Goal: Task Accomplishment & Management: Manage account settings

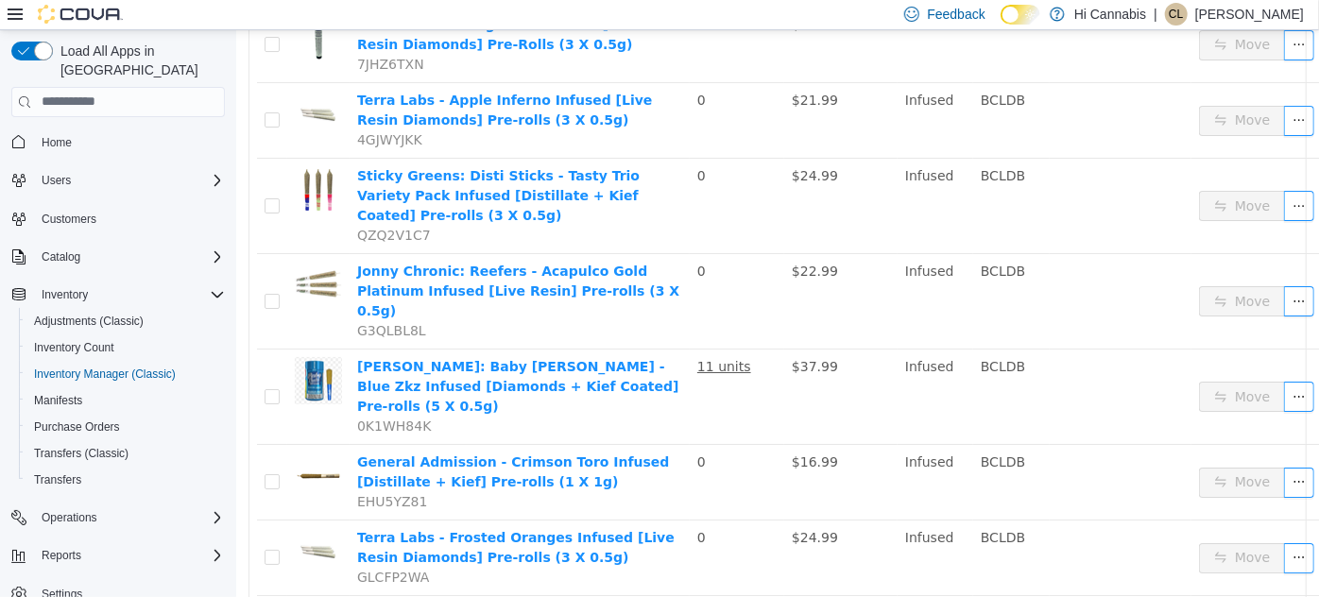
scroll to position [3523, 0]
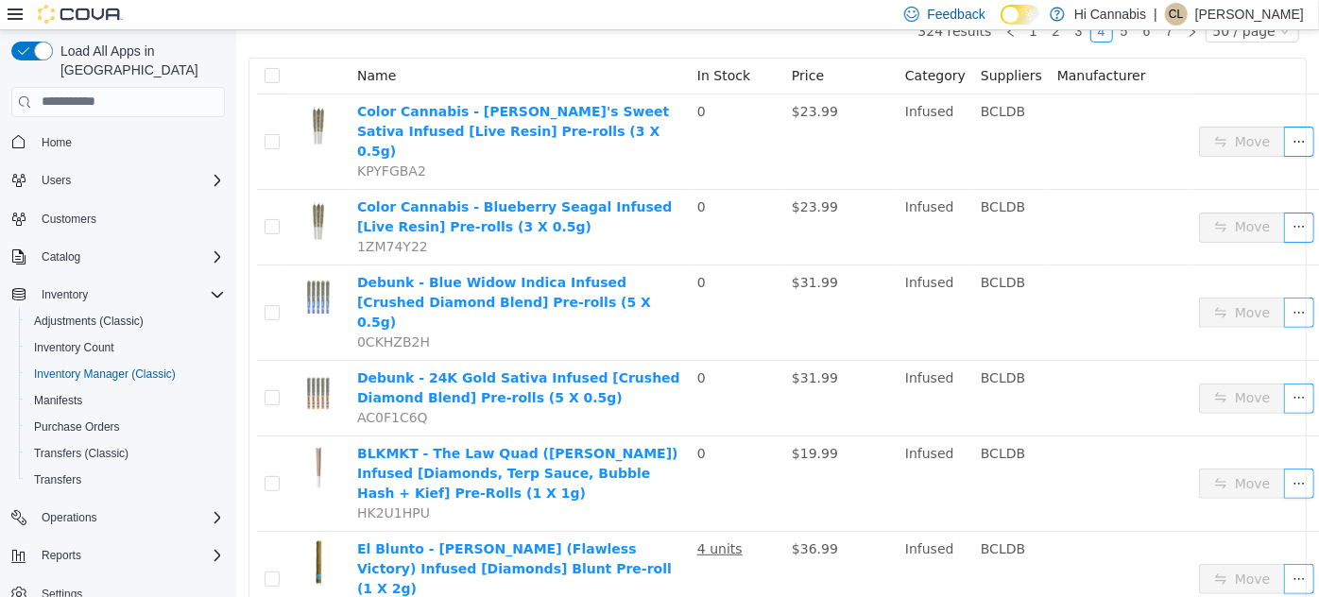
scroll to position [119, 0]
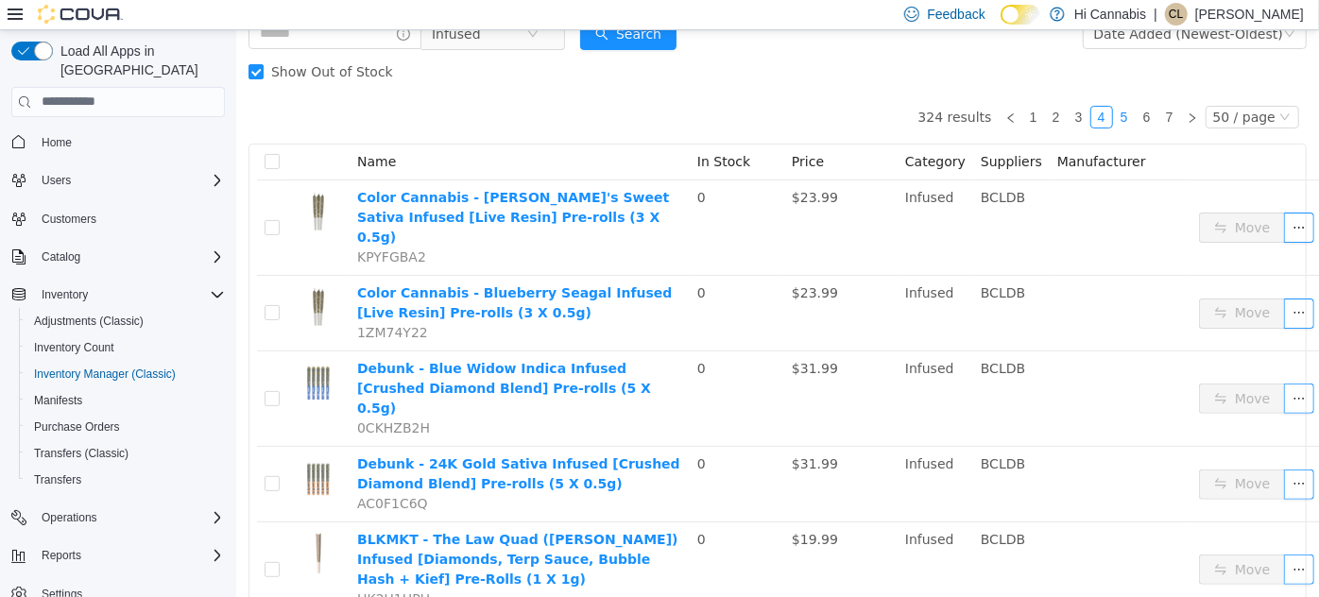
click at [1117, 122] on link "5" at bounding box center [1123, 116] width 21 height 21
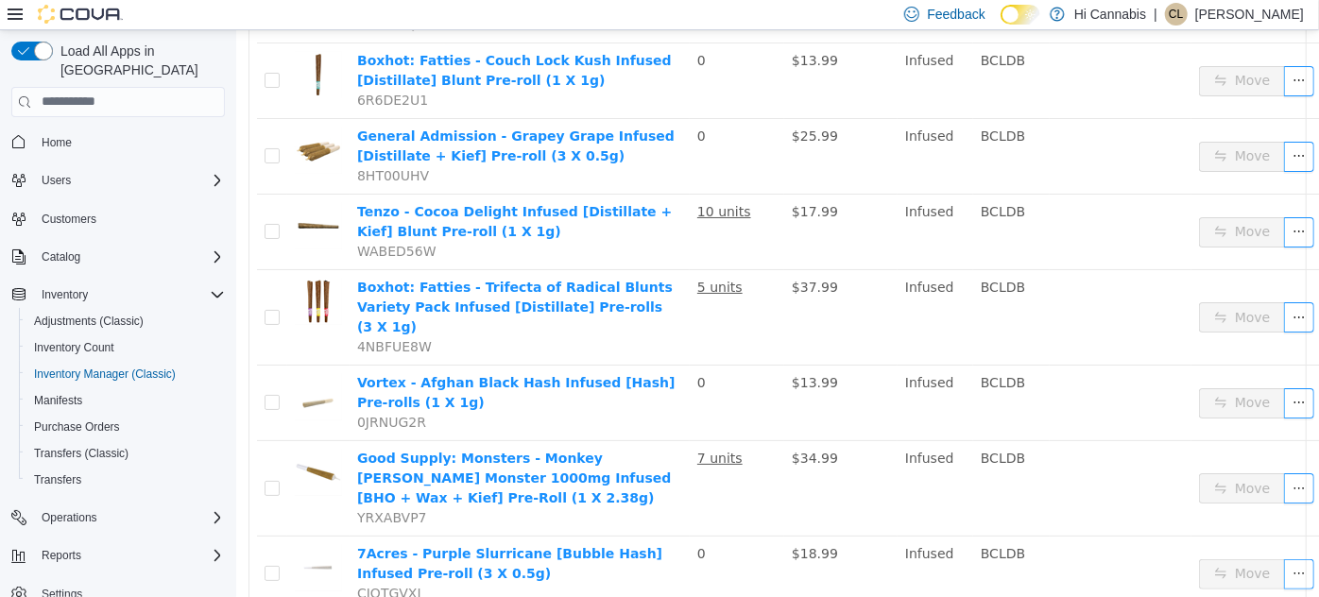
scroll to position [3595, 0]
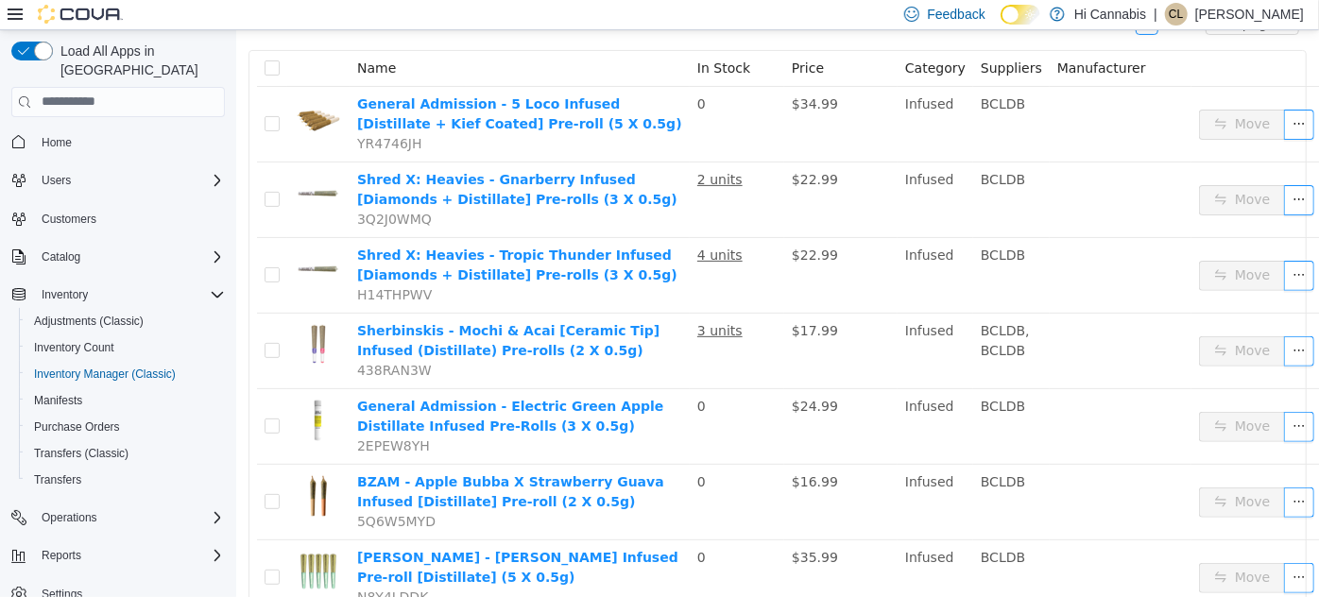
scroll to position [124, 0]
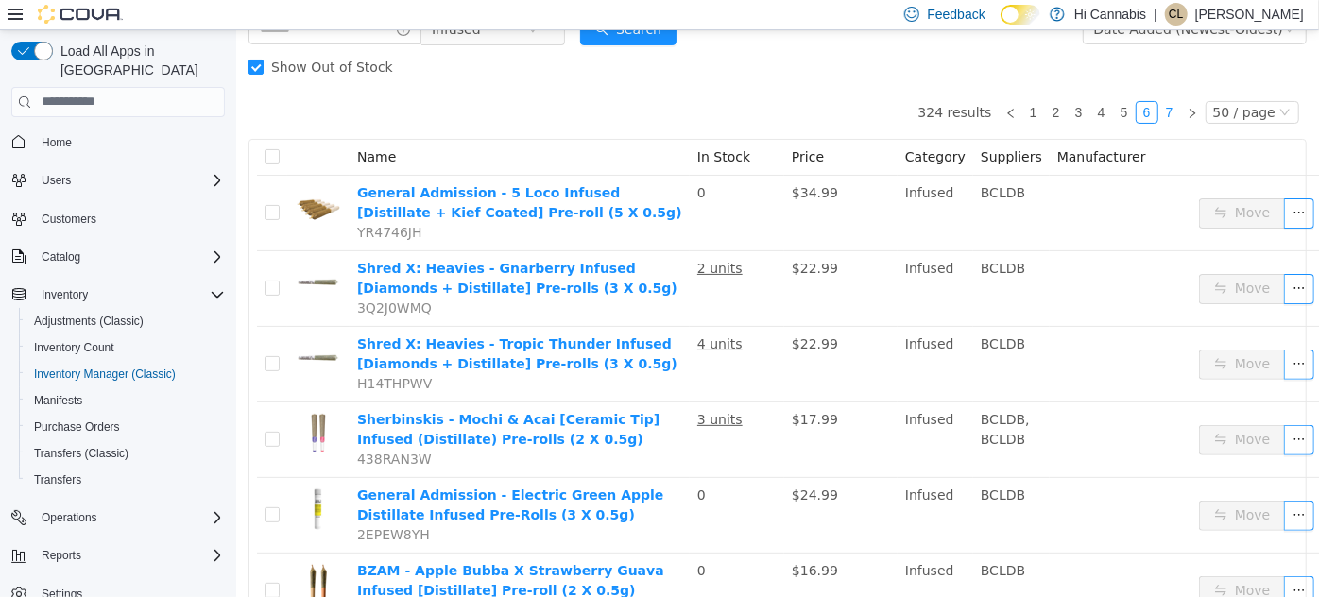
click at [1161, 112] on link "7" at bounding box center [1169, 111] width 21 height 21
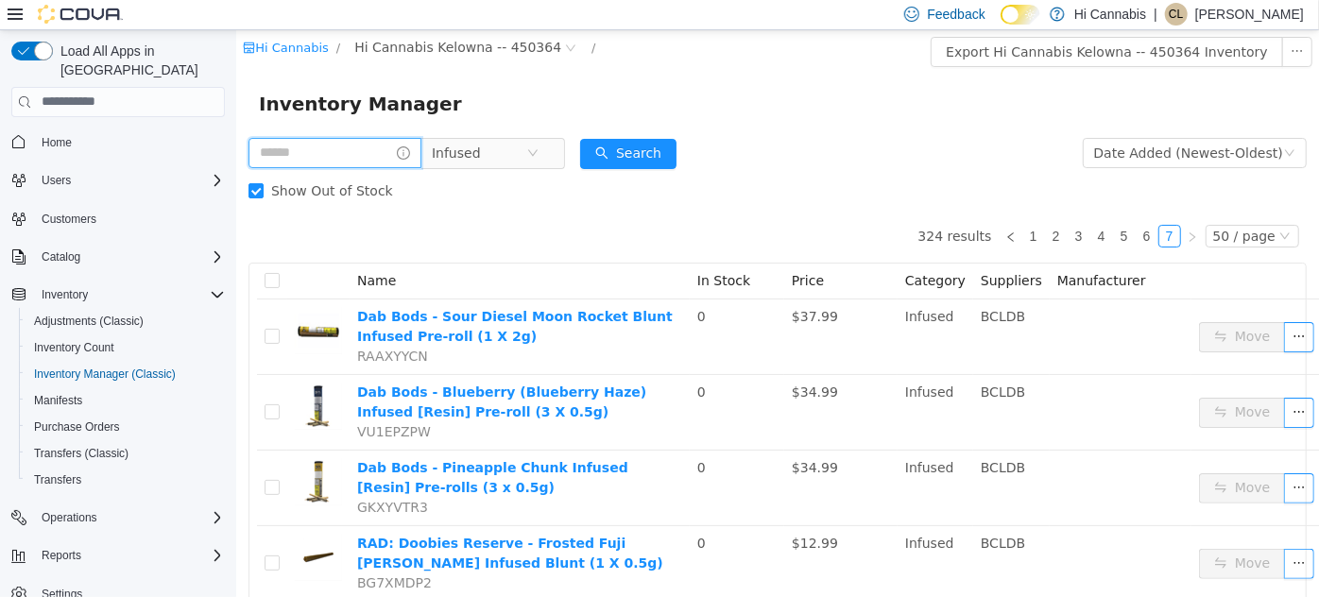
click at [349, 158] on input "text" at bounding box center [334, 152] width 173 height 30
click at [525, 149] on span "Infused" at bounding box center [478, 152] width 94 height 28
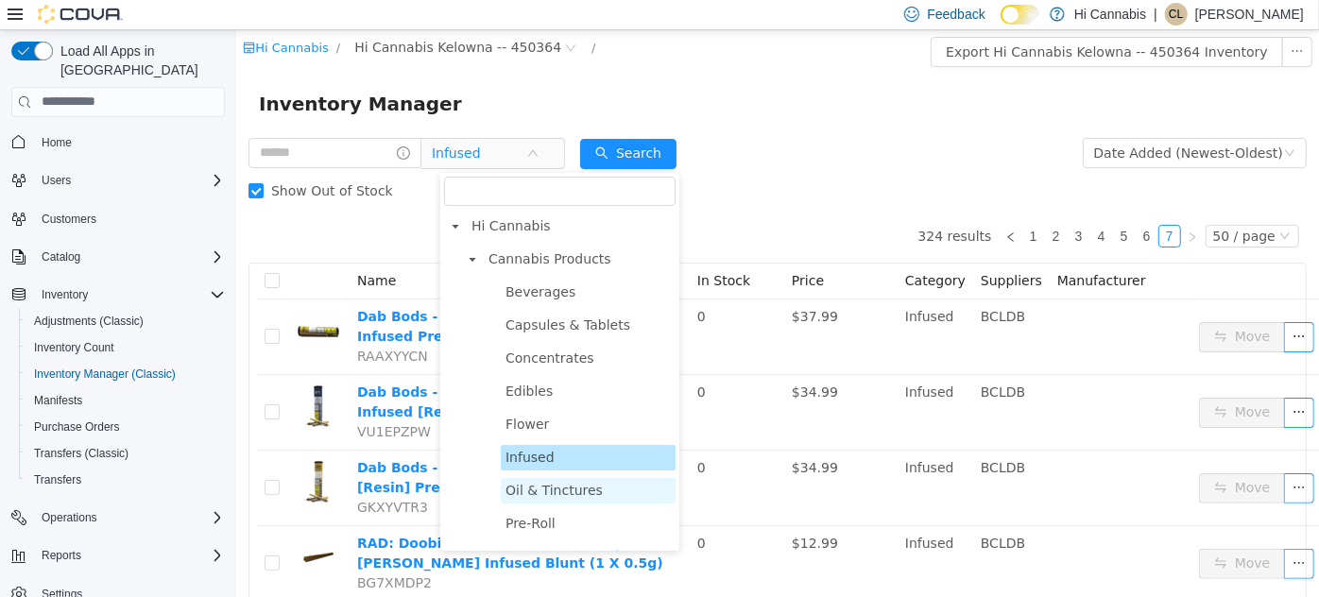
click at [550, 489] on span "Oil & Tinctures" at bounding box center [553, 489] width 97 height 15
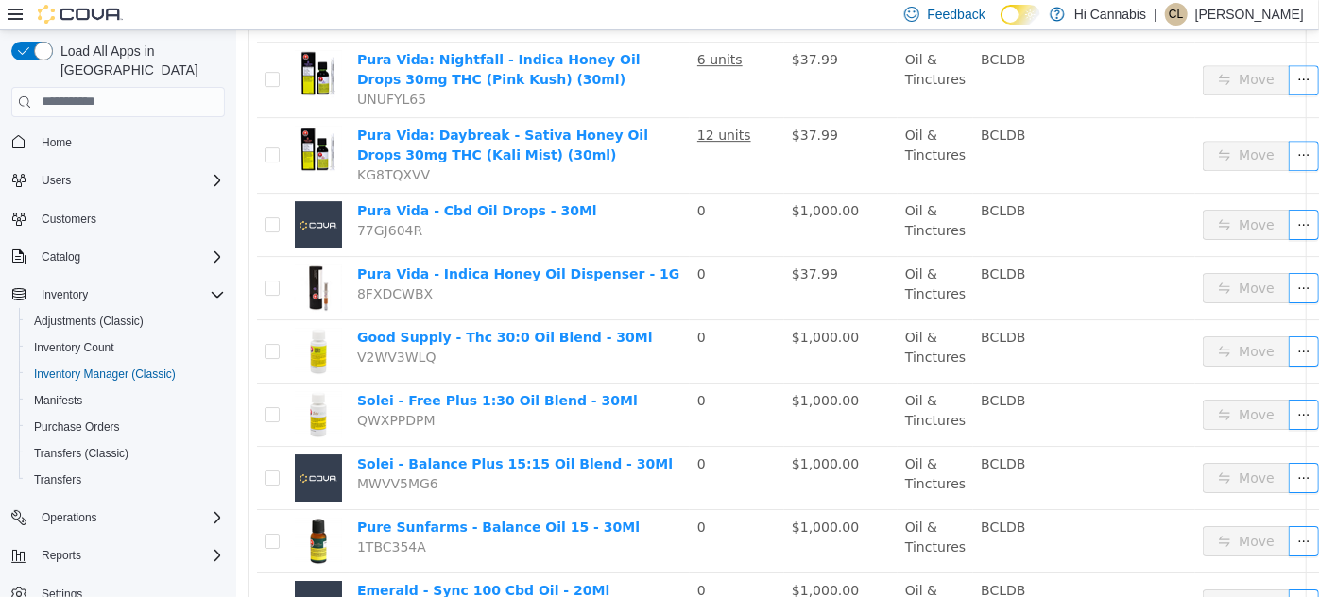
scroll to position [3088, 0]
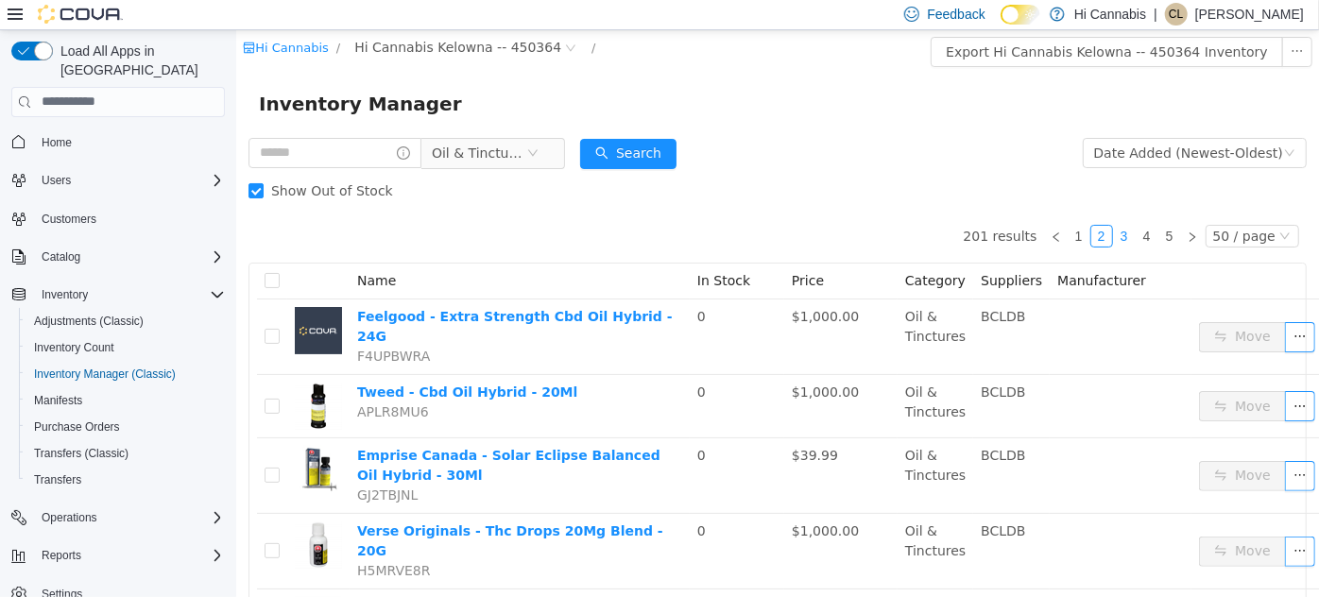
click at [1125, 230] on link "3" at bounding box center [1123, 235] width 21 height 21
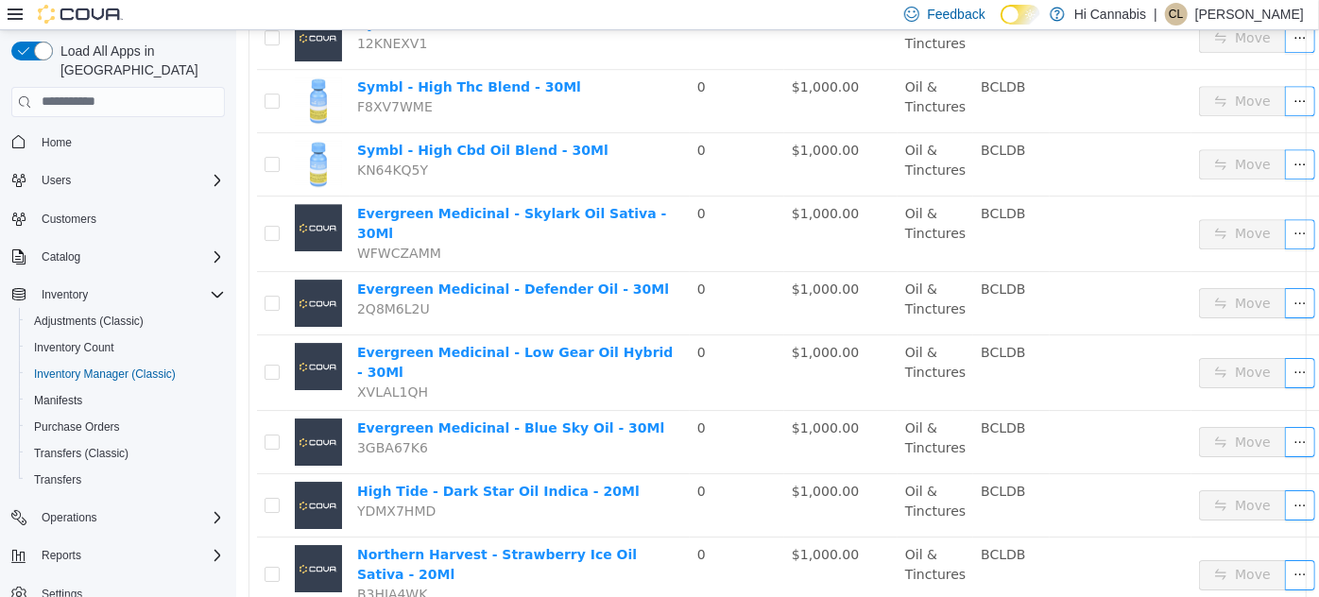
scroll to position [3019, 0]
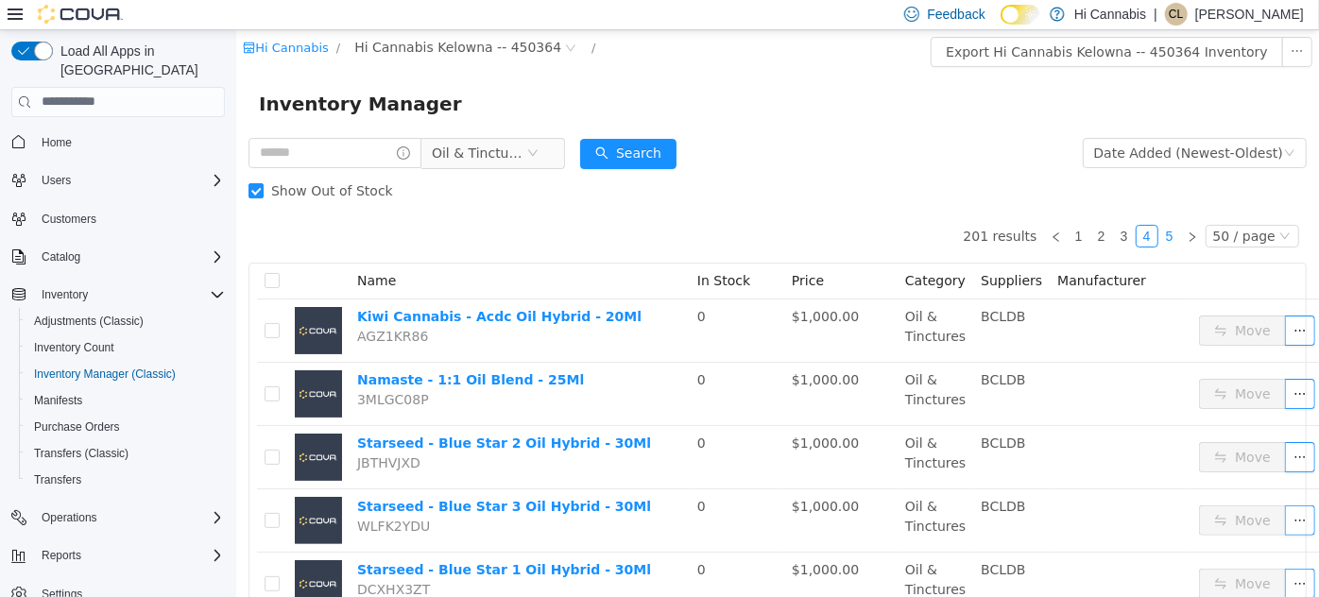
click at [1159, 233] on link "5" at bounding box center [1169, 235] width 21 height 21
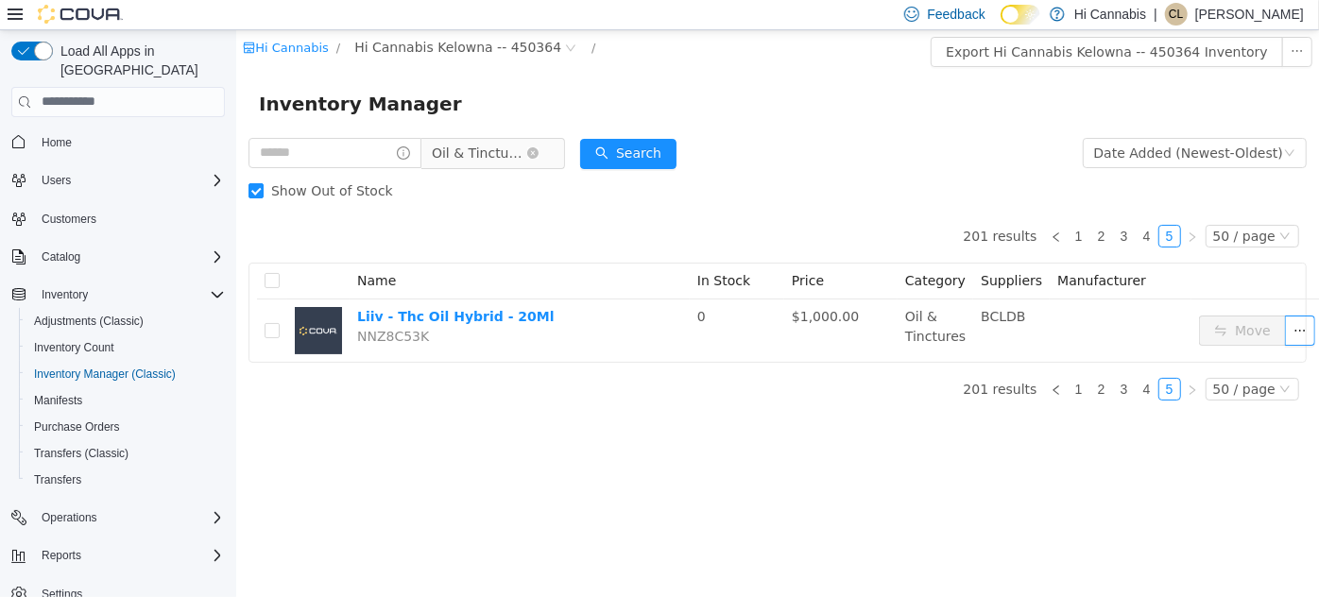
click at [506, 149] on span "Oil & Tinctures" at bounding box center [478, 152] width 94 height 28
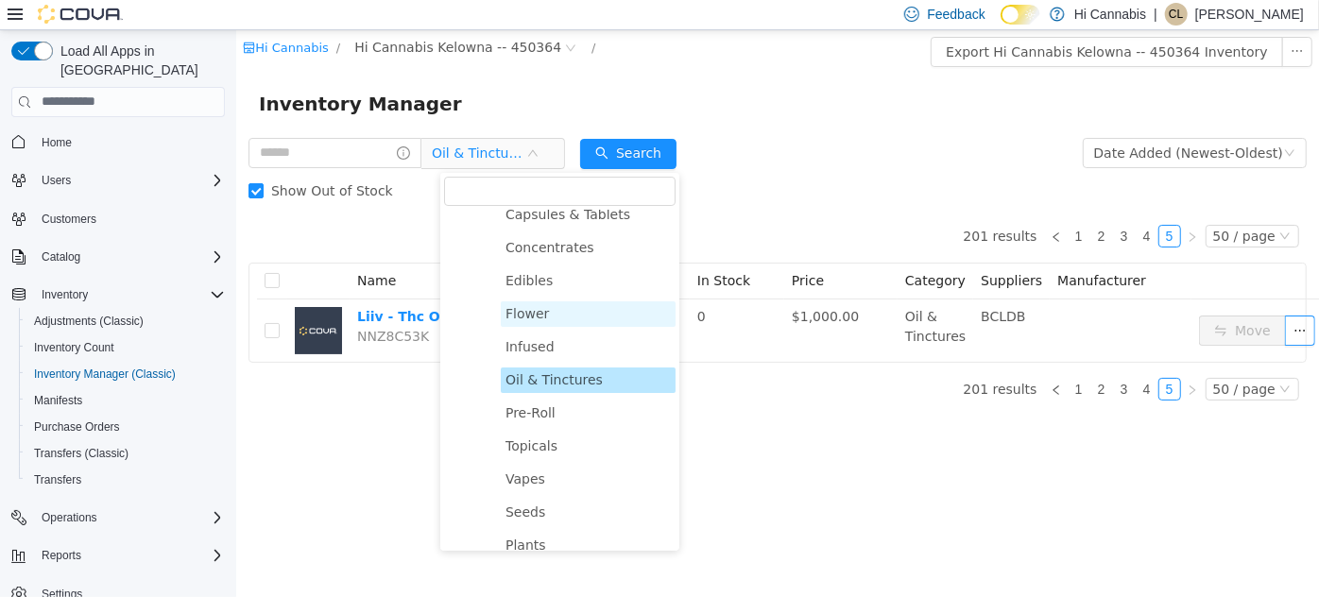
scroll to position [171, 0]
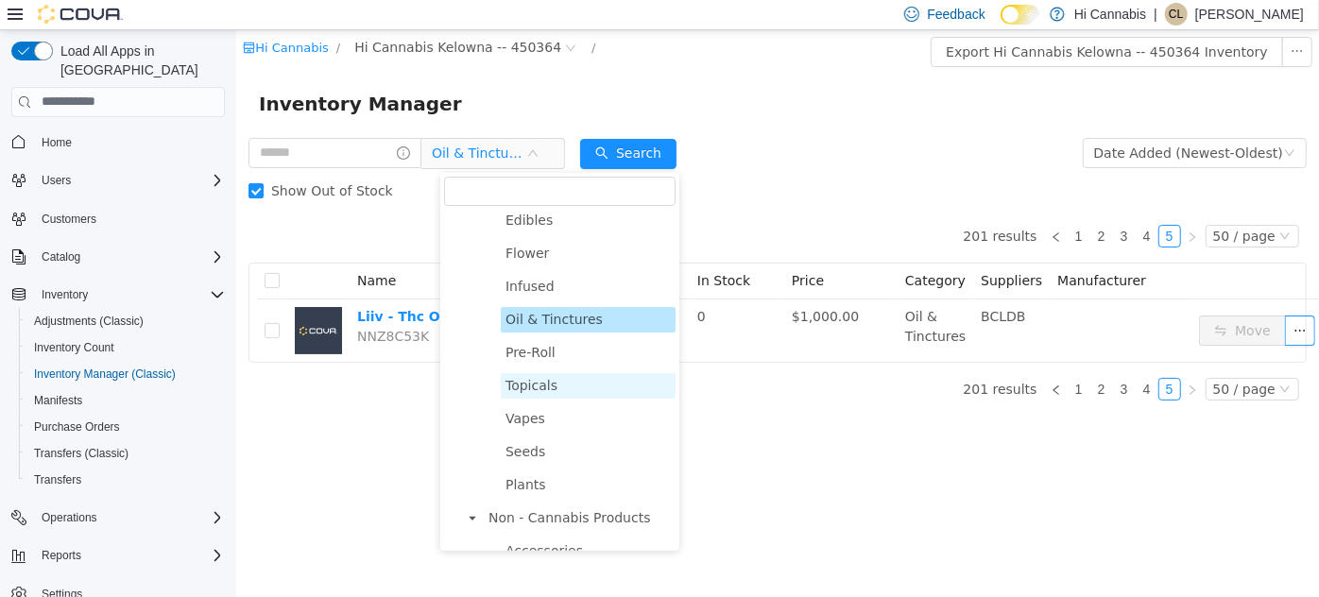
click at [528, 385] on span "Topicals" at bounding box center [531, 384] width 52 height 15
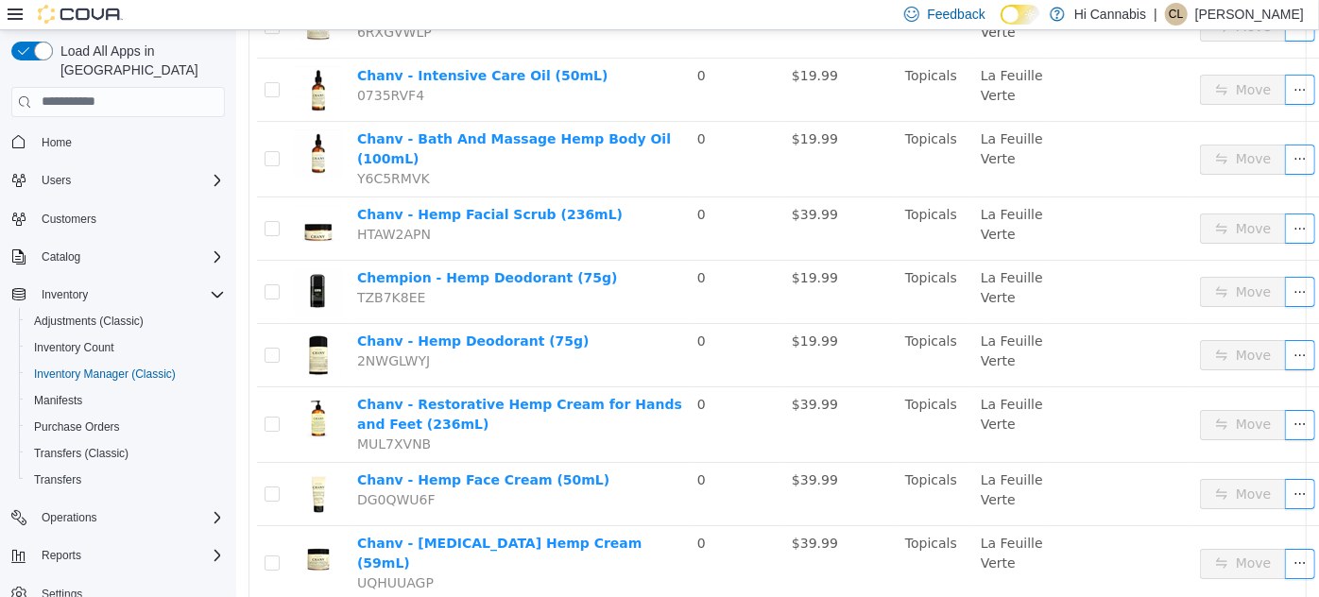
scroll to position [3211, 0]
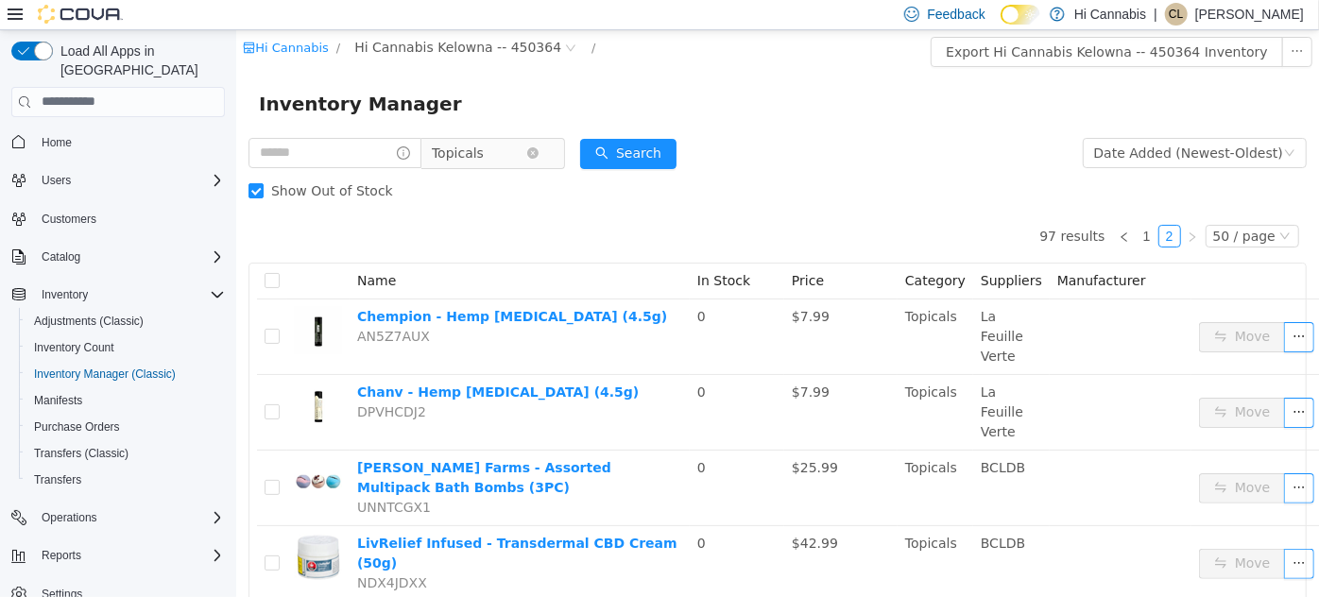
click at [483, 151] on span "Topicals" at bounding box center [457, 152] width 52 height 28
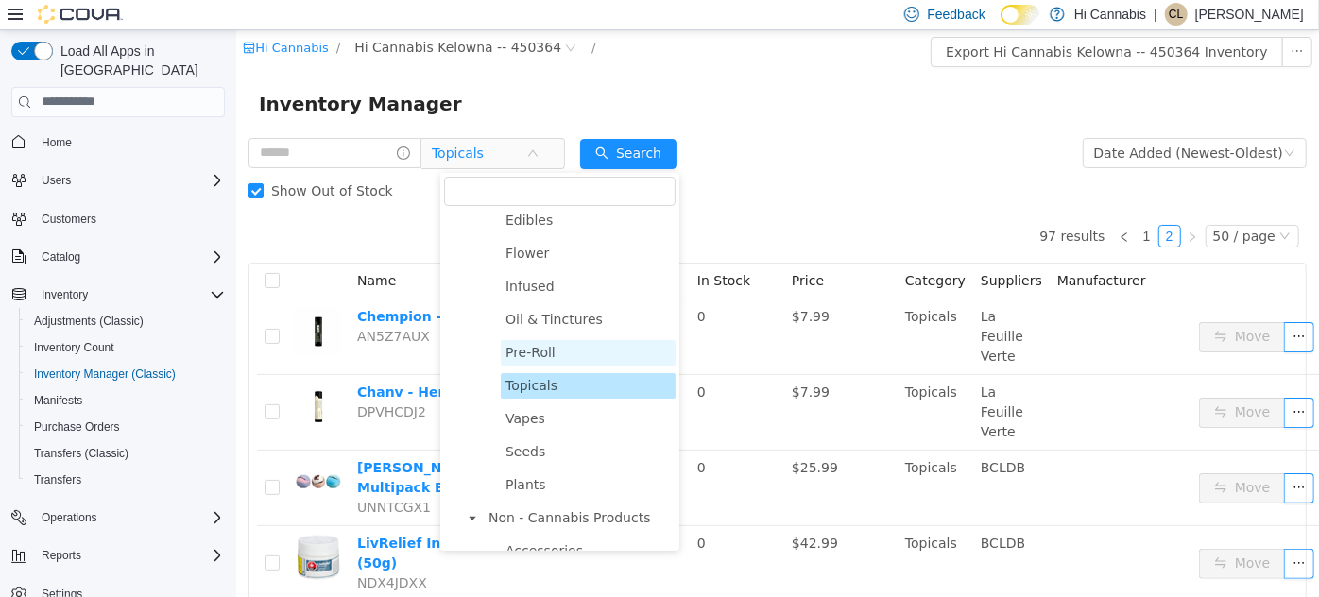
click at [541, 354] on span "Pre-Roll" at bounding box center [530, 351] width 50 height 15
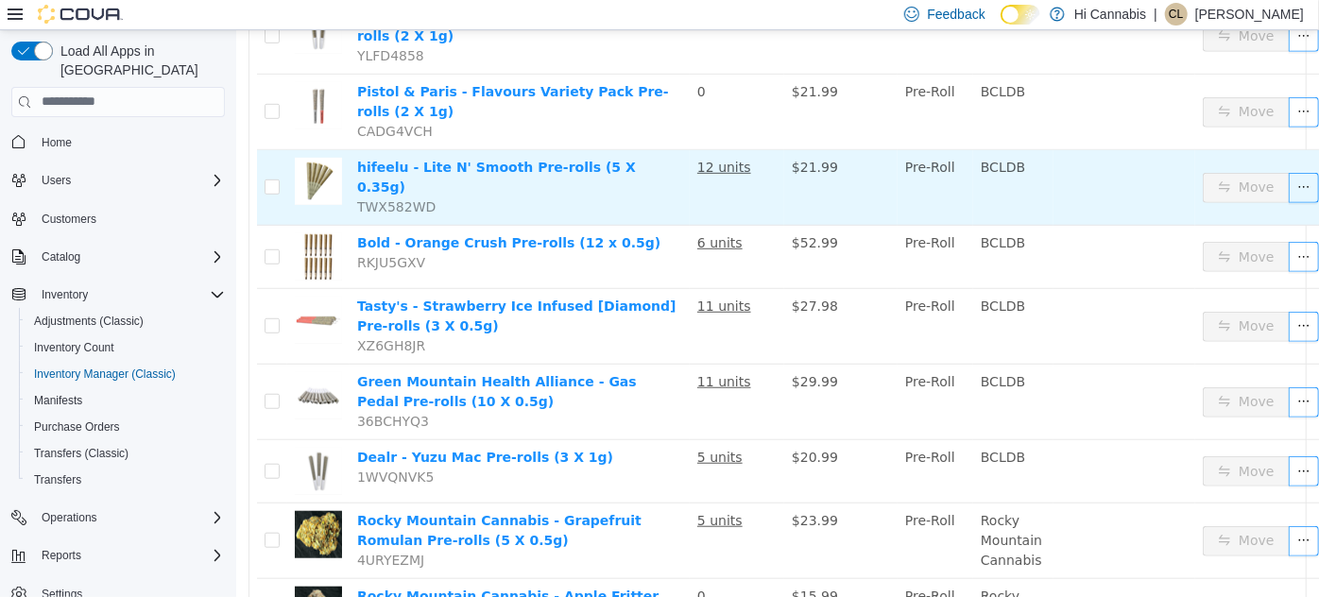
scroll to position [601, 0]
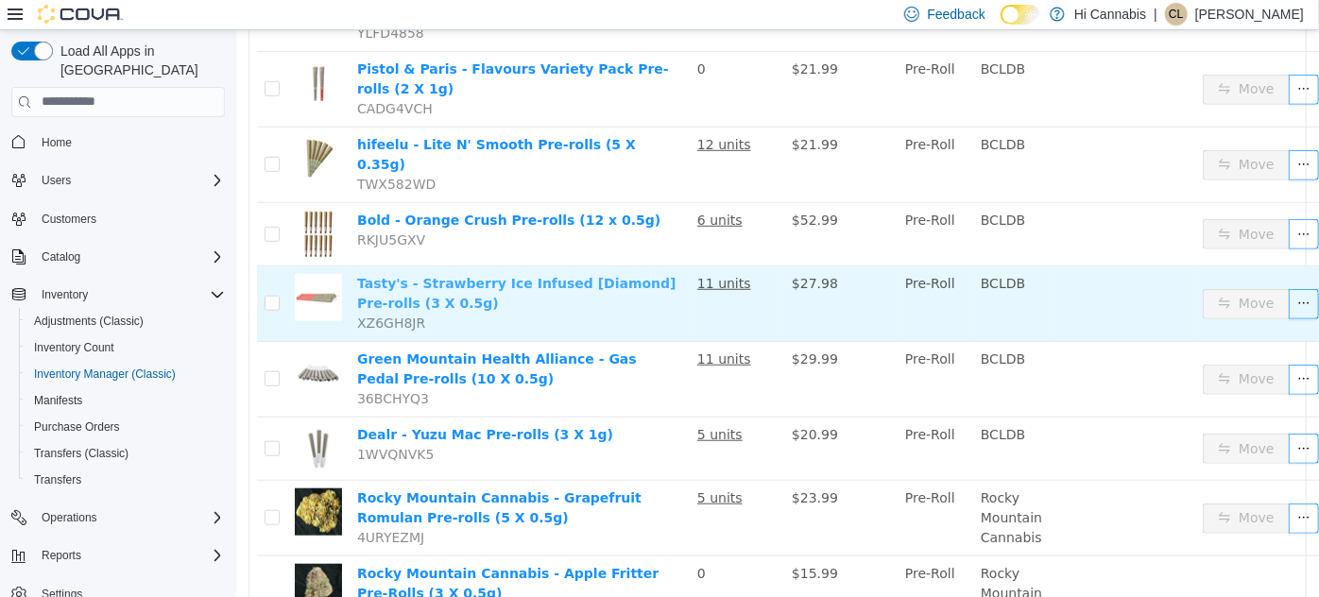
click at [388, 275] on link "Tasty's - Strawberry Ice Infused [Diamond] Pre-rolls (3 X 0.5g)" at bounding box center [515, 292] width 319 height 35
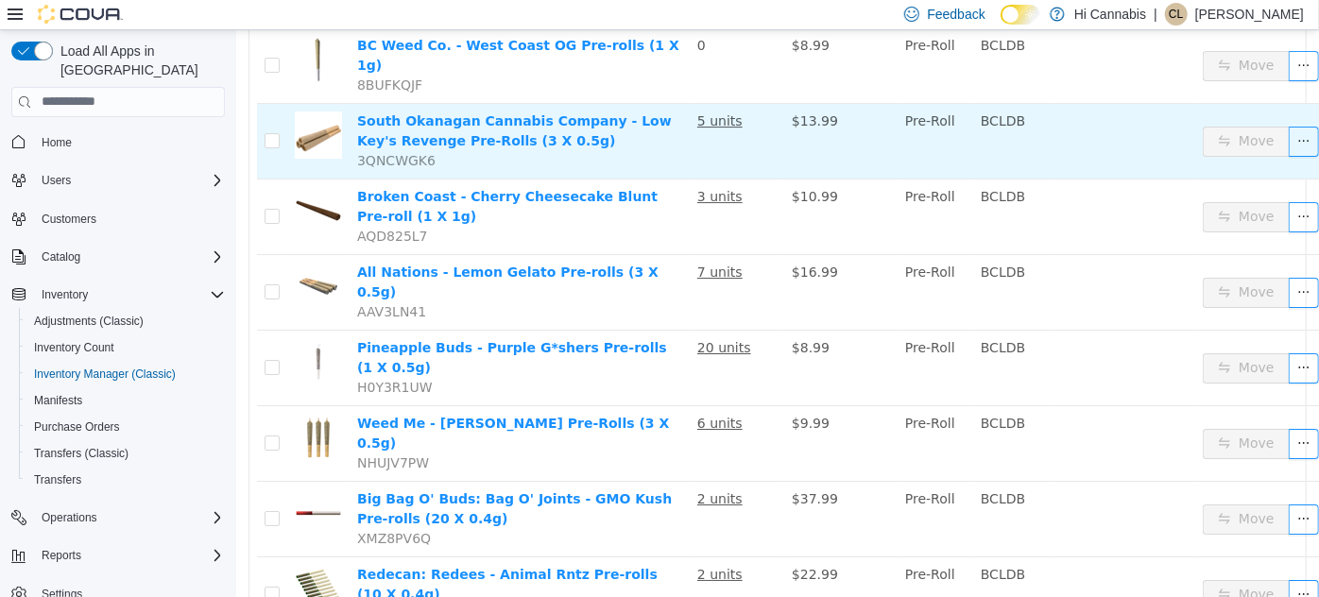
scroll to position [3283, 0]
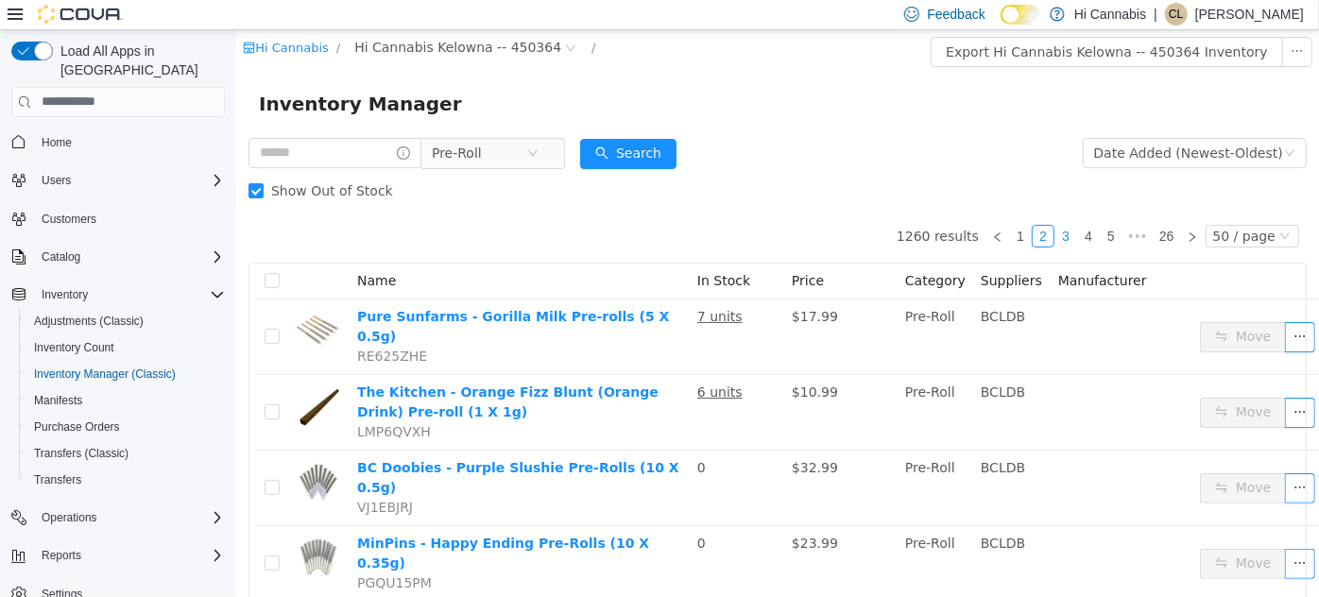
click at [1067, 230] on link "3" at bounding box center [1065, 235] width 21 height 21
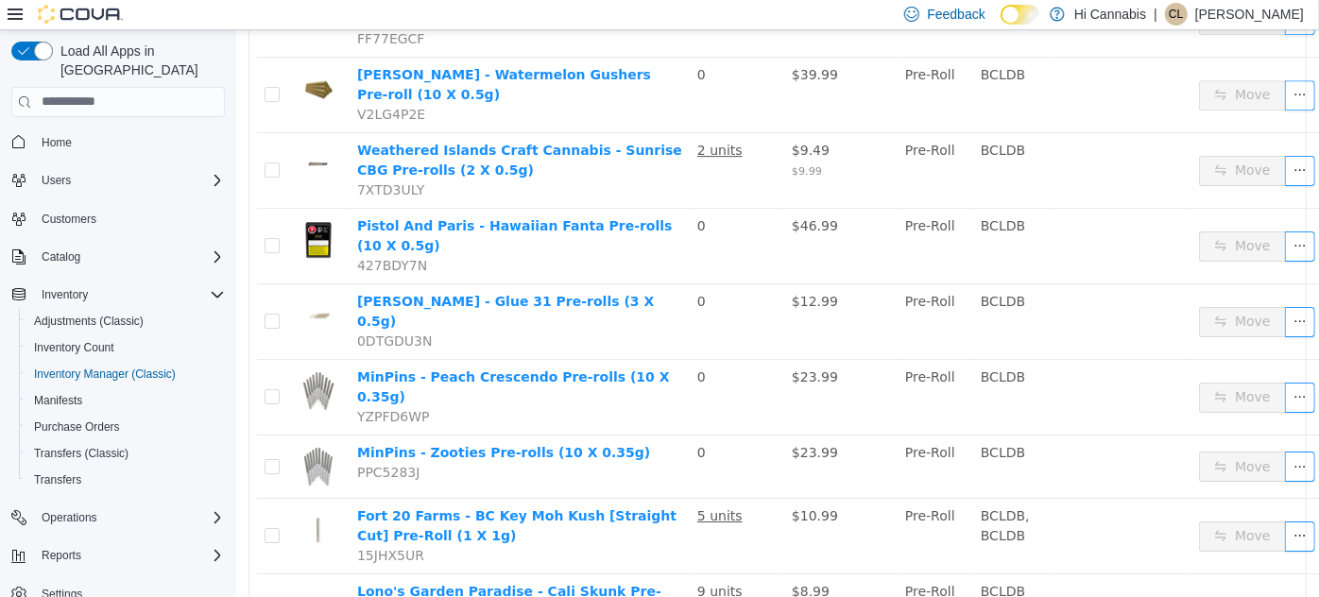
scroll to position [3167, 0]
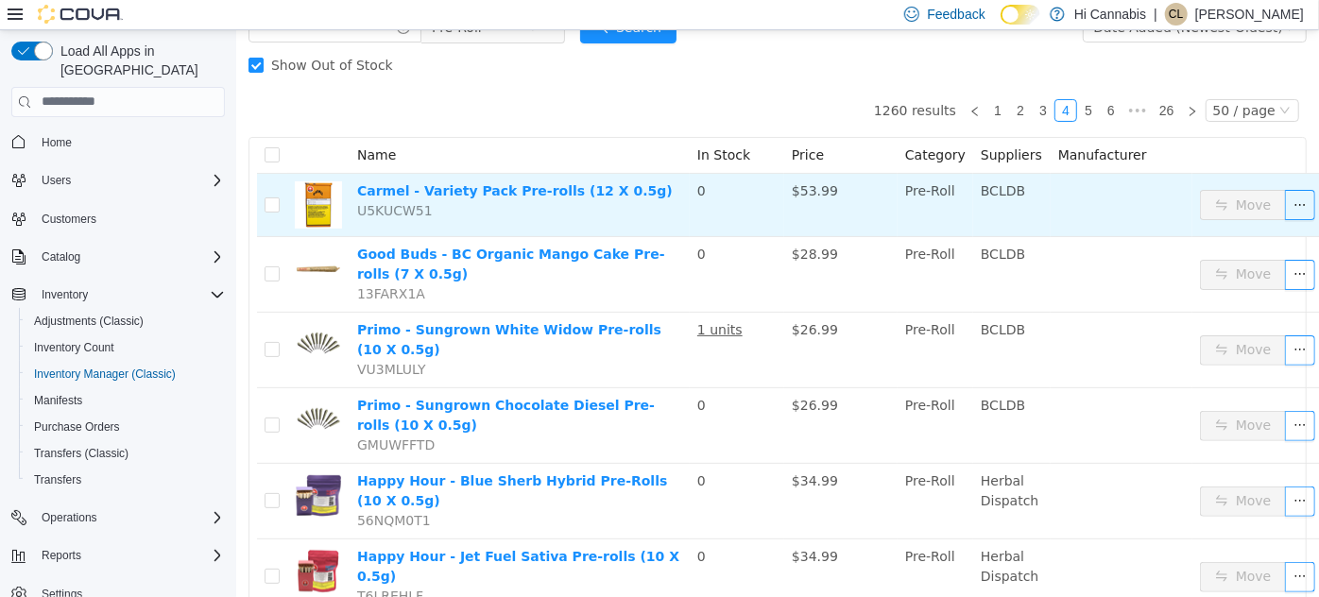
scroll to position [74, 0]
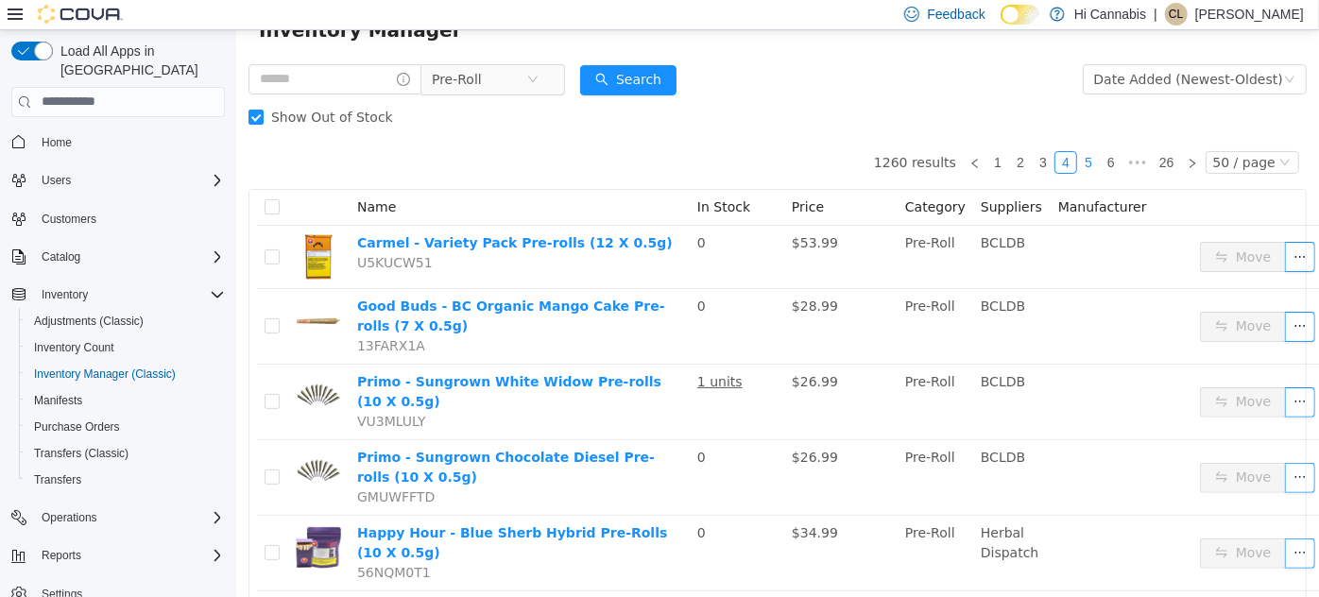
click at [1087, 162] on link "5" at bounding box center [1087, 161] width 21 height 21
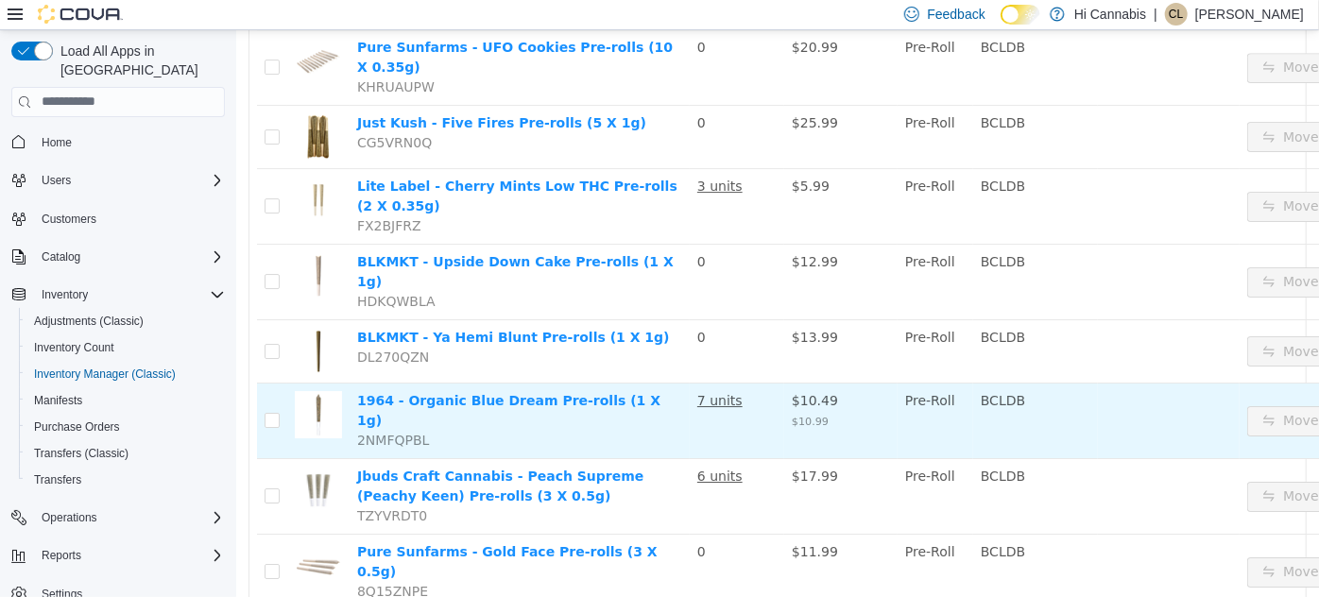
scroll to position [3157, 0]
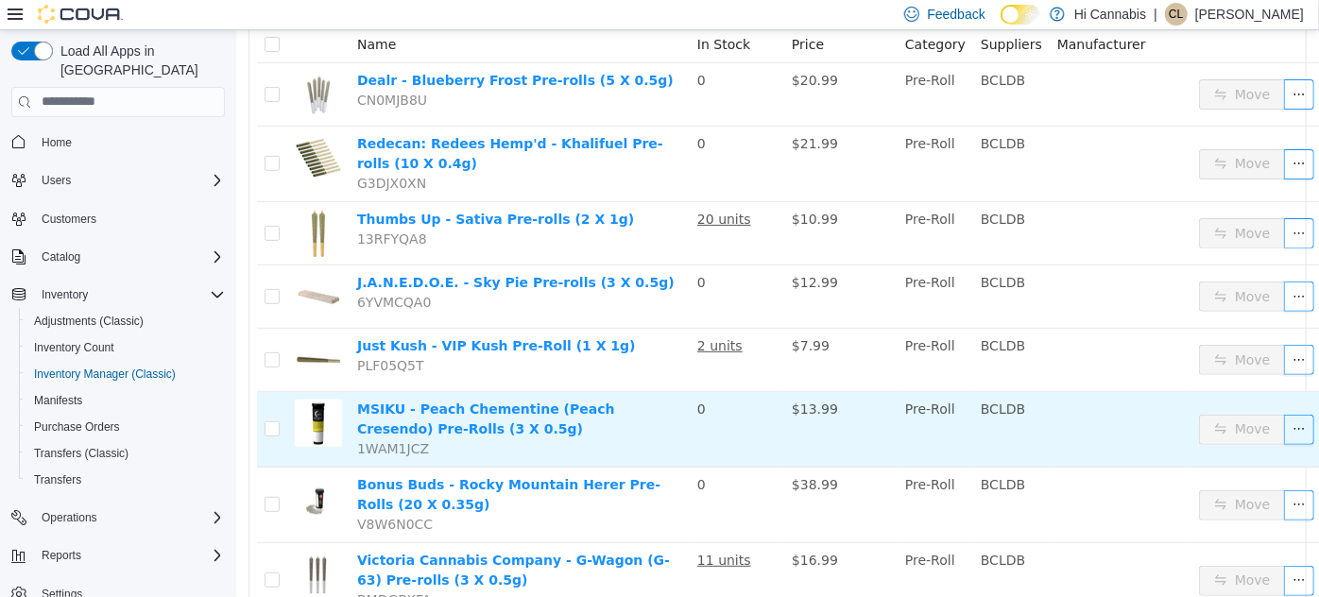
scroll to position [150, 0]
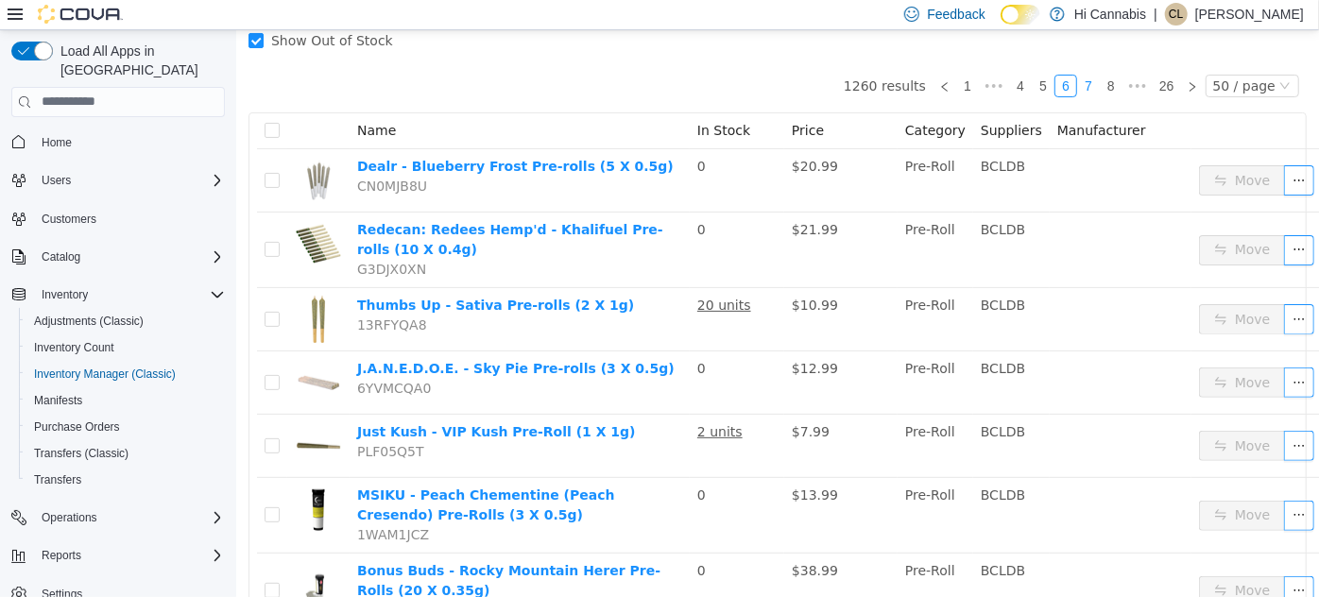
click at [1088, 84] on link "7" at bounding box center [1087, 85] width 21 height 21
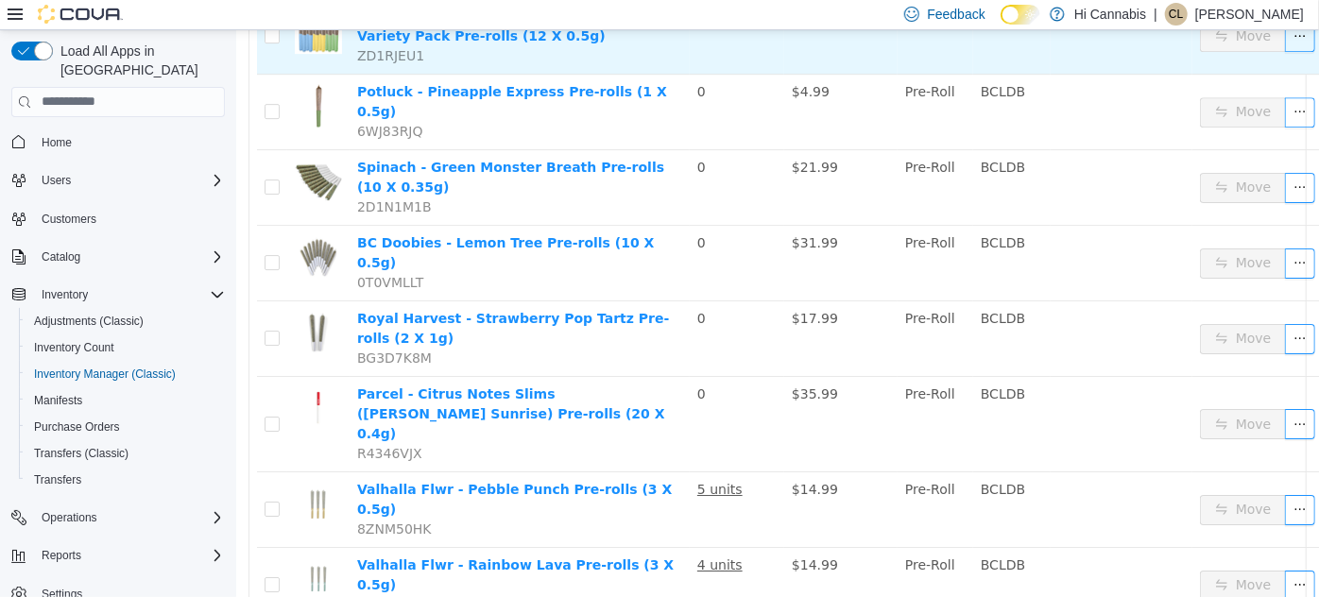
scroll to position [3150, 0]
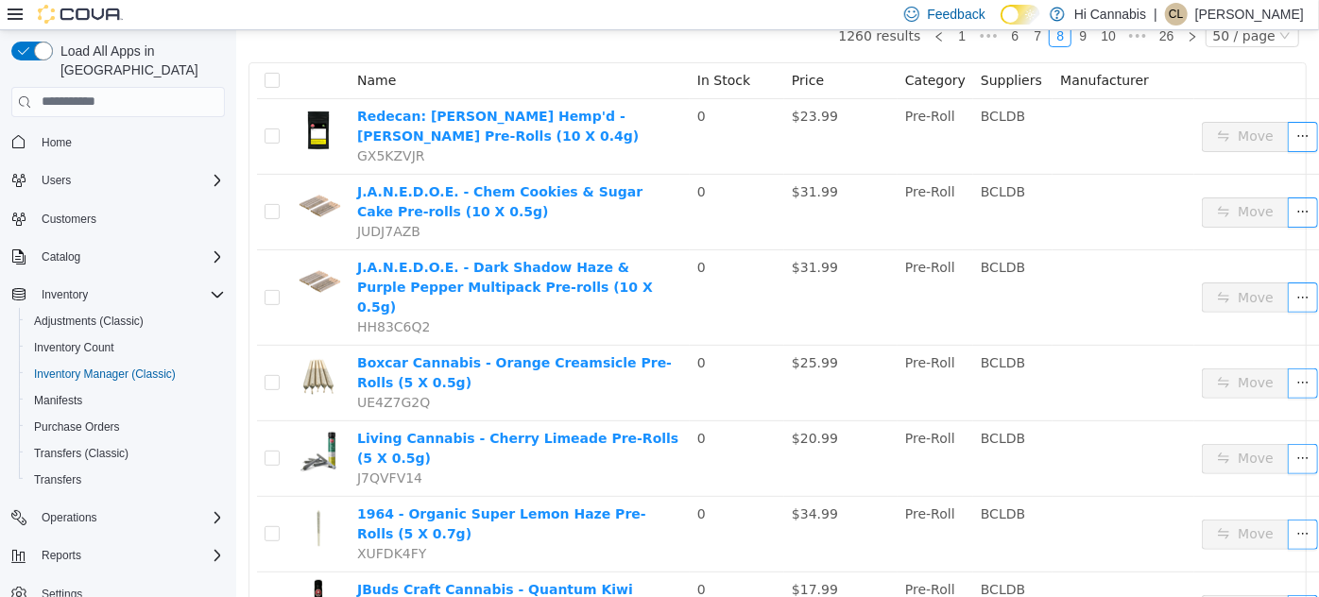
scroll to position [186, 0]
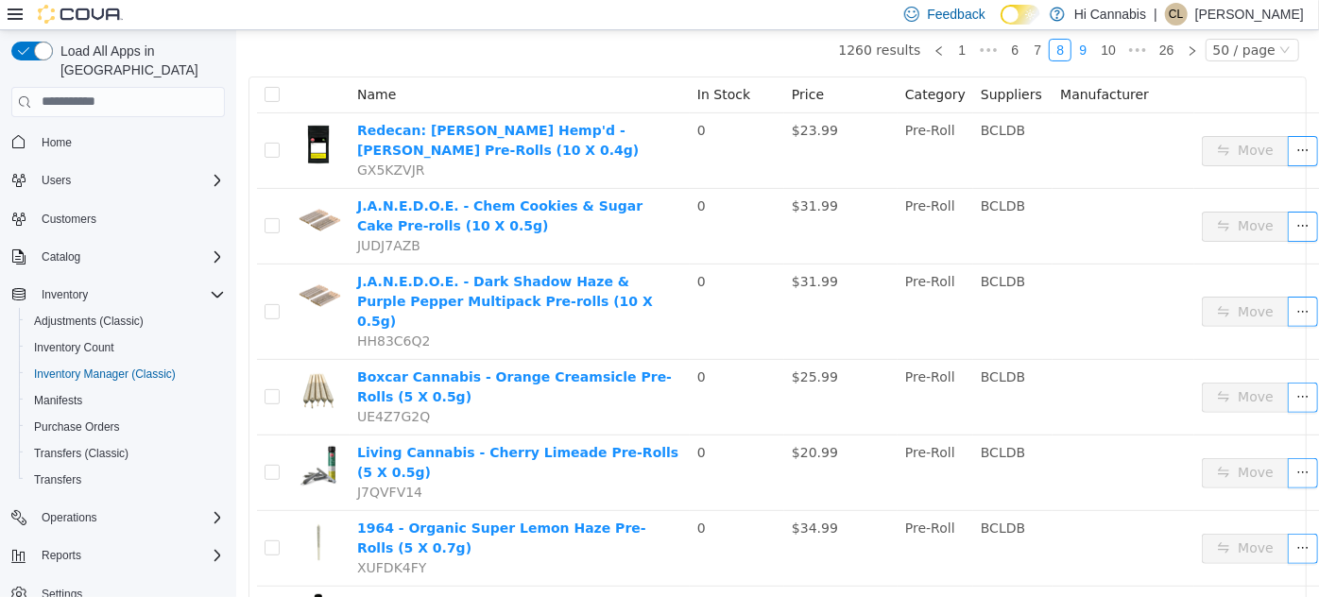
click at [1084, 47] on link "9" at bounding box center [1082, 49] width 21 height 21
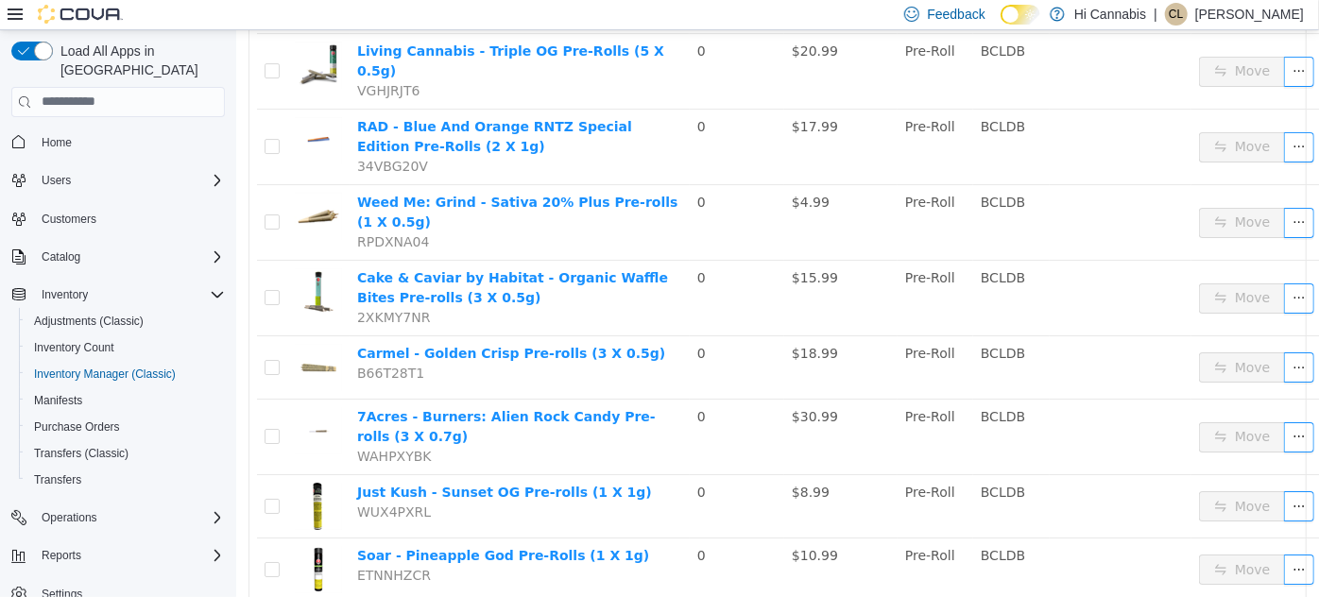
scroll to position [3256, 0]
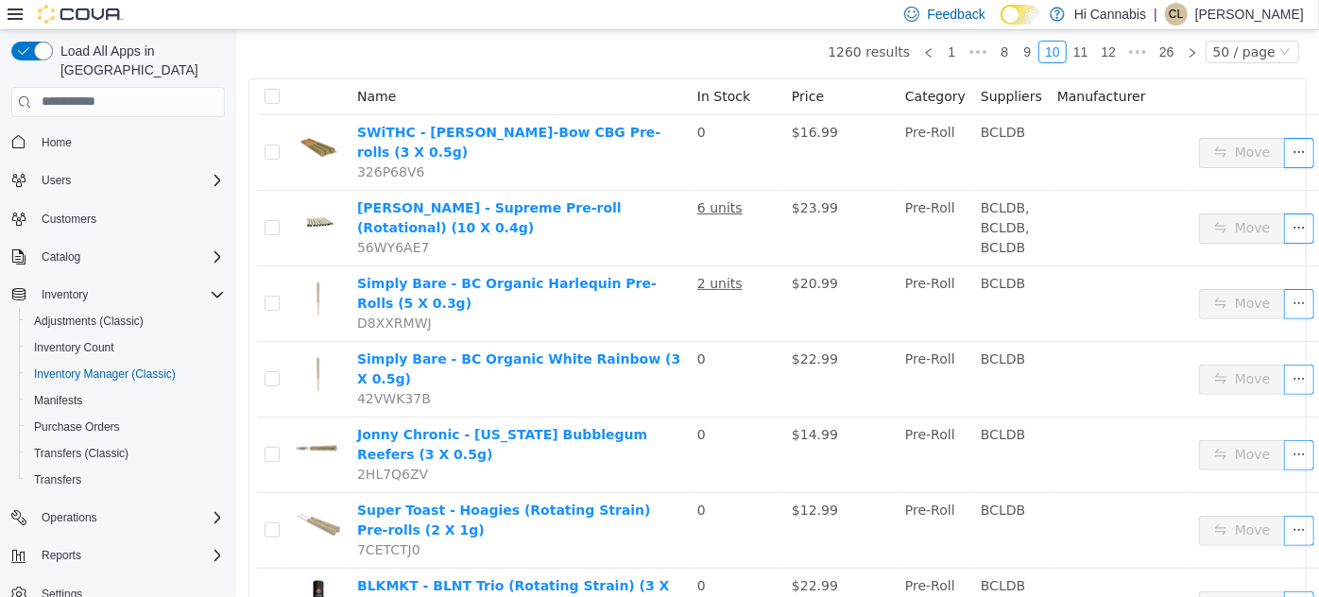
scroll to position [98, 0]
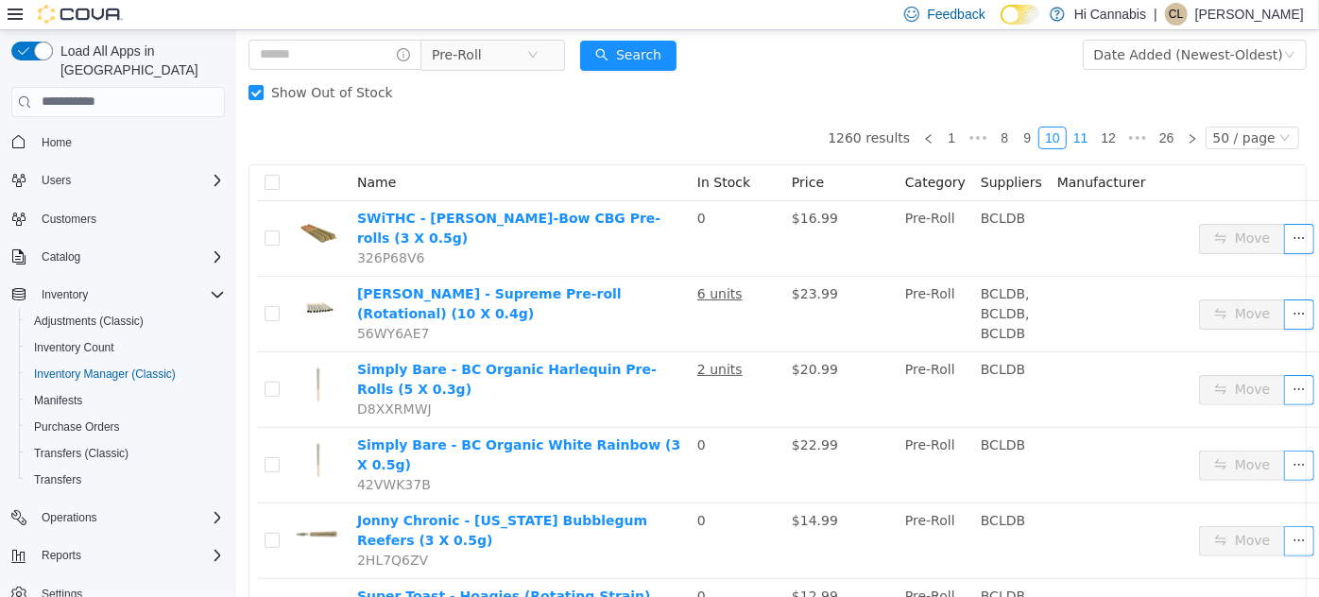
click at [1074, 135] on link "11" at bounding box center [1080, 137] width 26 height 21
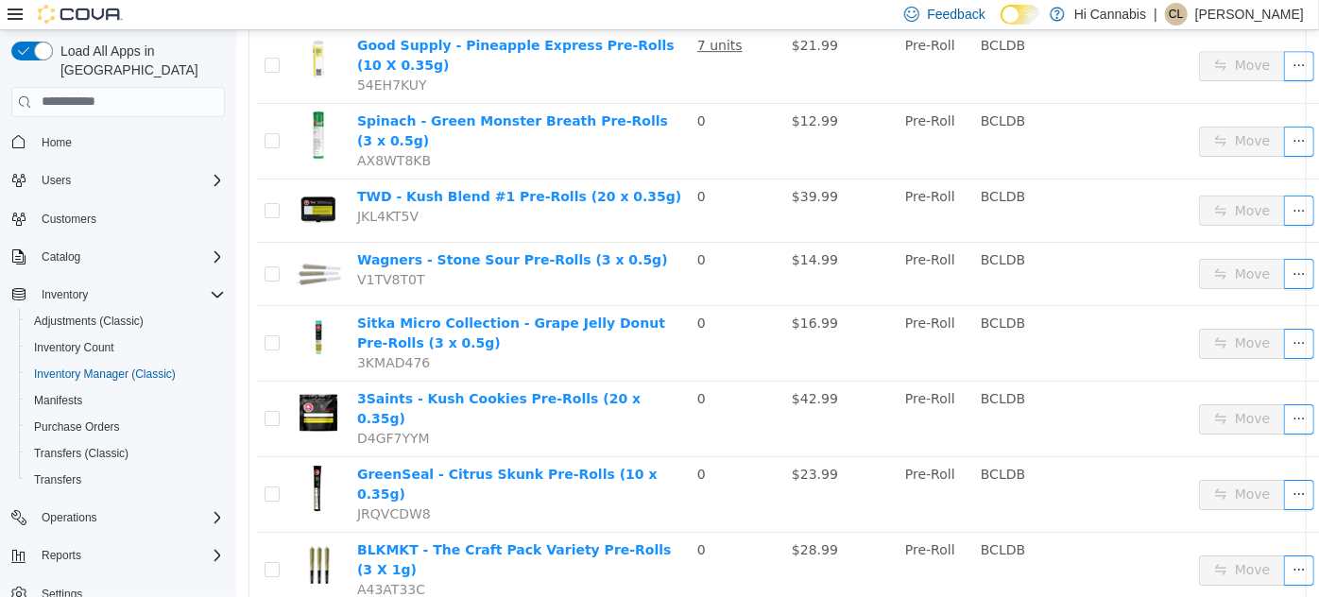
scroll to position [3179, 0]
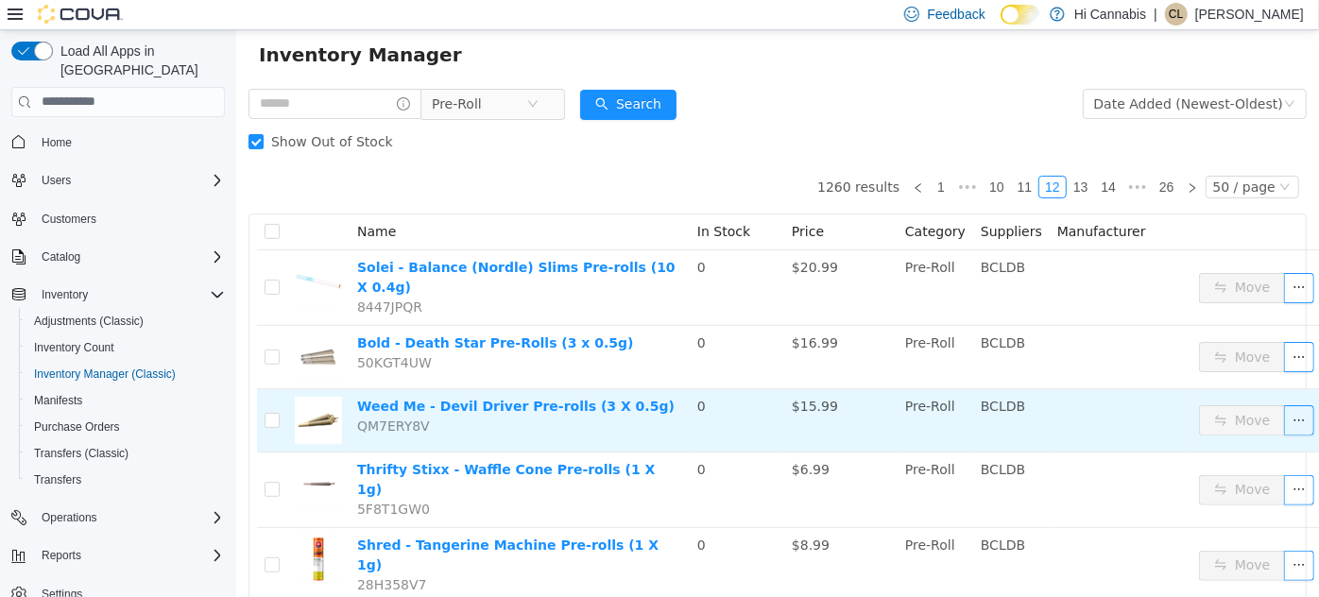
scroll to position [38, 0]
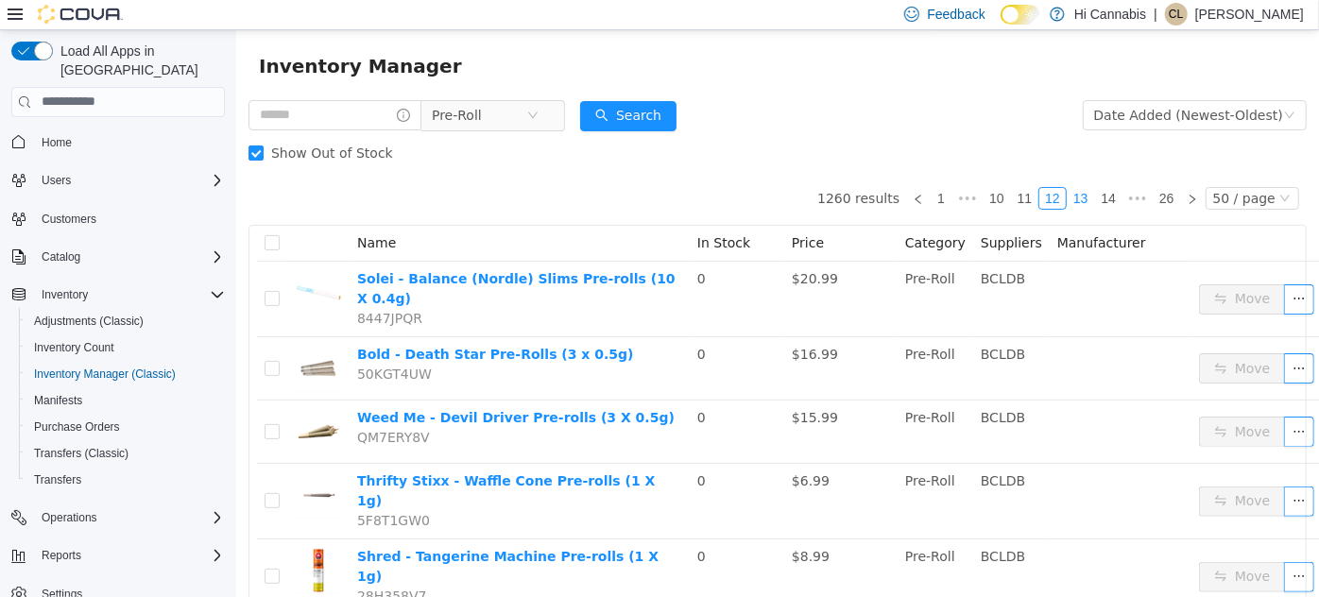
click at [1084, 198] on link "13" at bounding box center [1080, 197] width 26 height 21
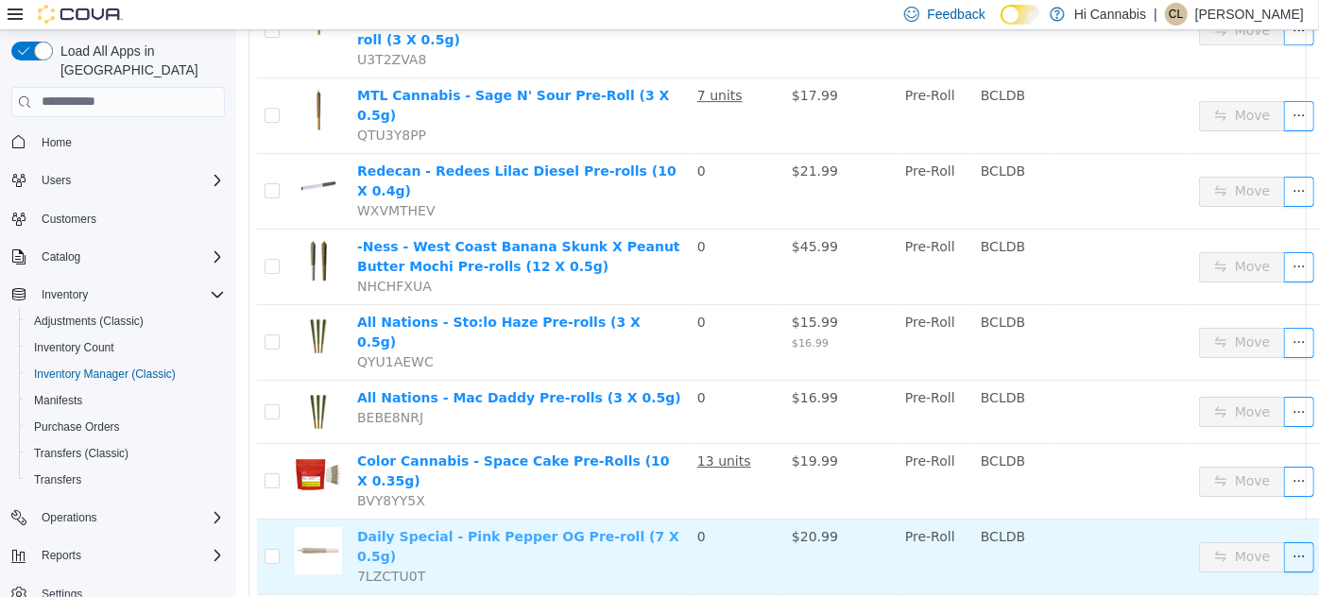
scroll to position [3130, 0]
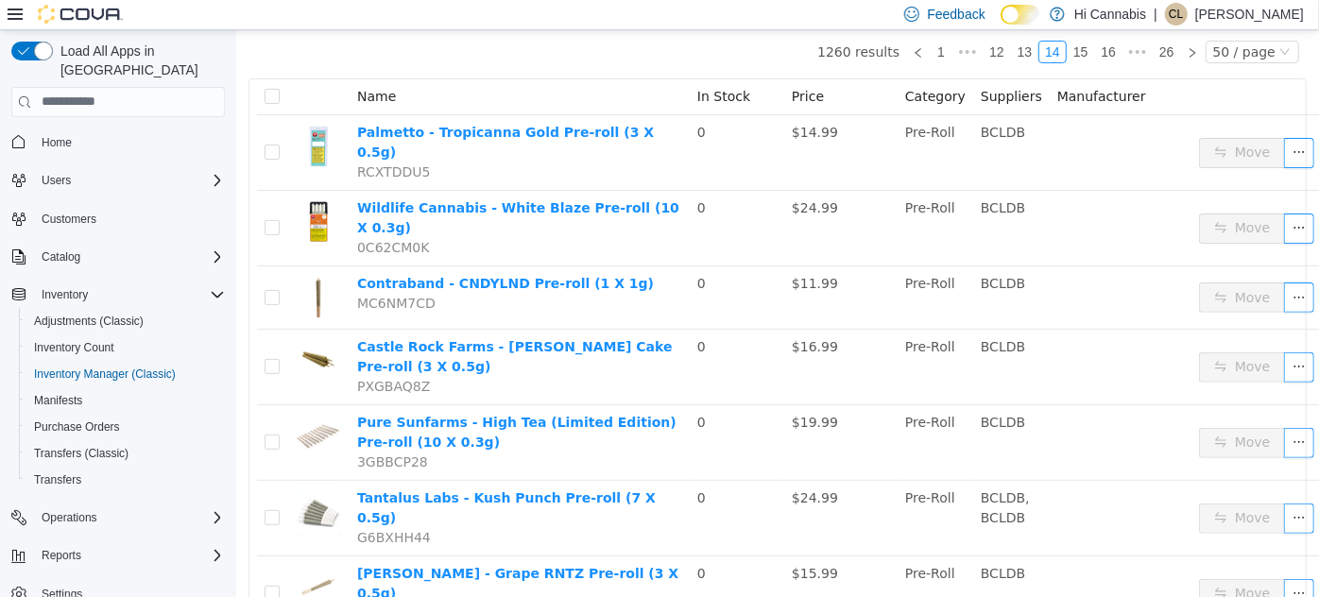
scroll to position [98, 0]
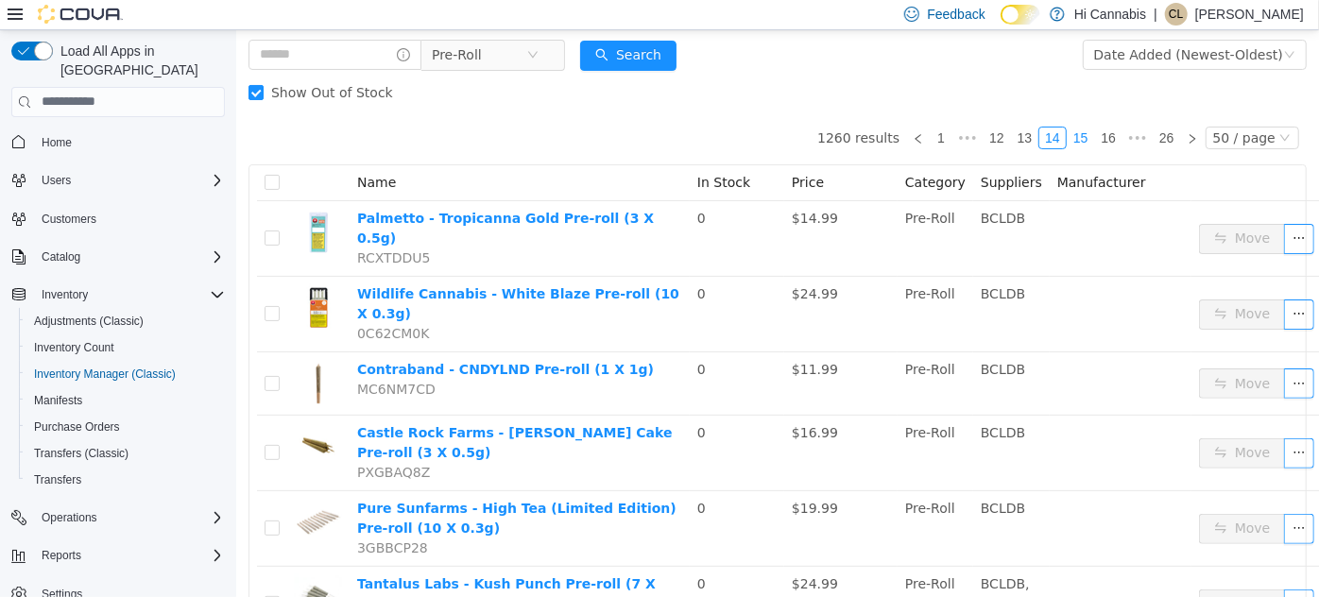
click at [1079, 134] on link "15" at bounding box center [1080, 137] width 26 height 21
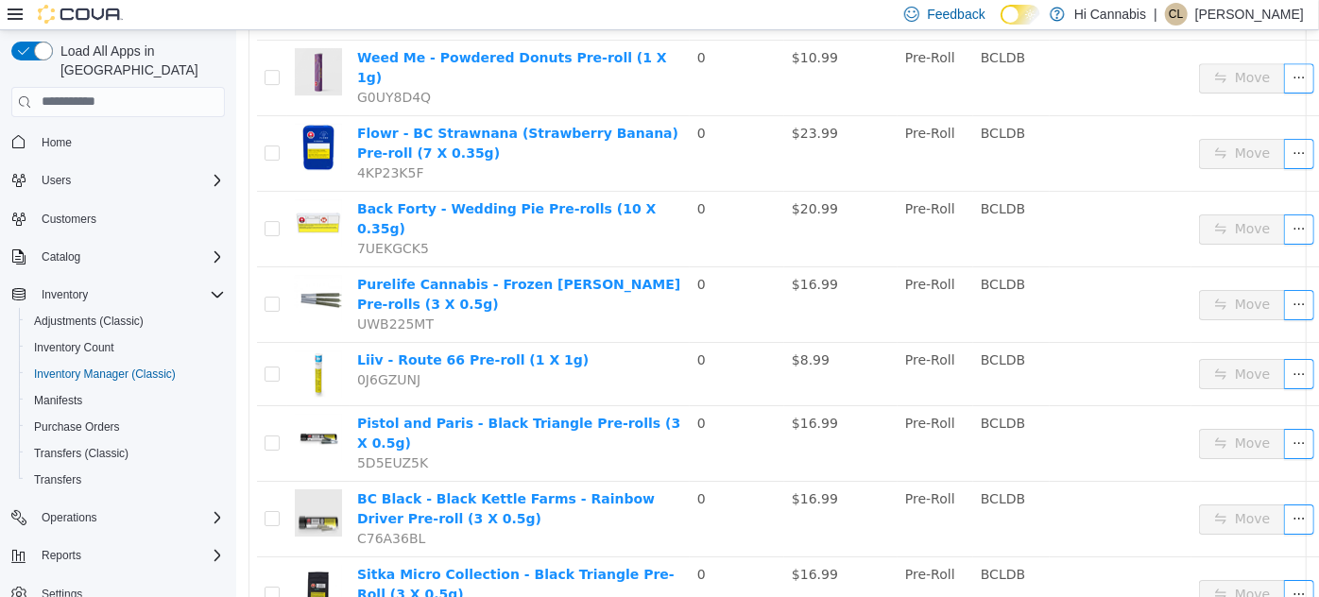
scroll to position [3142, 0]
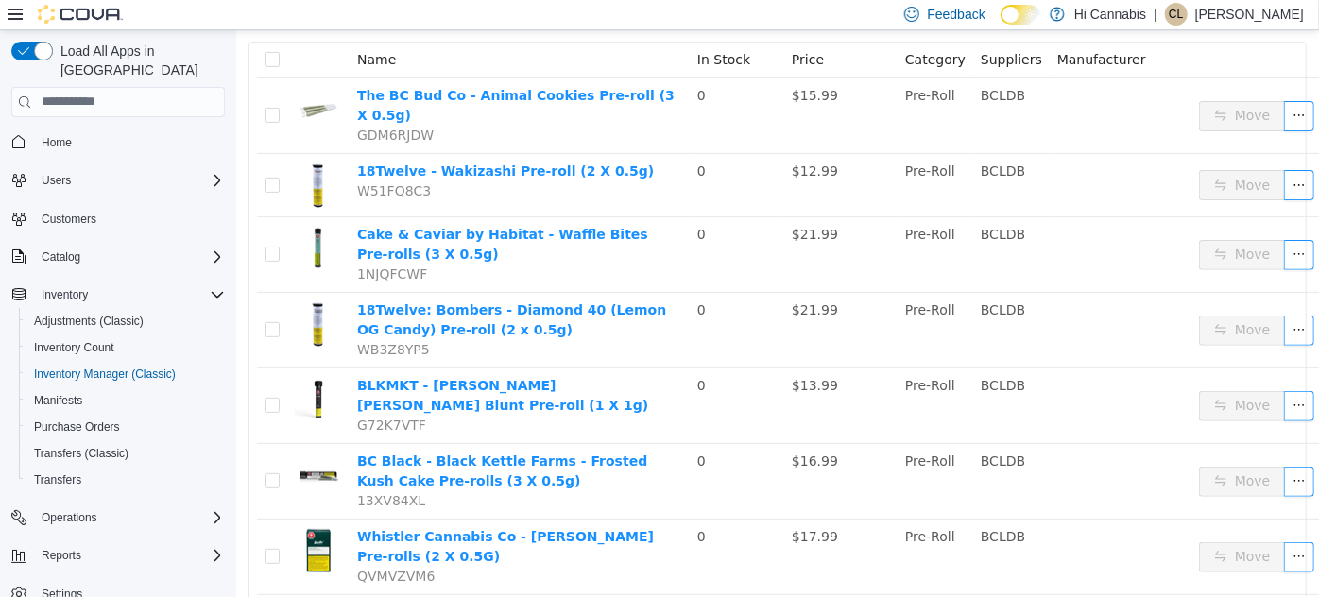
scroll to position [135, 0]
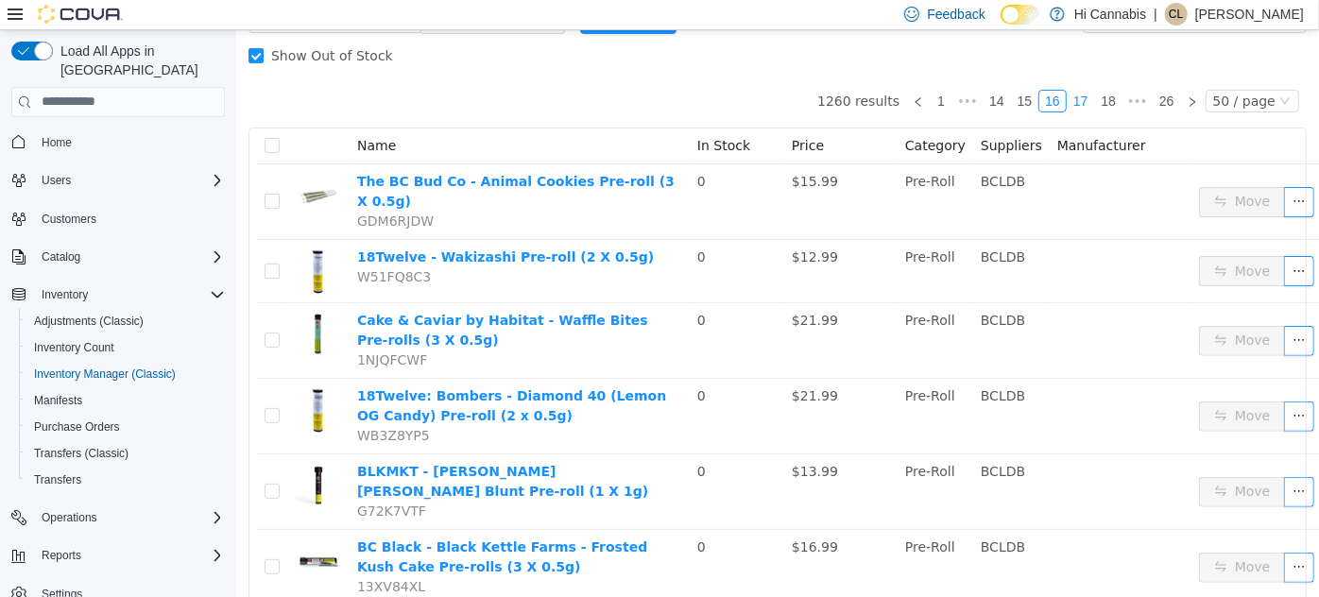
click at [1075, 98] on link "17" at bounding box center [1080, 100] width 26 height 21
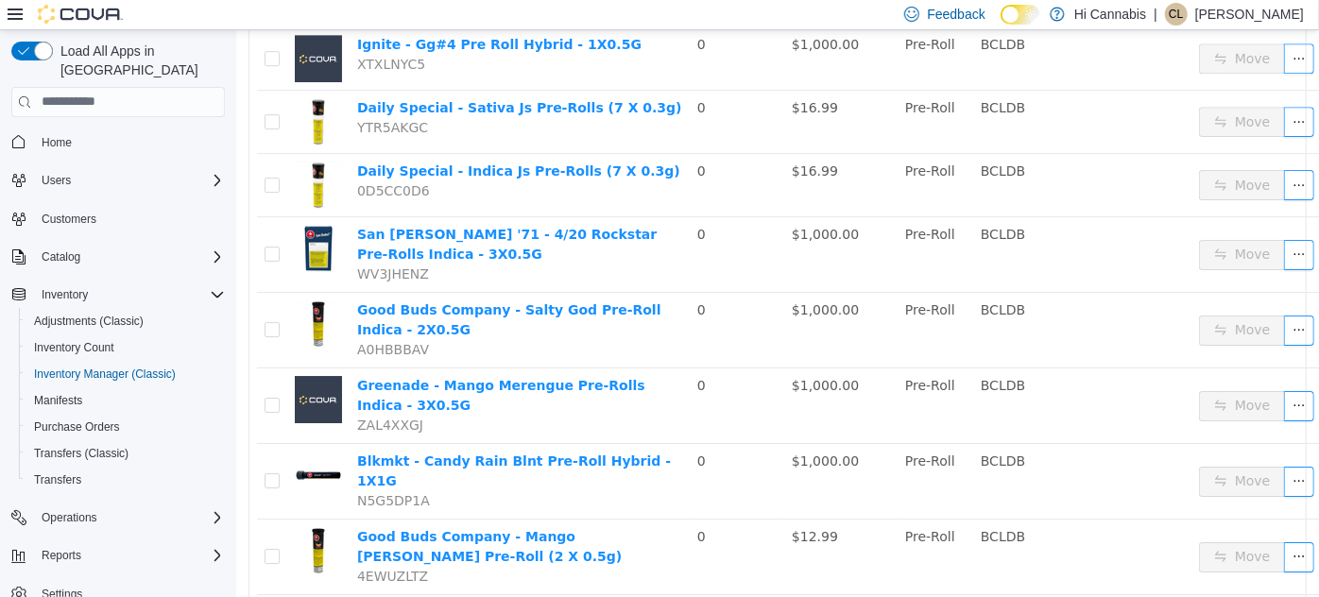
scroll to position [3093, 0]
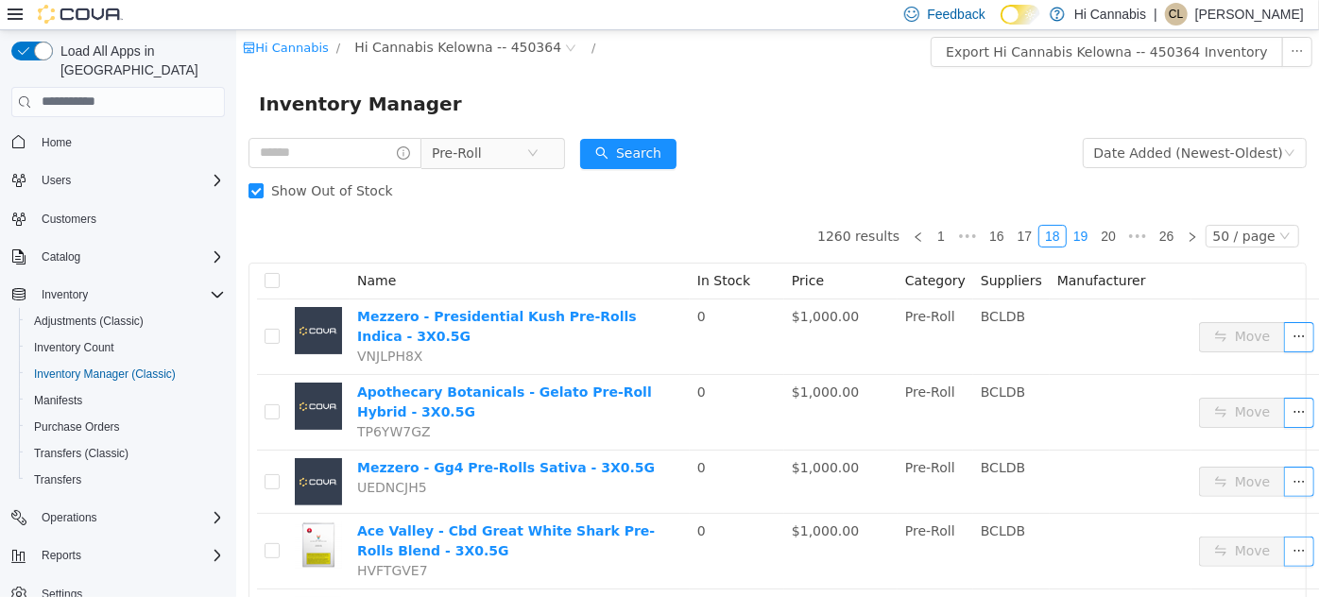
click at [1080, 238] on link "19" at bounding box center [1080, 235] width 26 height 21
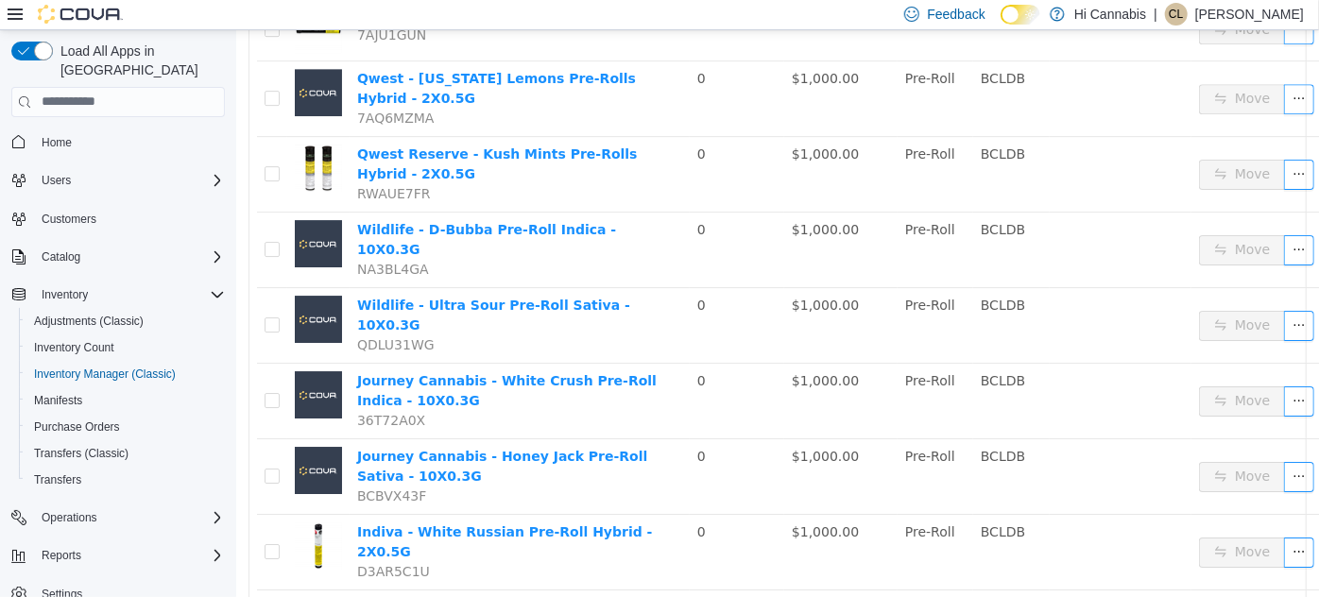
scroll to position [3142, 0]
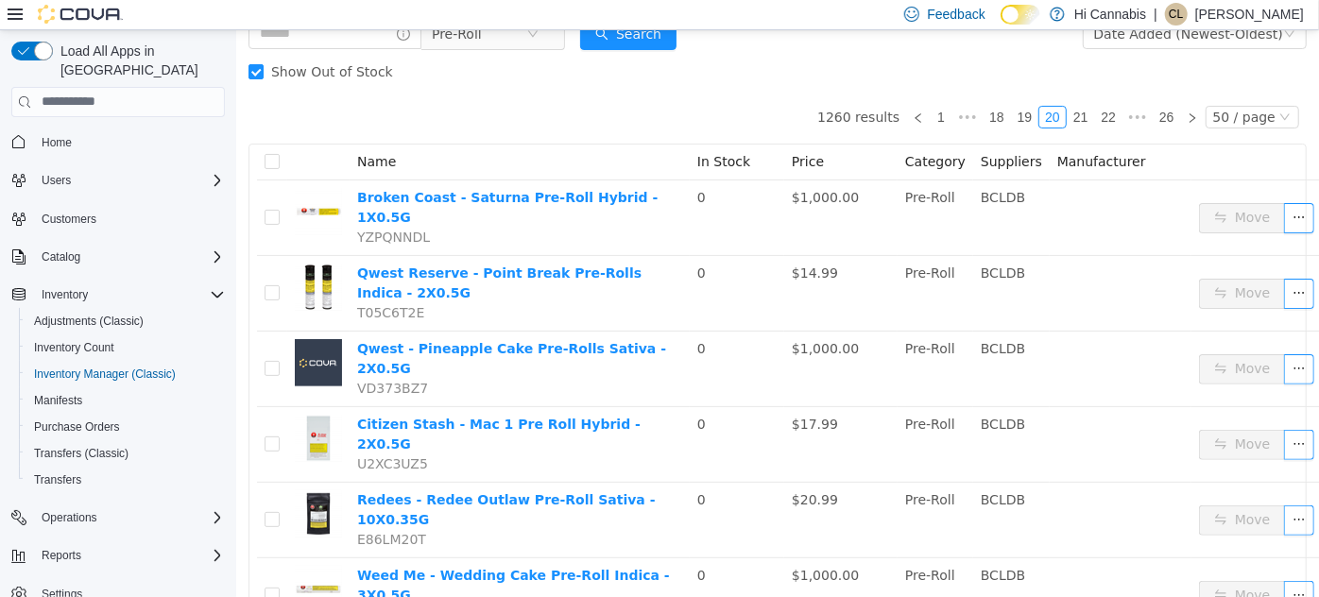
scroll to position [49, 0]
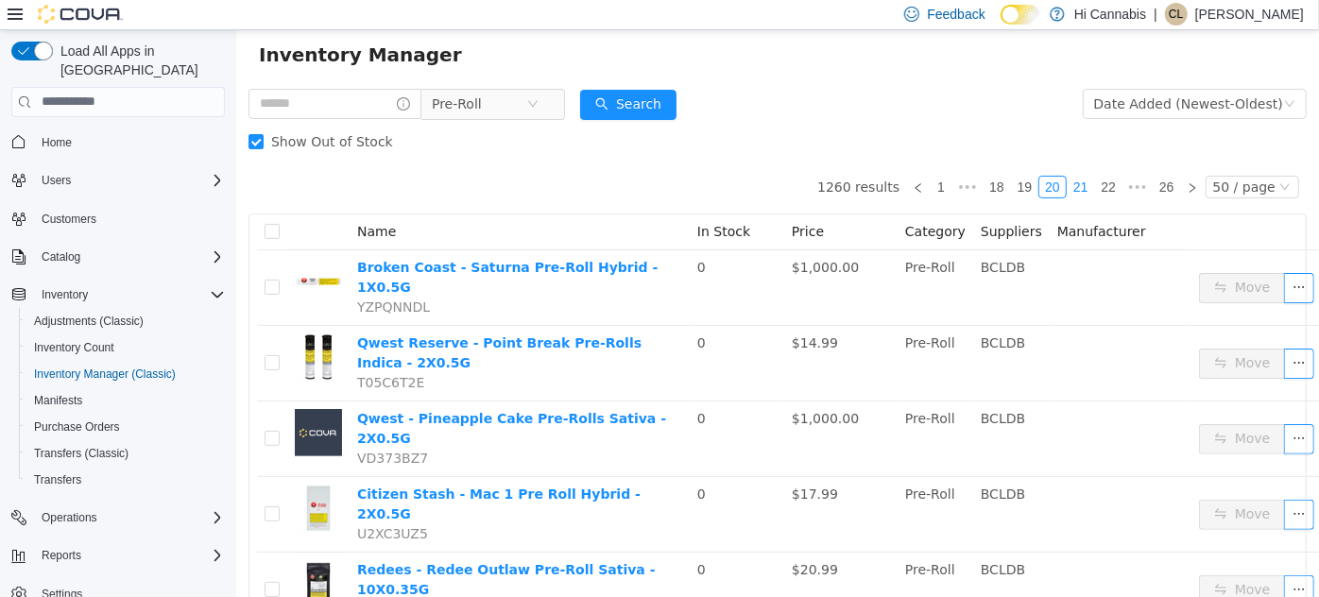
click at [1071, 190] on link "21" at bounding box center [1080, 186] width 26 height 21
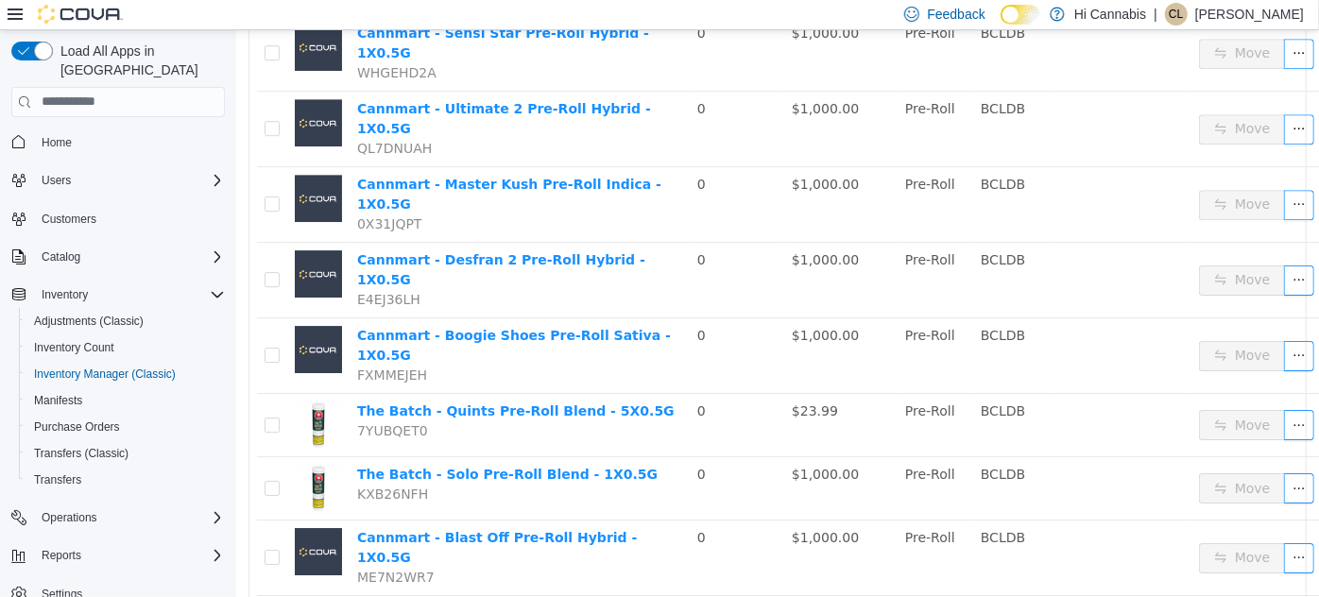
scroll to position [3056, 0]
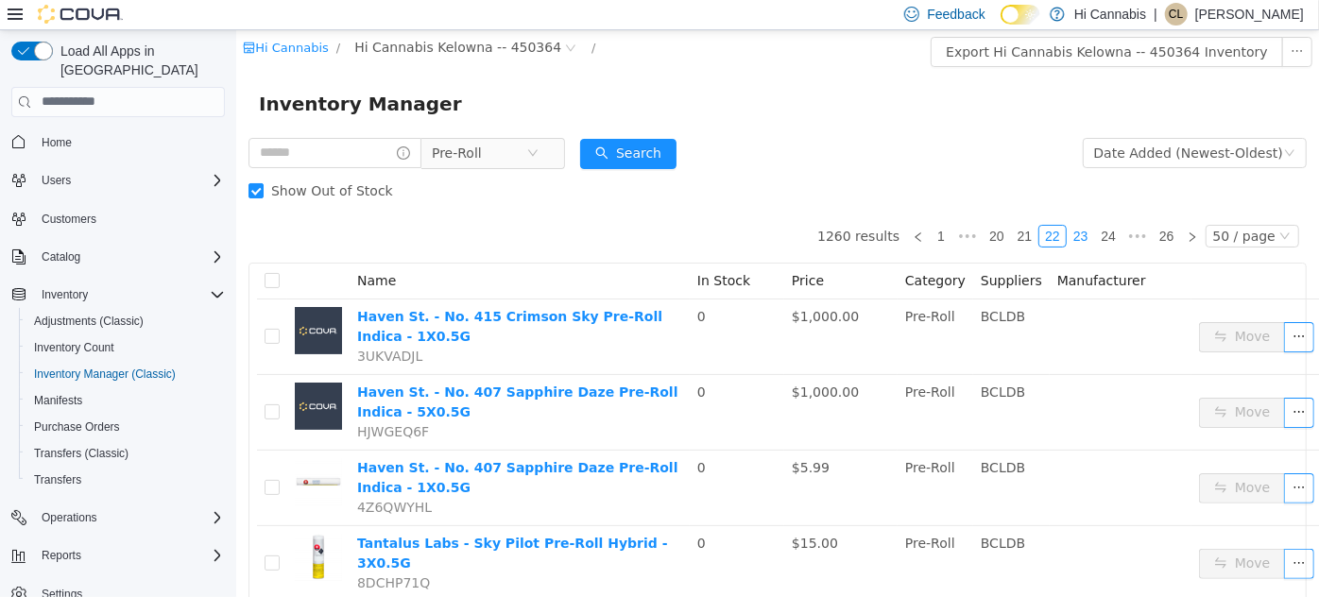
click at [1074, 239] on link "23" at bounding box center [1080, 235] width 26 height 21
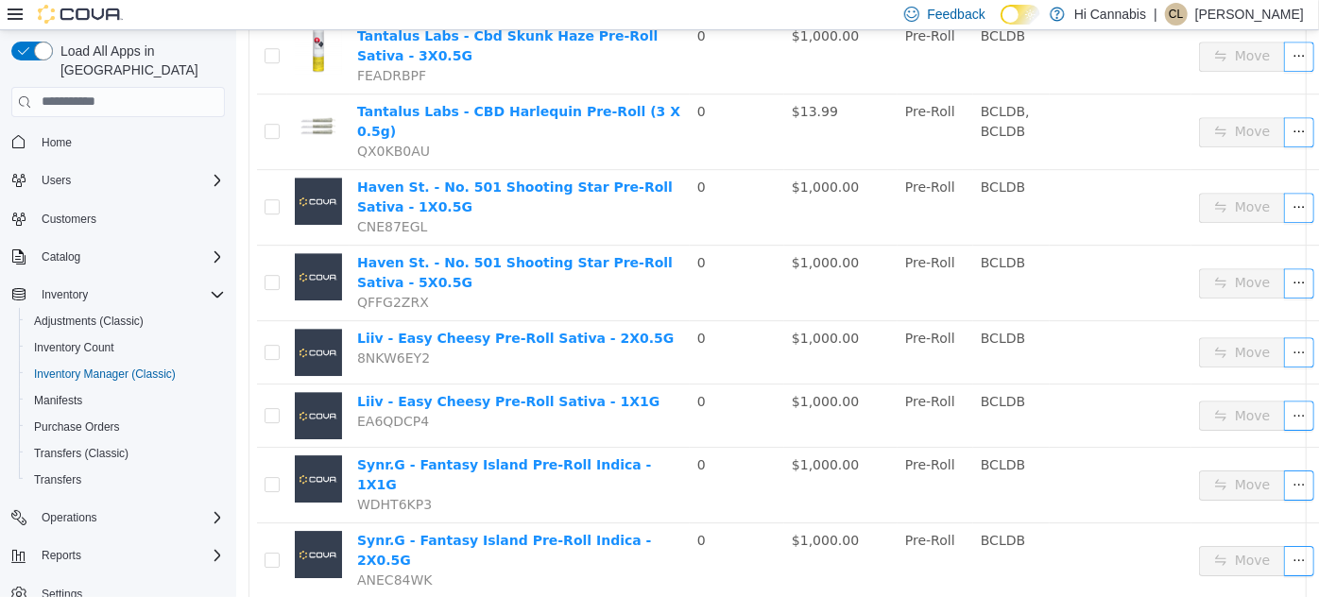
scroll to position [3019, 0]
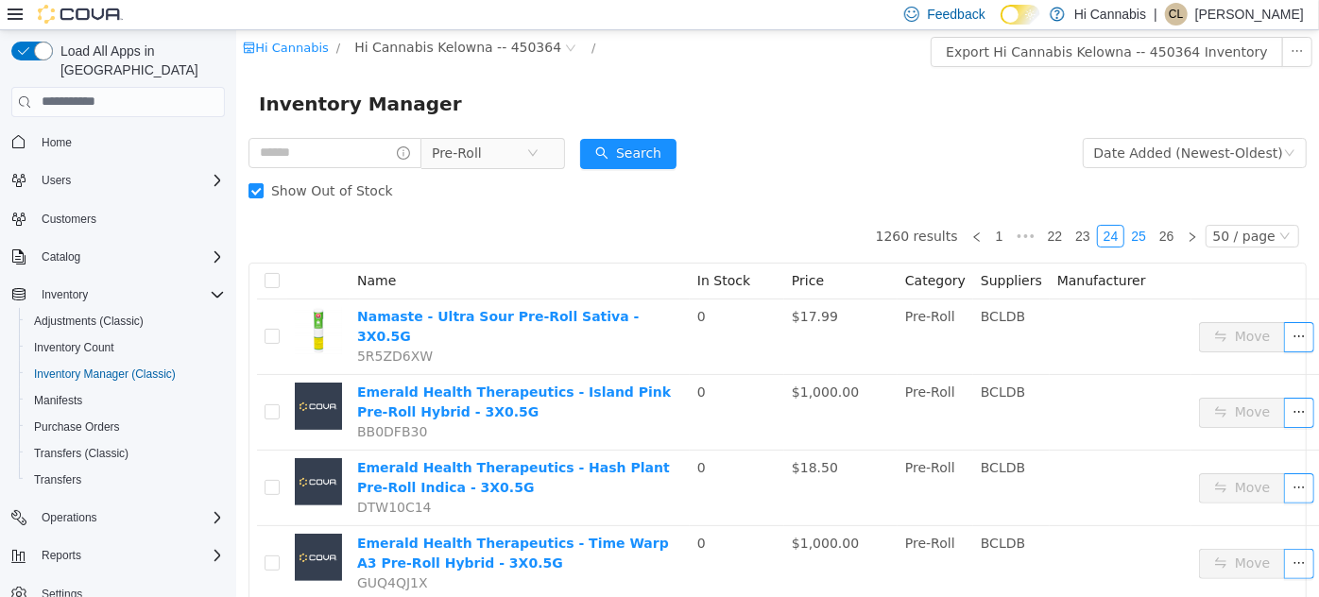
click at [1138, 240] on link "25" at bounding box center [1138, 235] width 26 height 21
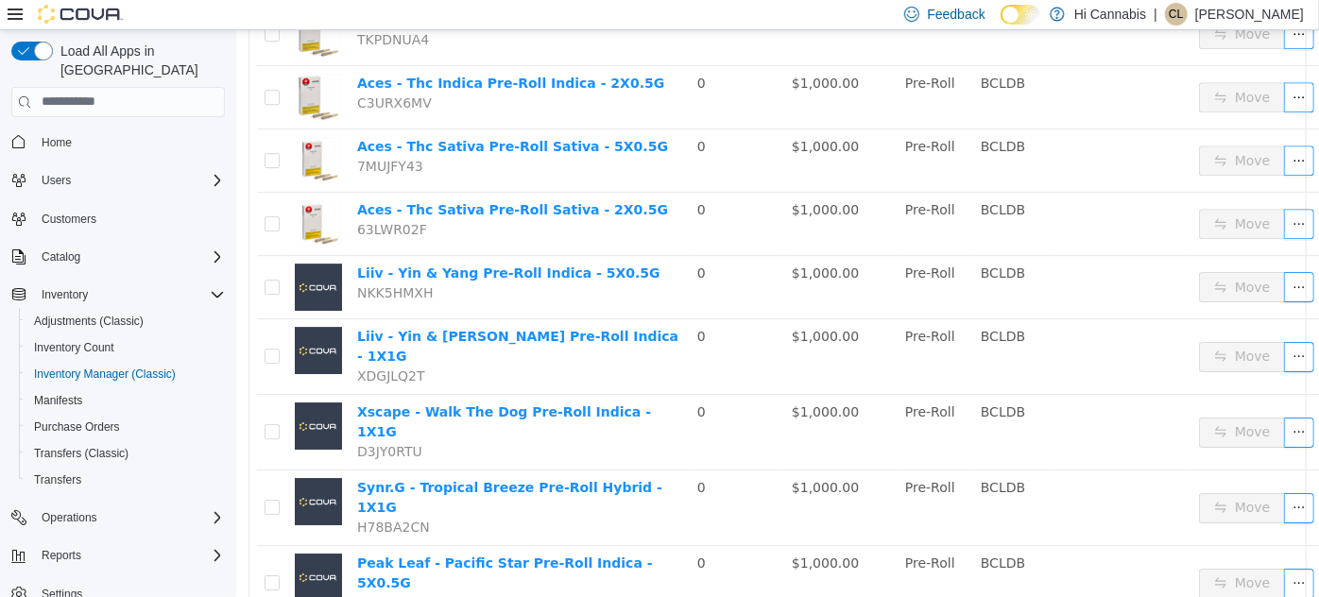
scroll to position [3019, 0]
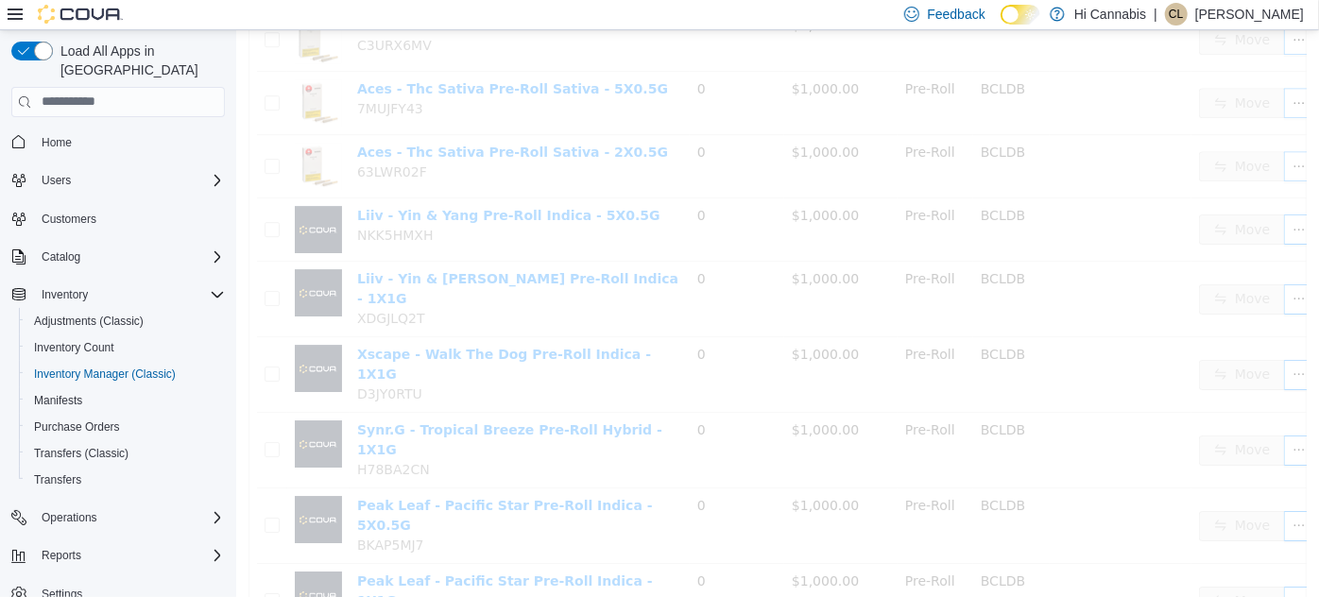
scroll to position [399, 0]
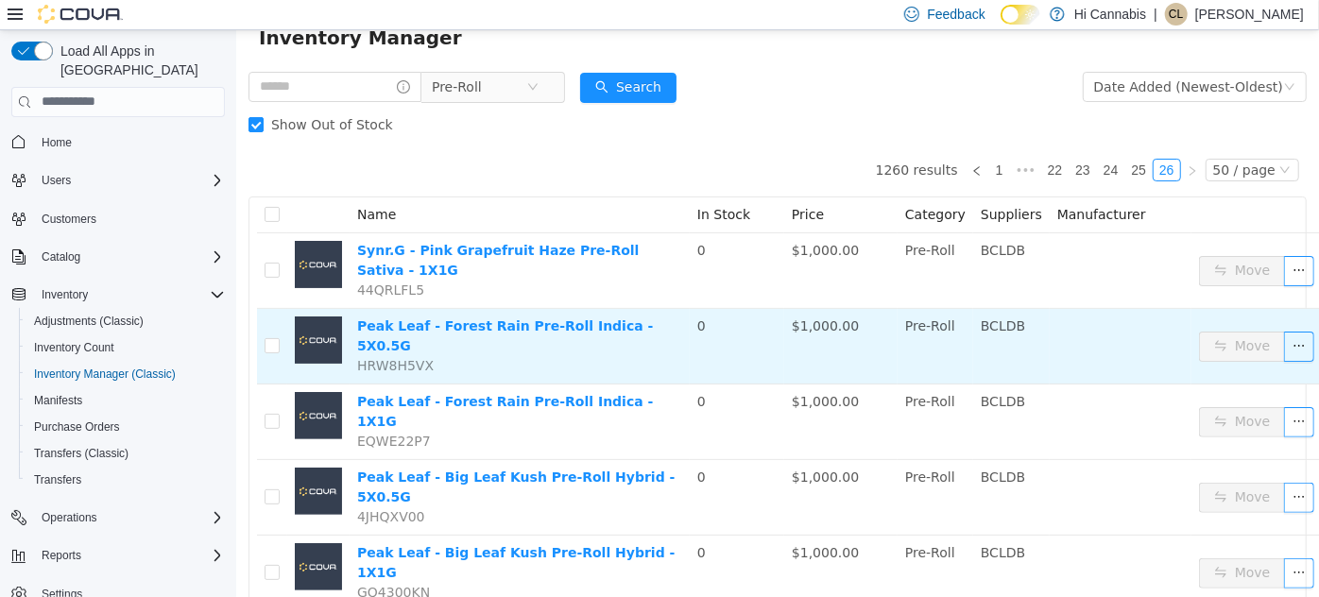
scroll to position [0, 0]
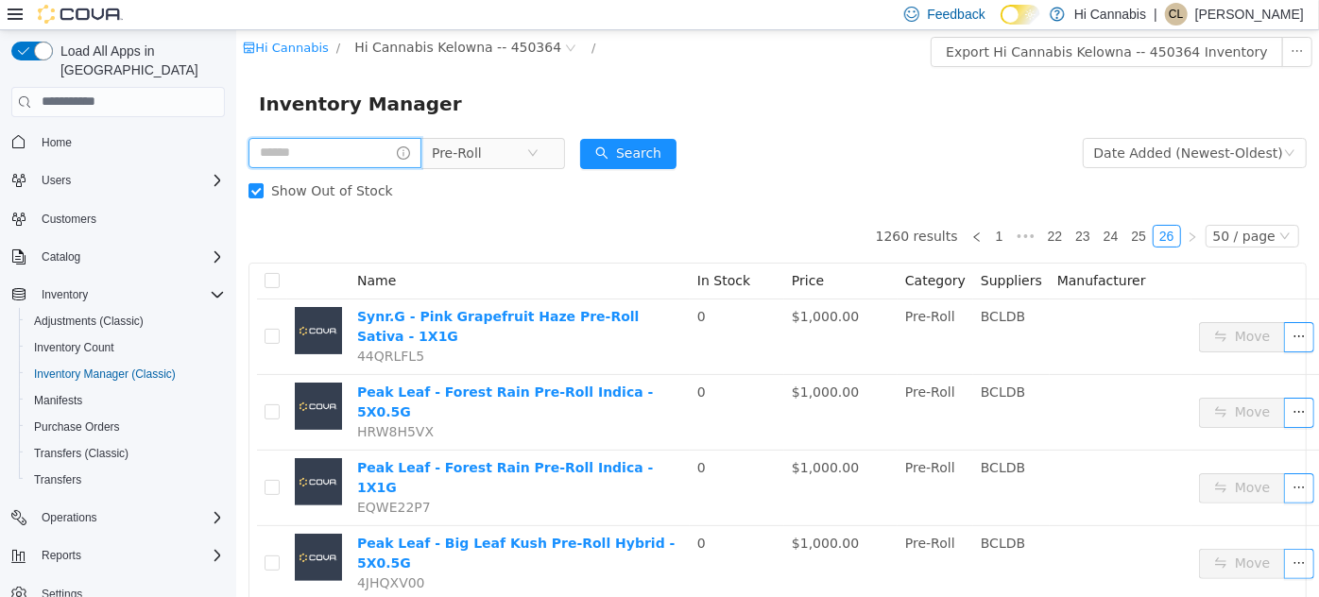
click at [288, 148] on input "text" at bounding box center [334, 152] width 173 height 30
click at [538, 153] on icon "icon: close-circle" at bounding box center [531, 151] width 11 height 11
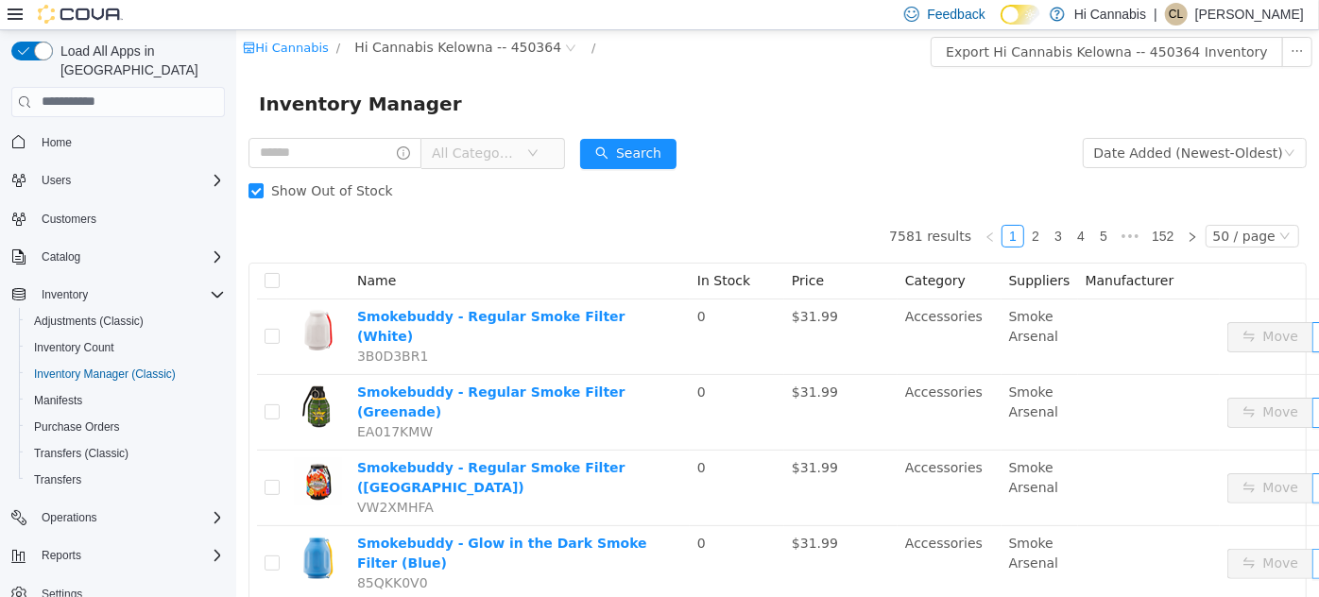
click at [481, 150] on span "All Categories" at bounding box center [474, 152] width 86 height 19
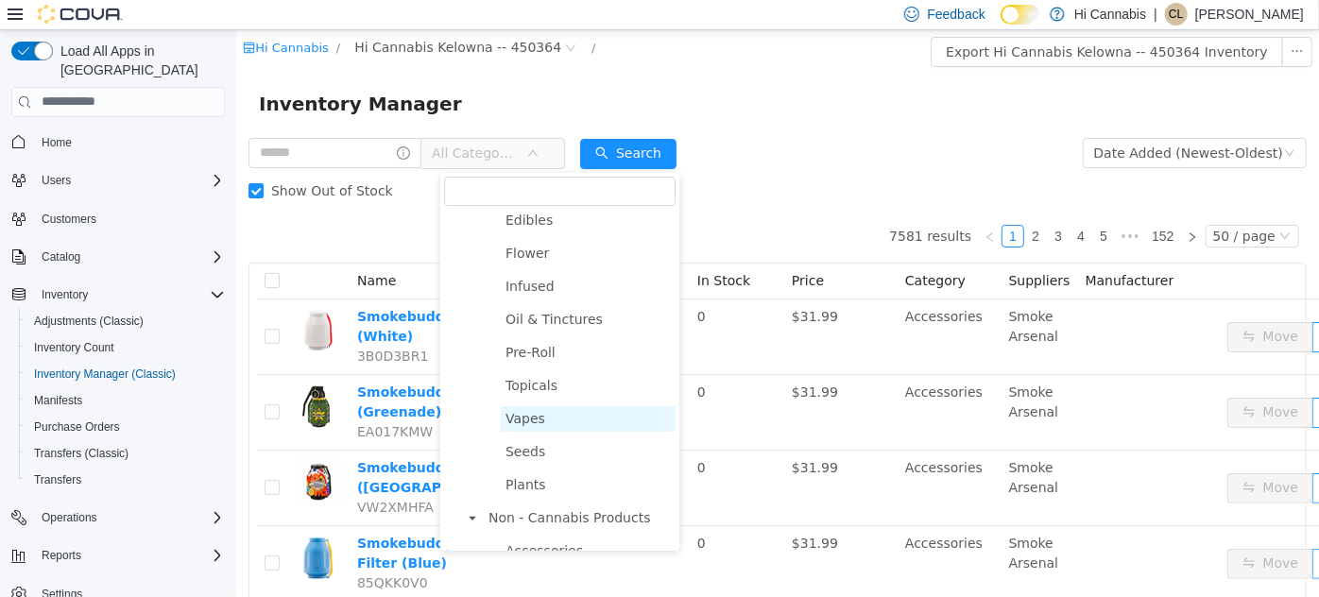
click at [533, 423] on span "Vapes" at bounding box center [525, 417] width 40 height 15
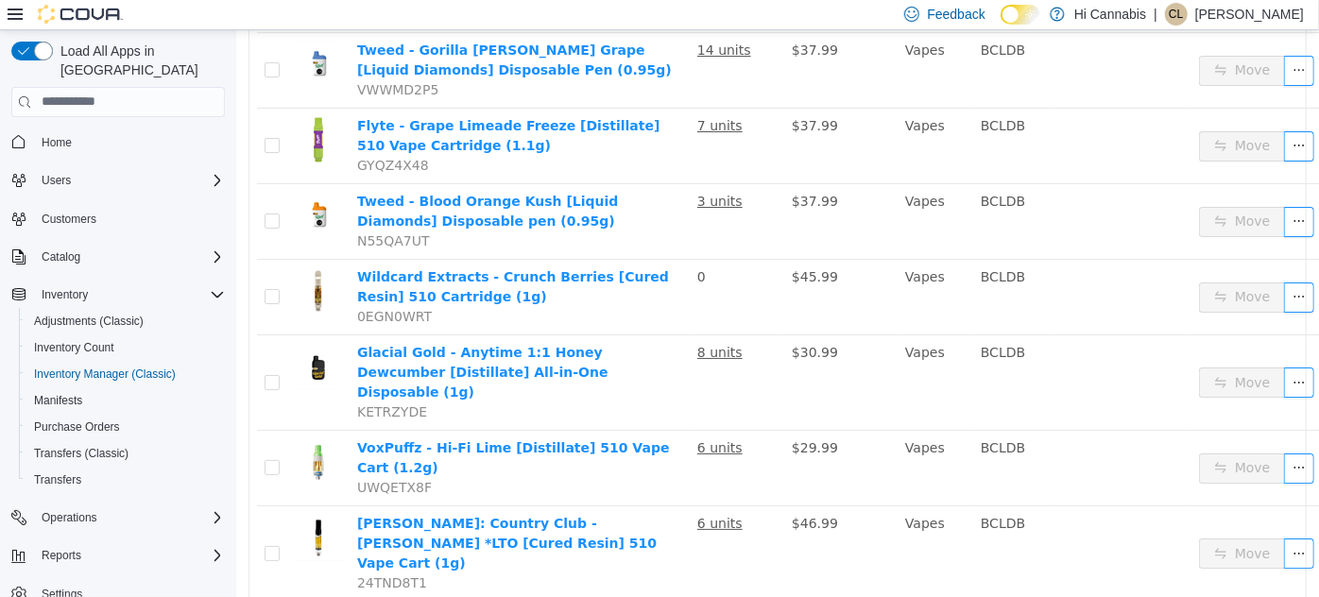
scroll to position [3498, 0]
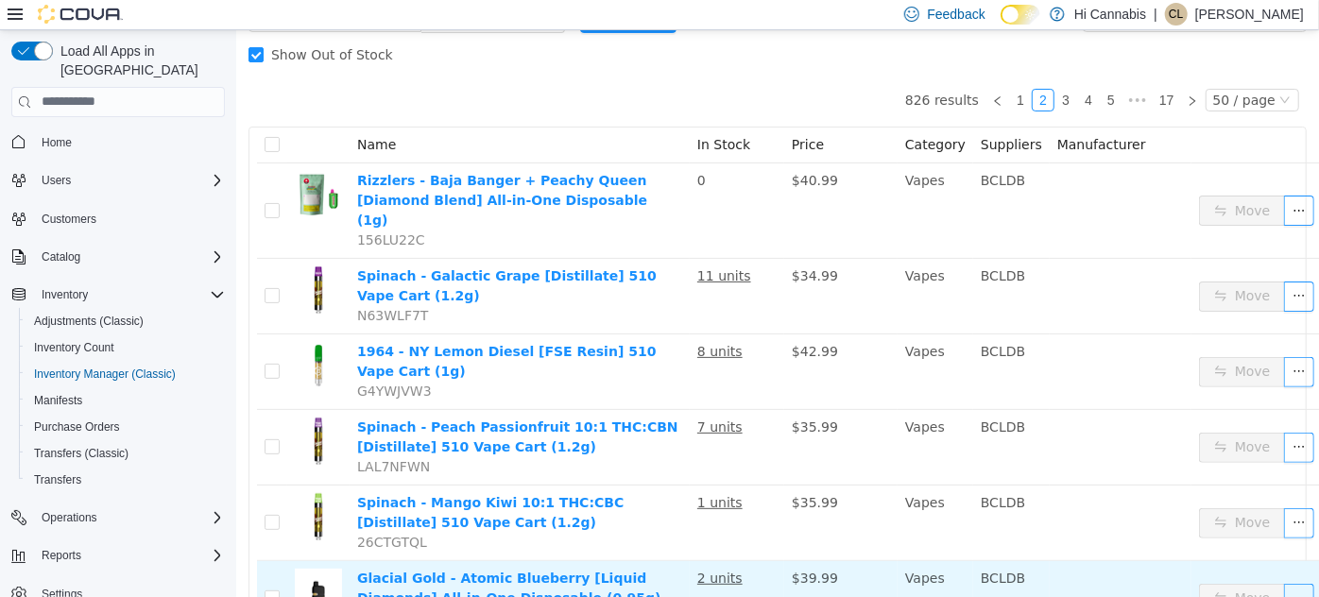
scroll to position [50, 0]
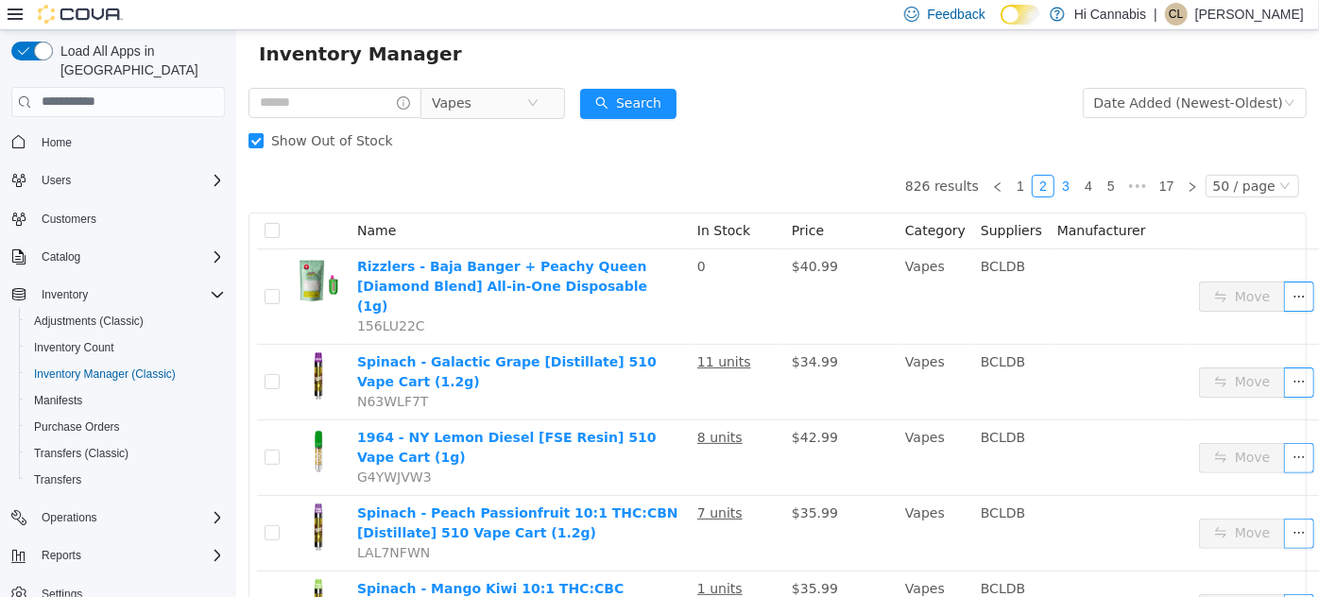
click at [1055, 183] on link "3" at bounding box center [1065, 185] width 21 height 21
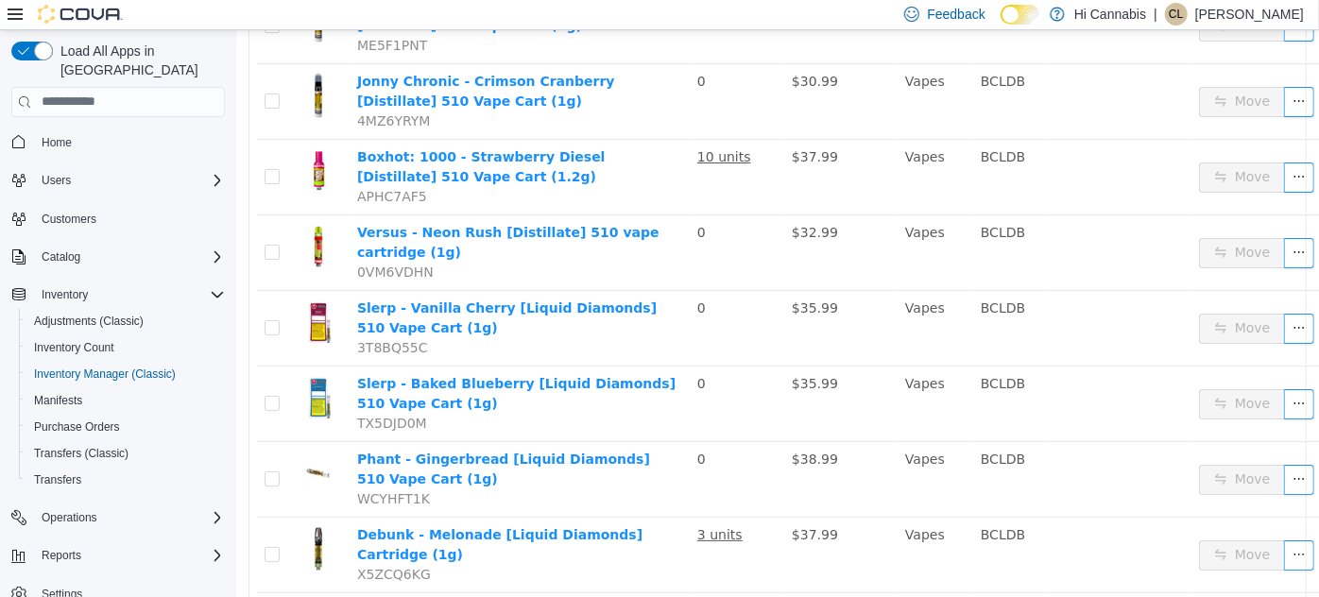
scroll to position [3526, 0]
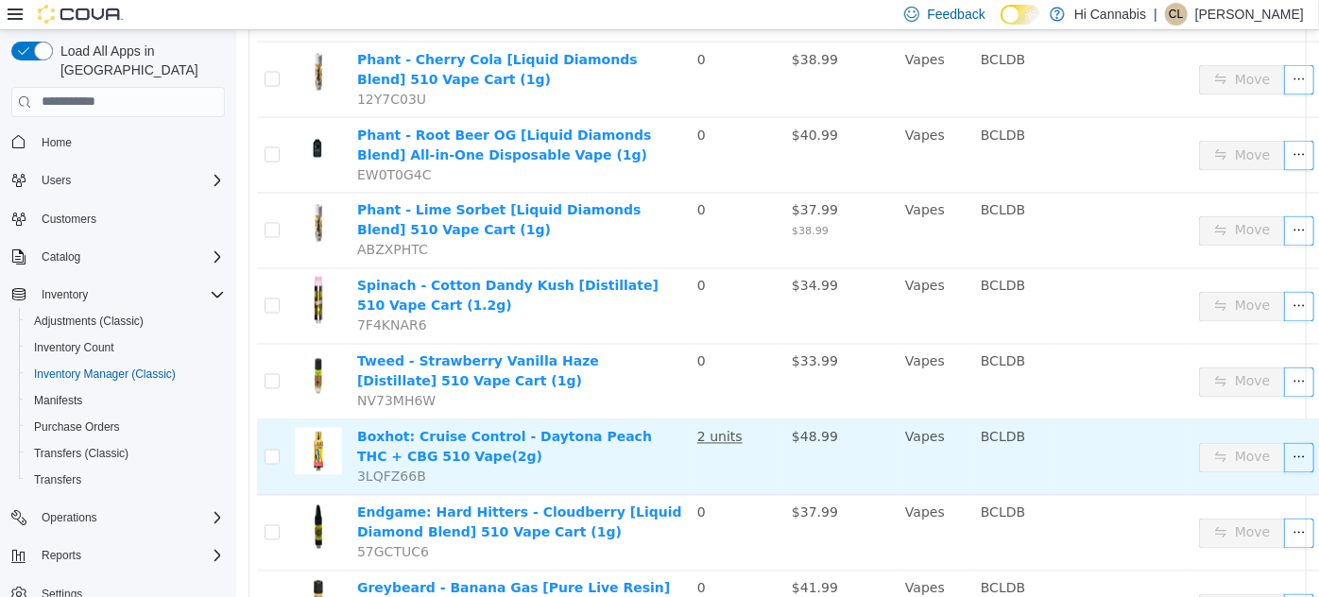
scroll to position [1572, 0]
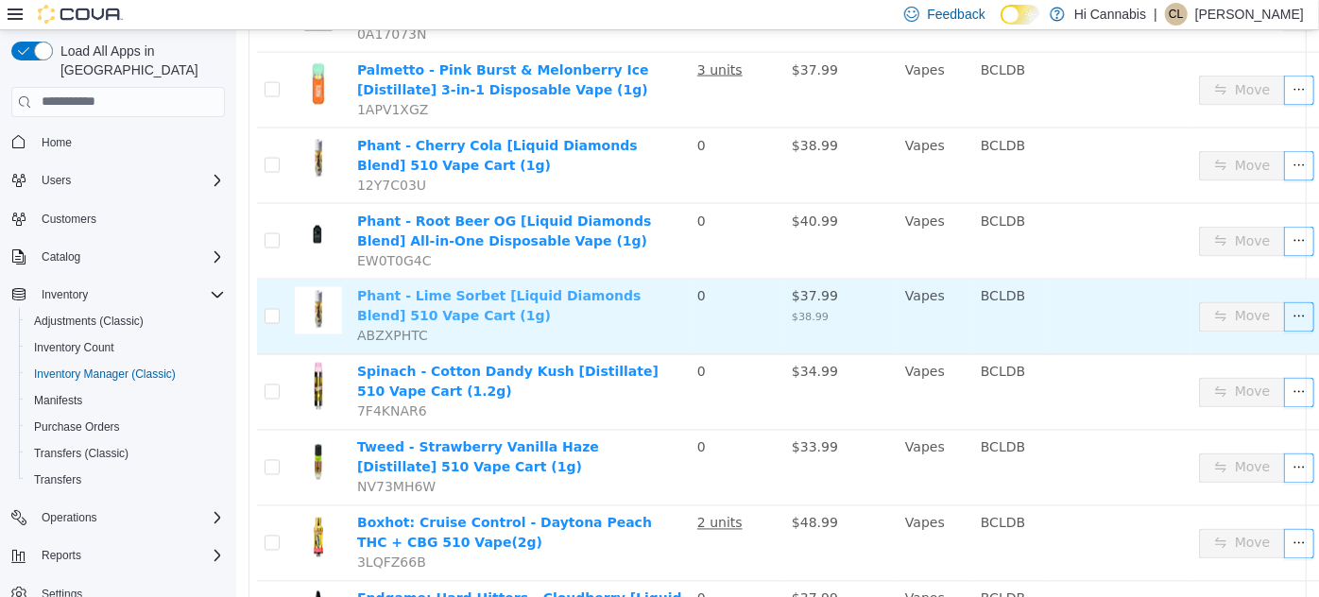
click at [446, 288] on link "Phant - Lime Sorbet [Liquid Diamonds Blend] 510 Vape Cart (1g)" at bounding box center [497, 305] width 283 height 35
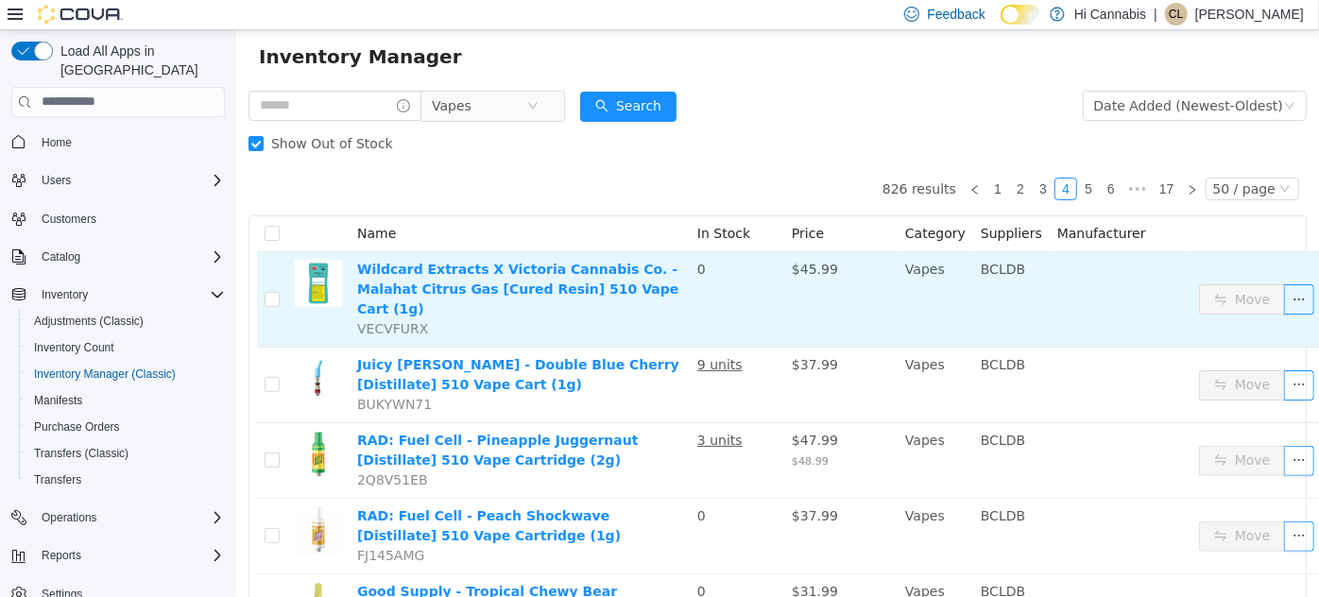
scroll to position [26, 0]
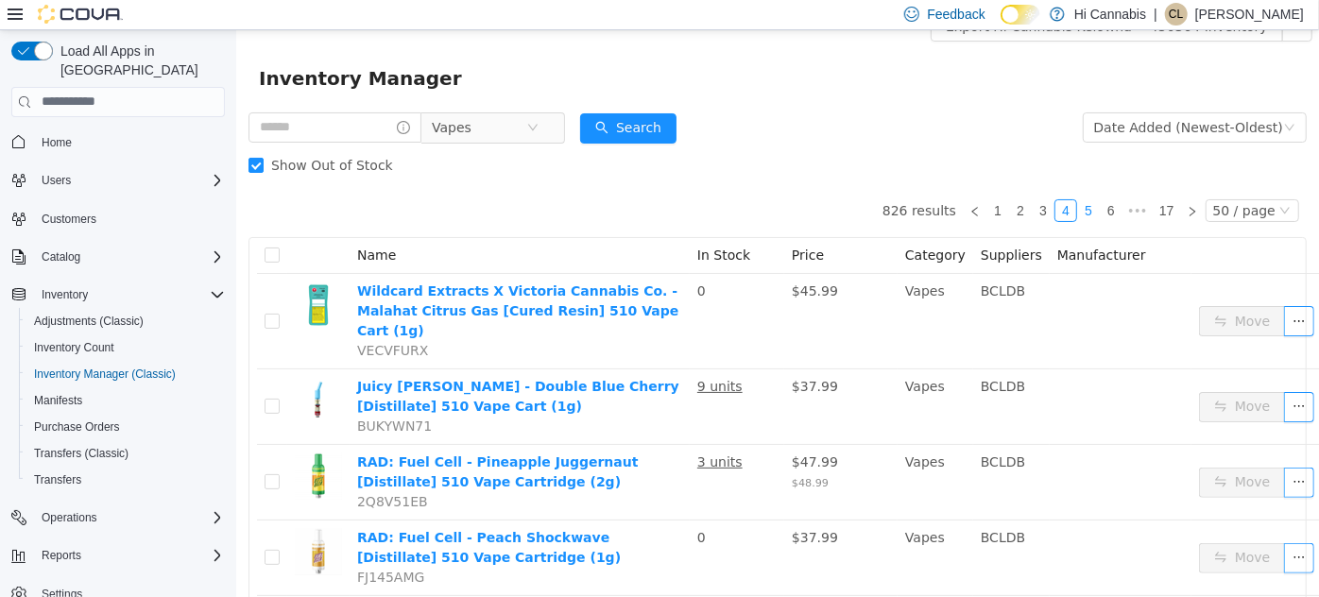
click at [1085, 205] on link "5" at bounding box center [1087, 209] width 21 height 21
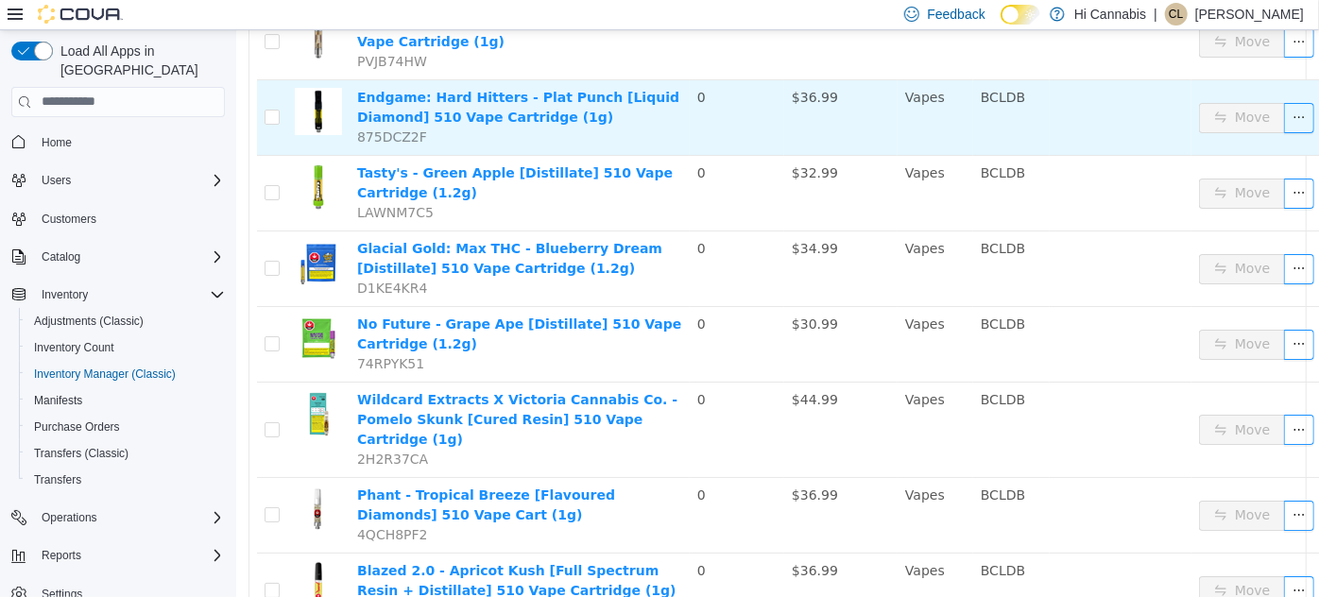
scroll to position [3449, 0]
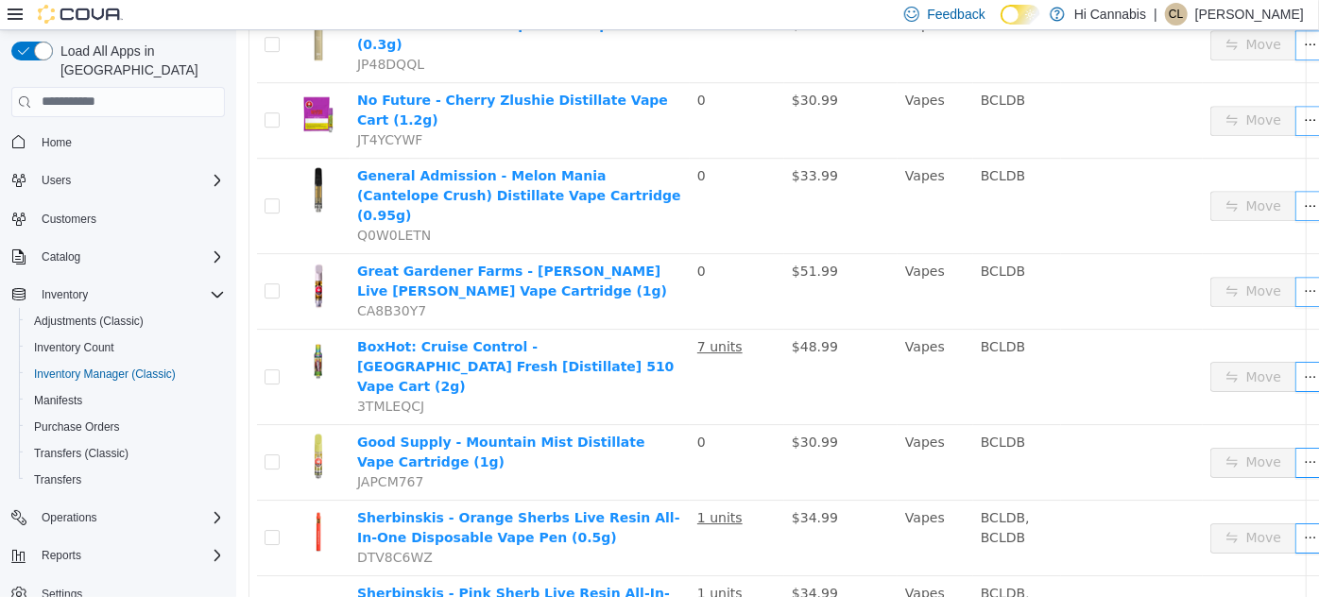
scroll to position [2873, 0]
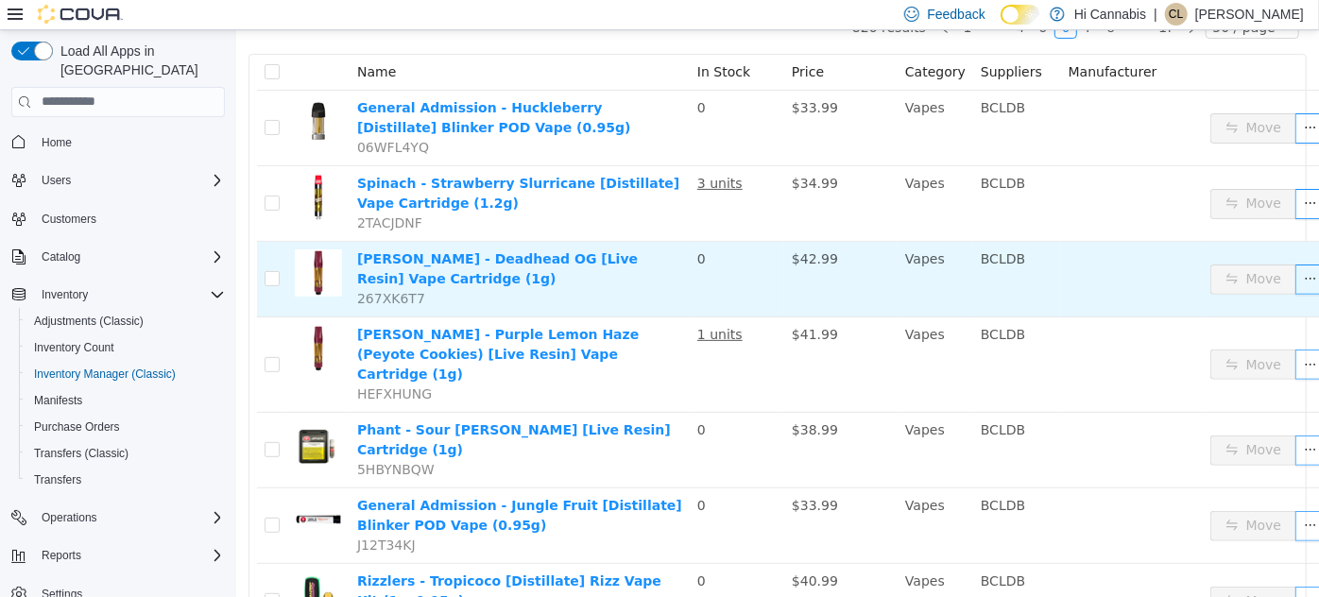
scroll to position [123, 0]
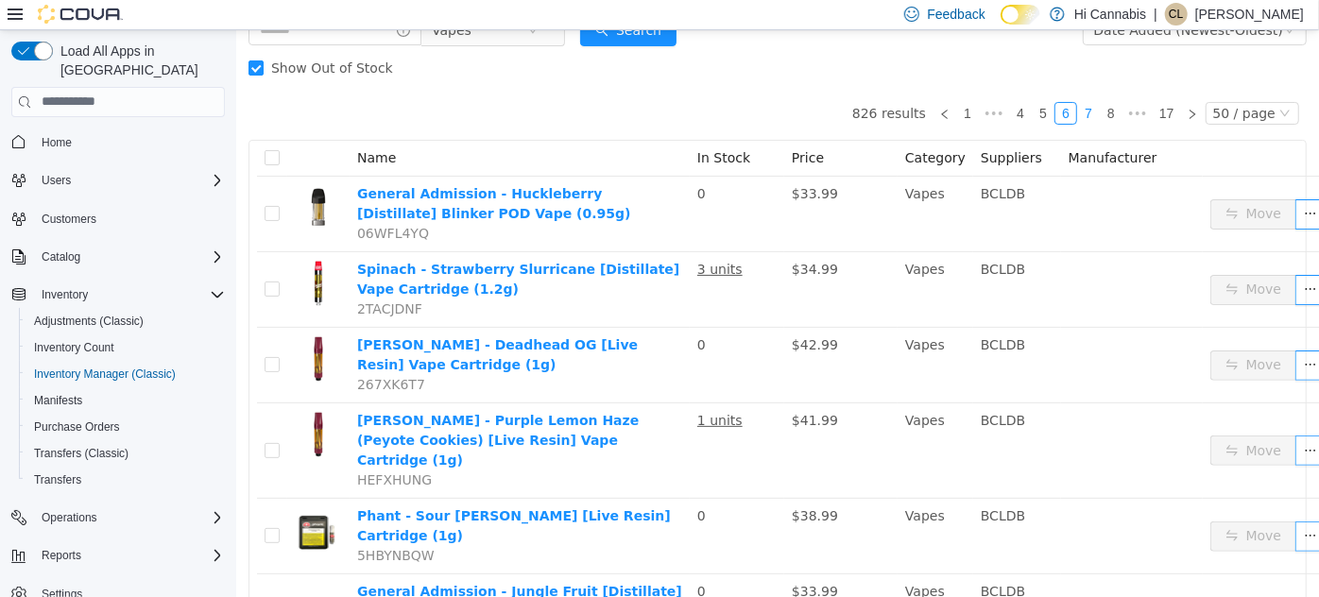
click at [1090, 105] on link "7" at bounding box center [1087, 112] width 21 height 21
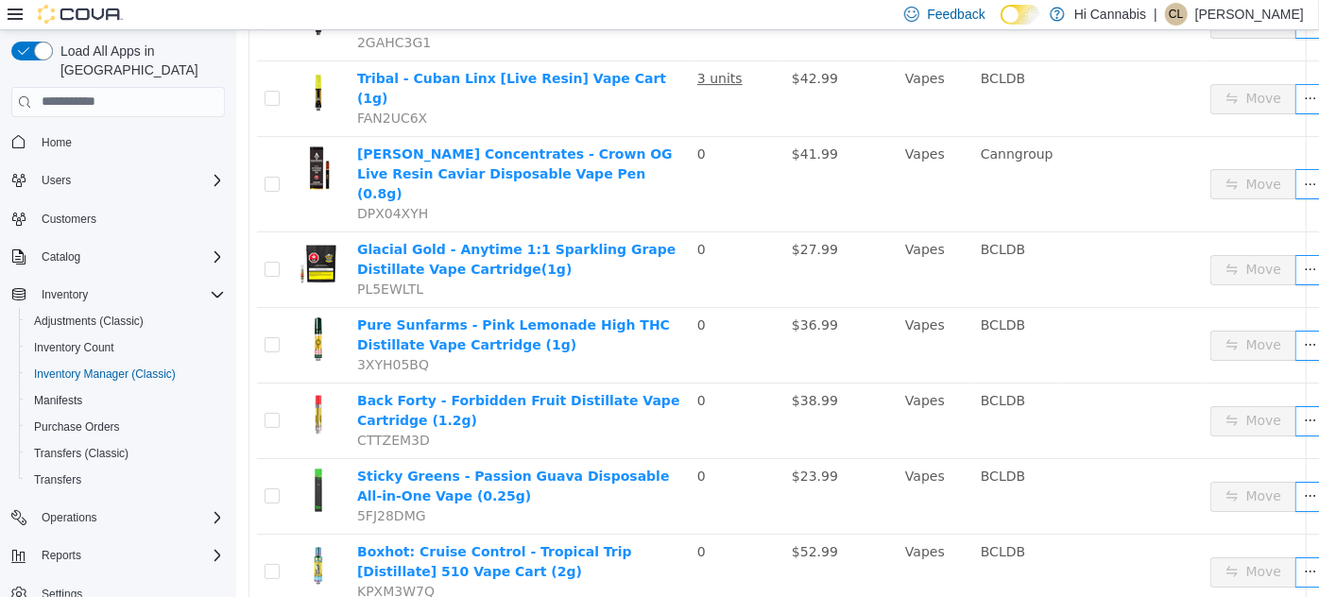
scroll to position [3326, 0]
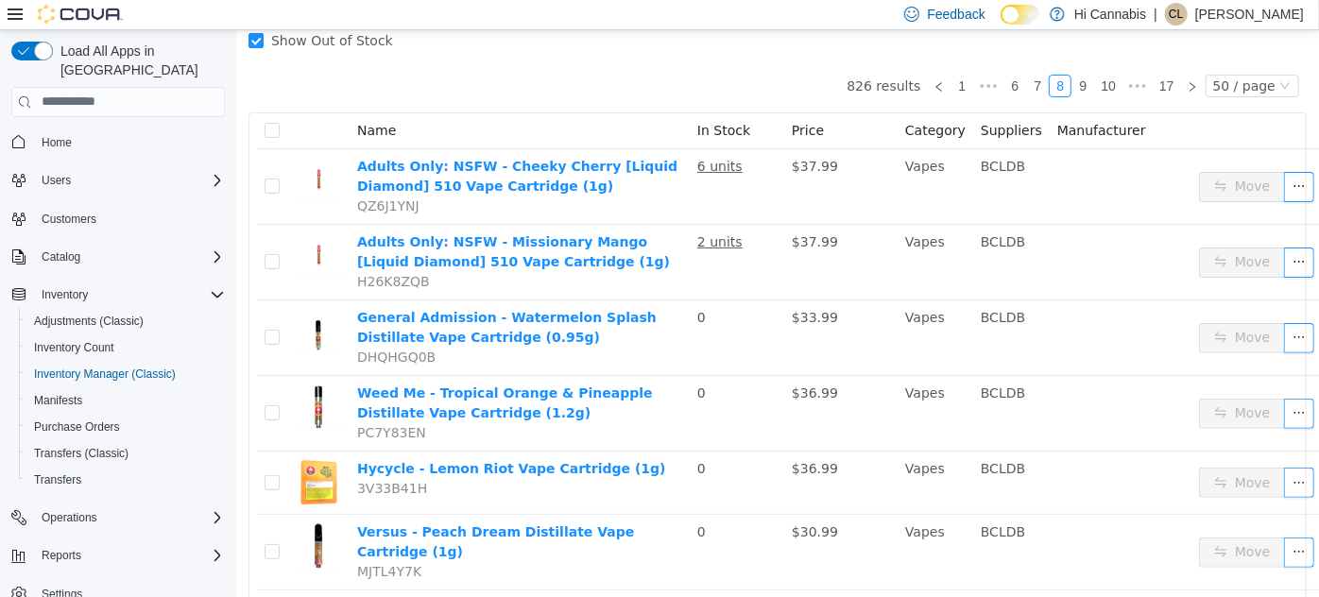
scroll to position [136, 0]
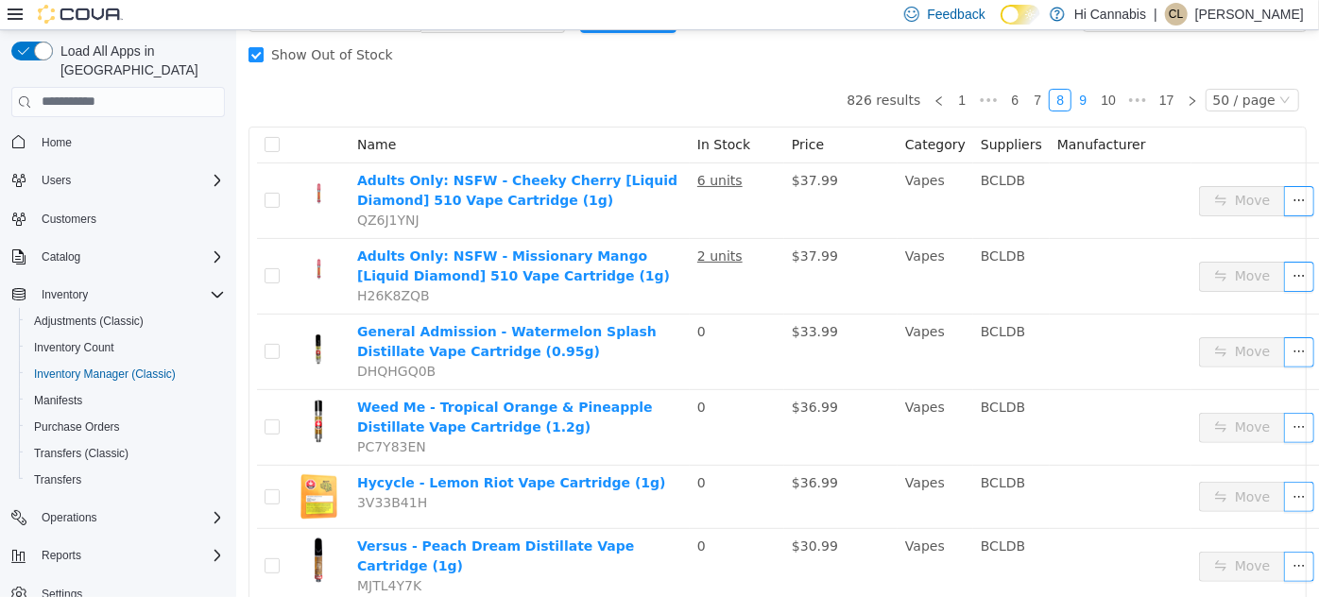
click at [1082, 94] on link "9" at bounding box center [1082, 99] width 21 height 21
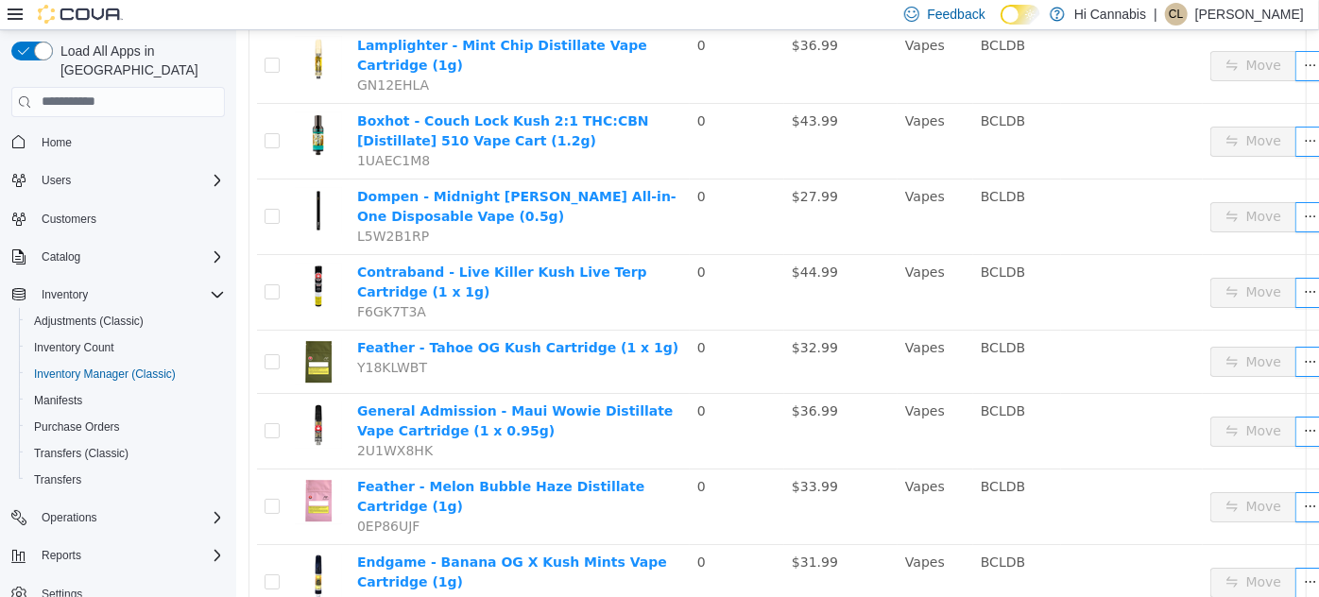
scroll to position [3351, 0]
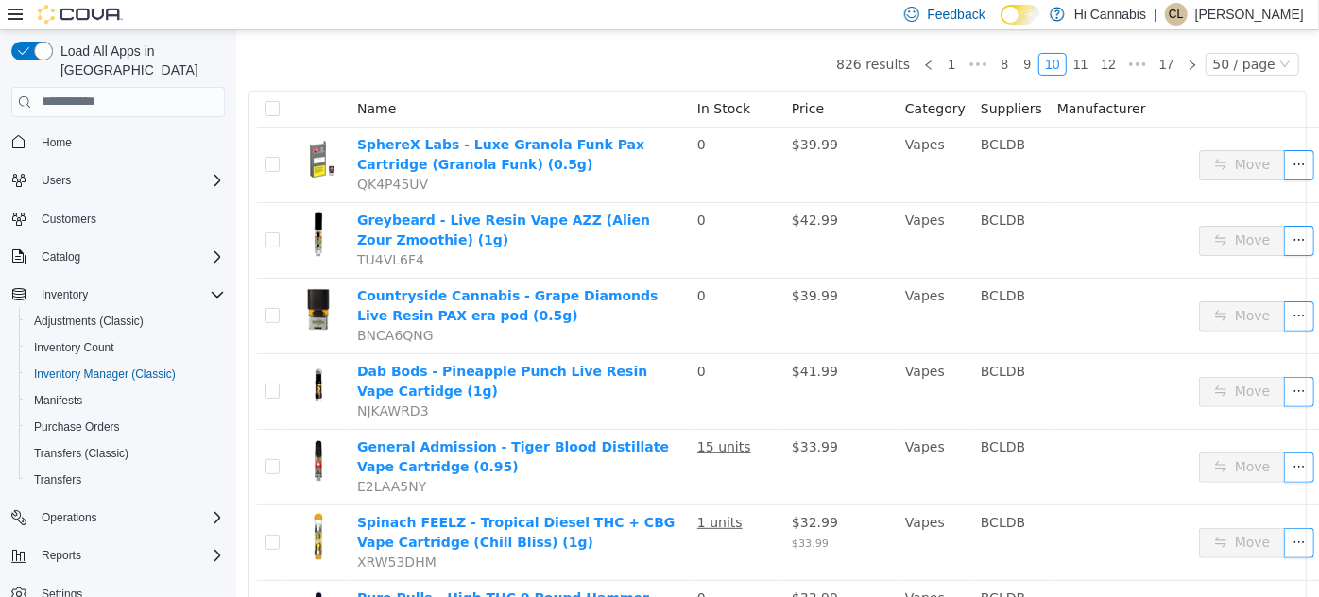
scroll to position [87, 0]
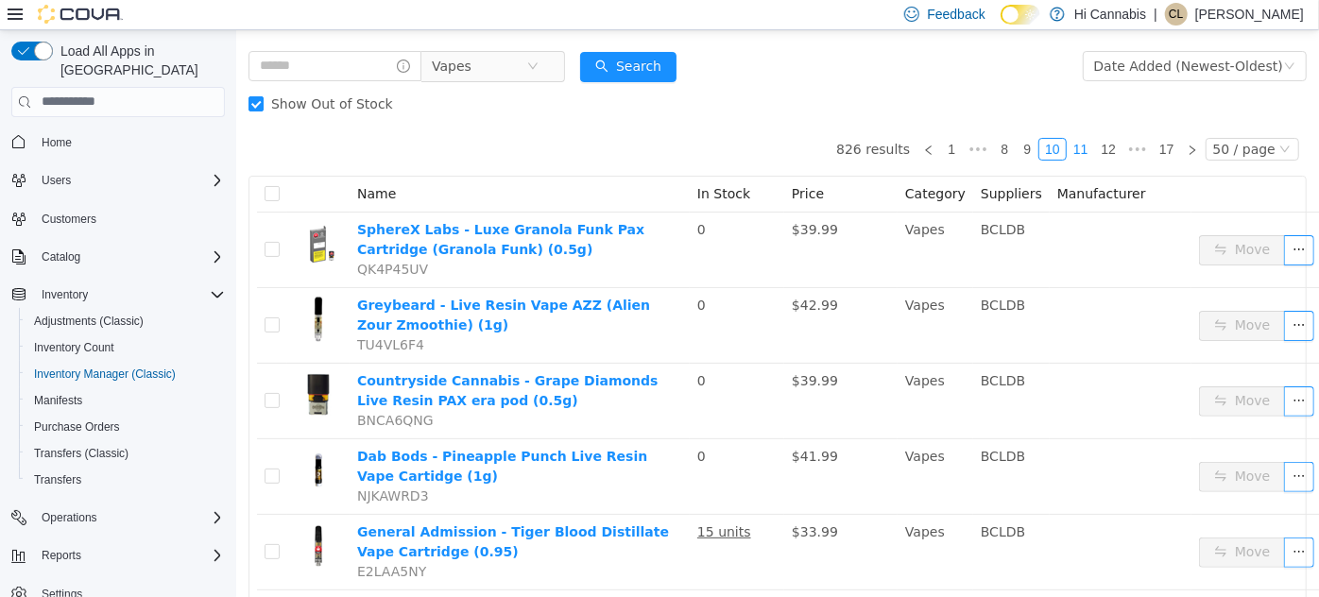
click at [1073, 146] on link "11" at bounding box center [1080, 148] width 26 height 21
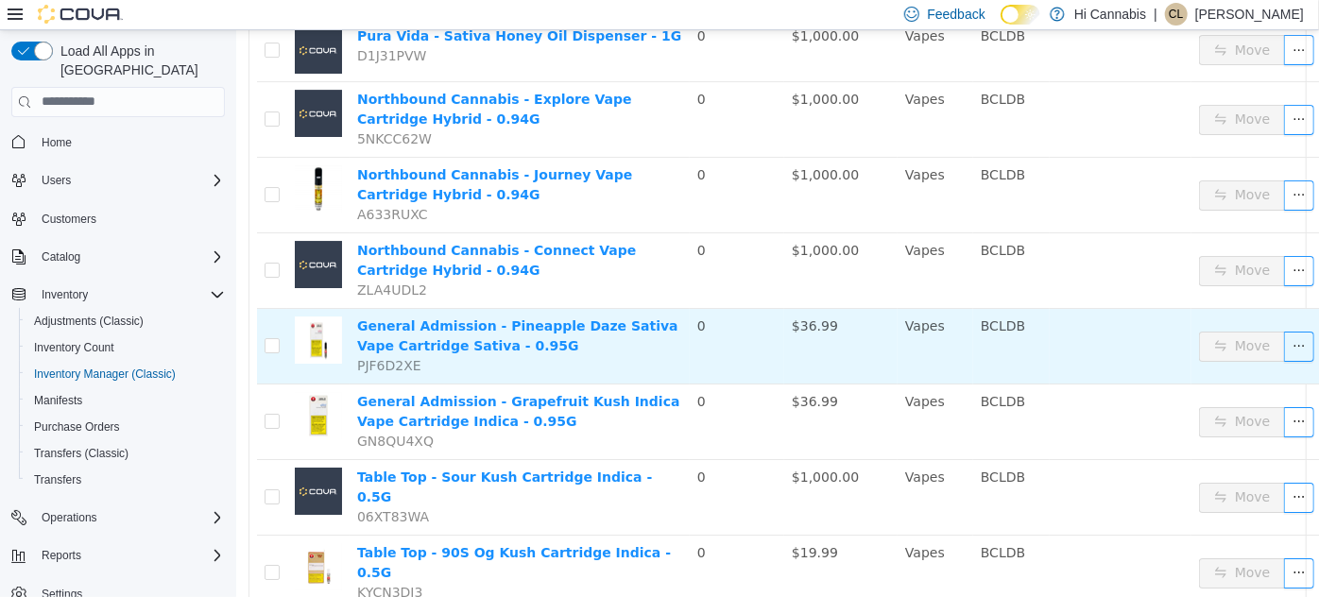
scroll to position [3253, 0]
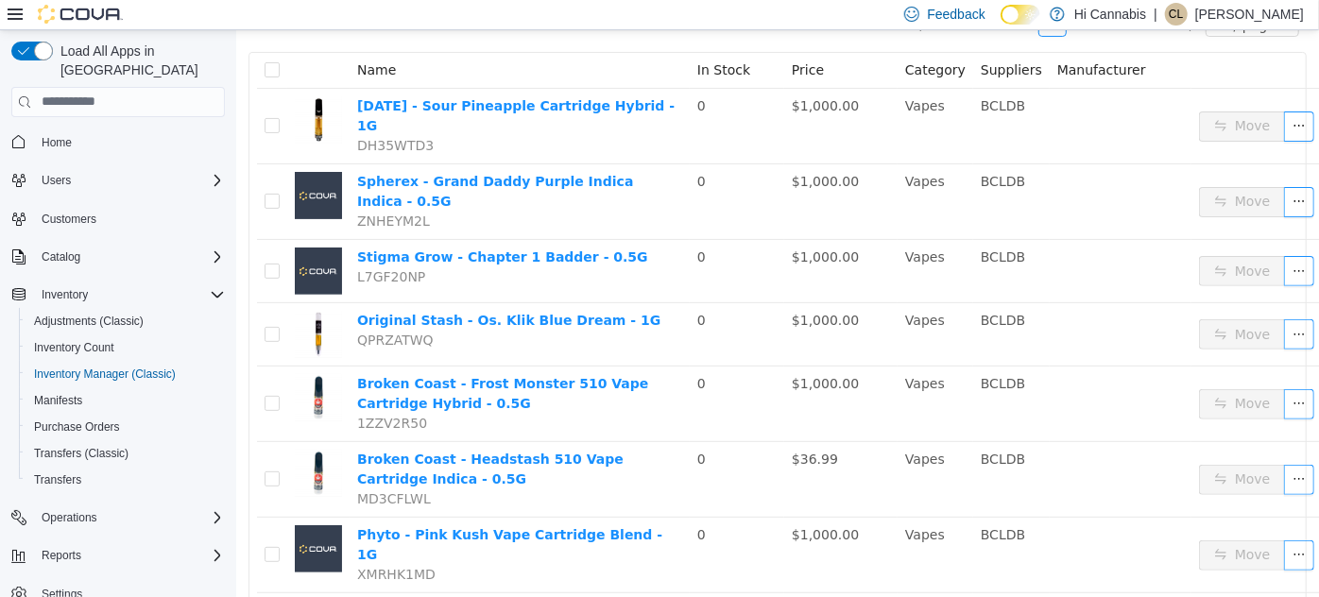
scroll to position [74, 0]
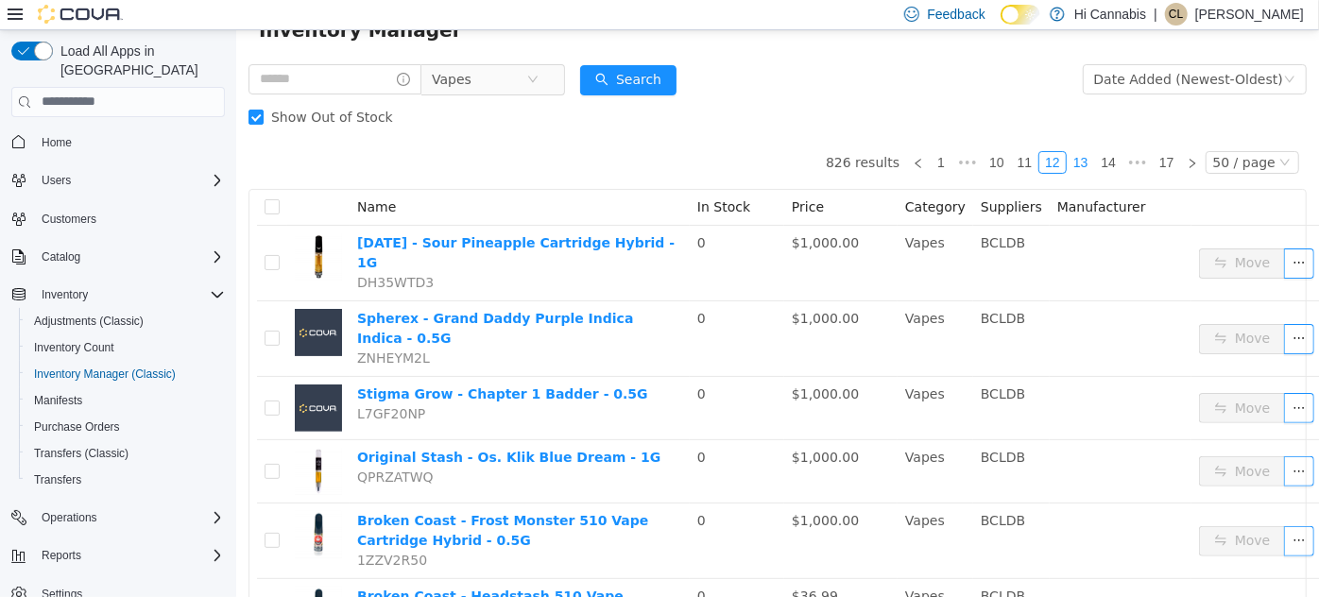
click at [1078, 157] on link "13" at bounding box center [1080, 161] width 26 height 21
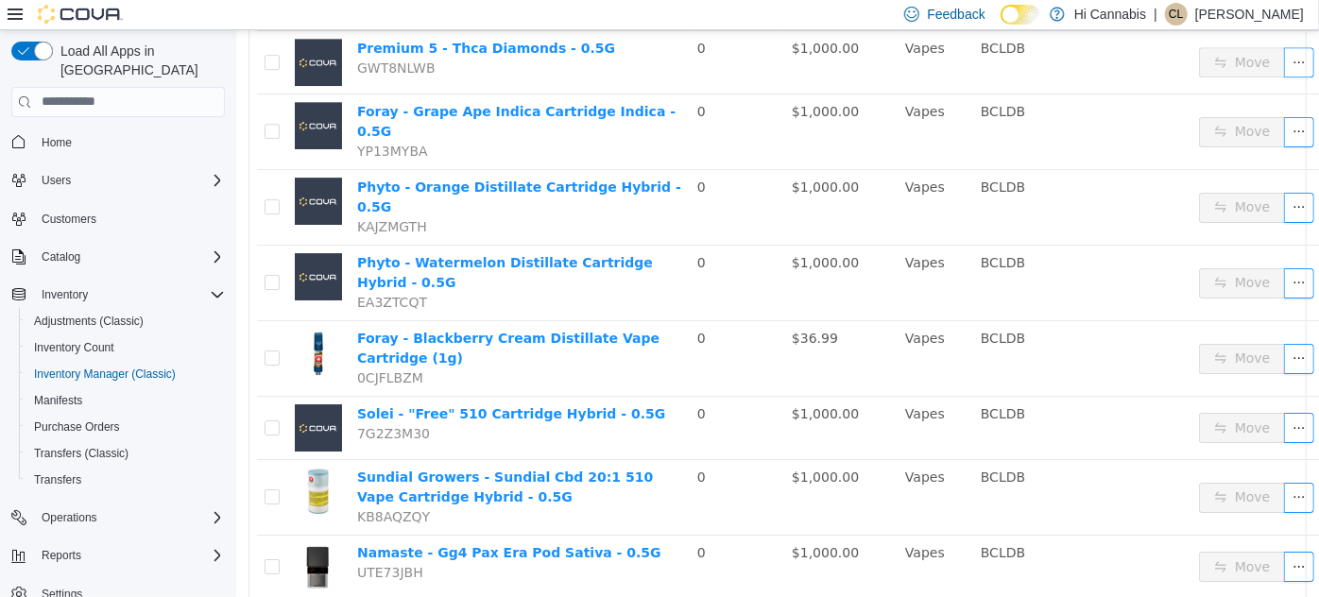
scroll to position [3142, 0]
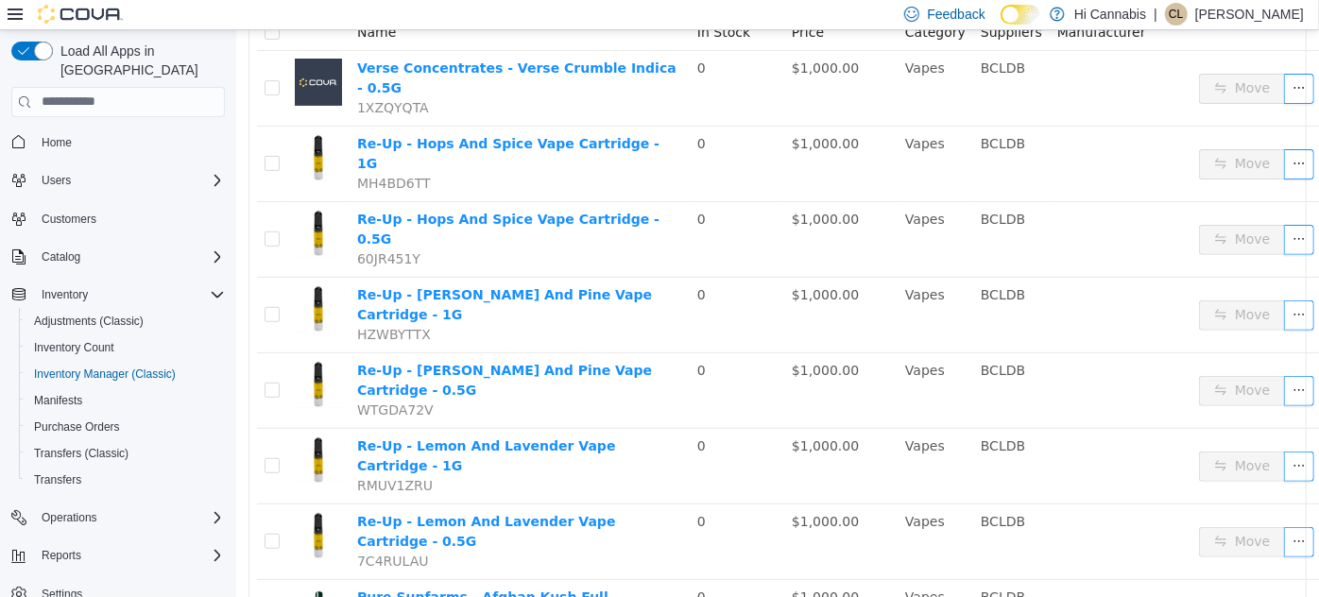
scroll to position [135, 0]
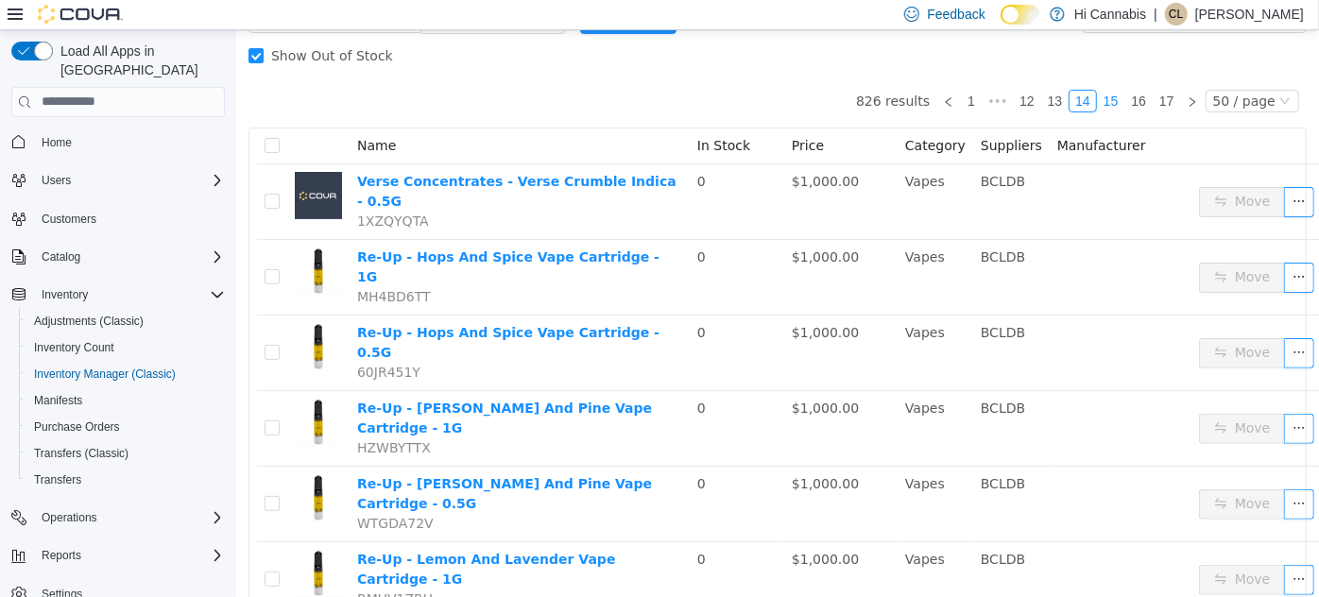
click at [1108, 95] on link "15" at bounding box center [1110, 100] width 26 height 21
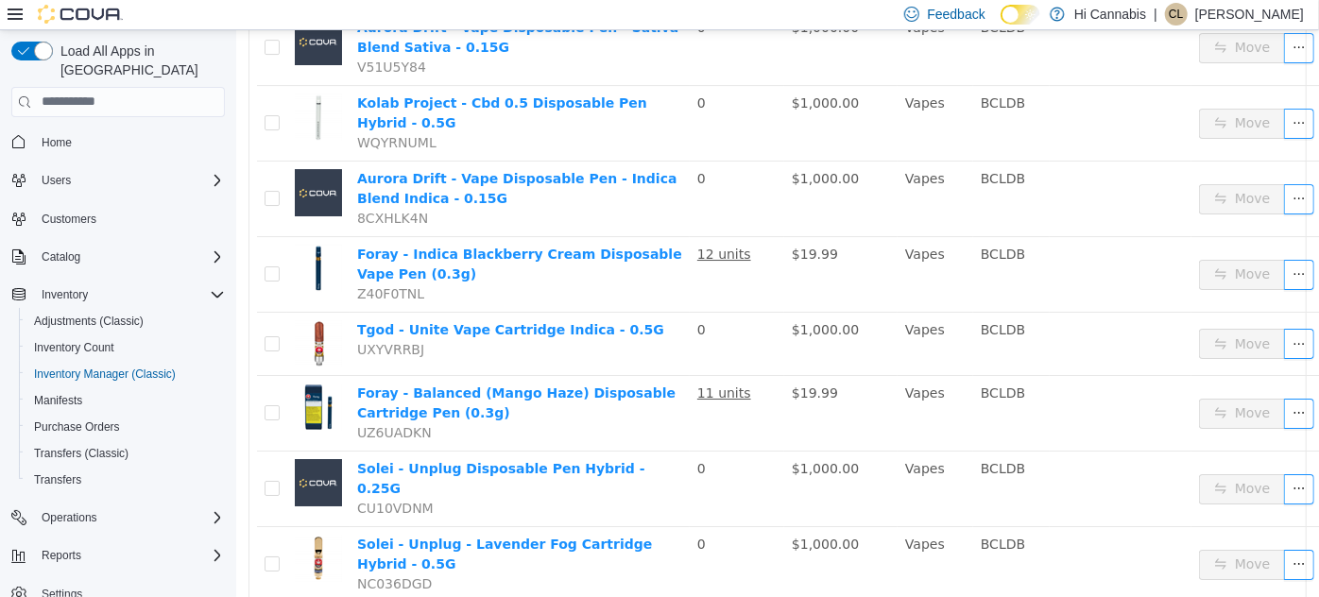
scroll to position [3240, 0]
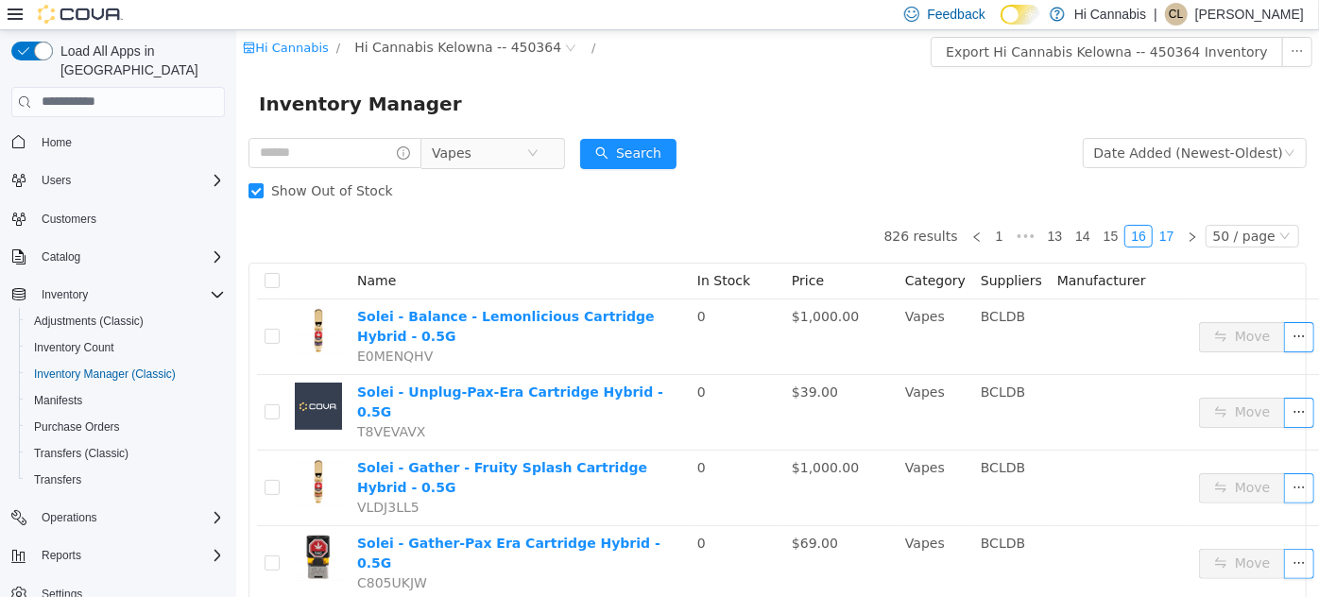
click at [1168, 235] on link "17" at bounding box center [1166, 235] width 26 height 21
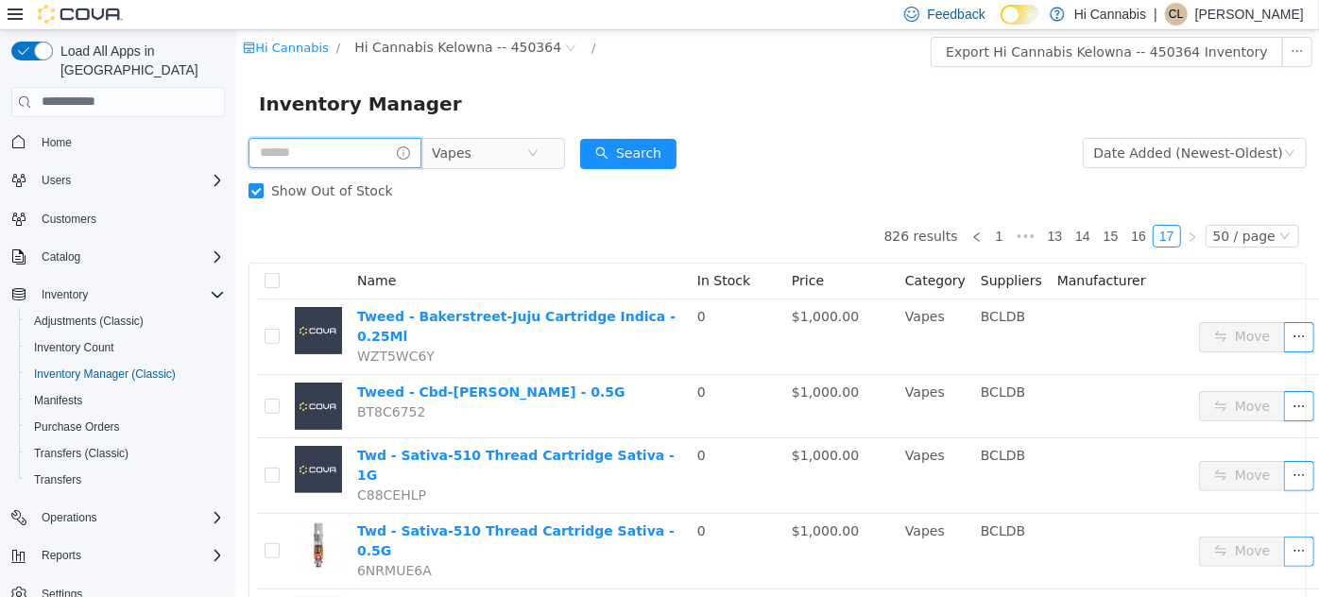
click at [332, 156] on input "text" at bounding box center [334, 152] width 173 height 30
click at [338, 160] on input "text" at bounding box center [334, 152] width 173 height 30
click at [538, 154] on icon "icon: close-circle" at bounding box center [531, 151] width 11 height 11
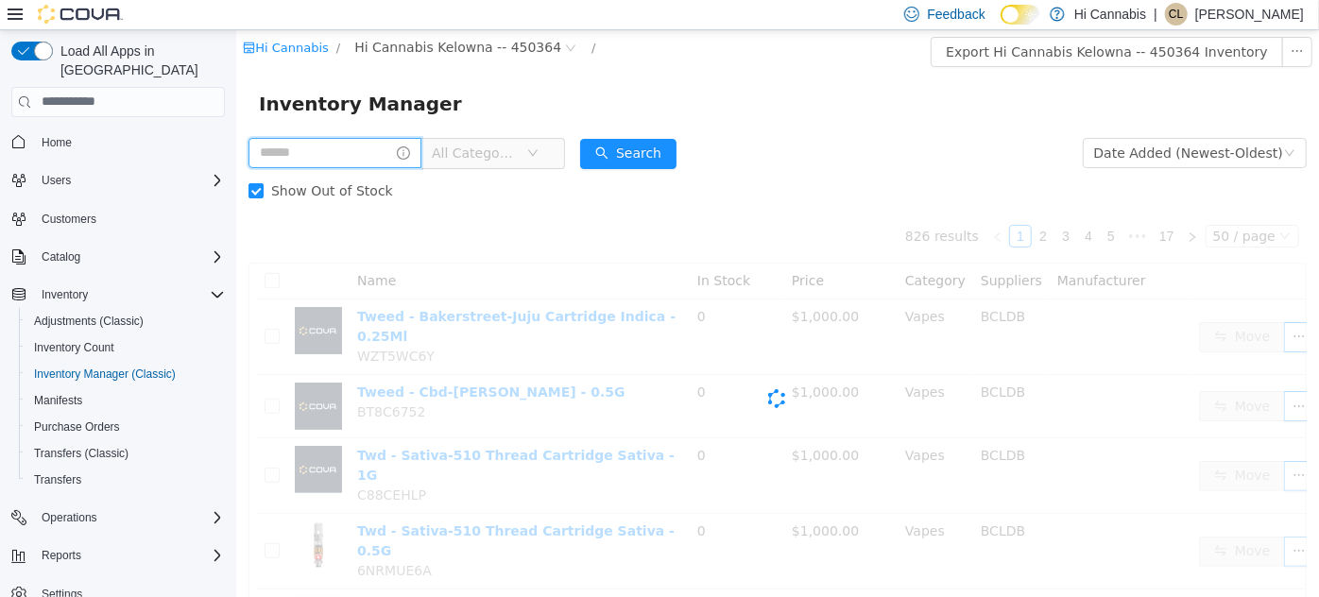
click at [418, 160] on input "text" at bounding box center [334, 152] width 173 height 30
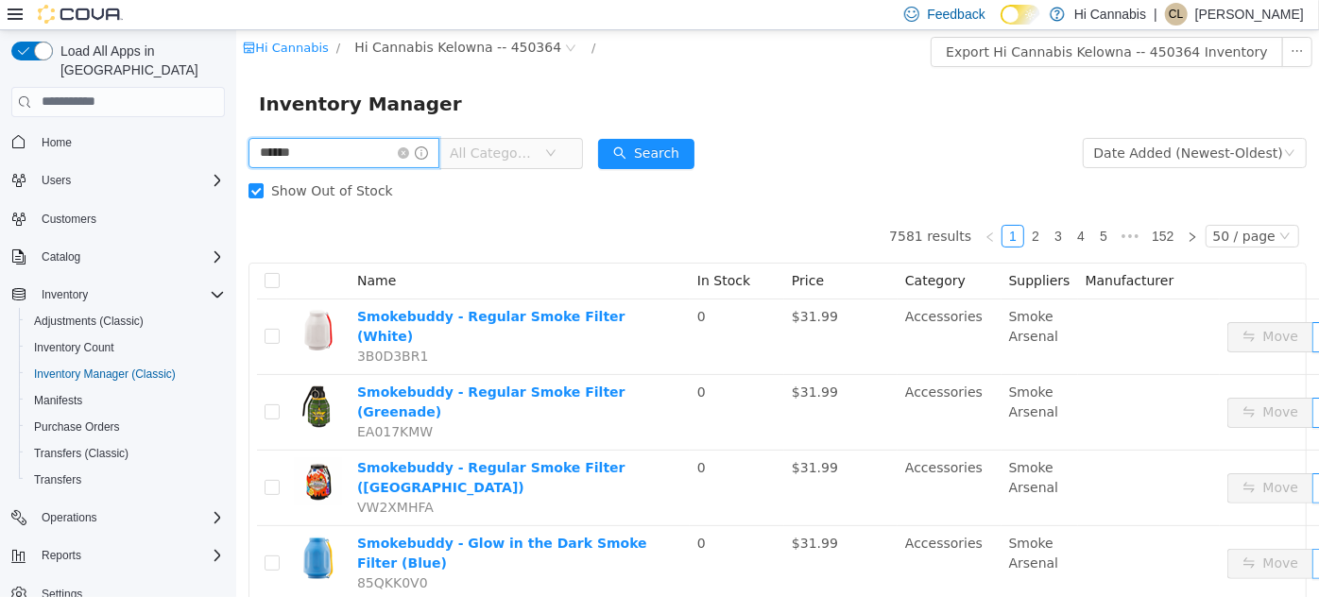
type input "******"
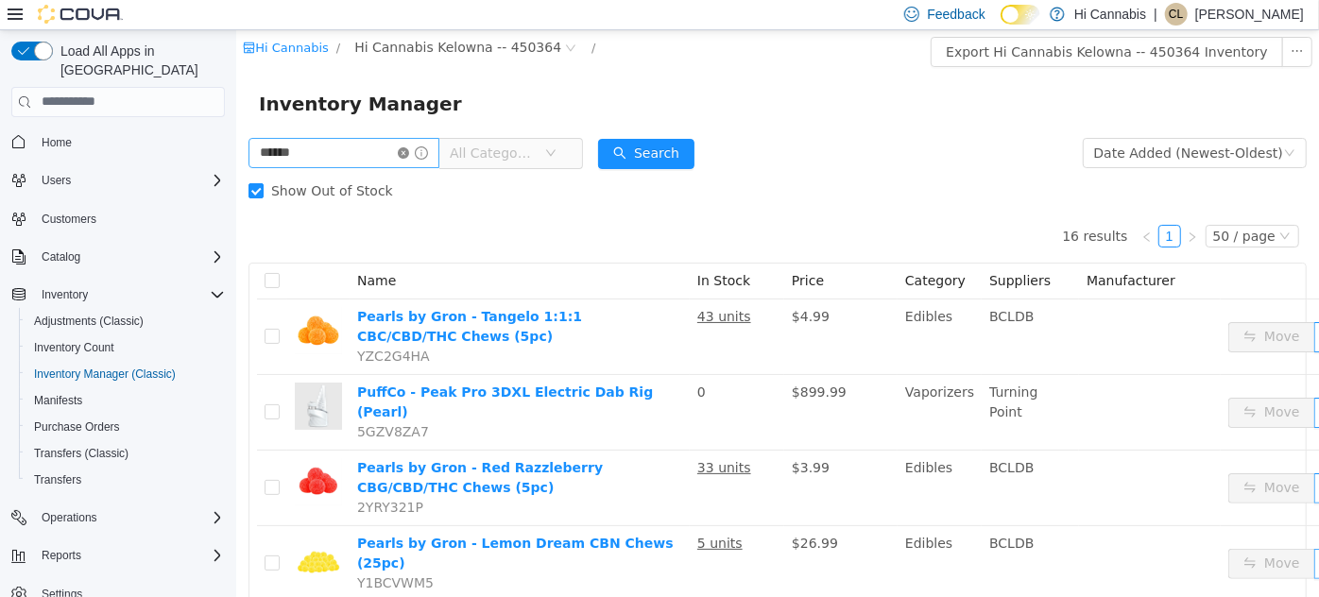
click at [408, 149] on icon "icon: close-circle" at bounding box center [402, 151] width 11 height 11
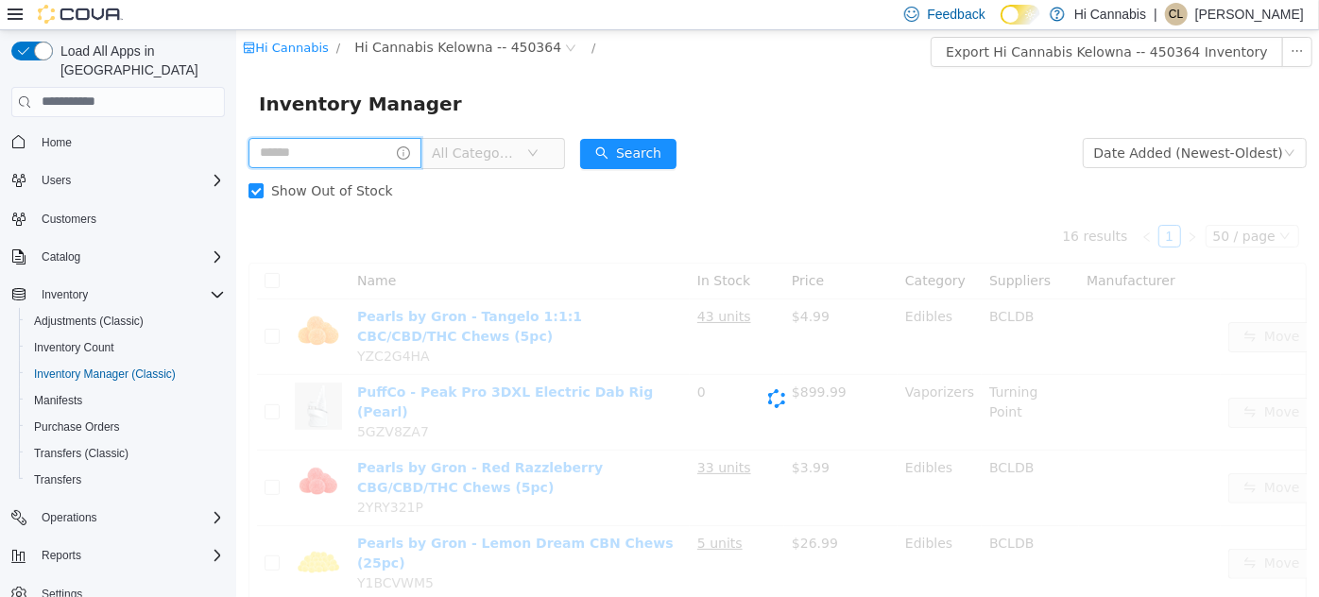
click at [384, 158] on input "text" at bounding box center [334, 152] width 173 height 30
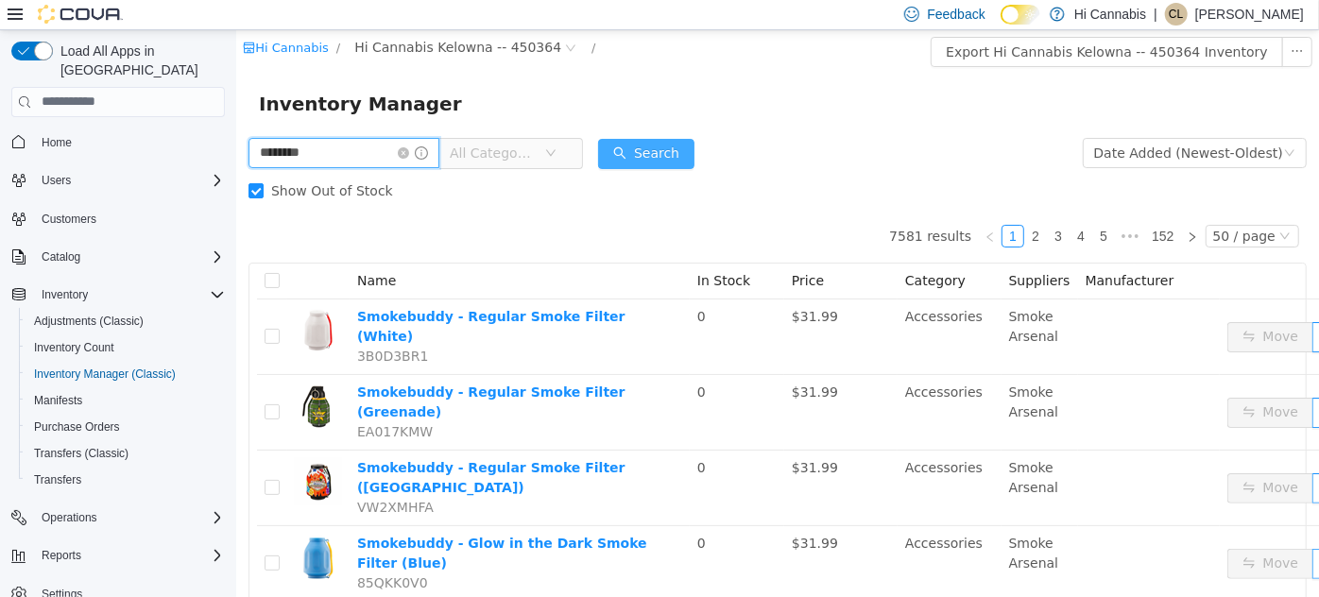
type input "********"
click at [650, 157] on button "Search" at bounding box center [645, 153] width 96 height 30
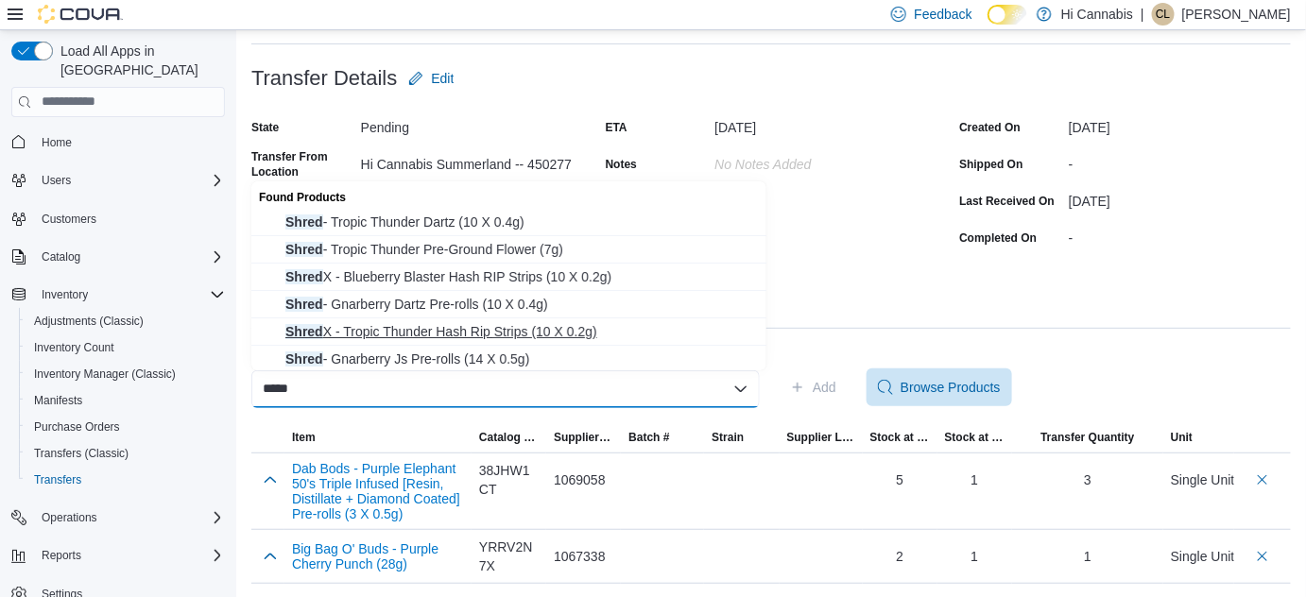
scroll to position [96, 0]
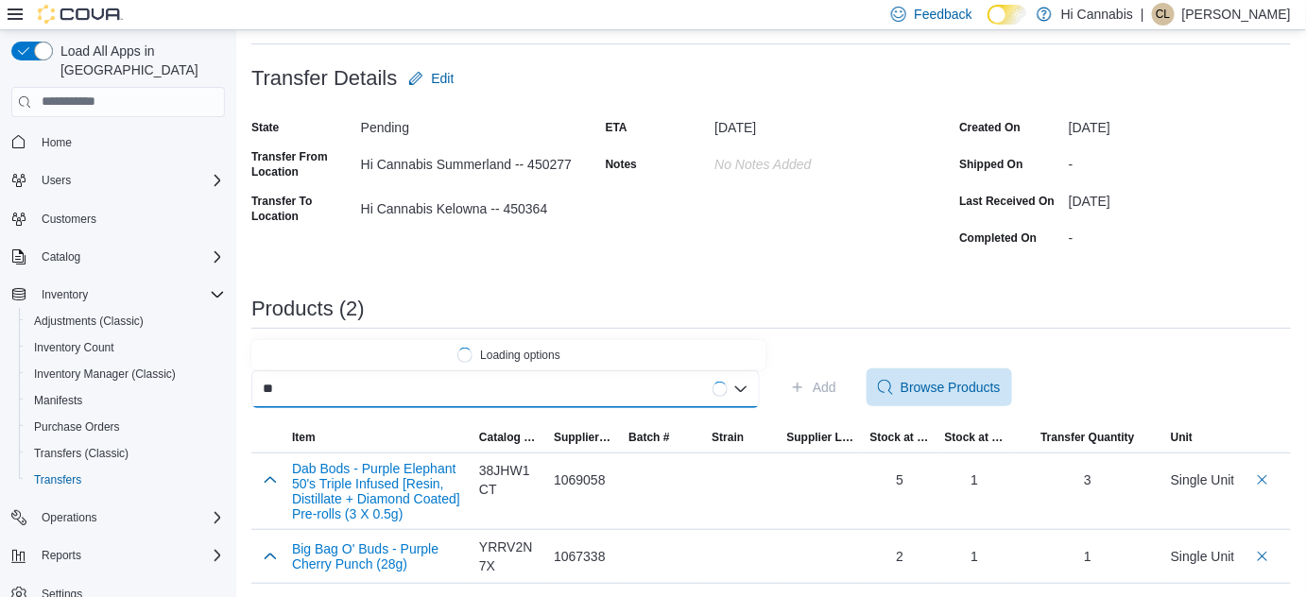
type input "*"
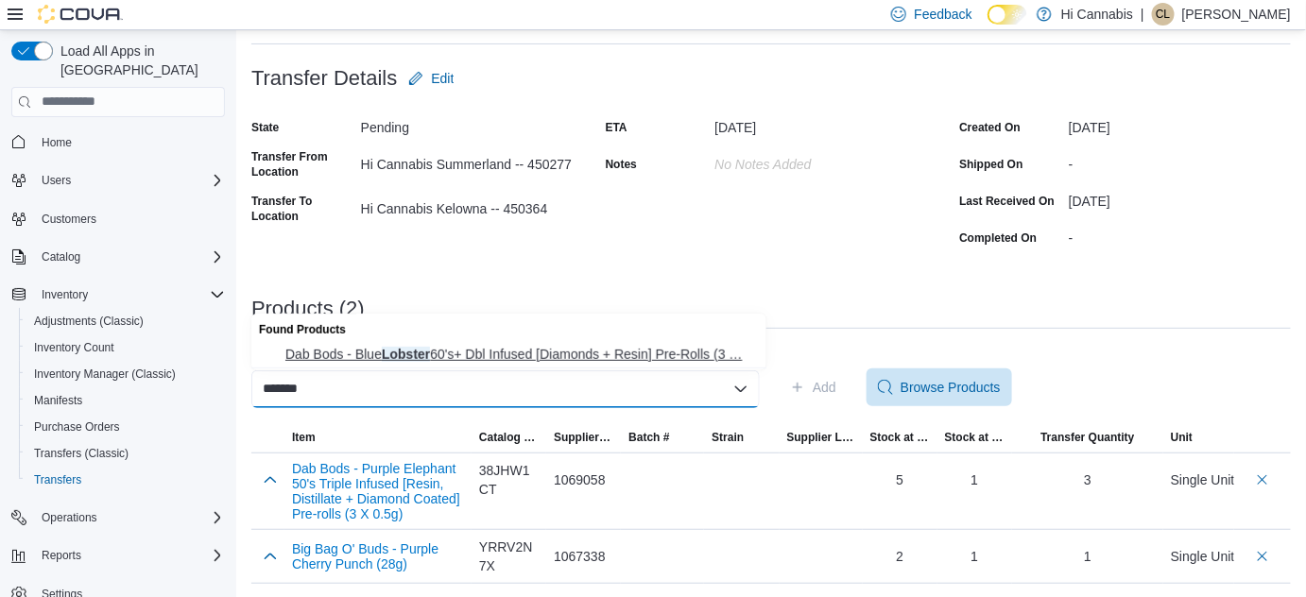
type input "*******"
click at [367, 349] on span "Dab Bods - Blue Lobster 60's+ Dbl Infused [Diamonds + Resin] Pre-Rolls (3 … Dab…" at bounding box center [520, 354] width 470 height 19
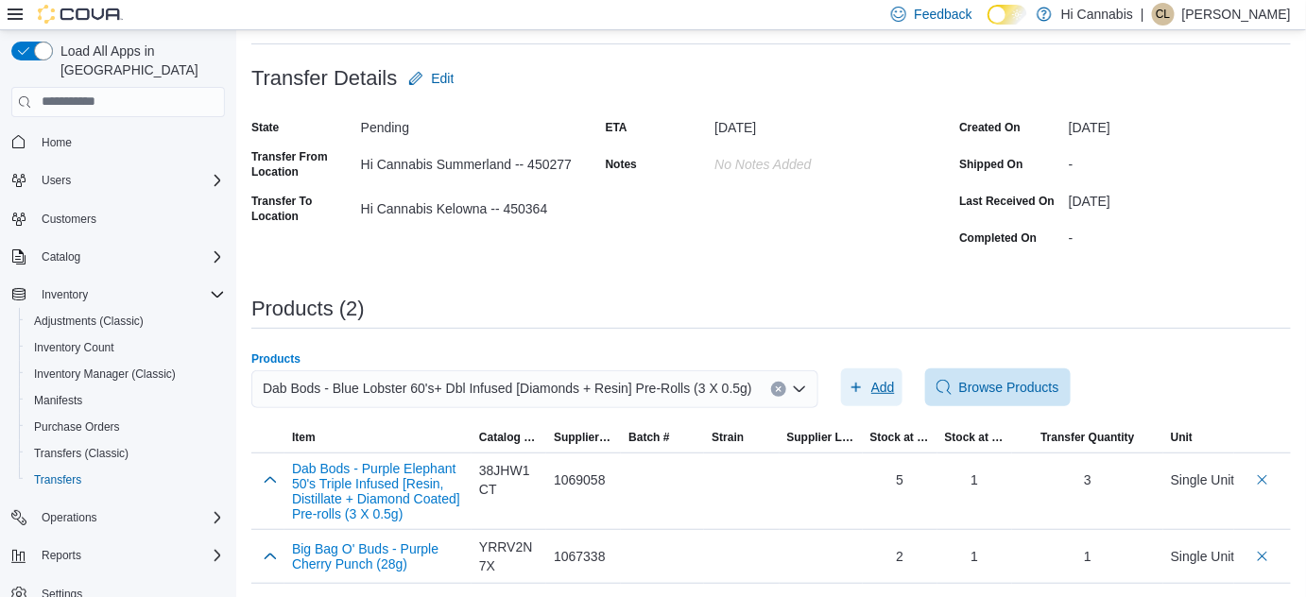
click at [872, 384] on span "Add" at bounding box center [883, 387] width 24 height 19
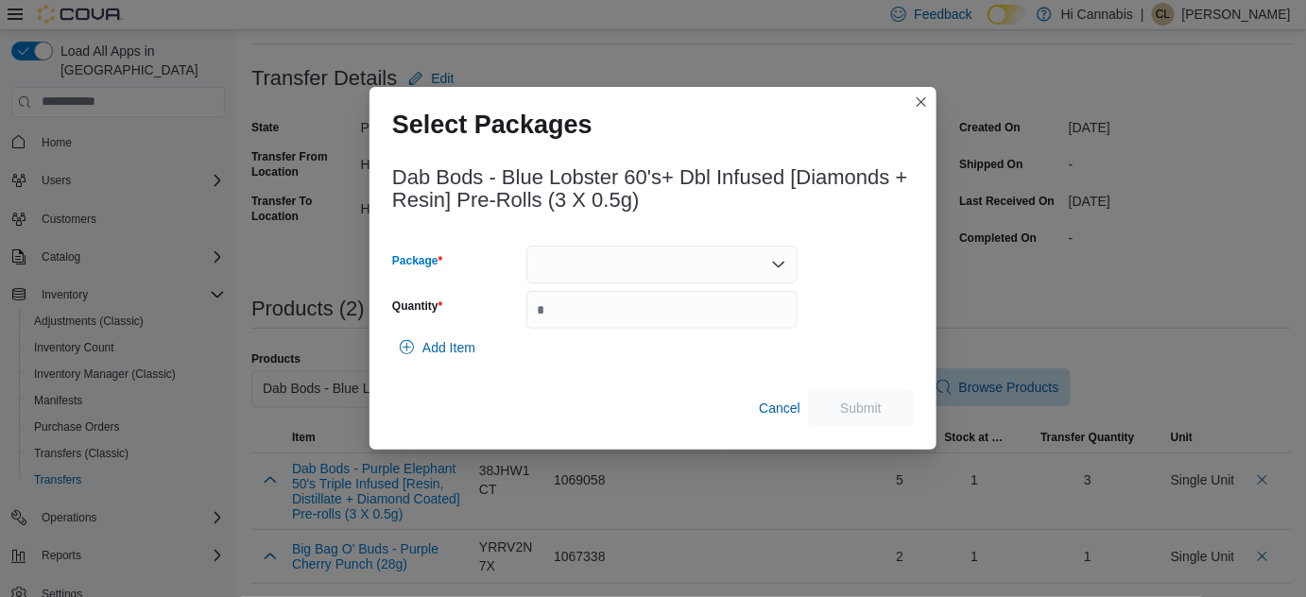
click at [665, 257] on div at bounding box center [661, 265] width 271 height 38
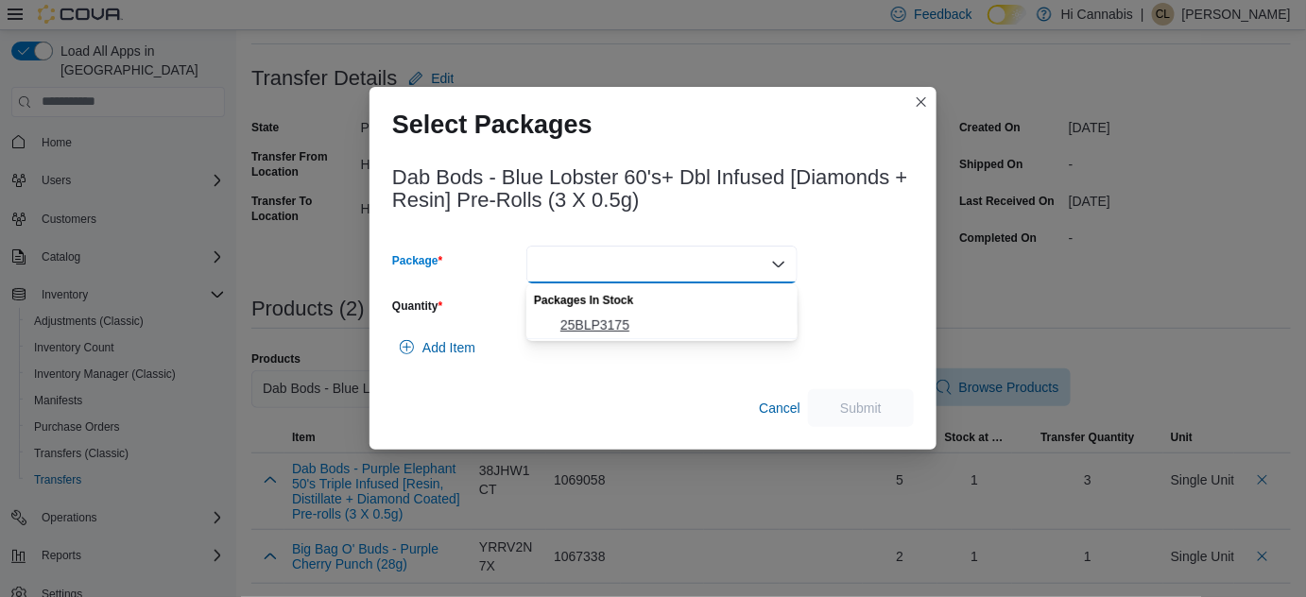
click at [613, 322] on span "25BLP3175" at bounding box center [673, 325] width 226 height 19
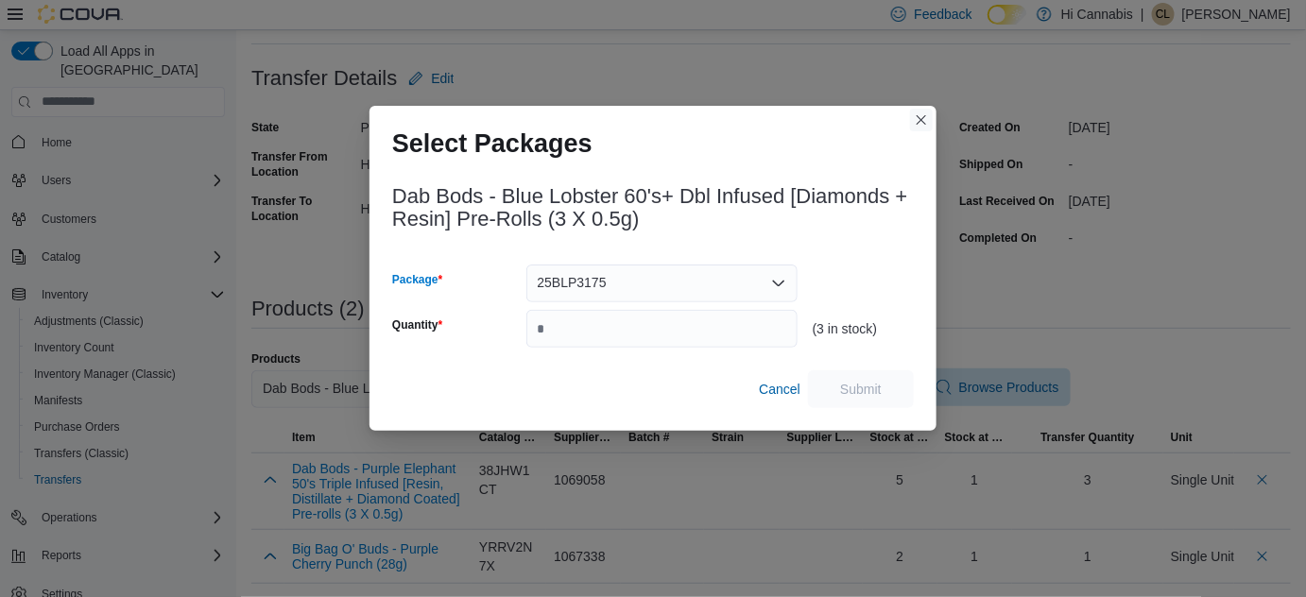
click at [922, 125] on button "Closes this modal window" at bounding box center [921, 120] width 23 height 23
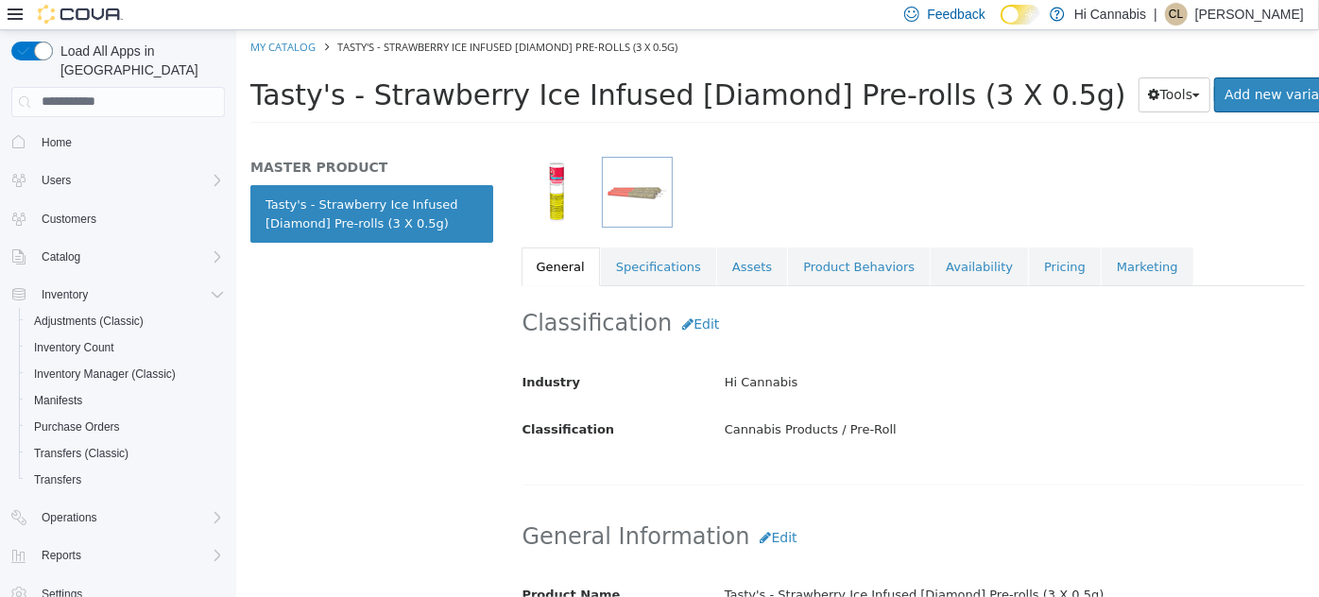
scroll to position [343, 0]
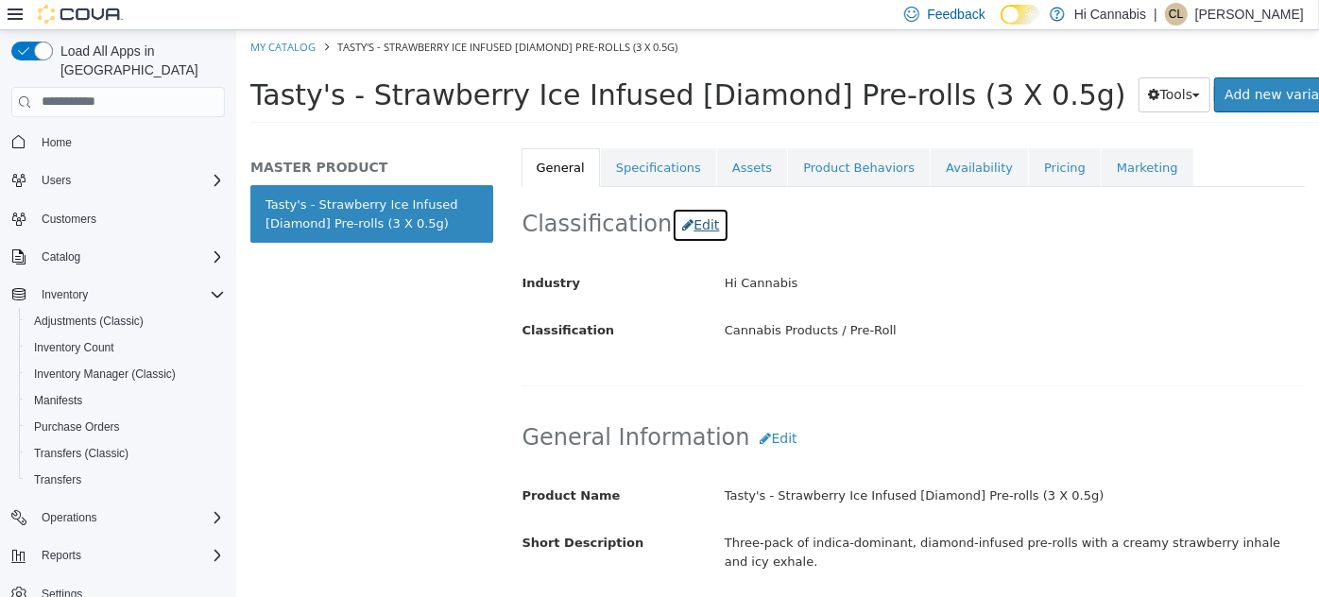
click at [680, 217] on button "Edit" at bounding box center [700, 224] width 58 height 35
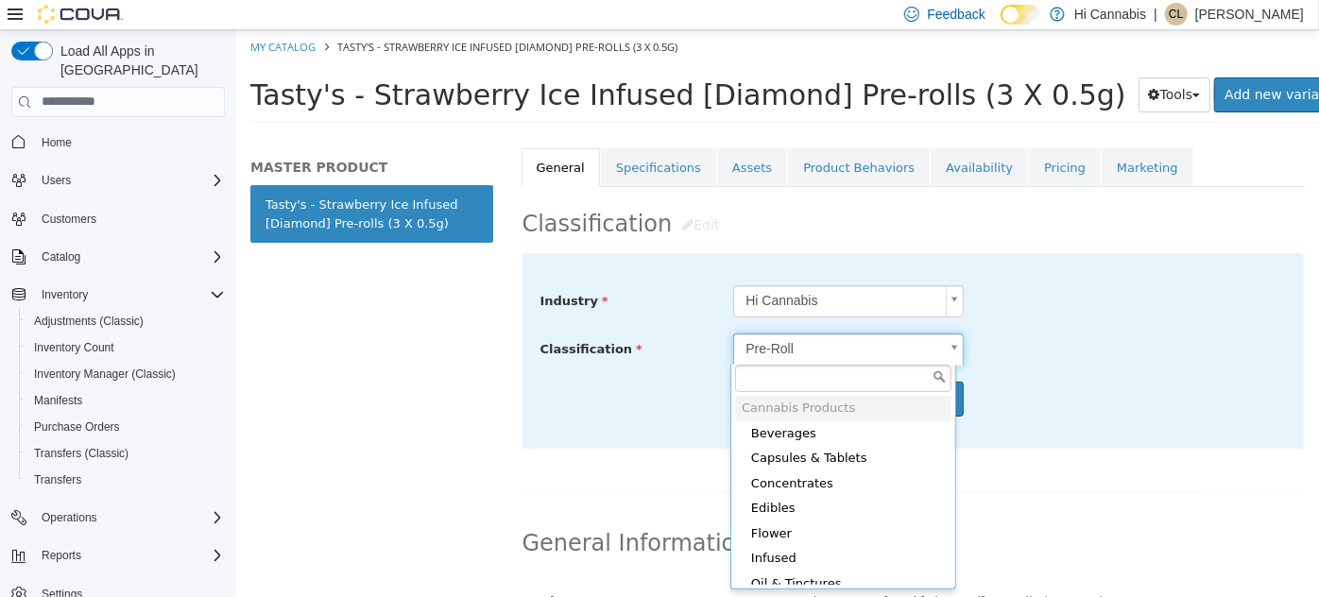
click at [804, 134] on body "Saving Bulk Changes... × My Catalog Tasty's - Strawberry Ice Infused [Diamond] …" at bounding box center [776, 81] width 1083 height 105
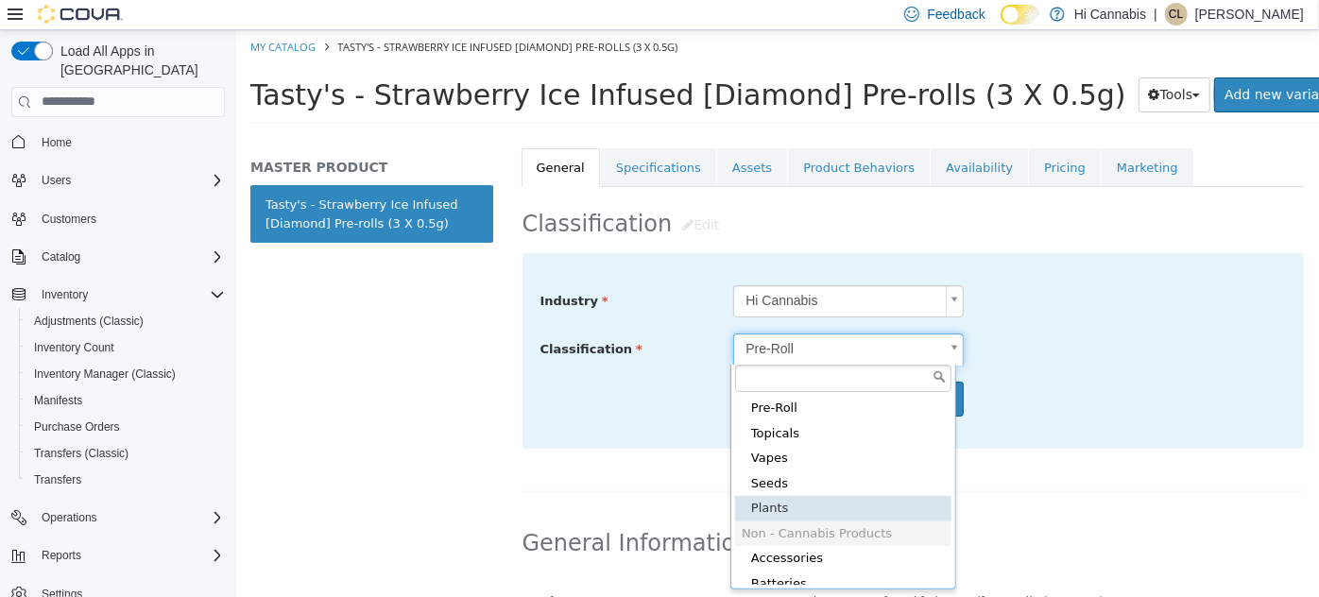
scroll to position [200, 0]
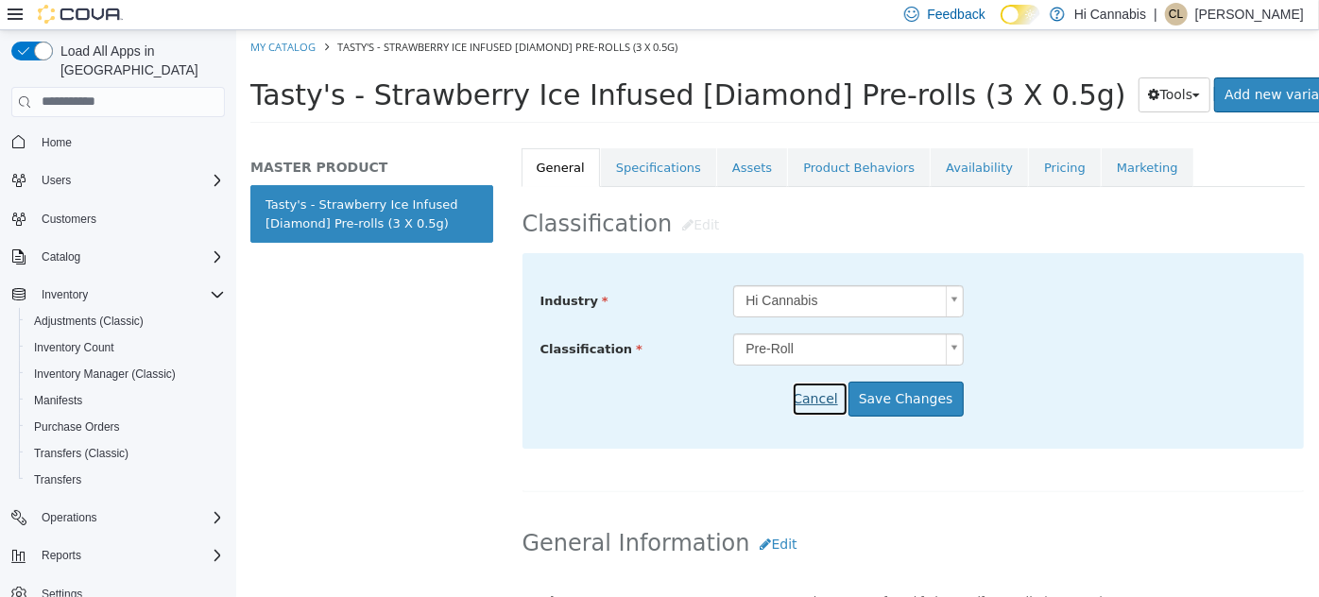
click at [823, 390] on button "Cancel" at bounding box center [819, 398] width 56 height 35
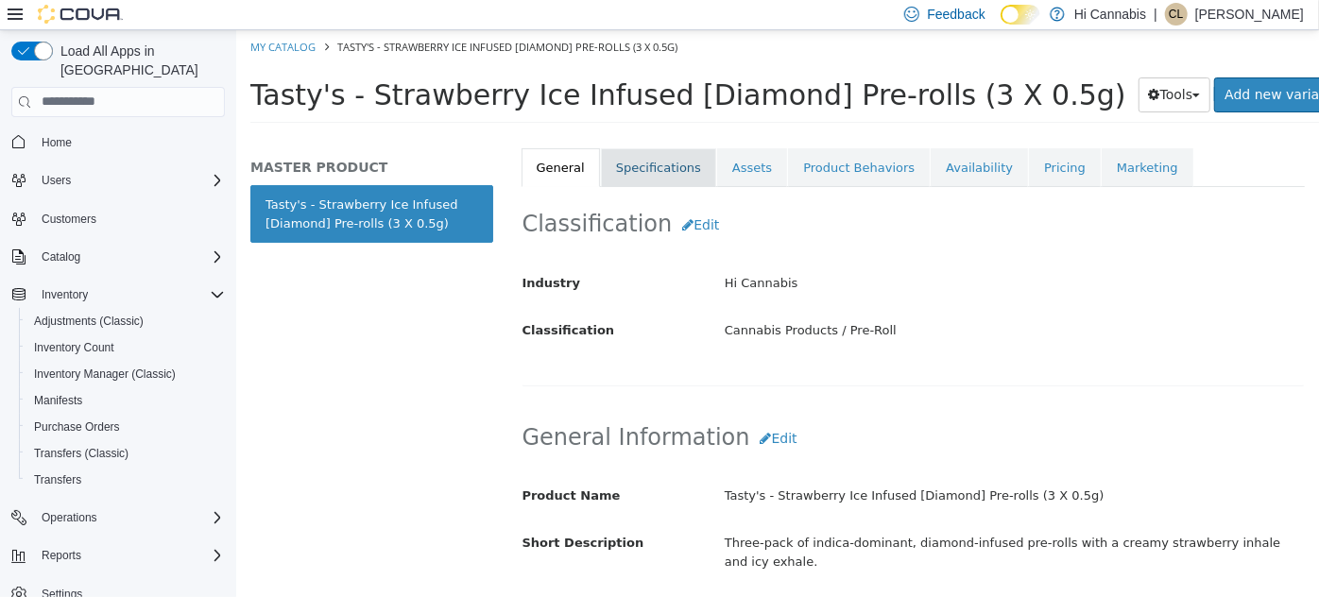
click at [662, 161] on link "Specifications" at bounding box center [657, 167] width 115 height 40
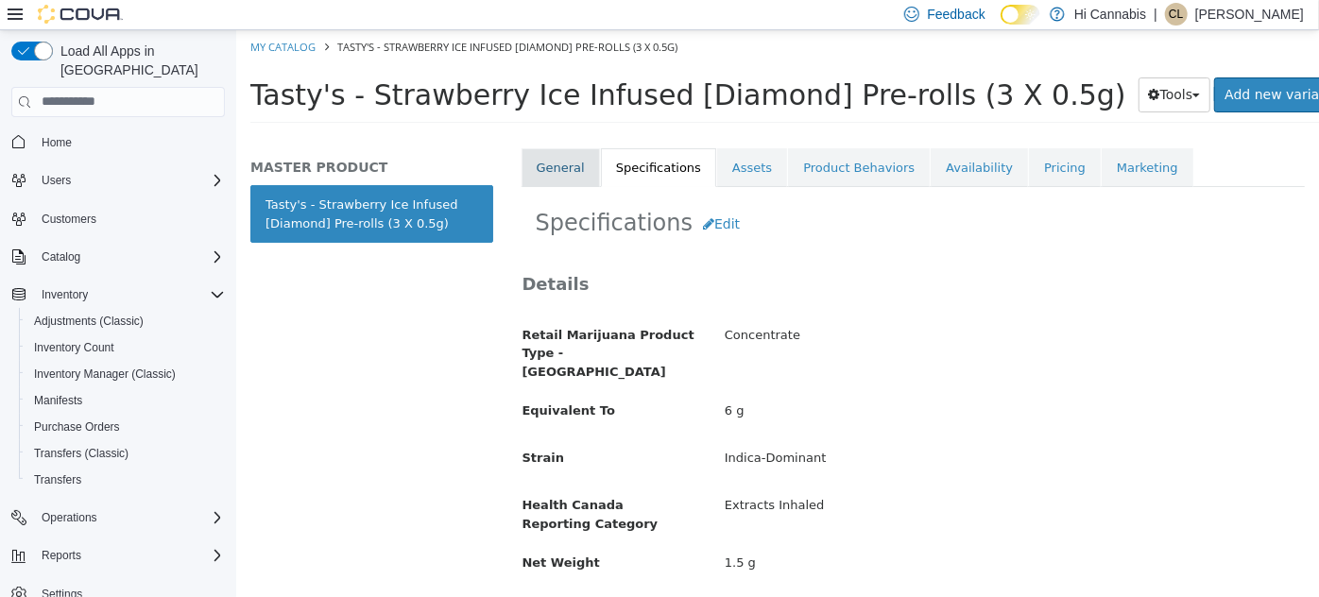
click at [535, 156] on link "General" at bounding box center [560, 167] width 78 height 40
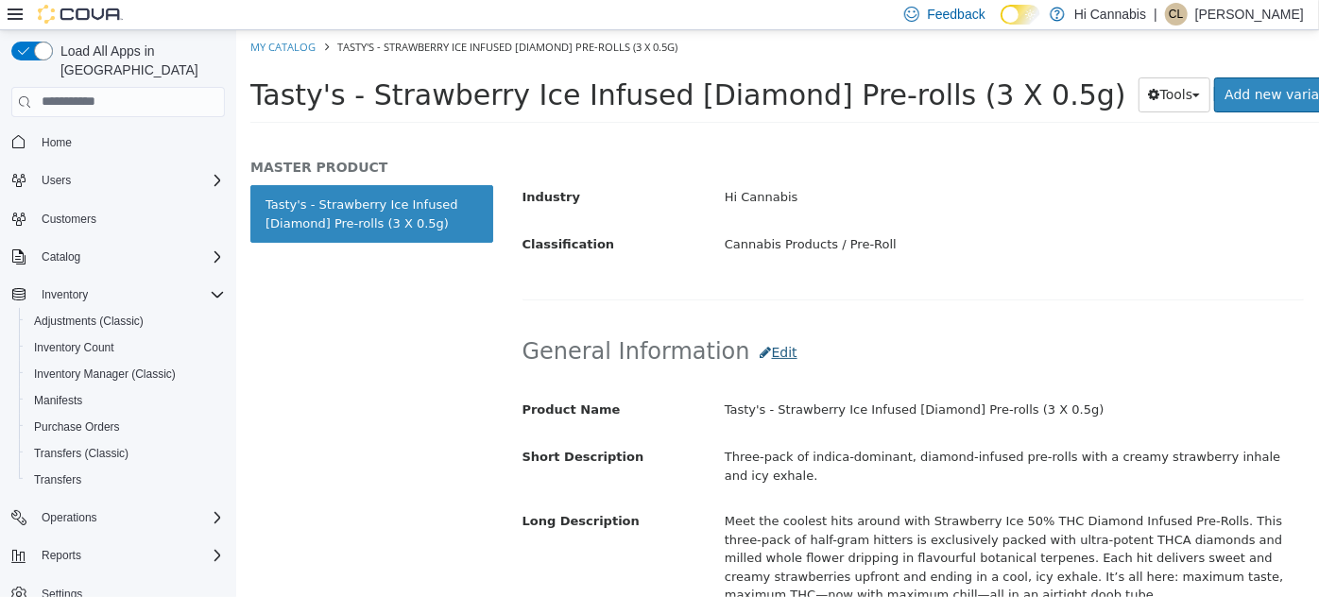
scroll to position [257, 0]
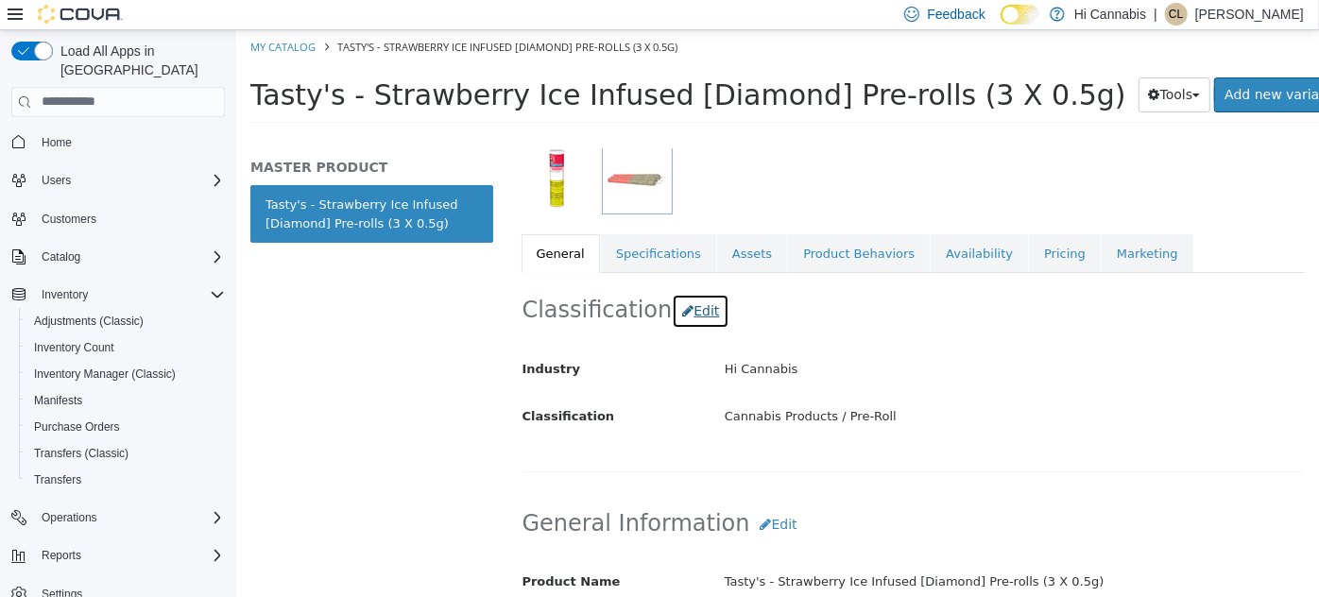
click at [690, 316] on button "Edit" at bounding box center [700, 310] width 58 height 35
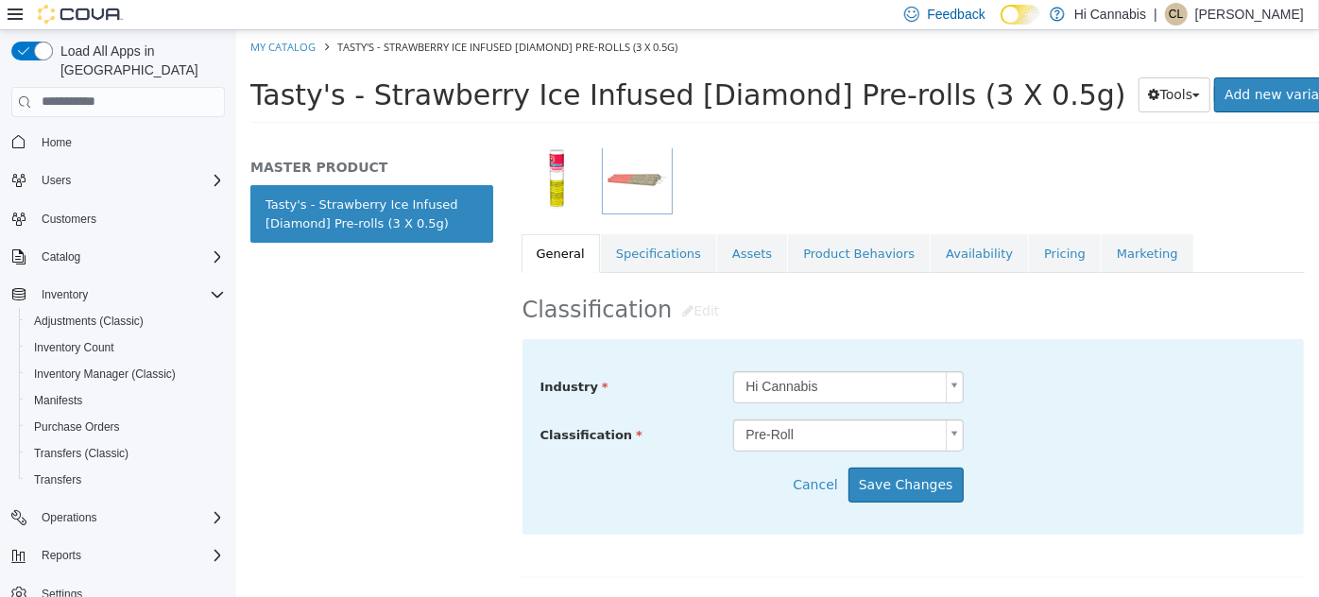
click at [814, 134] on body "Saving Bulk Changes... × My Catalog Tasty's - Strawberry Ice Infused [Diamond] …" at bounding box center [776, 81] width 1083 height 105
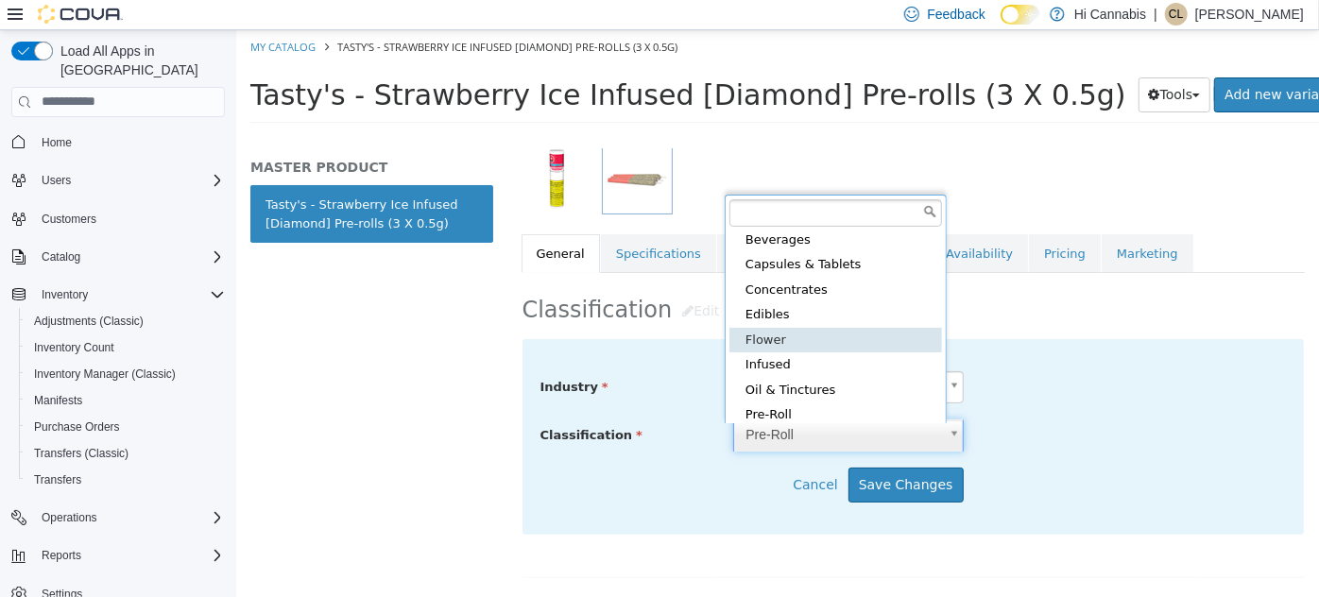
scroll to position [114, 0]
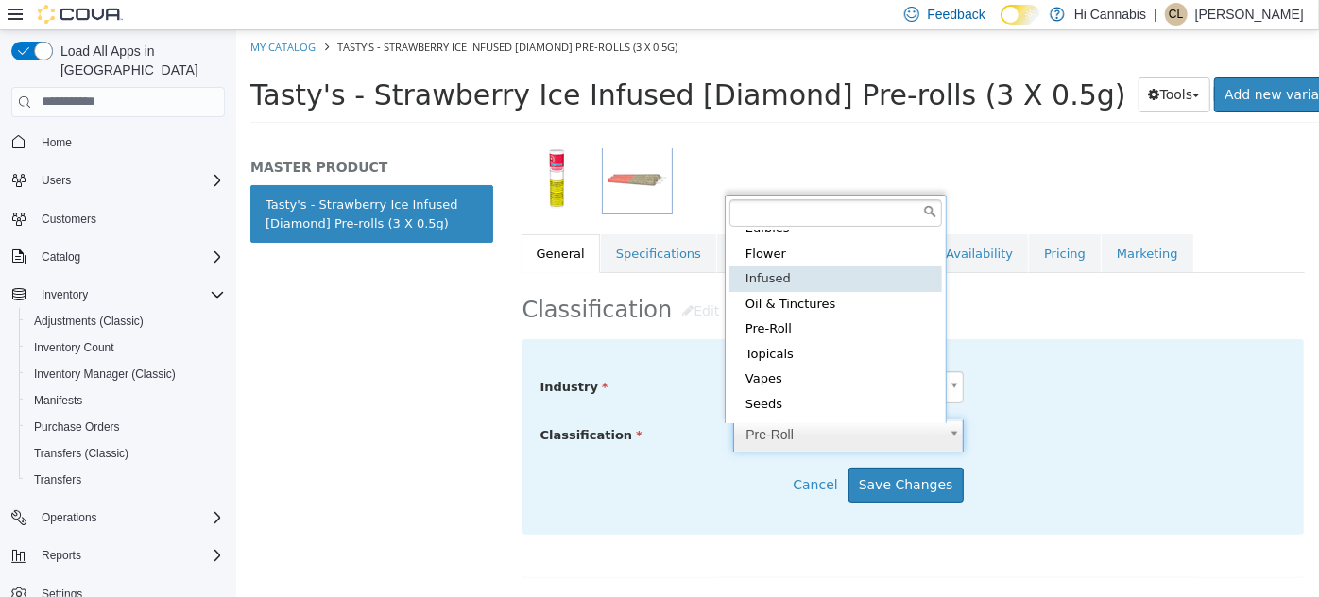
type input "*****"
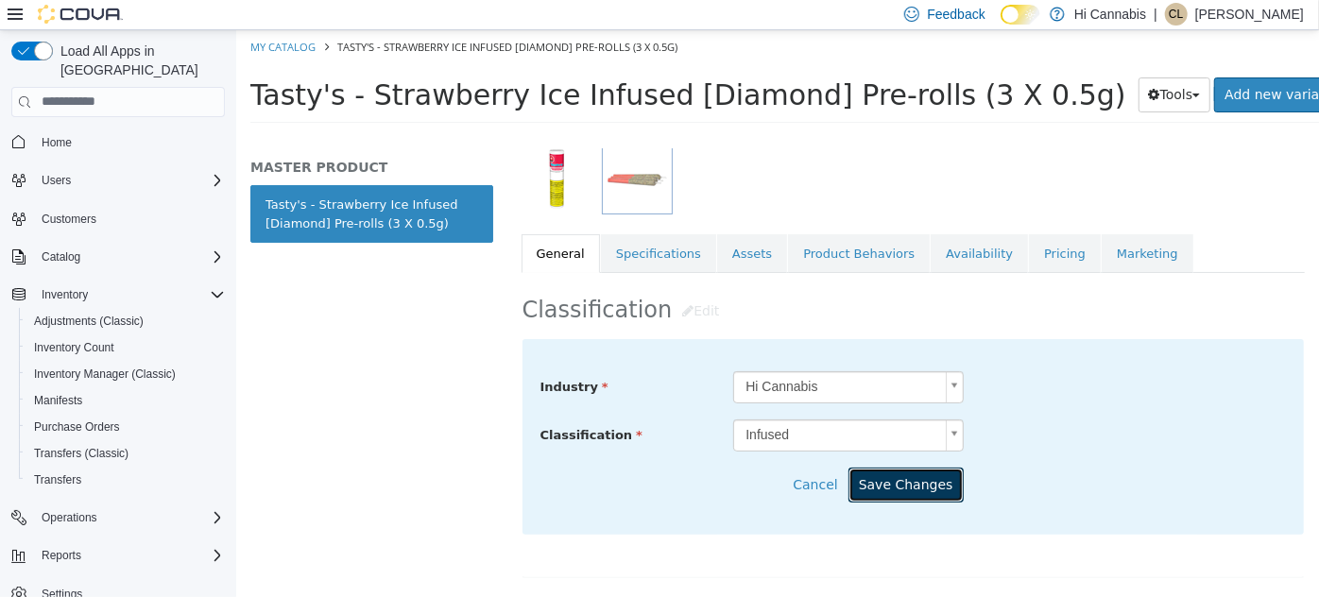
click at [904, 482] on button "Save Changes" at bounding box center [905, 484] width 115 height 35
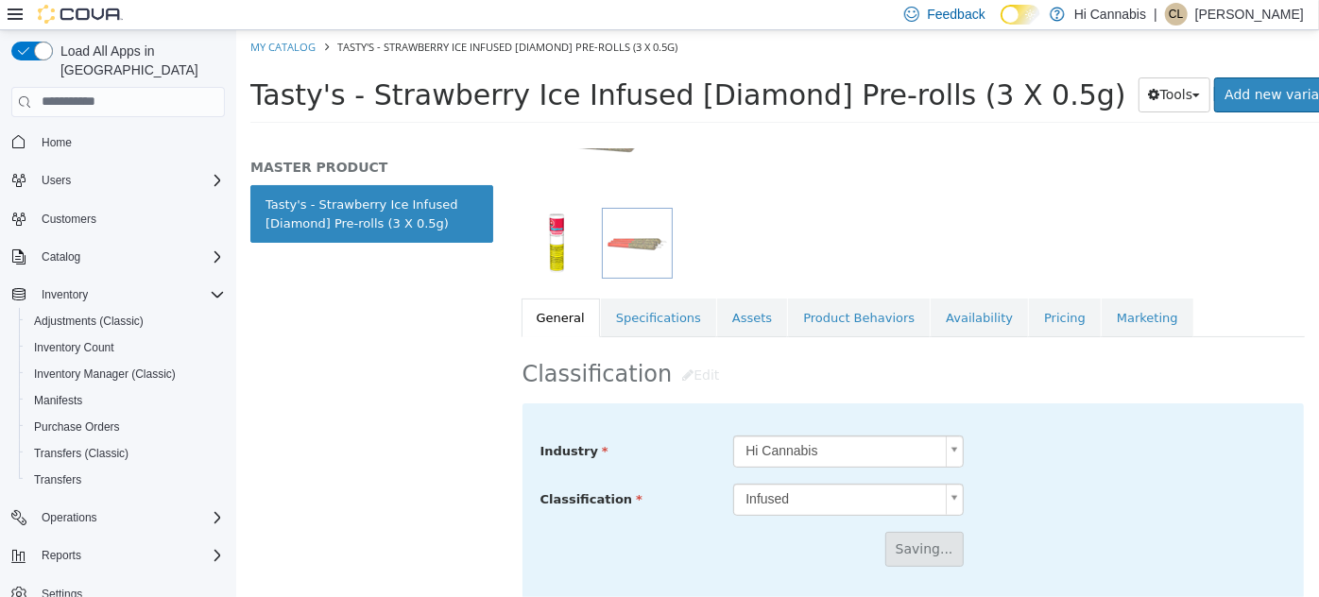
scroll to position [171, 0]
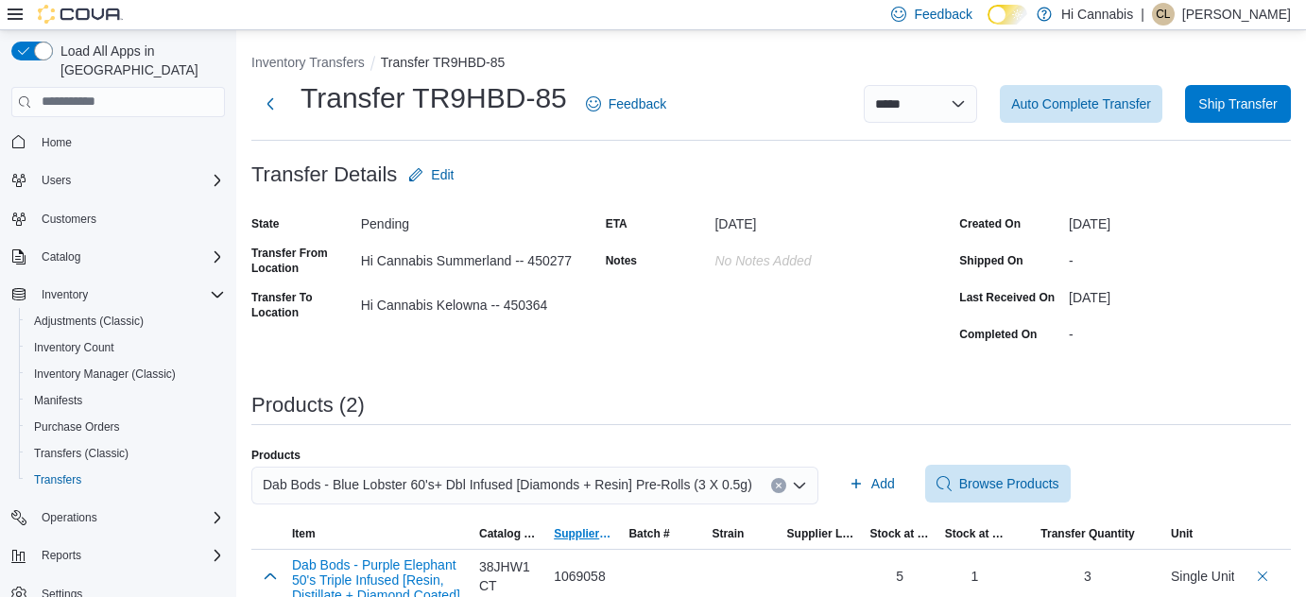
scroll to position [96, 0]
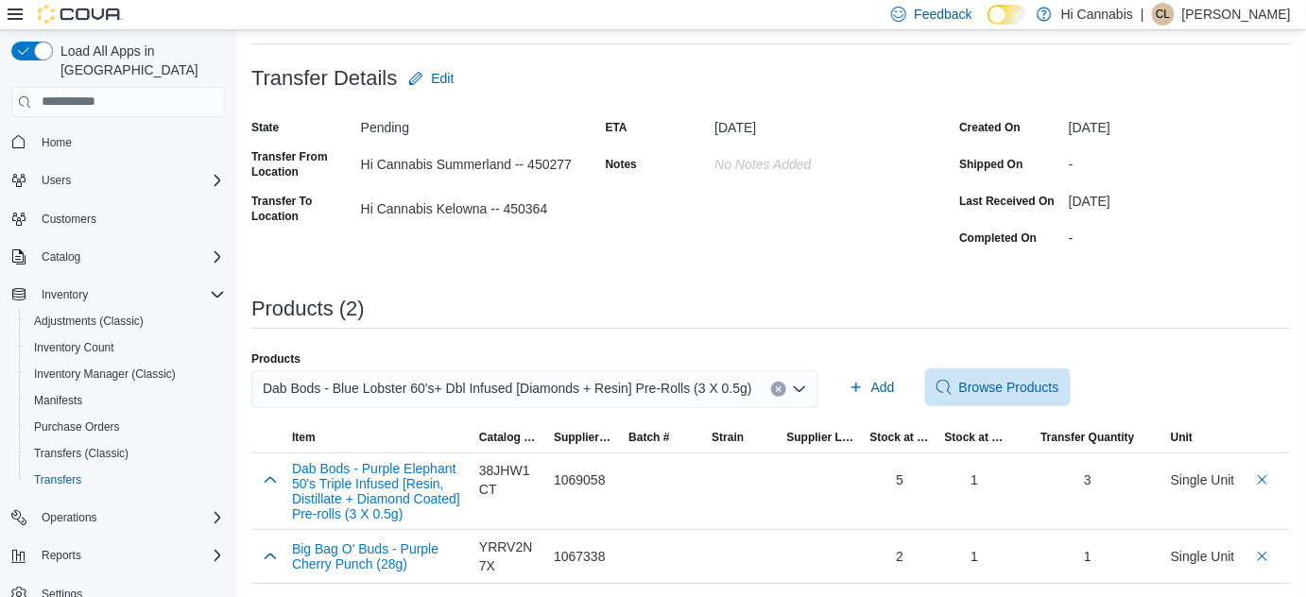
click at [776, 387] on icon "Clear input" at bounding box center [778, 389] width 5 height 5
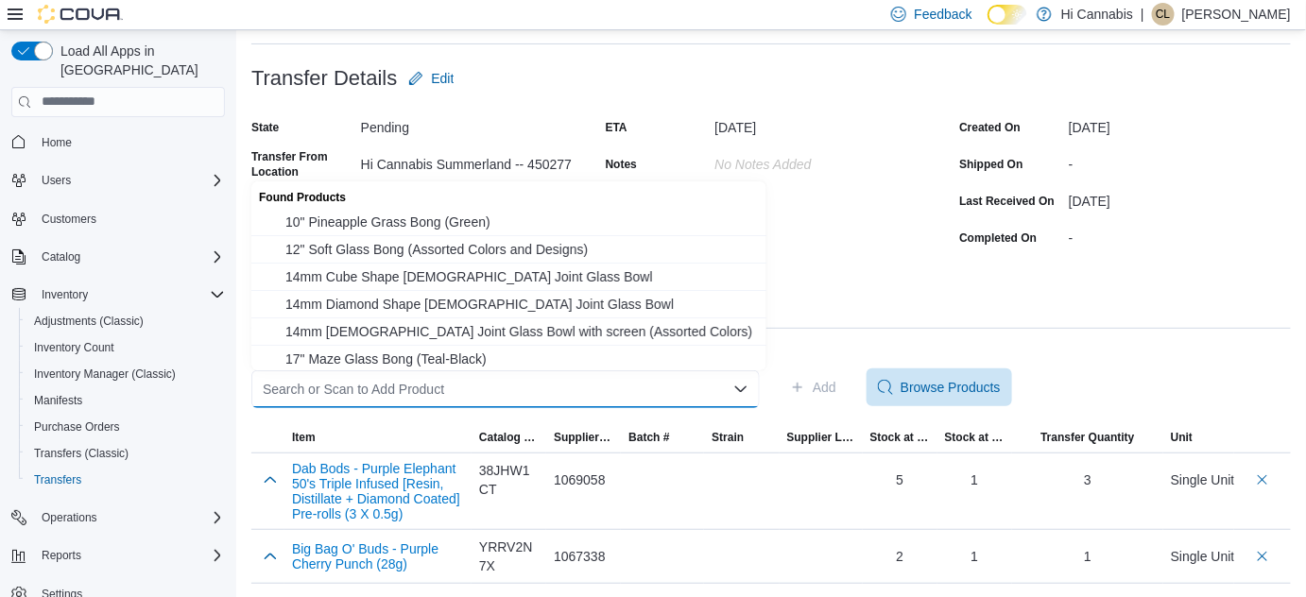
click at [663, 399] on div "Search or Scan to Add Product Combo box. Selected. Combo box input. Search or S…" at bounding box center [505, 389] width 508 height 38
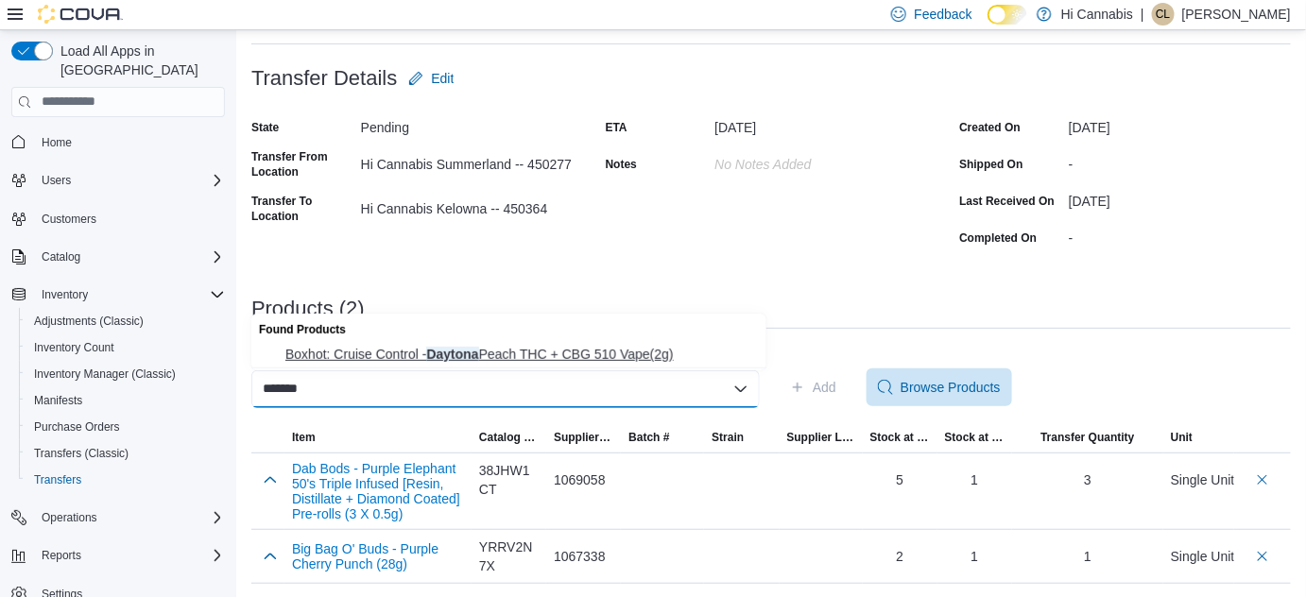
type input "*******"
click at [587, 358] on span "Boxhot: Cruise Control - Daytona Peach THC + CBG 510 Vape(2g)" at bounding box center [520, 354] width 470 height 19
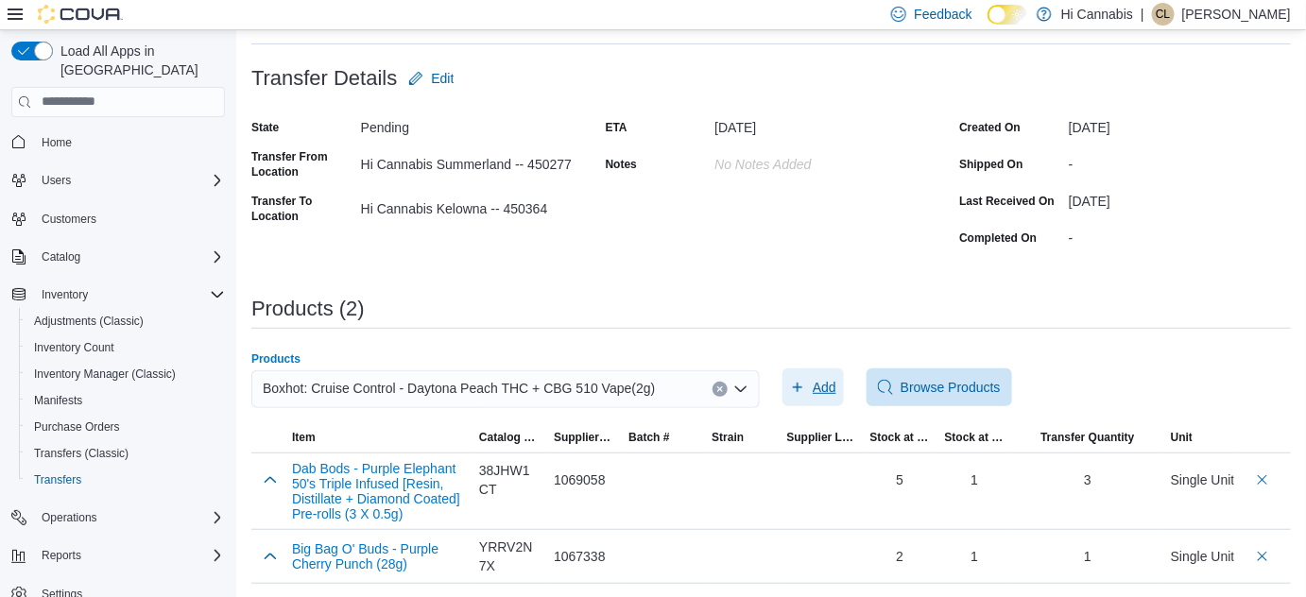
click at [818, 382] on span "Add" at bounding box center [813, 388] width 46 height 38
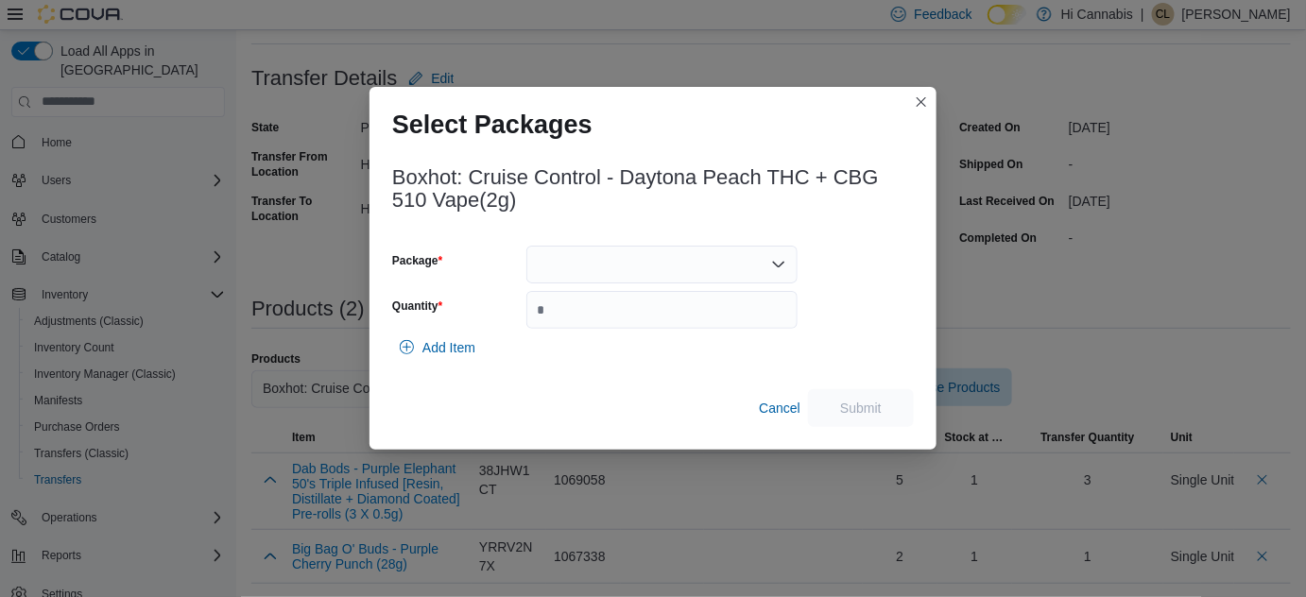
click at [698, 271] on div at bounding box center [661, 265] width 271 height 38
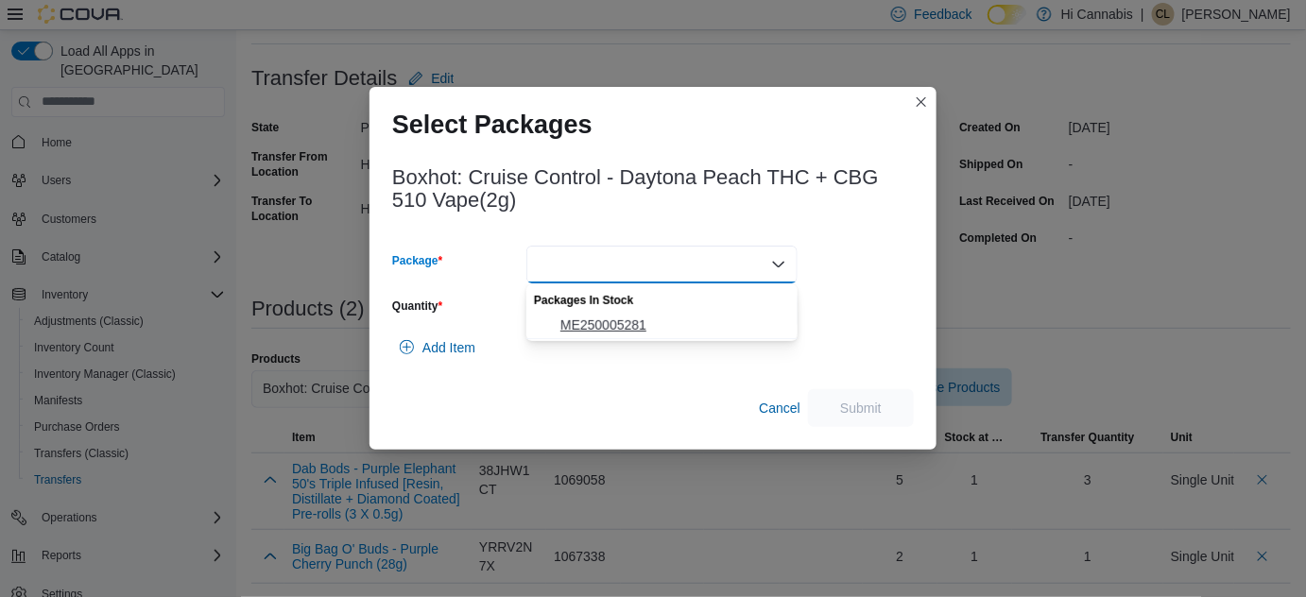
click at [639, 318] on span "ME250005281" at bounding box center [673, 325] width 226 height 19
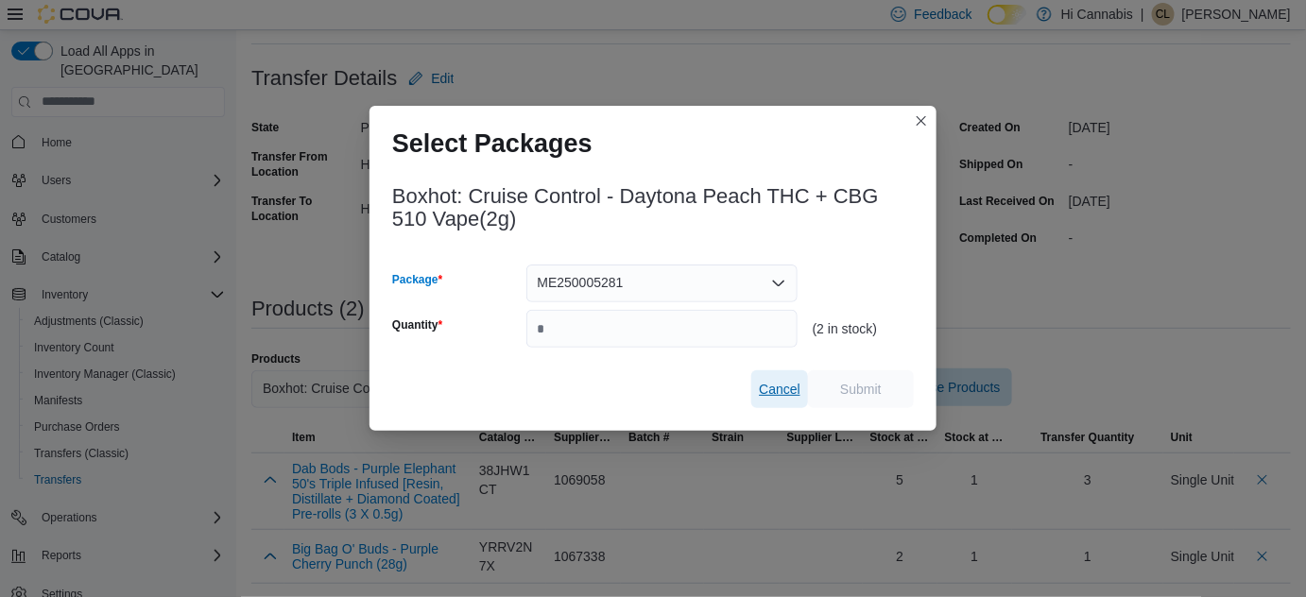
click at [756, 390] on button "Cancel" at bounding box center [779, 389] width 57 height 38
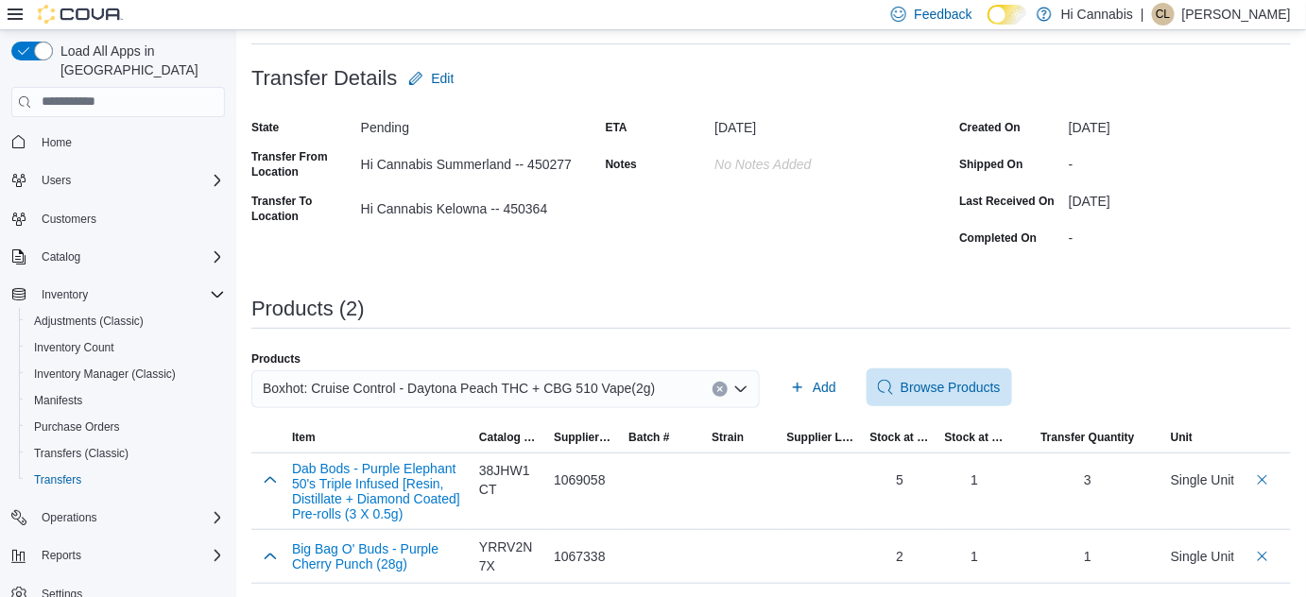
click at [719, 384] on div "Boxhot: Cruise Control - Daytona Peach THC + CBG 510 Vape(2g)" at bounding box center [505, 389] width 508 height 38
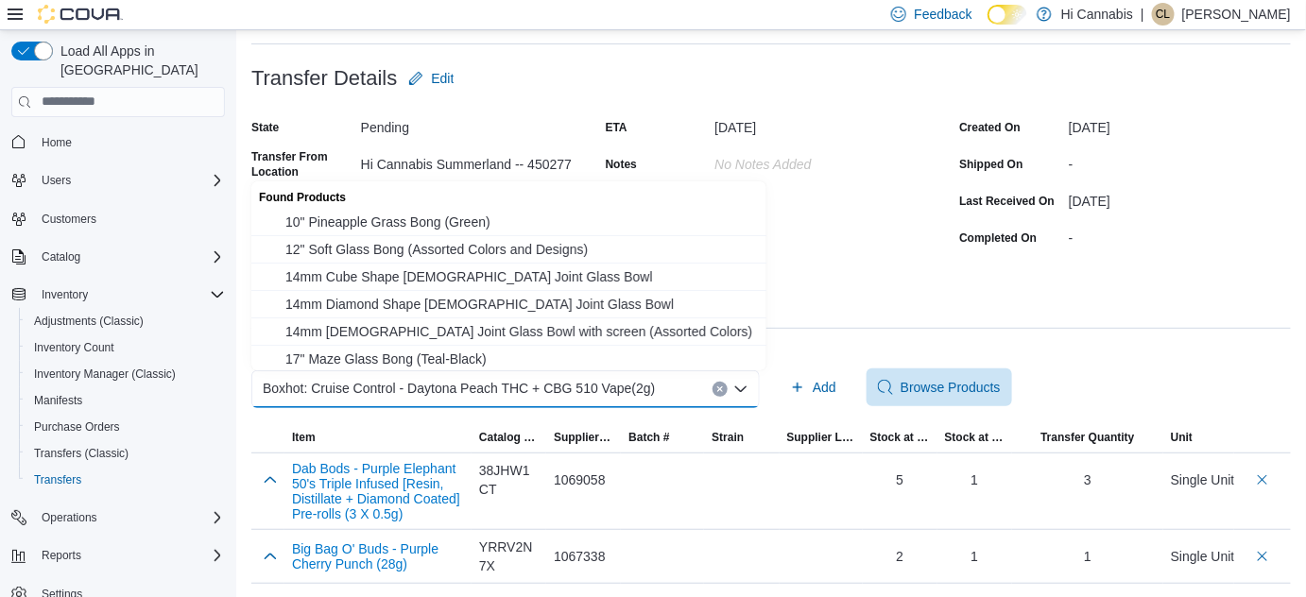
click at [724, 387] on icon "Clear input" at bounding box center [720, 390] width 8 height 8
click at [696, 392] on div "Search or Scan to Add Product" at bounding box center [505, 389] width 508 height 38
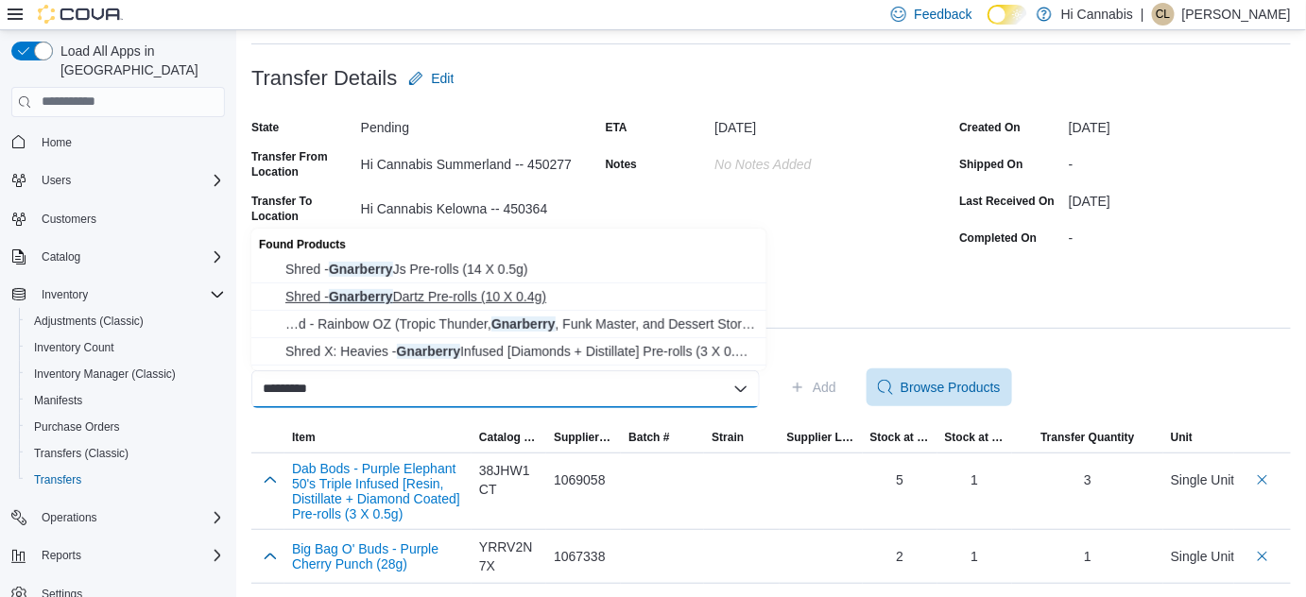
type input "*********"
click at [524, 295] on span "Shred - Gnarberry Dartz Pre-rolls (10 X 0.4g)" at bounding box center [520, 296] width 470 height 19
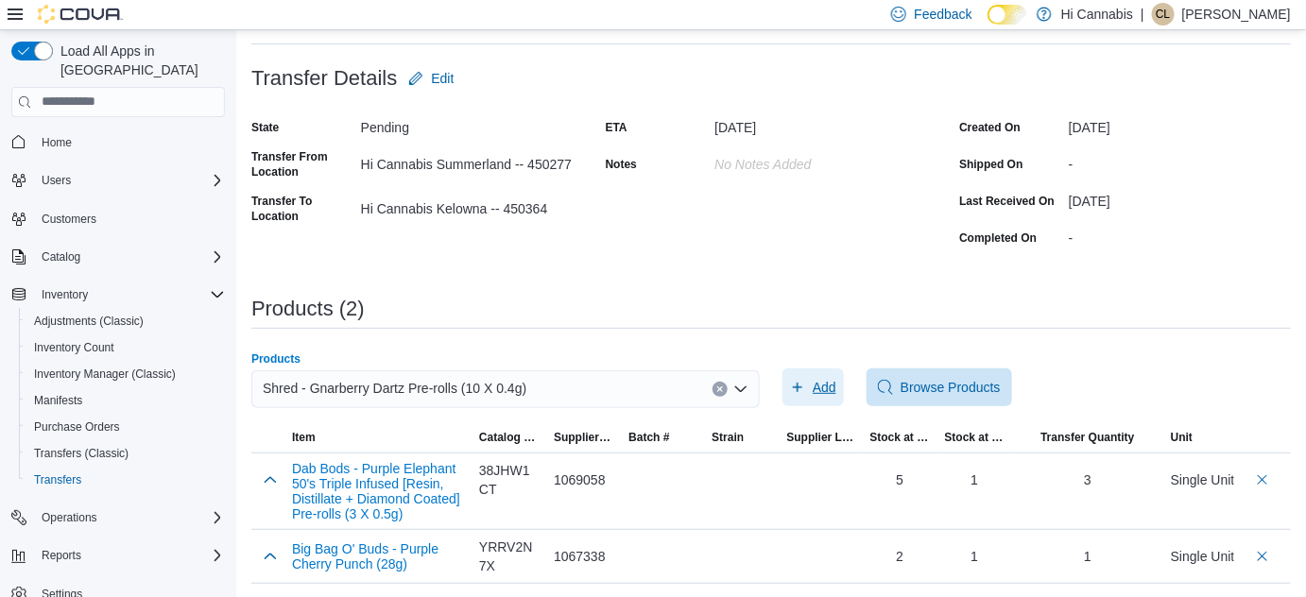
click at [805, 380] on icon "button" at bounding box center [797, 387] width 15 height 15
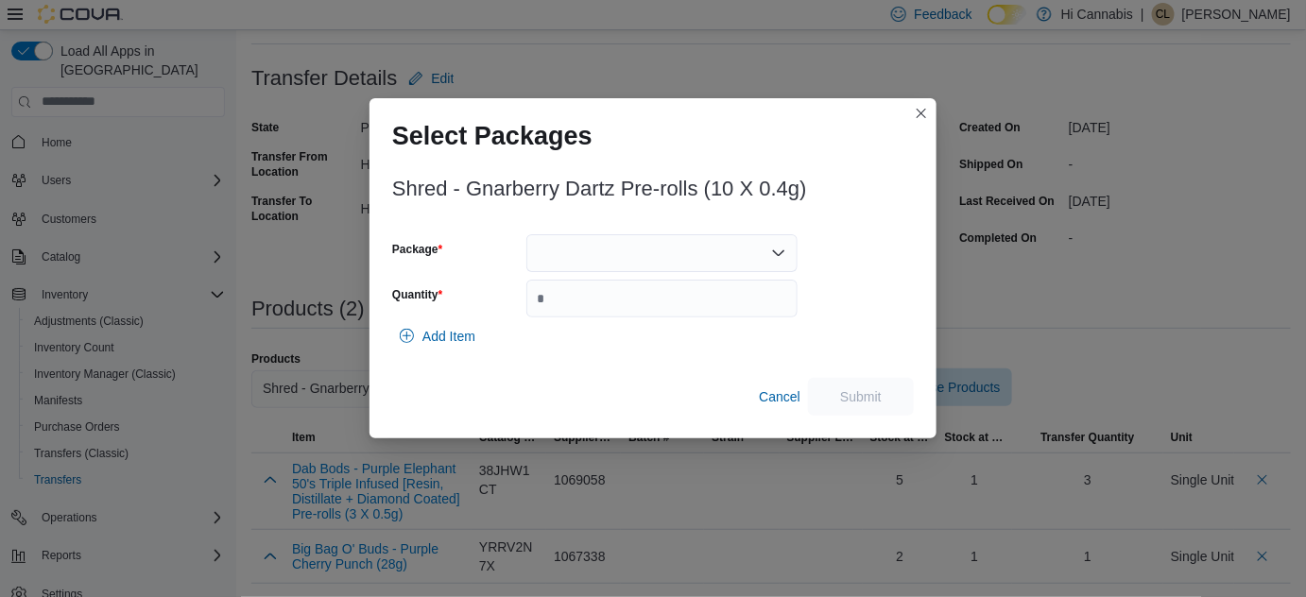
click at [585, 255] on div at bounding box center [661, 253] width 271 height 38
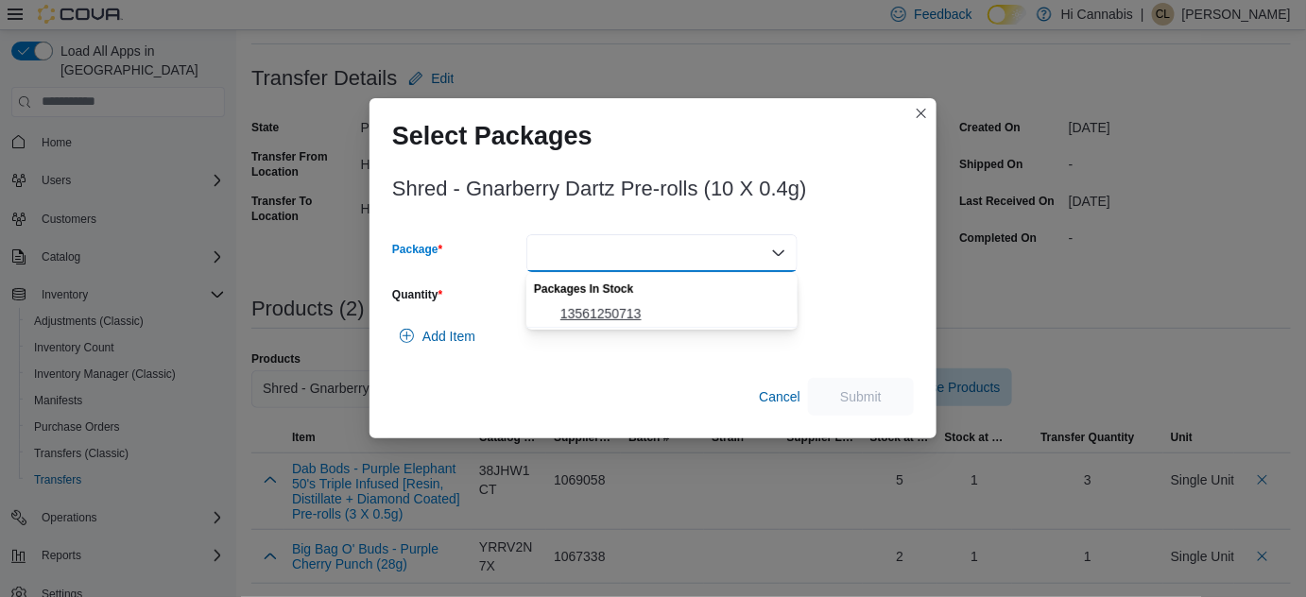
click at [570, 317] on span "13561250713" at bounding box center [673, 313] width 226 height 19
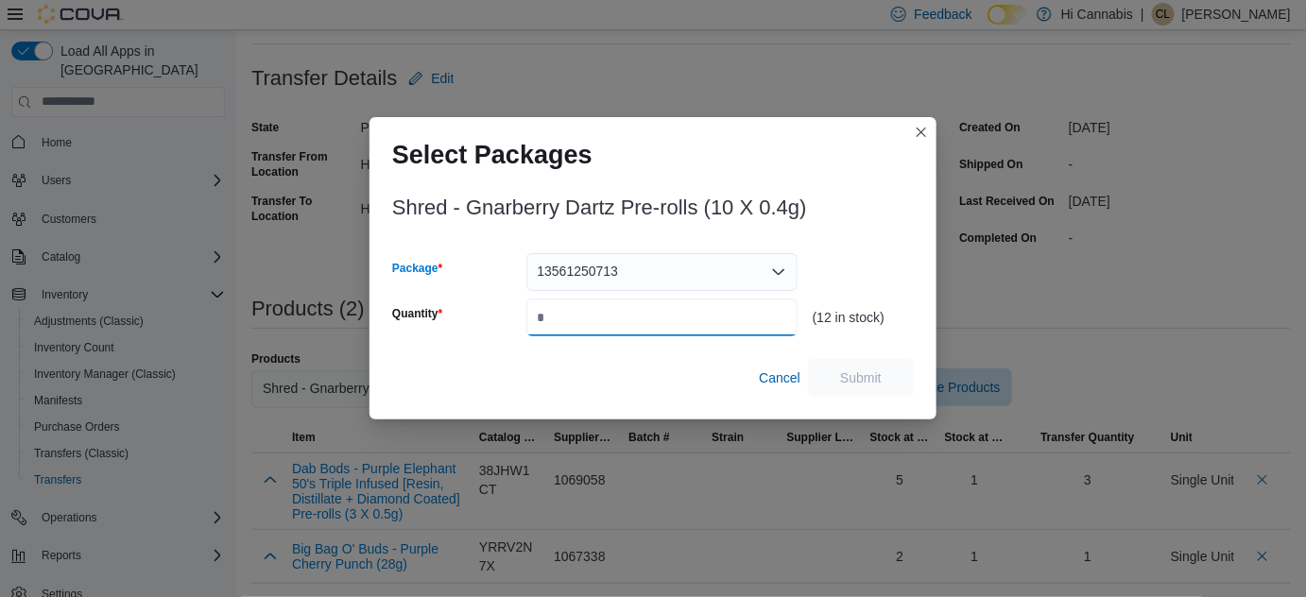
click at [570, 317] on input "Quantity" at bounding box center [661, 318] width 271 height 38
type input "*"
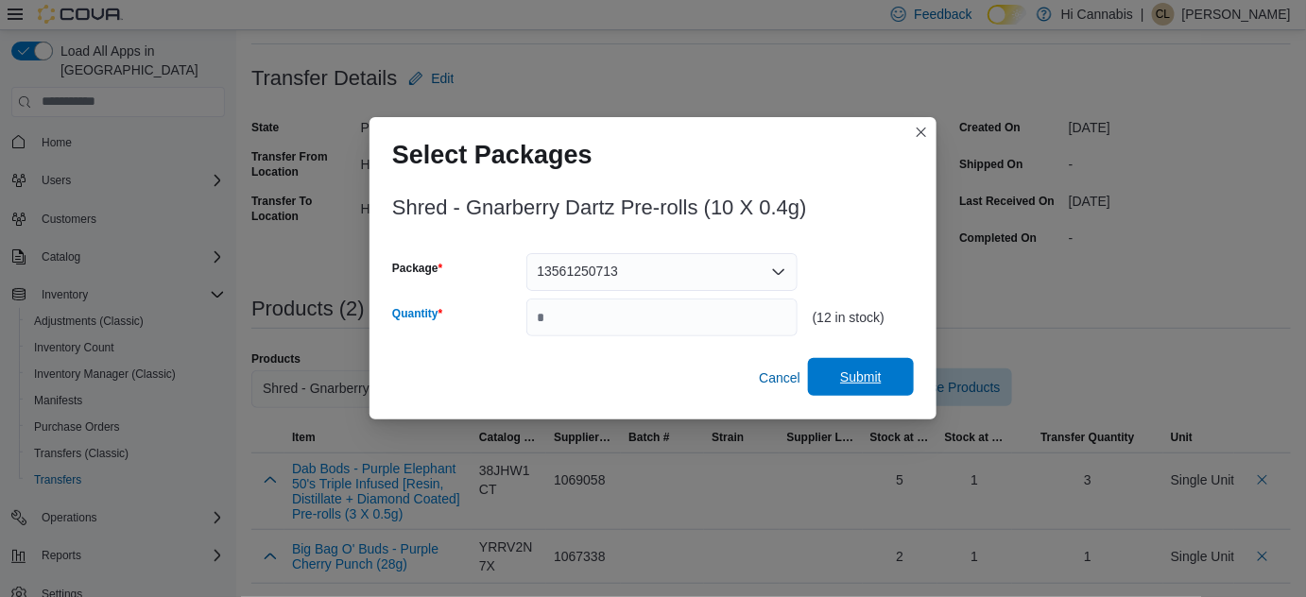
click at [861, 382] on span "Submit" at bounding box center [861, 377] width 42 height 19
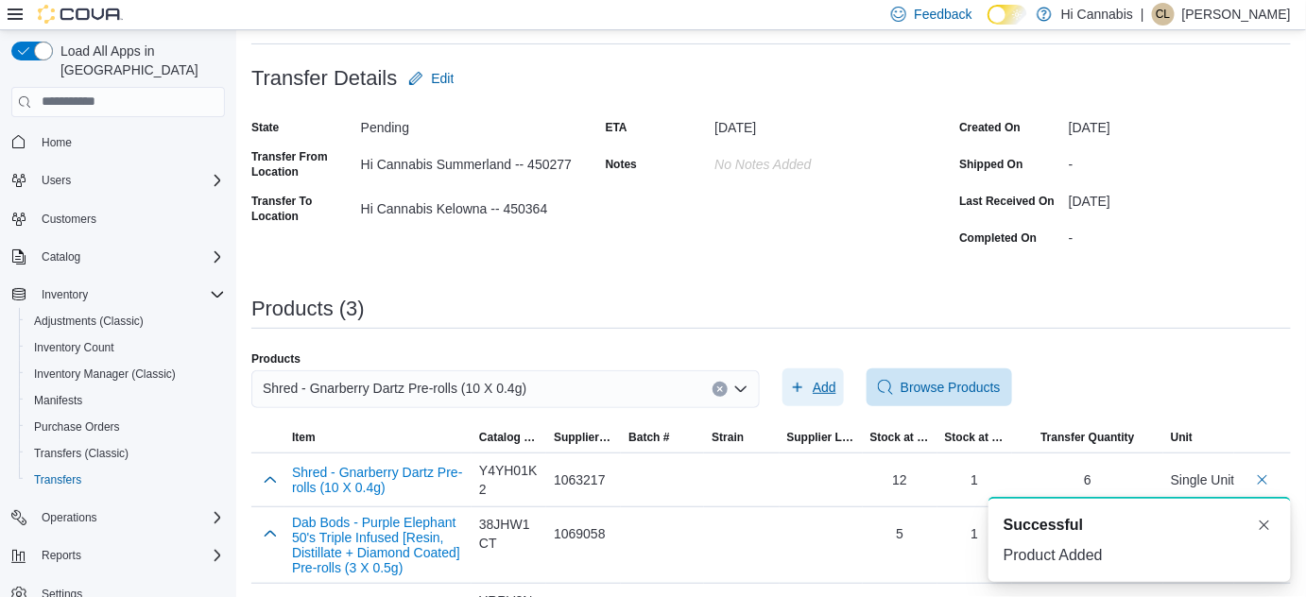
scroll to position [0, 0]
click at [723, 387] on icon "Clear input" at bounding box center [720, 390] width 8 height 8
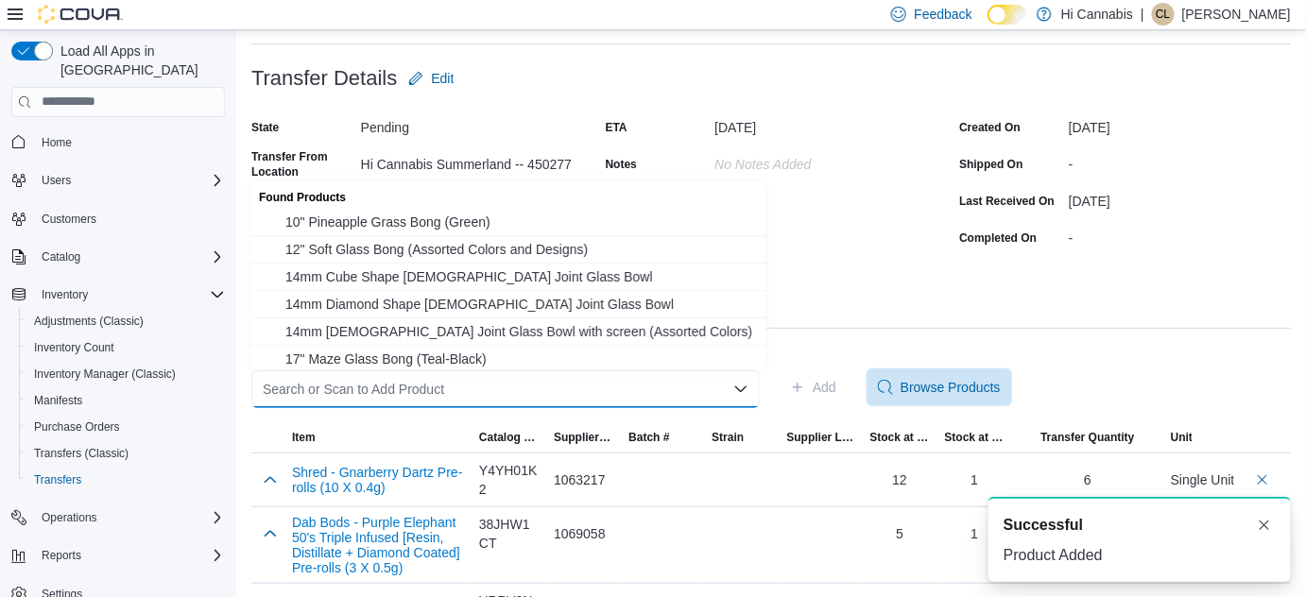
click at [656, 397] on div "Search or Scan to Add Product Combo box. Selected. Combo box input. Search or S…" at bounding box center [505, 389] width 508 height 38
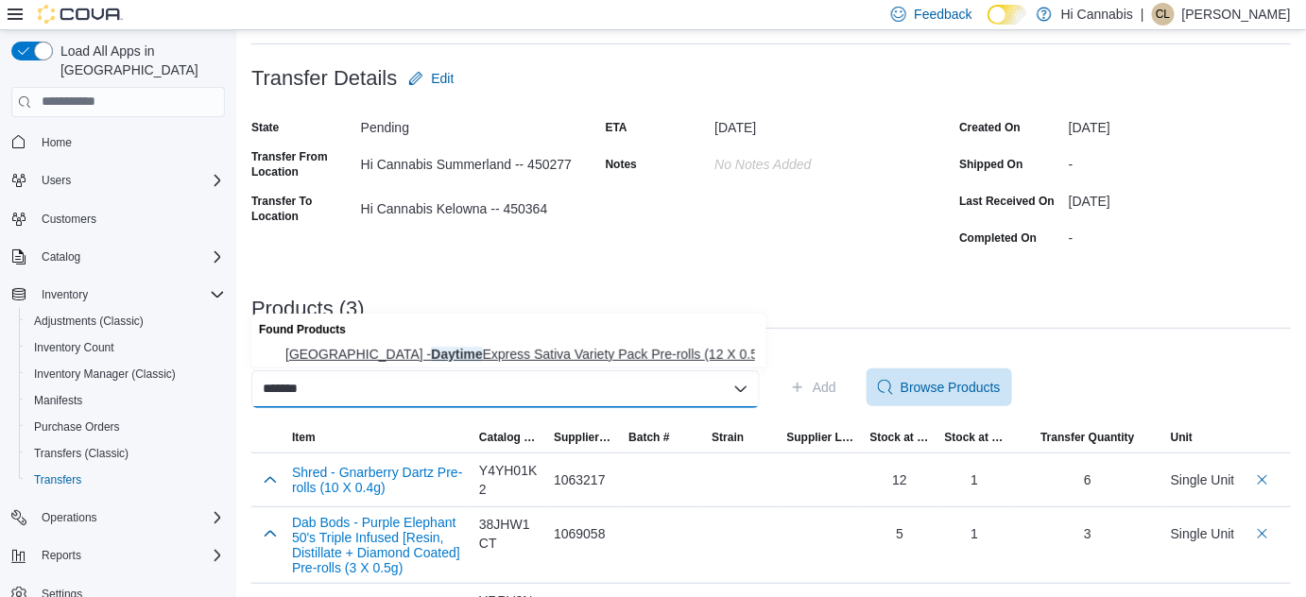
type input "*******"
click at [636, 361] on span "Station House - Daytime Express Sativa Variety Pack Pre-rolls (12 X 0.5g)" at bounding box center [520, 354] width 470 height 19
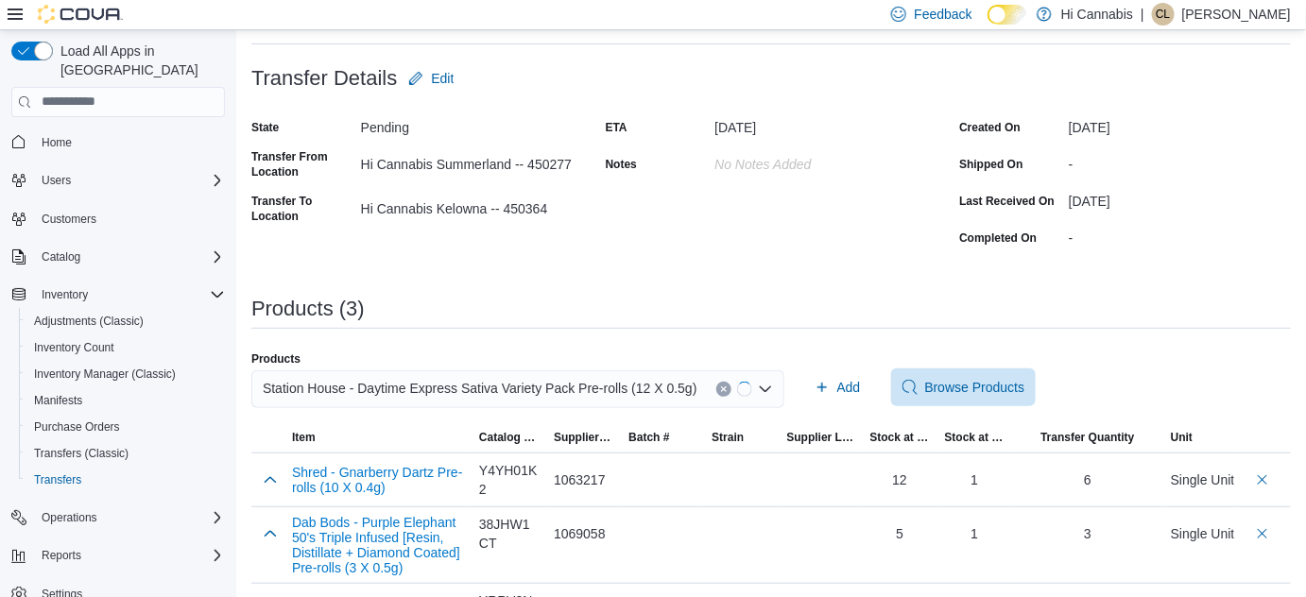
drag, startPoint x: 1058, startPoint y: 233, endPoint x: 954, endPoint y: 315, distance: 132.7
click at [1058, 233] on div "Completed On" at bounding box center [1010, 237] width 102 height 29
click at [828, 386] on span "Add" at bounding box center [828, 387] width 24 height 19
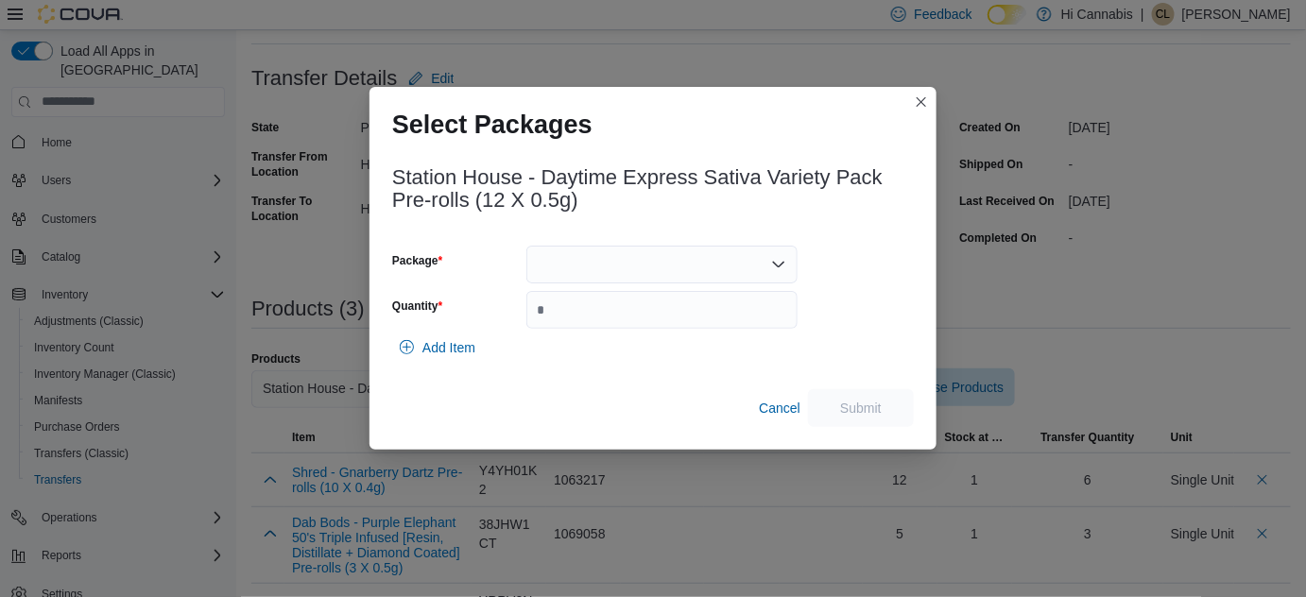
click at [624, 269] on div at bounding box center [661, 265] width 271 height 38
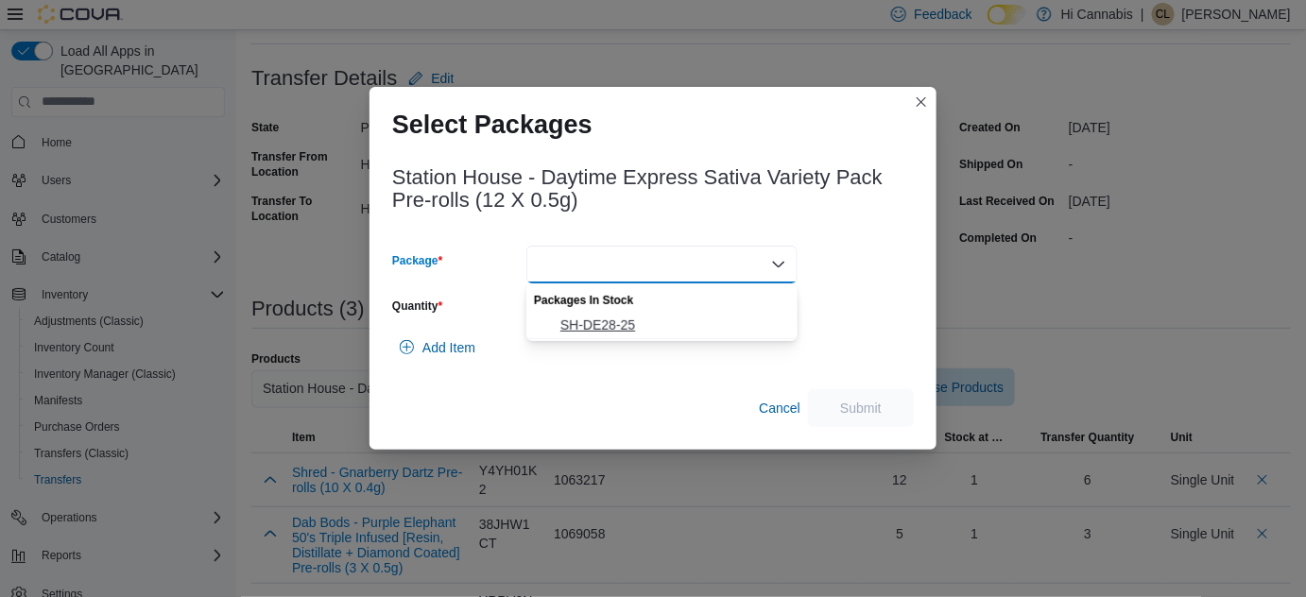
click at [594, 326] on span "SH-DE28-25" at bounding box center [673, 325] width 226 height 19
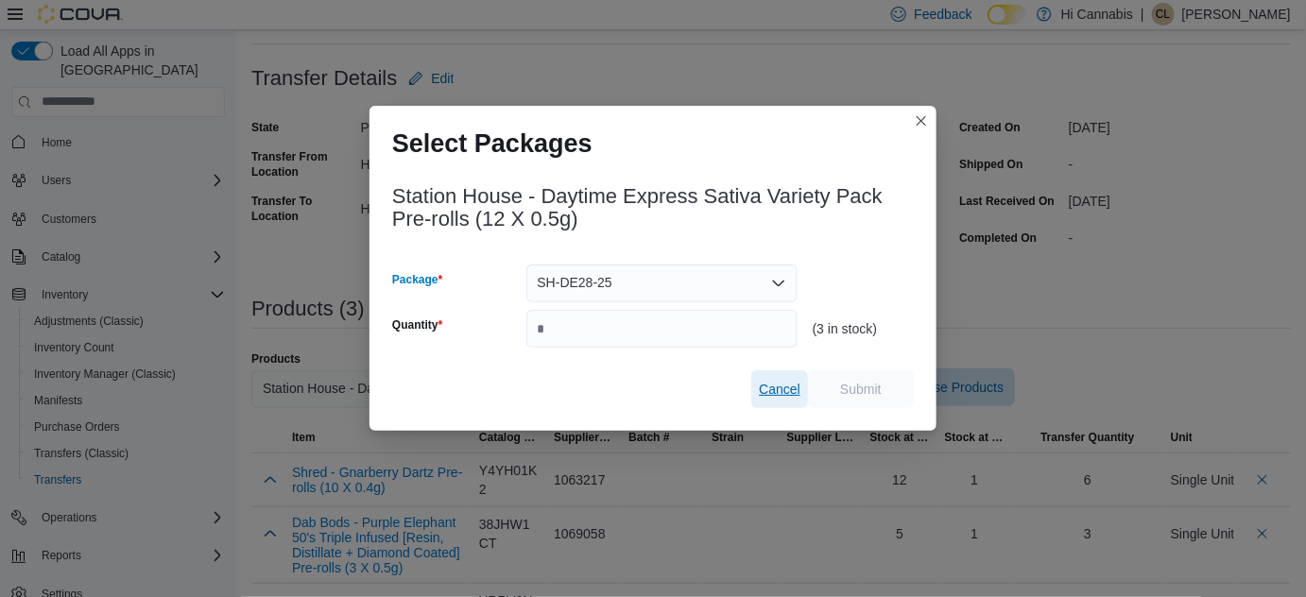
click at [775, 387] on span "Cancel" at bounding box center [780, 389] width 42 height 19
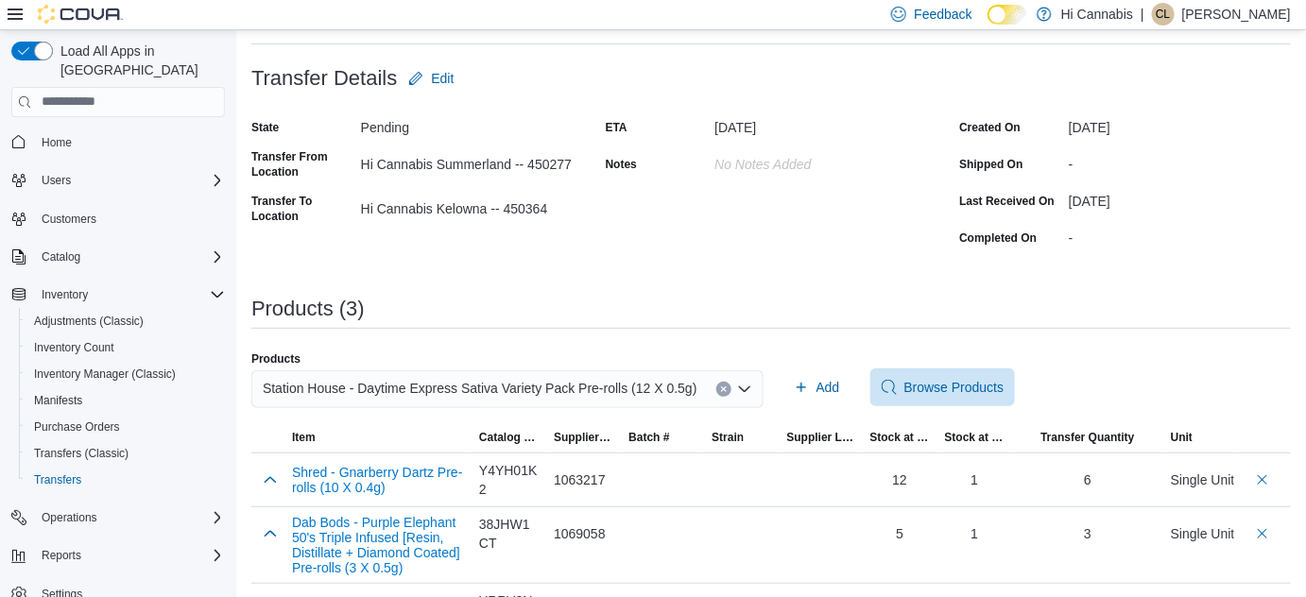
click at [726, 387] on icon "Clear input" at bounding box center [723, 389] width 5 height 5
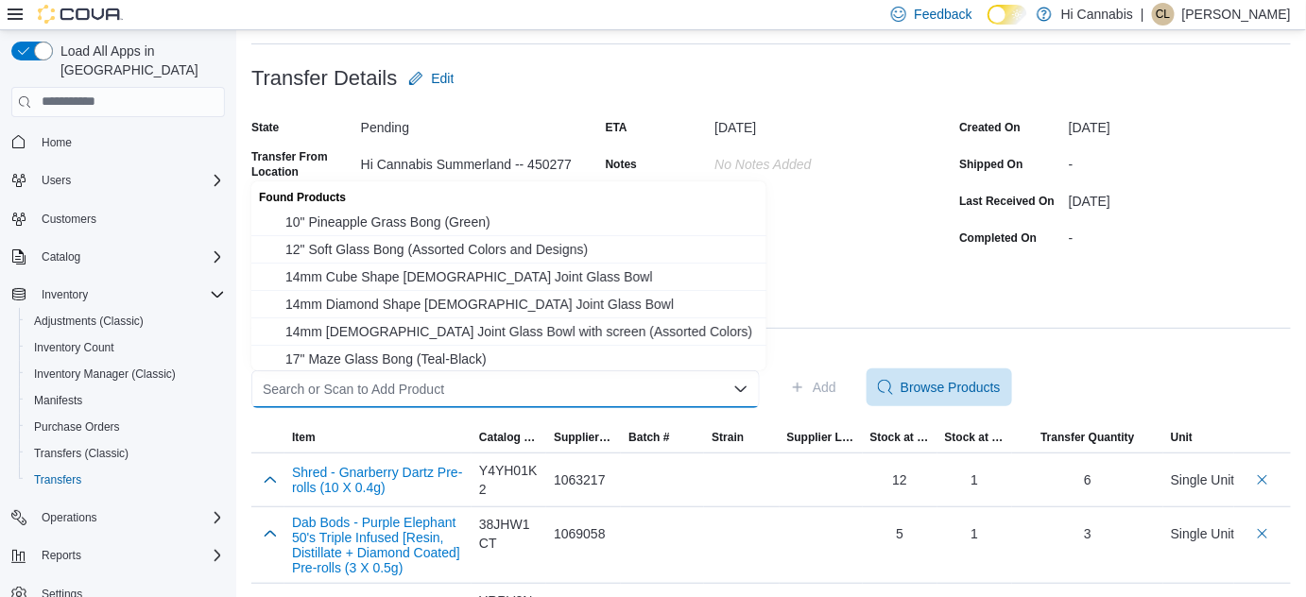
click at [677, 394] on div "Search or Scan to Add Product" at bounding box center [505, 389] width 508 height 38
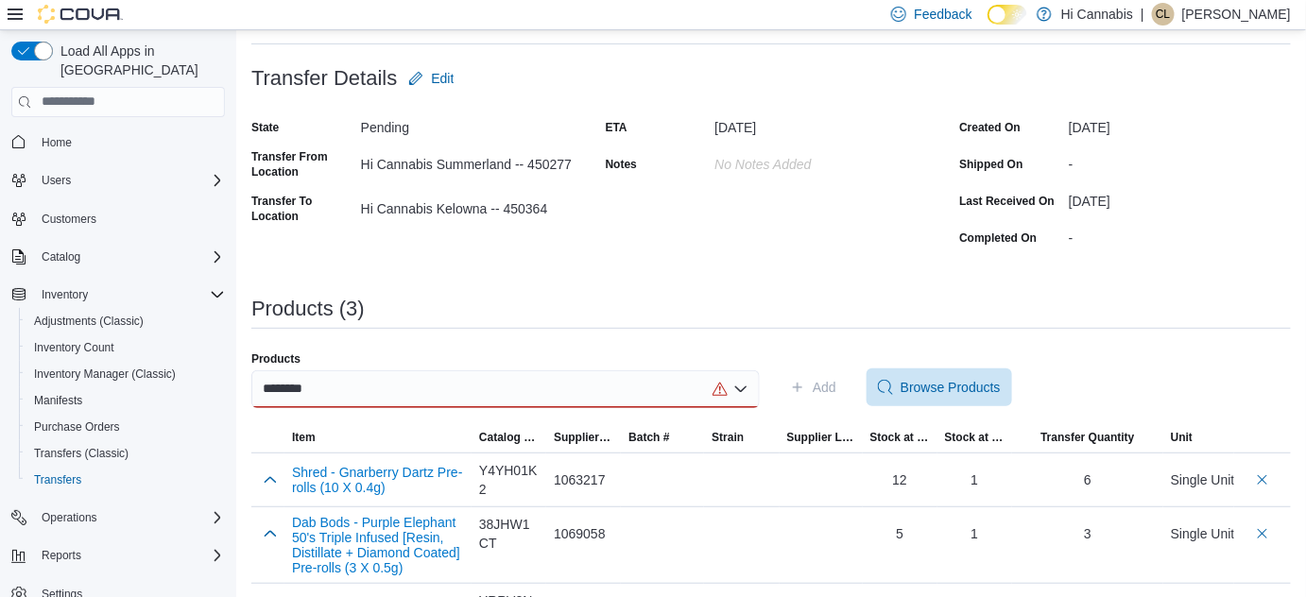
click at [663, 286] on div "**********" at bounding box center [770, 297] width 1039 height 681
click at [287, 379] on input "********" at bounding box center [289, 389] width 52 height 23
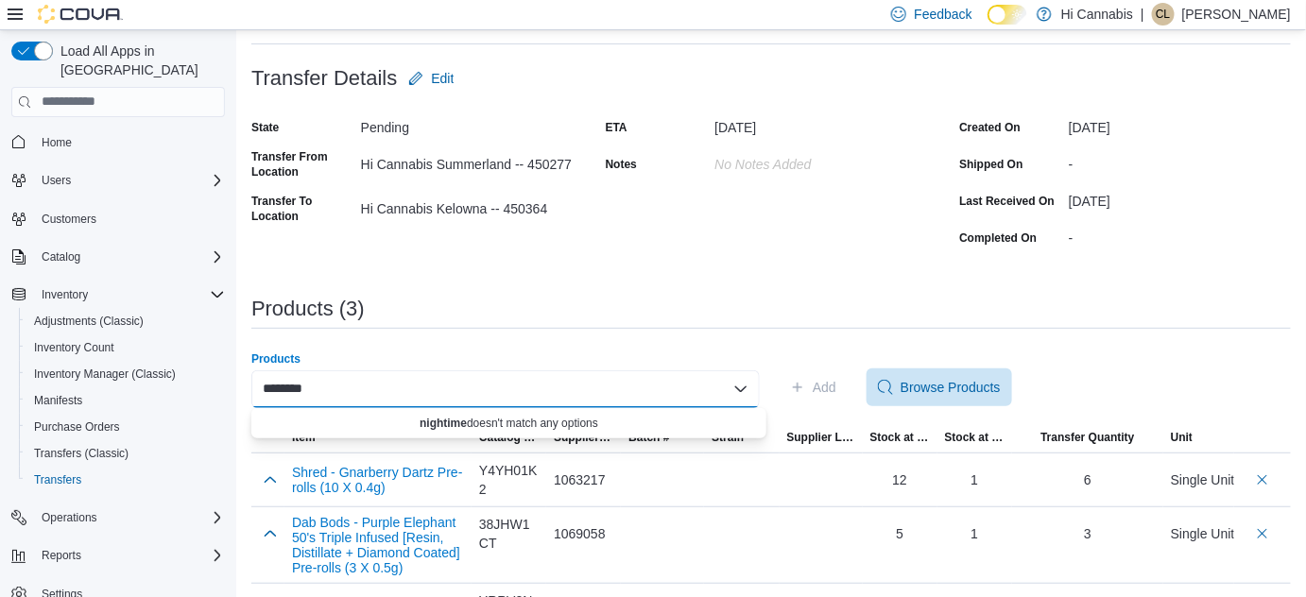
click at [335, 385] on div "********" at bounding box center [505, 389] width 508 height 38
type input "*"
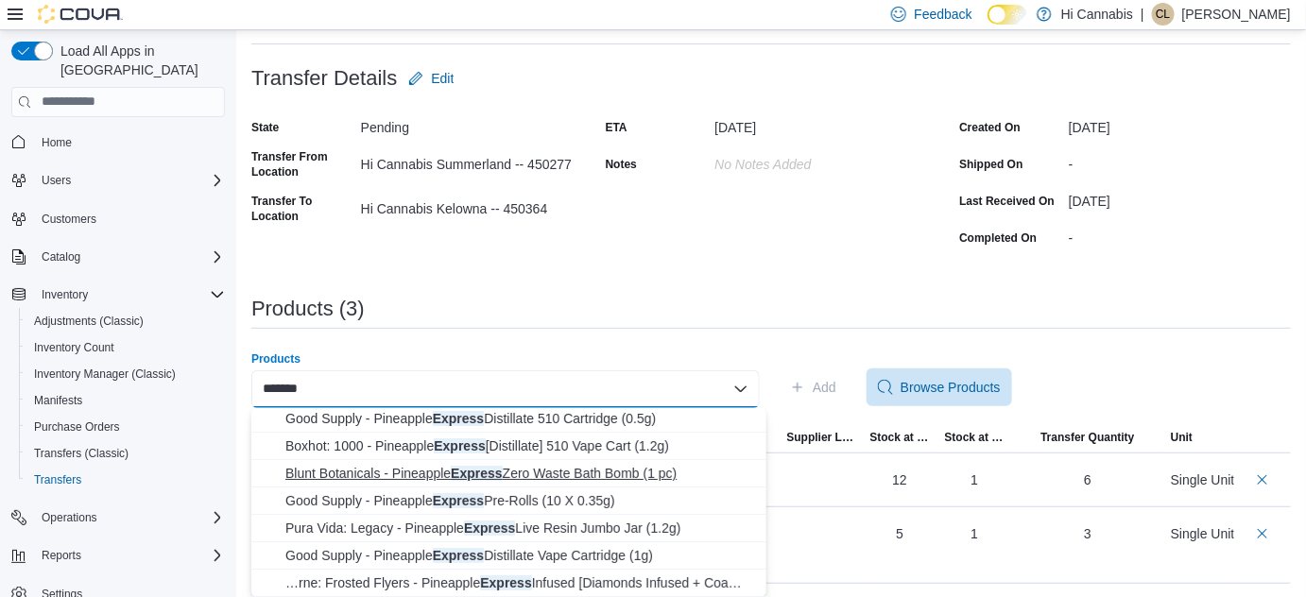
scroll to position [167, 0]
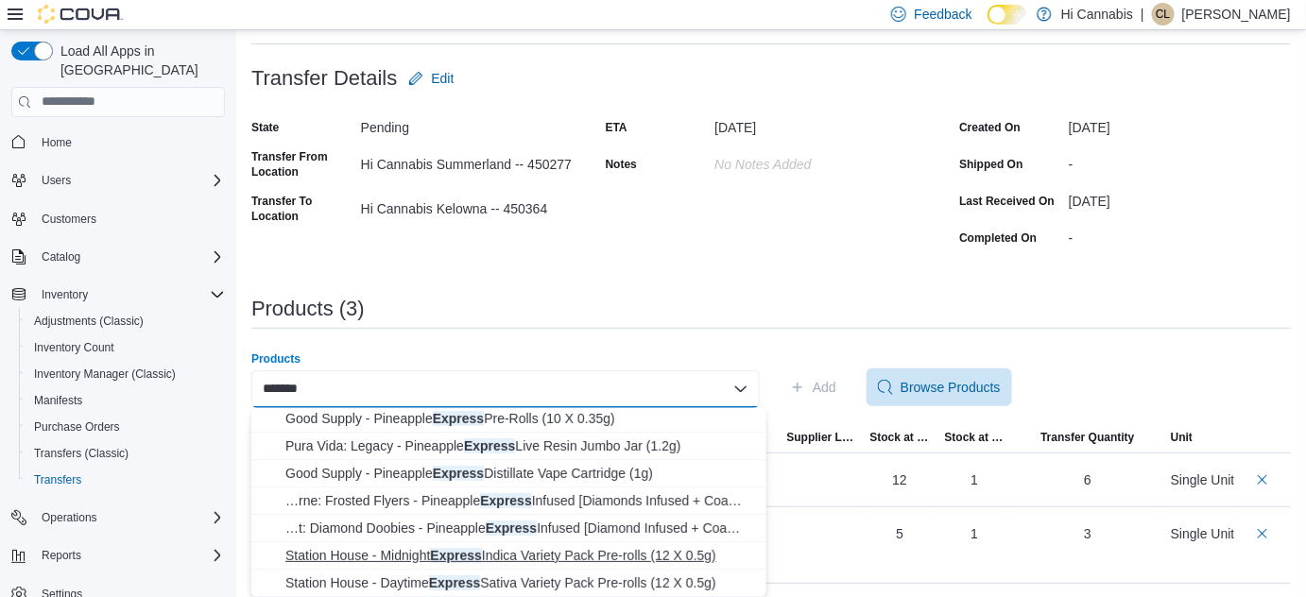
type input "*******"
click at [580, 554] on span "Station House - Midnight Express Indica Variety Pack Pre-rolls (12 X 0.5g)" at bounding box center [520, 555] width 470 height 19
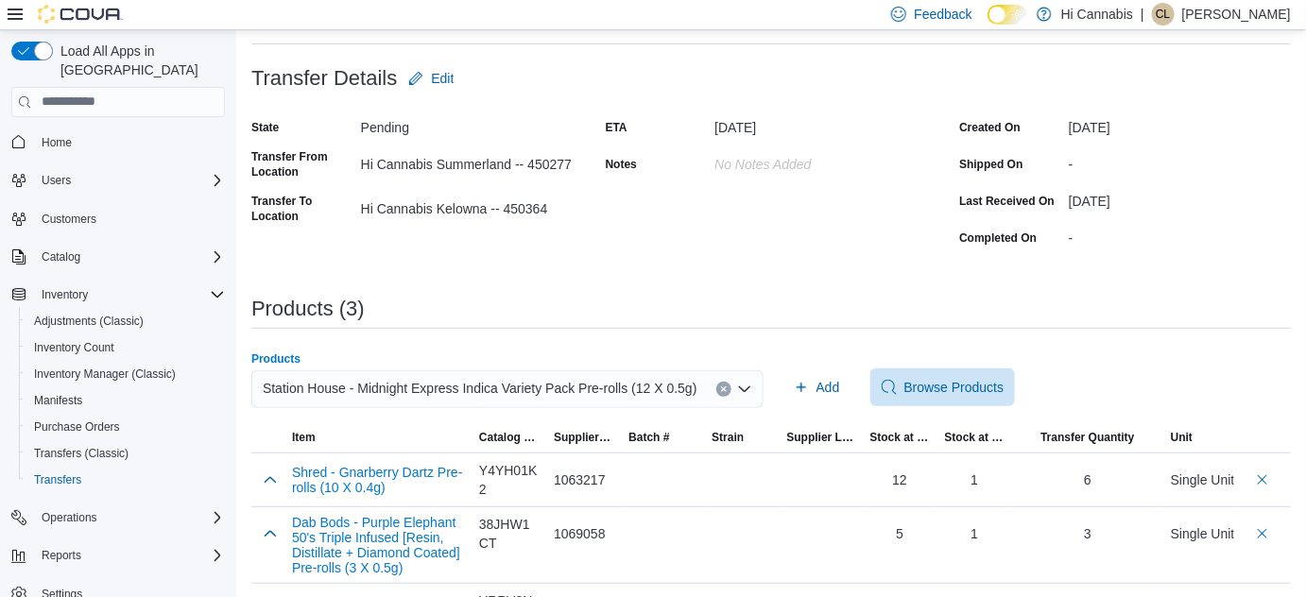
drag, startPoint x: 1028, startPoint y: 270, endPoint x: 1001, endPoint y: 292, distance: 35.0
click at [1029, 278] on div "**********" at bounding box center [770, 297] width 1039 height 681
click at [833, 384] on span "Add" at bounding box center [828, 387] width 24 height 19
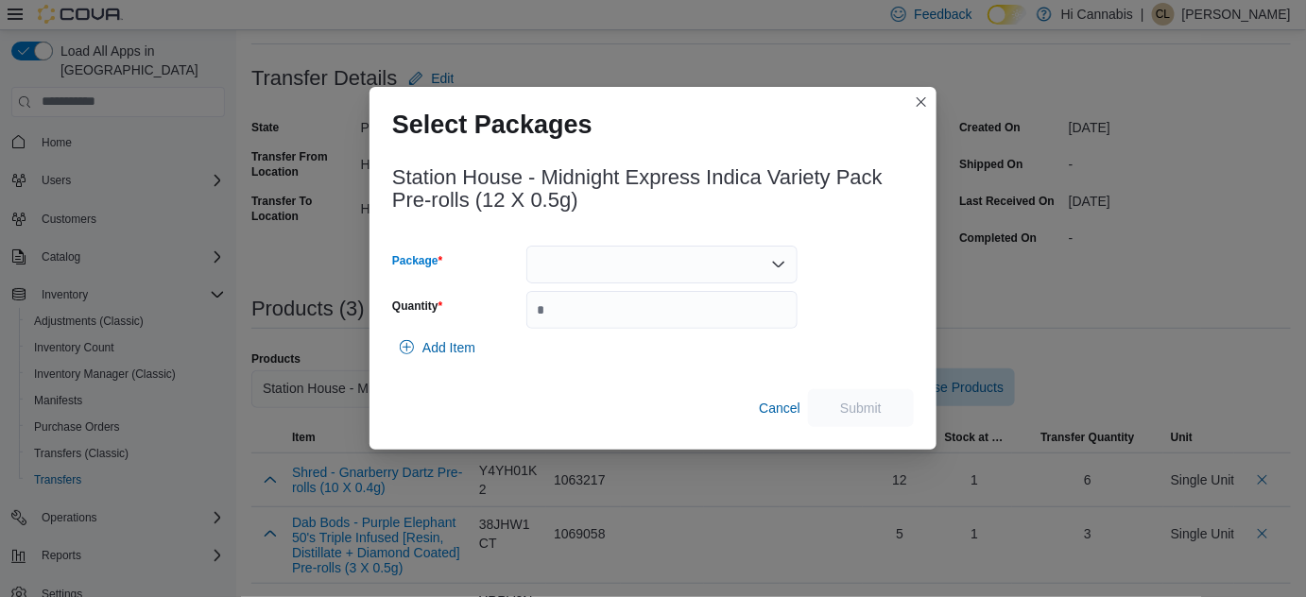
click at [730, 267] on div at bounding box center [661, 265] width 271 height 38
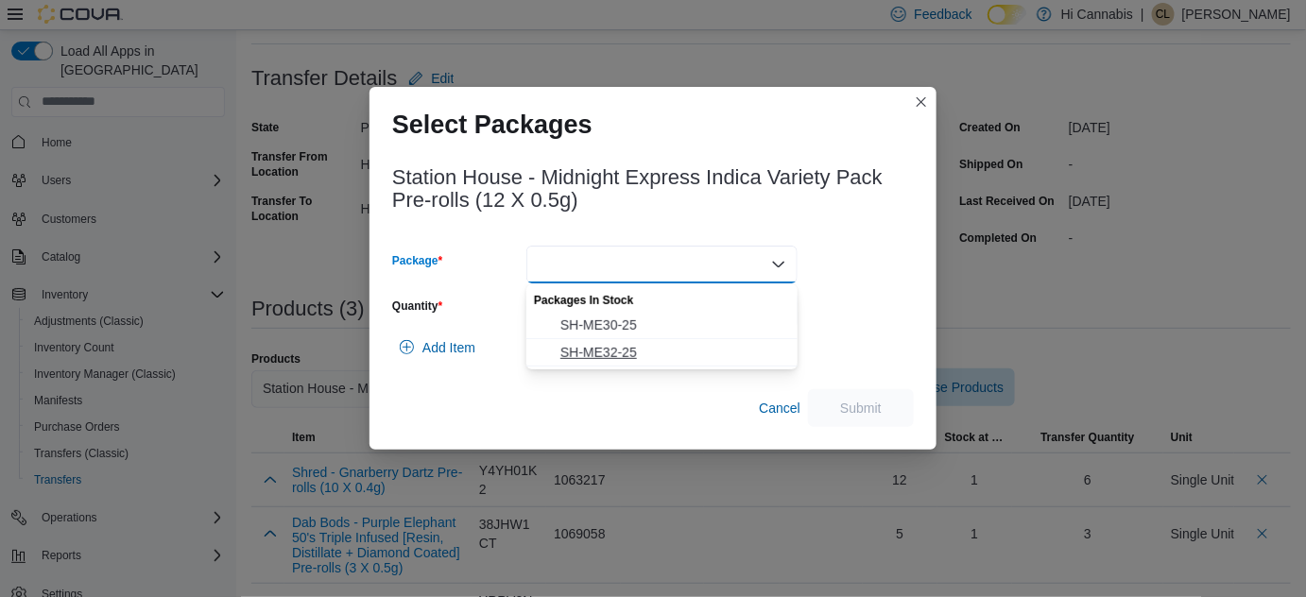
click at [626, 357] on span "SH-ME32-25" at bounding box center [673, 352] width 226 height 19
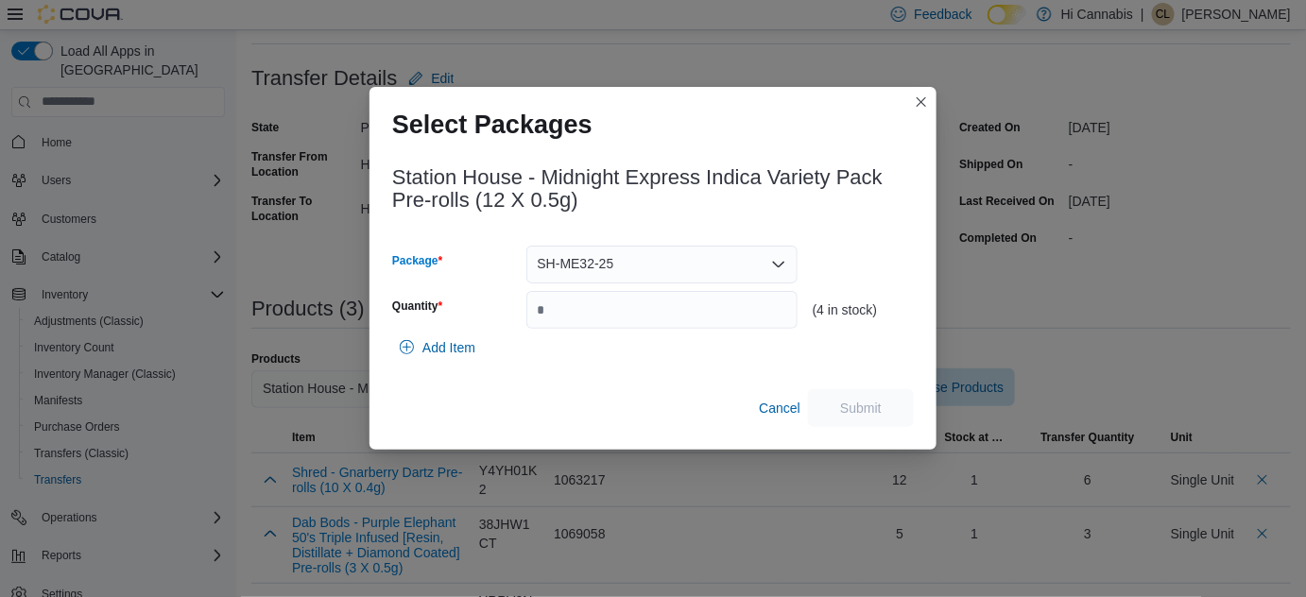
click at [653, 261] on div "SH-ME32-25 Combo box. Selected. SH-ME32-25. Press Backspace to delete SH-ME32-2…" at bounding box center [661, 265] width 271 height 38
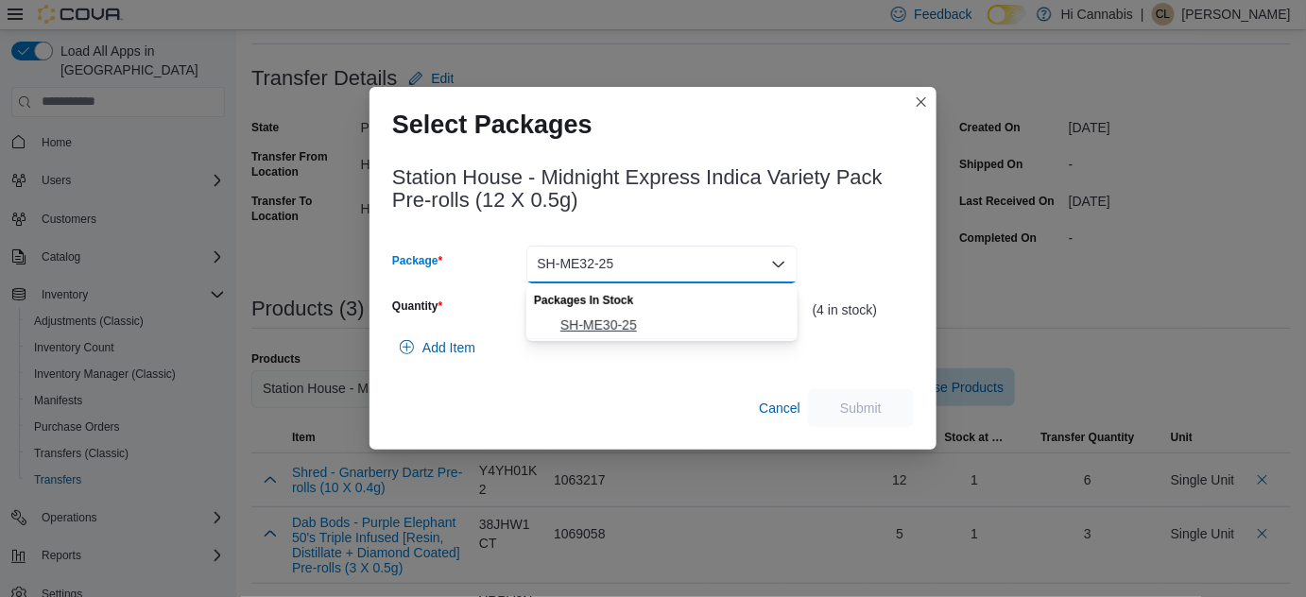
click at [618, 317] on span "SH-ME30-25" at bounding box center [673, 325] width 226 height 19
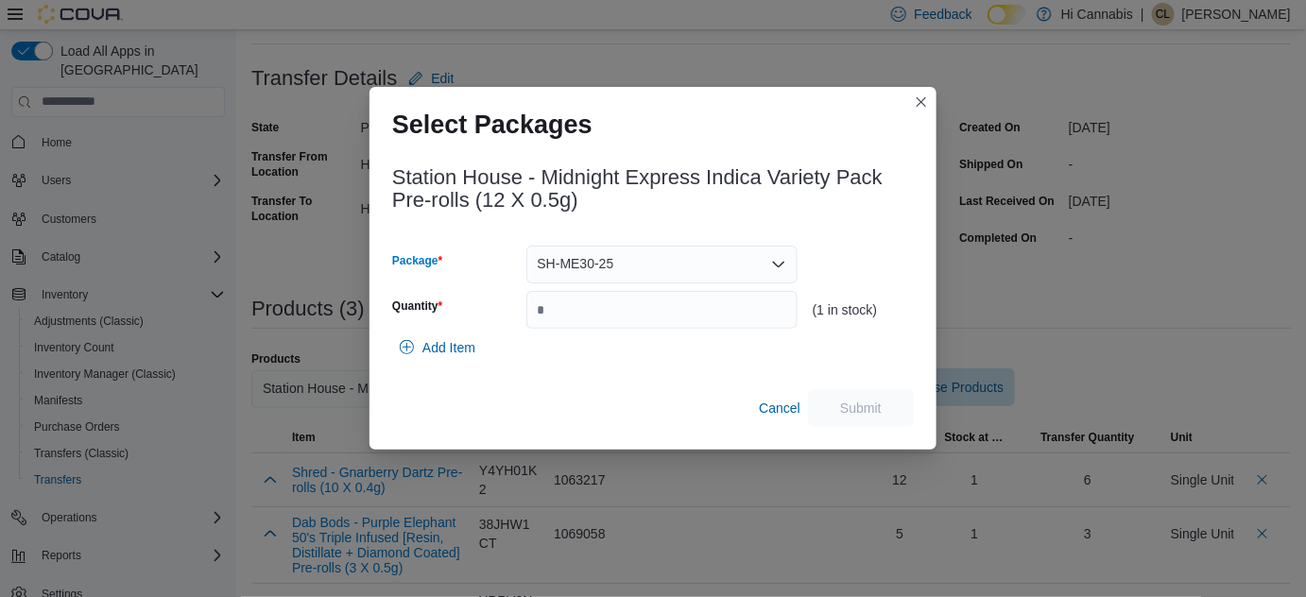
click at [649, 258] on div "SH-ME30-25 Combo box. Selected. SH-ME30-25. Press Backspace to delete SH-ME30-2…" at bounding box center [661, 265] width 271 height 38
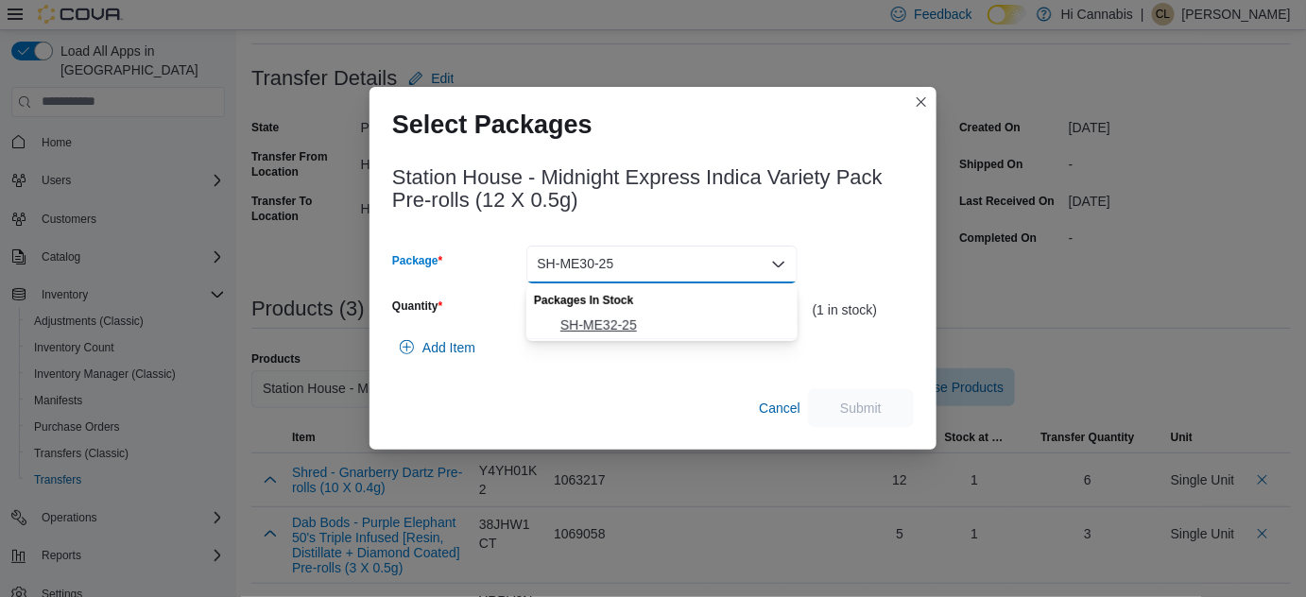
click at [637, 320] on span "SH-ME32-25" at bounding box center [673, 325] width 226 height 19
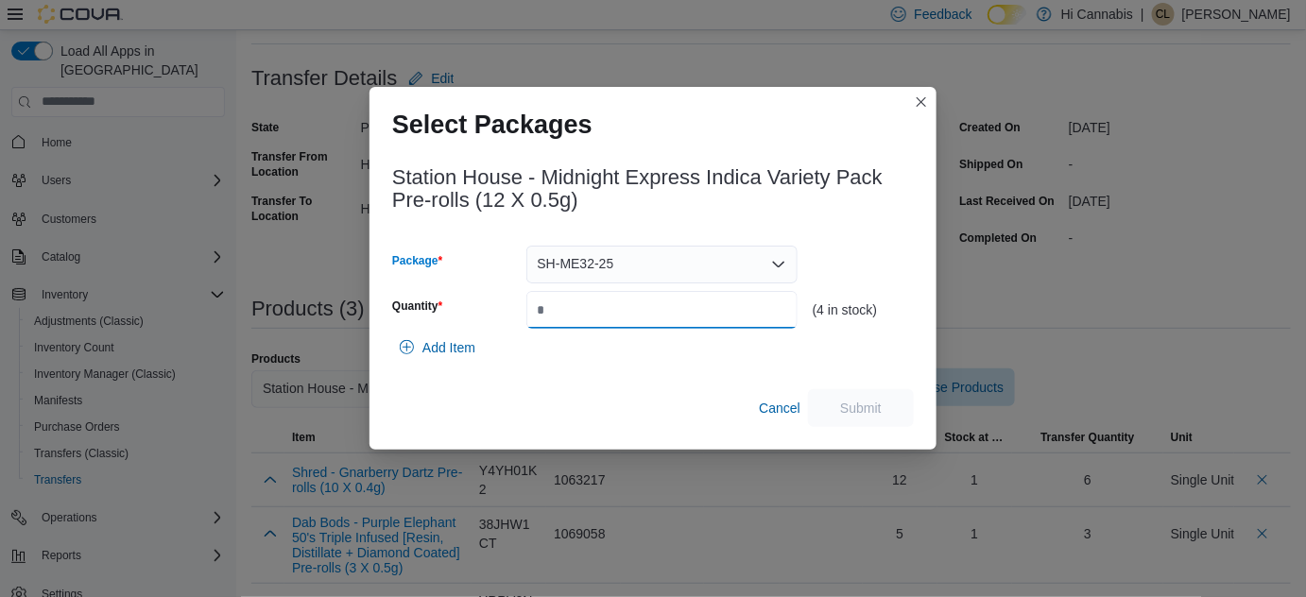
drag, startPoint x: 615, startPoint y: 312, endPoint x: 491, endPoint y: 317, distance: 123.9
click at [504, 316] on div "Quantity" at bounding box center [594, 310] width 405 height 38
type input "*"
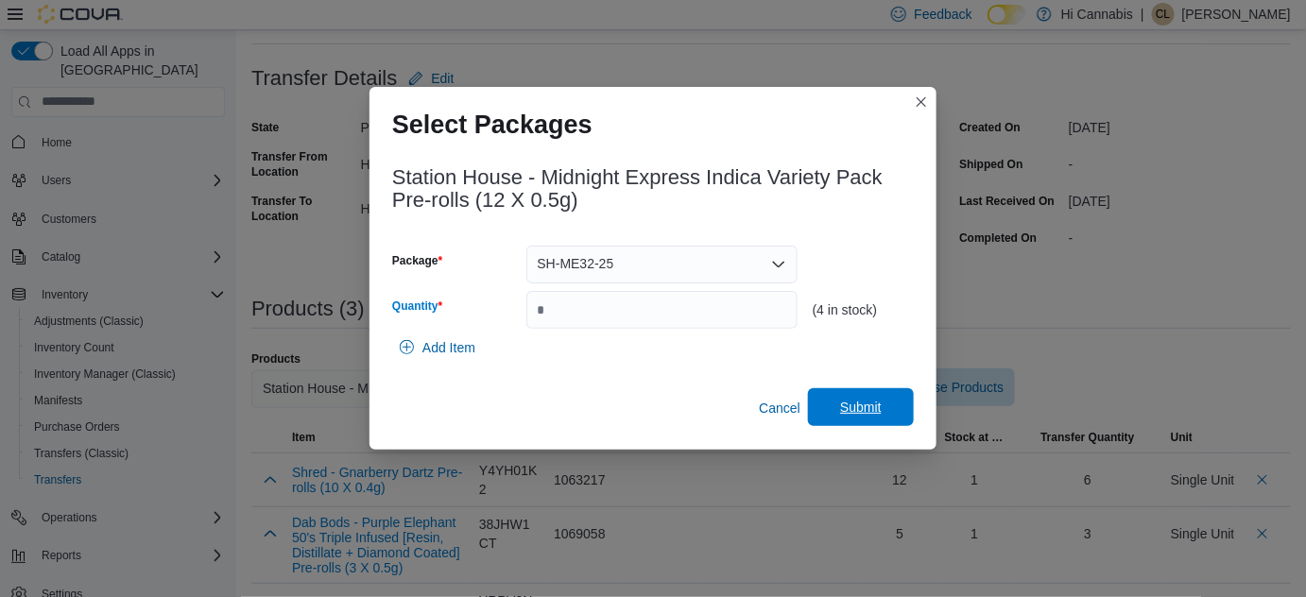
click at [851, 400] on span "Submit" at bounding box center [861, 407] width 42 height 19
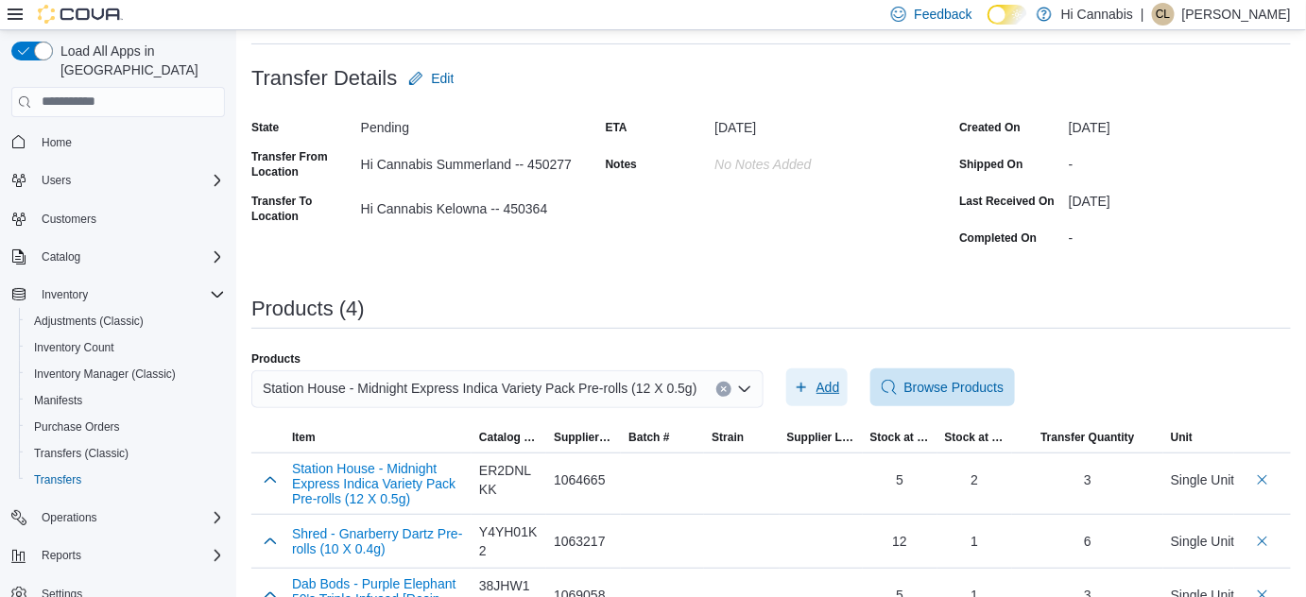
scroll to position [0, 0]
click at [723, 382] on button "Clear input" at bounding box center [723, 389] width 15 height 15
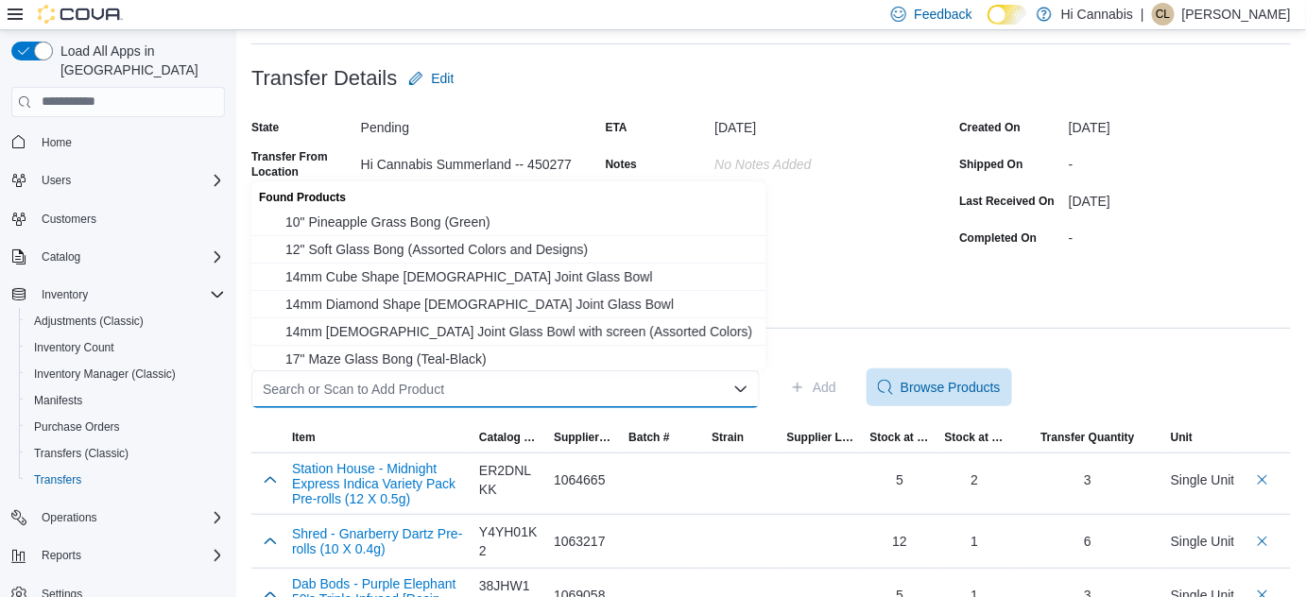
click at [643, 389] on div "Search or Scan to Add Product Combo box. Selected. Combo box input. Search or S…" at bounding box center [505, 389] width 508 height 38
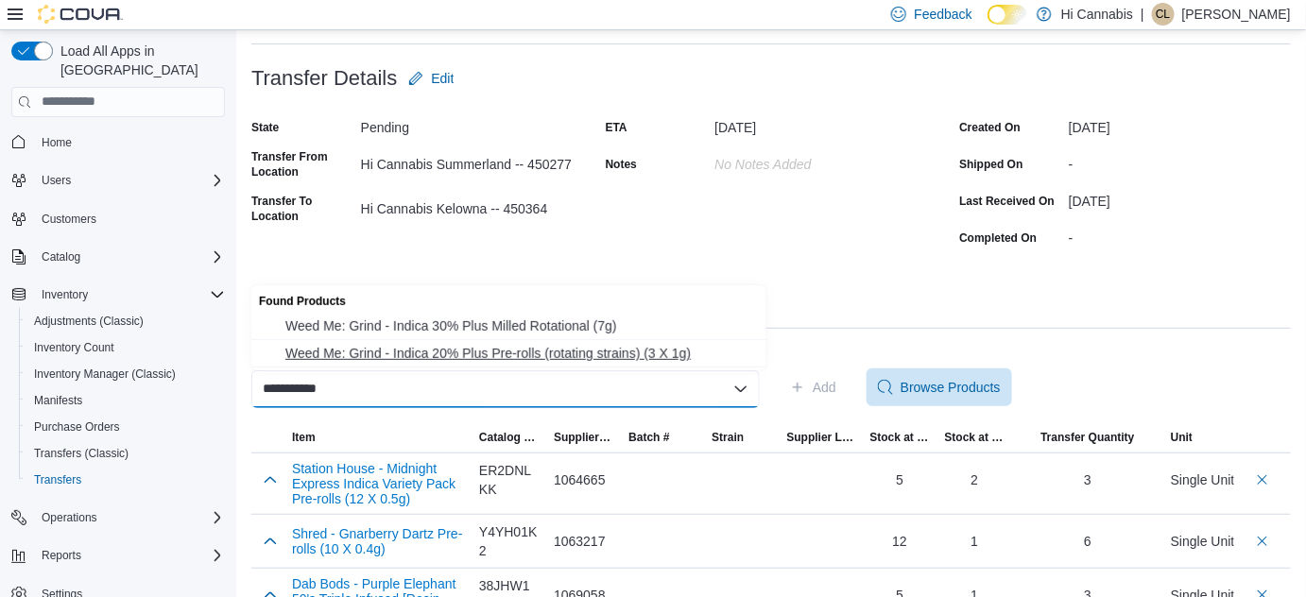
type input "**********"
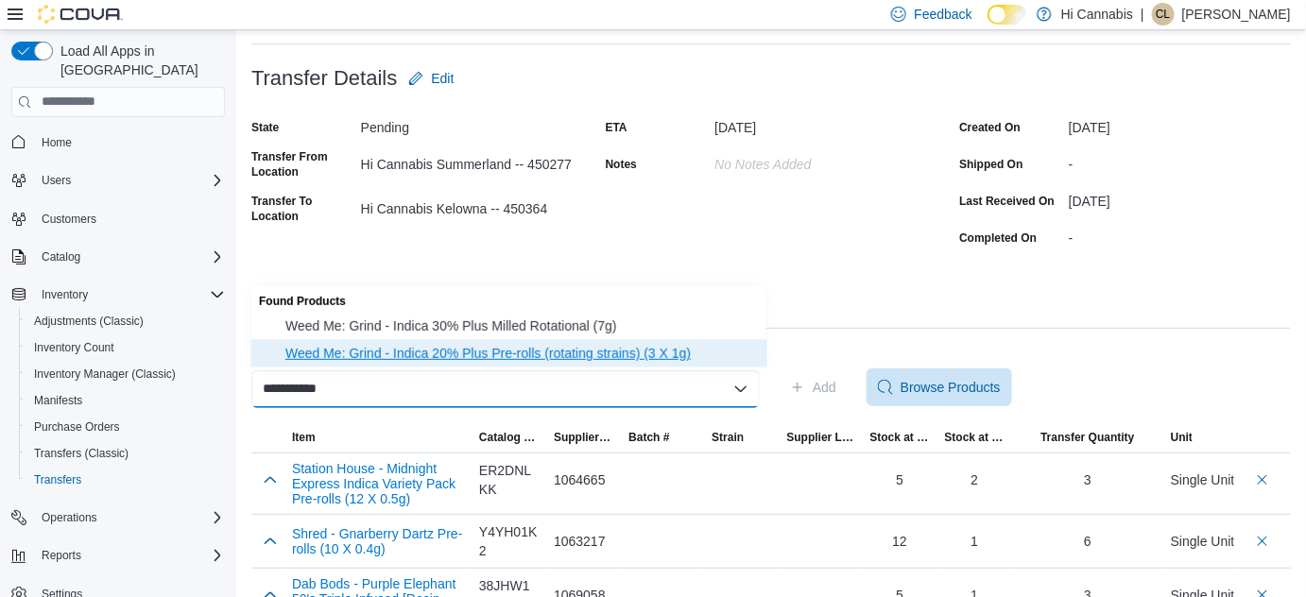
click at [574, 346] on span "Weed Me: Grind - Indica 20% Plus Pre-rolls (rotating strains) (3 X 1g)" at bounding box center [520, 353] width 470 height 19
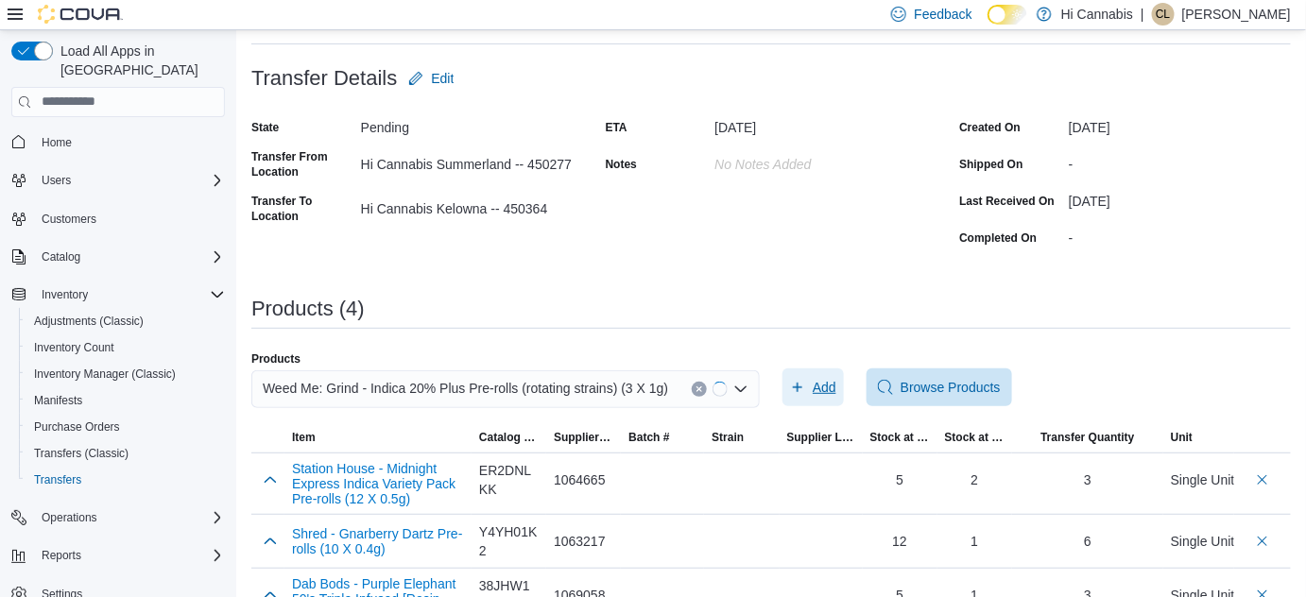
click at [832, 374] on span "Add" at bounding box center [813, 388] width 46 height 38
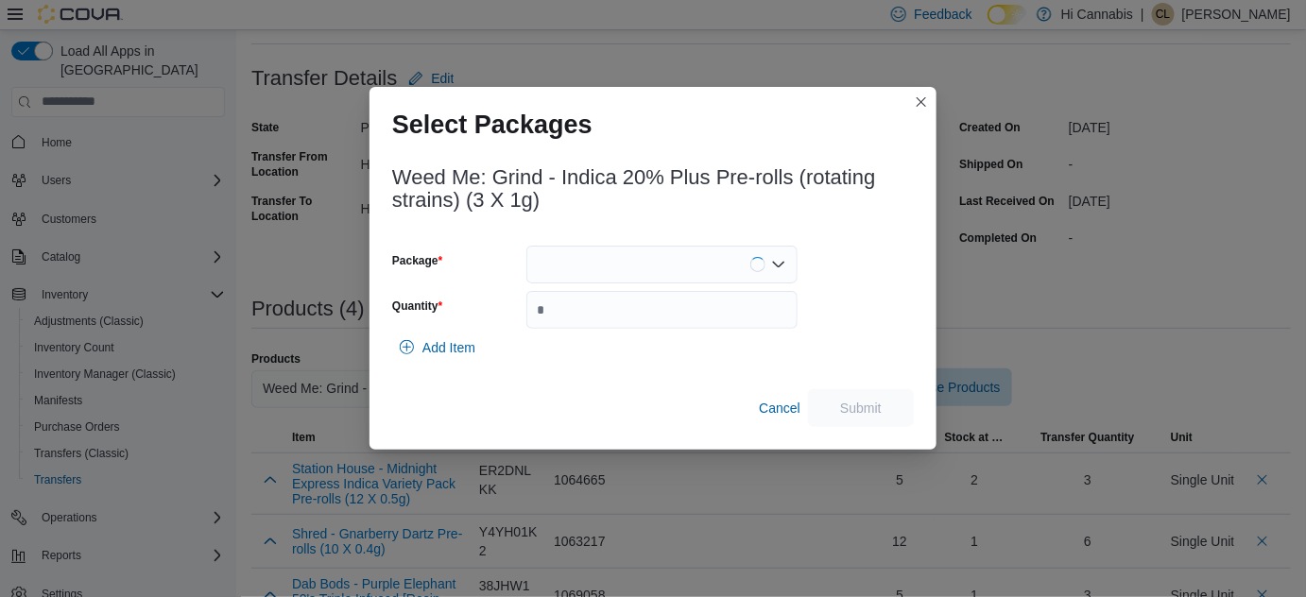
click at [730, 257] on div at bounding box center [661, 265] width 271 height 38
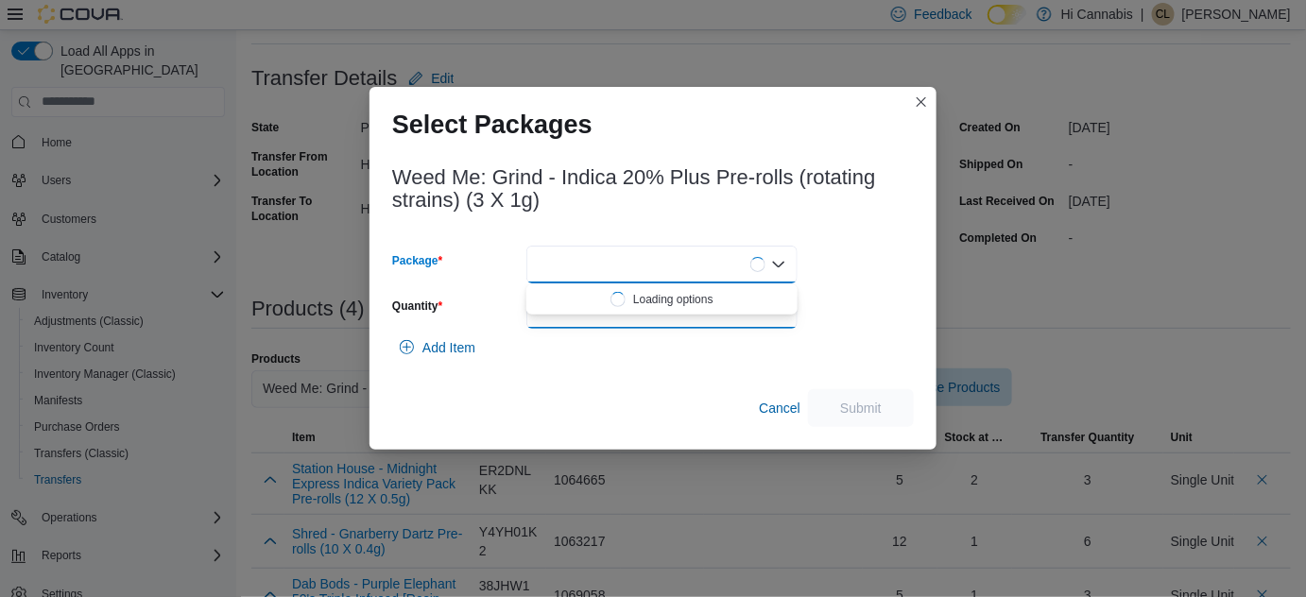
click at [639, 316] on input "Quantity" at bounding box center [661, 310] width 271 height 38
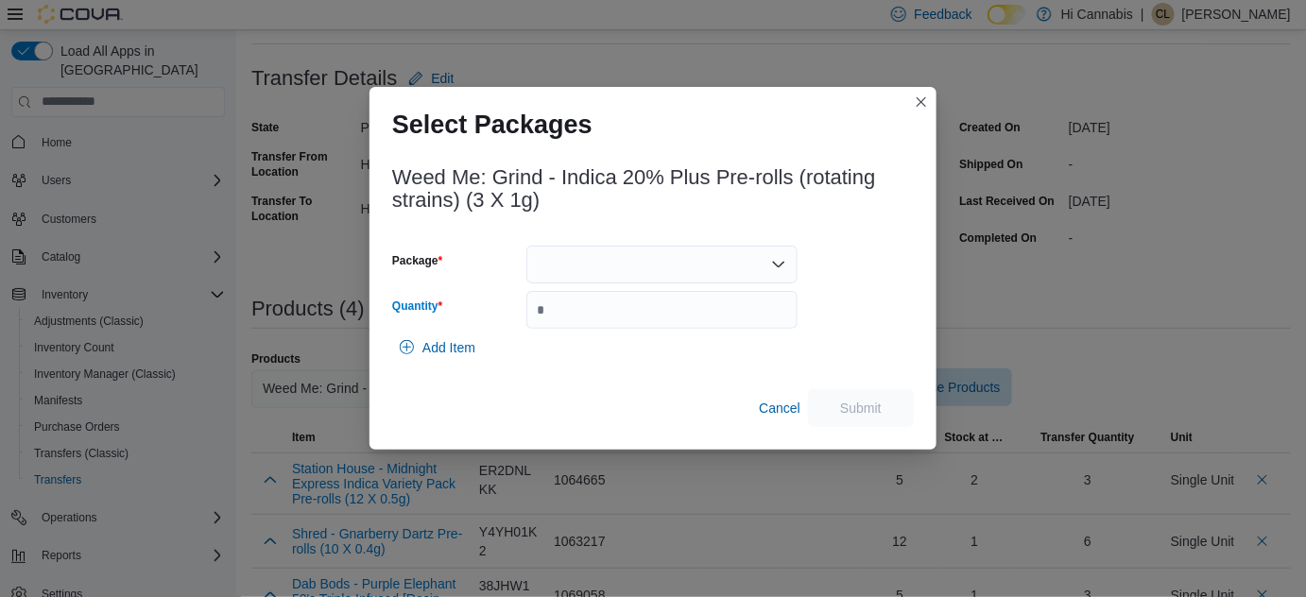
type input "*"
click at [694, 256] on div at bounding box center [661, 265] width 271 height 38
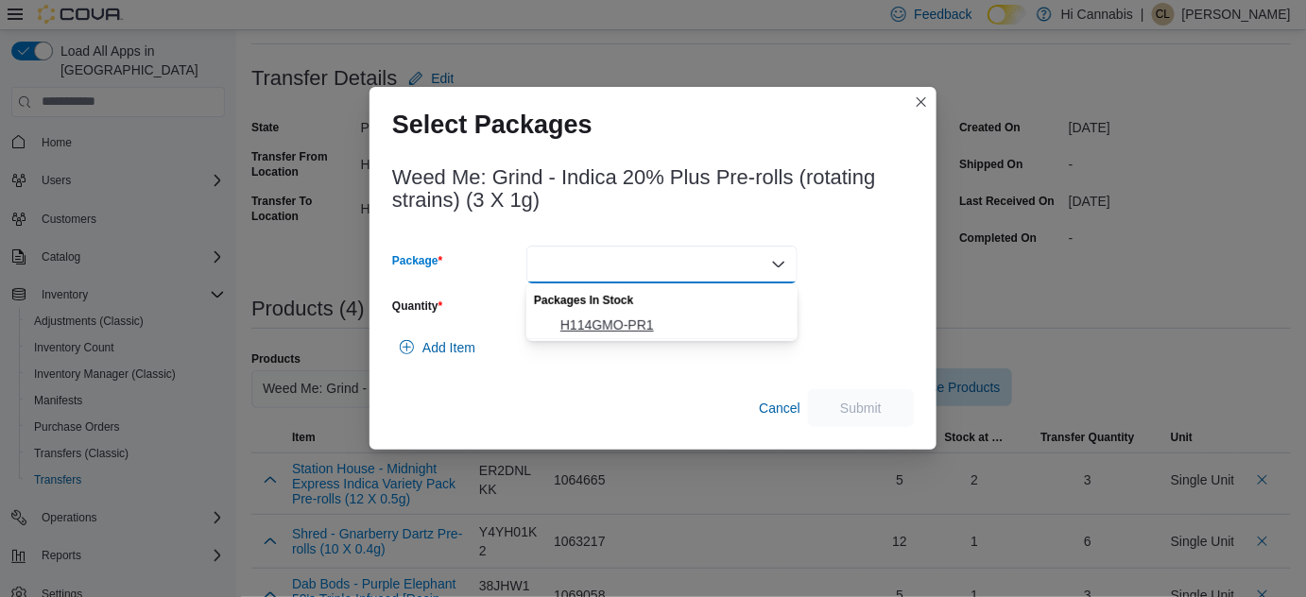
click at [616, 317] on span "H114GMO-PR1" at bounding box center [673, 325] width 226 height 19
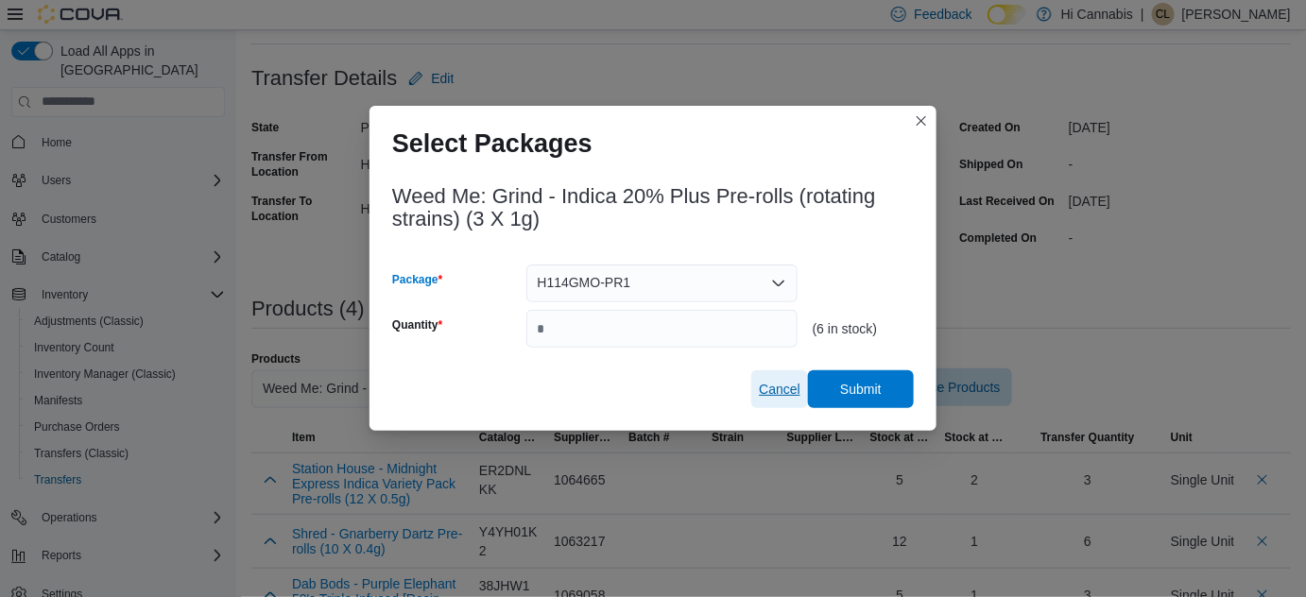
click at [779, 393] on span "Cancel" at bounding box center [780, 389] width 42 height 19
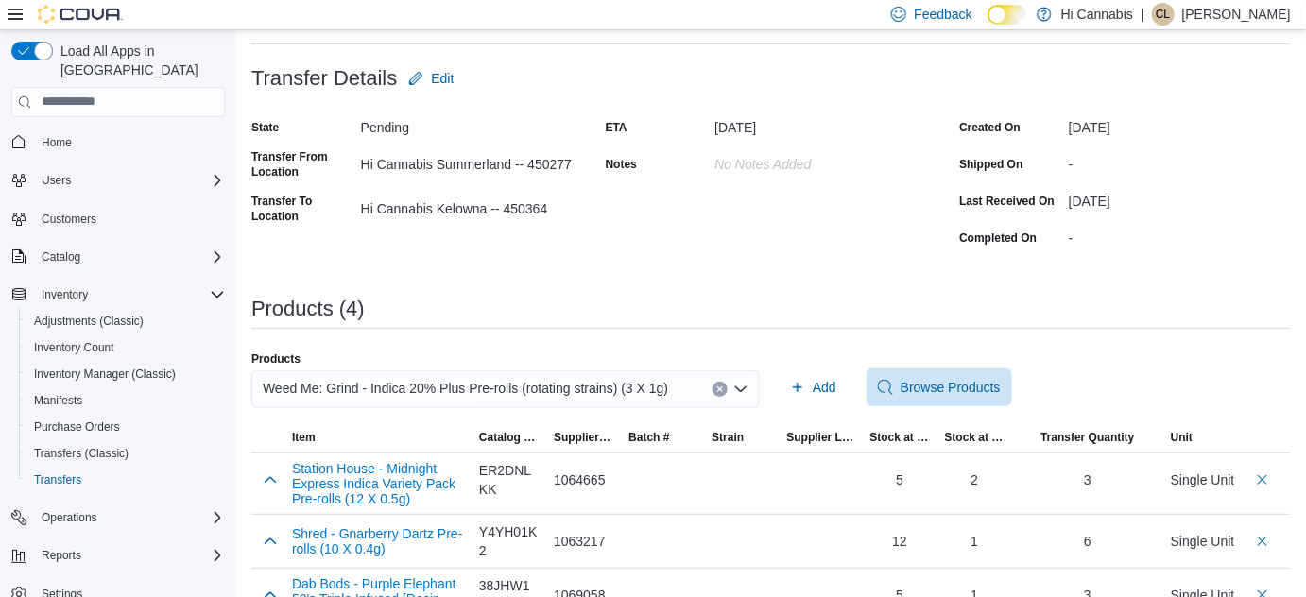
click at [728, 384] on button "Clear input" at bounding box center [720, 389] width 15 height 15
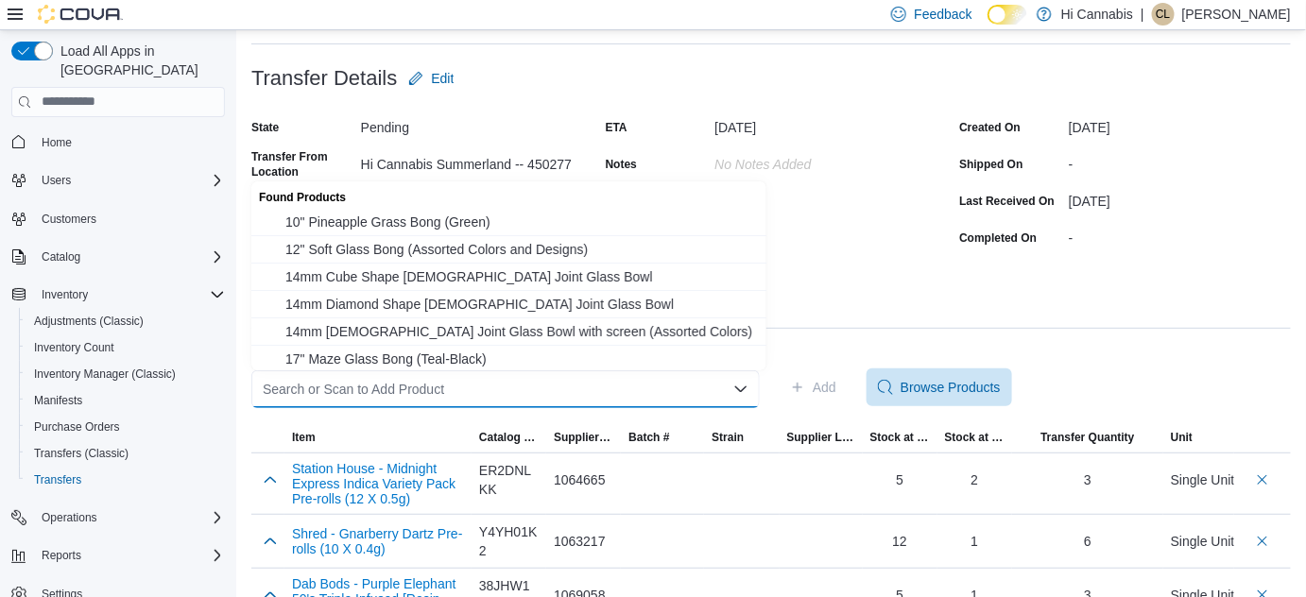
click at [647, 393] on div "Search or Scan to Add Product Combo box. Selected. Combo box input. Search or S…" at bounding box center [505, 389] width 508 height 38
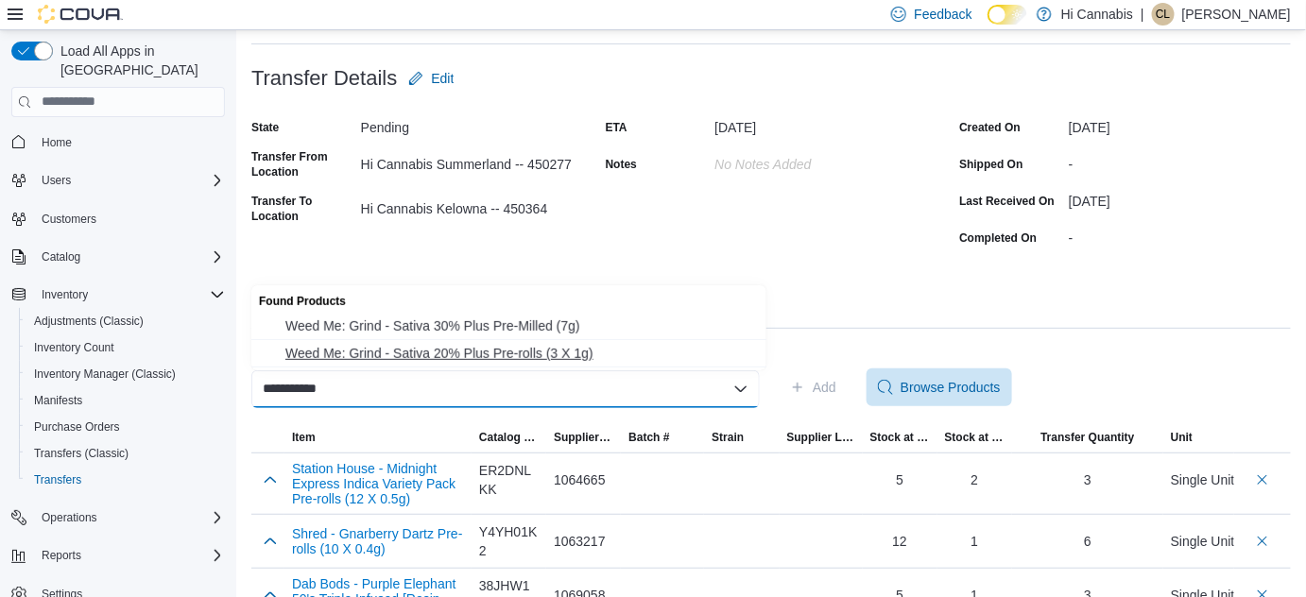
type input "**********"
click at [574, 348] on span "Weed Me: Grind - Sativa 20% Plus Pre-rolls (3 X 1g)" at bounding box center [520, 353] width 470 height 19
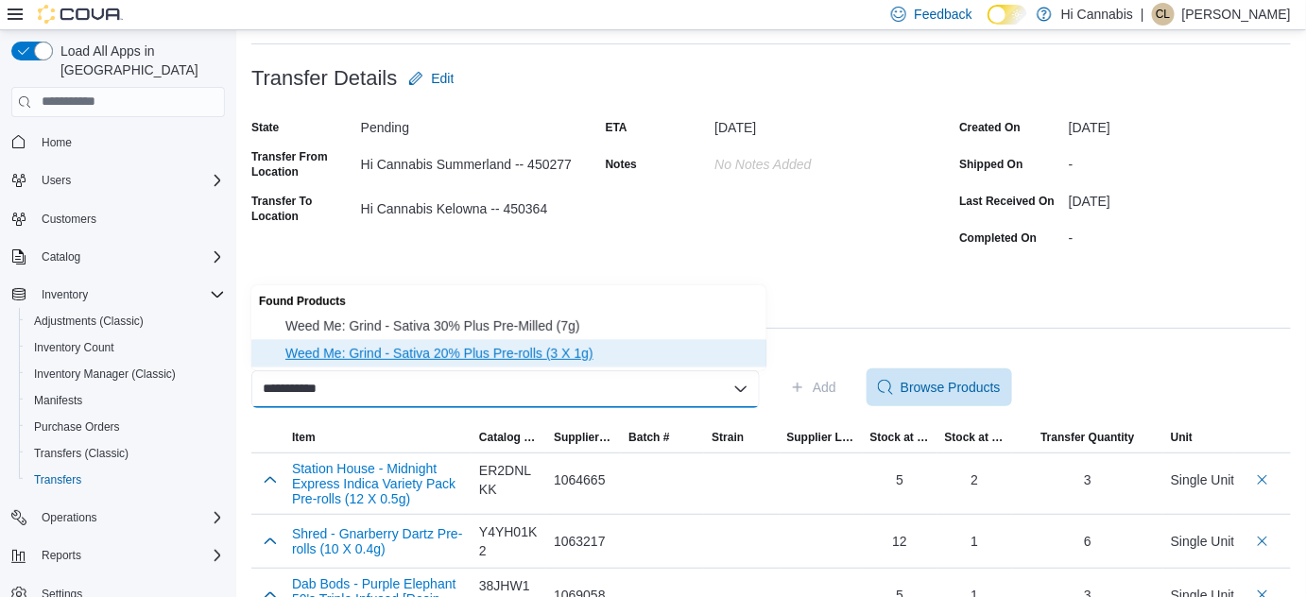
click at [574, 348] on span "Weed Me: Grind - Sativa 20% Plus Pre-rolls (3 X 1g)" at bounding box center [520, 353] width 470 height 19
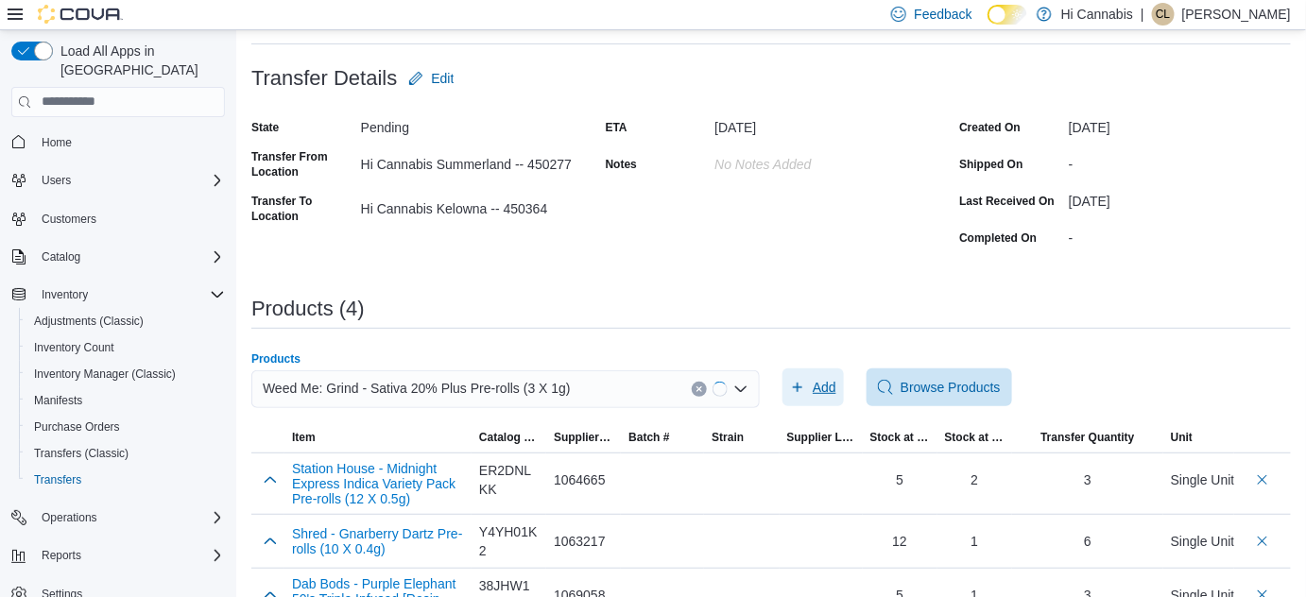
click at [819, 387] on span "Add" at bounding box center [825, 387] width 24 height 19
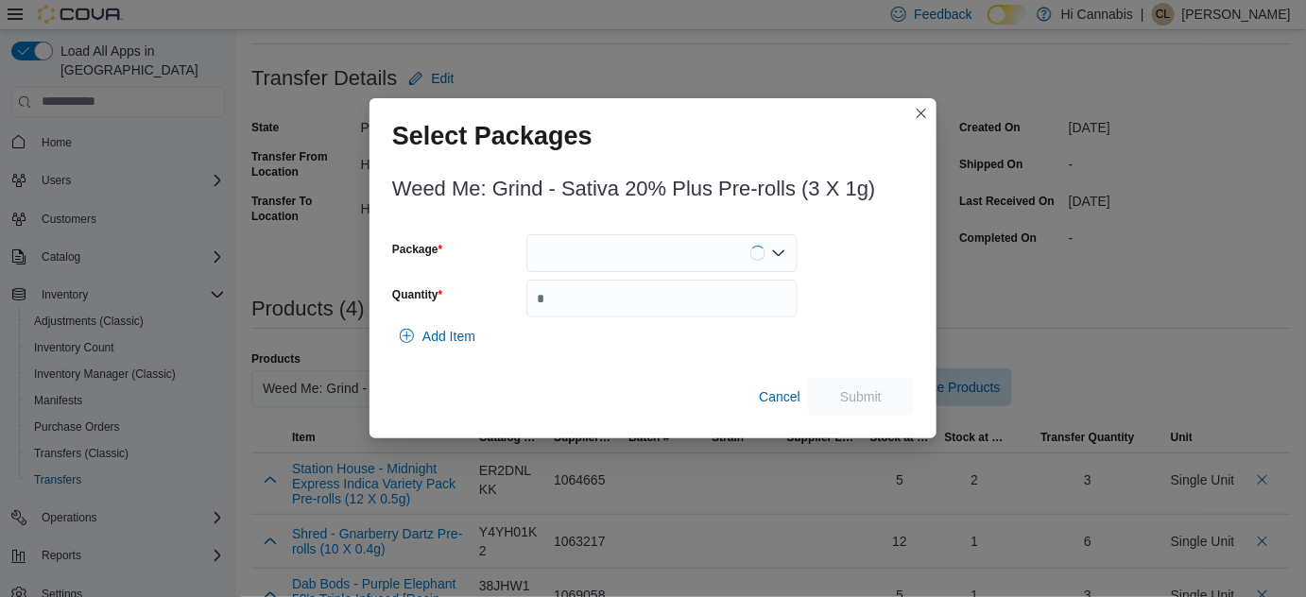
click at [661, 264] on div at bounding box center [661, 253] width 271 height 38
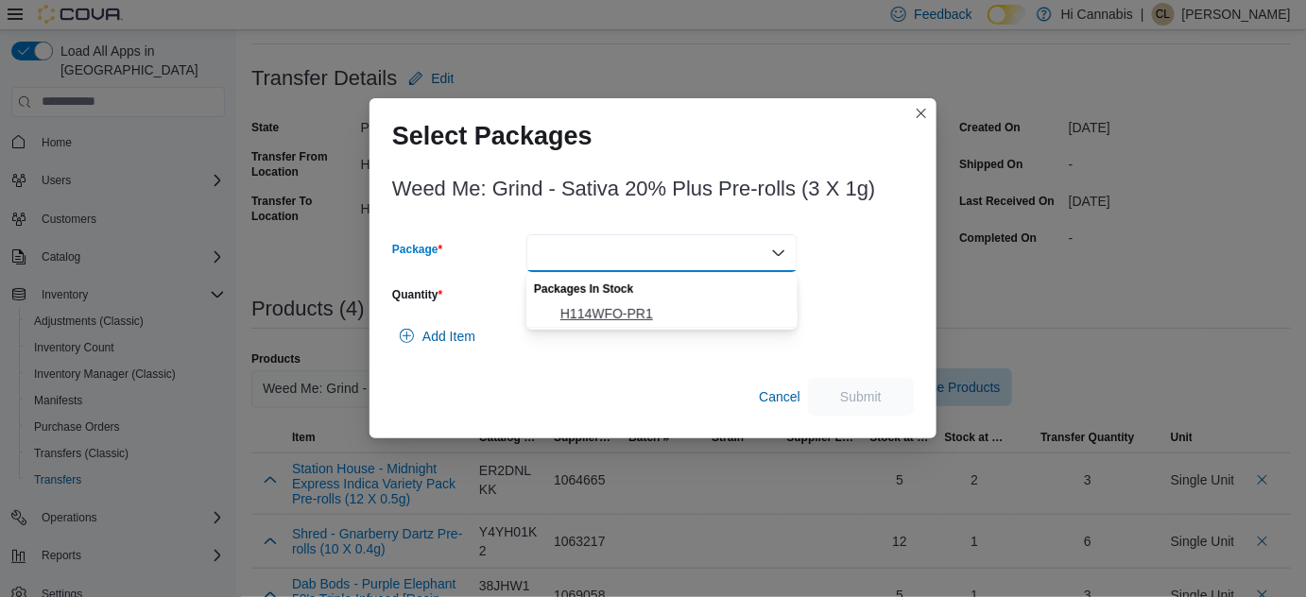
click at [613, 302] on button "H114WFO-PR1" at bounding box center [661, 314] width 271 height 27
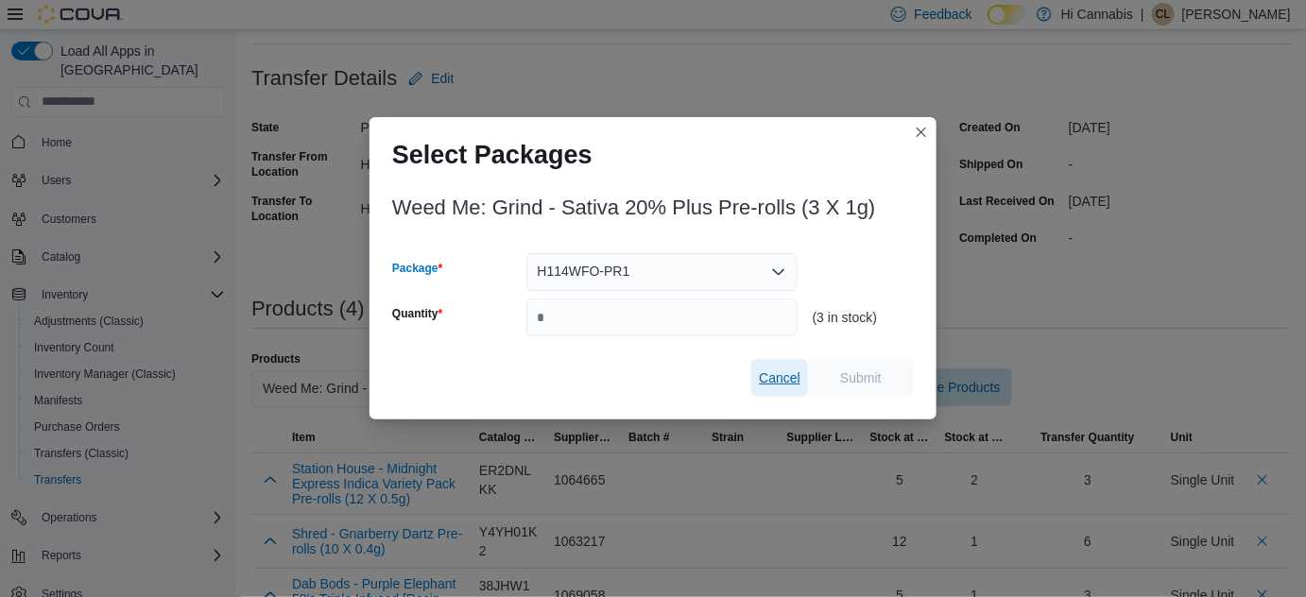
click at [764, 376] on span "Cancel" at bounding box center [780, 378] width 42 height 19
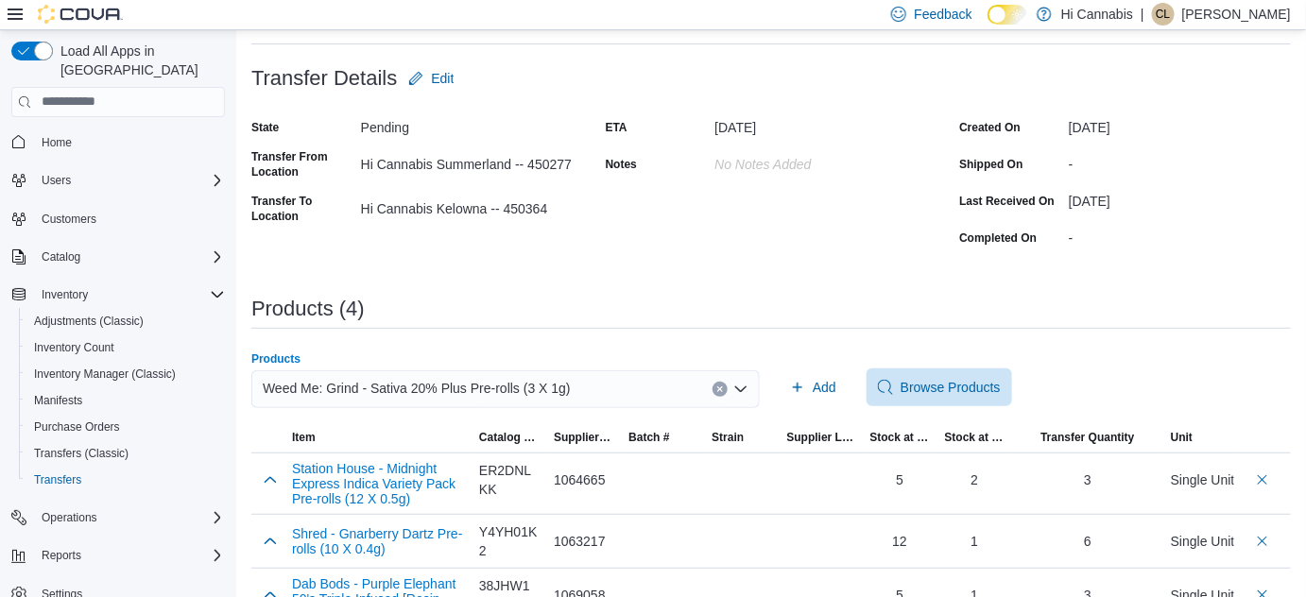
click at [723, 386] on icon "Clear input" at bounding box center [720, 390] width 8 height 8
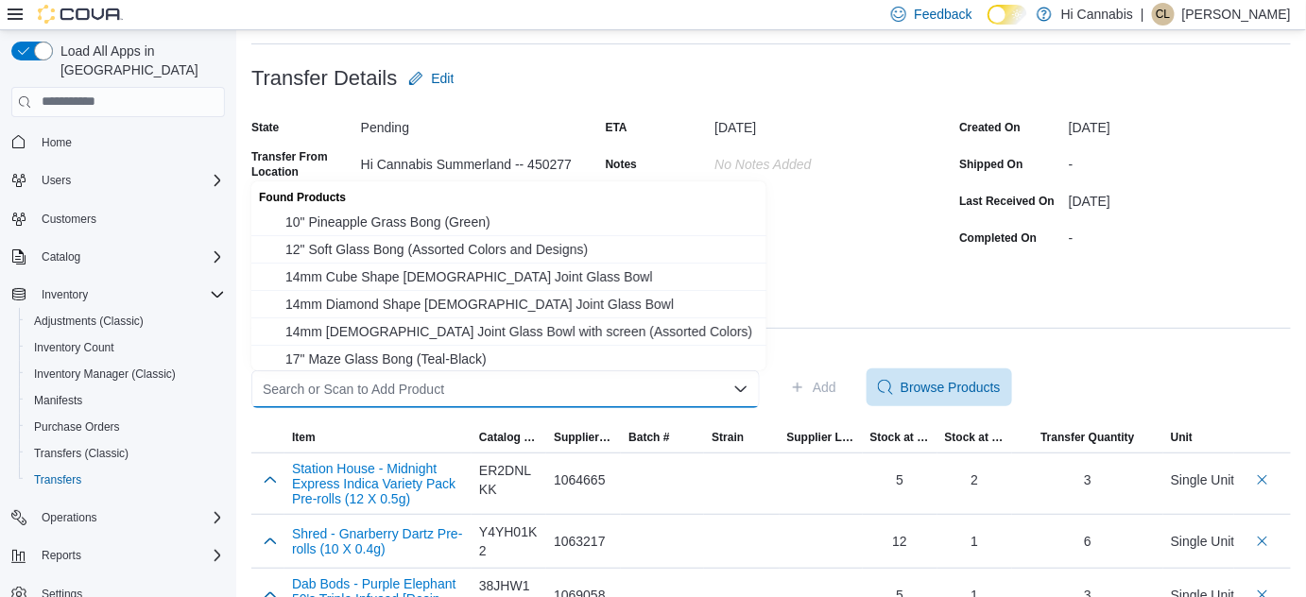
click at [656, 390] on div "Search or Scan to Add Product Combo box. Selected. Combo box input. Search or S…" at bounding box center [505, 389] width 508 height 38
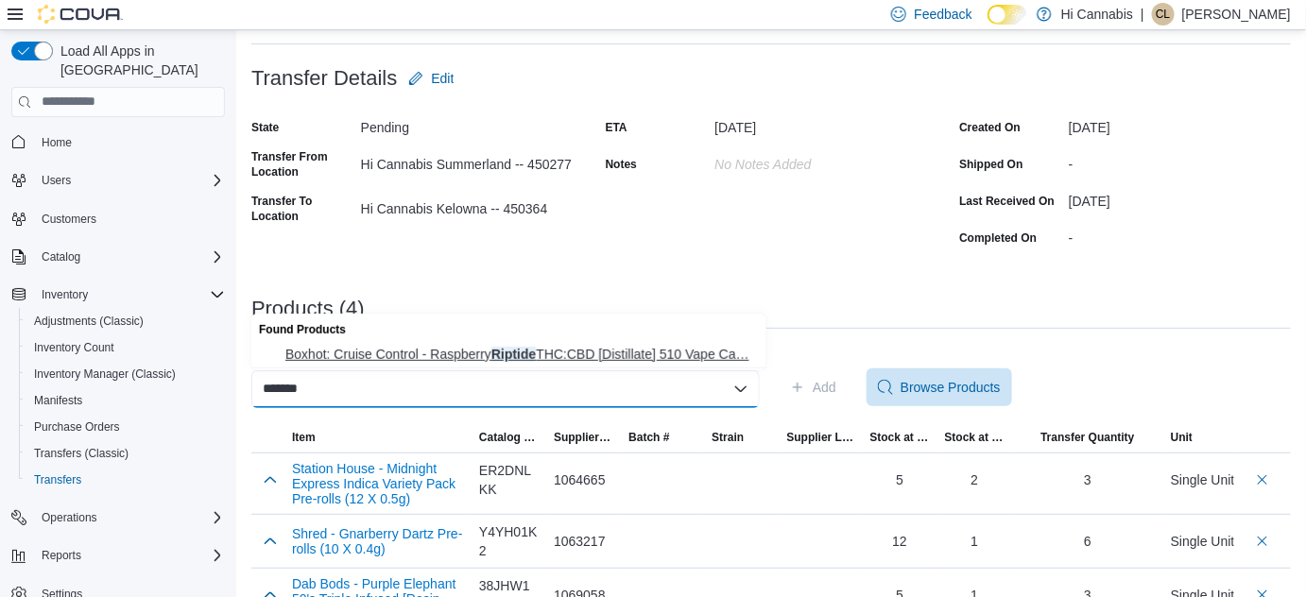
type input "*******"
click at [646, 355] on span "Boxhot: Cruise Control - Raspberry Riptide THC:CBD [Distillate] 510 Vape Ca… Bo…" at bounding box center [520, 354] width 470 height 19
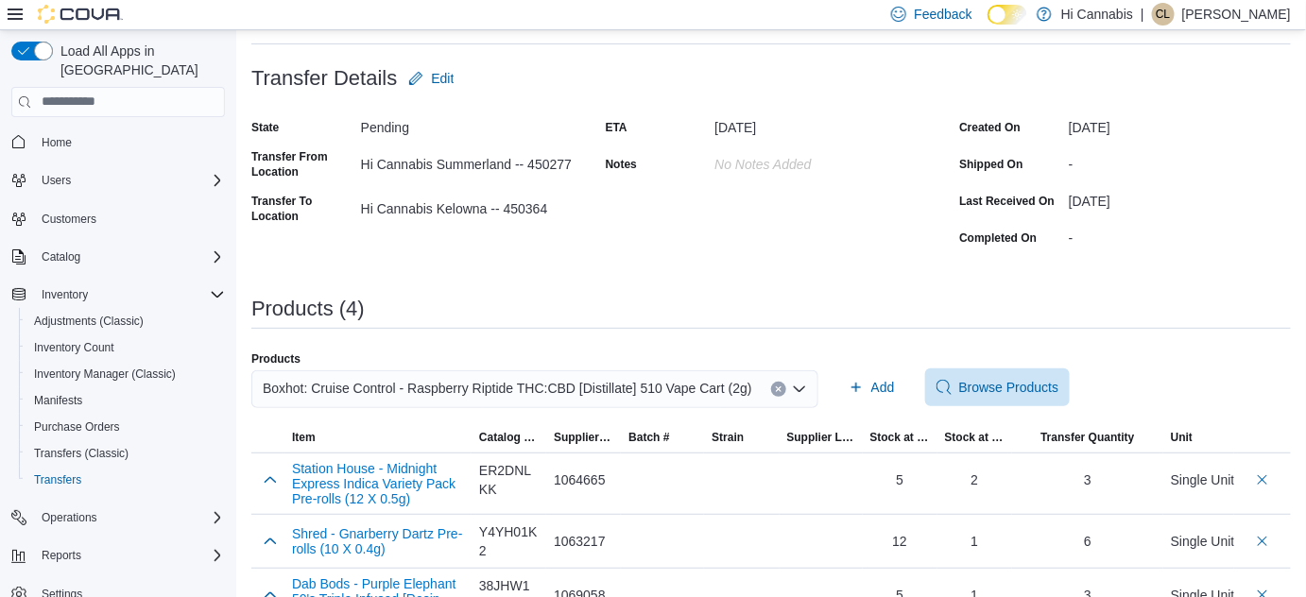
click at [961, 298] on div "Products (4)" at bounding box center [770, 309] width 1039 height 23
click at [871, 389] on span "Add" at bounding box center [883, 387] width 24 height 19
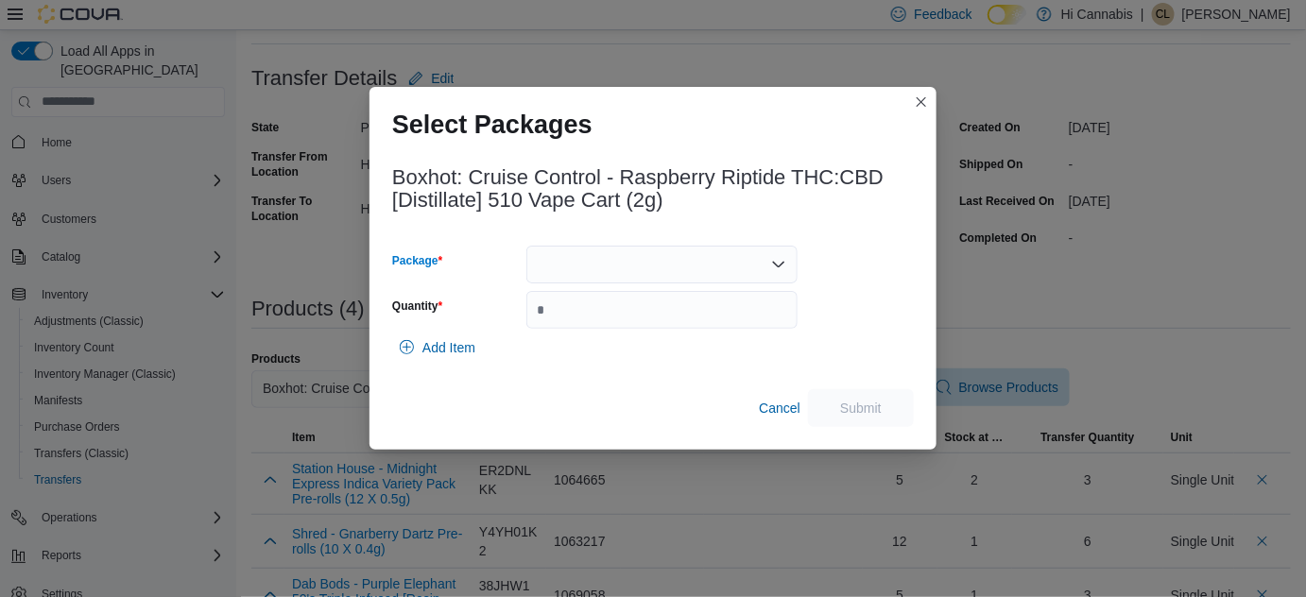
click at [641, 250] on div at bounding box center [661, 265] width 271 height 38
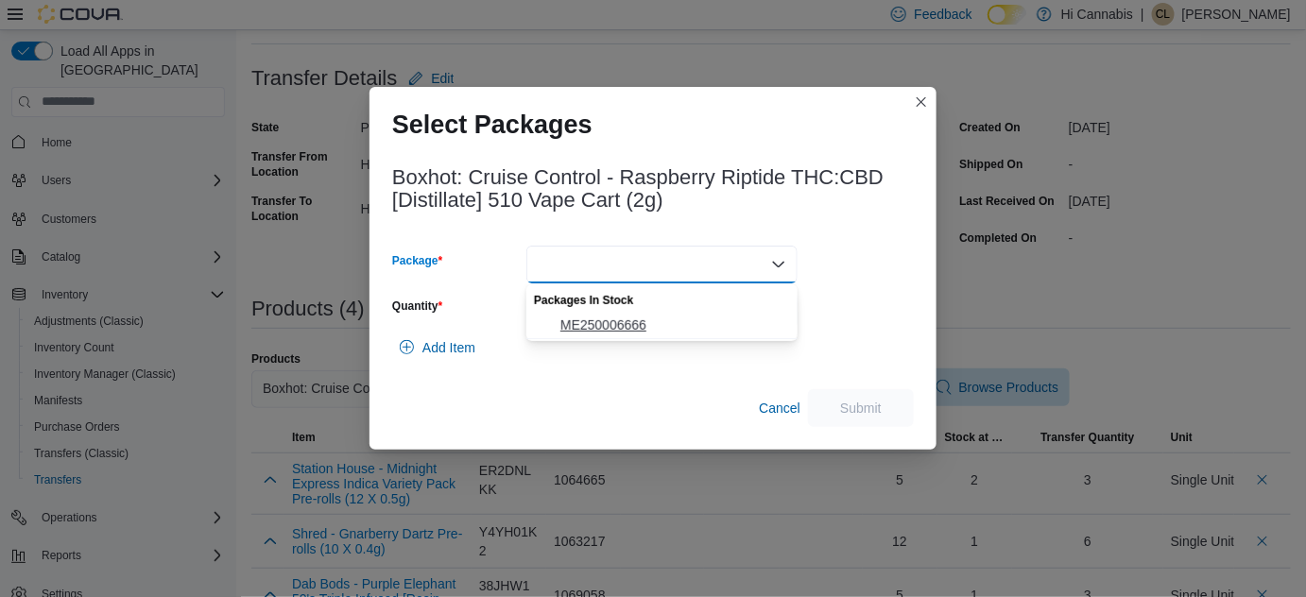
click at [612, 320] on span "ME250006666" at bounding box center [673, 325] width 226 height 19
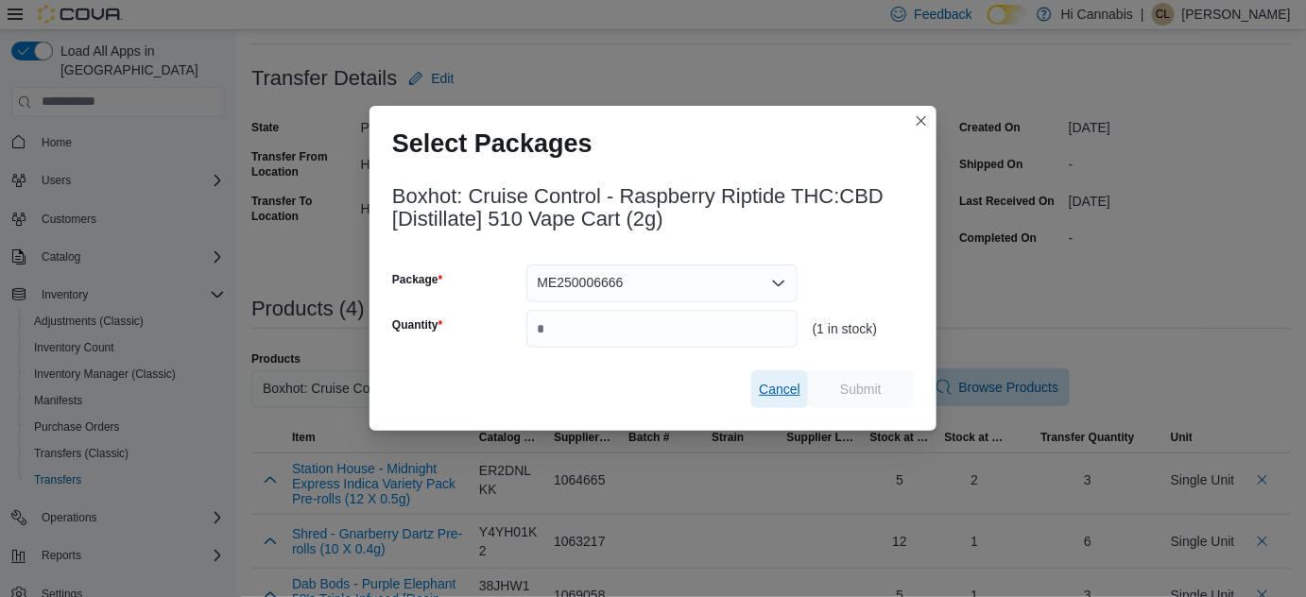
click at [785, 394] on span "Cancel" at bounding box center [780, 389] width 42 height 19
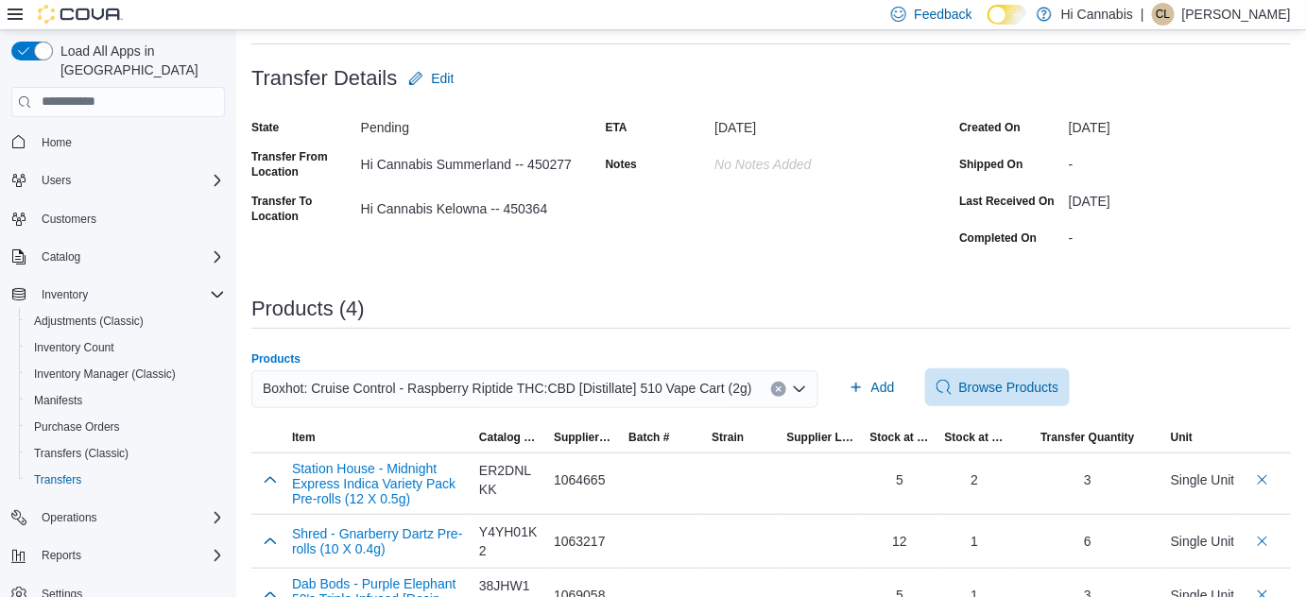
click at [775, 386] on icon "Clear input" at bounding box center [779, 390] width 8 height 8
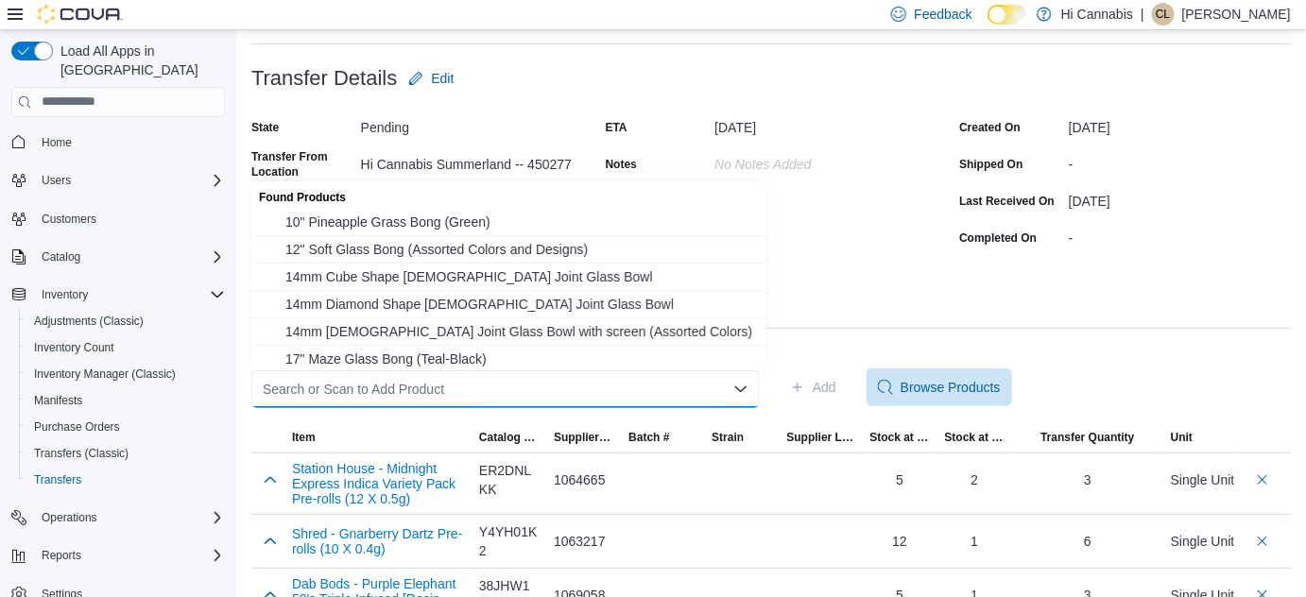
click at [697, 384] on div "Search or Scan to Add Product Combo box. Selected. Combo box input. Search or S…" at bounding box center [505, 389] width 508 height 38
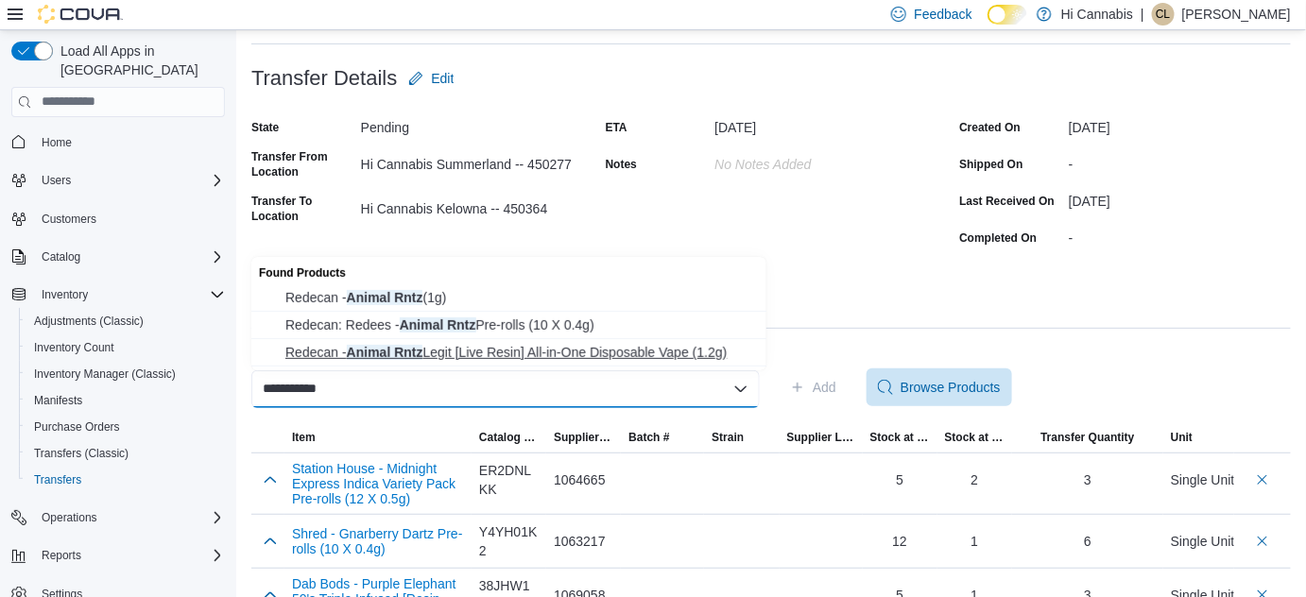
type input "**********"
click at [581, 352] on span "Redecan - Animal Rntz Legit [Live Resin] All-in-One Disposable Vape (1.2g)" at bounding box center [520, 352] width 470 height 19
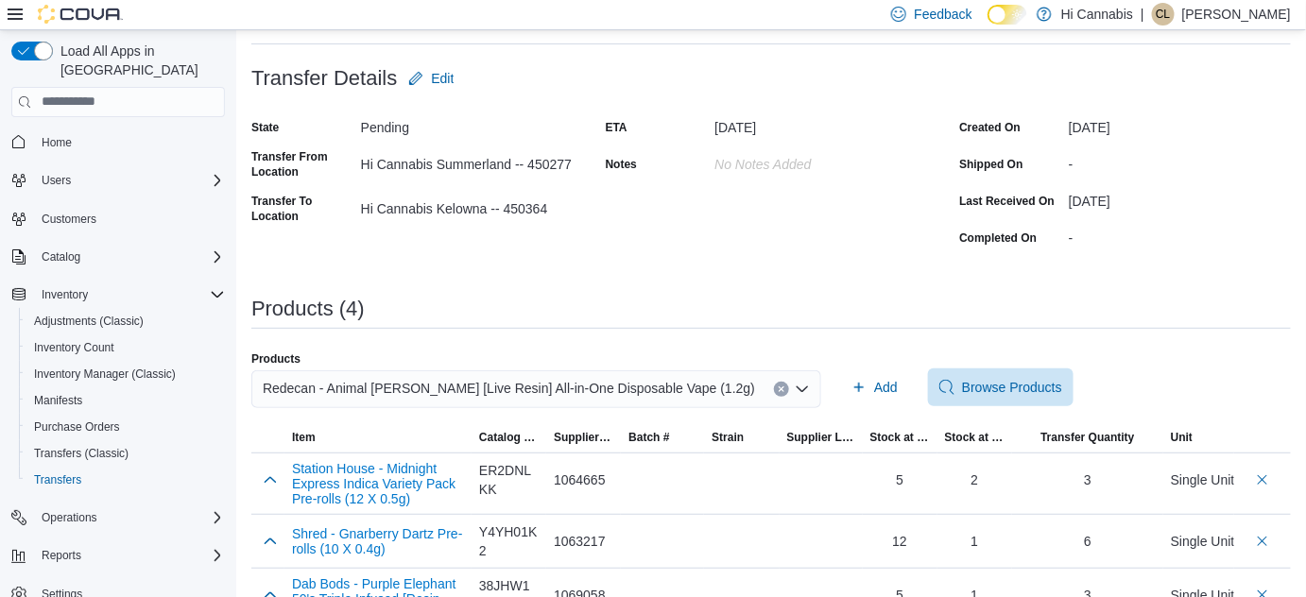
click at [916, 285] on div "**********" at bounding box center [770, 328] width 1039 height 743
click at [874, 384] on span "Add" at bounding box center [886, 387] width 24 height 19
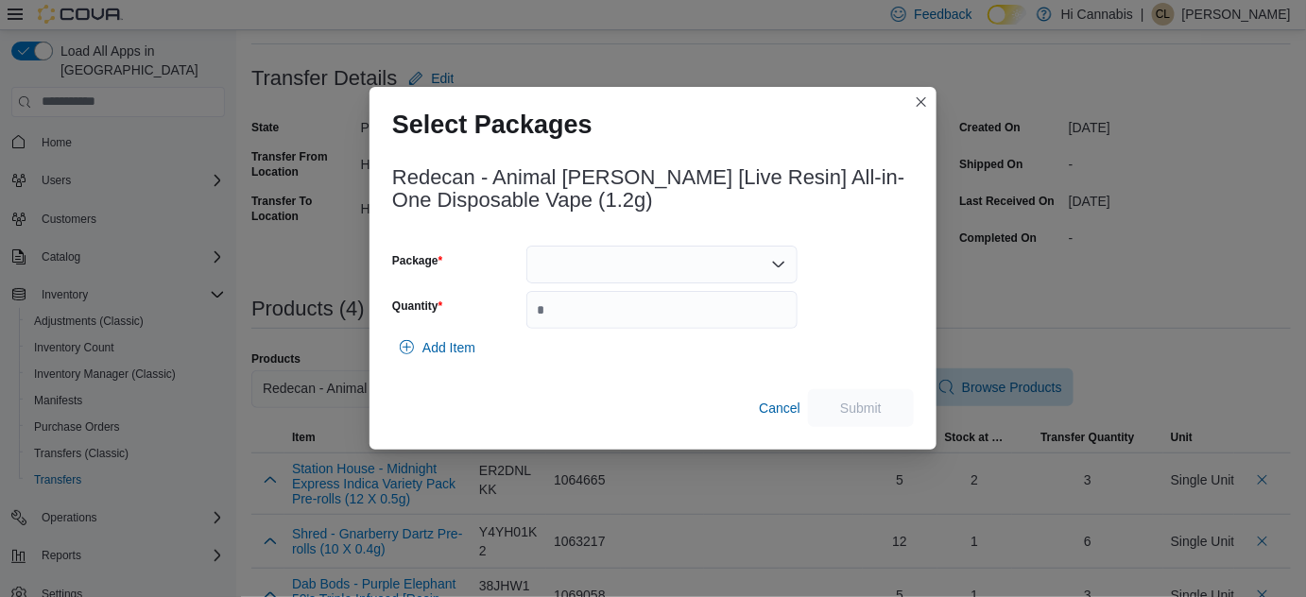
click at [533, 258] on div at bounding box center [661, 265] width 271 height 38
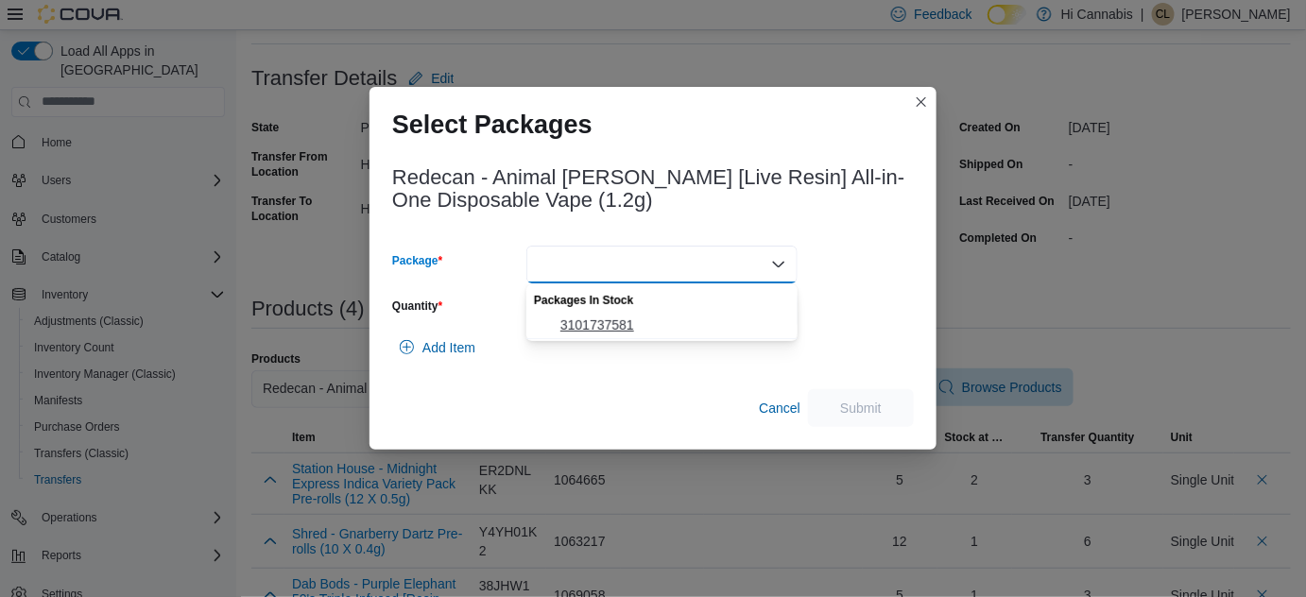
click at [564, 322] on span "3101737581" at bounding box center [673, 325] width 226 height 19
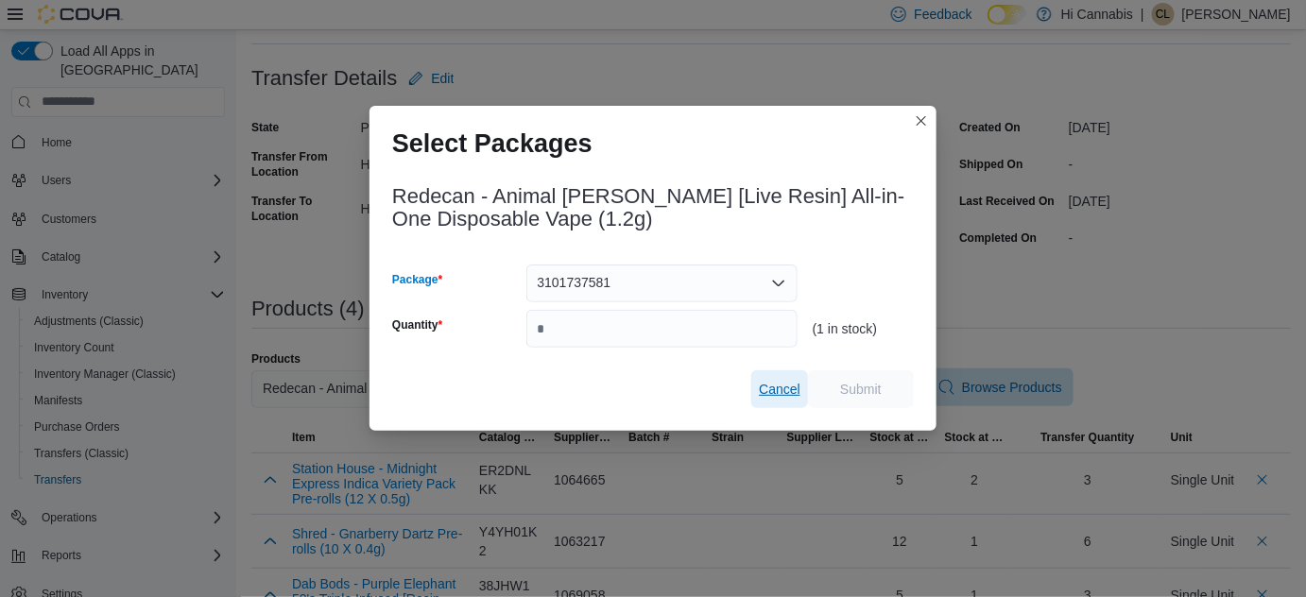
click at [778, 384] on span "Cancel" at bounding box center [780, 389] width 42 height 19
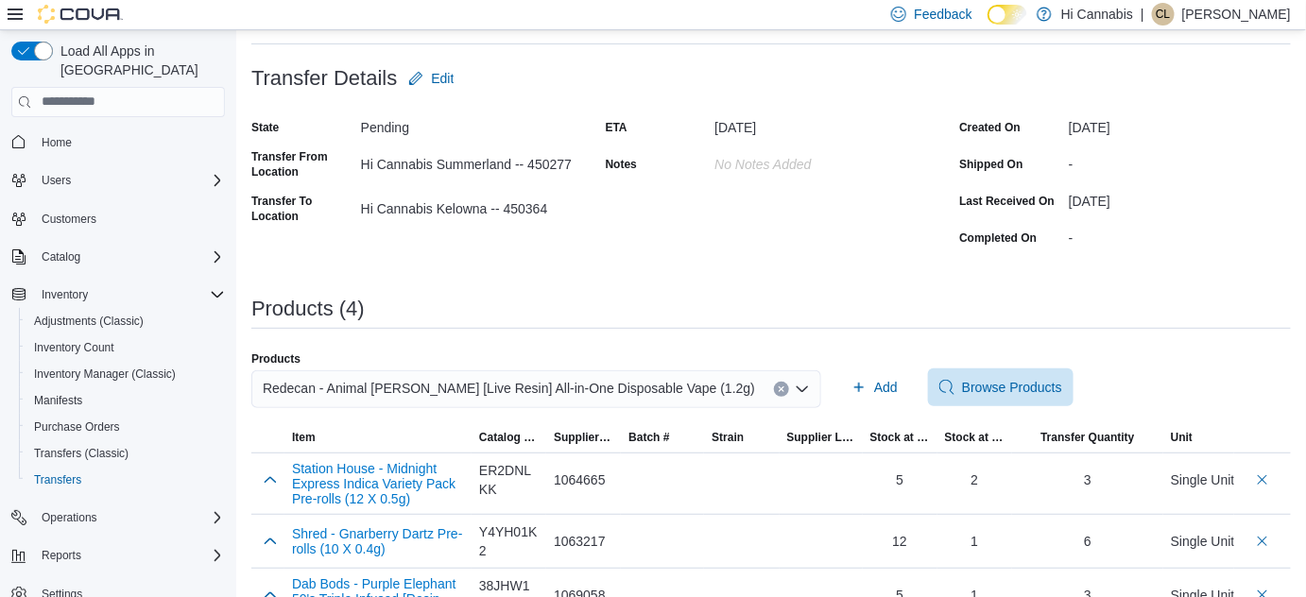
click at [778, 386] on icon "Clear input" at bounding box center [782, 390] width 8 height 8
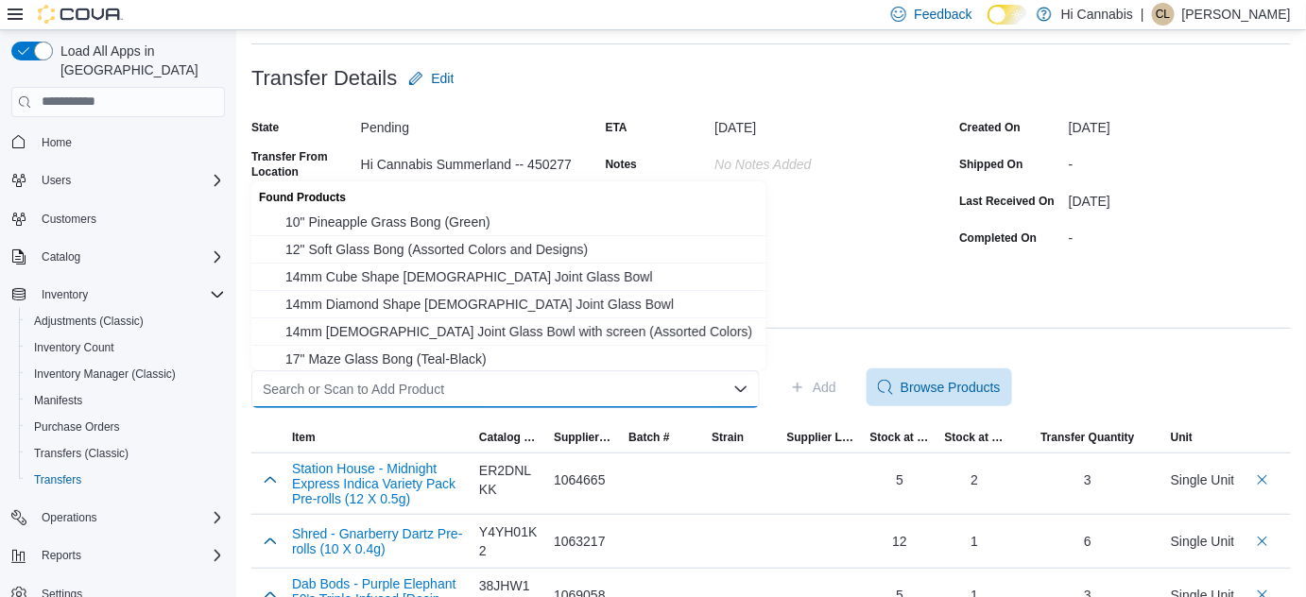
click at [626, 392] on div "Search or Scan to Add Product Combo box. Selected. Combo box input. Search or S…" at bounding box center [505, 389] width 508 height 38
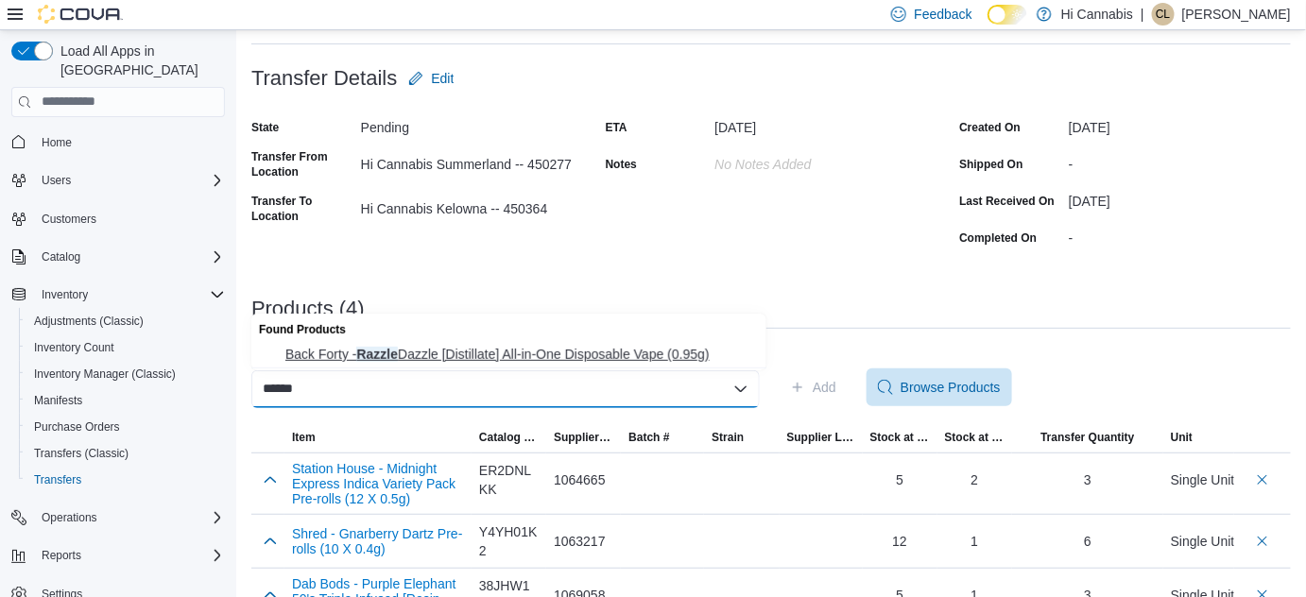
type input "******"
click at [551, 356] on span "Back Forty - Razzle Dazzle [Distillate] All-in-One Disposable Vape (0.95g)" at bounding box center [520, 354] width 470 height 19
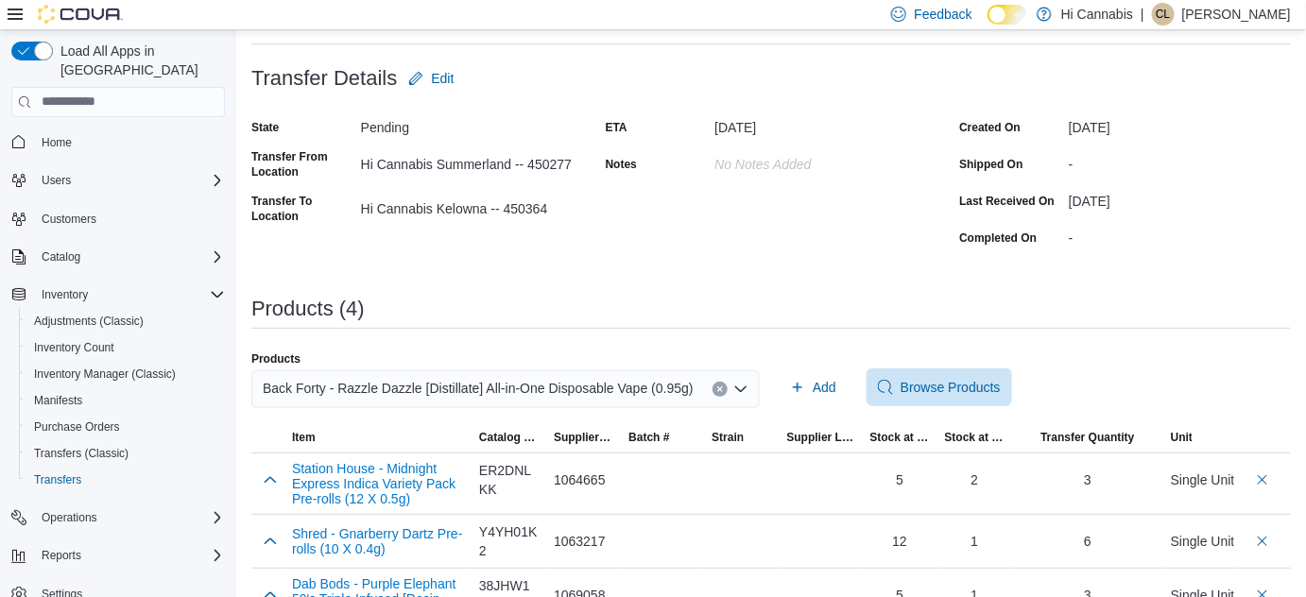
click at [964, 311] on div "Products (4)" at bounding box center [770, 309] width 1039 height 23
click at [833, 388] on span "Add" at bounding box center [825, 387] width 24 height 19
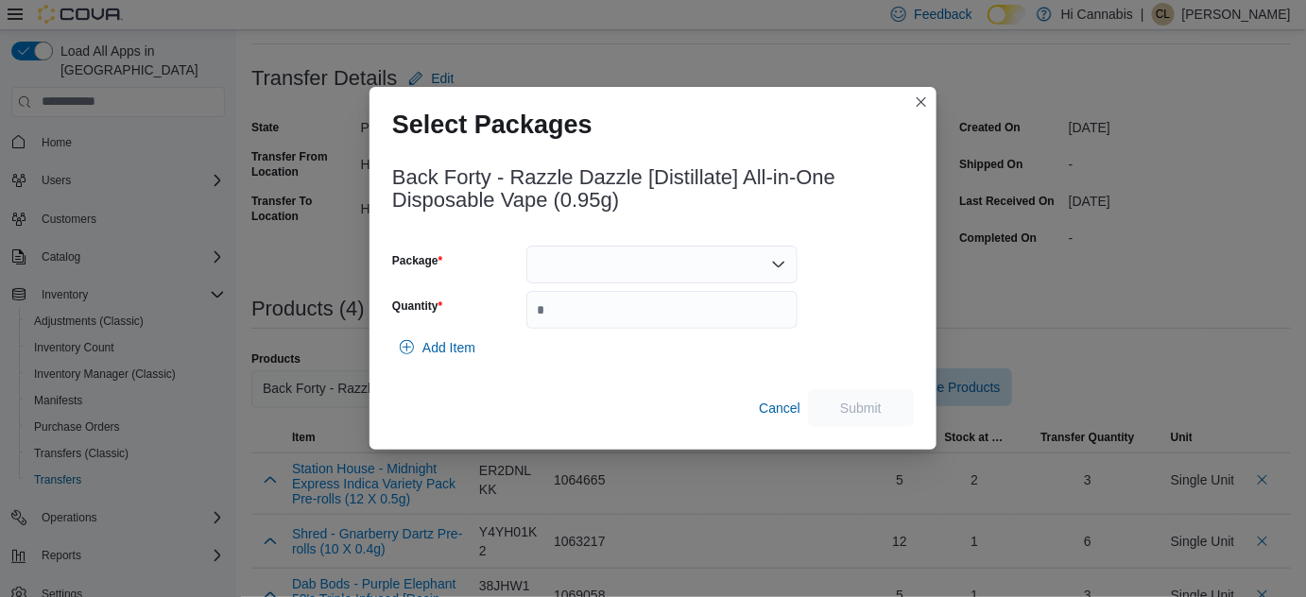
click at [577, 255] on div at bounding box center [661, 265] width 271 height 38
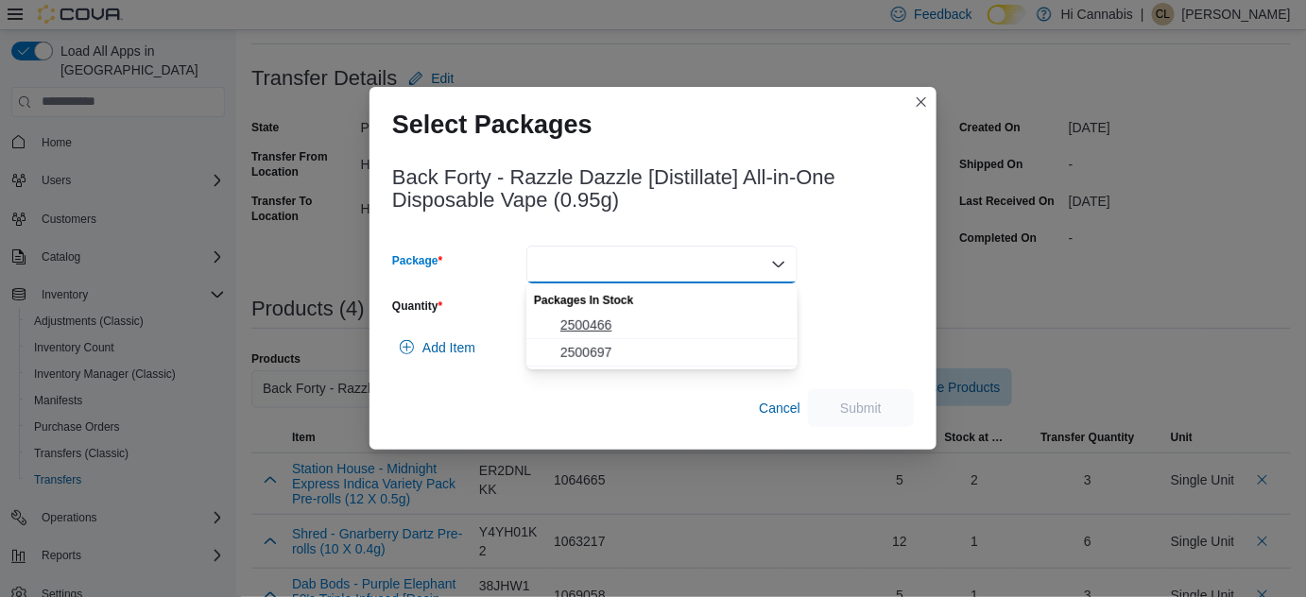
click at [587, 318] on span "2500466" at bounding box center [673, 325] width 226 height 19
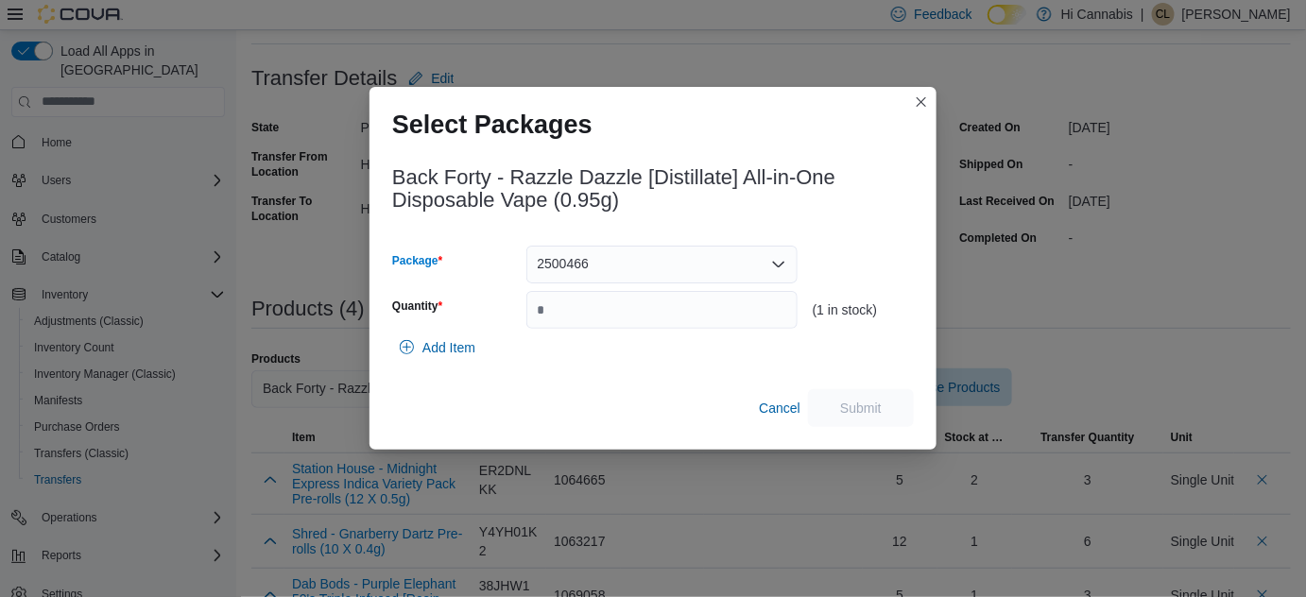
click at [633, 259] on div "2500466 Combo box. Selected. 2500466. Press Backspace to delete 2500466. Combo …" at bounding box center [661, 265] width 271 height 38
click at [612, 257] on div "2500466" at bounding box center [661, 265] width 271 height 38
click at [600, 321] on span "2500697" at bounding box center [673, 325] width 226 height 19
click at [590, 314] on input "Quantity" at bounding box center [661, 310] width 271 height 38
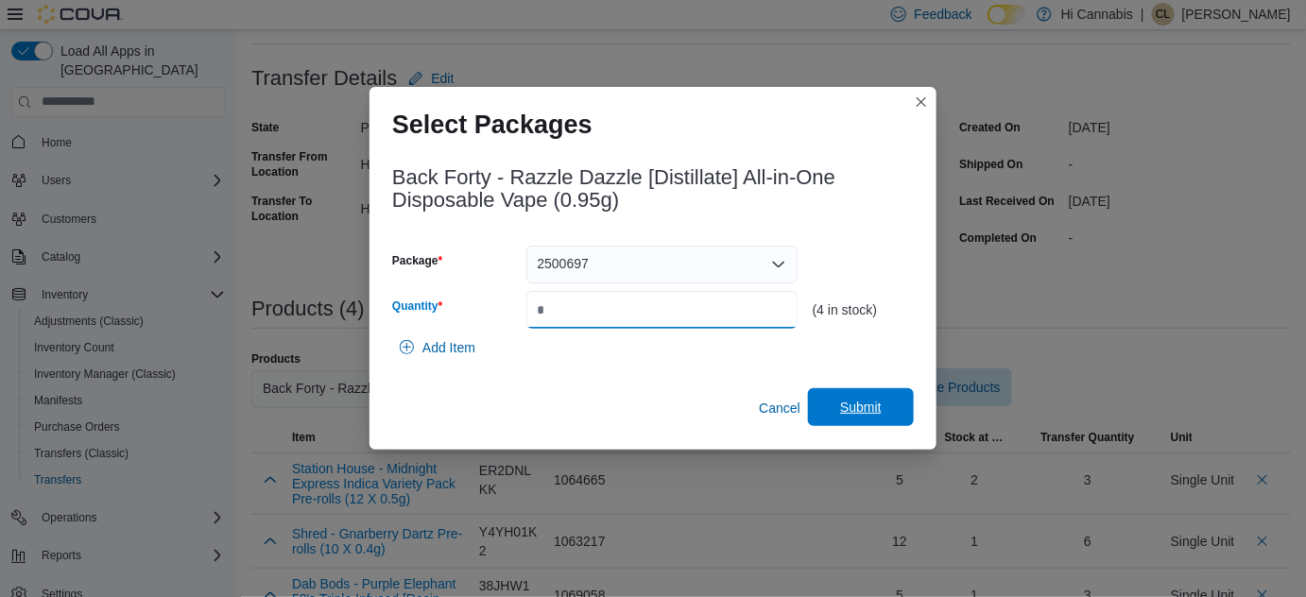
type input "*"
click at [842, 404] on span "Submit" at bounding box center [861, 407] width 42 height 19
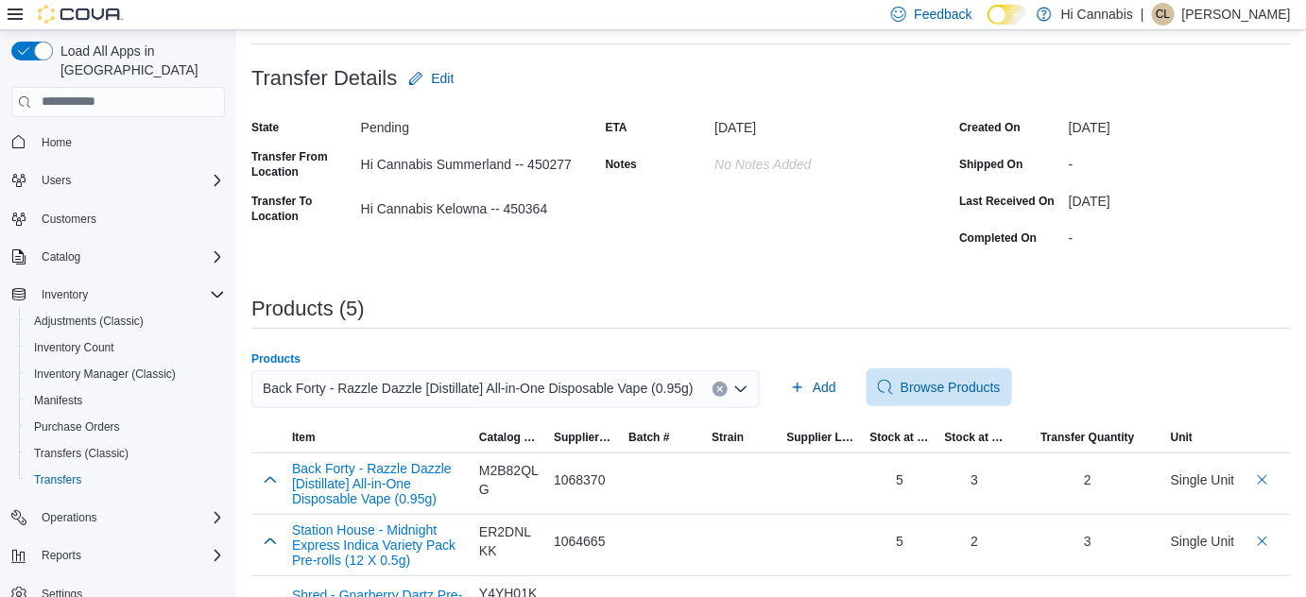
click at [722, 388] on icon "Clear input" at bounding box center [719, 389] width 5 height 5
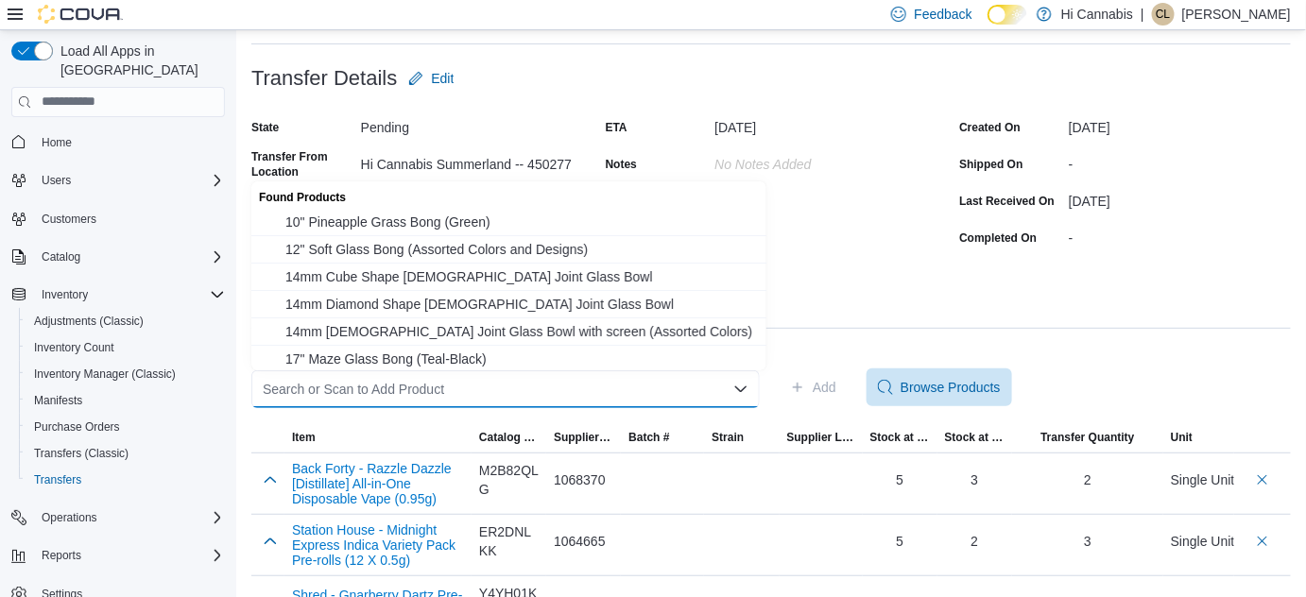
click at [628, 388] on div "Search or Scan to Add Product Combo box. Selected. Combo box input. Search or S…" at bounding box center [505, 389] width 508 height 38
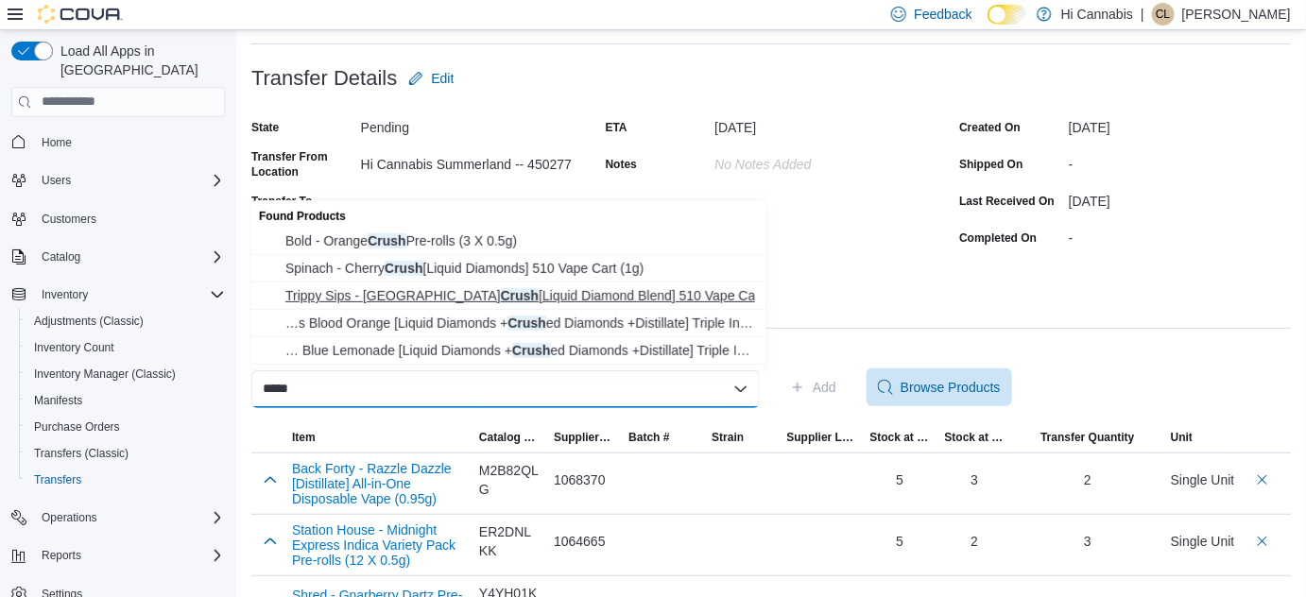
type input "*****"
click at [493, 301] on span "Trippy Sips - Caribbean Crush [Liquid Diamond Blend] 510 Vape Cart (0.95g)" at bounding box center [520, 295] width 470 height 19
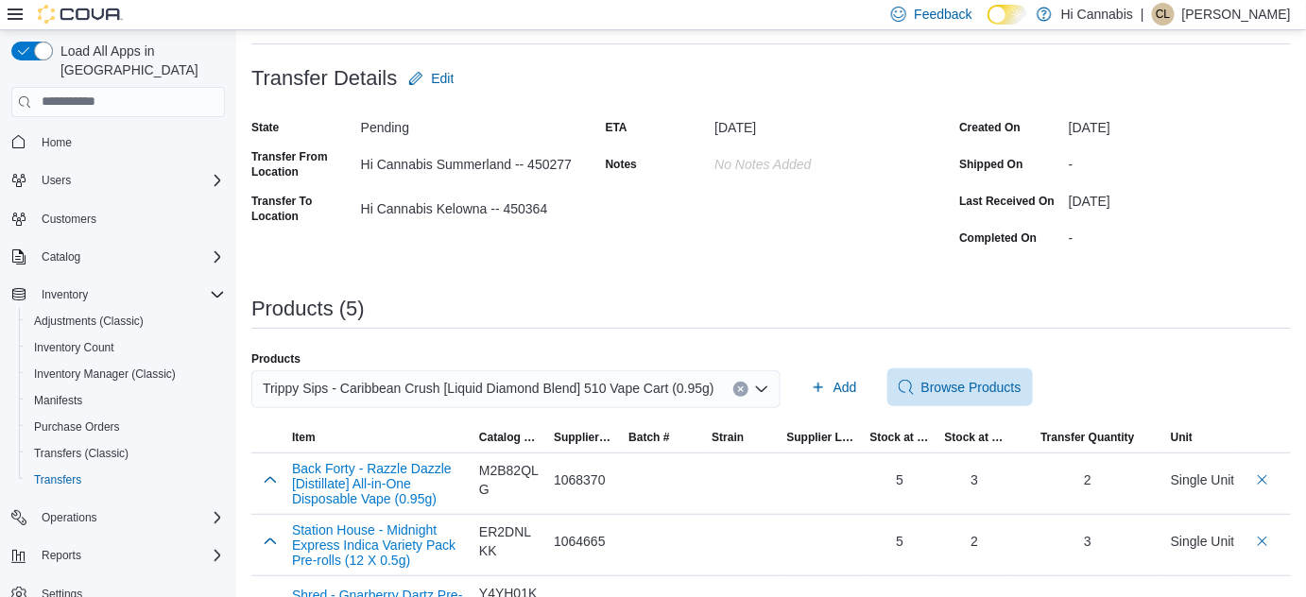
click at [1017, 277] on div "**********" at bounding box center [770, 359] width 1039 height 804
click at [833, 387] on span "Add" at bounding box center [845, 387] width 24 height 19
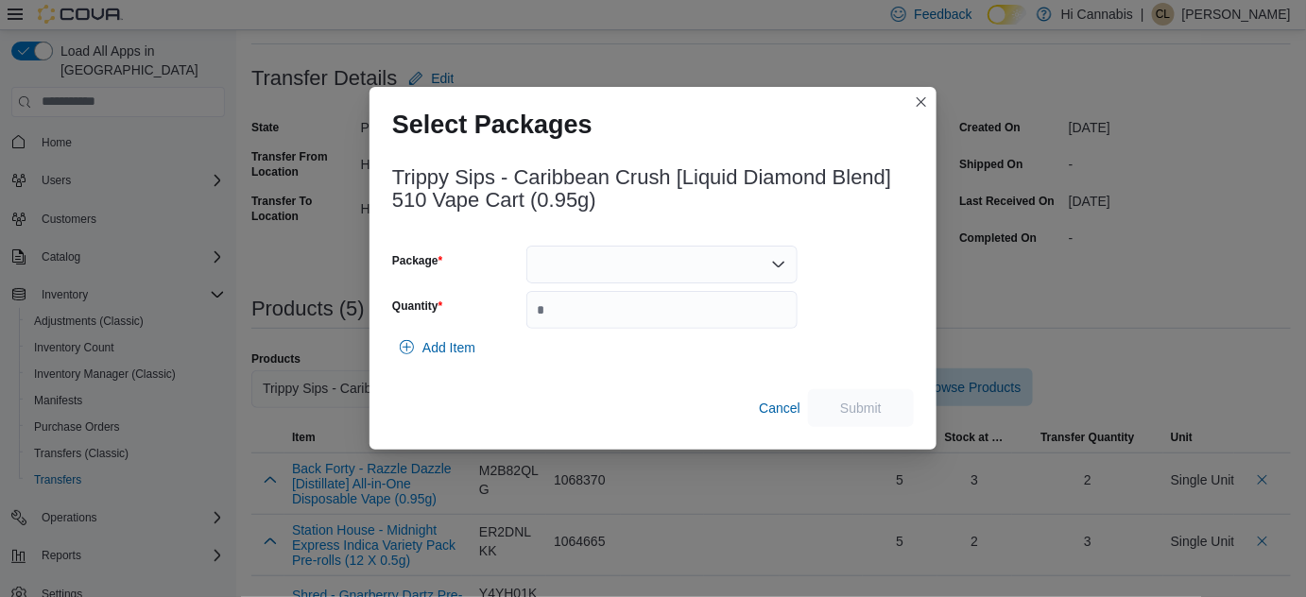
click at [647, 259] on div at bounding box center [661, 265] width 271 height 38
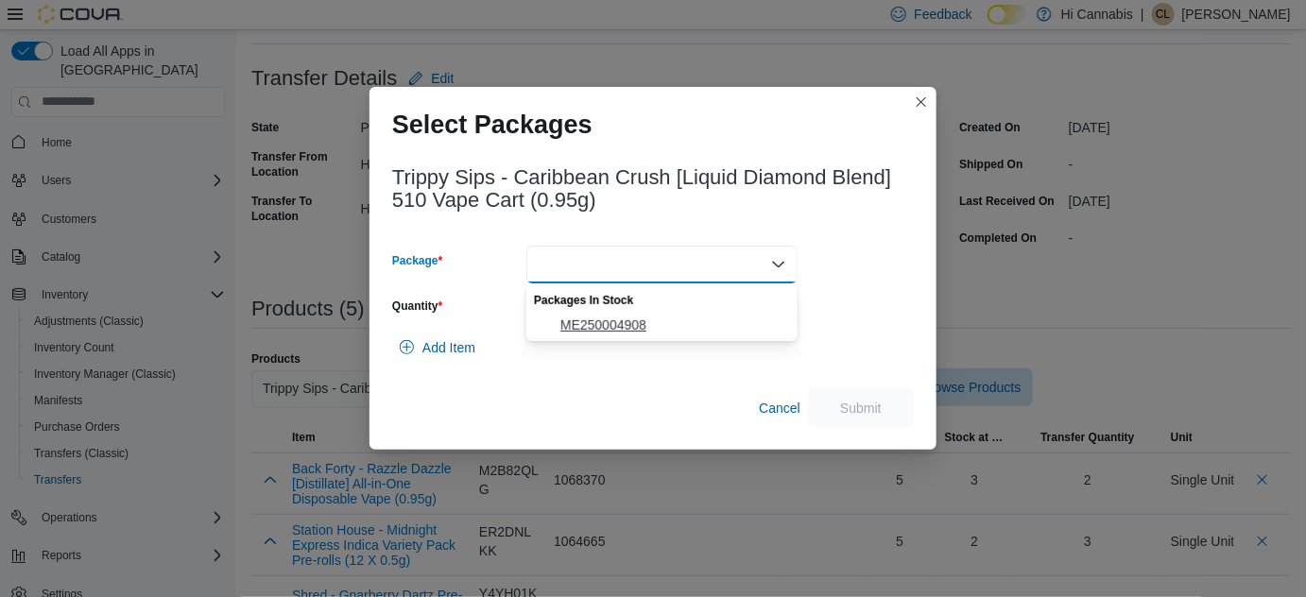
click at [601, 331] on span "ME250004908" at bounding box center [673, 325] width 226 height 19
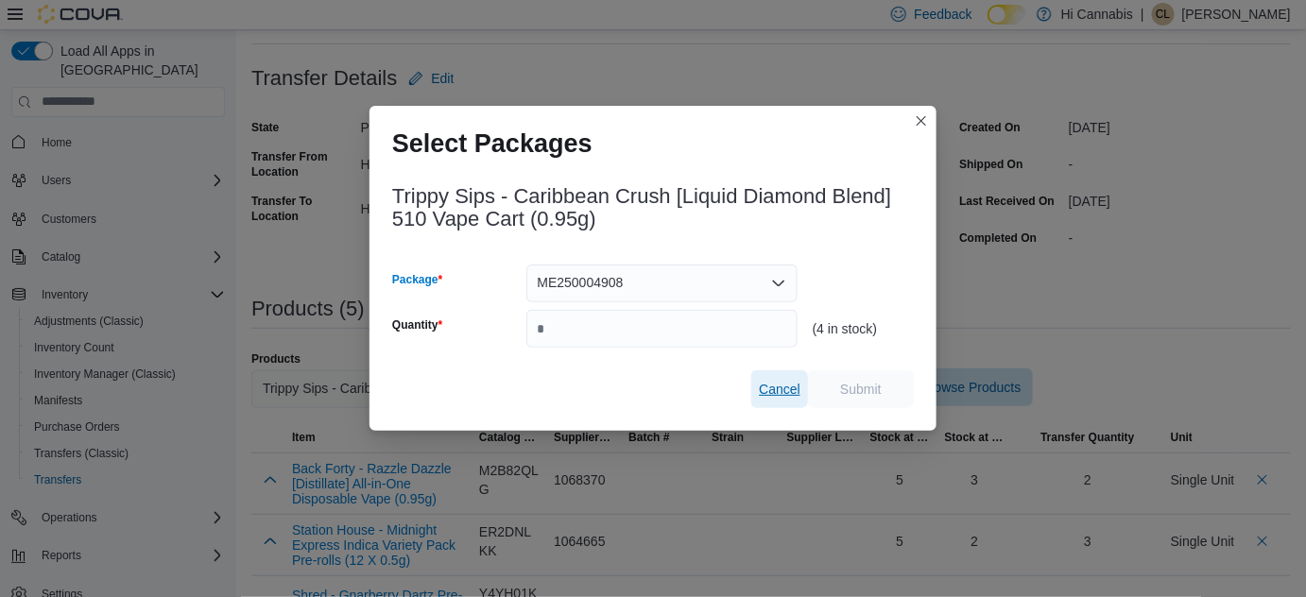
drag, startPoint x: 775, startPoint y: 382, endPoint x: 737, endPoint y: 361, distance: 43.1
click at [776, 382] on span "Cancel" at bounding box center [780, 389] width 42 height 19
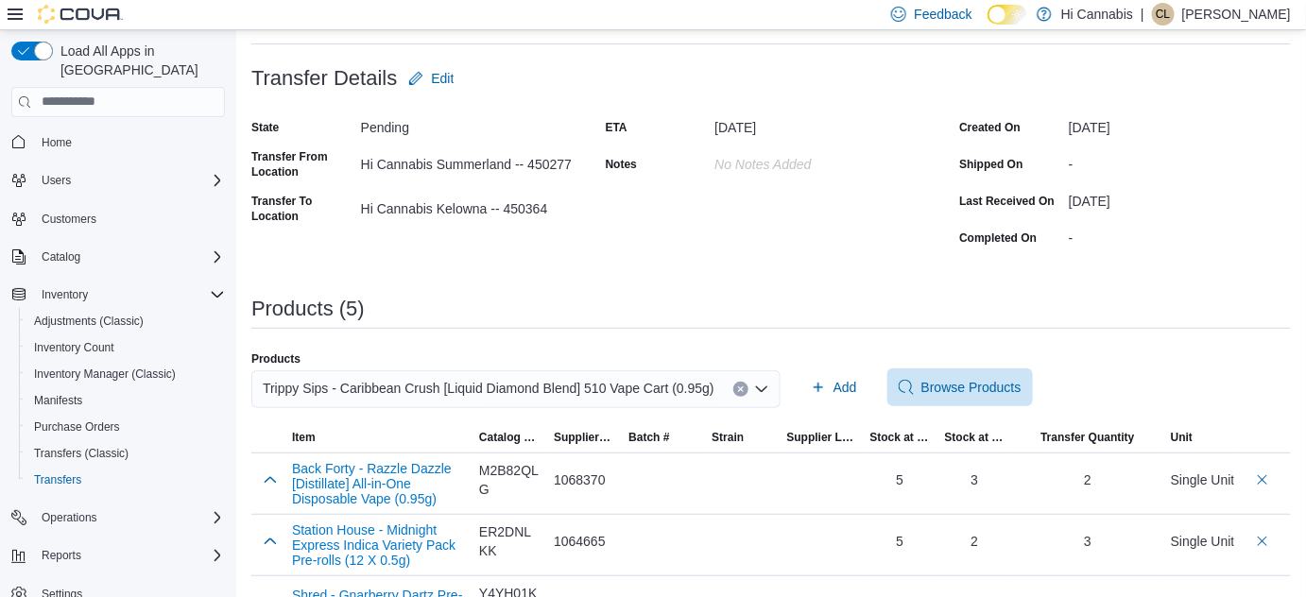
click at [737, 386] on button "Clear input" at bounding box center [740, 389] width 15 height 15
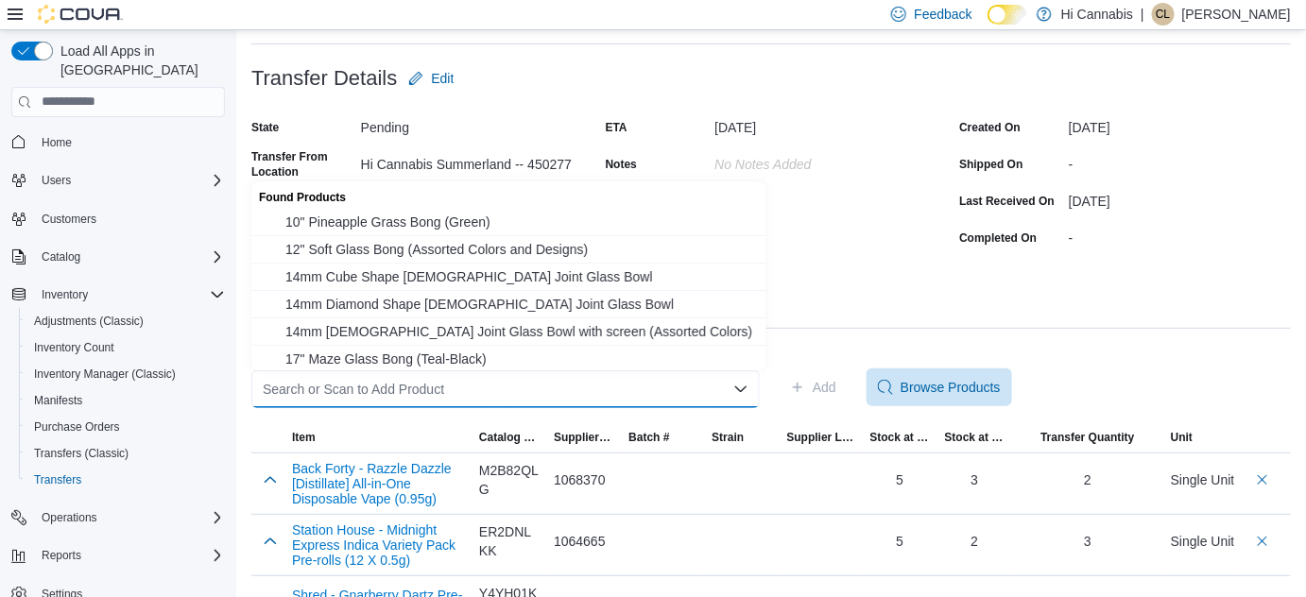
click at [662, 391] on div "Search or Scan to Add Product" at bounding box center [505, 389] width 508 height 38
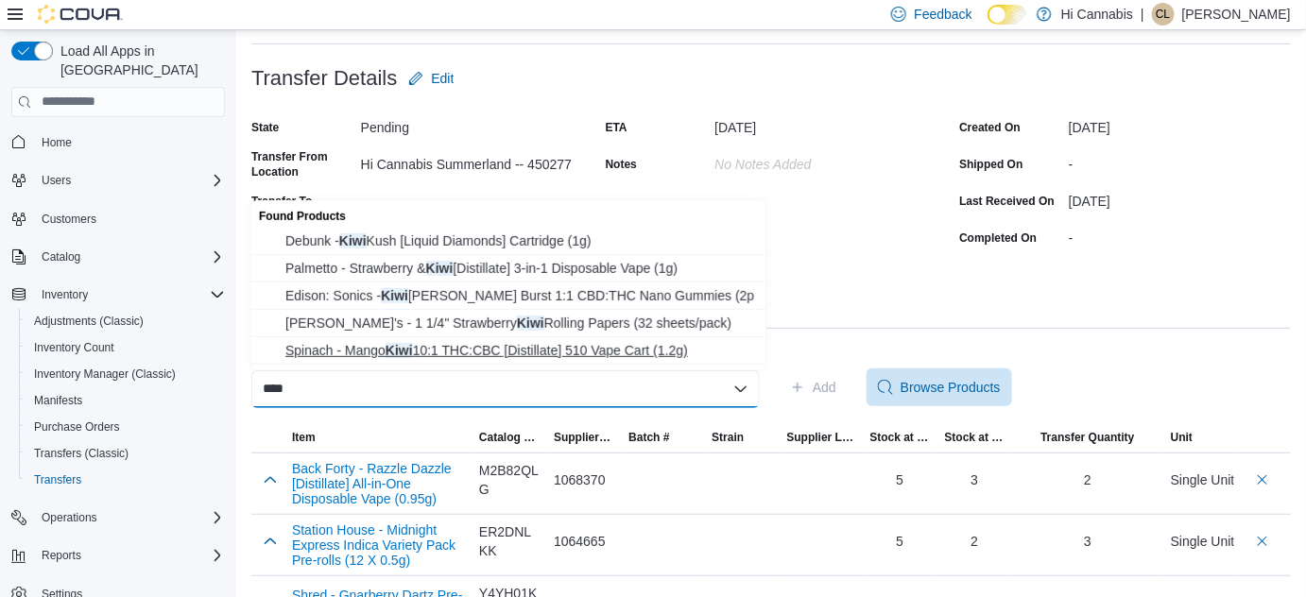
type input "****"
click at [583, 348] on span "Spinach - Mango Kiwi 10:1 THC:CBC [Distillate] 510 Vape Cart (1.2g)" at bounding box center [520, 350] width 470 height 19
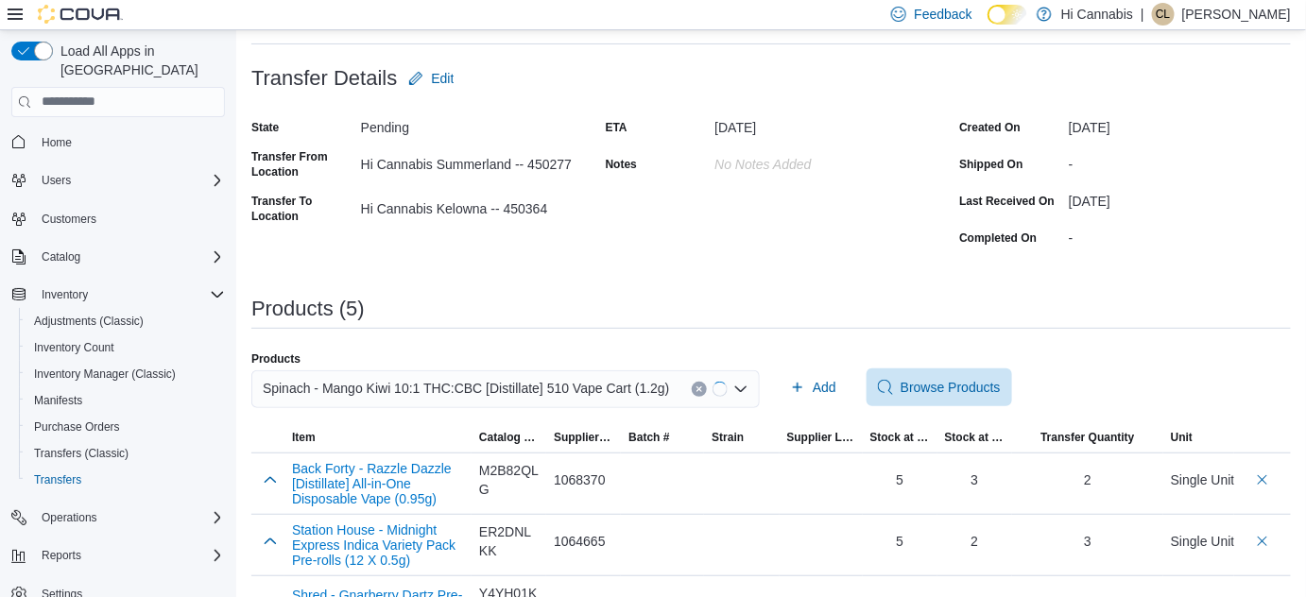
click at [924, 293] on div "**********" at bounding box center [770, 359] width 1039 height 804
click at [830, 392] on span "Add" at bounding box center [825, 387] width 24 height 19
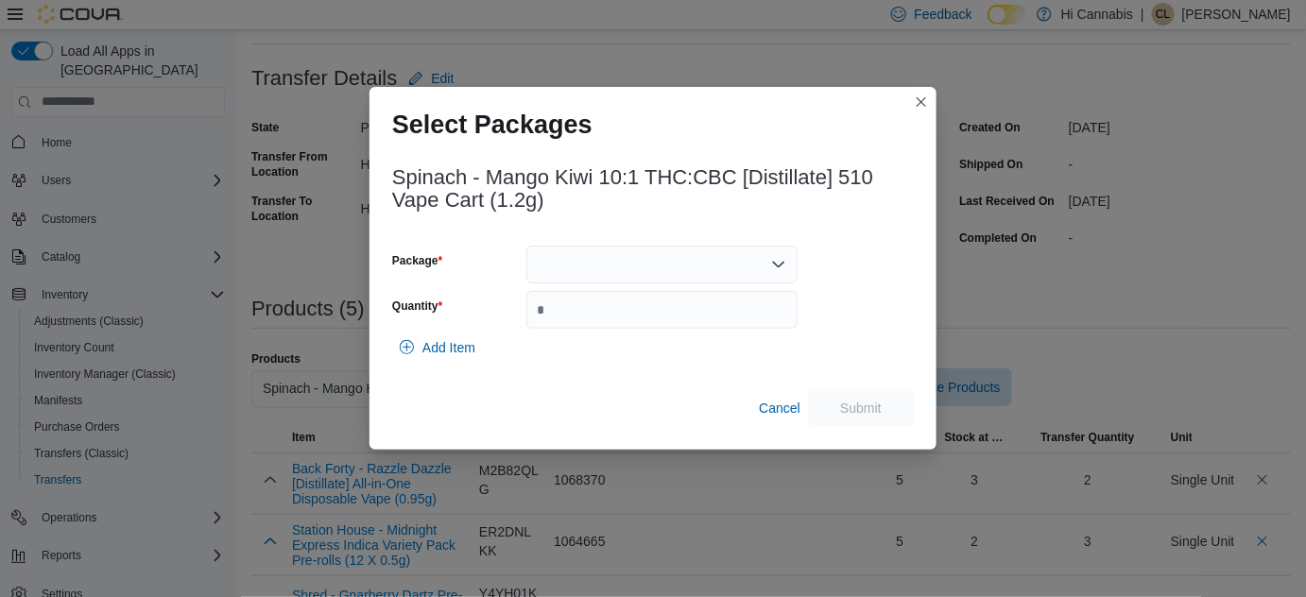
click at [587, 280] on div at bounding box center [661, 265] width 271 height 38
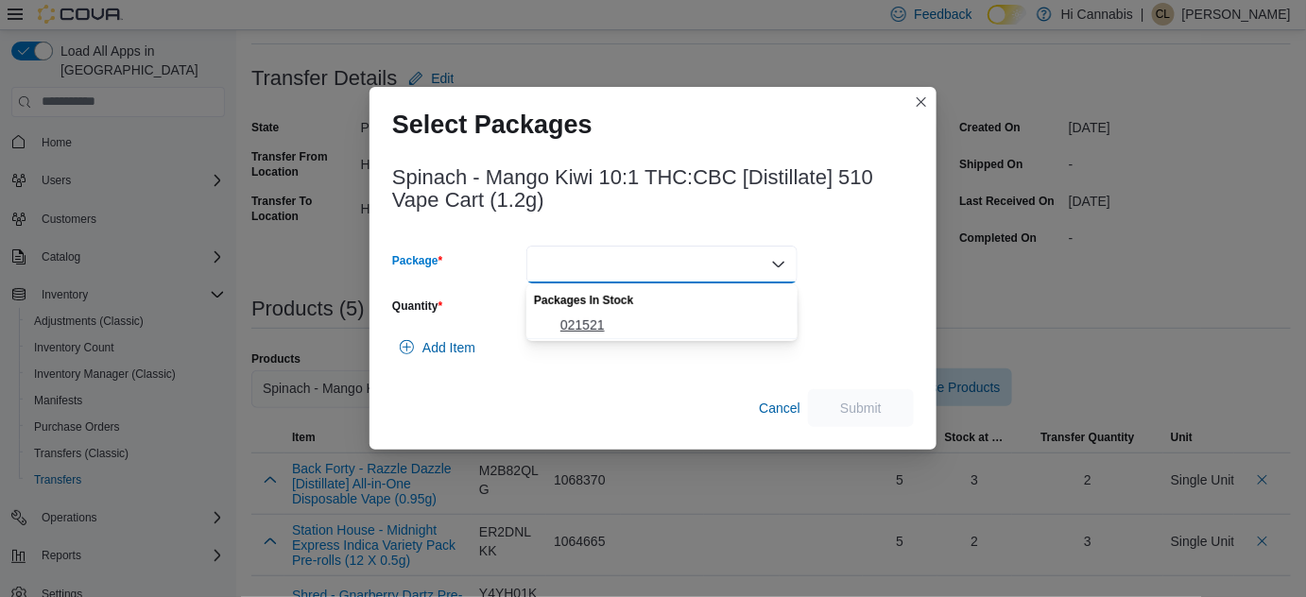
click at [573, 318] on span "021521" at bounding box center [673, 325] width 226 height 19
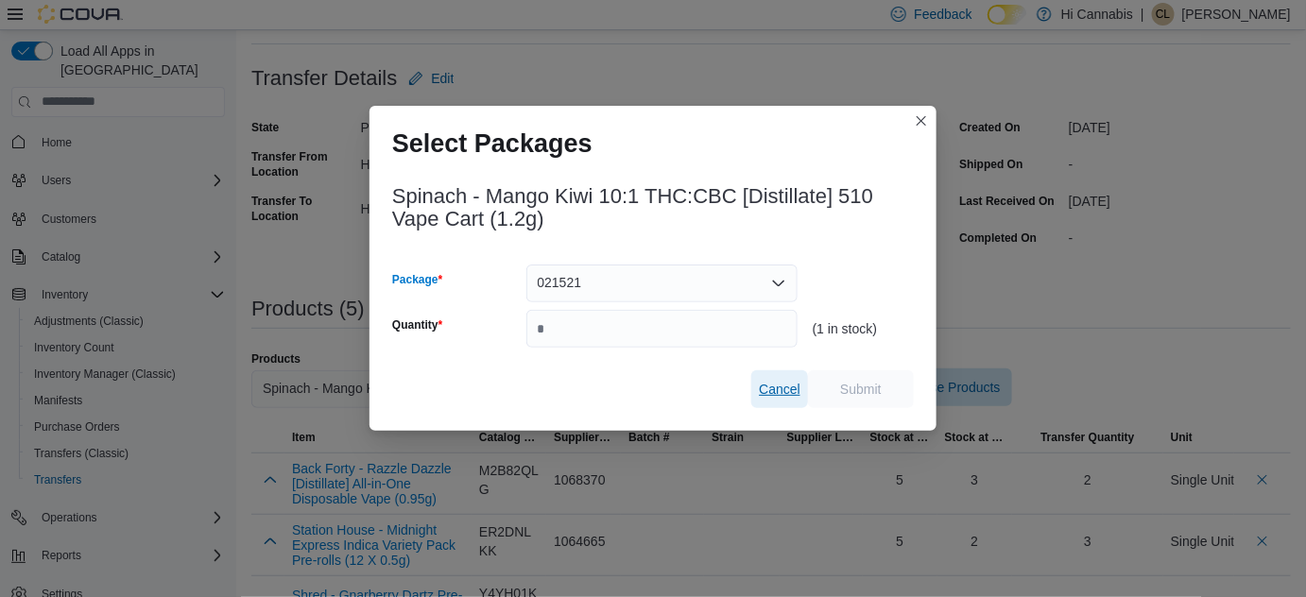
click at [776, 393] on span "Cancel" at bounding box center [780, 389] width 42 height 19
drag, startPoint x: 776, startPoint y: 393, endPoint x: 744, endPoint y: 359, distance: 46.8
click at [776, 393] on div "Products Spinach - Mango Kiwi 10:1 THC:CBC [Distillate] 510 Vape Cart (1.2g) Ad…" at bounding box center [770, 388] width 1039 height 72
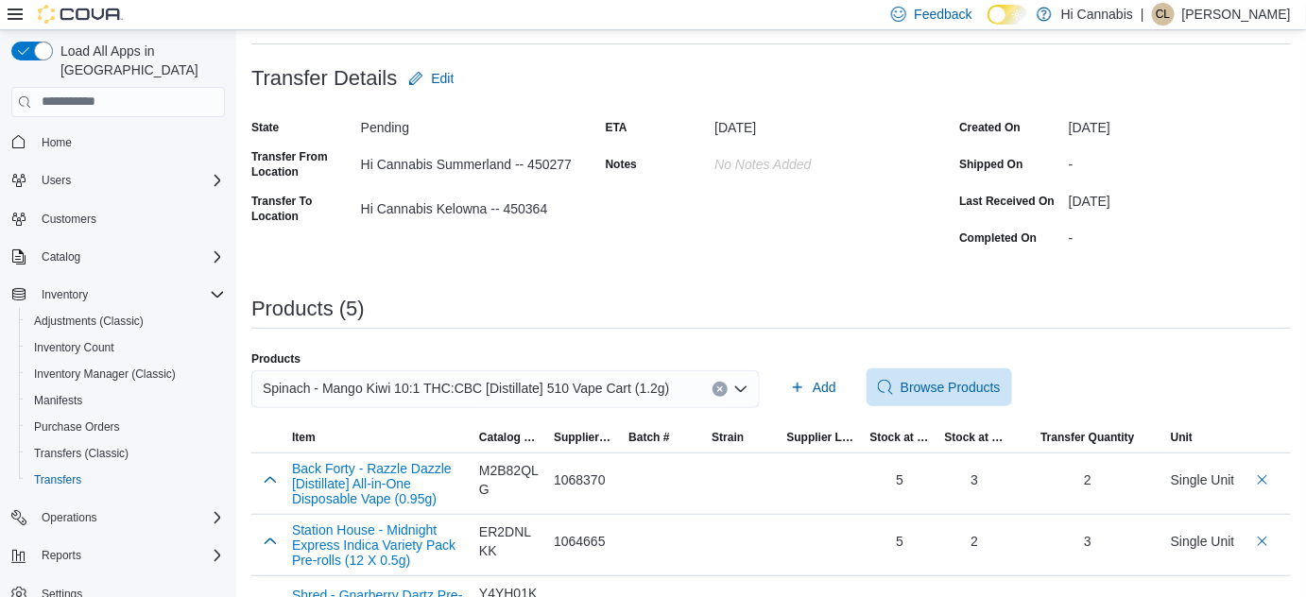
click at [728, 392] on button "Clear input" at bounding box center [720, 389] width 15 height 15
click at [828, 279] on div "**********" at bounding box center [770, 359] width 1039 height 804
click at [561, 389] on div "Search or Scan to Add Product" at bounding box center [505, 389] width 508 height 38
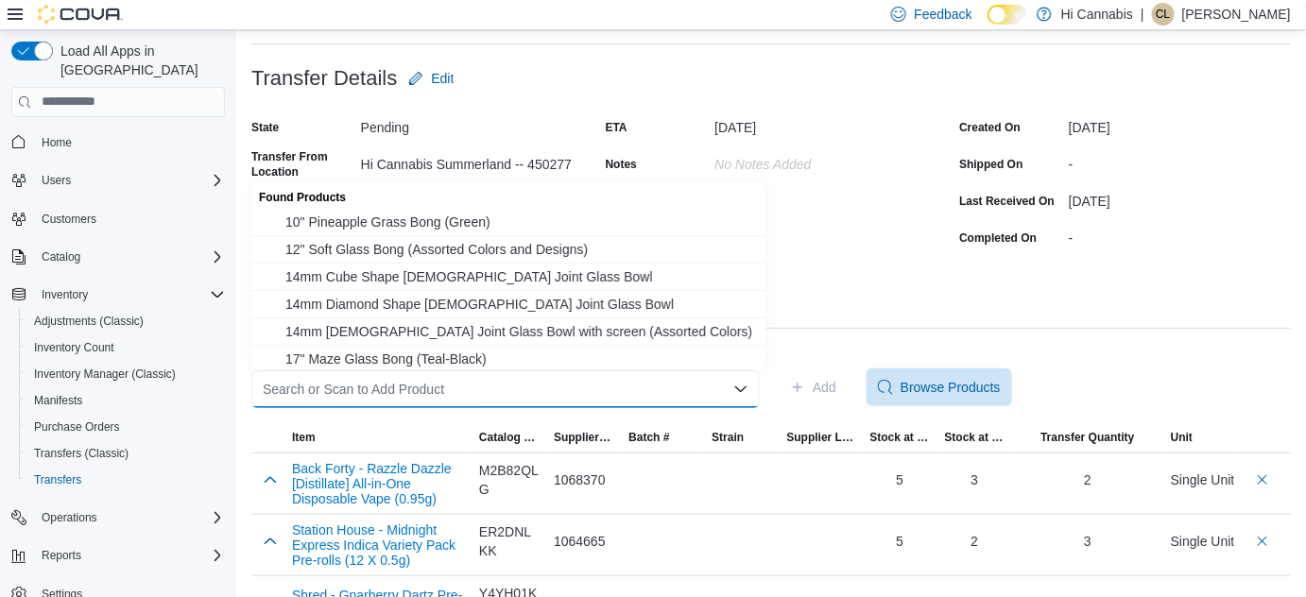
click at [747, 393] on icon "Close list of options" at bounding box center [740, 389] width 15 height 15
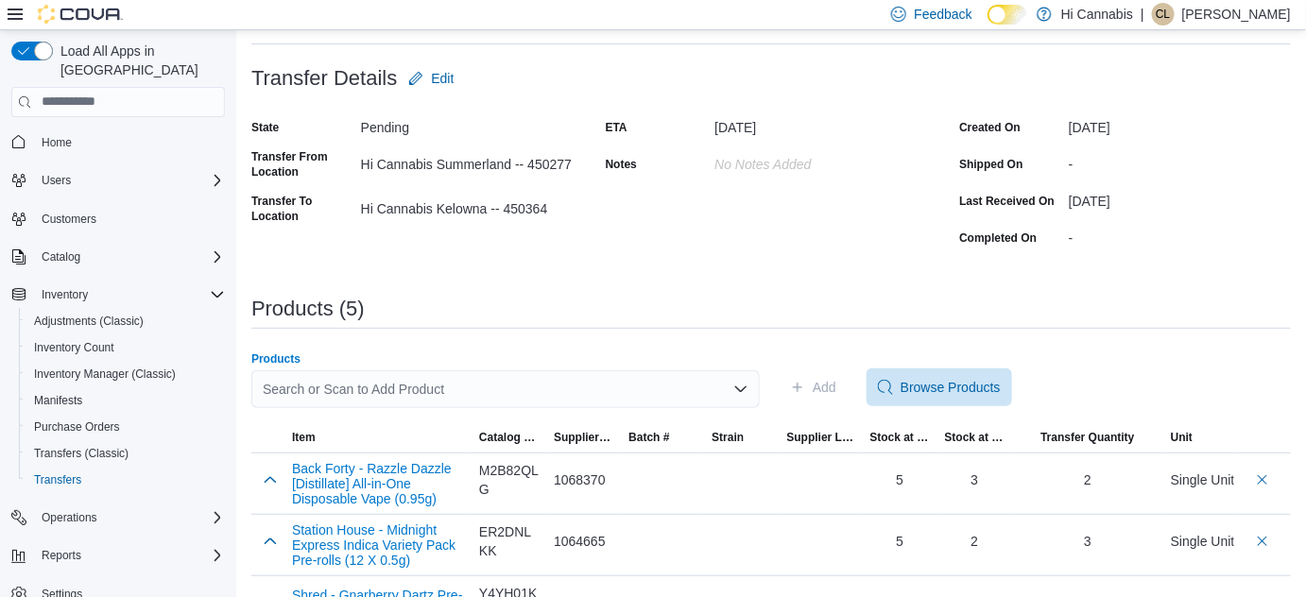
click at [515, 395] on div "Search or Scan to Add Product" at bounding box center [505, 389] width 508 height 38
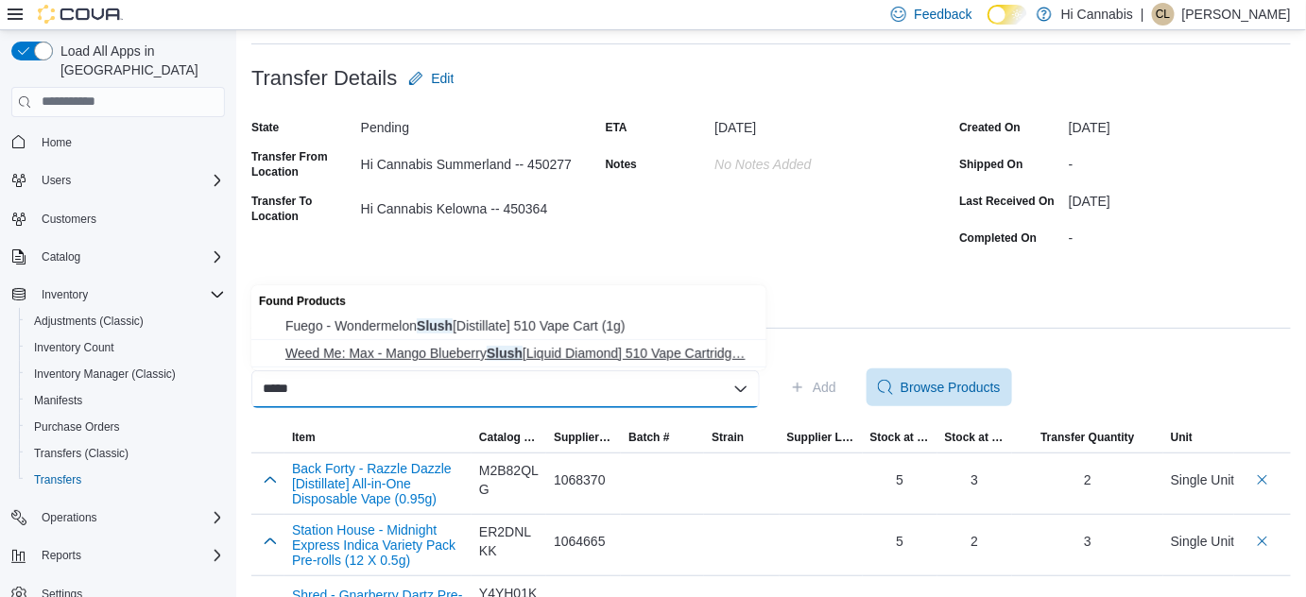
type input "*****"
click at [559, 355] on span "Weed Me: Max - Mango Blueberry Slush [Liquid Diamond] 510 Vape Cartridg… Weed M…" at bounding box center [520, 353] width 470 height 19
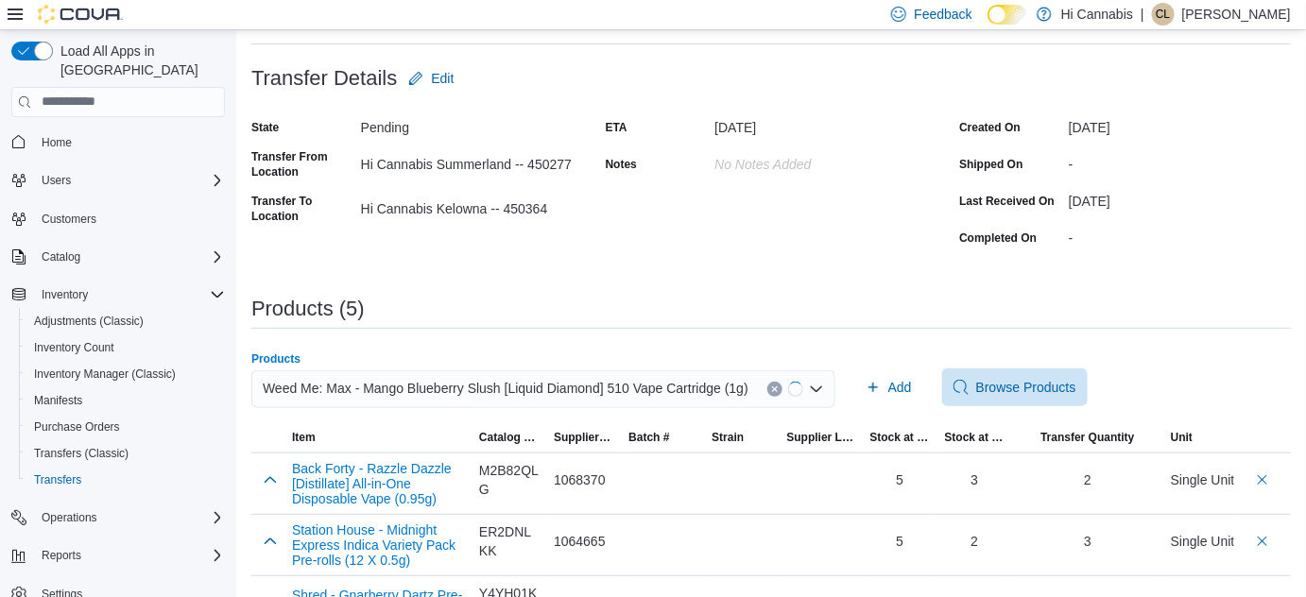
click at [988, 260] on div "**********" at bounding box center [770, 359] width 1039 height 804
click at [882, 387] on span "Add" at bounding box center [880, 387] width 24 height 19
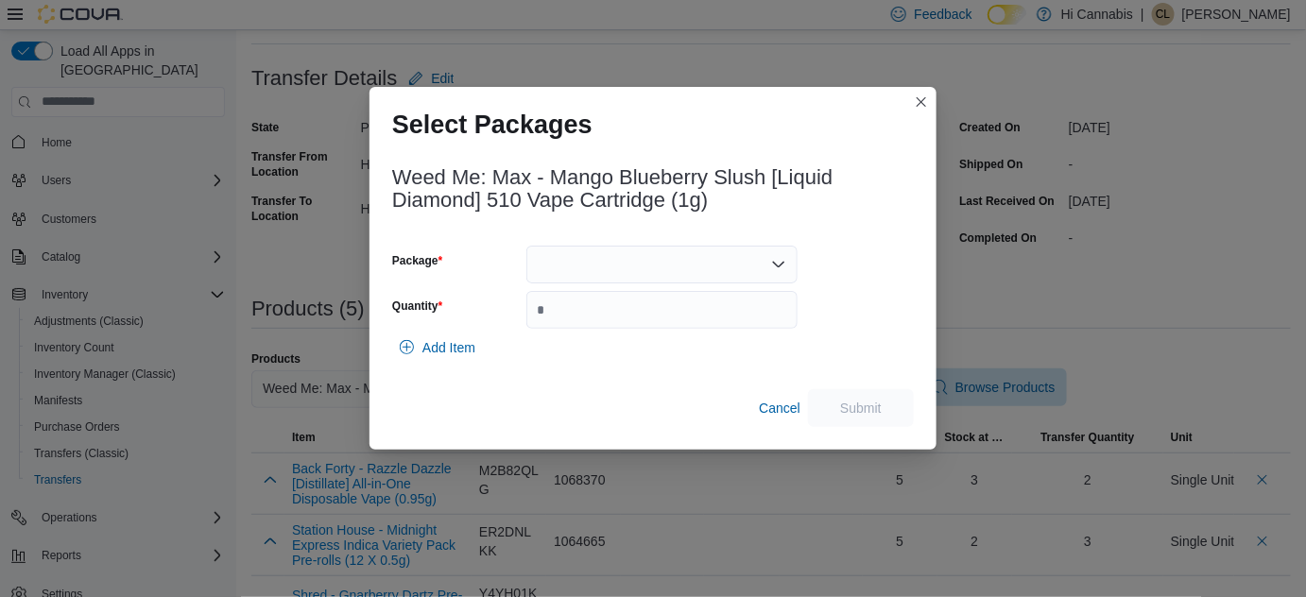
click at [729, 269] on div at bounding box center [661, 265] width 271 height 38
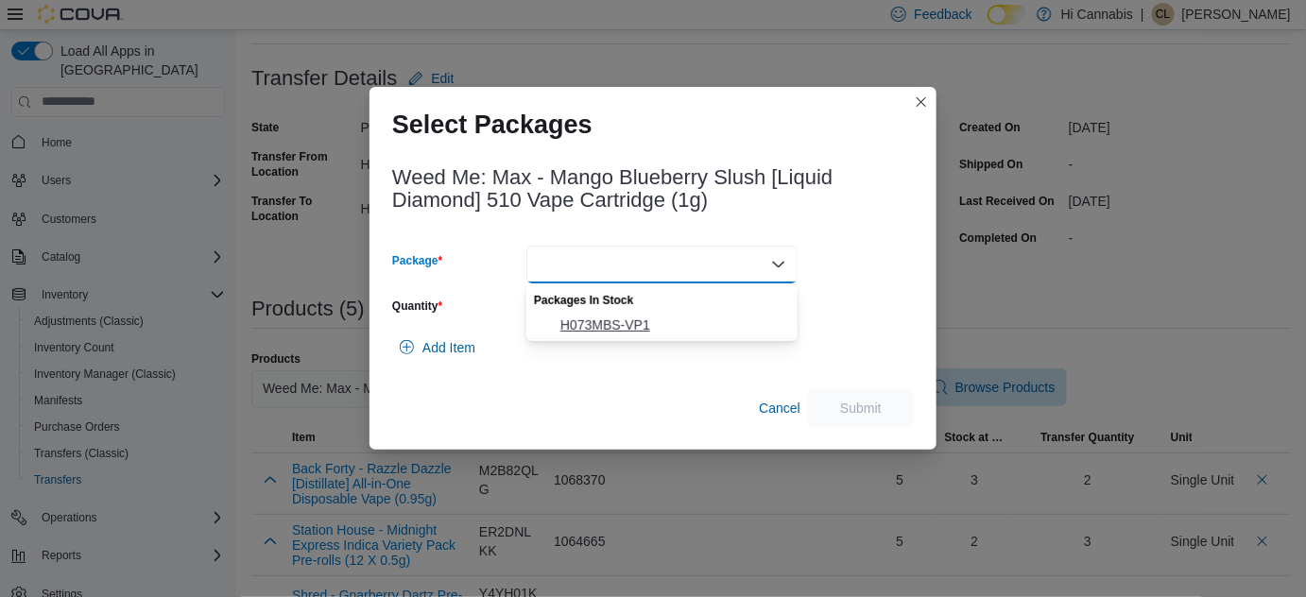
click at [665, 325] on span "H073MBS-VP1" at bounding box center [673, 325] width 226 height 19
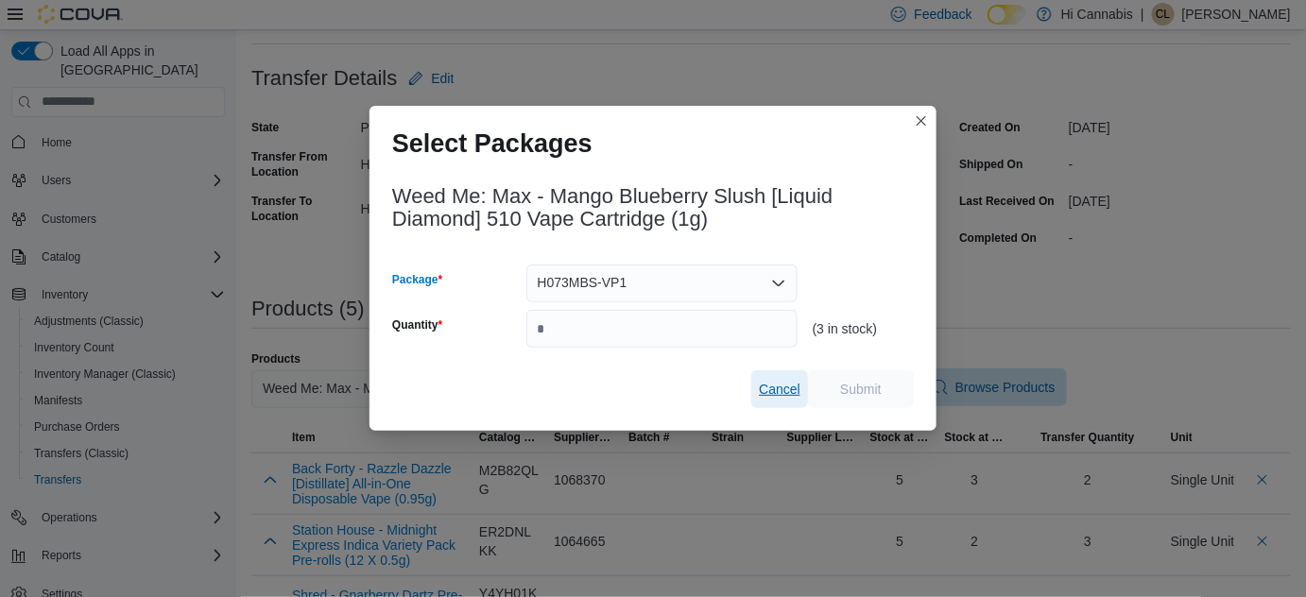
click at [783, 380] on span "Cancel" at bounding box center [780, 389] width 42 height 38
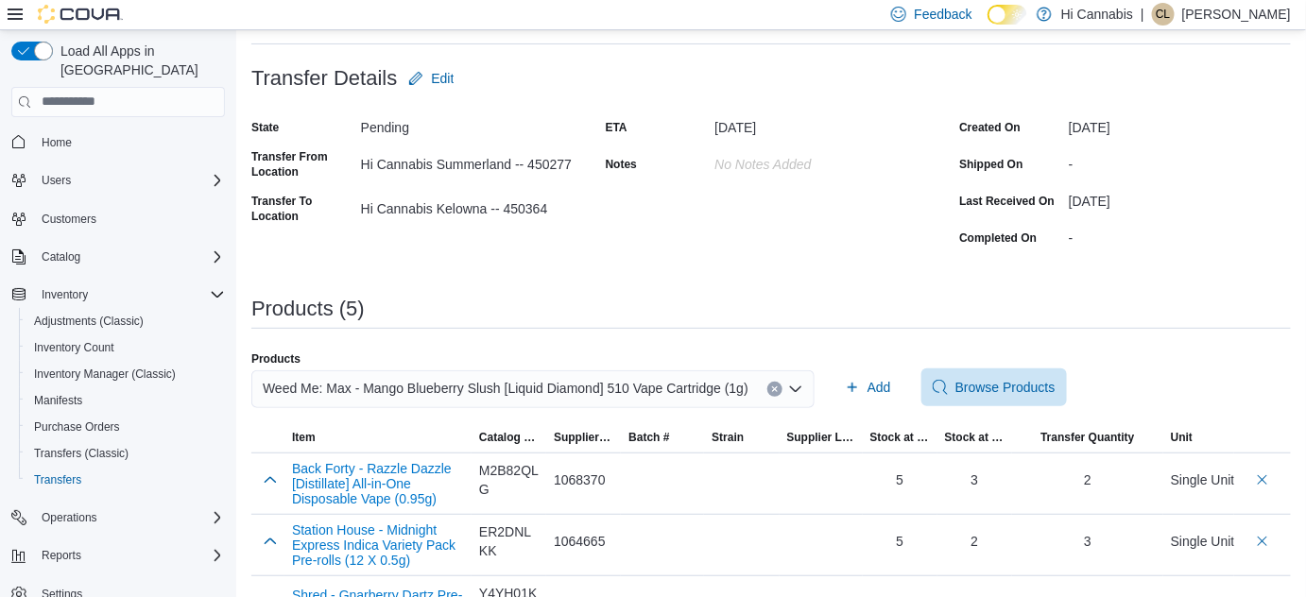
click at [771, 386] on icon "Clear input" at bounding box center [775, 390] width 8 height 8
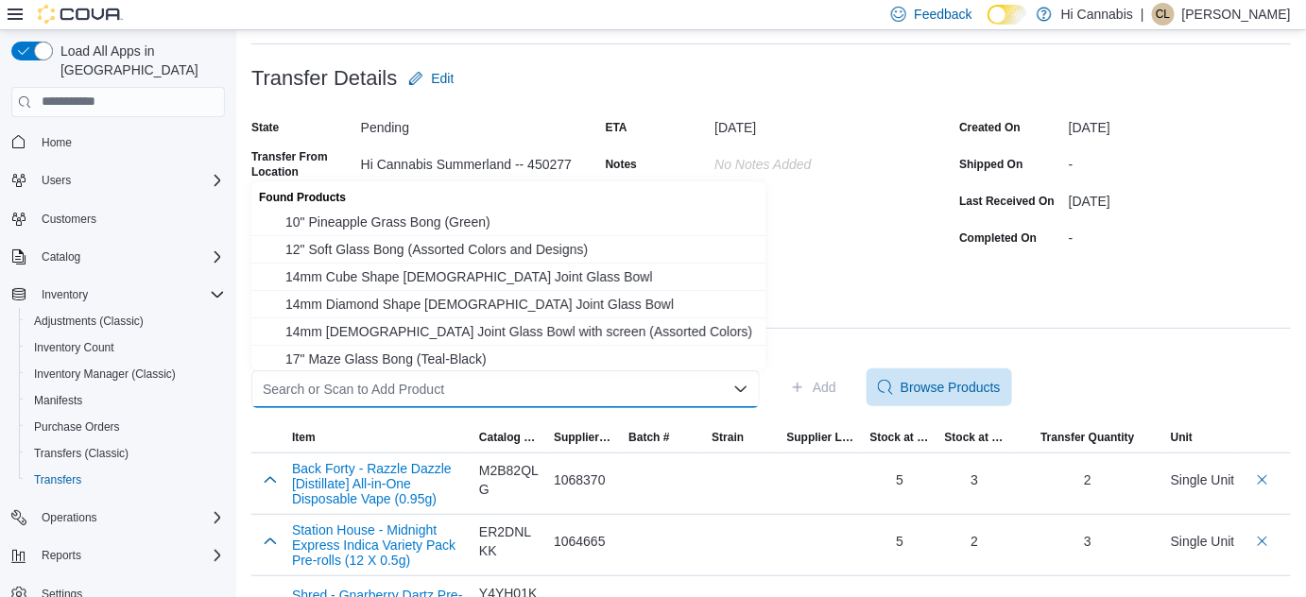
click at [553, 396] on div "Search or Scan to Add Product" at bounding box center [505, 389] width 508 height 38
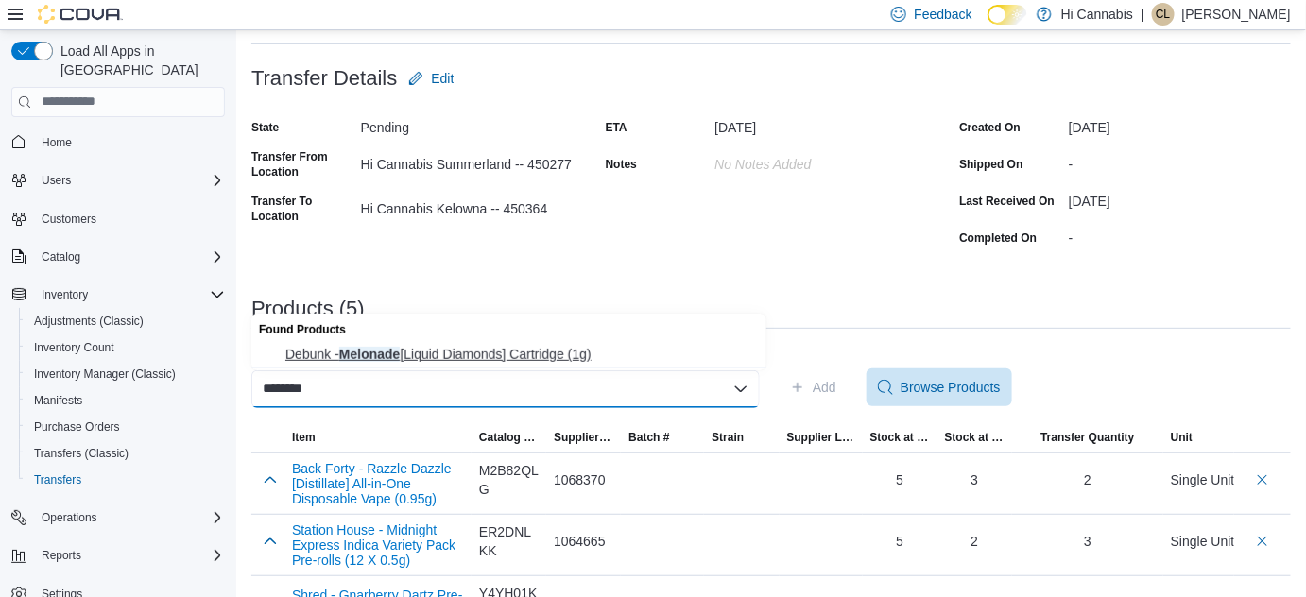
type input "********"
click at [572, 348] on span "Debunk - Melonade [Liquid Diamonds] Cartridge (1g)" at bounding box center [520, 354] width 470 height 19
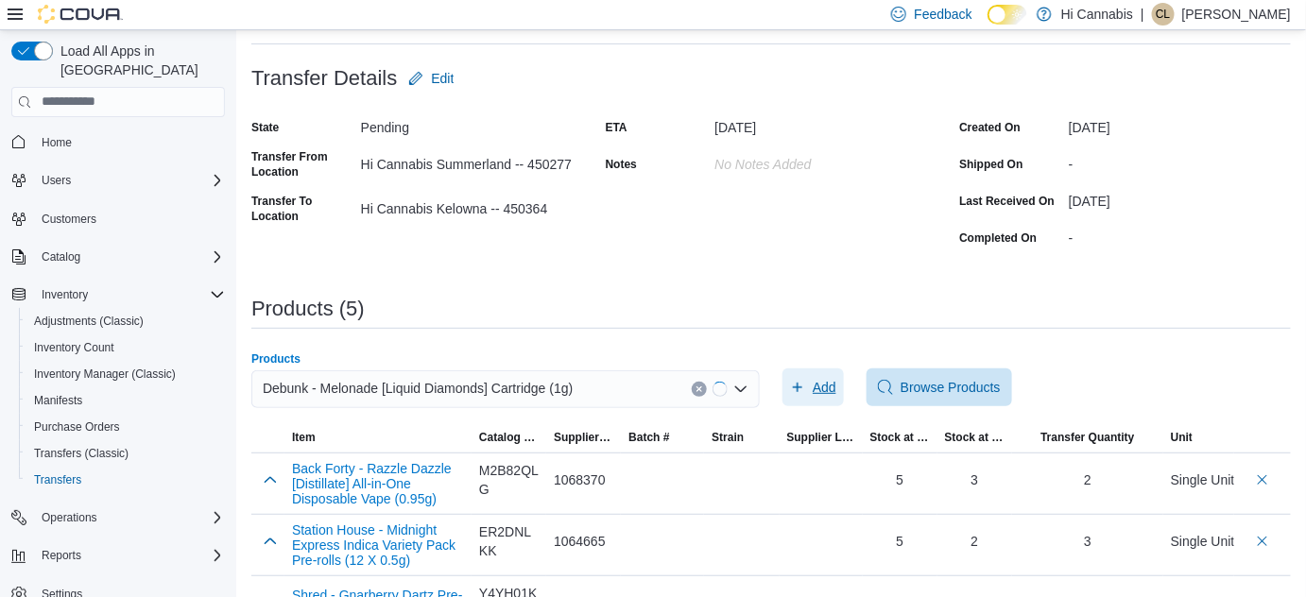
click at [826, 392] on span "Add" at bounding box center [825, 387] width 24 height 19
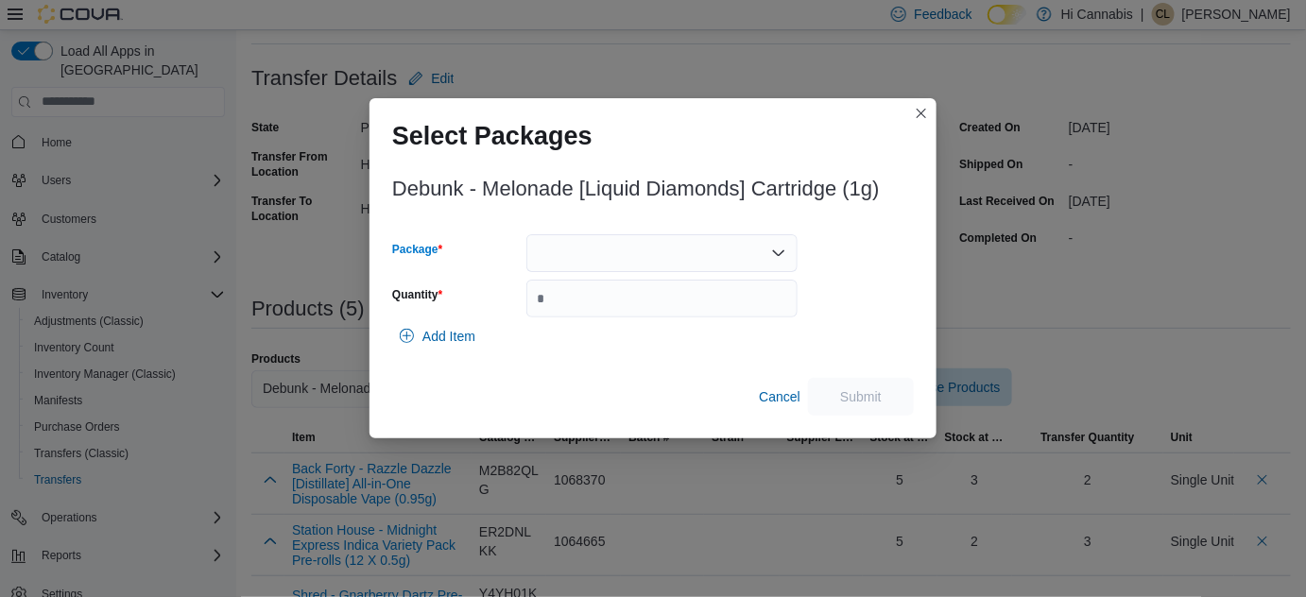
click at [668, 262] on div at bounding box center [661, 253] width 271 height 38
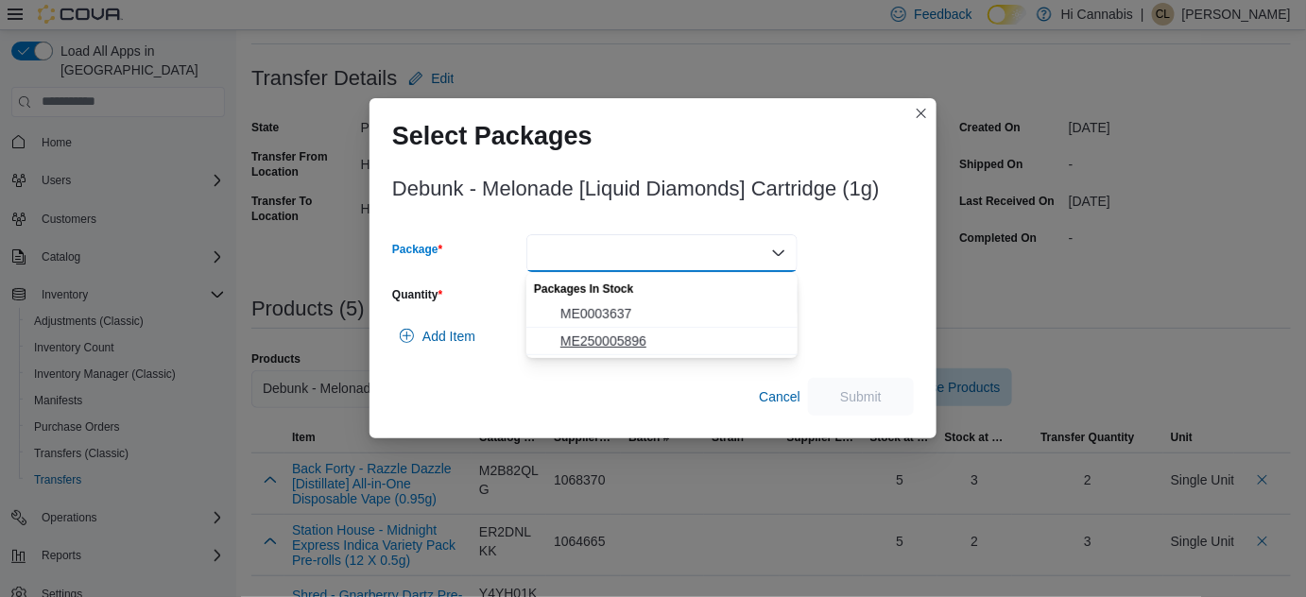
click at [614, 344] on span "ME250005896" at bounding box center [673, 341] width 226 height 19
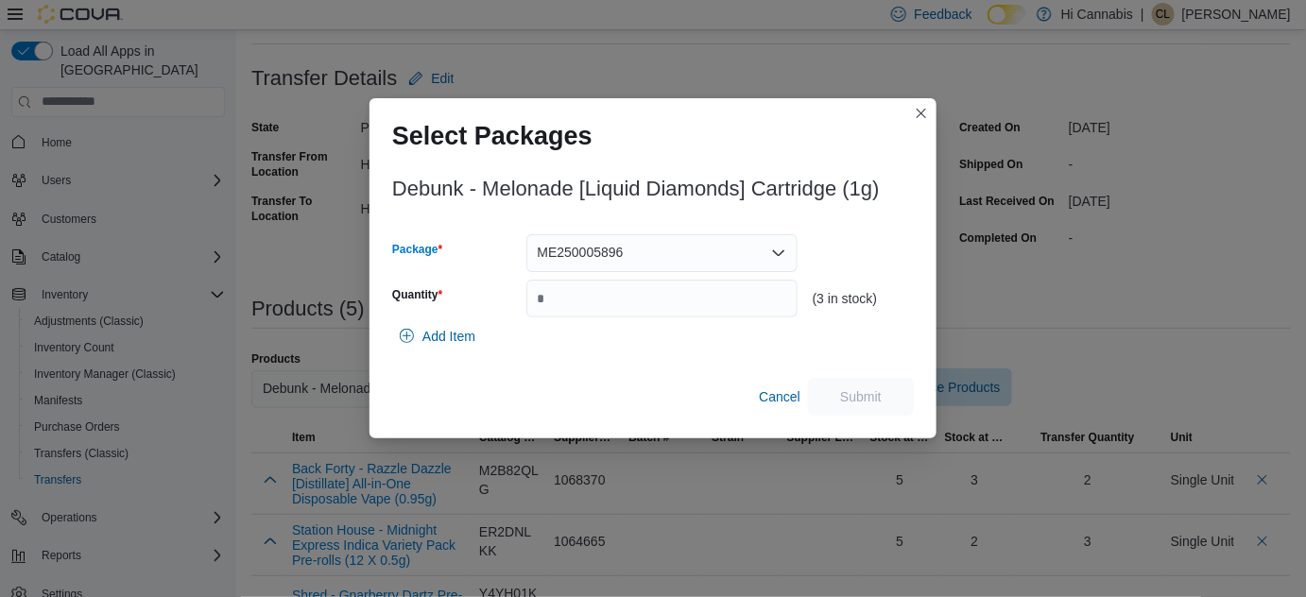
click at [640, 243] on div "ME250005896 Combo box. Selected. ME250005896. Press Backspace to delete ME25000…" at bounding box center [661, 253] width 271 height 38
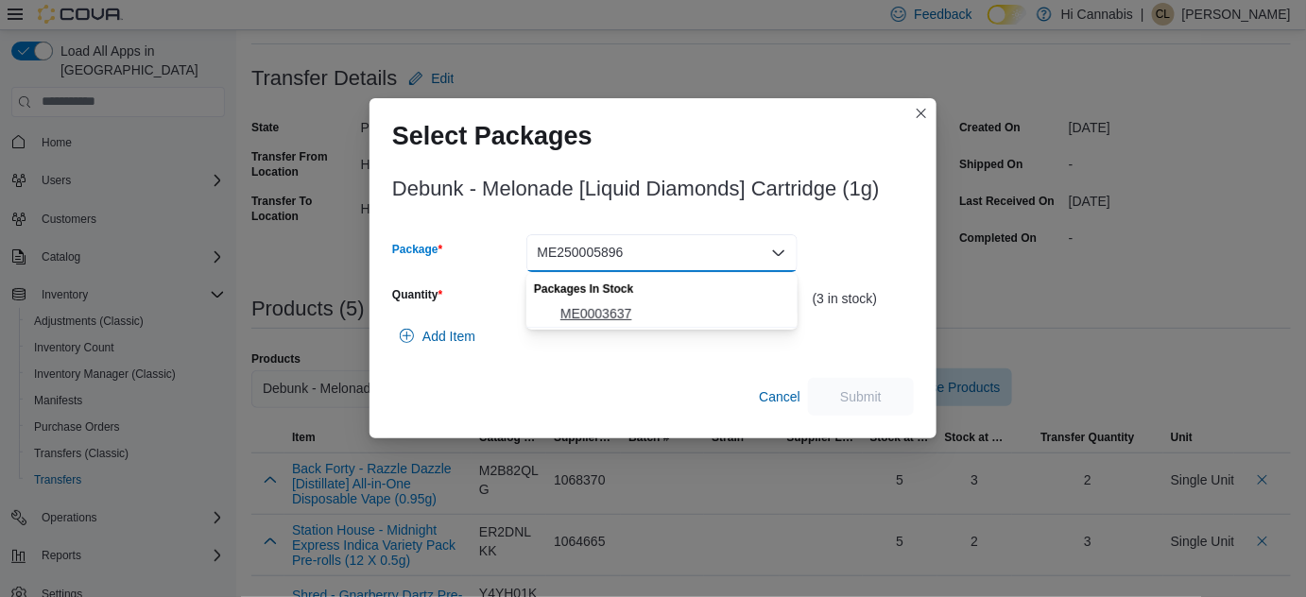
click at [619, 313] on span "ME0003637" at bounding box center [673, 313] width 226 height 19
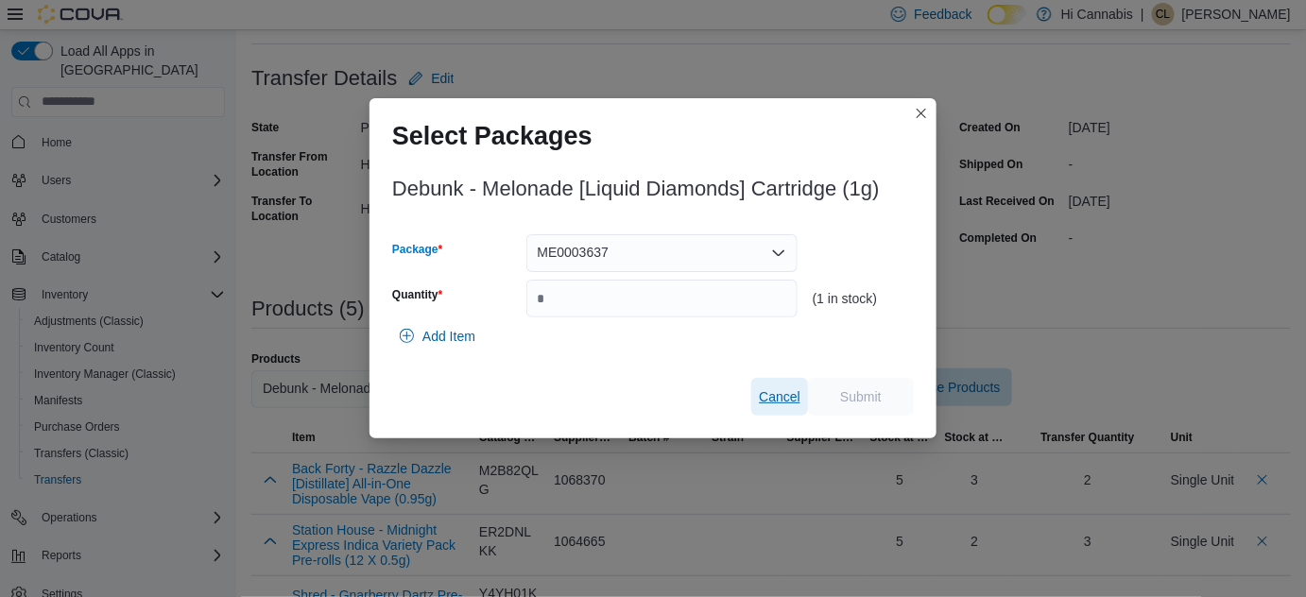
click at [783, 401] on span "Cancel" at bounding box center [780, 396] width 42 height 19
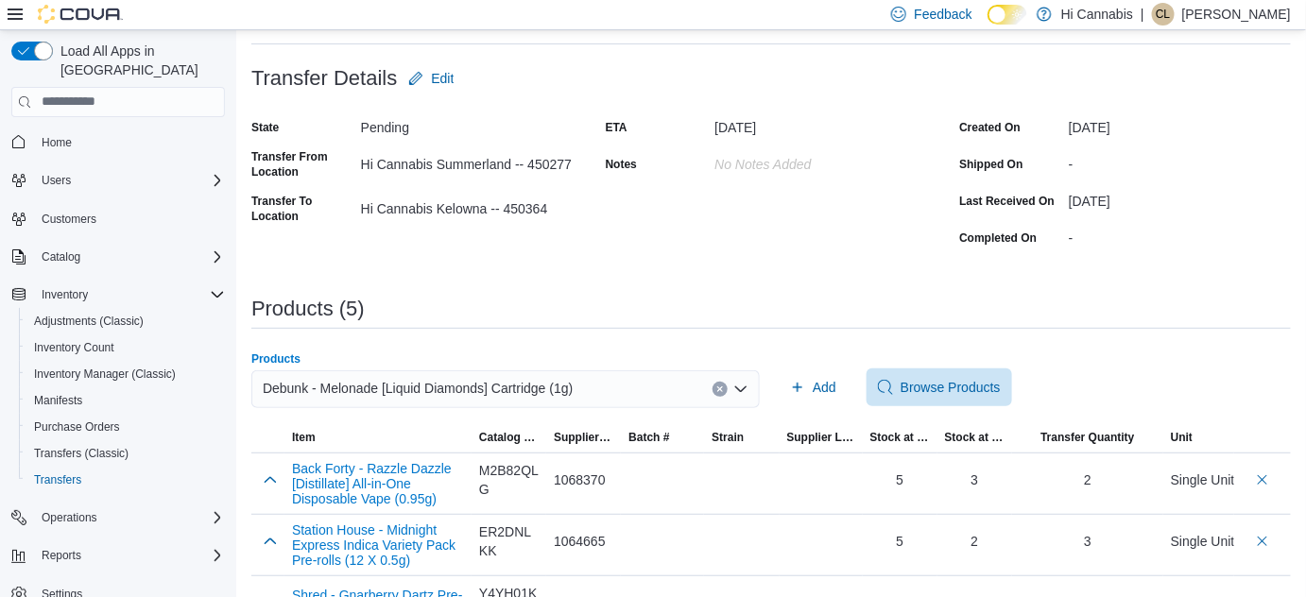
click at [722, 387] on icon "Clear input" at bounding box center [719, 389] width 5 height 5
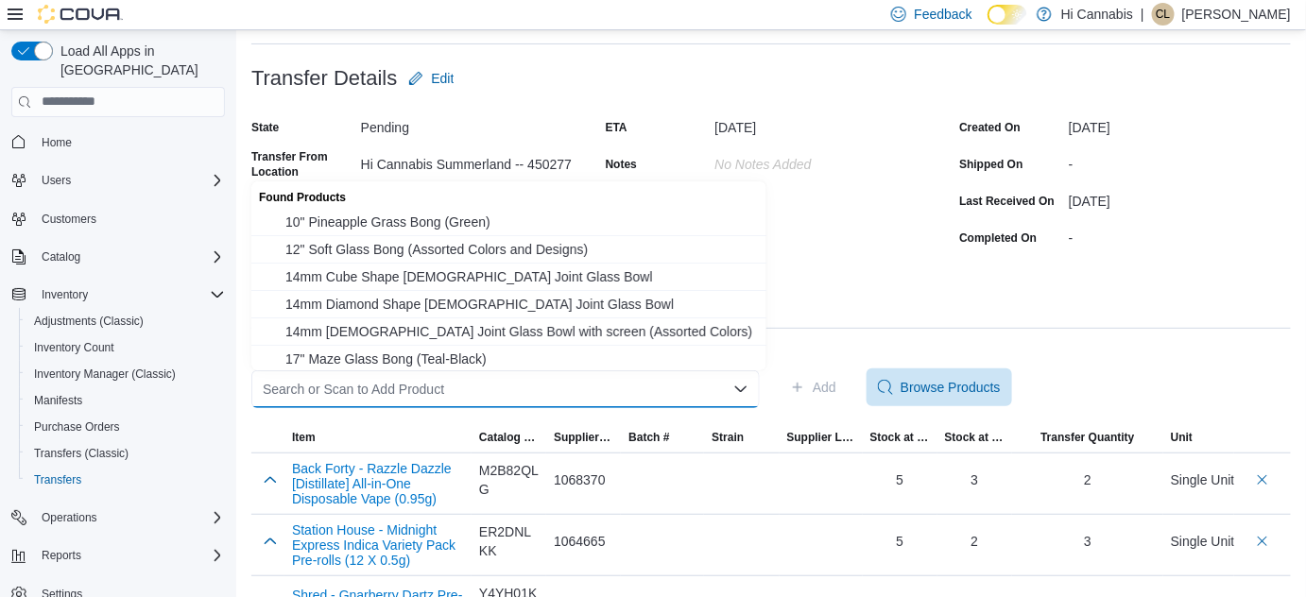
click at [647, 395] on div "Search or Scan to Add Product Combo box. Selected. Combo box input. Search or S…" at bounding box center [505, 389] width 508 height 38
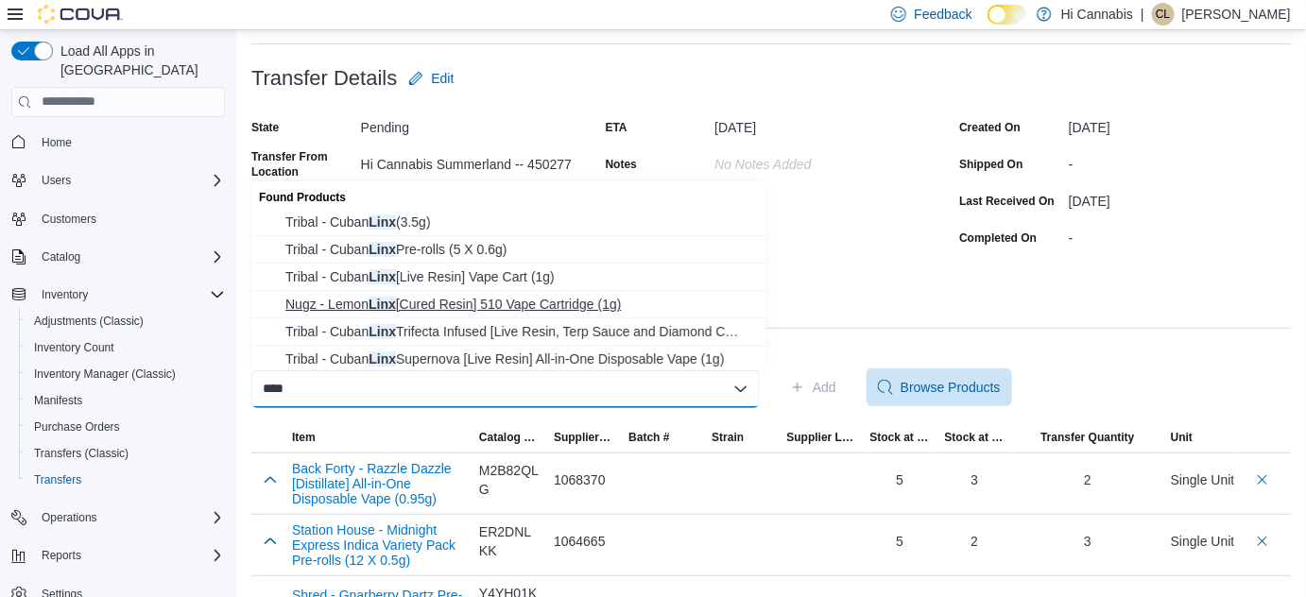
type input "****"
click at [481, 301] on span "Nugz - Lemon Linx [Cured Resin] 510 Vape Cartridge (1g)" at bounding box center [520, 304] width 470 height 19
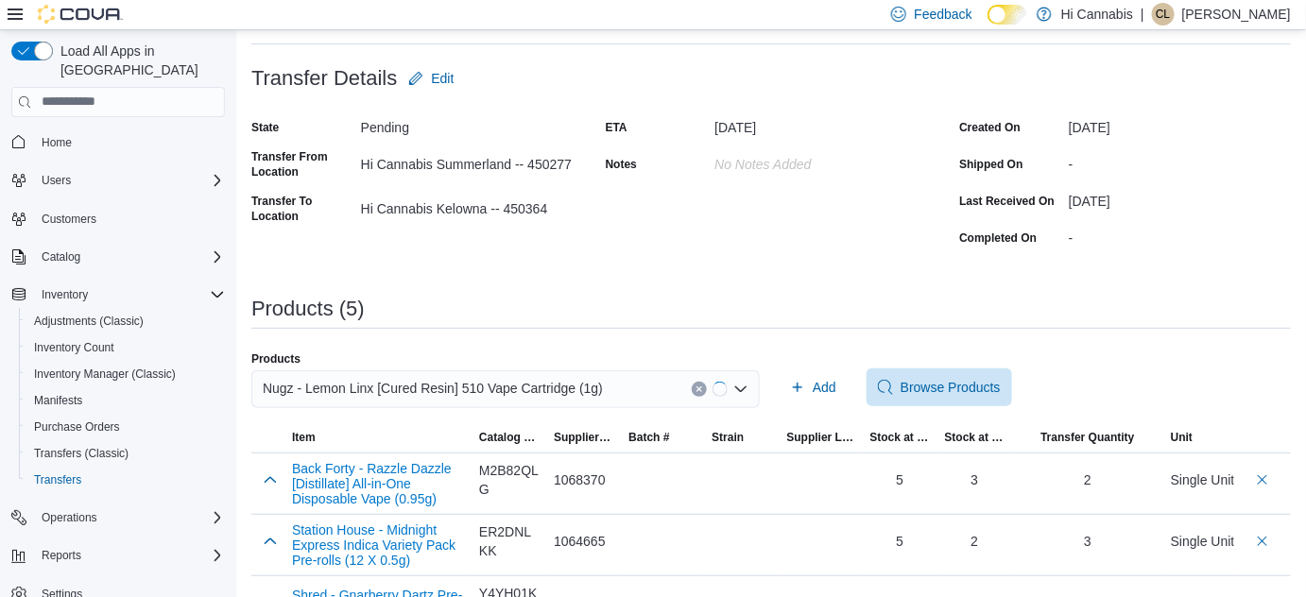
click at [890, 289] on div "**********" at bounding box center [770, 359] width 1039 height 804
click at [831, 386] on span "Add" at bounding box center [825, 387] width 24 height 19
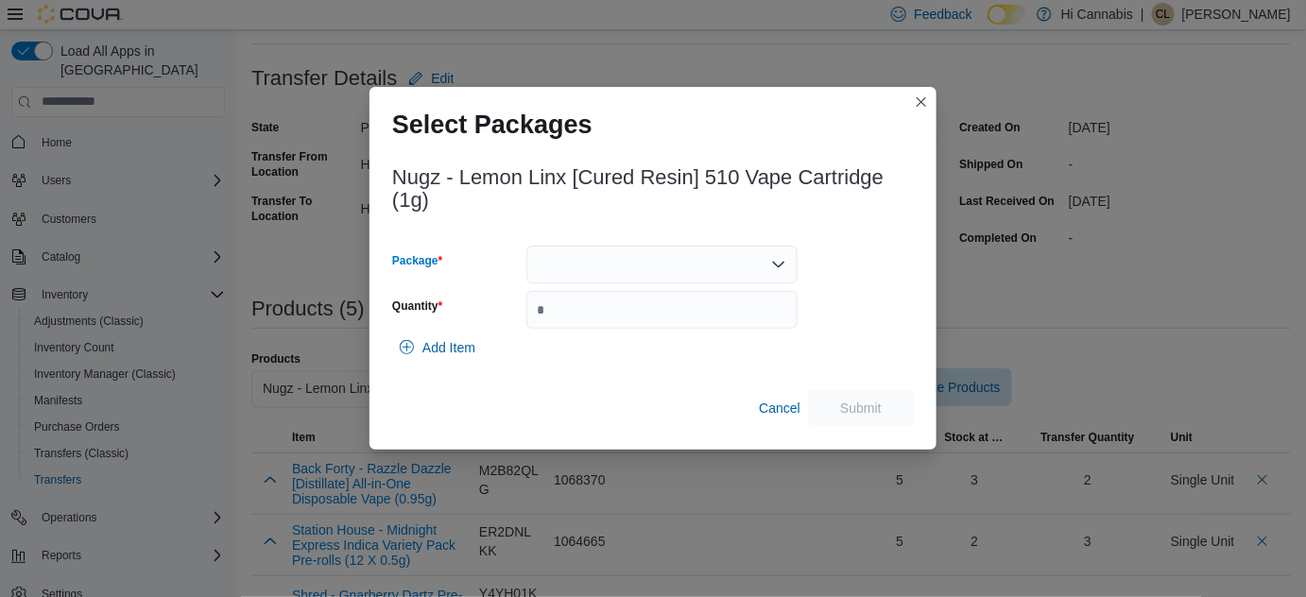
click at [551, 252] on div at bounding box center [661, 265] width 271 height 38
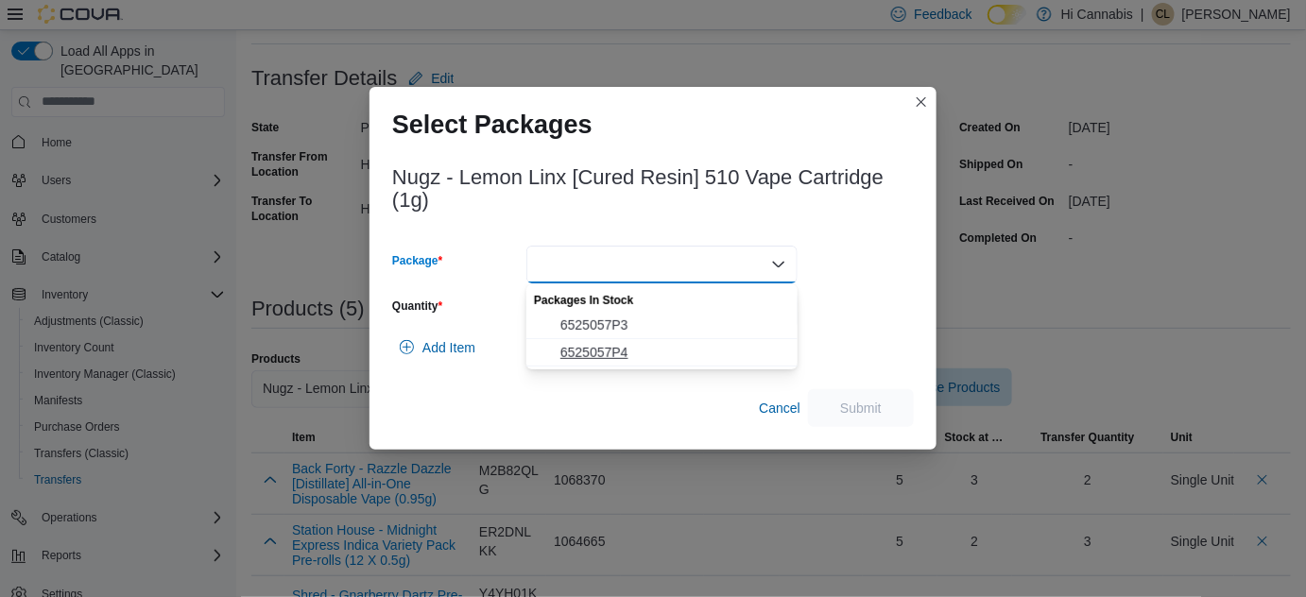
click at [575, 345] on span "6525057P4" at bounding box center [673, 352] width 226 height 19
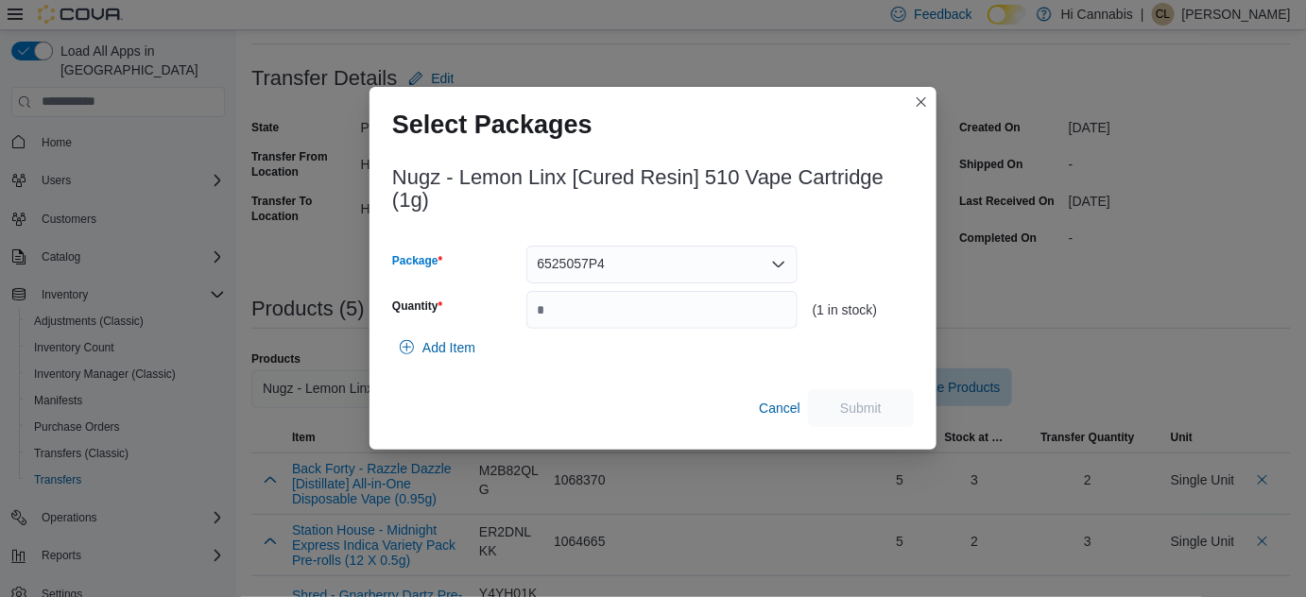
click at [625, 259] on div "6525057P4 Combo box. Selected. 6525057P4. Press Backspace to delete 6525057P4. …" at bounding box center [661, 265] width 271 height 38
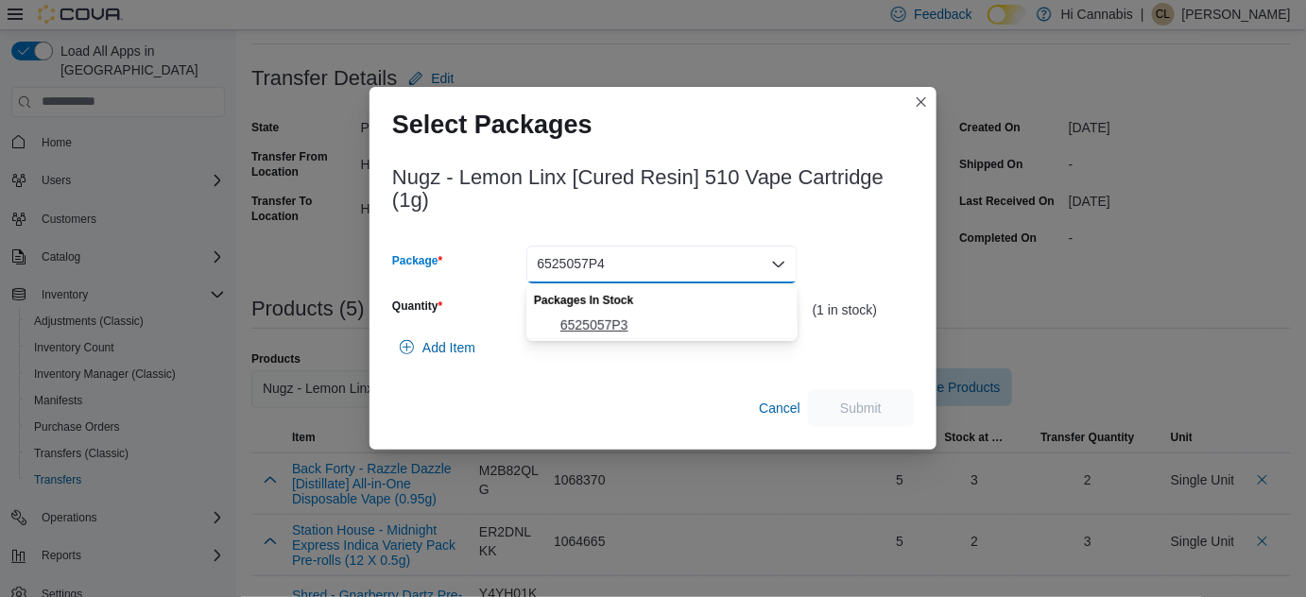
click at [614, 323] on span "6525057P3" at bounding box center [673, 325] width 226 height 19
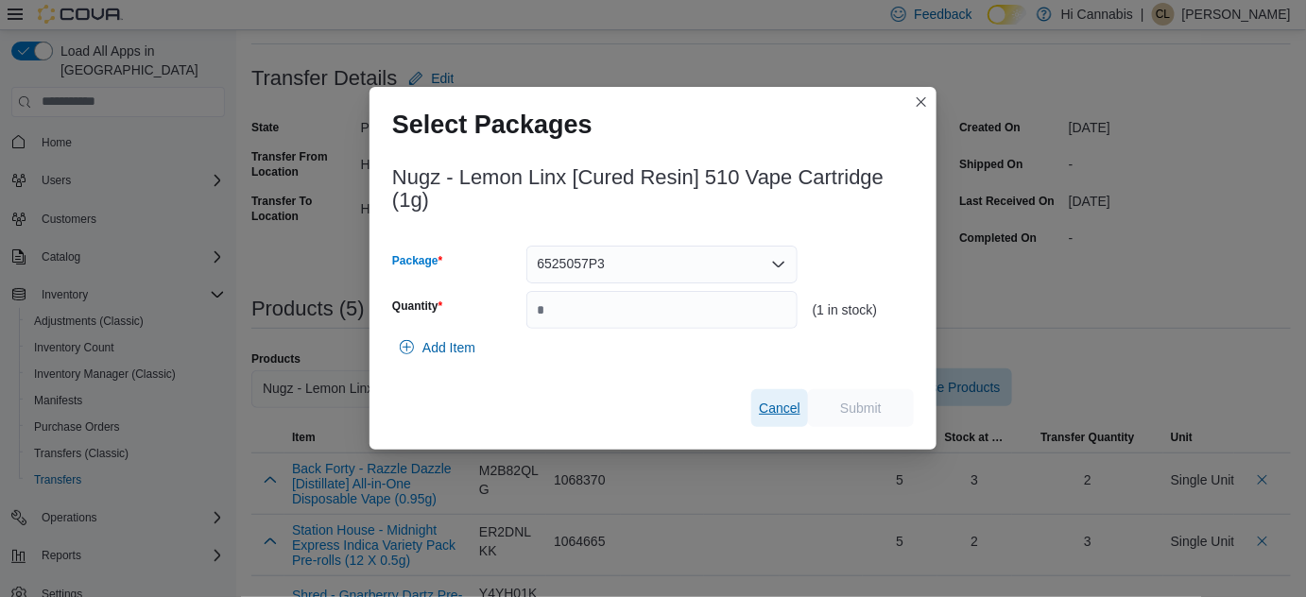
click at [780, 400] on span "Cancel" at bounding box center [780, 408] width 42 height 19
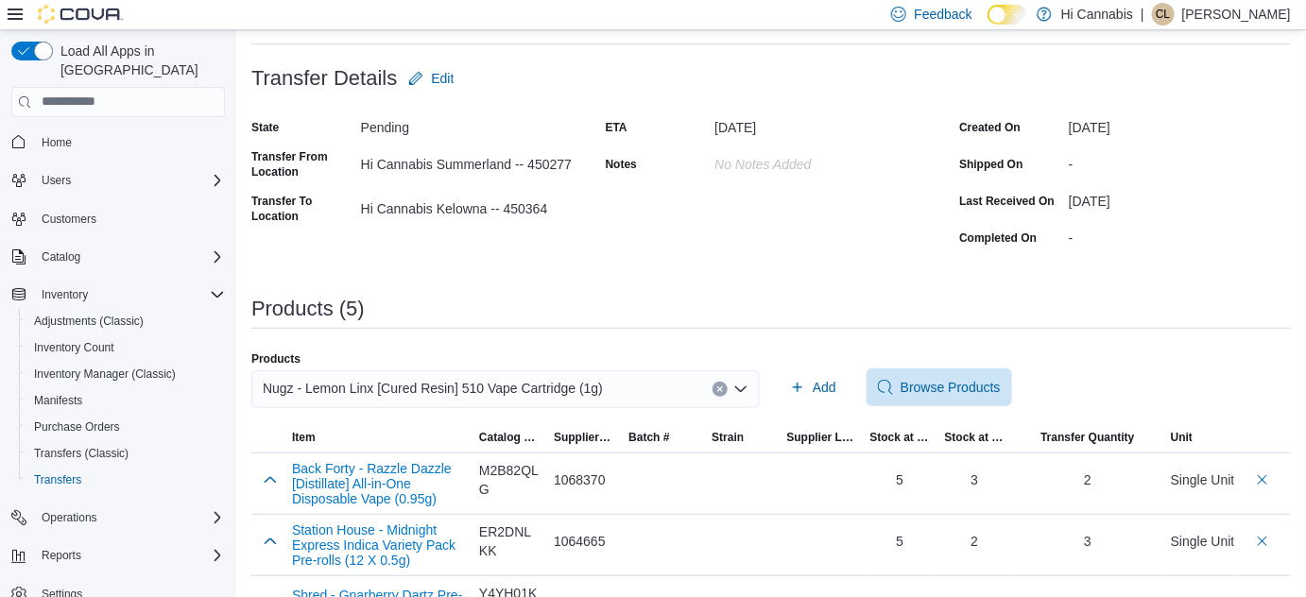
click at [726, 378] on div "Nugz - Lemon Linx [Cured Resin] 510 Vape Cartridge (1g)" at bounding box center [505, 389] width 508 height 38
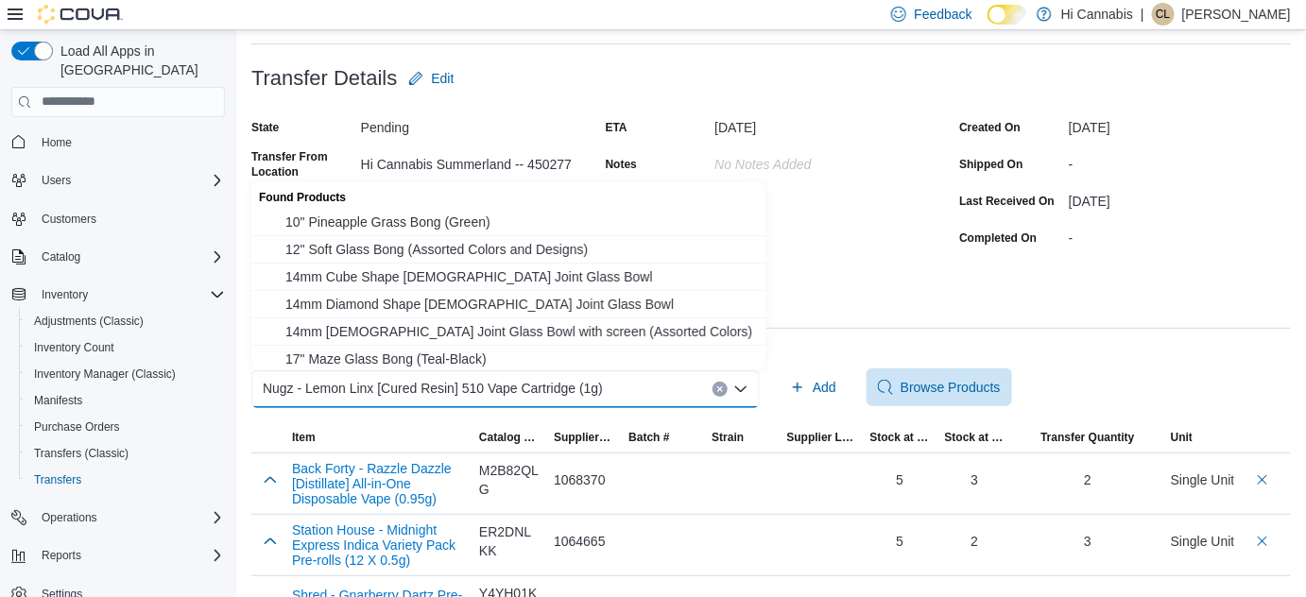
click at [722, 387] on icon "Clear input" at bounding box center [719, 389] width 5 height 5
drag, startPoint x: 631, startPoint y: 393, endPoint x: 630, endPoint y: 383, distance: 10.4
click at [631, 393] on div "Search or Scan to Add Product" at bounding box center [505, 389] width 508 height 38
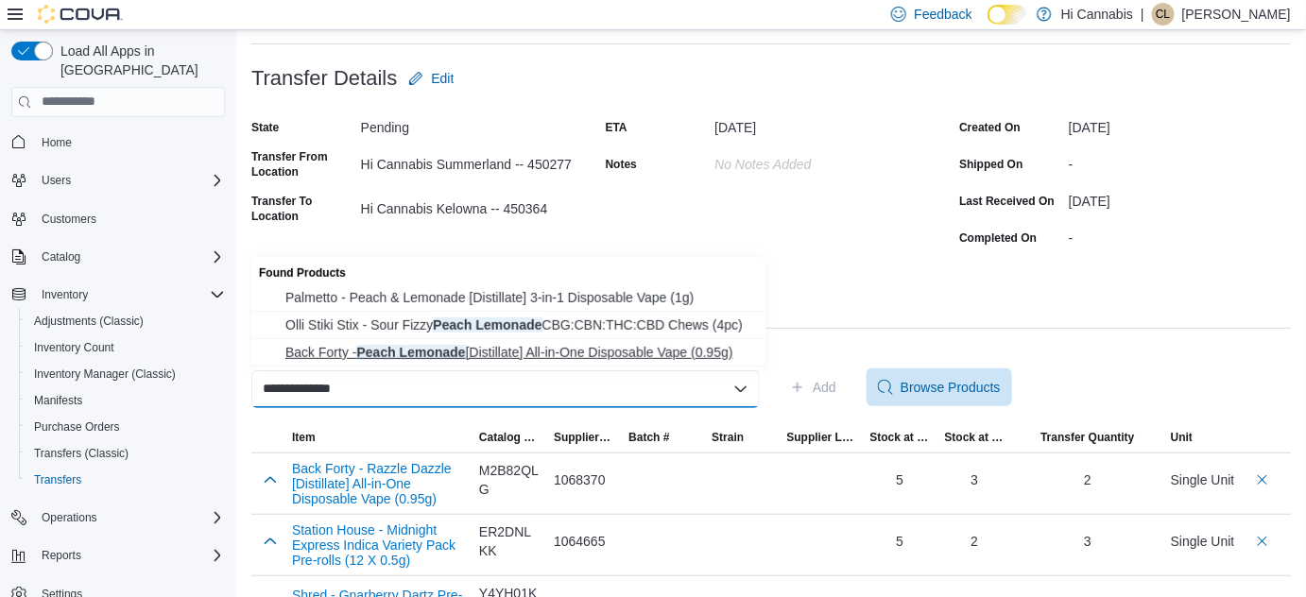
type input "**********"
click at [611, 349] on span "Back Forty - Peach Lemonade [Distillate] All-in-One Disposable Vape (0.95g)" at bounding box center [520, 352] width 470 height 19
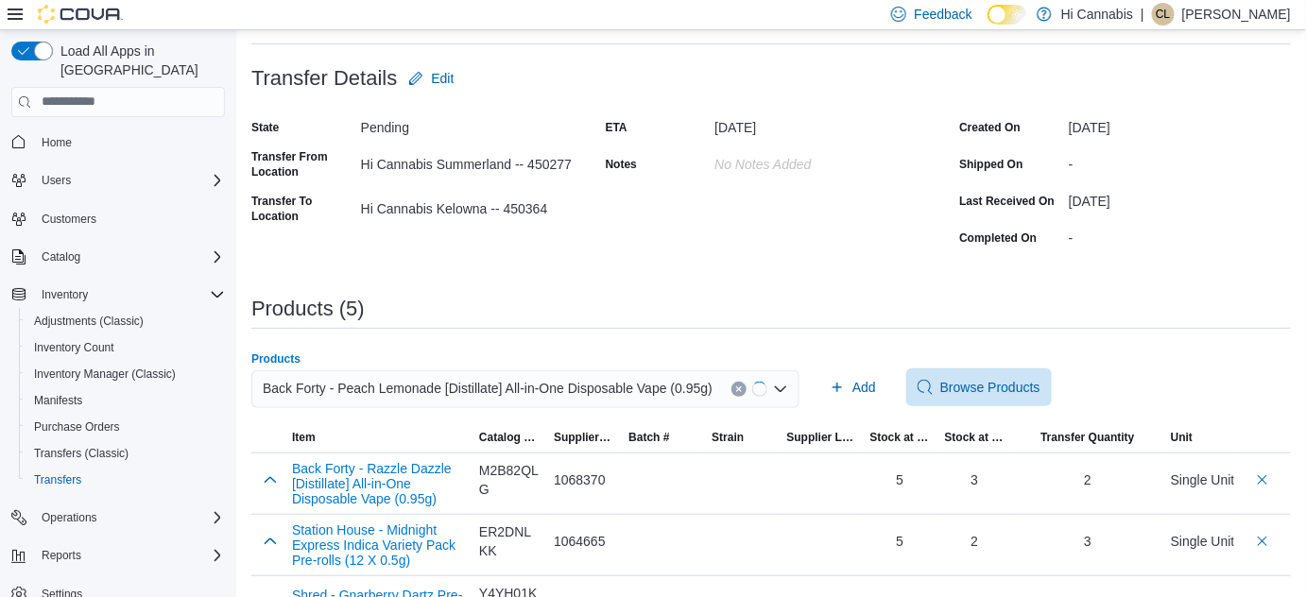
click at [930, 306] on div "Products (5)" at bounding box center [770, 309] width 1039 height 23
click at [837, 382] on span "Add" at bounding box center [844, 387] width 24 height 19
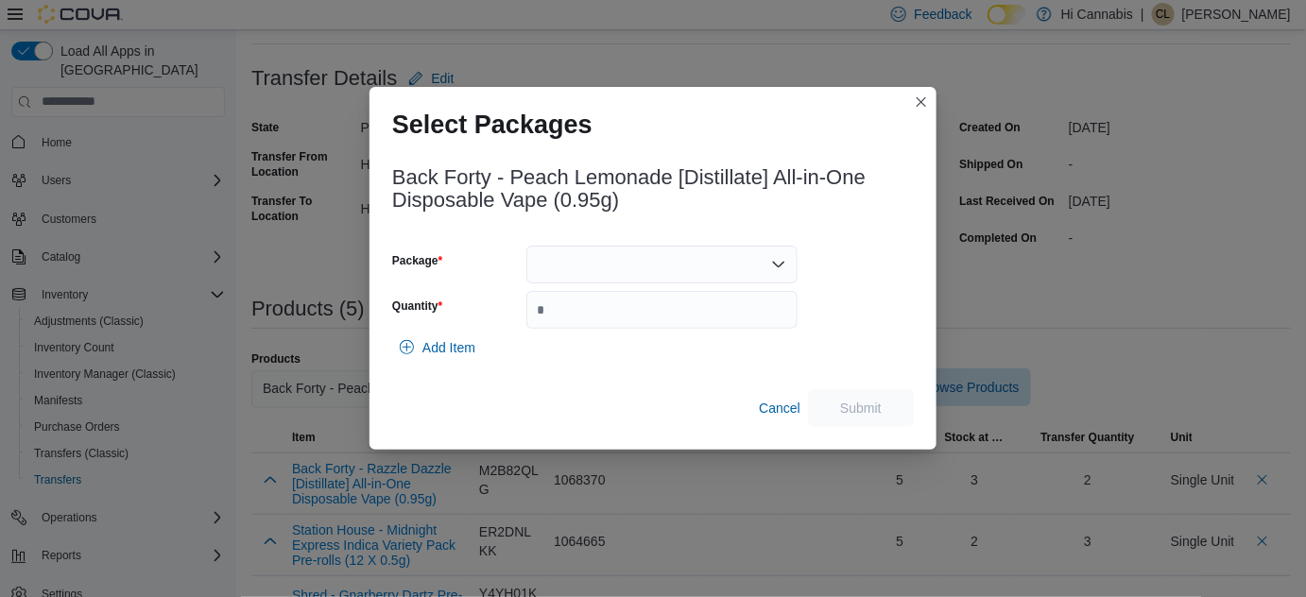
click at [569, 265] on div at bounding box center [661, 265] width 271 height 38
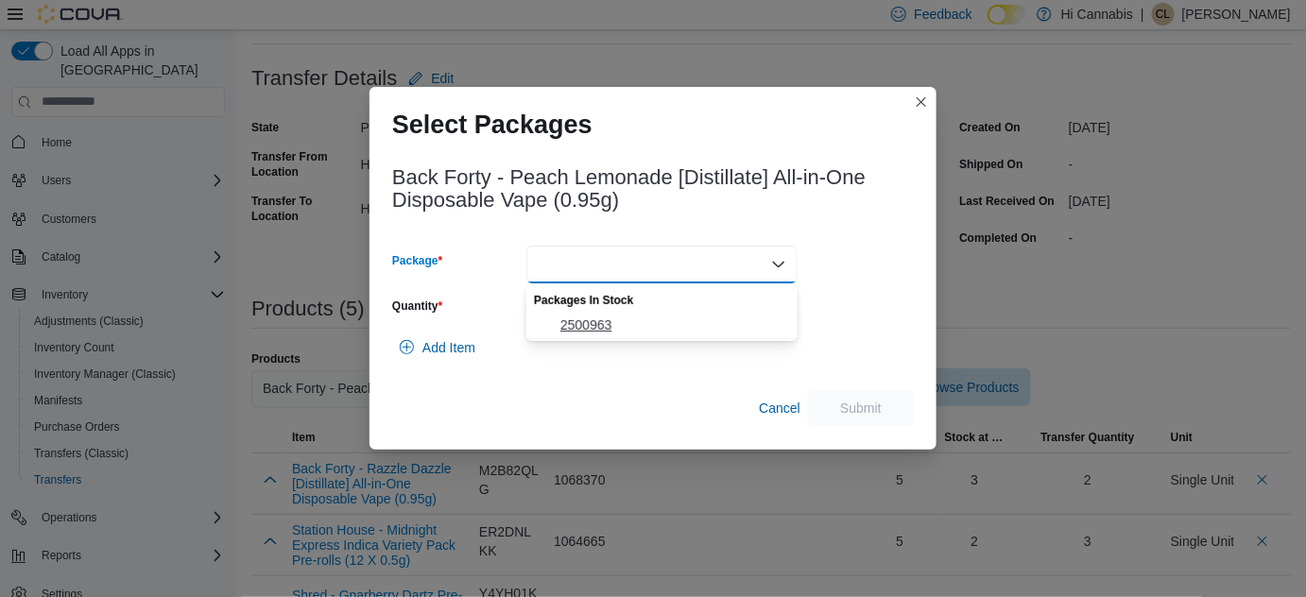
click at [578, 324] on span "2500963" at bounding box center [673, 325] width 226 height 19
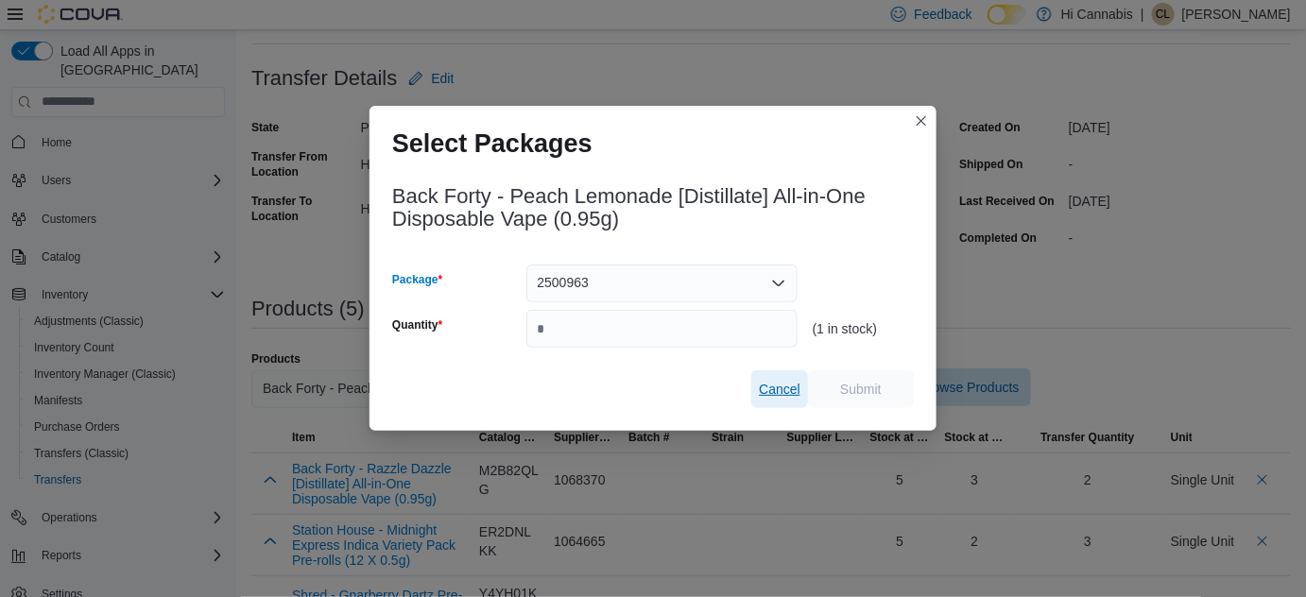
click at [769, 402] on span "Cancel" at bounding box center [780, 389] width 42 height 38
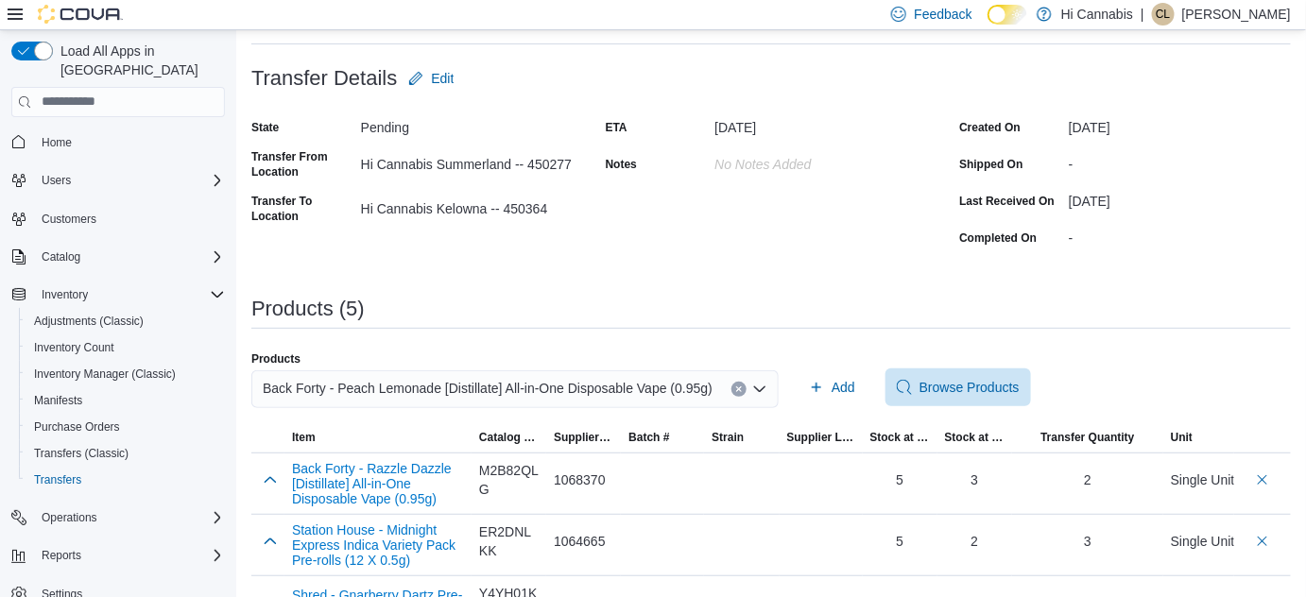
click at [735, 387] on icon "Clear input" at bounding box center [739, 390] width 8 height 8
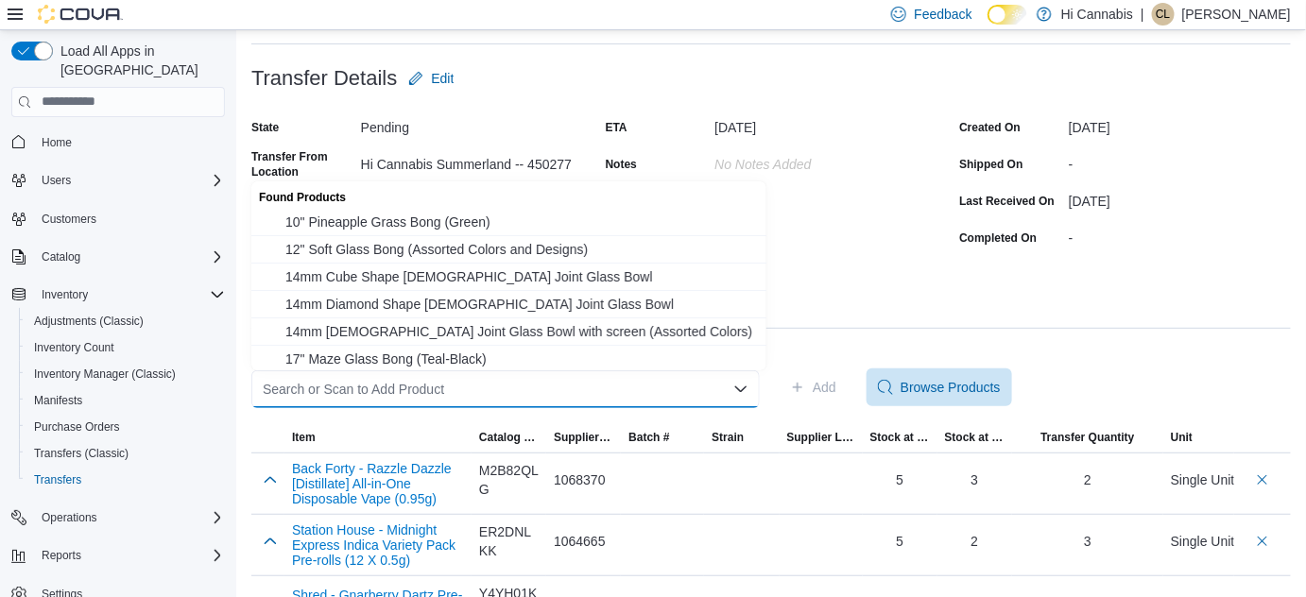
click at [652, 396] on div "Search or Scan to Add Product" at bounding box center [505, 389] width 508 height 38
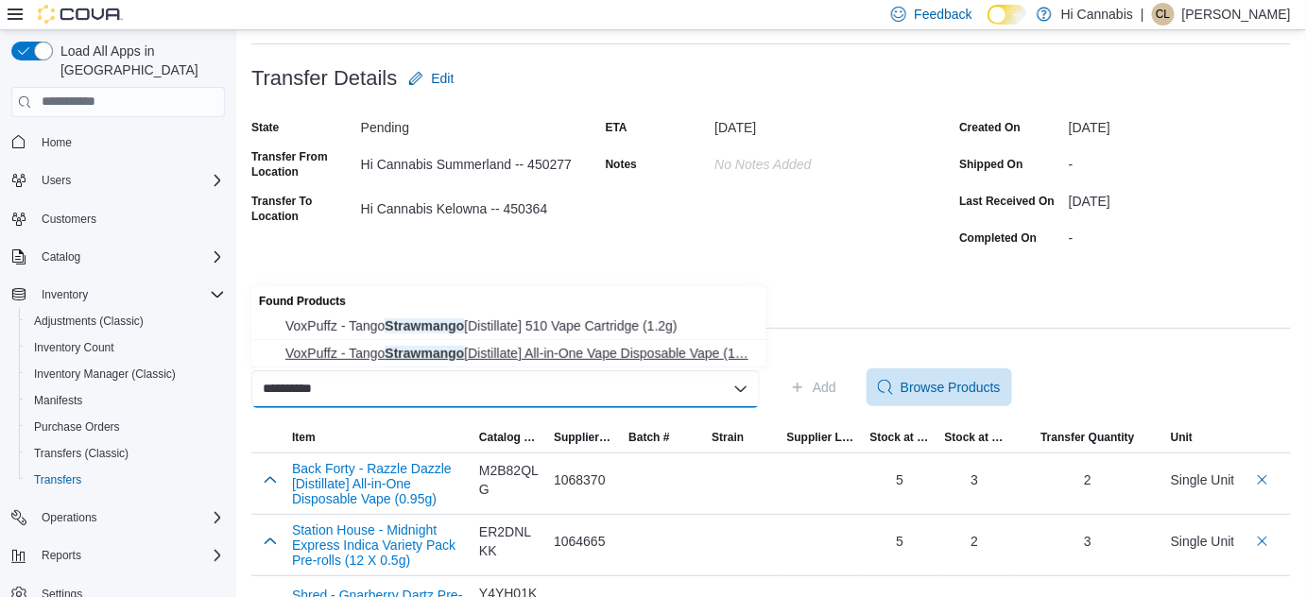
type input "**********"
click at [631, 362] on button "VoxPuffz - Tango Strawmango [Distillate] All-in-One Vape Disposable Vape (1… Vo…" at bounding box center [508, 353] width 515 height 27
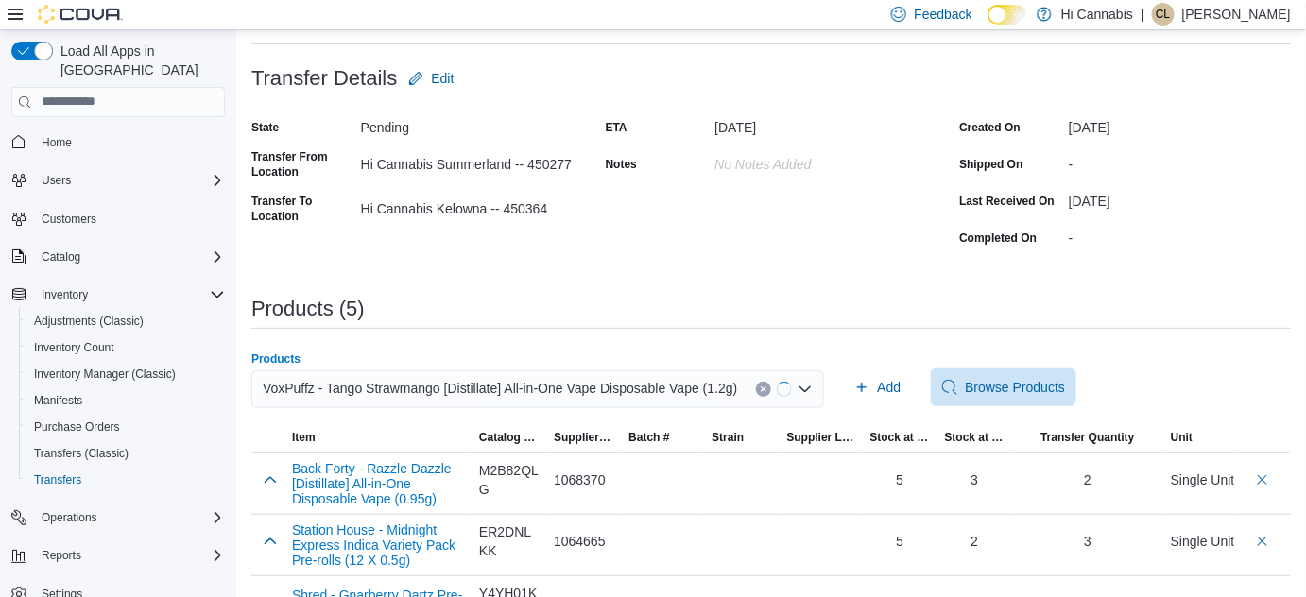
click at [969, 289] on div "**********" at bounding box center [770, 359] width 1039 height 804
click at [870, 391] on span "Add" at bounding box center [877, 388] width 46 height 38
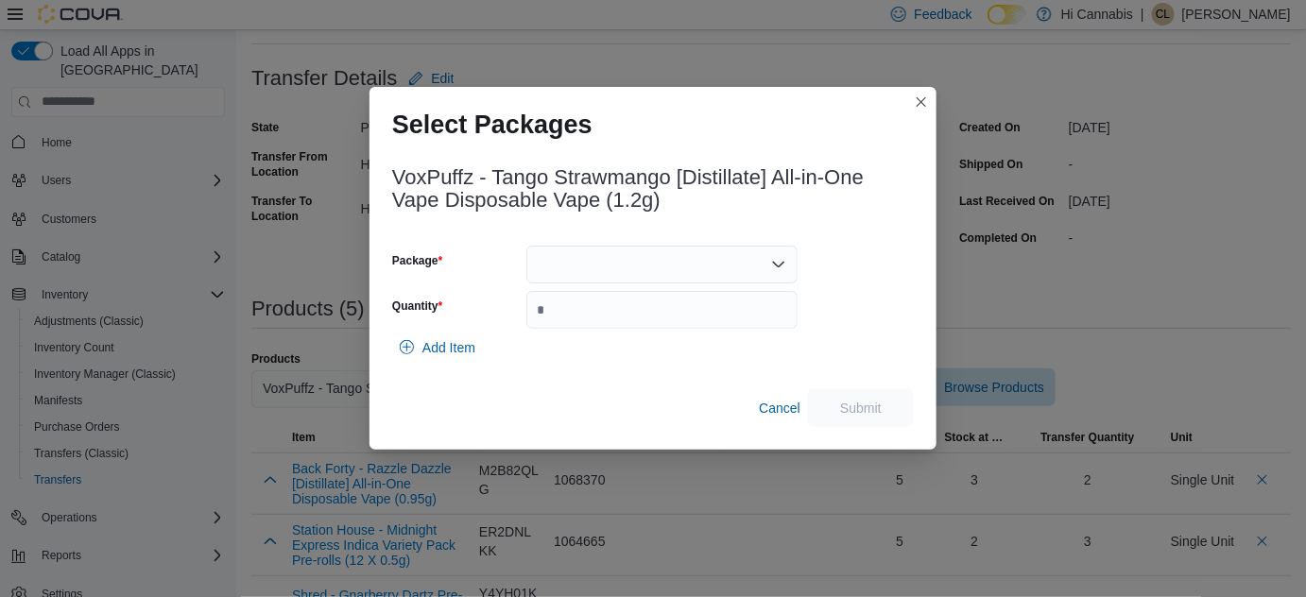
click at [572, 256] on div at bounding box center [661, 265] width 271 height 38
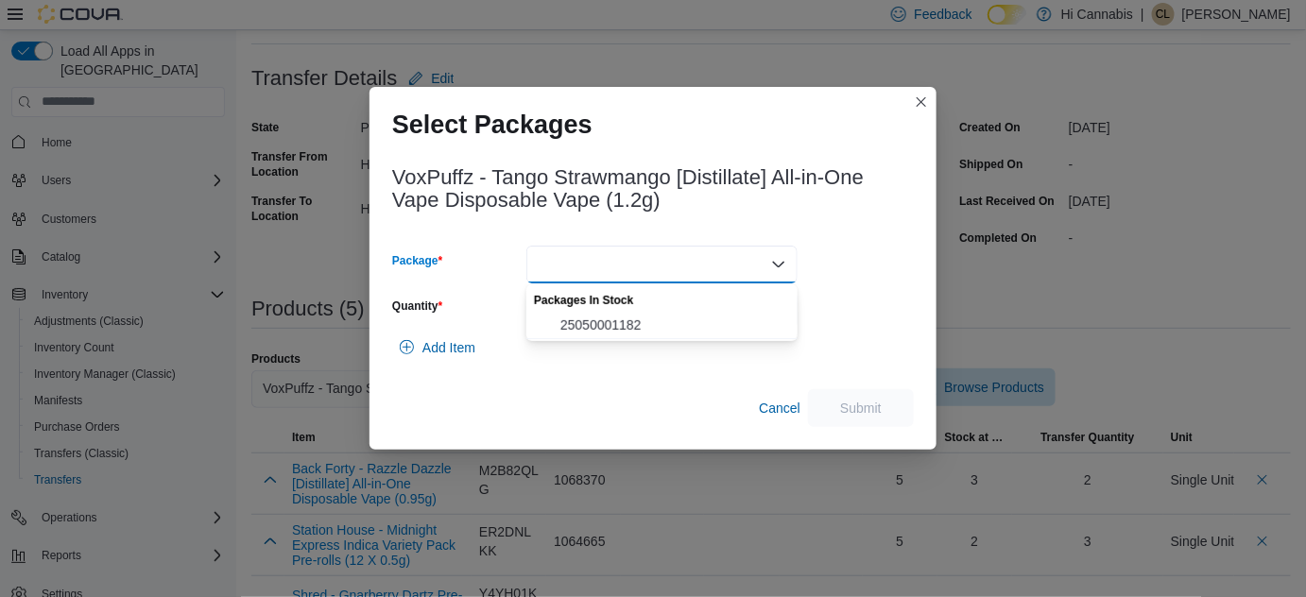
click at [575, 324] on span "25050001182" at bounding box center [673, 325] width 226 height 19
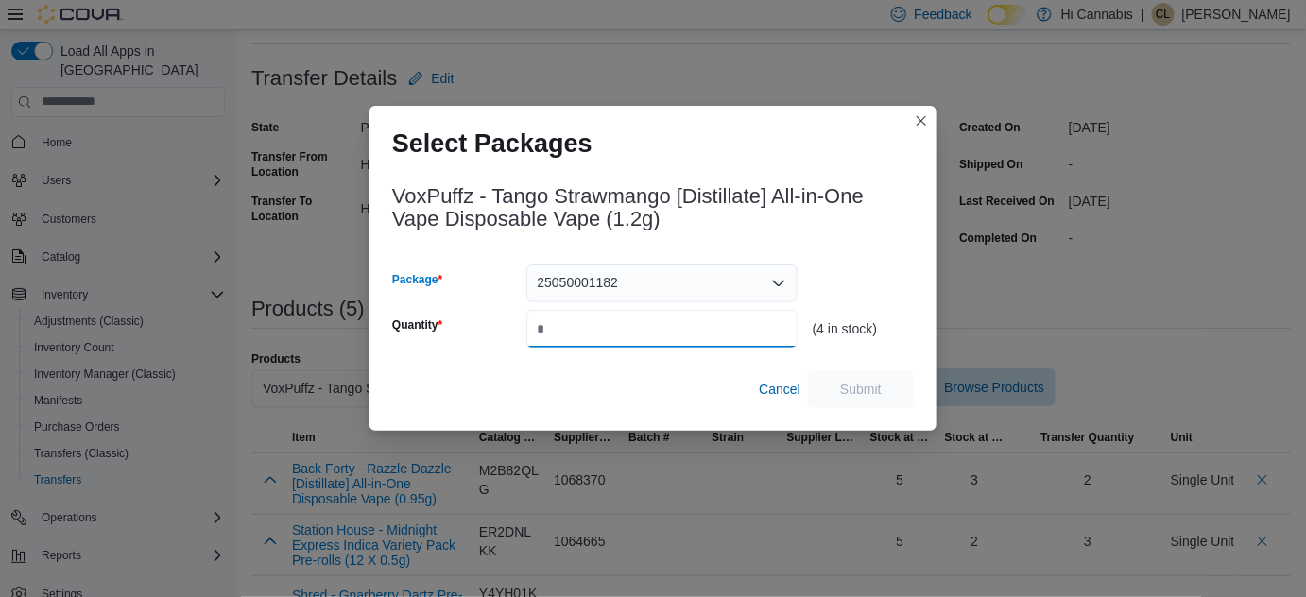
click at [596, 318] on input "Quantity" at bounding box center [661, 329] width 271 height 38
type input "*"
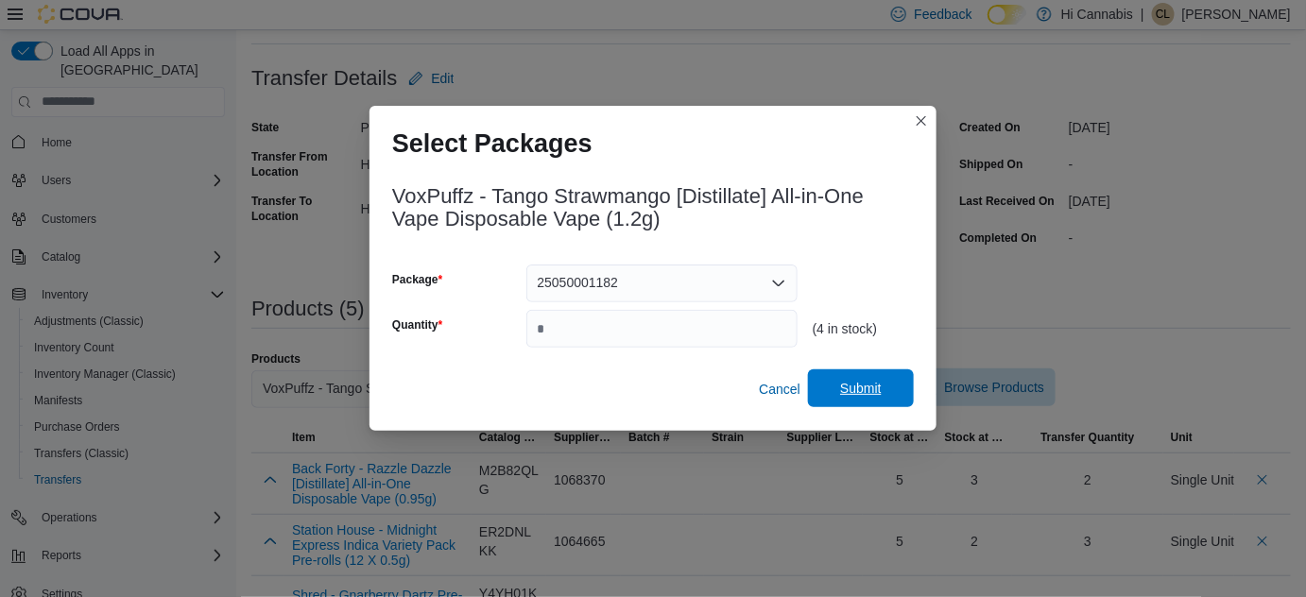
click at [883, 399] on span "Submit" at bounding box center [860, 388] width 83 height 38
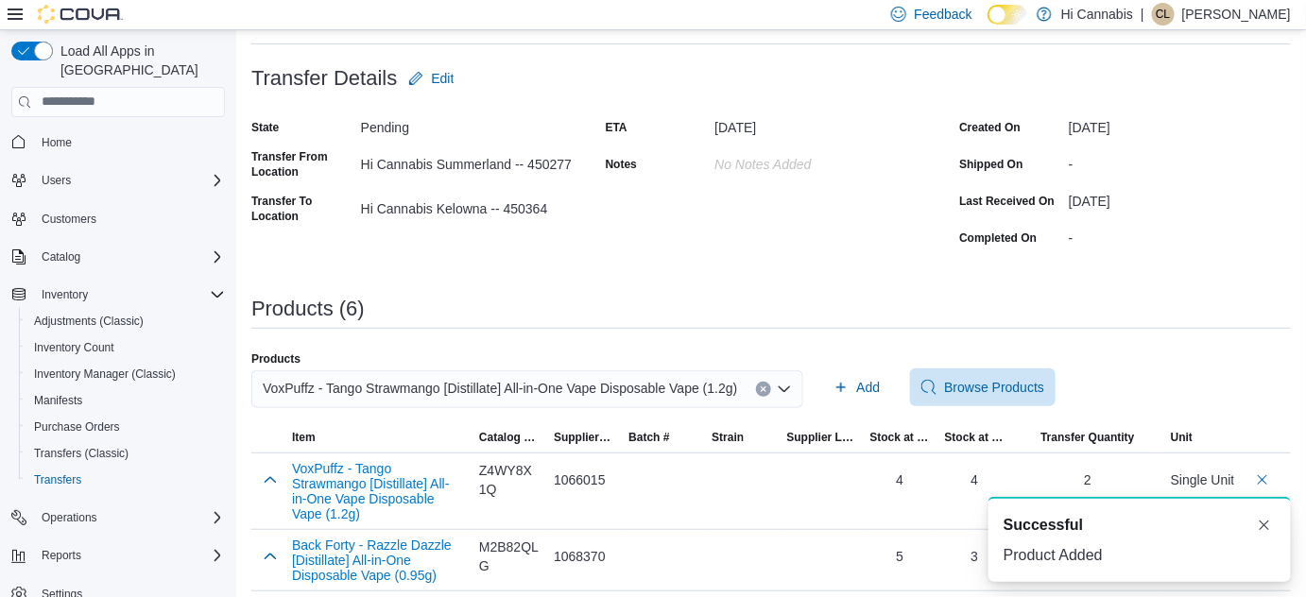
click at [760, 387] on icon "Clear input" at bounding box center [764, 390] width 8 height 8
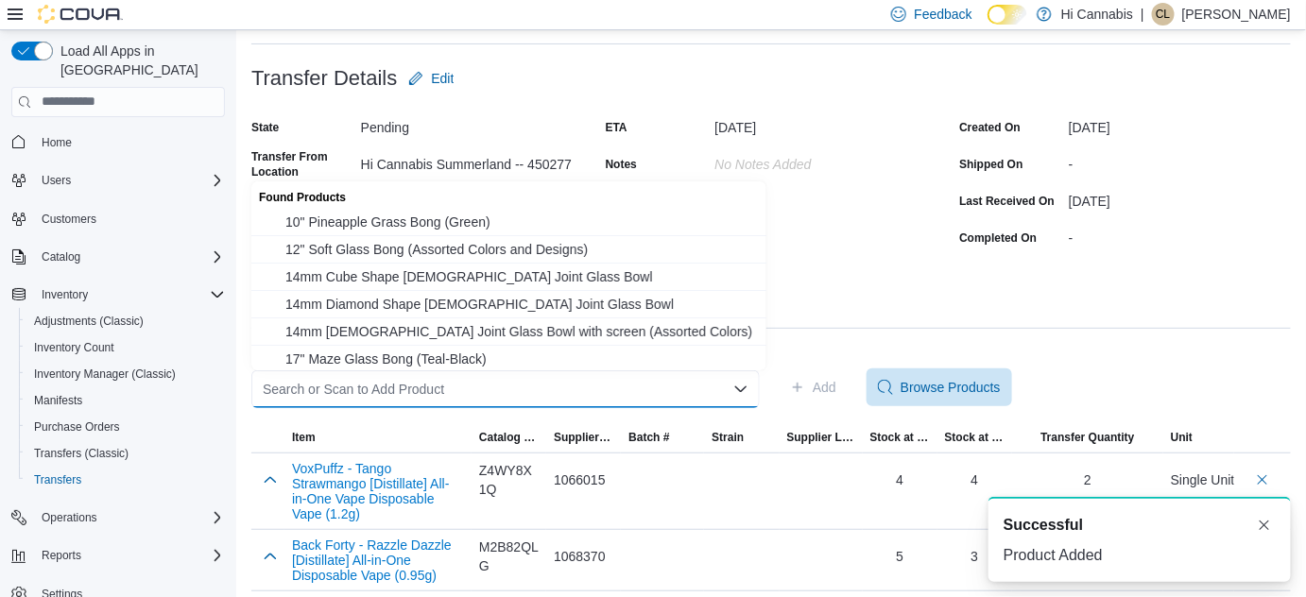
click at [647, 391] on div "Search or Scan to Add Product Combo box. Selected. Combo box input. Search or S…" at bounding box center [505, 389] width 508 height 38
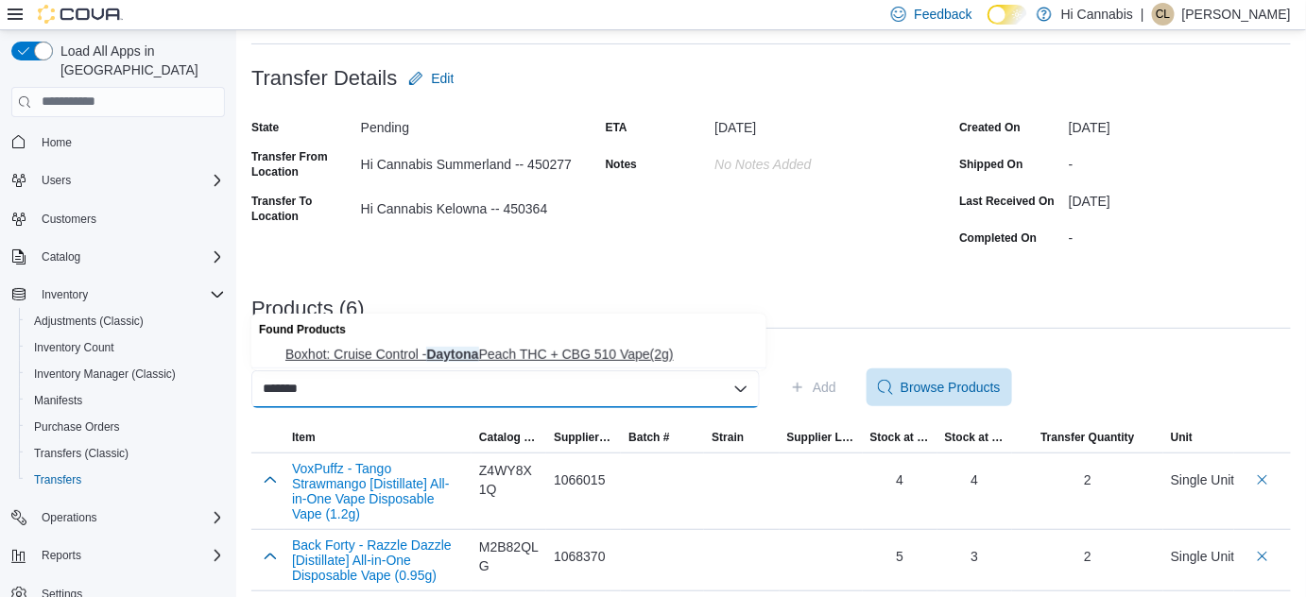
type input "*******"
click at [635, 346] on span "Boxhot: Cruise Control - Daytona Peach THC + CBG 510 Vape(2g)" at bounding box center [520, 354] width 470 height 19
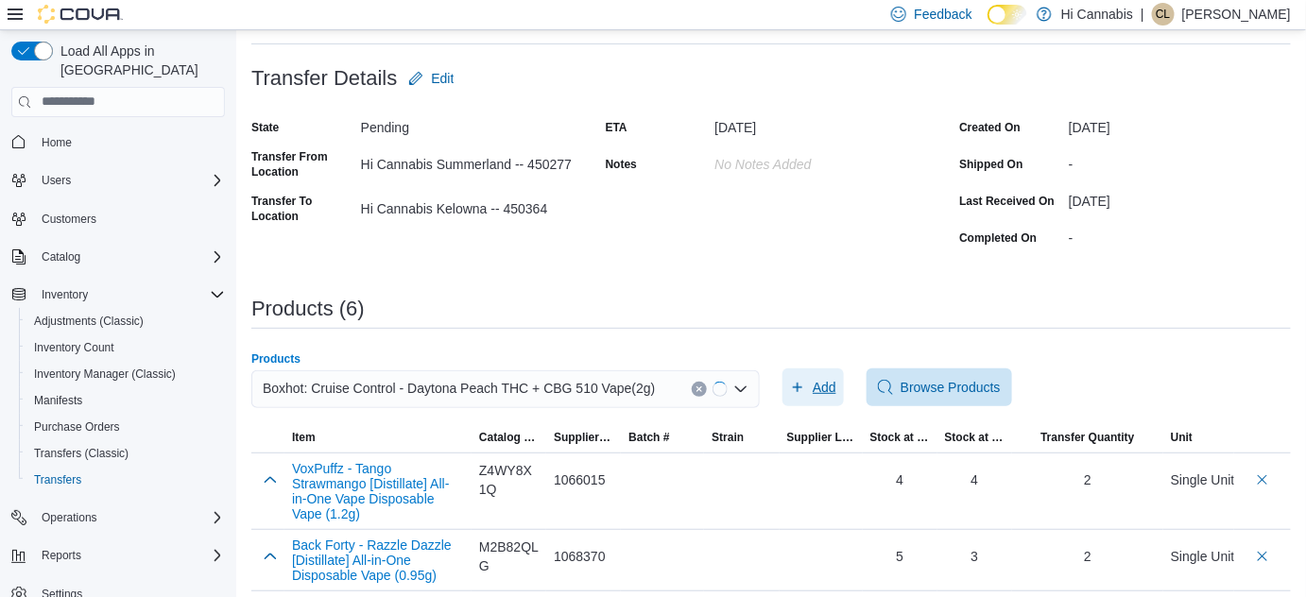
click at [829, 395] on span "Add" at bounding box center [825, 387] width 24 height 19
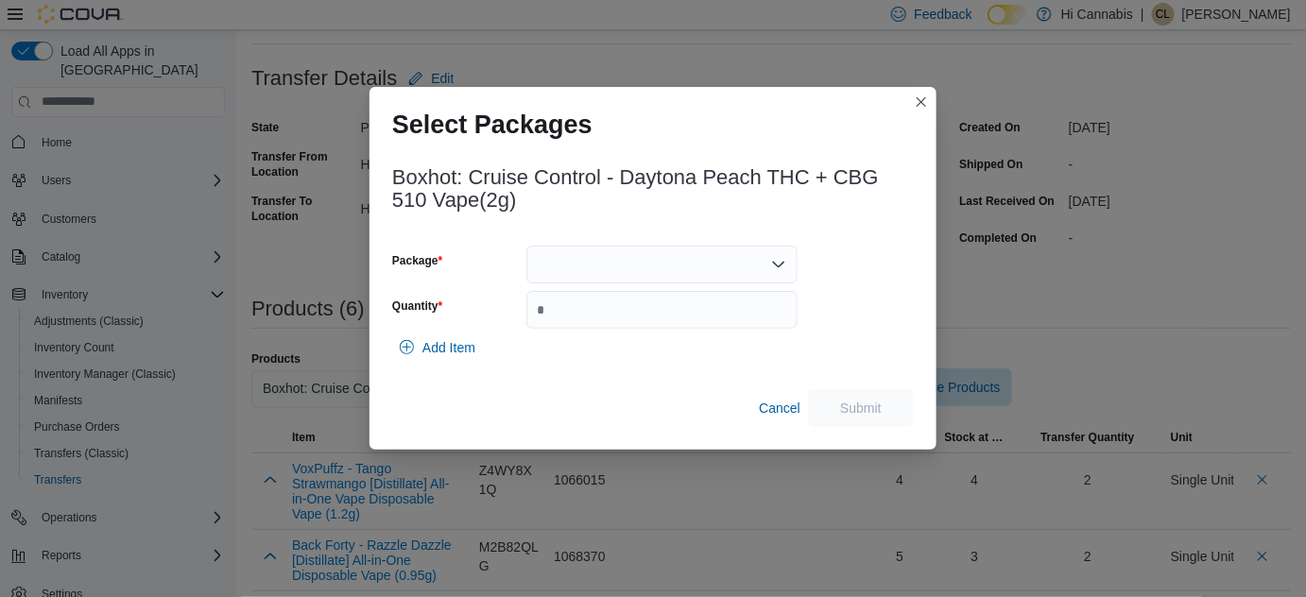
click at [737, 259] on div at bounding box center [661, 265] width 271 height 38
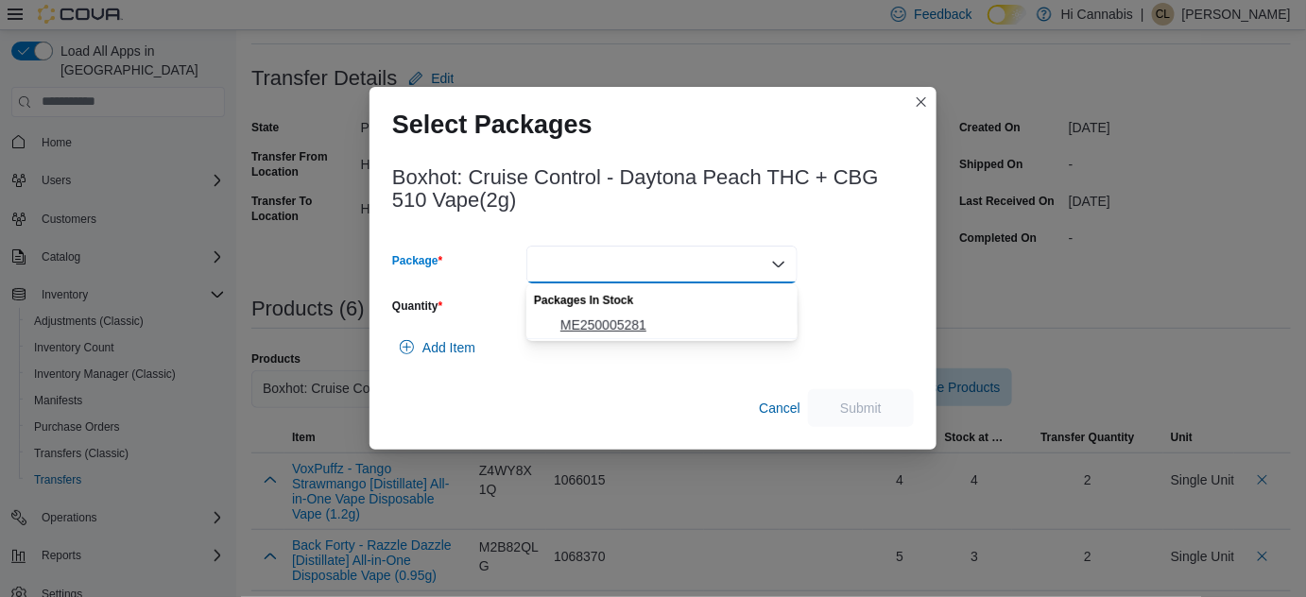
click at [644, 325] on span "ME250005281" at bounding box center [673, 325] width 226 height 19
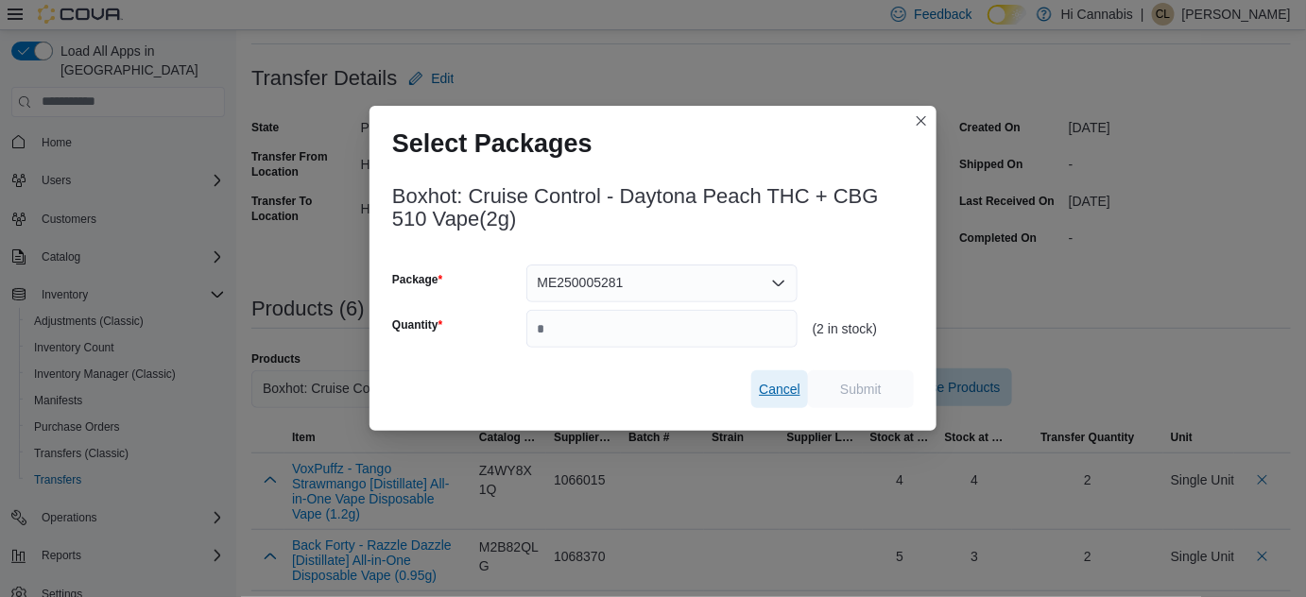
drag, startPoint x: 776, startPoint y: 380, endPoint x: 733, endPoint y: 359, distance: 47.3
click at [778, 380] on span "Cancel" at bounding box center [780, 389] width 42 height 19
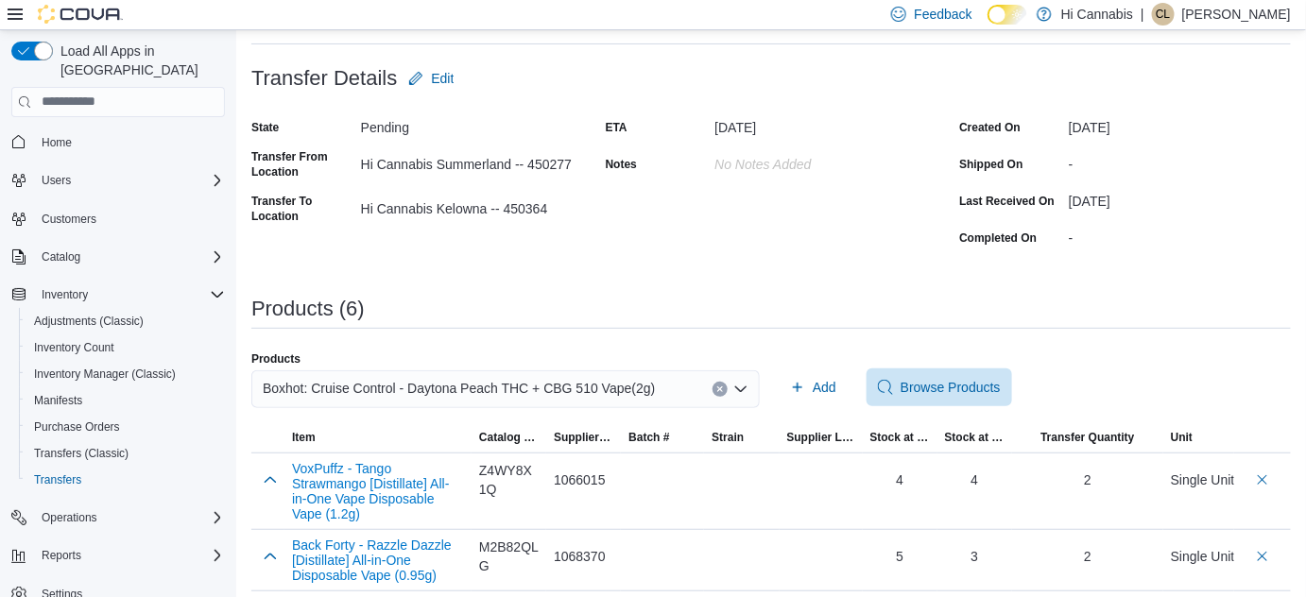
click at [735, 384] on div "Boxhot: Cruise Control - Daytona Peach THC + CBG 510 Vape(2g)" at bounding box center [505, 389] width 508 height 38
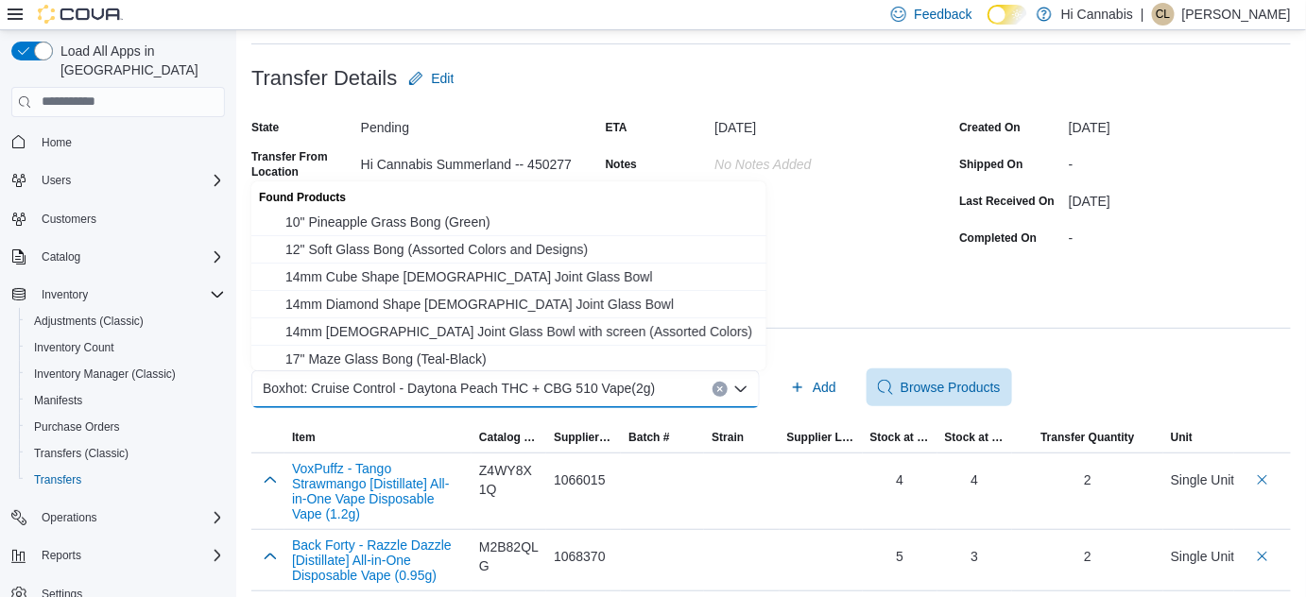
click at [723, 387] on icon "Clear input" at bounding box center [720, 390] width 8 height 8
click at [691, 393] on div "Search or Scan to Add Product Combo box. Selected. Combo box input. Search or S…" at bounding box center [505, 389] width 508 height 38
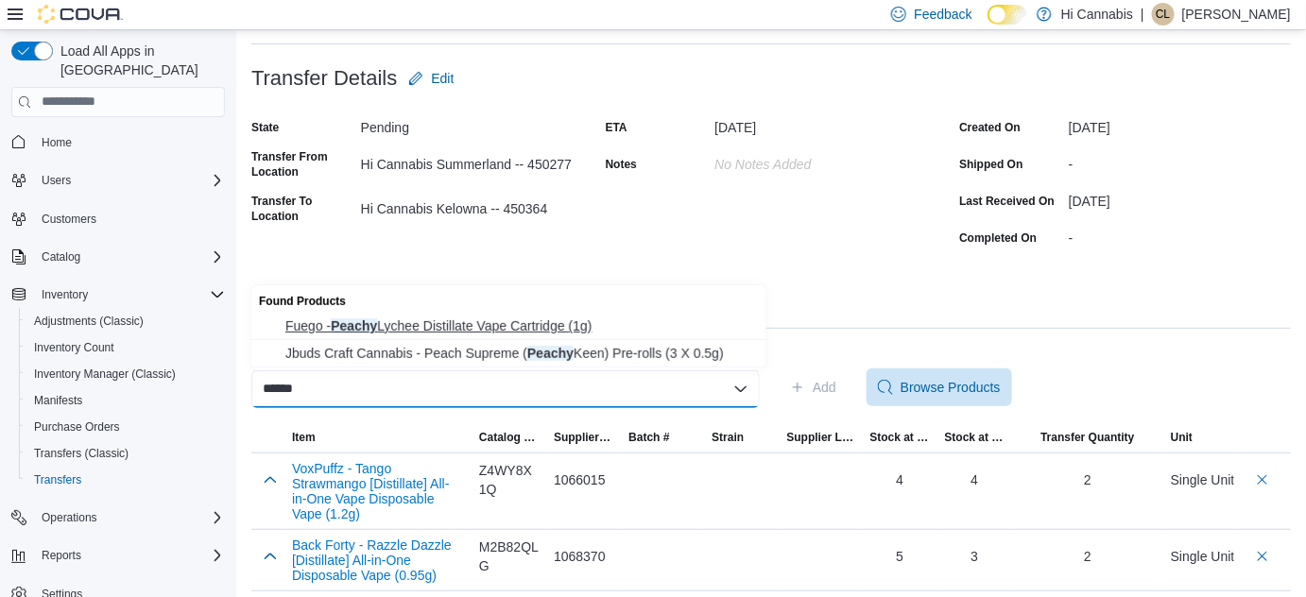
type input "******"
click at [539, 335] on button "Fuego - Peachy Lychee Distillate Vape Cartridge (1g)" at bounding box center [508, 326] width 515 height 27
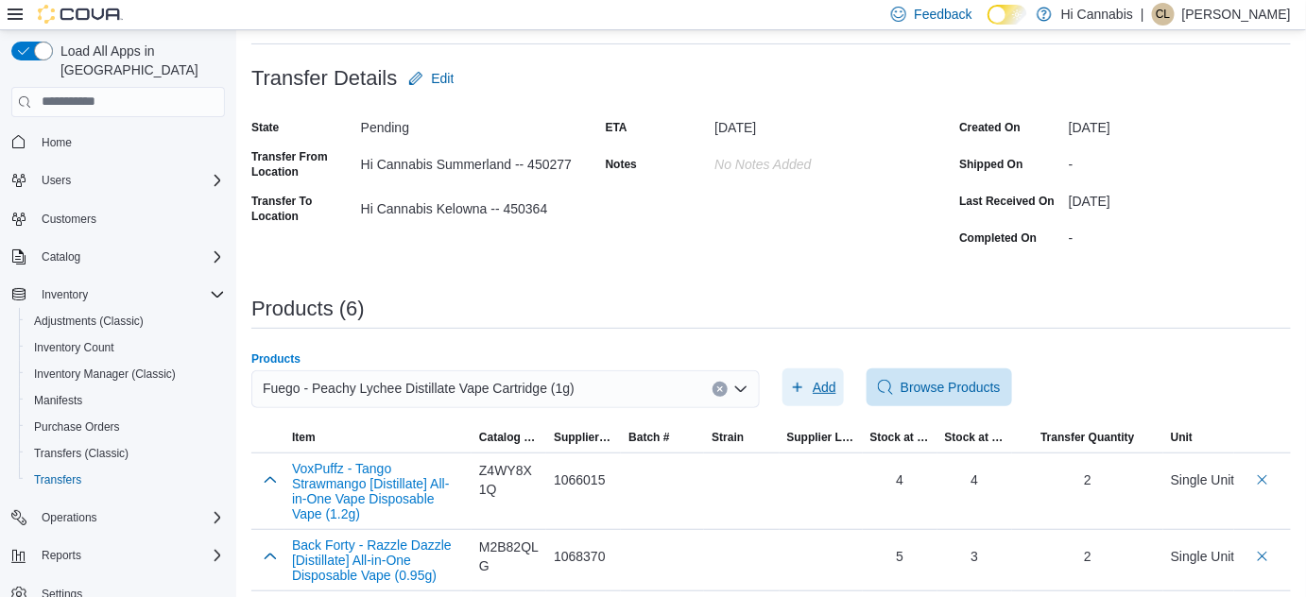
click at [813, 384] on span "Add" at bounding box center [813, 388] width 46 height 38
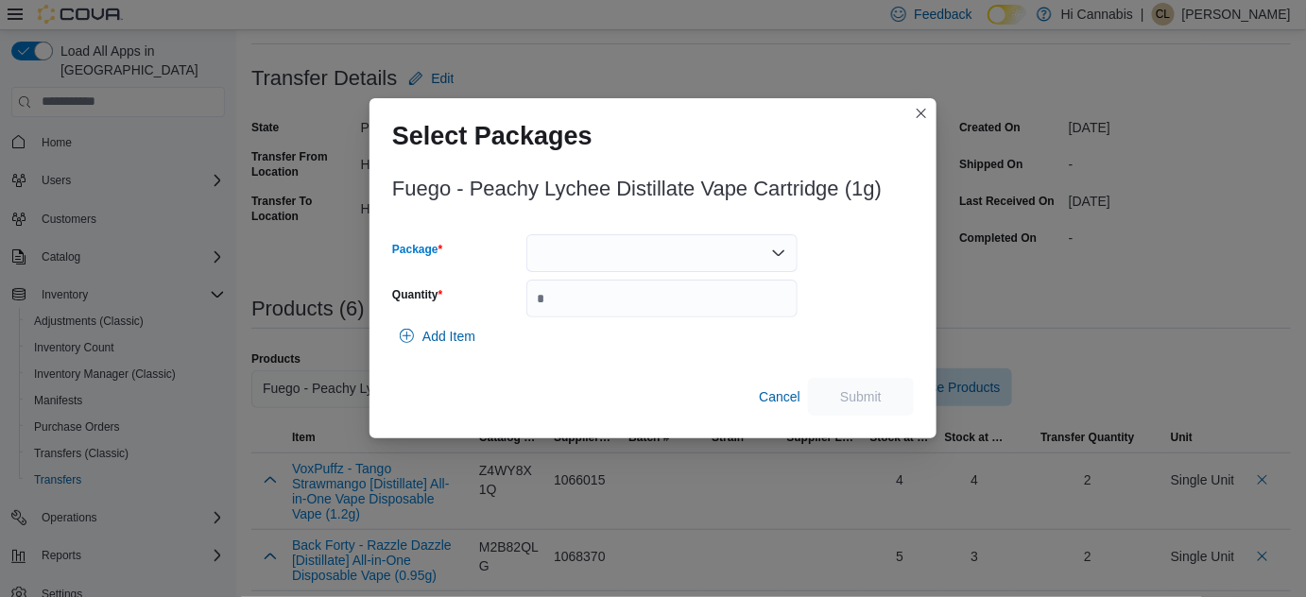
click at [619, 251] on div at bounding box center [661, 253] width 271 height 38
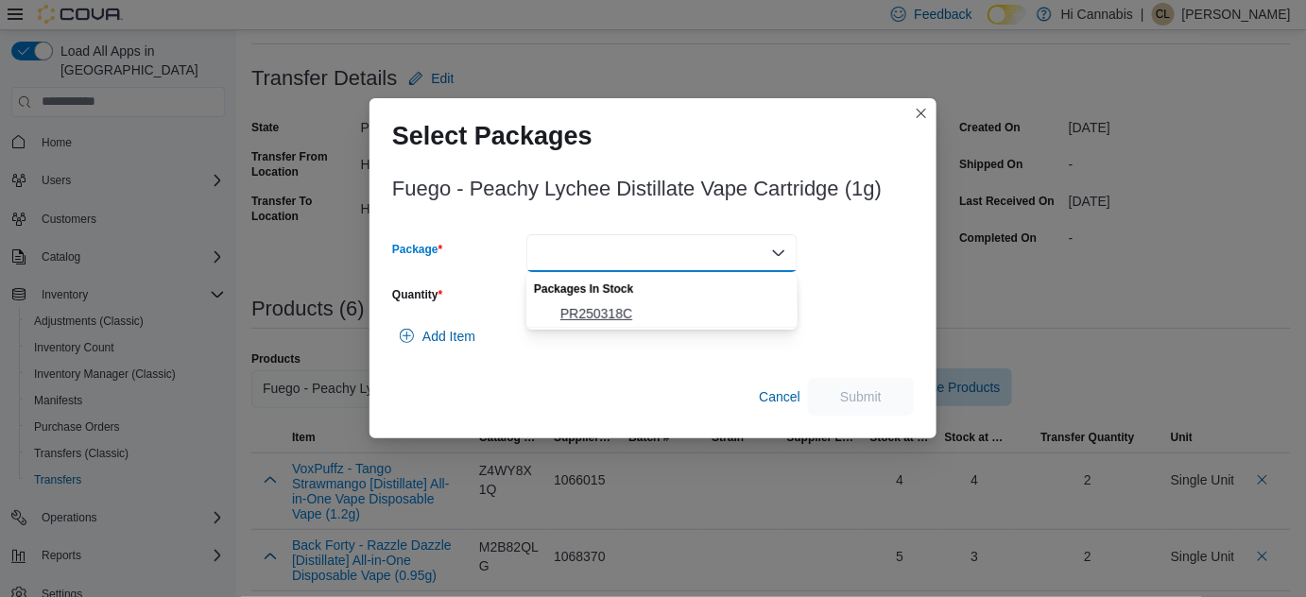
click at [583, 312] on span "PR250318C" at bounding box center [673, 313] width 226 height 19
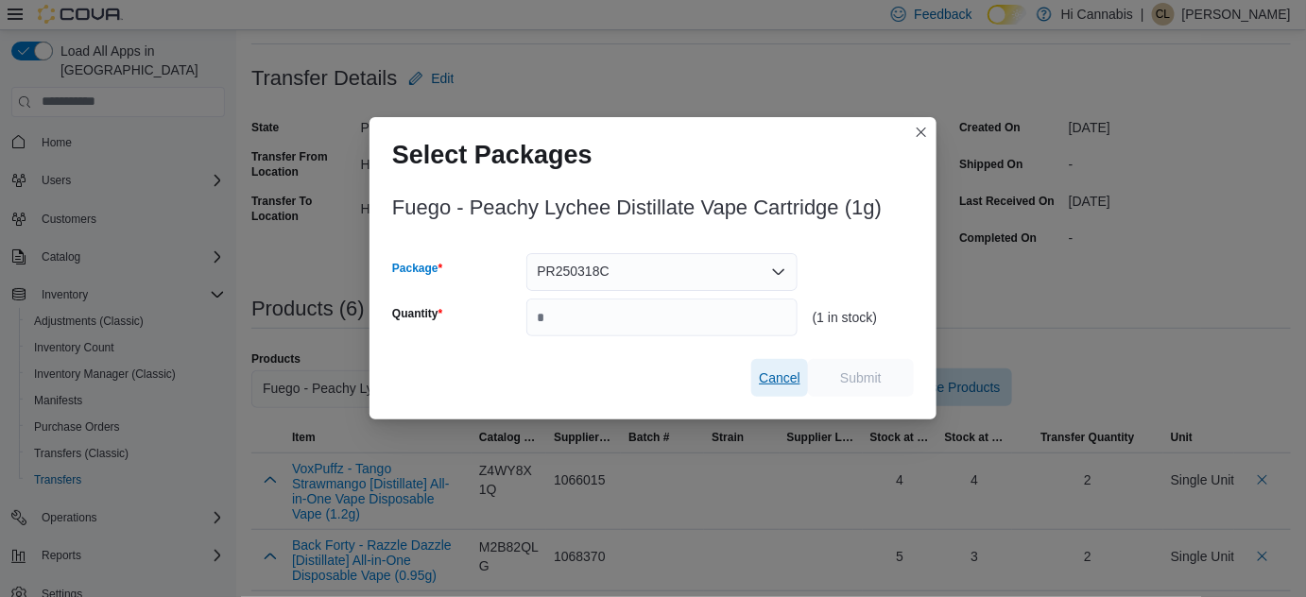
click at [784, 382] on span "Cancel" at bounding box center [780, 378] width 42 height 19
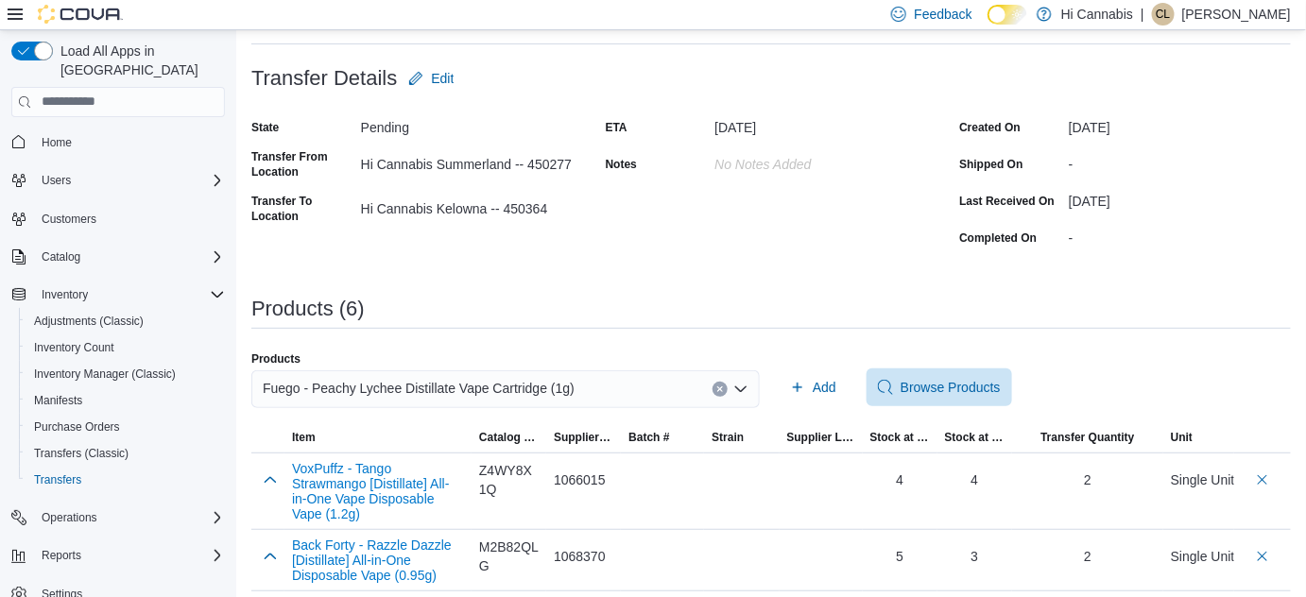
click at [724, 387] on icon "Clear input" at bounding box center [720, 390] width 8 height 8
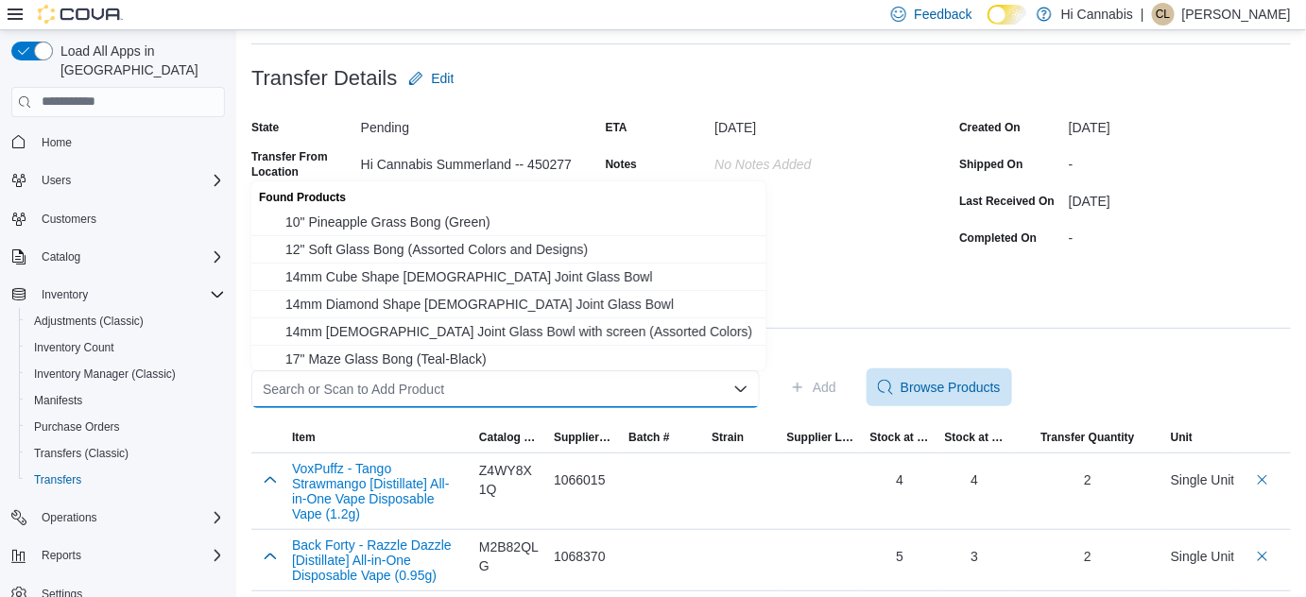
click at [669, 399] on div "Search or Scan to Add Product Combo box. Selected. Combo box input. Search or S…" at bounding box center [505, 389] width 508 height 38
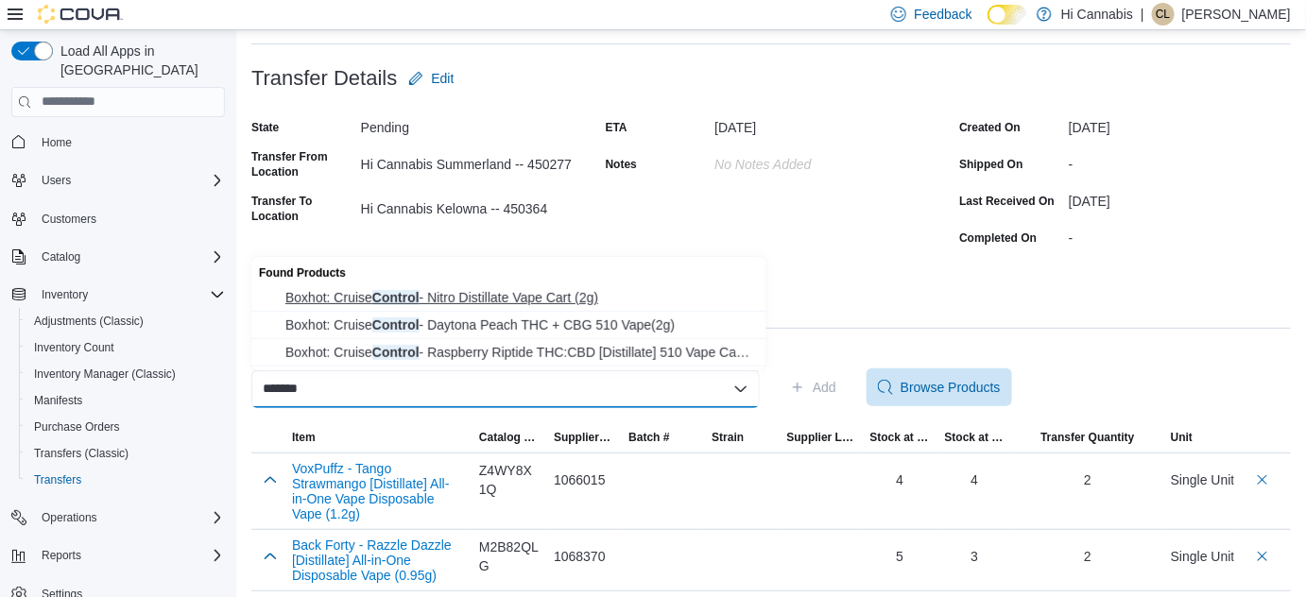
type input "*******"
click at [562, 293] on span "Boxhot: Cruise Control - Nitro Distillate Vape Cart (2g)" at bounding box center [520, 297] width 470 height 19
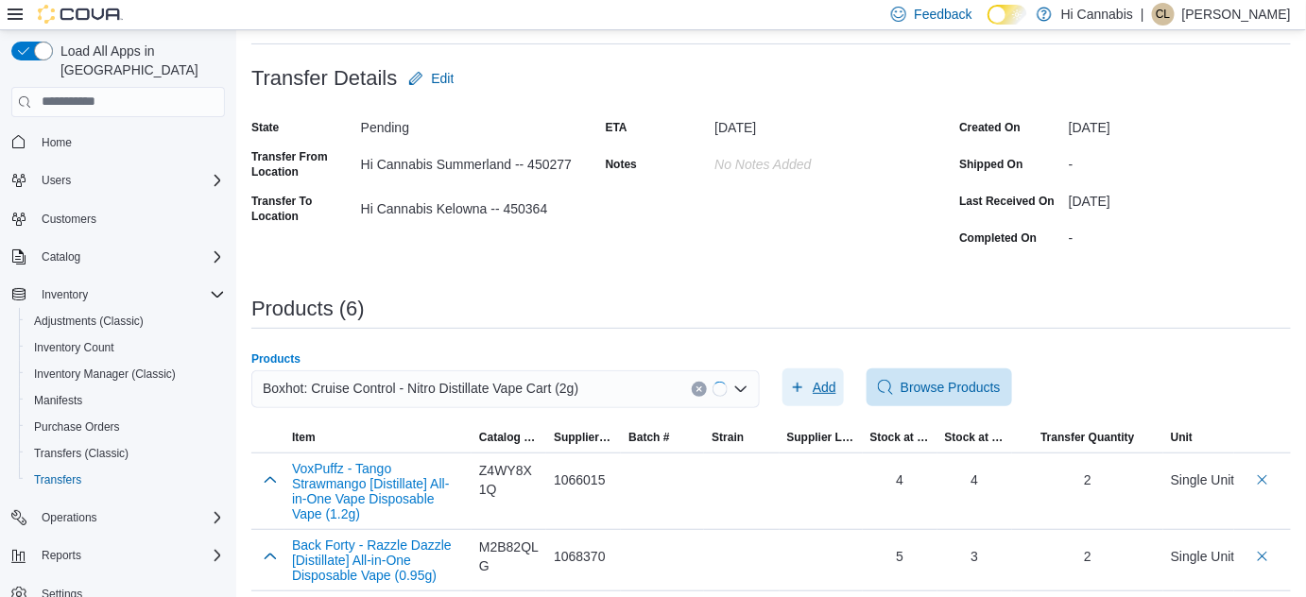
click at [833, 384] on span "Add" at bounding box center [825, 387] width 24 height 19
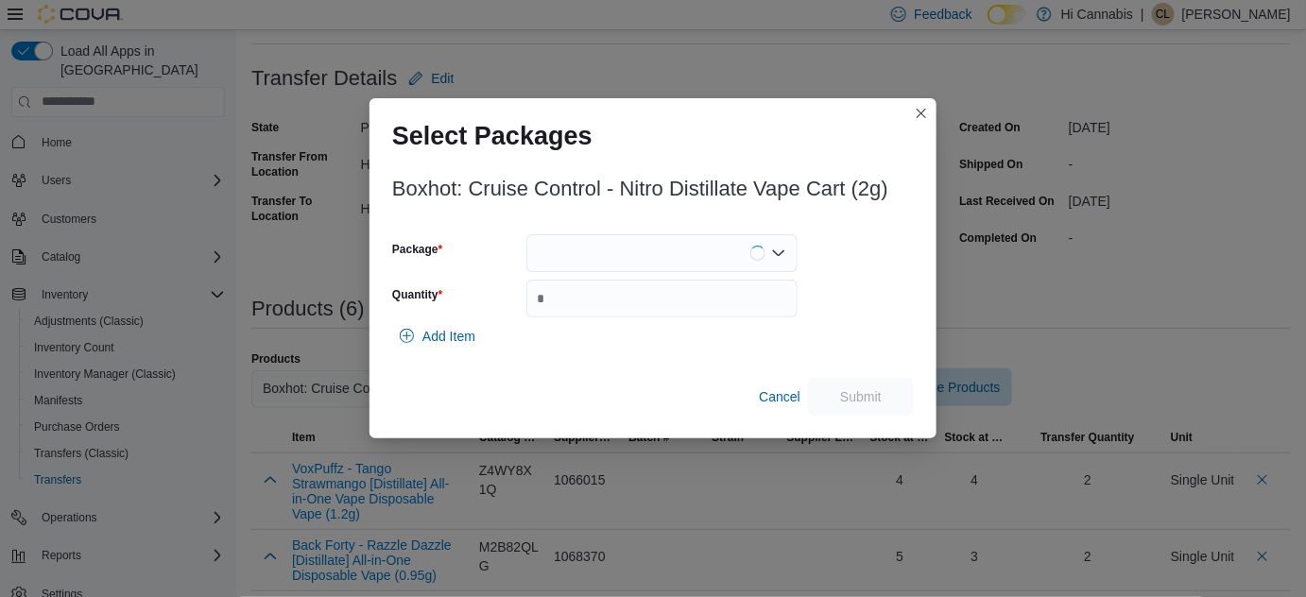
click at [656, 235] on div "Boxhot: Cruise Control - Nitro Distillate Vape Cart (2g) Package Quantity Add I…" at bounding box center [653, 290] width 522 height 249
click at [655, 251] on div at bounding box center [661, 253] width 271 height 38
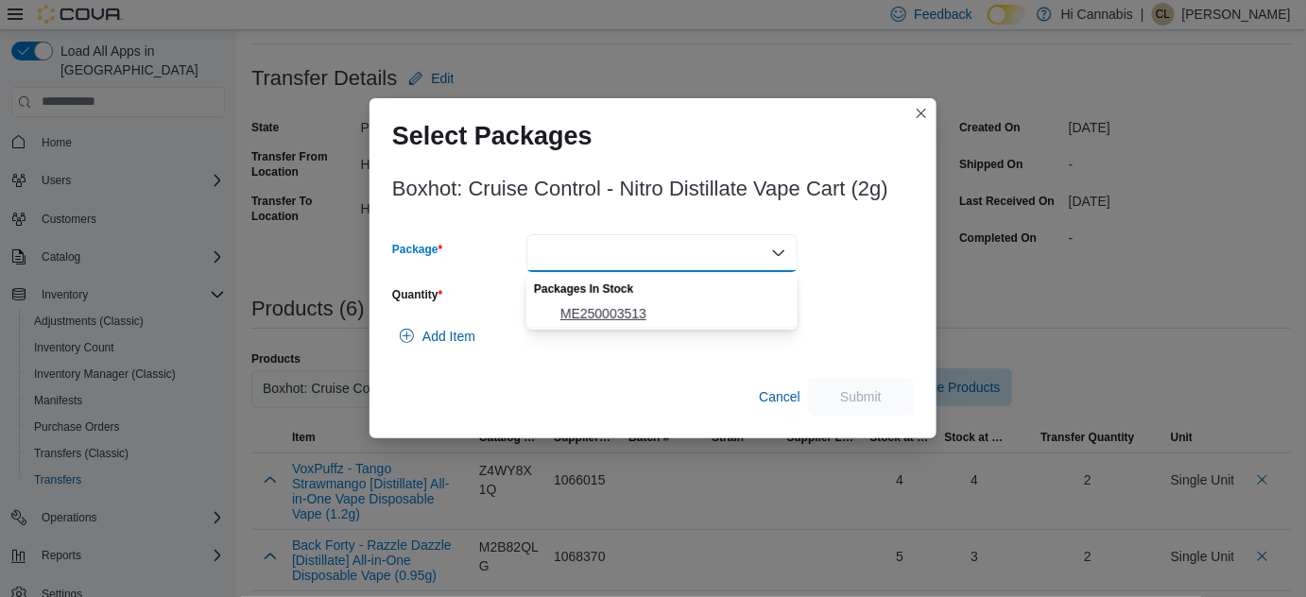
click at [624, 311] on span "ME250003513" at bounding box center [673, 313] width 226 height 19
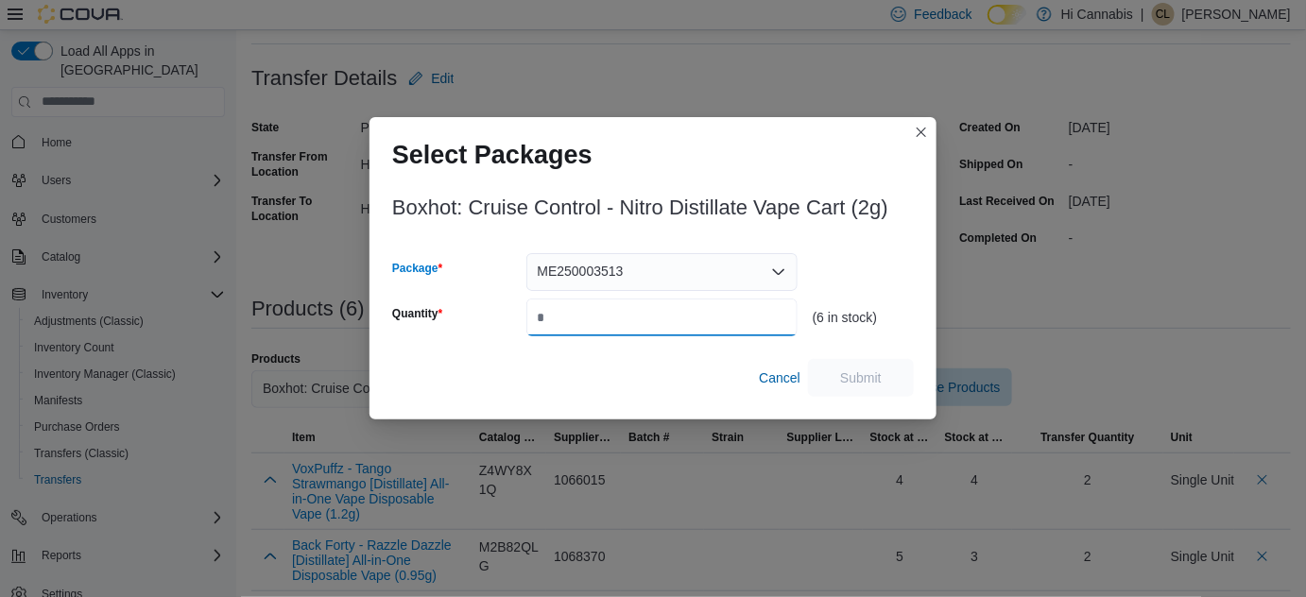
click at [606, 318] on input "Quantity" at bounding box center [661, 318] width 271 height 38
type input "*"
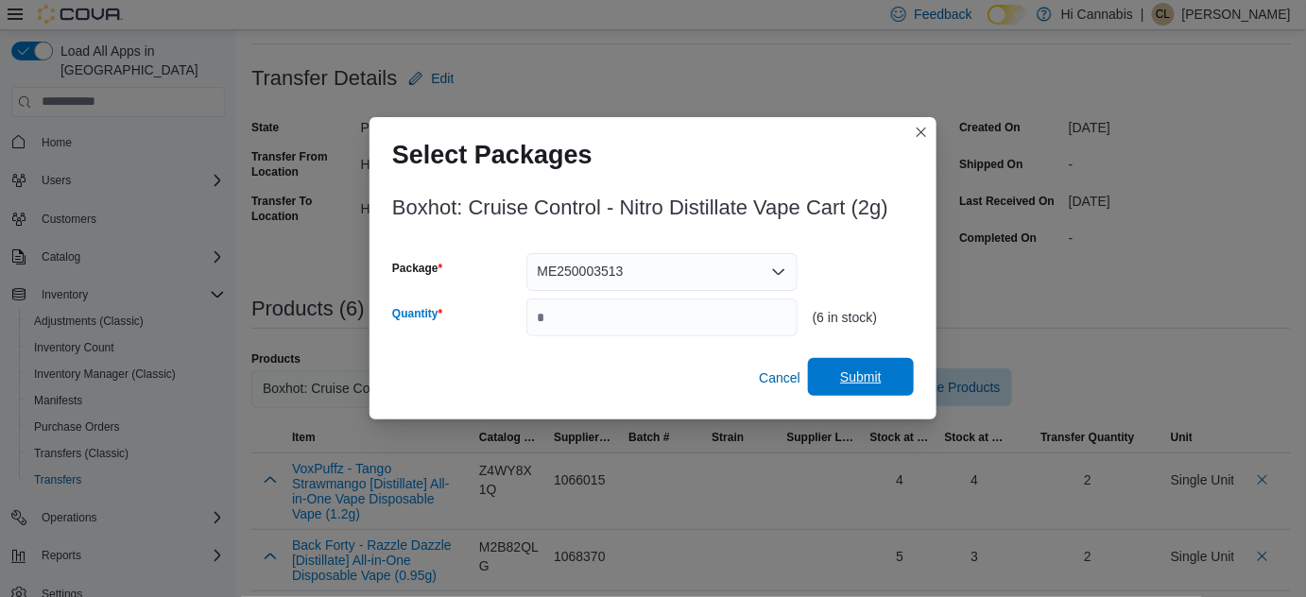
click at [893, 380] on span "Submit" at bounding box center [860, 377] width 83 height 38
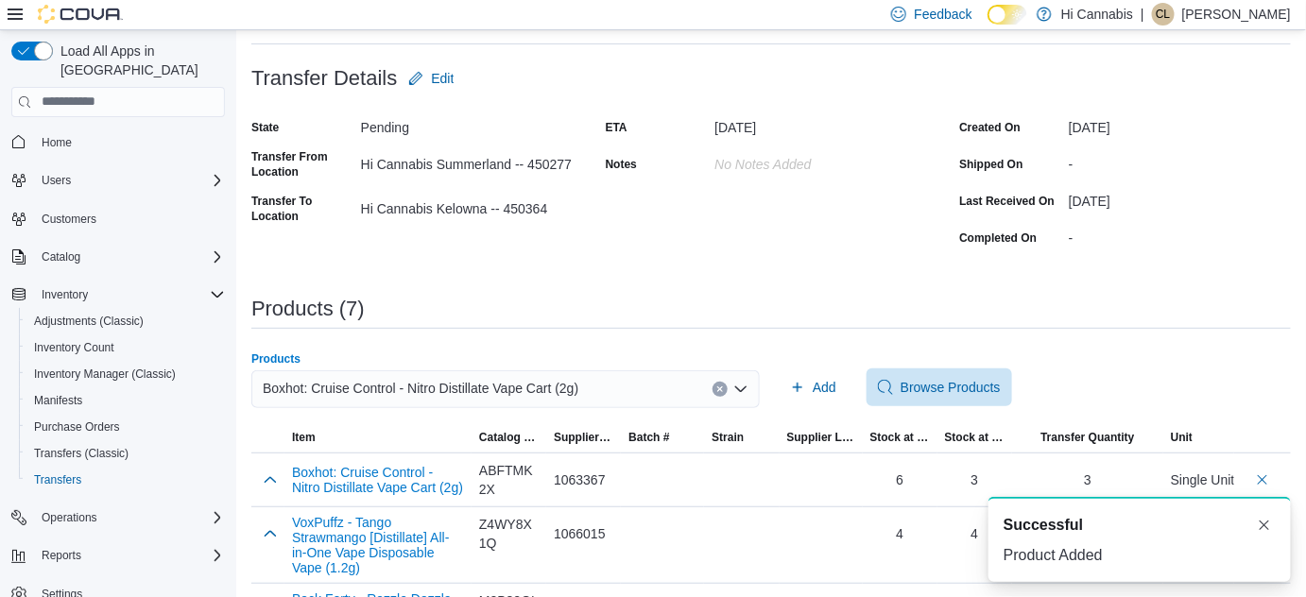
click at [719, 385] on button "Clear input" at bounding box center [720, 389] width 15 height 15
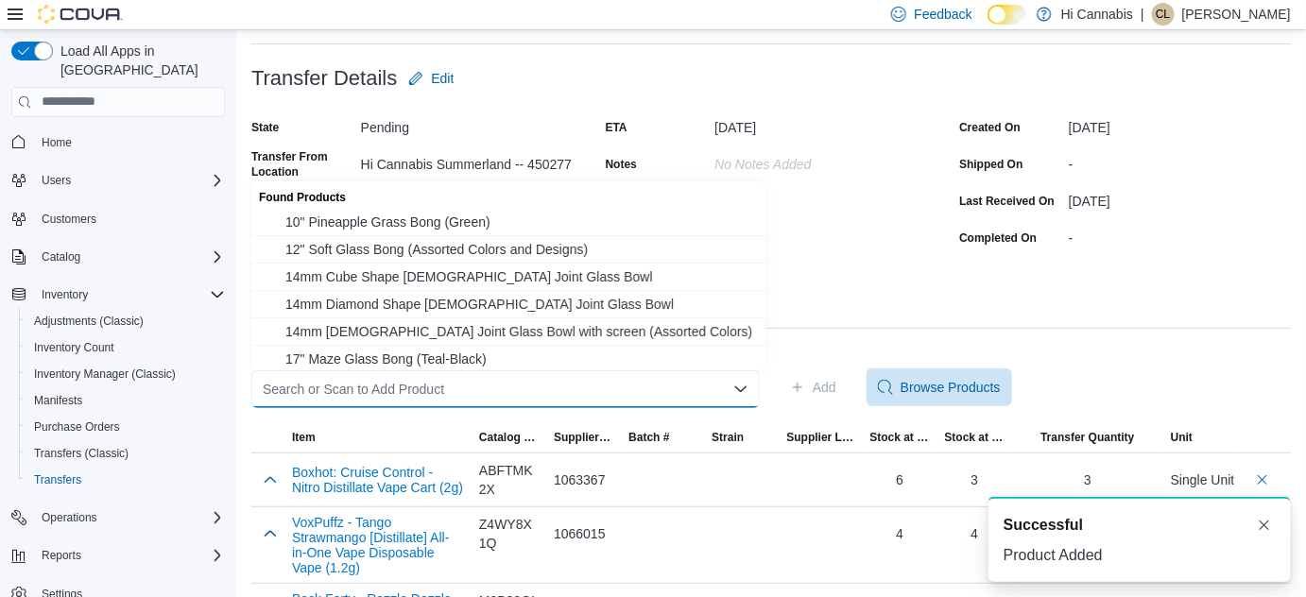
click at [674, 395] on div "Search or Scan to Add Product Combo box. Selected. Combo box input. Search or S…" at bounding box center [505, 389] width 508 height 38
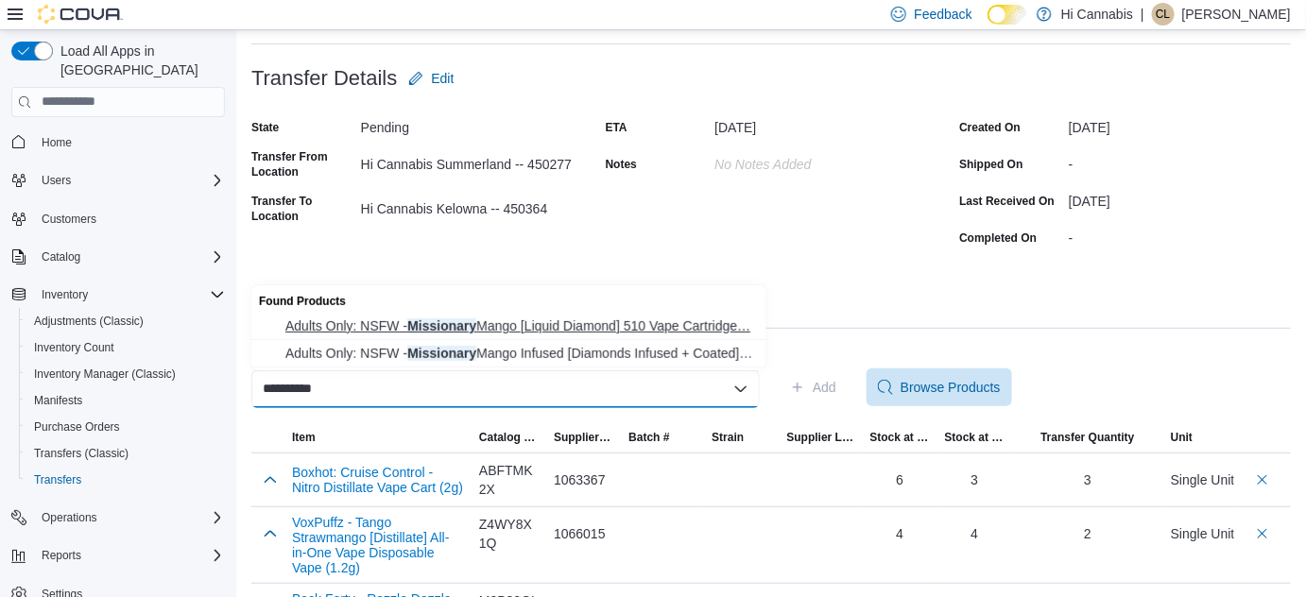
type input "**********"
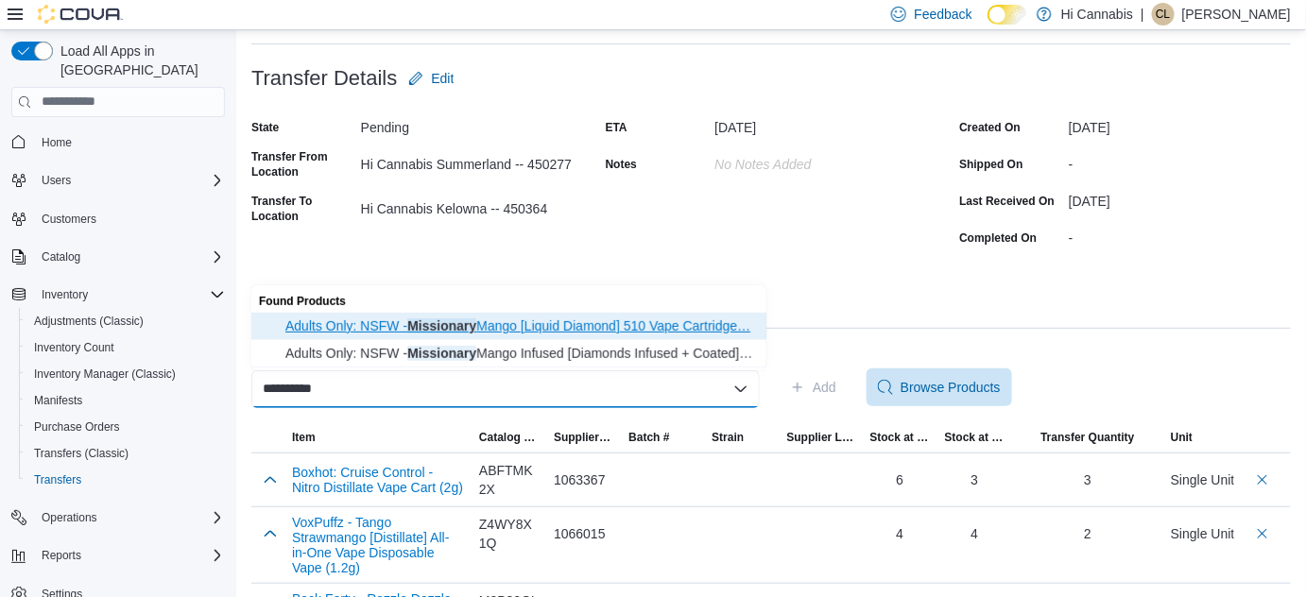
click at [610, 331] on span "Adults Only: NSFW - Missionary Mango [Liquid Diamond] 510 Vape Cartridge… Adult…" at bounding box center [520, 326] width 470 height 19
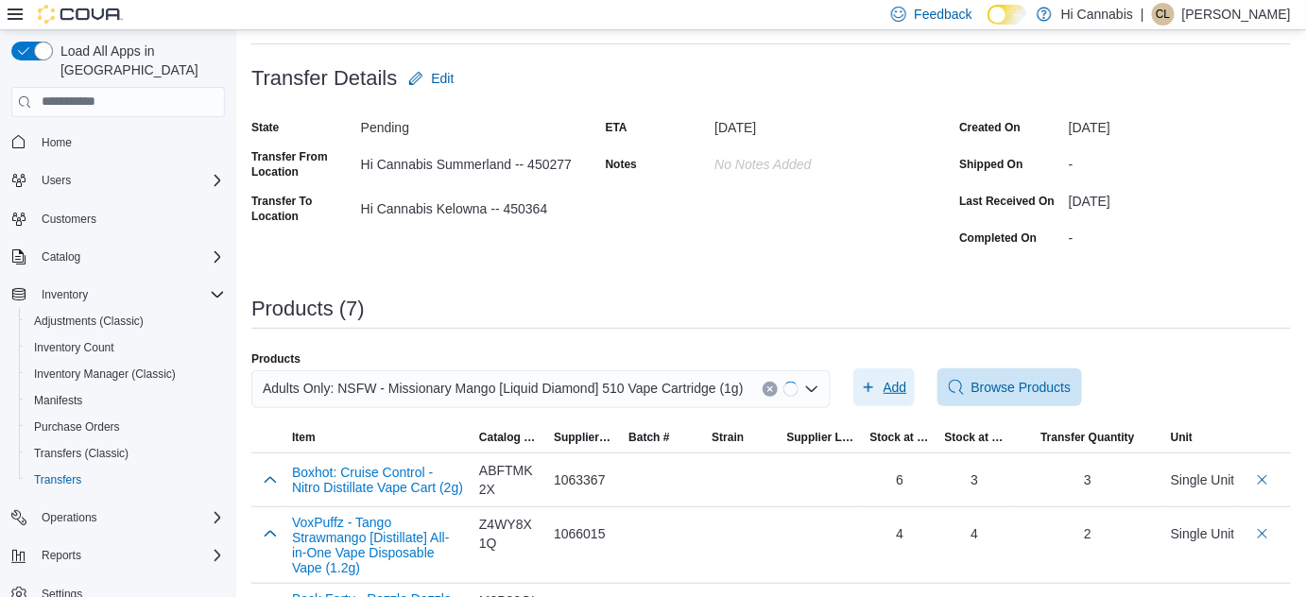
click at [884, 392] on span "Add" at bounding box center [896, 387] width 24 height 19
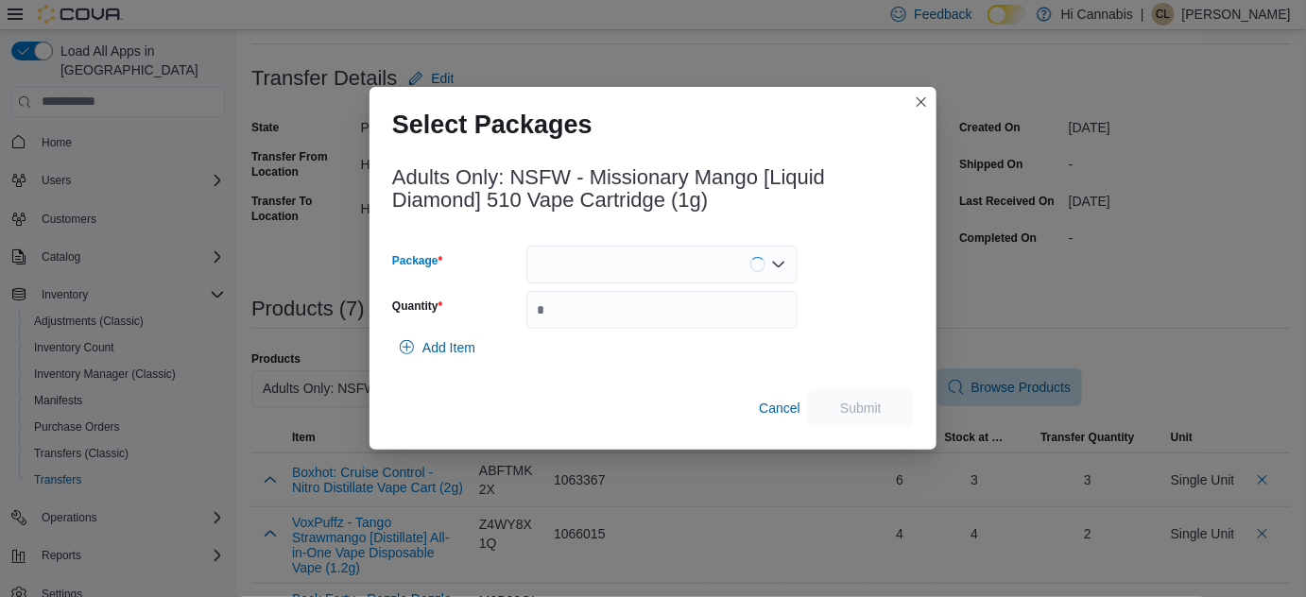
click at [644, 265] on div at bounding box center [661, 265] width 271 height 38
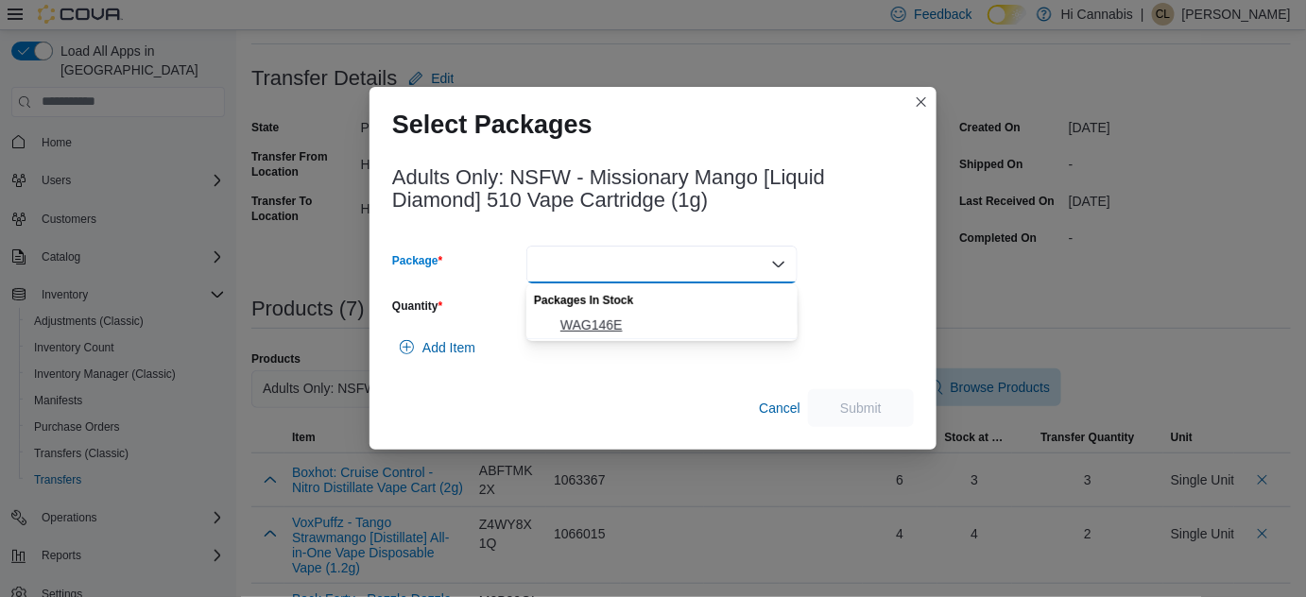
click at [613, 318] on span "WAG146E" at bounding box center [673, 325] width 226 height 19
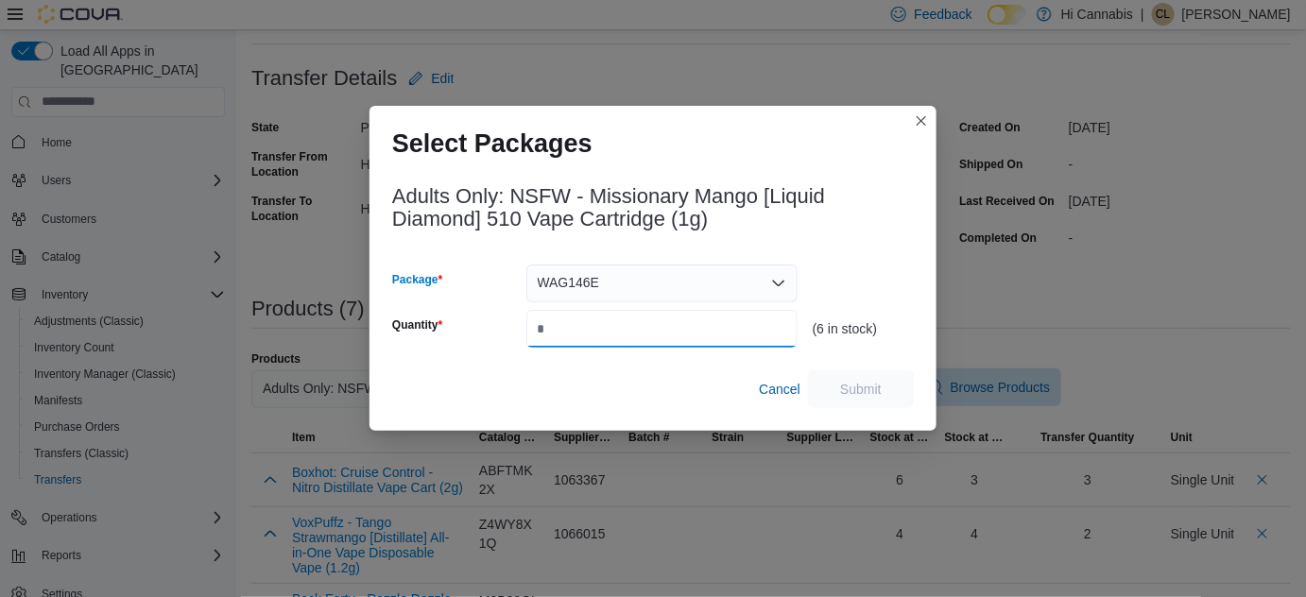
click at [583, 329] on input "Quantity" at bounding box center [661, 329] width 271 height 38
type input "*"
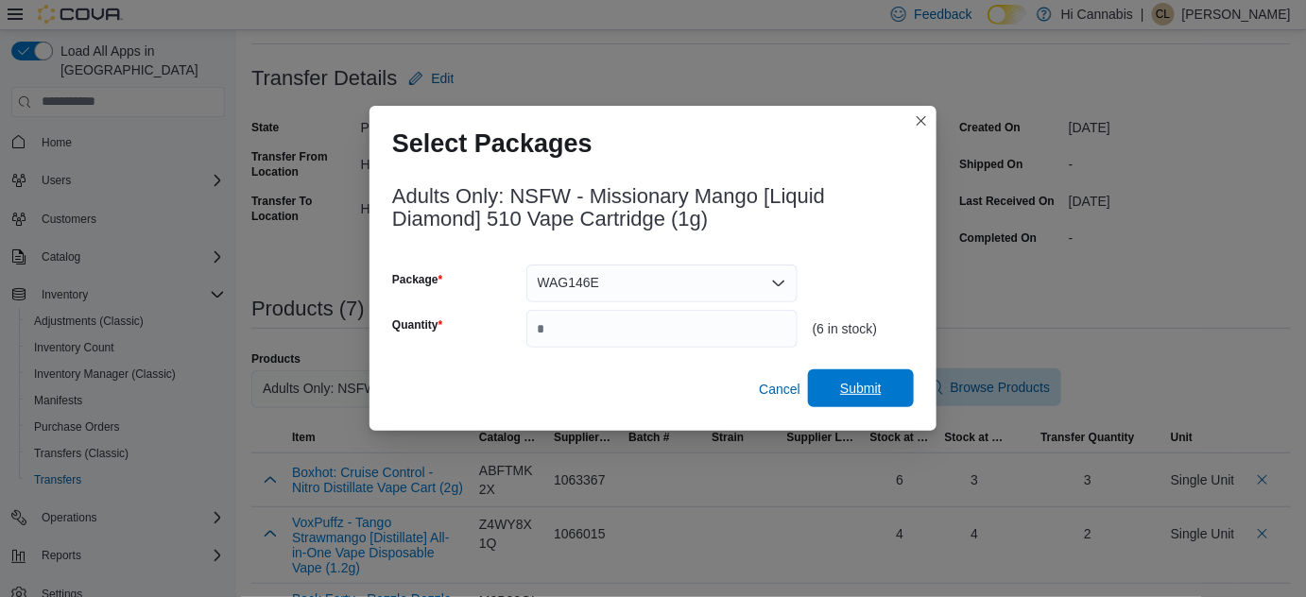
click at [874, 387] on span "Submit" at bounding box center [861, 388] width 42 height 19
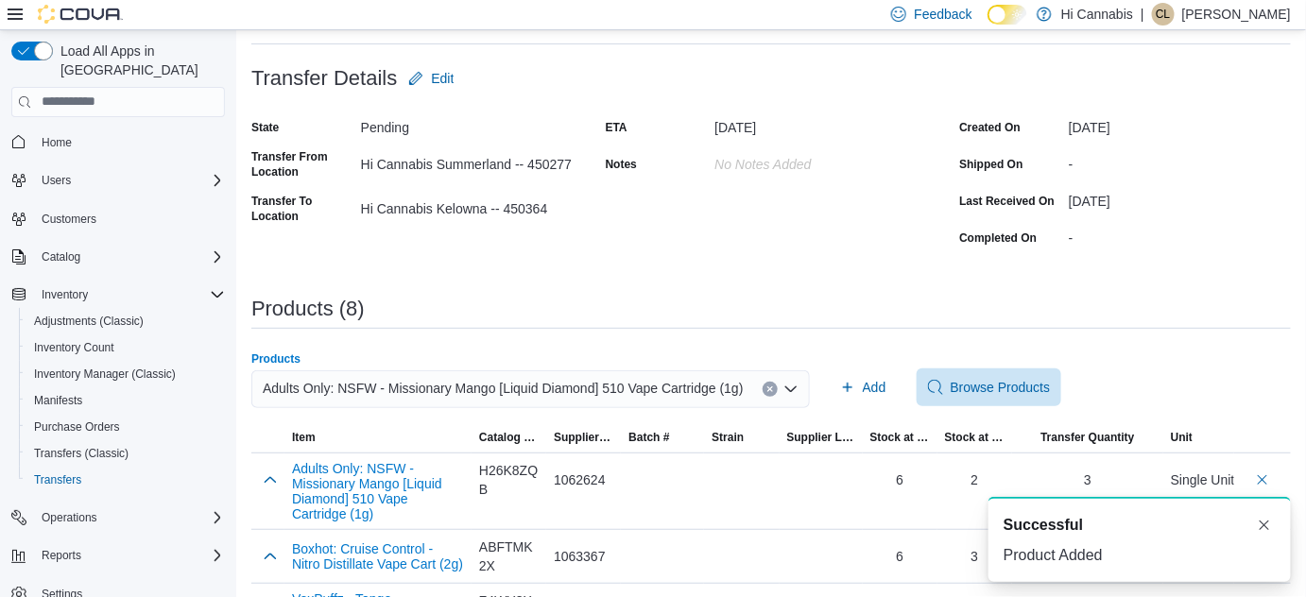
click at [763, 389] on button "Clear input" at bounding box center [770, 389] width 15 height 15
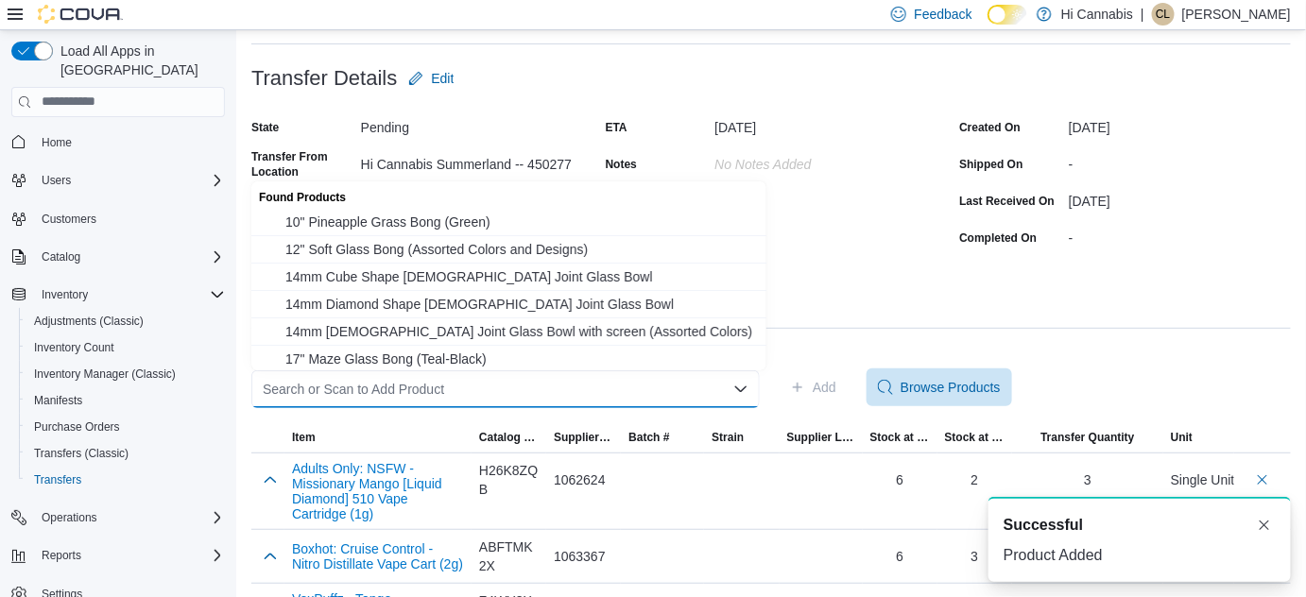
click at [714, 391] on div "Search or Scan to Add Product Combo box. Selected. Combo box input. Search or S…" at bounding box center [505, 389] width 508 height 38
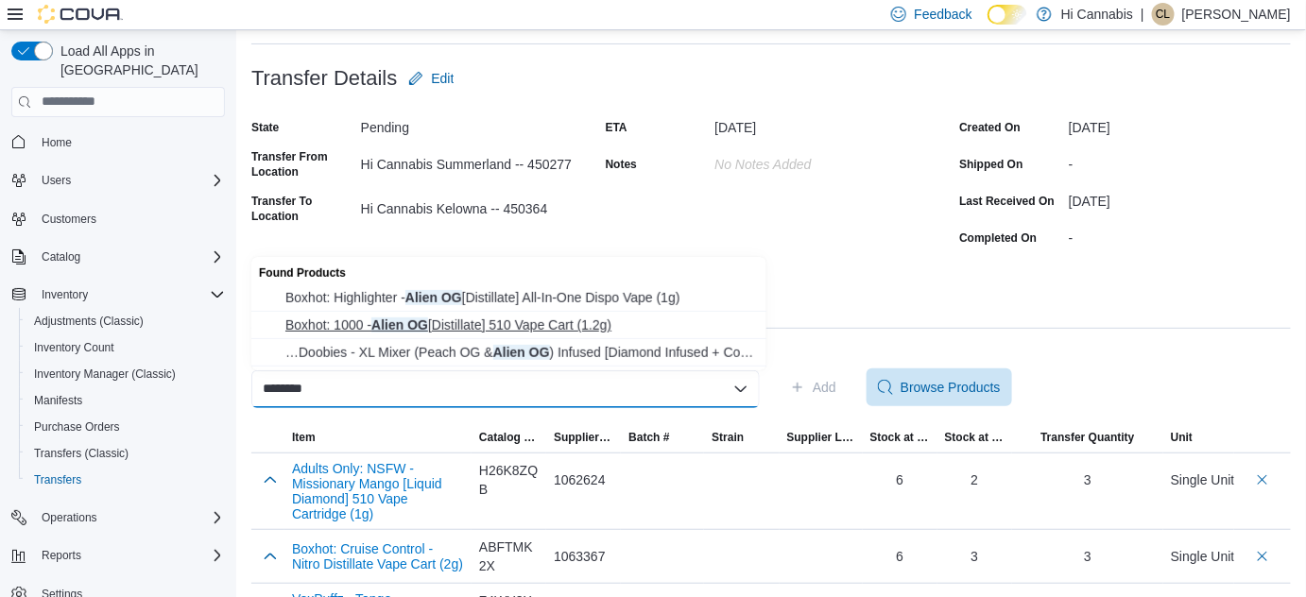
type input "********"
click at [452, 324] on span "Boxhot: 1000 - Alien OG [Distillate] 510 Vape Cart (1.2g)" at bounding box center [520, 325] width 470 height 19
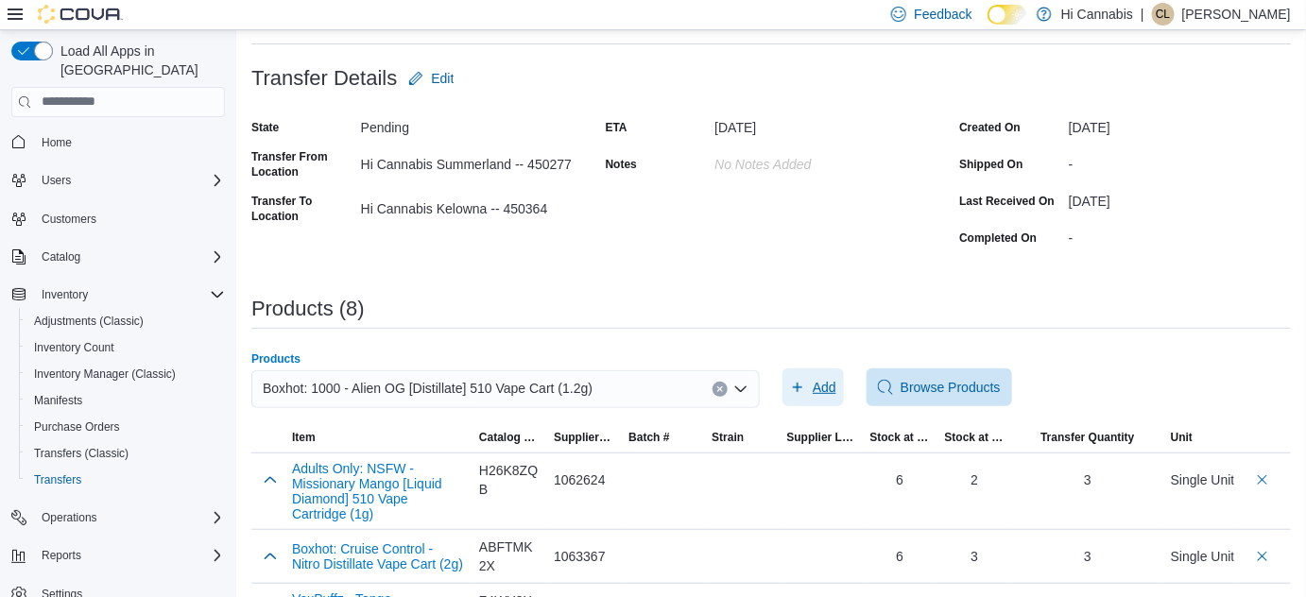
click at [802, 386] on icon "button" at bounding box center [797, 387] width 9 height 9
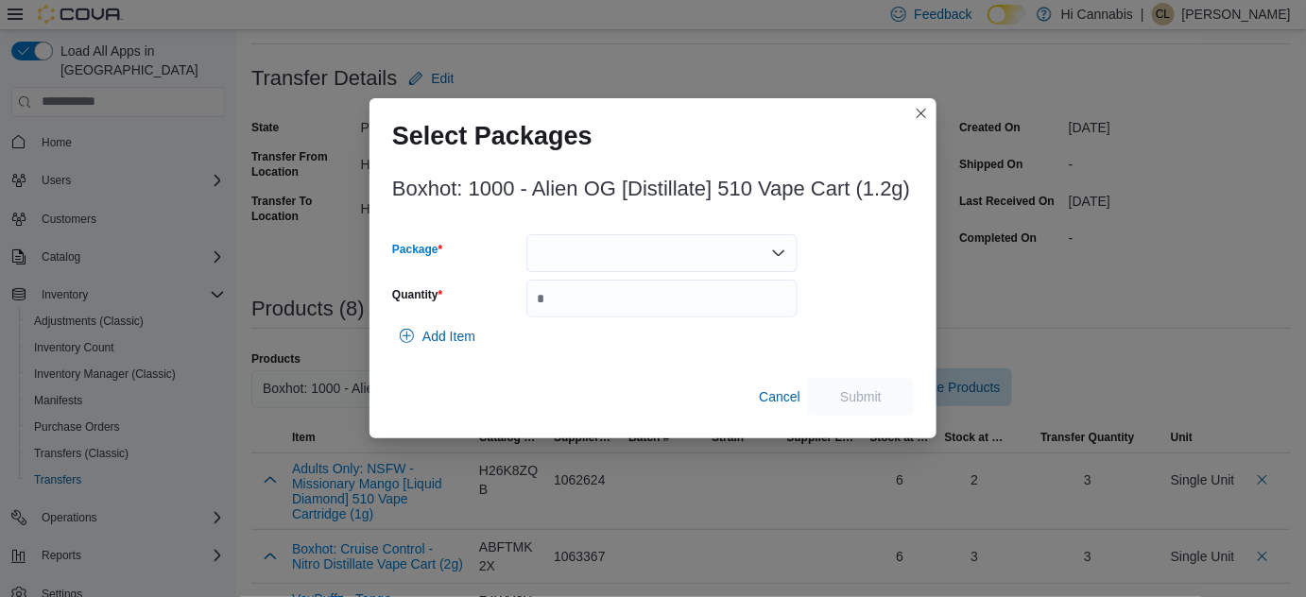
click at [602, 252] on div at bounding box center [661, 253] width 271 height 38
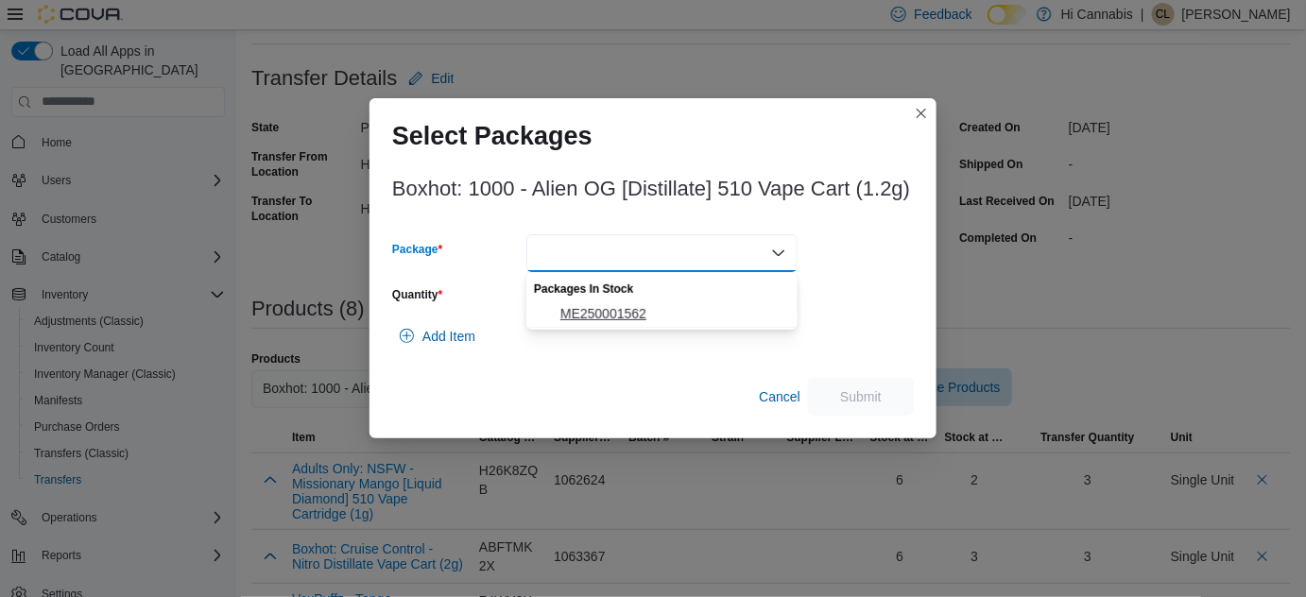
click at [604, 313] on span "ME250001562" at bounding box center [673, 313] width 226 height 19
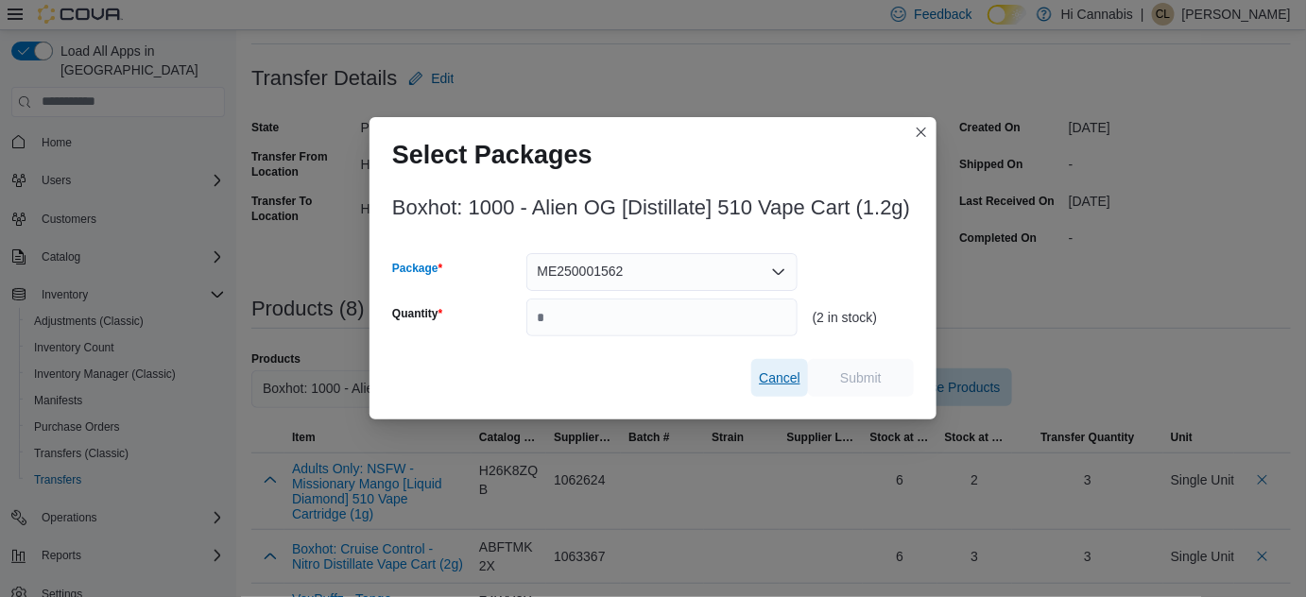
click at [773, 386] on span "Cancel" at bounding box center [780, 378] width 42 height 19
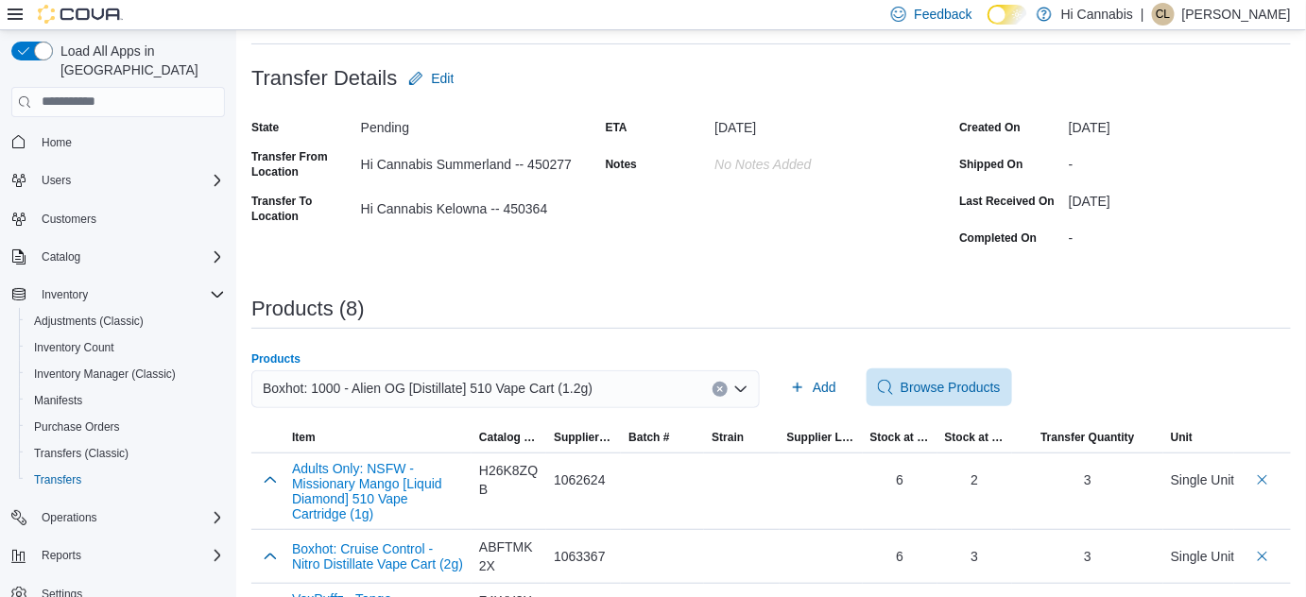
click at [724, 386] on icon "Clear input" at bounding box center [720, 390] width 8 height 8
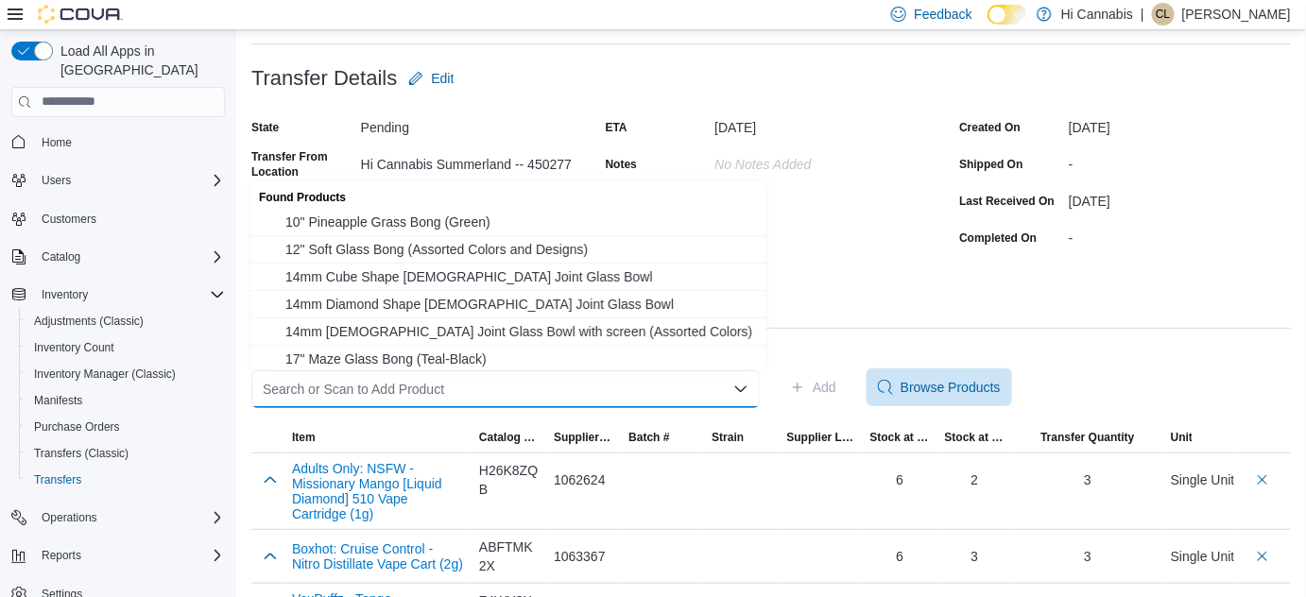
click at [658, 389] on div "Search or Scan to Add Product" at bounding box center [505, 389] width 508 height 38
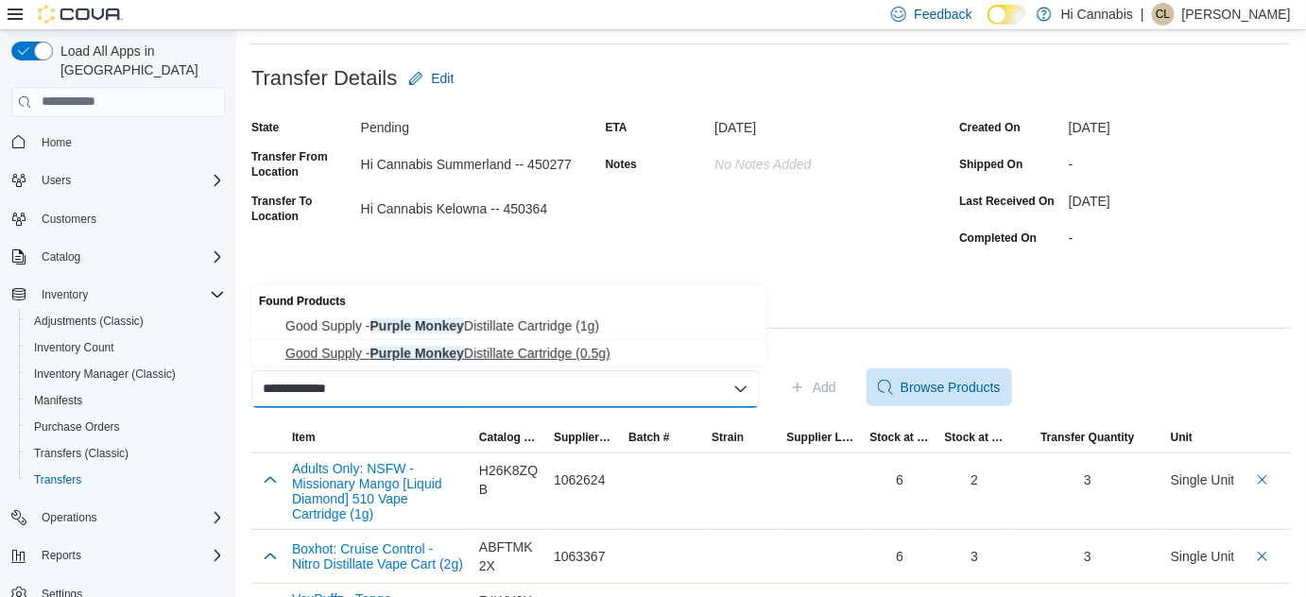
type input "**********"
click at [564, 355] on span "Good Supply - Purple Monkey Distillate Cartridge (0.5g)" at bounding box center [520, 353] width 470 height 19
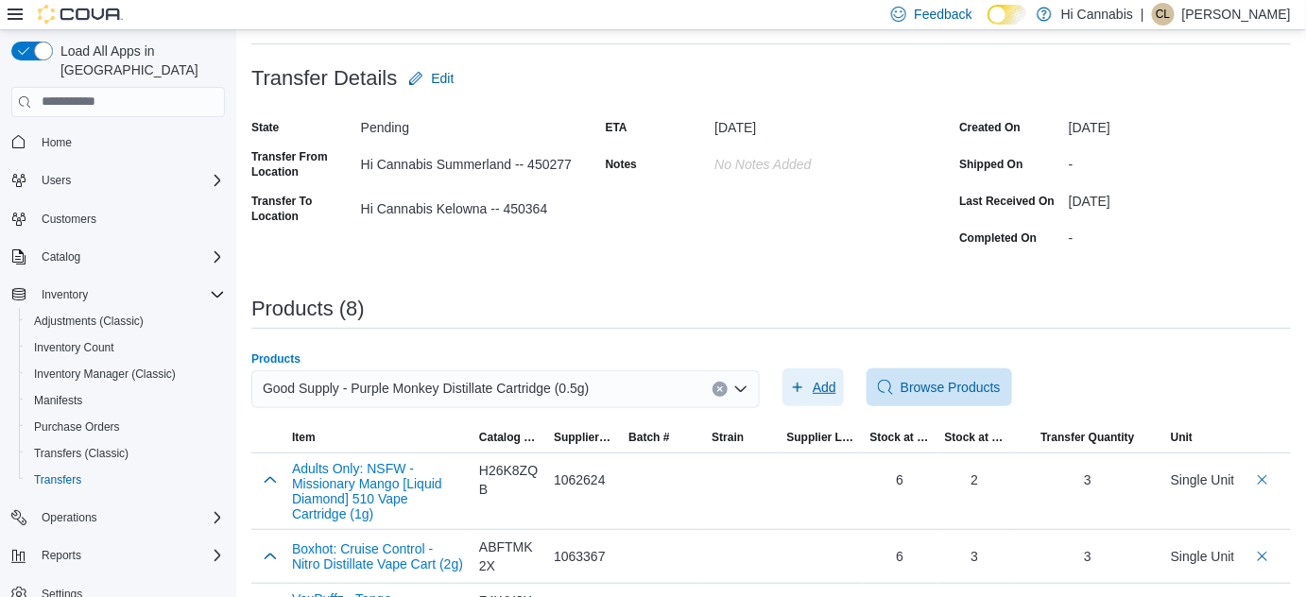
click at [825, 386] on span "Add" at bounding box center [825, 387] width 24 height 19
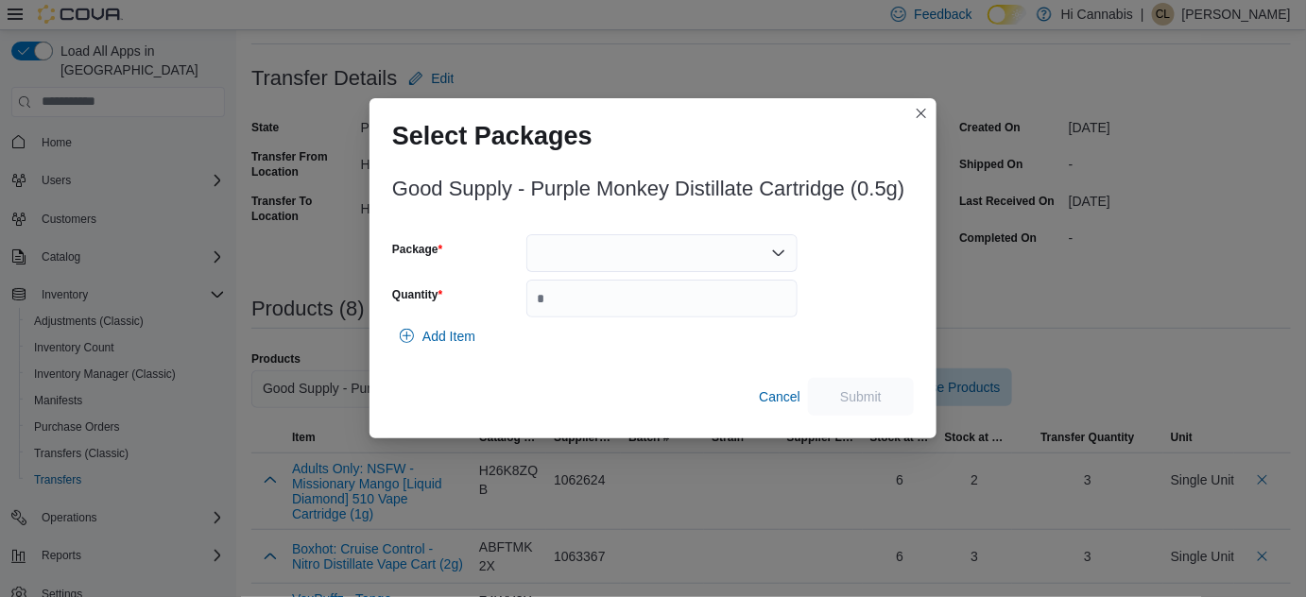
click at [644, 251] on div at bounding box center [661, 253] width 271 height 38
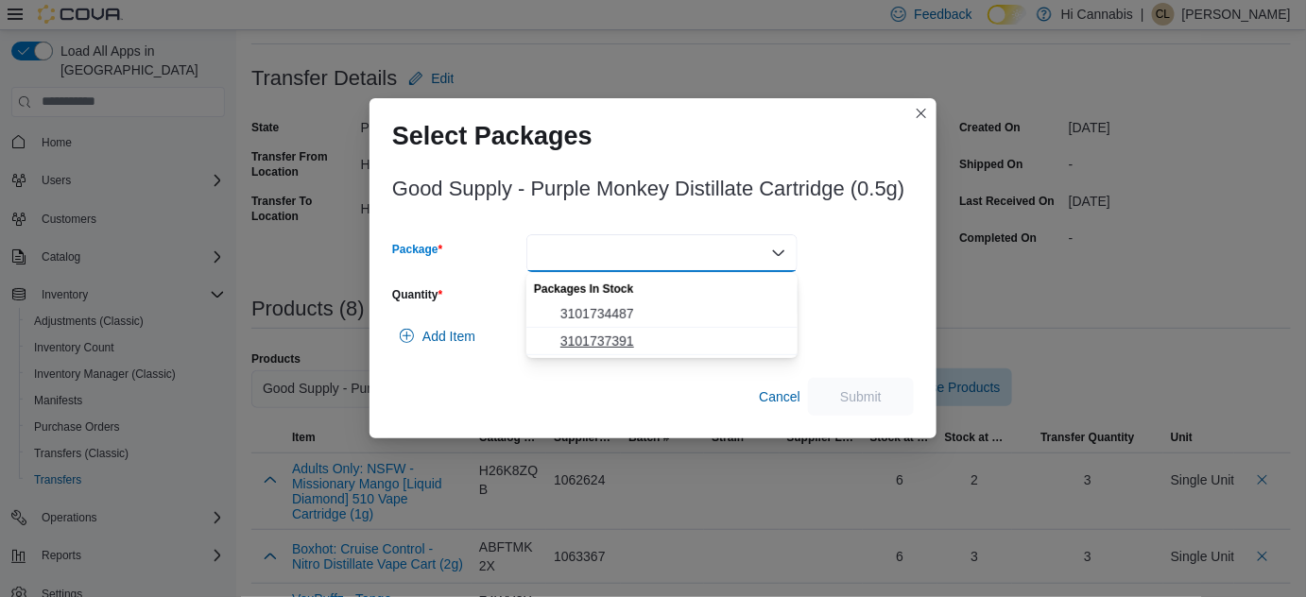
click at [620, 339] on span "3101737391" at bounding box center [673, 341] width 226 height 19
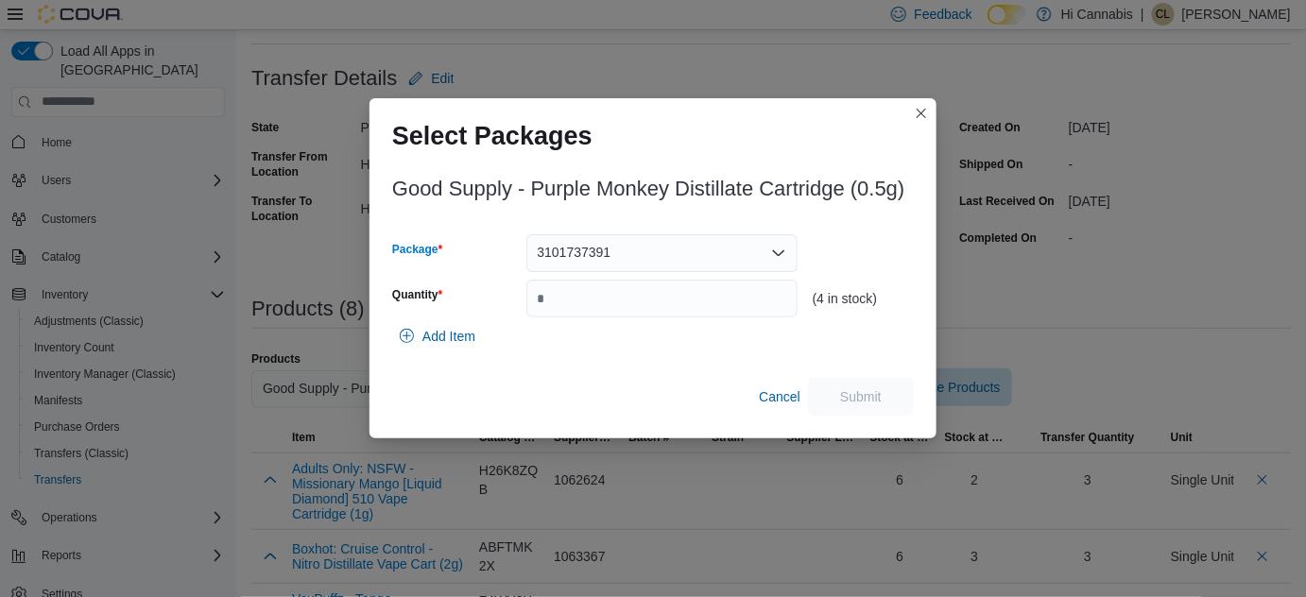
click at [648, 243] on div "3101737391" at bounding box center [661, 253] width 271 height 38
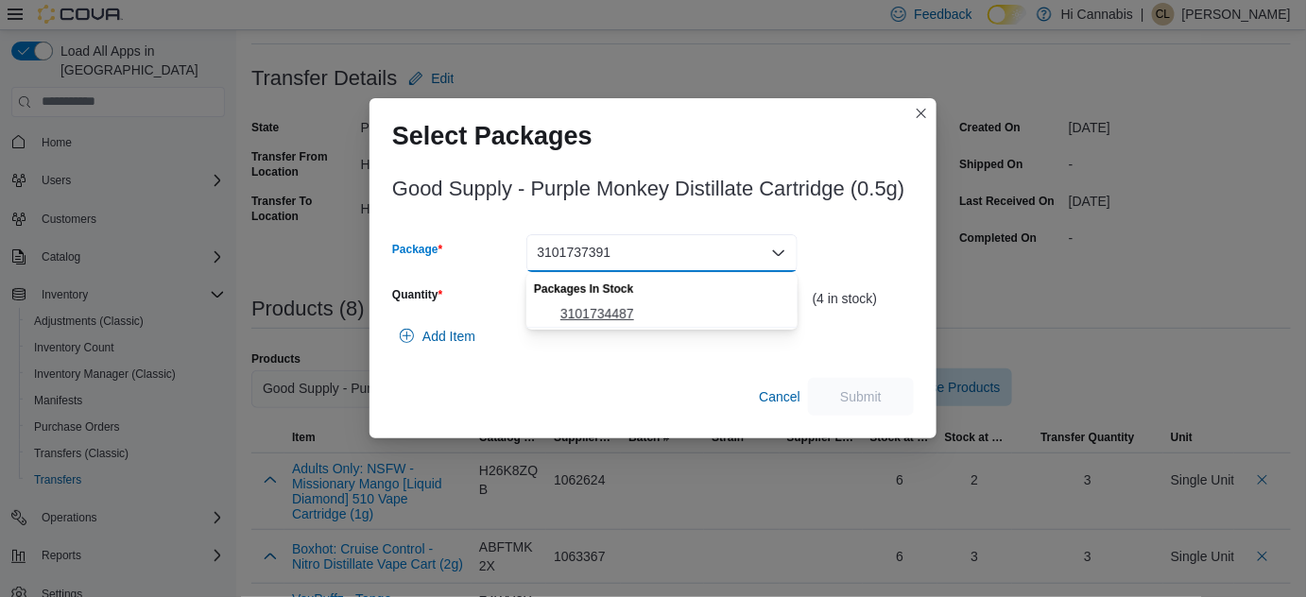
click at [631, 310] on span "3101734487" at bounding box center [673, 313] width 226 height 19
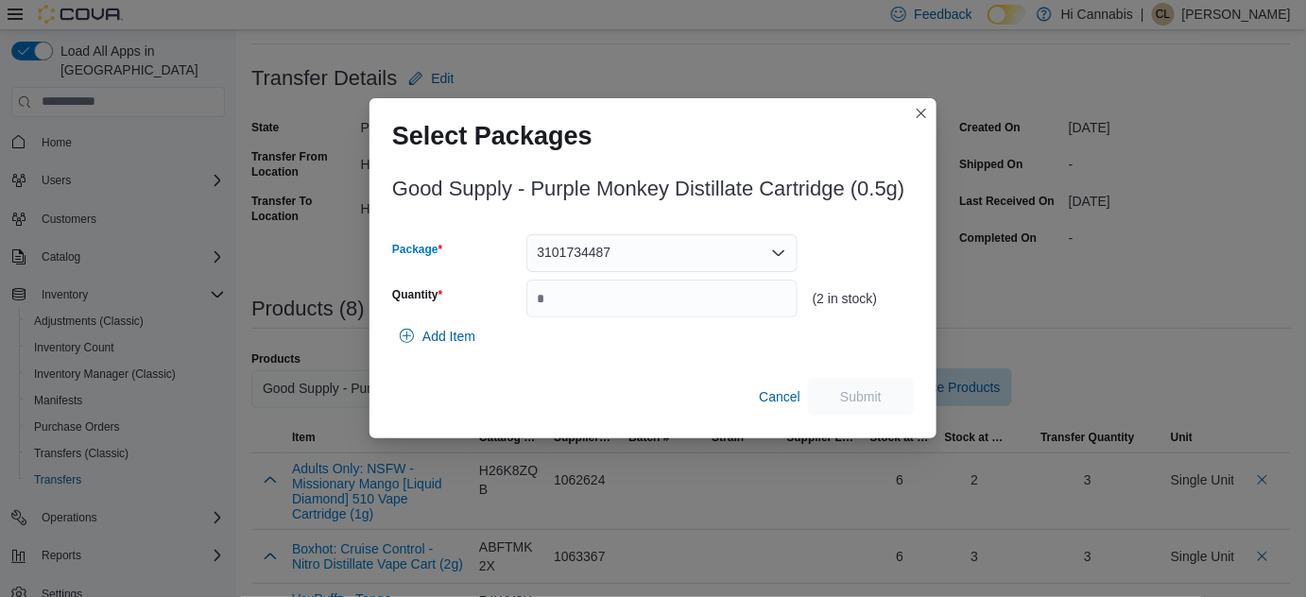
click at [668, 255] on div "3101734487" at bounding box center [661, 253] width 271 height 38
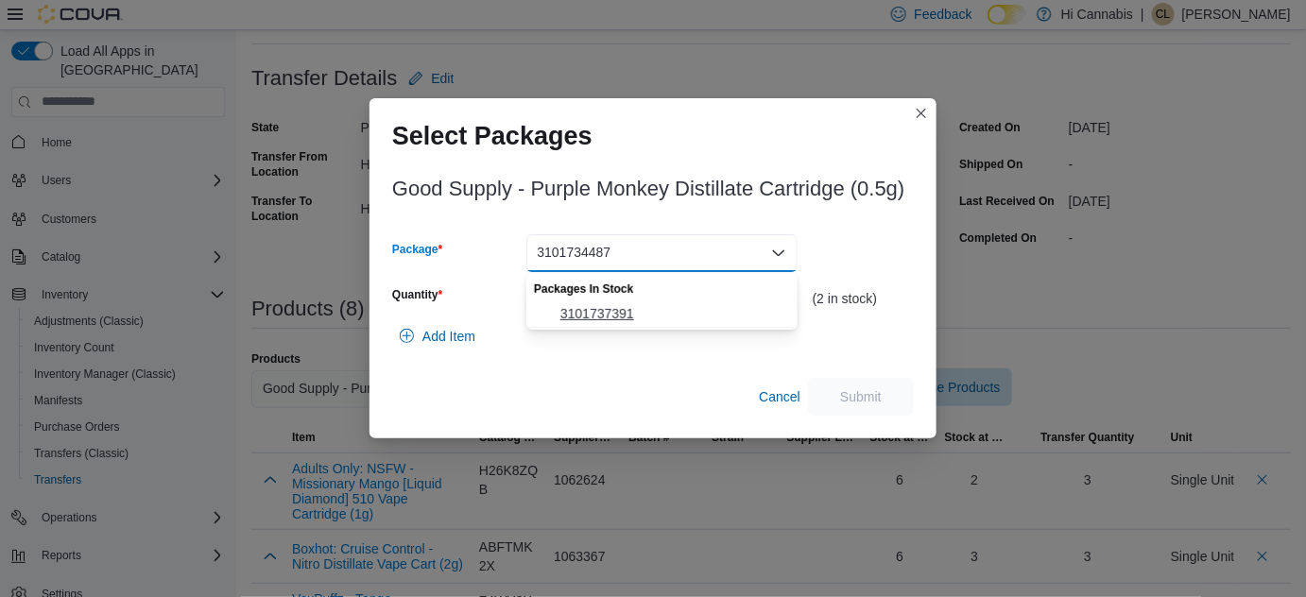
click at [640, 313] on span "3101737391" at bounding box center [673, 313] width 226 height 19
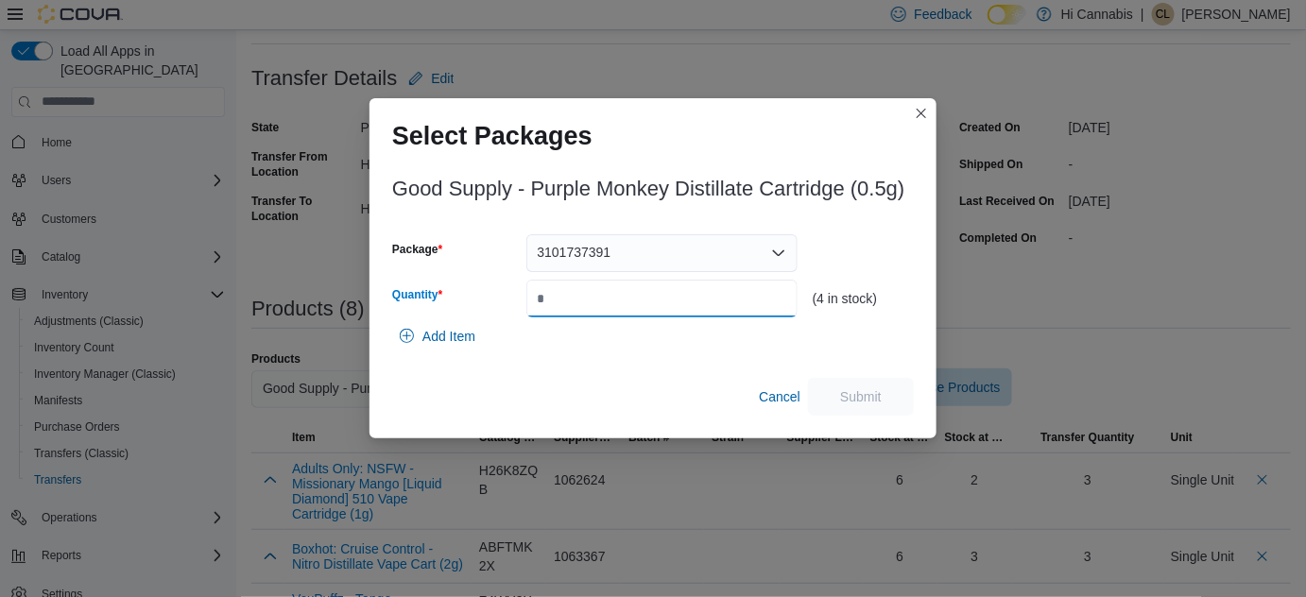
drag, startPoint x: 644, startPoint y: 307, endPoint x: 501, endPoint y: 307, distance: 143.6
click at [536, 307] on input "Quantity" at bounding box center [661, 299] width 271 height 38
type input "*"
click at [848, 391] on span "Submit" at bounding box center [861, 396] width 42 height 19
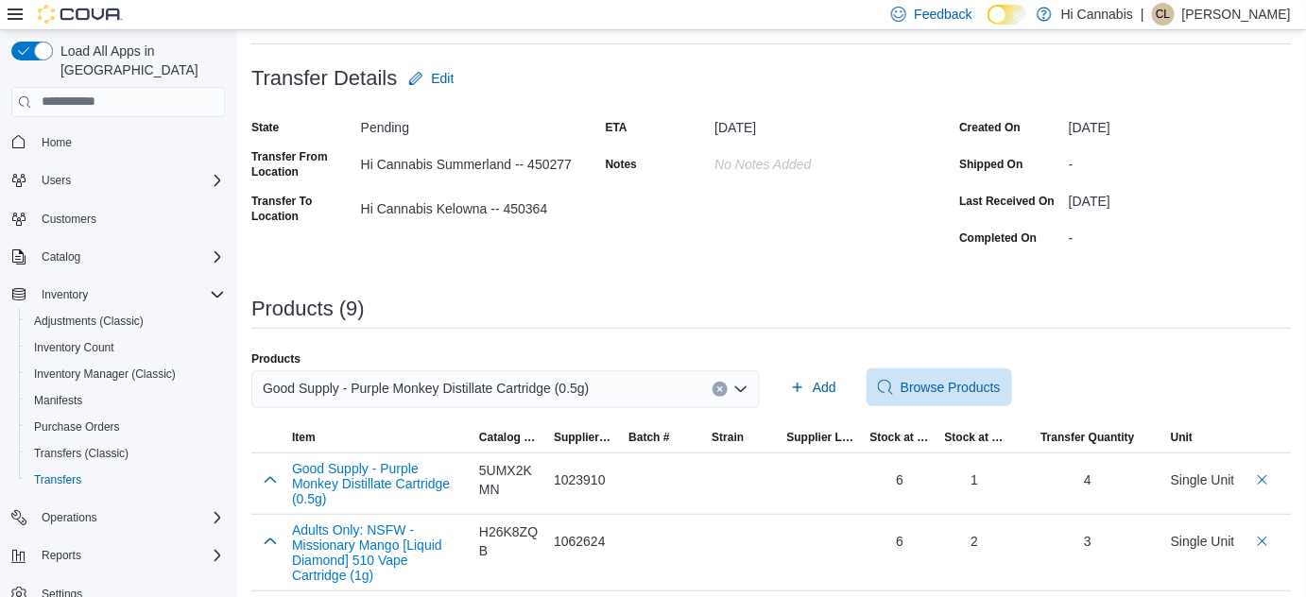
click at [724, 388] on icon "Clear input" at bounding box center [720, 390] width 8 height 8
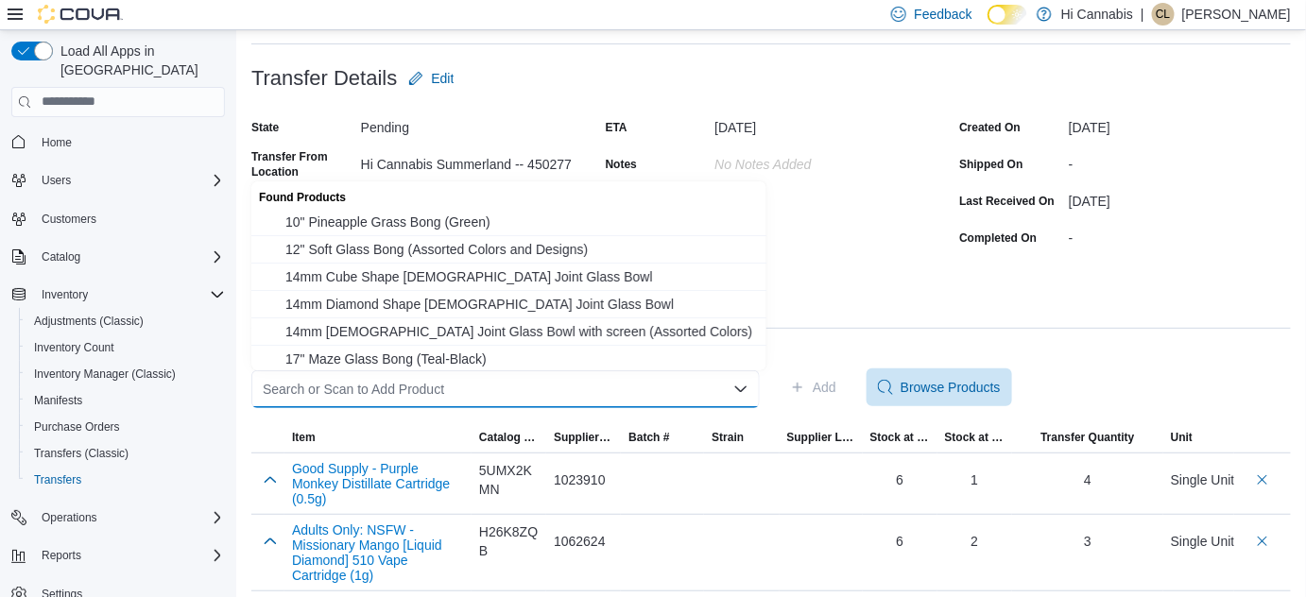
click at [670, 401] on div "Search or Scan to Add Product Combo box. Selected. Combo box input. Search or S…" at bounding box center [505, 389] width 508 height 38
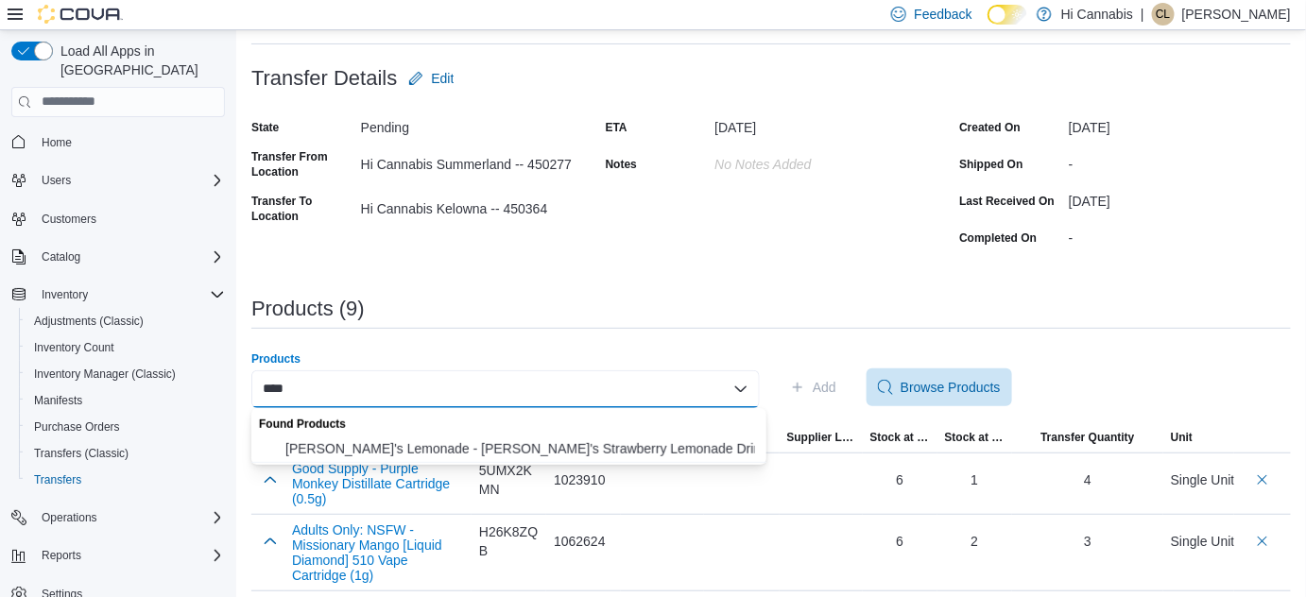
drag, startPoint x: 334, startPoint y: 392, endPoint x: 318, endPoint y: 390, distance: 16.2
click at [318, 390] on div "****" at bounding box center [505, 389] width 508 height 38
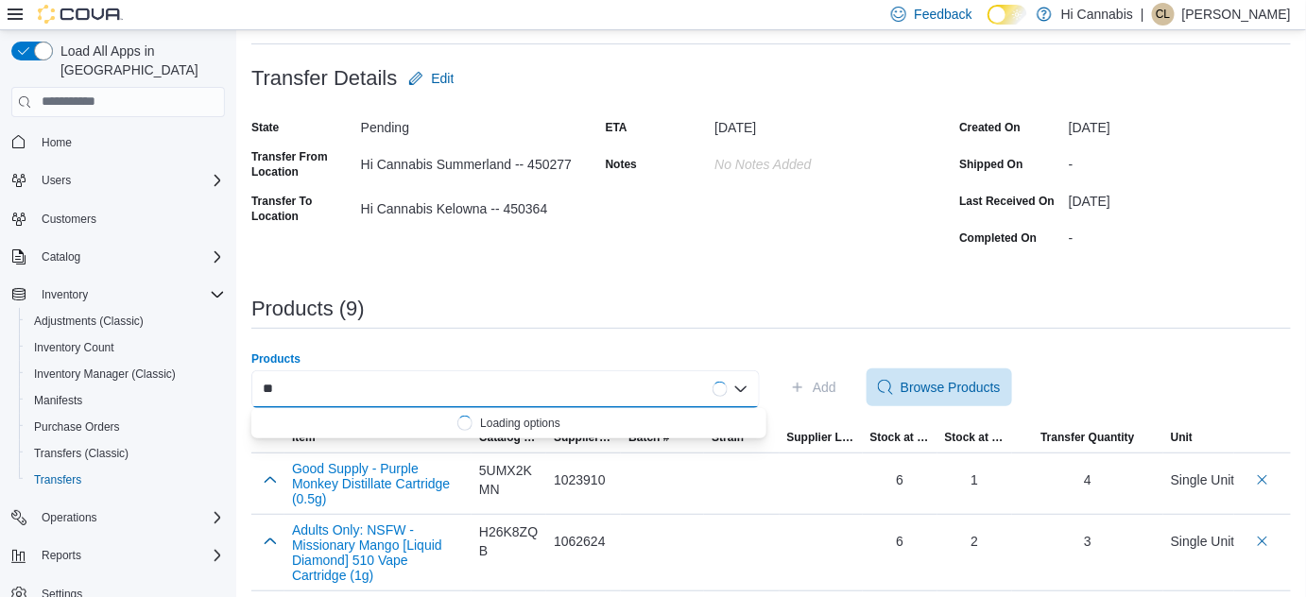
type input "*"
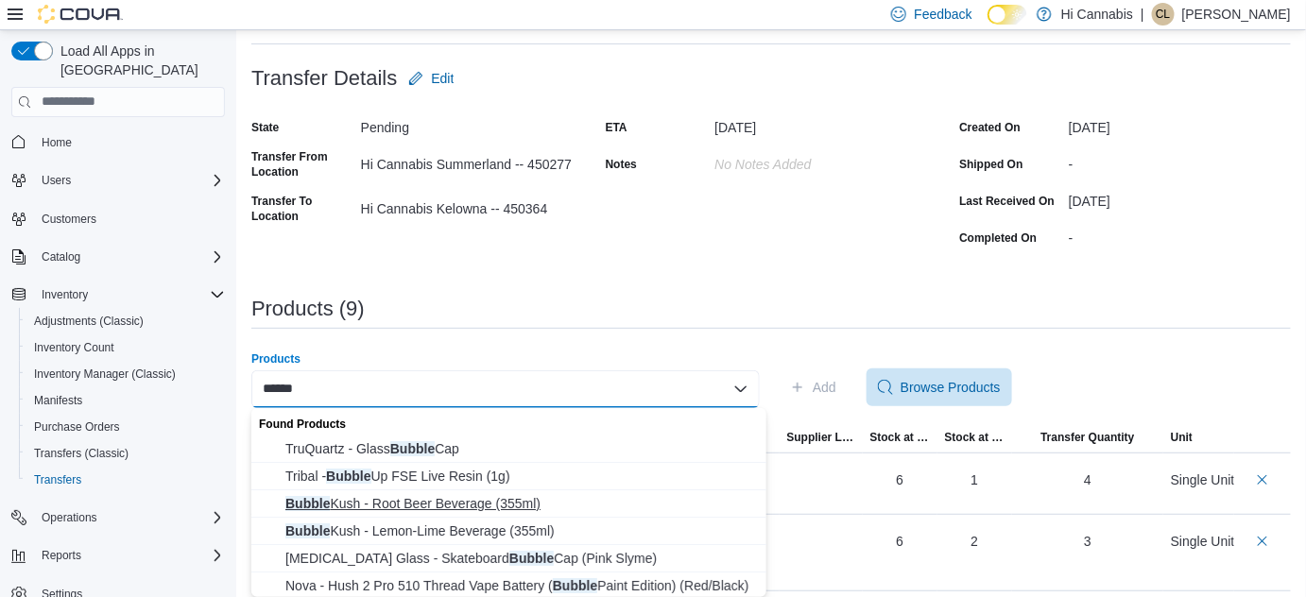
type input "******"
click at [418, 499] on span "Bubble Kush - Root Beer Beverage (355ml)" at bounding box center [520, 503] width 470 height 19
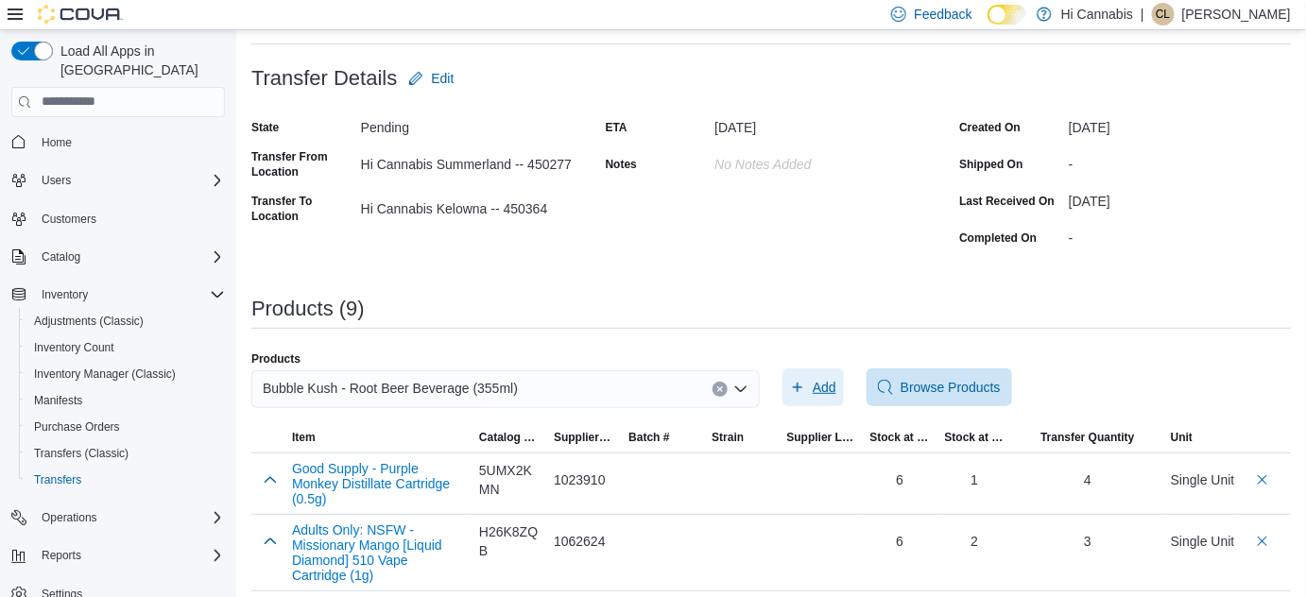
click at [825, 380] on span "Add" at bounding box center [825, 387] width 24 height 19
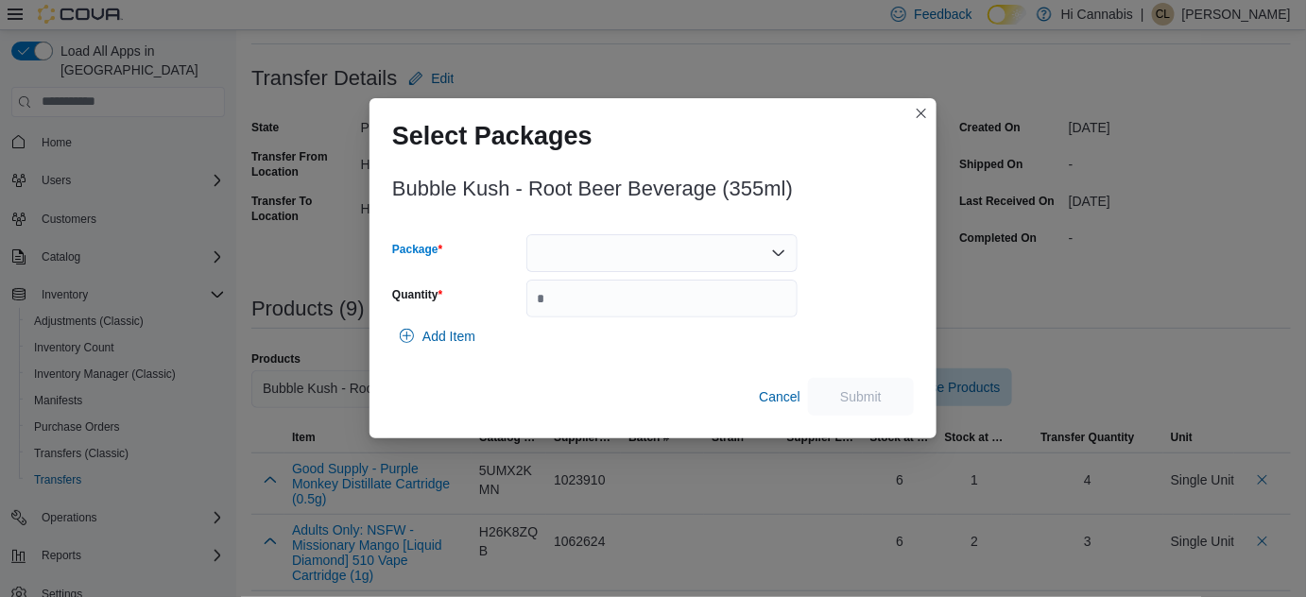
click at [641, 266] on div at bounding box center [661, 253] width 271 height 38
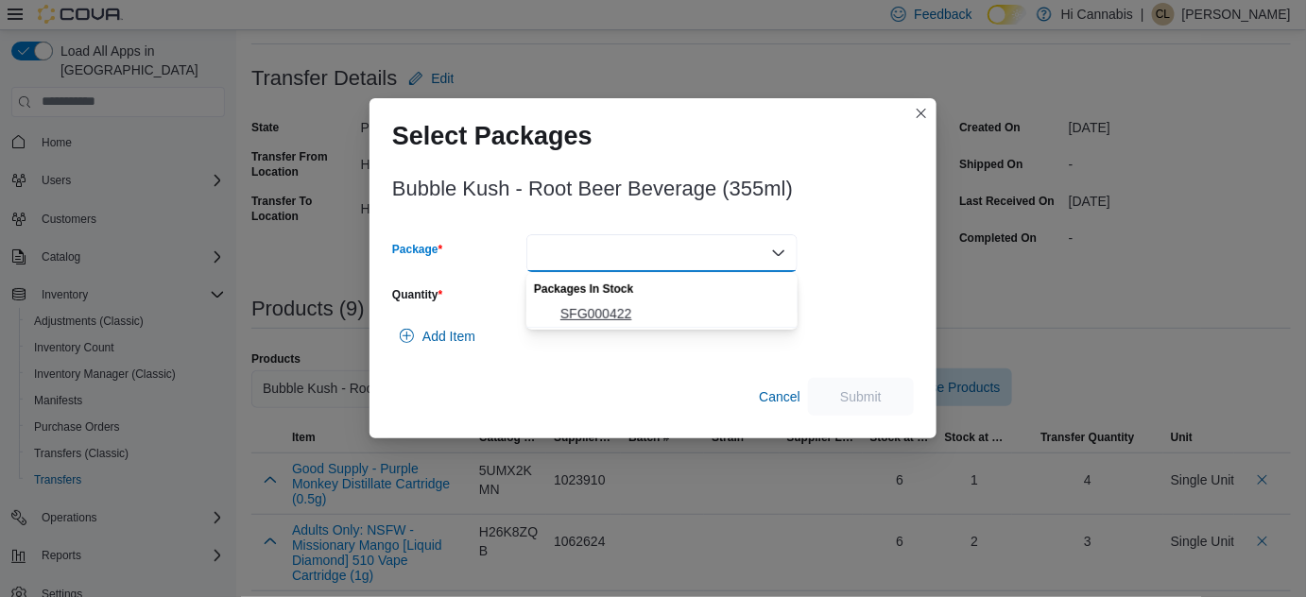
click at [613, 307] on span "SFG000422" at bounding box center [673, 313] width 226 height 19
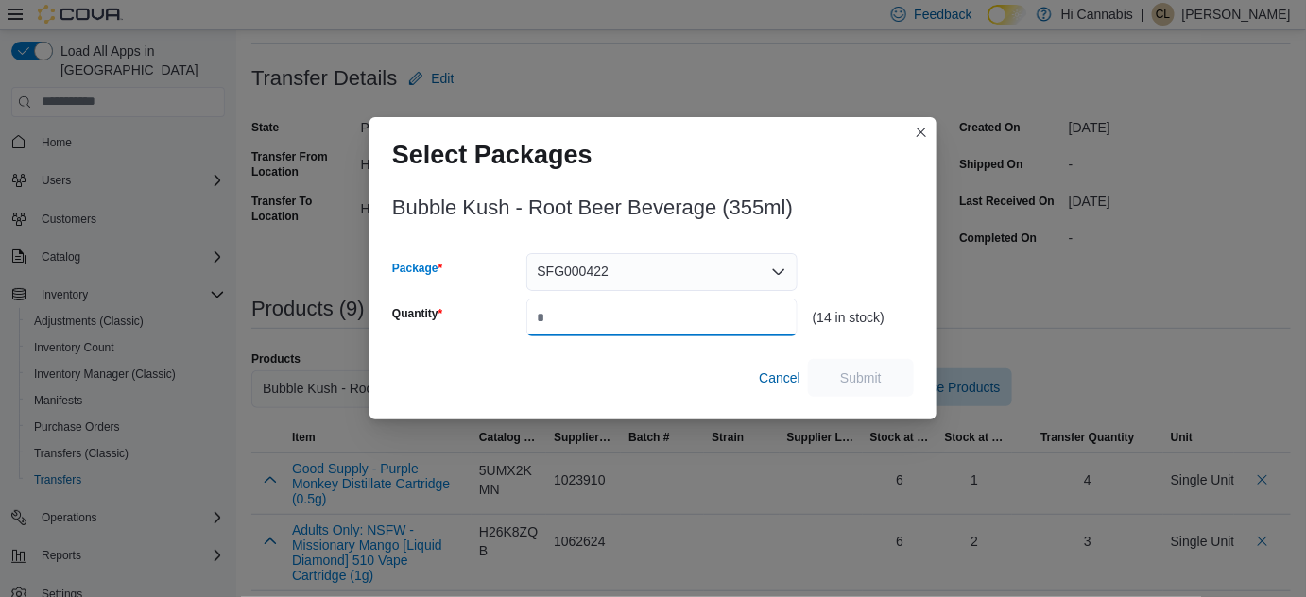
click at [631, 320] on input "Quantity" at bounding box center [661, 318] width 271 height 38
type input "*"
click at [786, 376] on span "Cancel" at bounding box center [780, 378] width 42 height 19
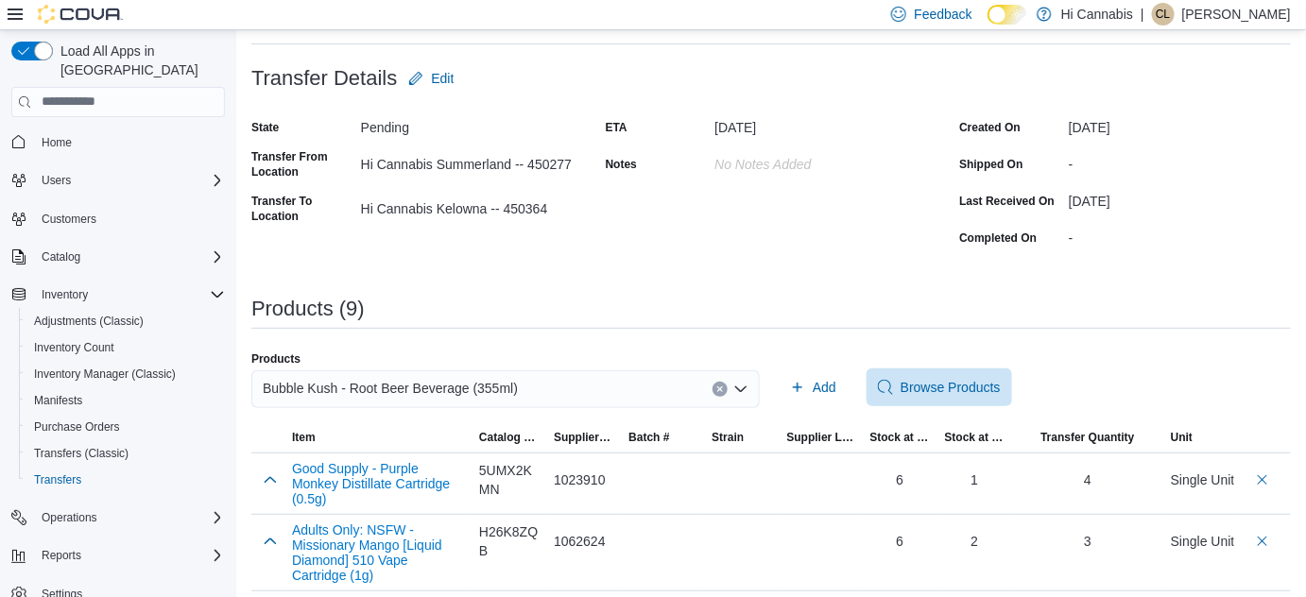
click at [721, 387] on button "Clear input" at bounding box center [720, 389] width 15 height 15
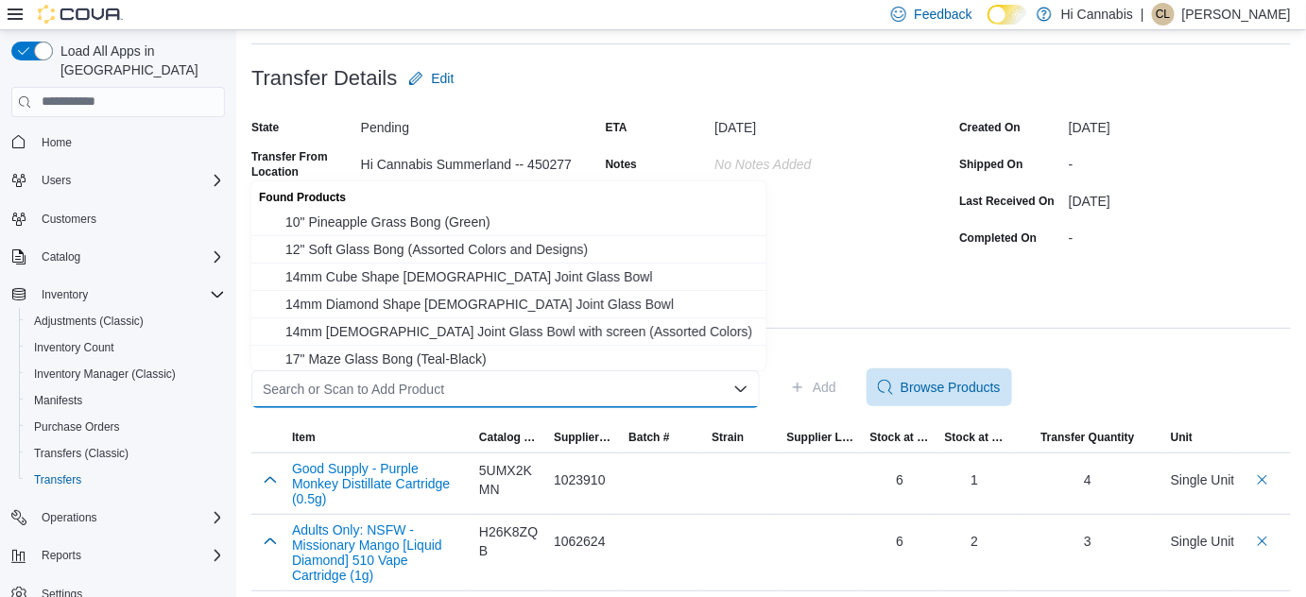
click at [666, 391] on div "Search or Scan to Add Product" at bounding box center [505, 389] width 508 height 38
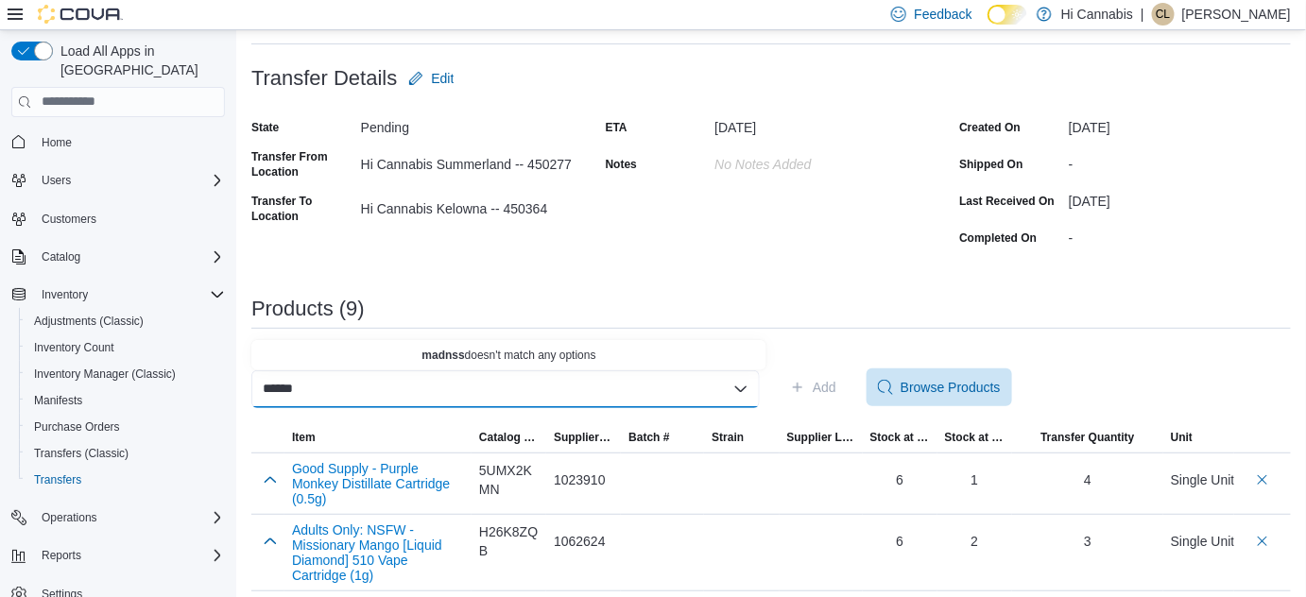
click at [296, 385] on input "******" at bounding box center [287, 389] width 49 height 23
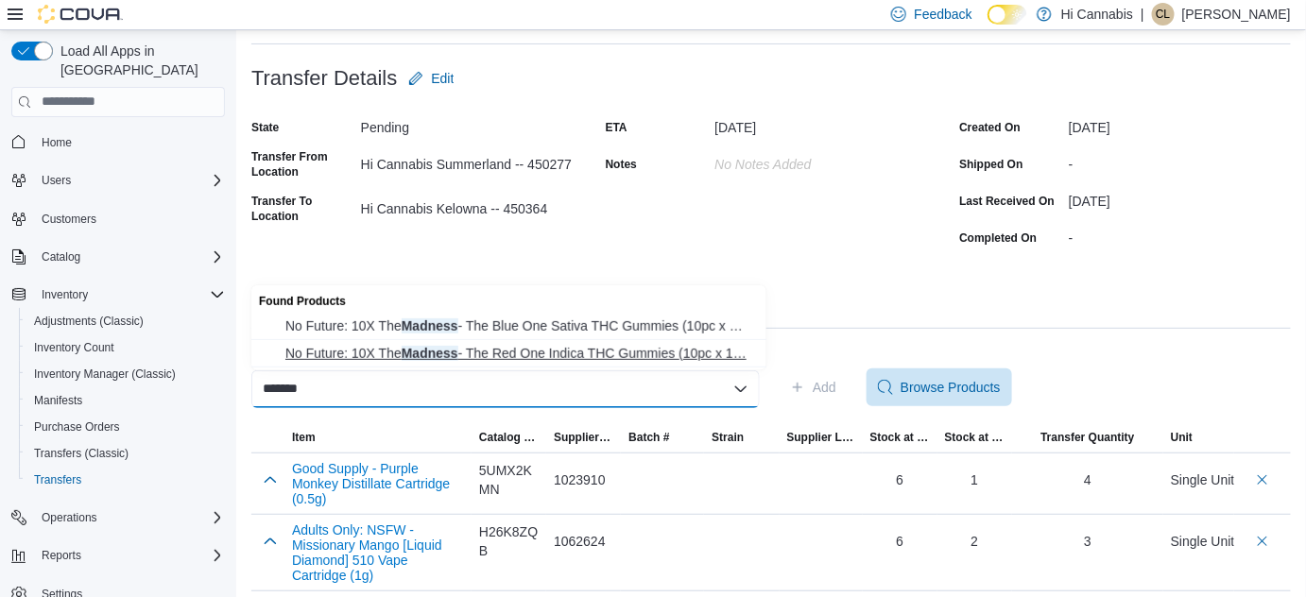
type input "*******"
click at [558, 350] on span "No Future: 10X The Madness - The Red One Indica THC Gummies (10pc x 1… No Futur…" at bounding box center [520, 353] width 470 height 19
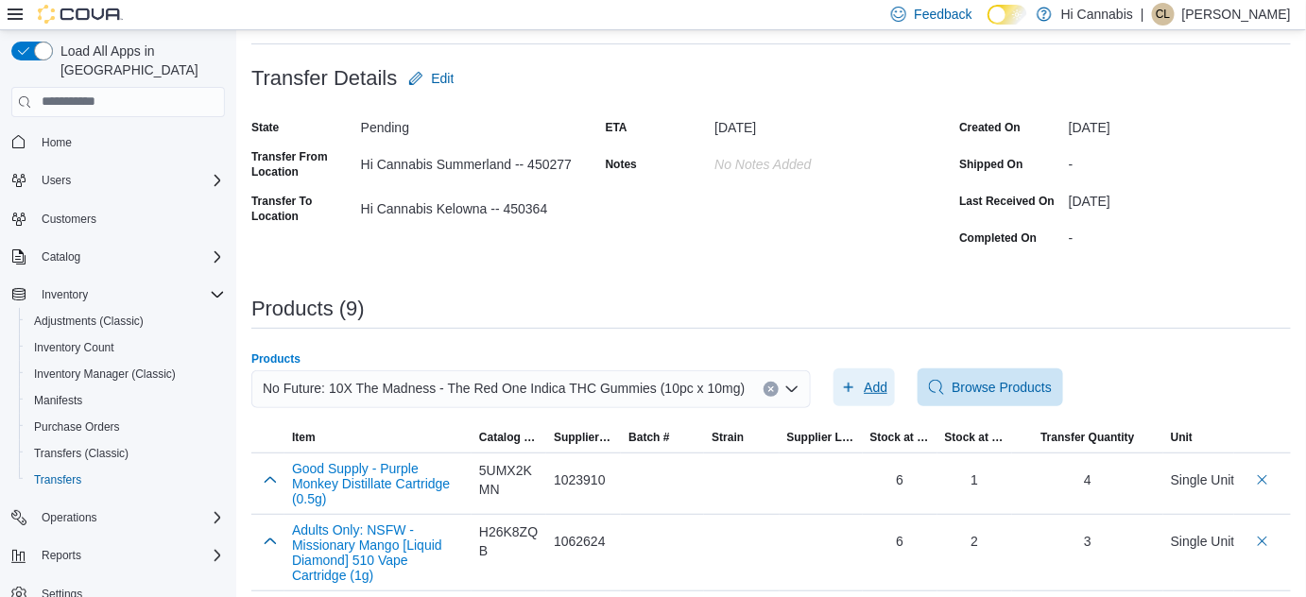
click at [864, 383] on span "Add" at bounding box center [876, 387] width 24 height 19
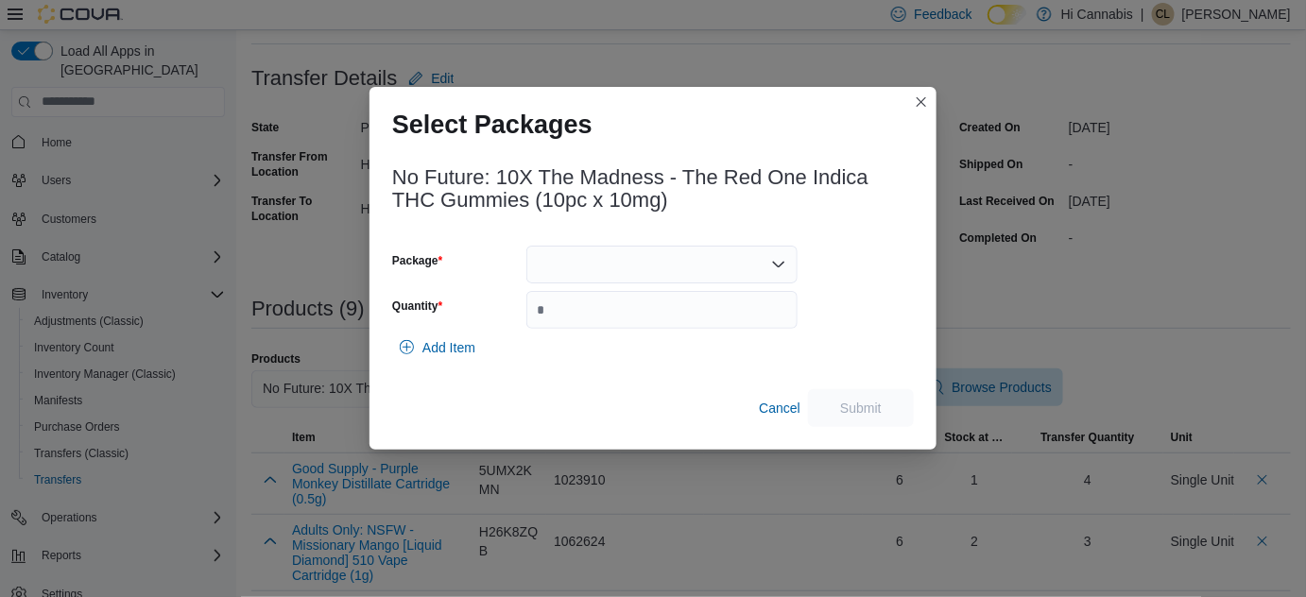
click at [664, 259] on div at bounding box center [661, 265] width 271 height 38
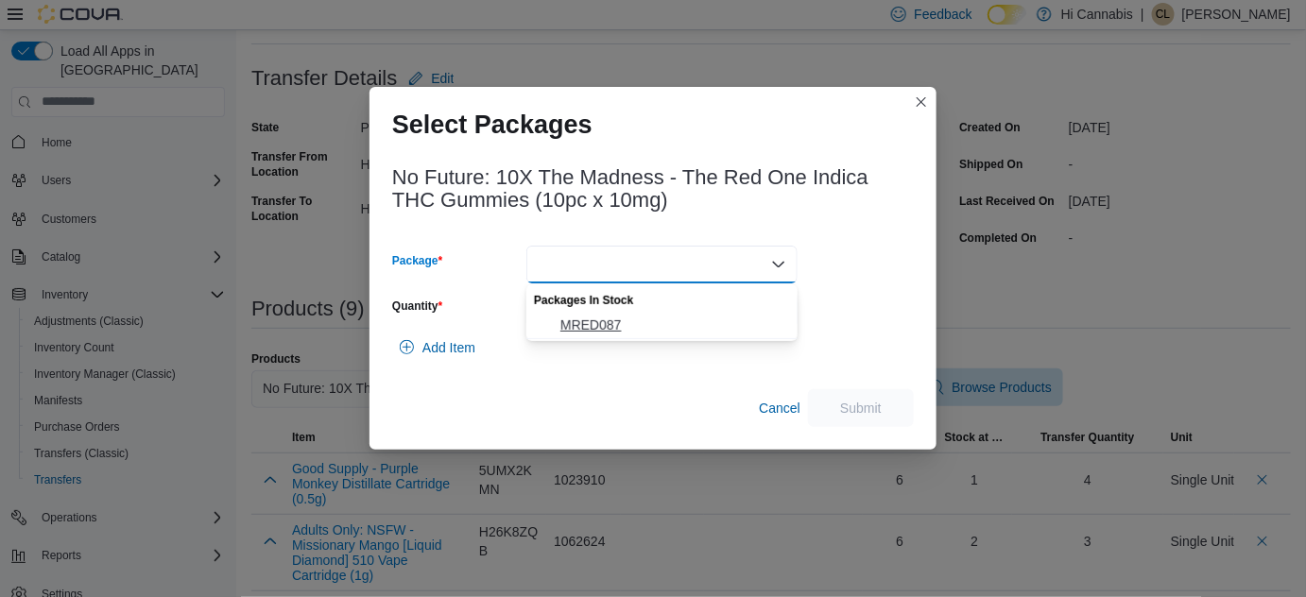
click at [616, 319] on span "MRED087" at bounding box center [673, 325] width 226 height 19
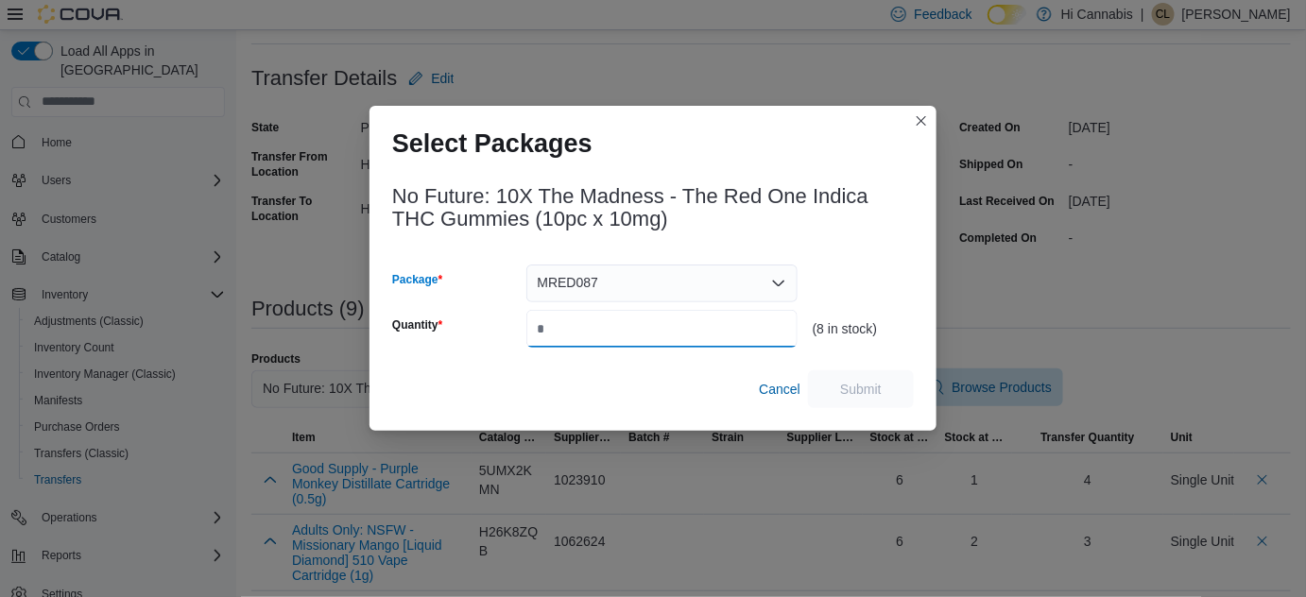
click at [612, 327] on input "Quantity" at bounding box center [661, 329] width 271 height 38
type input "*"
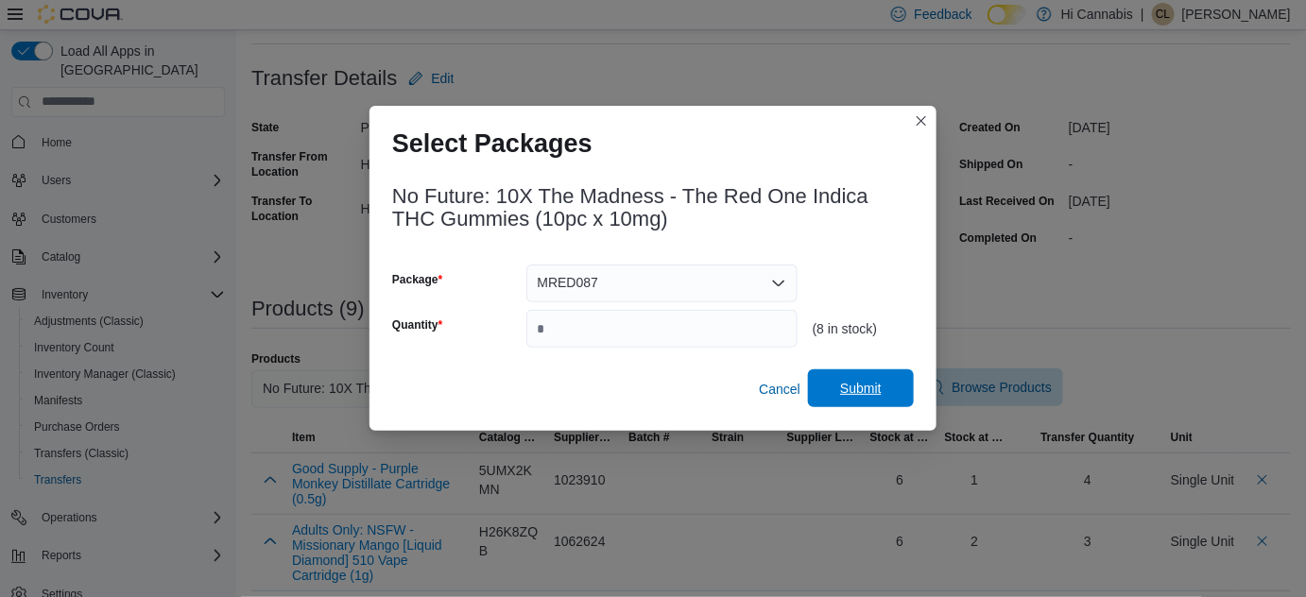
click at [876, 381] on span "Submit" at bounding box center [861, 388] width 42 height 19
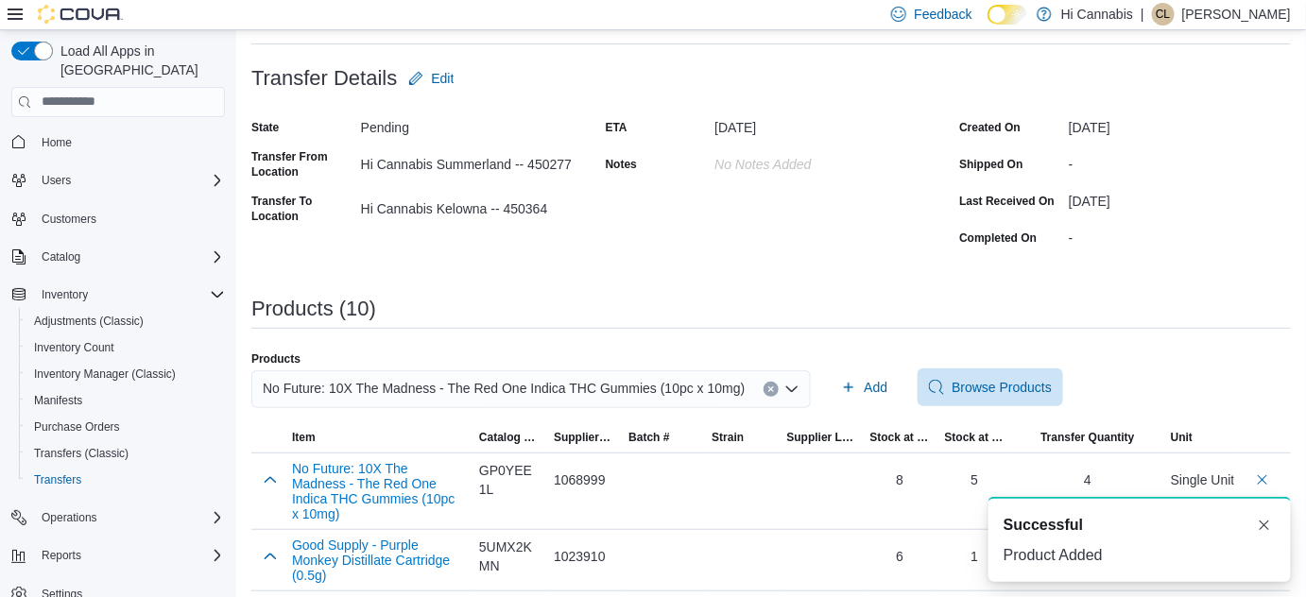
click at [764, 387] on button "Clear input" at bounding box center [771, 389] width 15 height 15
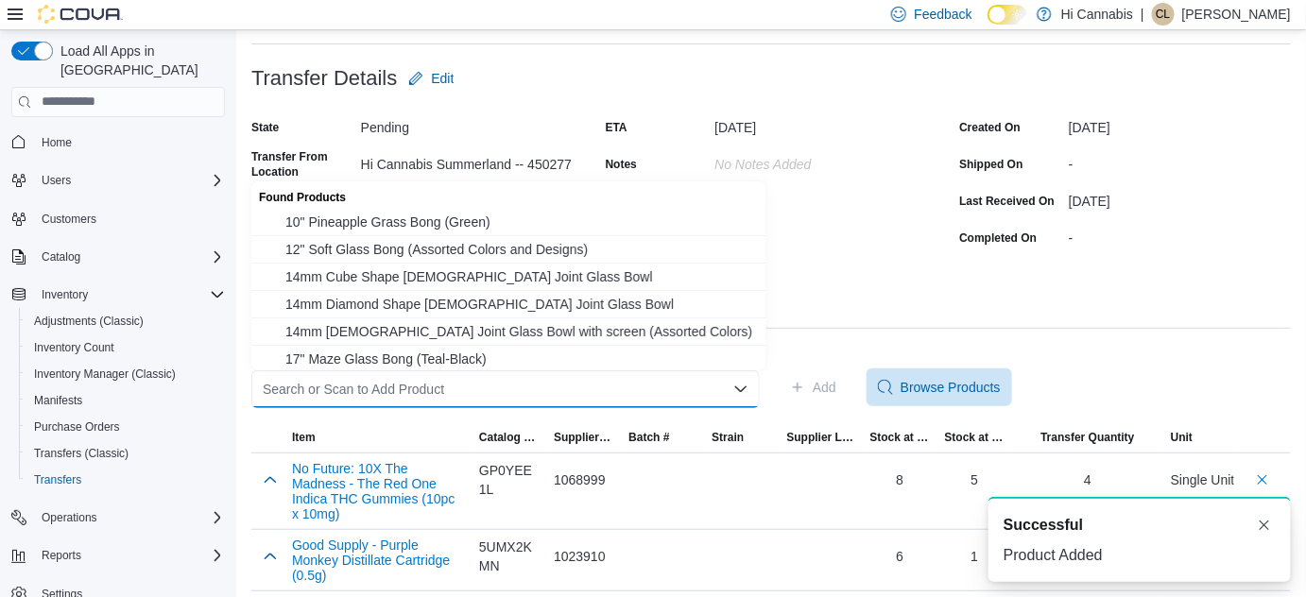
click at [696, 390] on div "Search or Scan to Add Product" at bounding box center [505, 389] width 508 height 38
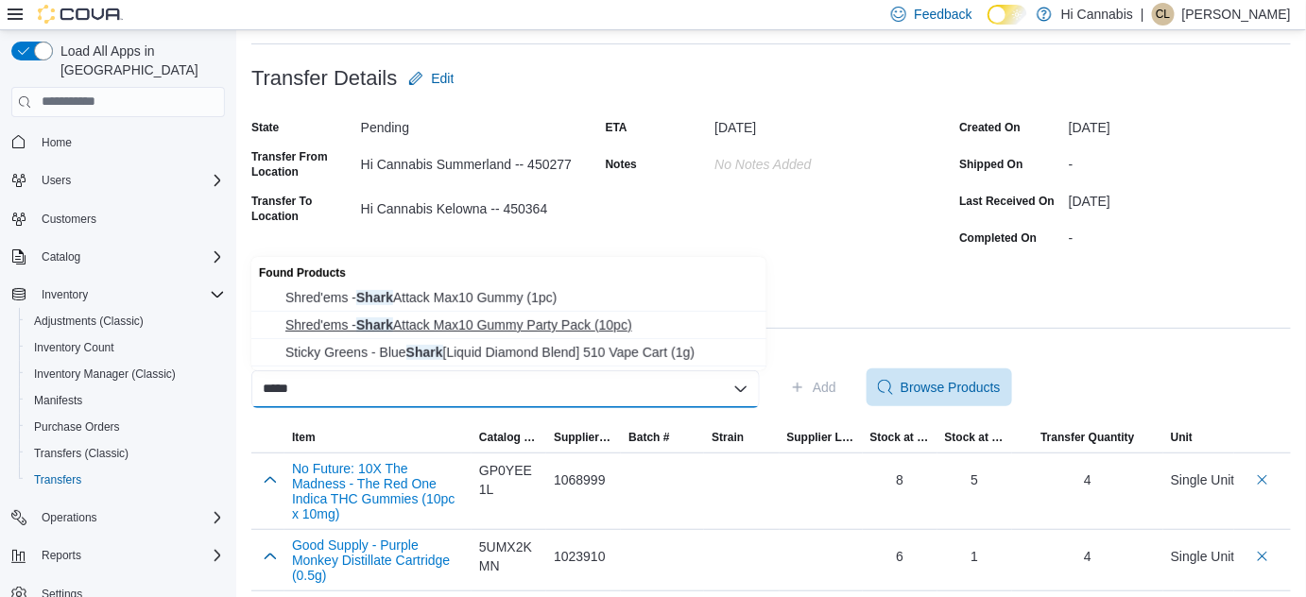
type input "*****"
click at [563, 323] on span "Shred'ems - Shark Attack Max10 Gummy Party Pack (10pc)" at bounding box center [520, 325] width 470 height 19
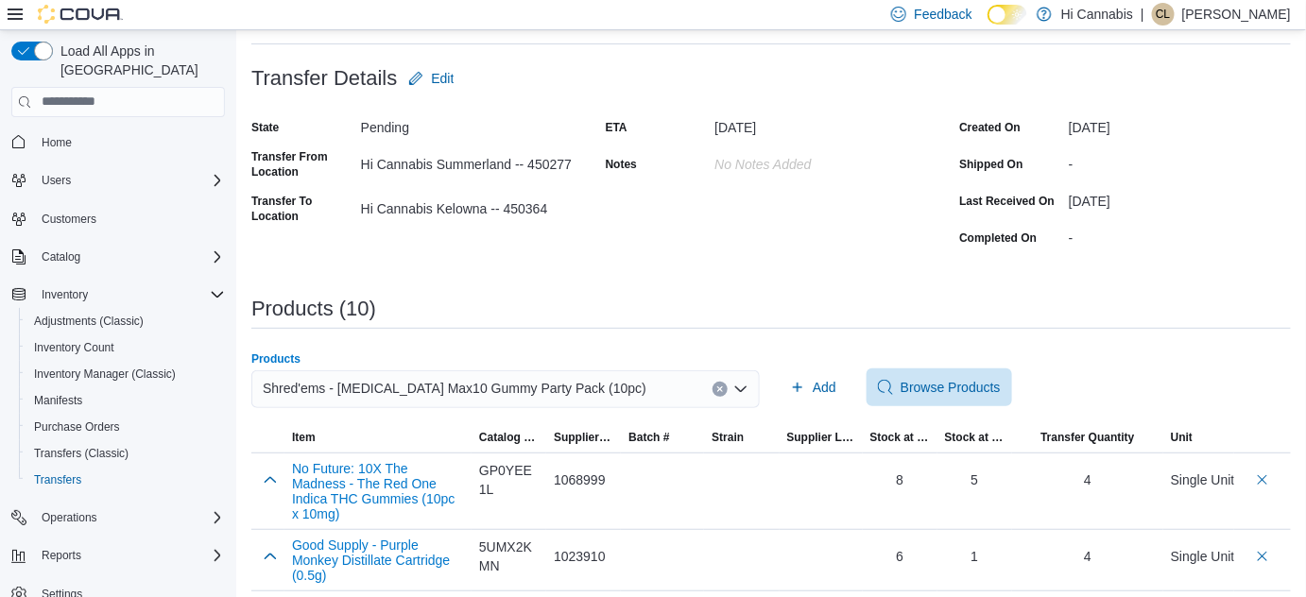
click at [871, 302] on div "Products (10)" at bounding box center [770, 309] width 1039 height 23
click at [830, 384] on span "Add" at bounding box center [825, 387] width 24 height 19
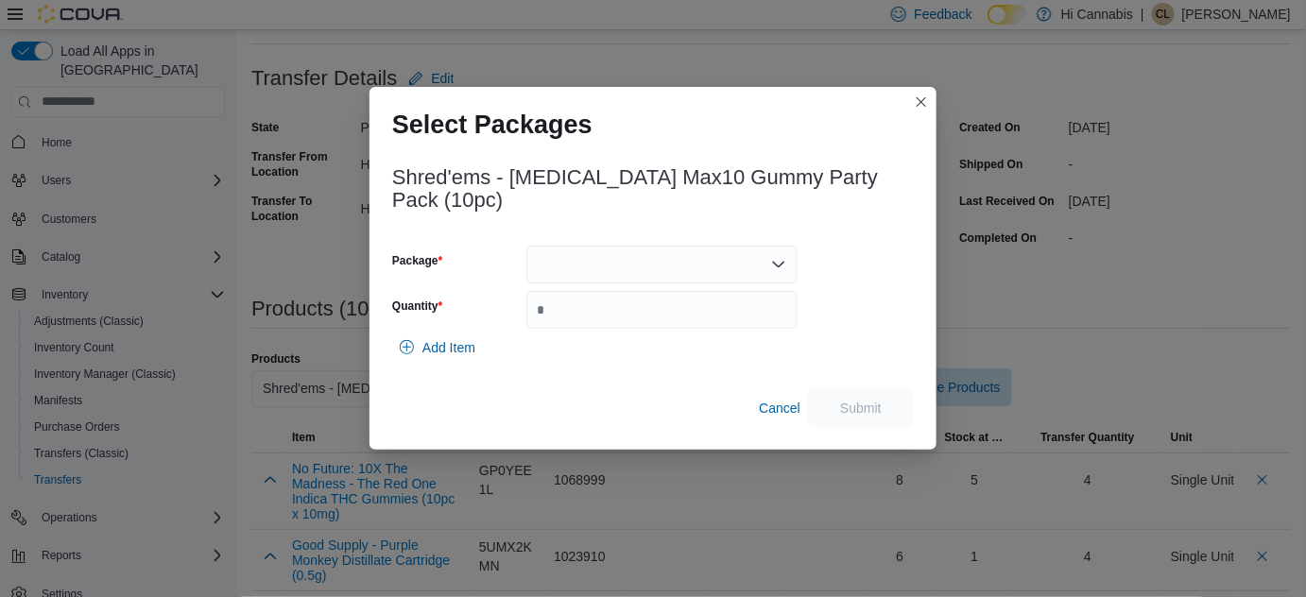
click at [594, 255] on div at bounding box center [661, 265] width 271 height 38
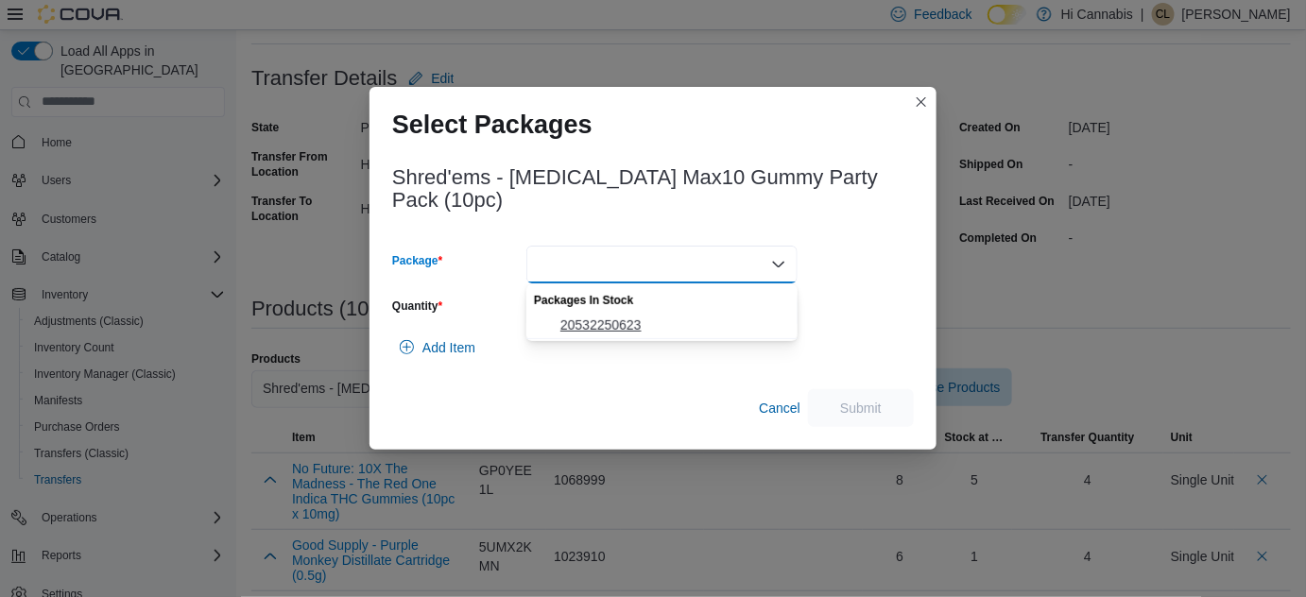
click at [571, 318] on span "20532250623" at bounding box center [673, 325] width 226 height 19
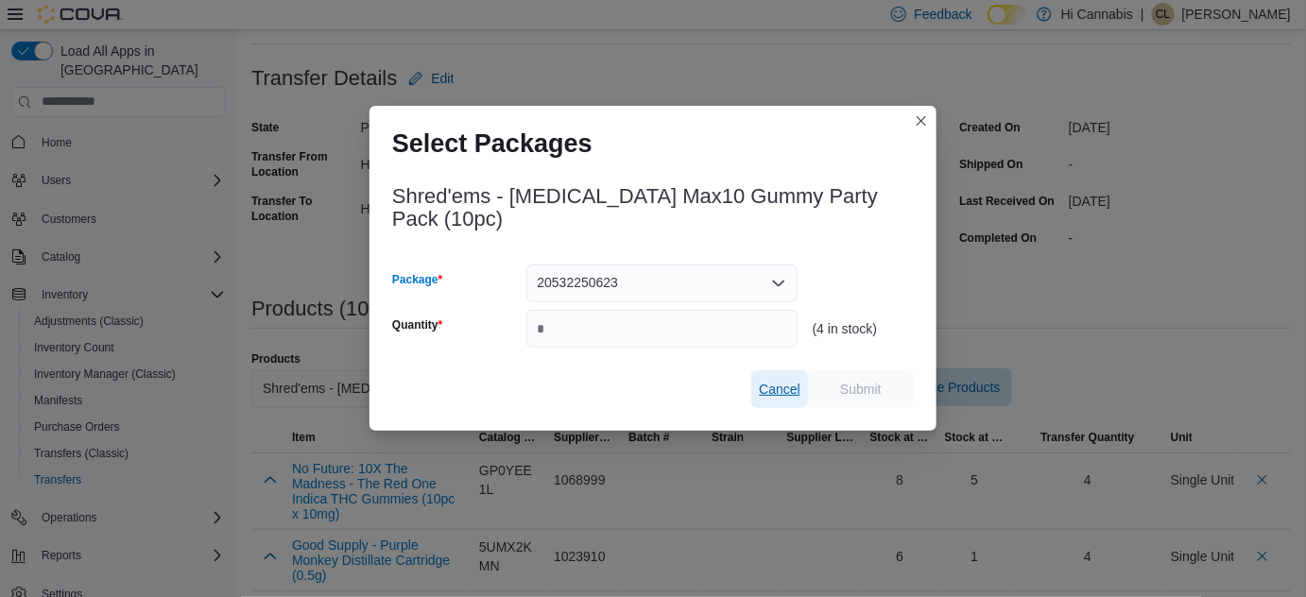
click at [770, 385] on span "Cancel" at bounding box center [780, 389] width 42 height 19
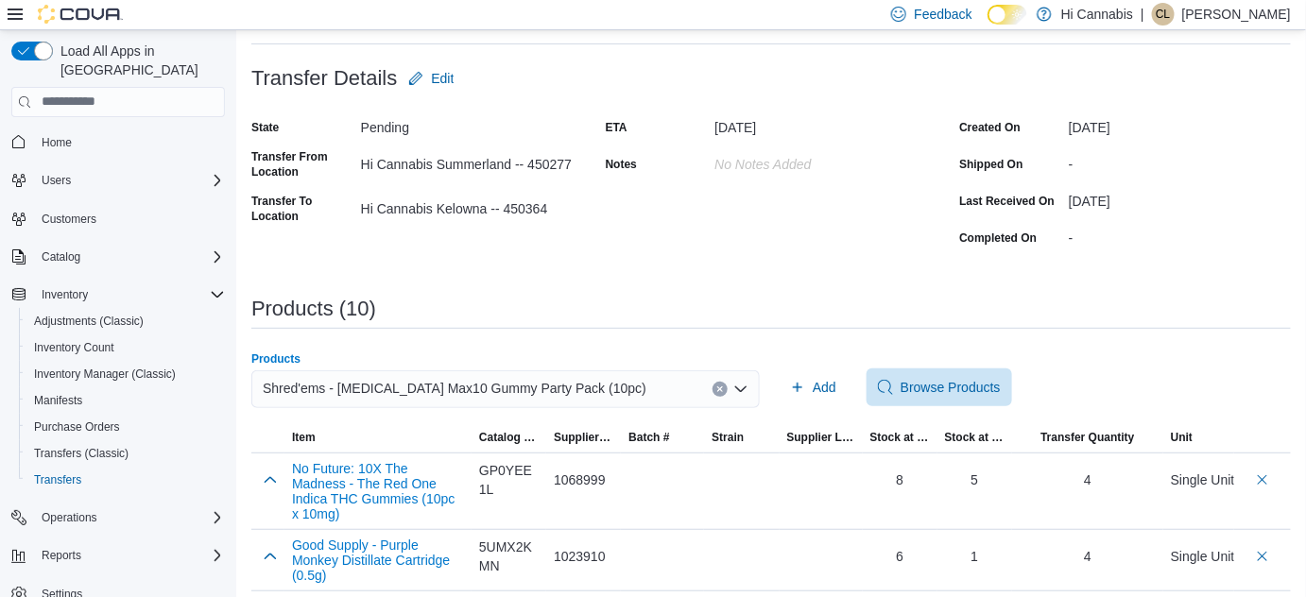
click at [724, 386] on icon "Clear input" at bounding box center [720, 390] width 8 height 8
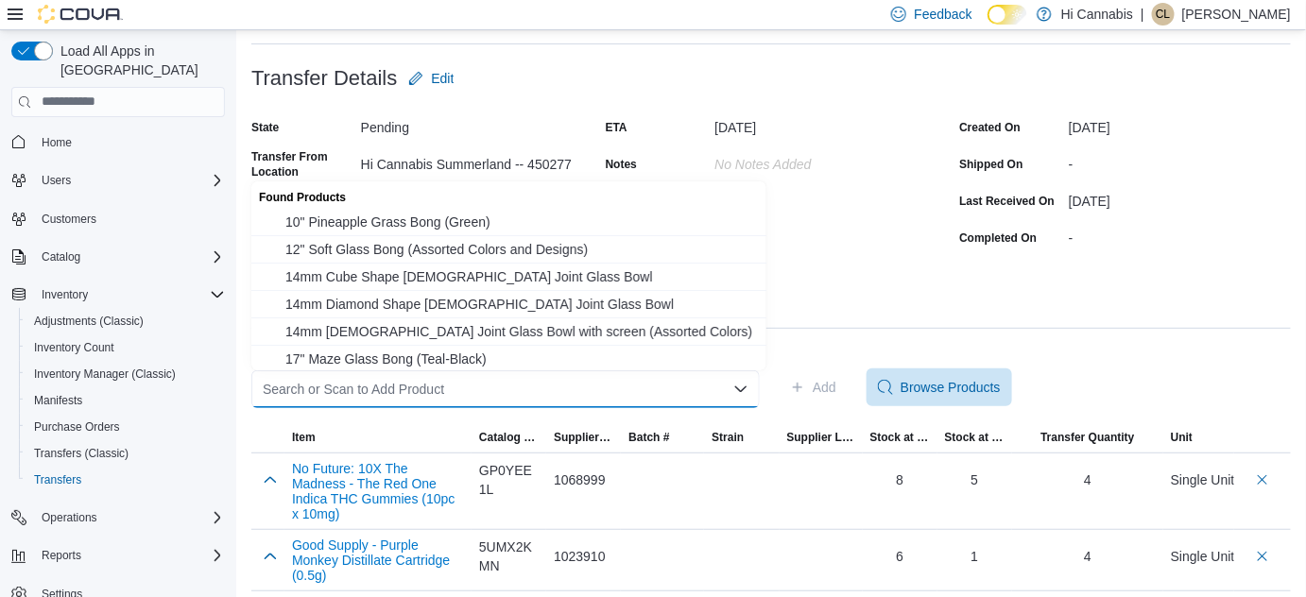
click at [668, 391] on div "Search or Scan to Add Product Combo box. Selected. Combo box input. Search or S…" at bounding box center [505, 389] width 508 height 38
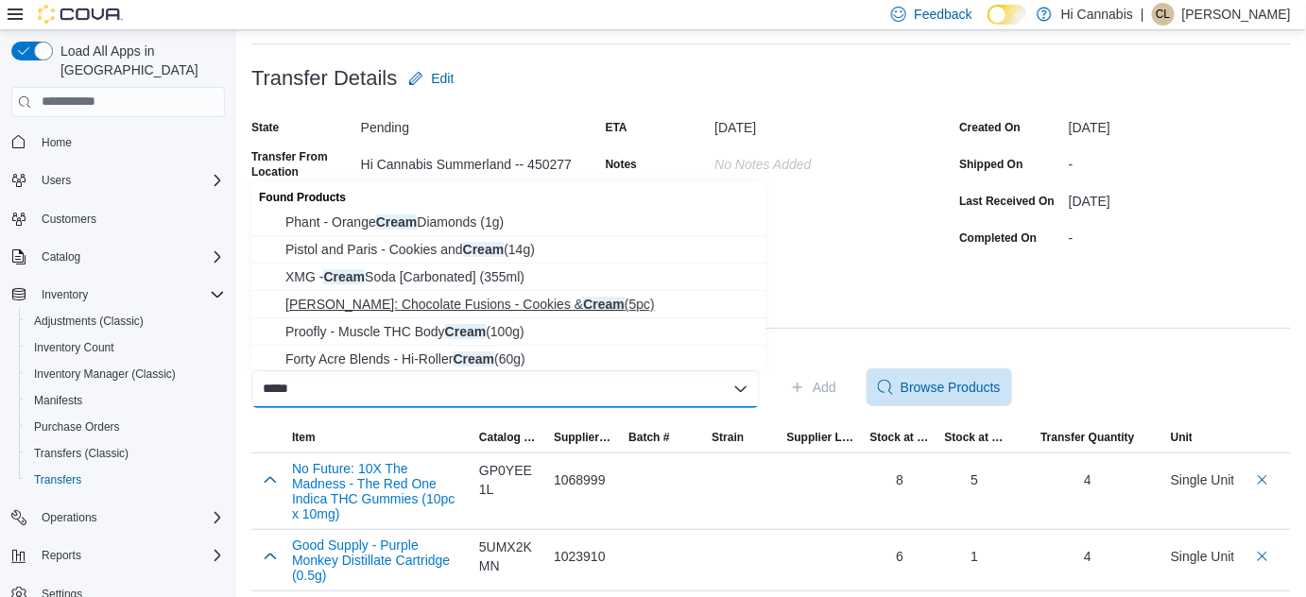
type input "*****"
click at [523, 301] on span "Lord Jones: Chocolate Fusions - Cookies & Cream (5pc)" at bounding box center [520, 304] width 470 height 19
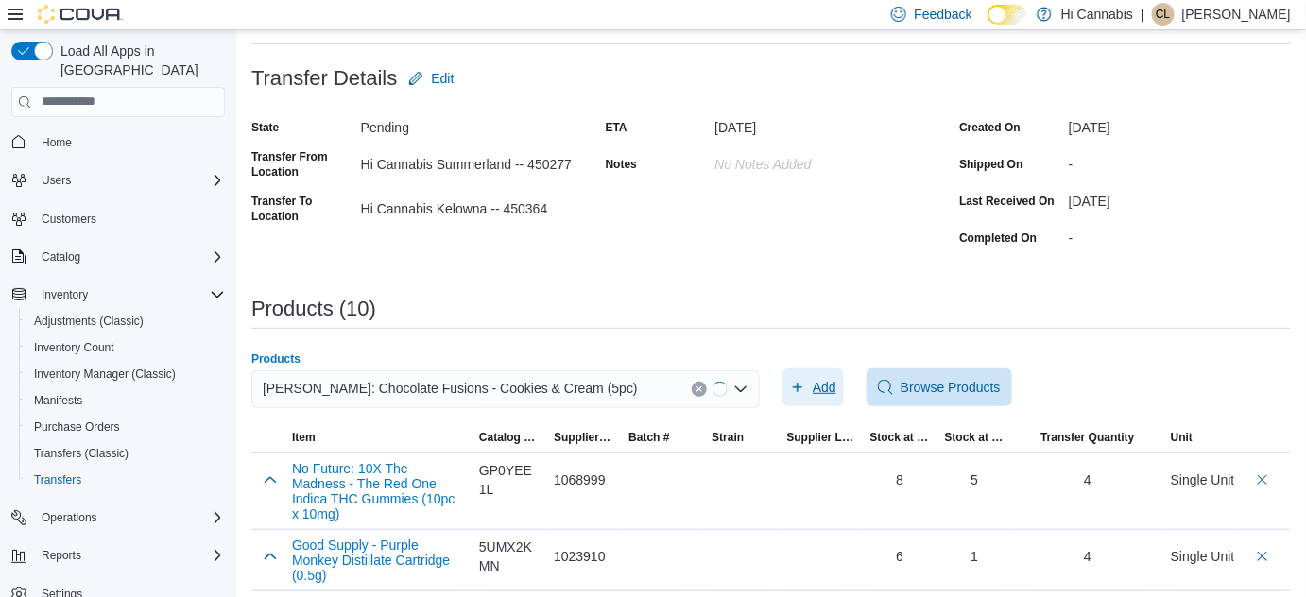
click at [834, 393] on span "Add" at bounding box center [825, 387] width 24 height 19
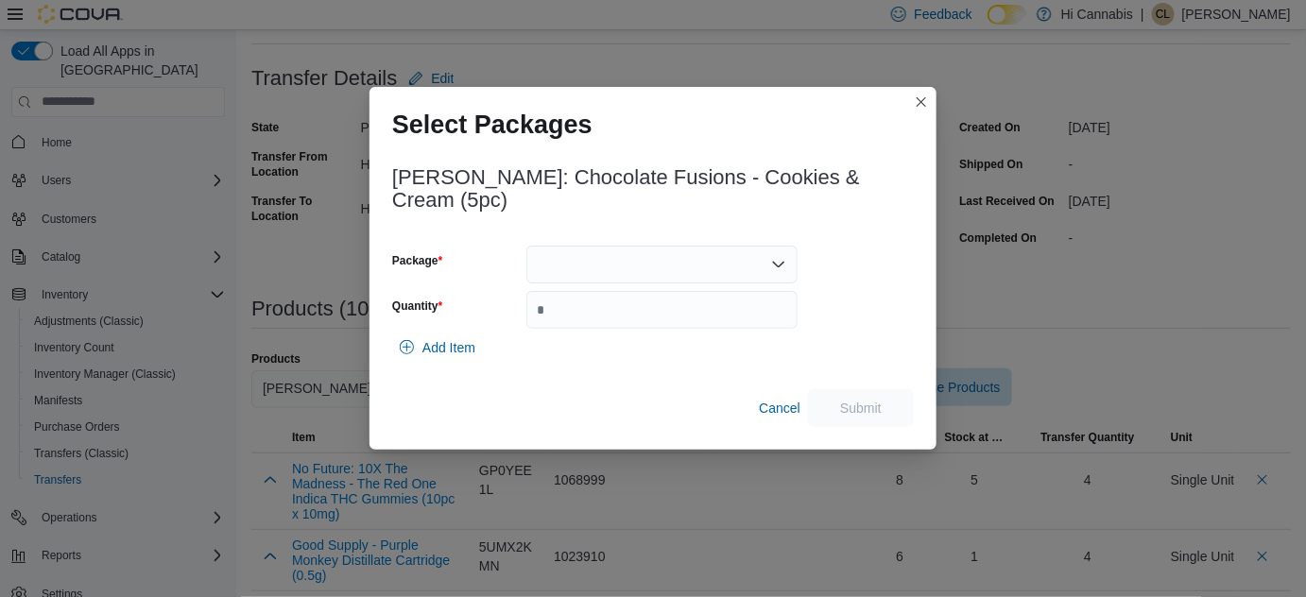
click at [700, 246] on div at bounding box center [661, 265] width 271 height 38
click at [643, 305] on span "019207" at bounding box center [673, 313] width 226 height 19
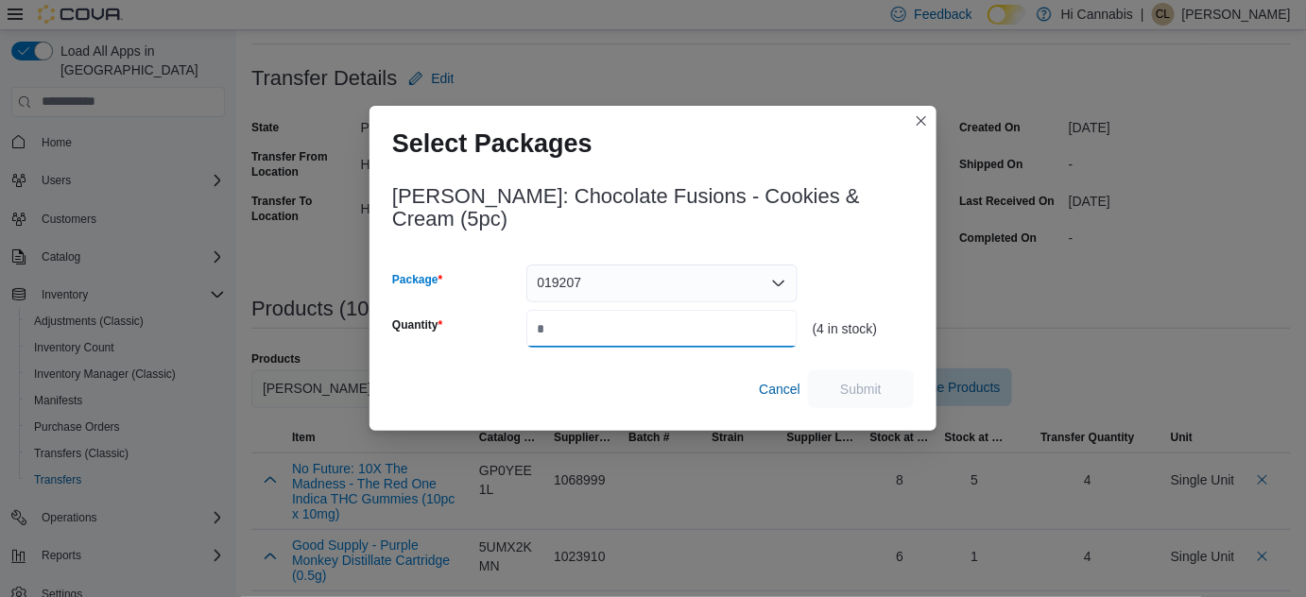
click at [615, 313] on input "Quantity" at bounding box center [661, 329] width 271 height 38
type input "*"
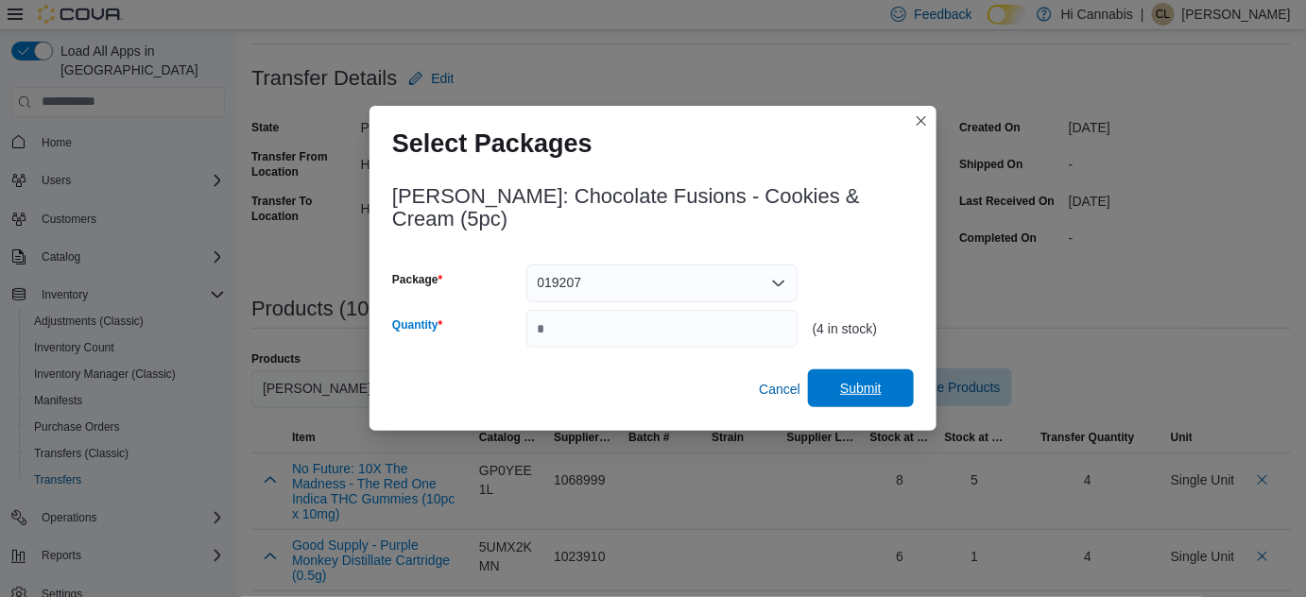
drag, startPoint x: 845, startPoint y: 372, endPoint x: 805, endPoint y: 353, distance: 44.0
click at [846, 380] on span "Submit" at bounding box center [861, 389] width 42 height 19
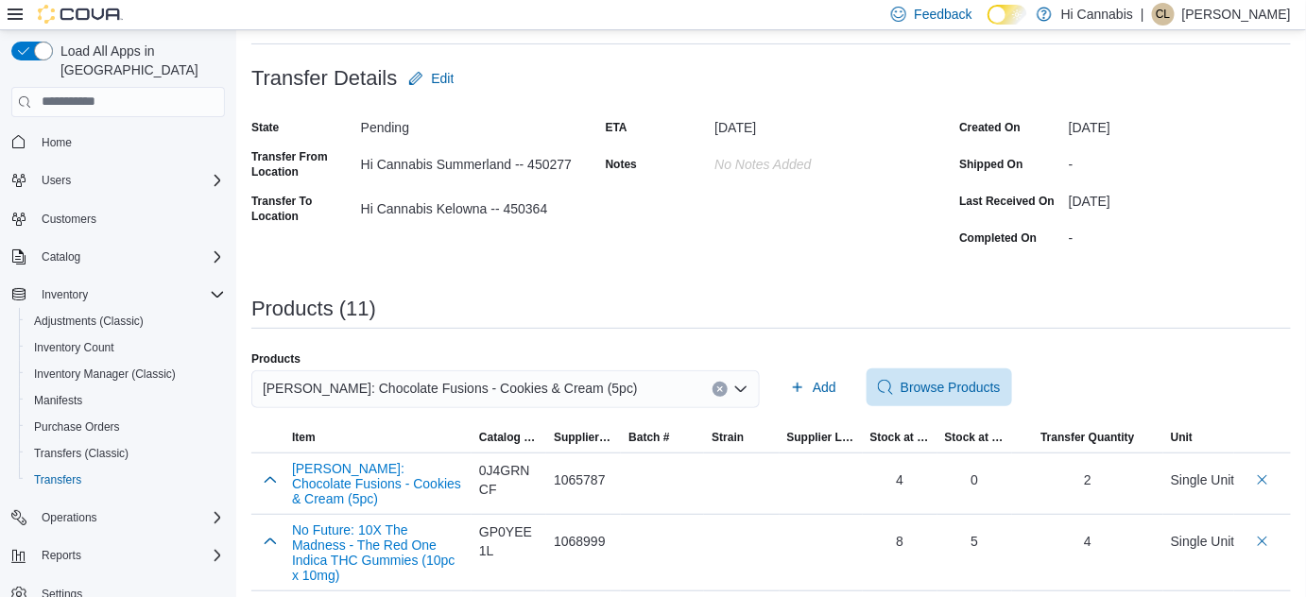
click at [728, 382] on button "Clear input" at bounding box center [720, 389] width 15 height 15
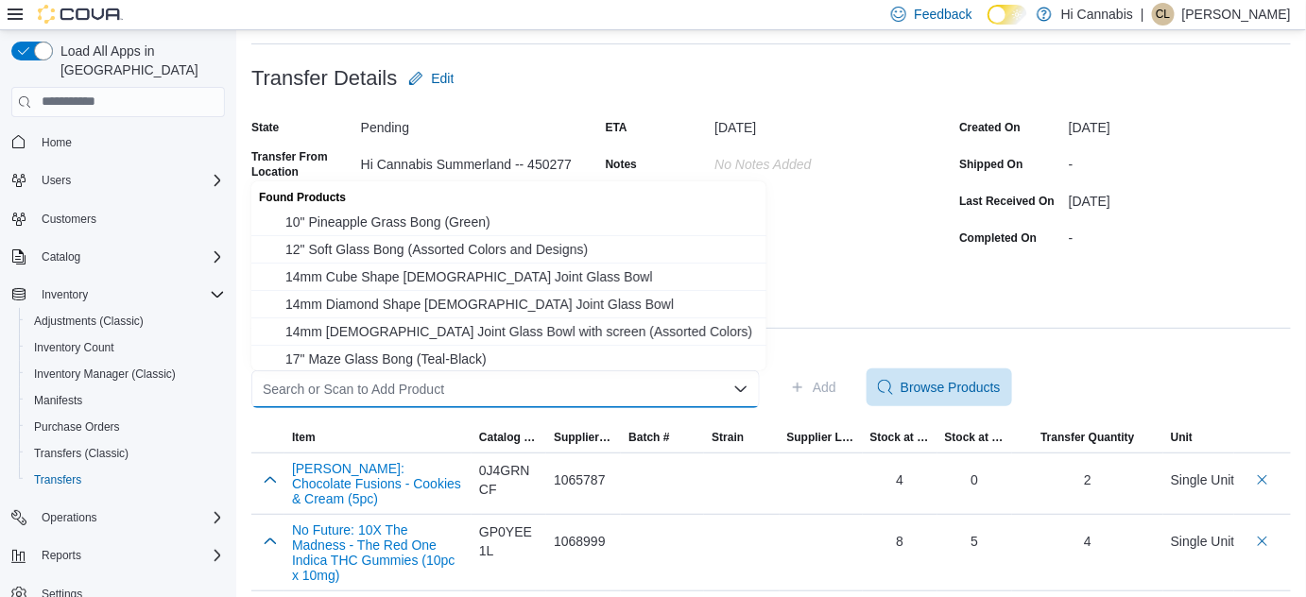
click at [635, 397] on div "Search or Scan to Add Product Combo box. Selected. Combo box input. Search or S…" at bounding box center [505, 389] width 508 height 38
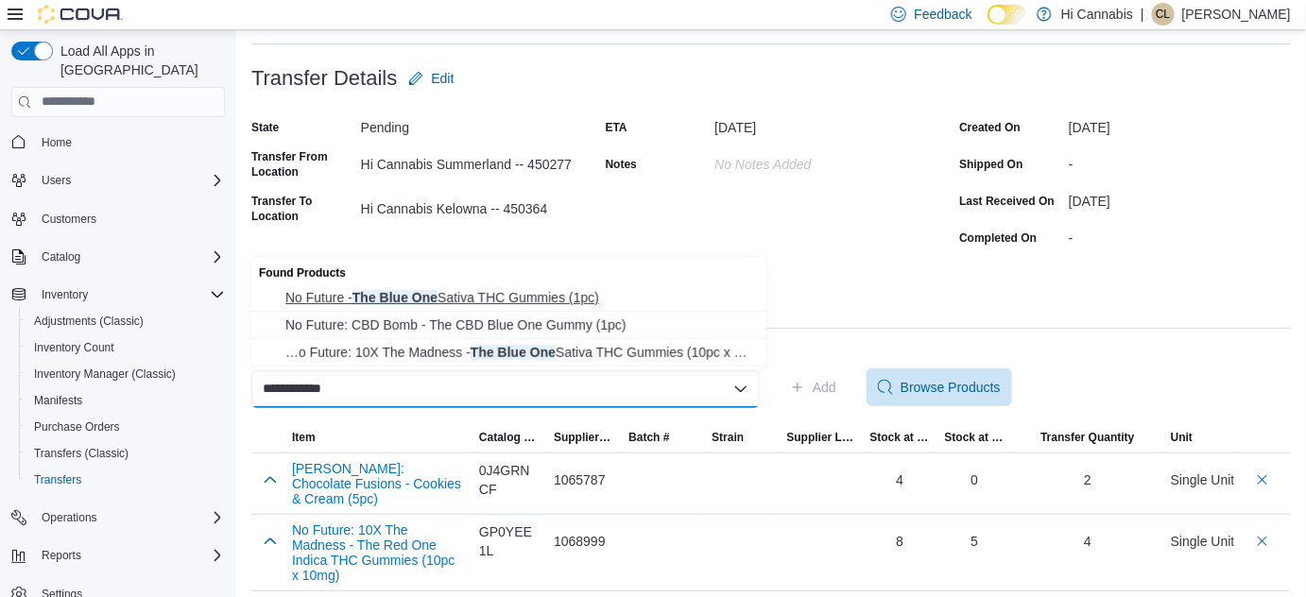
type input "**********"
drag, startPoint x: 554, startPoint y: 298, endPoint x: 568, endPoint y: 313, distance: 20.7
click at [554, 297] on span "No Future - The Blue One Sativa THC Gummies (1pc)" at bounding box center [520, 297] width 470 height 19
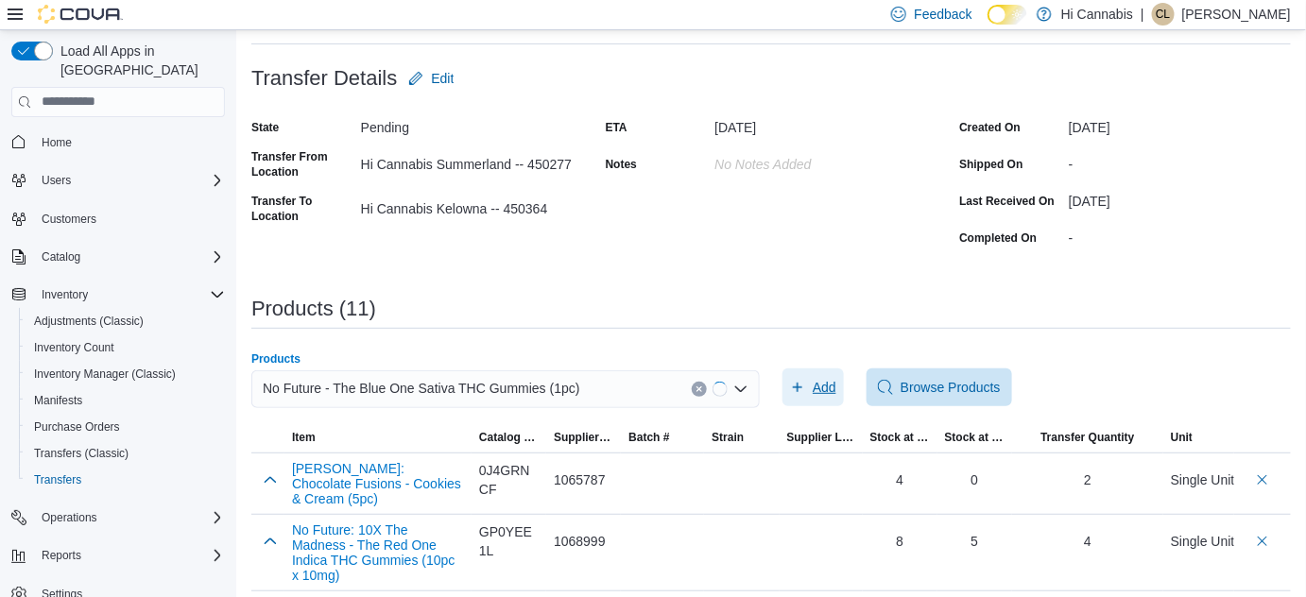
click at [816, 390] on span "Add" at bounding box center [813, 388] width 46 height 38
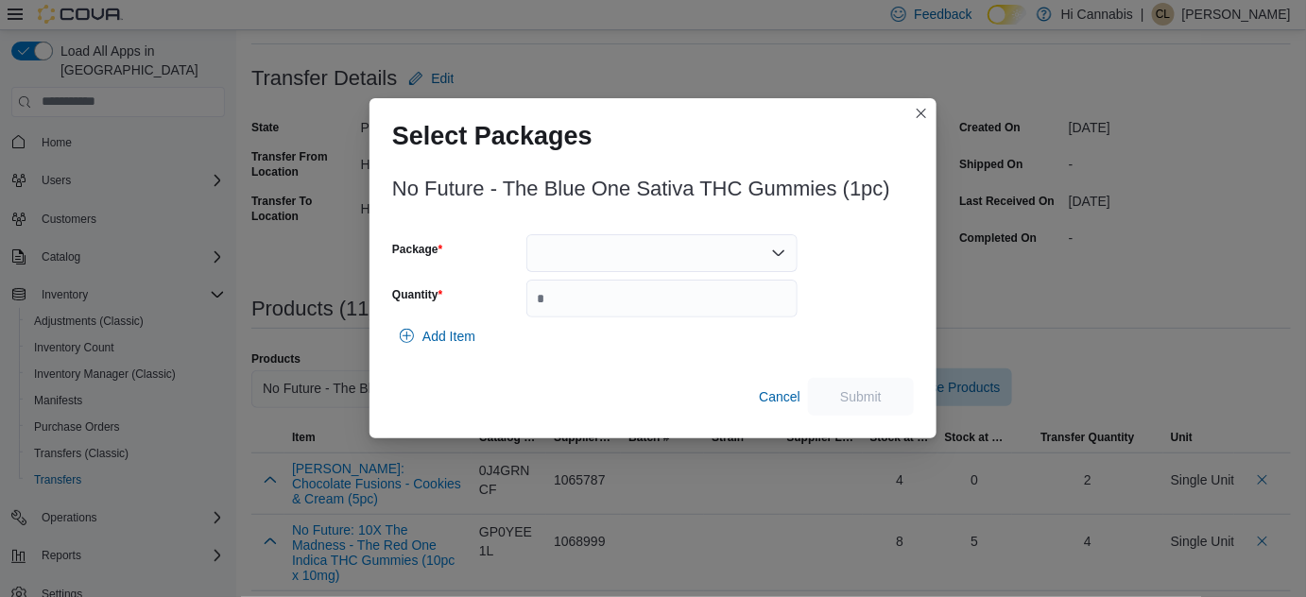
click at [713, 255] on div at bounding box center [661, 253] width 271 height 38
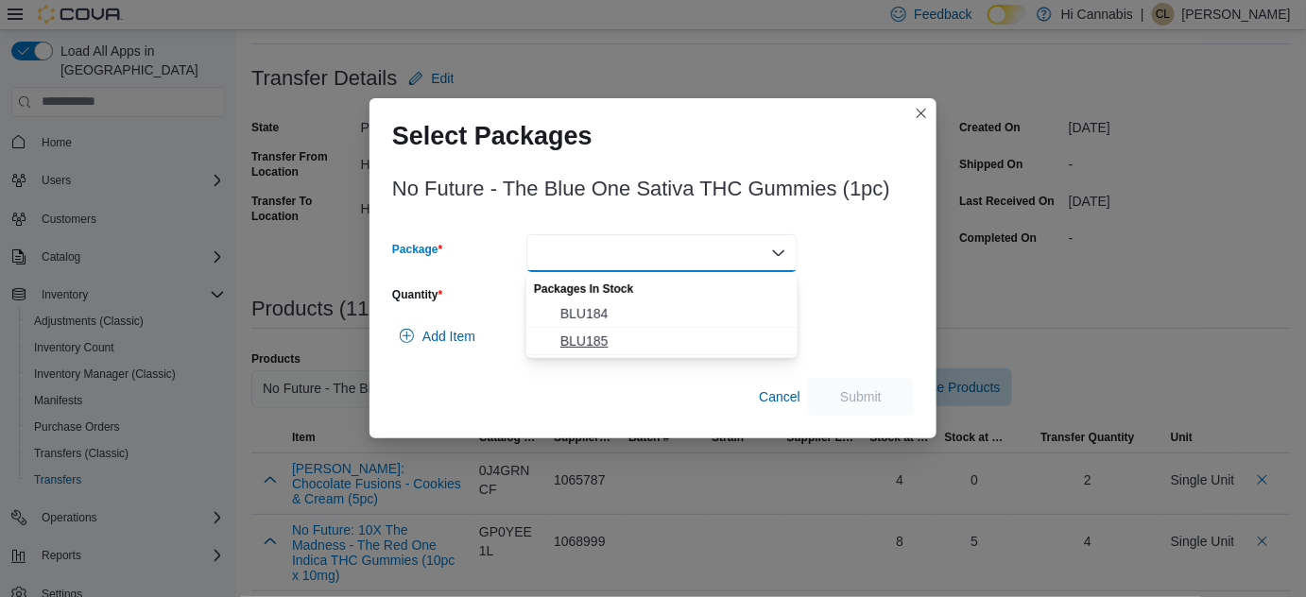
click at [597, 344] on span "BLU185" at bounding box center [673, 341] width 226 height 19
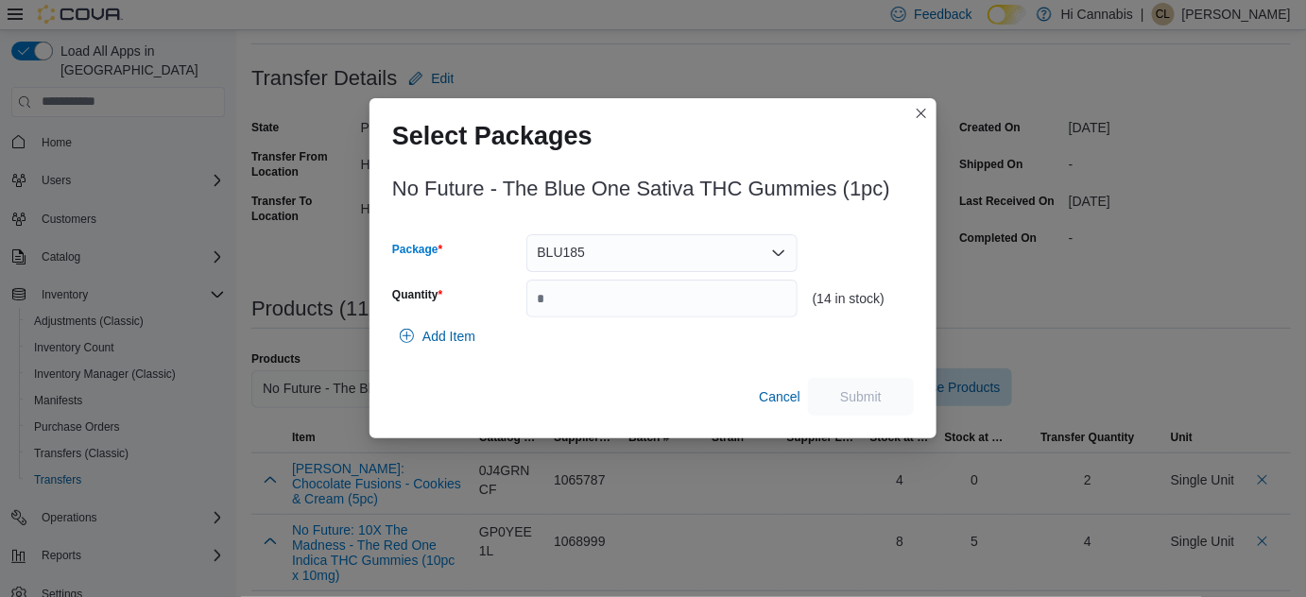
click at [624, 253] on div "BLU185 Combo box. Selected. BLU185. Press Backspace to delete BLU185. Combo box…" at bounding box center [661, 253] width 271 height 38
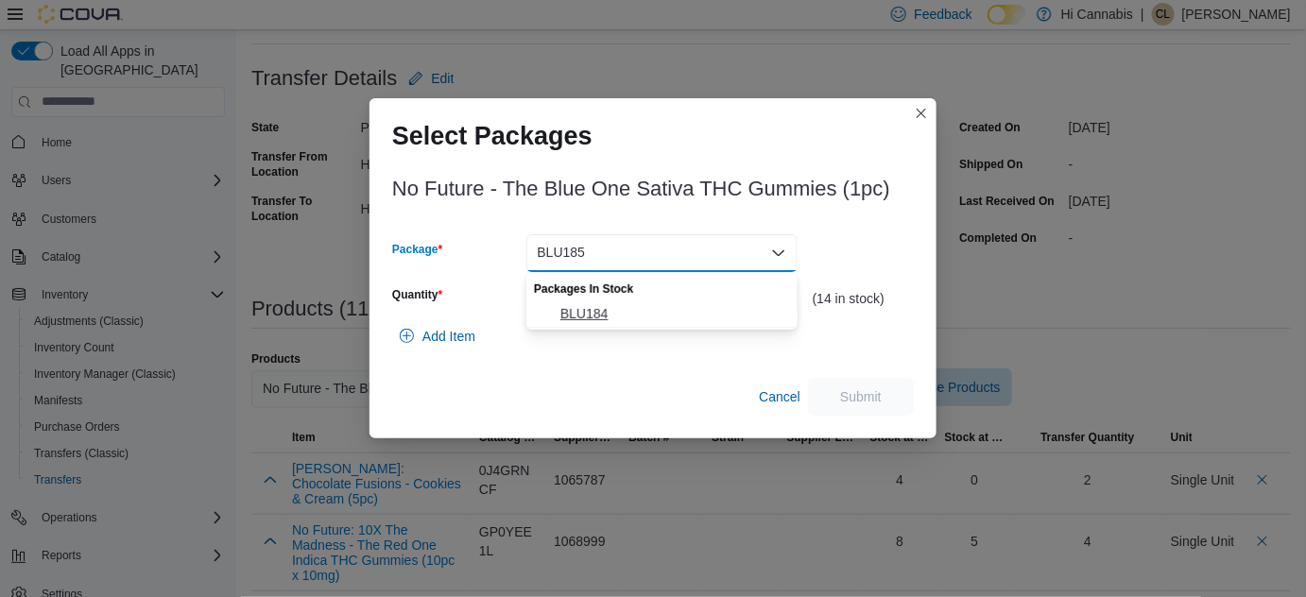
click at [593, 313] on span "BLU184" at bounding box center [673, 313] width 226 height 19
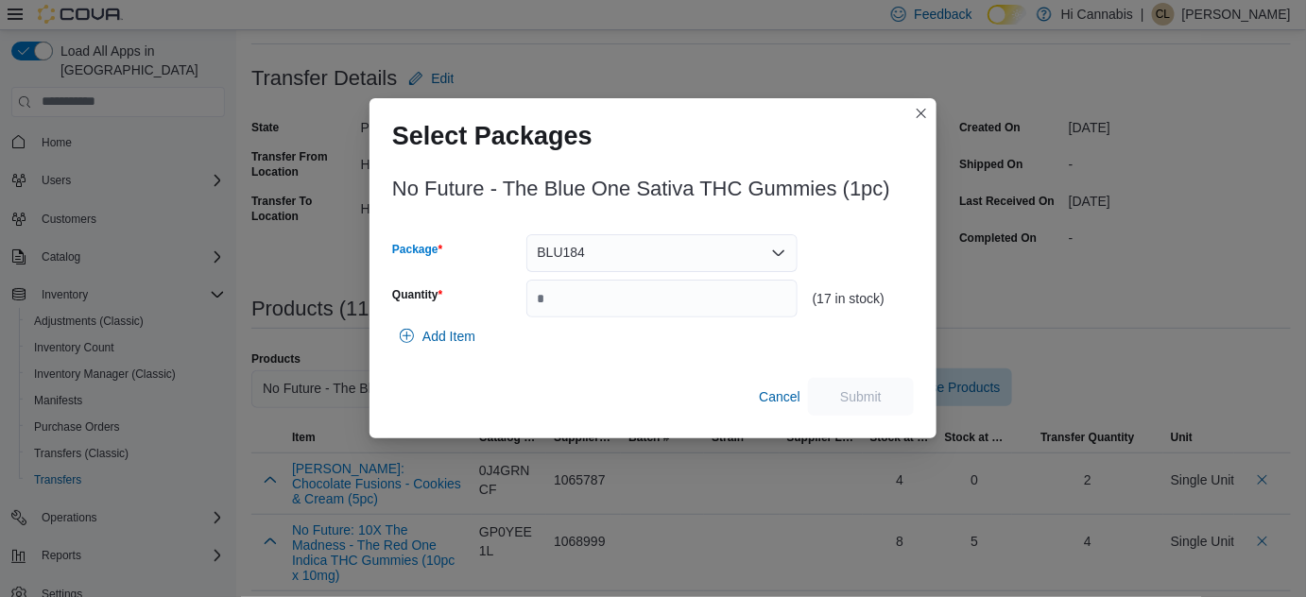
click at [621, 260] on div "BLU184" at bounding box center [661, 253] width 271 height 38
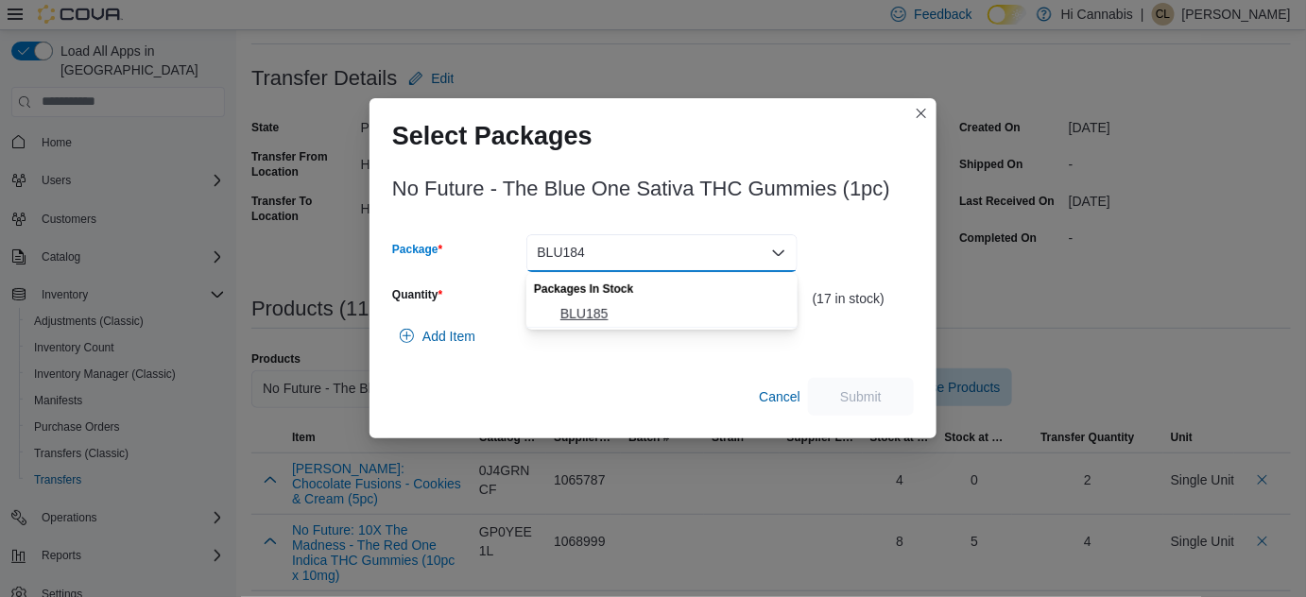
click at [596, 311] on span "BLU185" at bounding box center [673, 313] width 226 height 19
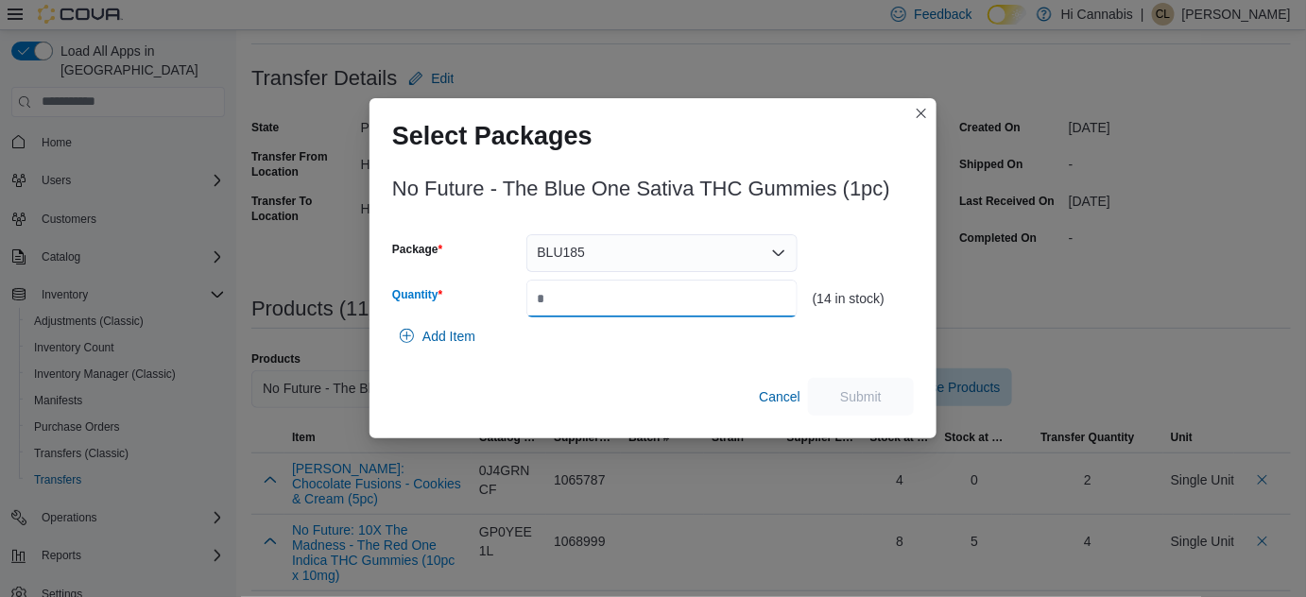
drag, startPoint x: 594, startPoint y: 301, endPoint x: 504, endPoint y: 304, distance: 90.8
click at [506, 304] on div "Quantity" at bounding box center [594, 299] width 405 height 38
type input "**"
click at [834, 389] on span "Submit" at bounding box center [860, 396] width 83 height 38
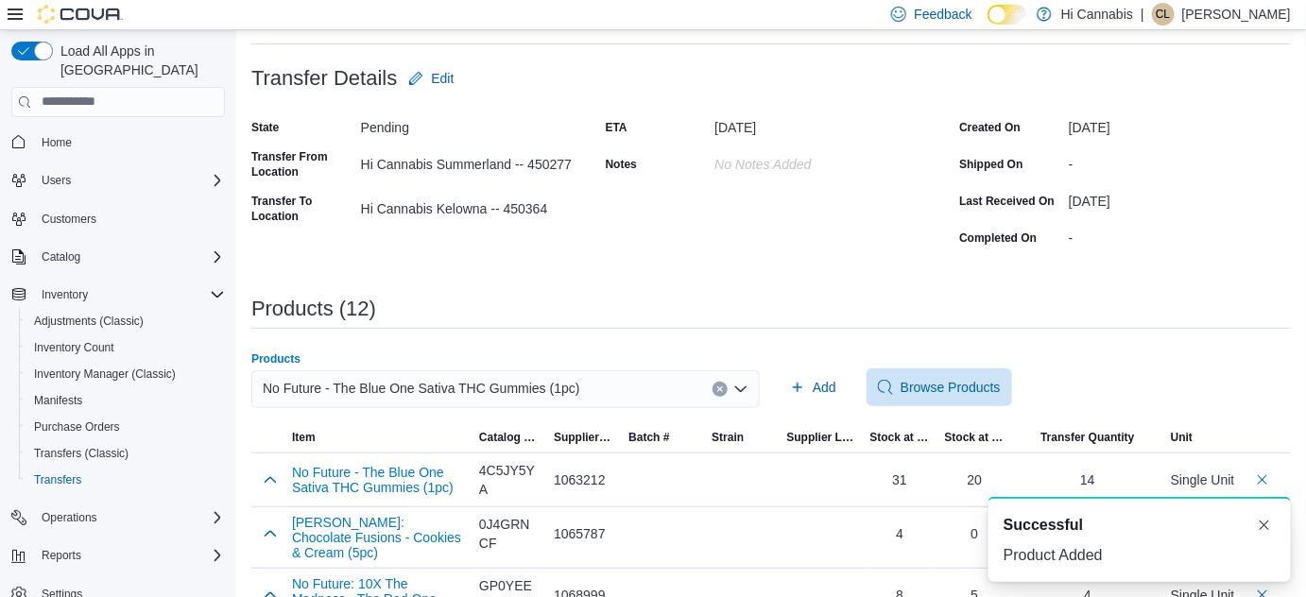
click at [722, 387] on icon "Clear input" at bounding box center [719, 389] width 5 height 5
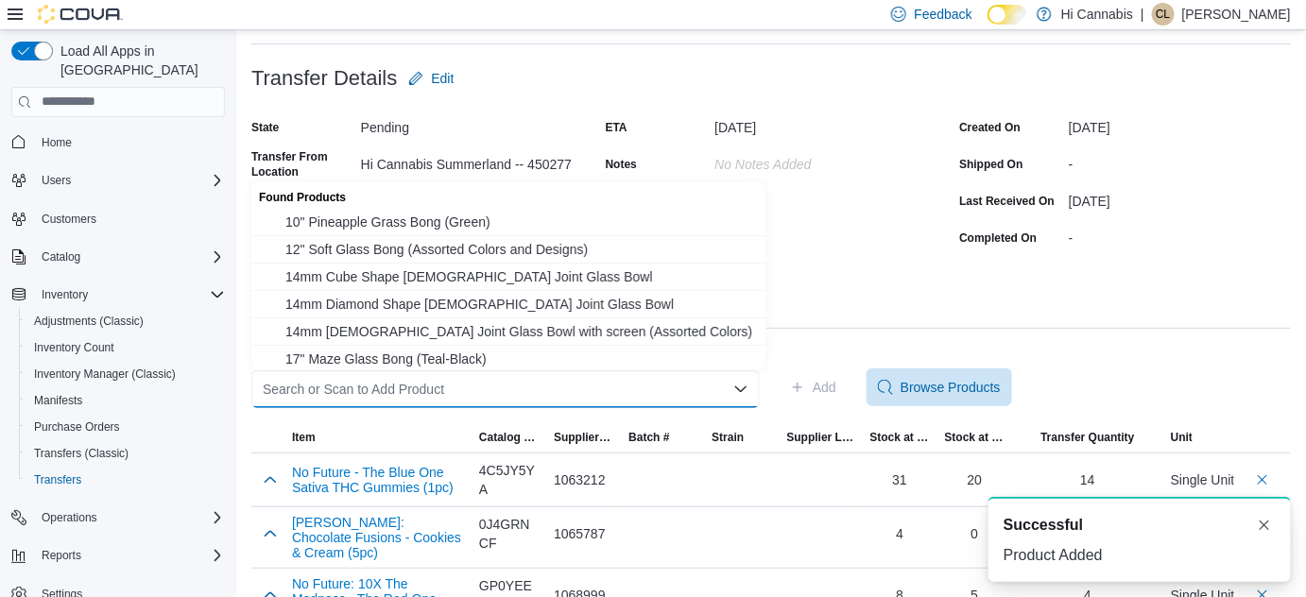
click at [645, 389] on div "Search or Scan to Add Product Combo box. Selected. Combo box input. Search or S…" at bounding box center [505, 389] width 508 height 38
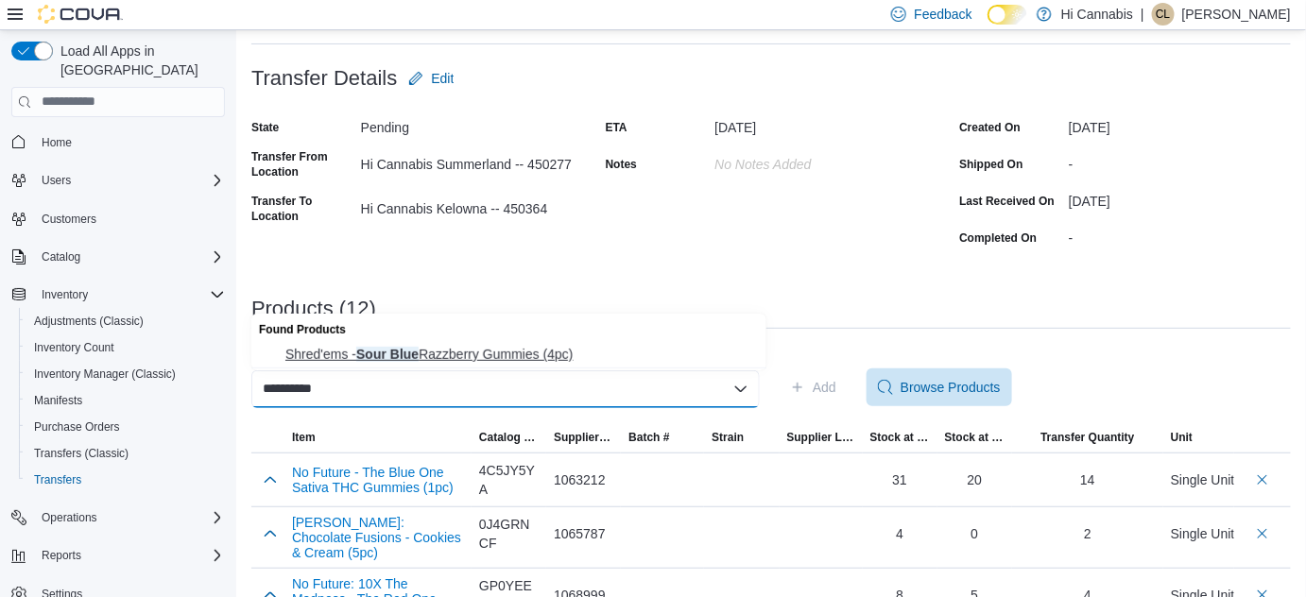
type input "*********"
click at [528, 346] on span "Shred'ems - Sour Blue Razzberry Gummies (4pc)" at bounding box center [520, 354] width 470 height 19
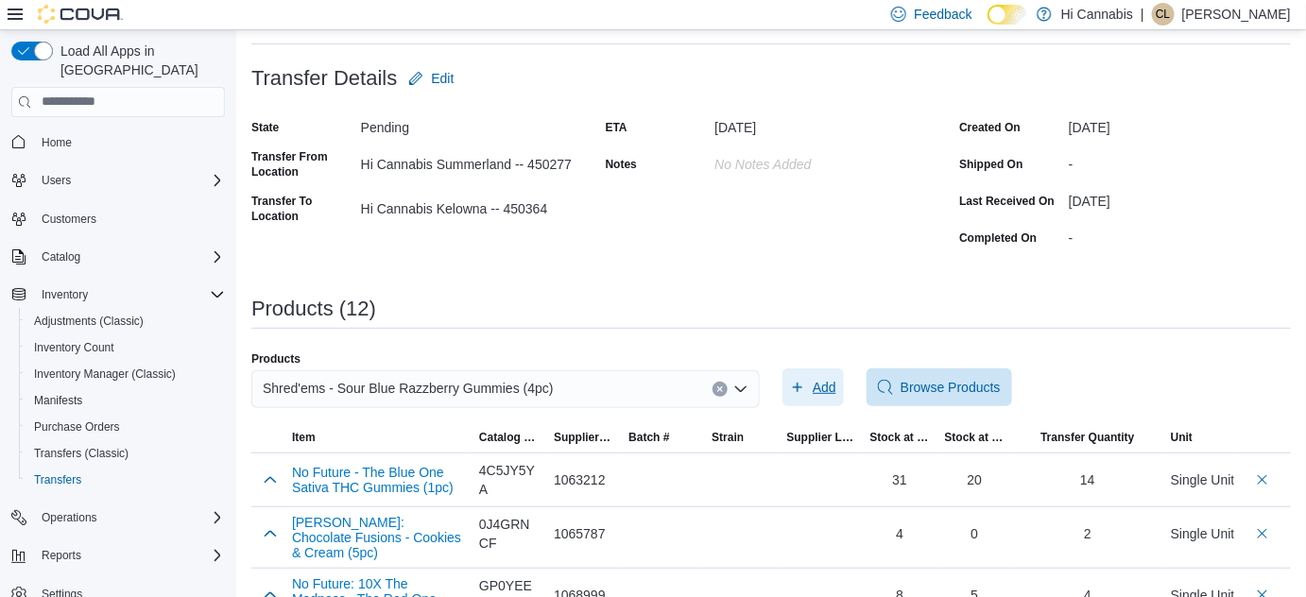
click at [828, 381] on span "Add" at bounding box center [825, 387] width 24 height 19
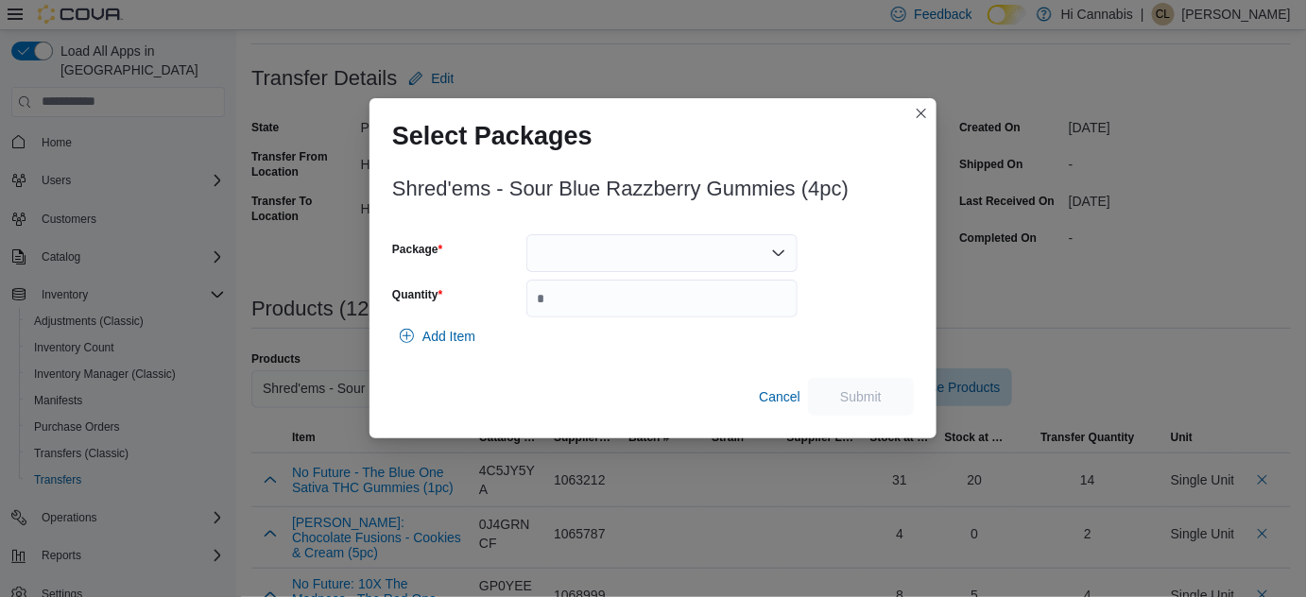
click at [668, 241] on div at bounding box center [661, 253] width 271 height 38
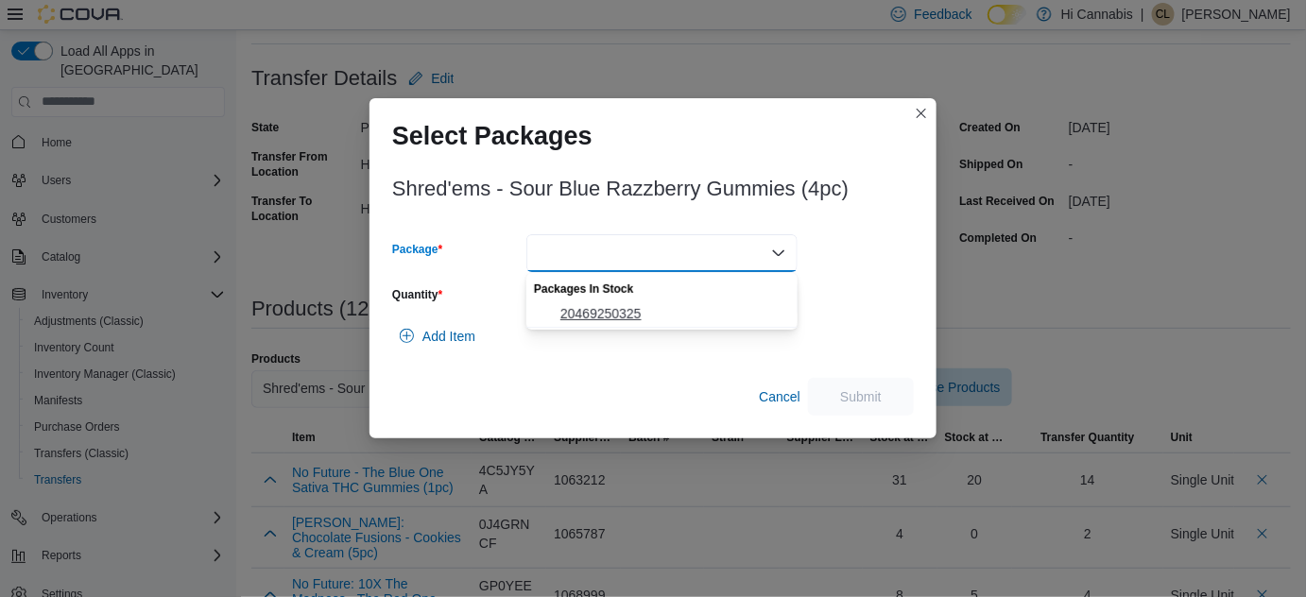
click at [639, 307] on span "20469250325" at bounding box center [673, 313] width 226 height 19
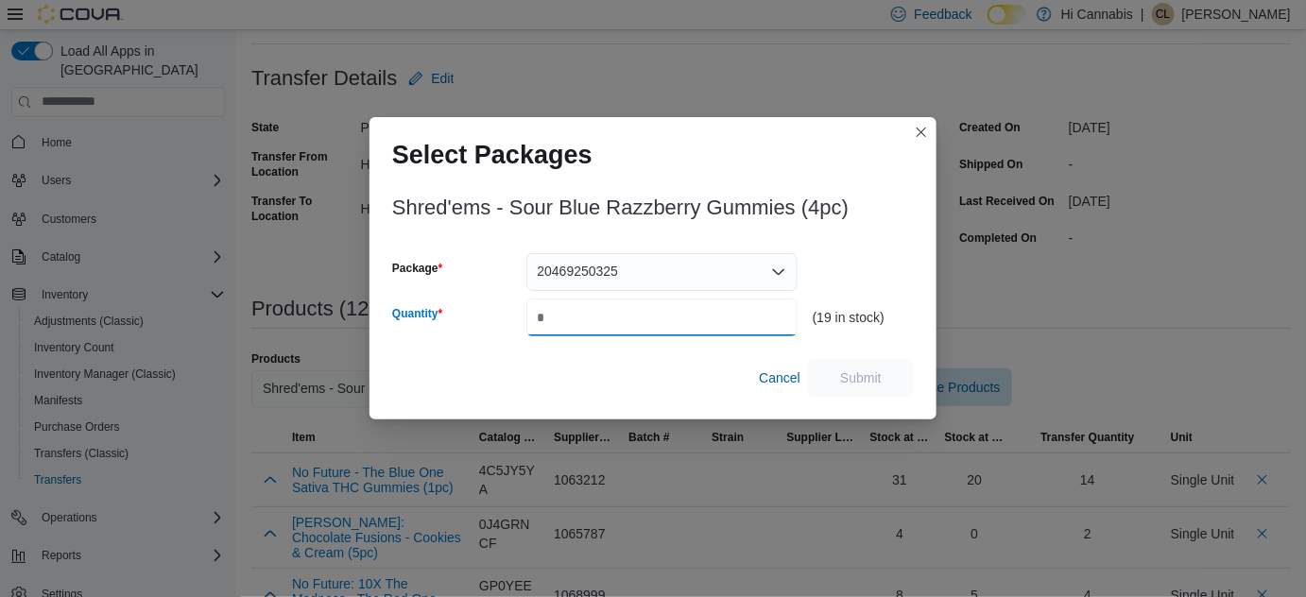
click at [625, 313] on input "Quantity" at bounding box center [661, 318] width 271 height 38
type input "**"
click at [889, 380] on span "Submit" at bounding box center [860, 377] width 83 height 38
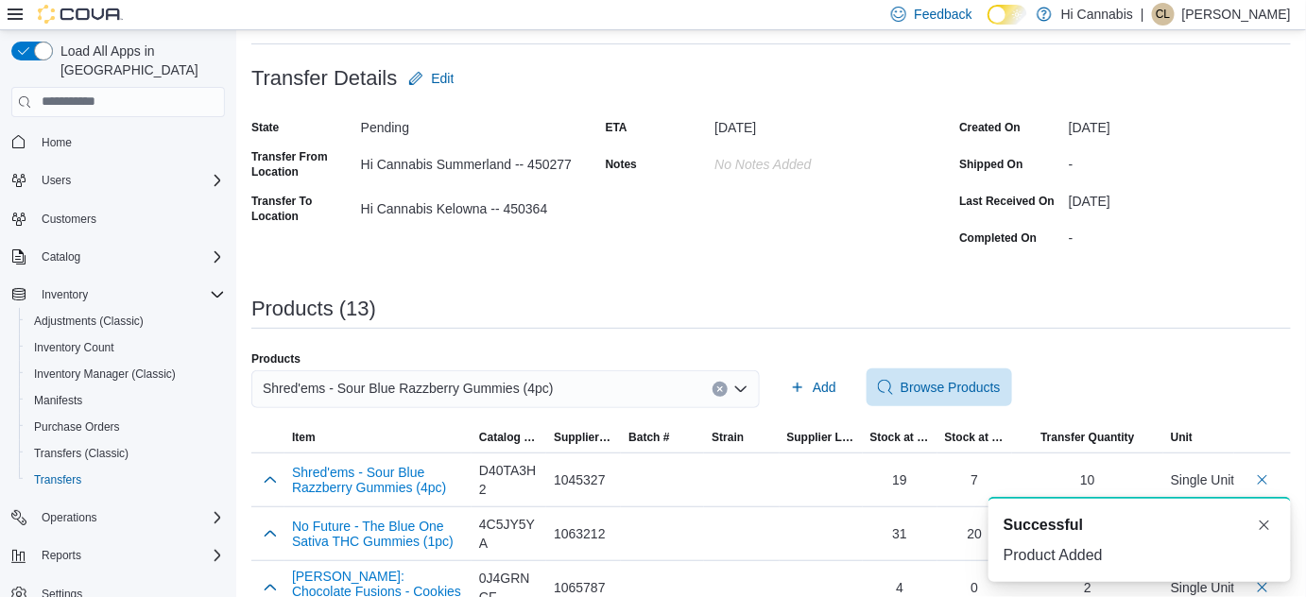
click at [736, 378] on div "Shred'ems - Sour Blue Razzberry Gummies (4pc)" at bounding box center [505, 389] width 508 height 38
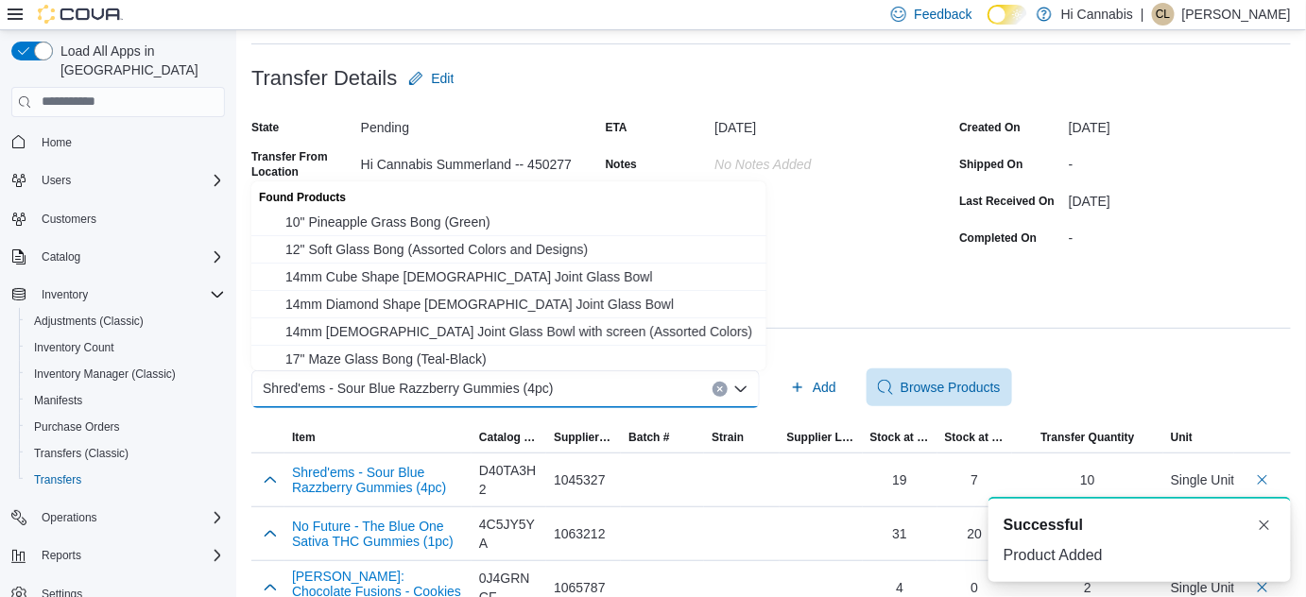
click at [724, 386] on icon "Clear input" at bounding box center [720, 390] width 8 height 8
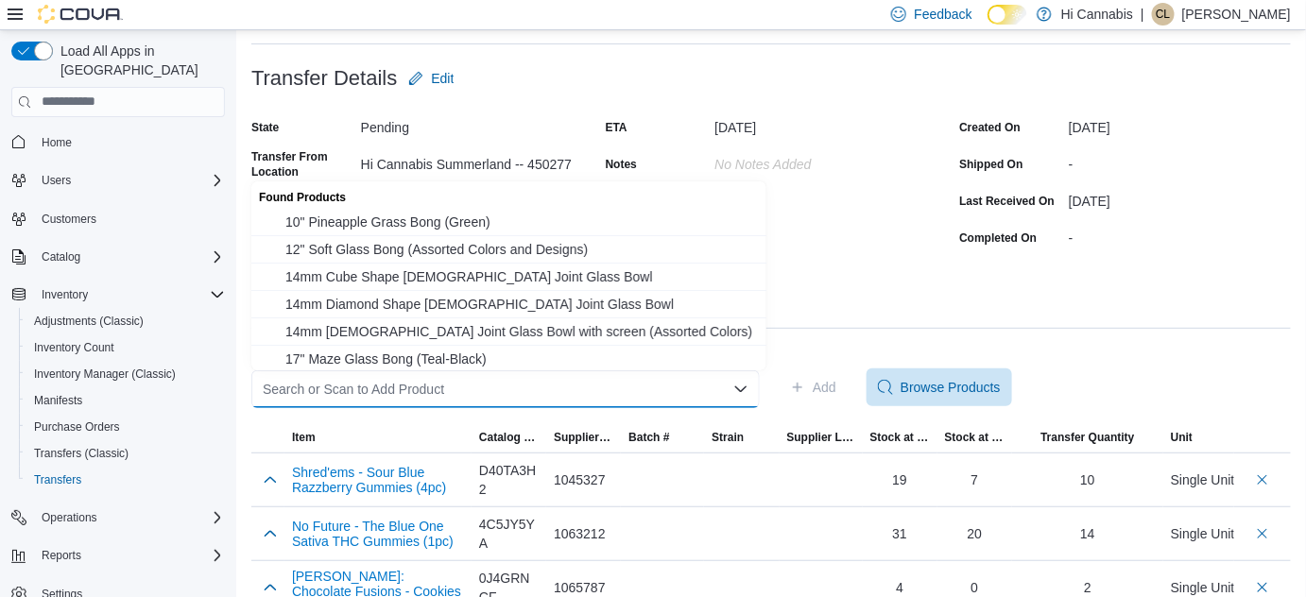
click at [639, 390] on div "Search or Scan to Add Product Combo box. Selected. Combo box input. Search or S…" at bounding box center [505, 389] width 508 height 38
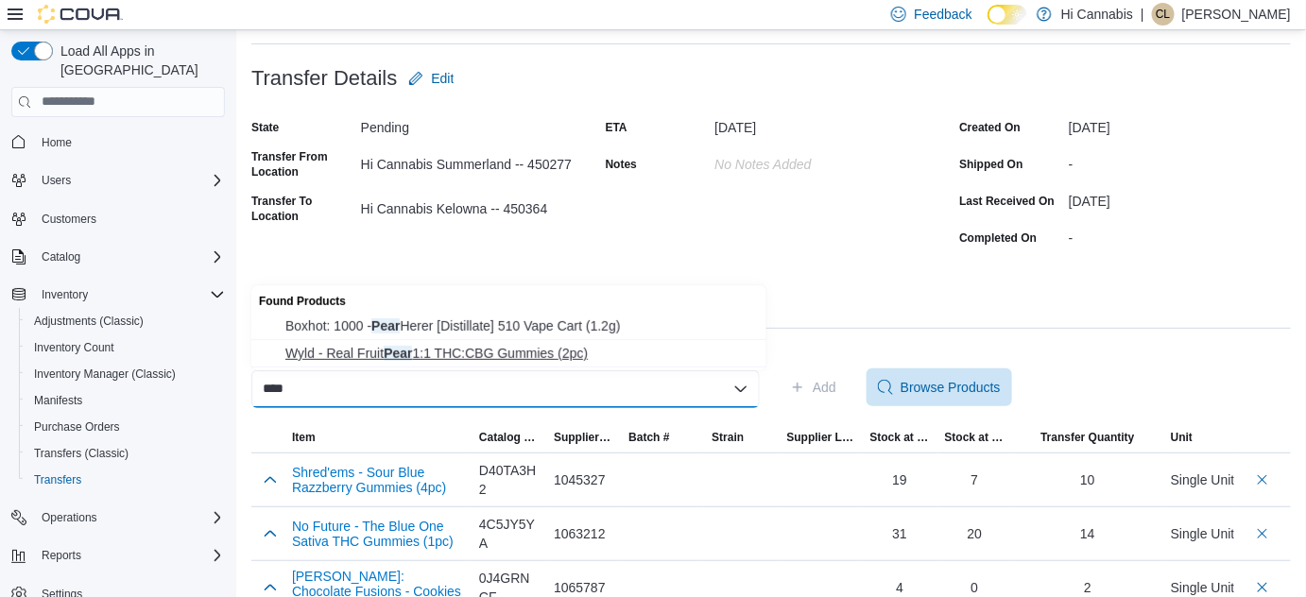
type input "****"
click at [558, 354] on span "Wyld - Real Fruit Pear 1:1 THC:CBG Gummies (2pc)" at bounding box center [520, 353] width 470 height 19
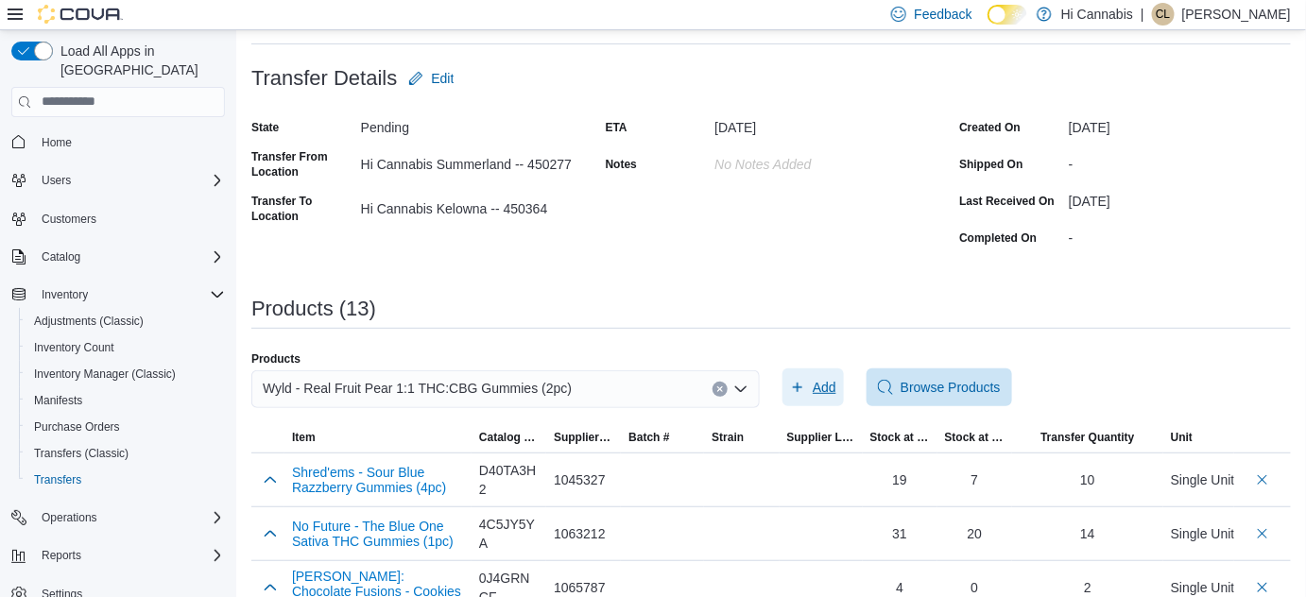
click at [817, 388] on span "Add" at bounding box center [813, 388] width 46 height 38
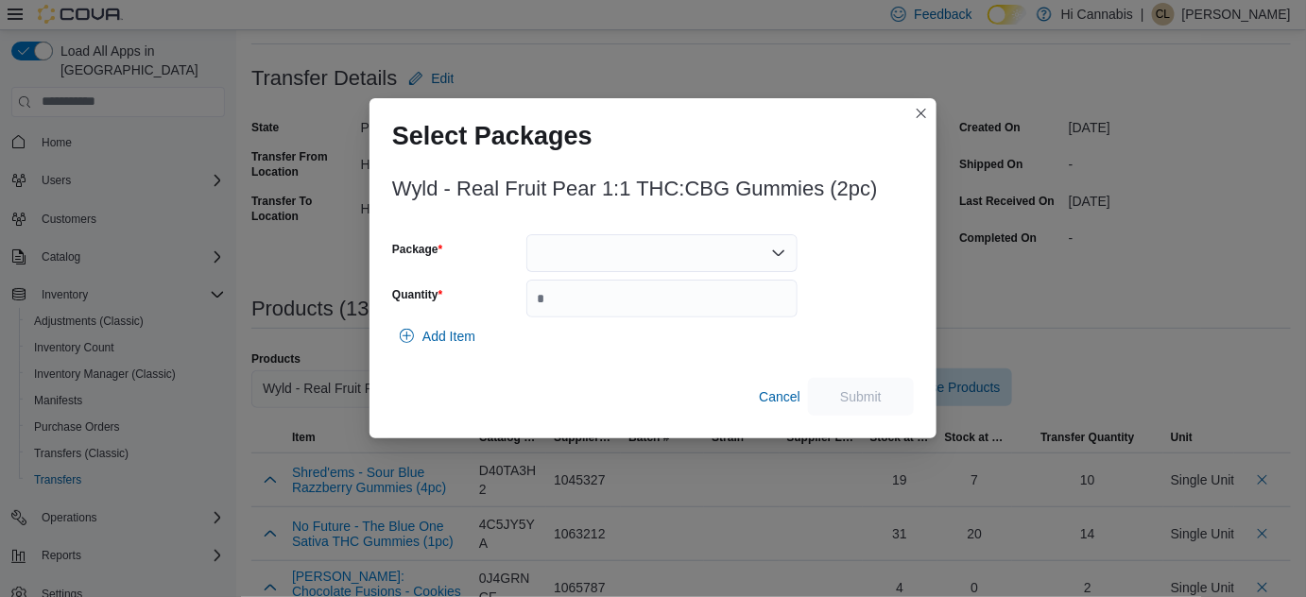
click at [647, 232] on div "Wyld - Real Fruit Pear 1:1 THC:CBG Gummies (2pc) Package Quantity Add Item Canc…" at bounding box center [653, 290] width 522 height 249
click at [632, 249] on div at bounding box center [661, 253] width 271 height 38
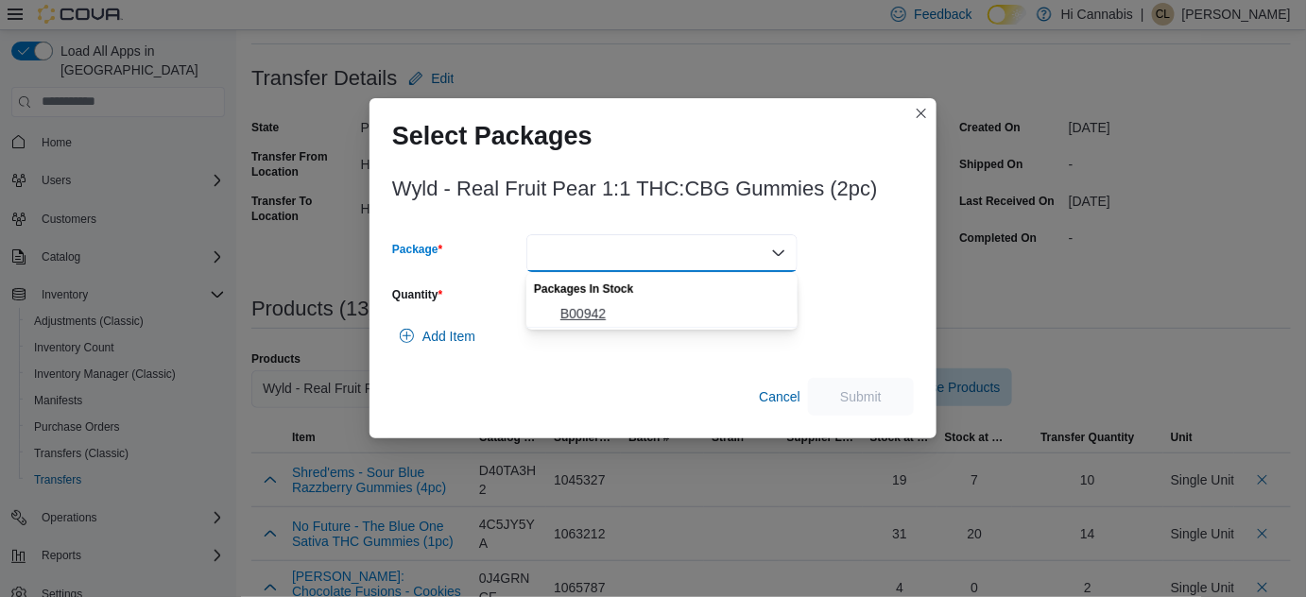
click at [606, 307] on span "B00942" at bounding box center [673, 313] width 226 height 19
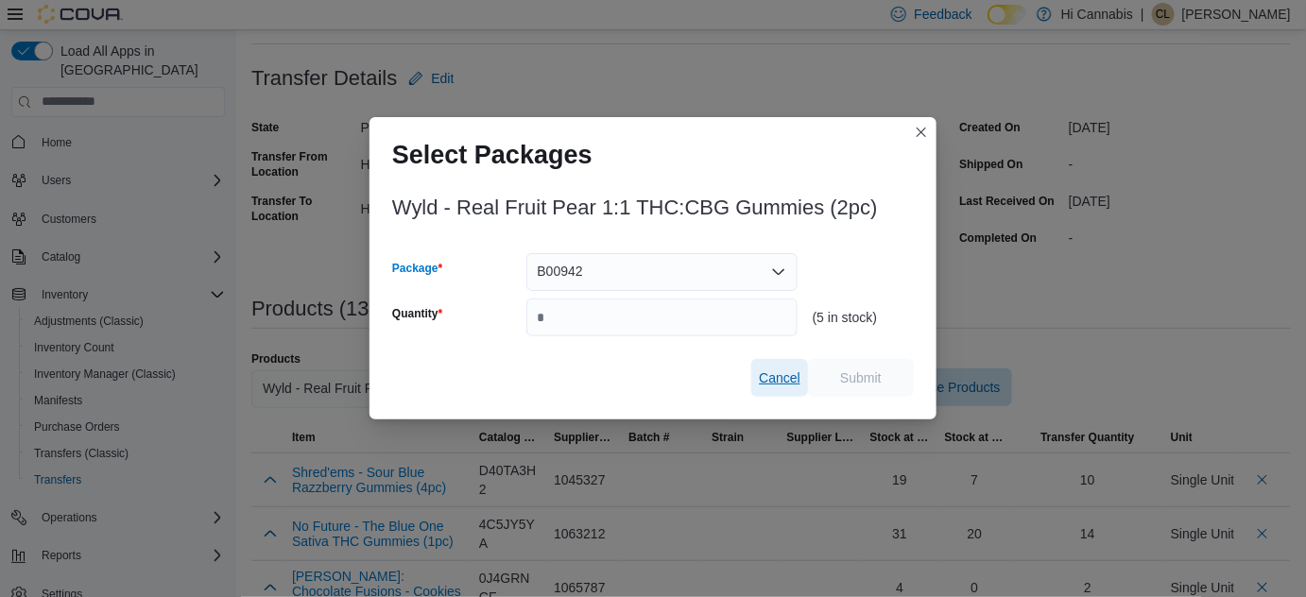
click at [751, 377] on button "Cancel" at bounding box center [779, 378] width 57 height 38
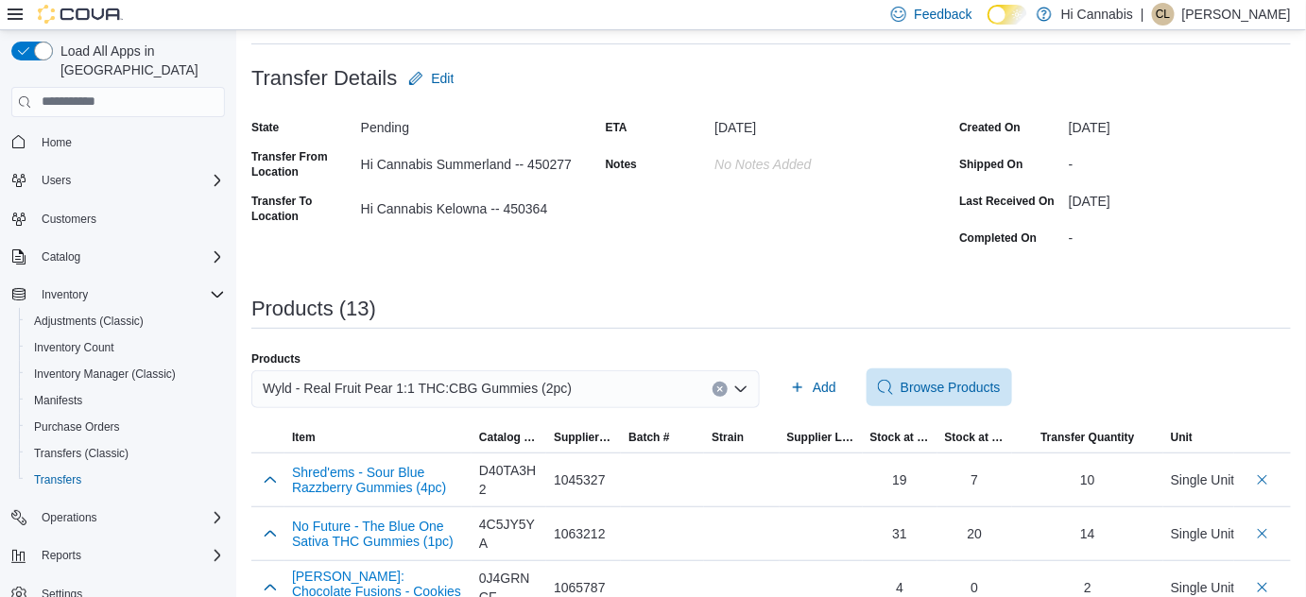
click at [722, 384] on button "Clear input" at bounding box center [720, 389] width 15 height 15
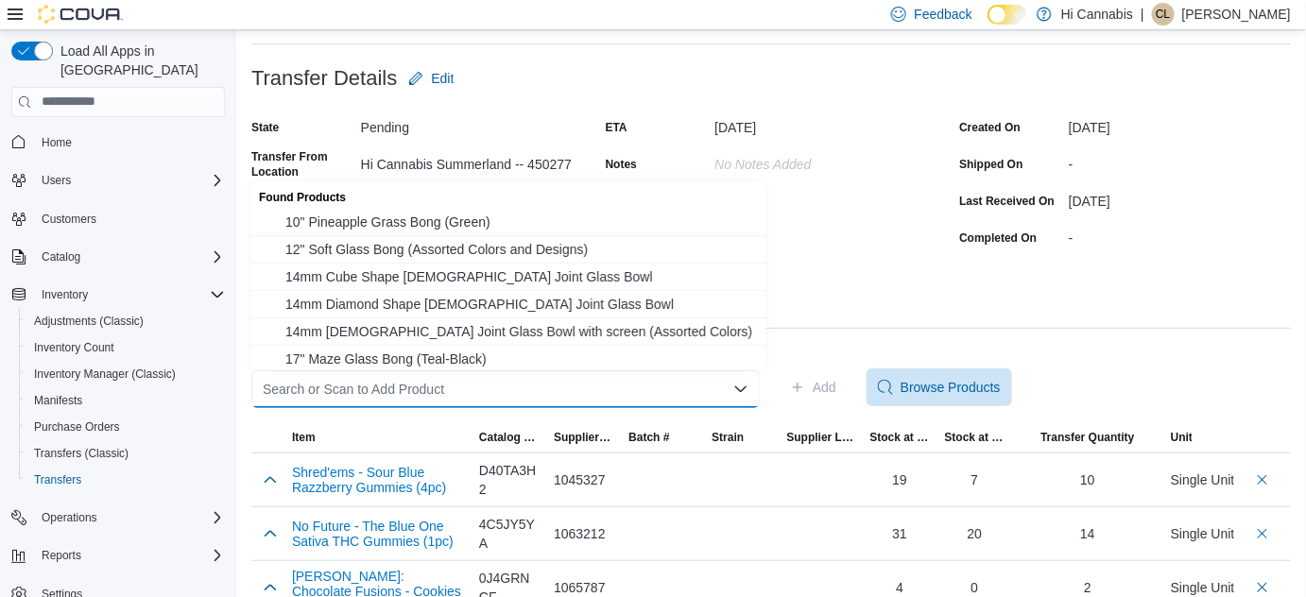
click at [654, 397] on div "Search or Scan to Add Product Combo box. Selected. Combo box input. Search or S…" at bounding box center [505, 389] width 508 height 38
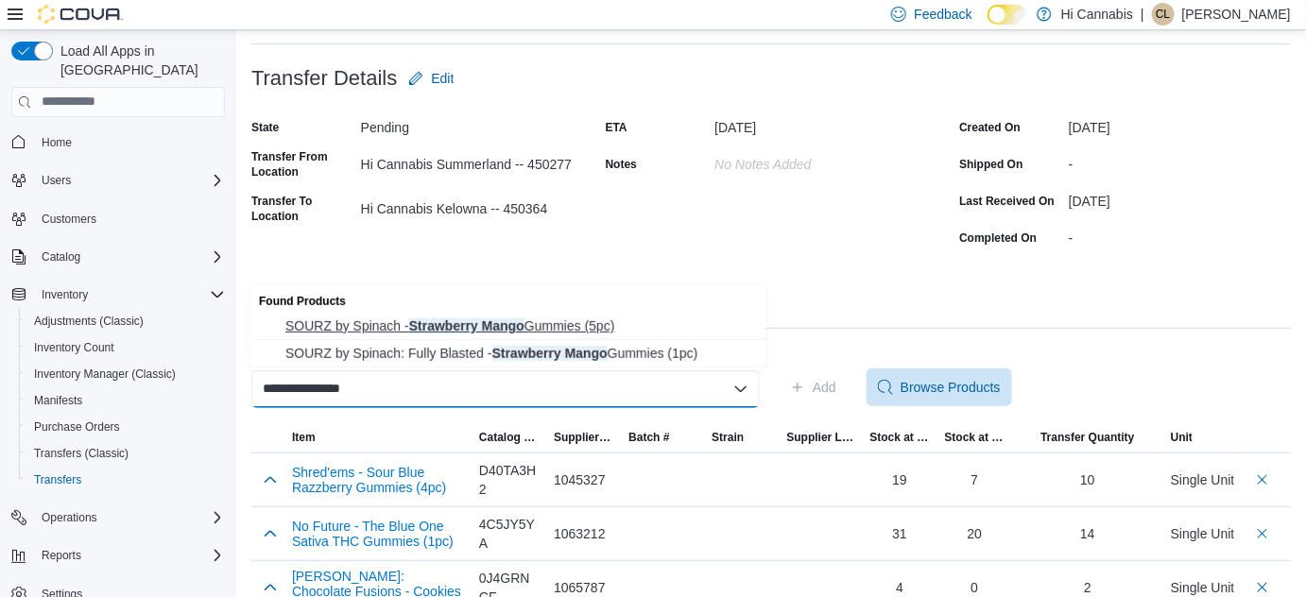
type input "**********"
click at [601, 320] on span "SOURZ by Spinach - Strawberry Mango Gummies (5pc)" at bounding box center [520, 326] width 470 height 19
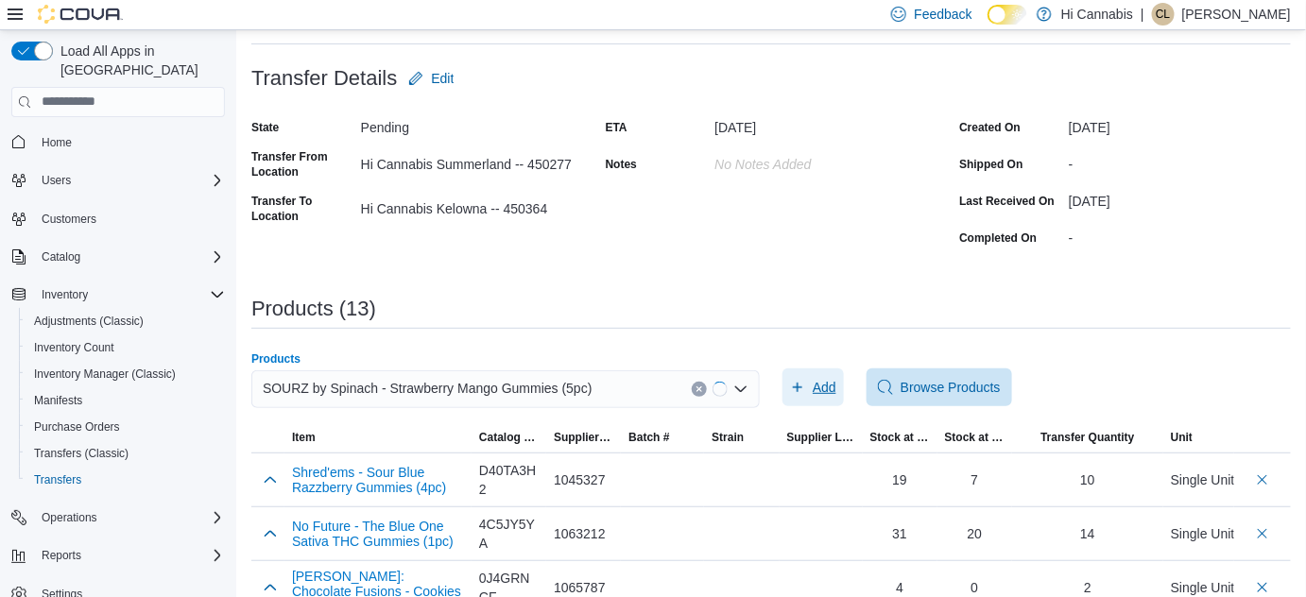
click at [836, 384] on span "Add" at bounding box center [825, 387] width 24 height 19
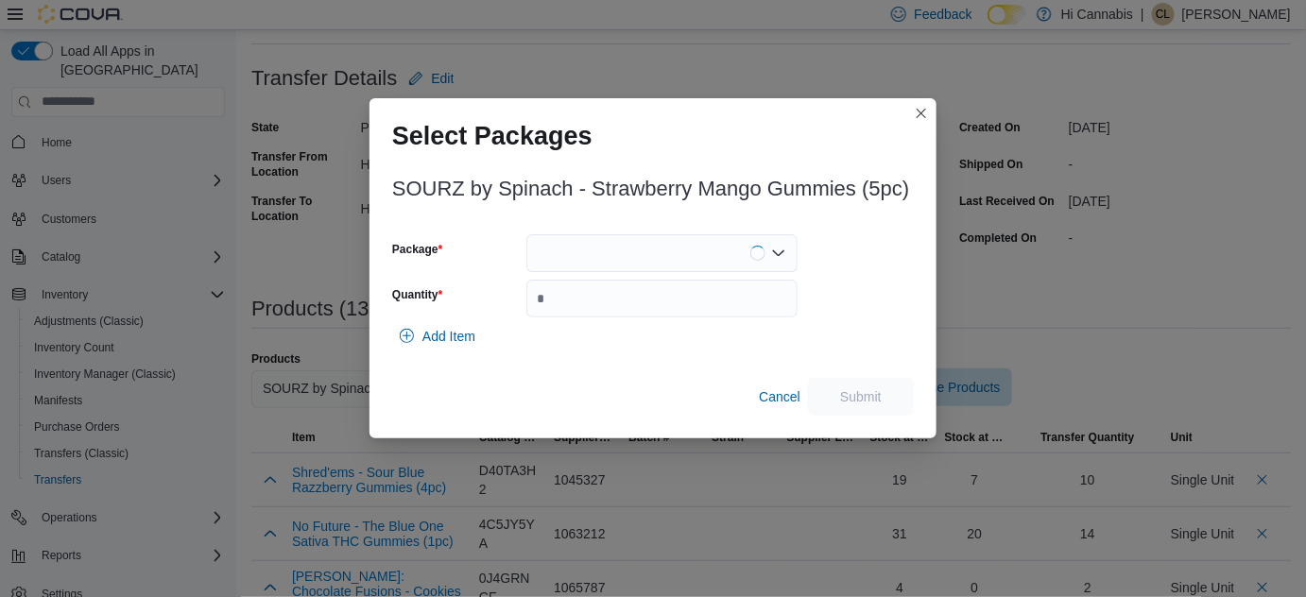
click at [711, 244] on div at bounding box center [661, 253] width 271 height 38
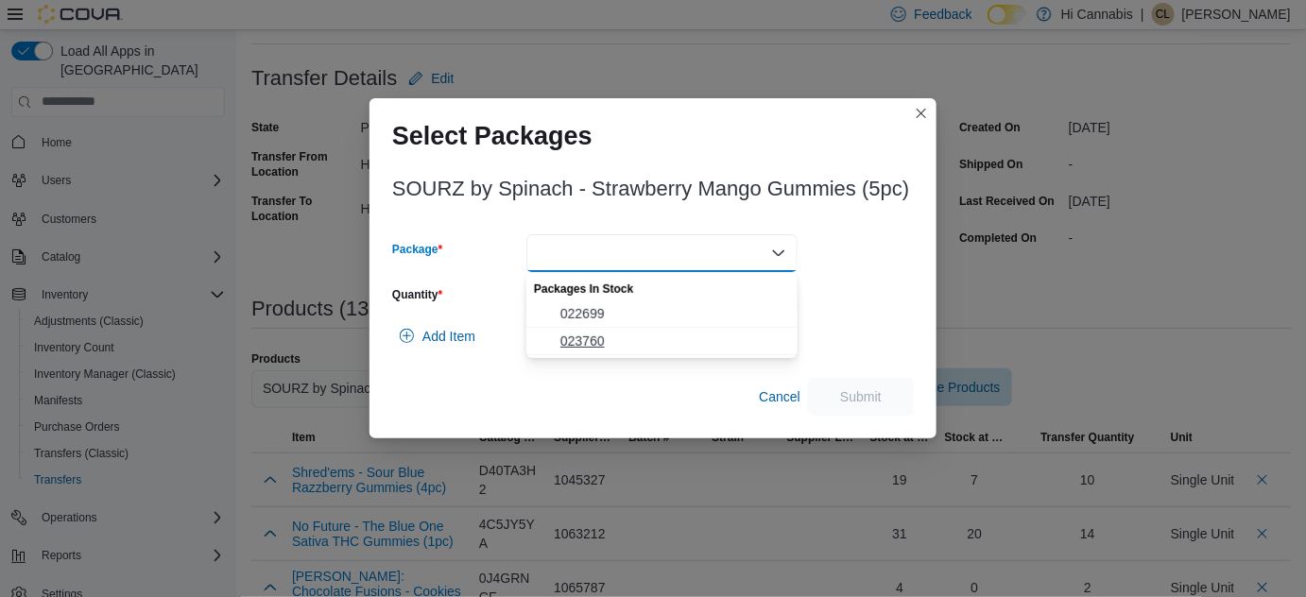
click at [590, 333] on span "023760" at bounding box center [673, 341] width 226 height 19
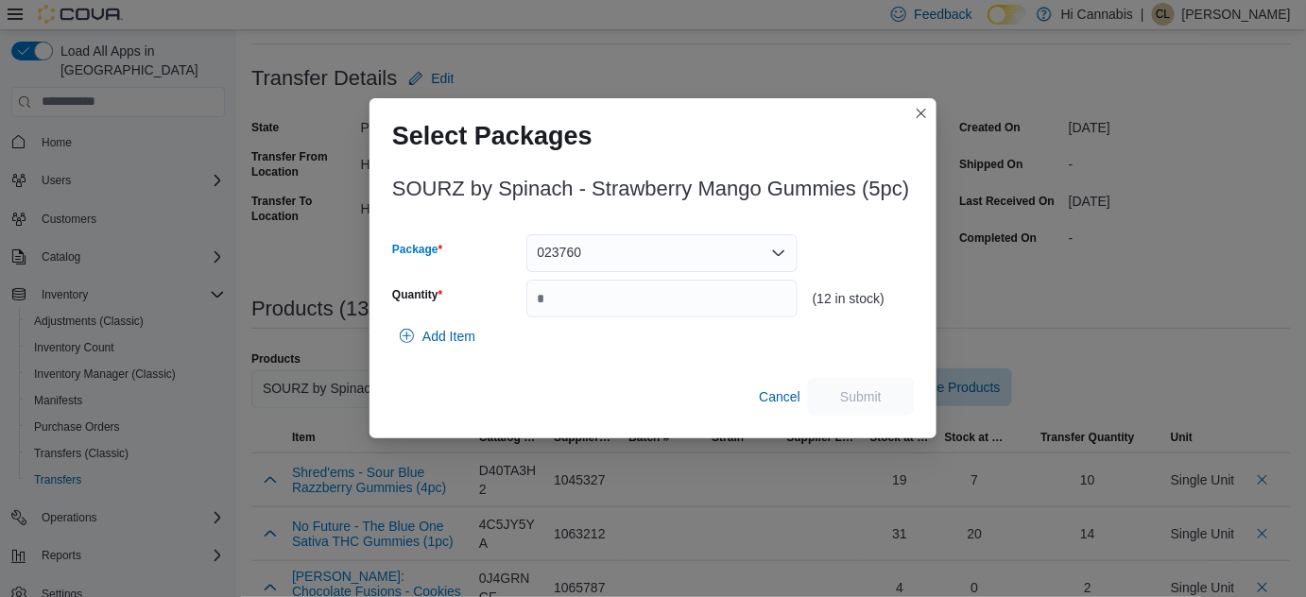
click at [619, 258] on div "023760 Combo box. Selected. 023760. Press Backspace to delete 023760. Combo box…" at bounding box center [661, 253] width 271 height 38
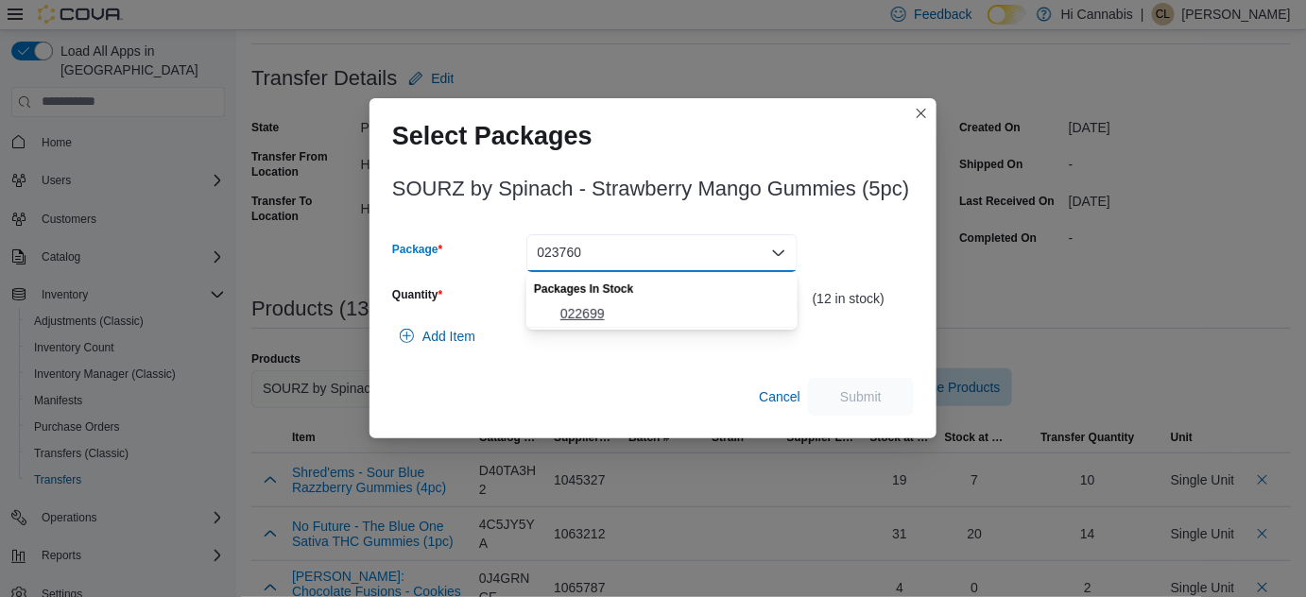
click at [594, 304] on span "022699" at bounding box center [673, 313] width 226 height 19
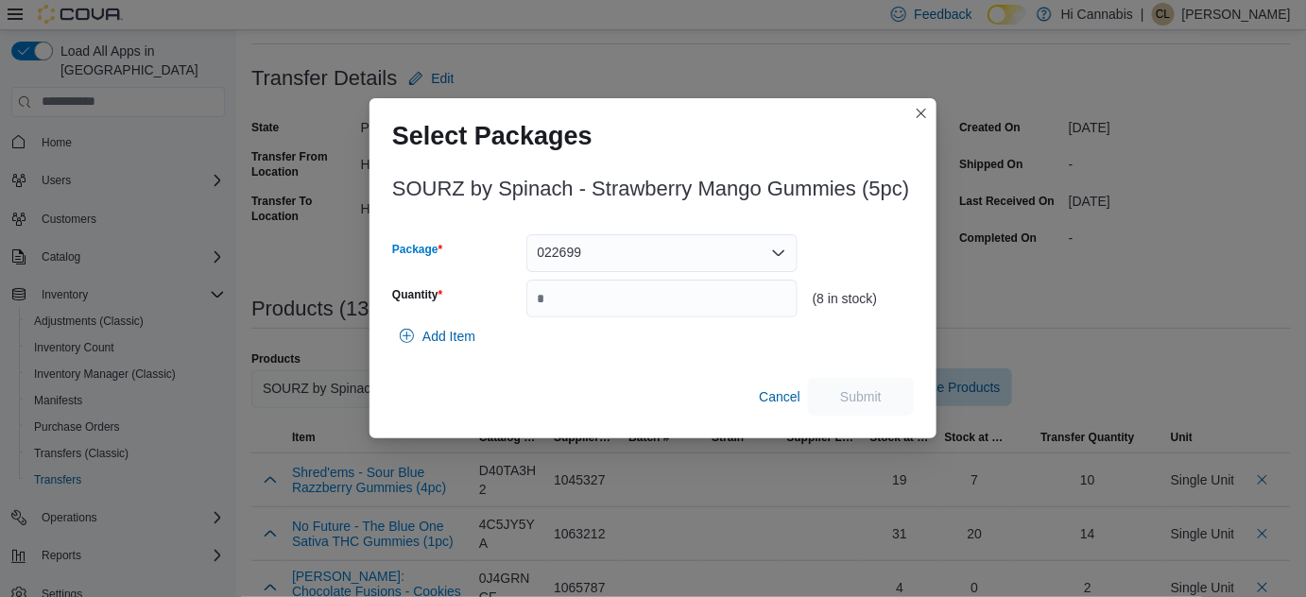
click at [632, 249] on div "022699 Combo box. Selected. 022699. Press Backspace to delete 022699. Combo box…" at bounding box center [661, 253] width 271 height 38
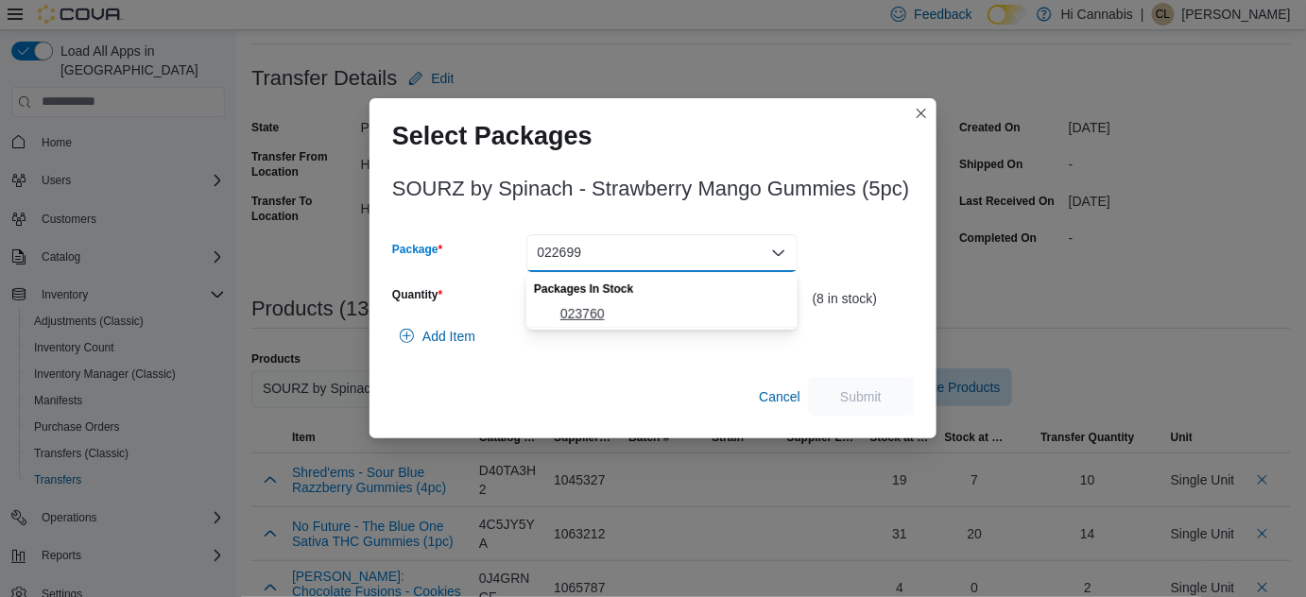
click at [586, 313] on span "023760" at bounding box center [673, 313] width 226 height 19
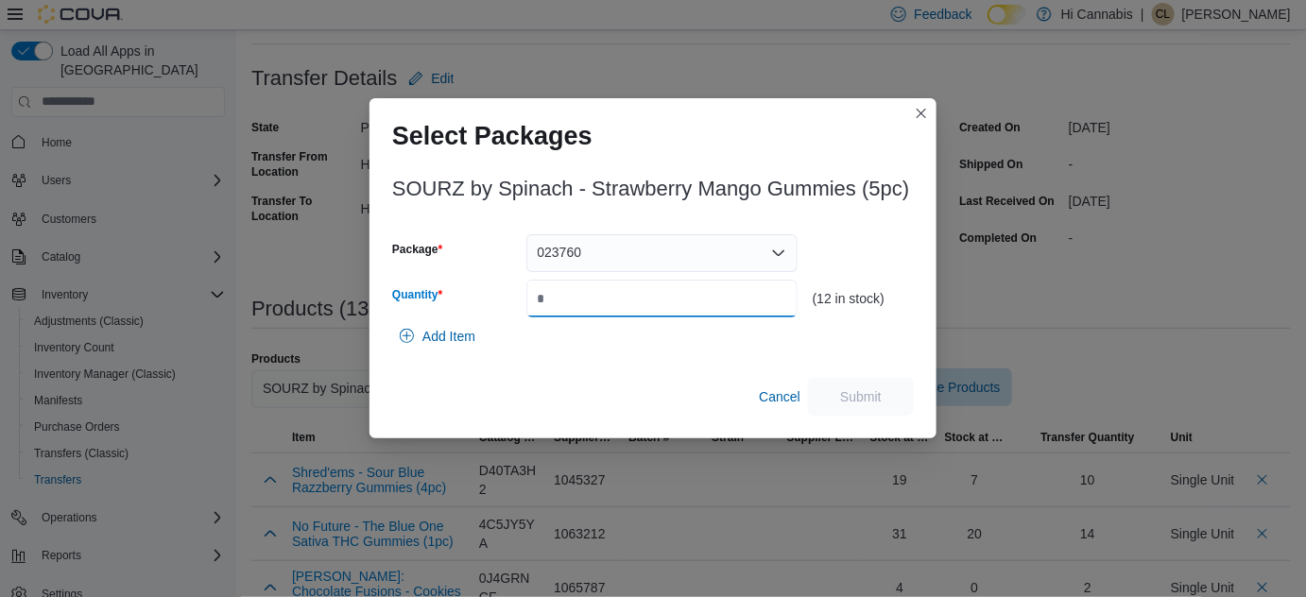
click at [579, 299] on input "Quantity" at bounding box center [661, 299] width 271 height 38
type input "**"
click at [872, 392] on span "Submit" at bounding box center [861, 396] width 42 height 19
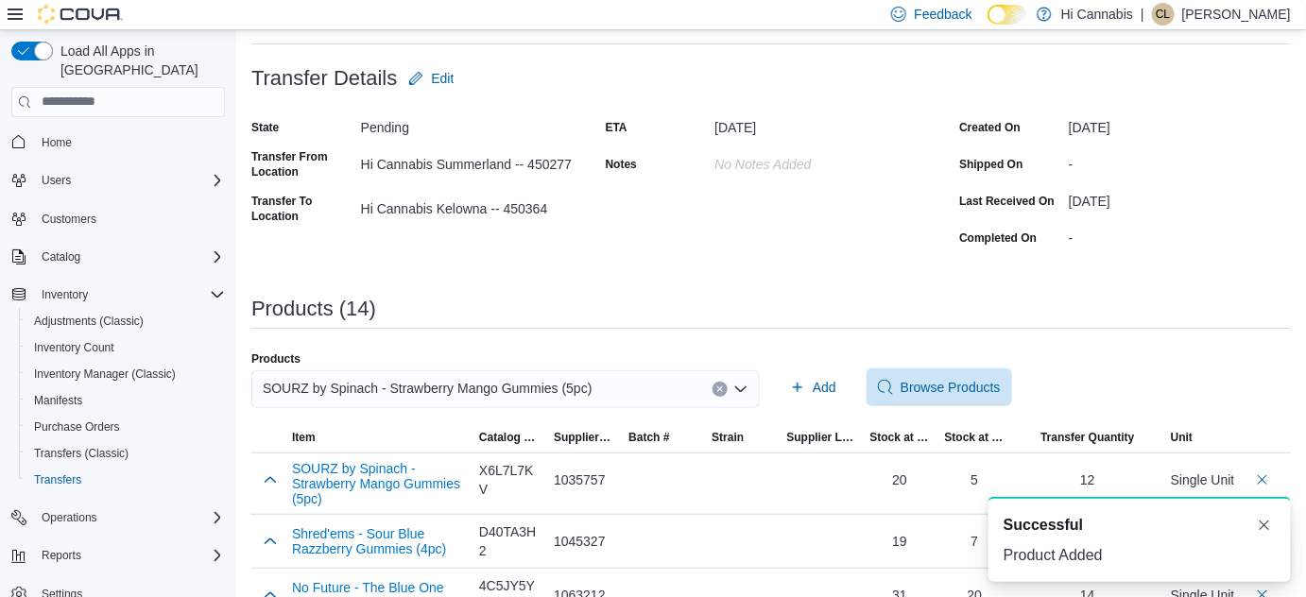
click at [724, 387] on icon "Clear input" at bounding box center [720, 390] width 8 height 8
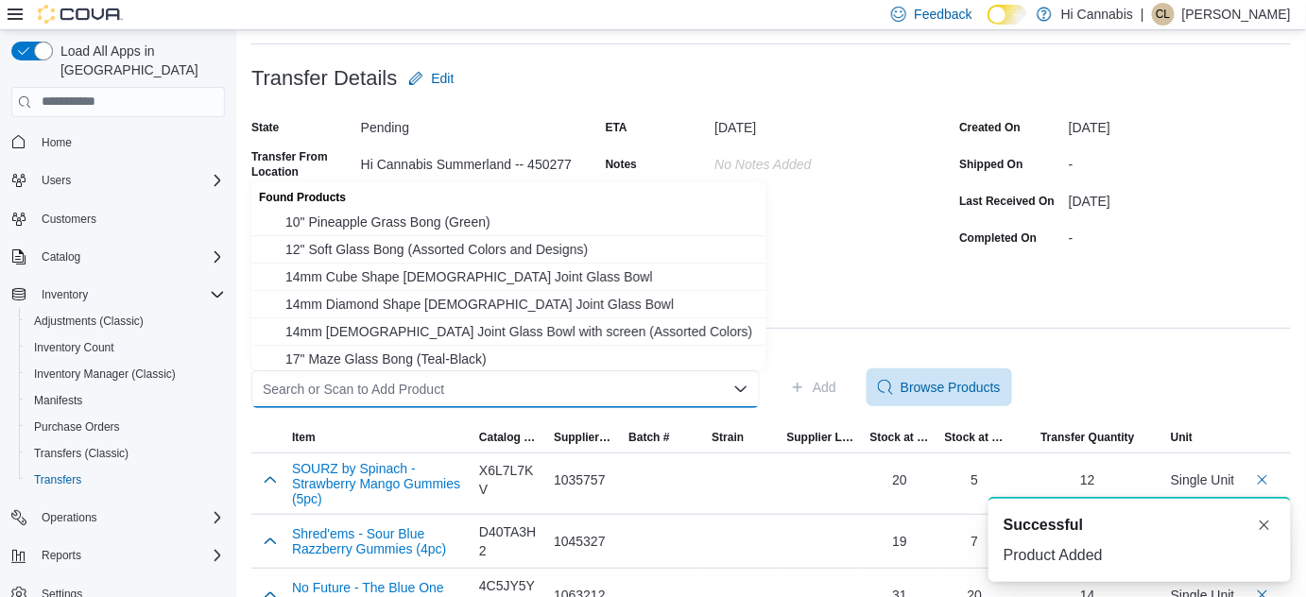
click at [666, 387] on div "Search or Scan to Add Product" at bounding box center [505, 389] width 508 height 38
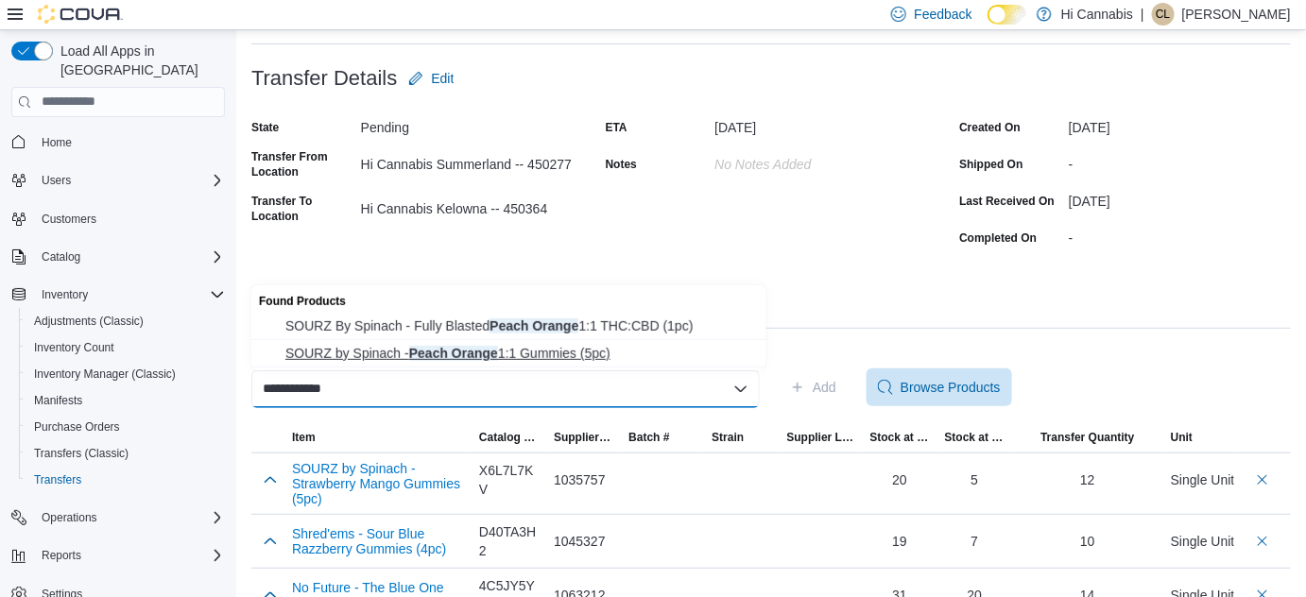
type input "**********"
click at [574, 353] on span "SOURZ by Spinach - Peach Orange 1:1 Gummies (5pc)" at bounding box center [520, 353] width 470 height 19
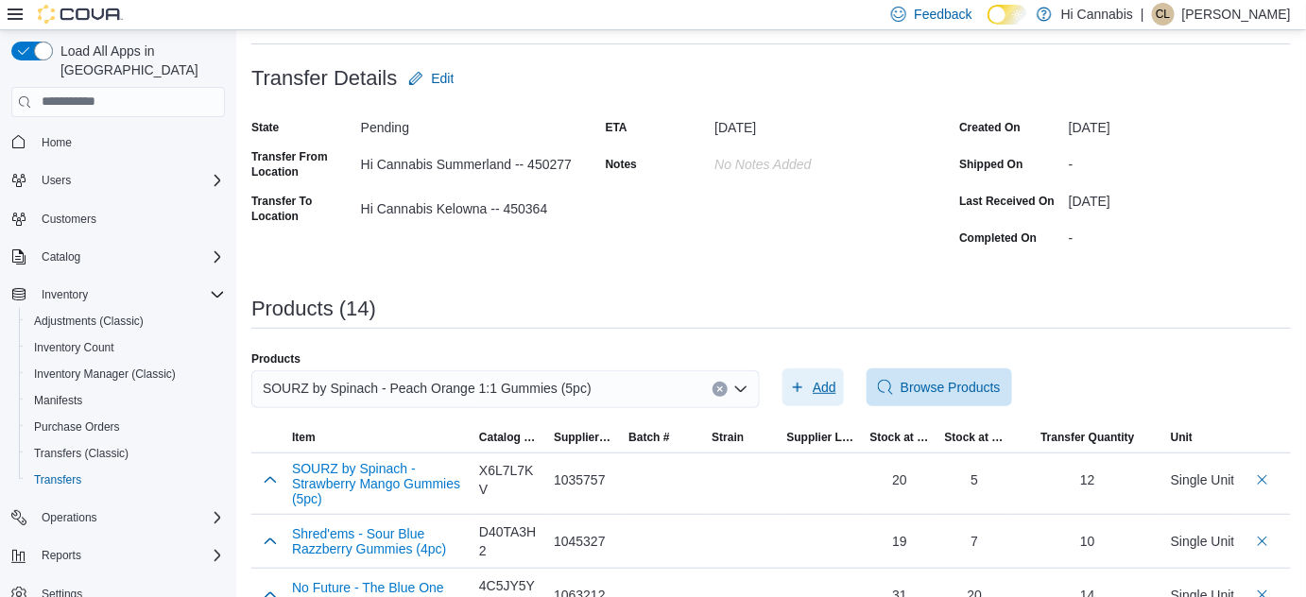
click at [821, 380] on span "Add" at bounding box center [825, 387] width 24 height 19
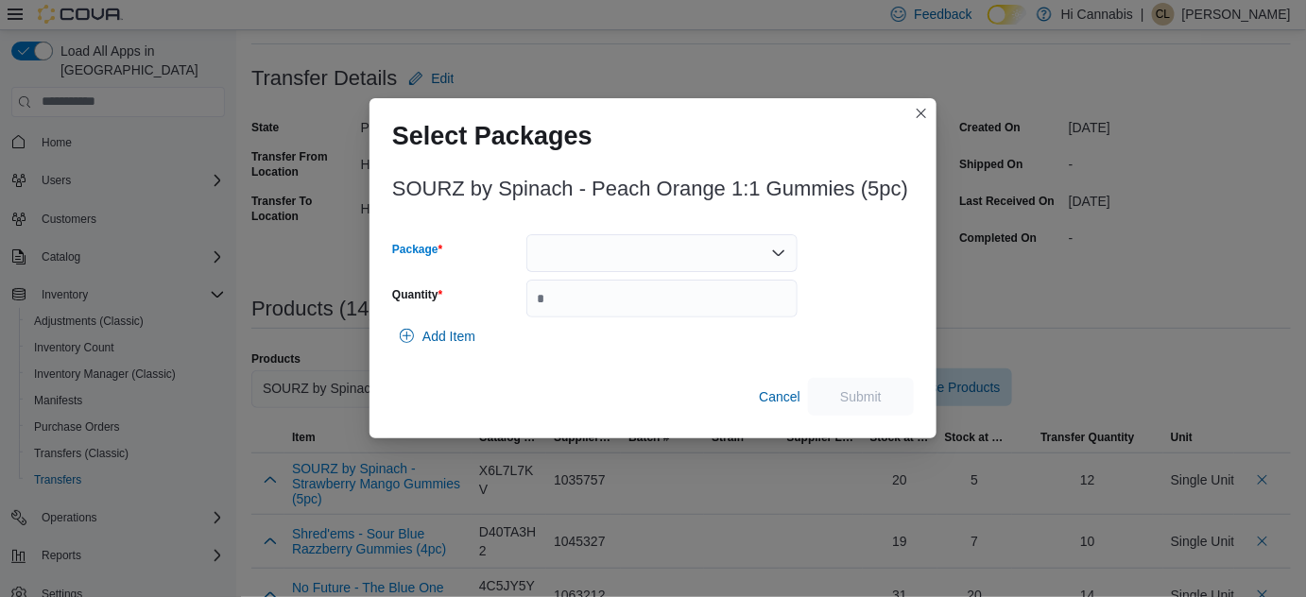
click at [696, 257] on div at bounding box center [661, 253] width 271 height 38
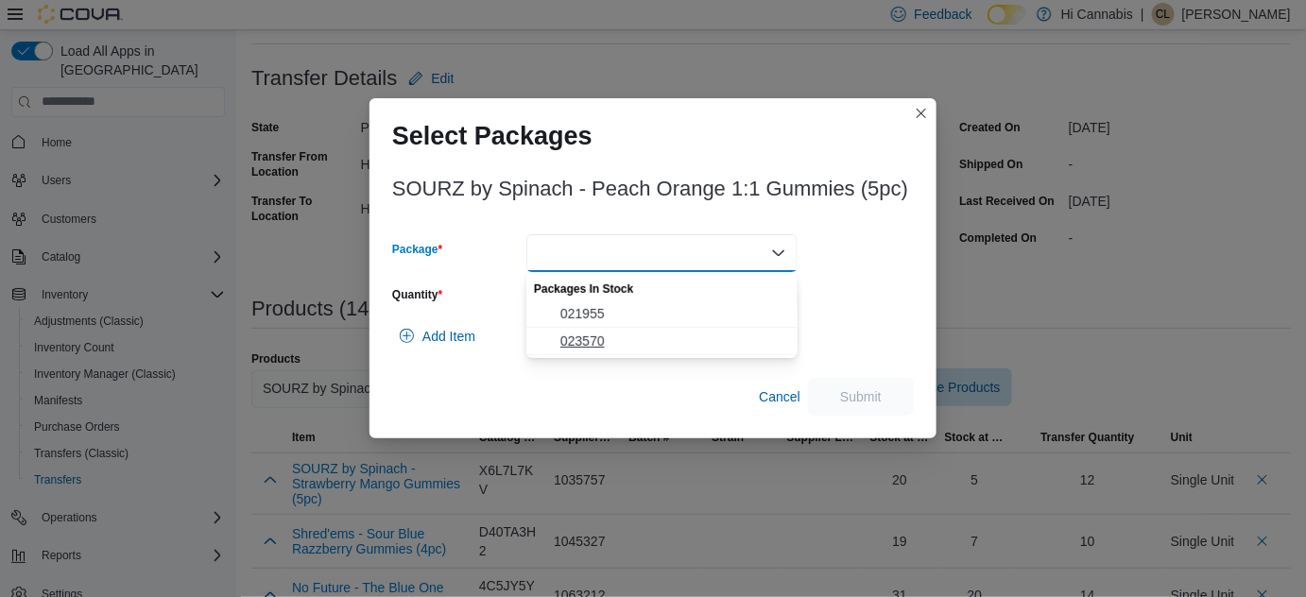
click at [599, 344] on span "023570" at bounding box center [673, 341] width 226 height 19
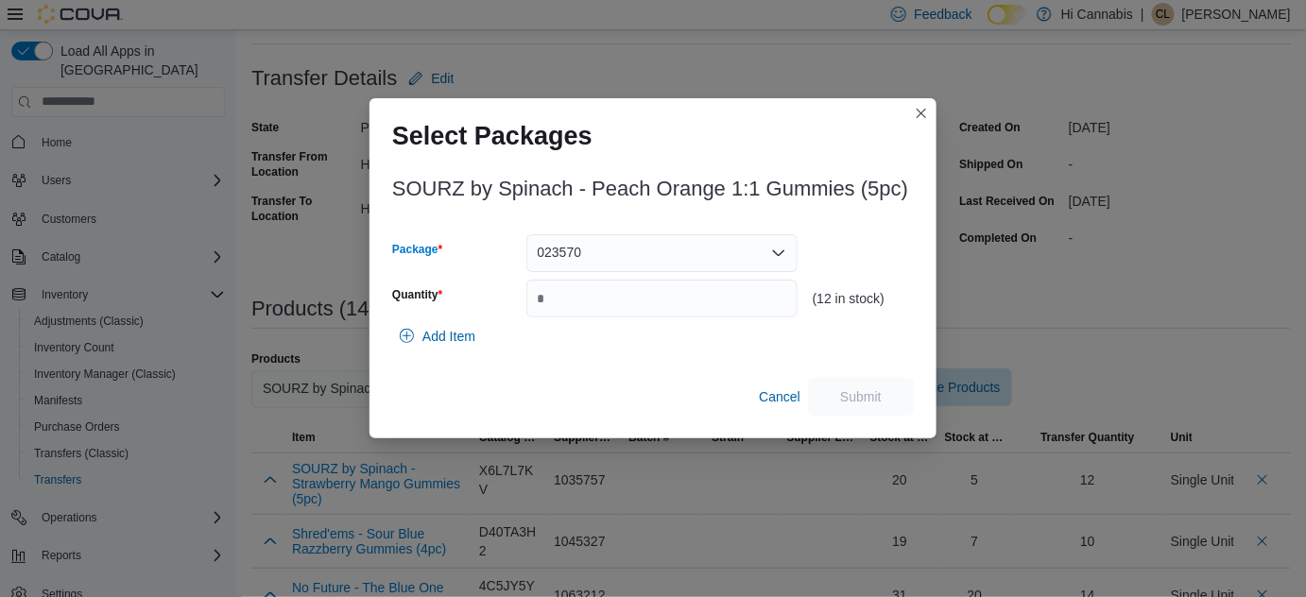
click at [643, 263] on div "023570 Combo box. Selected. 023570. Press Backspace to delete 023570. Combo box…" at bounding box center [661, 253] width 271 height 38
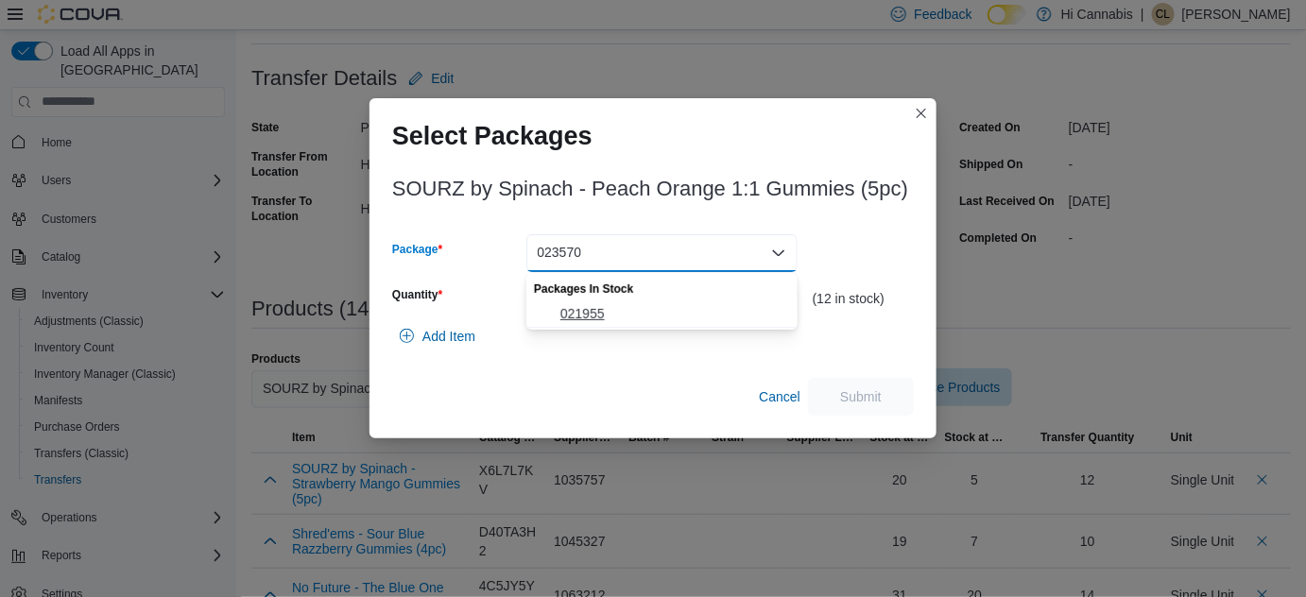
click at [610, 314] on span "021955" at bounding box center [673, 313] width 226 height 19
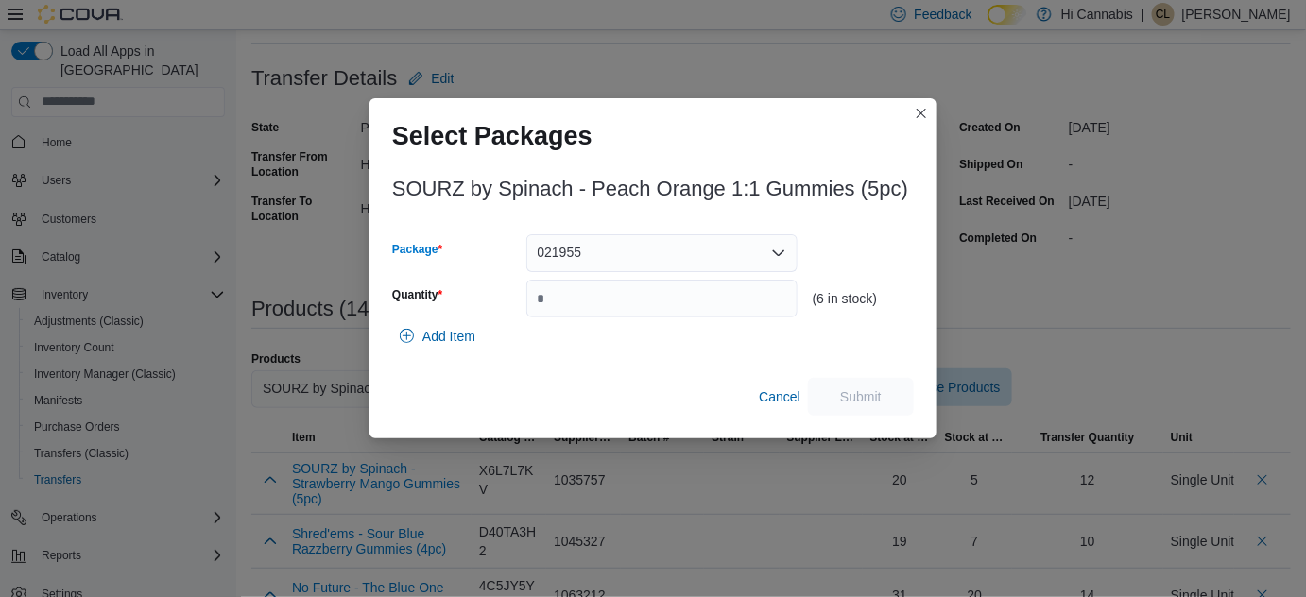
click at [664, 253] on div "021955" at bounding box center [661, 253] width 271 height 38
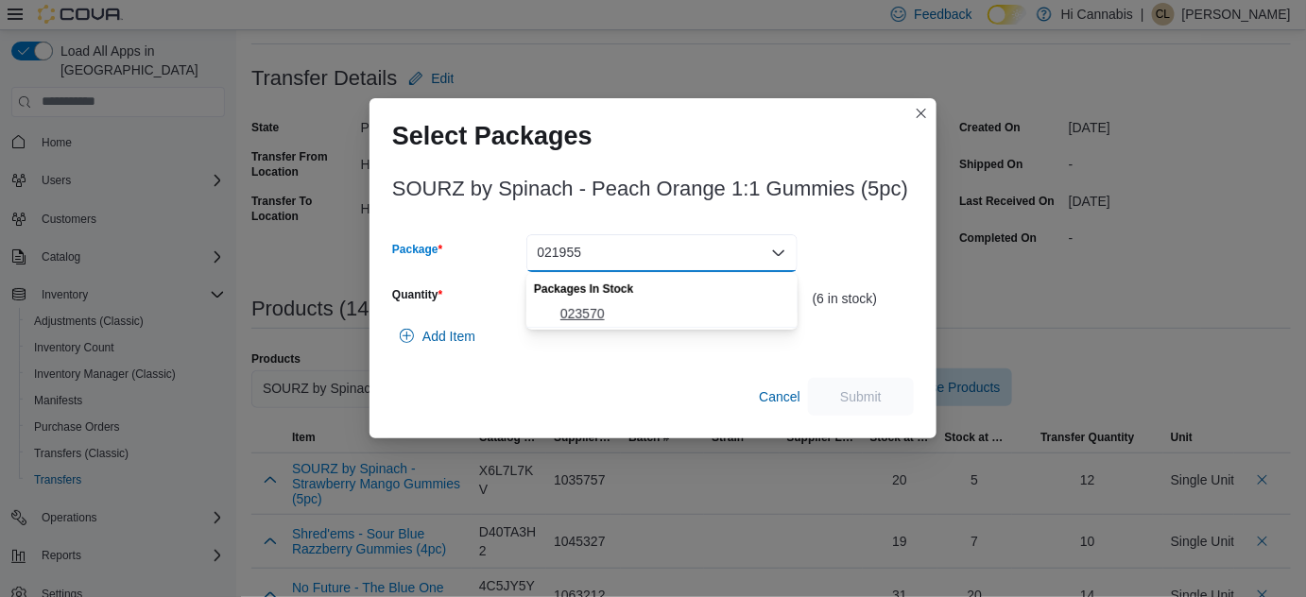
click at [610, 320] on span "023570" at bounding box center [673, 313] width 226 height 19
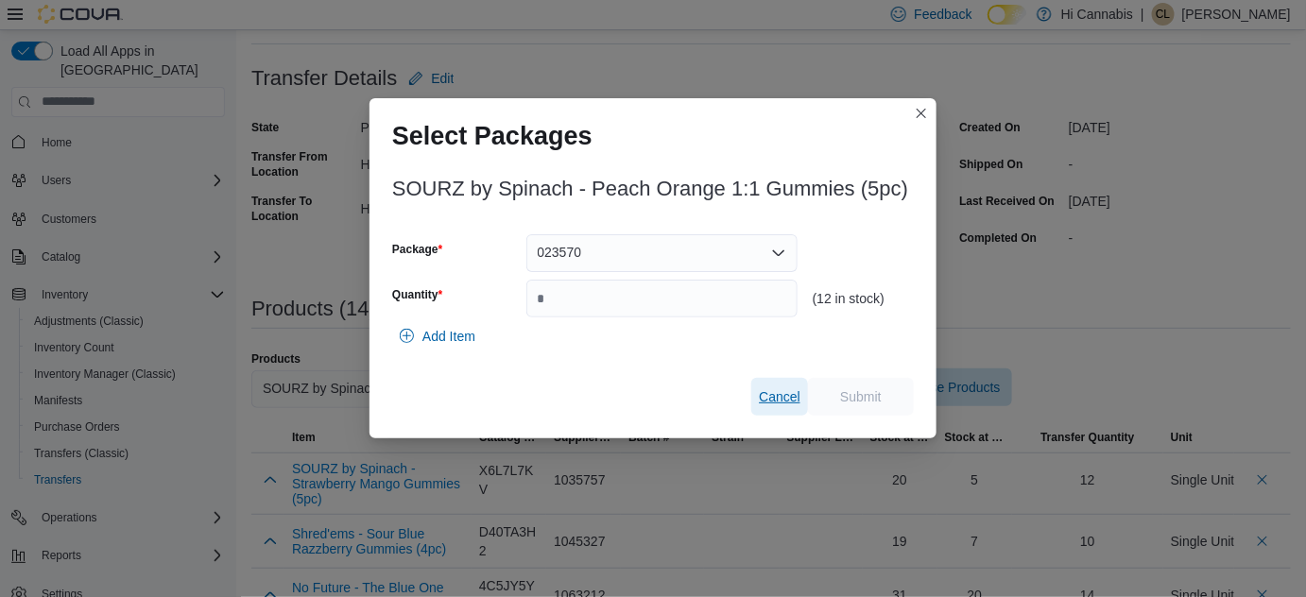
click at [768, 384] on span "Cancel" at bounding box center [780, 397] width 42 height 38
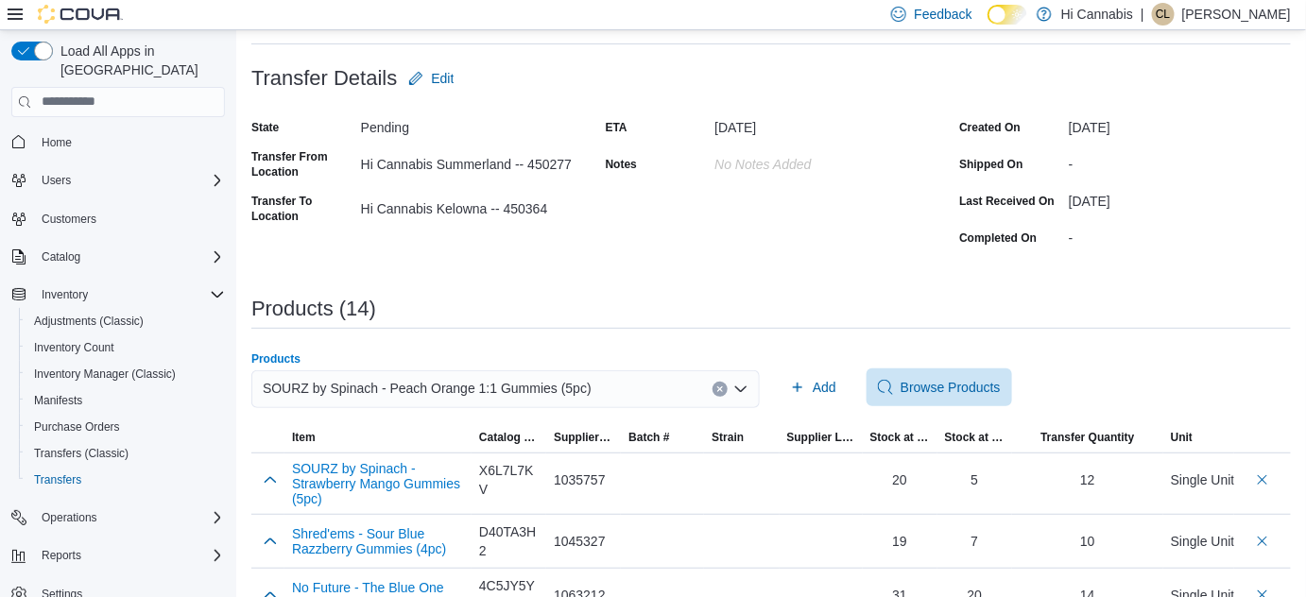
click at [720, 386] on button "Clear input" at bounding box center [720, 389] width 15 height 15
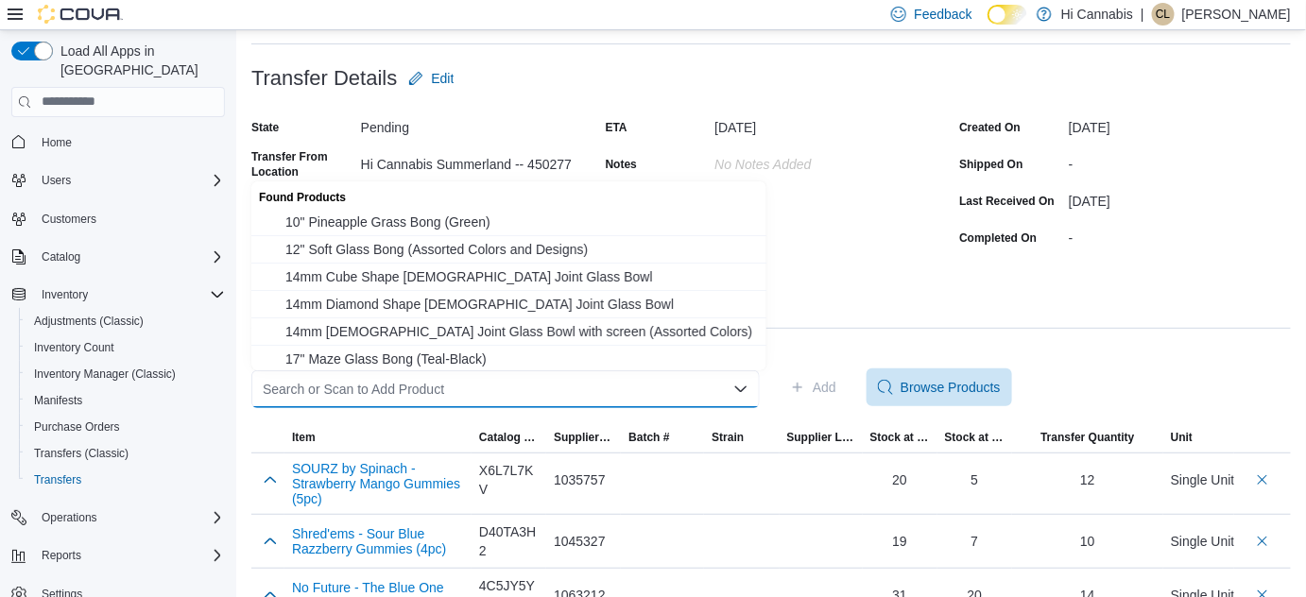
click at [674, 387] on div "Search or Scan to Add Product Combo box. Selected. Combo box input. Search or S…" at bounding box center [505, 389] width 508 height 38
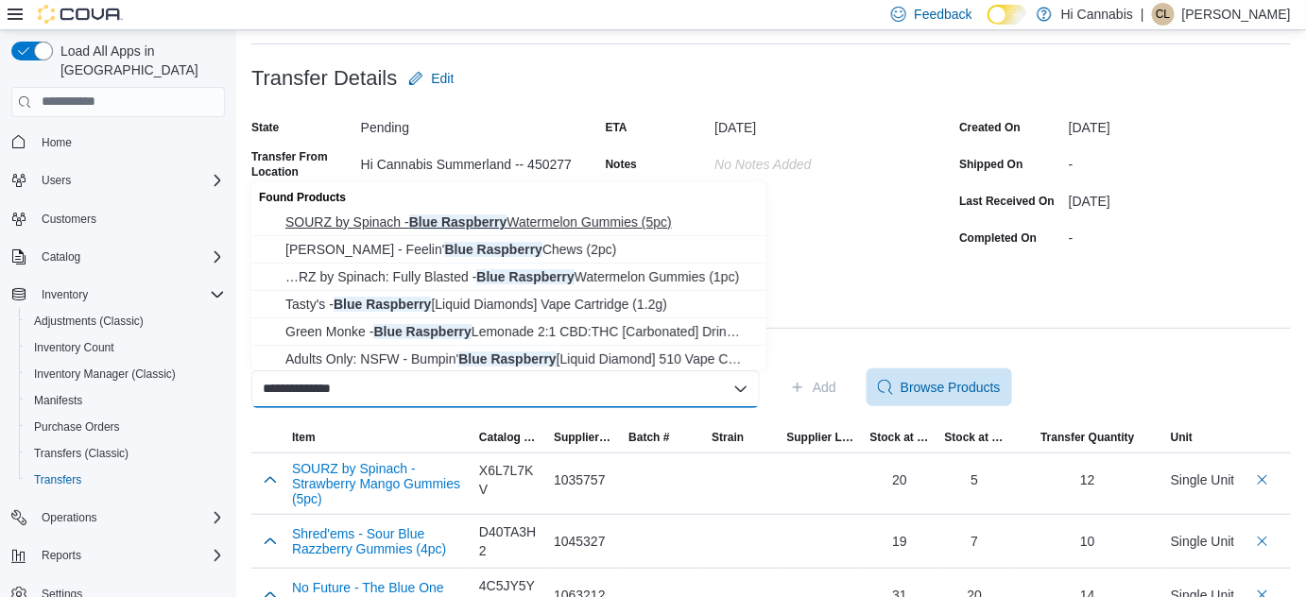
type input "**********"
click at [554, 225] on span "SOURZ by Spinach - Blue Raspberry Watermelon Gummies (5pc)" at bounding box center [520, 222] width 470 height 19
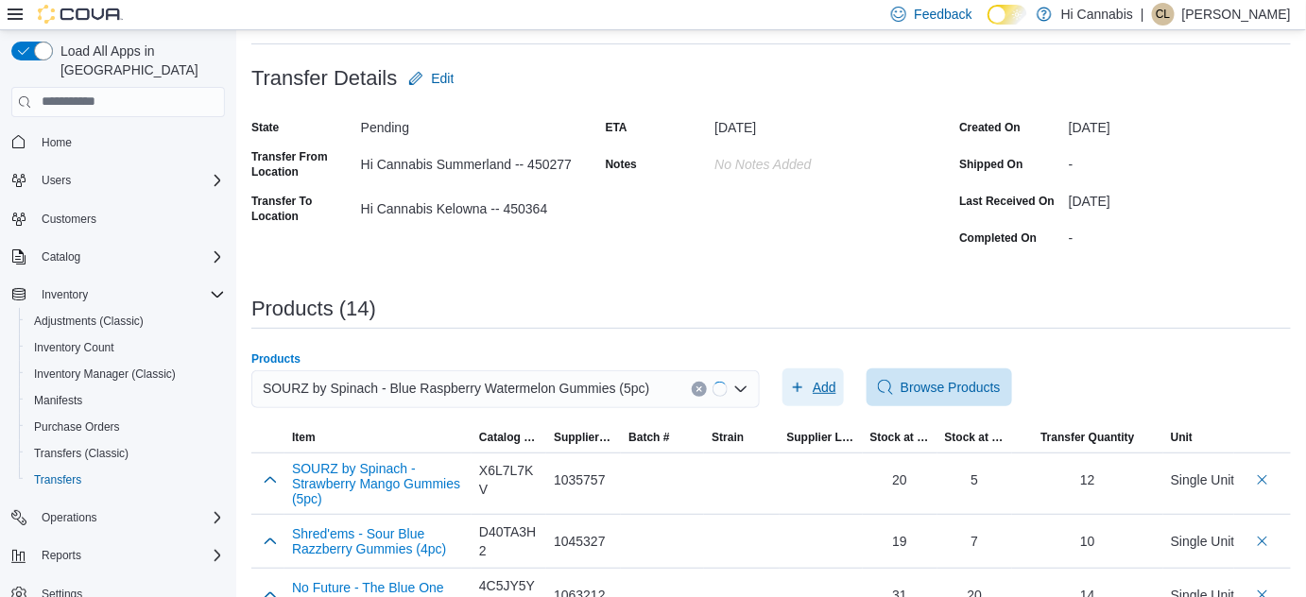
click at [836, 381] on span "Add" at bounding box center [825, 387] width 24 height 19
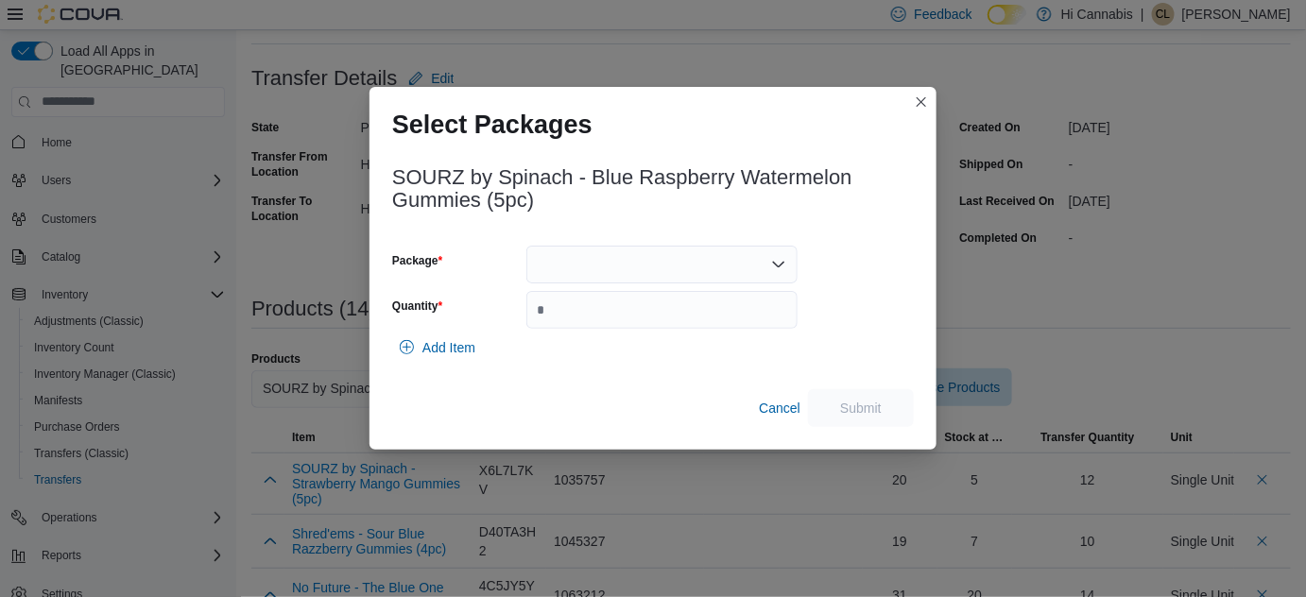
click at [553, 262] on div at bounding box center [661, 265] width 271 height 38
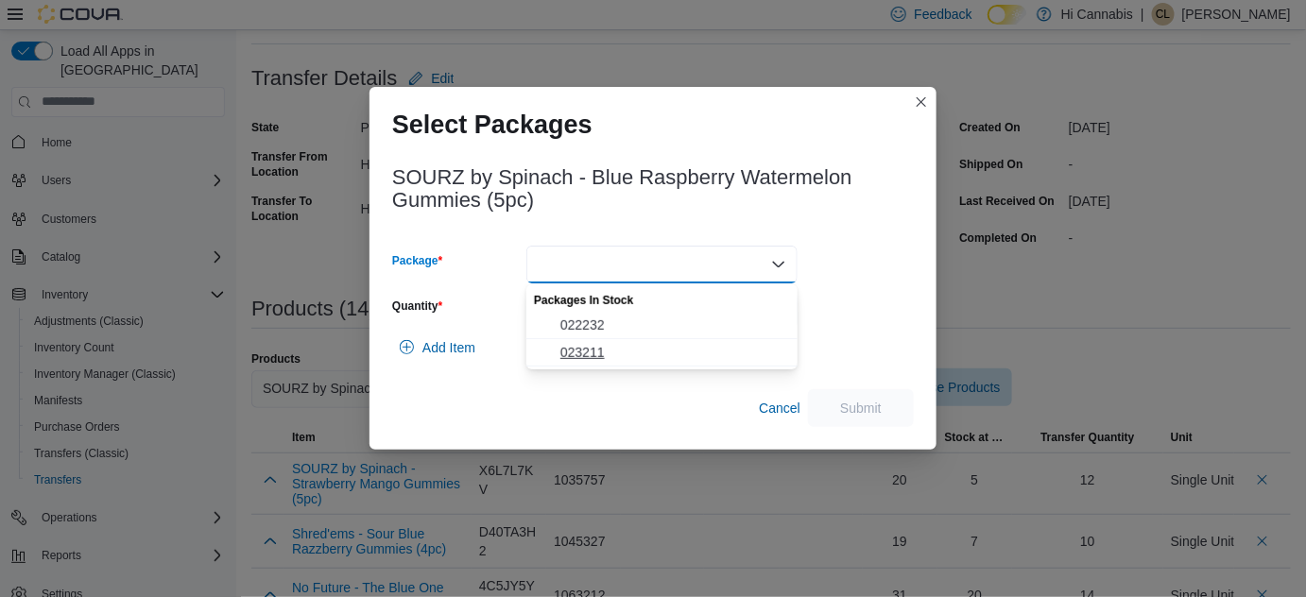
click at [582, 357] on span "023211" at bounding box center [673, 352] width 226 height 19
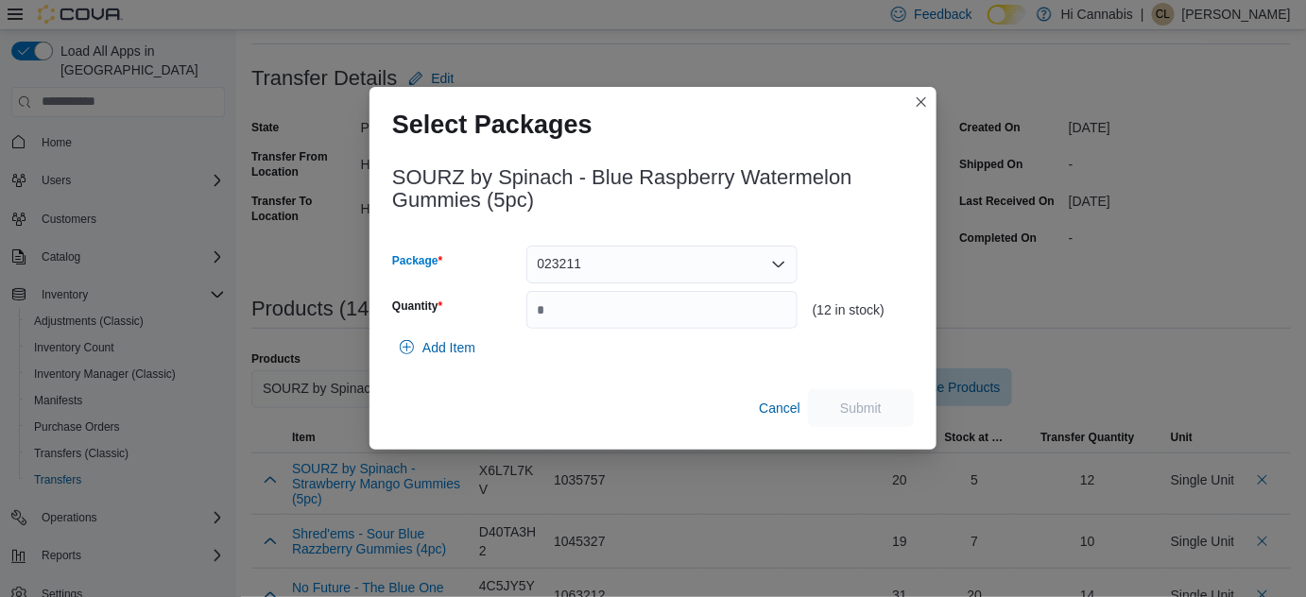
click at [624, 249] on div "023211 Combo box. Selected. 023211. Press Backspace to delete 023211. Combo box…" at bounding box center [661, 265] width 271 height 38
click at [604, 318] on span "022232" at bounding box center [673, 325] width 226 height 19
click at [781, 389] on span "Cancel" at bounding box center [780, 408] width 42 height 38
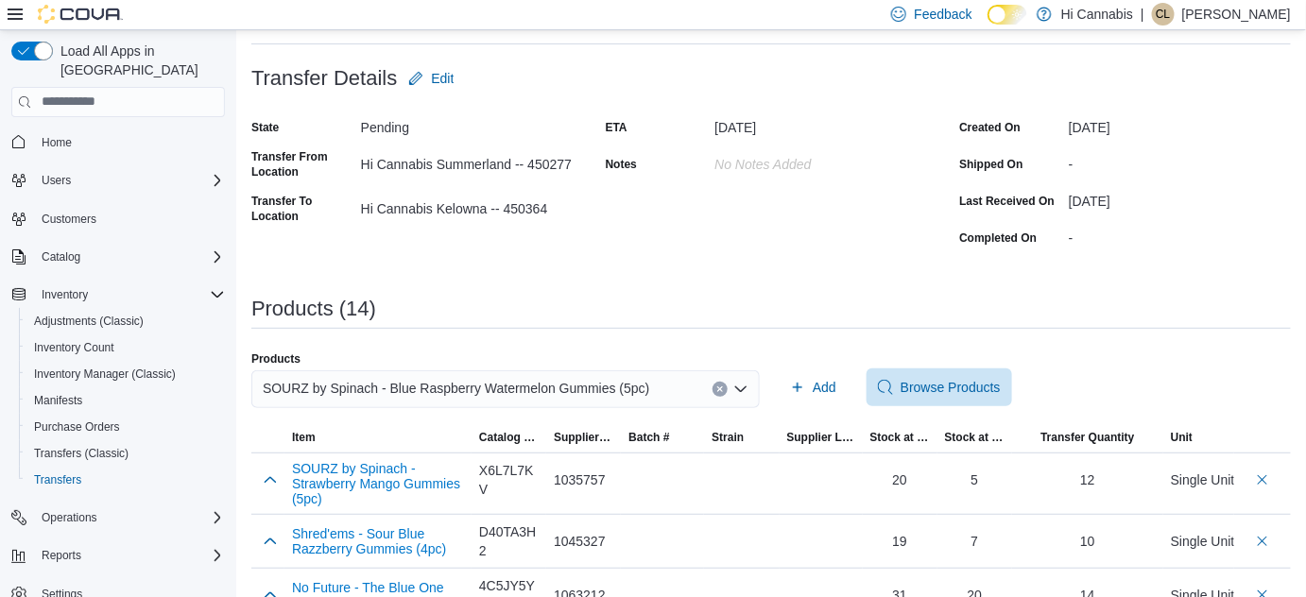
click at [724, 388] on icon "Clear input" at bounding box center [720, 390] width 8 height 8
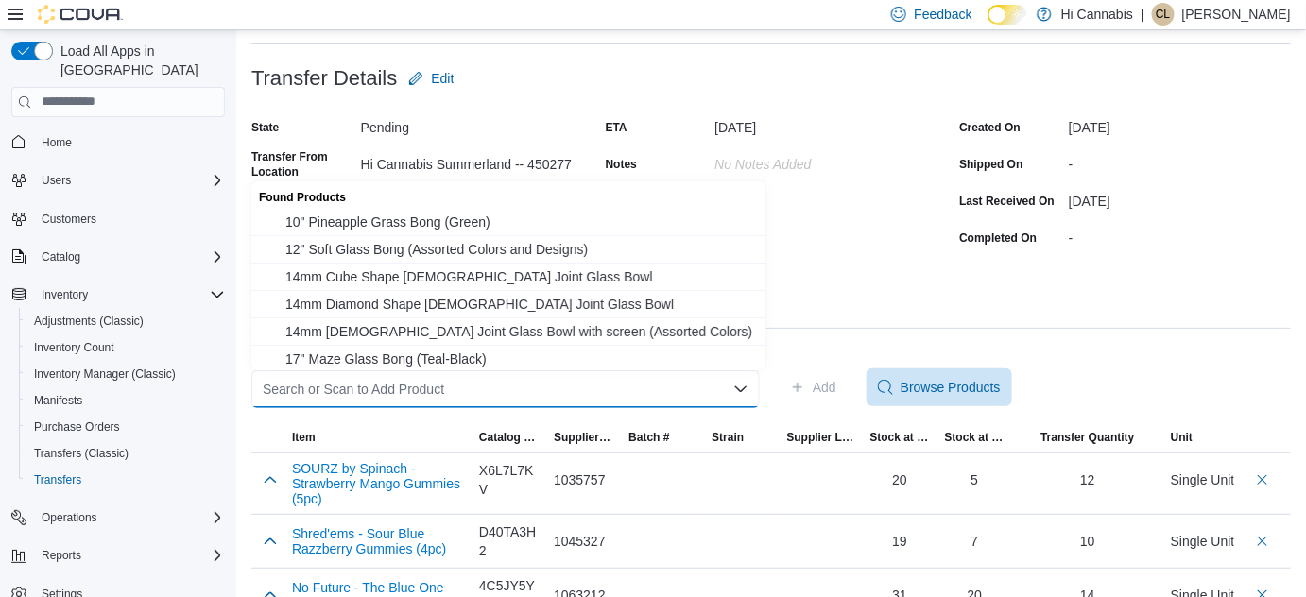
click at [675, 394] on div "Search or Scan to Add Product" at bounding box center [505, 389] width 508 height 38
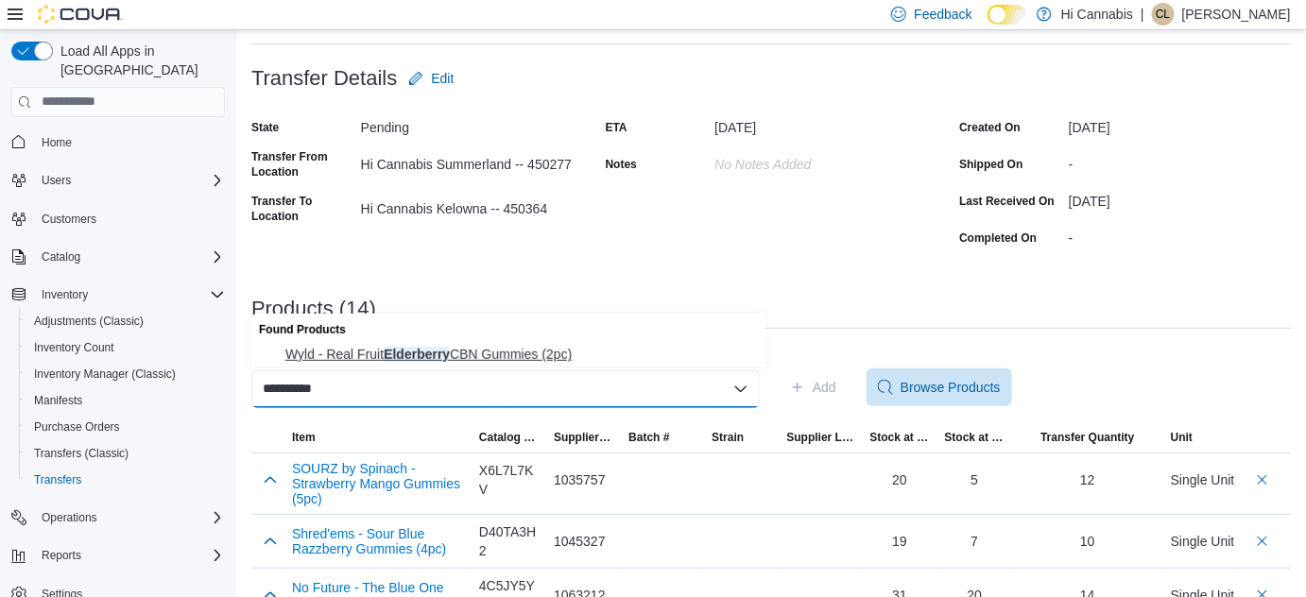
type input "**********"
click at [571, 356] on span "Wyld - Real Fruit Elderberry CBN Gummies (2pc)" at bounding box center [520, 354] width 470 height 19
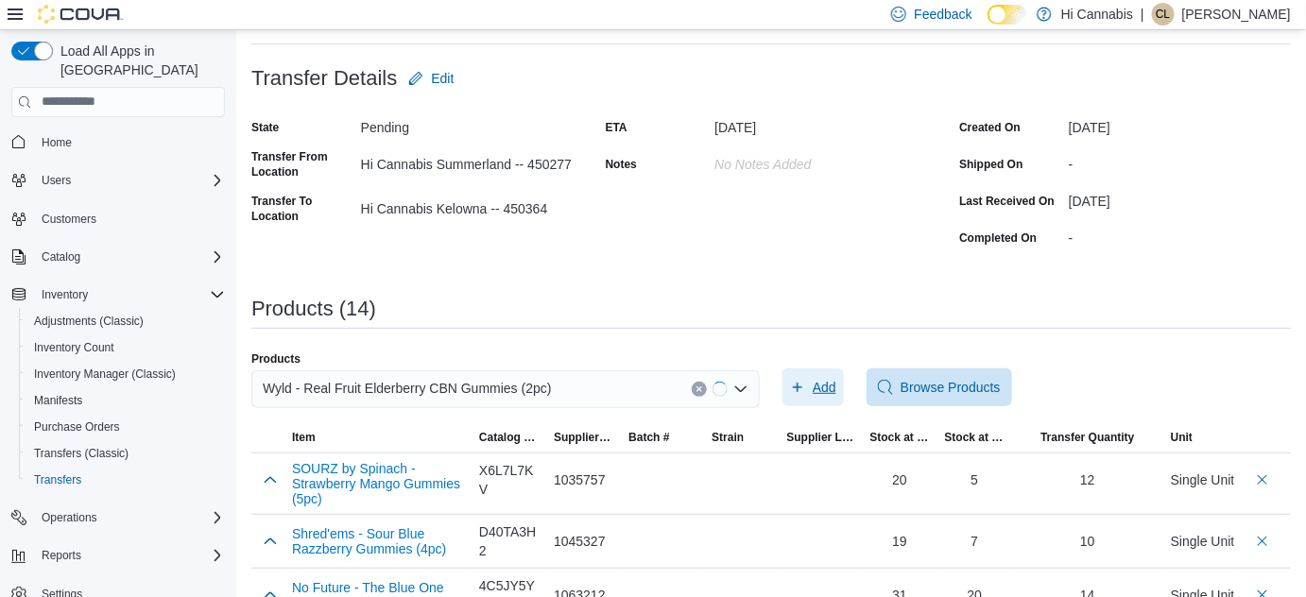
click at [826, 387] on span "Add" at bounding box center [825, 387] width 24 height 19
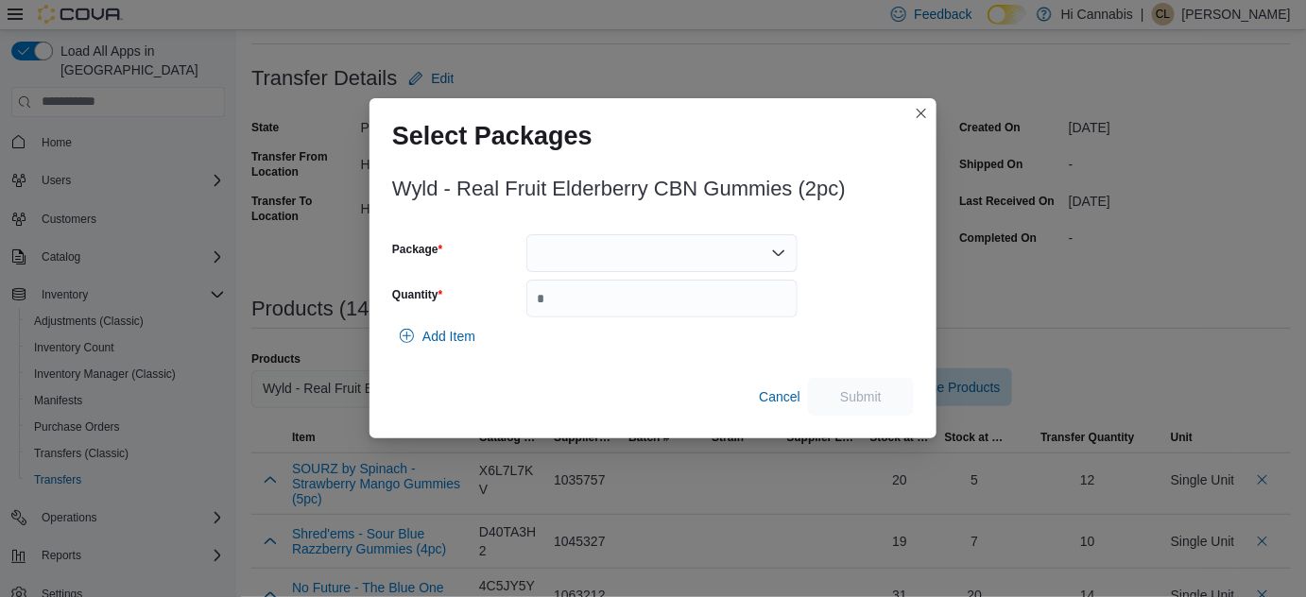
click at [627, 247] on div at bounding box center [661, 253] width 271 height 38
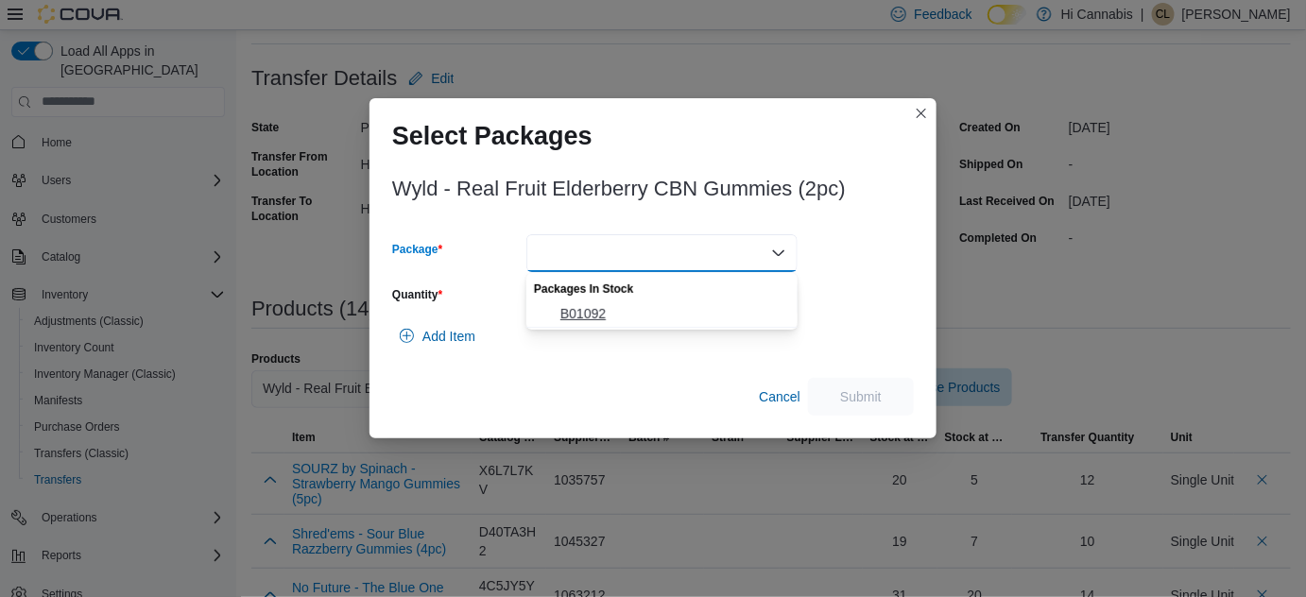
click at [610, 312] on span "B01092" at bounding box center [673, 313] width 226 height 19
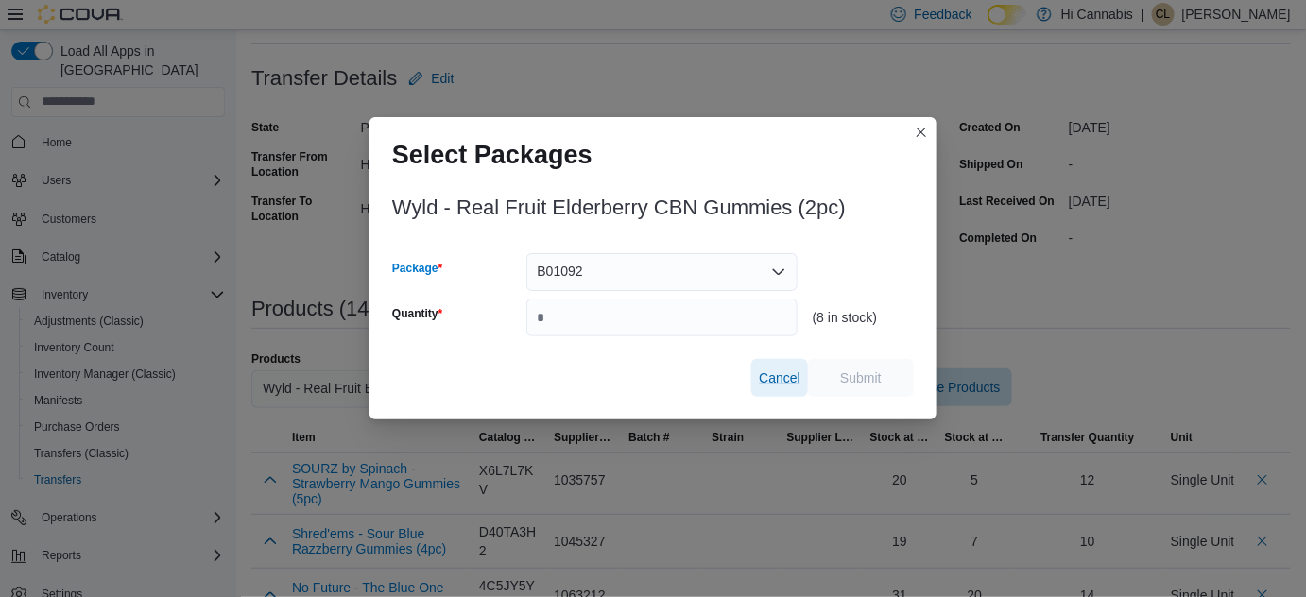
drag, startPoint x: 773, startPoint y: 367, endPoint x: 680, endPoint y: 332, distance: 99.0
click at [774, 366] on span "Cancel" at bounding box center [780, 378] width 42 height 38
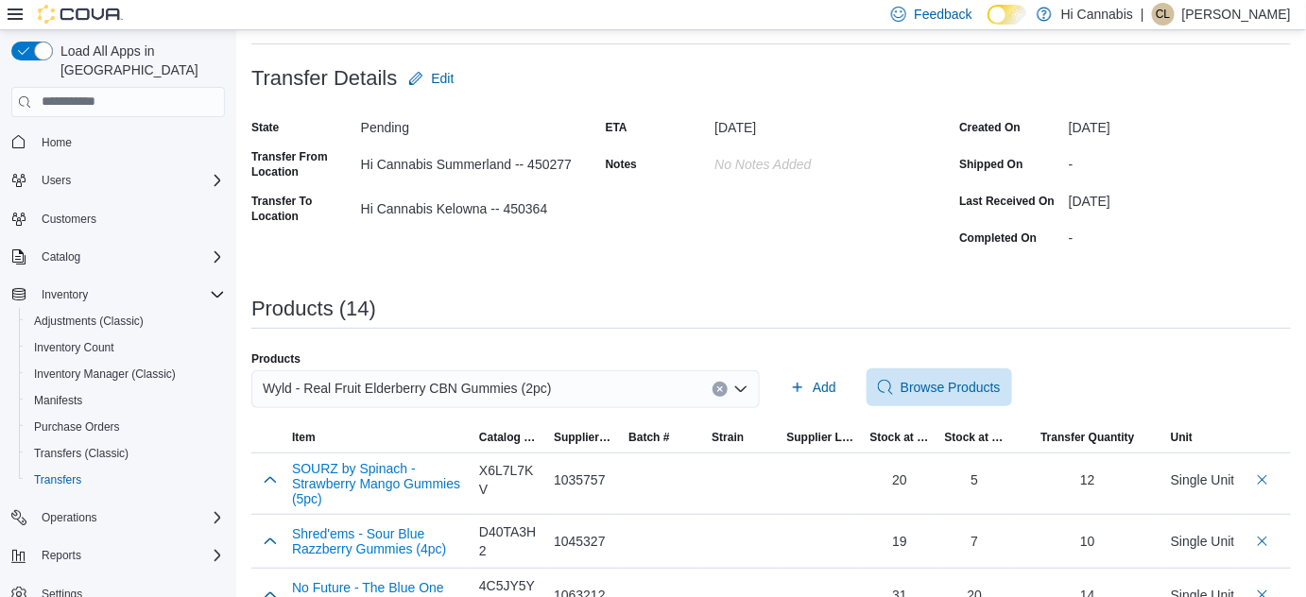
click at [724, 387] on icon "Clear input" at bounding box center [720, 390] width 8 height 8
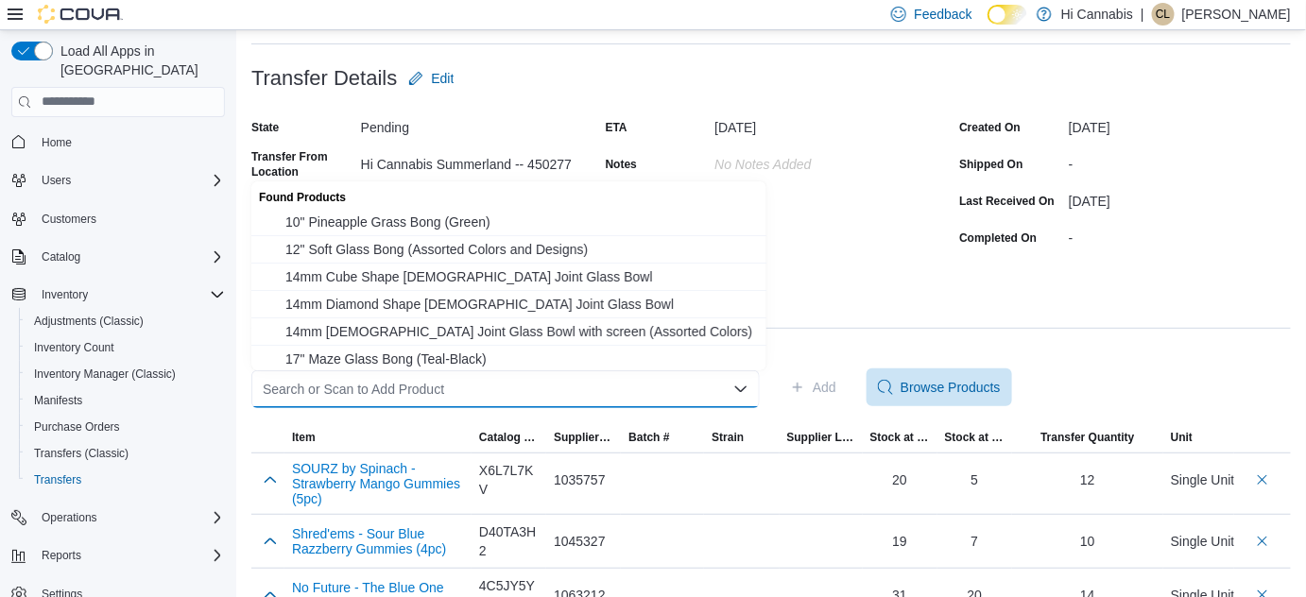
click at [659, 399] on div "Search or Scan to Add Product Combo box. Selected. Combo box input. Search or S…" at bounding box center [505, 389] width 508 height 38
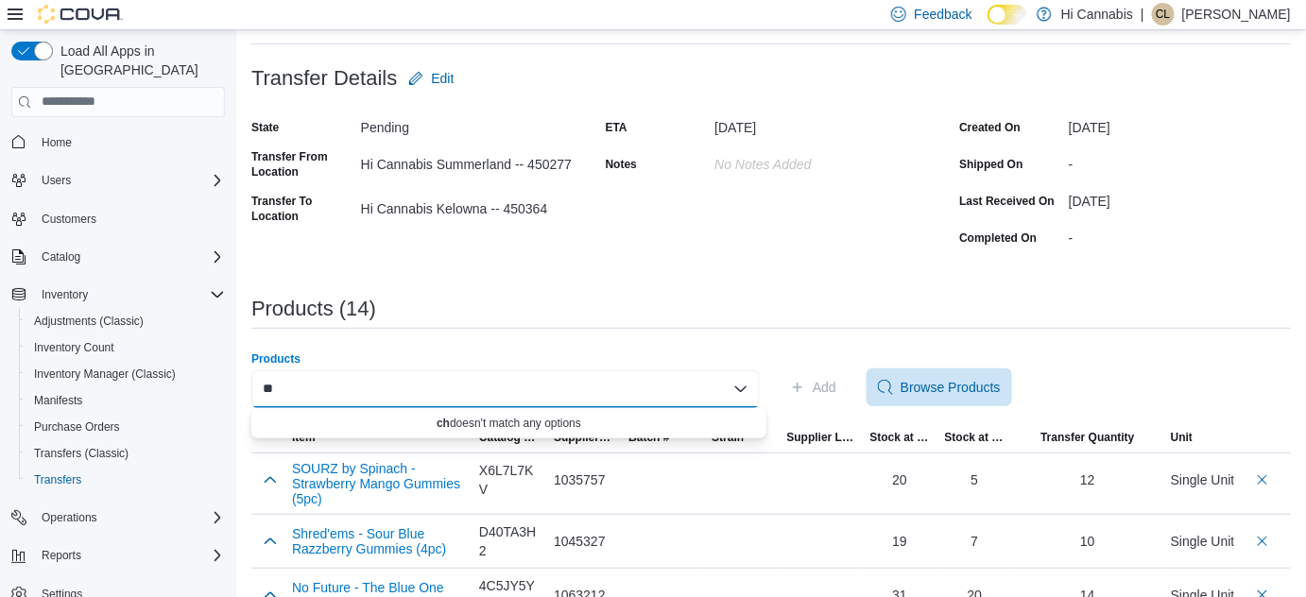
type input "*"
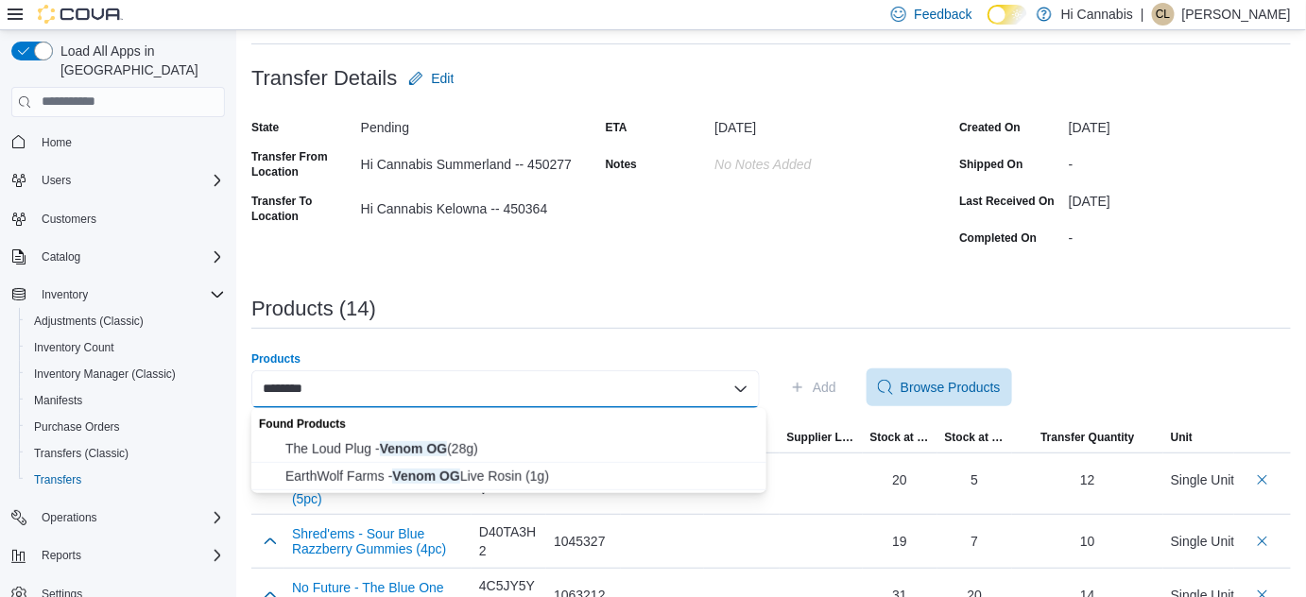
click at [621, 303] on div "Products (14)" at bounding box center [770, 309] width 1039 height 23
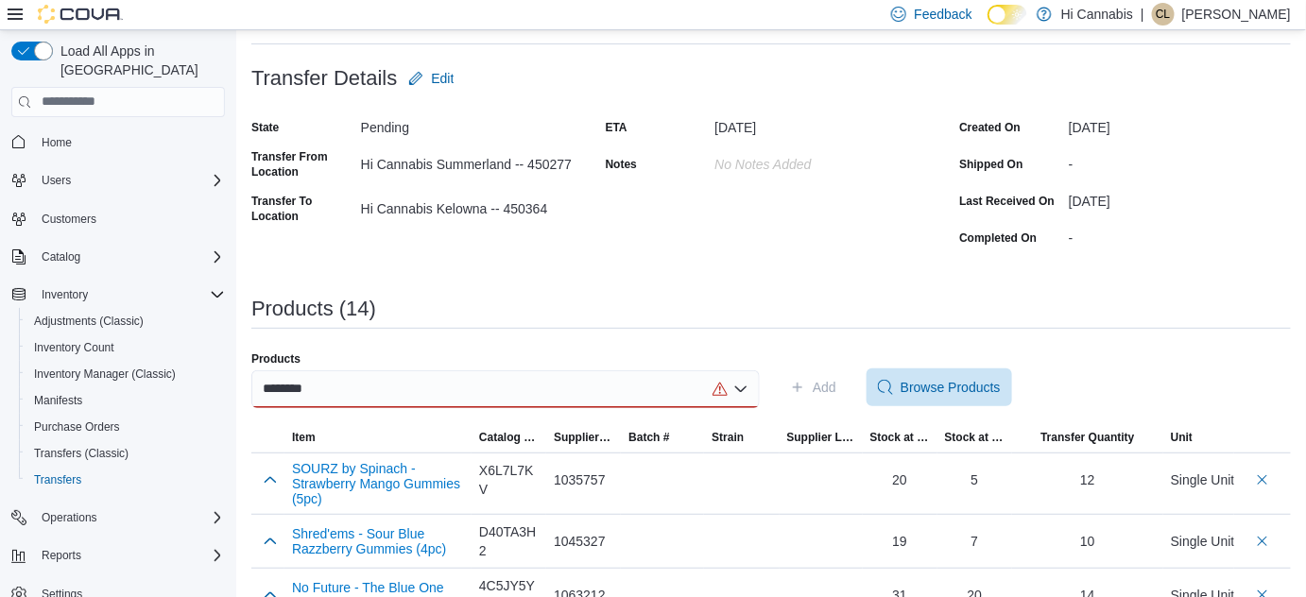
click at [511, 389] on div "********" at bounding box center [505, 389] width 508 height 38
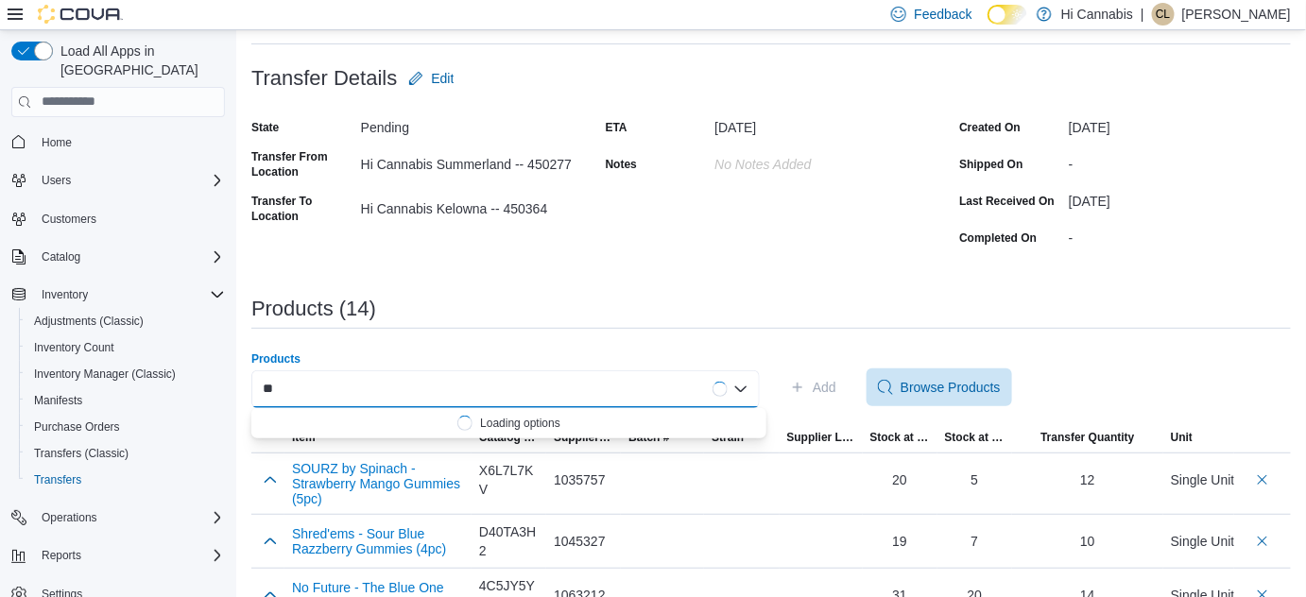
type input "*"
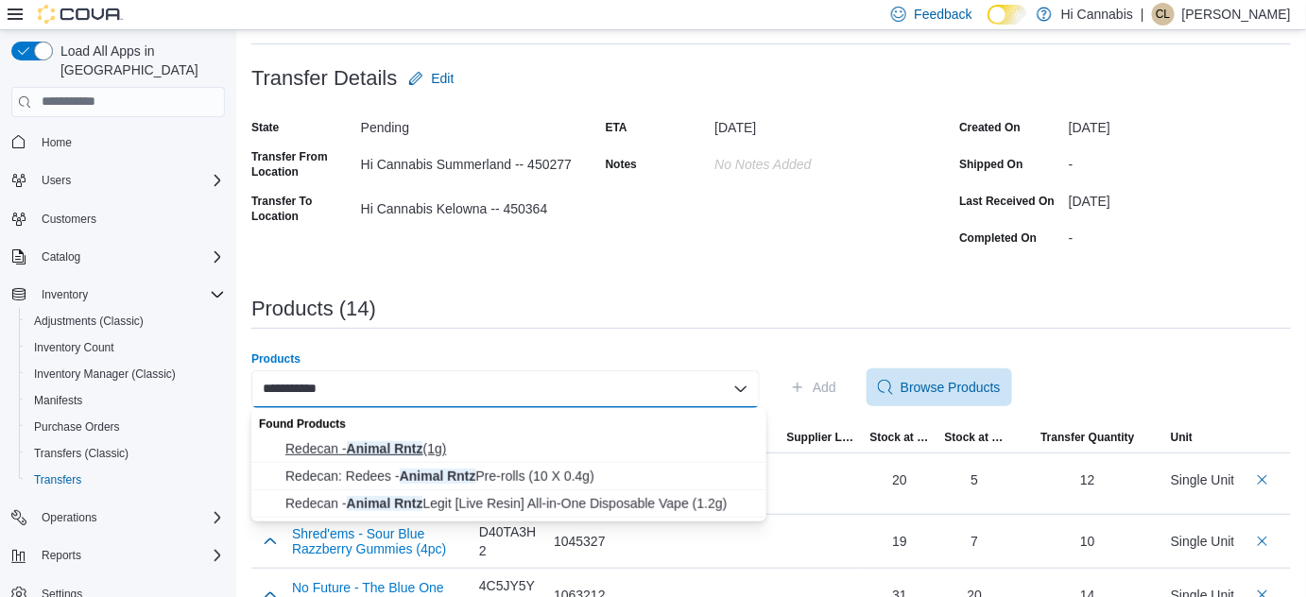
type input "**********"
click at [429, 443] on span "Redecan - Animal Rntz (1g)" at bounding box center [520, 448] width 470 height 19
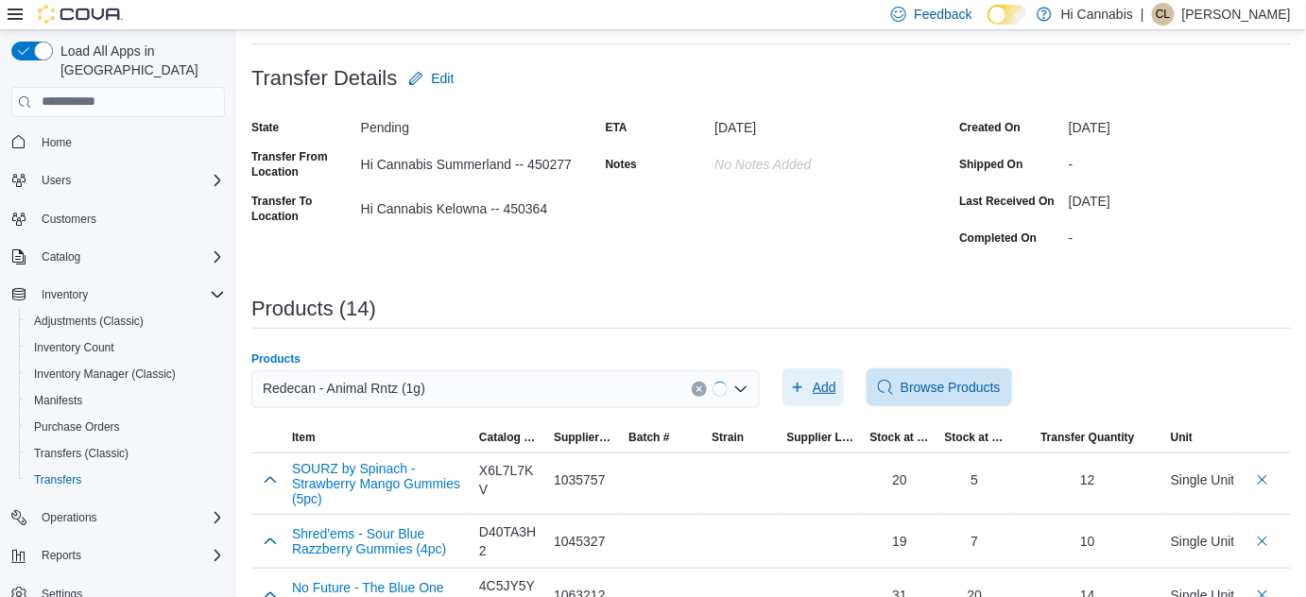
click at [822, 378] on span "Add" at bounding box center [825, 387] width 24 height 19
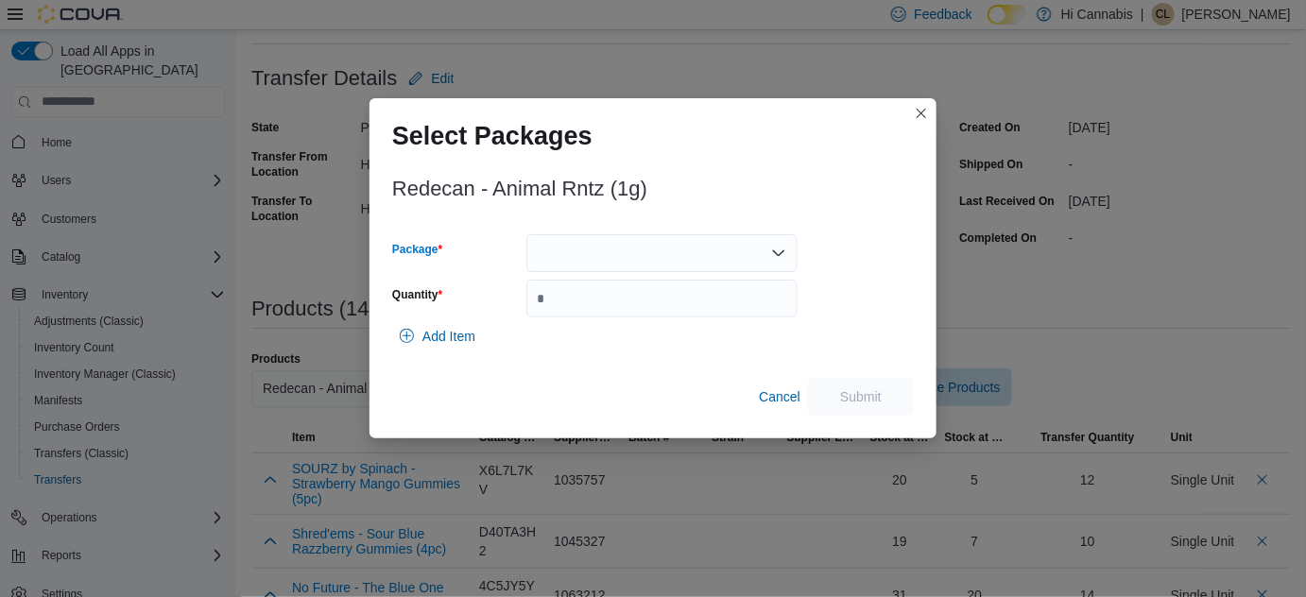
click at [697, 257] on div at bounding box center [661, 253] width 271 height 38
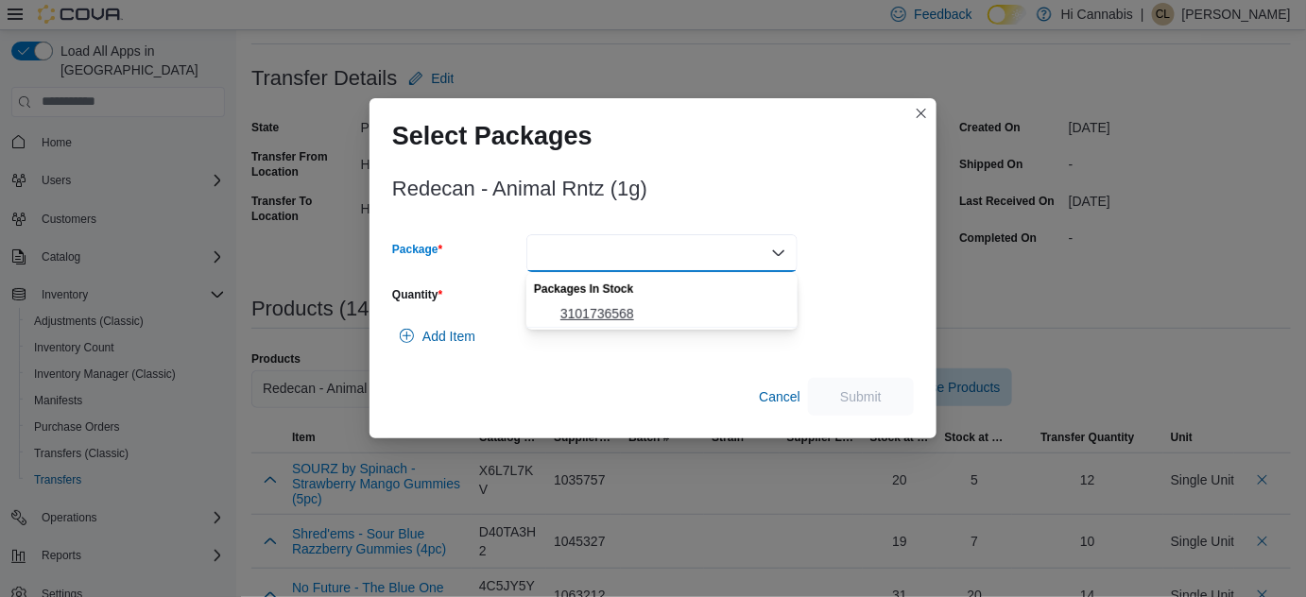
click at [639, 308] on span "3101736568" at bounding box center [673, 313] width 226 height 19
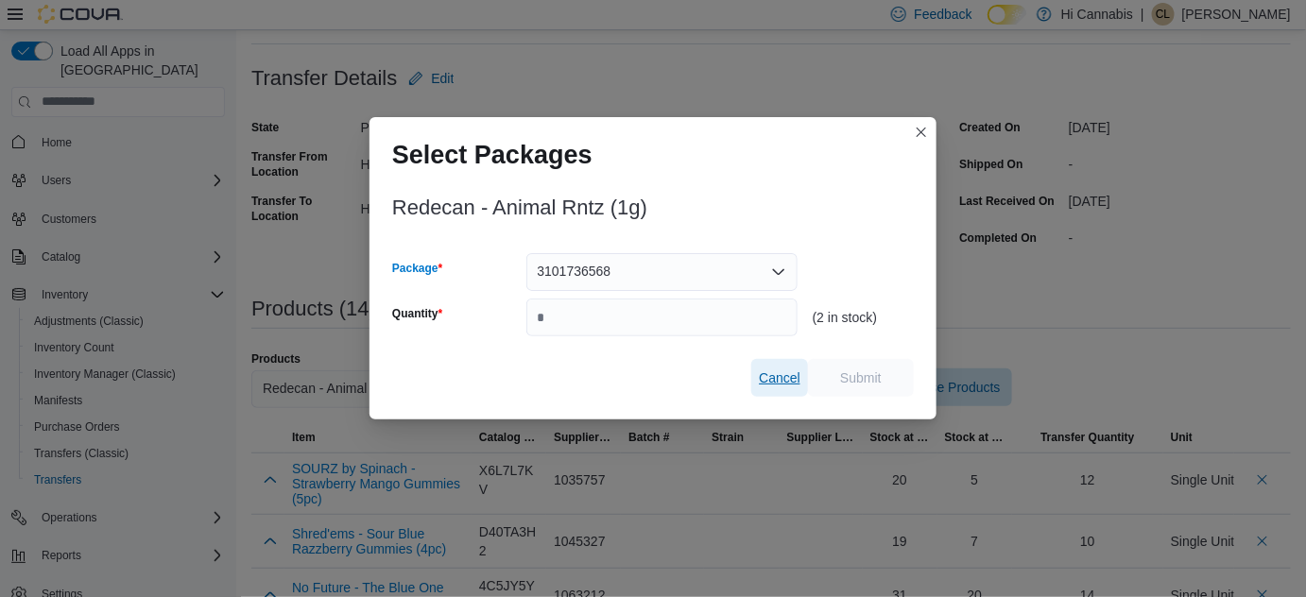
click at [772, 380] on span "Cancel" at bounding box center [780, 378] width 42 height 19
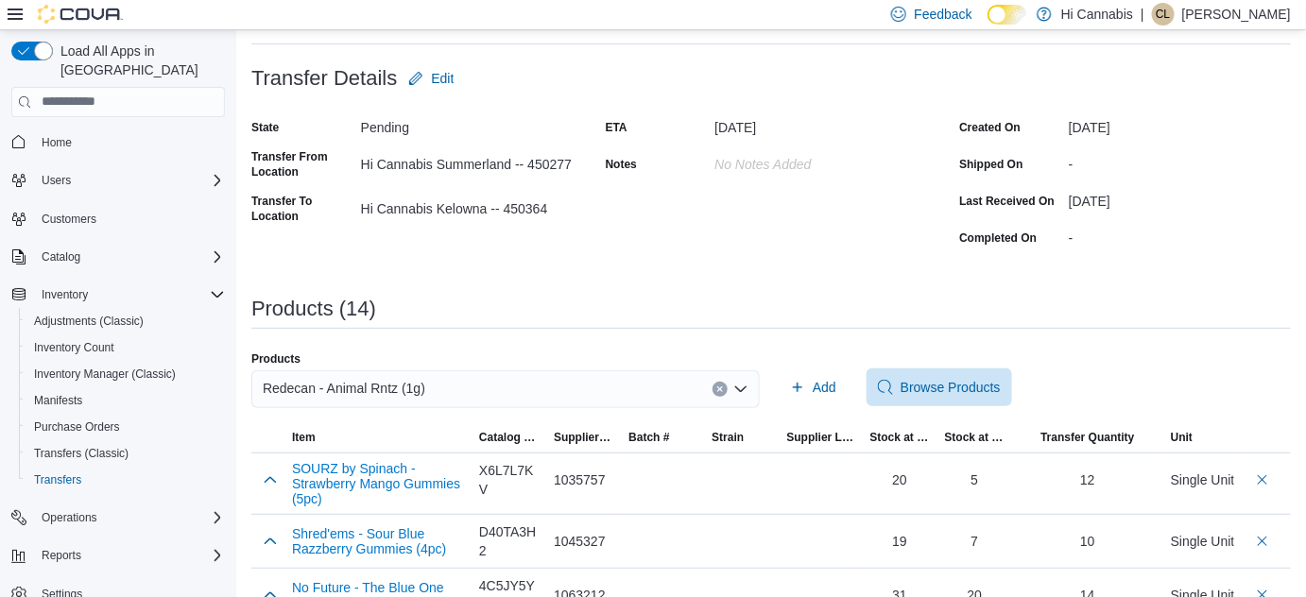
click at [728, 389] on button "Clear input" at bounding box center [720, 389] width 15 height 15
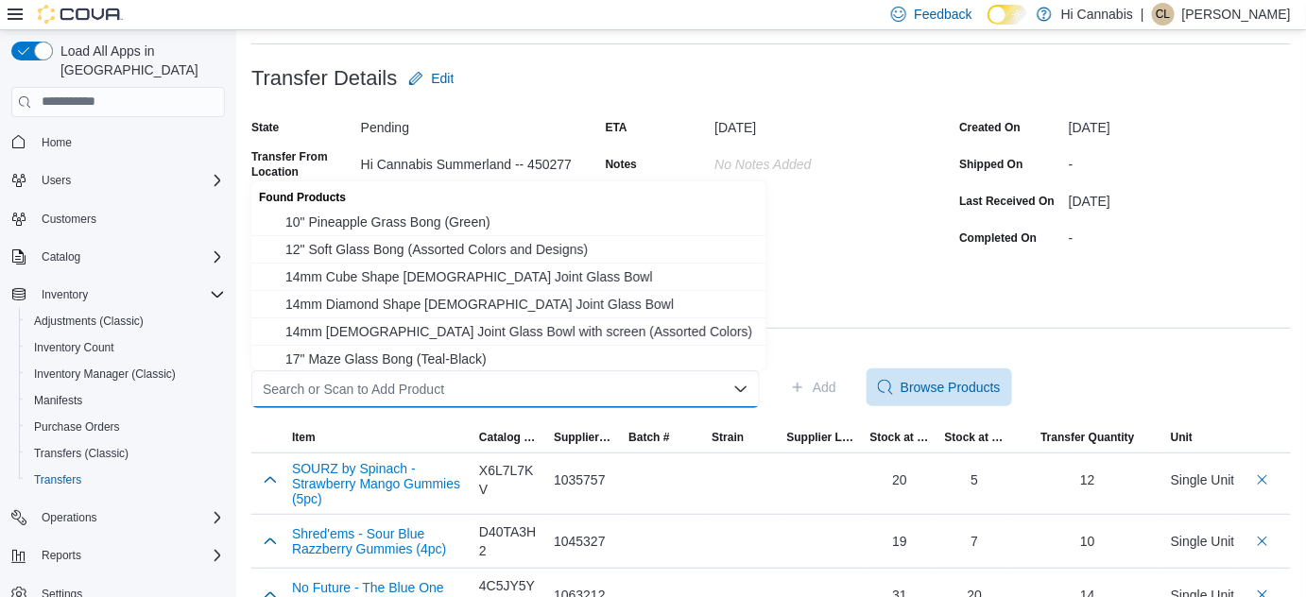
click at [646, 392] on div "Search or Scan to Add Product Combo box. Selected. Combo box input. Search or S…" at bounding box center [505, 389] width 508 height 38
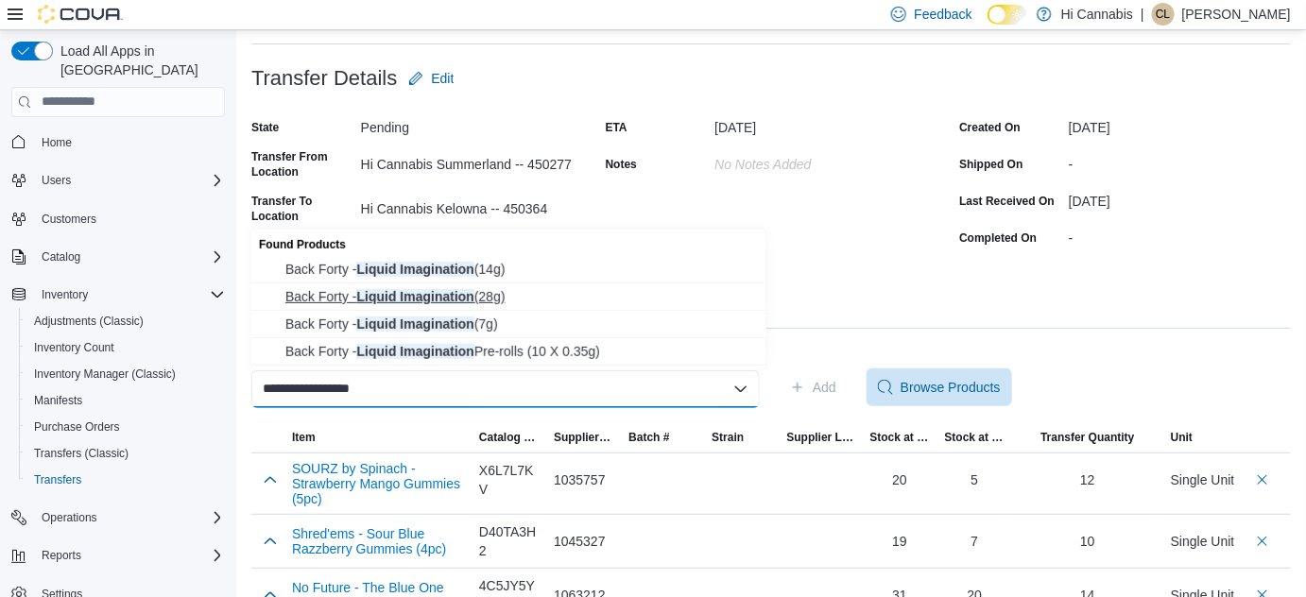
type input "**********"
click at [495, 283] on button "Back Forty - Liquid Imagination (28g)" at bounding box center [508, 296] width 515 height 27
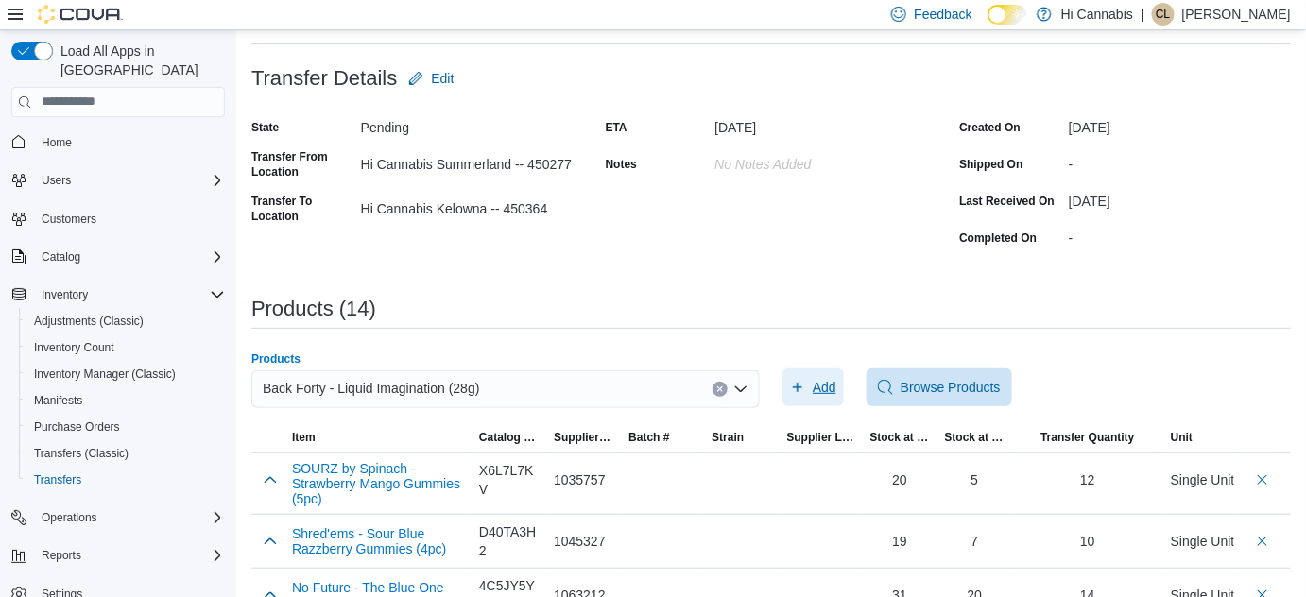
click at [817, 382] on span "Add" at bounding box center [813, 388] width 46 height 38
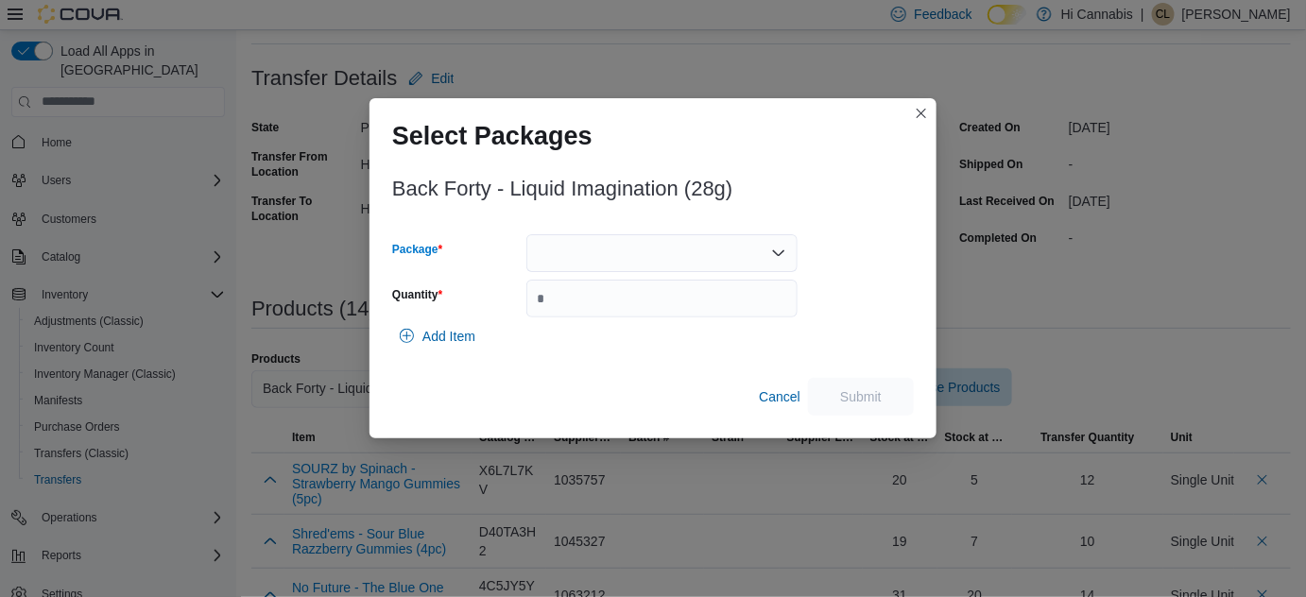
click at [610, 256] on div at bounding box center [661, 253] width 271 height 38
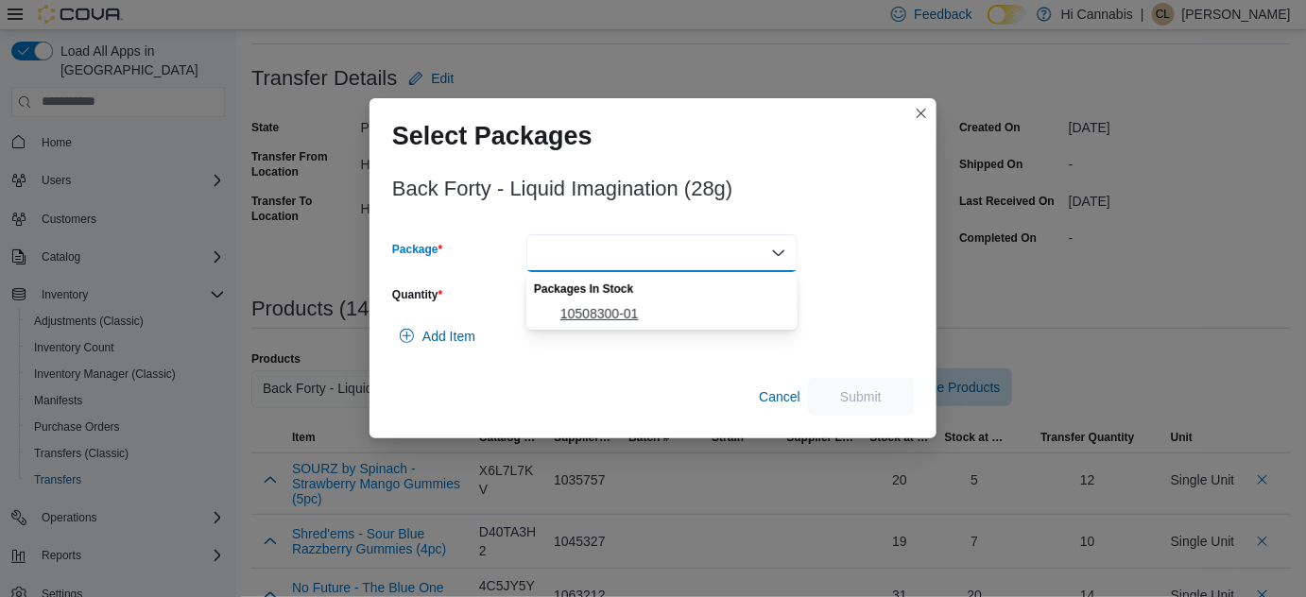
click at [590, 317] on span "10508300-01" at bounding box center [673, 313] width 226 height 19
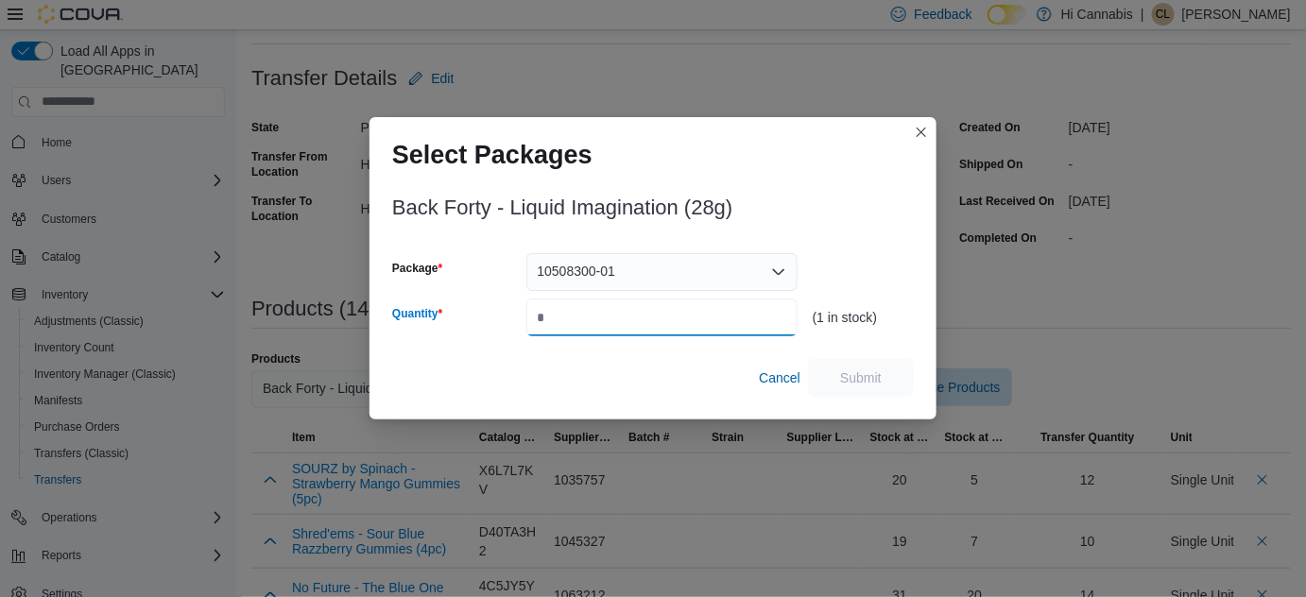
click at [590, 318] on input "Quantity" at bounding box center [661, 318] width 271 height 38
type input "*"
click at [863, 366] on span "Submit" at bounding box center [860, 377] width 83 height 38
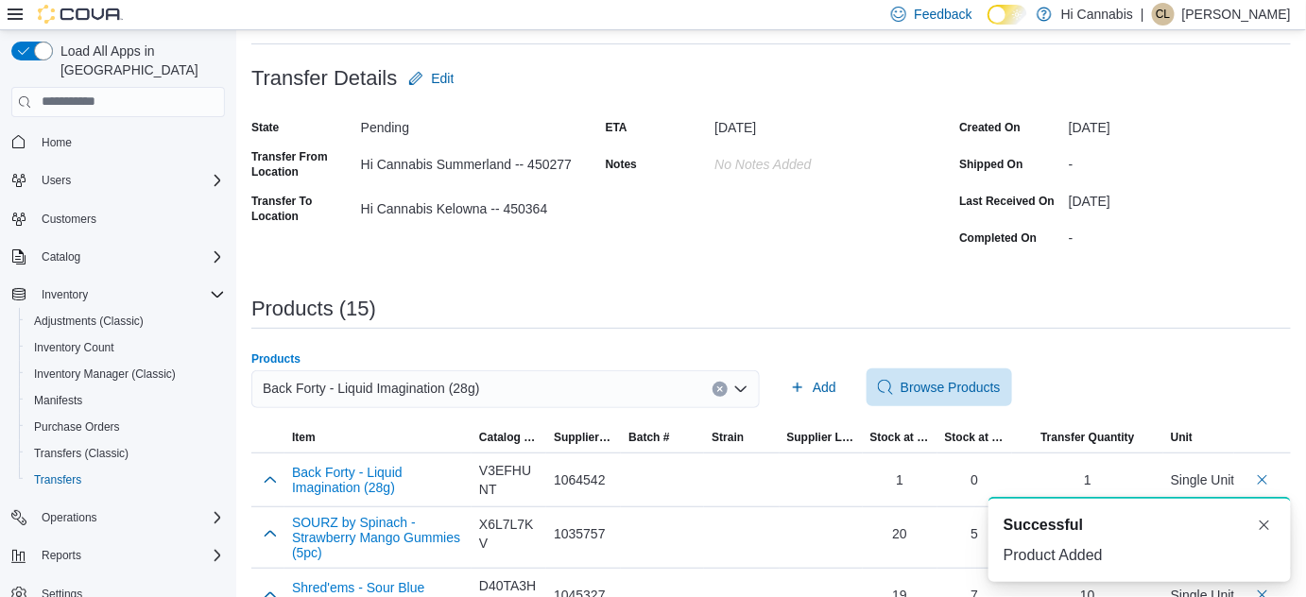
click at [728, 387] on button "Clear input" at bounding box center [720, 389] width 15 height 15
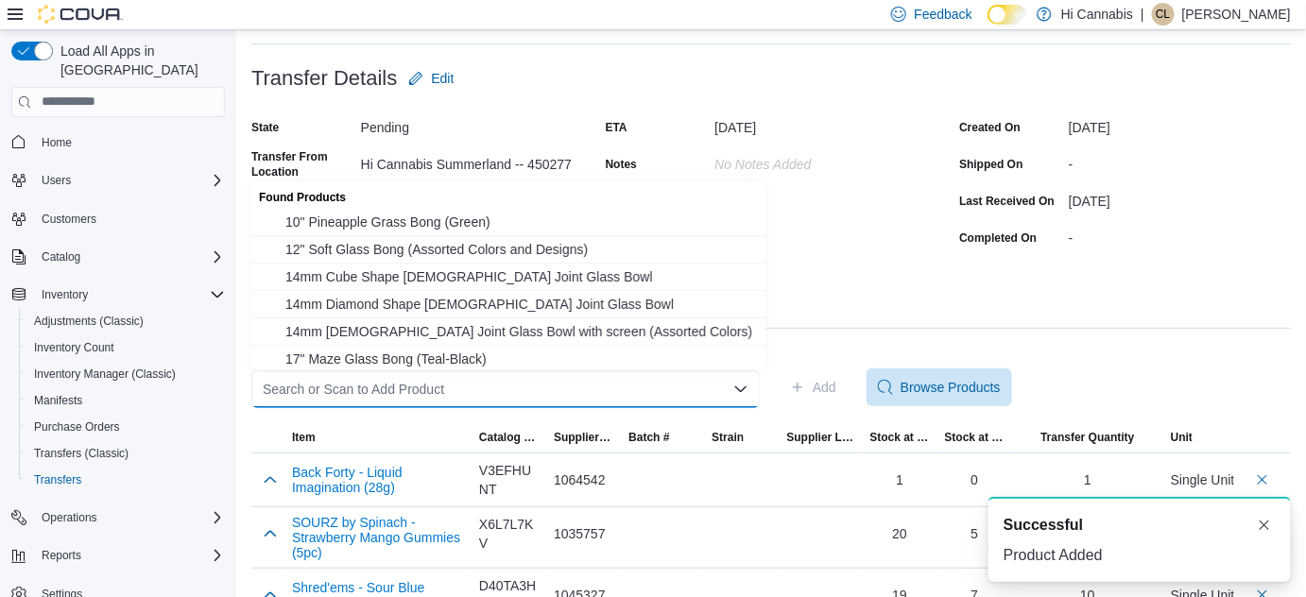
click at [665, 388] on div "Search or Scan to Add Product Combo box. Selected. Combo box input. Search or S…" at bounding box center [505, 389] width 508 height 38
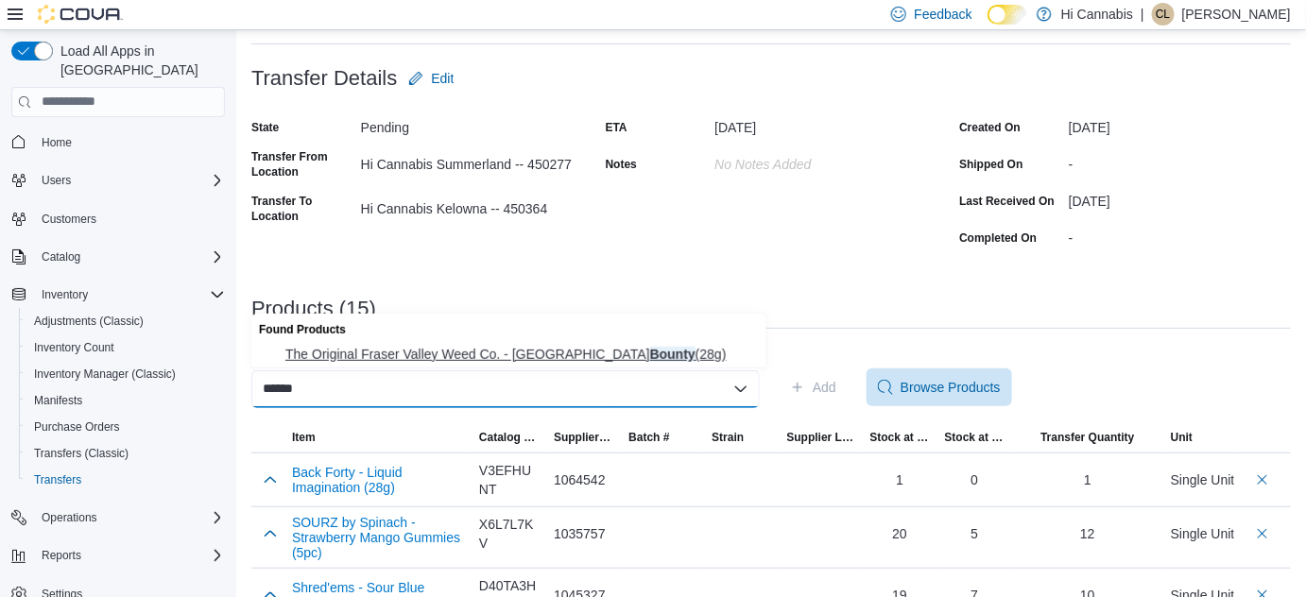
type input "******"
click at [580, 353] on span "The Original Fraser Valley Weed Co. - BC Bounty (28g)" at bounding box center [520, 354] width 470 height 19
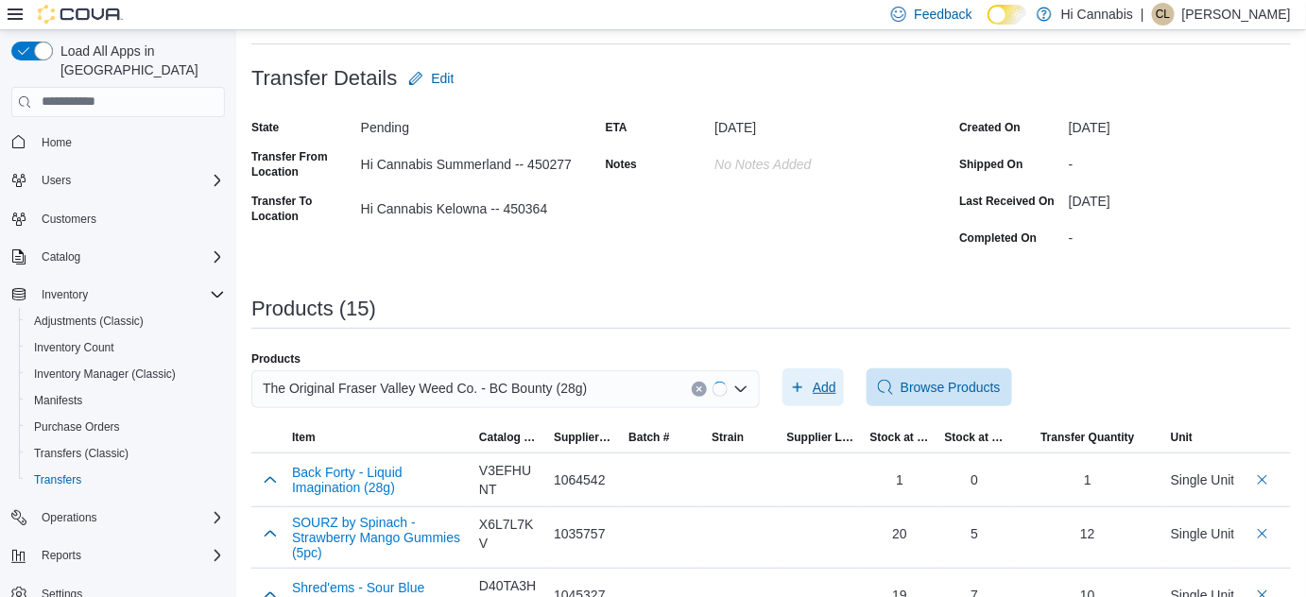
click at [832, 388] on span "Add" at bounding box center [825, 387] width 24 height 19
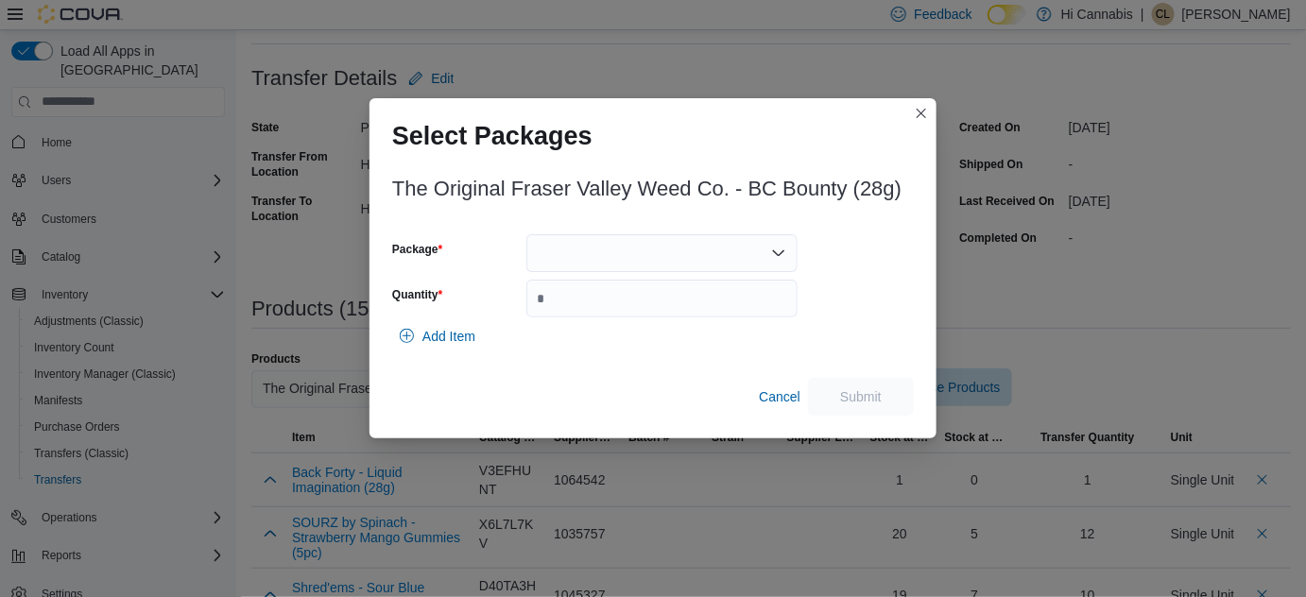
click at [772, 252] on icon "Open list of options" at bounding box center [778, 253] width 15 height 15
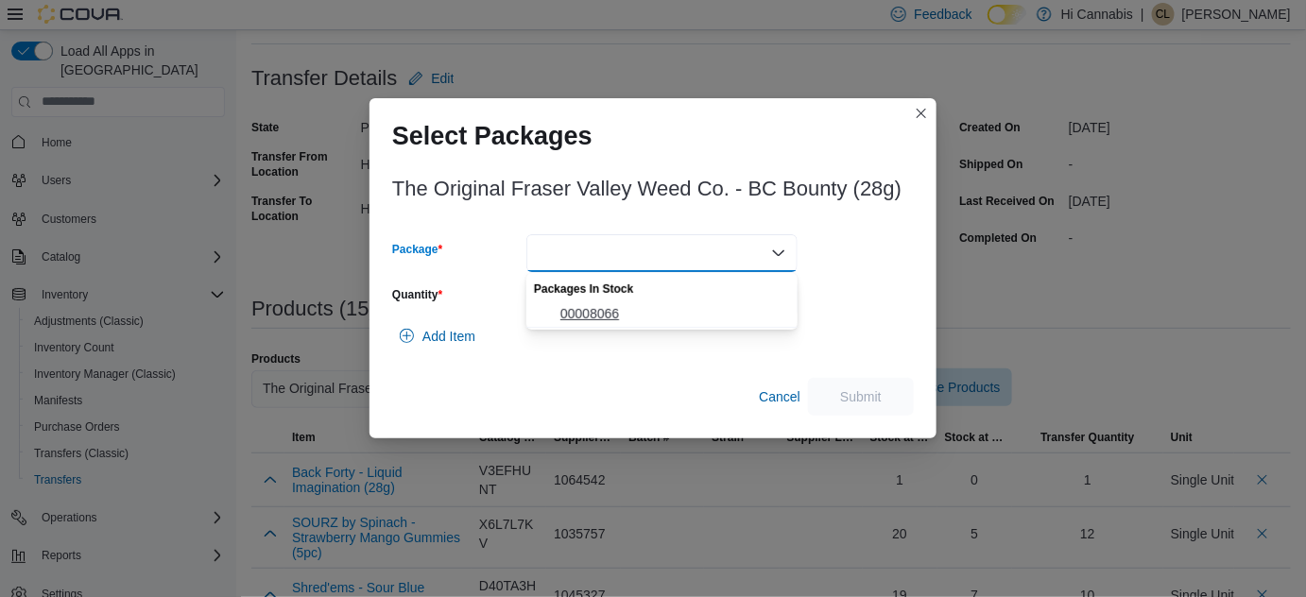
click at [665, 304] on span "00008066" at bounding box center [673, 313] width 226 height 19
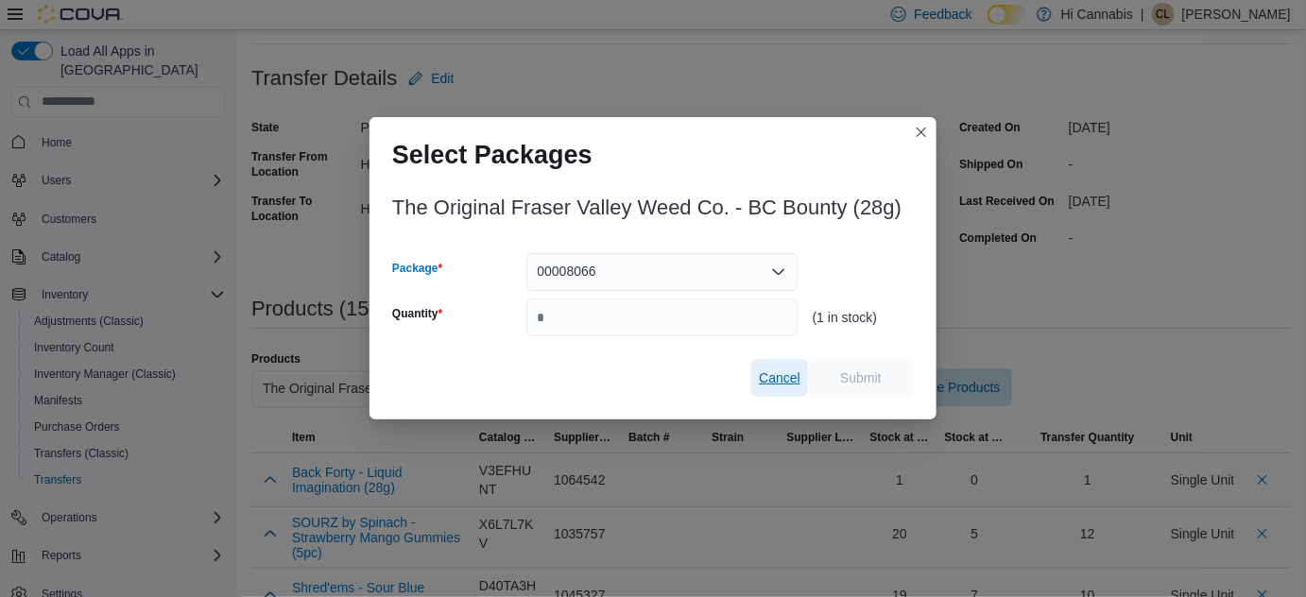
click at [788, 380] on span "Cancel" at bounding box center [780, 378] width 42 height 19
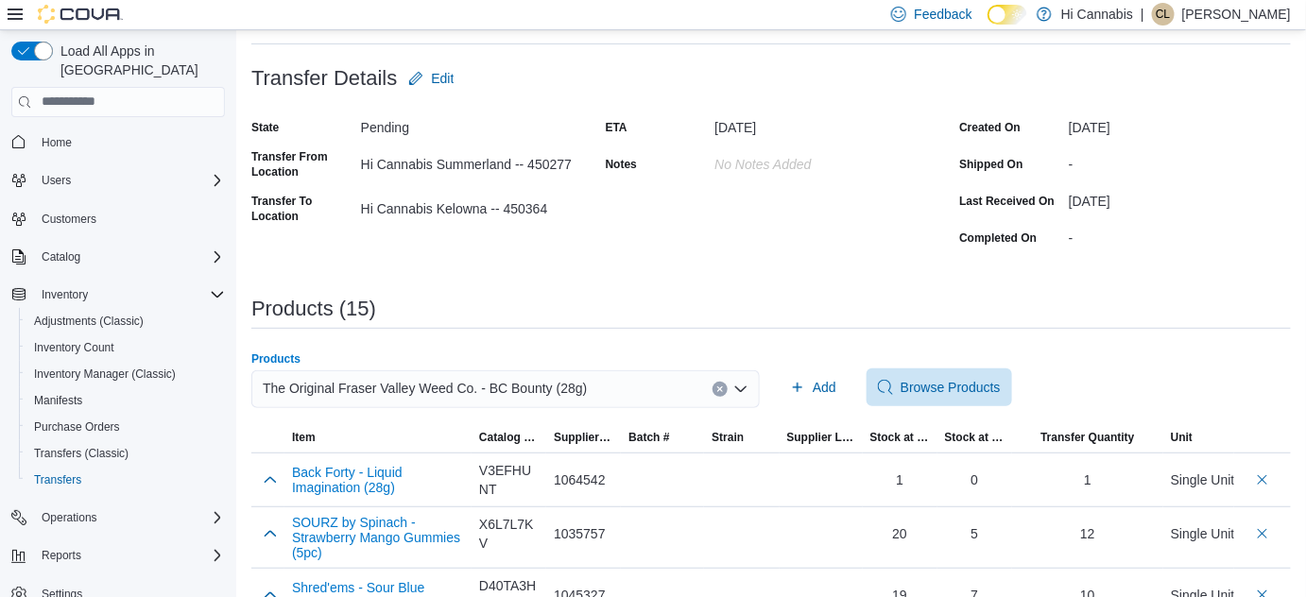
click at [718, 385] on div "The Original Fraser Valley Weed Co. - BC Bounty (28g)" at bounding box center [505, 389] width 508 height 38
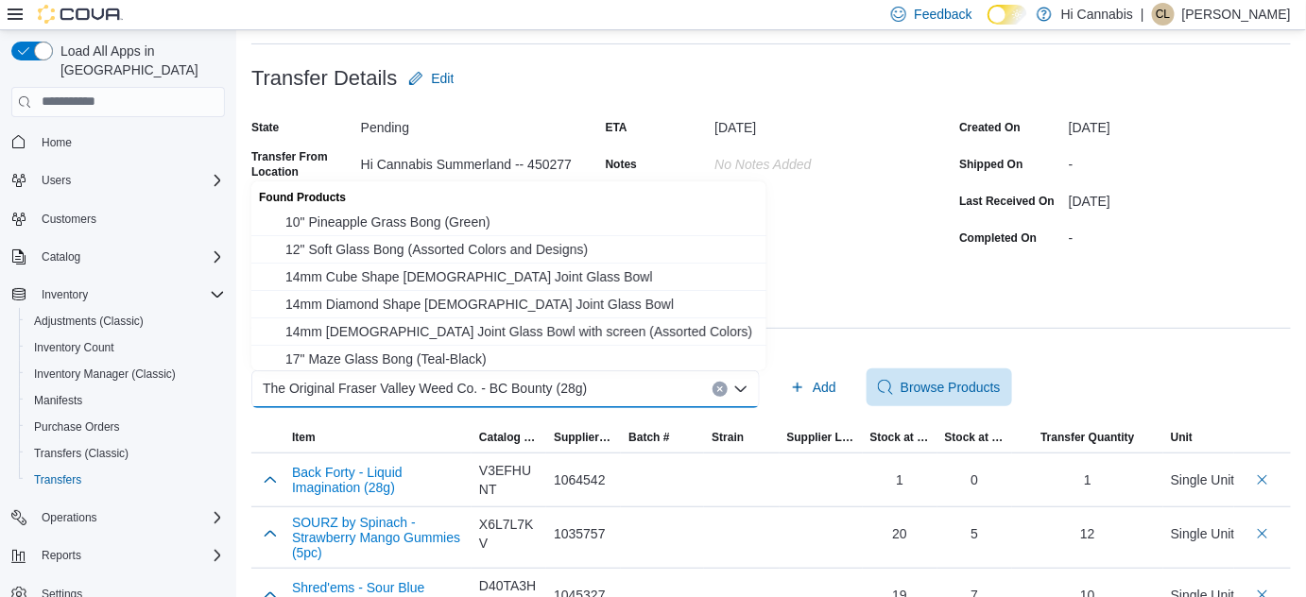
click at [727, 391] on button "Clear input" at bounding box center [720, 389] width 15 height 15
click at [667, 397] on div "Search or Scan to Add Product" at bounding box center [505, 389] width 508 height 38
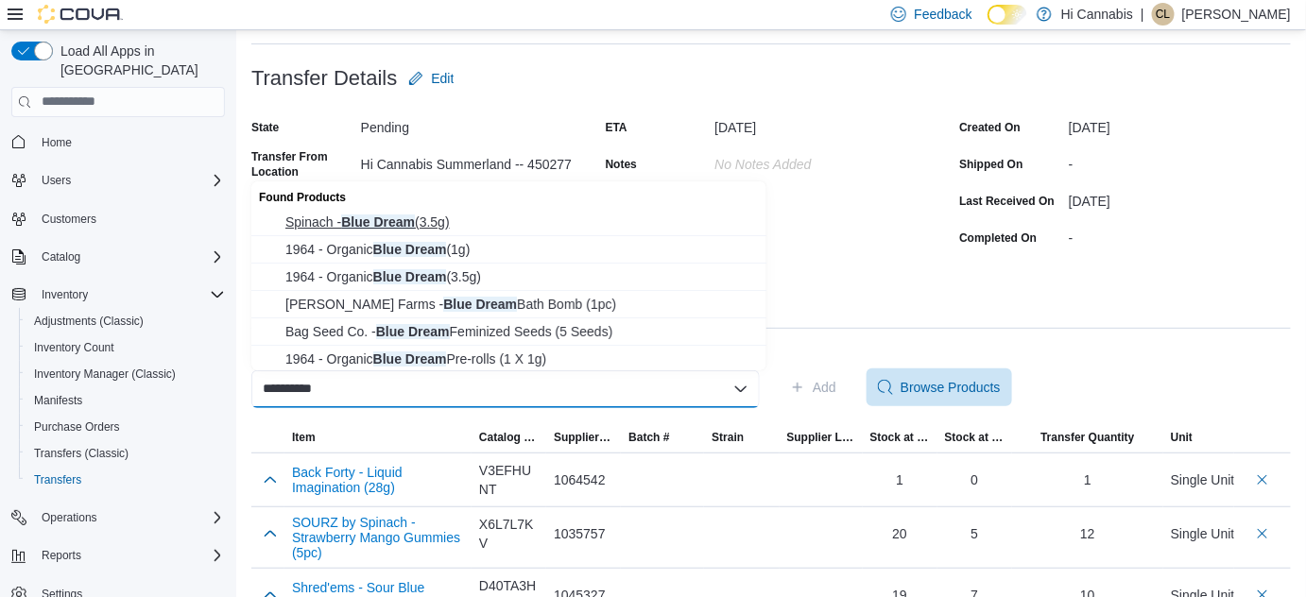
type input "**********"
click at [373, 218] on span "Spinach - Blue Dream (3.5g)" at bounding box center [520, 222] width 470 height 19
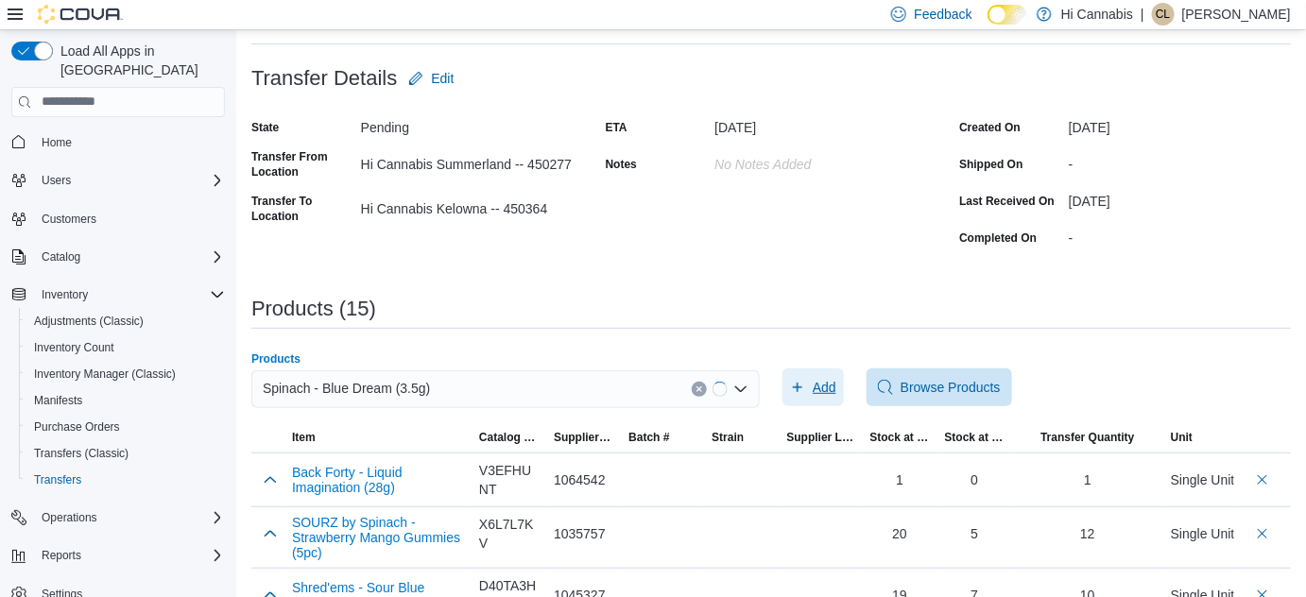
click at [814, 385] on span "Add" at bounding box center [813, 388] width 46 height 38
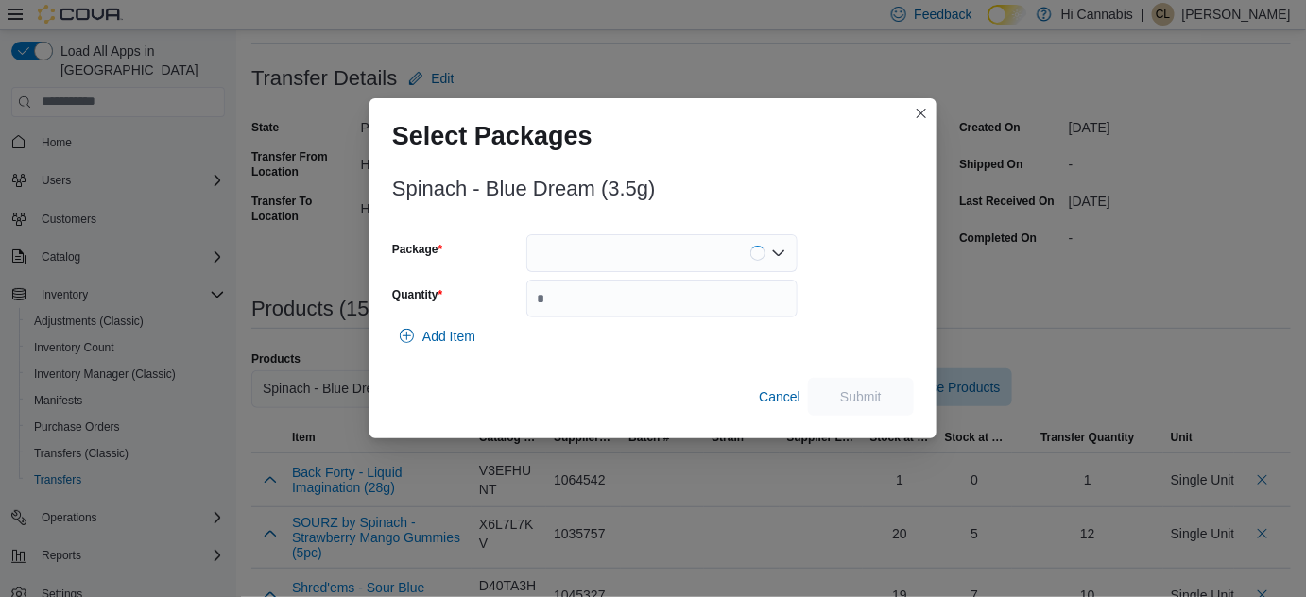
click at [621, 241] on div at bounding box center [661, 253] width 271 height 38
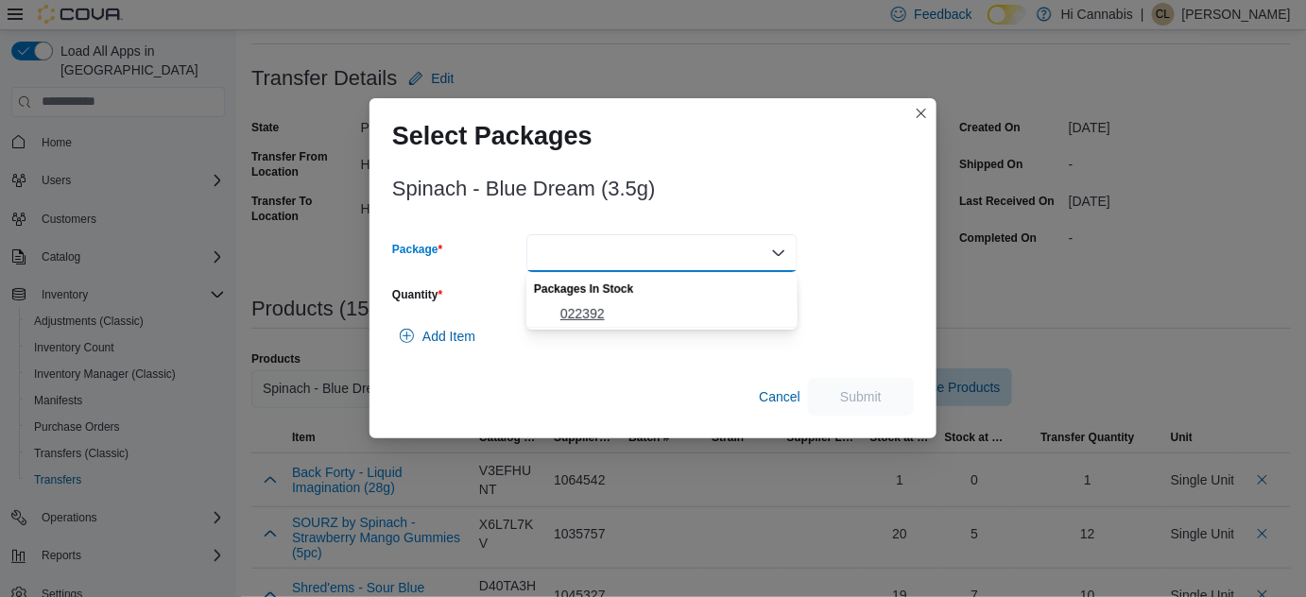
click at [576, 305] on span "022392" at bounding box center [673, 313] width 226 height 19
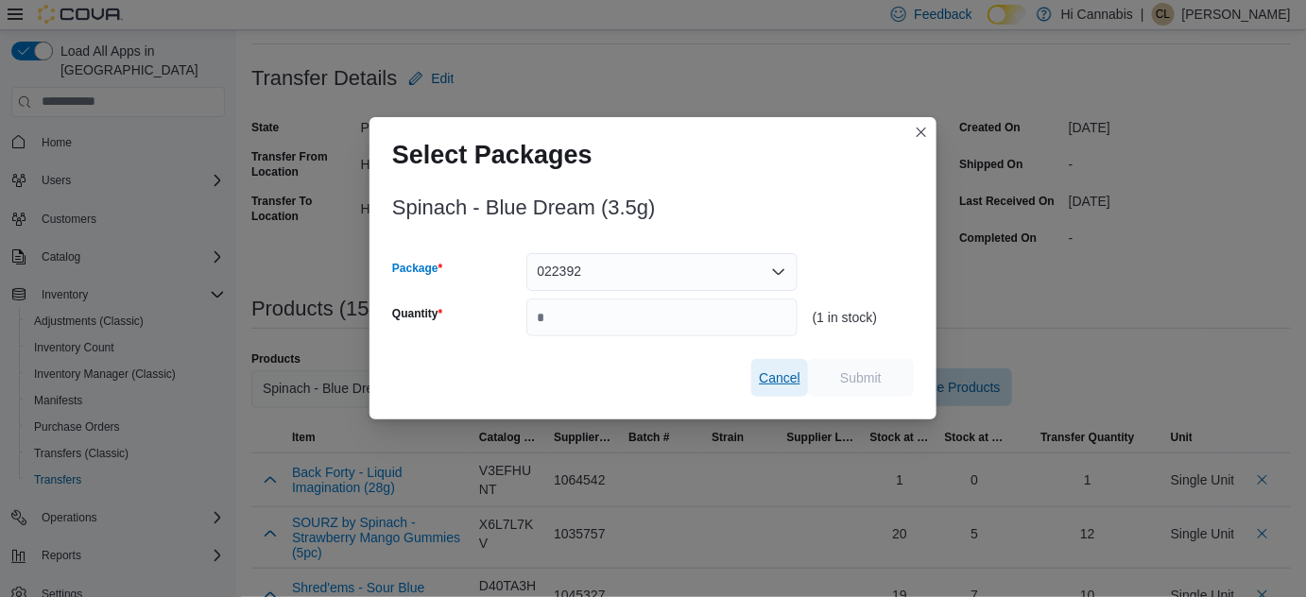
click at [786, 386] on span "Cancel" at bounding box center [780, 378] width 42 height 19
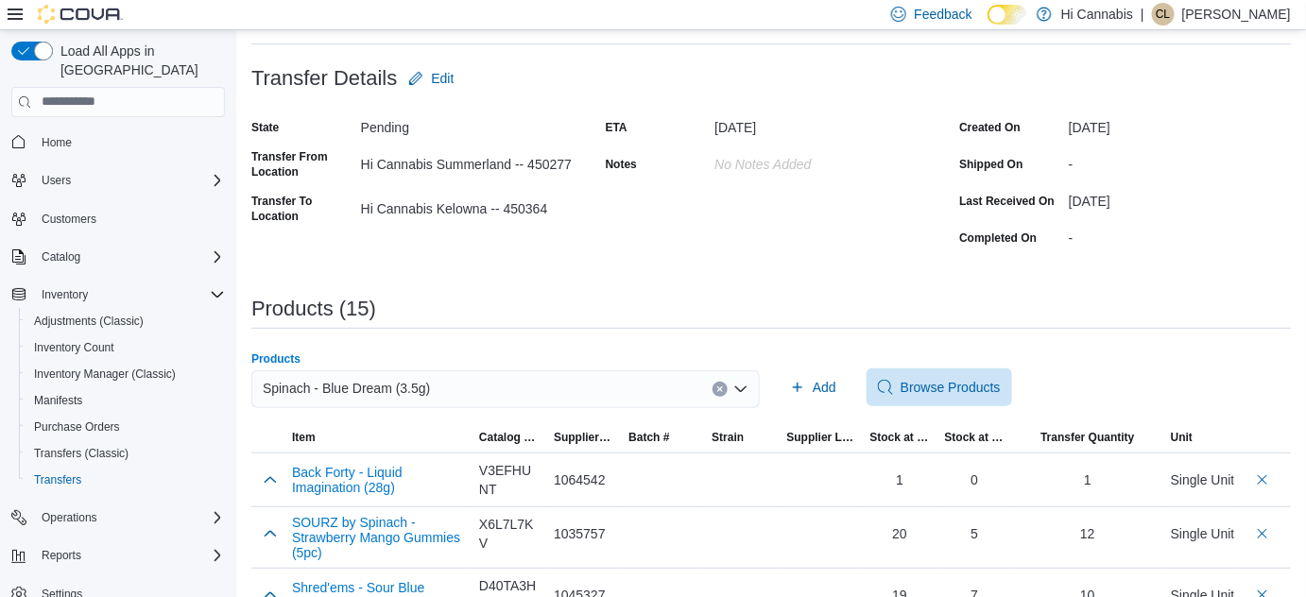
click at [724, 387] on icon "Clear input" at bounding box center [720, 390] width 8 height 8
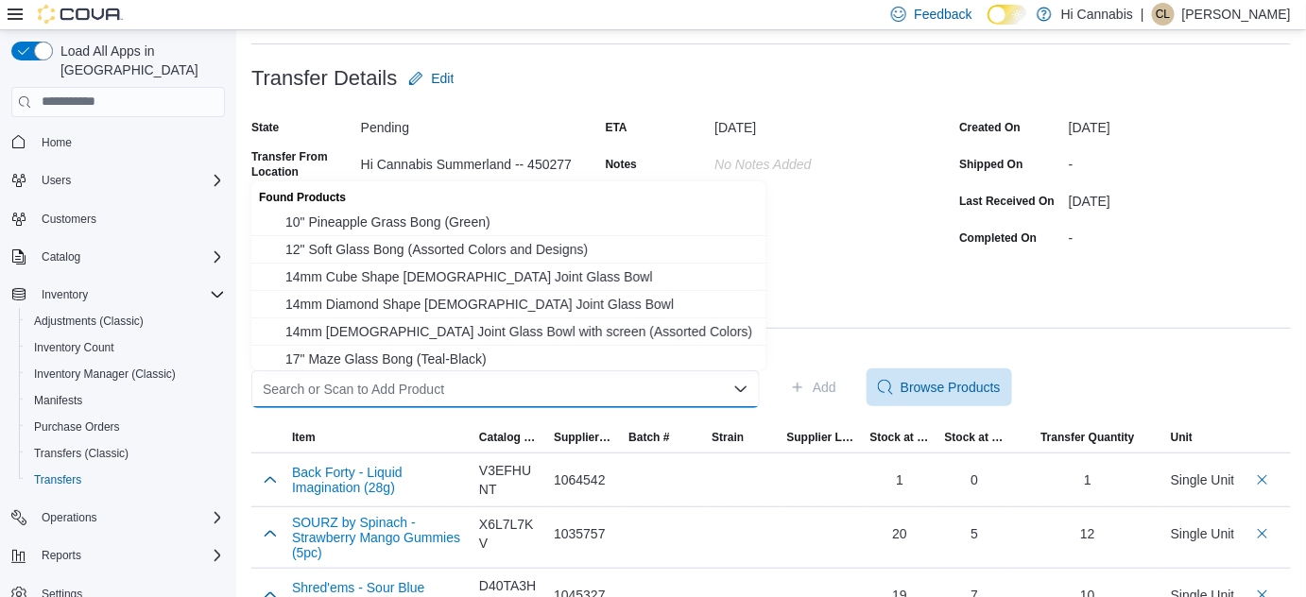
click at [587, 392] on div "Search or Scan to Add Product" at bounding box center [505, 389] width 508 height 38
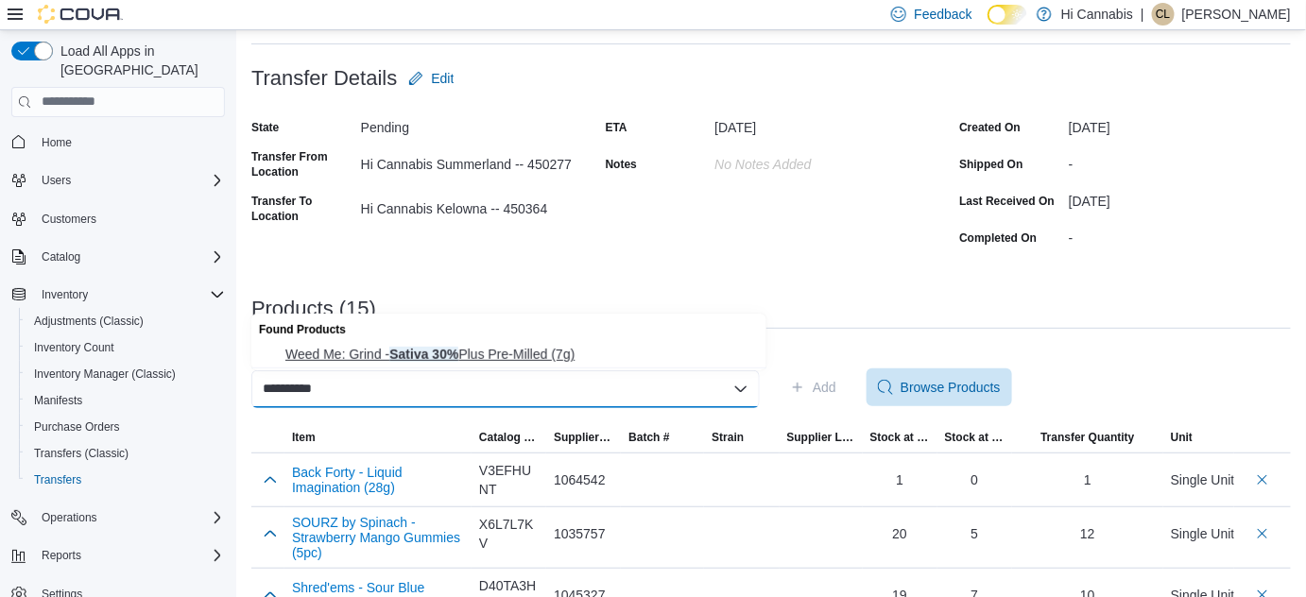
type input "**********"
click at [558, 358] on span "Weed Me: Grind - Sativa 30% Plus Pre-Milled (7g)" at bounding box center [520, 354] width 470 height 19
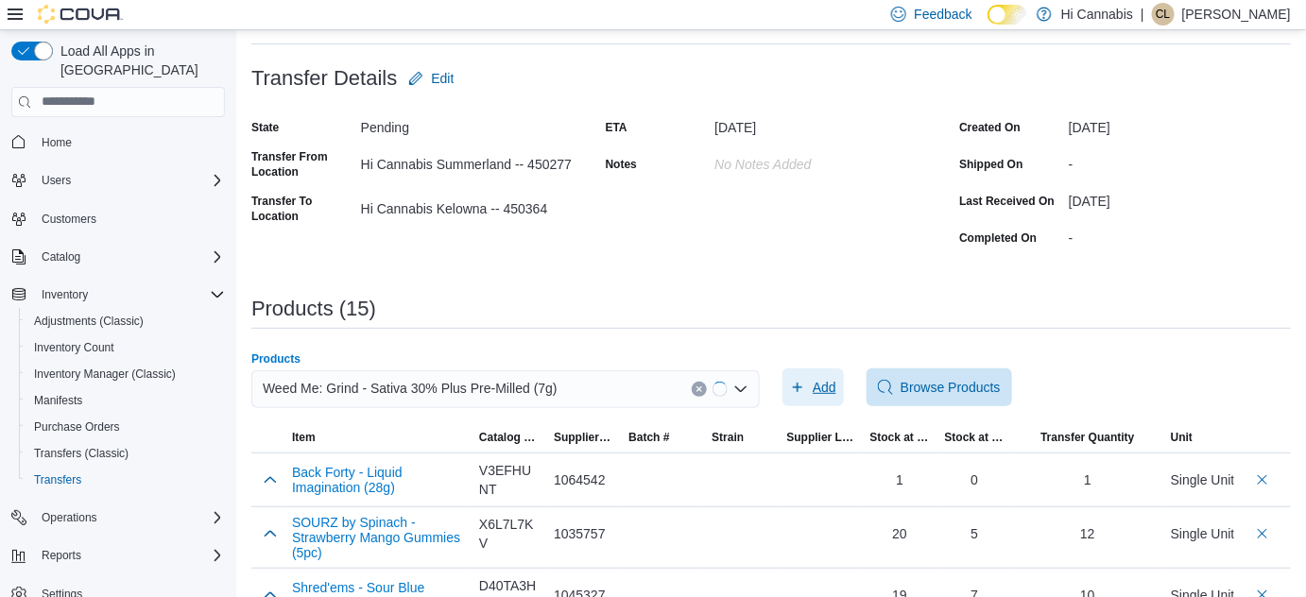
click at [833, 393] on span "Add" at bounding box center [825, 387] width 24 height 19
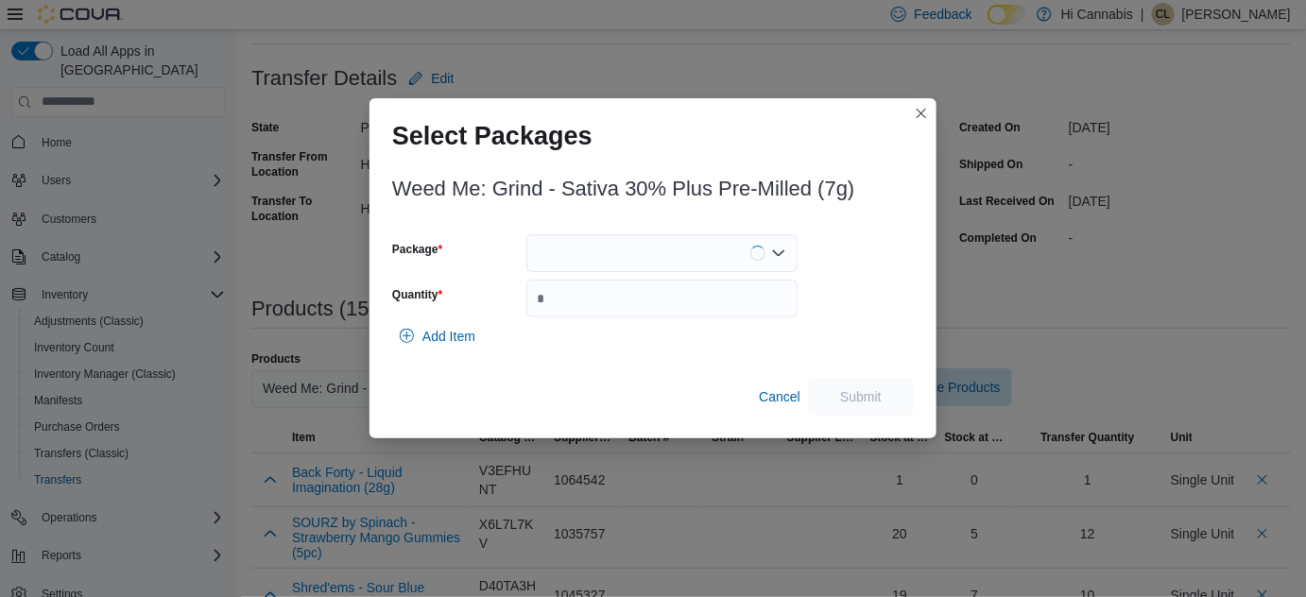
click at [579, 250] on div at bounding box center [661, 253] width 271 height 38
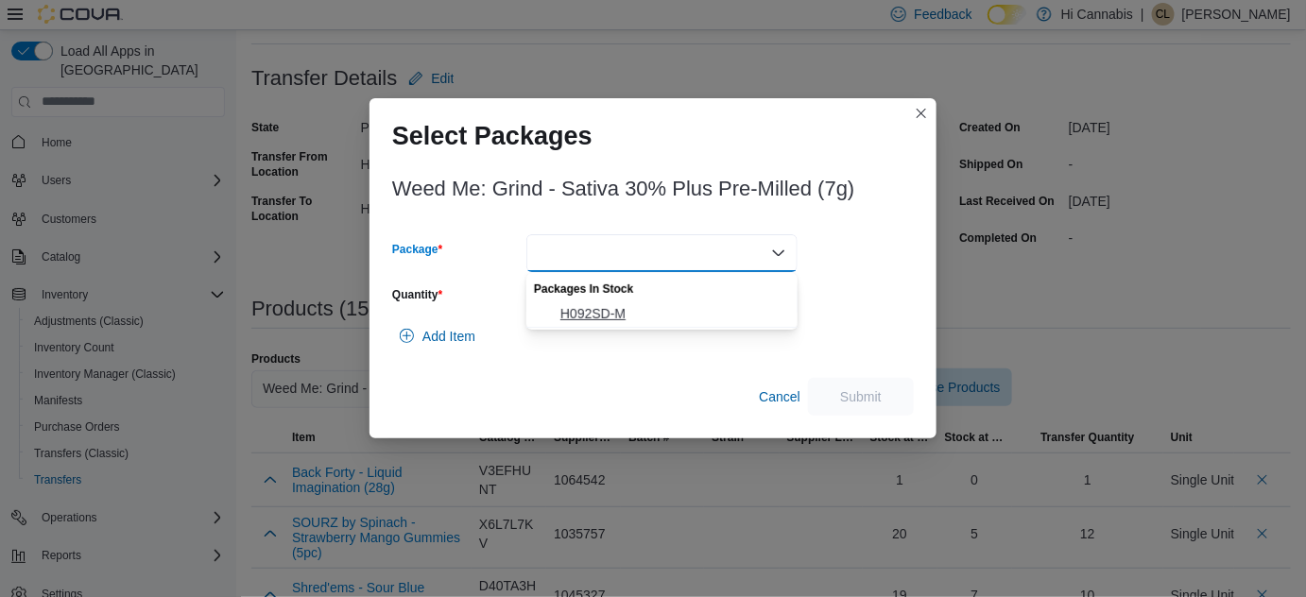
click at [569, 309] on span "H092SD-M" at bounding box center [673, 313] width 226 height 19
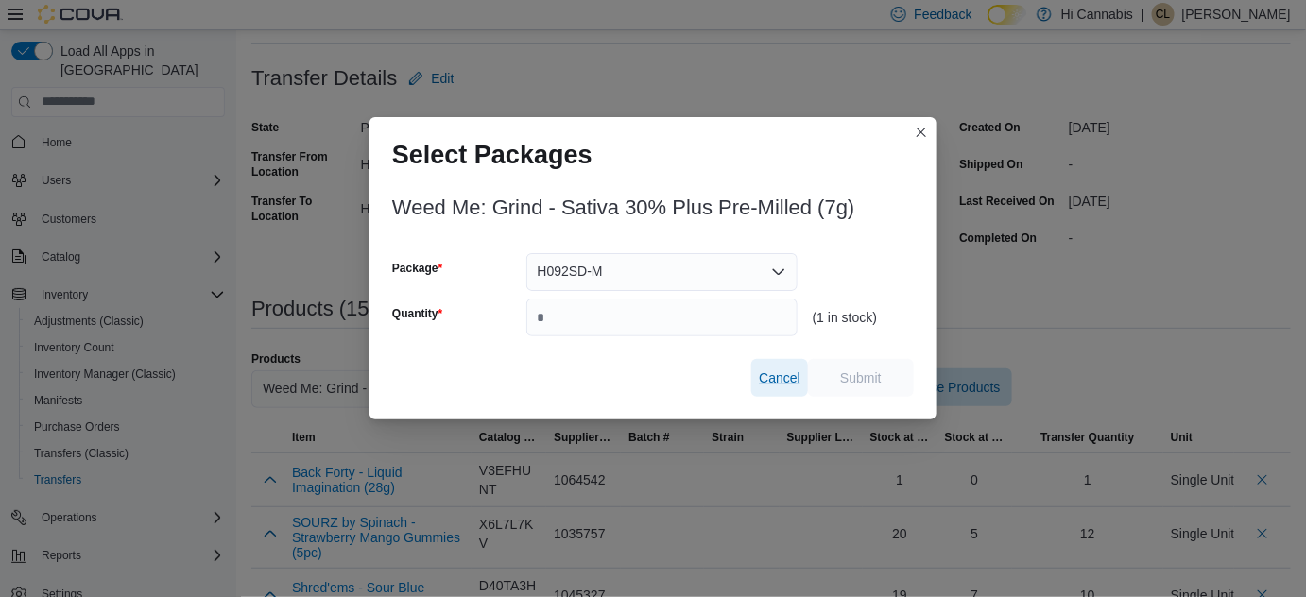
click at [779, 365] on span "Cancel" at bounding box center [780, 378] width 42 height 38
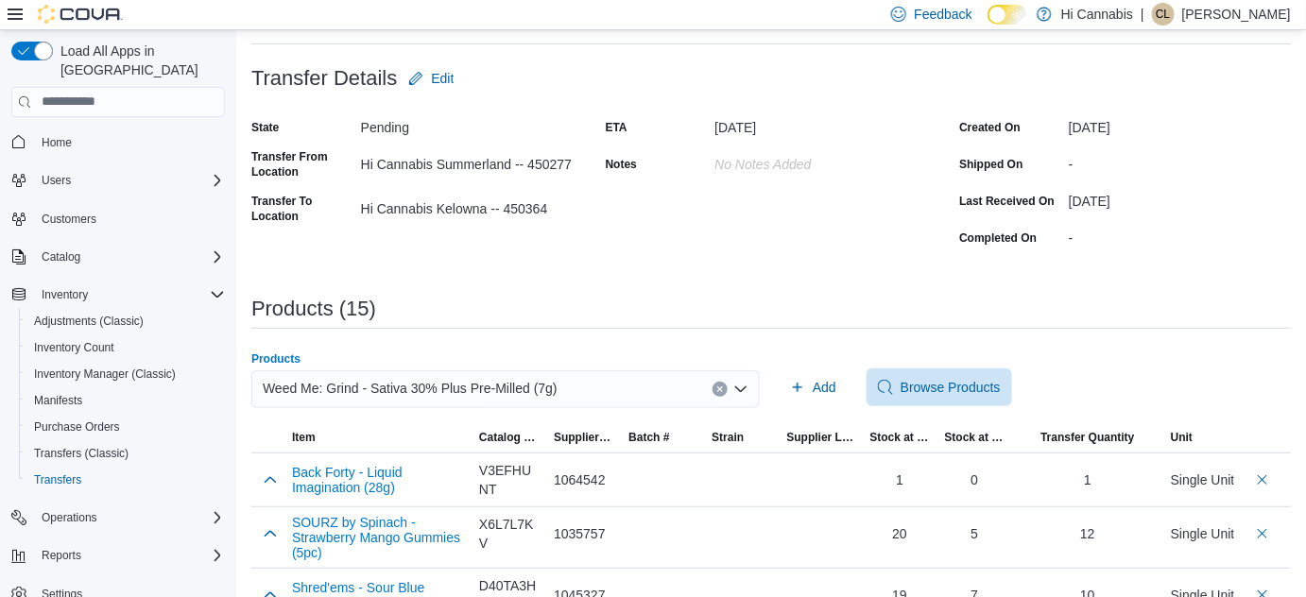
click at [735, 377] on div "Weed Me: Grind - Sativa 30% Plus Pre-Milled (7g)" at bounding box center [505, 389] width 508 height 38
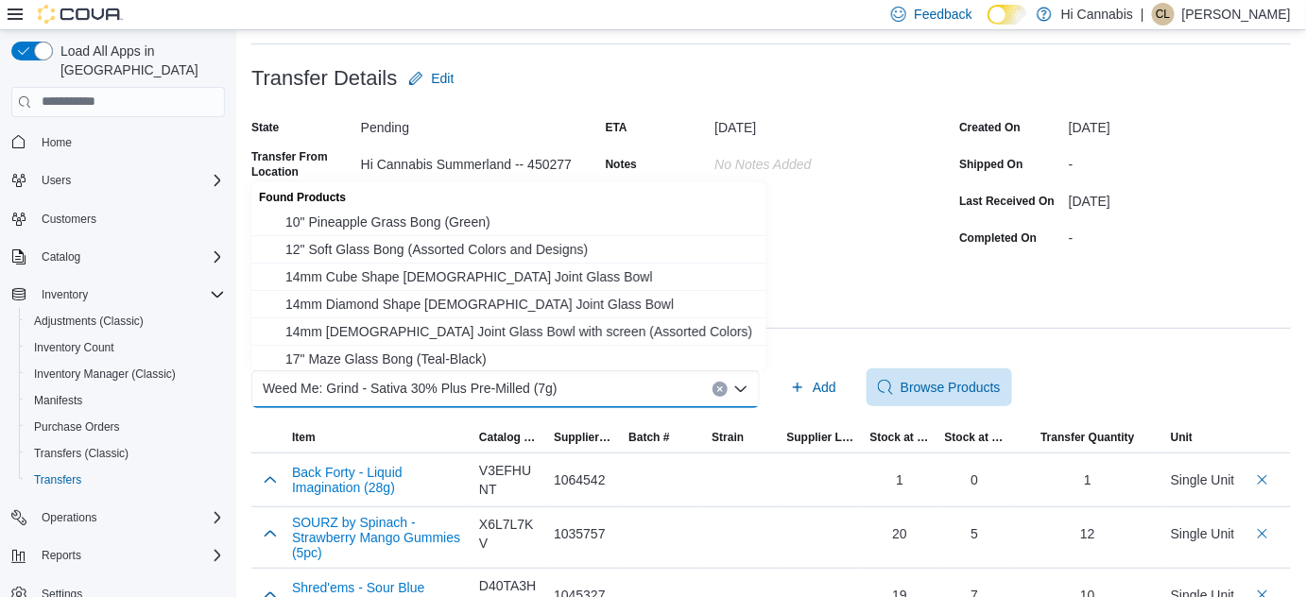
click at [728, 383] on button "Clear input" at bounding box center [720, 389] width 15 height 15
click at [624, 384] on div "Search or Scan to Add Product Combo box. Selected. Combo box input. Search or S…" at bounding box center [505, 389] width 508 height 38
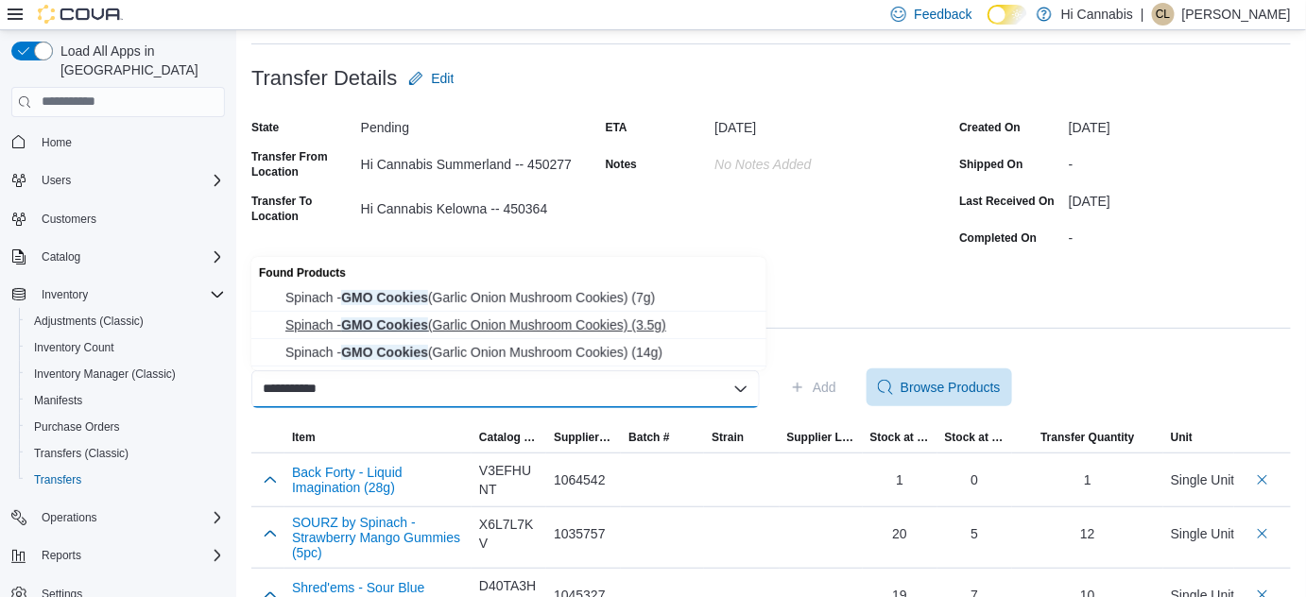
type input "**********"
click at [553, 325] on span "Spinach - GMO Cookies (Garlic Onion Mushroom Cookies) (3.5g)" at bounding box center [520, 325] width 470 height 19
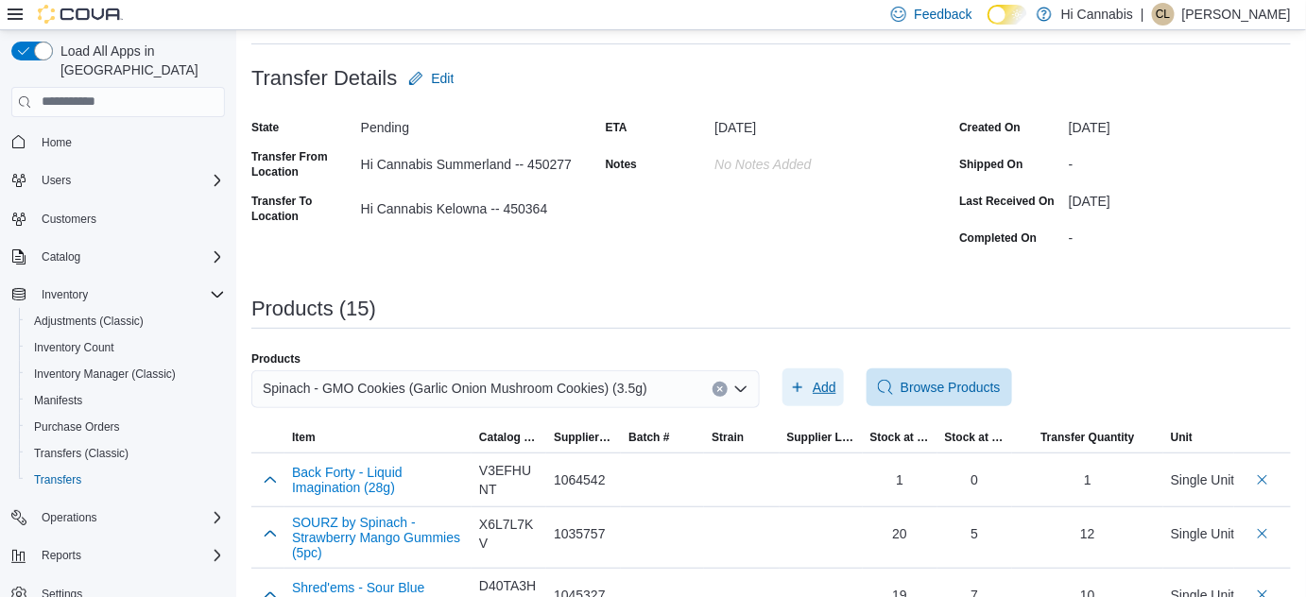
click at [836, 378] on span "Add" at bounding box center [825, 387] width 24 height 19
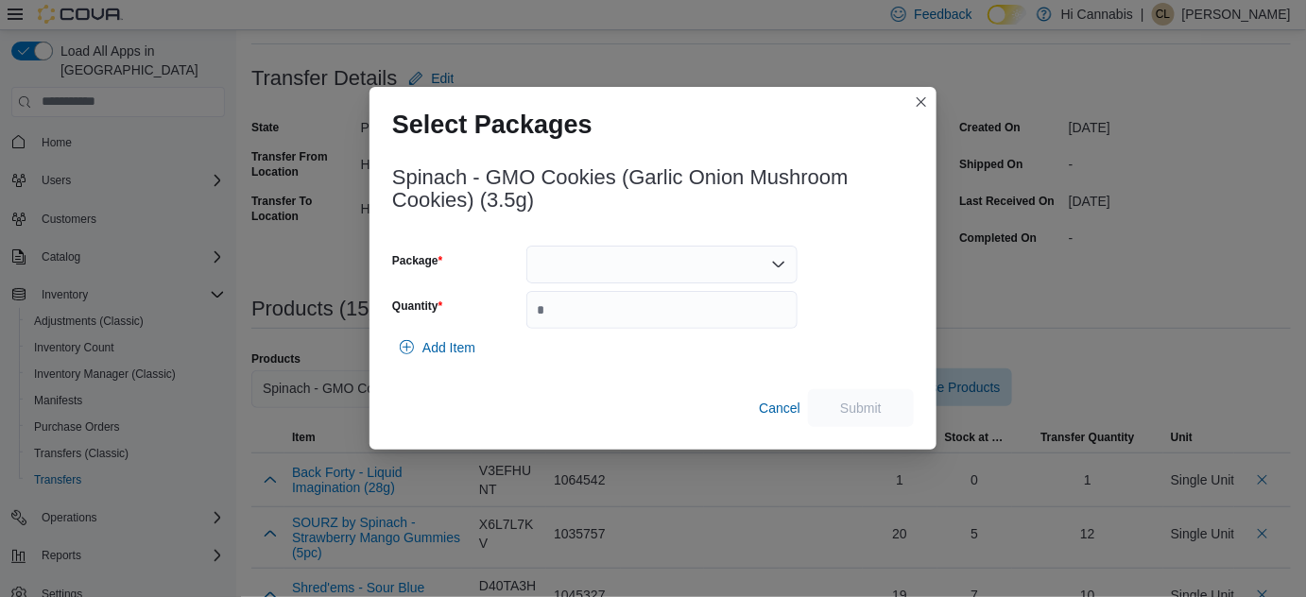
click at [654, 251] on div at bounding box center [661, 265] width 271 height 38
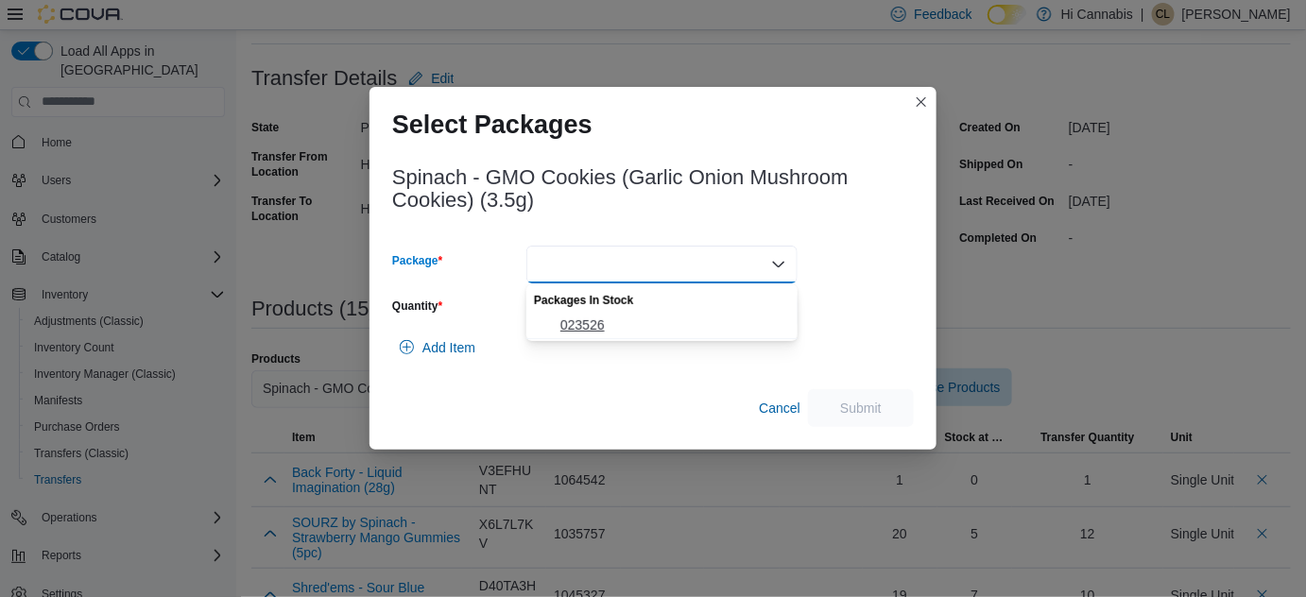
click at [622, 314] on button "023526" at bounding box center [661, 325] width 271 height 27
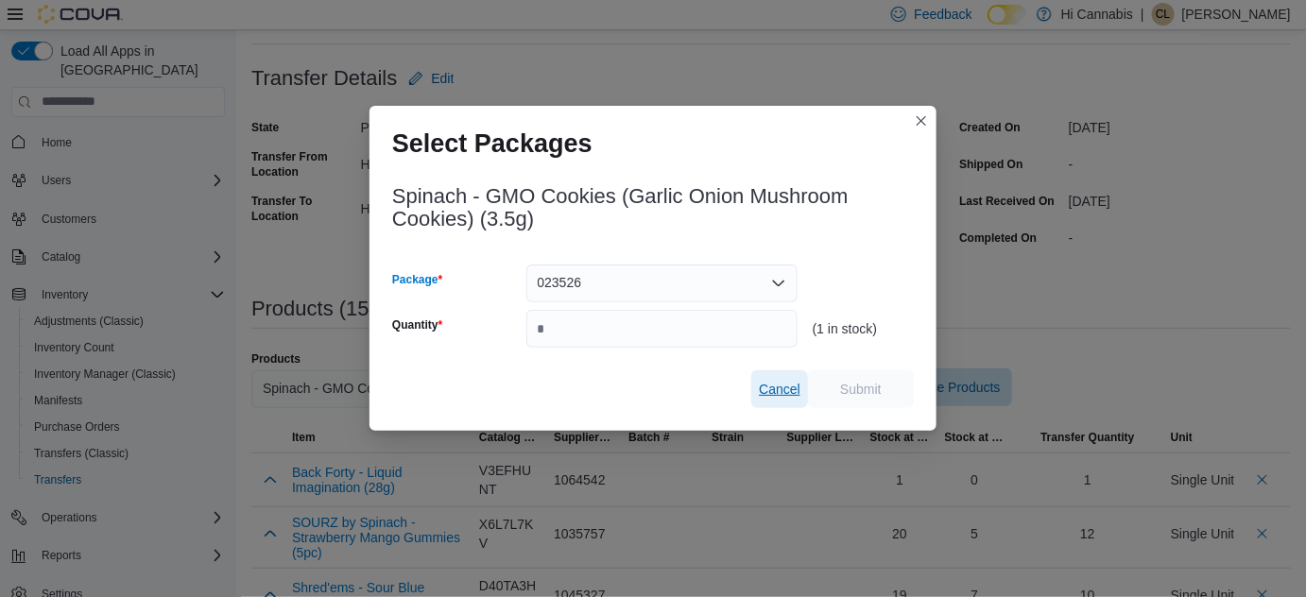
click at [786, 387] on span "Cancel" at bounding box center [780, 389] width 42 height 19
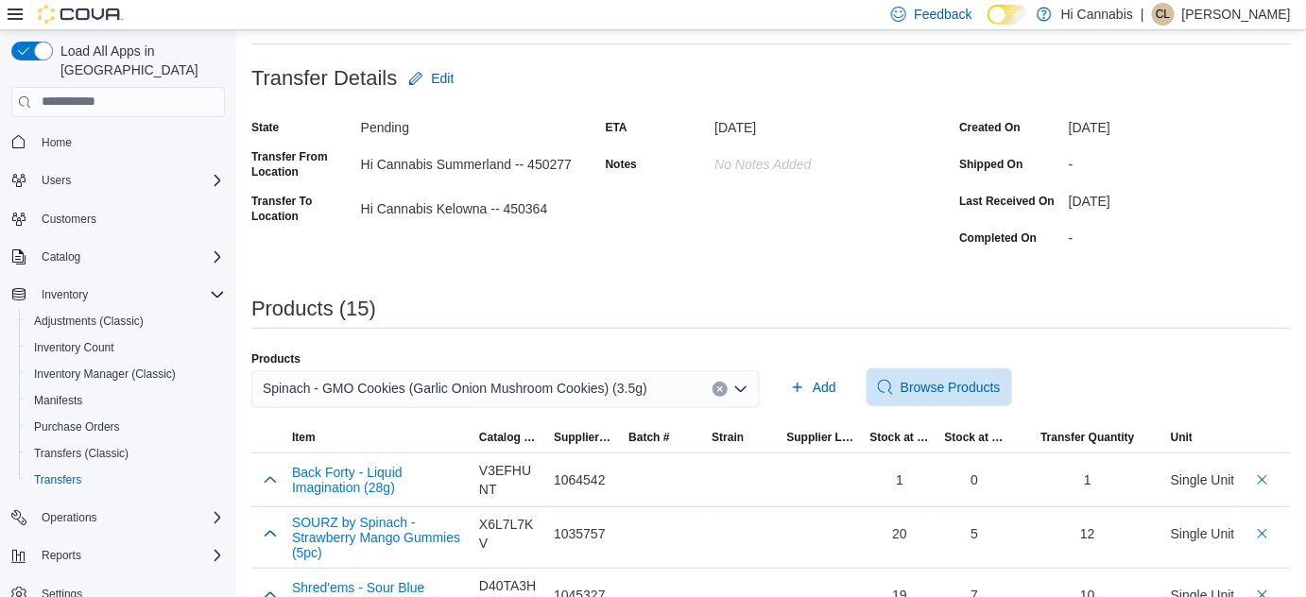
click at [724, 386] on icon "Clear input" at bounding box center [720, 390] width 8 height 8
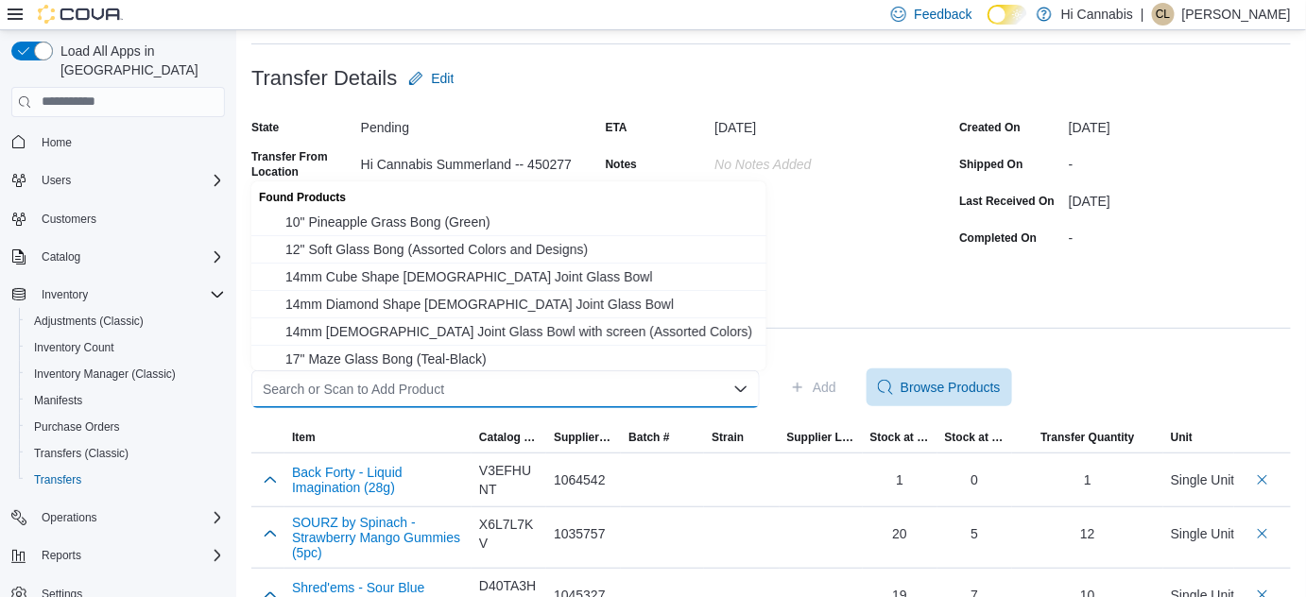
click at [651, 396] on div "Search or Scan to Add Product" at bounding box center [505, 389] width 508 height 38
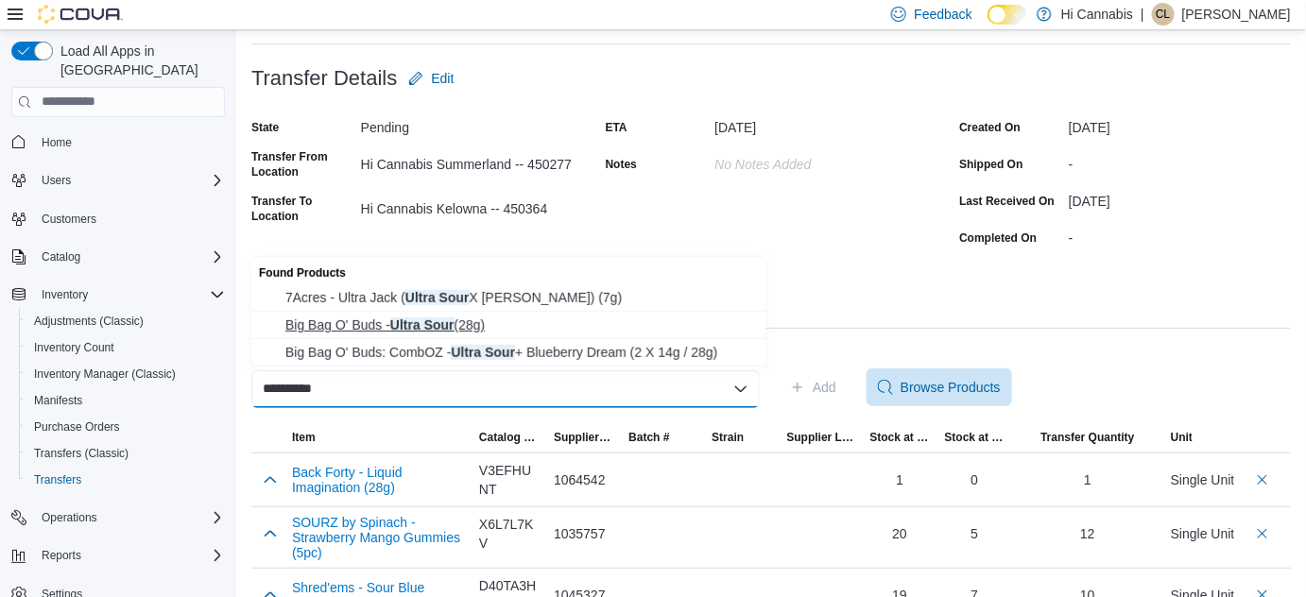
type input "**********"
click at [477, 320] on span "Big Bag O' Buds - Ultra Sour (28g)" at bounding box center [520, 325] width 470 height 19
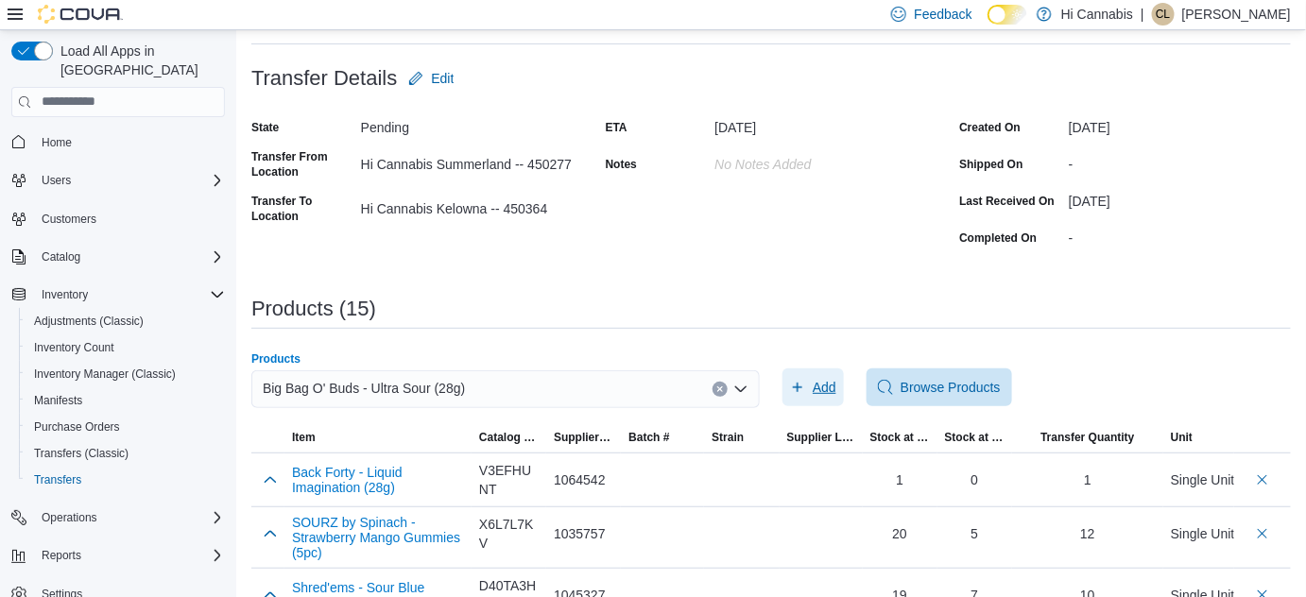
click at [821, 382] on span "Add" at bounding box center [825, 387] width 24 height 19
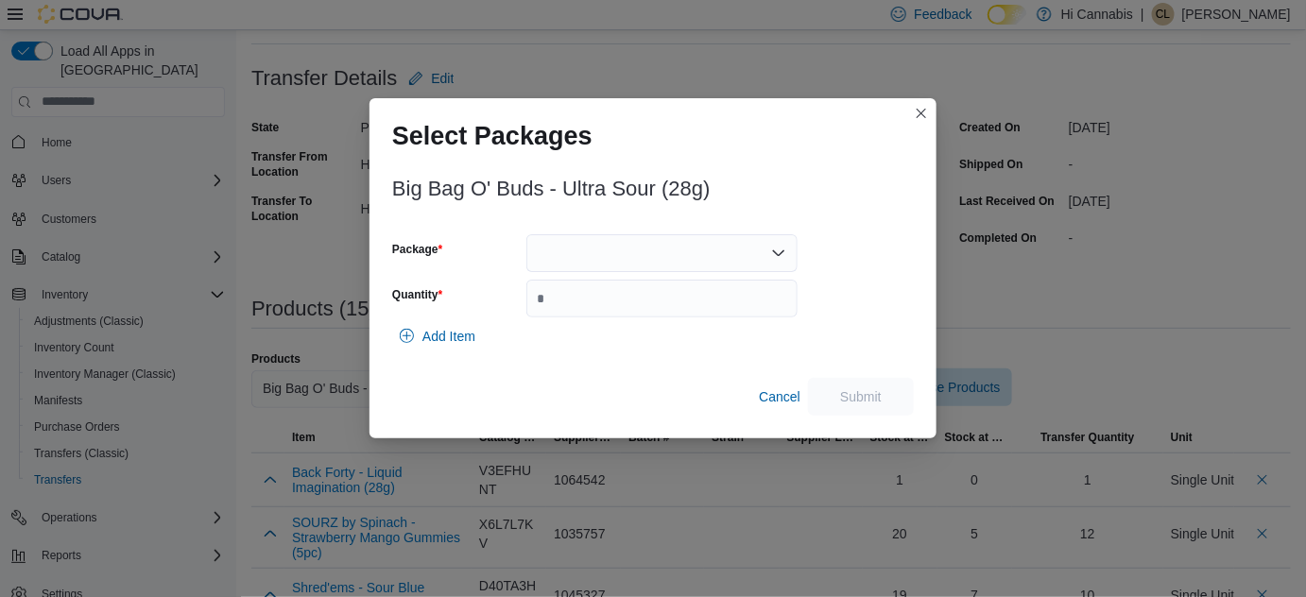
click at [693, 244] on div at bounding box center [661, 253] width 271 height 38
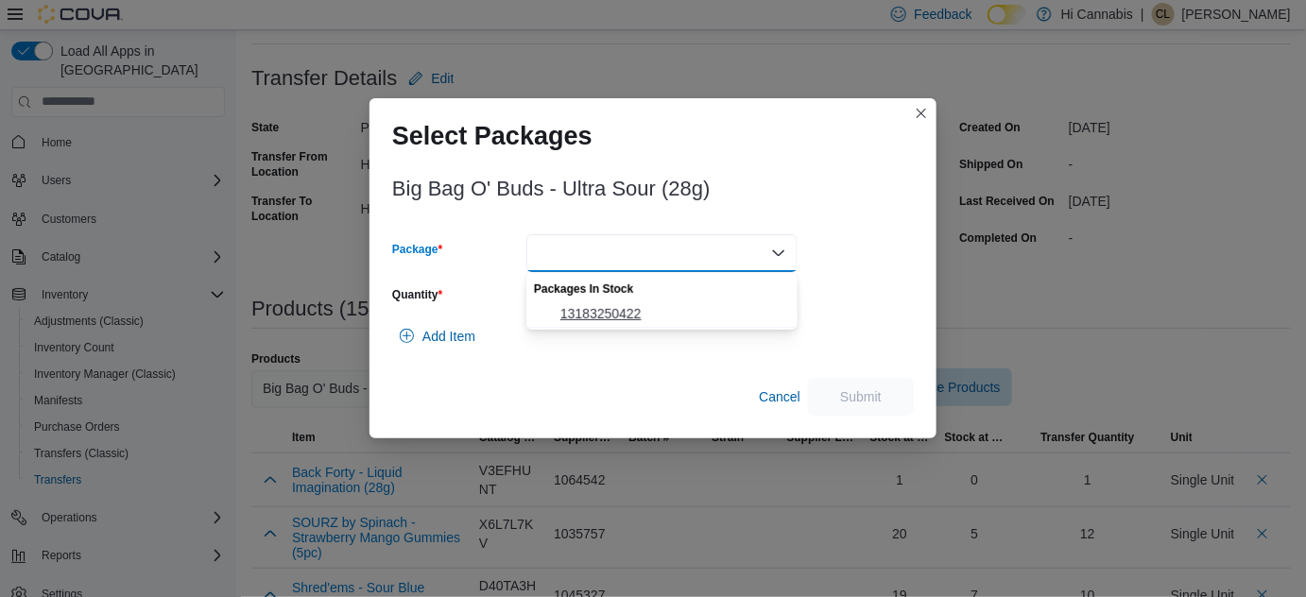
click at [582, 315] on span "13183250422" at bounding box center [673, 313] width 226 height 19
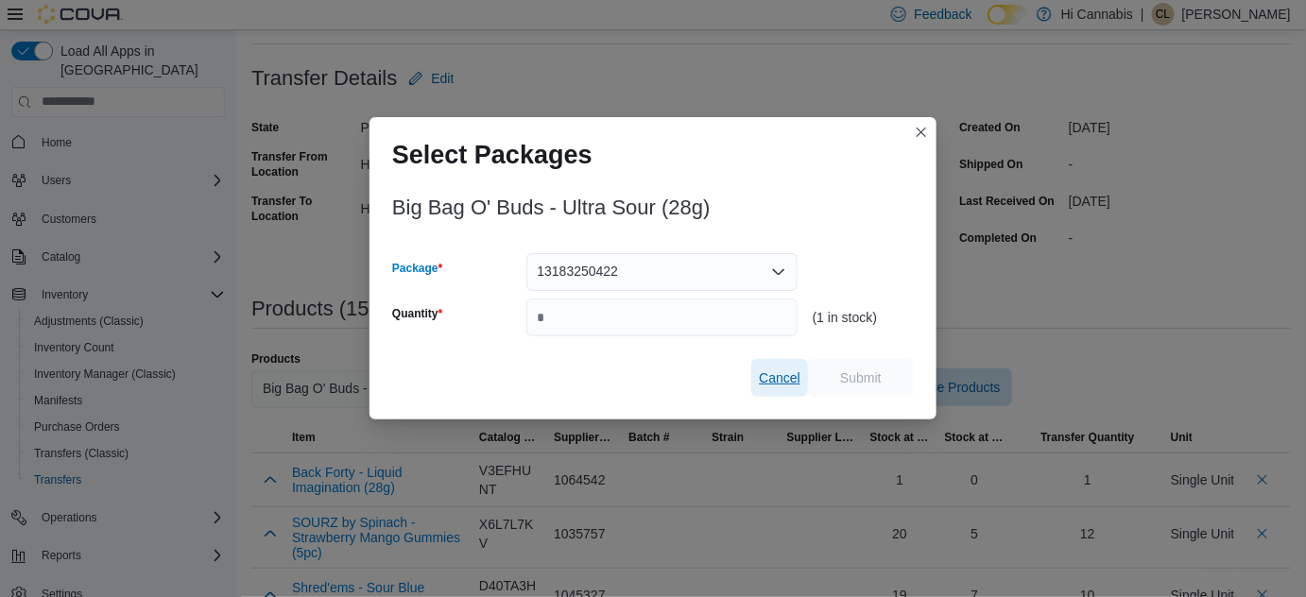
click at [776, 381] on span "Cancel" at bounding box center [780, 378] width 42 height 19
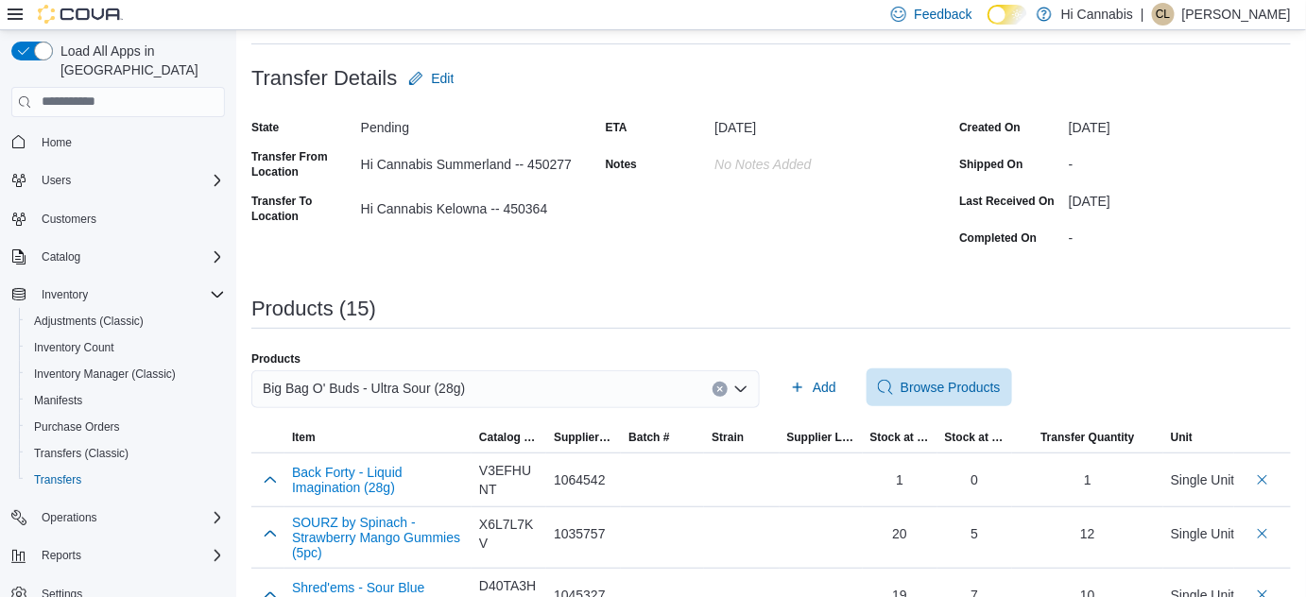
click at [719, 389] on button "Clear input" at bounding box center [720, 389] width 15 height 15
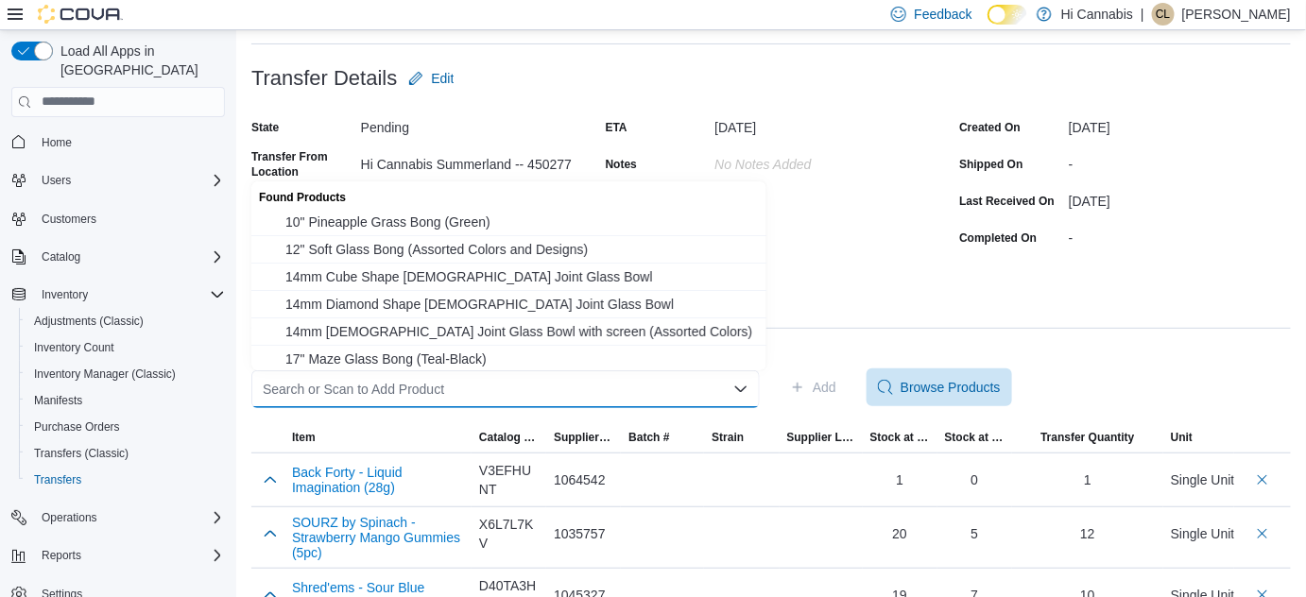
click at [613, 393] on div "Search or Scan to Add Product Combo box. Selected. Combo box input. Search or S…" at bounding box center [505, 389] width 508 height 38
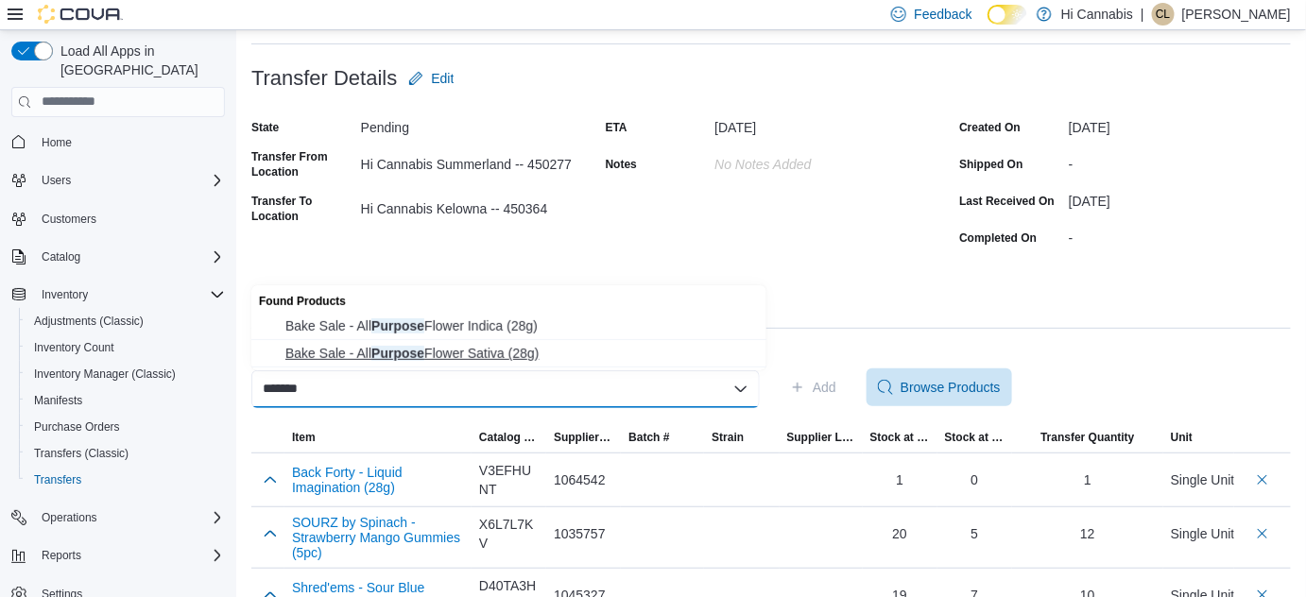
type input "*******"
click at [295, 349] on span "Bake Sale - All Purpose Flower Sativa (28g)" at bounding box center [520, 353] width 470 height 19
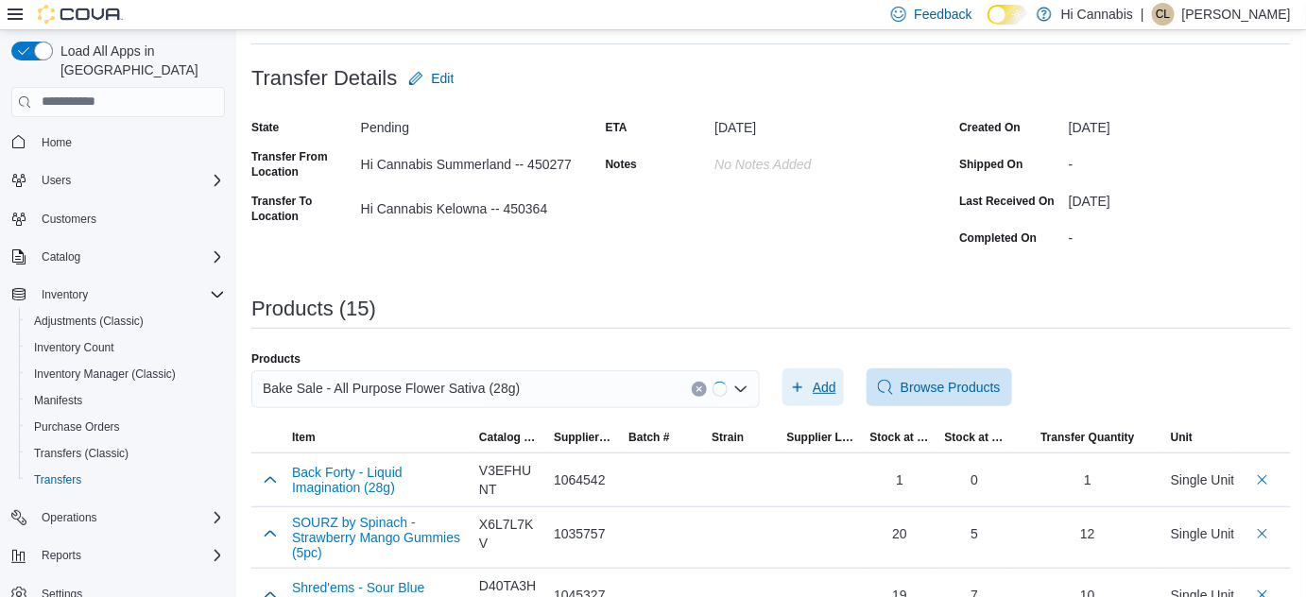
click at [828, 387] on span "Add" at bounding box center [825, 387] width 24 height 19
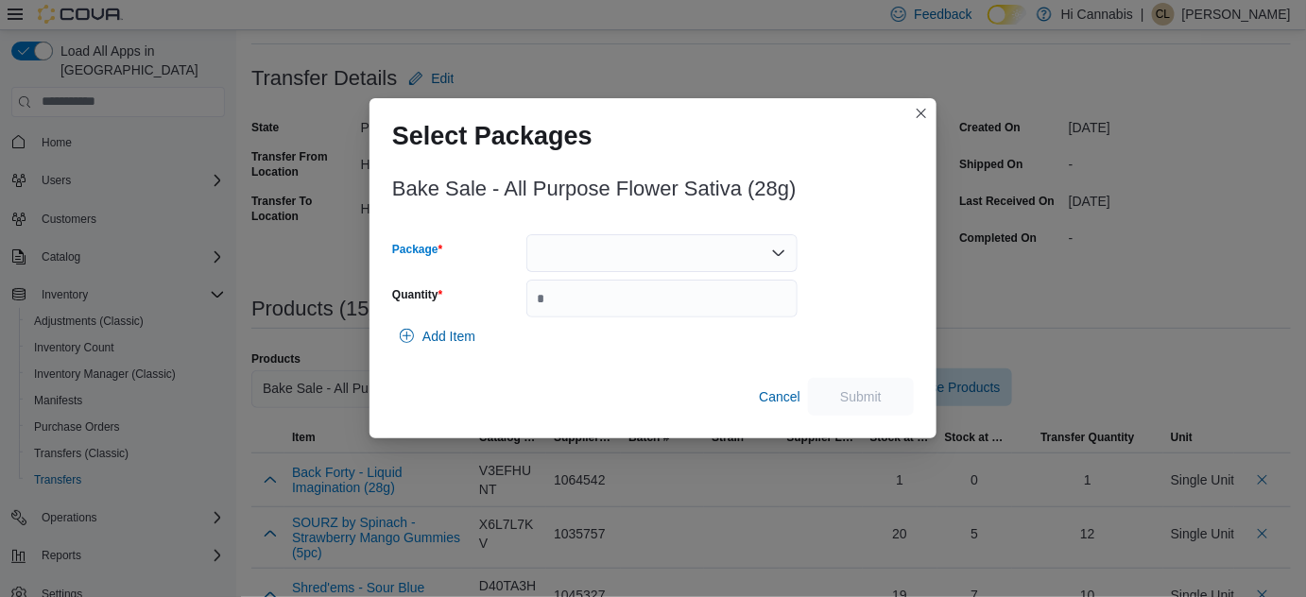
click at [703, 237] on div at bounding box center [661, 253] width 271 height 38
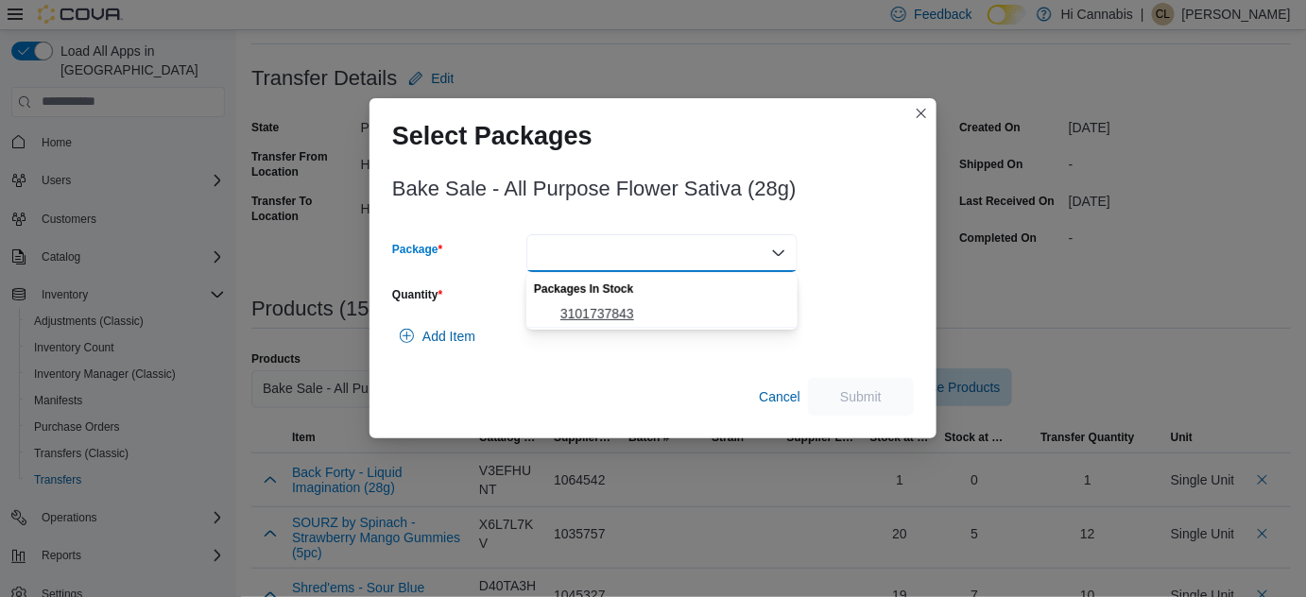
click at [637, 304] on span "3101737843" at bounding box center [673, 313] width 226 height 19
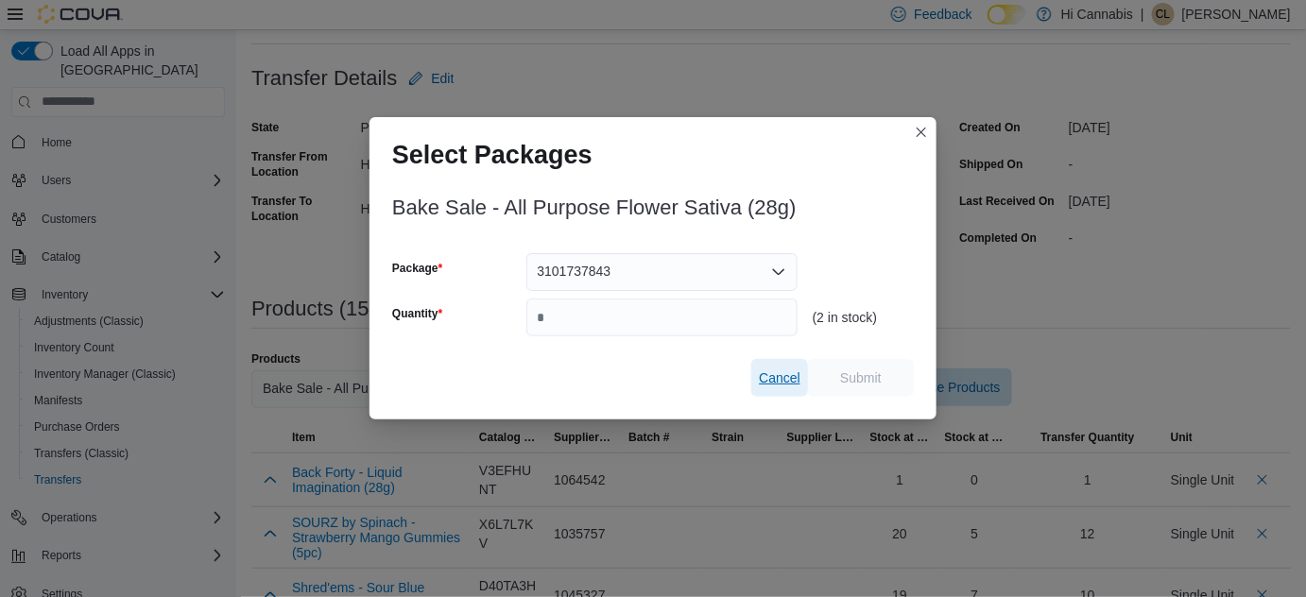
click at [786, 369] on span "Cancel" at bounding box center [780, 378] width 42 height 19
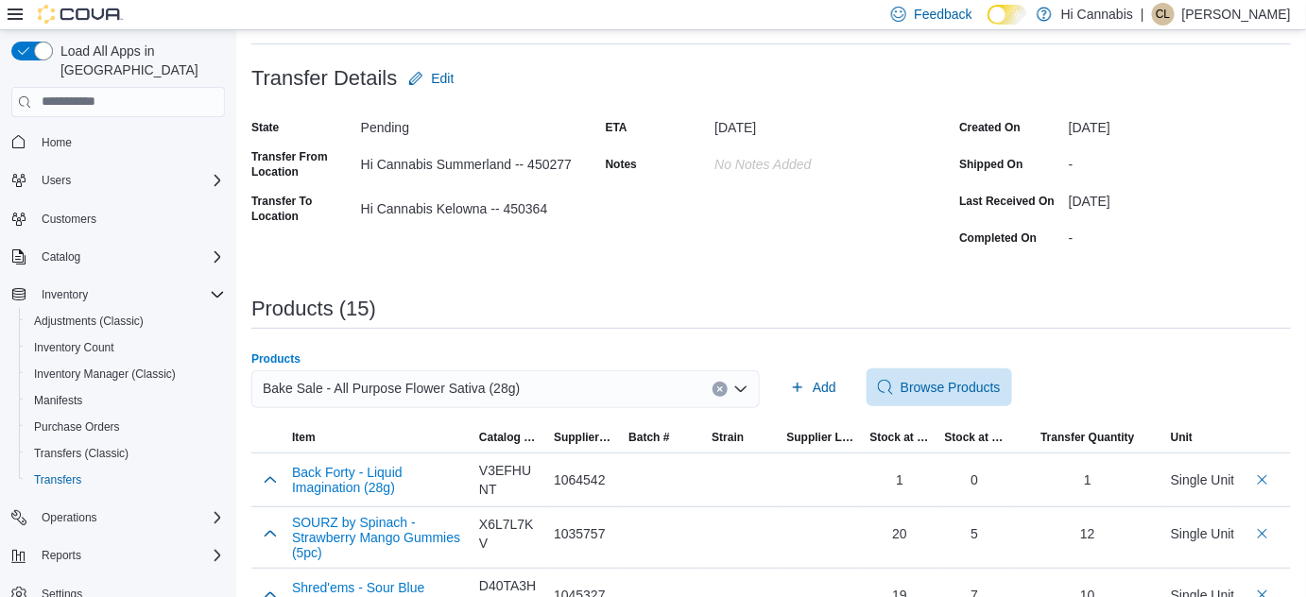
click at [724, 386] on icon "Clear input" at bounding box center [720, 390] width 8 height 8
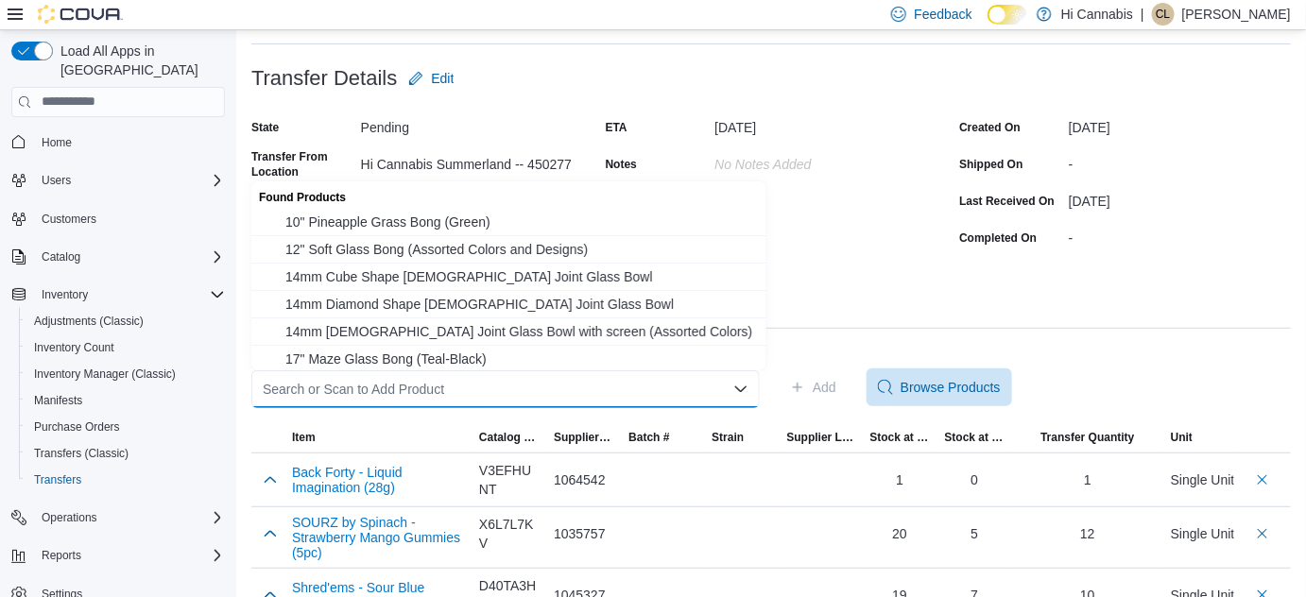
click at [661, 394] on div "Search or Scan to Add Product" at bounding box center [505, 389] width 508 height 38
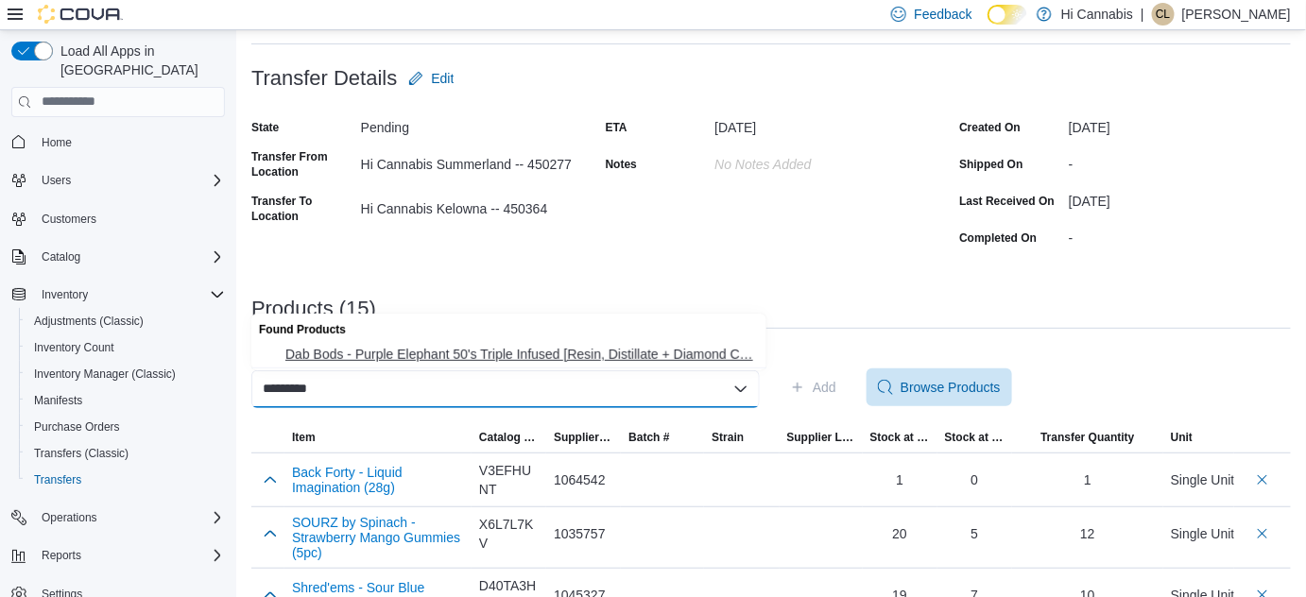
type input "*********"
click at [641, 363] on button "Dab Bods - Purple Elephant 50's Triple Infused [Resin, Distillate + Diamond C… …" at bounding box center [508, 354] width 515 height 27
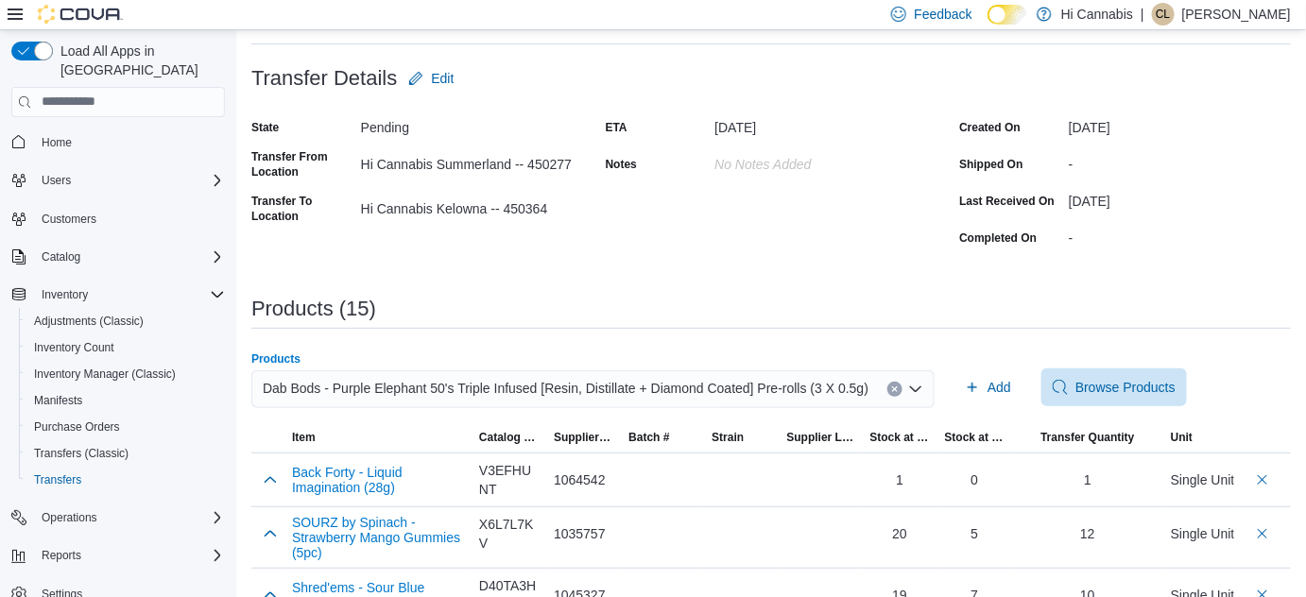
click at [990, 384] on span "Add" at bounding box center [1000, 387] width 24 height 19
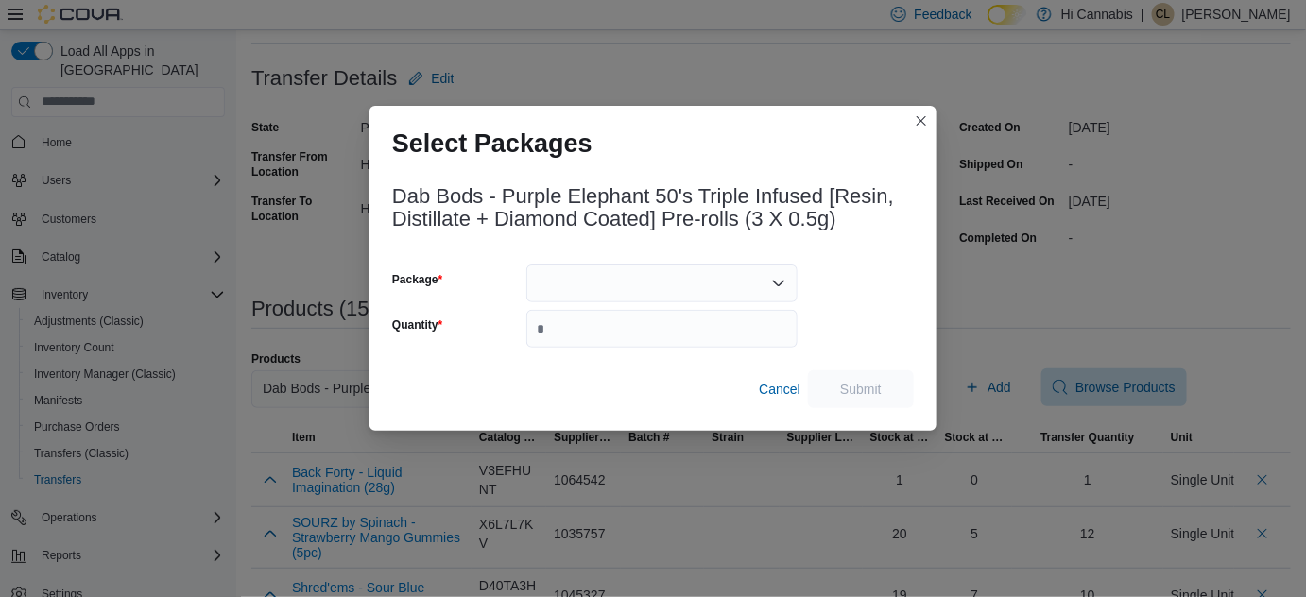
click at [636, 279] on div at bounding box center [661, 284] width 271 height 38
click at [660, 289] on div at bounding box center [661, 284] width 271 height 38
click at [927, 122] on button "Closes this modal window" at bounding box center [921, 120] width 23 height 23
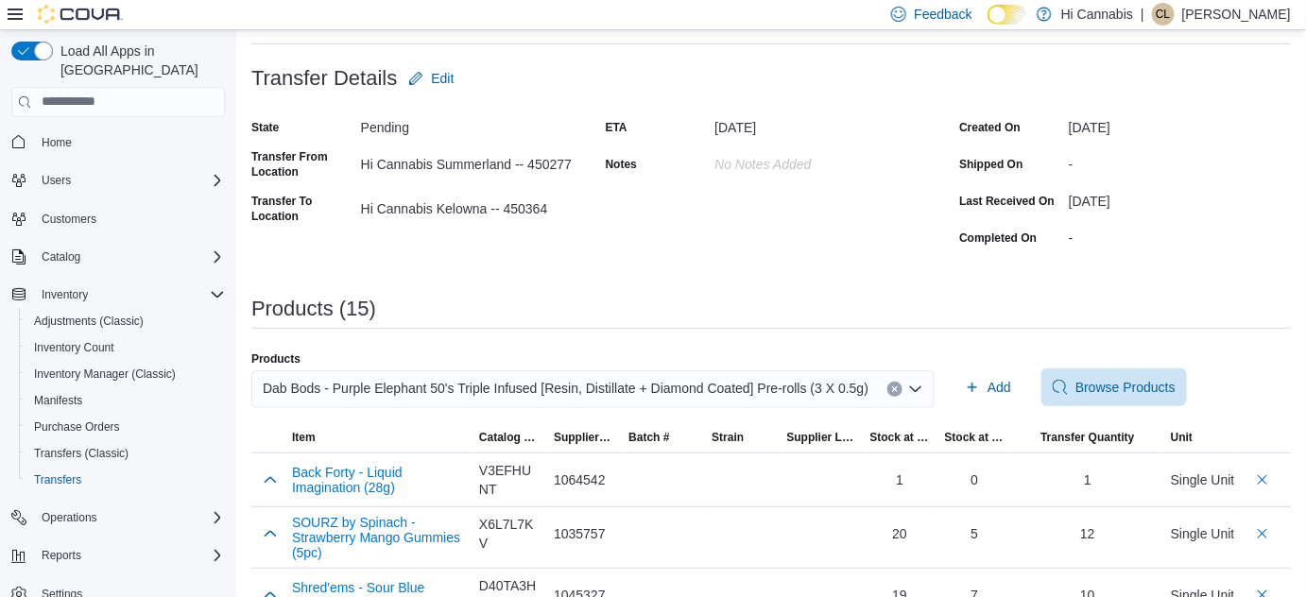
drag, startPoint x: 741, startPoint y: 397, endPoint x: 833, endPoint y: 387, distance: 93.1
click at [742, 397] on span "Dab Bods - Purple Elephant 50's Triple Infused [Resin, Distillate + Diamond Coa…" at bounding box center [566, 388] width 606 height 23
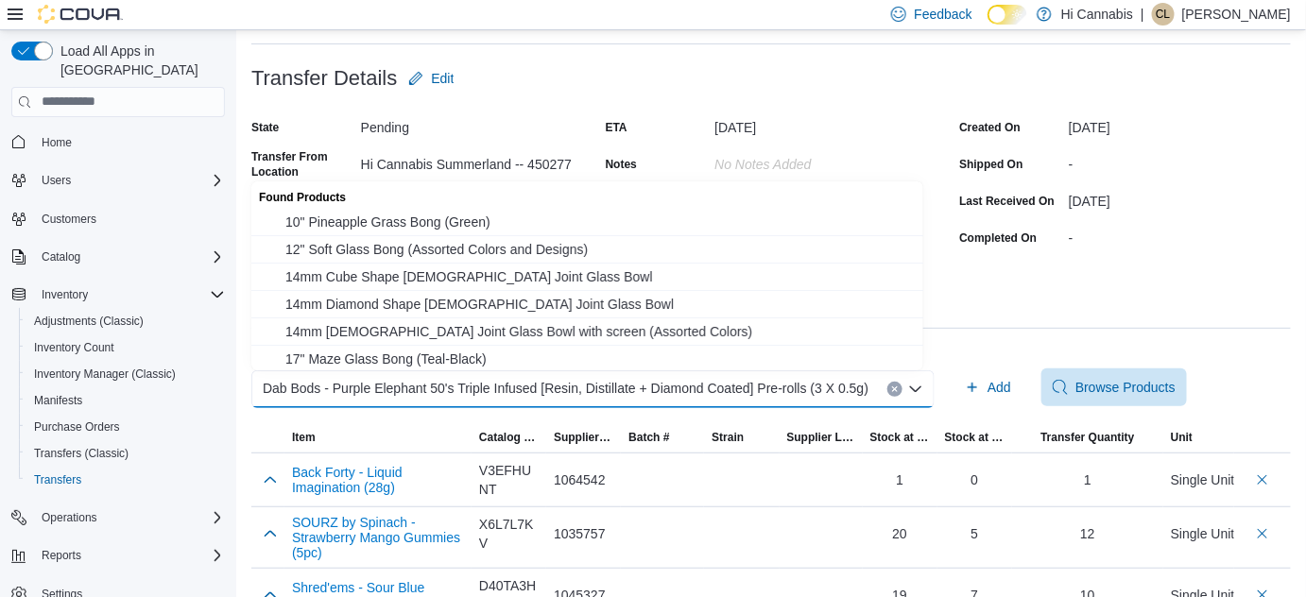
click at [1057, 298] on div "Products (15)" at bounding box center [770, 309] width 1039 height 23
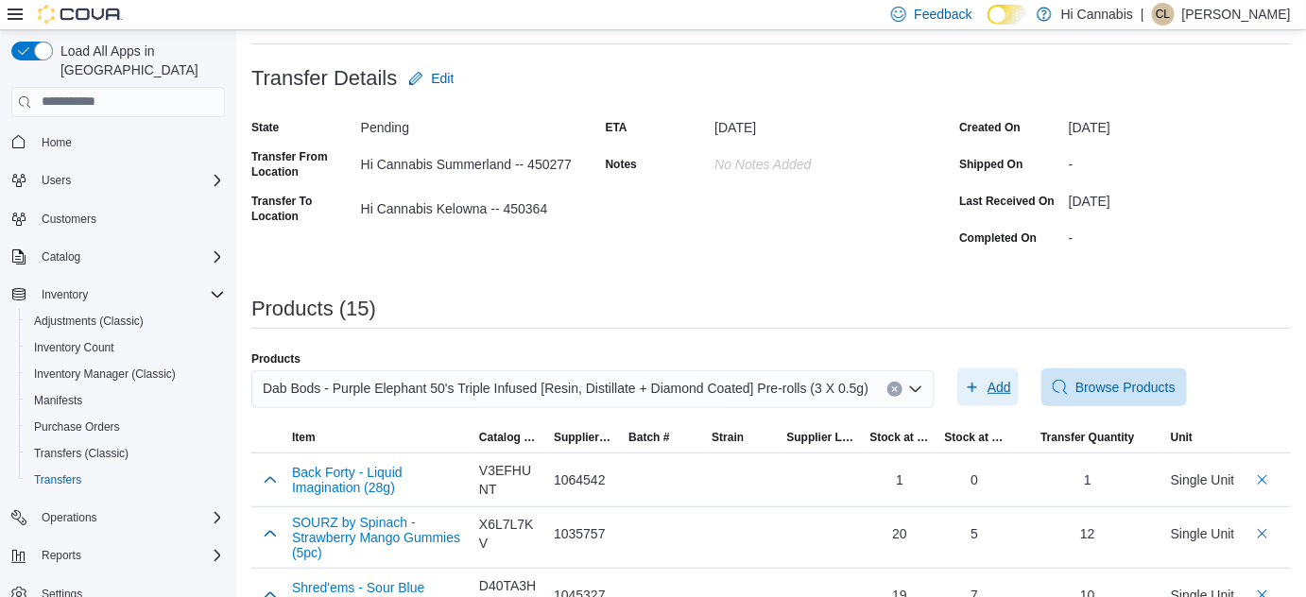
click at [990, 387] on span "Add" at bounding box center [1000, 387] width 24 height 19
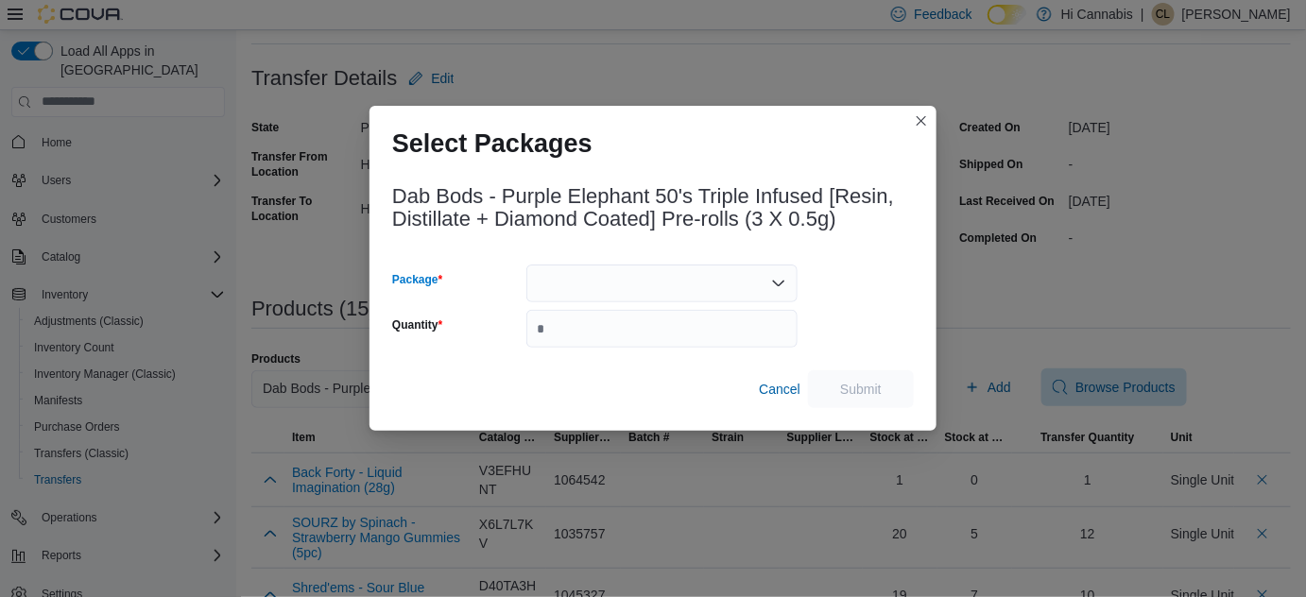
click at [730, 283] on div at bounding box center [661, 284] width 271 height 38
click at [700, 299] on div at bounding box center [661, 284] width 271 height 38
click at [708, 281] on div "Combo box. Selected. . Press Backspace to delete . Combo box input. Select a Pa…" at bounding box center [661, 284] width 271 height 38
click at [776, 382] on span "Cancel" at bounding box center [780, 389] width 42 height 19
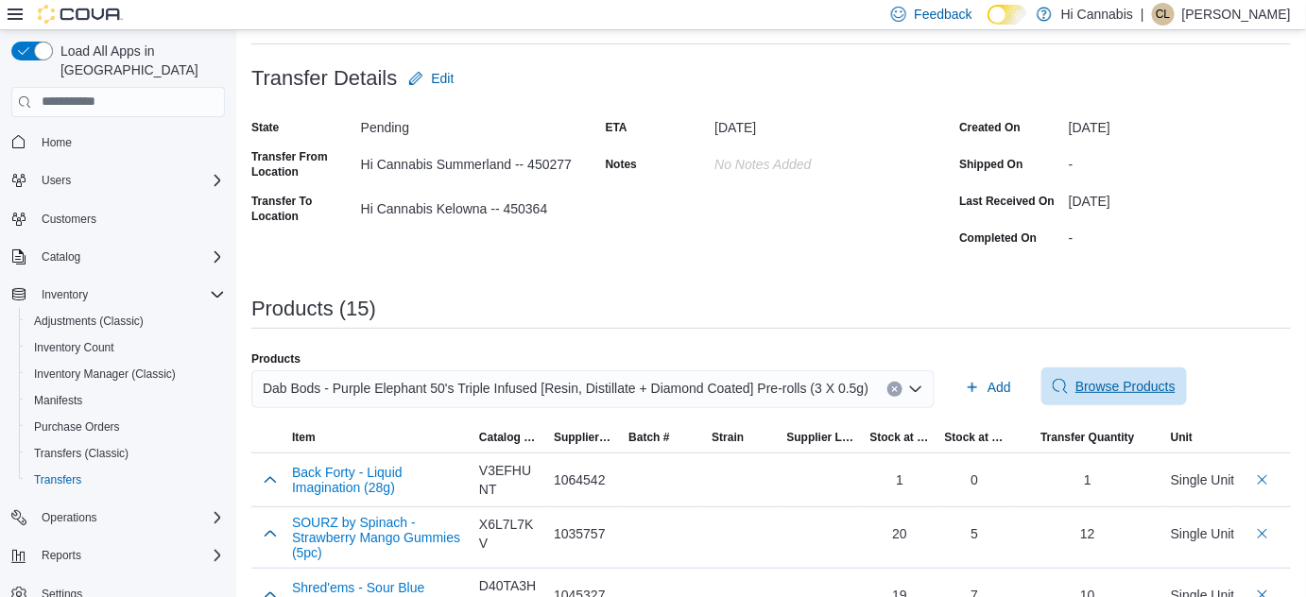
click at [891, 386] on icon "Clear input" at bounding box center [895, 390] width 8 height 8
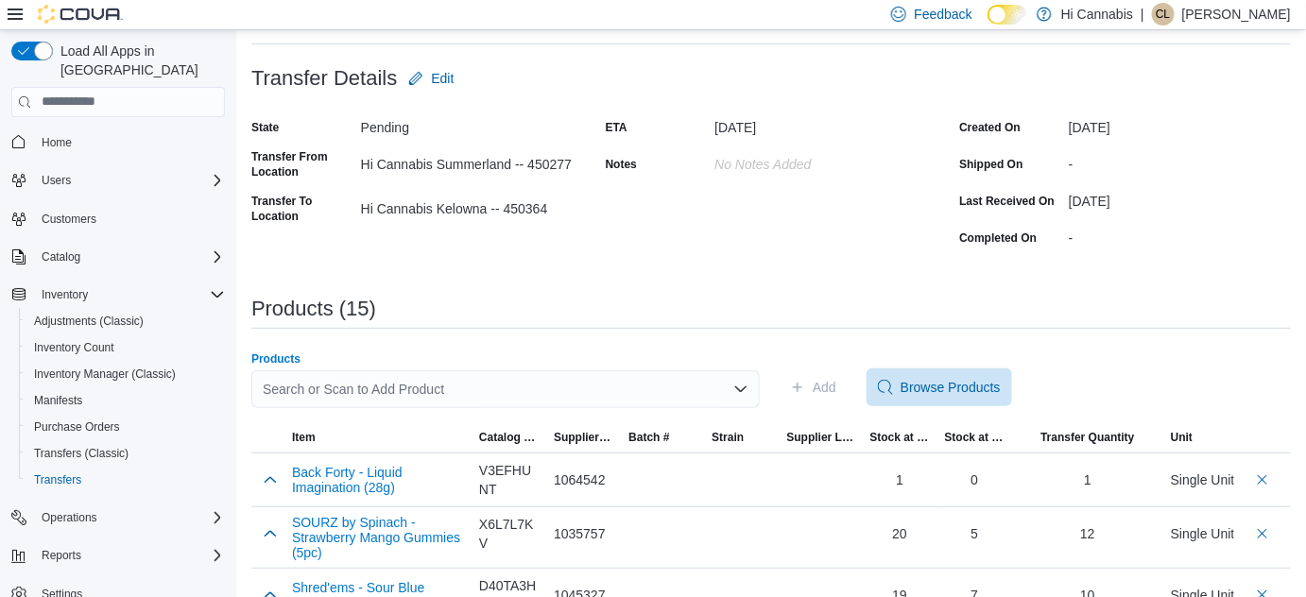
click at [660, 377] on div "Search or Scan to Add Product" at bounding box center [505, 389] width 508 height 38
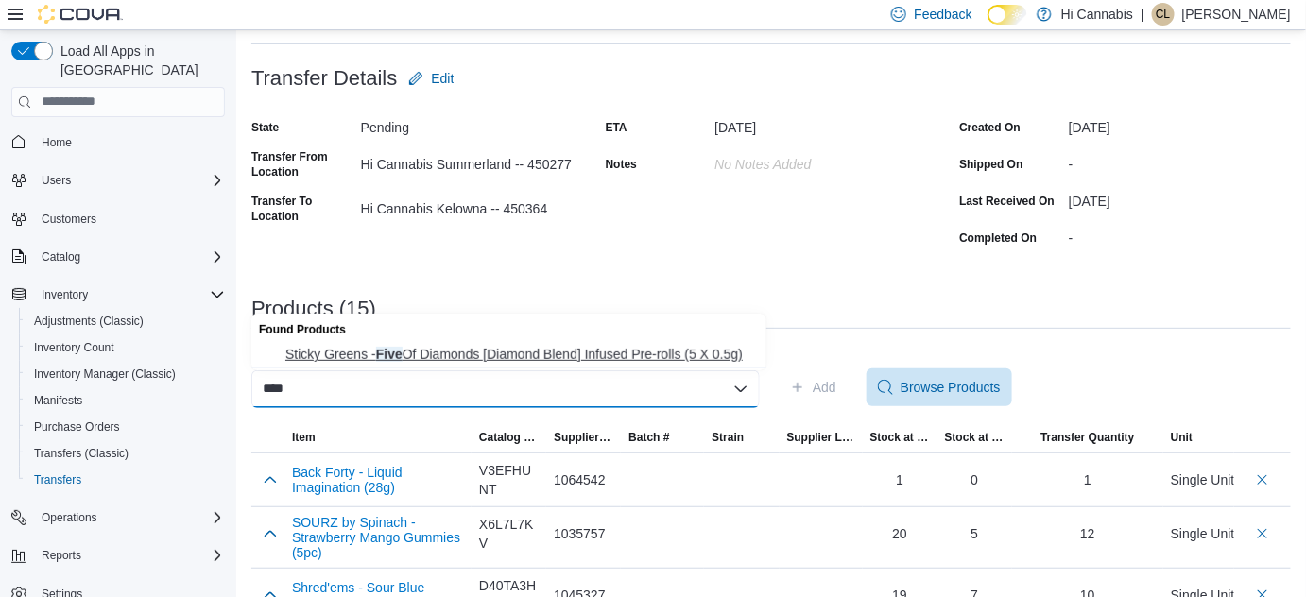
type input "****"
click at [630, 352] on span "Sticky Greens - Five Of Diamonds [Diamond Blend] Infused Pre-rolls (5 X 0.5g)" at bounding box center [520, 354] width 470 height 19
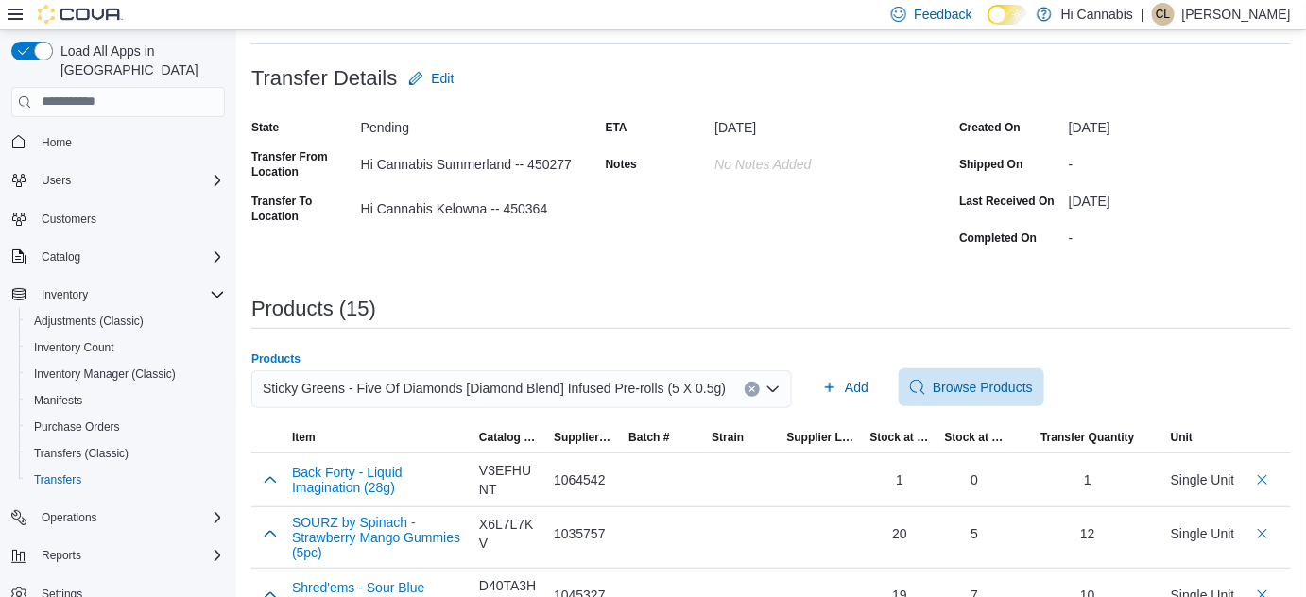
click at [942, 302] on div "Products (15)" at bounding box center [770, 309] width 1039 height 23
click at [845, 387] on span "Add" at bounding box center [857, 387] width 24 height 19
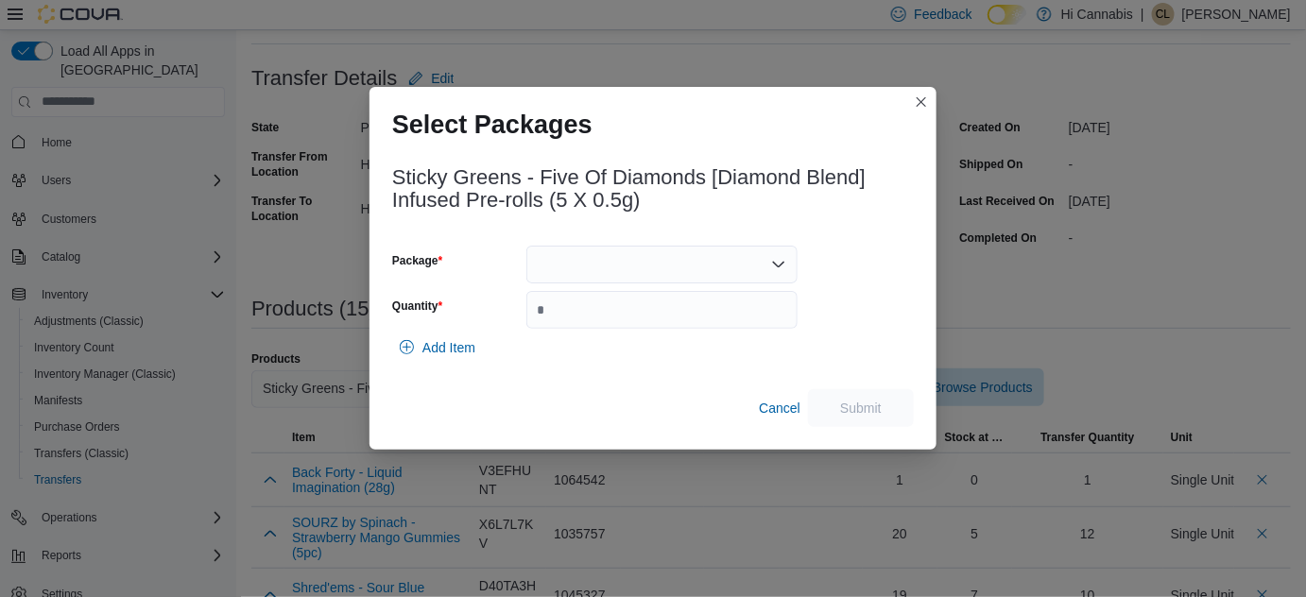
click at [689, 246] on div at bounding box center [661, 265] width 271 height 38
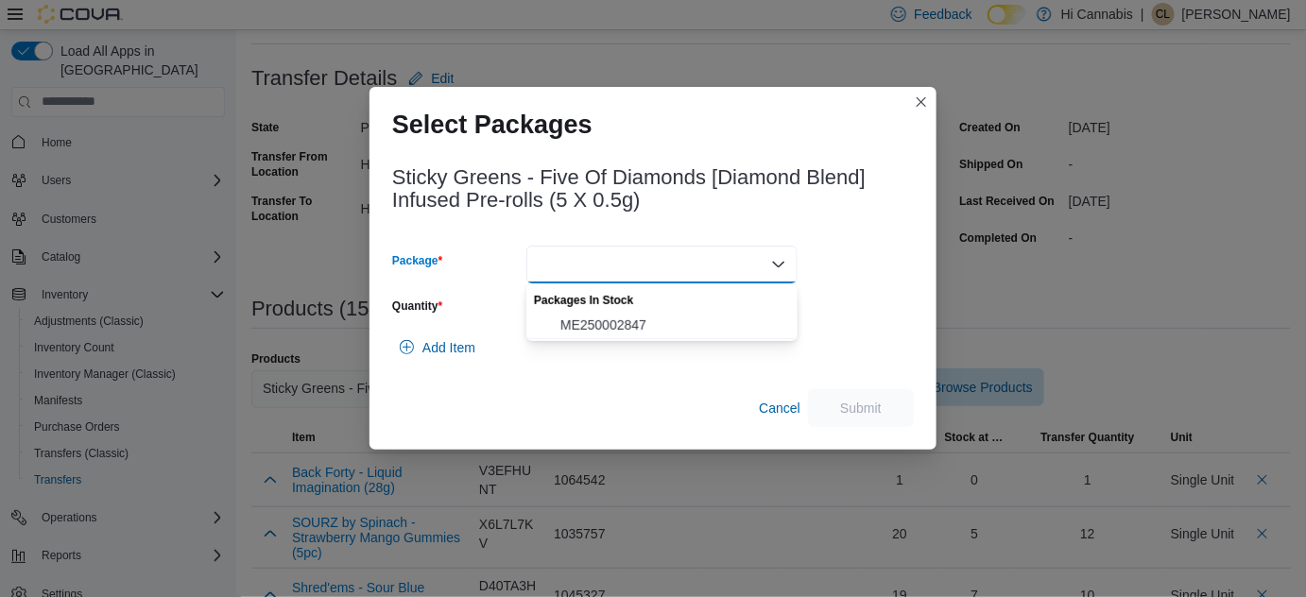
click at [616, 309] on div "Packages In Stock" at bounding box center [661, 297] width 271 height 27
click at [610, 323] on span "ME250002847" at bounding box center [673, 325] width 226 height 19
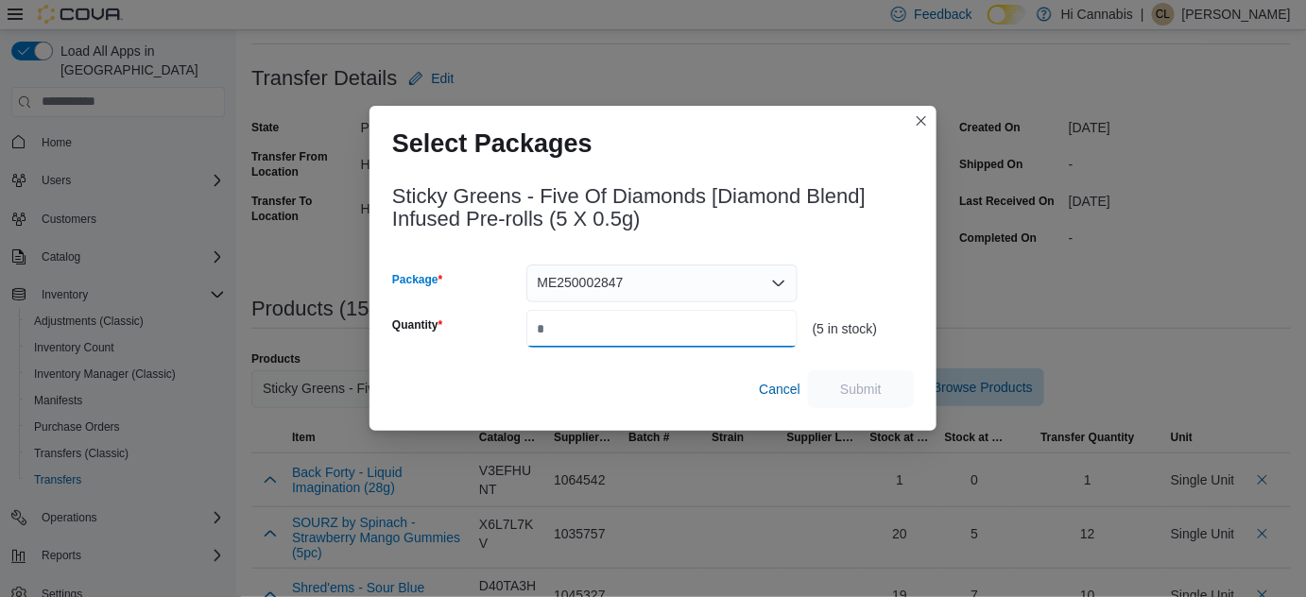
click at [601, 341] on input "Quantity" at bounding box center [661, 329] width 271 height 38
type input "*"
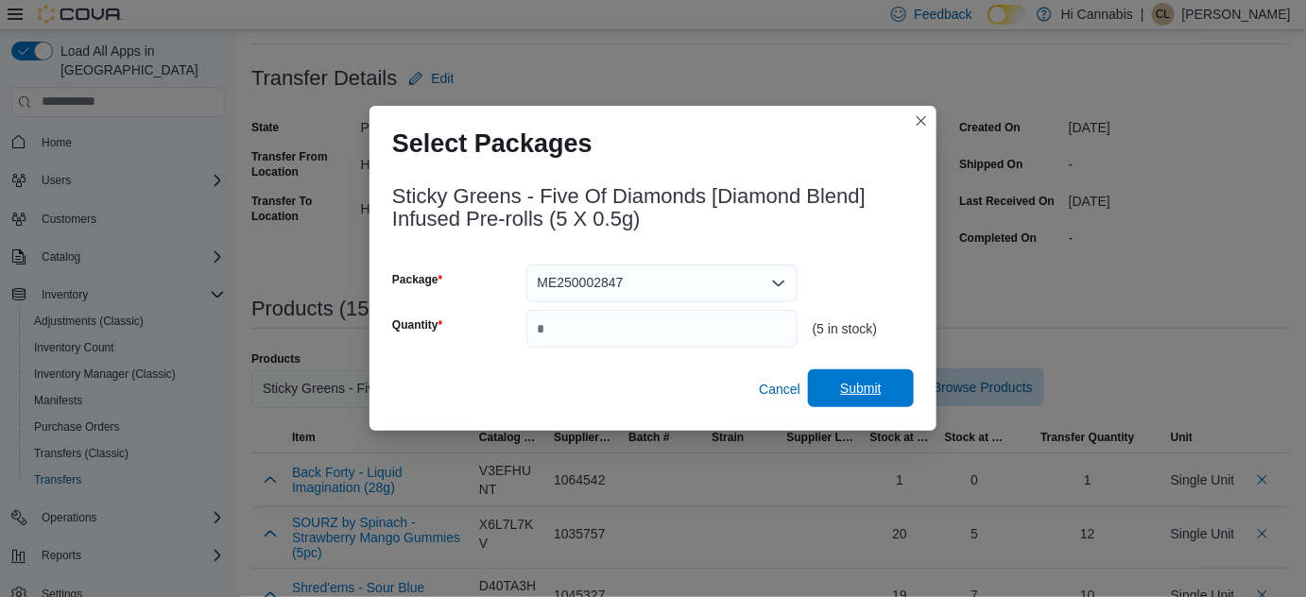
click at [873, 407] on span "Submit" at bounding box center [860, 388] width 83 height 38
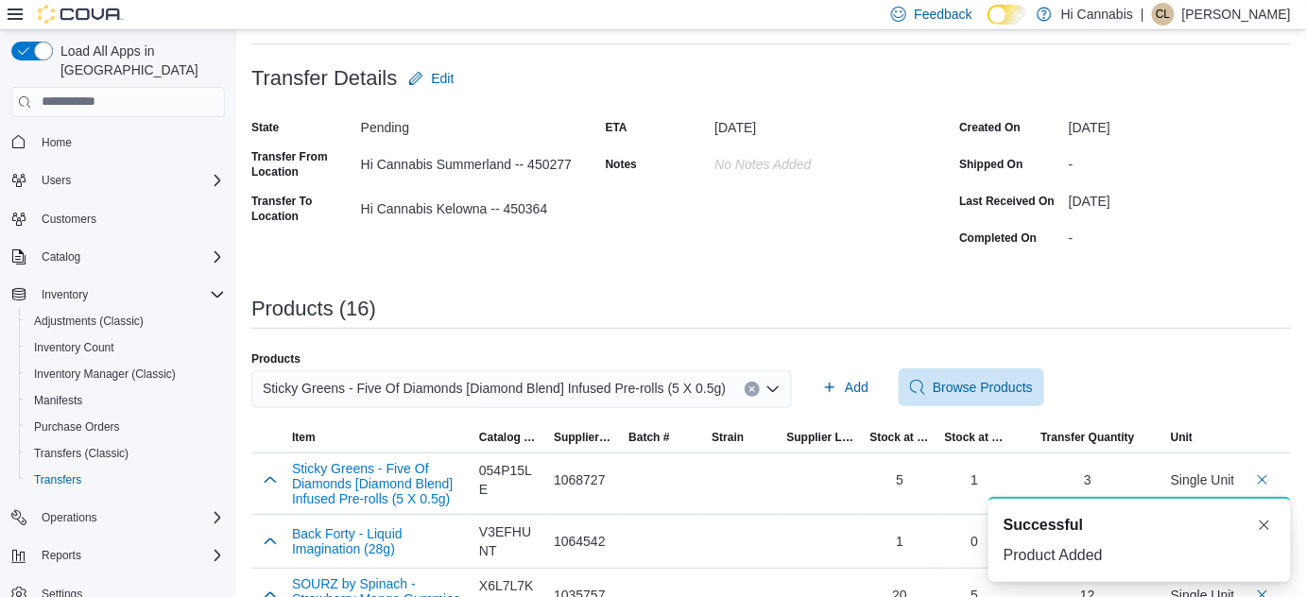
click at [750, 388] on icon "Clear input" at bounding box center [752, 389] width 5 height 5
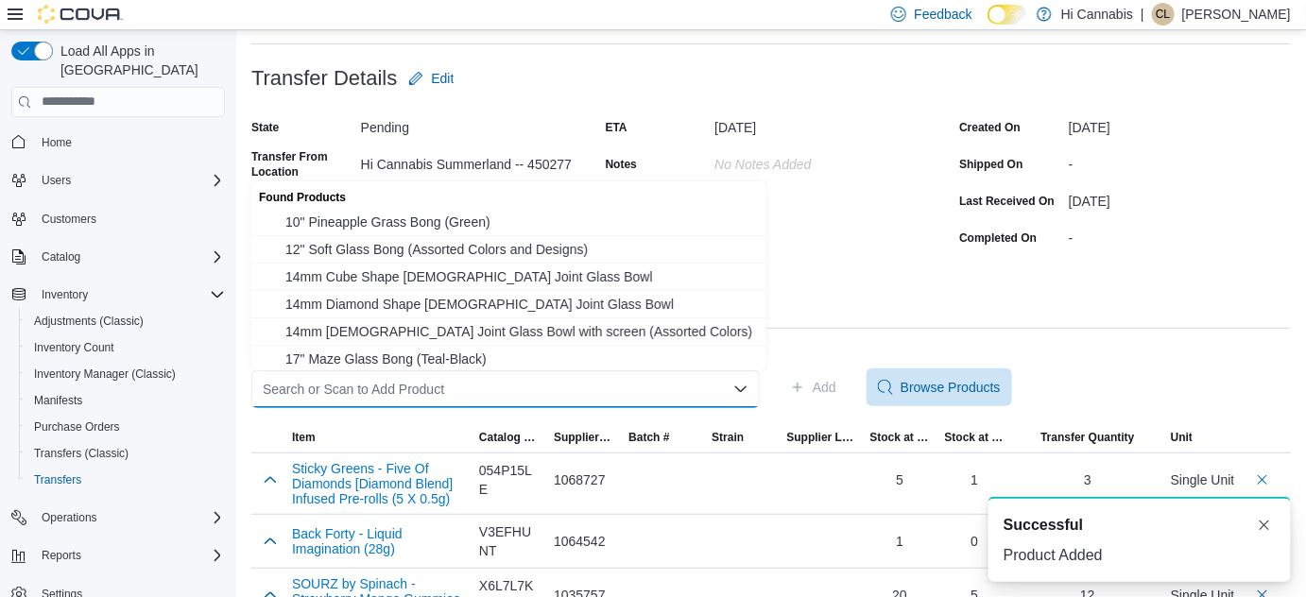
click at [659, 384] on div "Search or Scan to Add Product" at bounding box center [505, 389] width 508 height 38
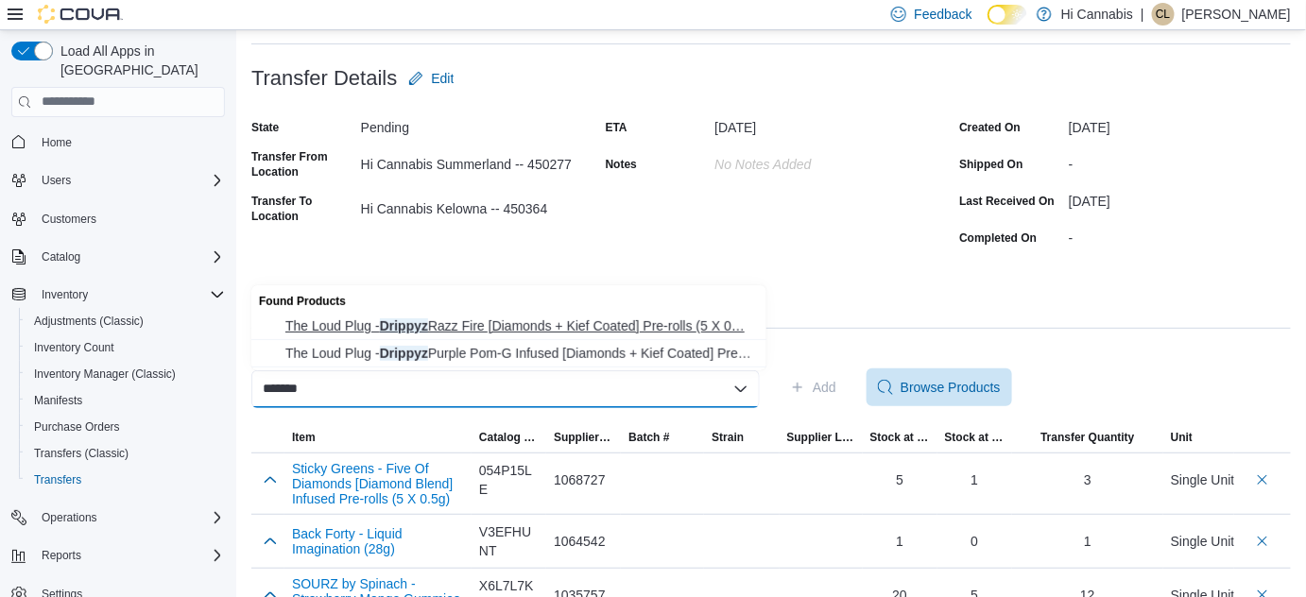
type input "*******"
click at [494, 328] on span "The Loud Plug - Drippyz Razz Fire [Diamonds + Kief Coated] Pre-rolls (5 X 0… Th…" at bounding box center [520, 326] width 470 height 19
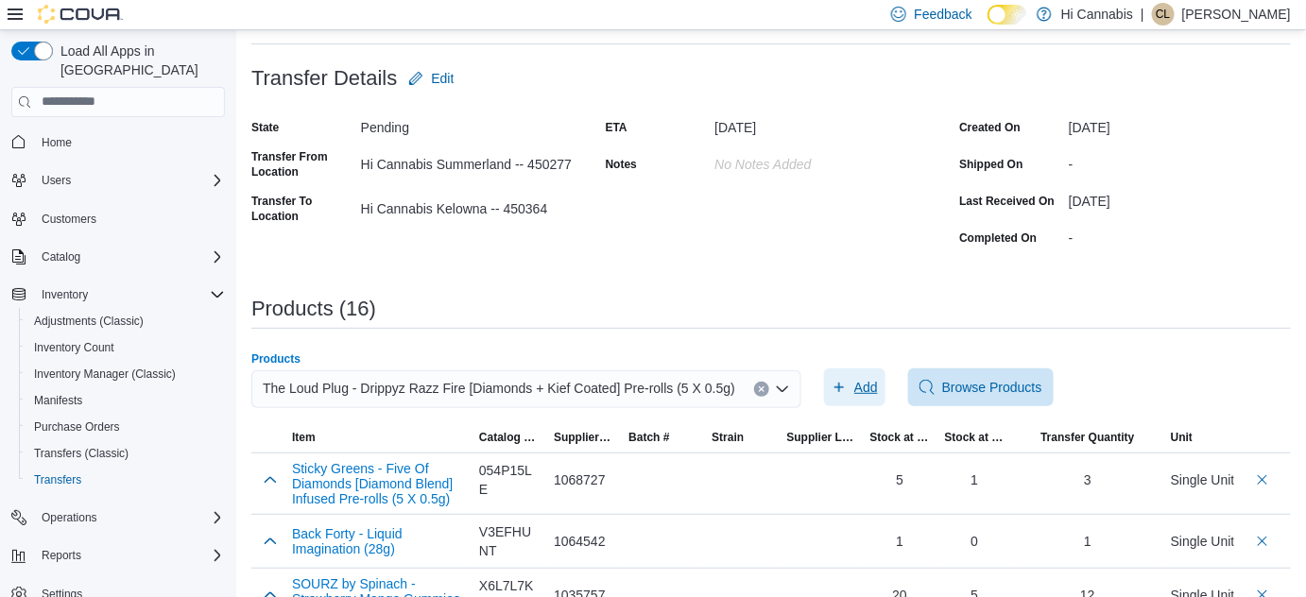
click at [873, 391] on button "Add" at bounding box center [854, 388] width 61 height 38
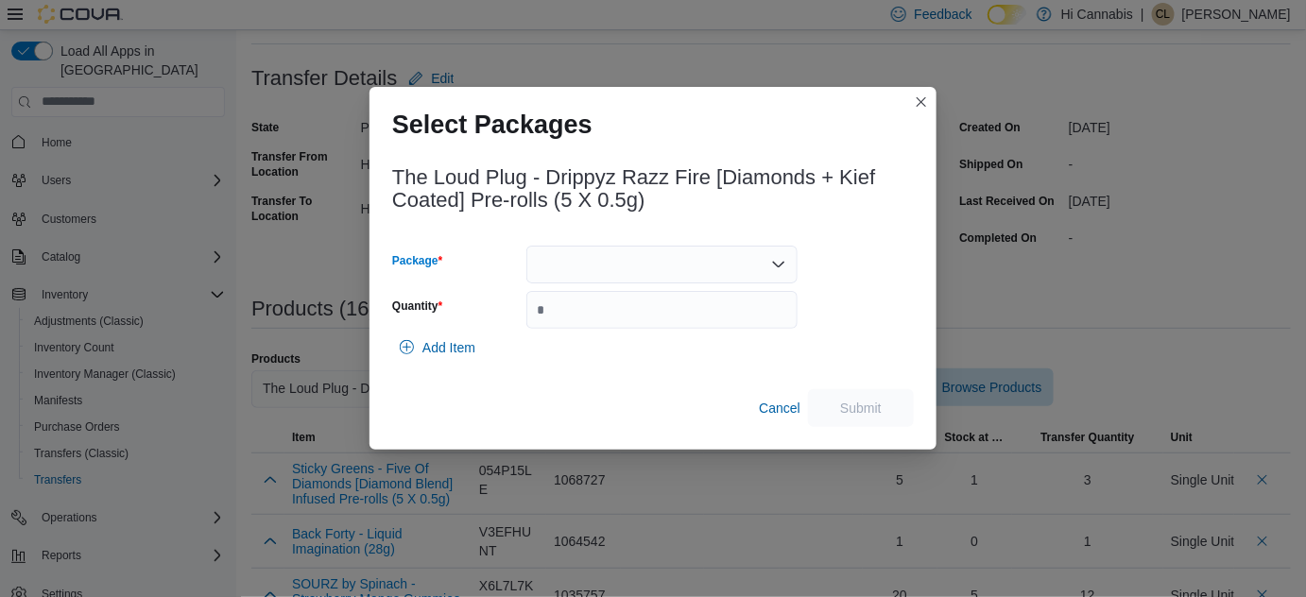
click at [662, 253] on div at bounding box center [661, 265] width 271 height 38
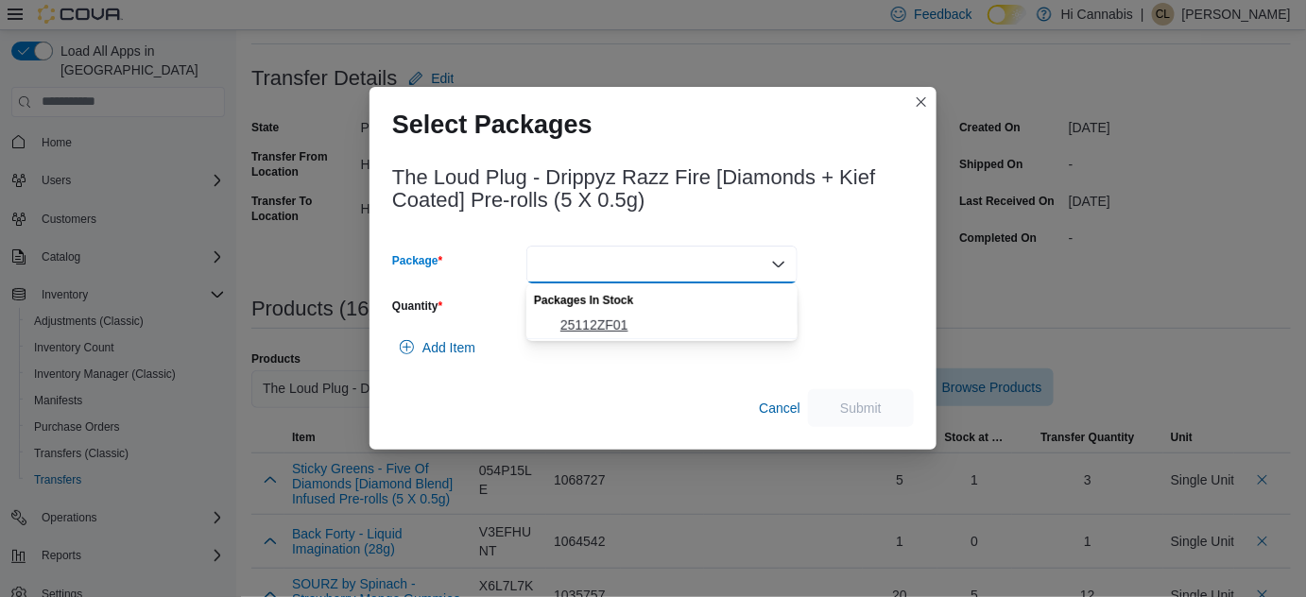
click at [611, 324] on span "25112ZF01" at bounding box center [673, 325] width 226 height 19
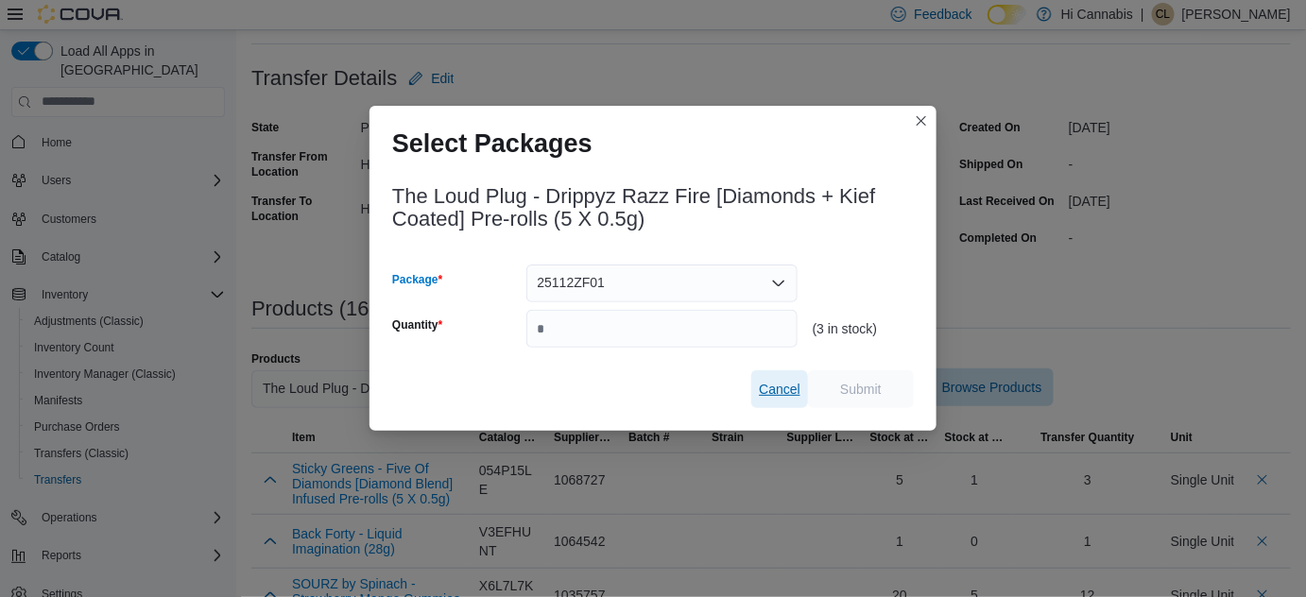
click at [765, 387] on span "Cancel" at bounding box center [780, 389] width 42 height 19
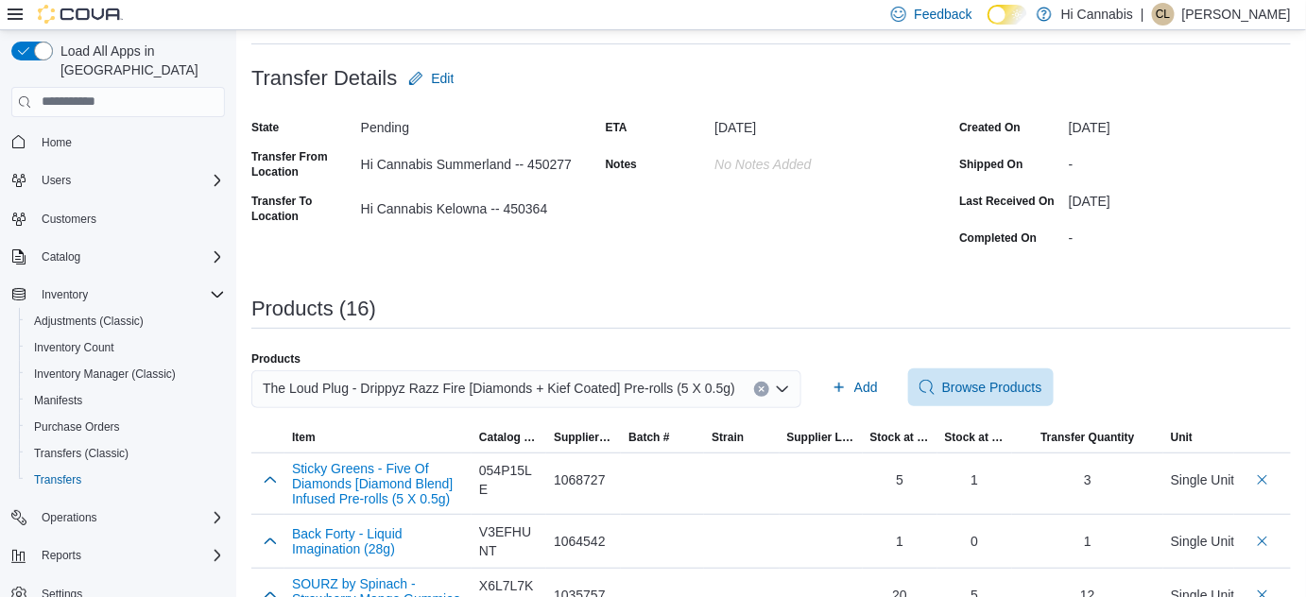
click at [759, 387] on icon "Clear input" at bounding box center [761, 389] width 5 height 5
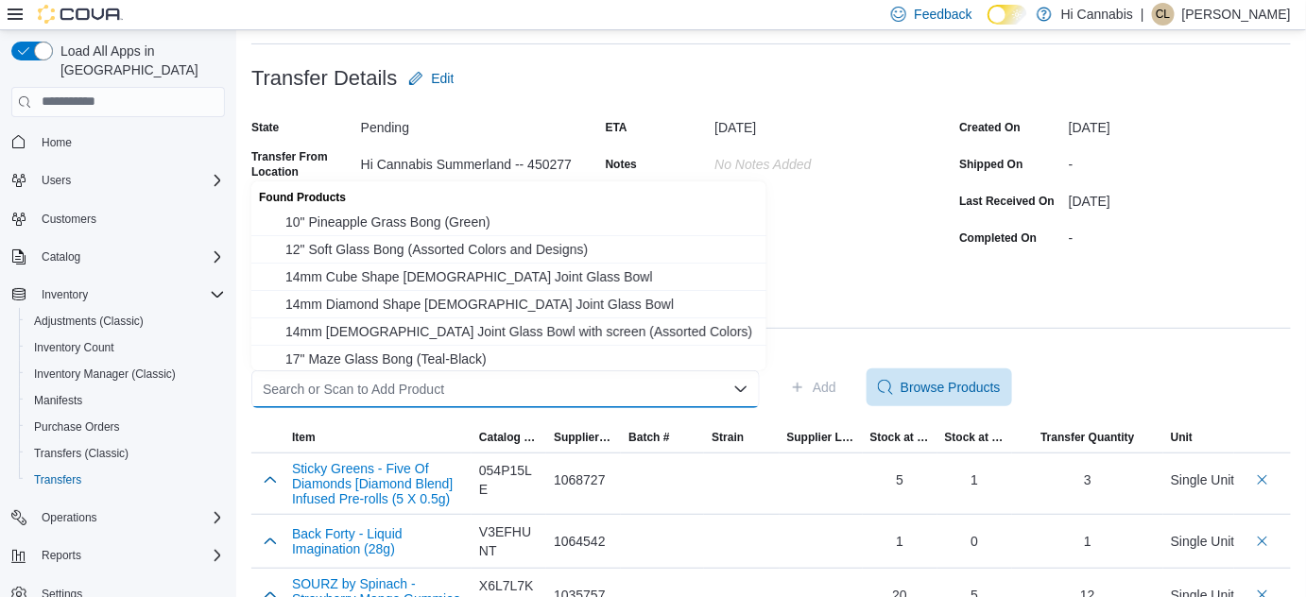
click at [662, 386] on div "Search or Scan to Add Product Combo box. Selected. Combo box input. Search or S…" at bounding box center [505, 389] width 508 height 38
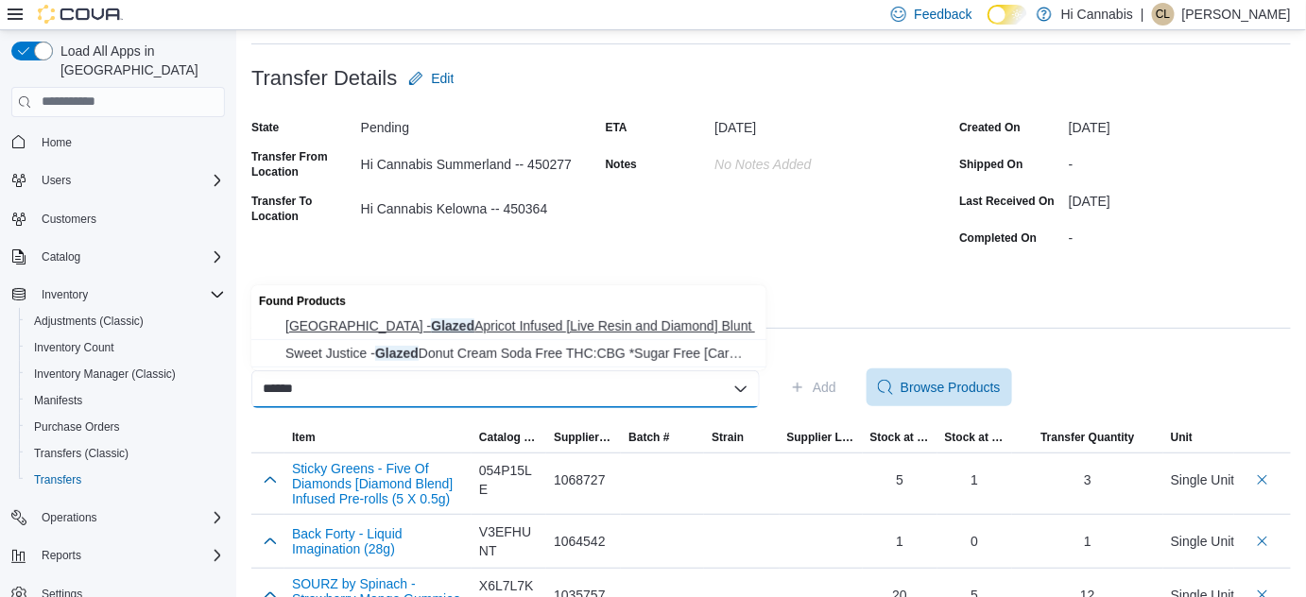
type input "******"
click at [603, 327] on span "Castle Rock Farms - Glazed Apricot Infused [Live Resin and Diamond] Blunt … Cas…" at bounding box center [520, 326] width 470 height 19
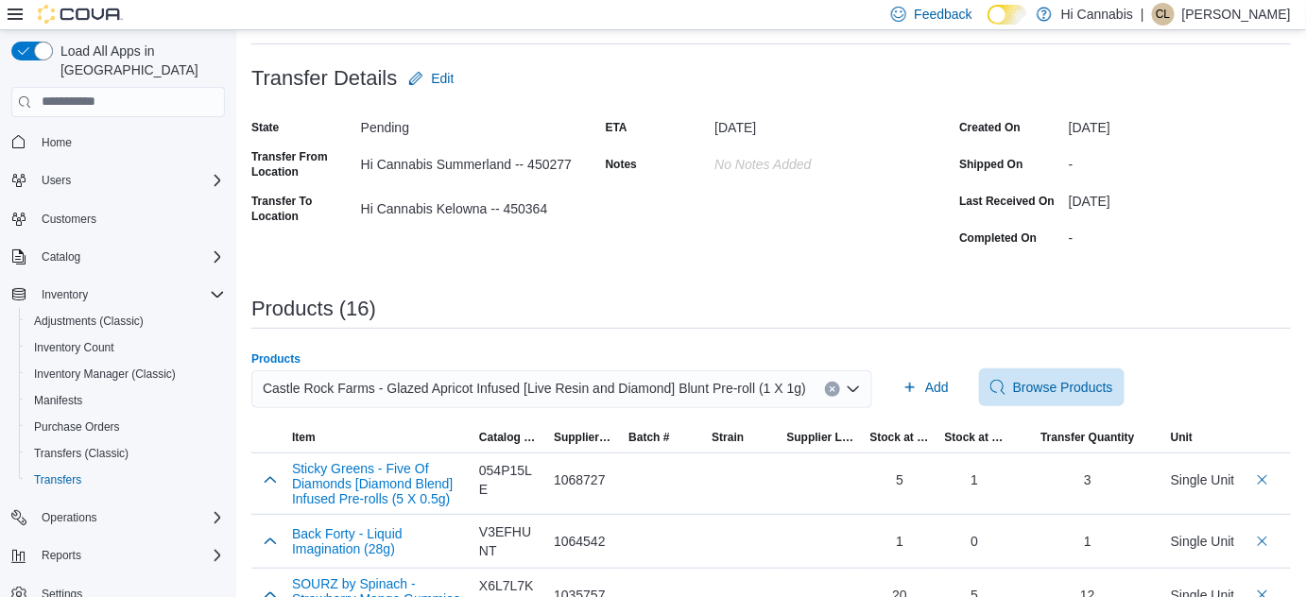
drag, startPoint x: 1032, startPoint y: 293, endPoint x: 953, endPoint y: 354, distance: 100.4
click at [925, 385] on span "Add" at bounding box center [937, 387] width 24 height 19
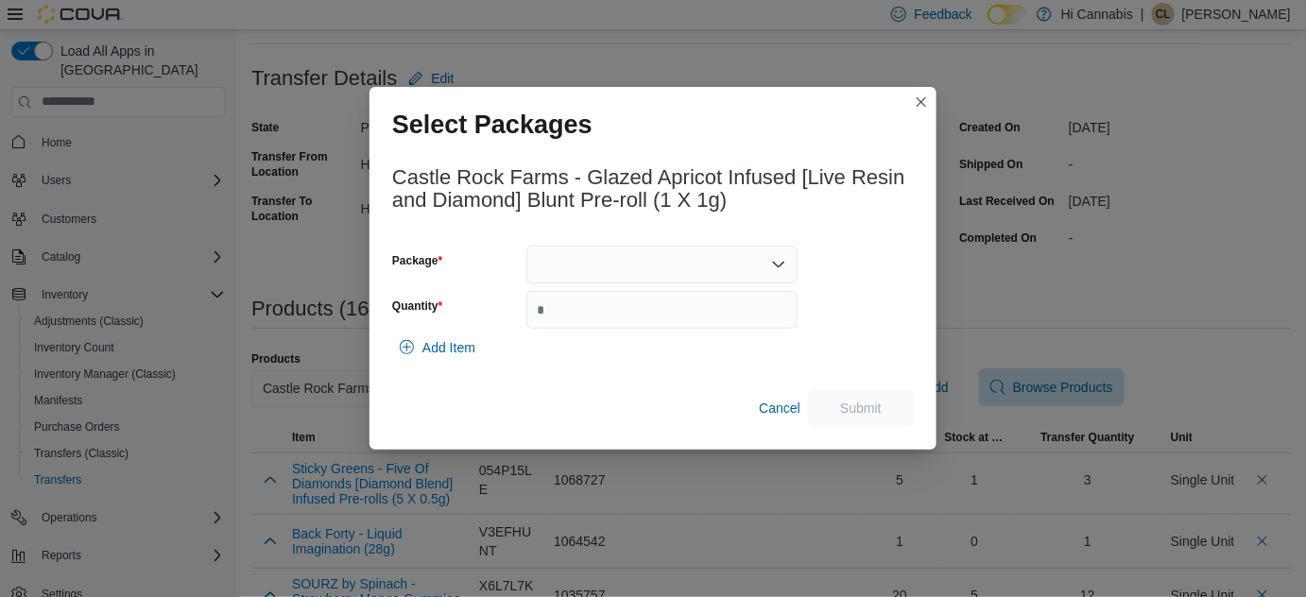
click at [601, 263] on div at bounding box center [661, 265] width 271 height 38
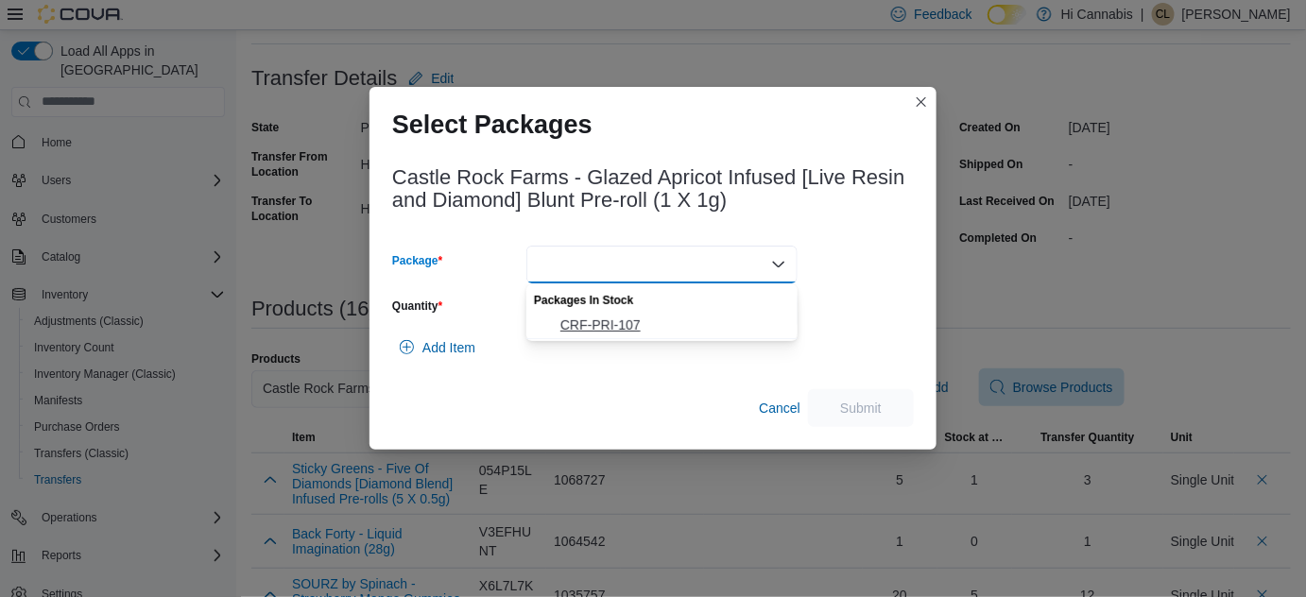
click at [612, 323] on span "CRF-PRI-107" at bounding box center [673, 325] width 226 height 19
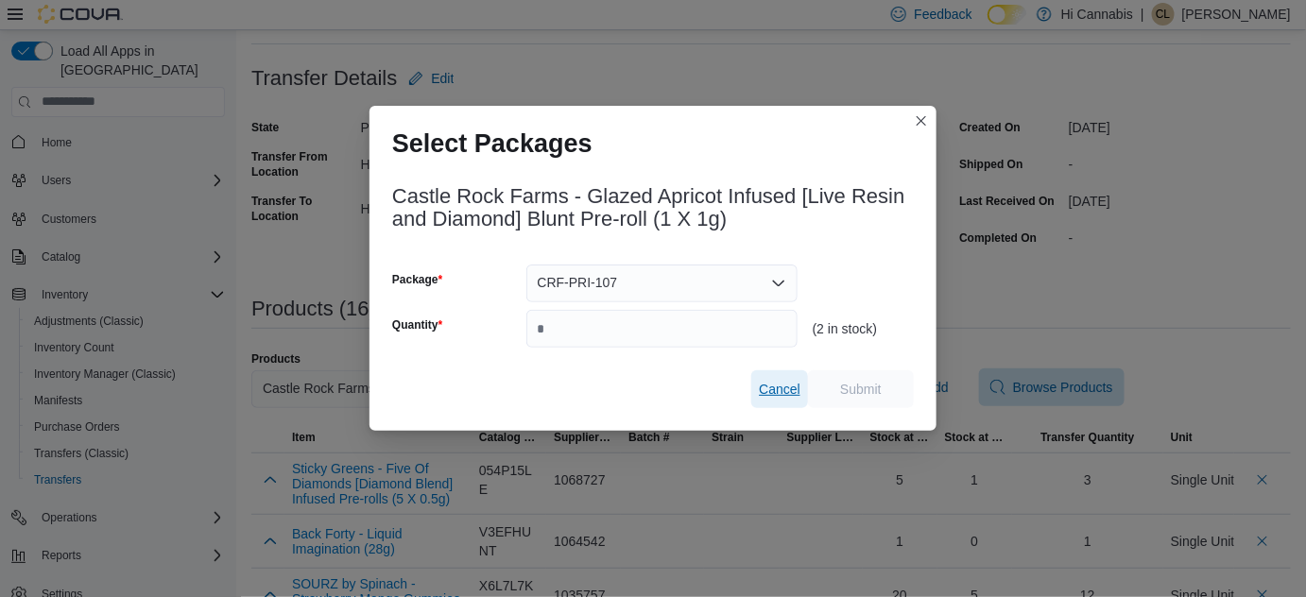
click at [789, 389] on span "Cancel" at bounding box center [780, 389] width 42 height 19
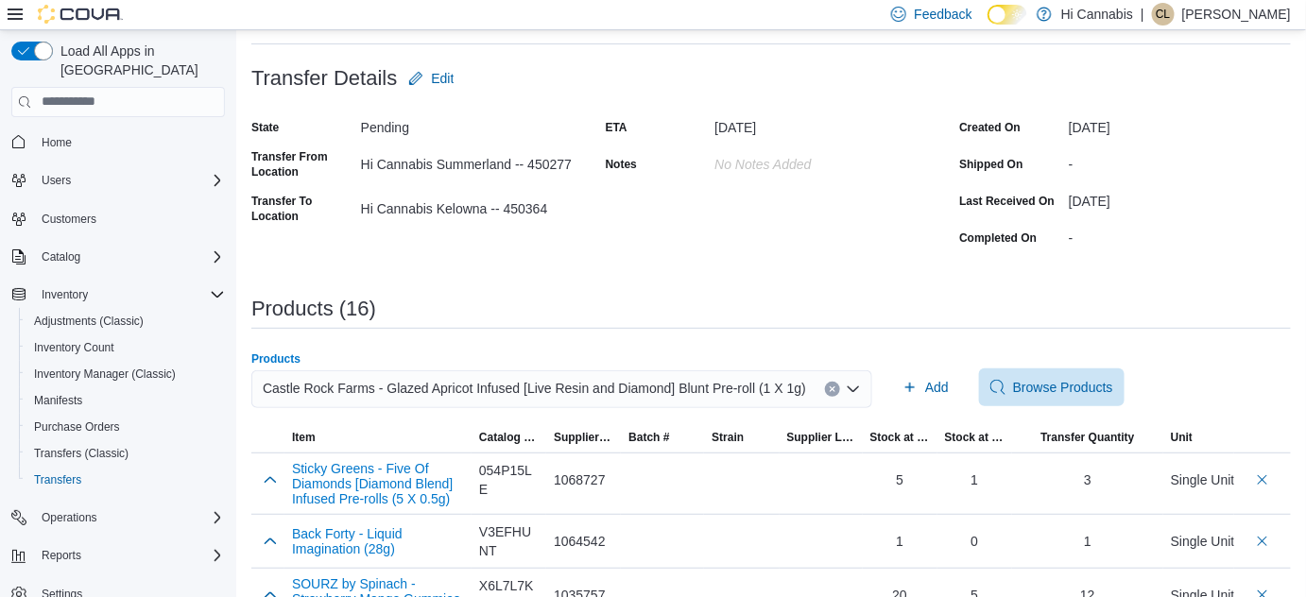
click at [825, 386] on button "Clear input" at bounding box center [832, 389] width 15 height 15
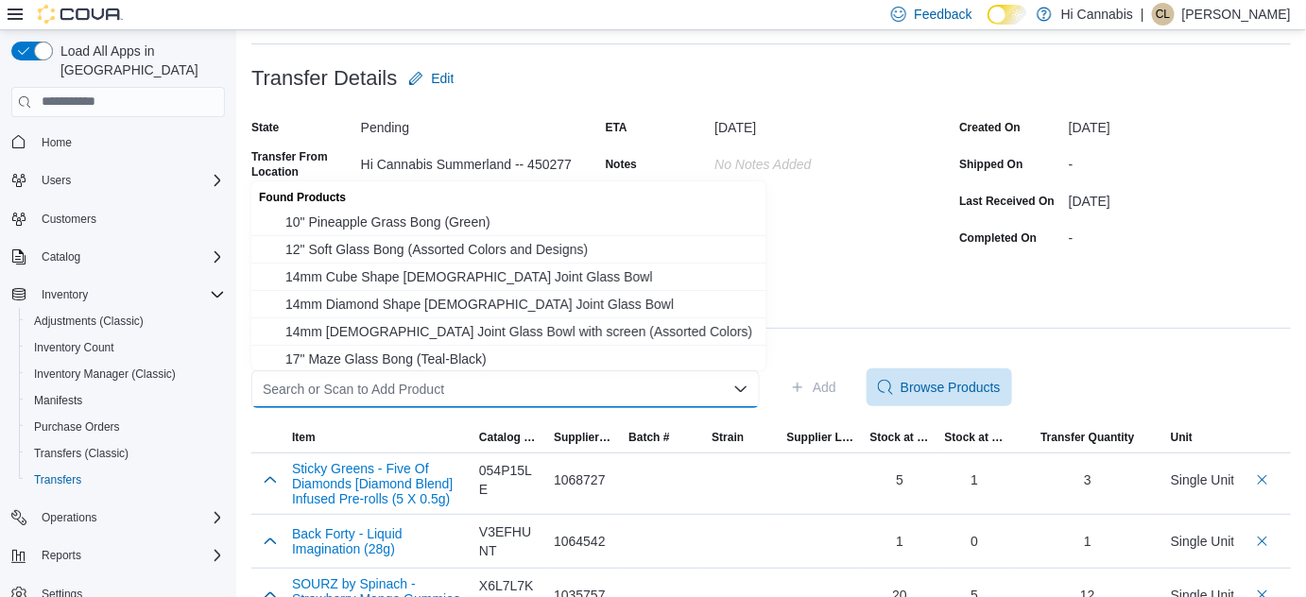
click at [708, 389] on div "Search or Scan to Add Product" at bounding box center [505, 389] width 508 height 38
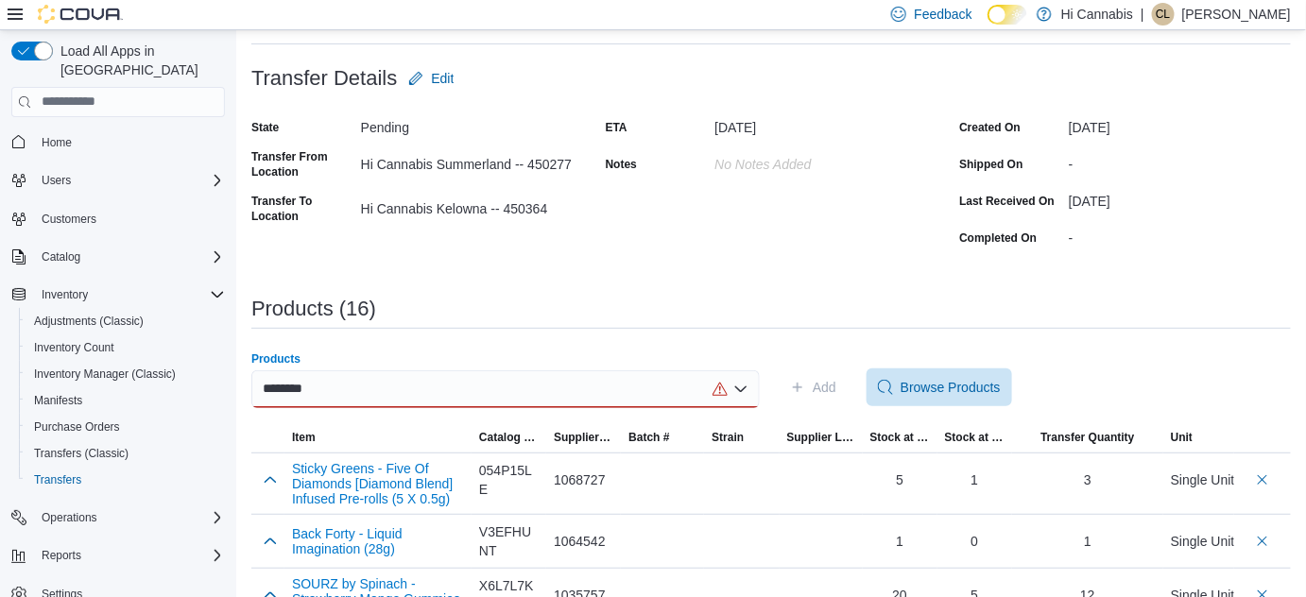
scroll to position [182, 0]
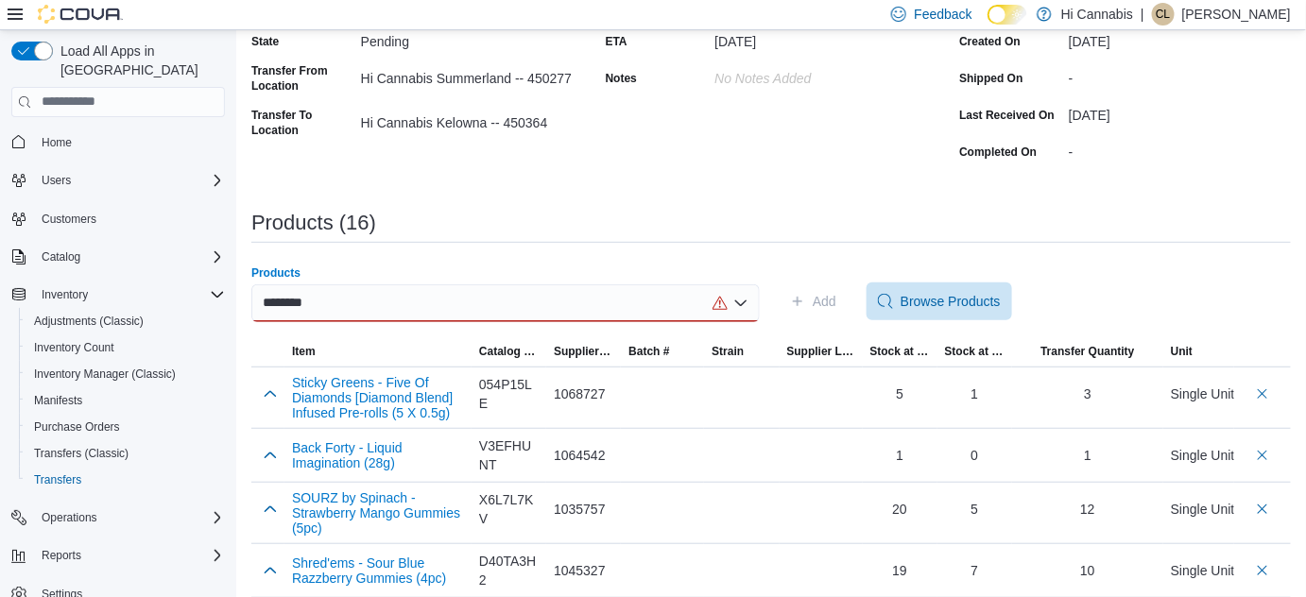
click at [367, 301] on div "******** Combo box. Selected. trifecta. Selected. Combo box input. Search or Sc…" at bounding box center [505, 303] width 508 height 38
click at [503, 301] on div "********" at bounding box center [505, 303] width 508 height 38
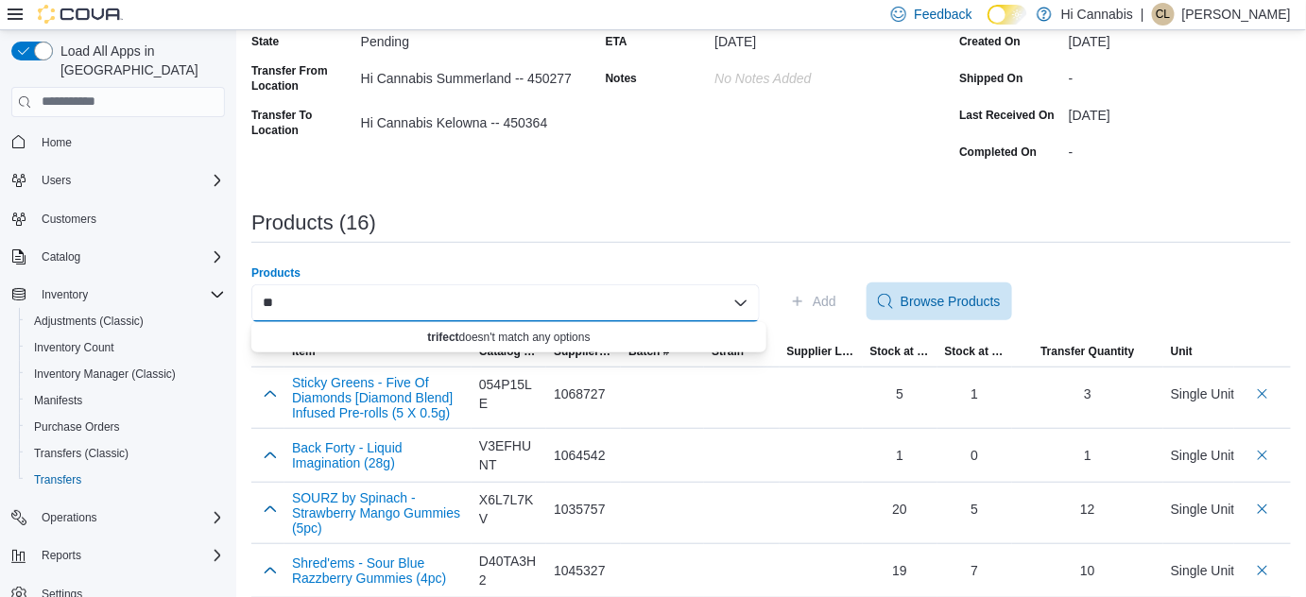
type input "*"
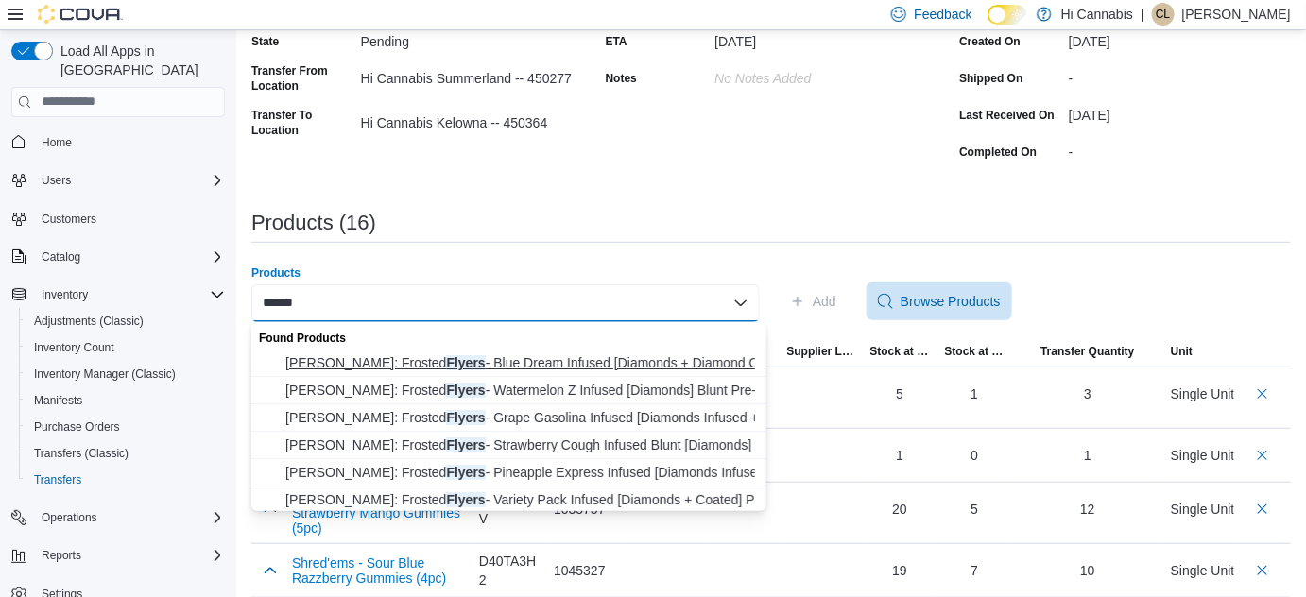
type input "******"
click at [407, 364] on span "Claybourne: Frosted Flyers - Blue Dream Infused [Diamonds + Diamond Coat… Clayb…" at bounding box center [520, 362] width 470 height 19
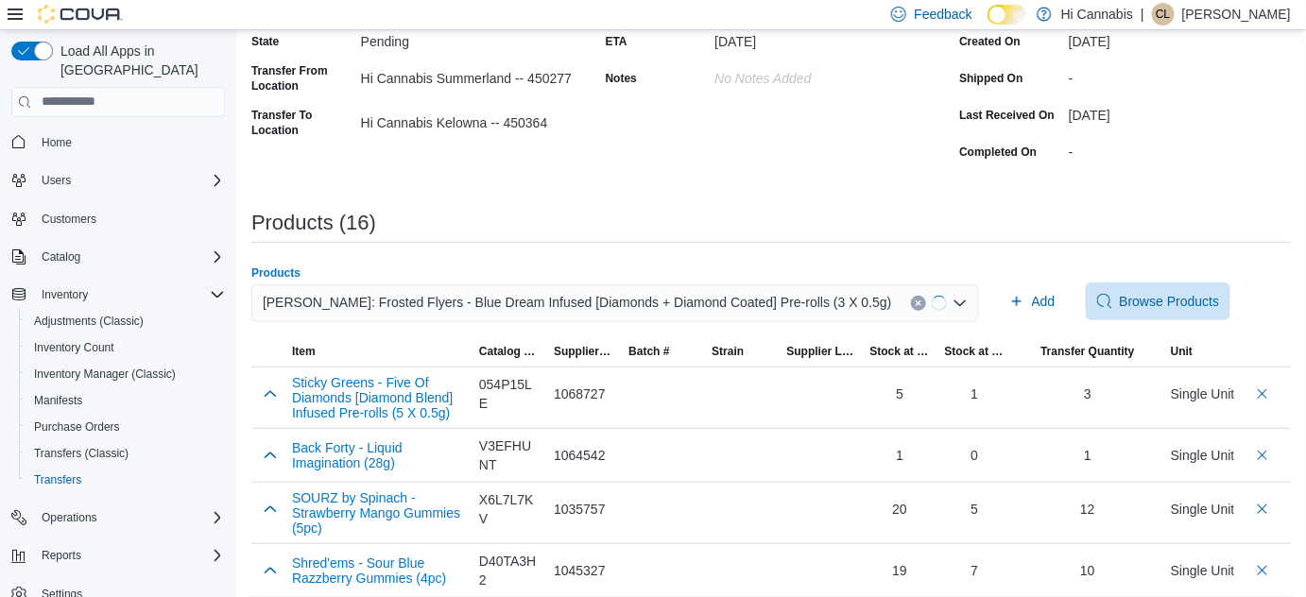
click at [1032, 293] on span "Add" at bounding box center [1044, 301] width 24 height 19
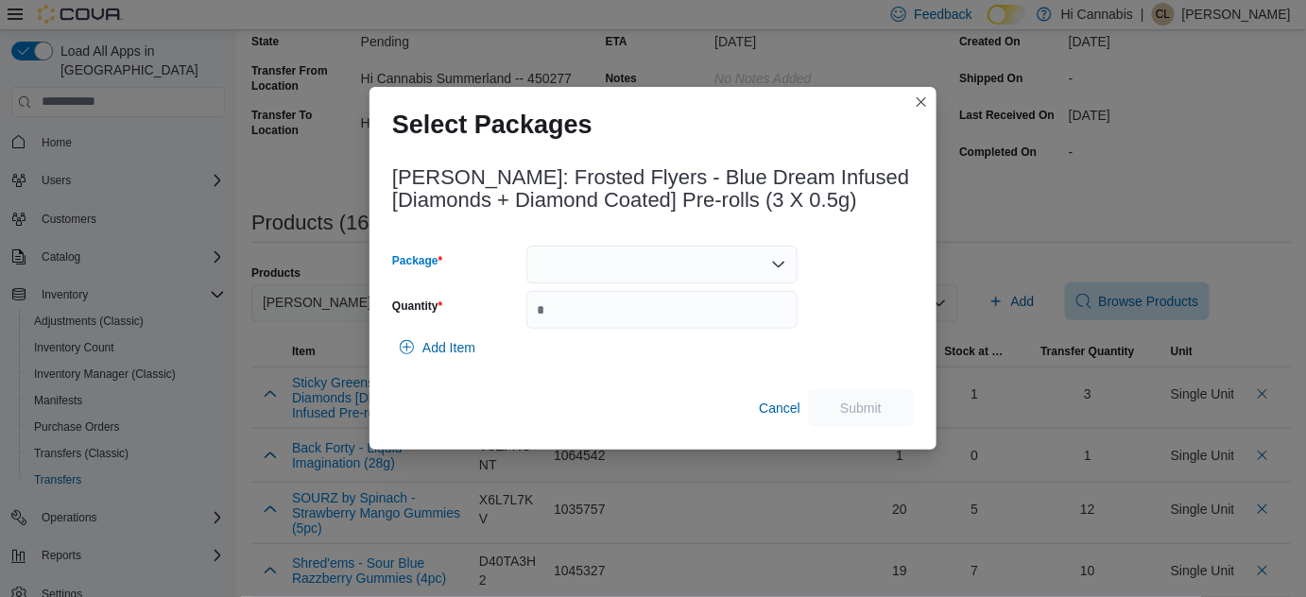
click at [707, 266] on div at bounding box center [661, 265] width 271 height 38
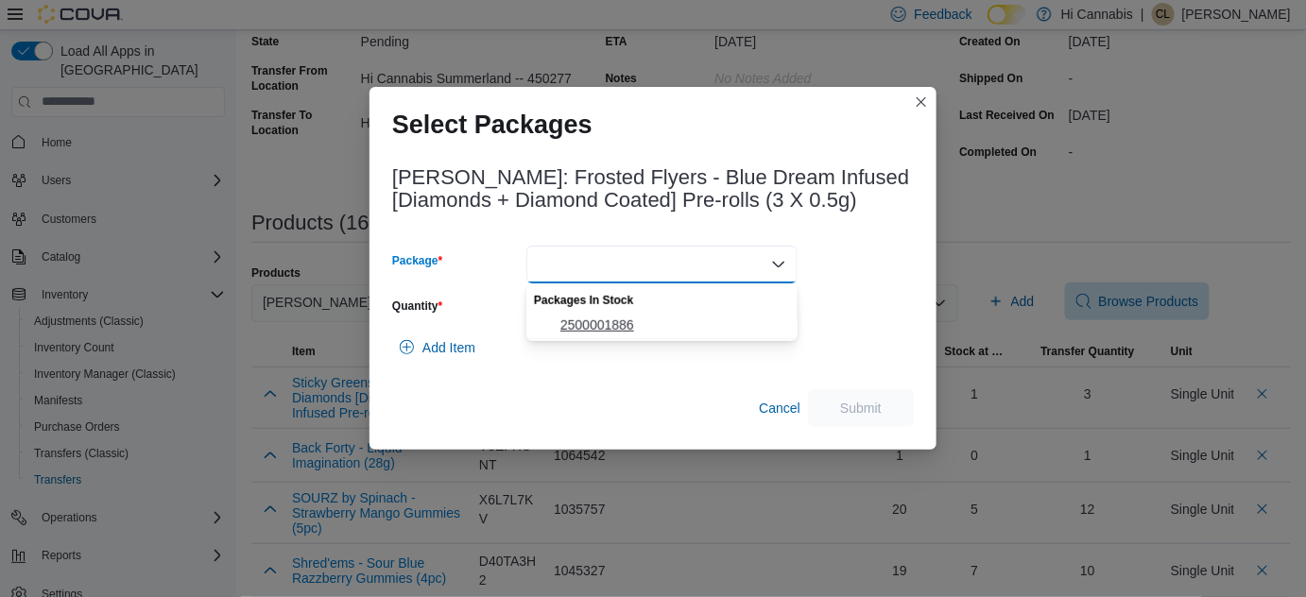
click at [660, 327] on span "2500001886" at bounding box center [673, 325] width 226 height 19
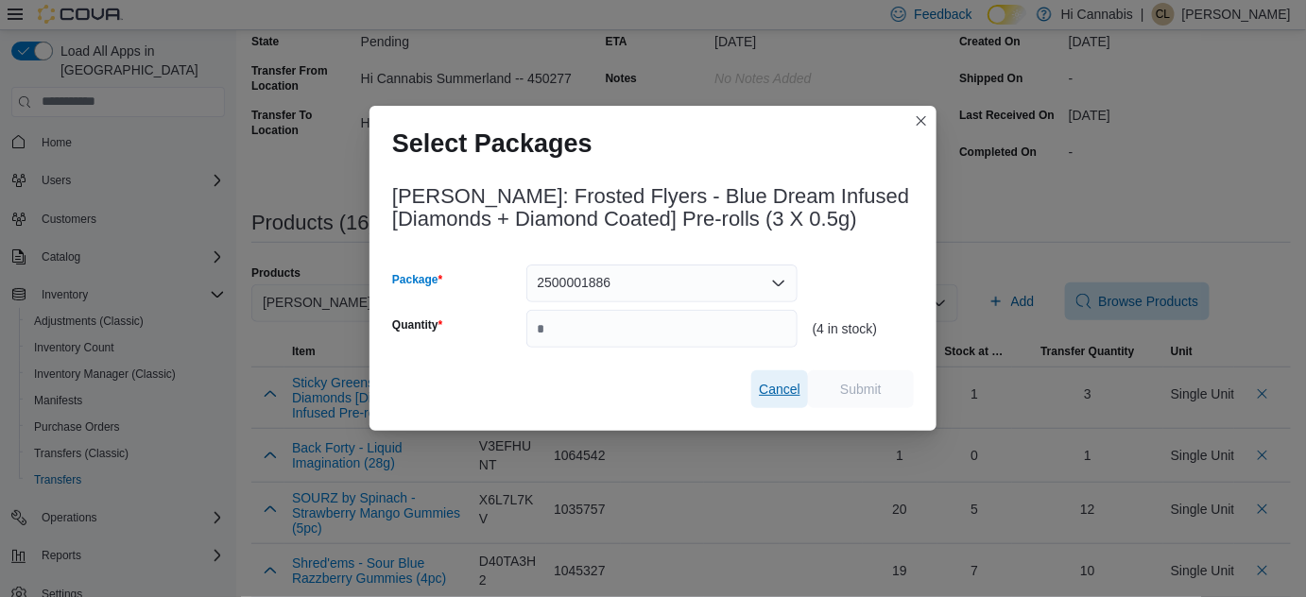
click at [779, 396] on span "Cancel" at bounding box center [780, 389] width 42 height 19
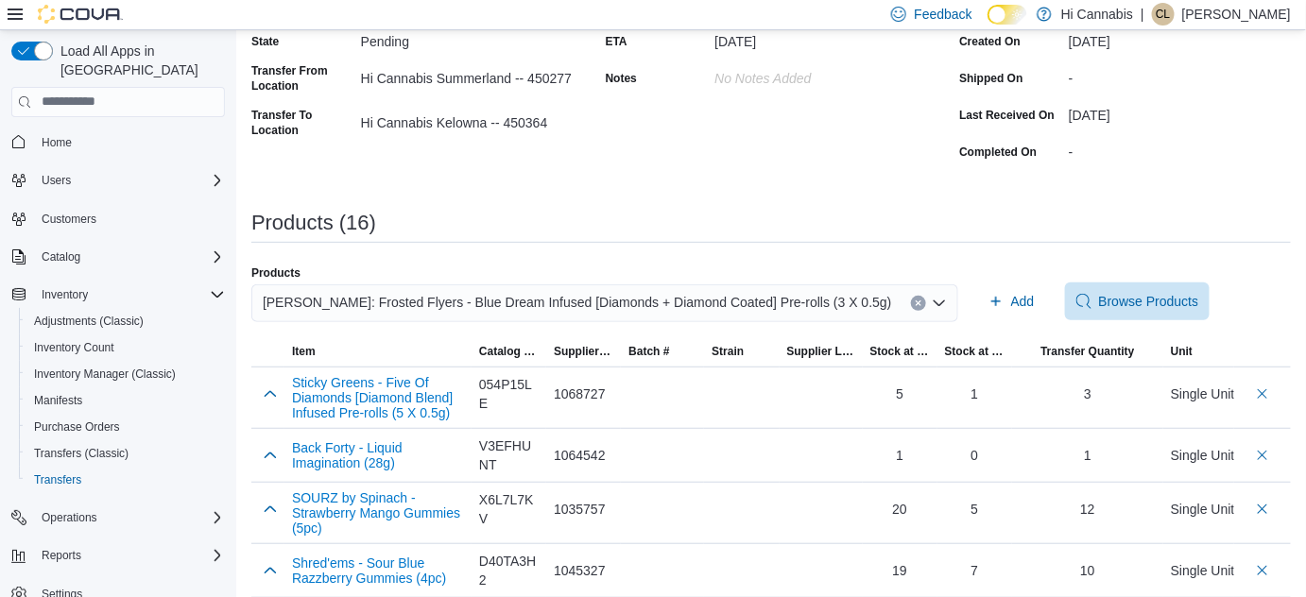
click at [916, 301] on icon "Clear input" at bounding box center [918, 303] width 5 height 5
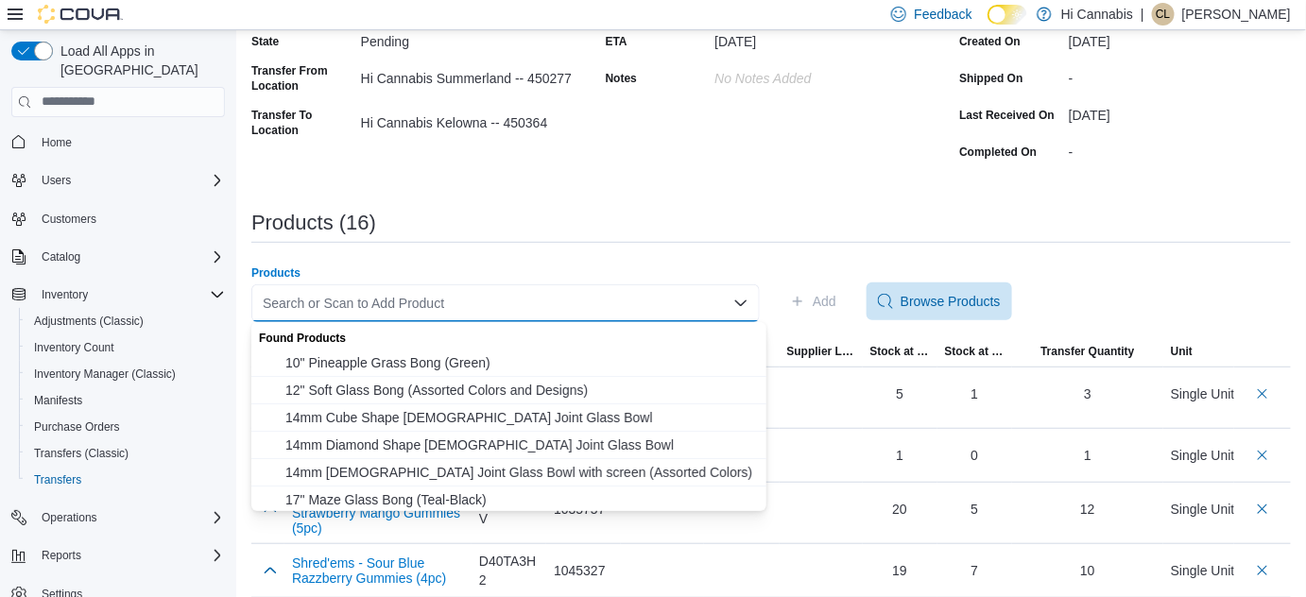
click at [750, 313] on div "Search or Scan to Add Product" at bounding box center [505, 303] width 508 height 38
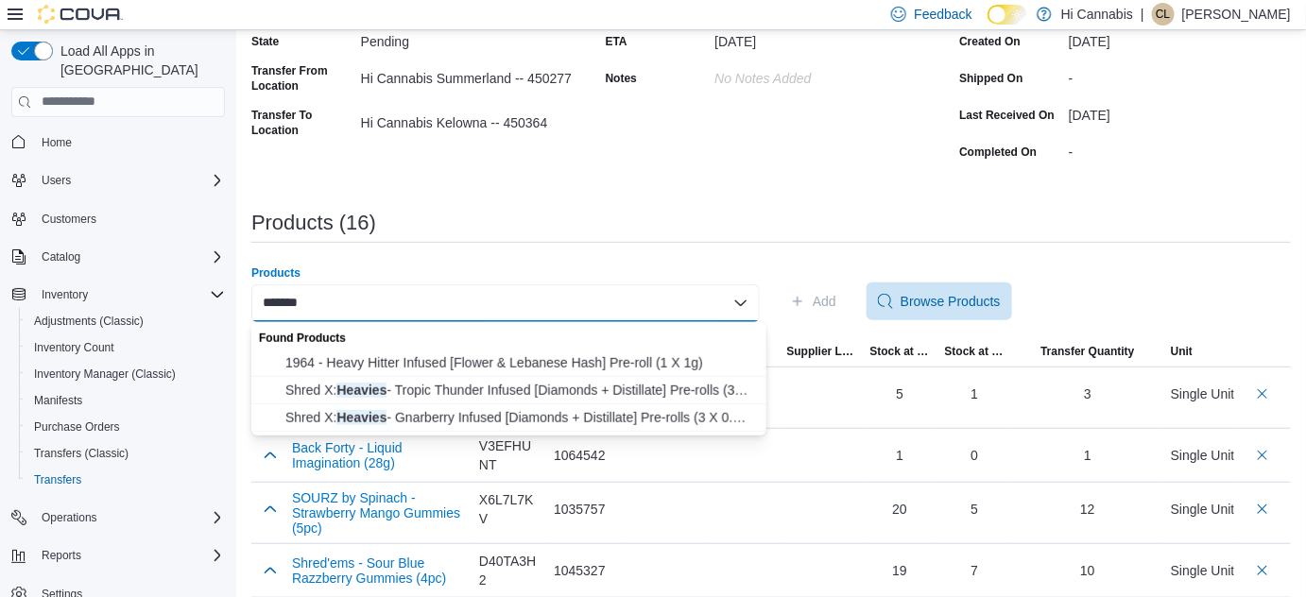
click at [594, 301] on div "******* Combo box. Selected. heavies. Selected. Combo box input. Search or Scan…" at bounding box center [505, 303] width 508 height 38
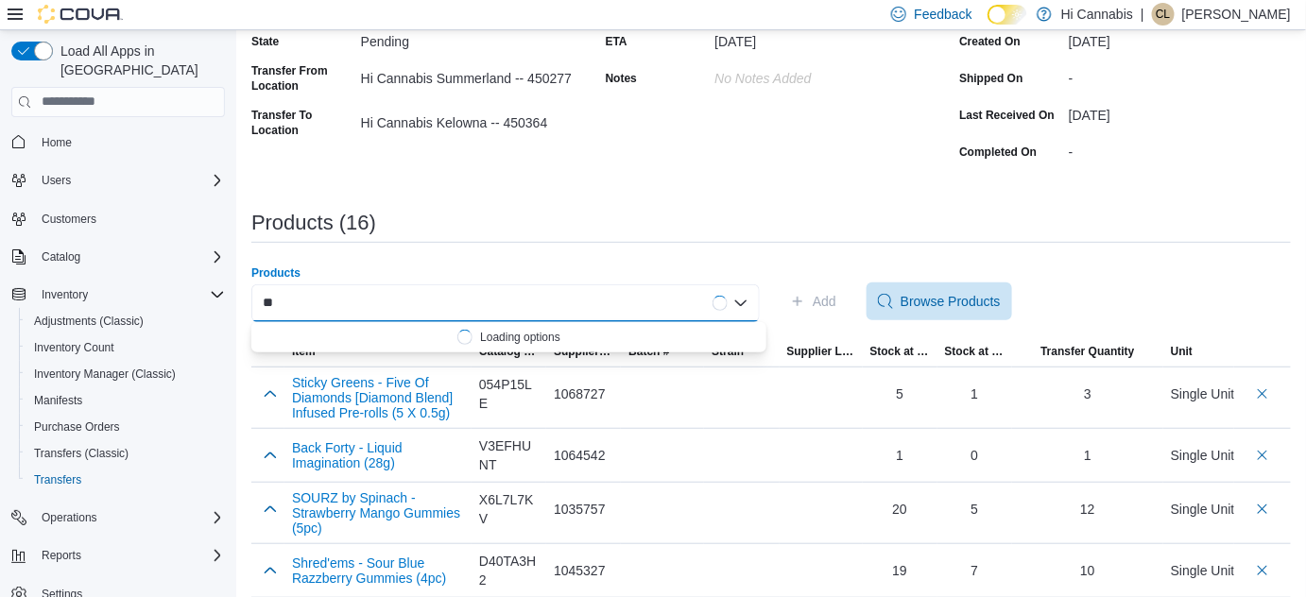
type input "*"
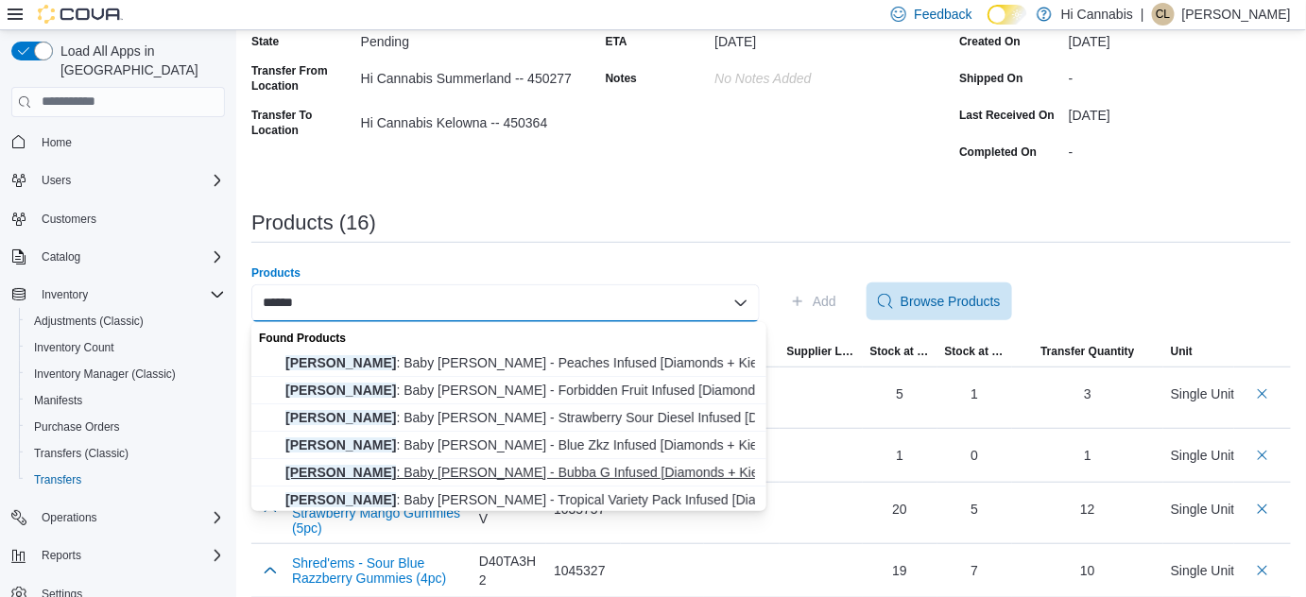
scroll to position [58, 0]
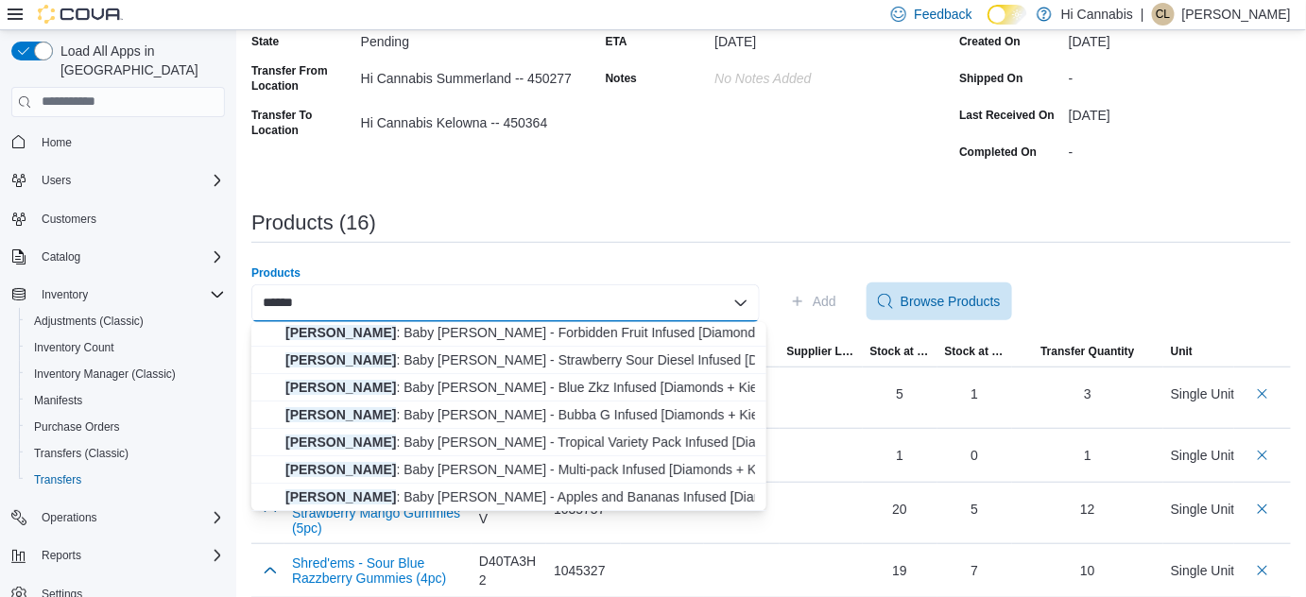
type input "******"
click at [518, 465] on span "Jeeter : Baby Jeeter - Multi-pack Infused [Diamonds + Kief Coated] Pre-rolls (……" at bounding box center [520, 469] width 470 height 19
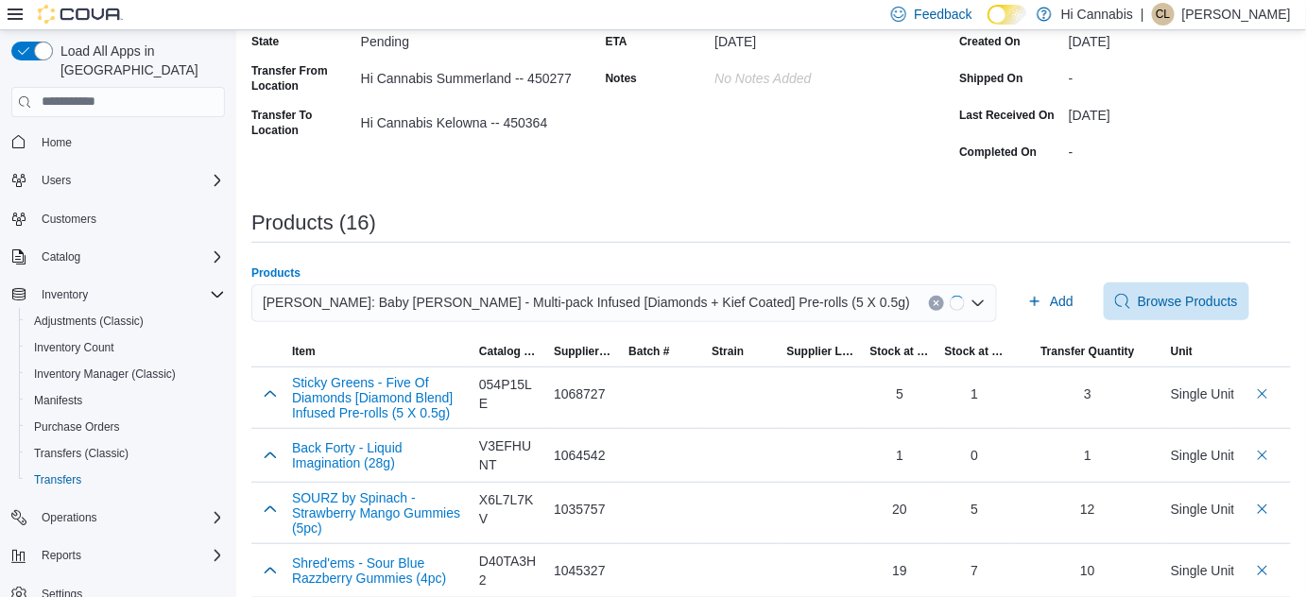
click at [979, 217] on div "Products (16)" at bounding box center [770, 223] width 1039 height 23
click at [1029, 299] on span "Add" at bounding box center [1041, 301] width 24 height 19
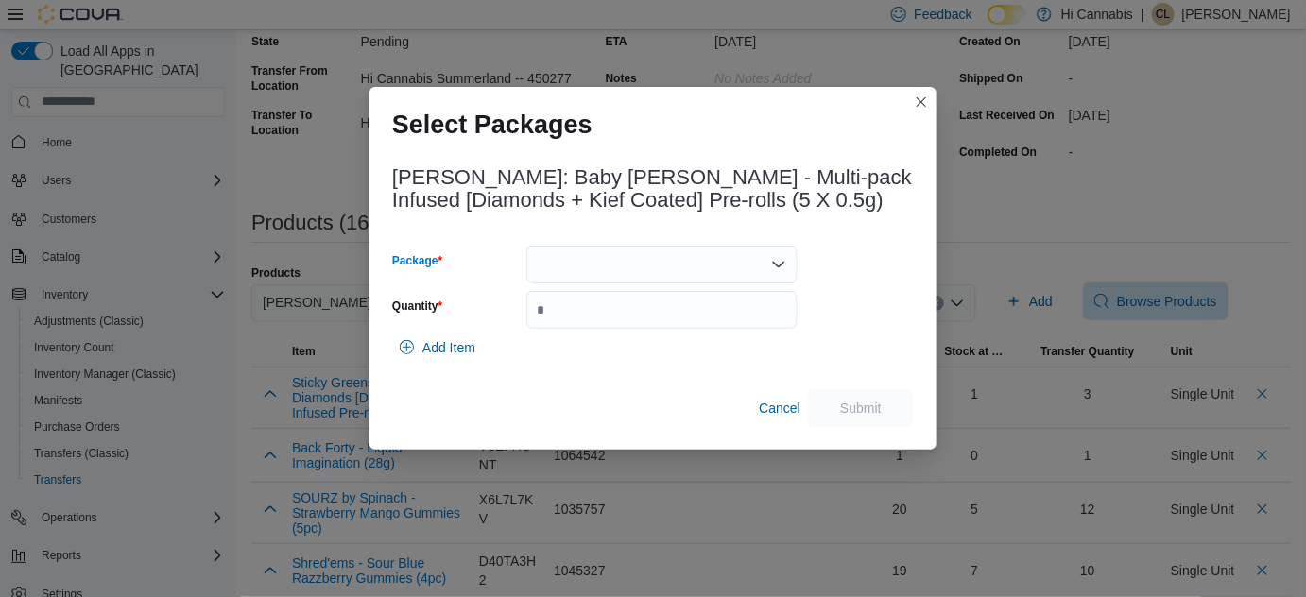
click at [646, 281] on div at bounding box center [661, 265] width 271 height 38
click at [595, 325] on span "J08131" at bounding box center [673, 325] width 226 height 19
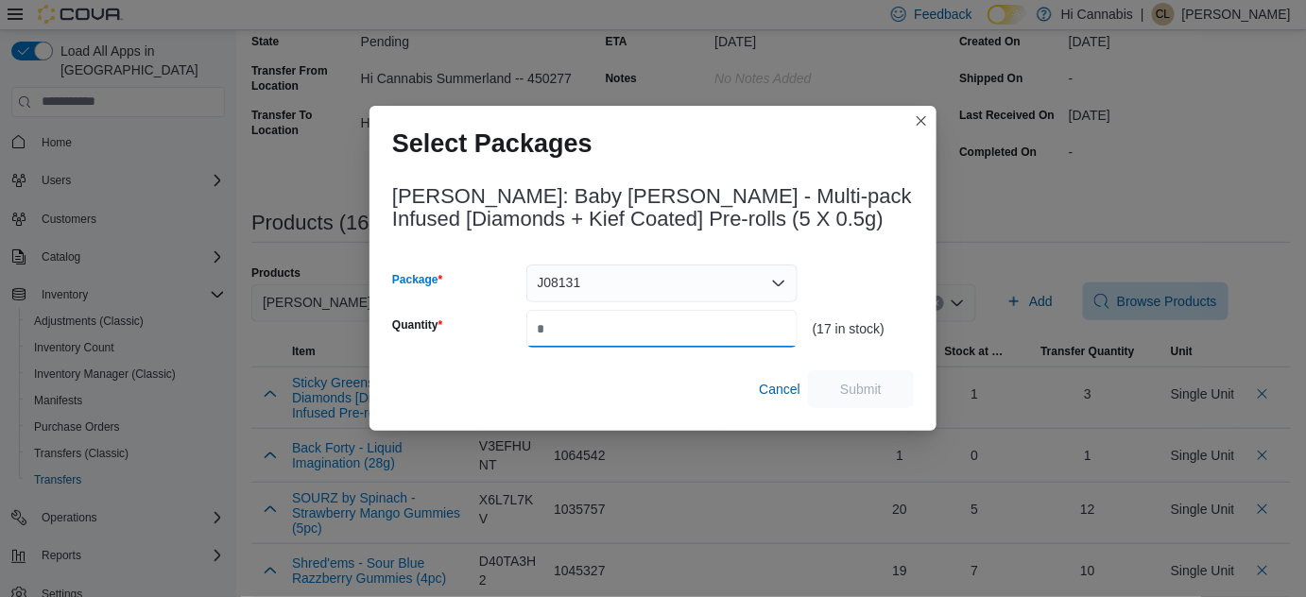
click at [584, 329] on input "Quantity" at bounding box center [661, 329] width 271 height 38
type input "**"
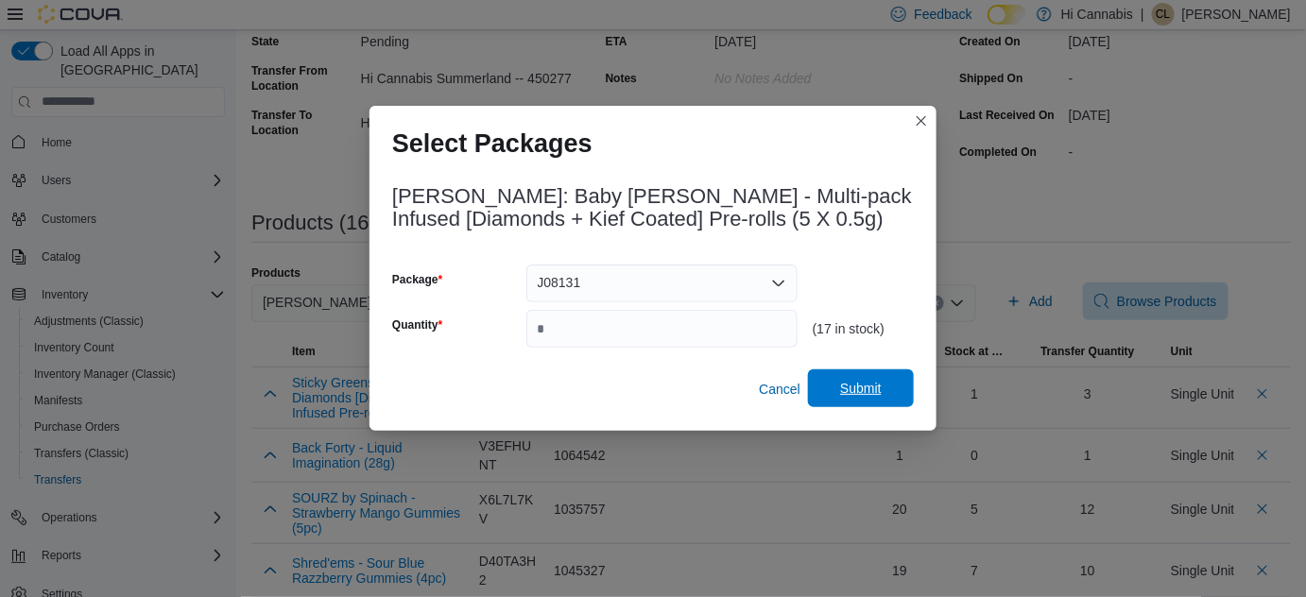
click at [841, 379] on span "Submit" at bounding box center [860, 388] width 83 height 38
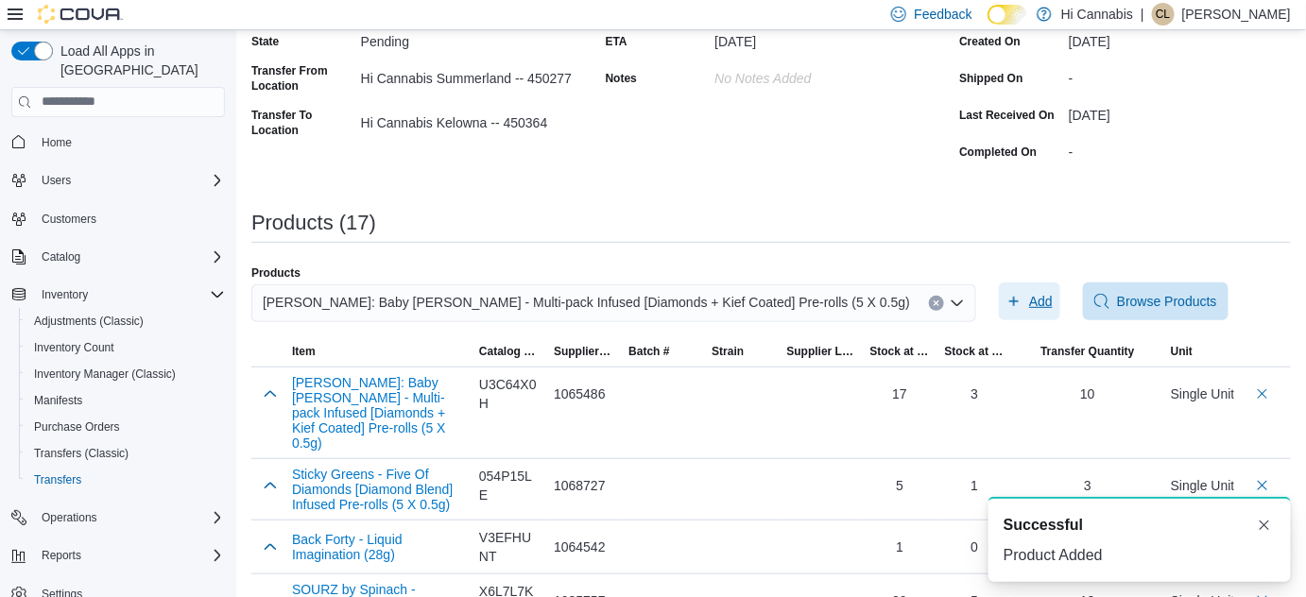
scroll to position [0, 0]
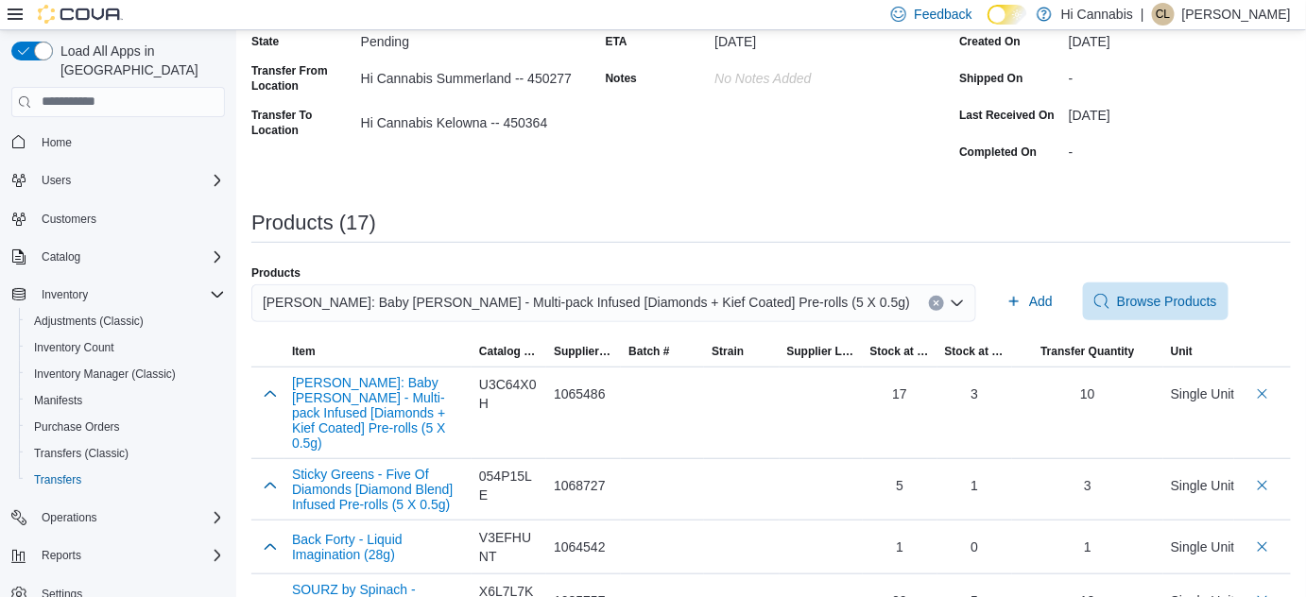
click at [933, 301] on icon "Clear input" at bounding box center [937, 304] width 8 height 8
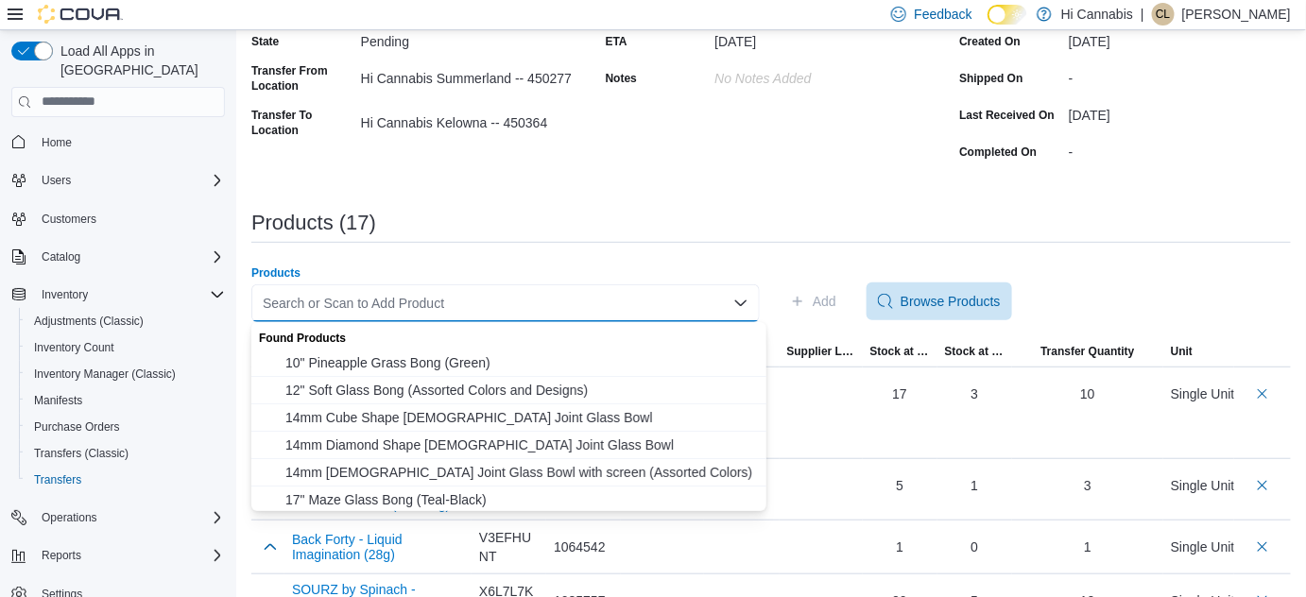
click at [725, 312] on div "Search or Scan to Add Product Combo box. Selected. Combo box input. Search or S…" at bounding box center [505, 303] width 508 height 38
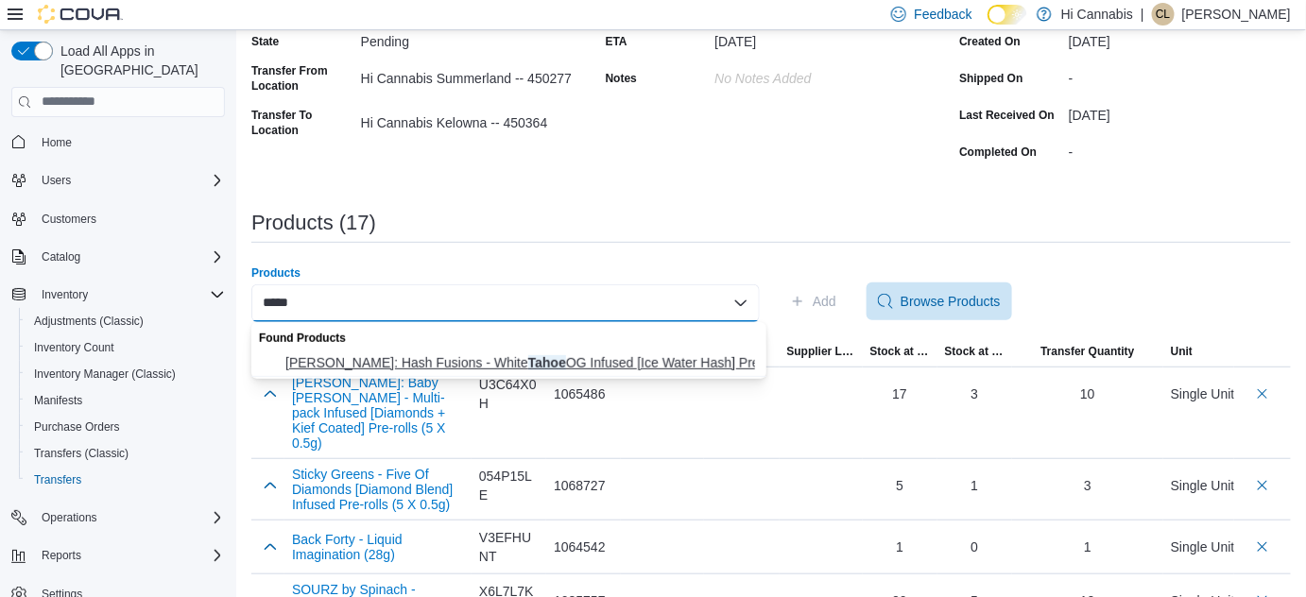
type input "*****"
click at [654, 351] on button "Lord Jones: Hash Fusions - White Tahoe OG Infused [Ice Water Hash] Pre-rol… Lor…" at bounding box center [508, 363] width 515 height 27
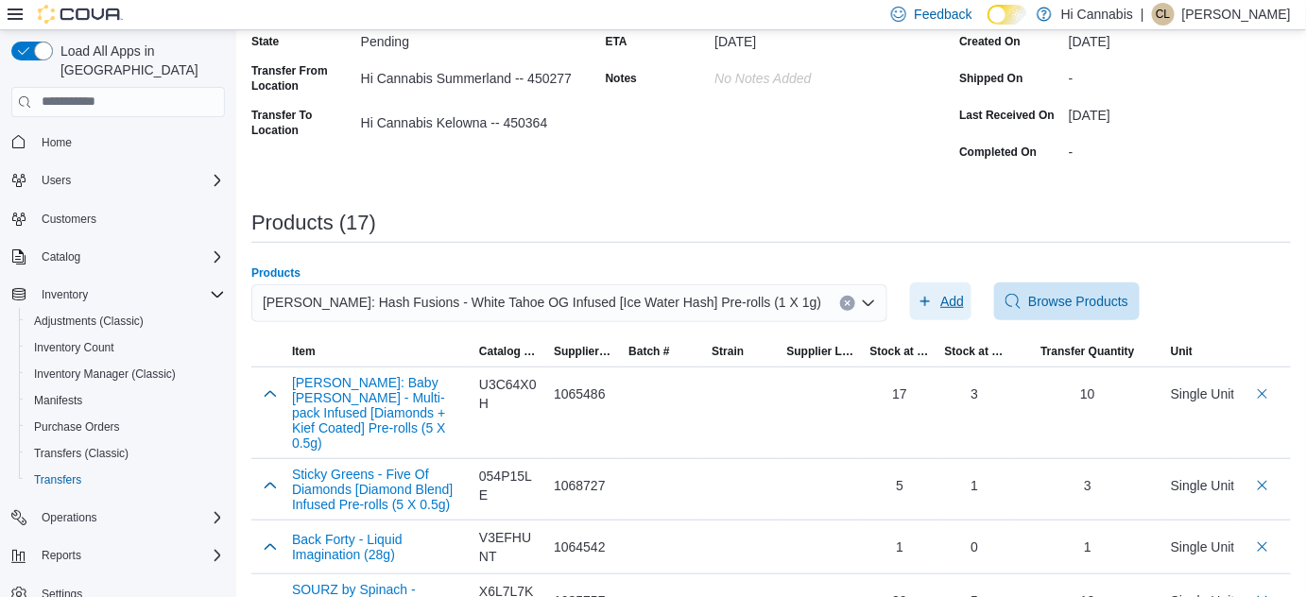
click at [918, 297] on span "Add" at bounding box center [941, 302] width 46 height 38
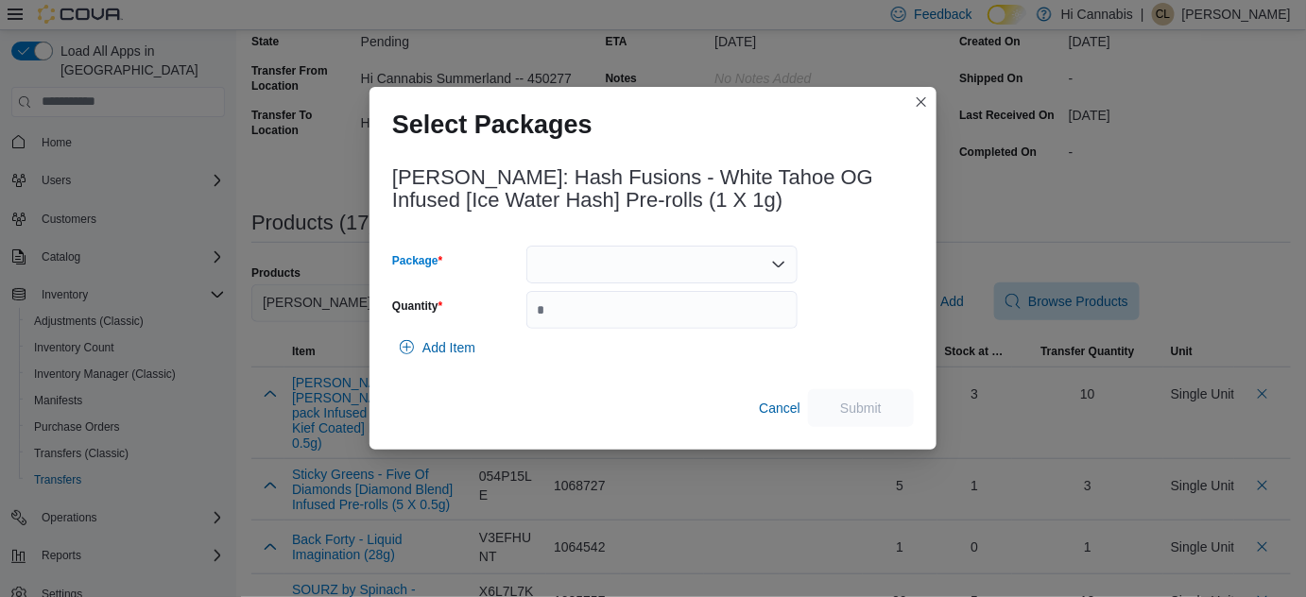
click at [679, 265] on div at bounding box center [661, 265] width 271 height 38
click at [661, 323] on span "024128" at bounding box center [673, 325] width 226 height 19
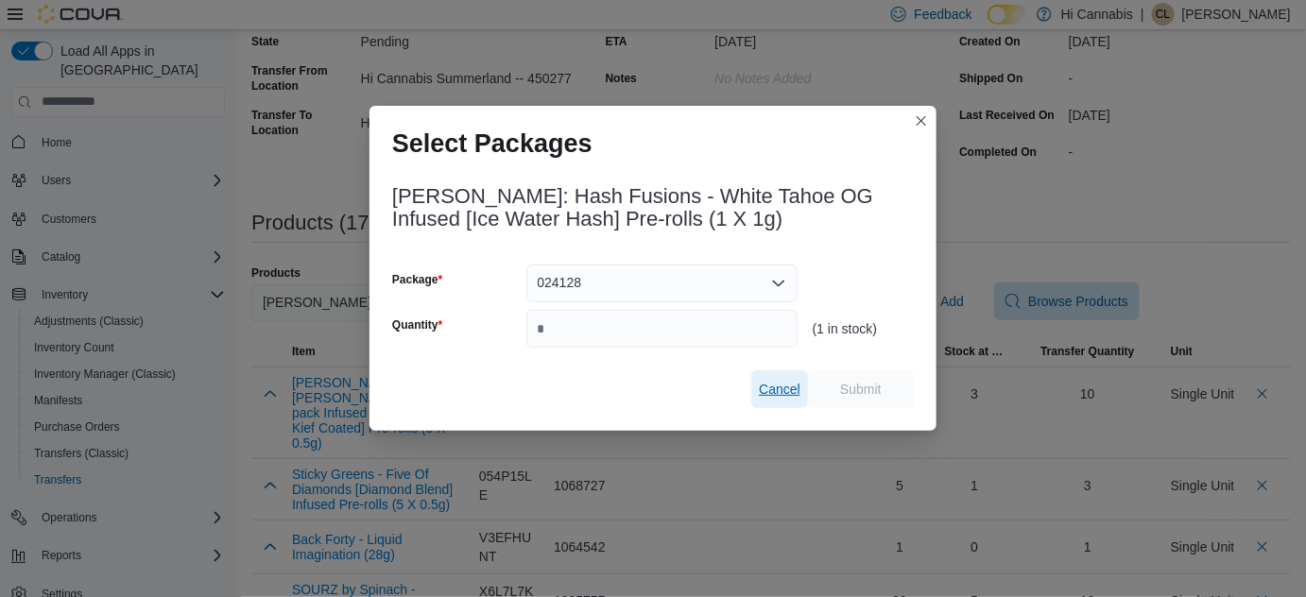
click at [774, 394] on span "Cancel" at bounding box center [780, 389] width 42 height 19
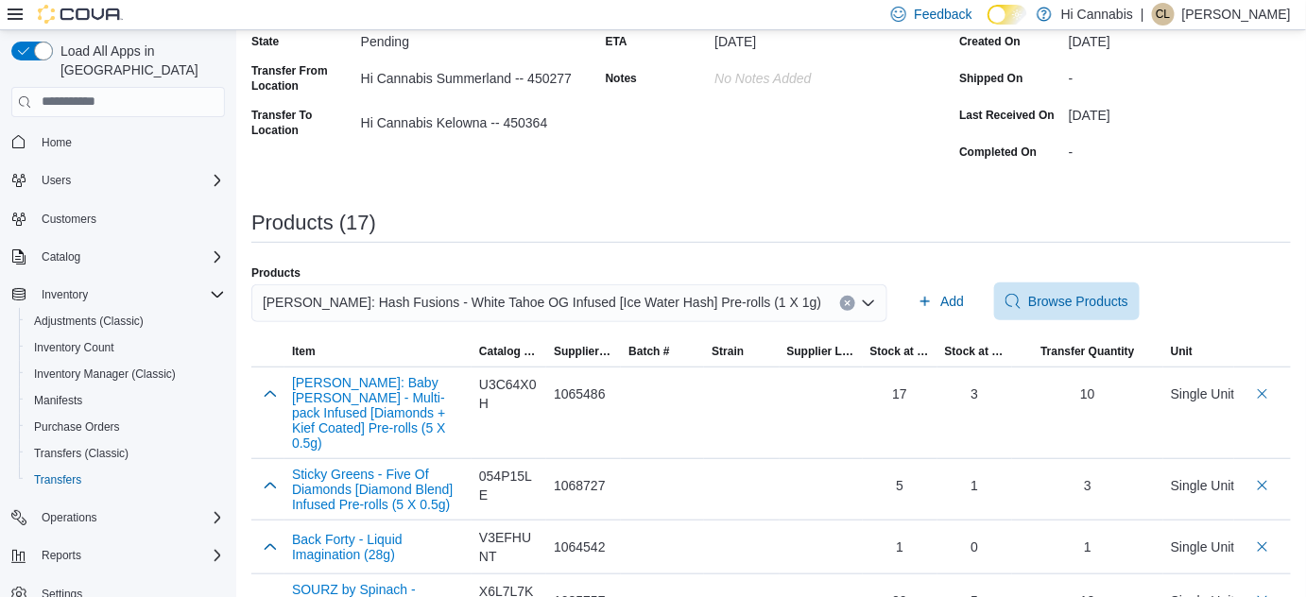
click at [844, 301] on icon "Clear input" at bounding box center [848, 304] width 8 height 8
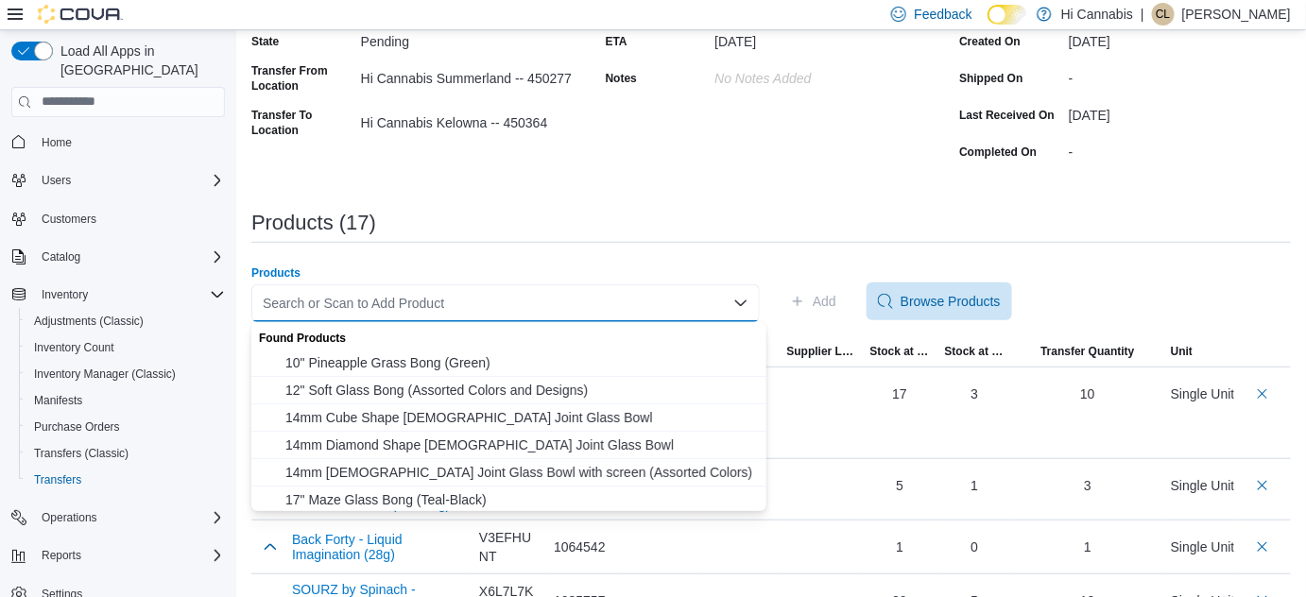
click at [694, 307] on div "Search or Scan to Add Product Combo box. Selected. Combo box input. Search or S…" at bounding box center [505, 303] width 508 height 38
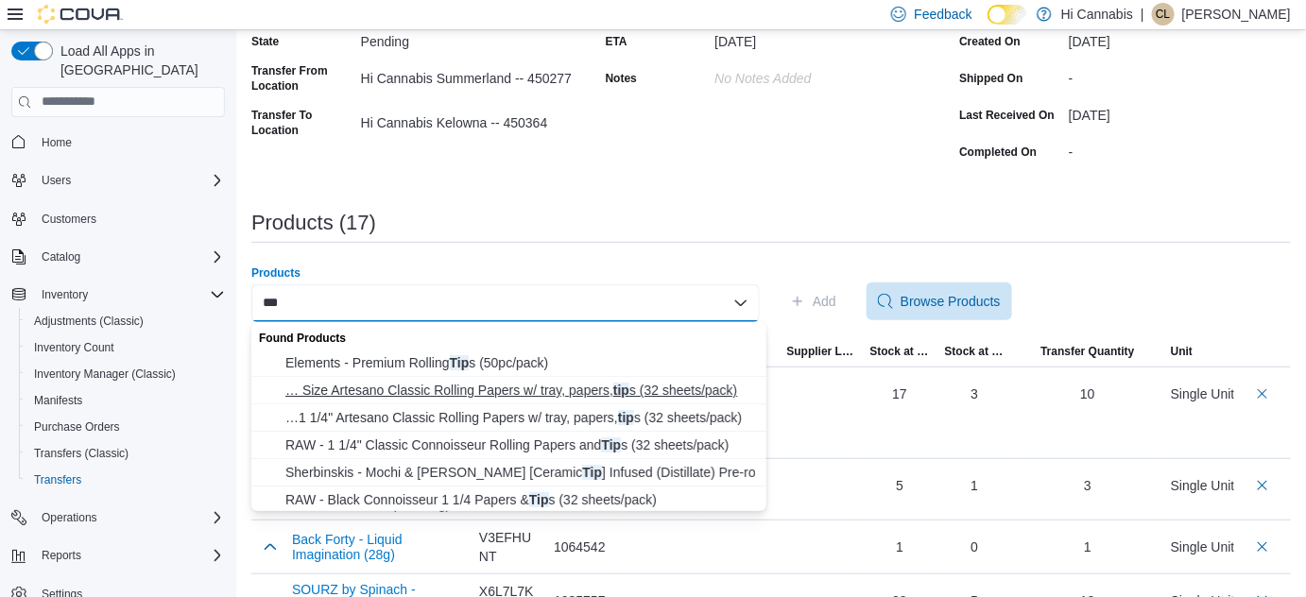
scroll to position [2, 0]
type input "***"
click at [432, 467] on span "Sherbinskis - Mochi & Acai [Ceramic Tip ] Infused (Distillate) Pre-rolls (2 X 0…" at bounding box center [520, 470] width 470 height 19
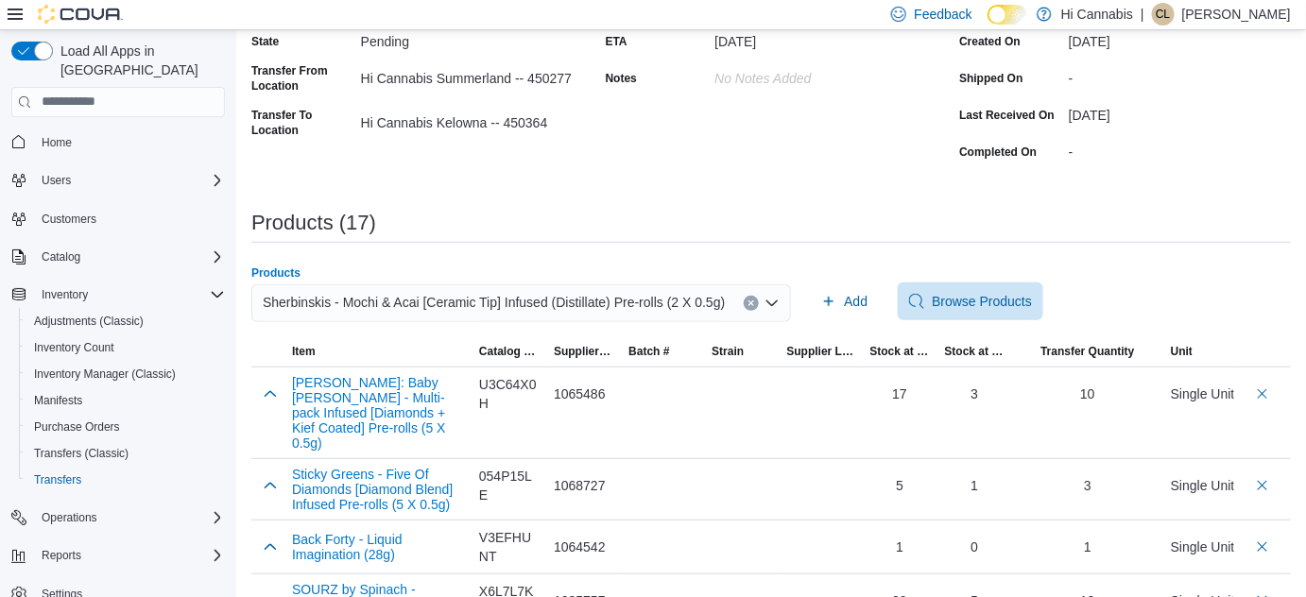
click at [954, 215] on div "Products (17)" at bounding box center [770, 223] width 1039 height 23
click at [844, 299] on span "Add" at bounding box center [856, 301] width 24 height 19
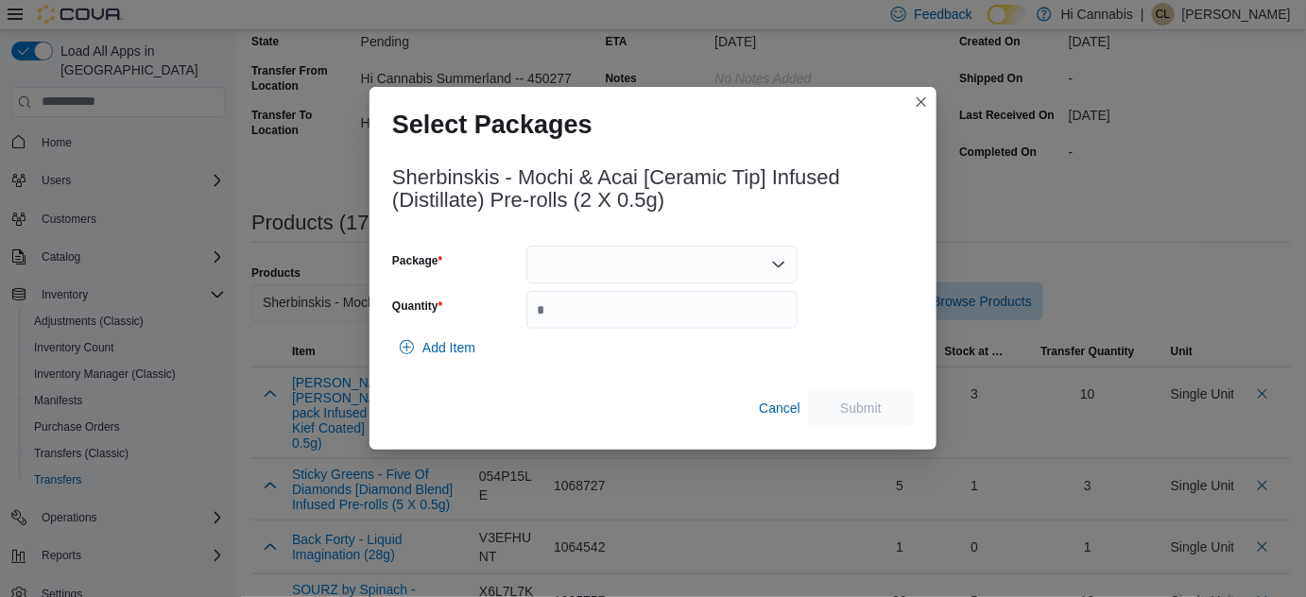
click at [558, 257] on div at bounding box center [661, 265] width 271 height 38
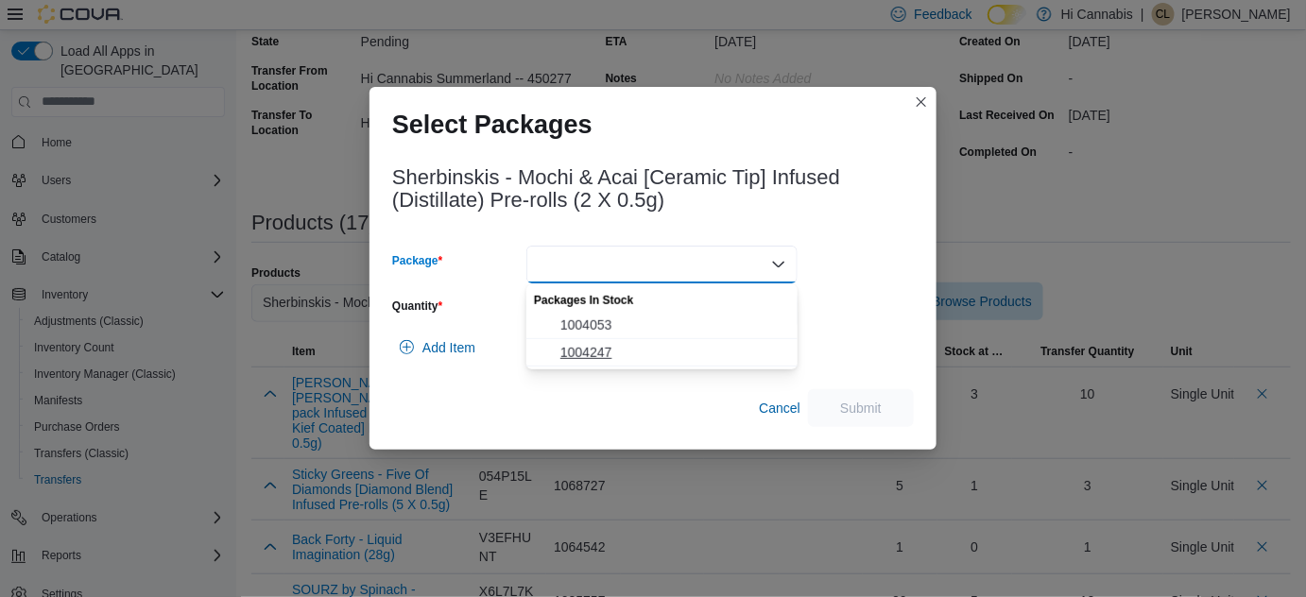
click at [567, 350] on span "1004247" at bounding box center [673, 352] width 226 height 19
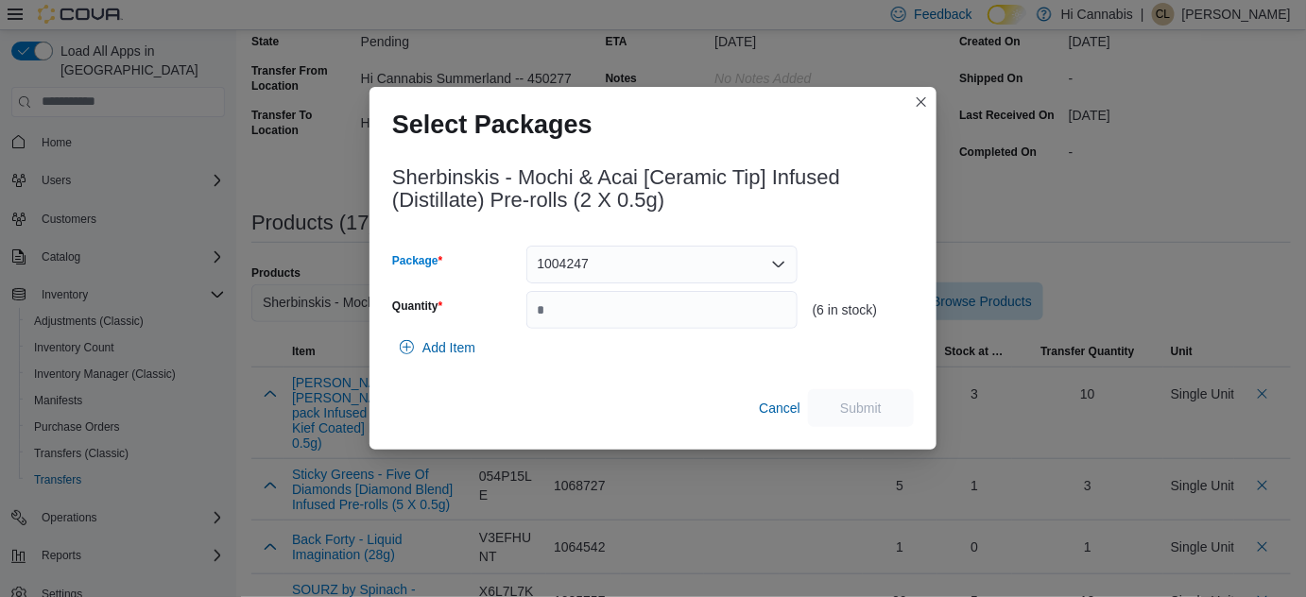
click at [580, 259] on span "1004247" at bounding box center [564, 263] width 52 height 23
click at [601, 321] on span "1004053" at bounding box center [673, 325] width 226 height 19
click at [923, 102] on button "Closes this modal window" at bounding box center [921, 101] width 23 height 23
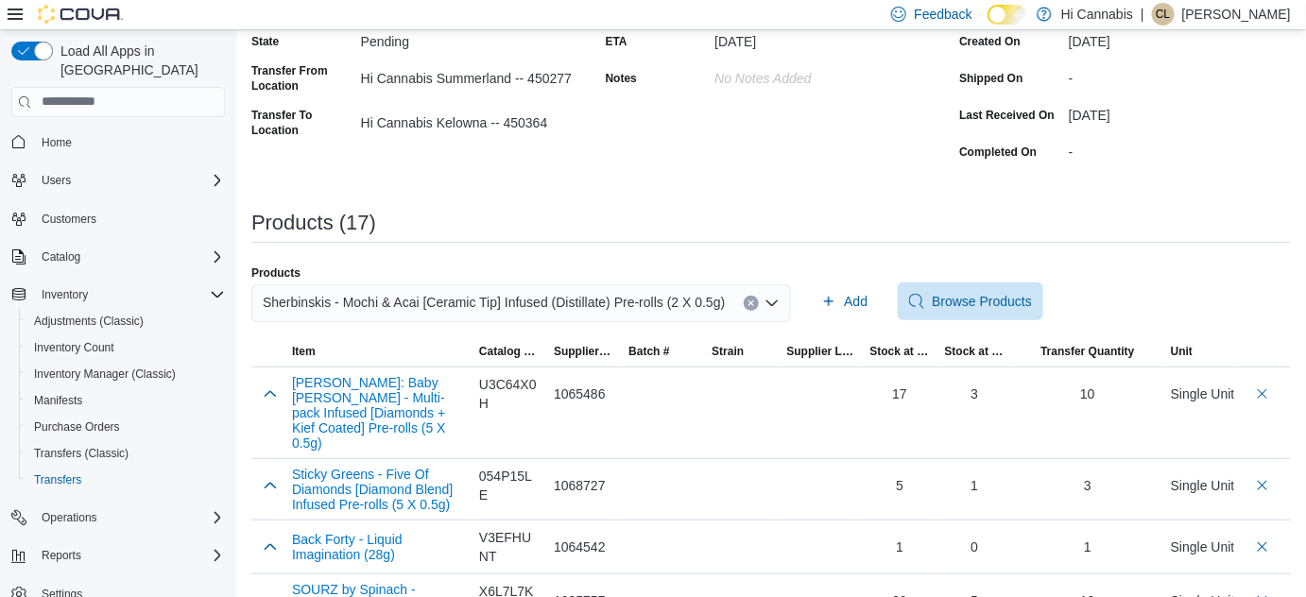
click at [747, 304] on icon "Clear input" at bounding box center [751, 304] width 8 height 8
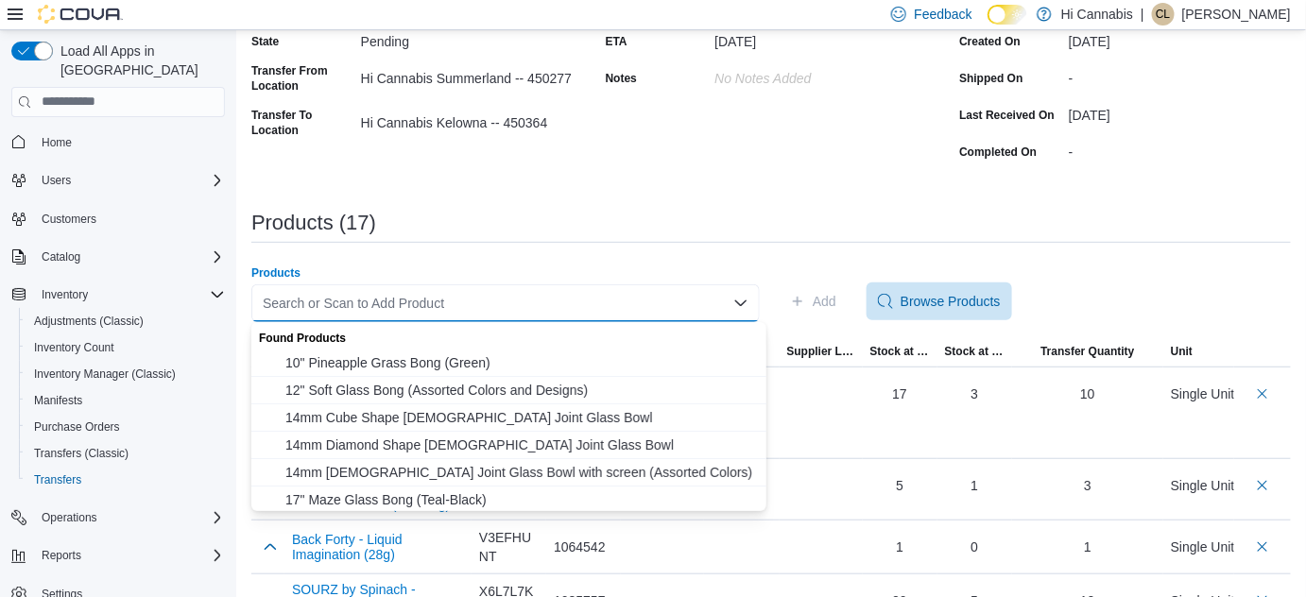
click at [686, 307] on div "Search or Scan to Add Product" at bounding box center [505, 303] width 508 height 38
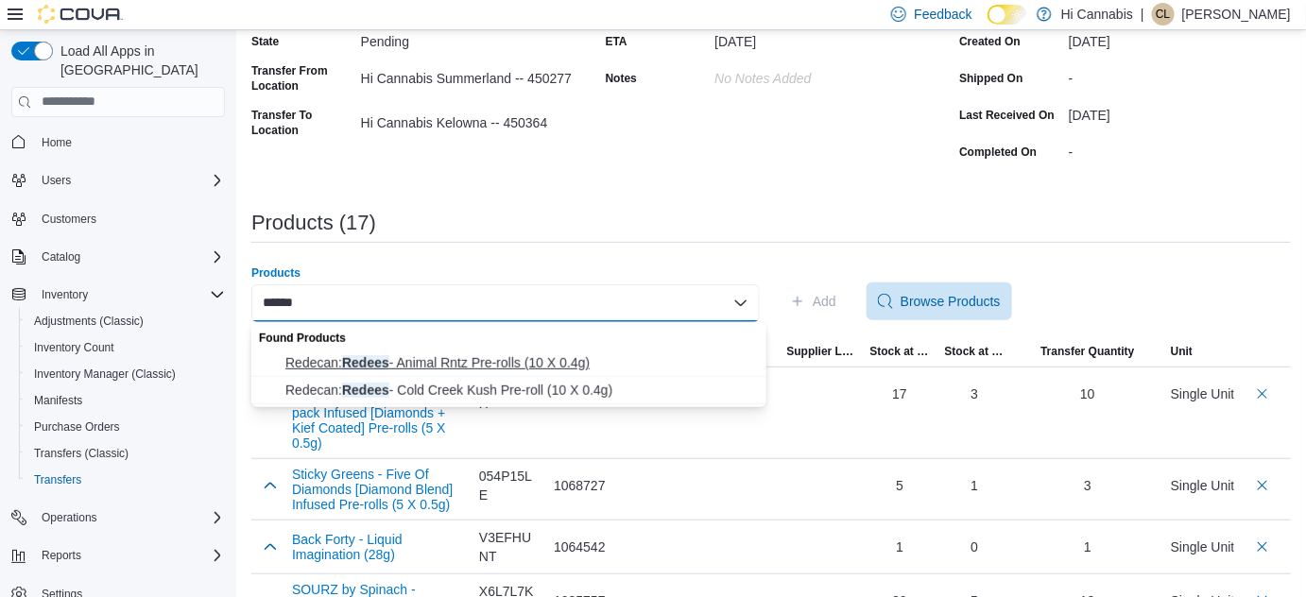
type input "******"
click at [537, 358] on span "Redecan: Redees - Animal Rntz Pre-rolls (10 X 0.4g)" at bounding box center [520, 362] width 470 height 19
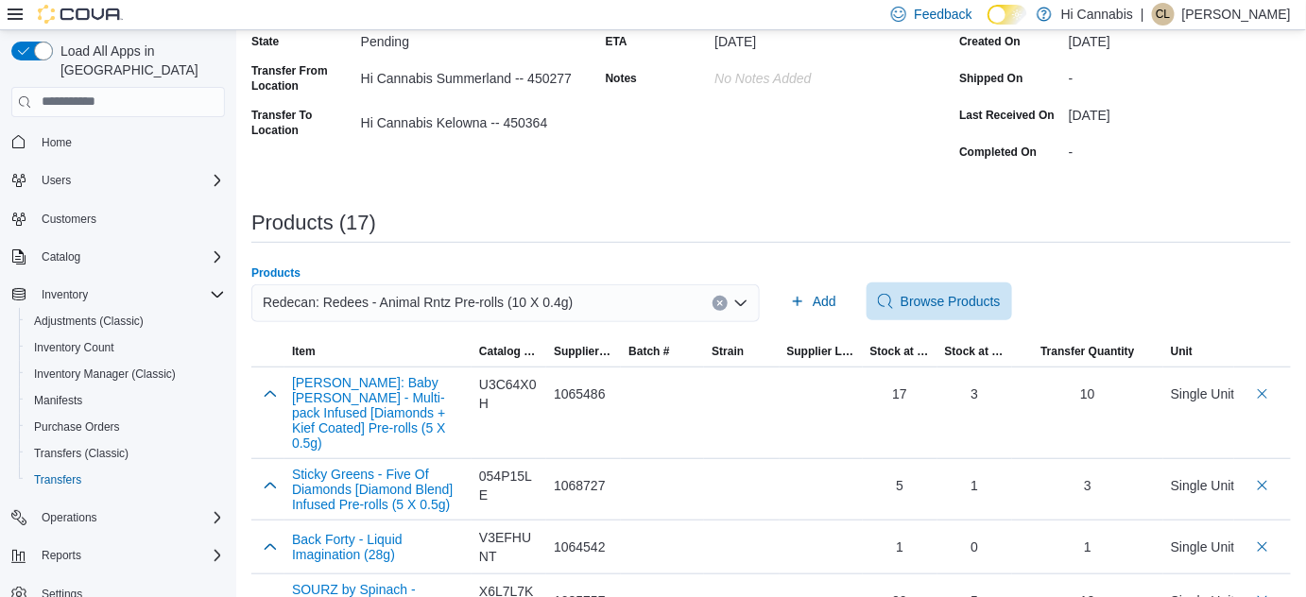
click at [851, 235] on div "Products (17)" at bounding box center [770, 227] width 1039 height 31
click at [833, 301] on span "Add" at bounding box center [825, 301] width 24 height 19
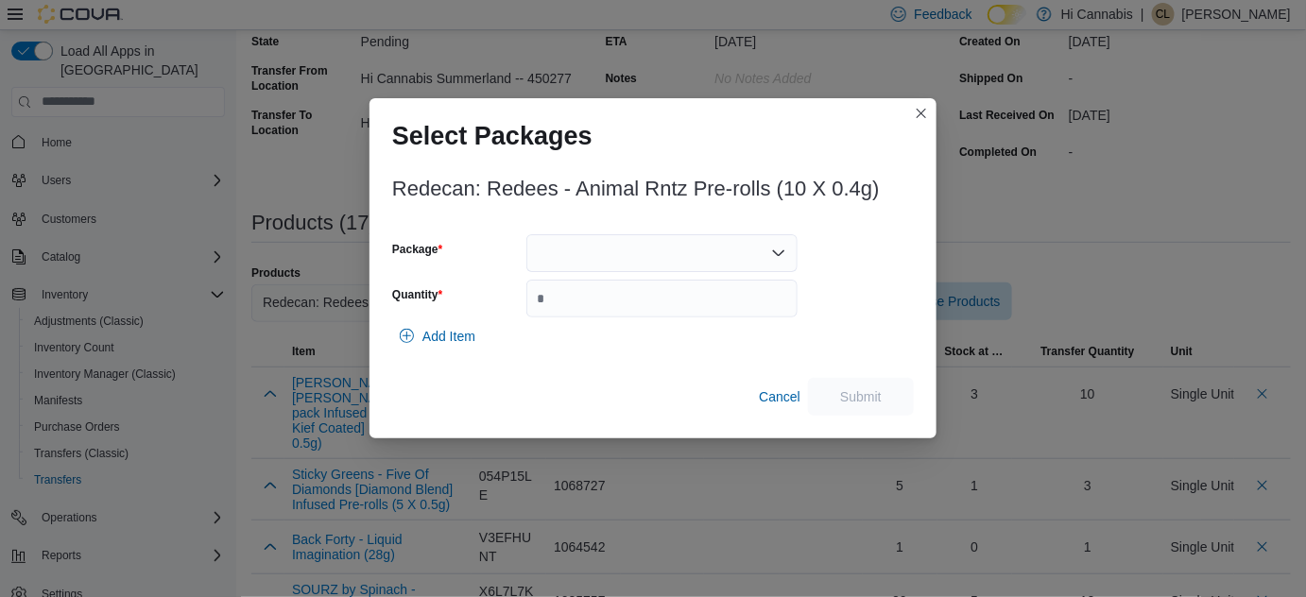
click at [706, 244] on div at bounding box center [661, 253] width 271 height 38
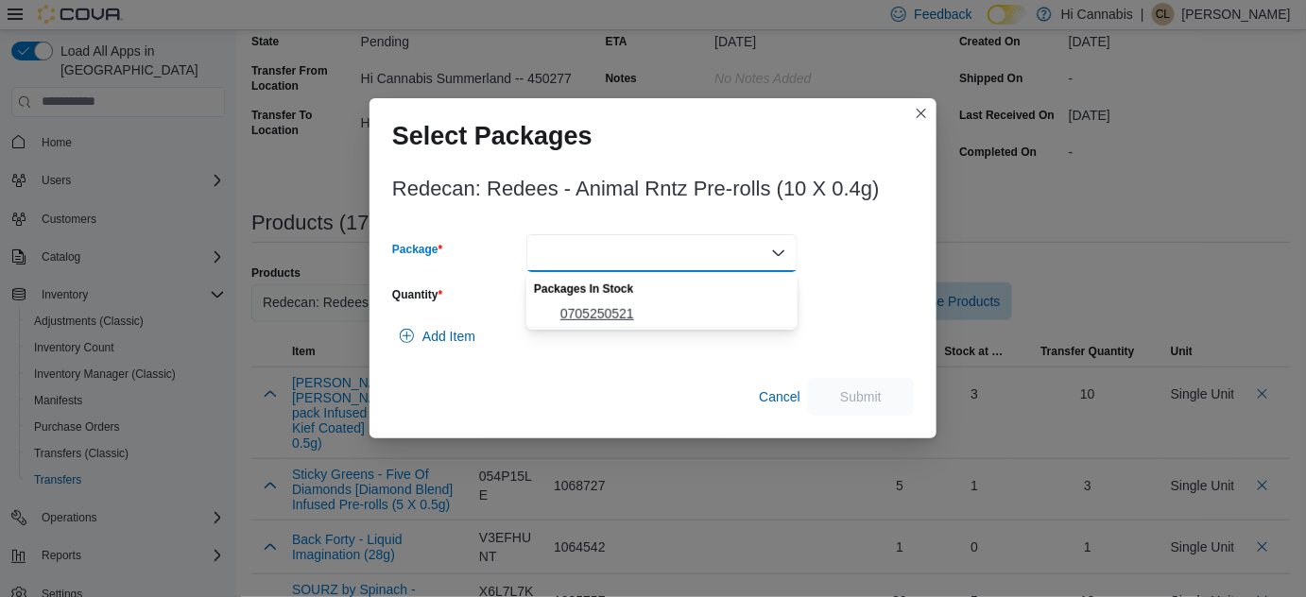
click at [644, 319] on span "0705250521" at bounding box center [673, 313] width 226 height 19
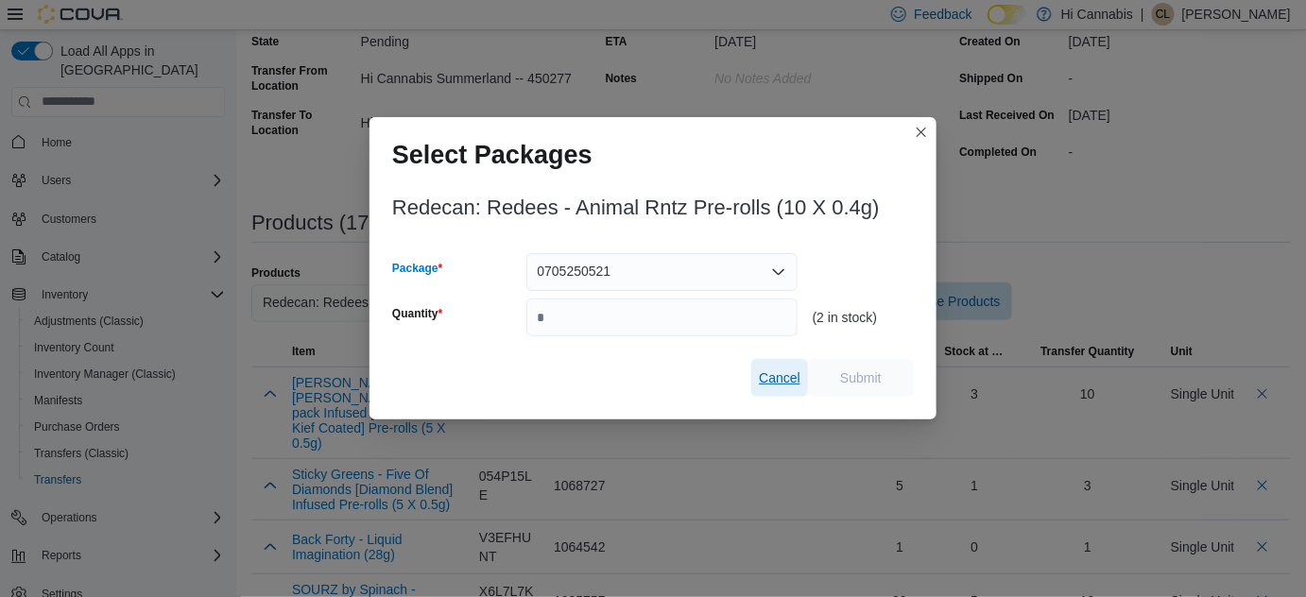
click at [786, 384] on span "Cancel" at bounding box center [780, 378] width 42 height 19
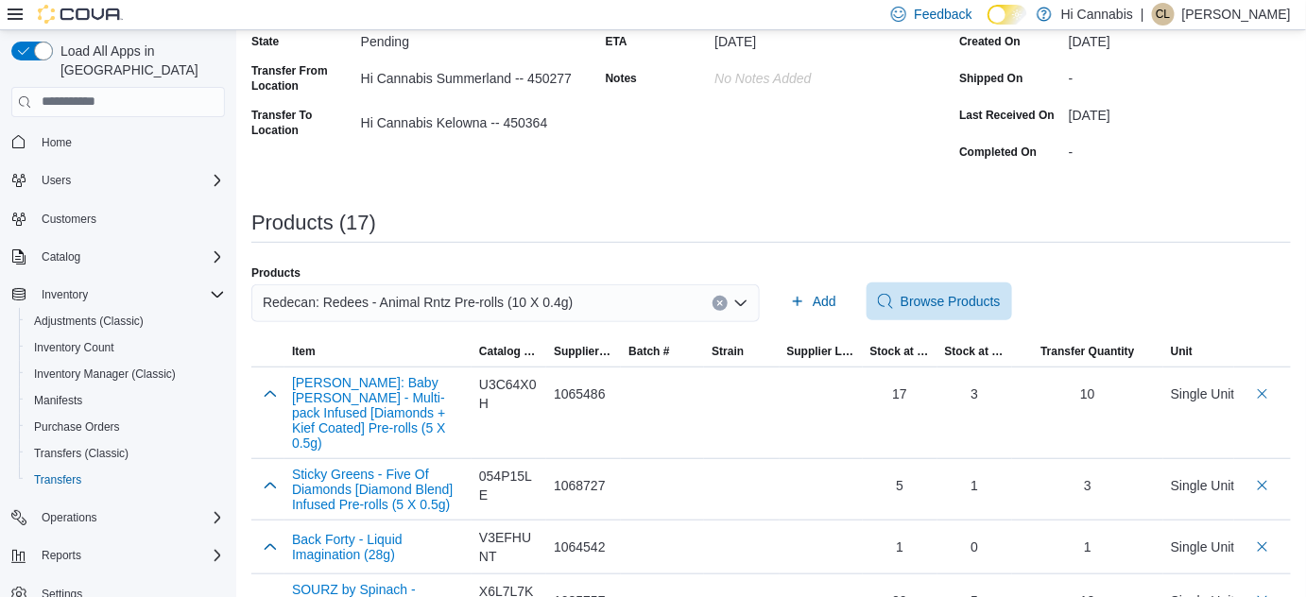
click at [722, 299] on button "Clear input" at bounding box center [720, 303] width 15 height 15
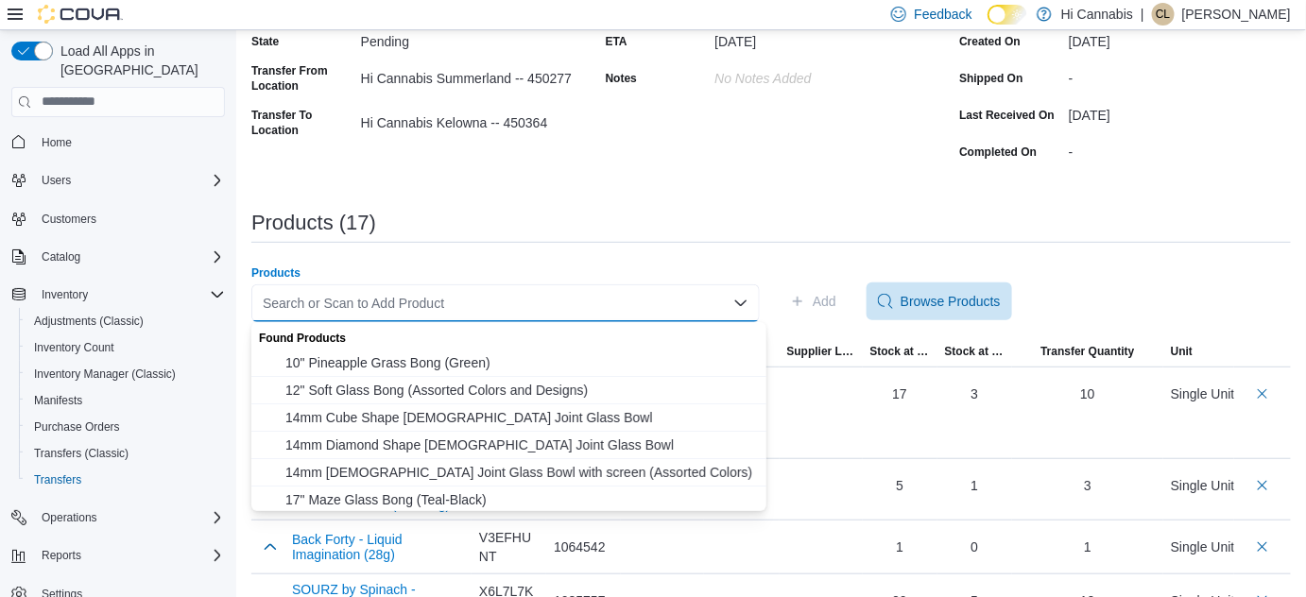
click at [684, 306] on div "Search or Scan to Add Product Combo box. Selected. Combo box input. Search or S…" at bounding box center [505, 303] width 508 height 38
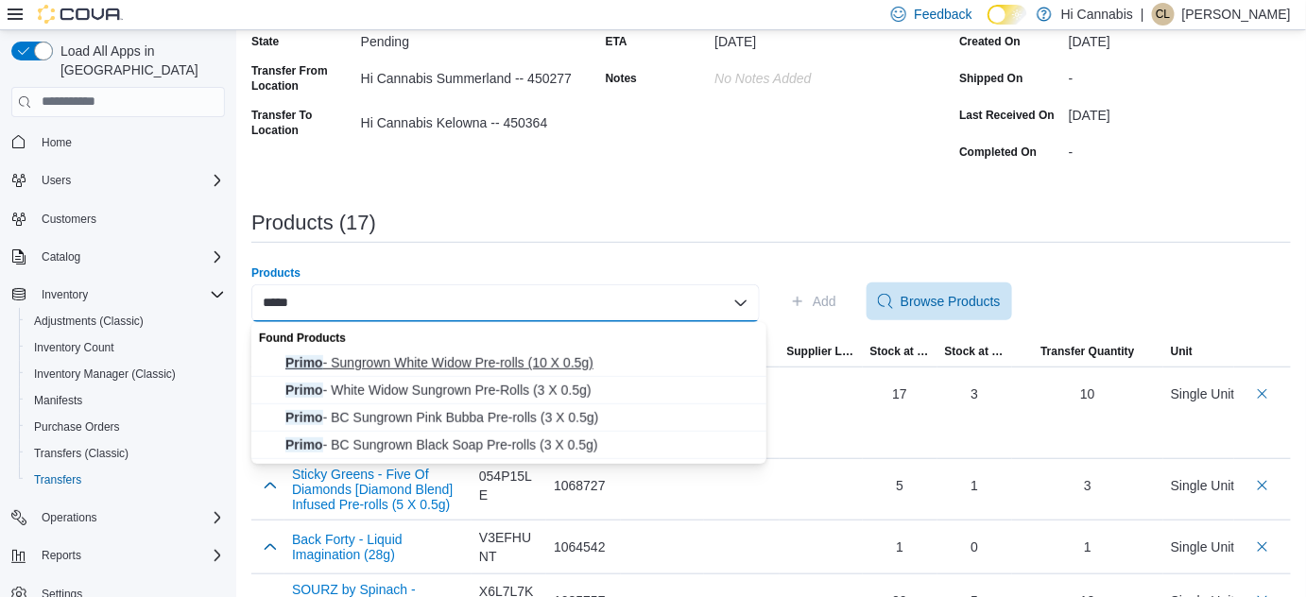
type input "*****"
click at [506, 364] on span "Primo - Sungrown White Widow Pre-rolls (10 X 0.5g)" at bounding box center [520, 362] width 470 height 19
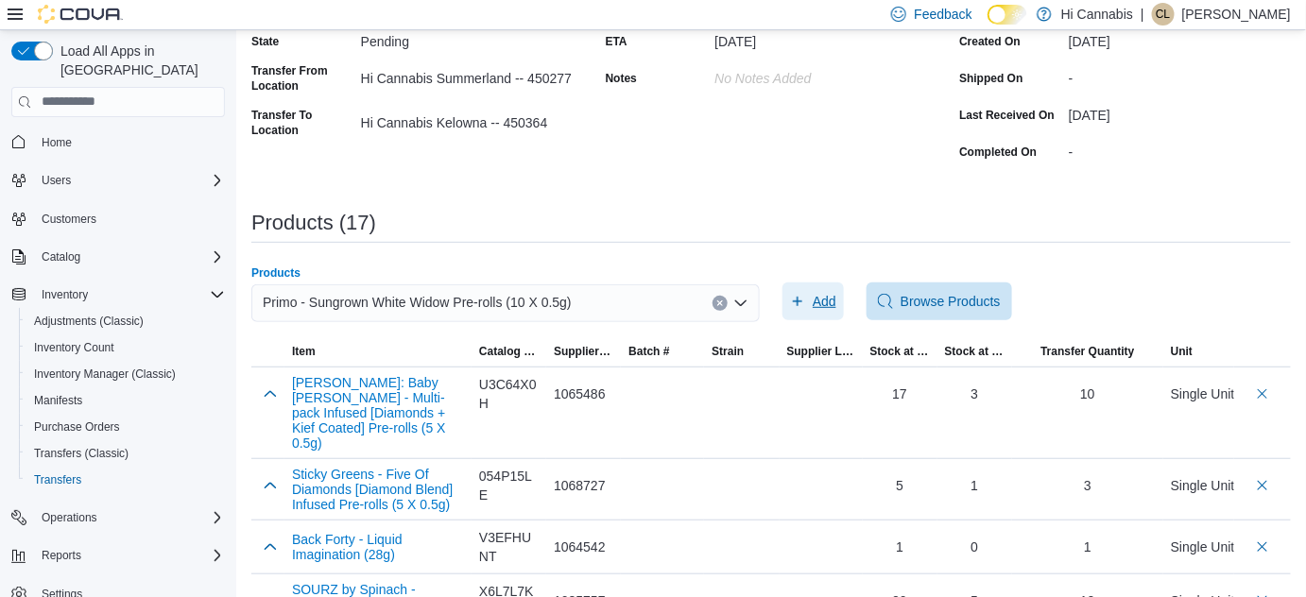
click at [815, 290] on span "Add" at bounding box center [813, 302] width 46 height 38
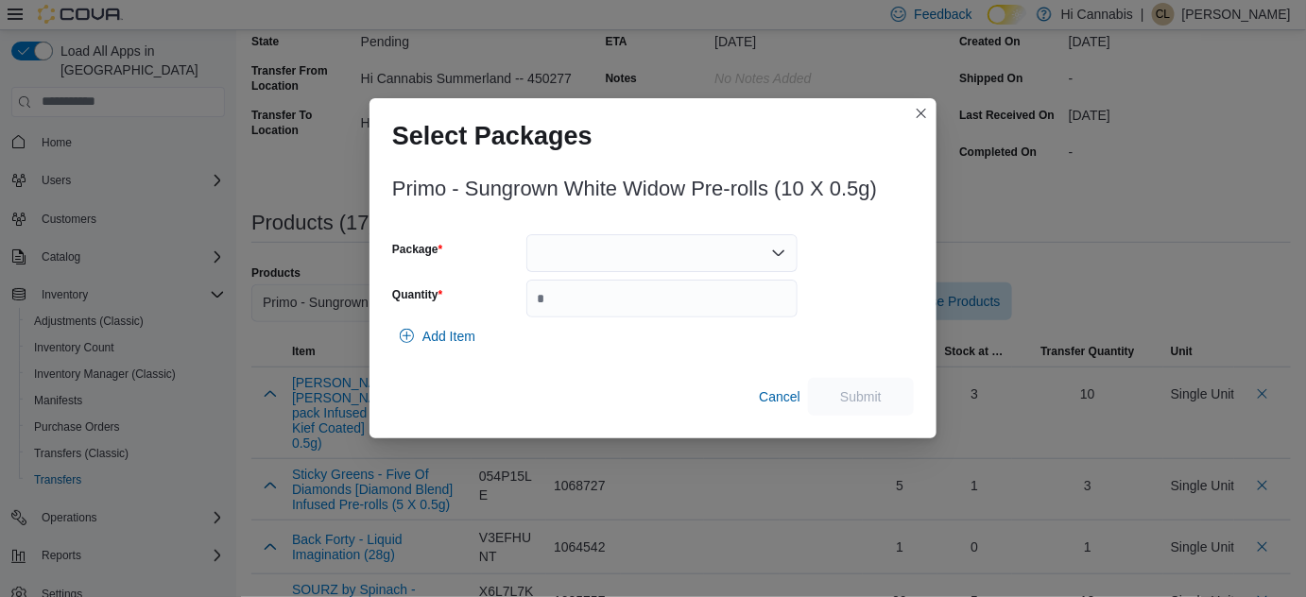
click at [583, 256] on div at bounding box center [661, 253] width 271 height 38
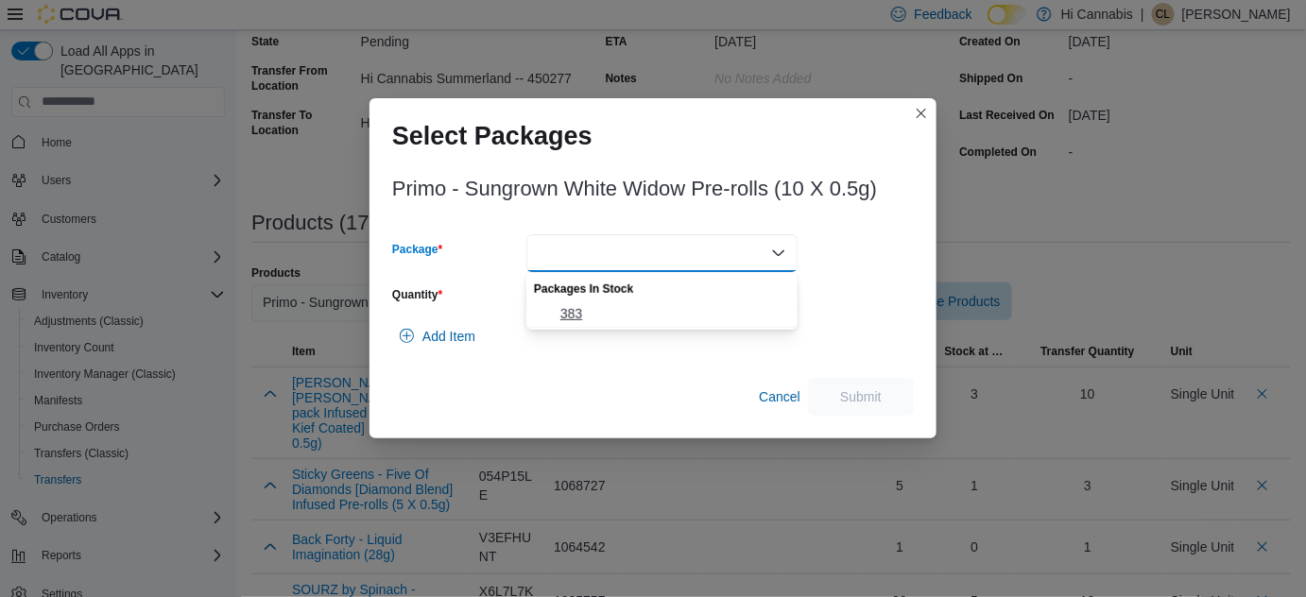
click at [578, 306] on span "383" at bounding box center [673, 313] width 226 height 19
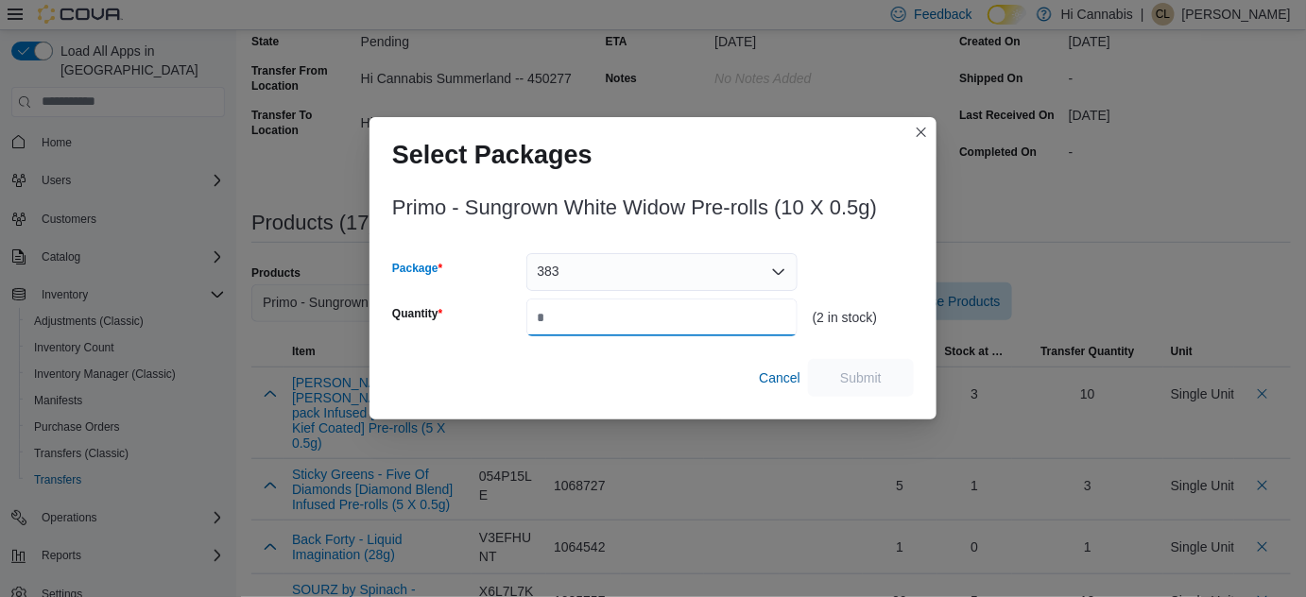
click at [614, 322] on input "Quantity" at bounding box center [661, 318] width 271 height 38
type input "*"
click at [782, 380] on span "Cancel" at bounding box center [780, 378] width 42 height 19
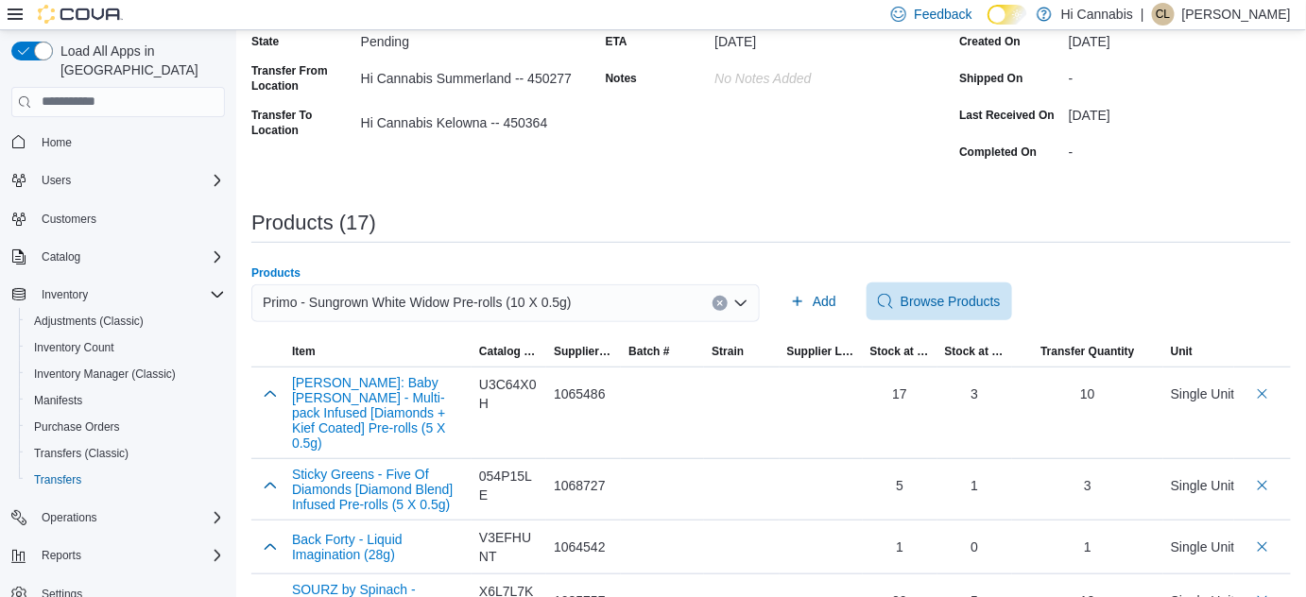
click at [726, 296] on button "Clear input" at bounding box center [720, 303] width 15 height 15
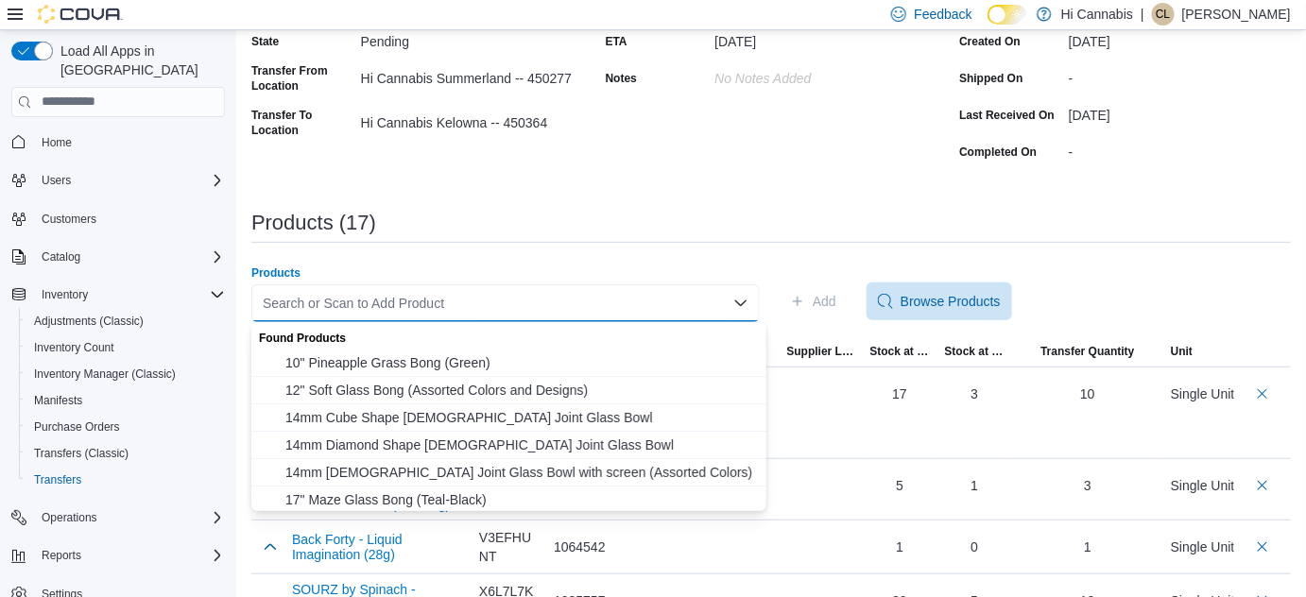
click at [656, 318] on div "Search or Scan to Add Product" at bounding box center [505, 303] width 508 height 38
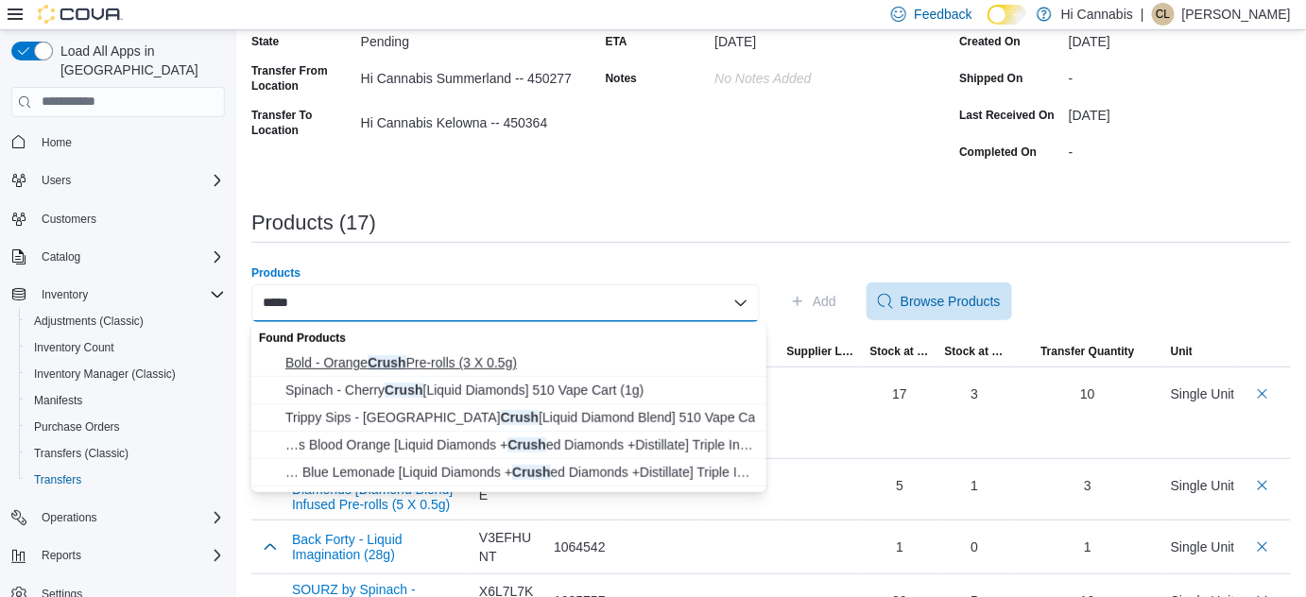
type input "*****"
click at [389, 362] on span "Bold - Orange Crush Pre-rolls (3 X 0.5g)" at bounding box center [520, 362] width 470 height 19
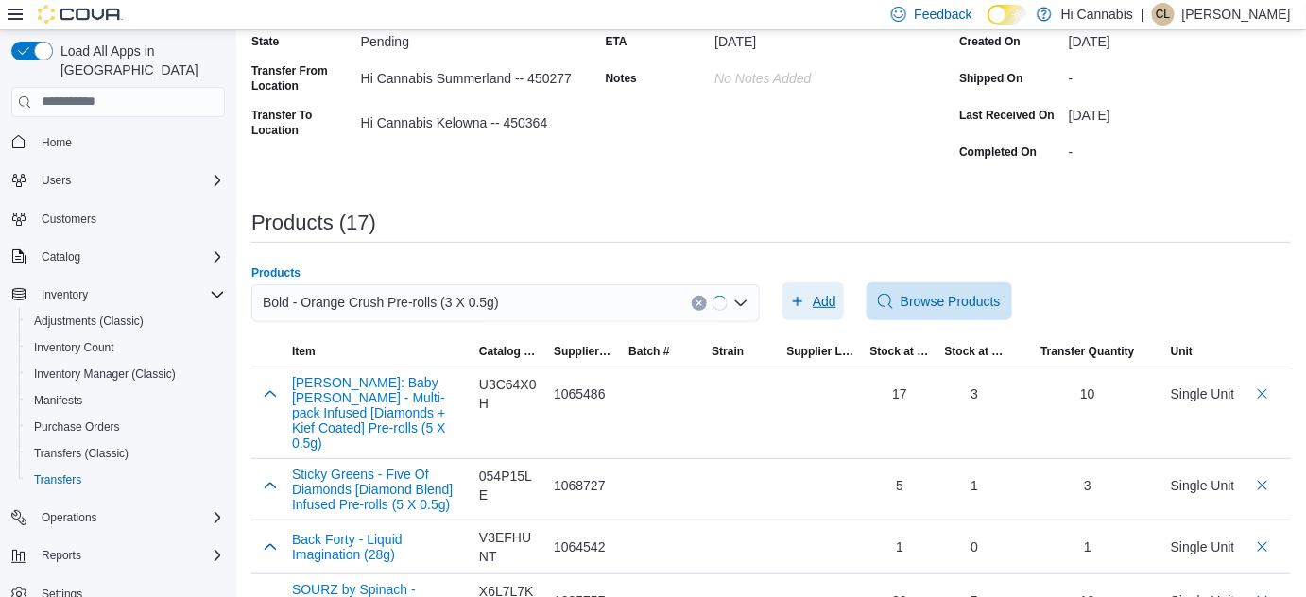
click at [832, 301] on span "Add" at bounding box center [825, 301] width 24 height 19
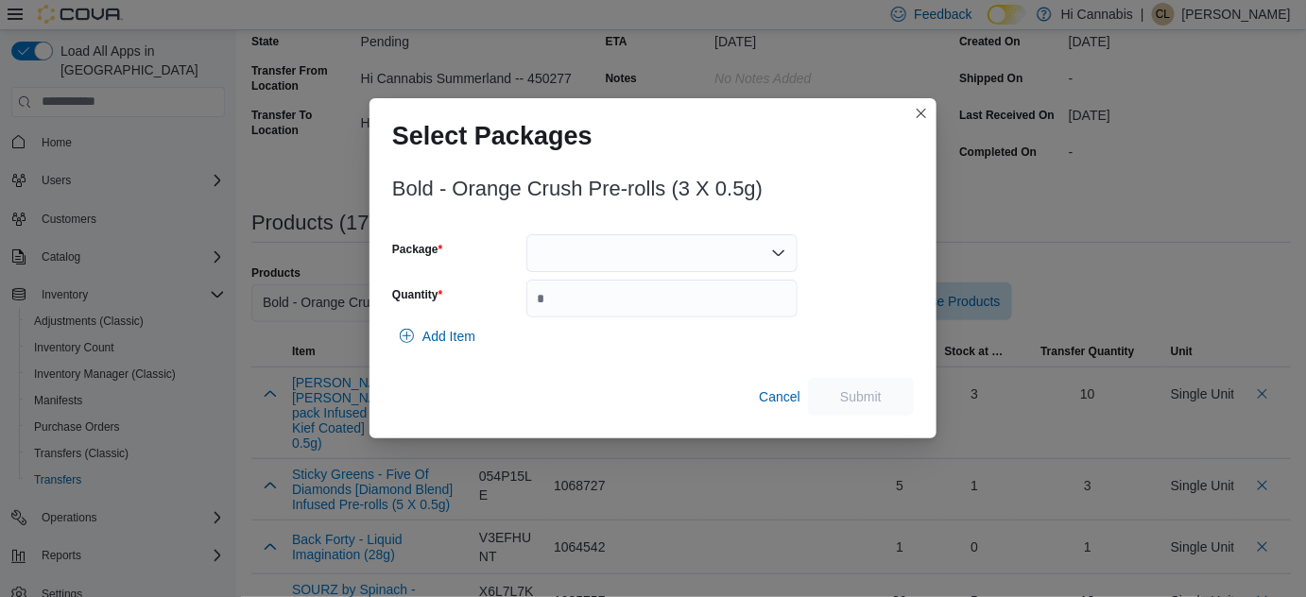
click at [595, 246] on div at bounding box center [661, 253] width 271 height 38
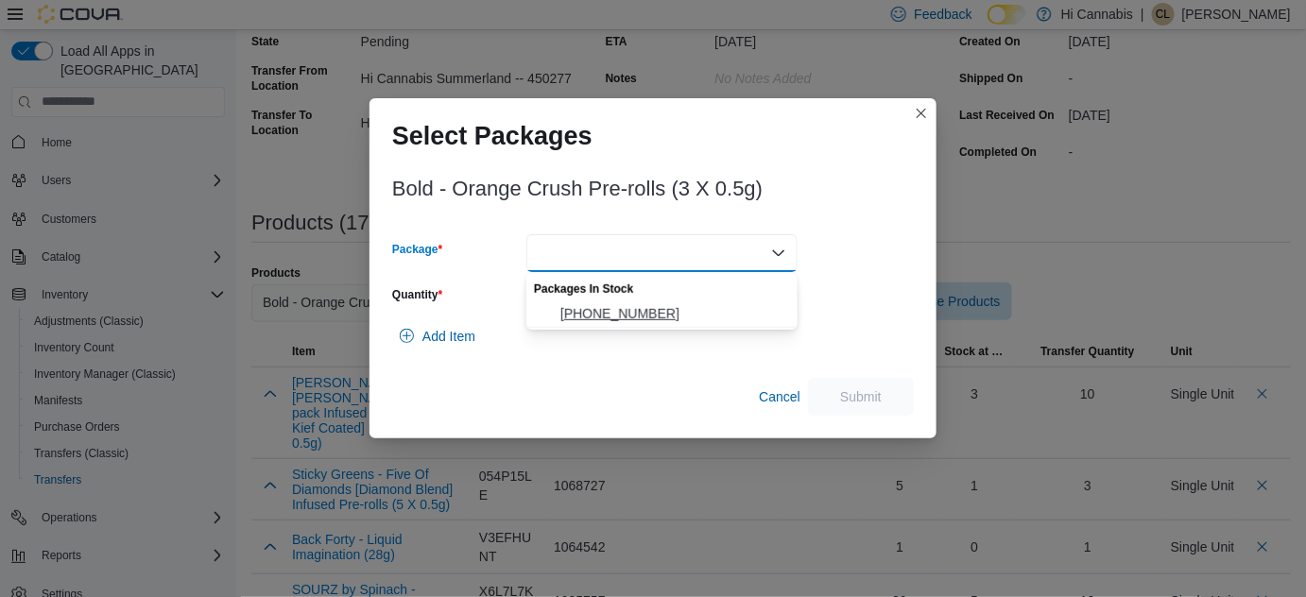
click at [579, 311] on span "1332-2505-01" at bounding box center [673, 313] width 226 height 19
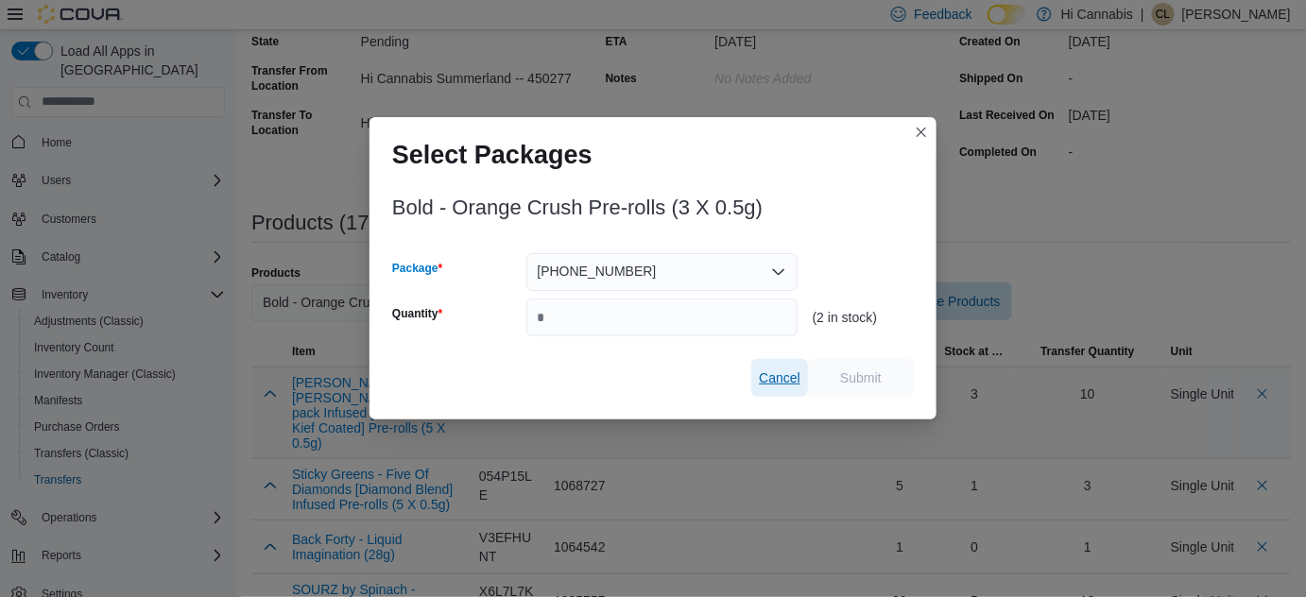
click at [754, 374] on button "Cancel" at bounding box center [779, 378] width 57 height 38
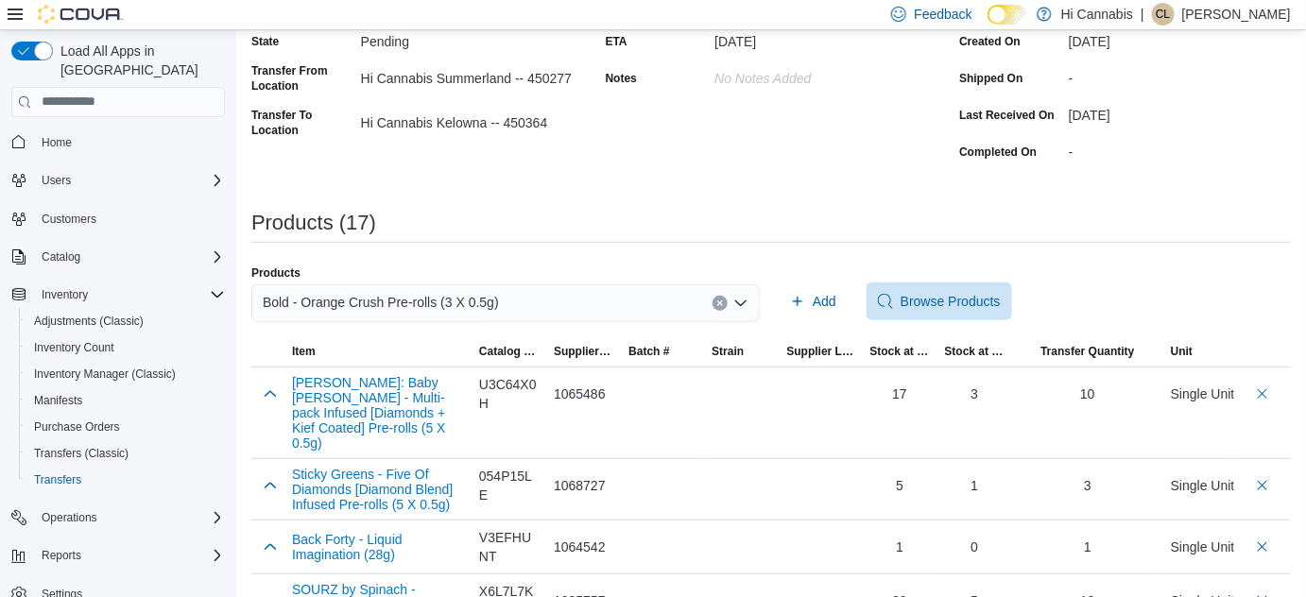
click at [722, 301] on icon "Clear input" at bounding box center [719, 303] width 5 height 5
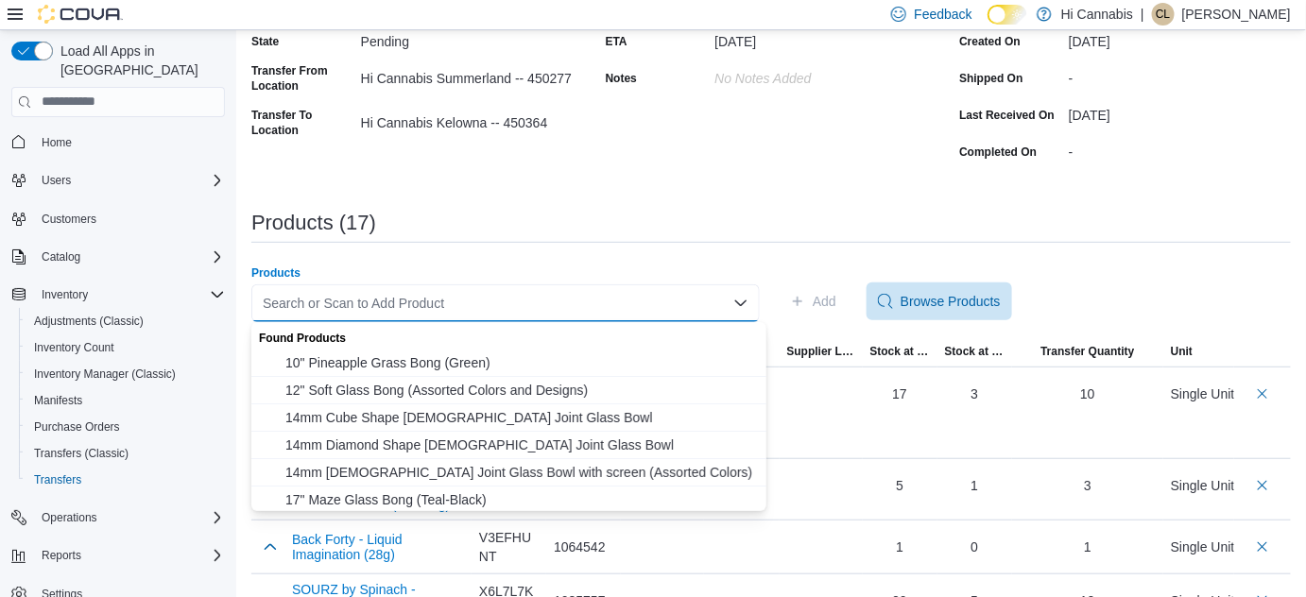
click at [647, 302] on div "Search or Scan to Add Product" at bounding box center [505, 303] width 508 height 38
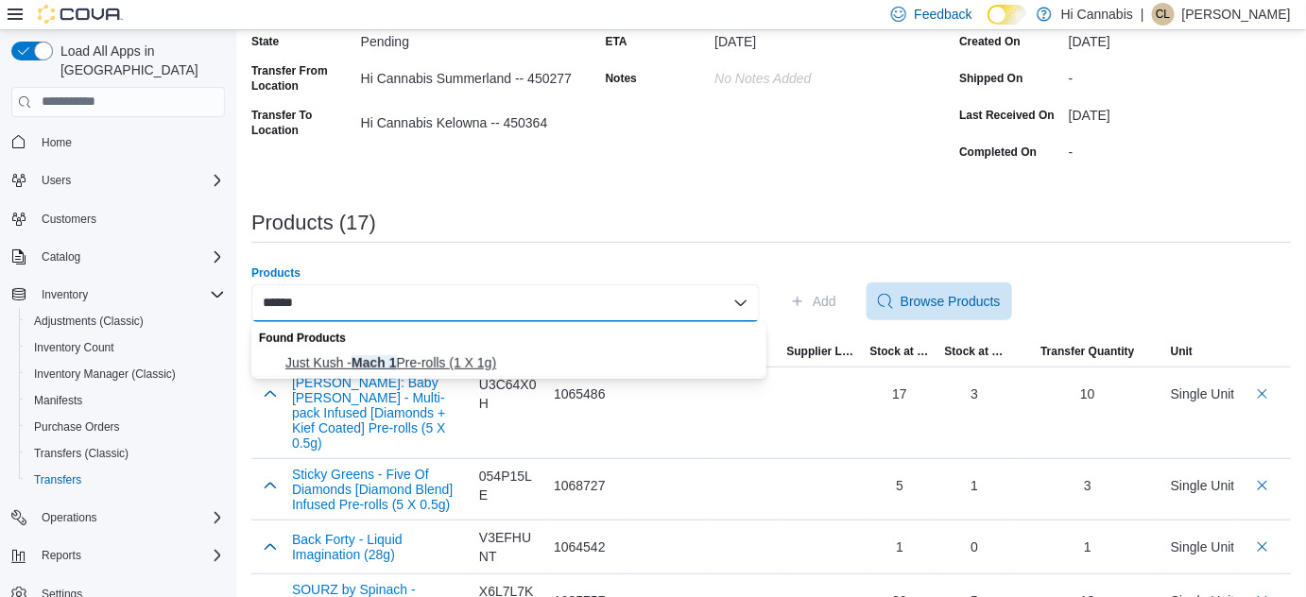
type input "******"
click at [476, 358] on span "Just Kush - Mach 1 Pre-rolls (1 X 1g)" at bounding box center [520, 362] width 470 height 19
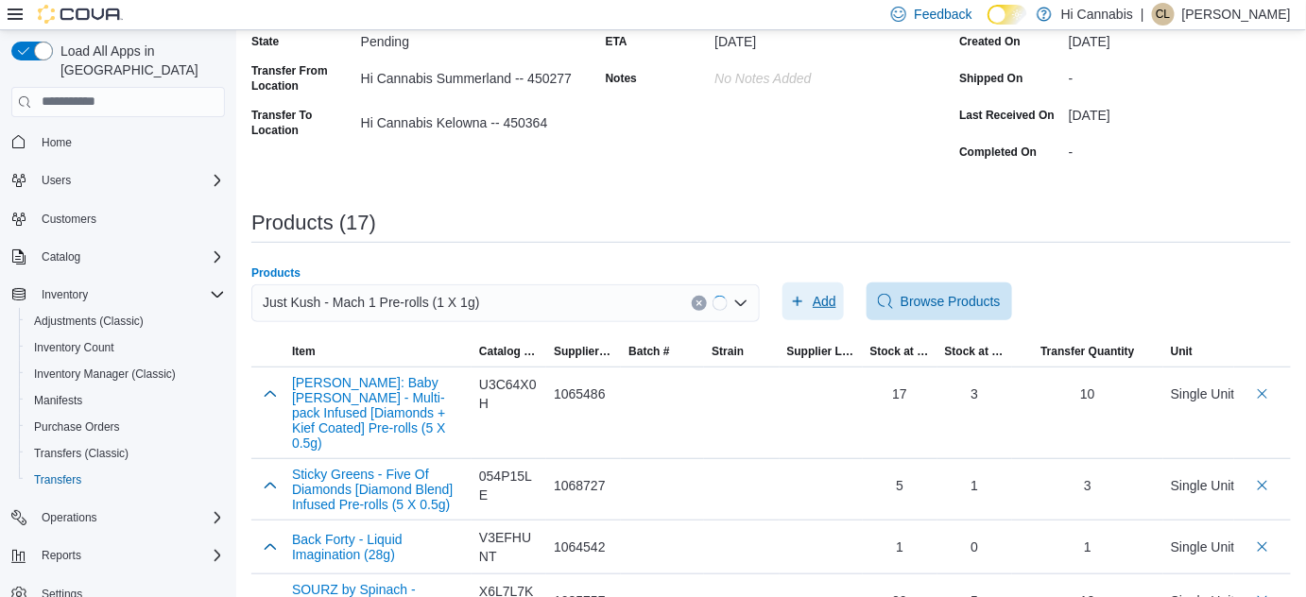
click at [825, 304] on span "Add" at bounding box center [825, 301] width 24 height 19
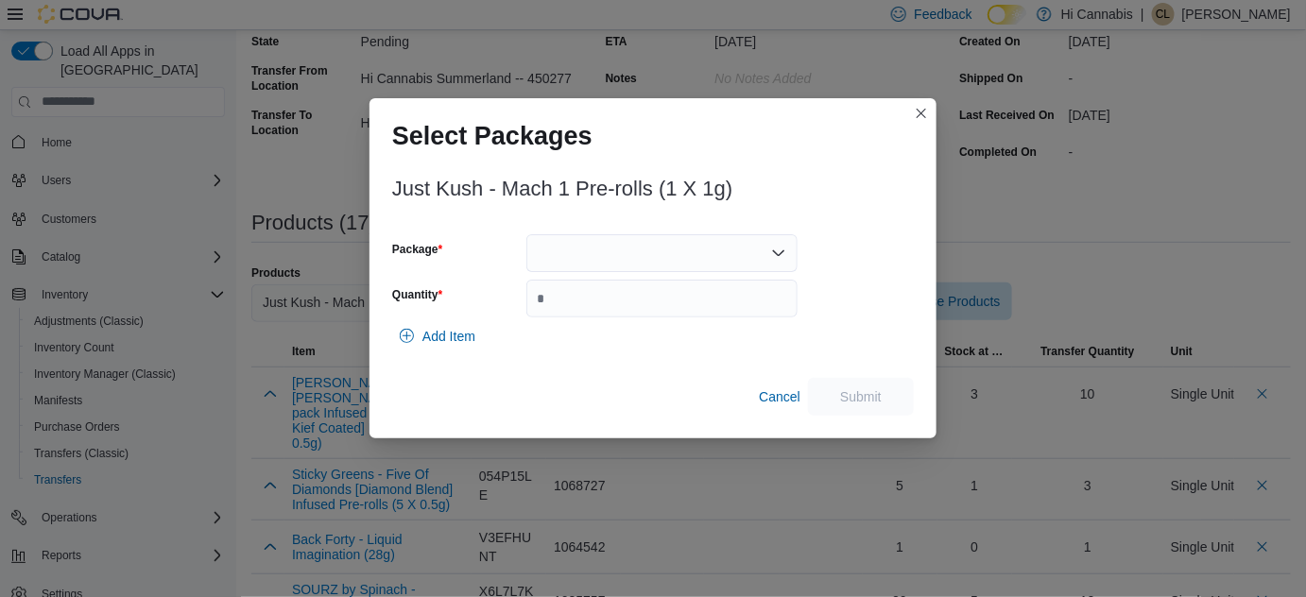
click at [688, 240] on div at bounding box center [661, 253] width 271 height 38
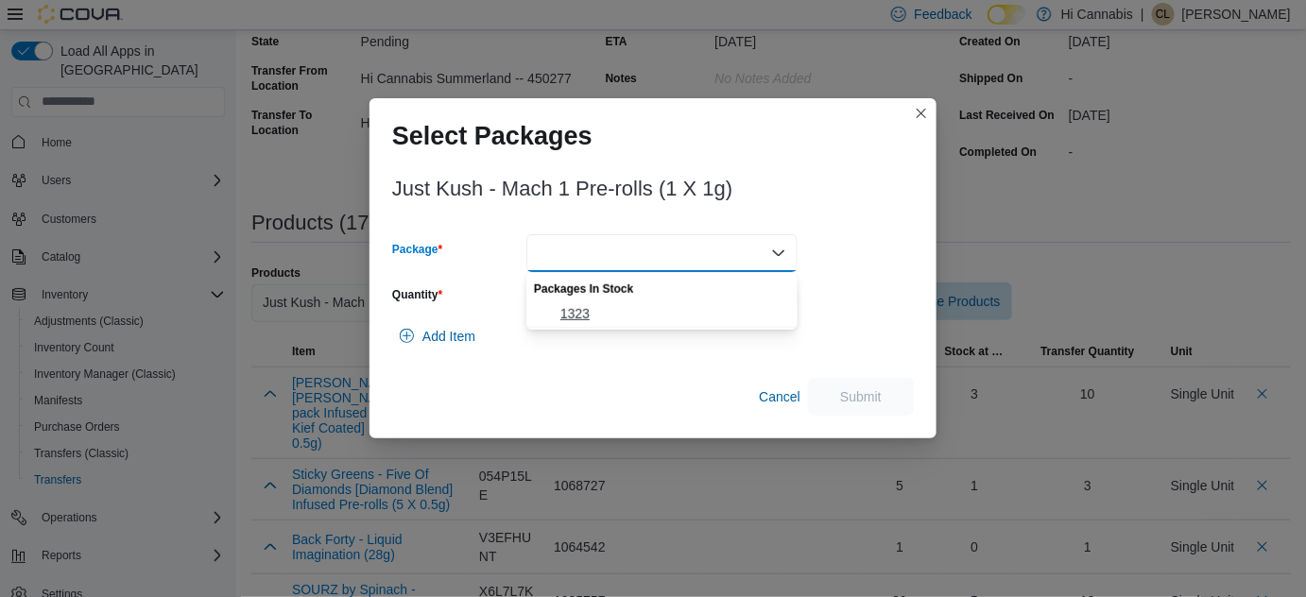
click at [615, 312] on span "1323" at bounding box center [673, 313] width 226 height 19
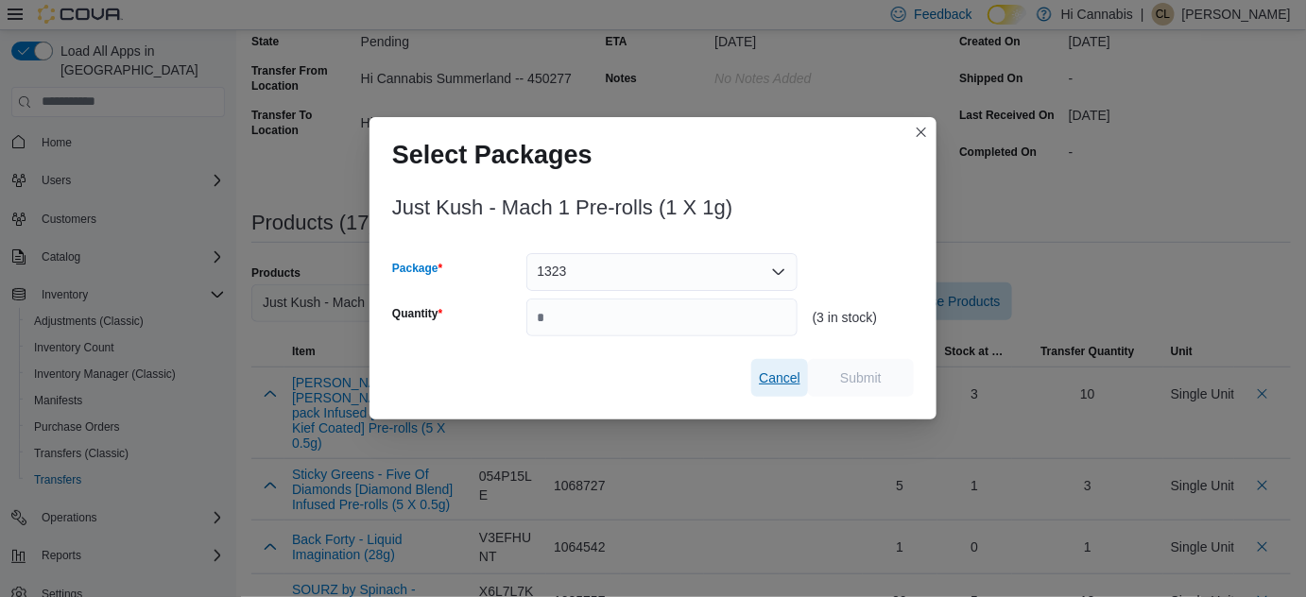
click at [790, 383] on span "Cancel" at bounding box center [780, 378] width 42 height 19
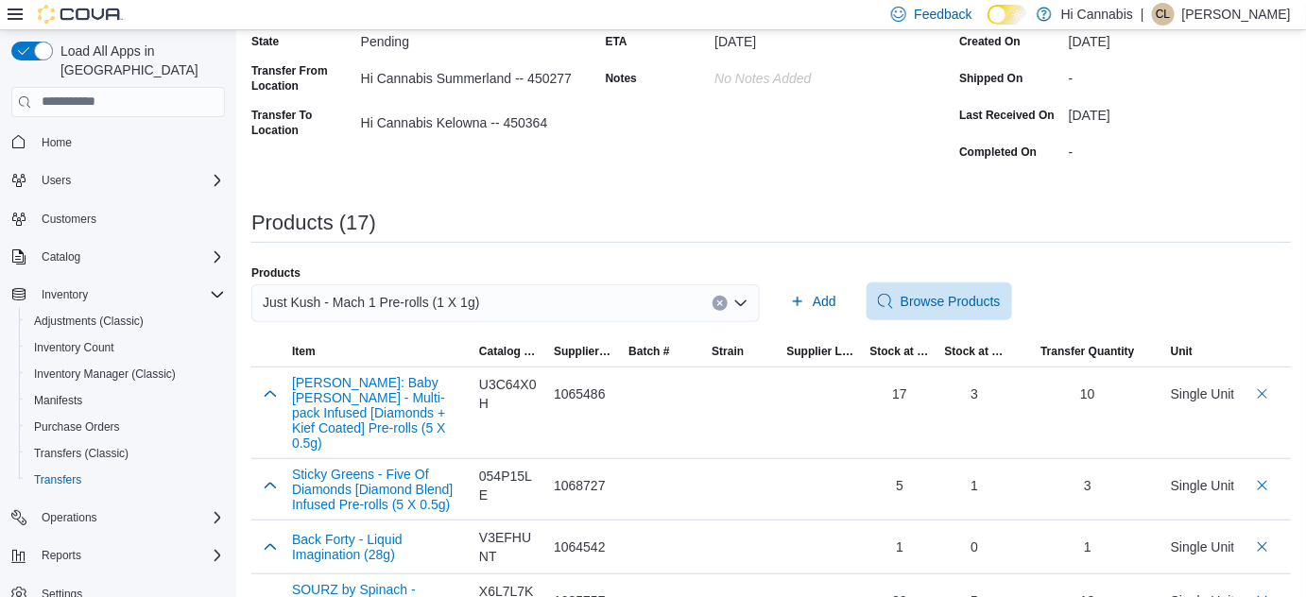
click at [724, 305] on icon "Clear input" at bounding box center [720, 304] width 8 height 8
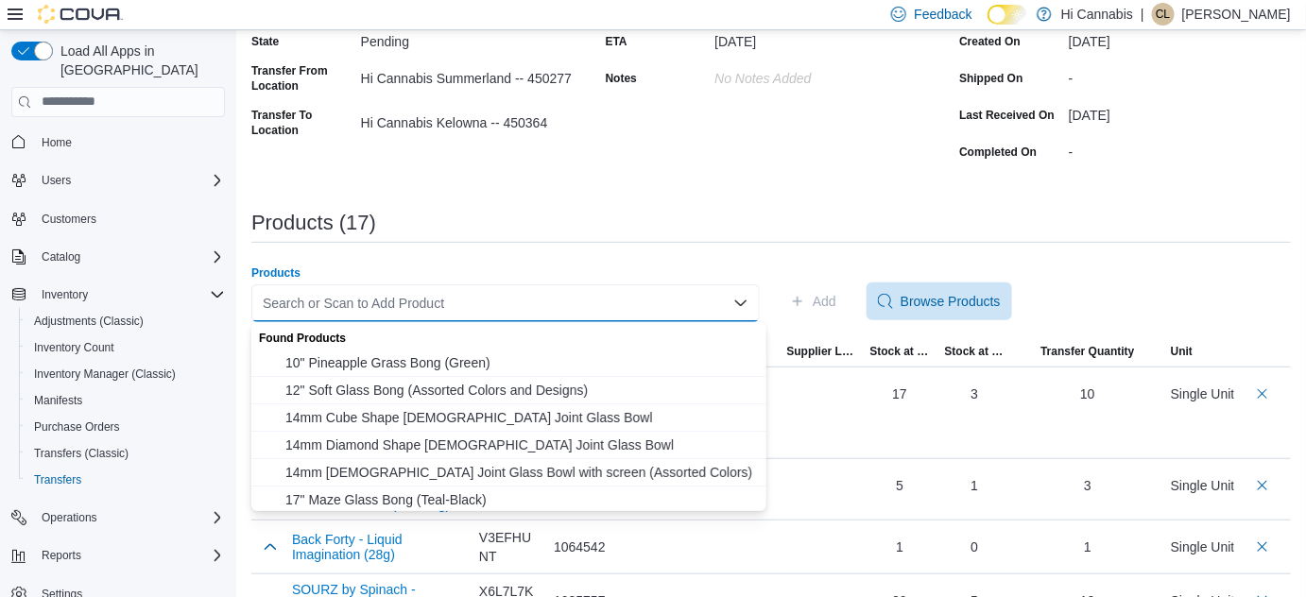
click at [649, 301] on div "Search or Scan to Add Product" at bounding box center [505, 303] width 508 height 38
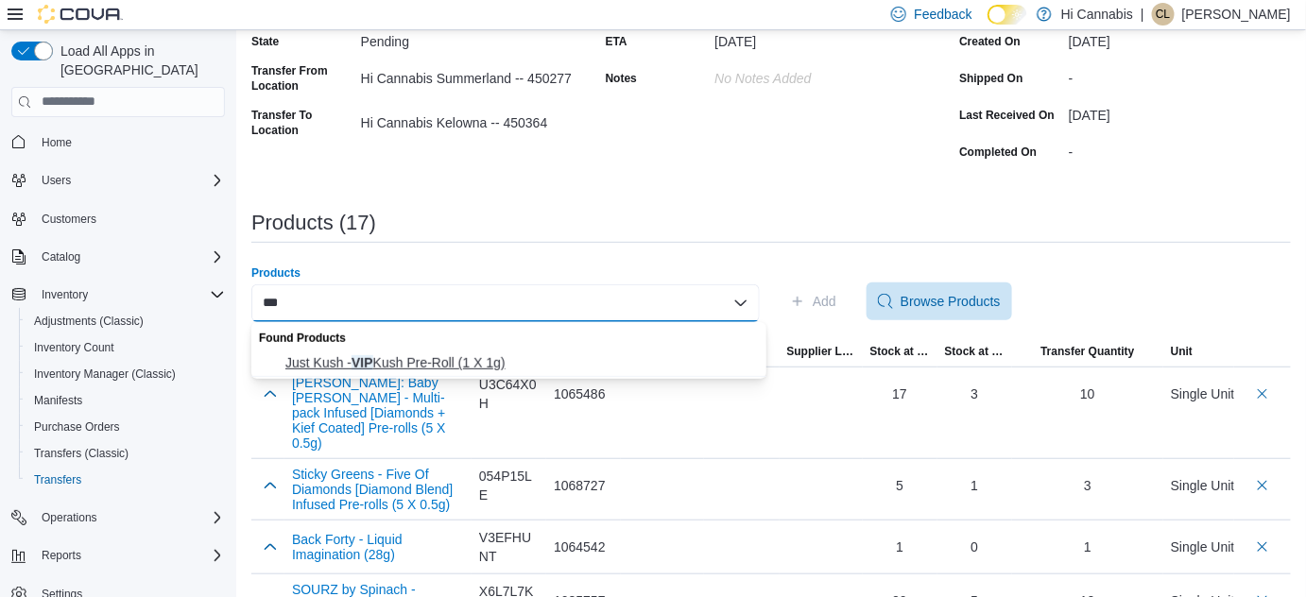
type input "***"
click at [426, 358] on span "Just Kush - VIP Kush Pre-Roll (1 X 1g)" at bounding box center [520, 362] width 470 height 19
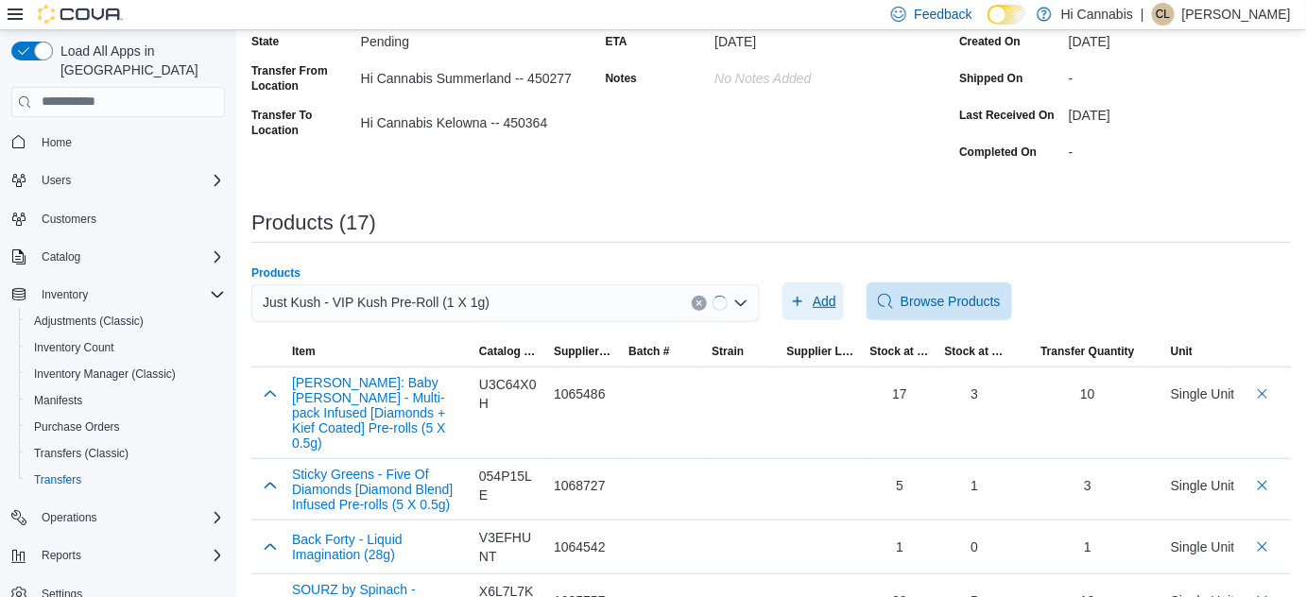
click at [817, 306] on span "Add" at bounding box center [813, 302] width 46 height 38
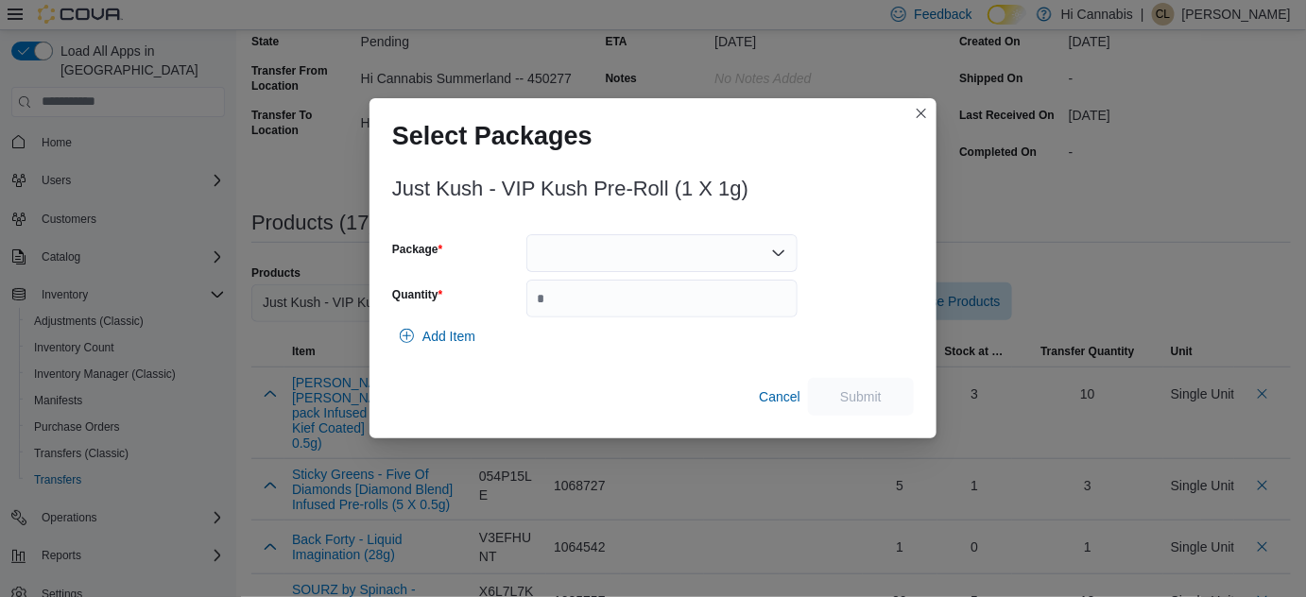
click at [647, 252] on div at bounding box center [661, 253] width 271 height 38
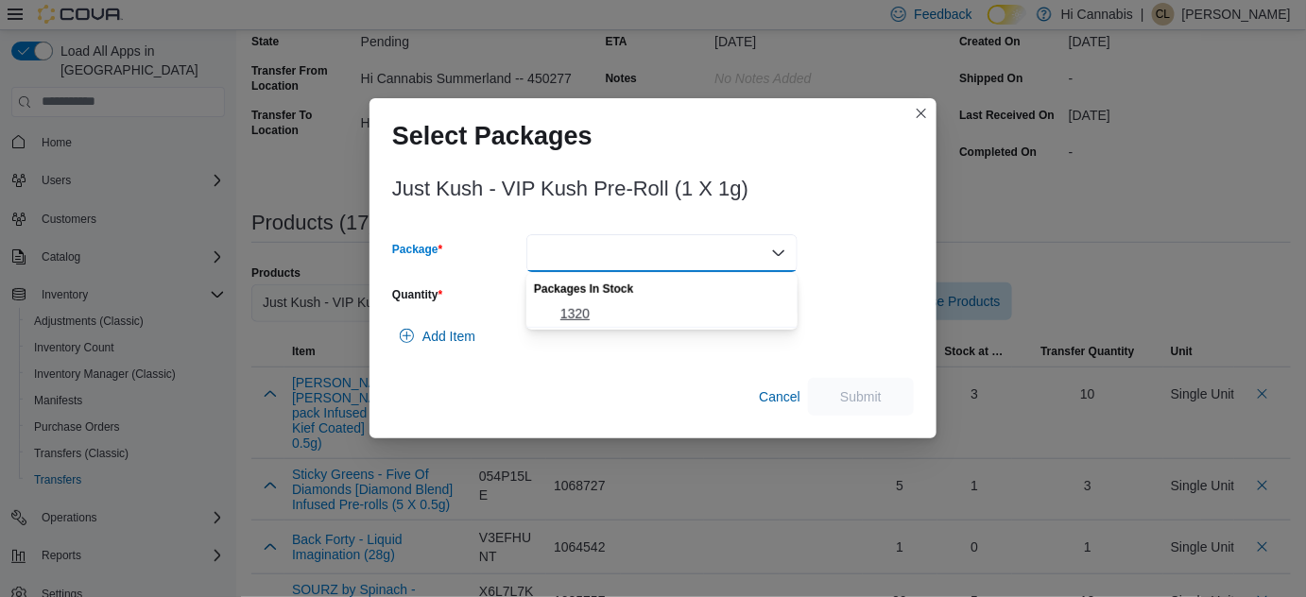
click at [622, 317] on span "1320" at bounding box center [673, 313] width 226 height 19
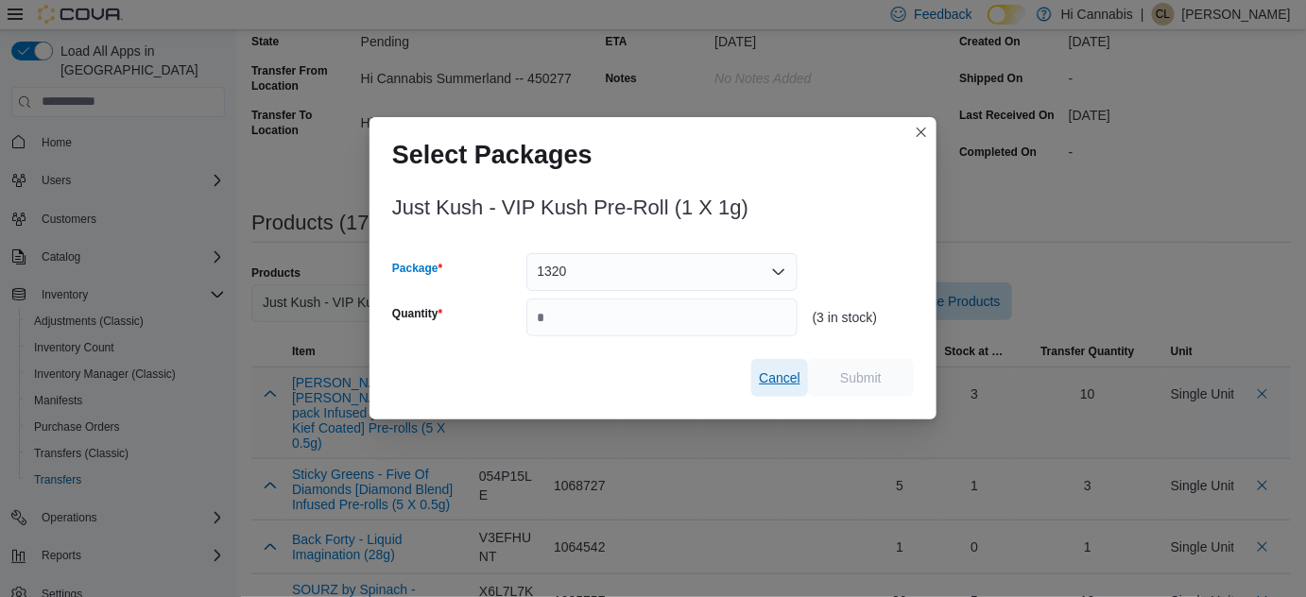
click at [799, 387] on span "Cancel" at bounding box center [780, 378] width 42 height 19
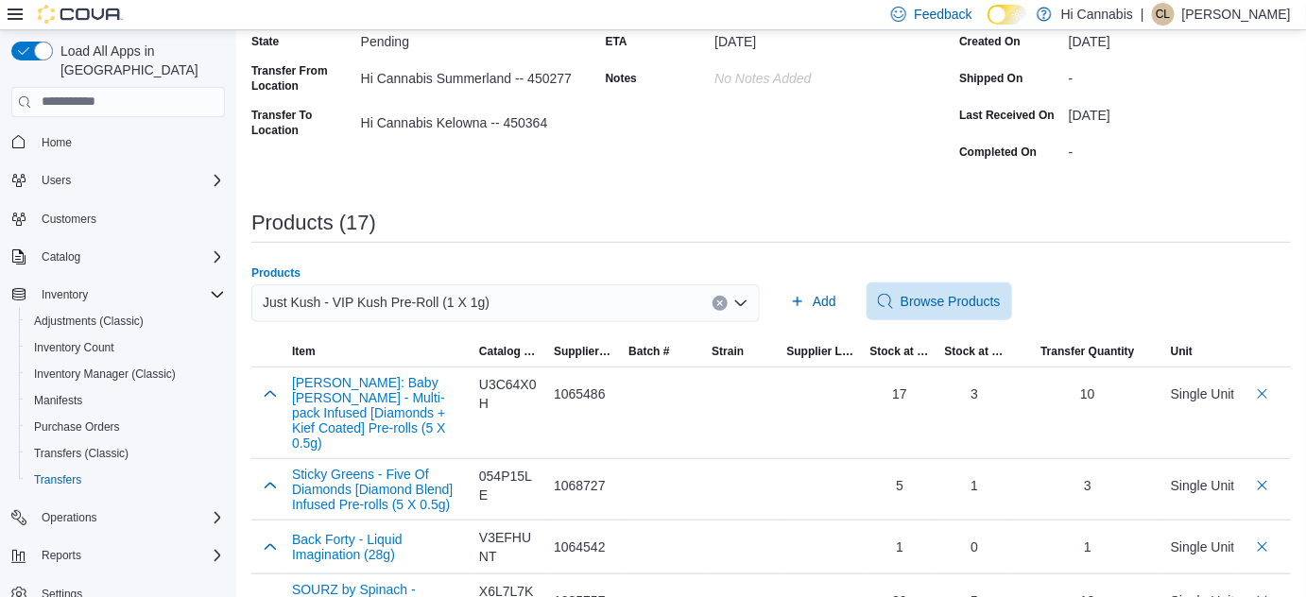
click at [728, 296] on button "Clear input" at bounding box center [720, 303] width 15 height 15
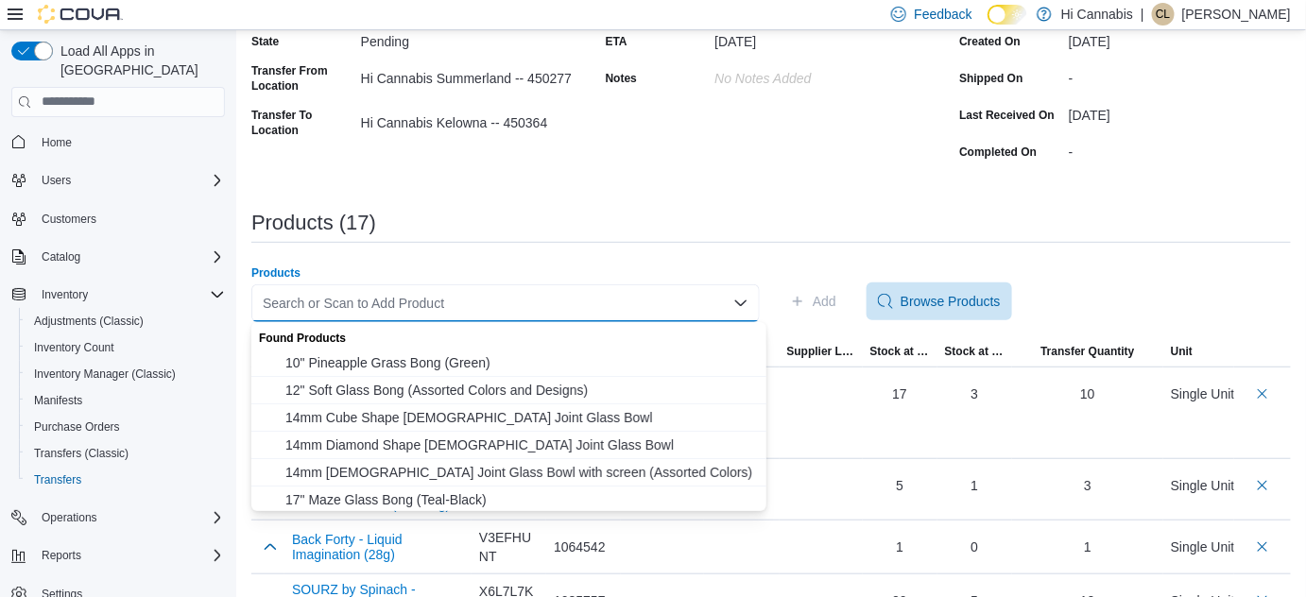
click at [606, 296] on div "Search or Scan to Add Product Combo box. Selected. Combo box input. Search or S…" at bounding box center [505, 303] width 508 height 38
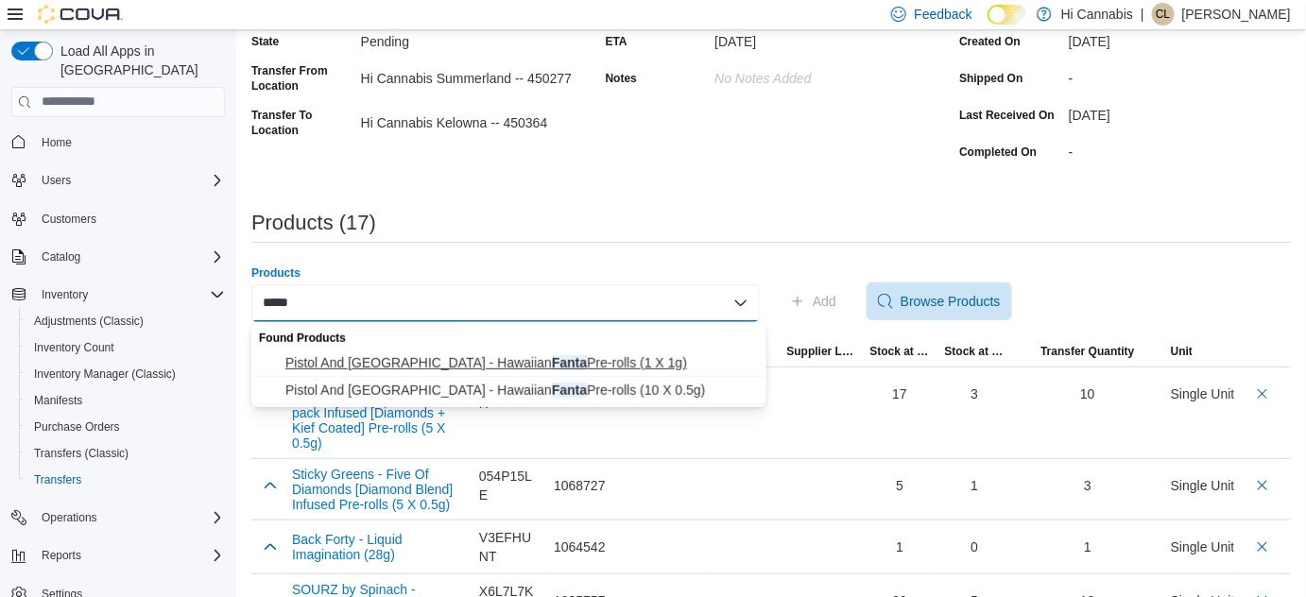
type input "*****"
click at [535, 354] on span "Pistol And Paris - Hawaiian Fanta Pre-rolls (1 X 1g)" at bounding box center [520, 362] width 470 height 19
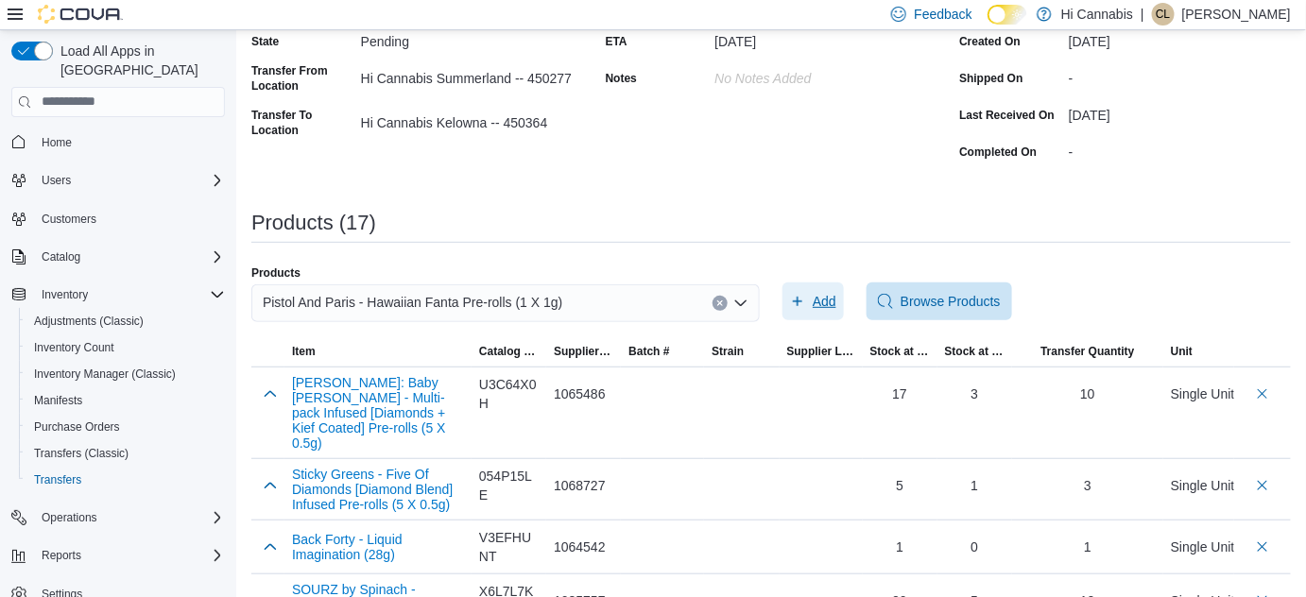
click at [828, 295] on span "Add" at bounding box center [825, 301] width 24 height 19
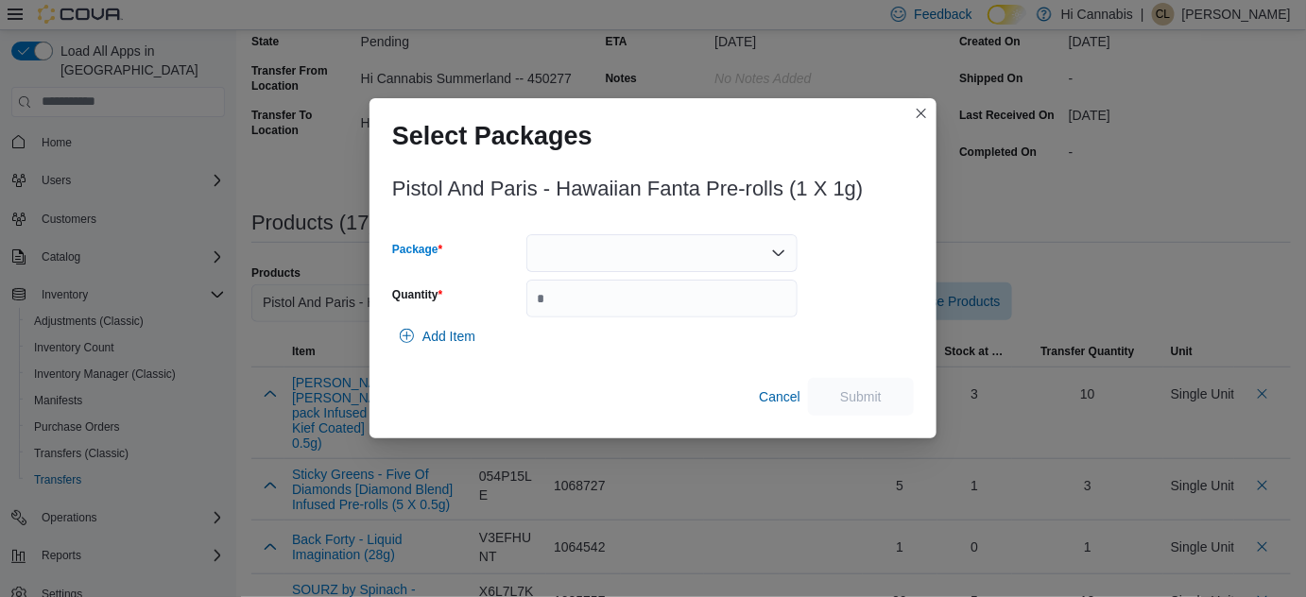
click at [731, 252] on div at bounding box center [661, 253] width 271 height 38
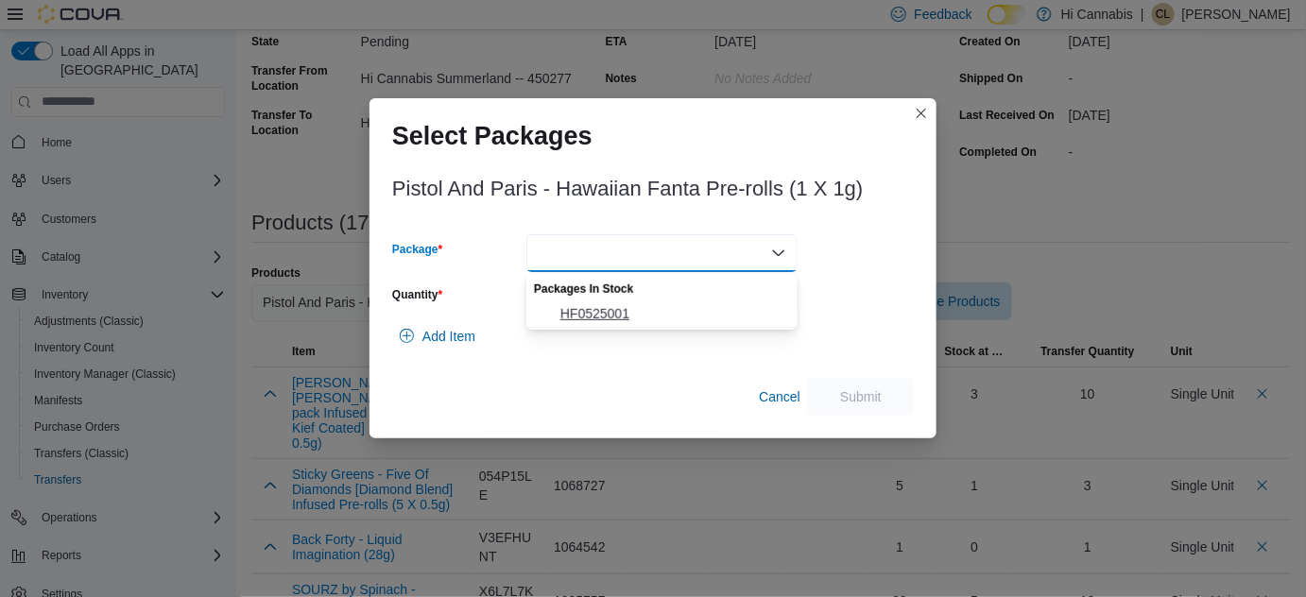
click at [670, 318] on span "HF0525001" at bounding box center [673, 313] width 226 height 19
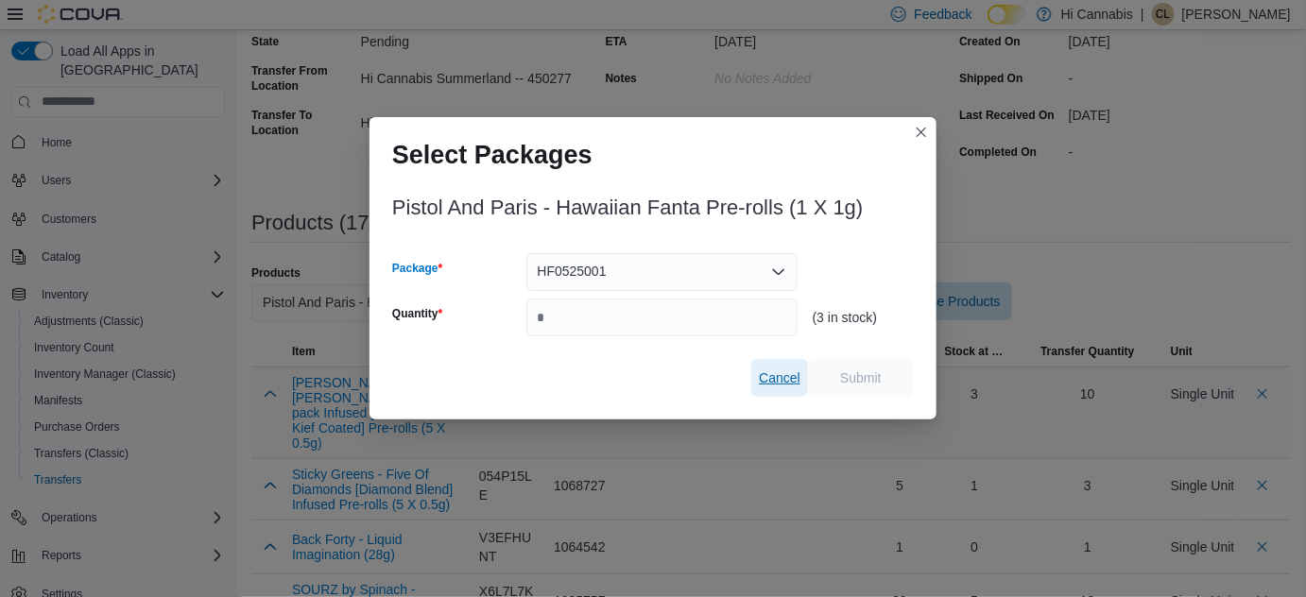
click at [790, 394] on span "Cancel" at bounding box center [780, 378] width 42 height 38
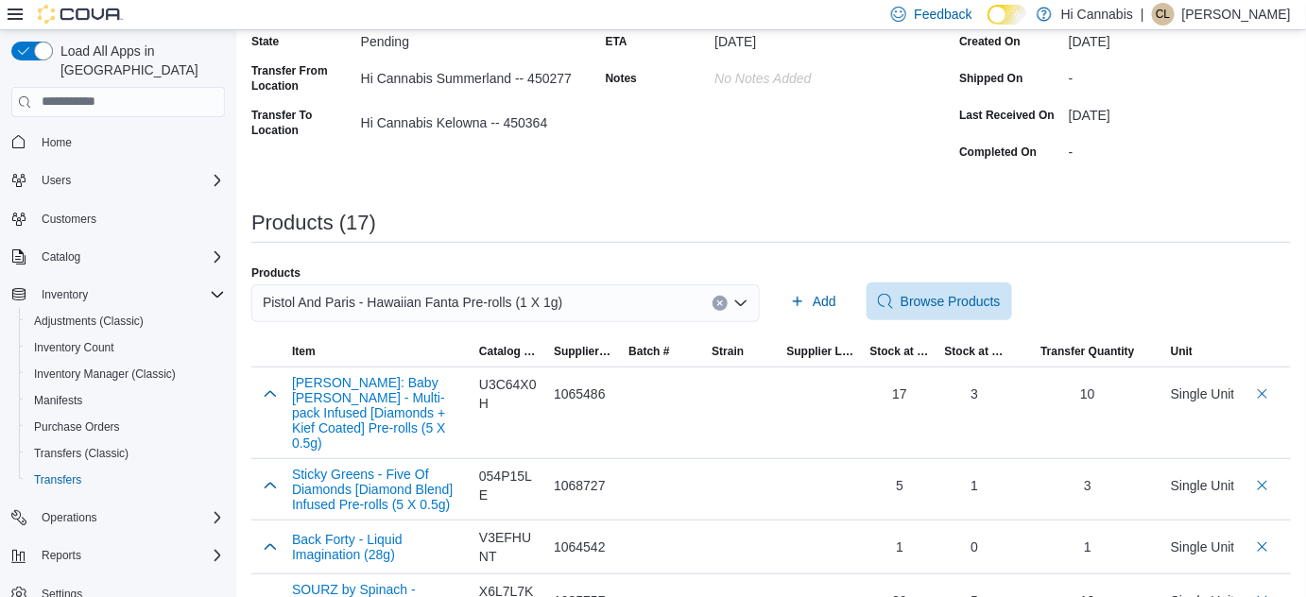
click at [724, 304] on icon "Clear input" at bounding box center [720, 304] width 8 height 8
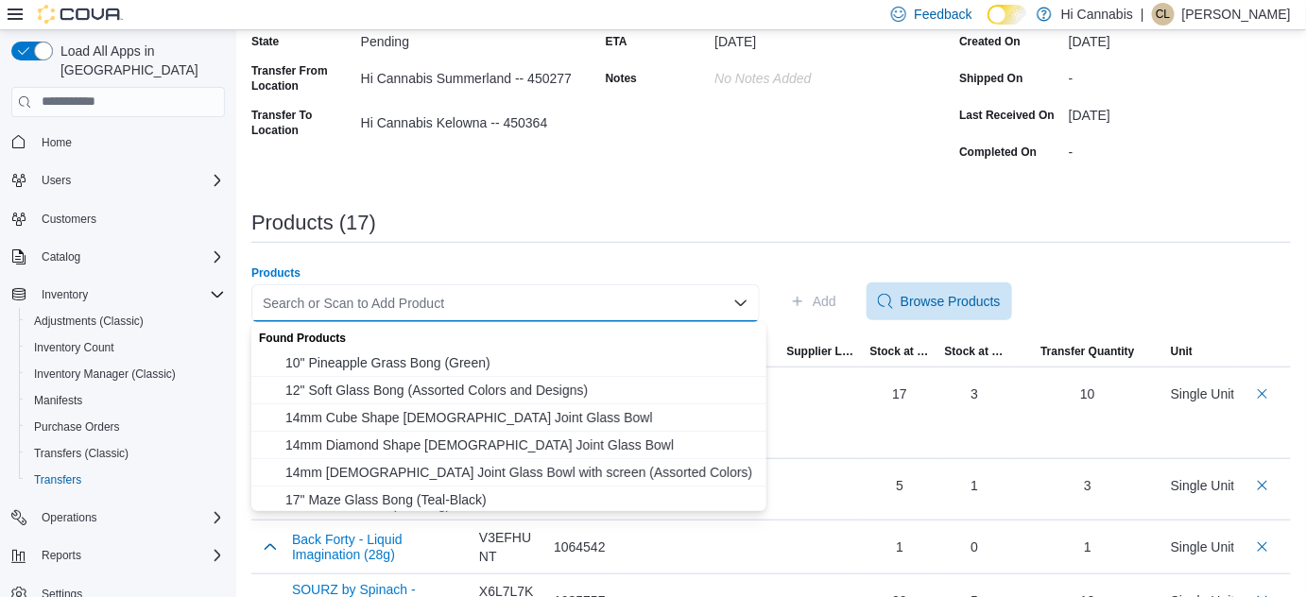
click at [680, 311] on div "Search or Scan to Add Product" at bounding box center [505, 303] width 508 height 38
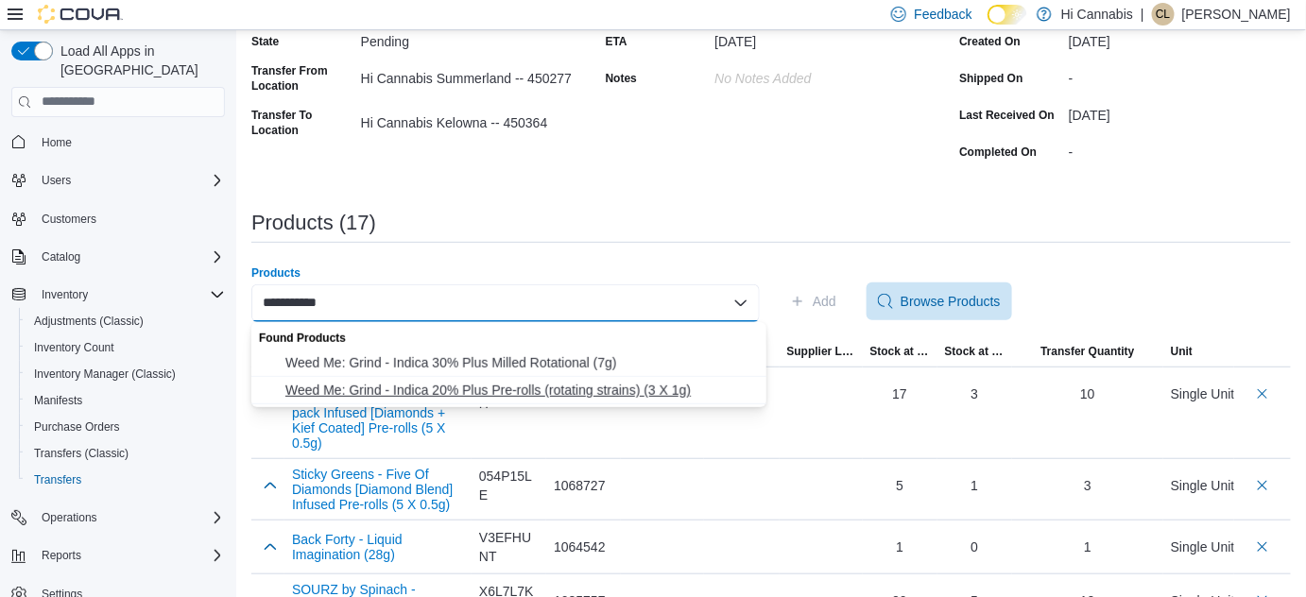
type input "**********"
click at [522, 387] on span "Weed Me: Grind - Indica 20% Plus Pre-rolls (rotating strains) (3 X 1g)" at bounding box center [520, 390] width 470 height 19
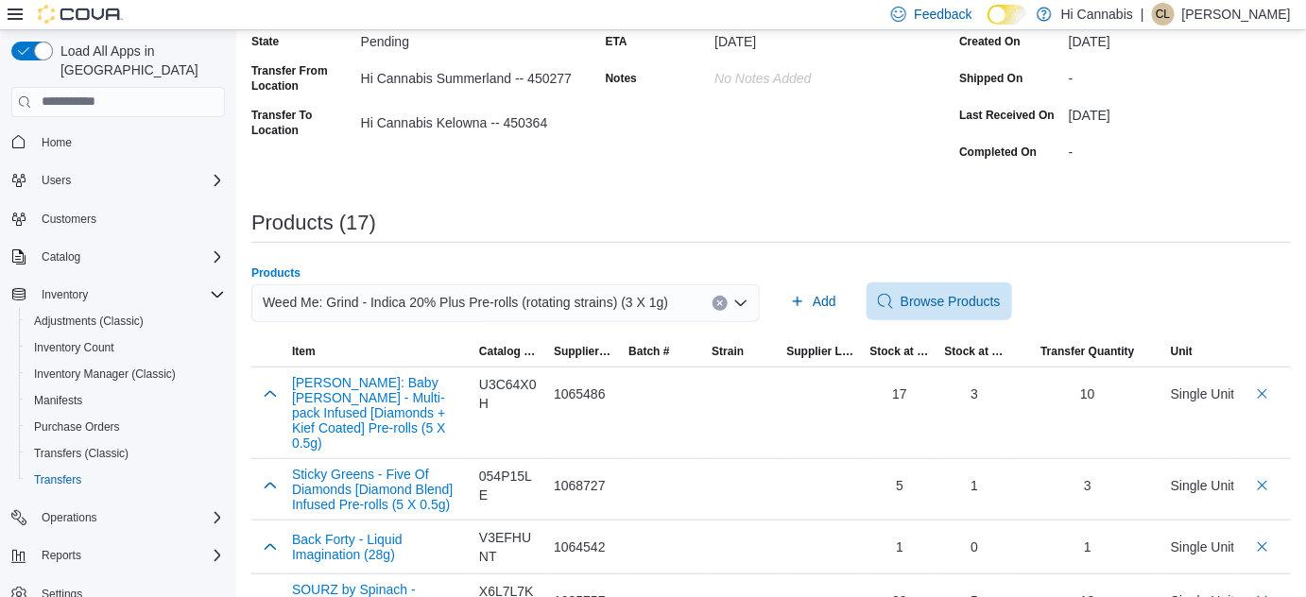
drag, startPoint x: 954, startPoint y: 198, endPoint x: 911, endPoint y: 251, distance: 67.9
click at [824, 309] on span "Add" at bounding box center [825, 301] width 24 height 19
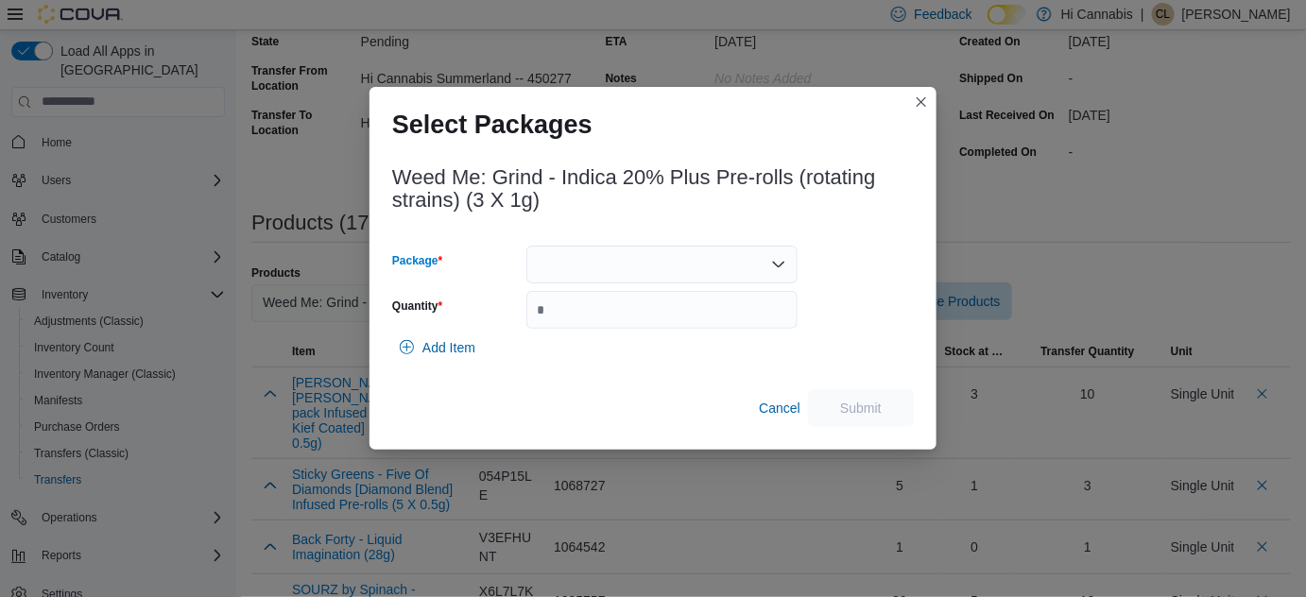
click at [712, 264] on div at bounding box center [661, 265] width 271 height 38
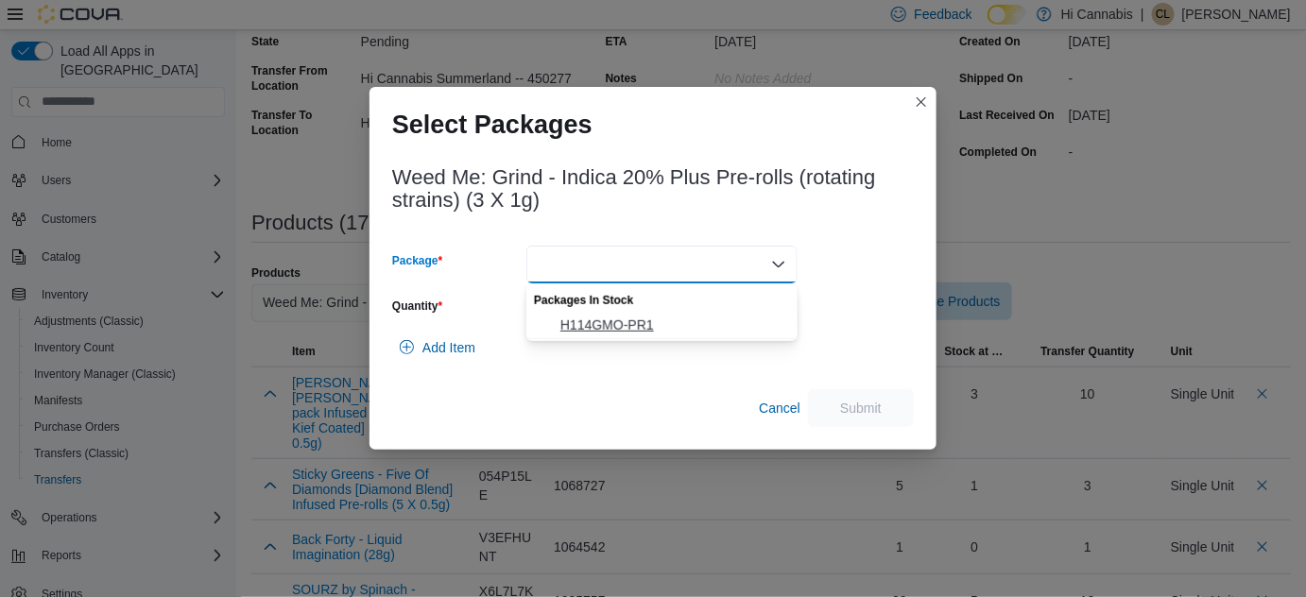
click at [692, 319] on span "H114GMO-PR1" at bounding box center [673, 325] width 226 height 19
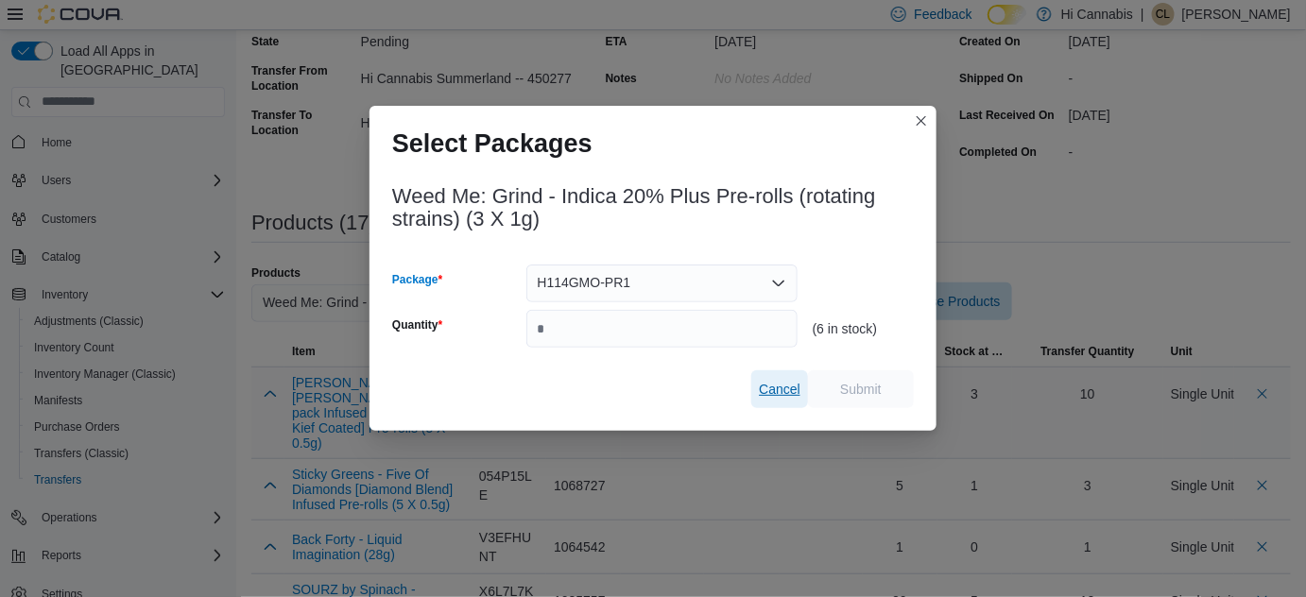
click at [760, 382] on button "Cancel" at bounding box center [779, 389] width 57 height 38
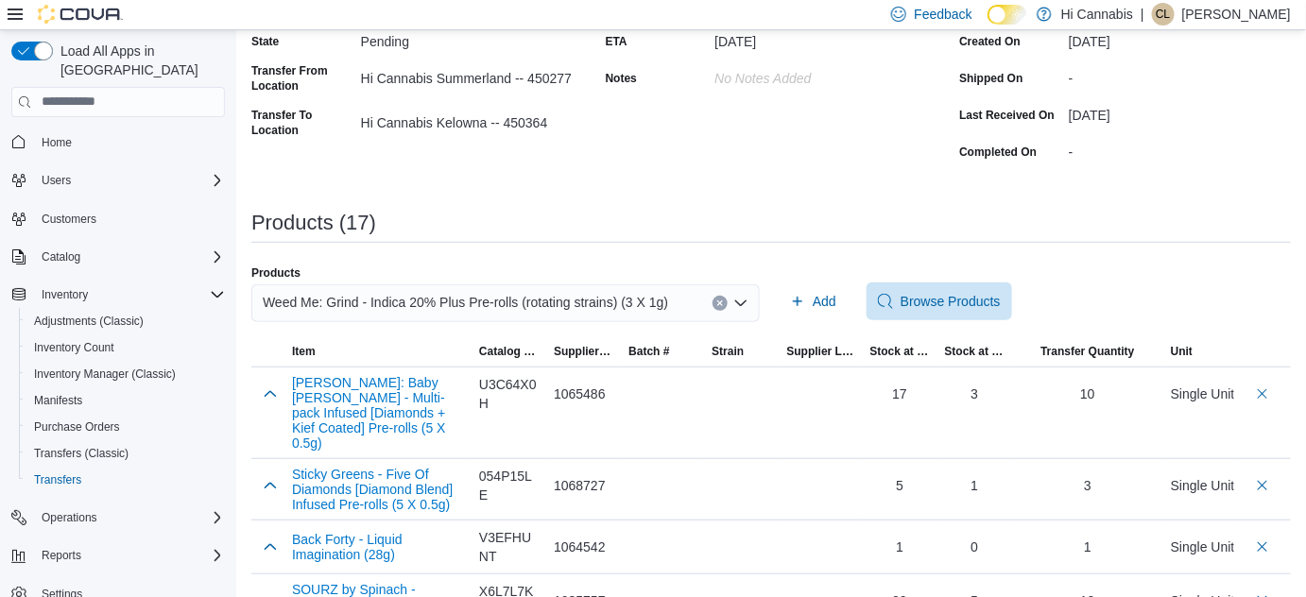
click at [722, 301] on icon "Clear input" at bounding box center [719, 303] width 5 height 5
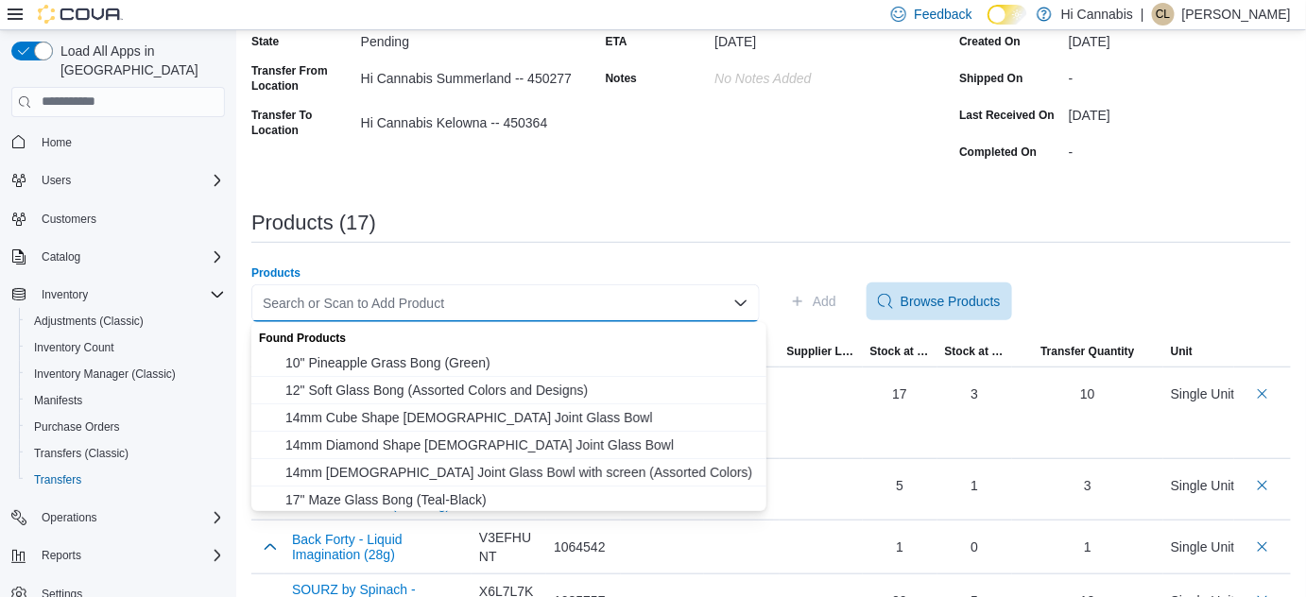
click at [646, 302] on div "Search or Scan to Add Product Combo box. Selected. Combo box input. Search or S…" at bounding box center [505, 303] width 508 height 38
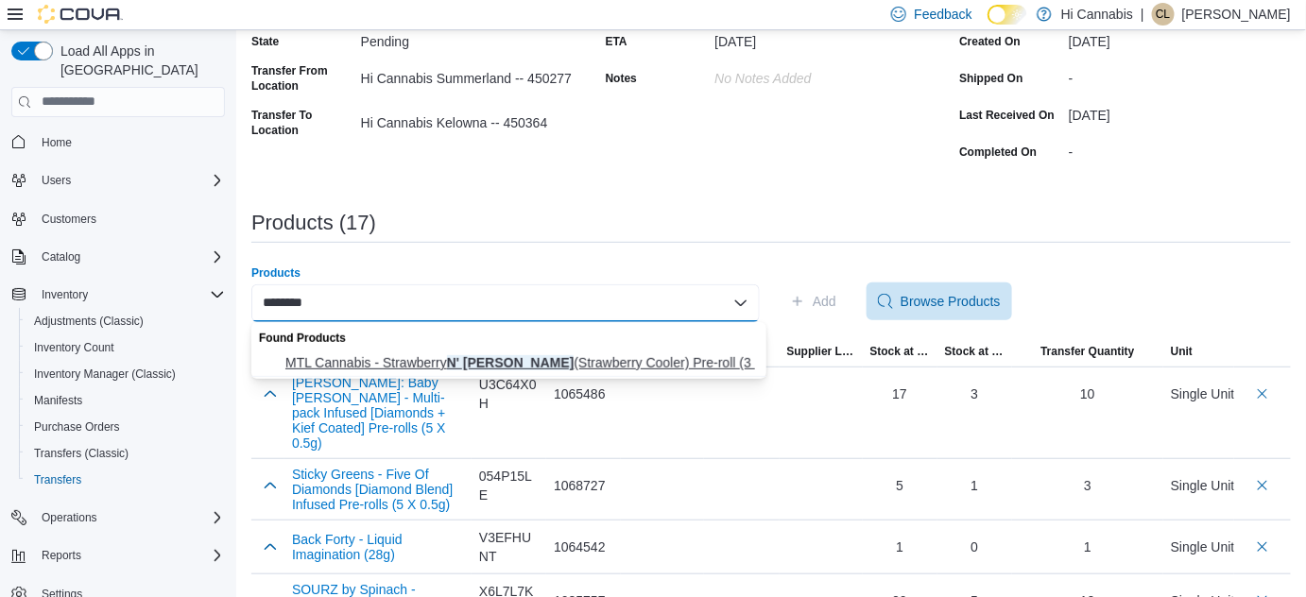
type input "********"
click at [598, 353] on span "MTL Cannabis - Strawberry N' Mintz (Strawberry Cooler) Pre-roll (3 X 0.5g)" at bounding box center [520, 362] width 470 height 19
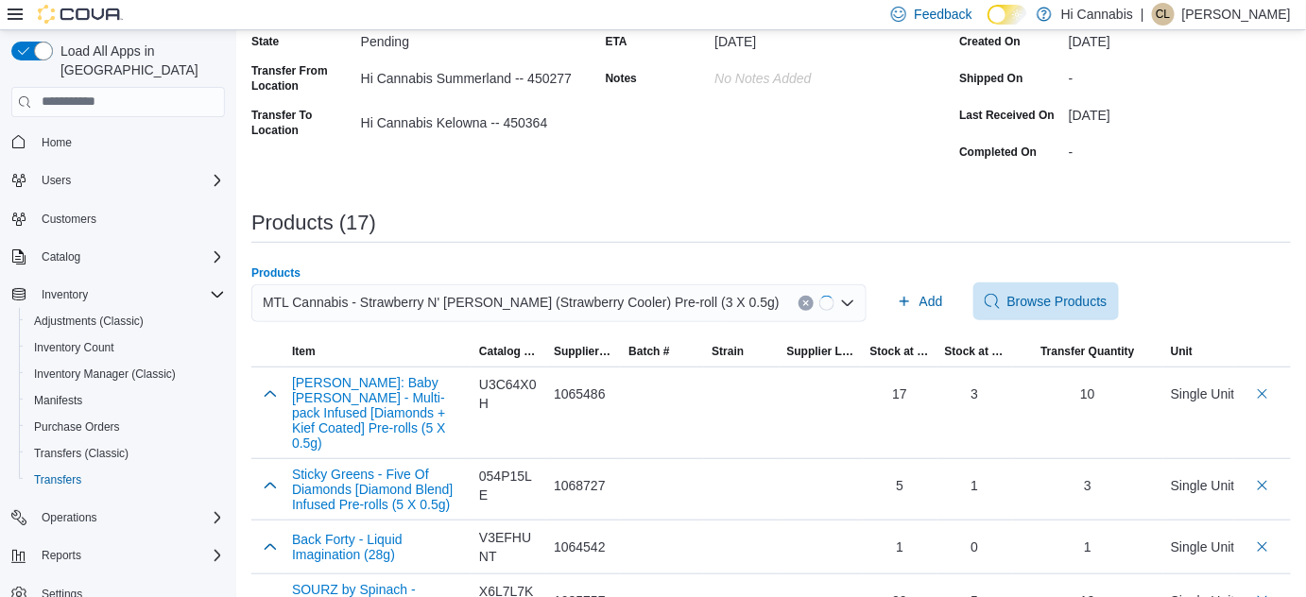
click at [897, 310] on span "Add" at bounding box center [920, 302] width 46 height 38
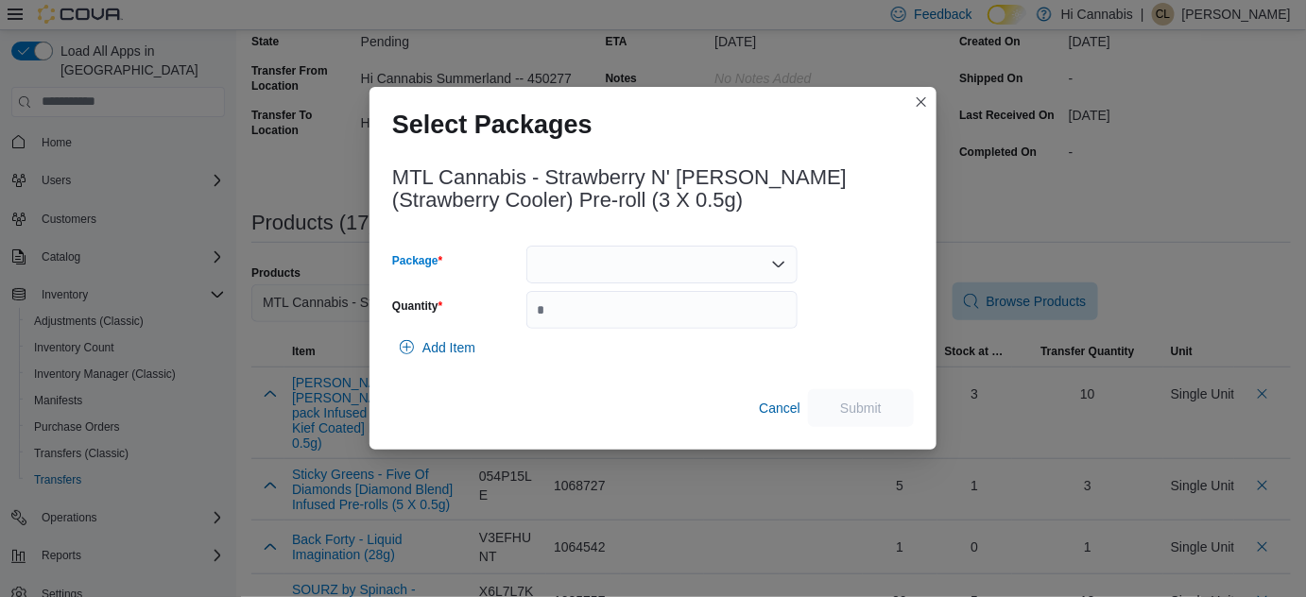
click at [670, 249] on div at bounding box center [661, 265] width 271 height 38
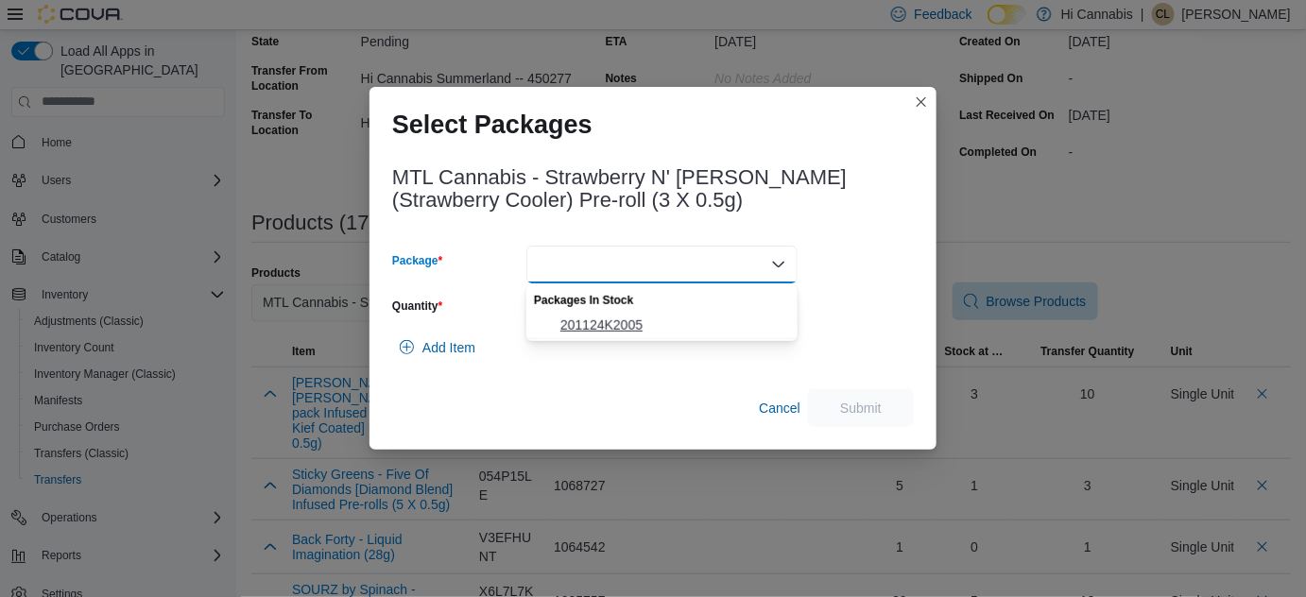
click at [606, 317] on button "201124K2005" at bounding box center [661, 325] width 271 height 27
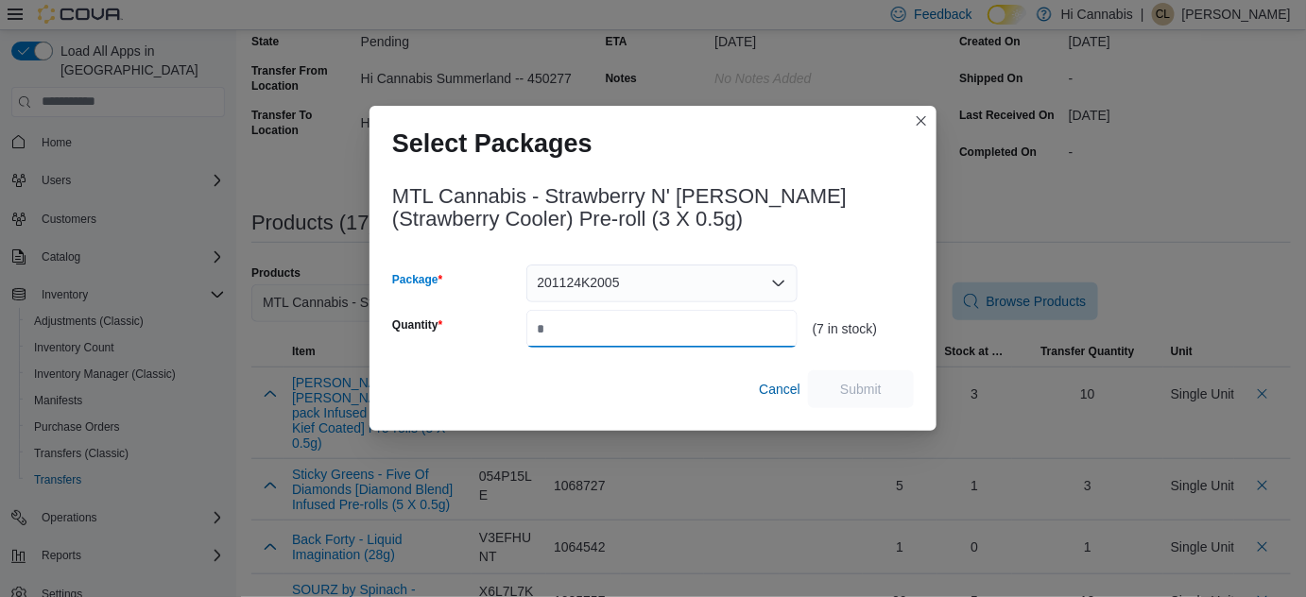
click at [599, 338] on input "Quantity" at bounding box center [661, 329] width 271 height 38
type input "*"
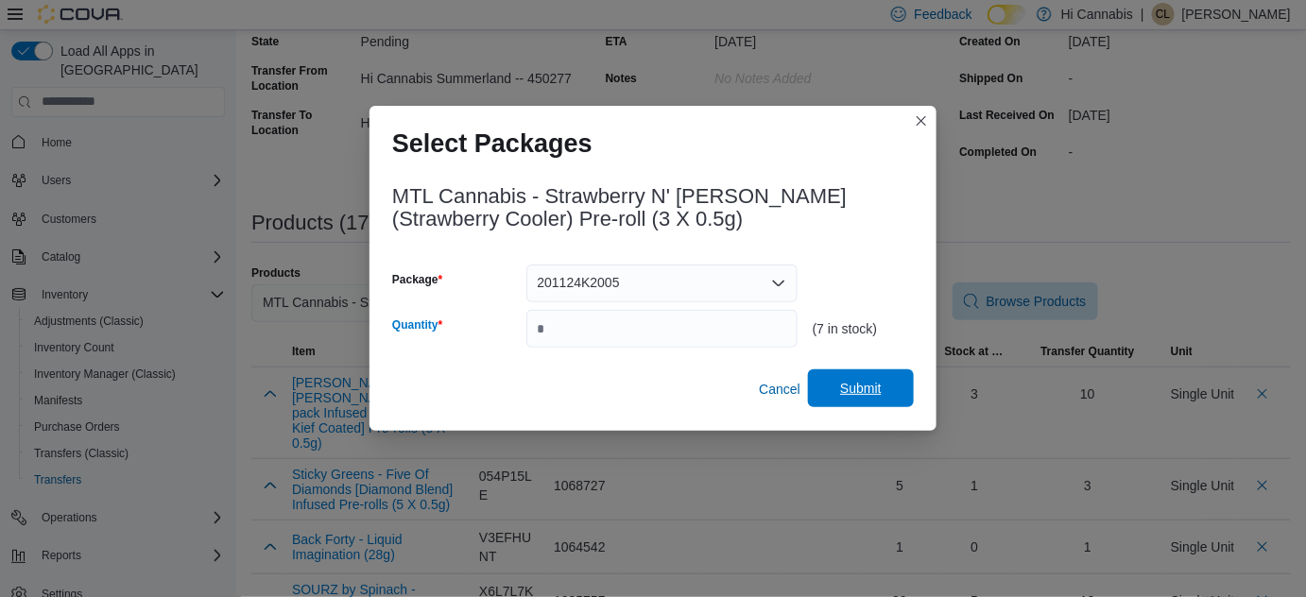
click at [862, 392] on span "Submit" at bounding box center [861, 388] width 42 height 19
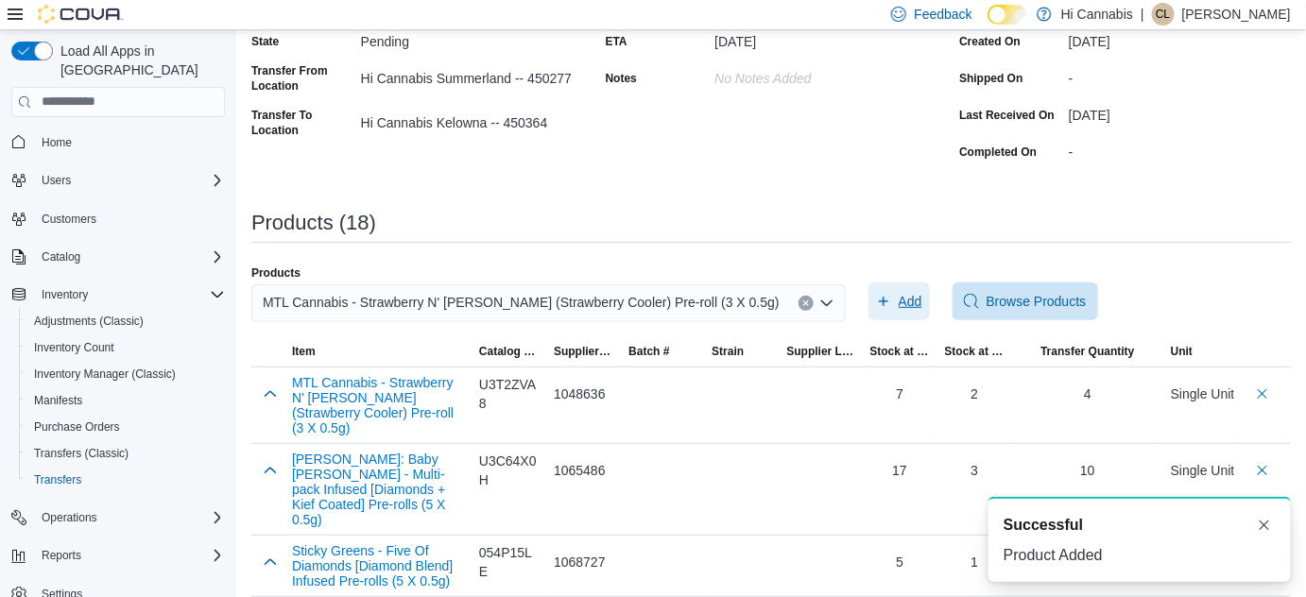
scroll to position [0, 0]
click at [802, 304] on icon "Clear input" at bounding box center [806, 304] width 8 height 8
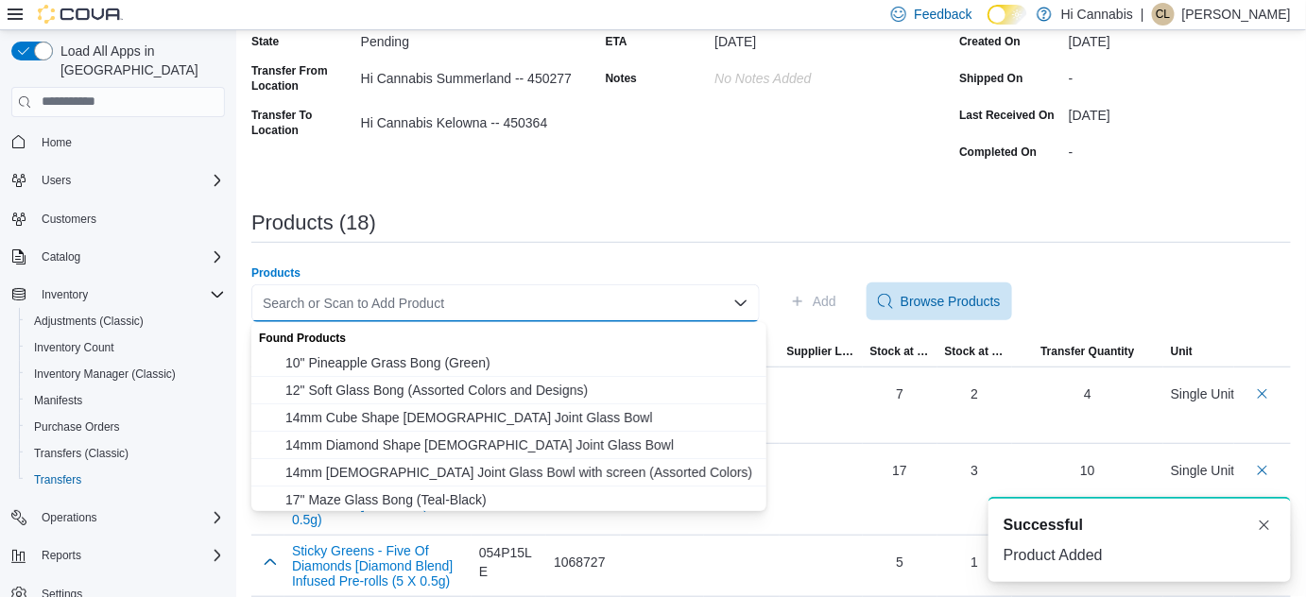
click at [660, 304] on div "Search or Scan to Add Product Combo box. Selected. Combo box input. Search or S…" at bounding box center [505, 303] width 508 height 38
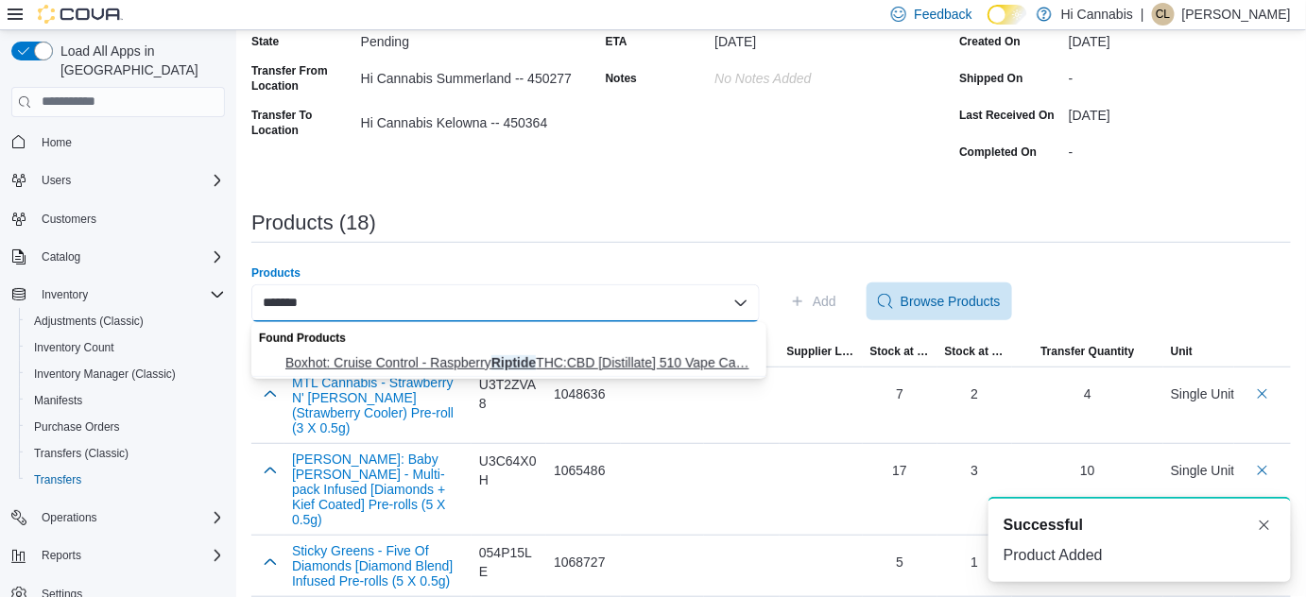
type input "*******"
click at [473, 362] on span "Boxhot: Cruise Control - Raspberry Riptide THC:CBD [Distillate] 510 Vape Ca… Bo…" at bounding box center [520, 362] width 470 height 19
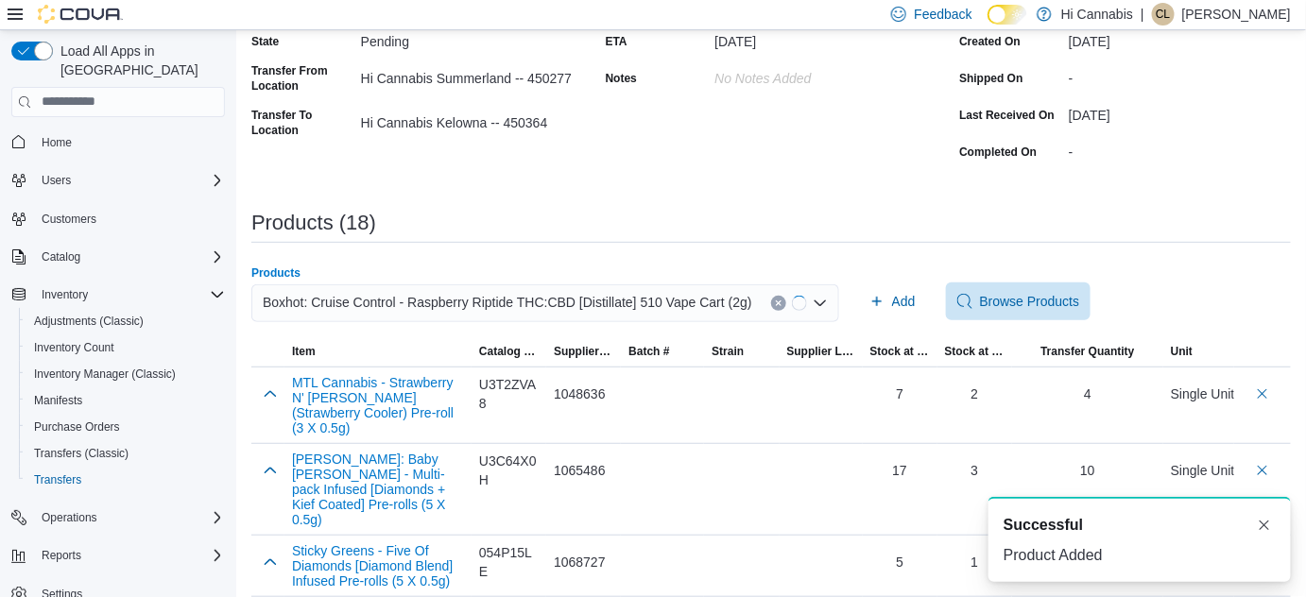
click at [892, 304] on span "Add" at bounding box center [904, 301] width 24 height 19
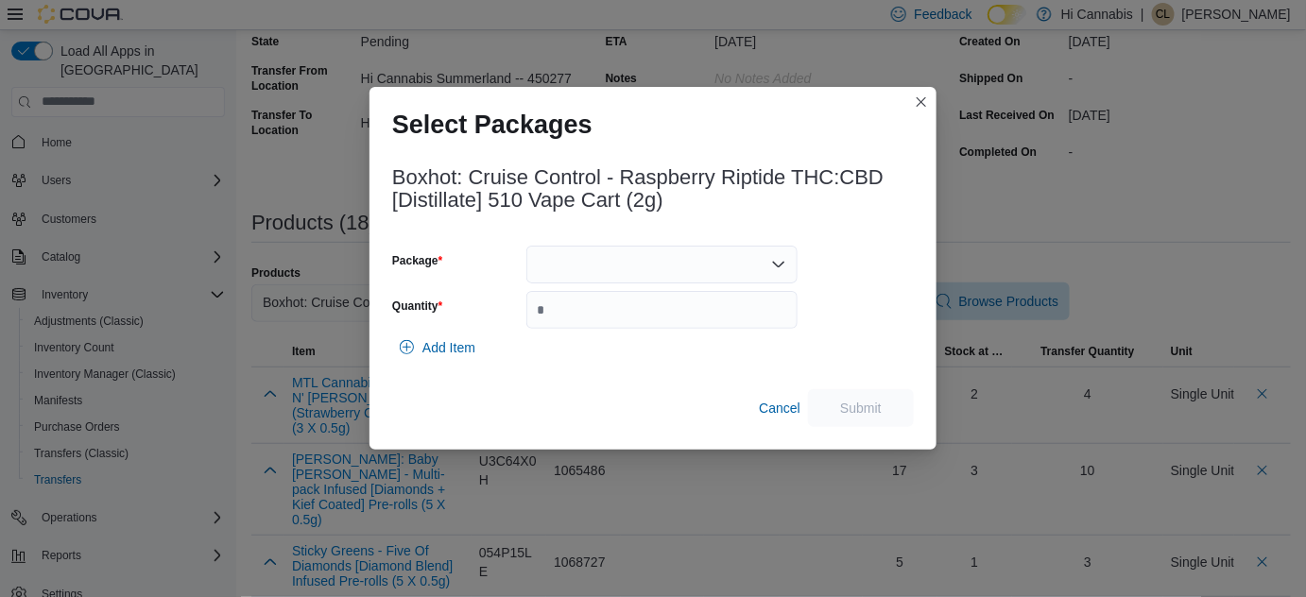
click at [629, 263] on div at bounding box center [661, 265] width 271 height 38
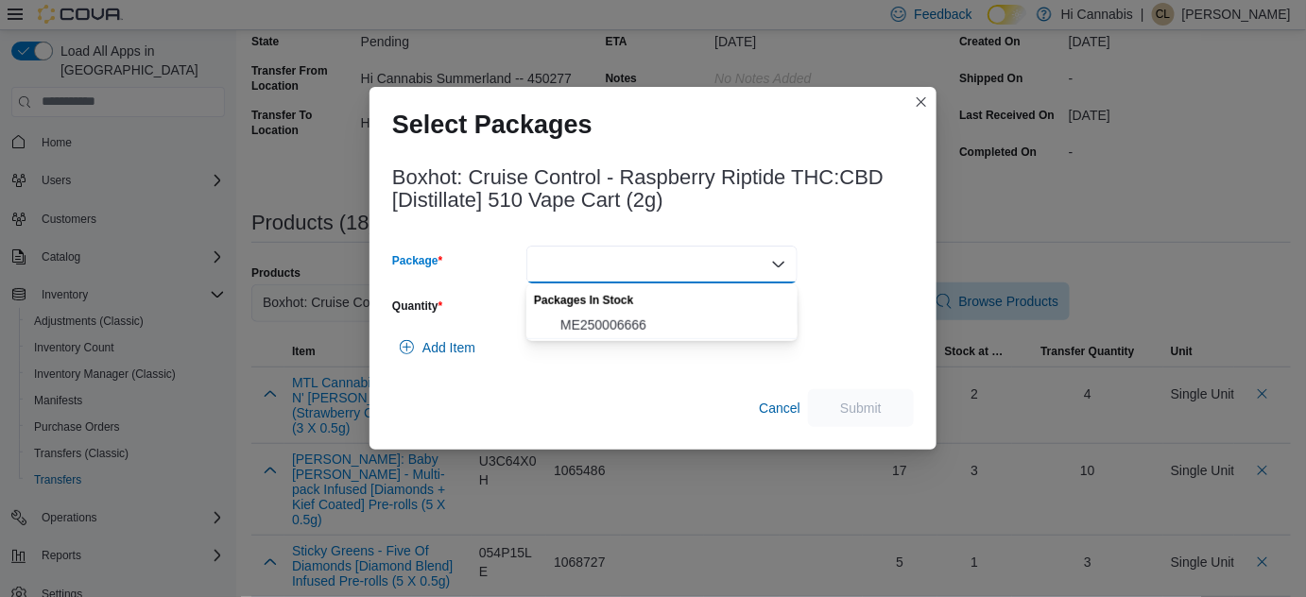
click at [622, 310] on div "Packages In Stock" at bounding box center [661, 297] width 271 height 27
click at [621, 323] on span "ME250006666" at bounding box center [673, 325] width 226 height 19
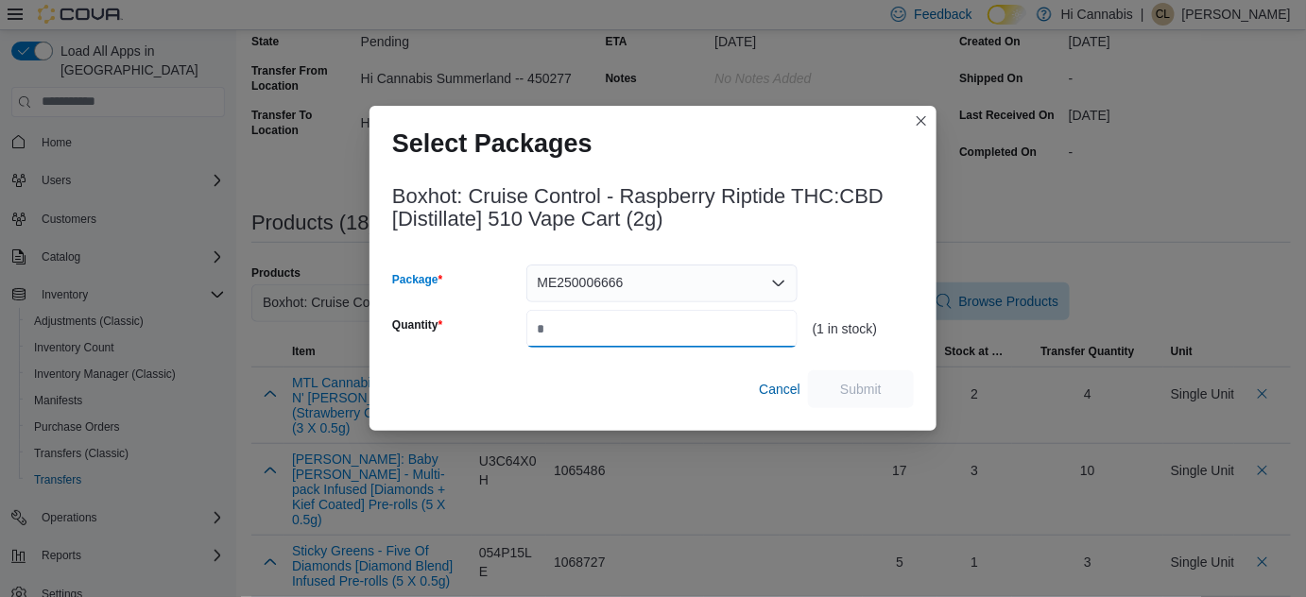
click at [602, 352] on div "Boxhot: Cruise Control - Raspberry Riptide THC:CBD [Distillate] 510 Vape Cart (…" at bounding box center [653, 291] width 522 height 234
type input "*"
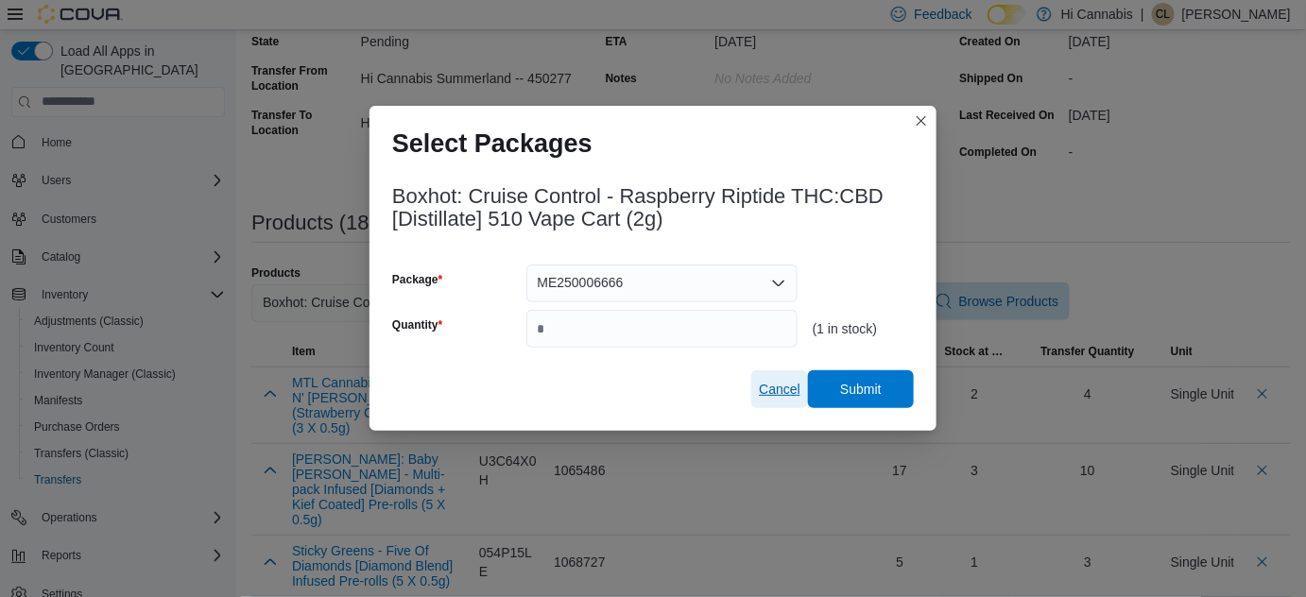
click at [767, 384] on span "Cancel" at bounding box center [780, 389] width 42 height 19
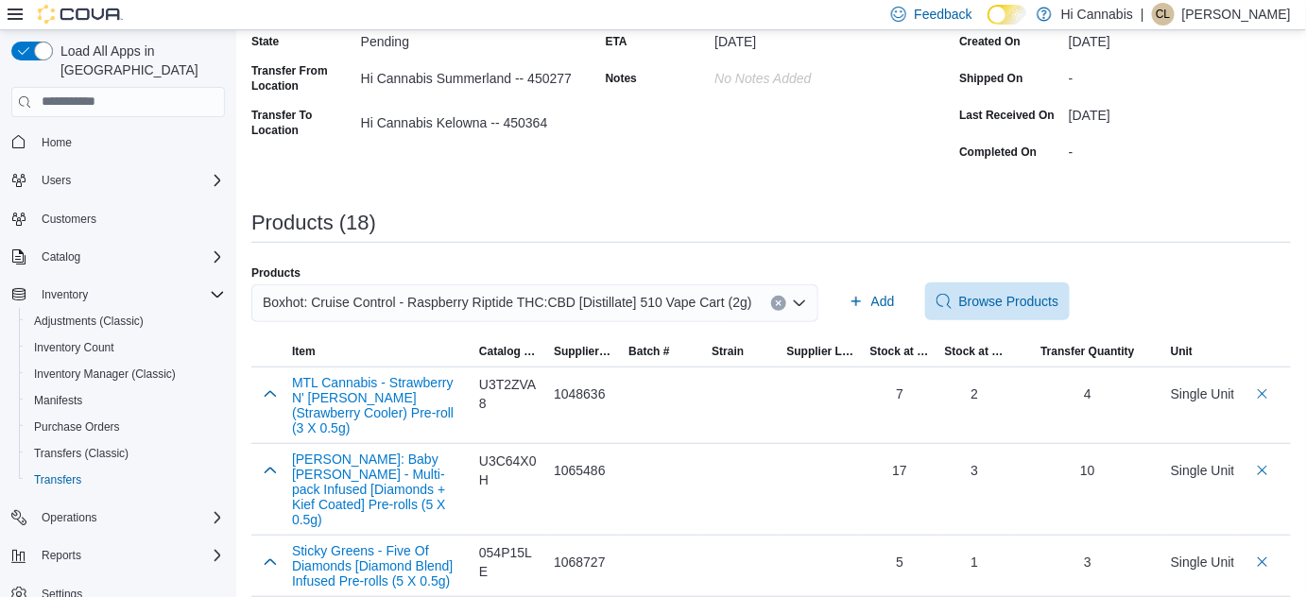
click at [771, 297] on button "Clear input" at bounding box center [778, 303] width 15 height 15
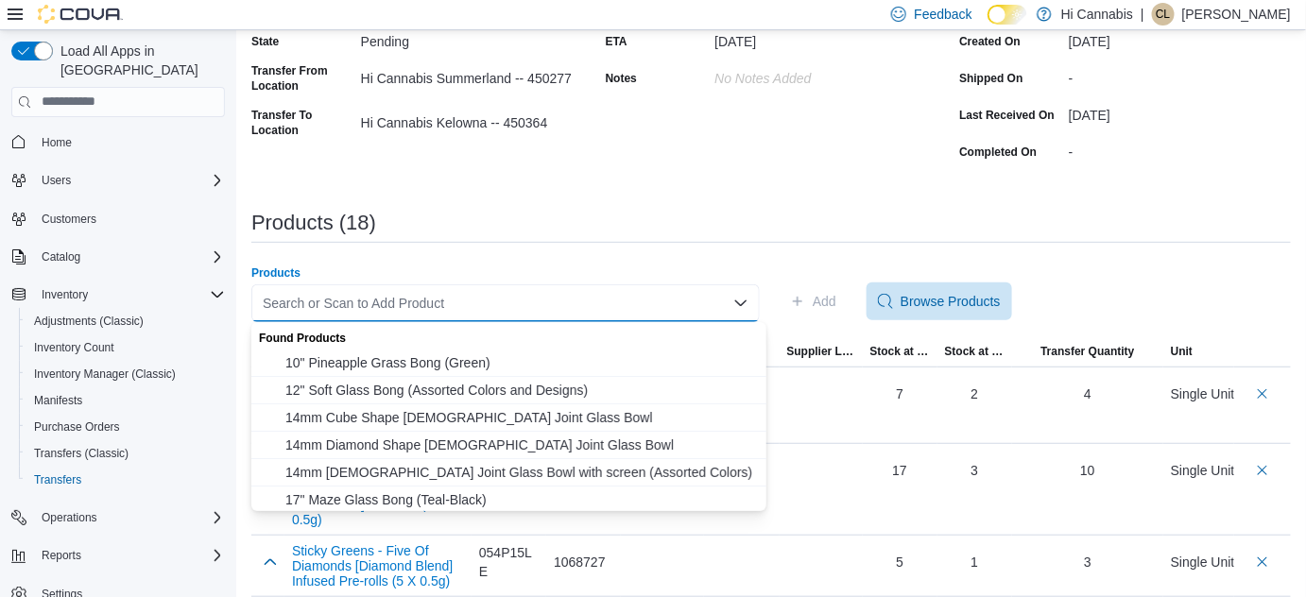
click at [656, 302] on div "Search or Scan to Add Product Combo box. Selected. Combo box input. Search or S…" at bounding box center [505, 303] width 508 height 38
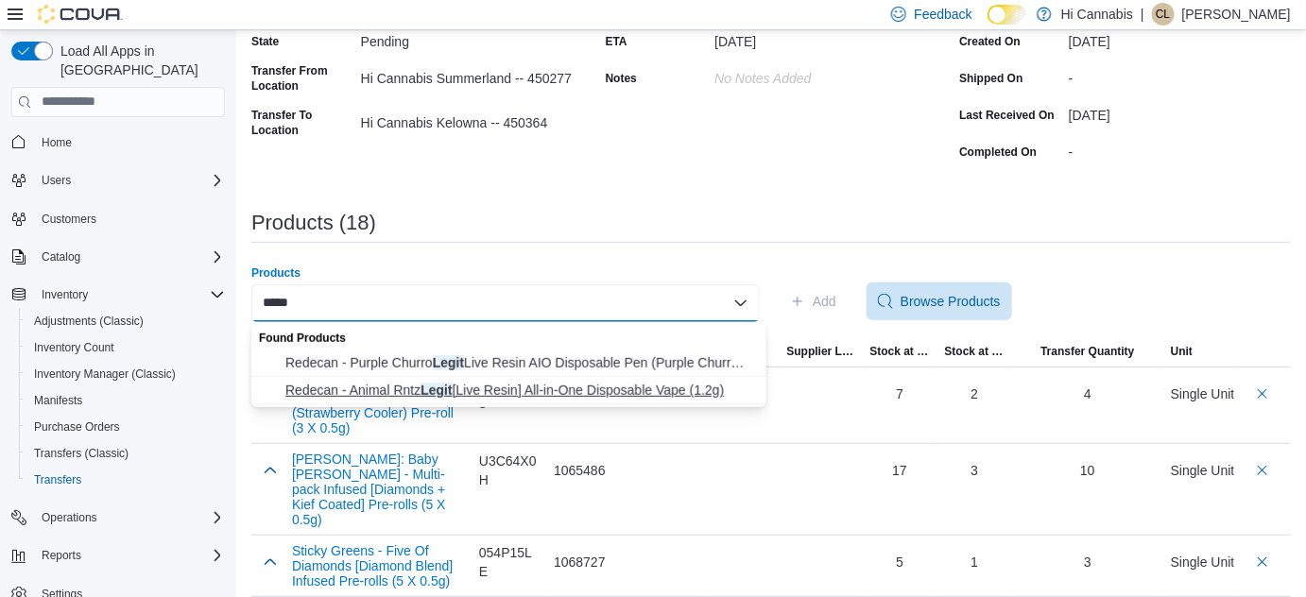
type input "*****"
click at [472, 388] on span "Redecan - Animal Rntz Legit [Live Resin] All-in-One Disposable Vape (1.2g)" at bounding box center [520, 390] width 470 height 19
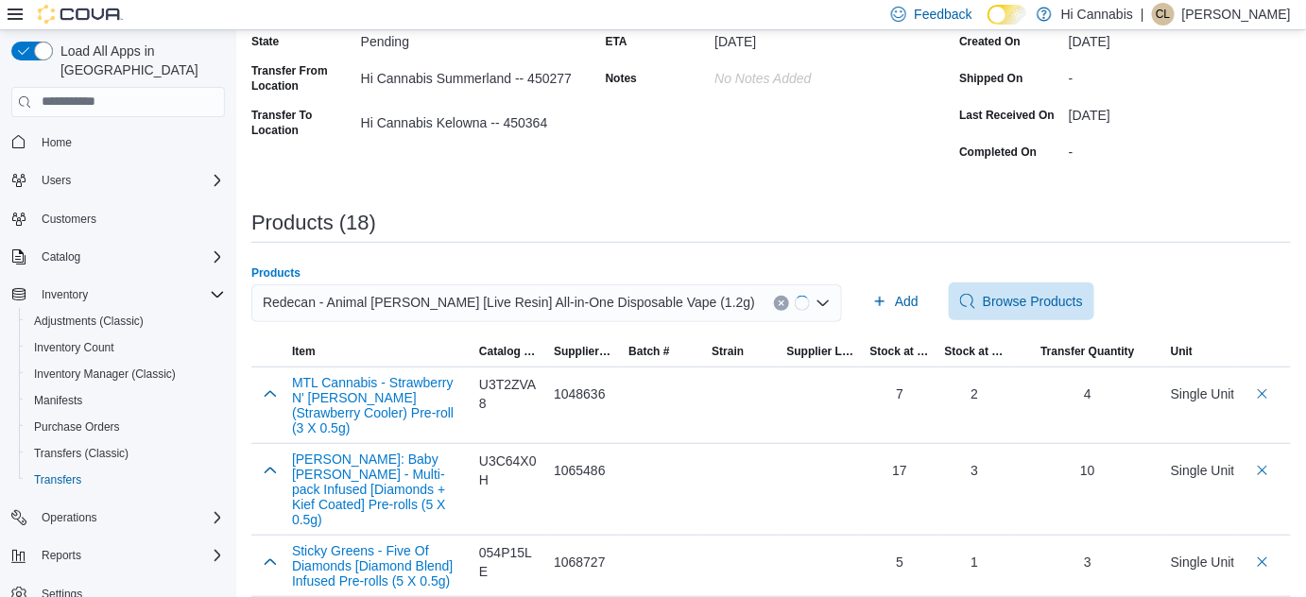
click at [874, 309] on span "Add" at bounding box center [886, 301] width 24 height 19
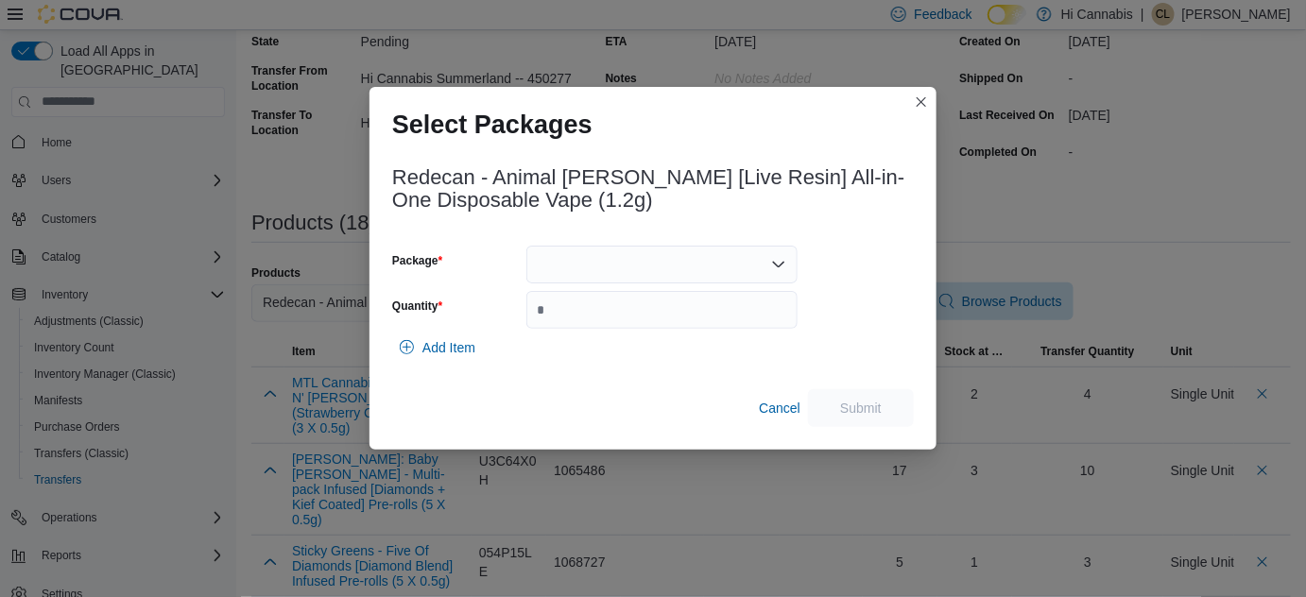
click at [615, 267] on div at bounding box center [661, 265] width 271 height 38
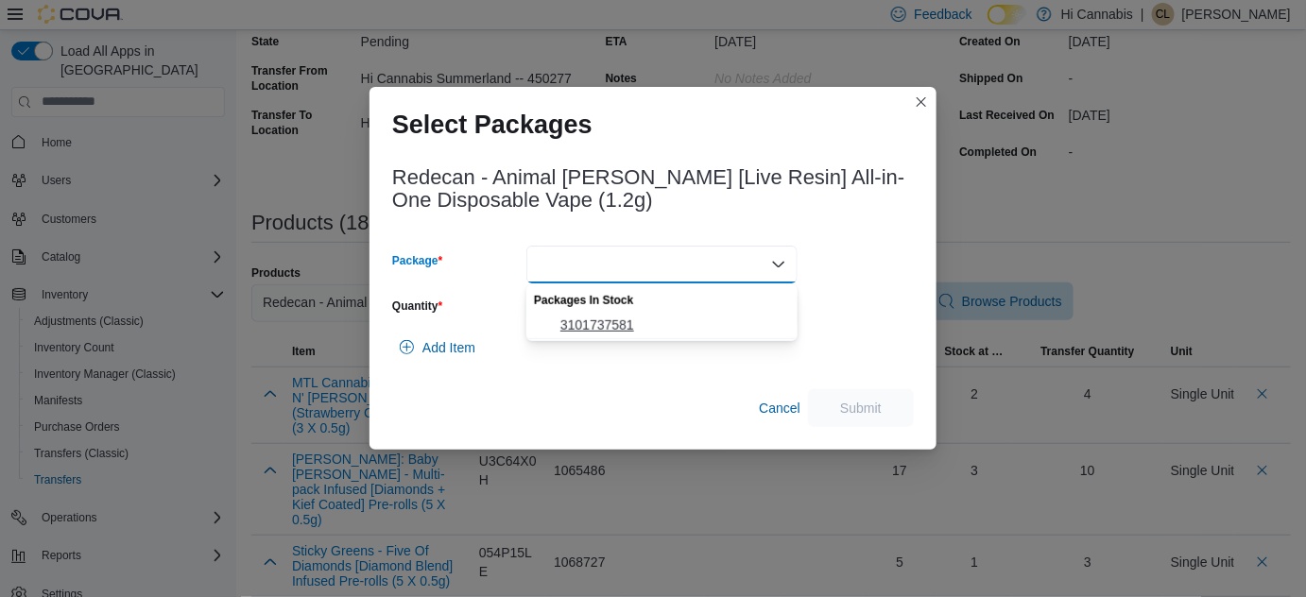
click at [579, 320] on span "3101737581" at bounding box center [673, 325] width 226 height 19
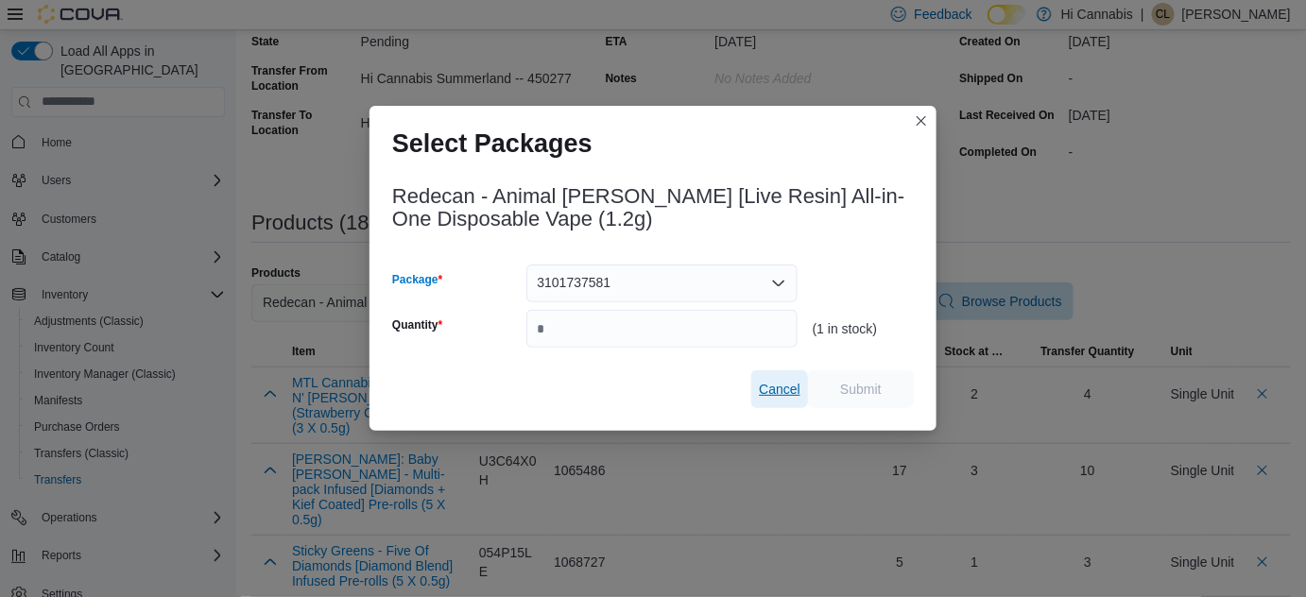
click at [767, 385] on span "Cancel" at bounding box center [780, 389] width 42 height 19
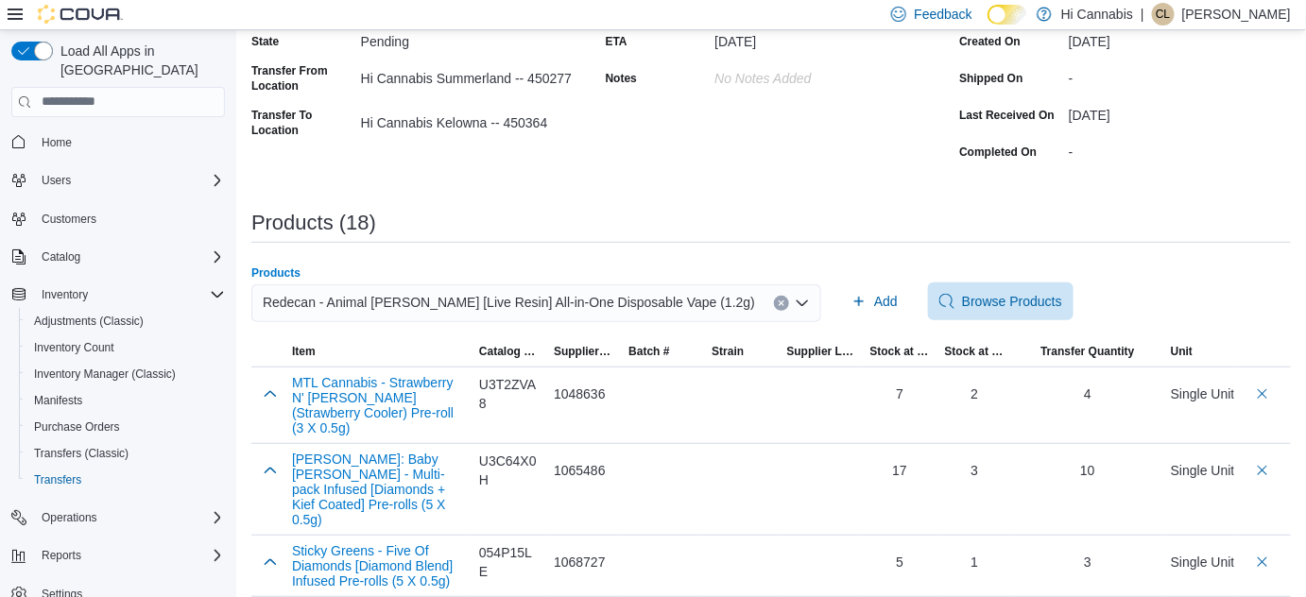
click at [774, 296] on button "Clear input" at bounding box center [781, 303] width 15 height 15
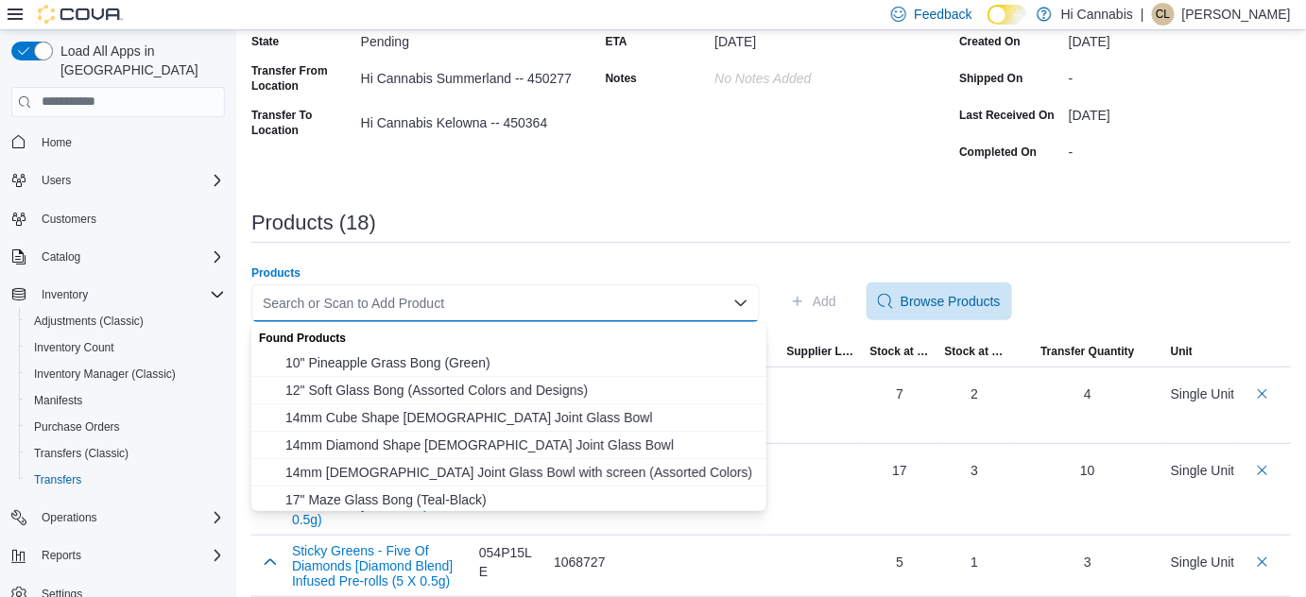
click at [656, 308] on div "Search or Scan to Add Product" at bounding box center [505, 303] width 508 height 38
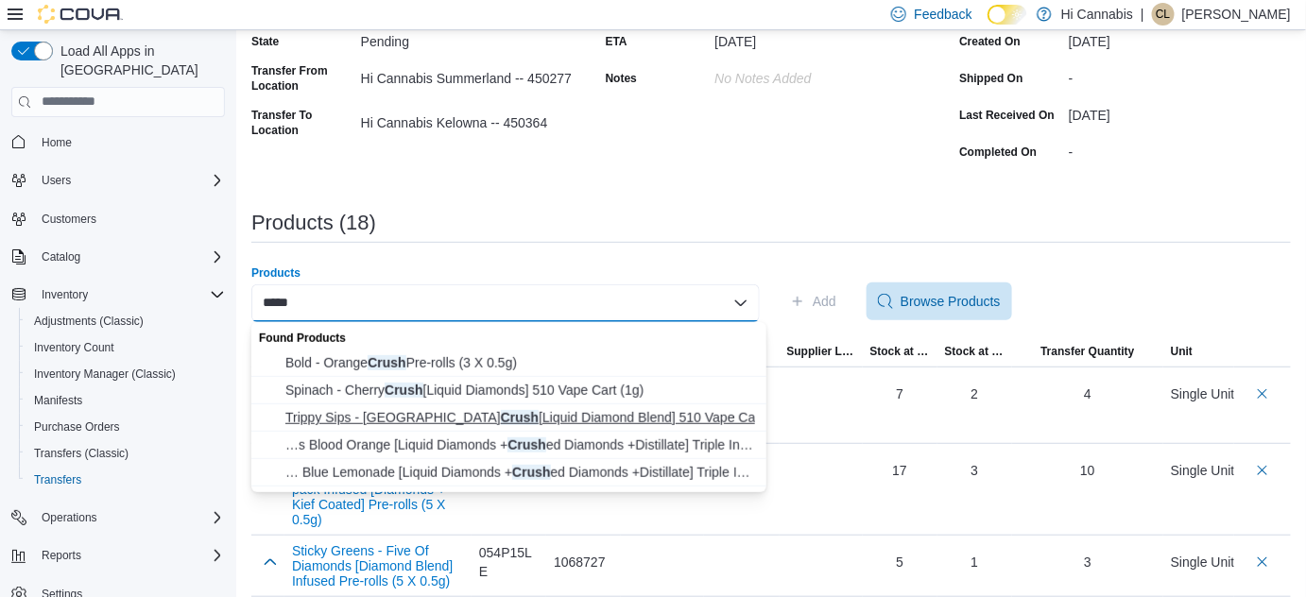
type input "*****"
click at [470, 413] on span "Trippy Sips - Caribbean Crush [Liquid Diamond Blend] 510 Vape Cart (0.95g)" at bounding box center [520, 417] width 470 height 19
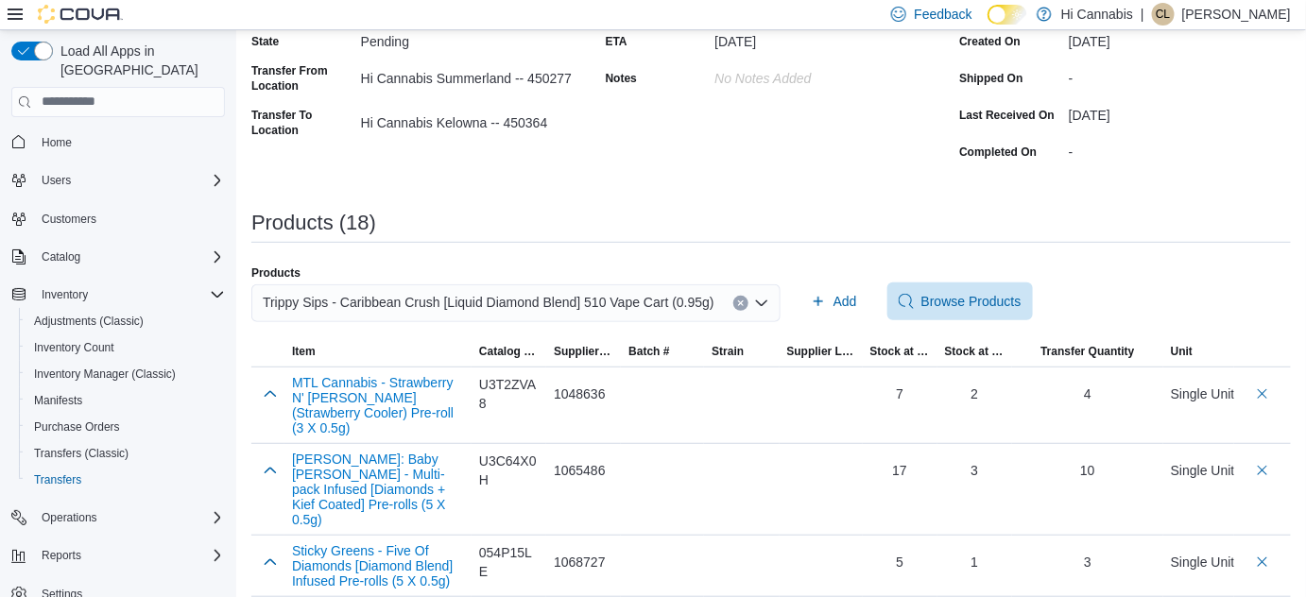
click at [833, 299] on span "Add" at bounding box center [845, 301] width 24 height 19
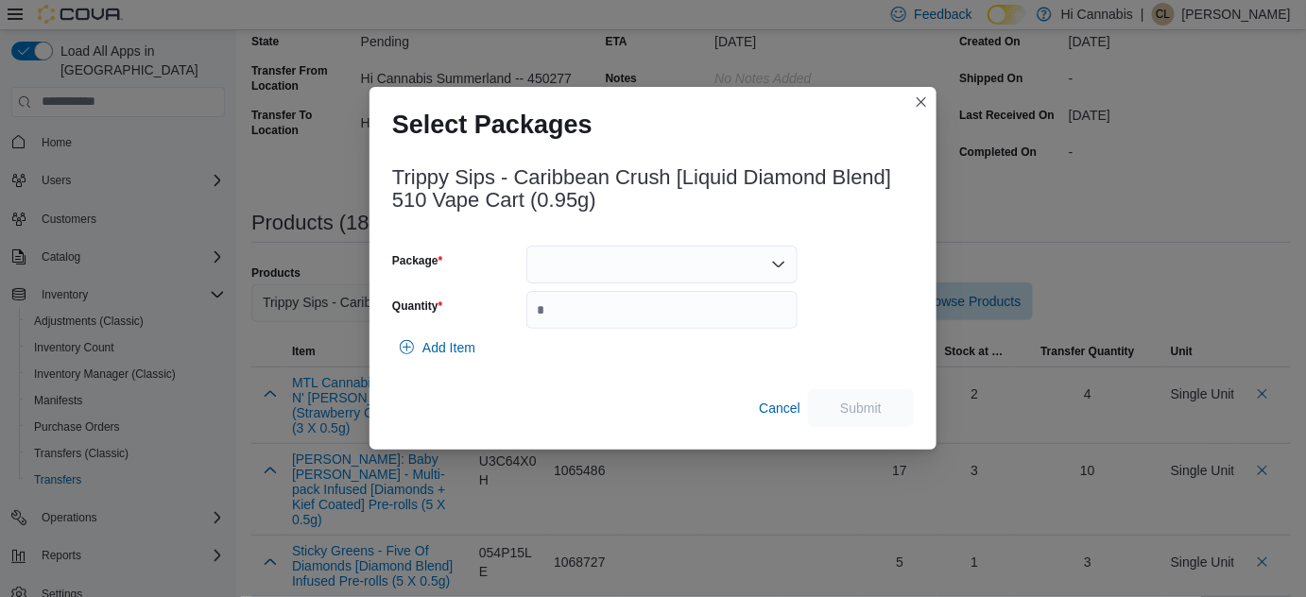
click at [610, 261] on div at bounding box center [661, 265] width 271 height 38
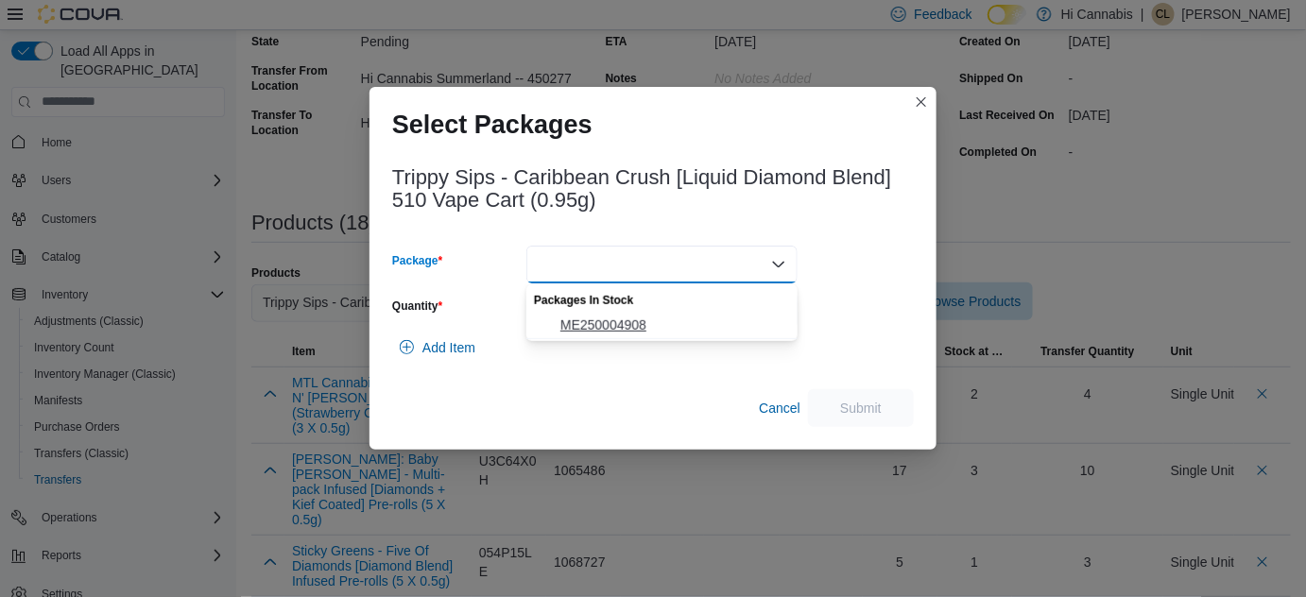
click at [593, 321] on span "ME250004908" at bounding box center [673, 325] width 226 height 19
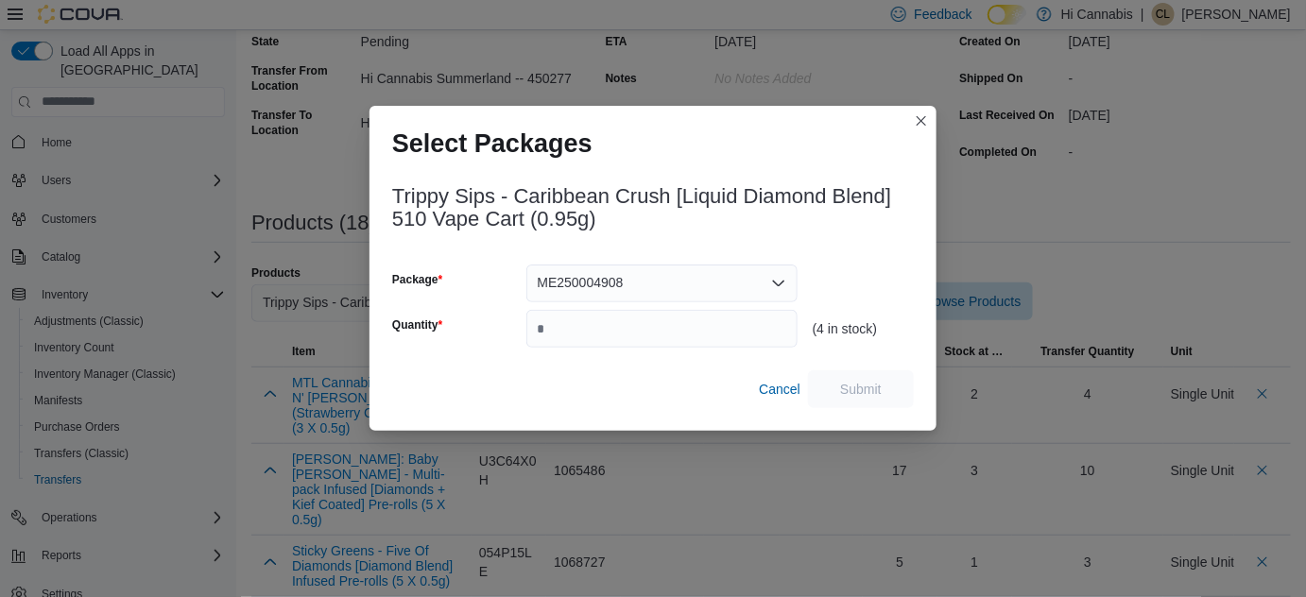
click at [750, 387] on div "Cancel Submit" at bounding box center [653, 389] width 522 height 38
click at [764, 386] on span "Cancel" at bounding box center [780, 389] width 42 height 19
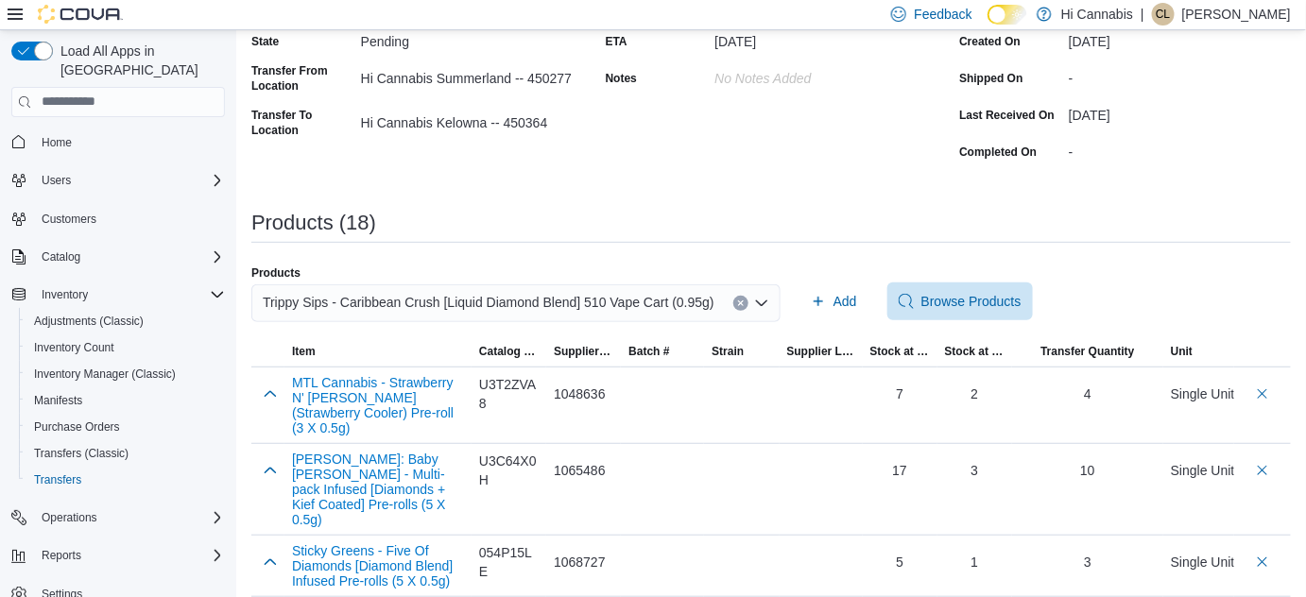
click at [733, 297] on button "Clear input" at bounding box center [740, 303] width 15 height 15
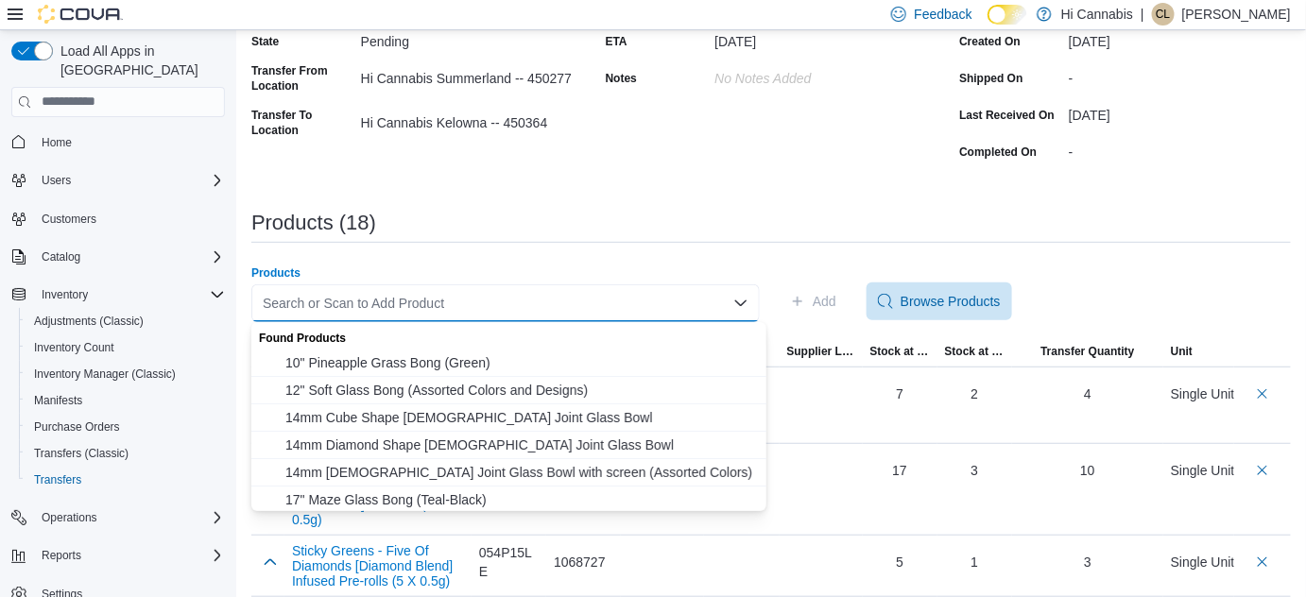
click at [622, 301] on div "Search or Scan to Add Product Combo box. Selected. Combo box input. Search or S…" at bounding box center [505, 303] width 508 height 38
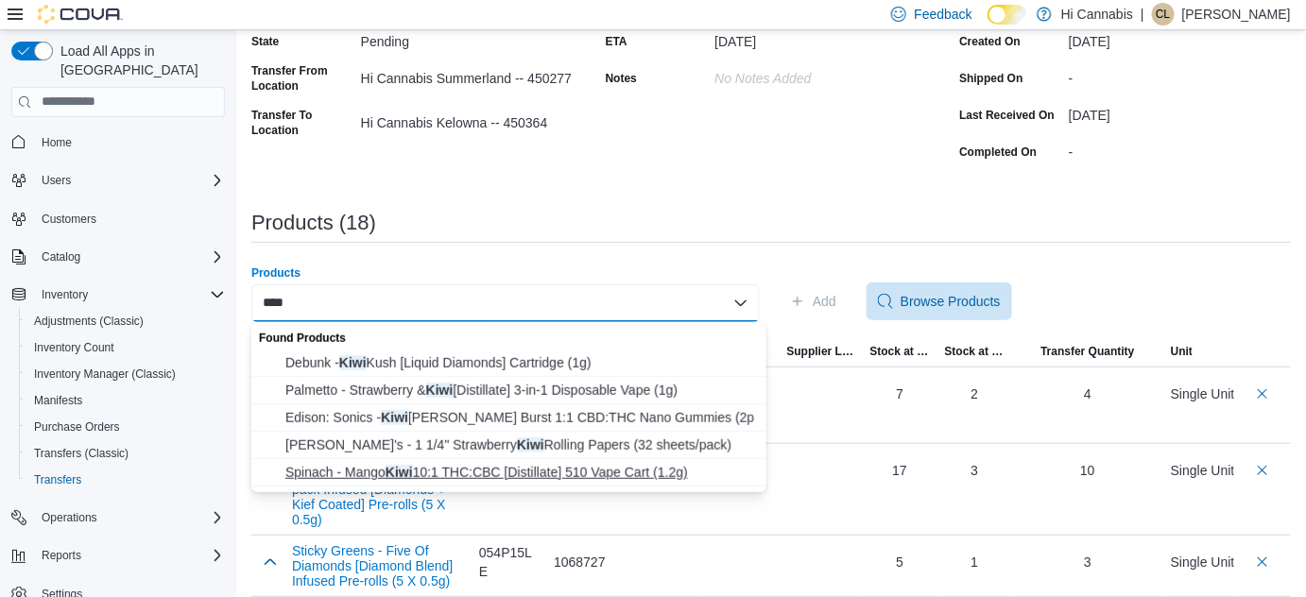
type input "****"
click at [565, 468] on span "Spinach - Mango Kiwi 10:1 THC:CBC [Distillate] 510 Vape Cart (1.2g)" at bounding box center [520, 472] width 470 height 19
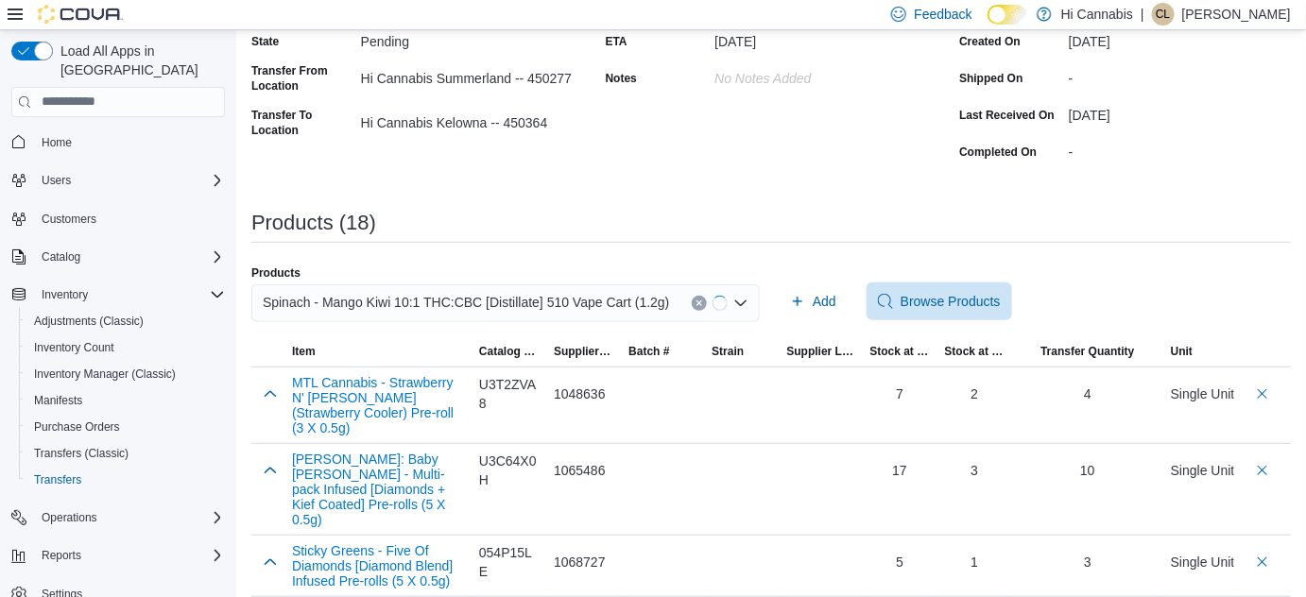
click at [822, 292] on span "Add" at bounding box center [825, 301] width 24 height 19
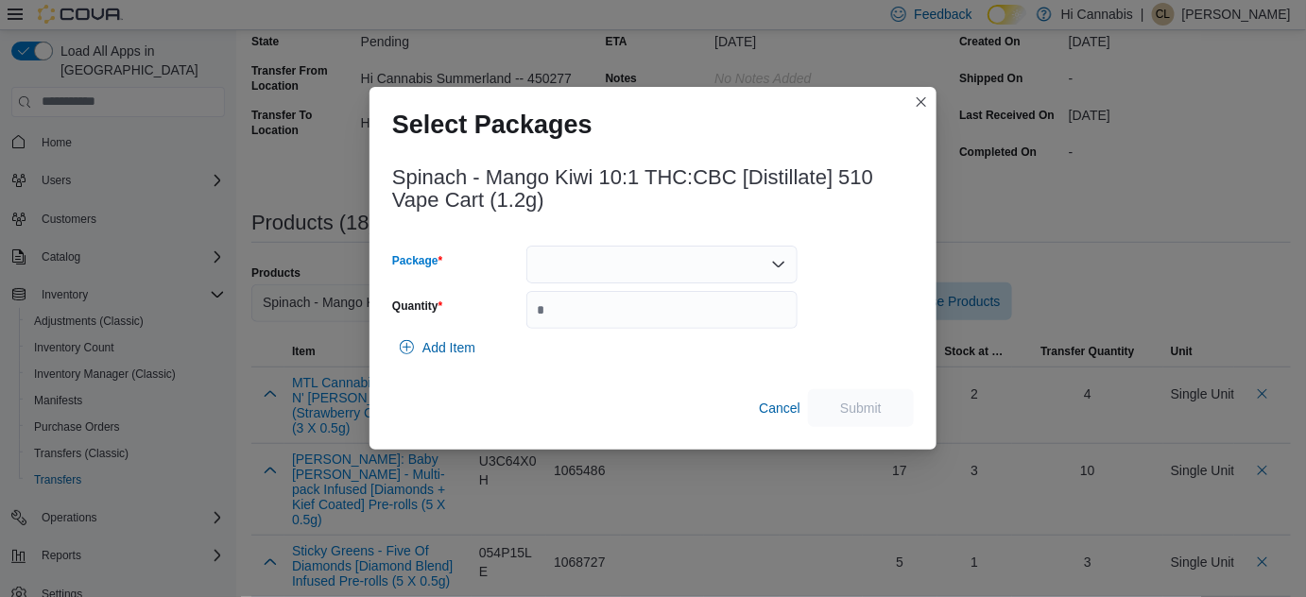
click at [616, 265] on div at bounding box center [661, 265] width 271 height 38
click at [605, 320] on span "021521" at bounding box center [673, 325] width 226 height 19
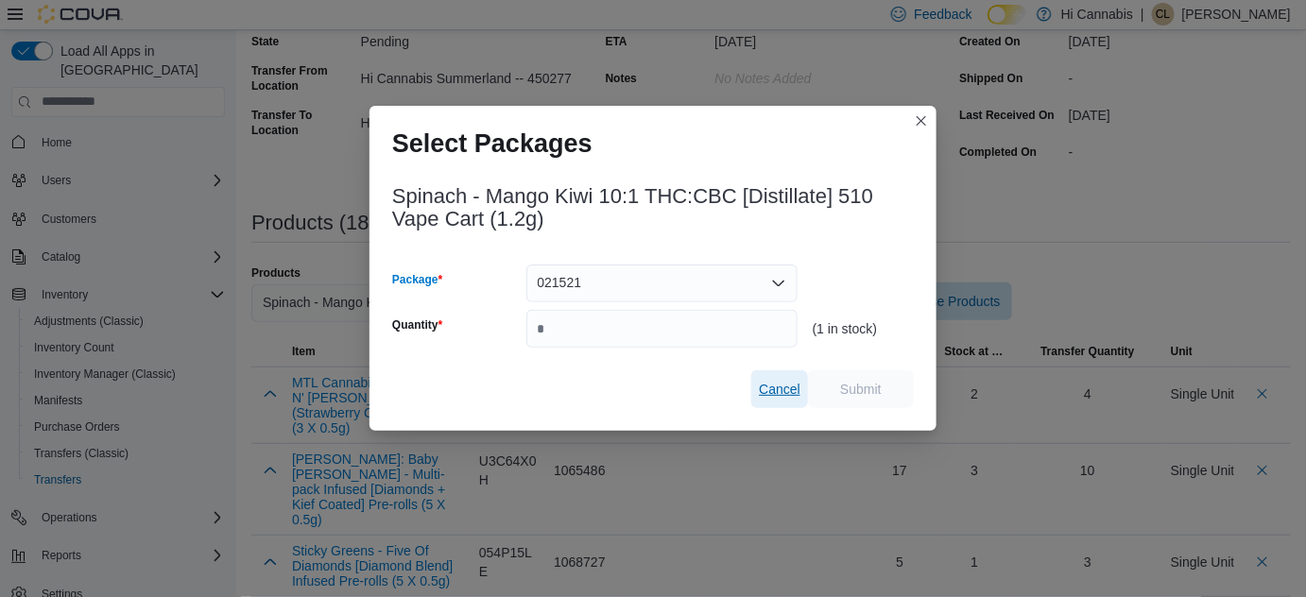
click at [772, 388] on span "Cancel" at bounding box center [780, 389] width 42 height 19
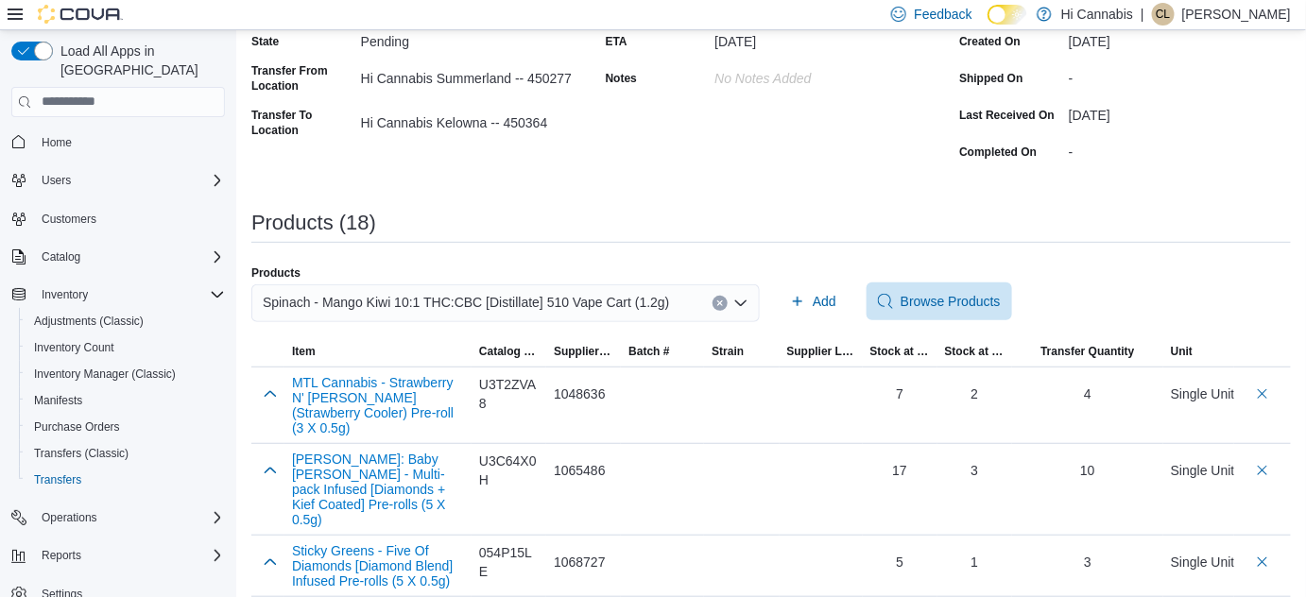
click at [721, 295] on div "Spinach - Mango Kiwi 10:1 THC:CBC [Distillate] 510 Vape Cart (1.2g)" at bounding box center [505, 303] width 508 height 38
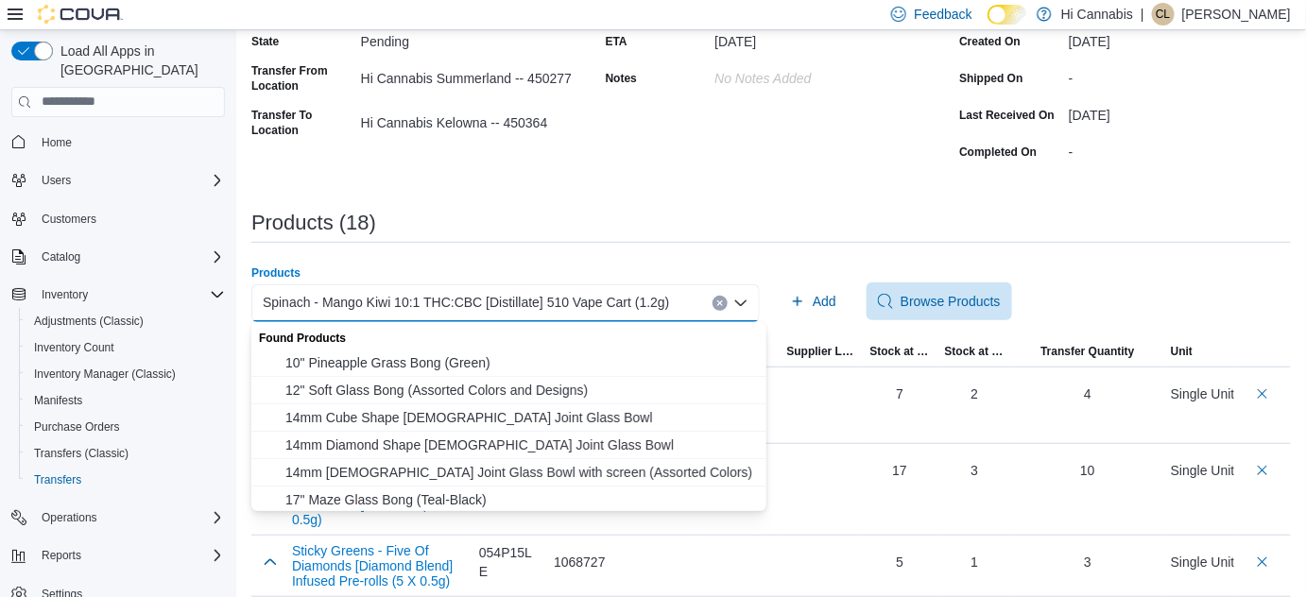
click at [728, 306] on button "Clear input" at bounding box center [720, 303] width 15 height 15
click at [660, 306] on div "Search or Scan to Add Product Combo box. Selected. Combo box input. Search or S…" at bounding box center [505, 303] width 508 height 38
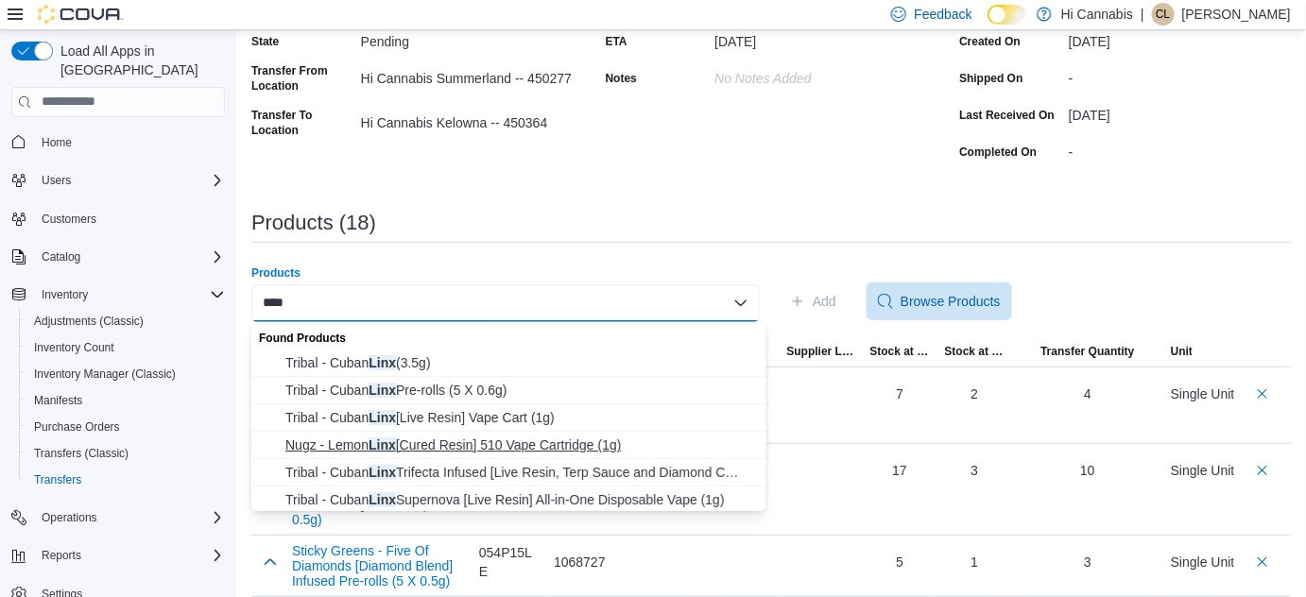
type input "****"
click at [464, 441] on span "Nugz - Lemon Linx [Cured Resin] 510 Vape Cartridge (1g)" at bounding box center [520, 445] width 470 height 19
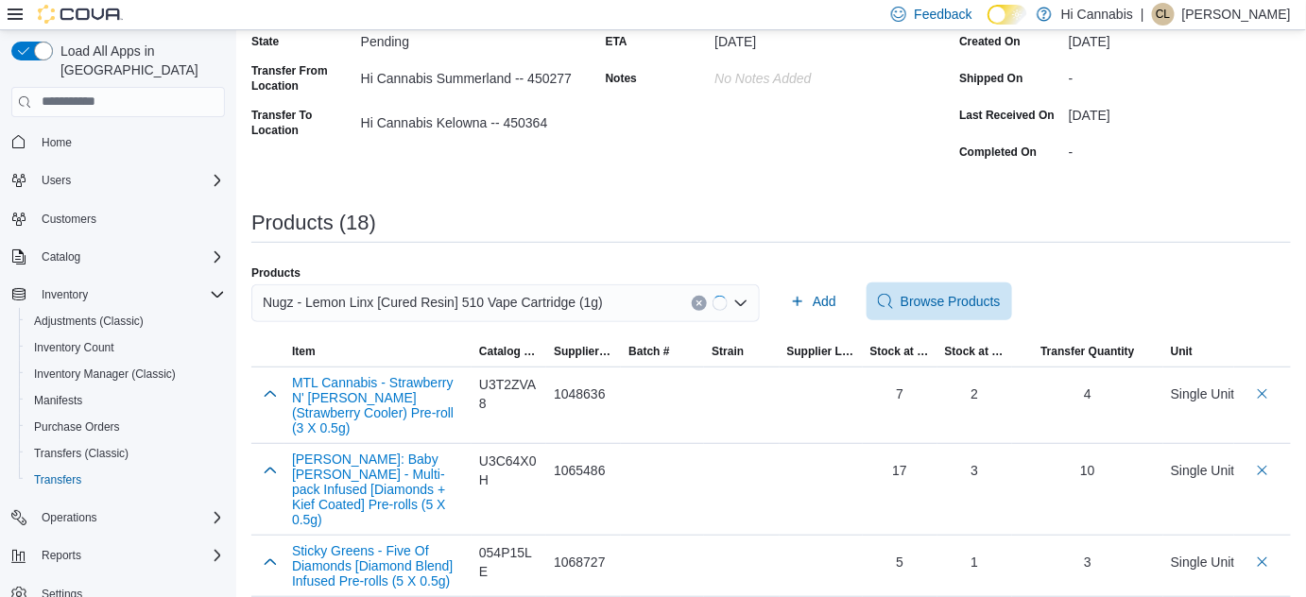
click at [833, 298] on span "Add" at bounding box center [825, 301] width 24 height 19
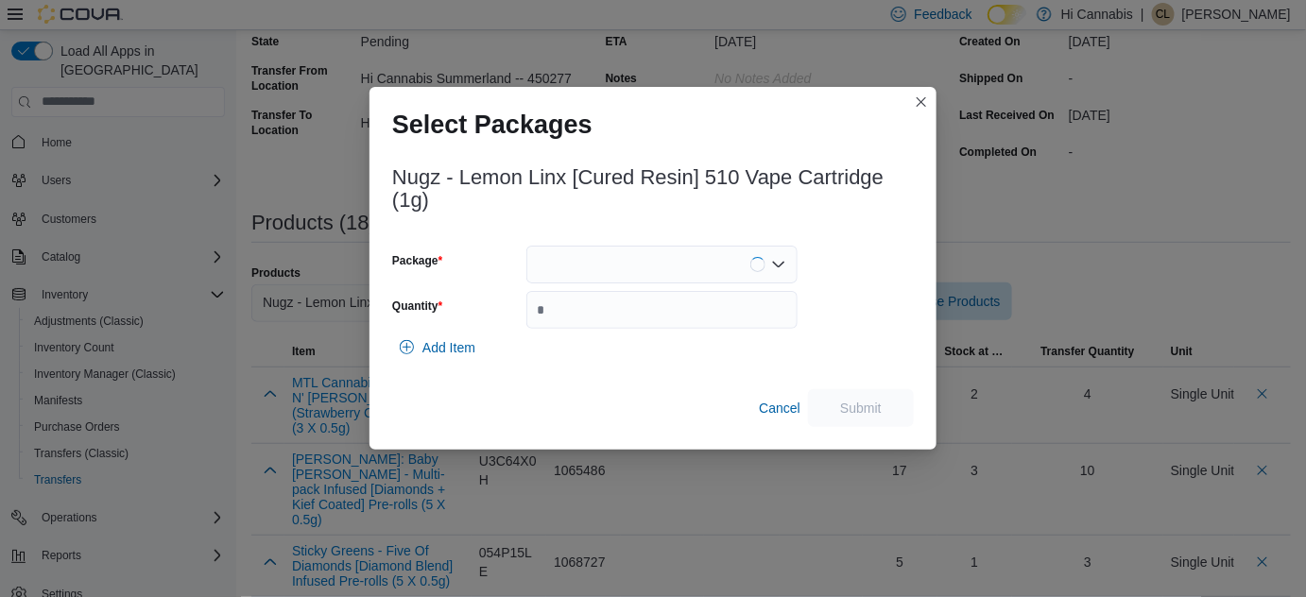
click at [662, 261] on div at bounding box center [661, 265] width 271 height 38
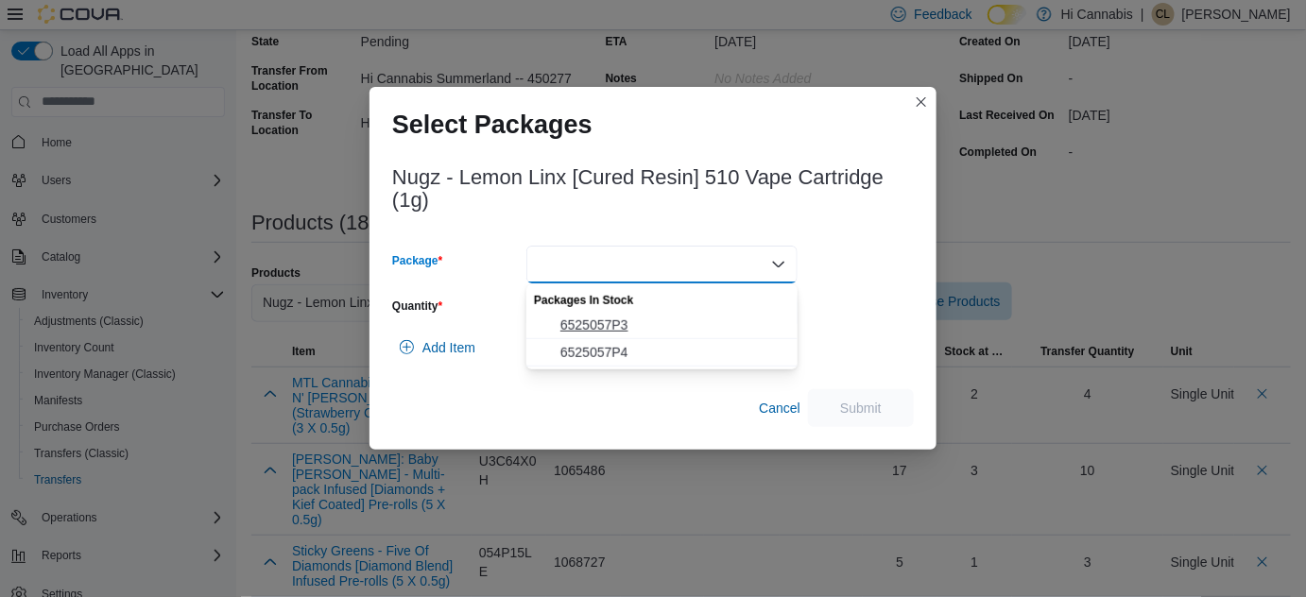
click at [597, 338] on button "6525057P3" at bounding box center [661, 325] width 271 height 27
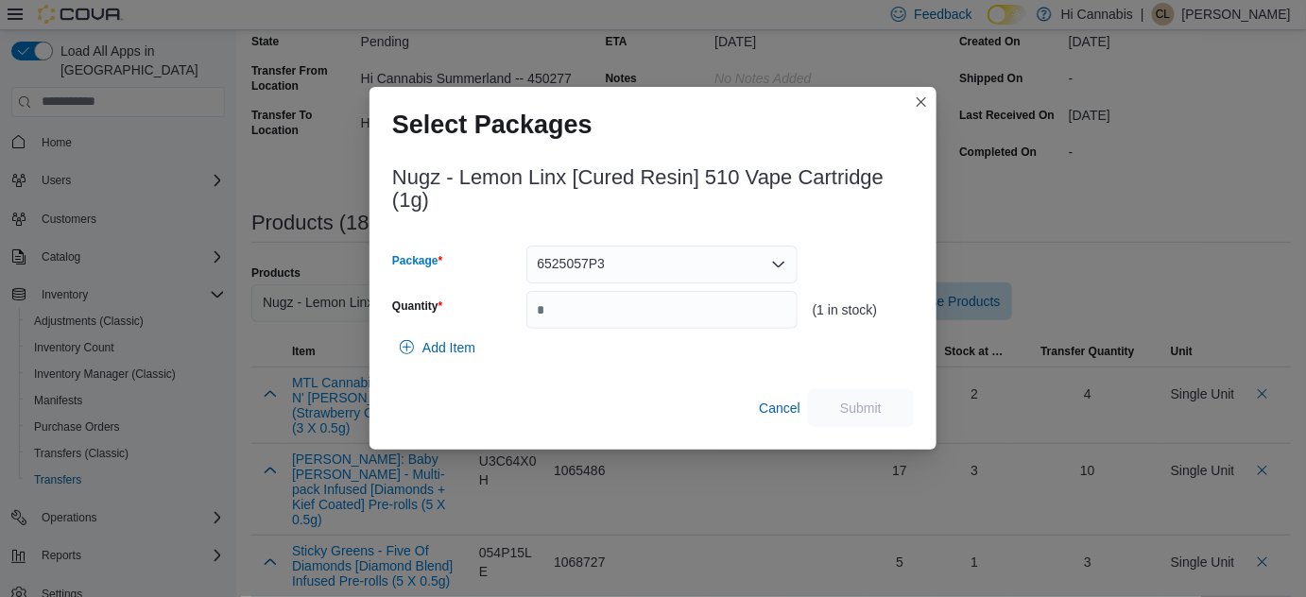
click at [592, 258] on span "6525057P3" at bounding box center [572, 263] width 68 height 23
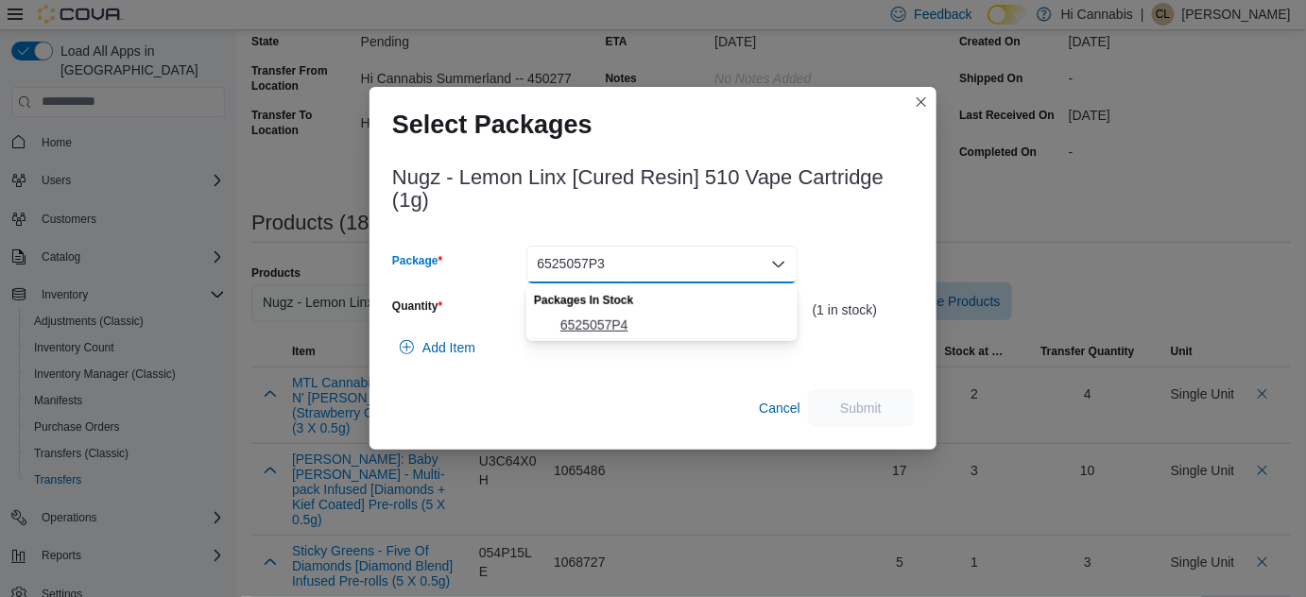
click at [631, 318] on span "6525057P4" at bounding box center [673, 325] width 226 height 19
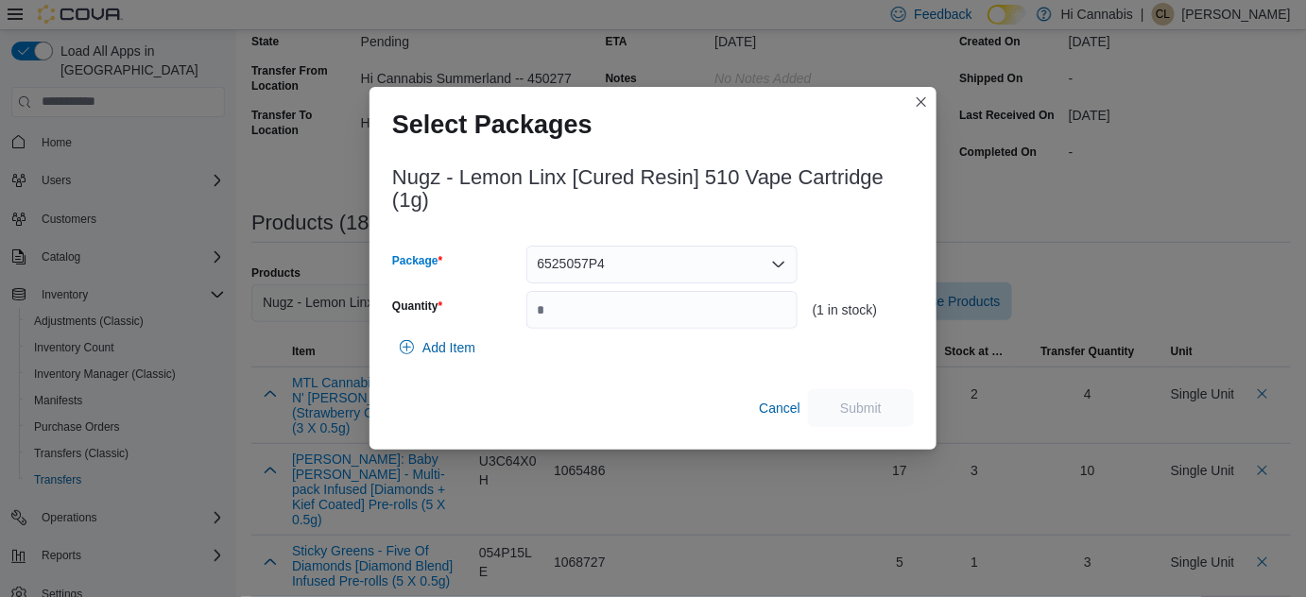
click at [666, 262] on div "6525057P4 Combo box. Selected. 6525057P4. Press Backspace to delete 6525057P4. …" at bounding box center [661, 265] width 271 height 38
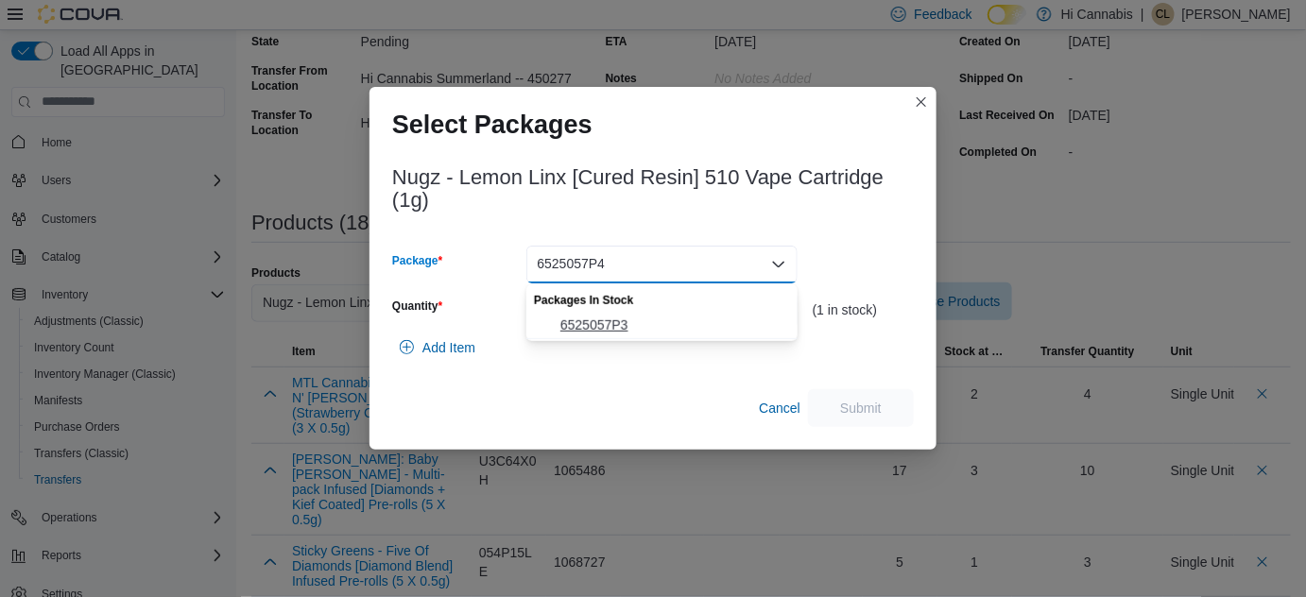
click at [602, 321] on span "6525057P3" at bounding box center [673, 325] width 226 height 19
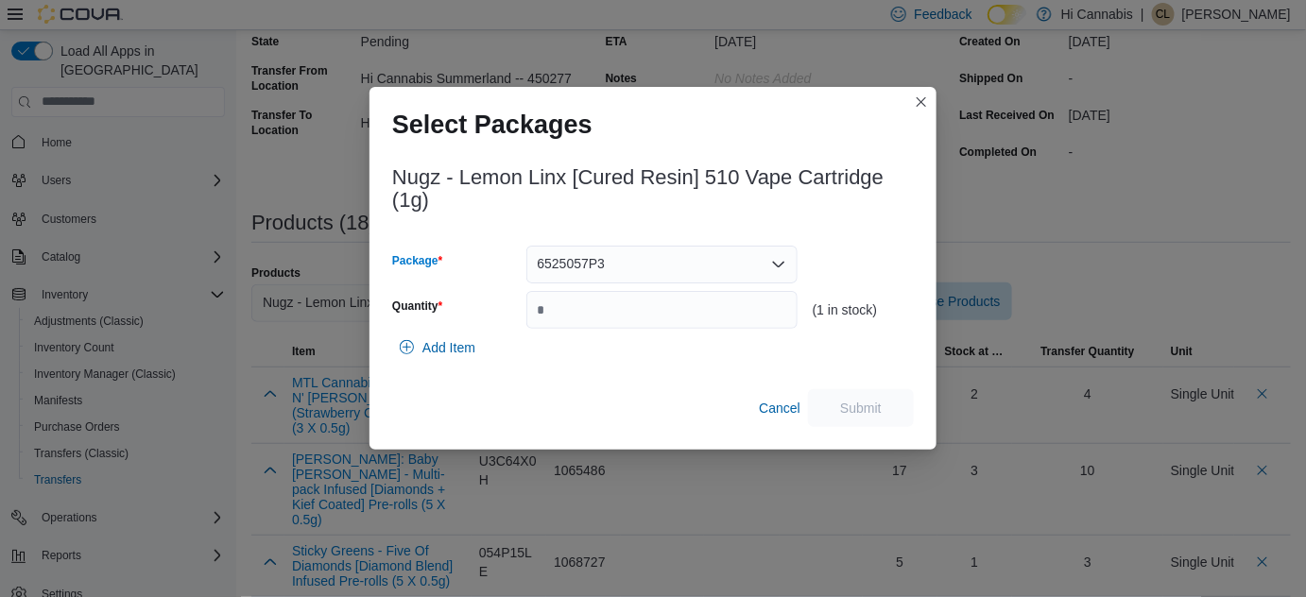
click at [766, 251] on div "6525057P3 Combo box. Selected. 6525057P3. Press Backspace to delete 6525057P3. …" at bounding box center [661, 265] width 271 height 38
click at [920, 100] on button "Closes this modal window" at bounding box center [921, 101] width 23 height 23
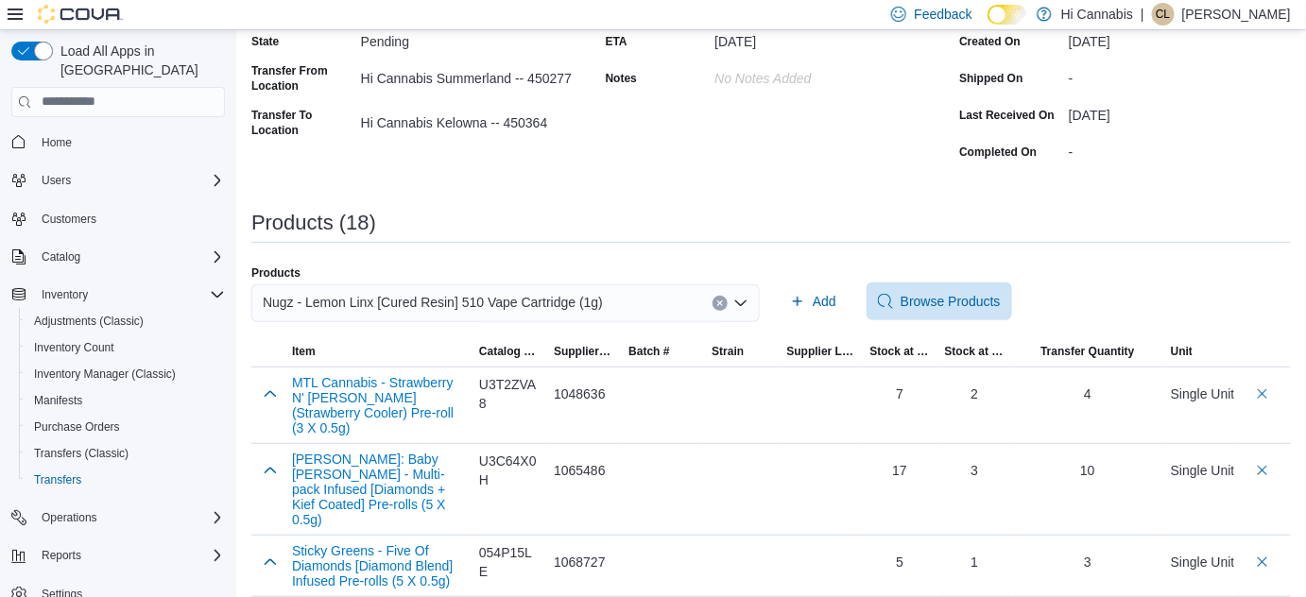
click at [728, 299] on button "Clear input" at bounding box center [720, 303] width 15 height 15
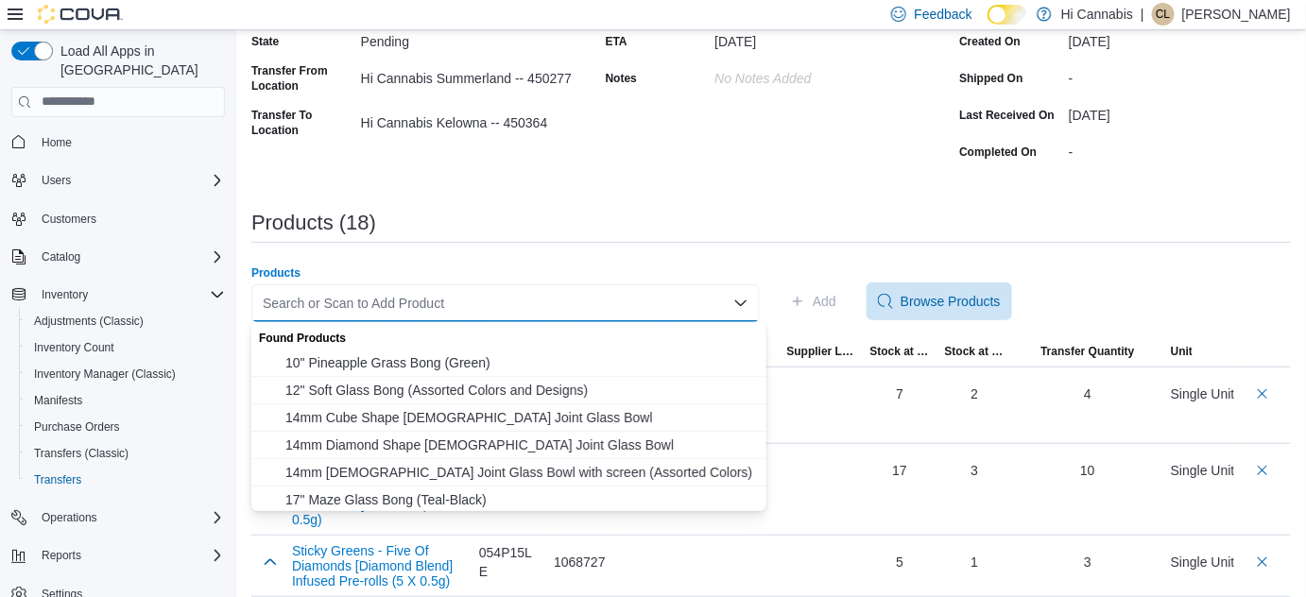
click at [679, 298] on div "Search or Scan to Add Product Combo box. Selected. Combo box input. Search or S…" at bounding box center [505, 303] width 508 height 38
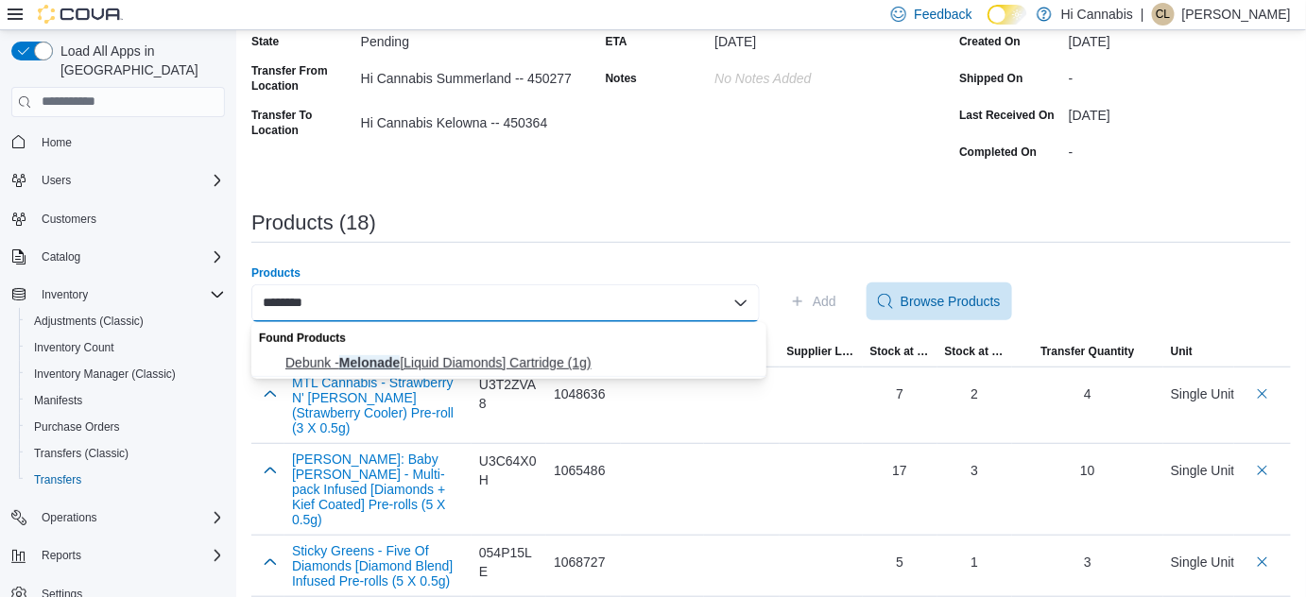
type input "********"
click at [559, 353] on span "Debunk - Melonade [Liquid Diamonds] Cartridge (1g)" at bounding box center [520, 362] width 470 height 19
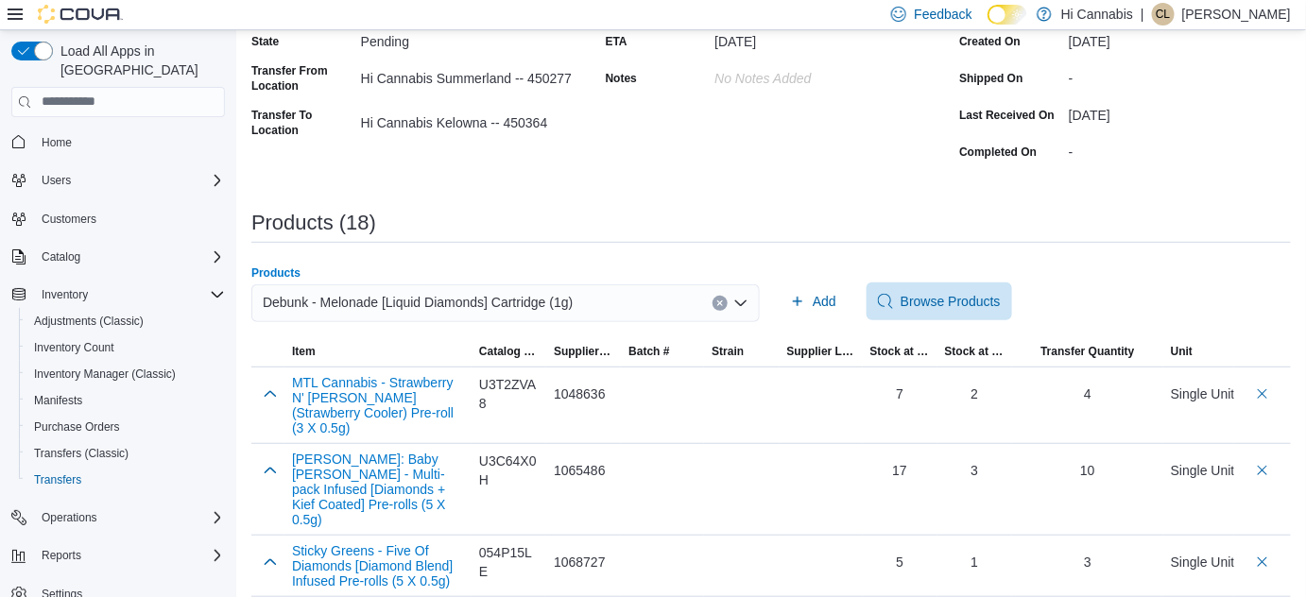
click at [836, 299] on span "Add" at bounding box center [825, 301] width 24 height 19
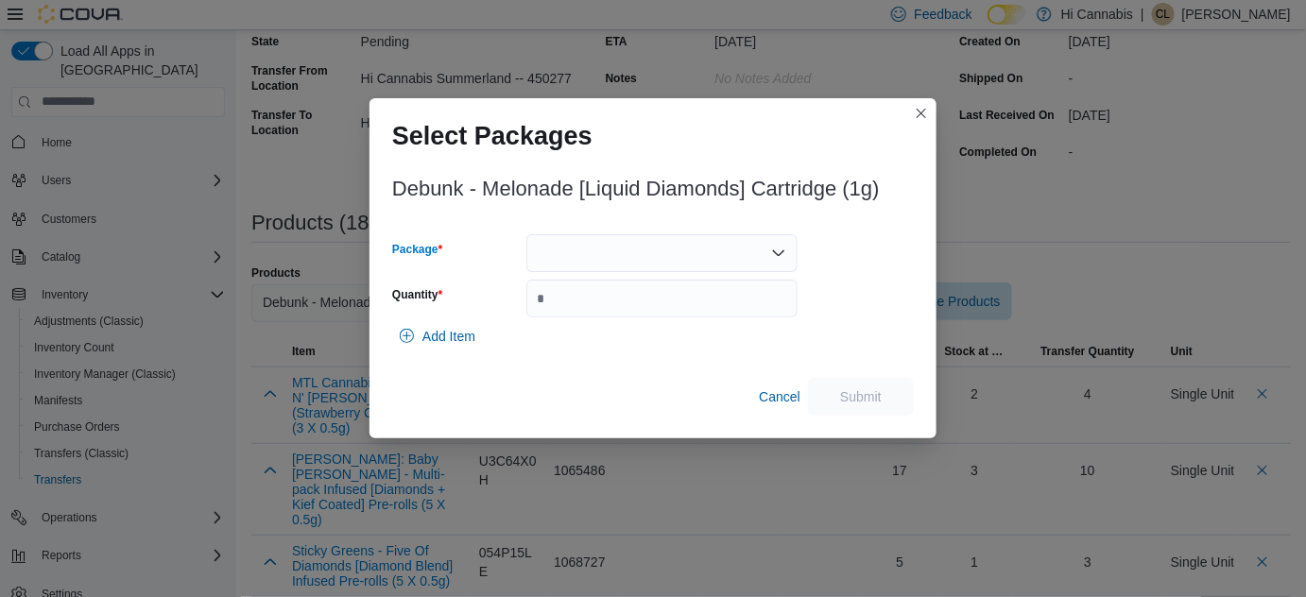
click at [645, 238] on div at bounding box center [661, 253] width 271 height 38
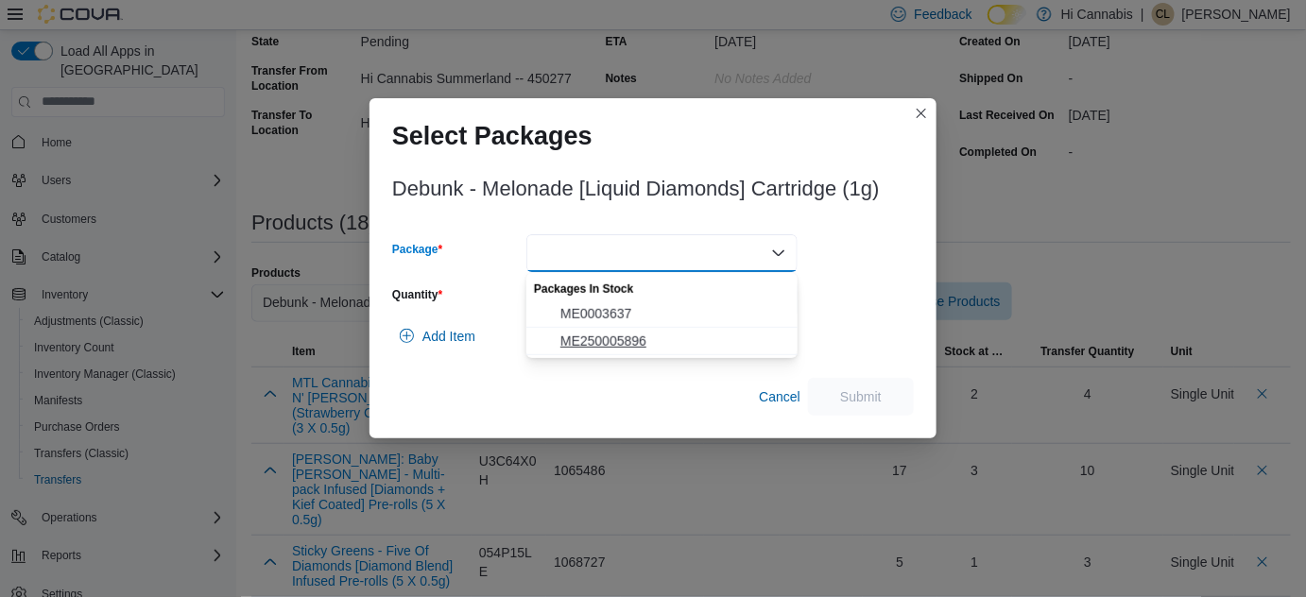
click at [593, 343] on span "ME250005896" at bounding box center [673, 341] width 226 height 19
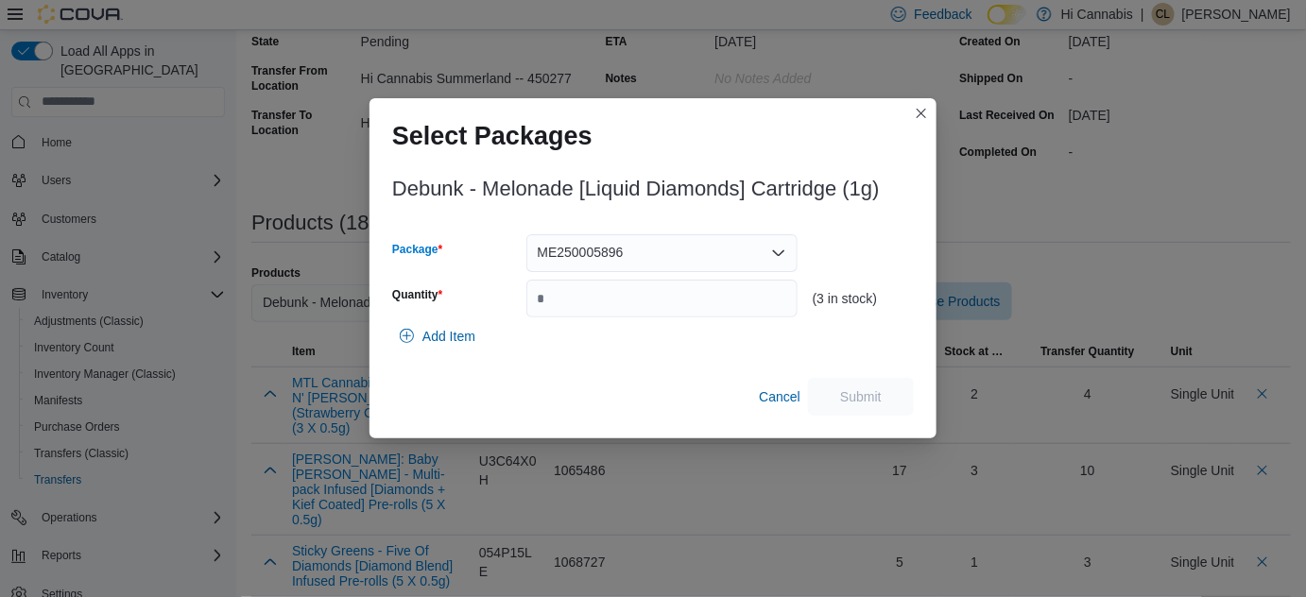
click at [652, 251] on div "ME250005896 Combo box. Selected. ME250005896. Press Backspace to delete ME25000…" at bounding box center [661, 253] width 271 height 38
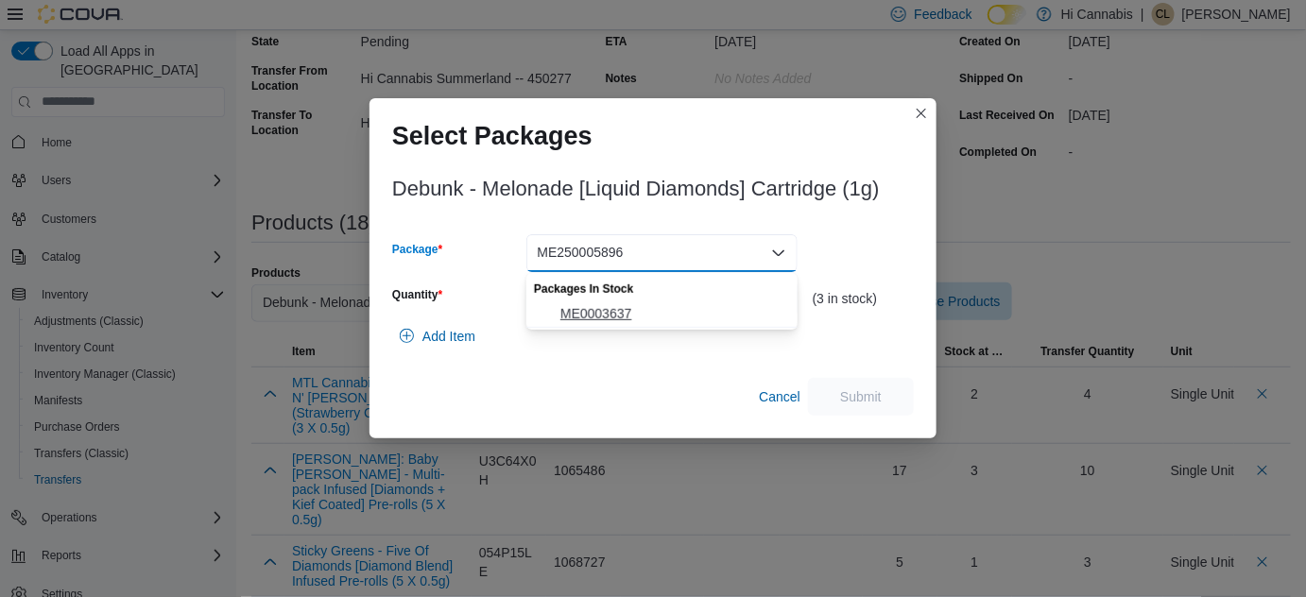
click at [627, 307] on span "ME0003637" at bounding box center [673, 313] width 226 height 19
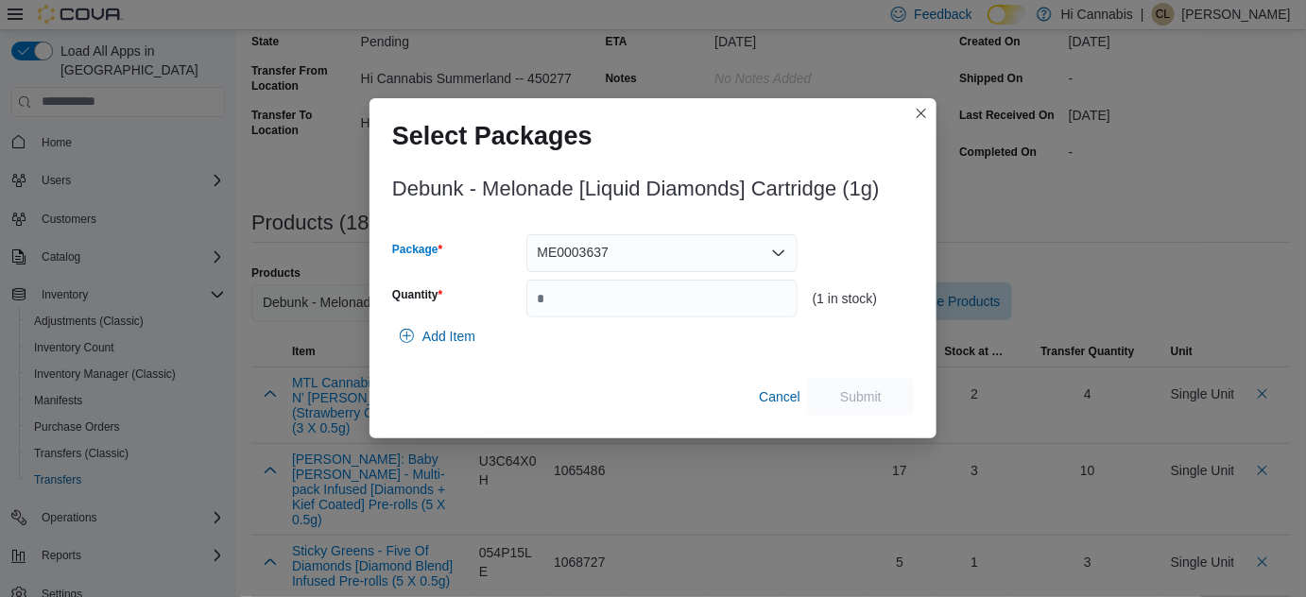
click at [666, 254] on div "ME0003637 Combo box. Selected. ME0003637. Press Backspace to delete ME0003637. …" at bounding box center [661, 253] width 271 height 38
drag, startPoint x: 644, startPoint y: 243, endPoint x: 644, endPoint y: 258, distance: 15.1
click at [644, 243] on div "ME0003637" at bounding box center [661, 253] width 271 height 38
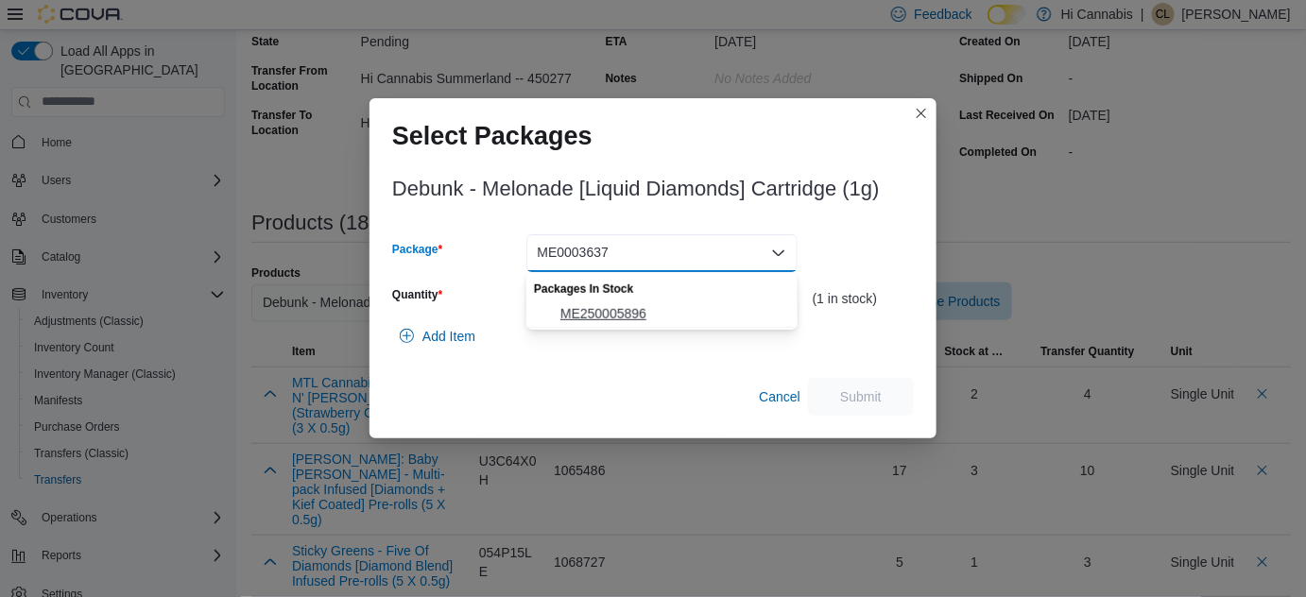
click at [628, 312] on span "ME250005896" at bounding box center [673, 313] width 226 height 19
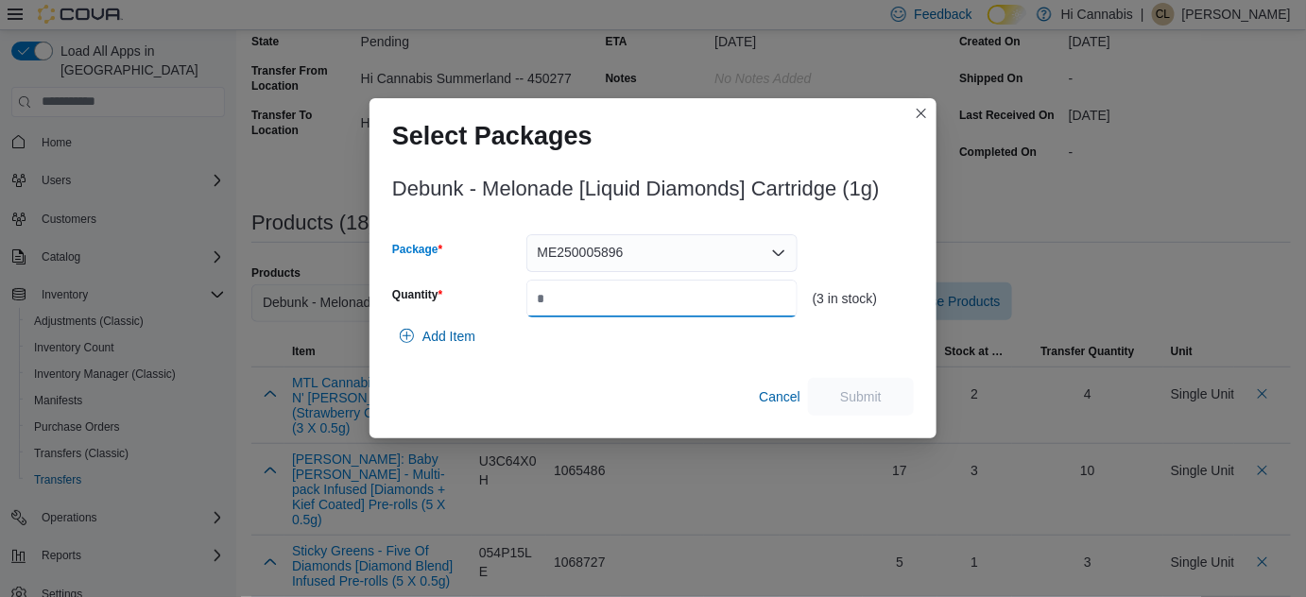
click at [606, 316] on input "Quantity" at bounding box center [661, 299] width 271 height 38
type input "*"
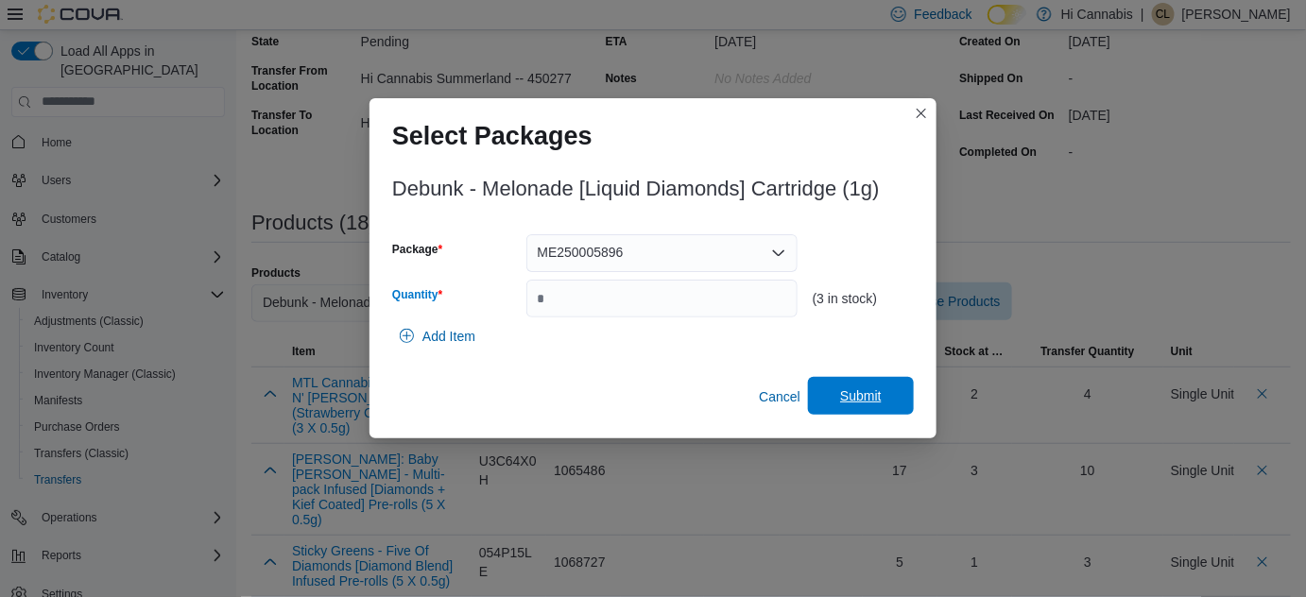
click at [859, 399] on span "Submit" at bounding box center [861, 396] width 42 height 19
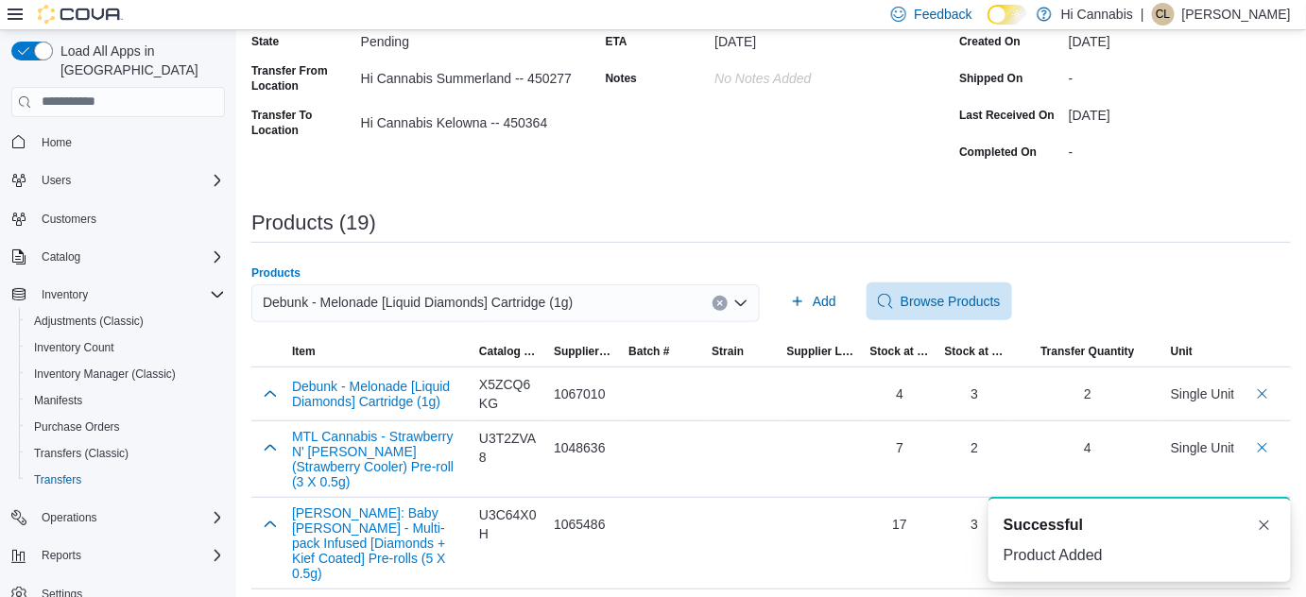
click at [724, 300] on icon "Clear input" at bounding box center [720, 304] width 8 height 8
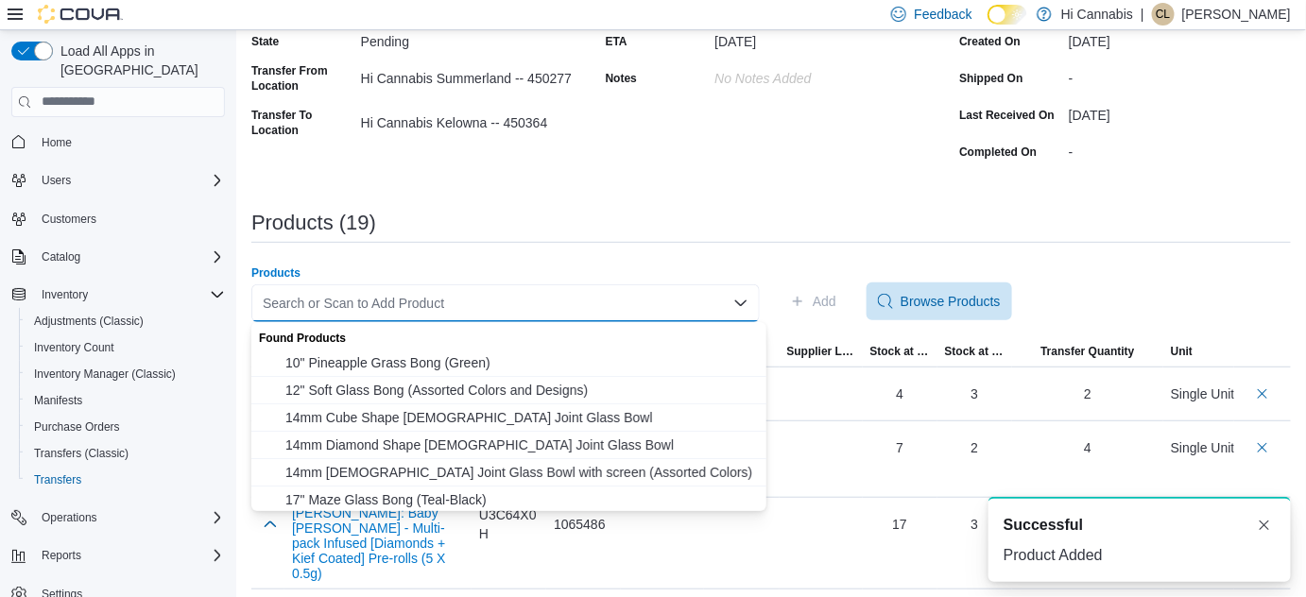
click at [628, 308] on div "Search or Scan to Add Product Combo box. Selected. Combo box input. Search or S…" at bounding box center [505, 303] width 508 height 38
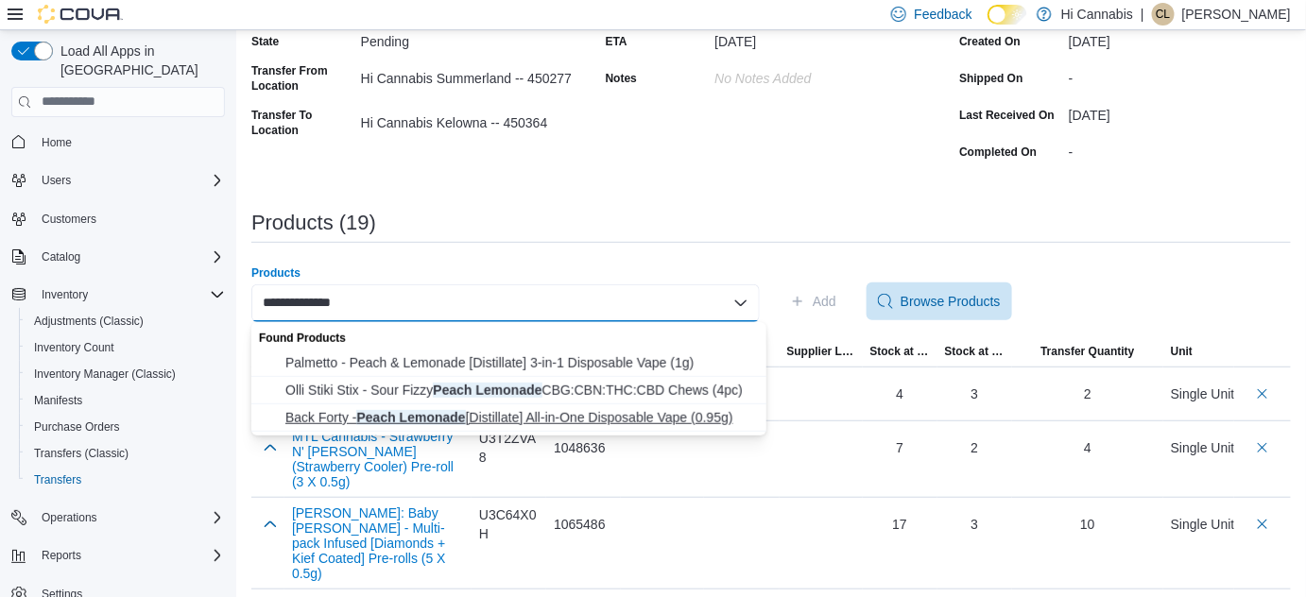
type input "**********"
click at [436, 415] on span "Back Forty - Peach Lemonade [Distillate] All-in-One Disposable Vape (0.95g)" at bounding box center [520, 417] width 470 height 19
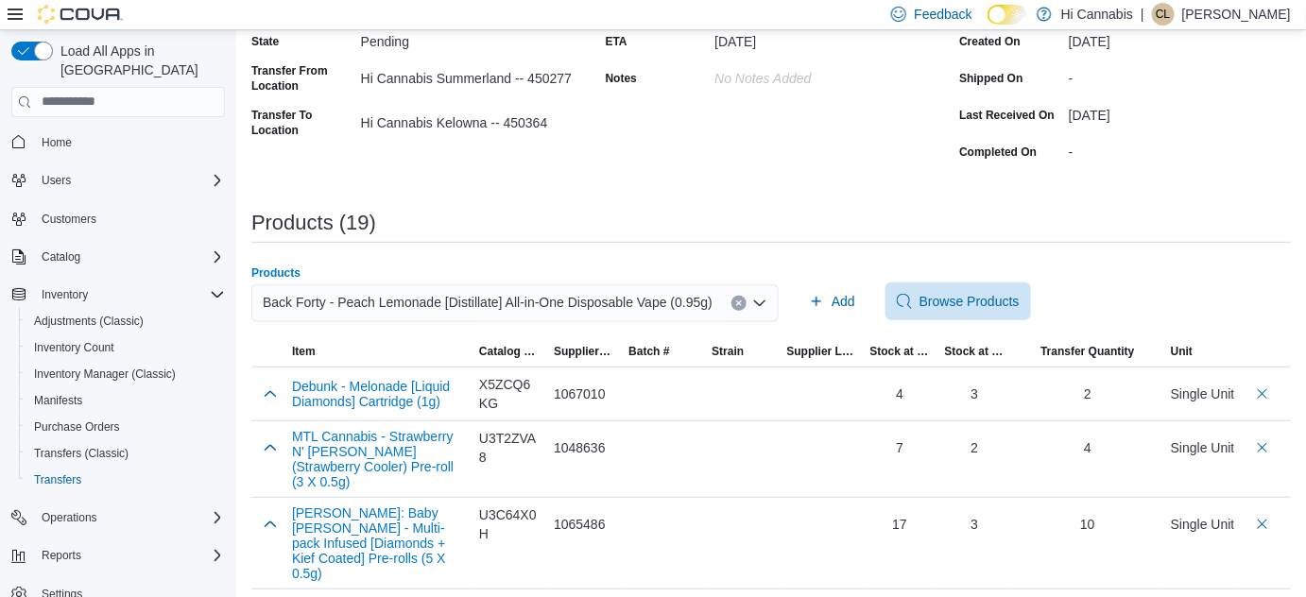
click at [946, 218] on div "Products (19)" at bounding box center [770, 223] width 1039 height 23
click at [816, 302] on span "Add" at bounding box center [832, 302] width 46 height 38
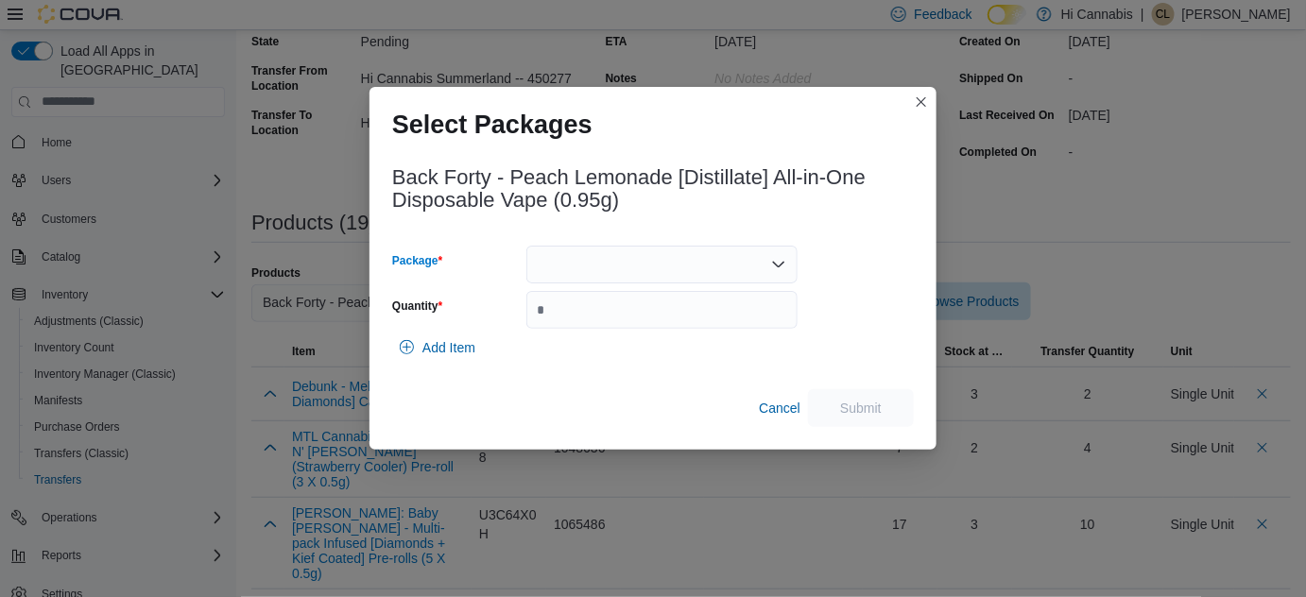
click at [654, 272] on div at bounding box center [661, 265] width 271 height 38
click at [627, 313] on div "Packages In Stock 2500963" at bounding box center [661, 311] width 271 height 55
click at [585, 320] on span "2500963" at bounding box center [673, 325] width 226 height 19
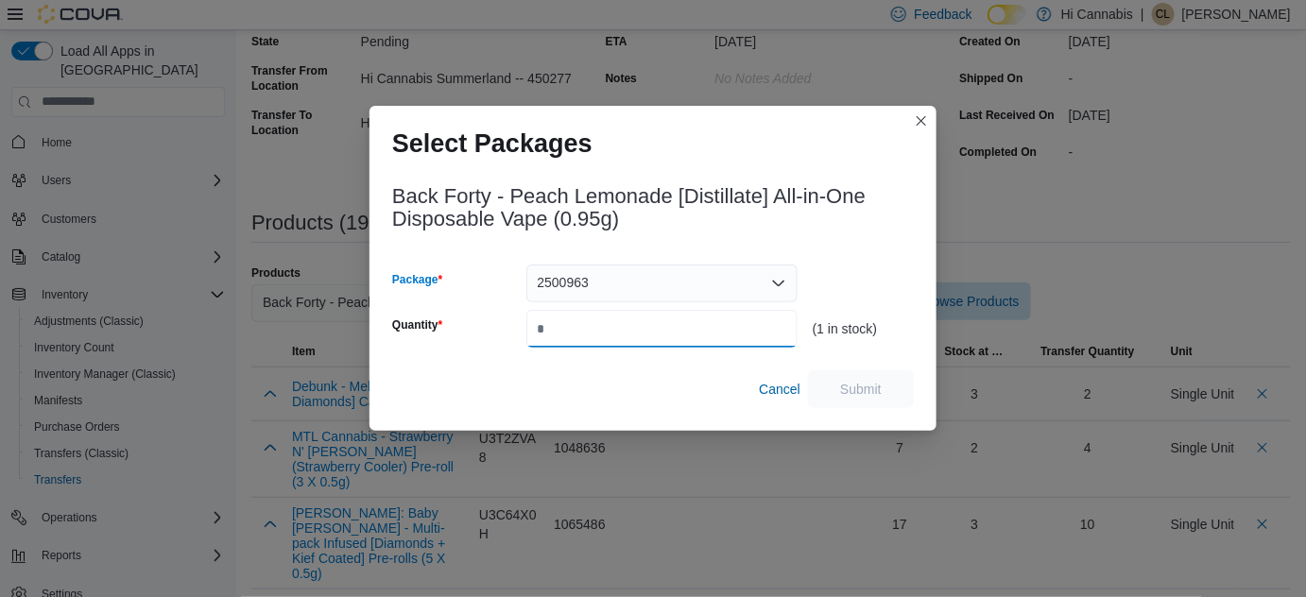
click at [562, 317] on input "Quantity" at bounding box center [661, 329] width 271 height 38
type input "*"
click at [822, 391] on span "Submit" at bounding box center [860, 389] width 83 height 38
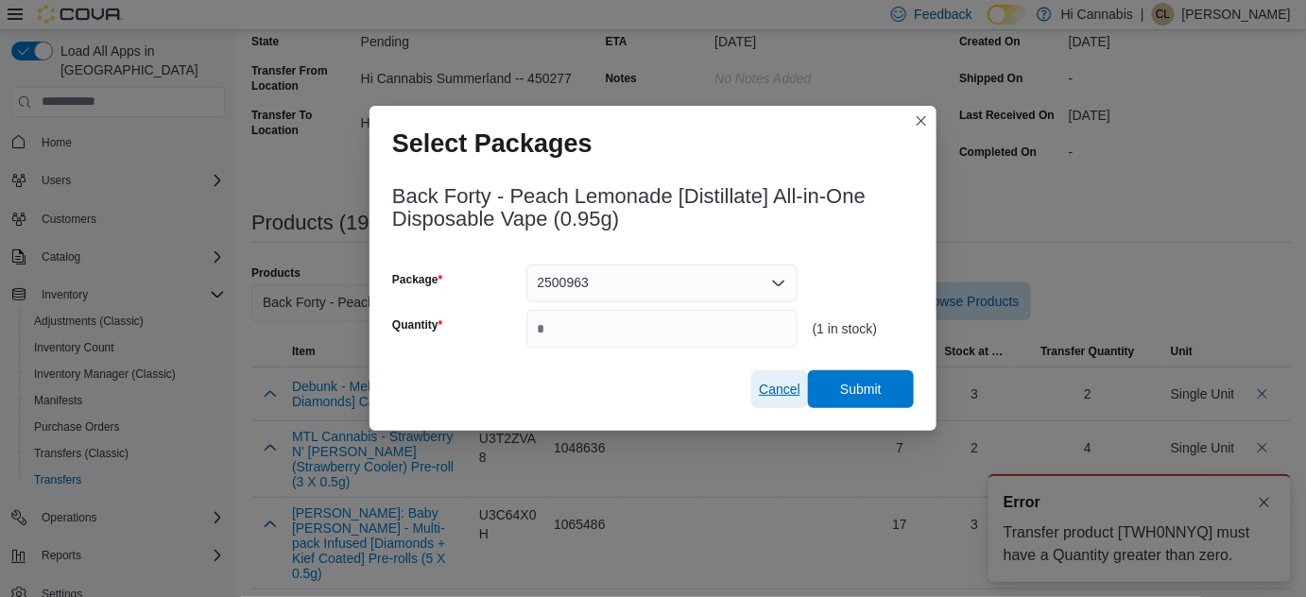
click at [777, 390] on span "Cancel" at bounding box center [780, 389] width 42 height 19
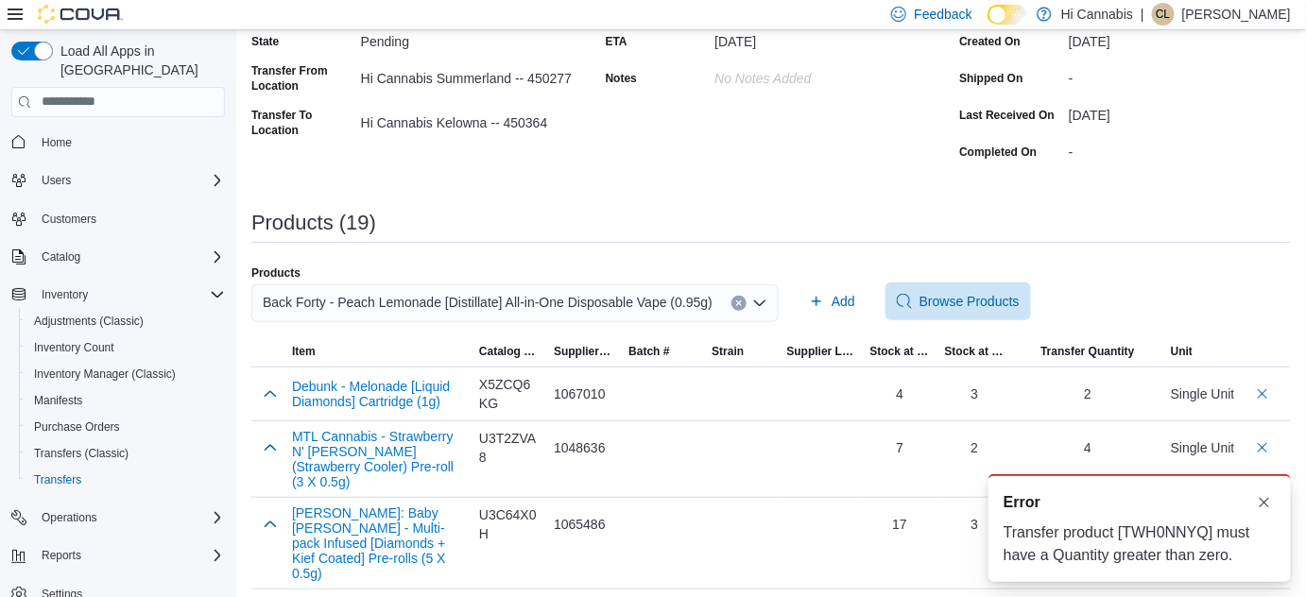
click at [735, 301] on icon "Clear input" at bounding box center [739, 304] width 8 height 8
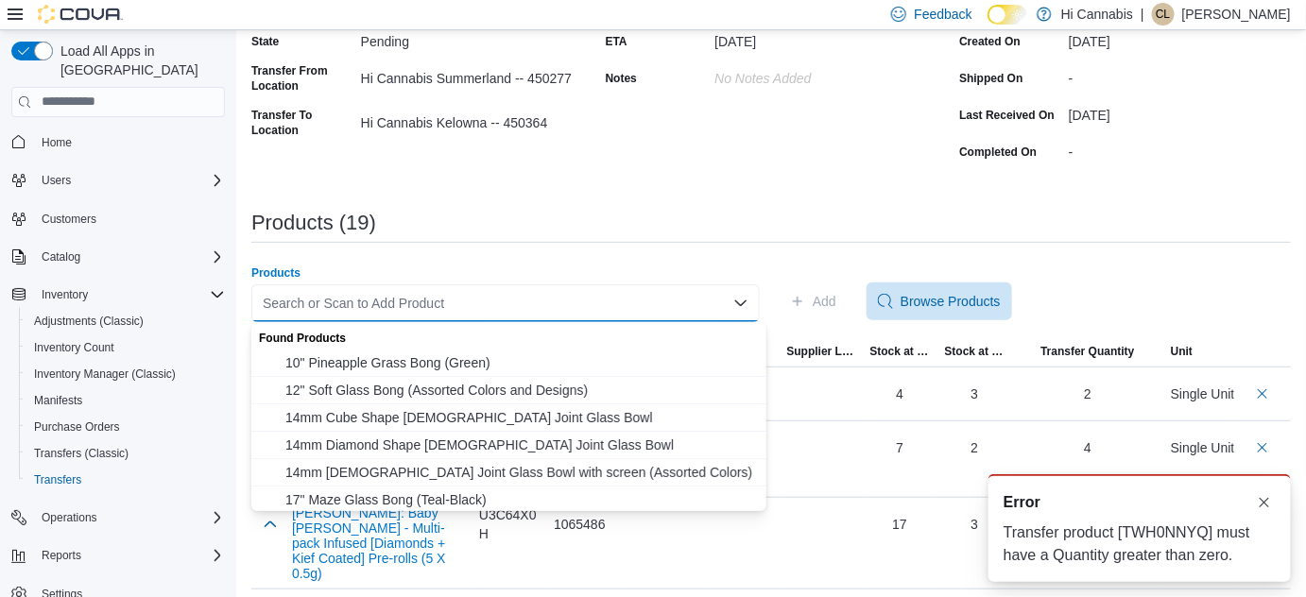
click at [673, 305] on div "Search or Scan to Add Product Combo box. Selected. Combo box input. Search or S…" at bounding box center [505, 303] width 508 height 38
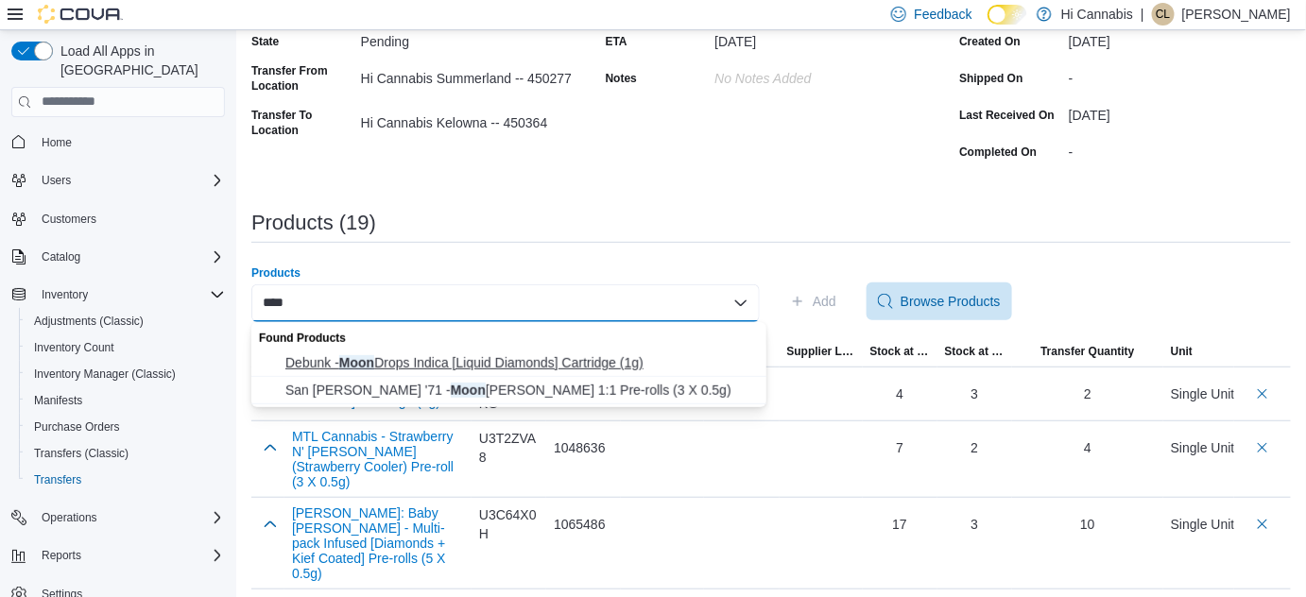
type input "****"
click at [604, 360] on span "Debunk - Moon Drops Indica [Liquid Diamonds] Cartridge (1g)" at bounding box center [520, 362] width 470 height 19
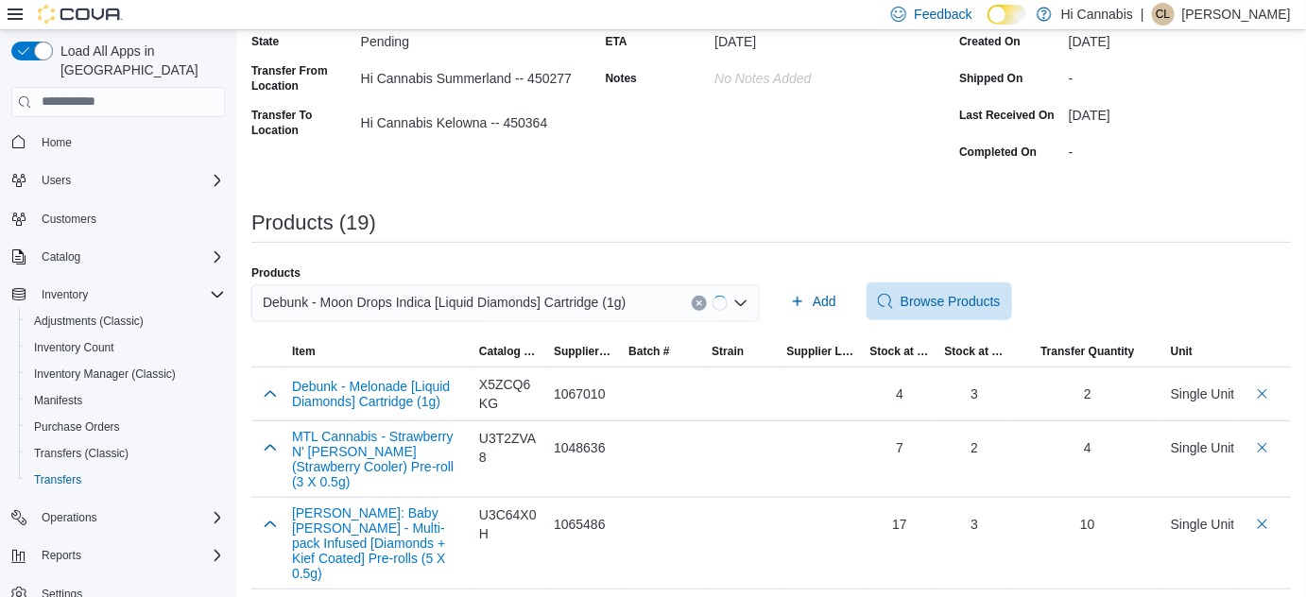
click at [851, 216] on div "Products (19)" at bounding box center [770, 223] width 1039 height 23
click at [824, 301] on span "Add" at bounding box center [825, 301] width 24 height 19
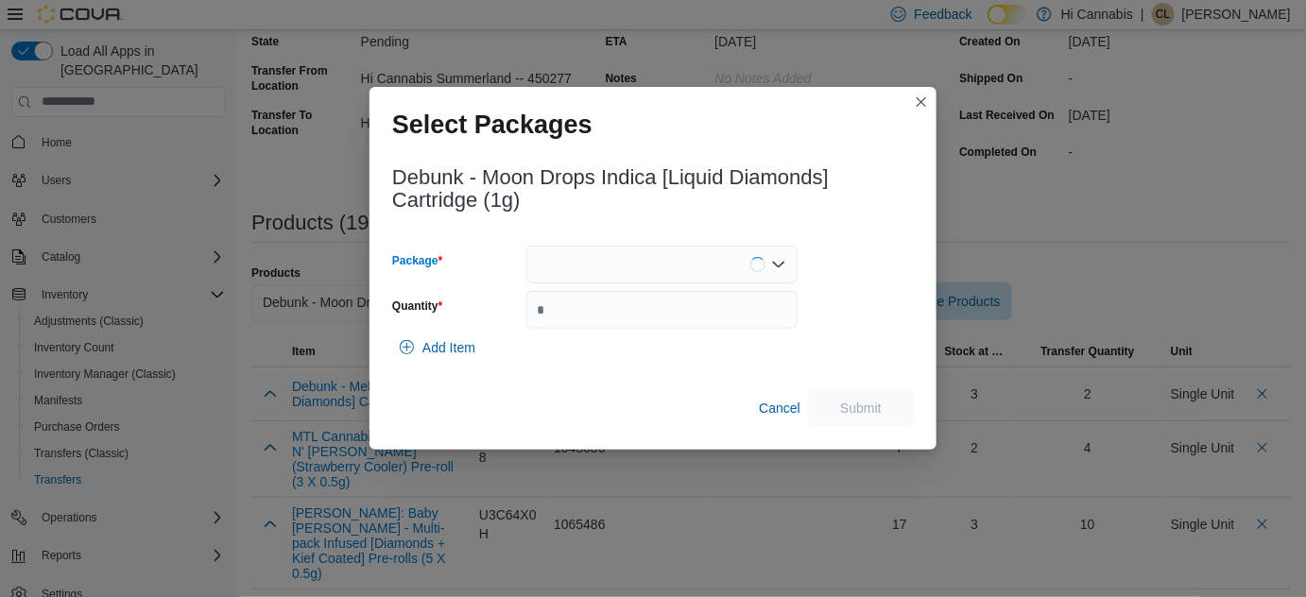
click at [575, 257] on div at bounding box center [661, 265] width 271 height 38
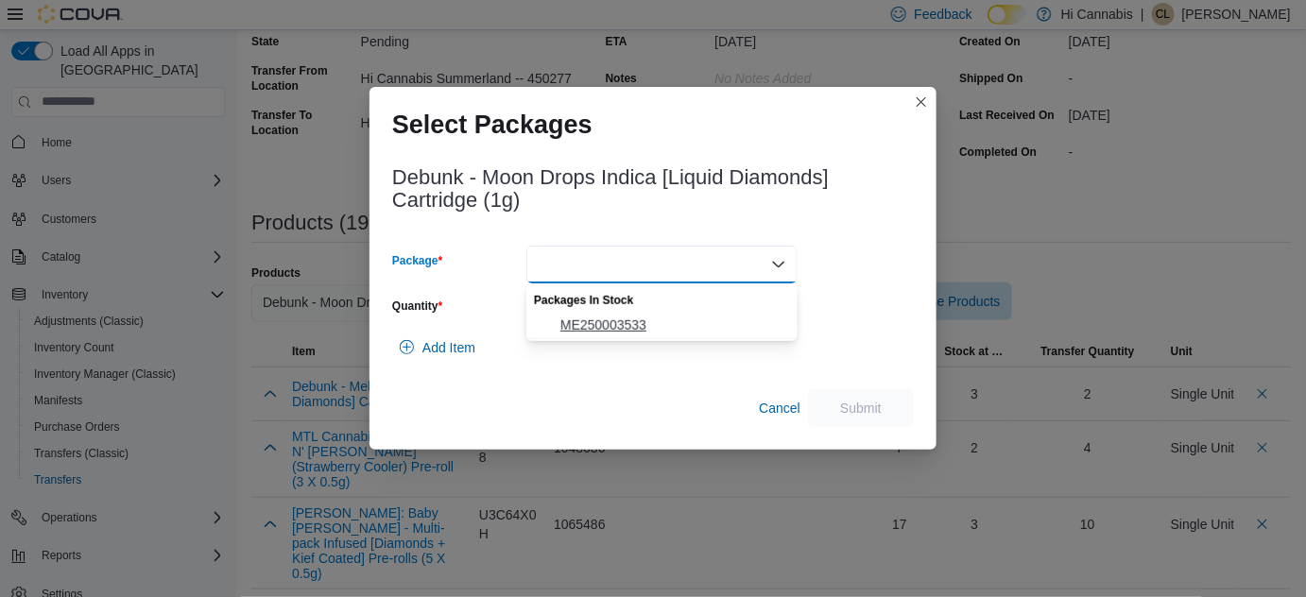
click at [577, 329] on span "ME250003533" at bounding box center [673, 325] width 226 height 19
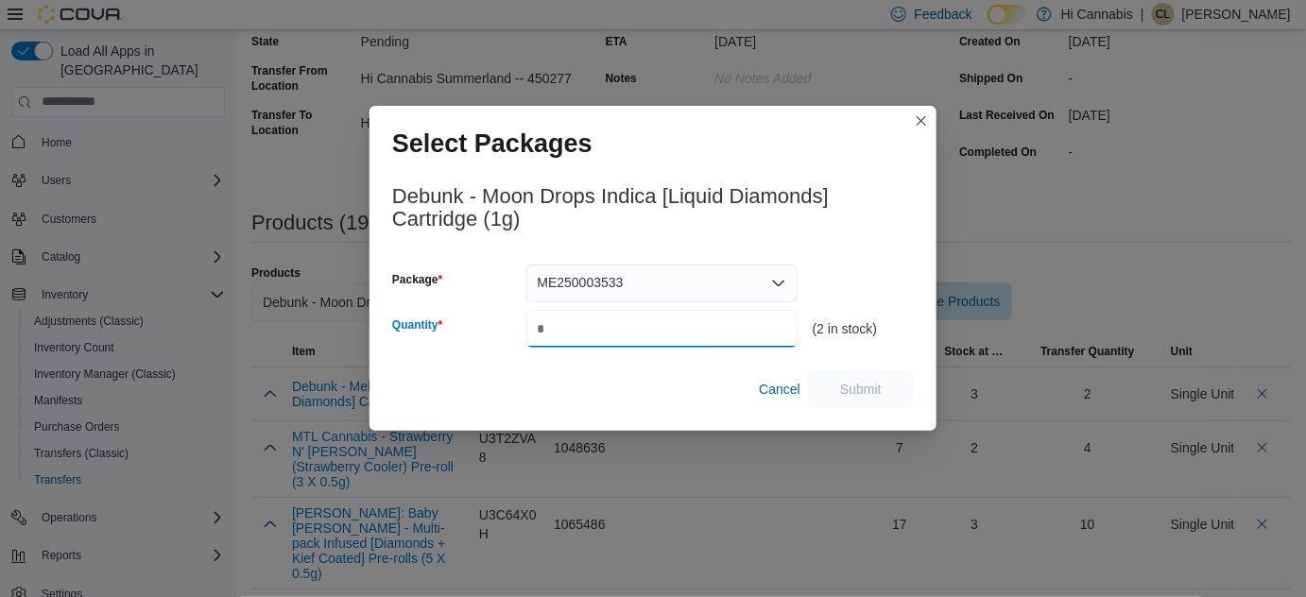
click at [637, 328] on input "Quantity" at bounding box center [661, 329] width 271 height 38
type input "*"
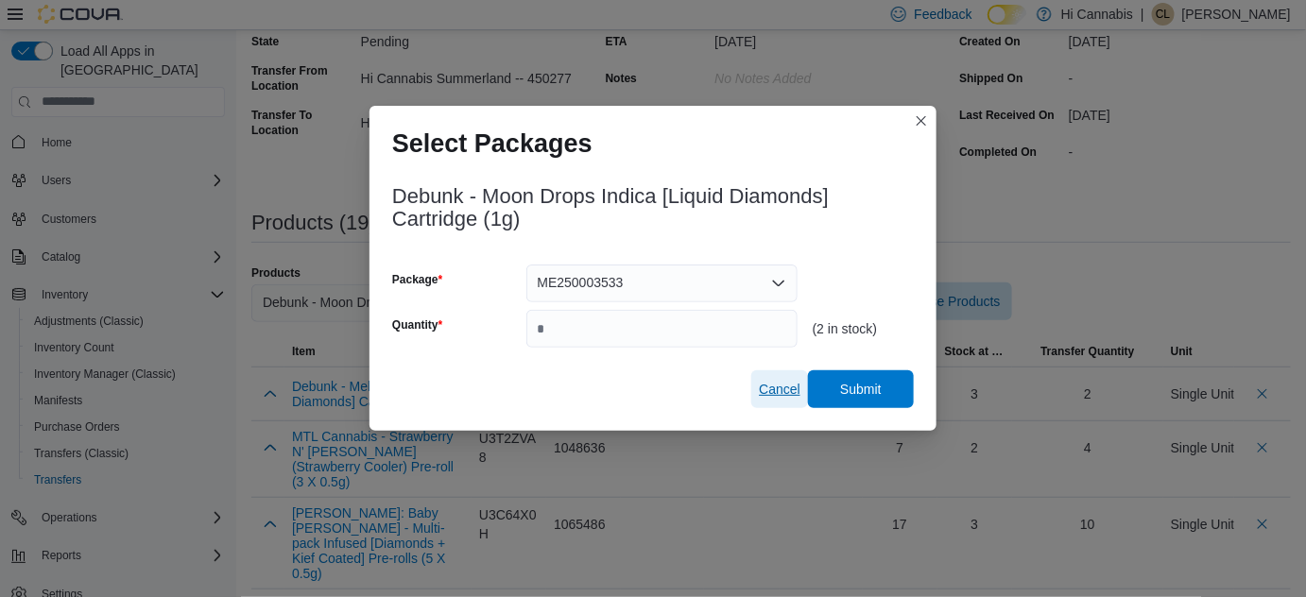
click at [769, 376] on span "Cancel" at bounding box center [780, 389] width 42 height 38
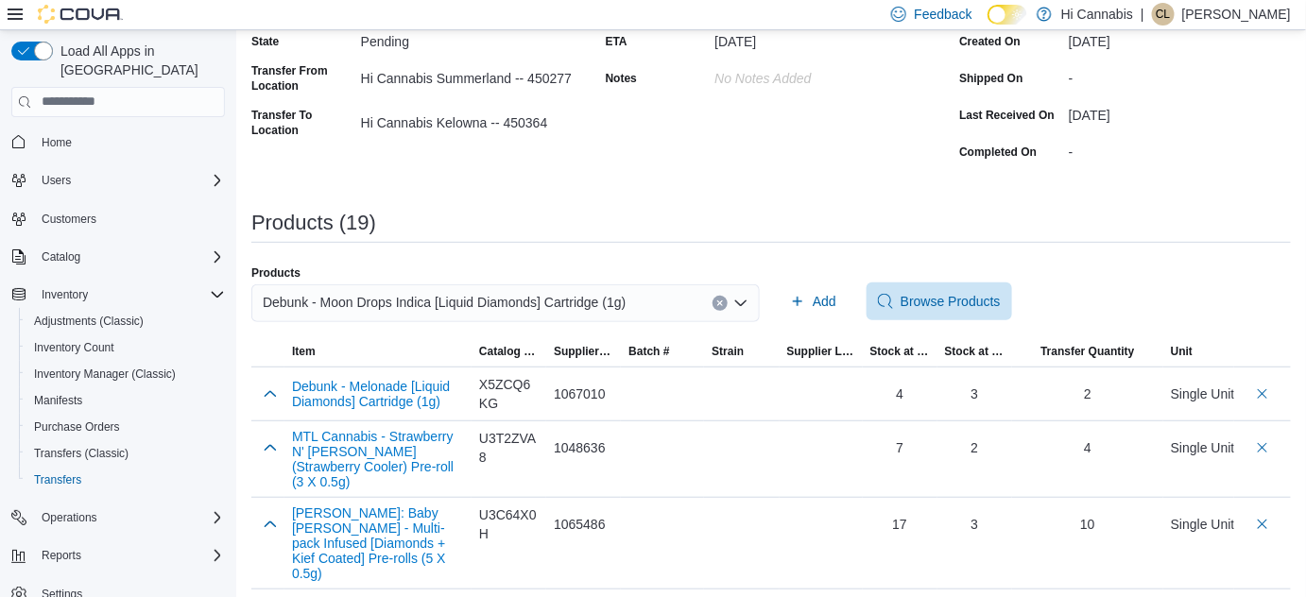
click at [718, 309] on div "Debunk - Moon Drops Indica [Liquid Diamonds] Cartridge (1g)" at bounding box center [505, 303] width 508 height 38
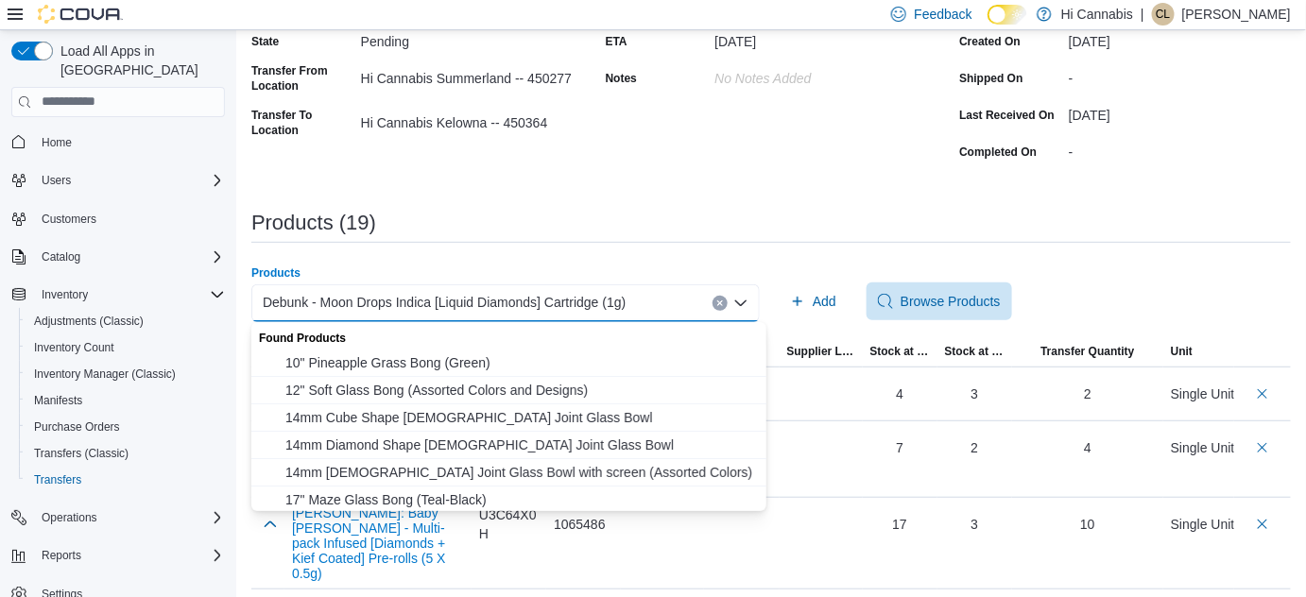
click at [728, 299] on button "Clear input" at bounding box center [720, 303] width 15 height 15
click at [671, 315] on div "Search or Scan to Add Product Combo box. Selected. Combo box input. Search or S…" at bounding box center [505, 303] width 508 height 38
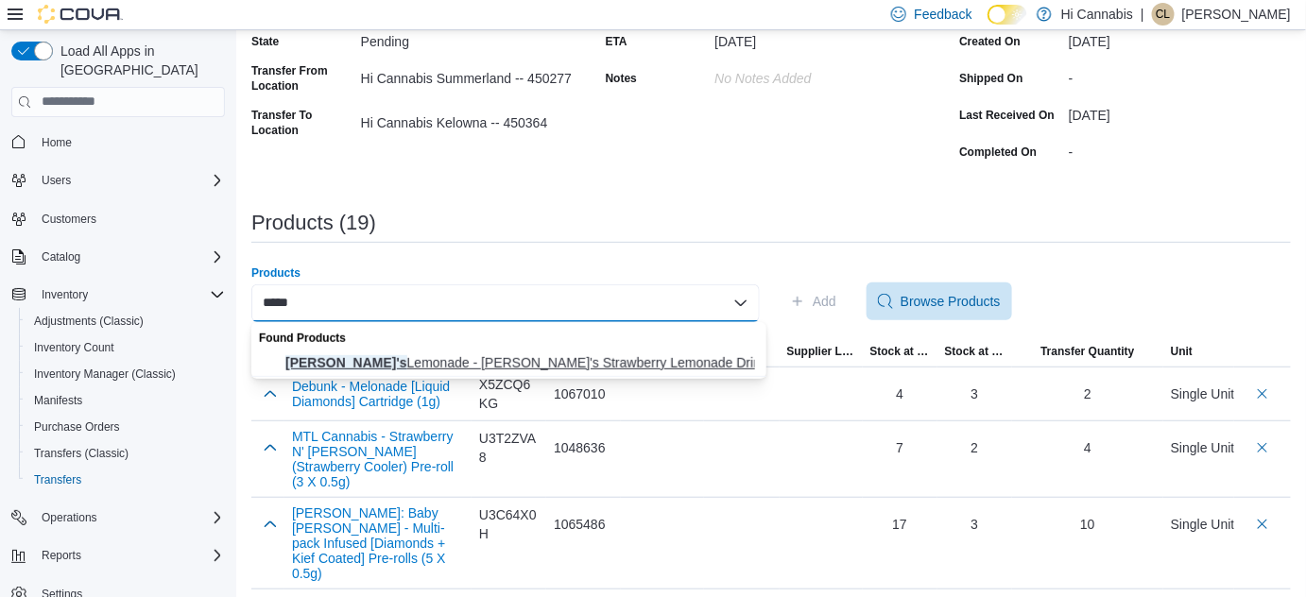
type input "*****"
click at [555, 363] on span "Ray's Lemonade - Ray's Strawberry Lemonade Drink [Carbonated] (355ml)" at bounding box center [520, 362] width 470 height 19
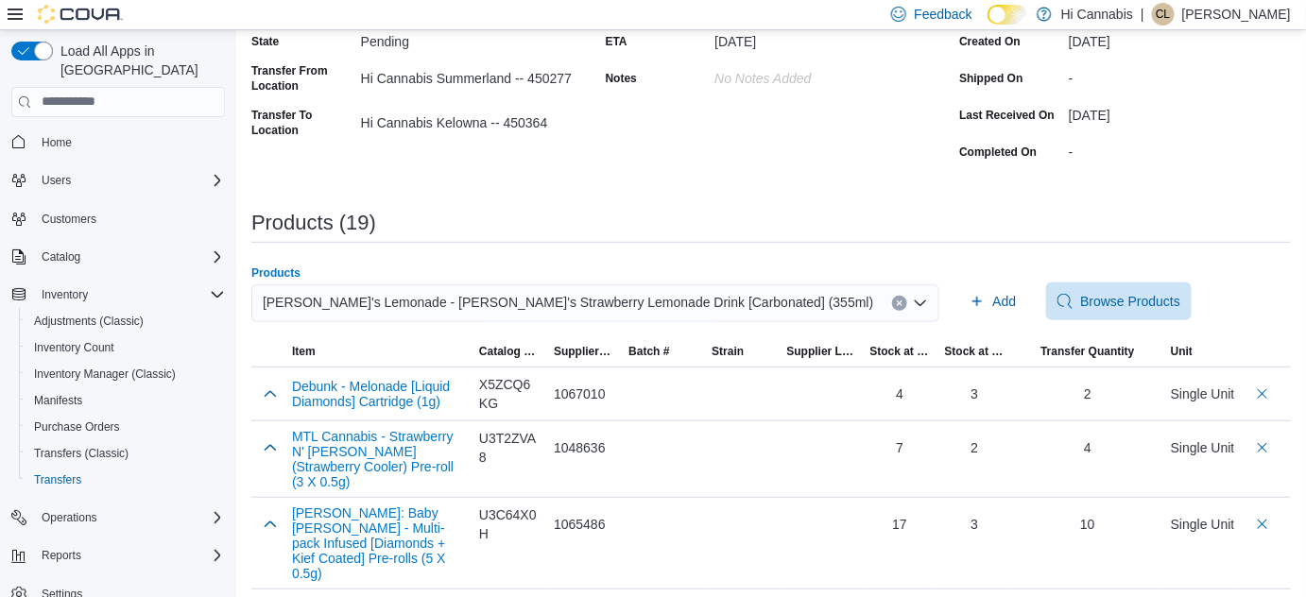
click at [908, 236] on div "Products (19)" at bounding box center [770, 227] width 1039 height 31
click at [992, 297] on span "Add" at bounding box center [1004, 301] width 24 height 19
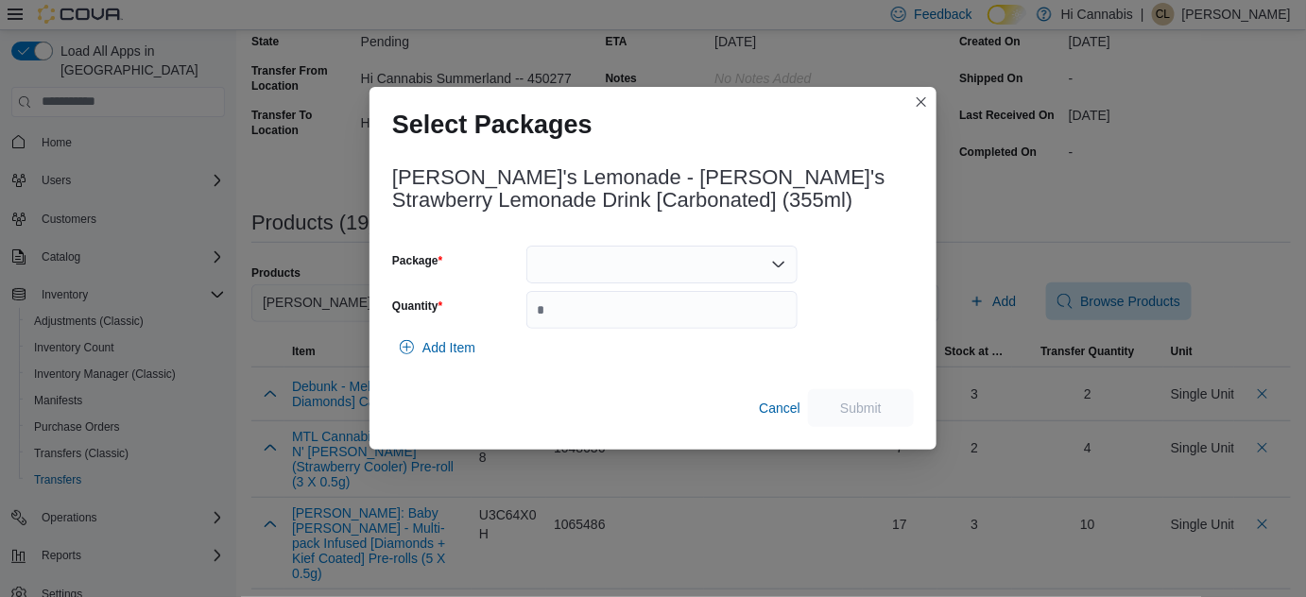
click at [554, 249] on div at bounding box center [661, 265] width 271 height 38
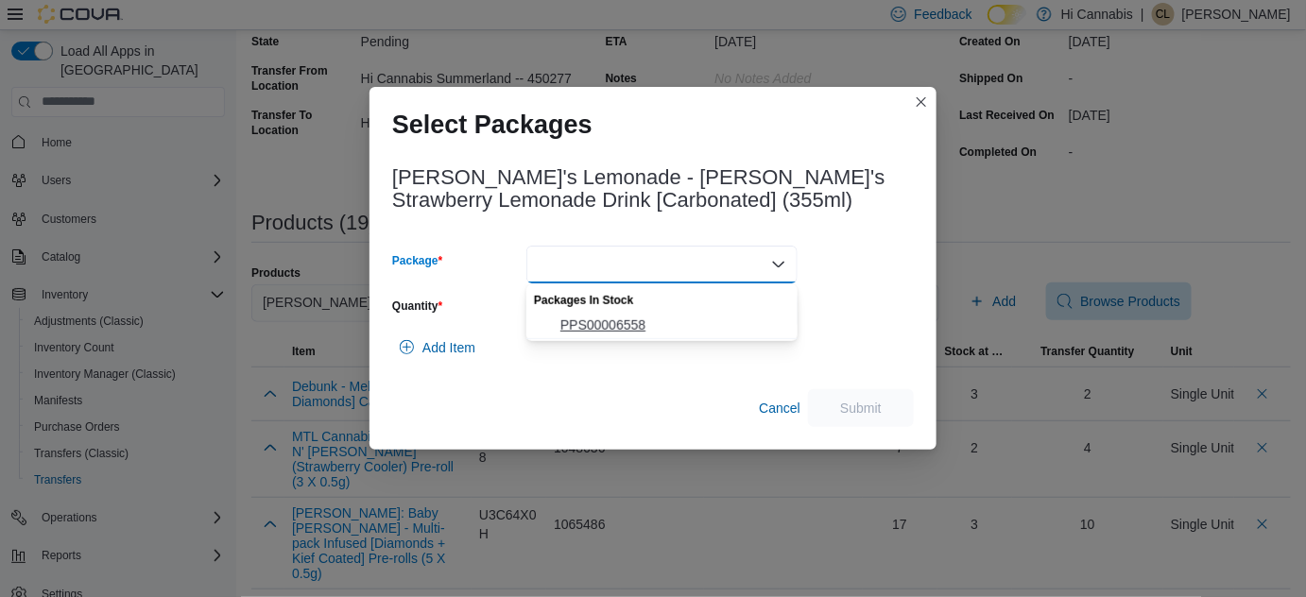
click at [558, 319] on span "PPS00006558" at bounding box center [662, 325] width 249 height 19
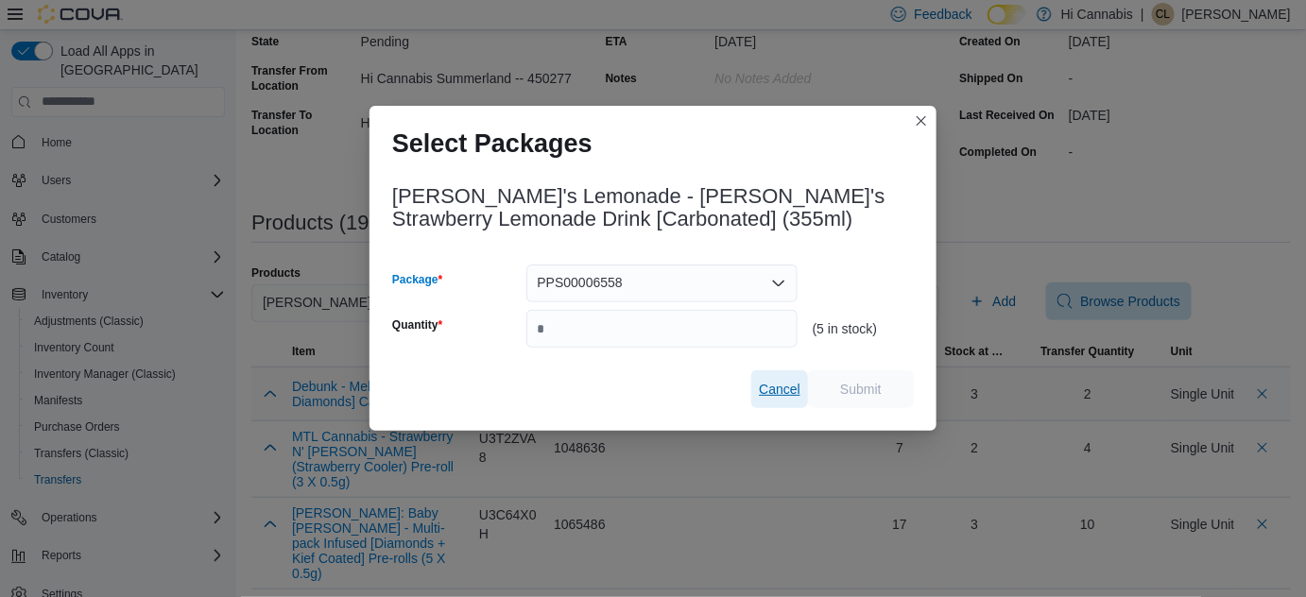
click at [784, 392] on span "Cancel" at bounding box center [780, 389] width 42 height 19
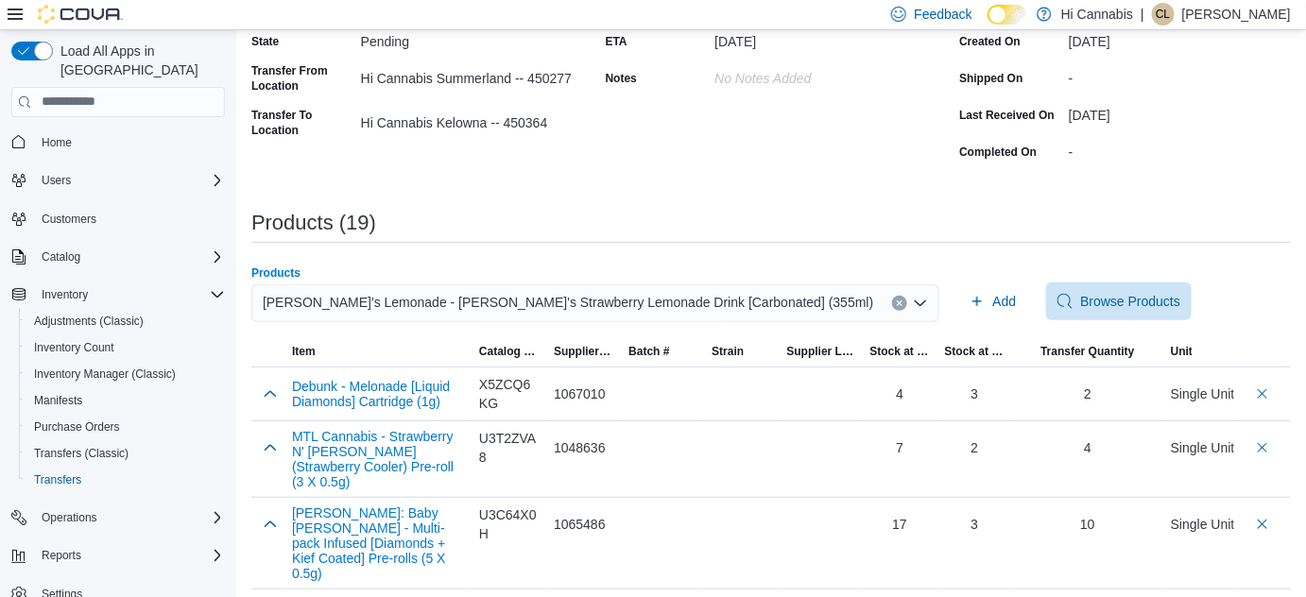
click at [892, 305] on button "Clear input" at bounding box center [899, 303] width 15 height 15
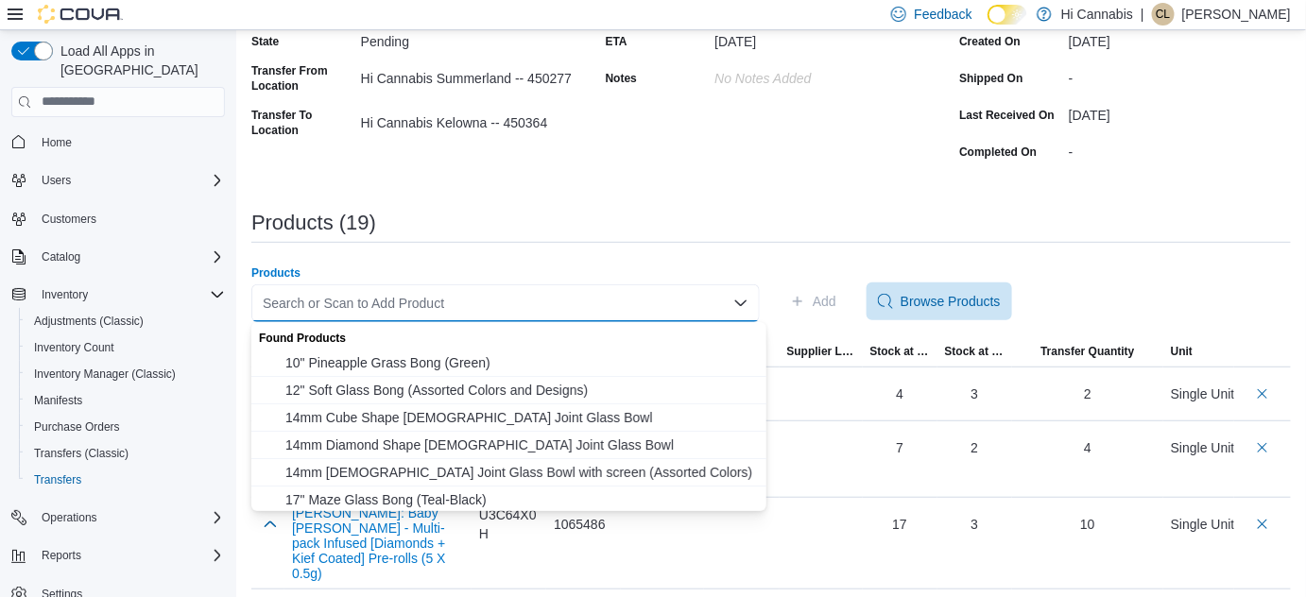
click at [661, 304] on div "Search or Scan to Add Product Combo box. Selected. Combo box input. Search or S…" at bounding box center [505, 303] width 508 height 38
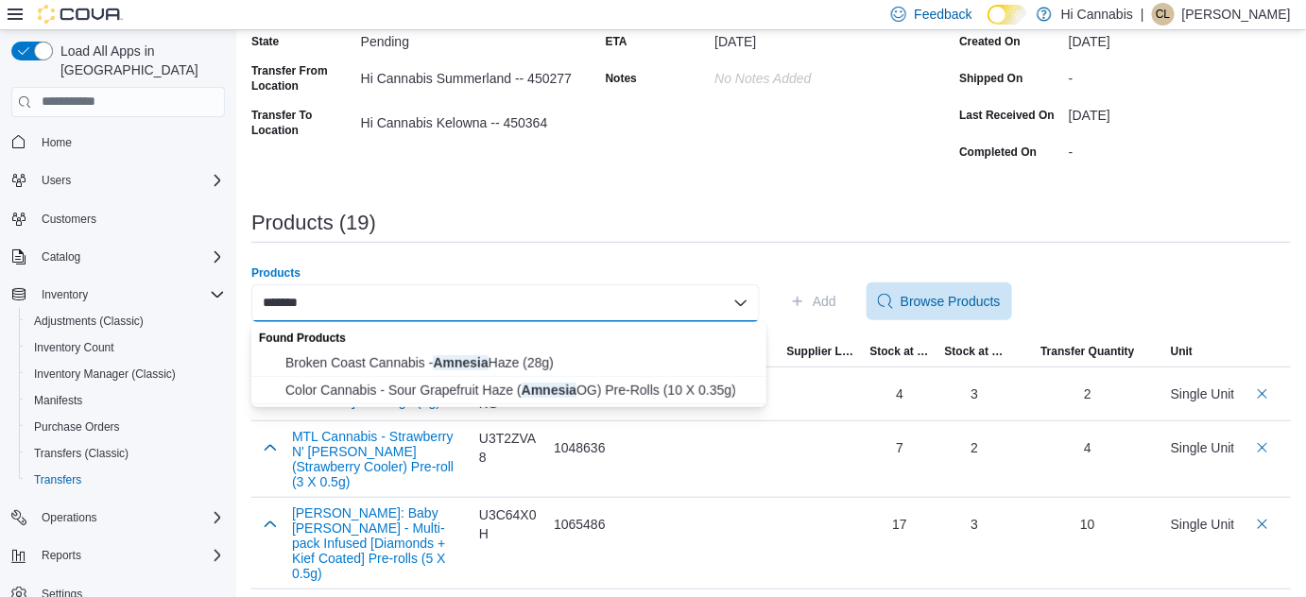
type input "*******"
click at [262, 299] on div "******* Combo box. Selected. amnesia. Selected. Combo box input. Search or Scan…" at bounding box center [505, 303] width 508 height 38
drag, startPoint x: 319, startPoint y: 302, endPoint x: 294, endPoint y: 310, distance: 26.6
click at [258, 305] on div "*******" at bounding box center [505, 303] width 508 height 38
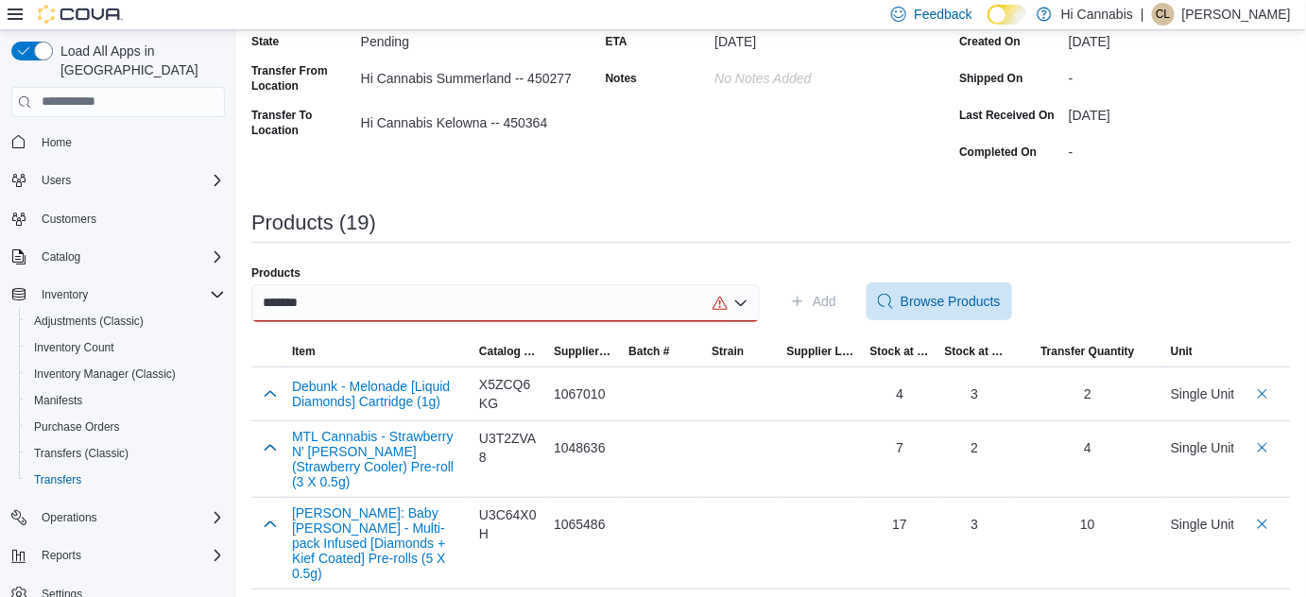
click at [822, 226] on div "Products (19)" at bounding box center [770, 223] width 1039 height 23
click at [932, 301] on span "Browse Products" at bounding box center [951, 300] width 100 height 19
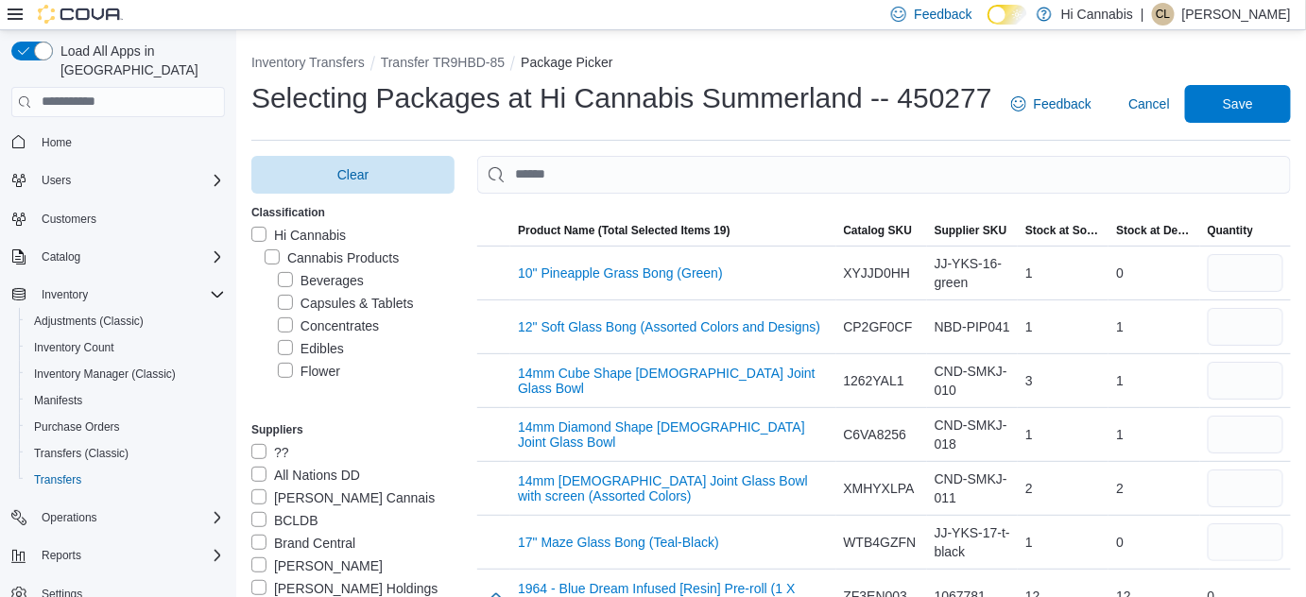
scroll to position [85, 0]
click at [291, 284] on label "Flower" at bounding box center [309, 286] width 62 height 23
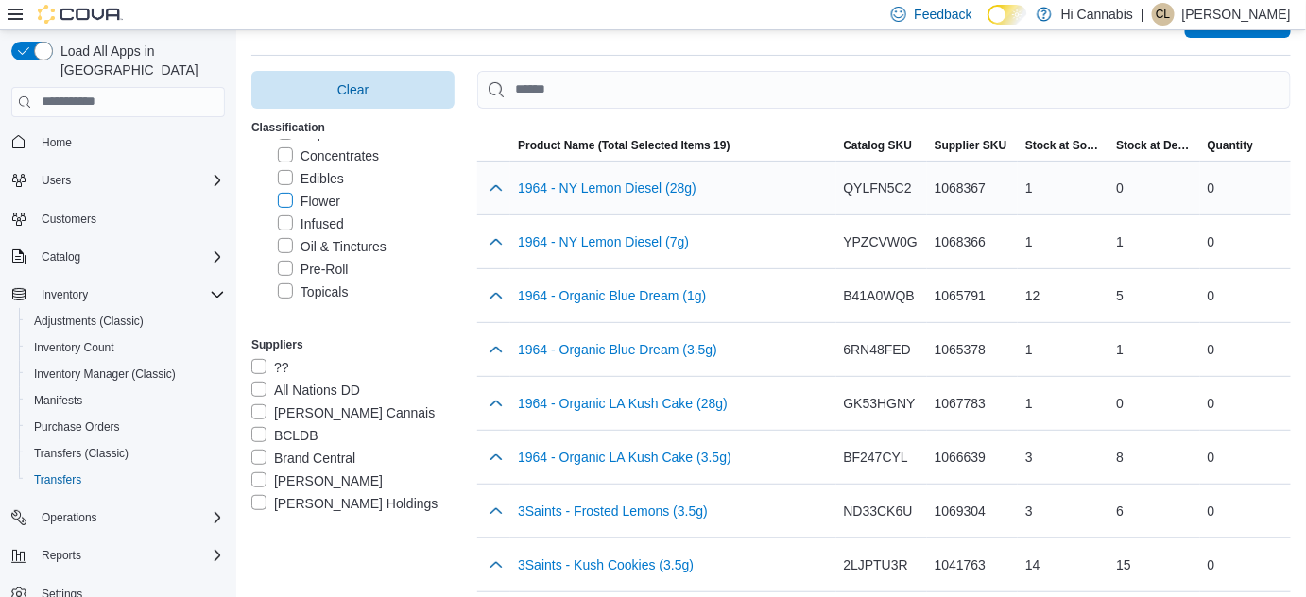
scroll to position [171, 0]
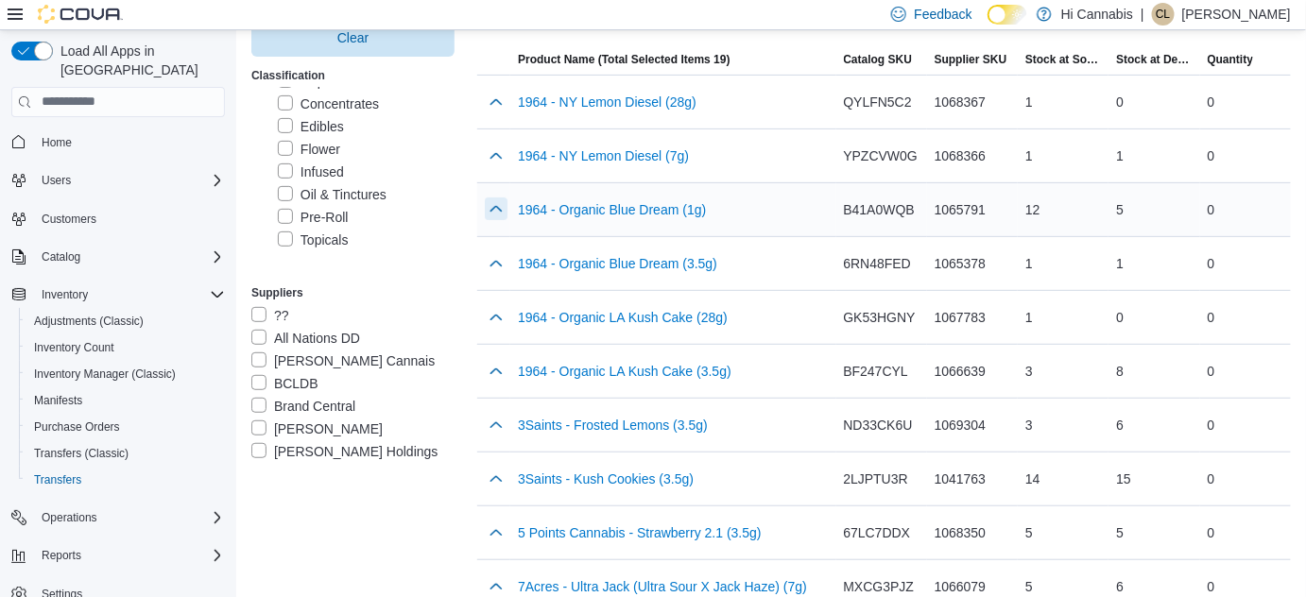
click at [494, 210] on button "button" at bounding box center [496, 209] width 23 height 23
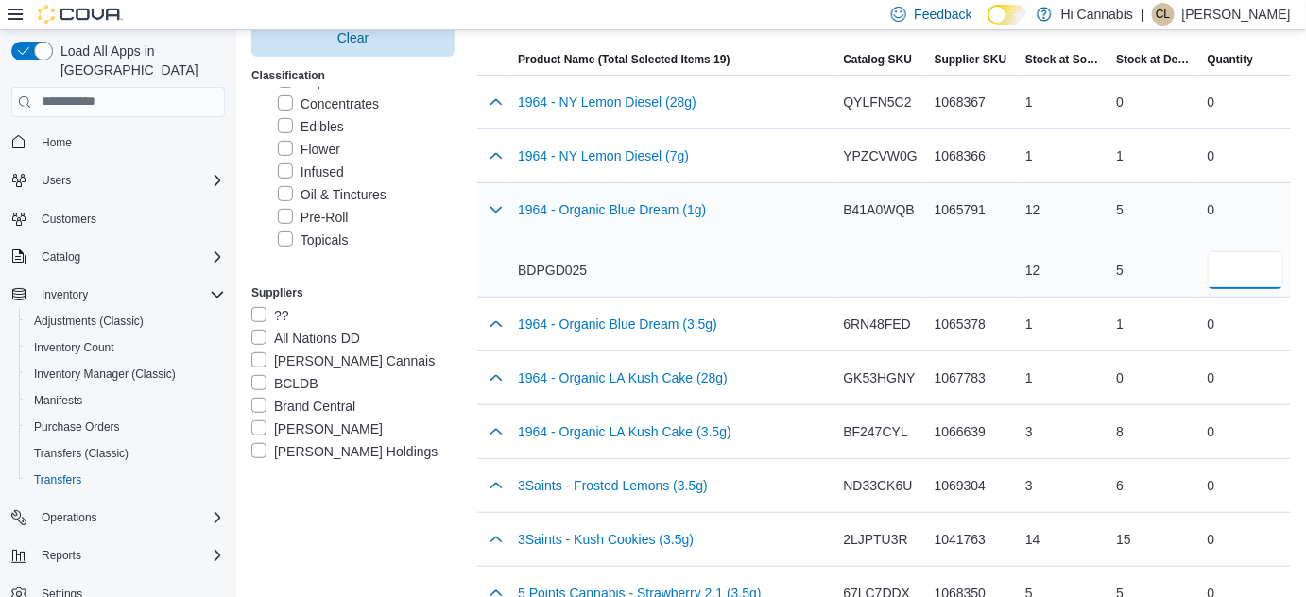
click at [1257, 267] on input "number" at bounding box center [1246, 270] width 76 height 38
type input "*"
click at [687, 261] on div "BDPGD025" at bounding box center [673, 270] width 310 height 19
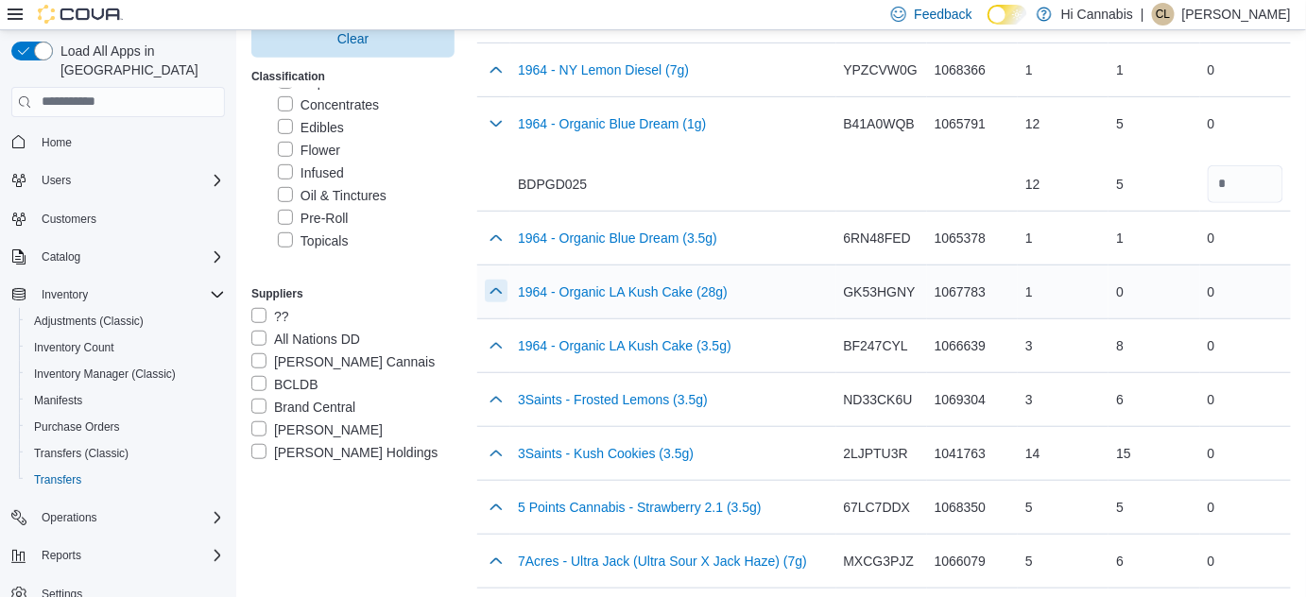
click at [497, 293] on button "button" at bounding box center [496, 291] width 23 height 23
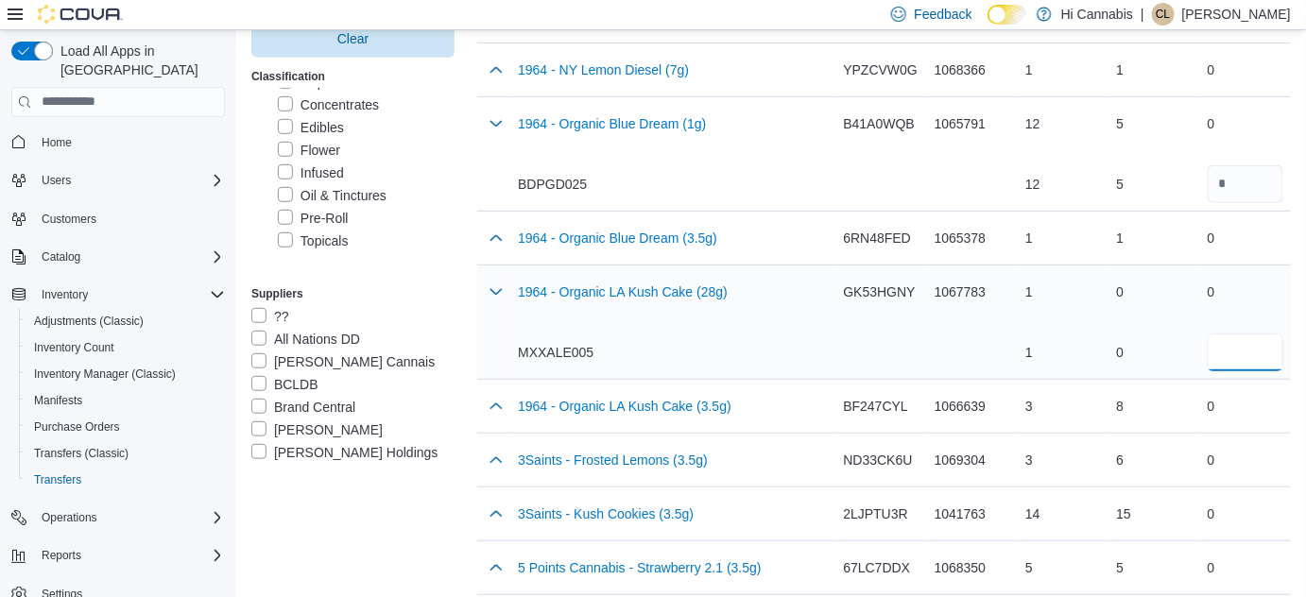
click at [1254, 358] on input "number" at bounding box center [1246, 353] width 76 height 38
type input "*"
click at [496, 294] on button "button" at bounding box center [496, 291] width 23 height 23
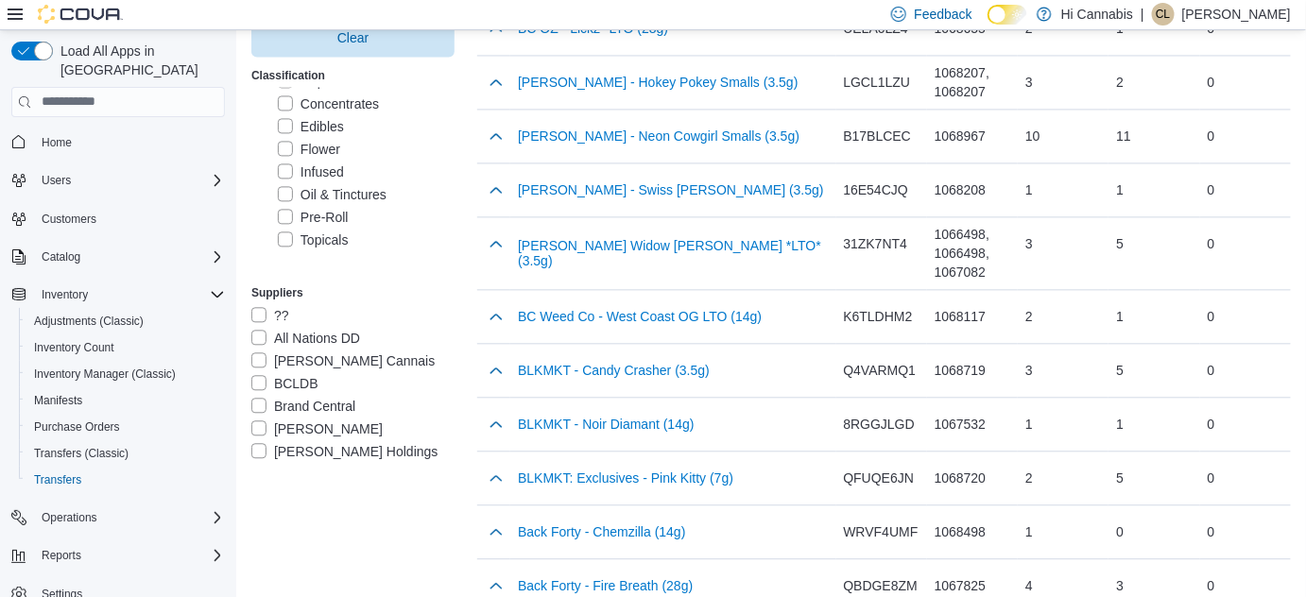
scroll to position [1288, 0]
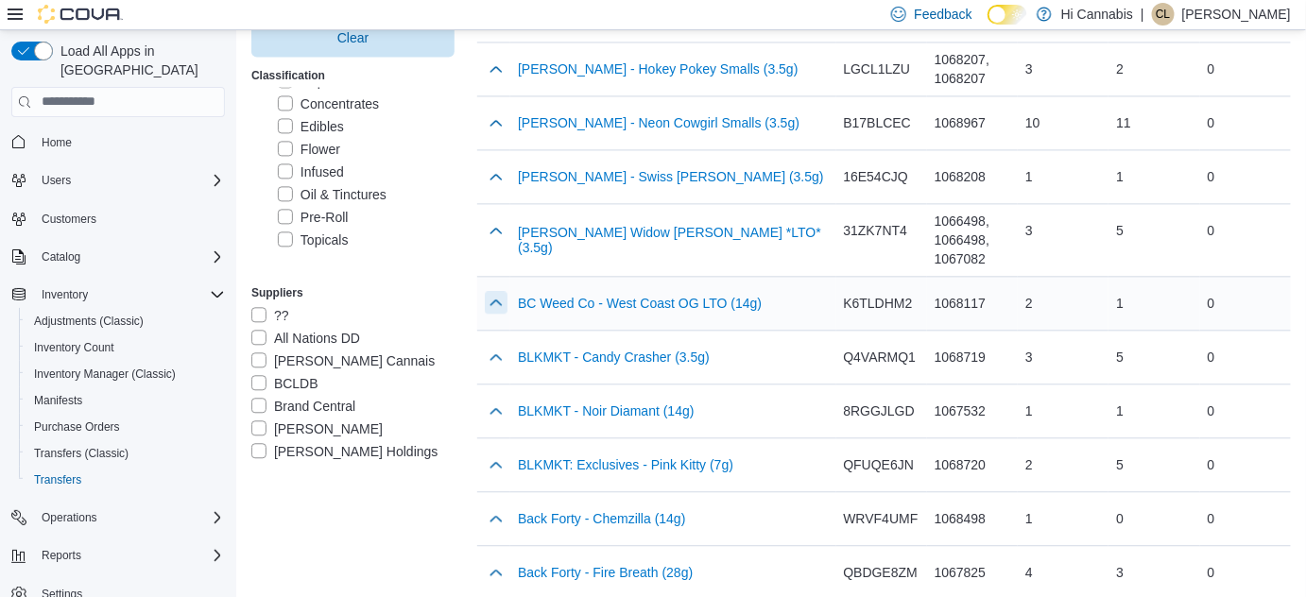
click at [496, 291] on button "button" at bounding box center [496, 302] width 23 height 23
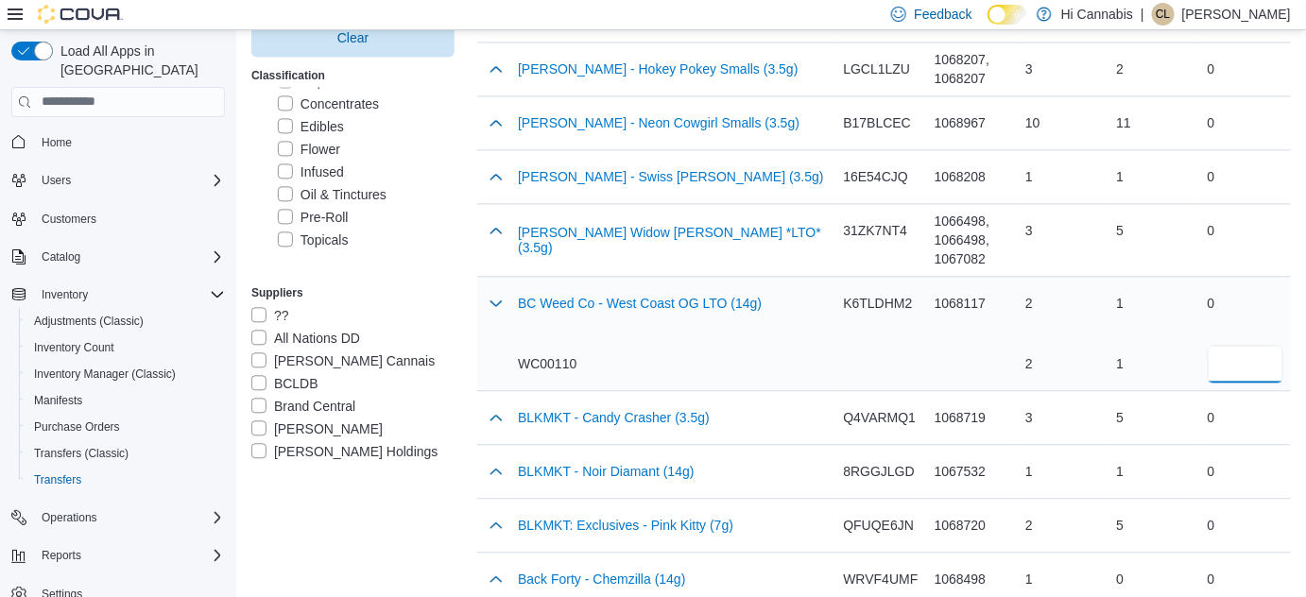
click at [1246, 355] on input "number" at bounding box center [1246, 364] width 76 height 38
type input "*"
click at [689, 311] on div "BC Weed Co - West Coast OG LTO (14g)" at bounding box center [640, 303] width 244 height 38
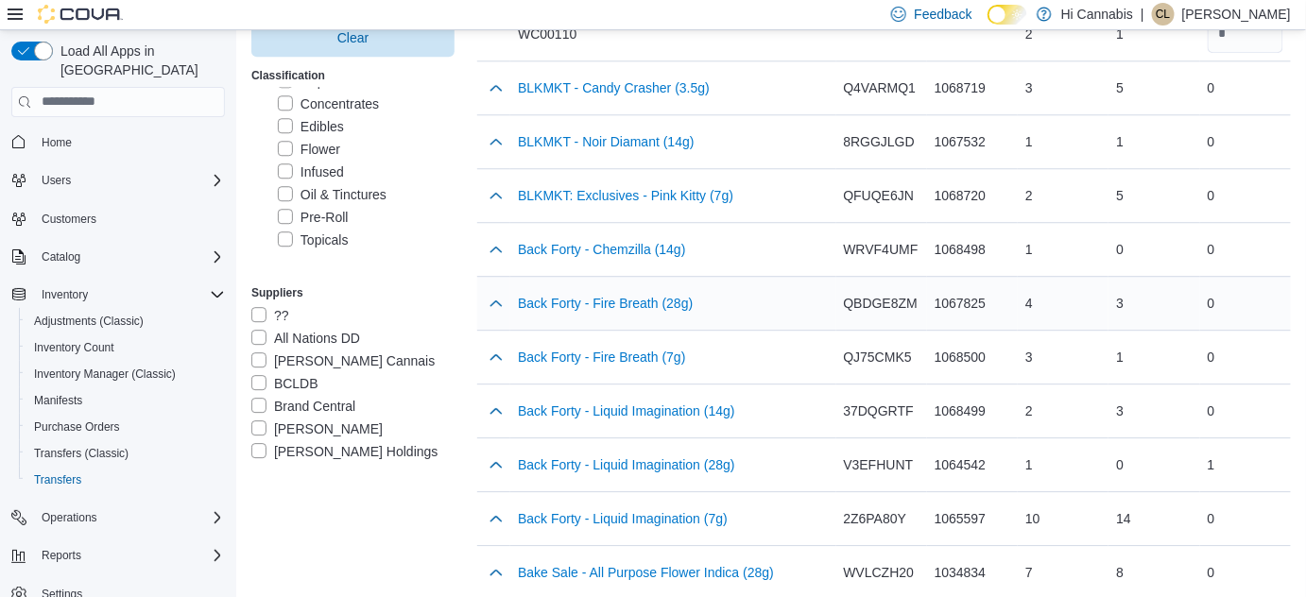
scroll to position [1632, 0]
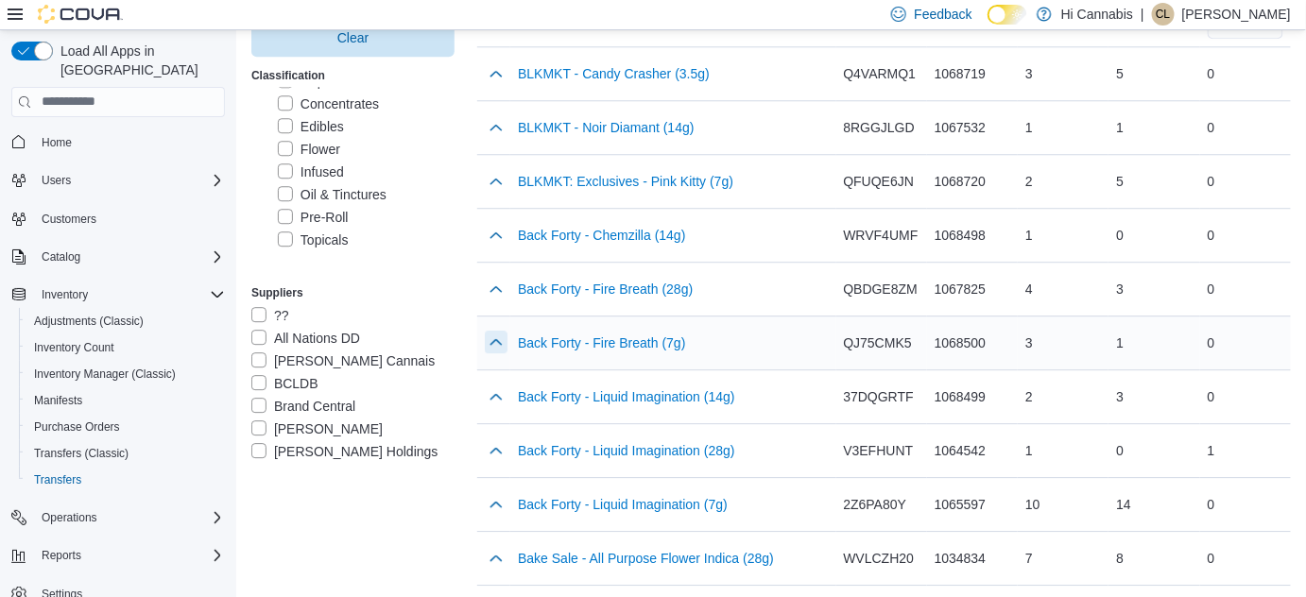
click at [494, 332] on button "button" at bounding box center [496, 342] width 23 height 23
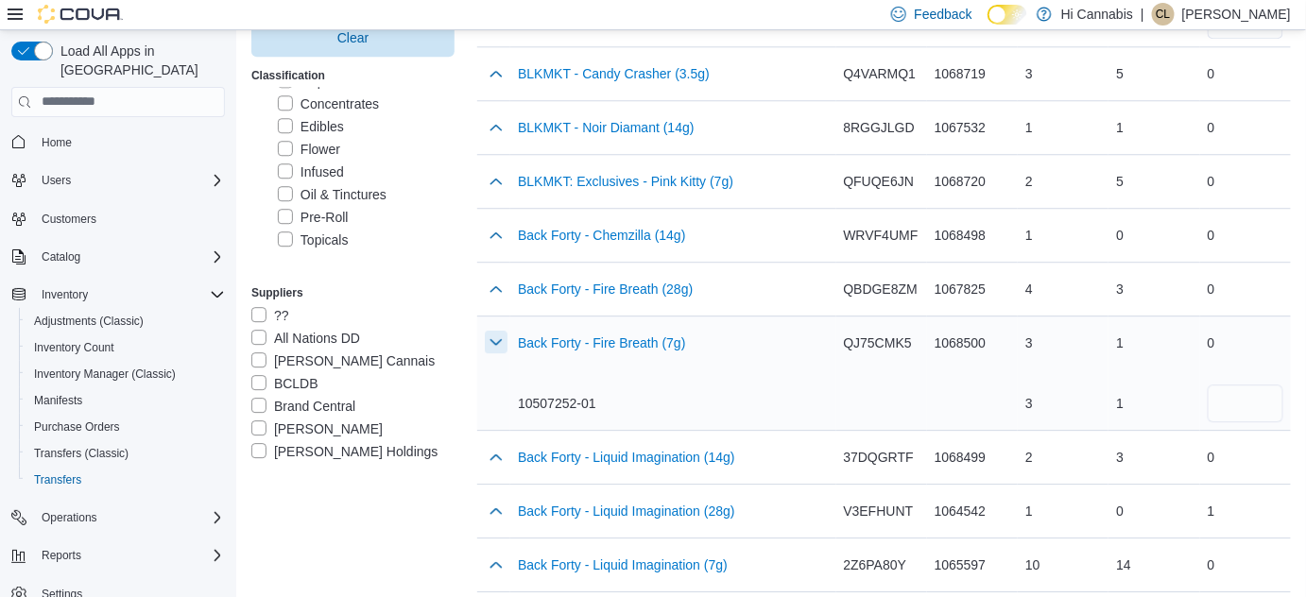
click at [490, 339] on button "button" at bounding box center [496, 342] width 23 height 23
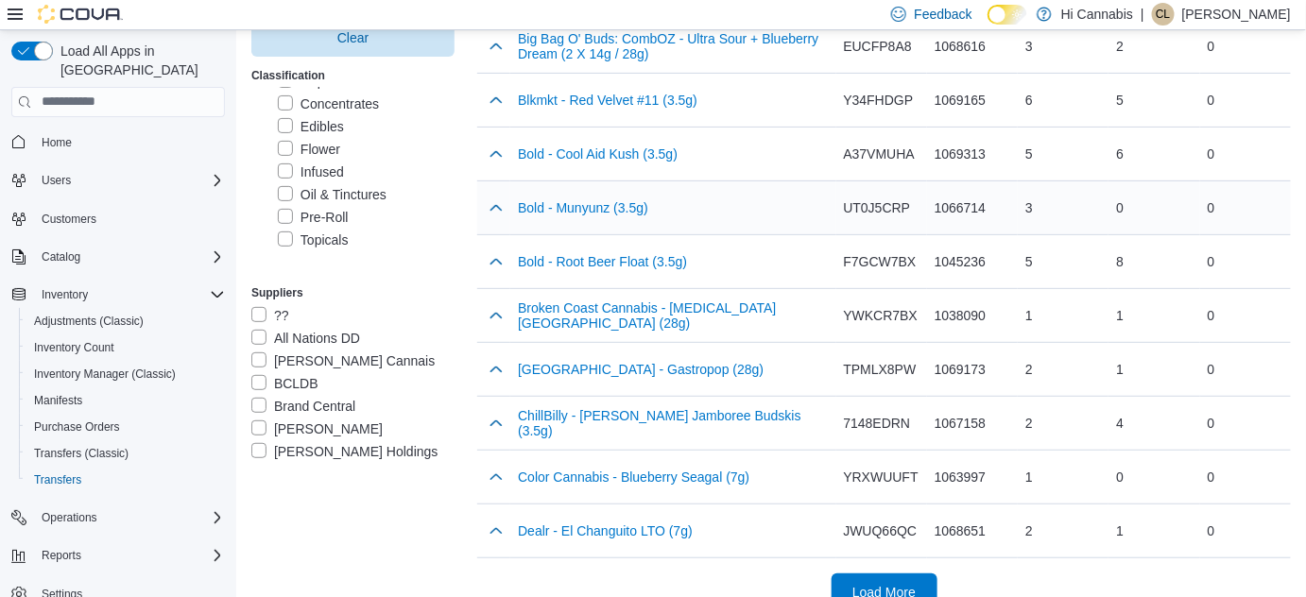
scroll to position [2536, 0]
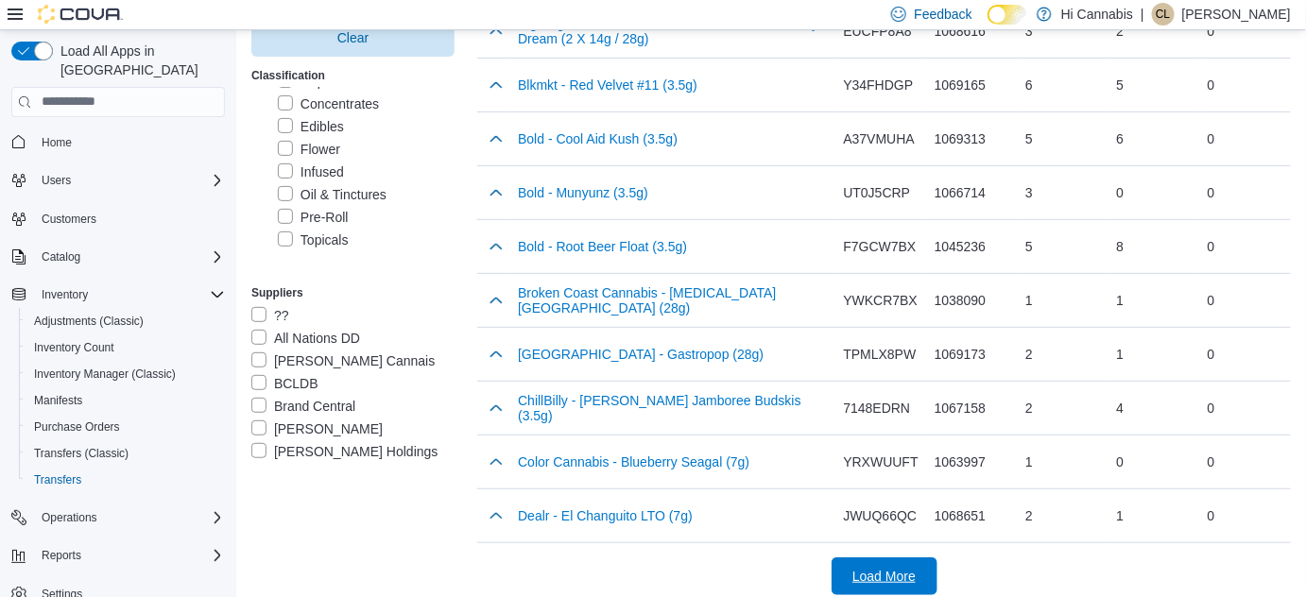
click at [887, 567] on span "Load More" at bounding box center [883, 576] width 63 height 19
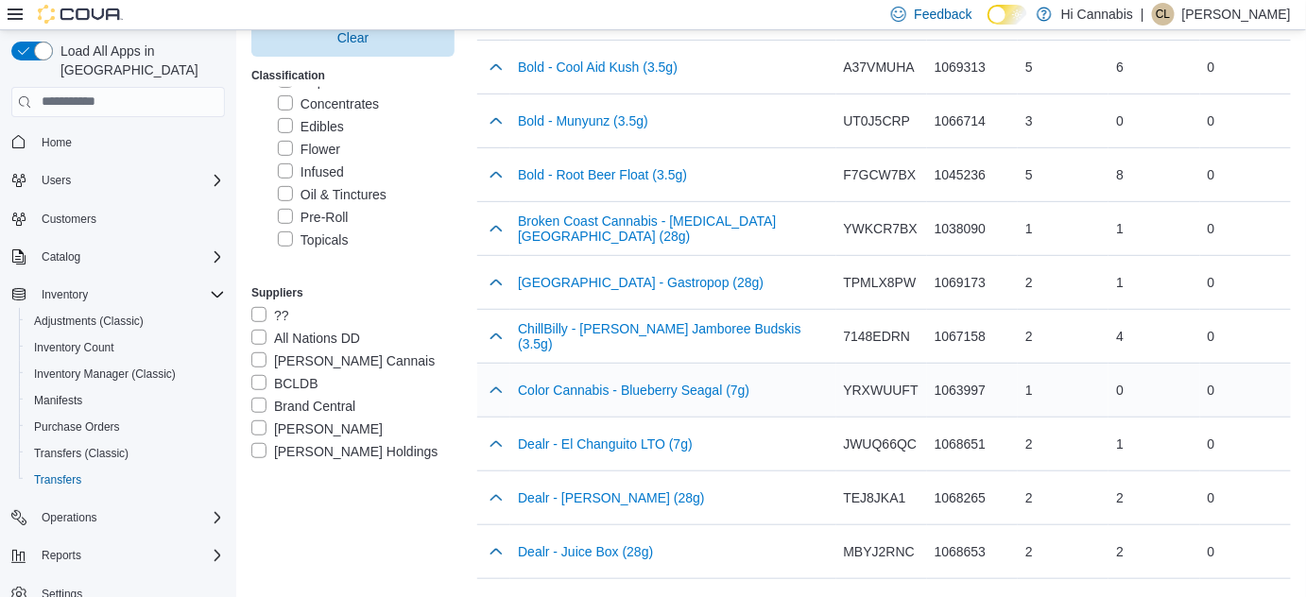
scroll to position [2622, 0]
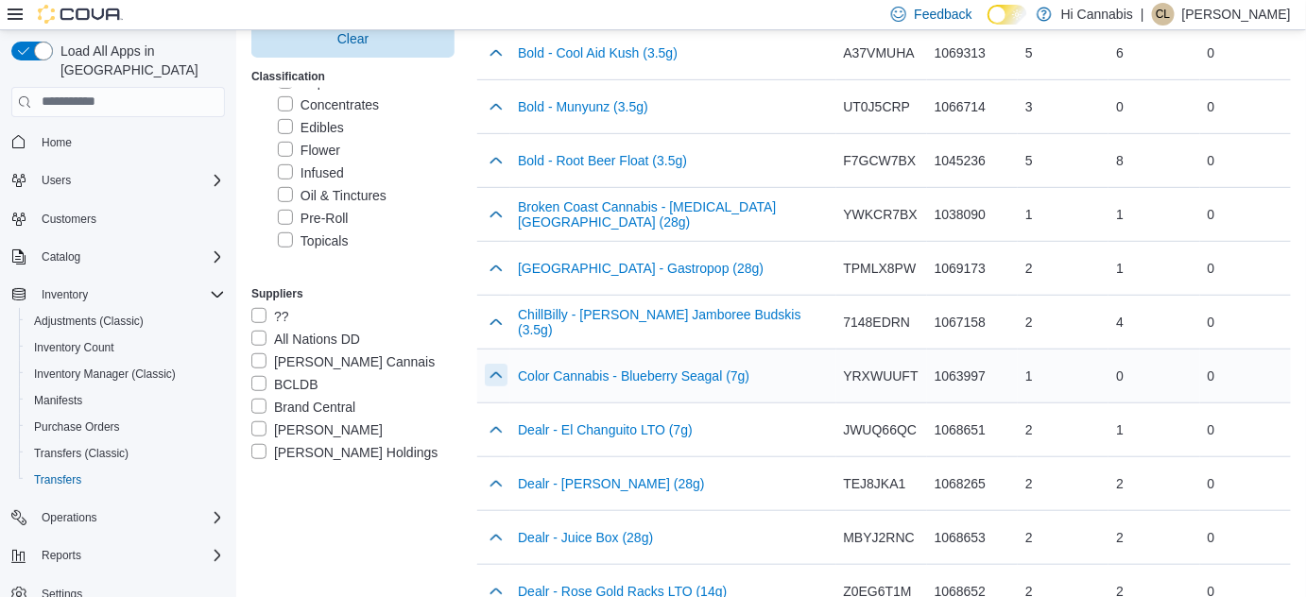
click at [496, 364] on button "button" at bounding box center [496, 375] width 23 height 23
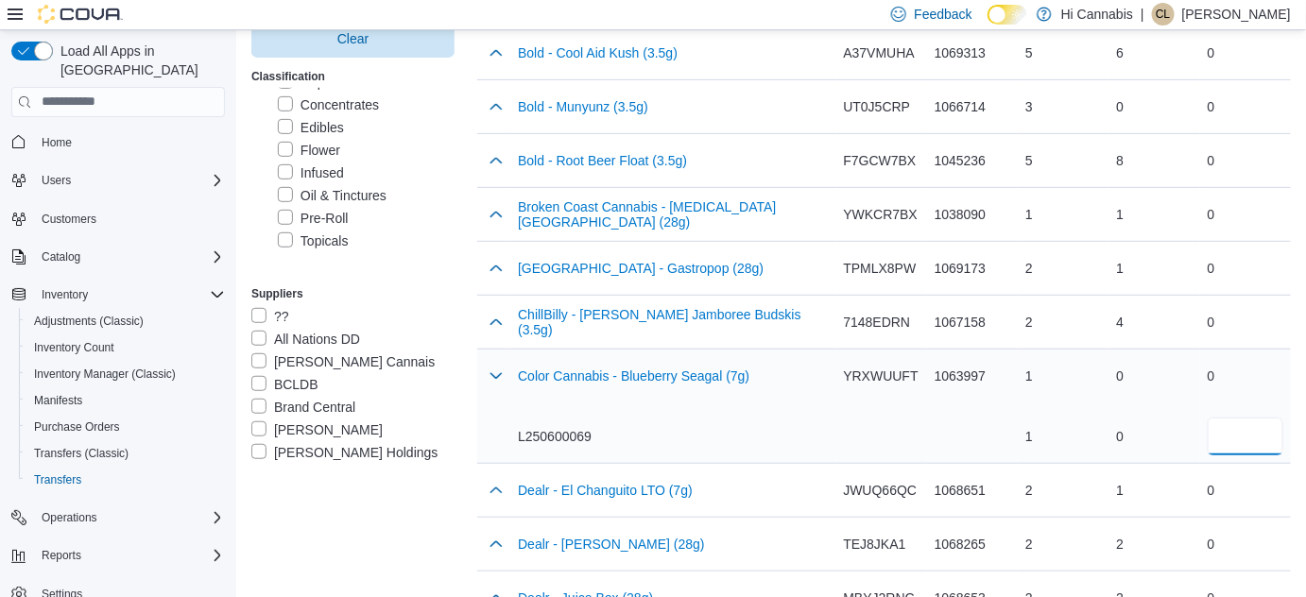
click at [1250, 421] on input "number" at bounding box center [1246, 437] width 76 height 38
type input "*"
click at [725, 394] on div "Color Cannabis - Blueberry Seagal (7g) L250600069" at bounding box center [673, 406] width 310 height 98
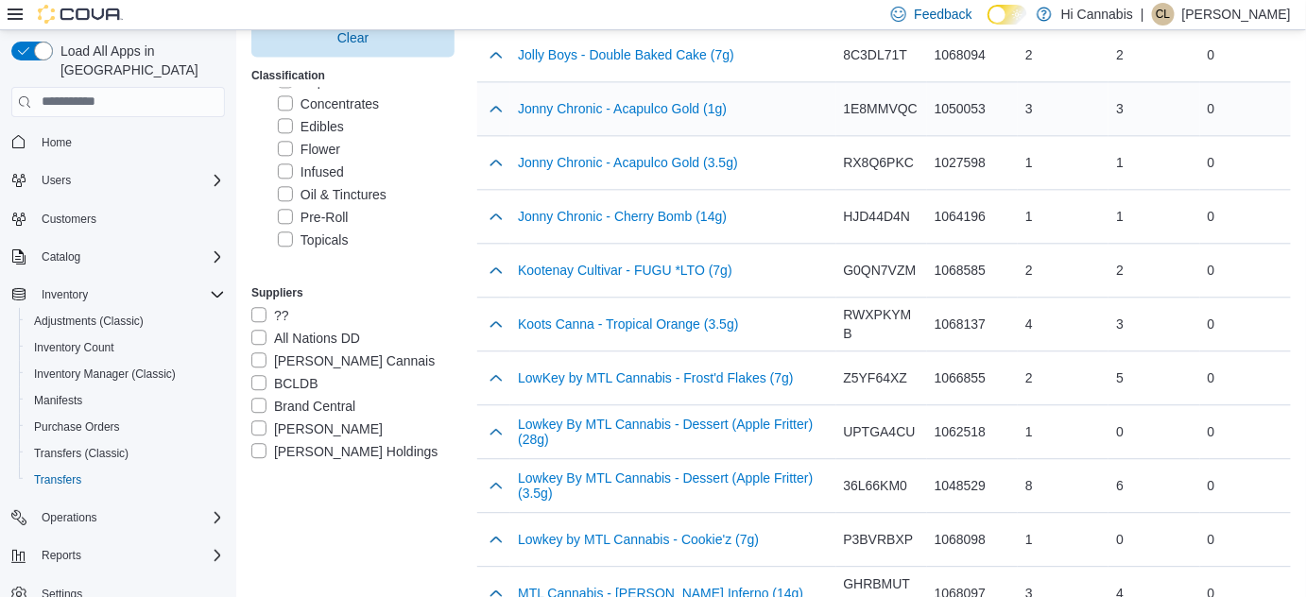
scroll to position [3825, 0]
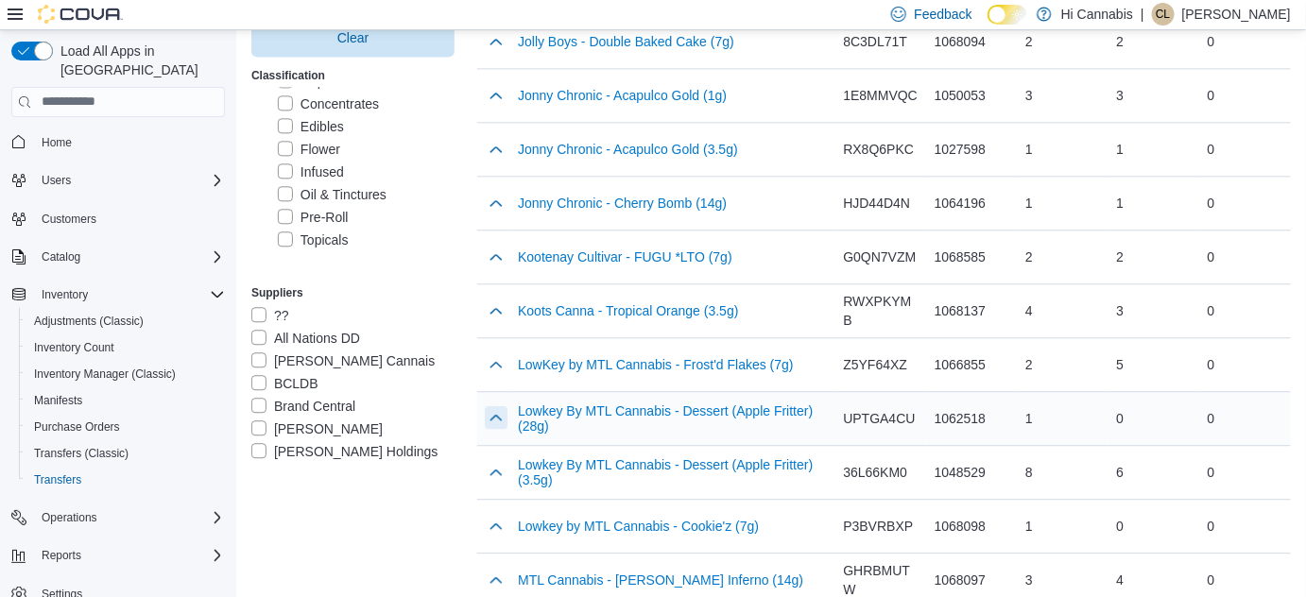
click at [507, 406] on button "button" at bounding box center [496, 417] width 23 height 23
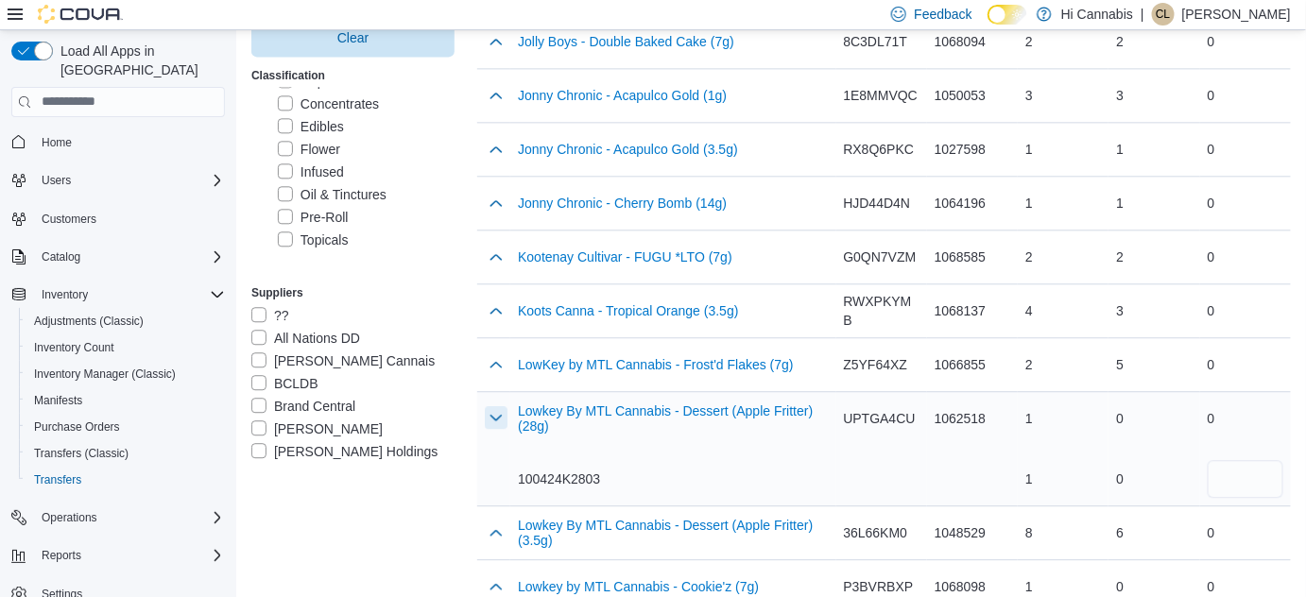
click at [507, 406] on button "button" at bounding box center [496, 417] width 23 height 23
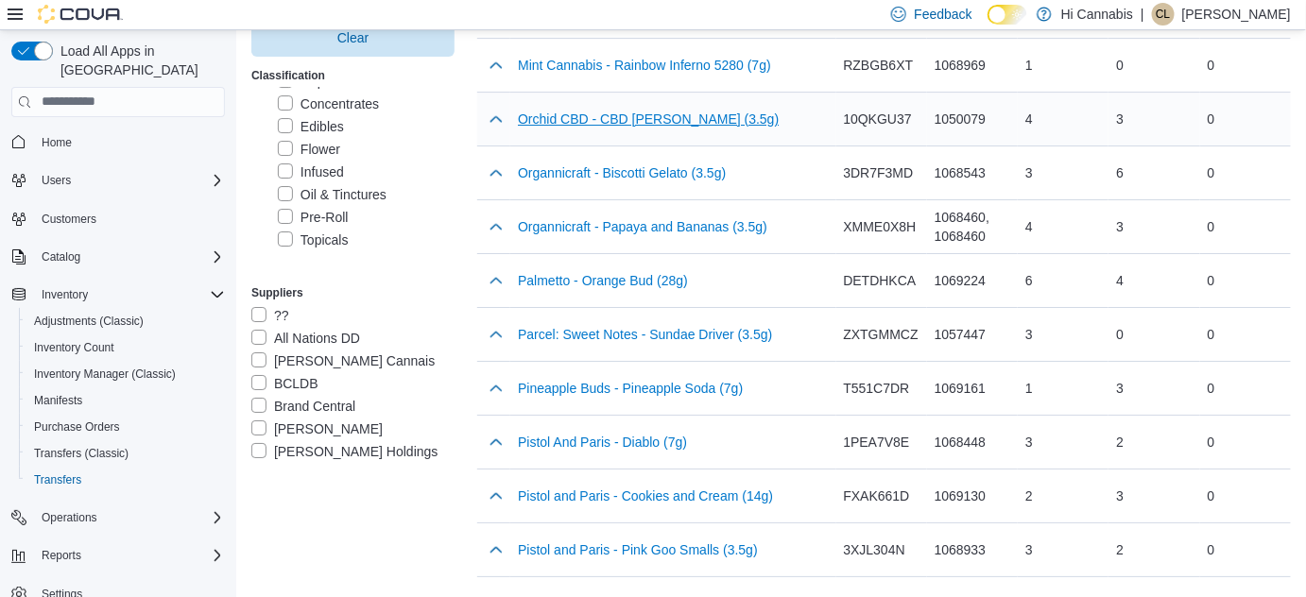
scroll to position [4512, 0]
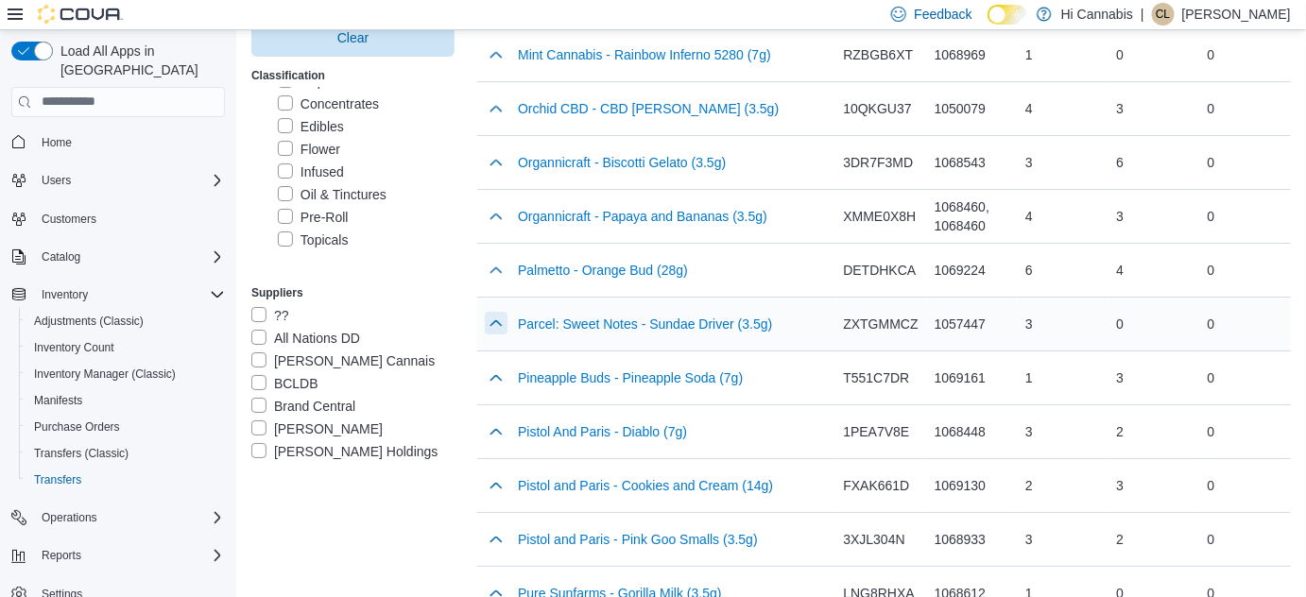
click at [494, 312] on div at bounding box center [496, 324] width 23 height 38
click at [497, 312] on button "button" at bounding box center [496, 323] width 23 height 23
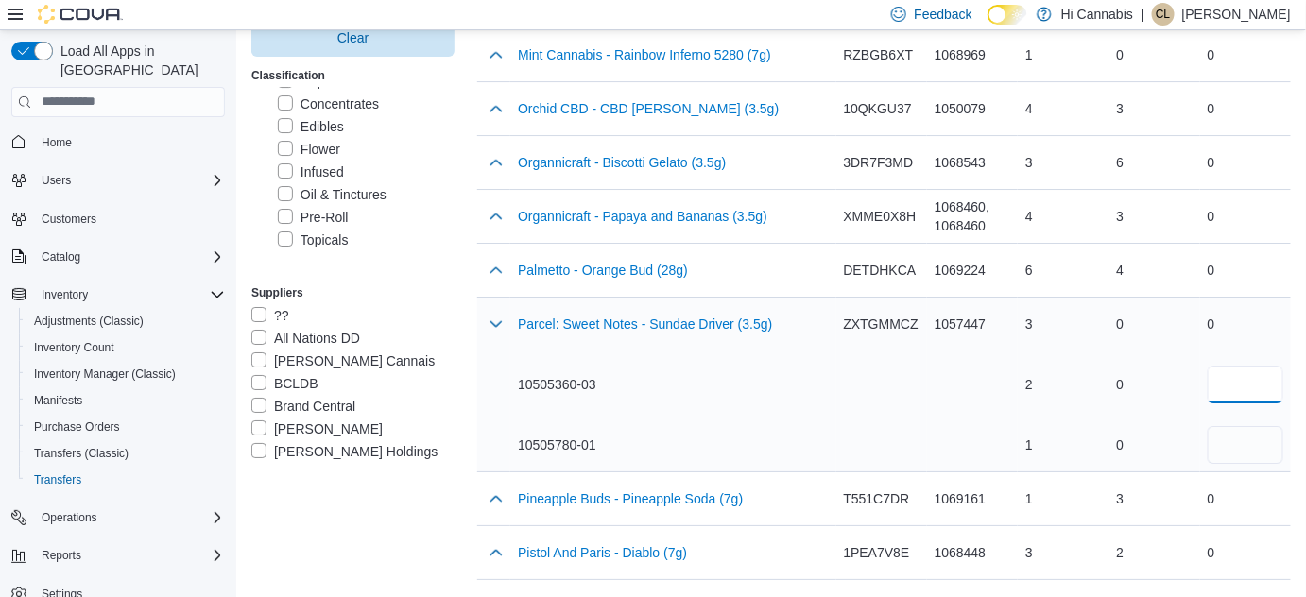
click at [1242, 366] on input "number" at bounding box center [1246, 385] width 76 height 38
type input "*"
click at [747, 400] on div "10505360-03 10505780-01" at bounding box center [673, 415] width 310 height 98
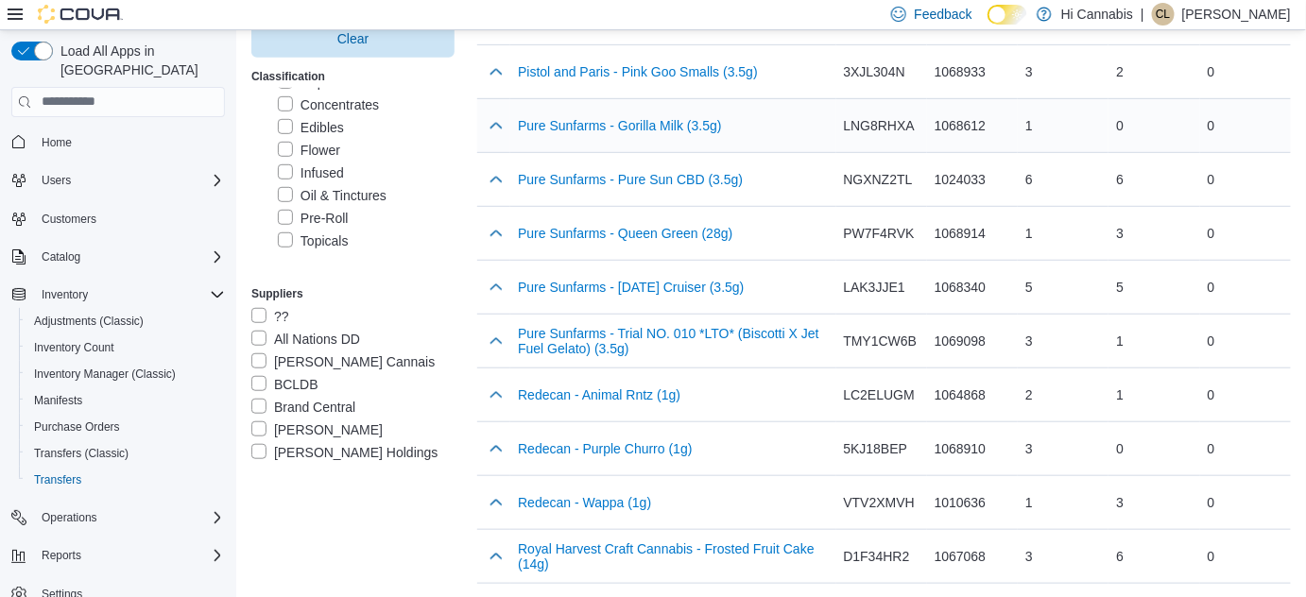
scroll to position [5114, 0]
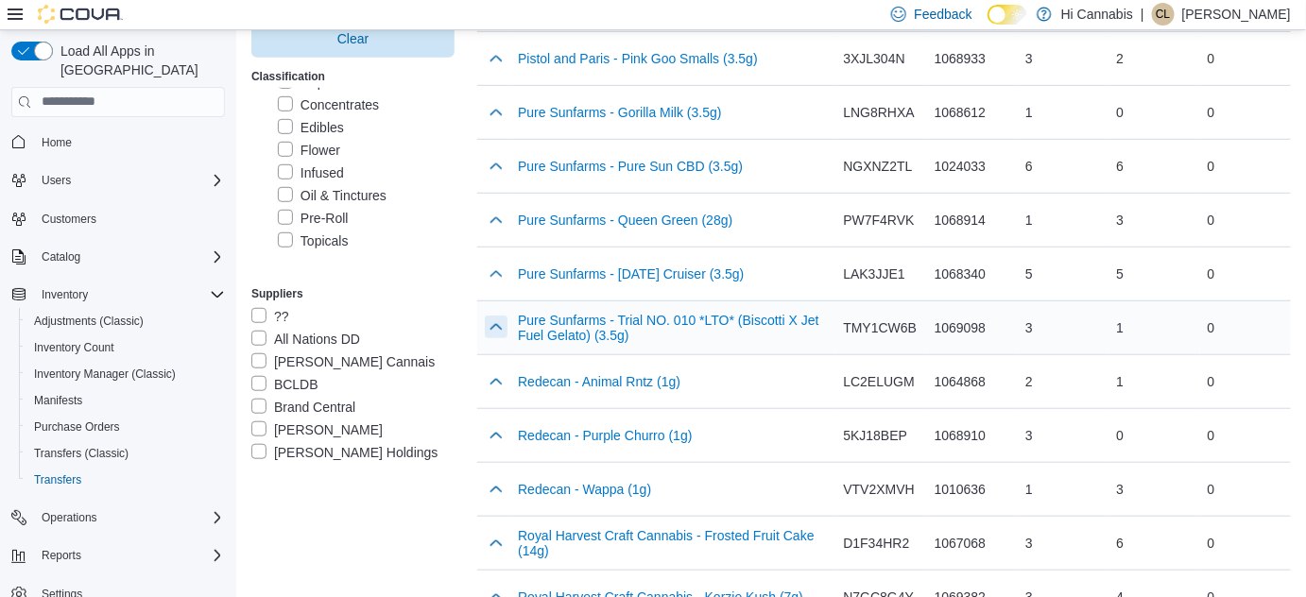
click at [497, 316] on button "button" at bounding box center [496, 327] width 23 height 23
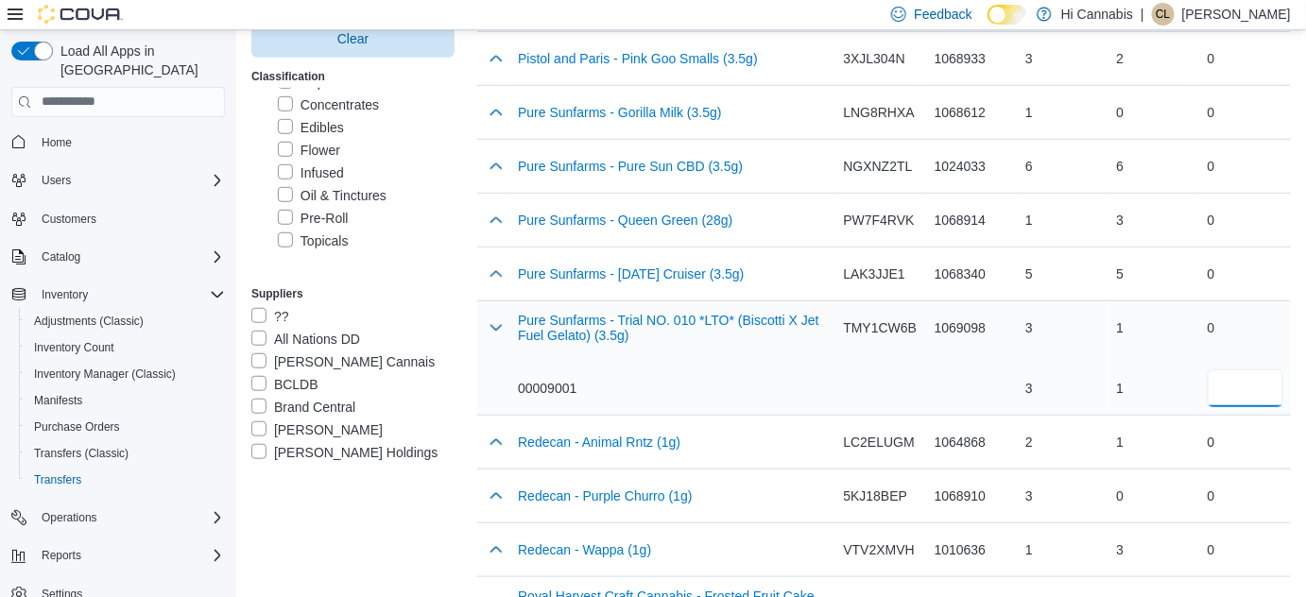
click at [1229, 369] on input "number" at bounding box center [1246, 388] width 76 height 38
type input "*"
click at [679, 338] on div "Pure Sunfarms - Trial NO. 010 *LTO* (Biscotti X Jet Fuel Gelato) (3.5g) 00009001" at bounding box center [673, 358] width 310 height 98
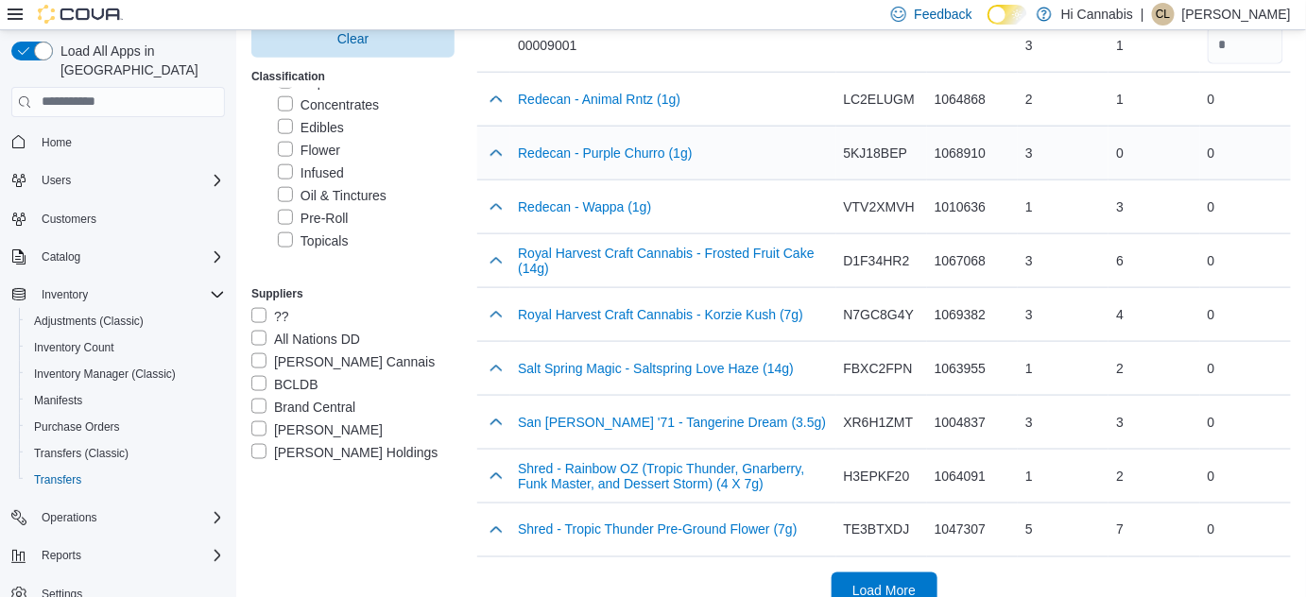
scroll to position [5459, 0]
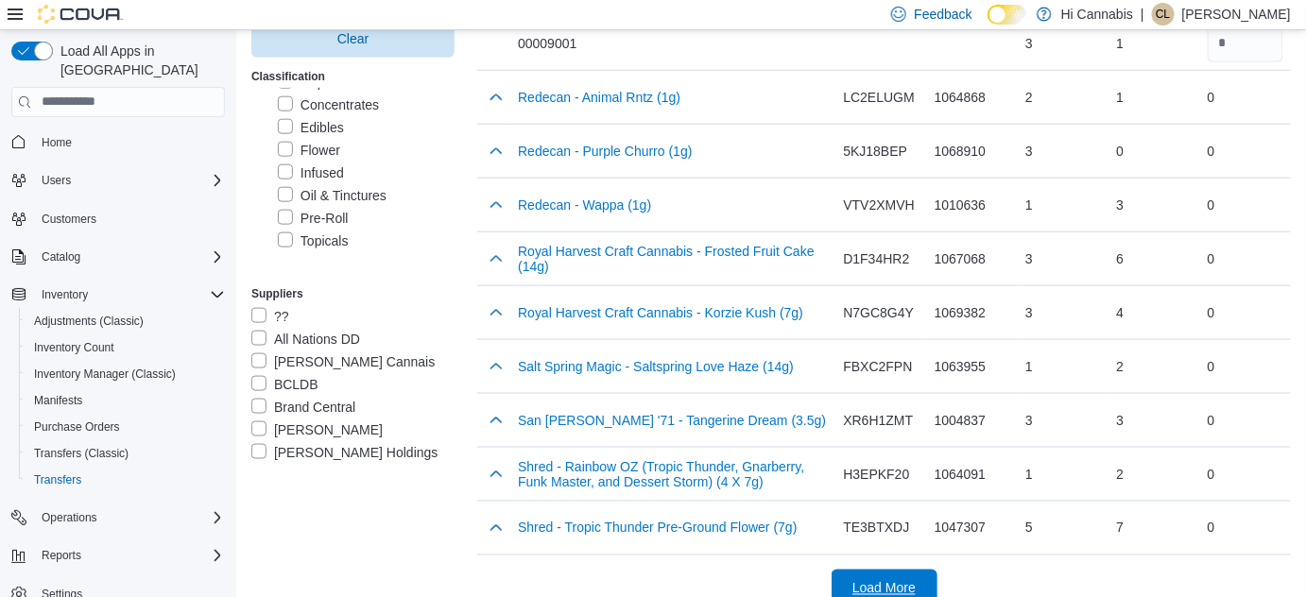
click at [856, 570] on span "Load More" at bounding box center [884, 589] width 83 height 38
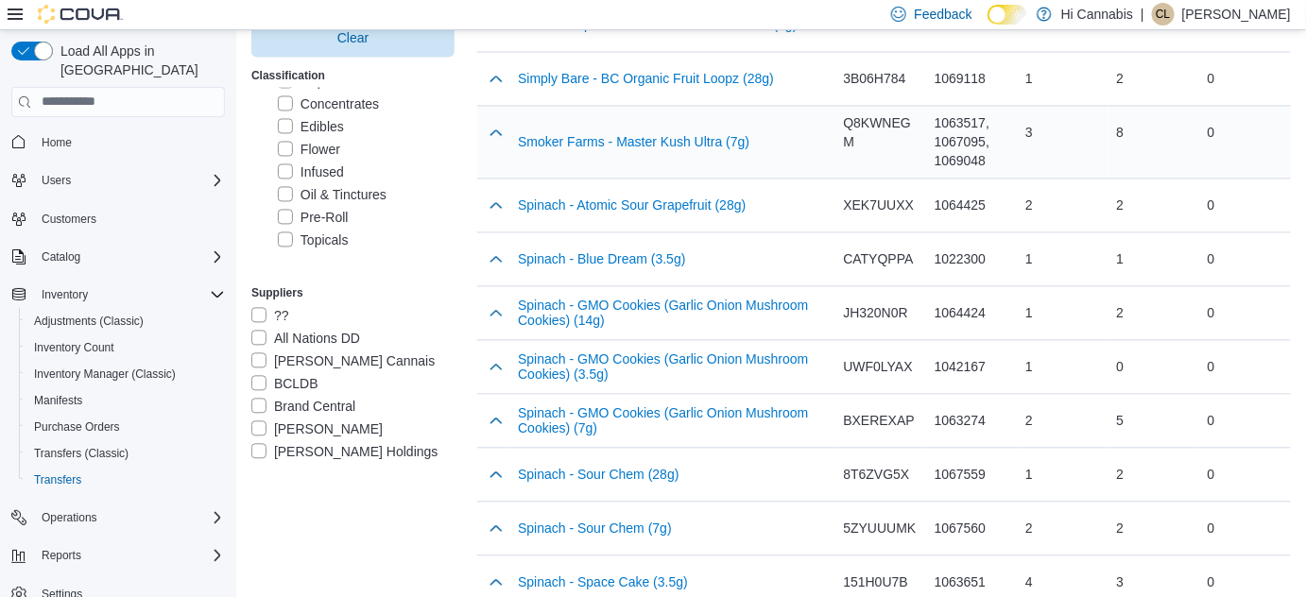
scroll to position [5974, 0]
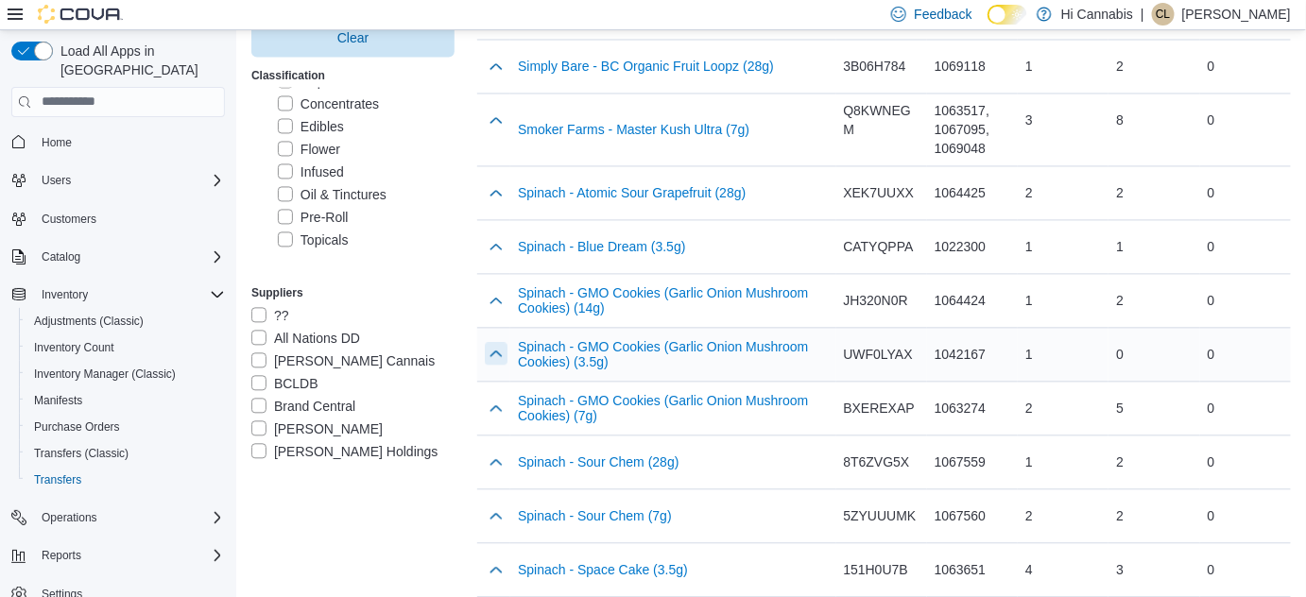
click at [499, 343] on button "button" at bounding box center [496, 354] width 23 height 23
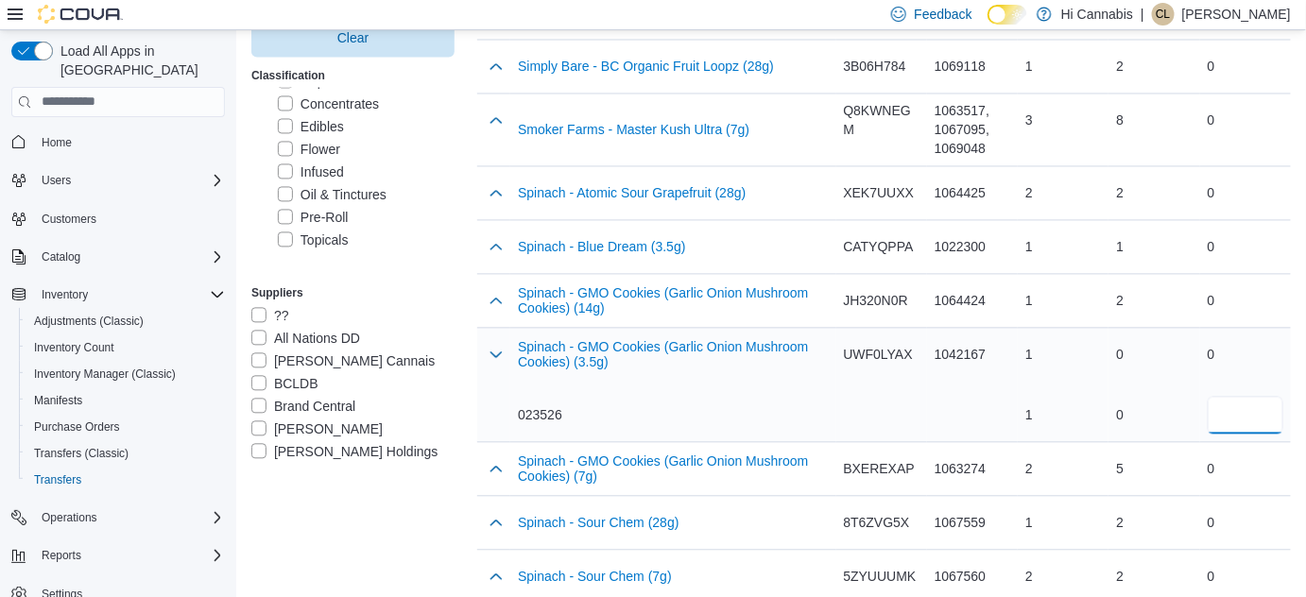
click at [1255, 397] on input "number" at bounding box center [1246, 416] width 76 height 38
type input "*"
click at [700, 358] on div "Spinach - GMO Cookies (Garlic Onion Mushroom Cookies) (3.5g) 023526" at bounding box center [673, 385] width 310 height 98
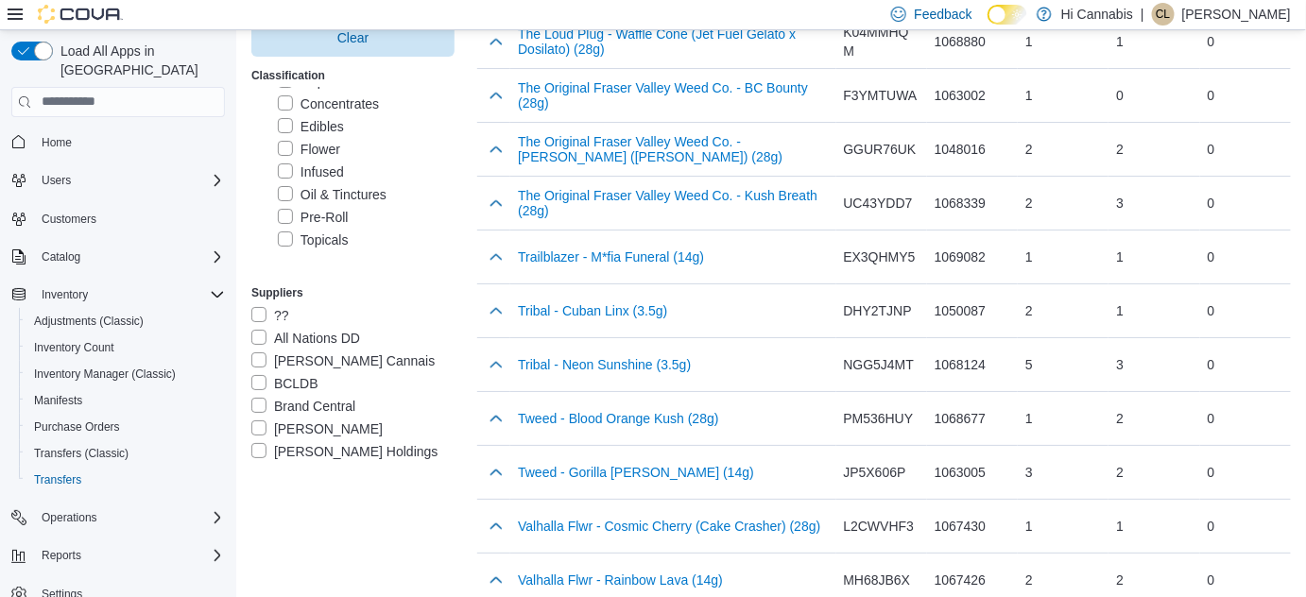
scroll to position [7005, 0]
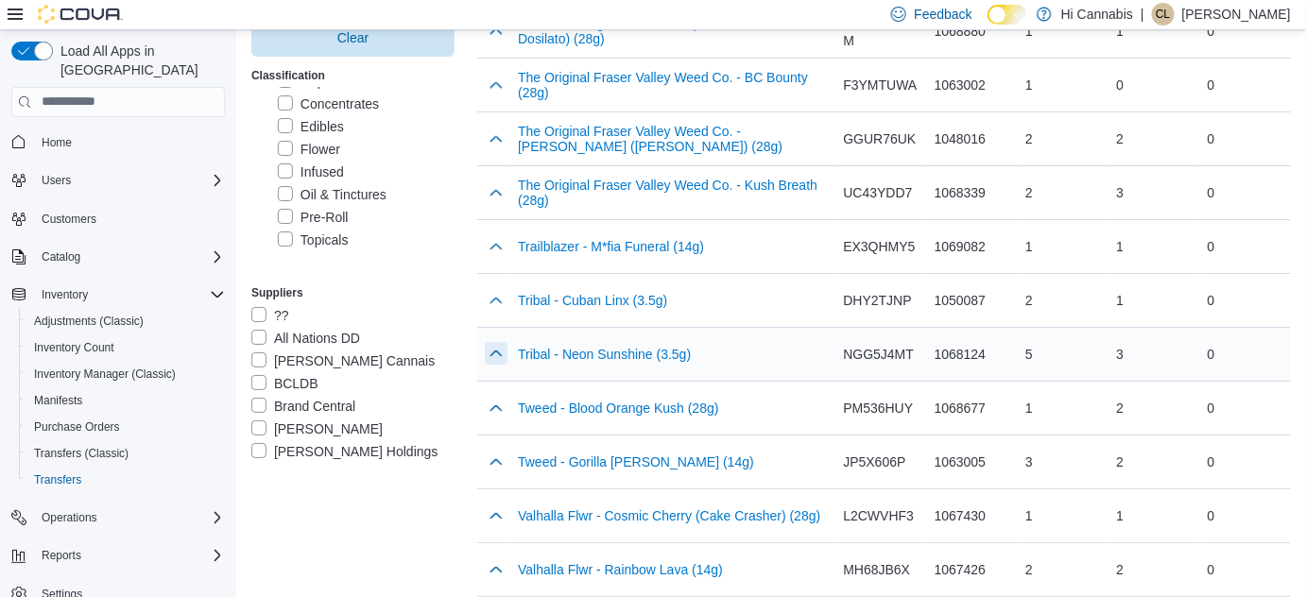
click at [498, 342] on button "button" at bounding box center [496, 353] width 23 height 23
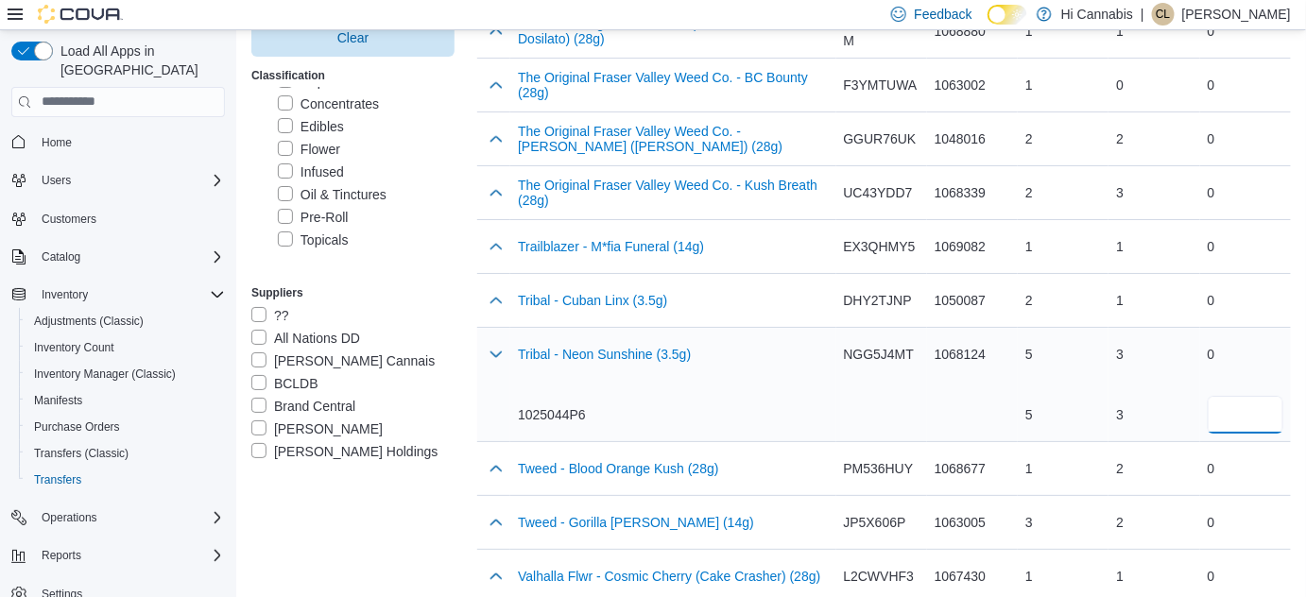
click at [1252, 396] on input "number" at bounding box center [1246, 415] width 76 height 38
type input "*"
click at [791, 405] on div "1025044P6" at bounding box center [673, 414] width 310 height 19
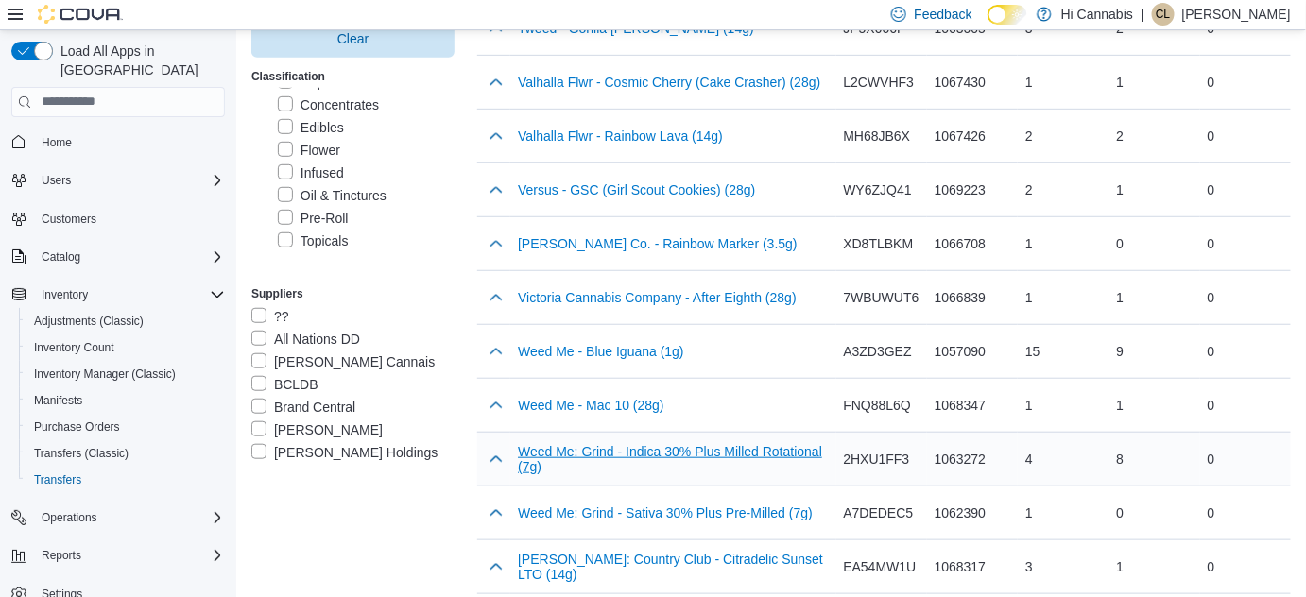
scroll to position [7520, 0]
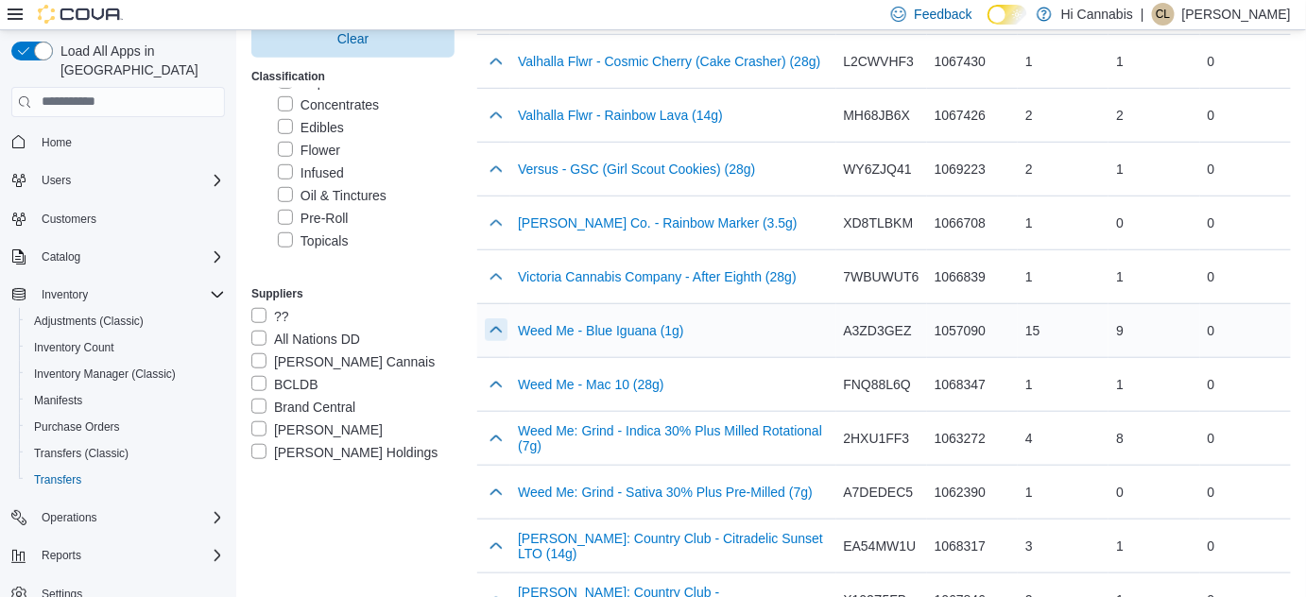
click at [502, 318] on button "button" at bounding box center [496, 329] width 23 height 23
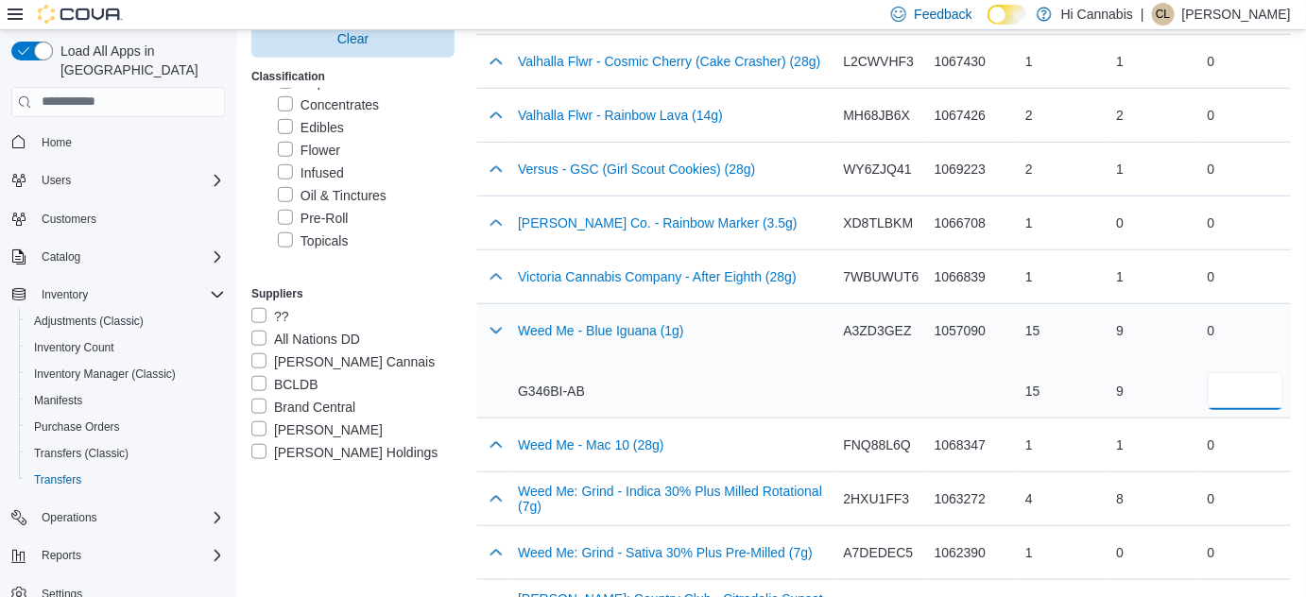
click at [1231, 372] on input "number" at bounding box center [1246, 391] width 76 height 38
type input "*"
click at [745, 372] on div "G346BI-AB" at bounding box center [673, 391] width 310 height 38
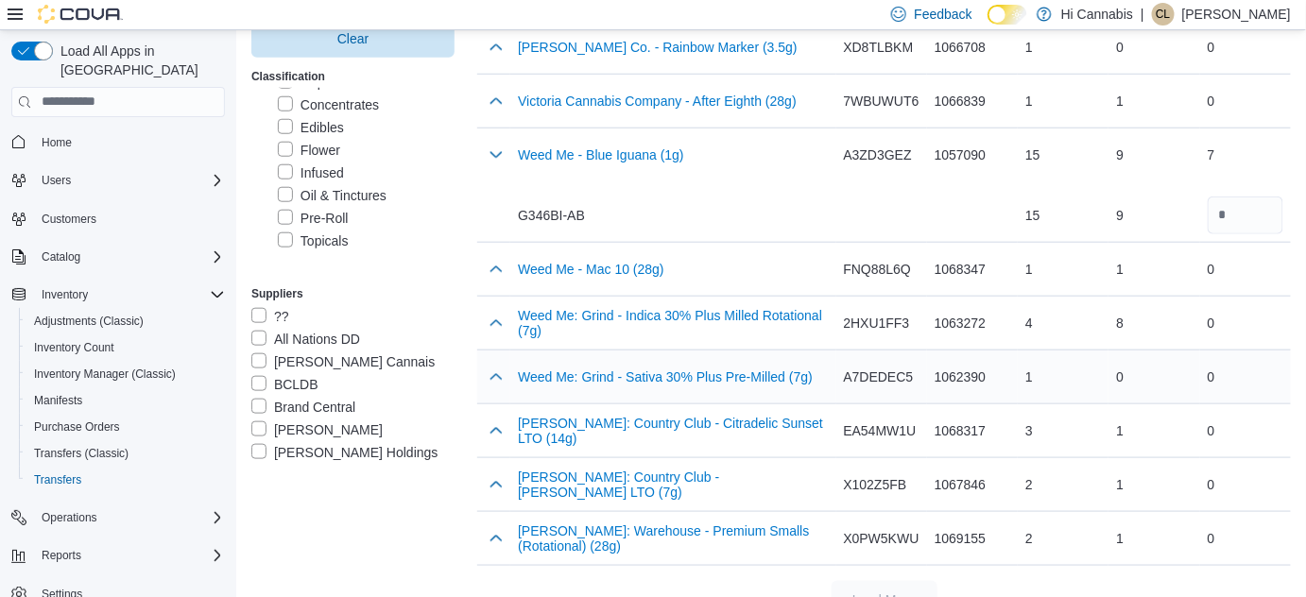
scroll to position [7696, 0]
click at [503, 419] on button "button" at bounding box center [496, 430] width 23 height 23
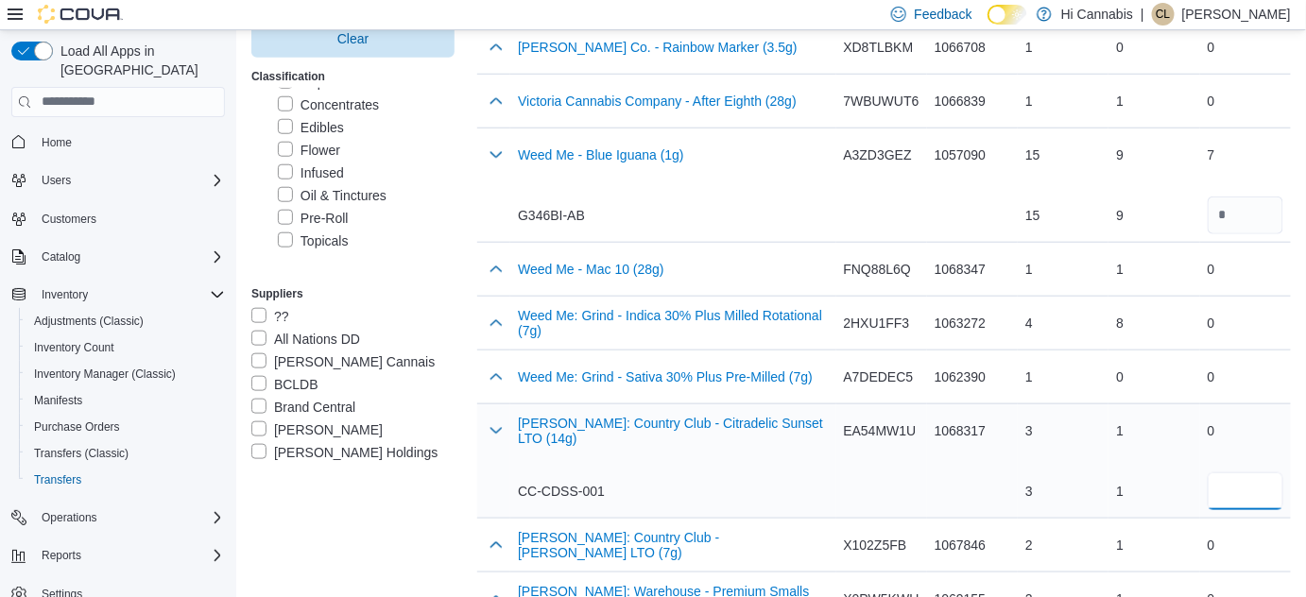
click at [1259, 472] on input "number" at bounding box center [1246, 491] width 76 height 38
type input "*"
click at [696, 426] on div "Woody Nelson: Country Club - Citradelic Sunset LTO (14g) CC-CDSS-001" at bounding box center [673, 461] width 310 height 98
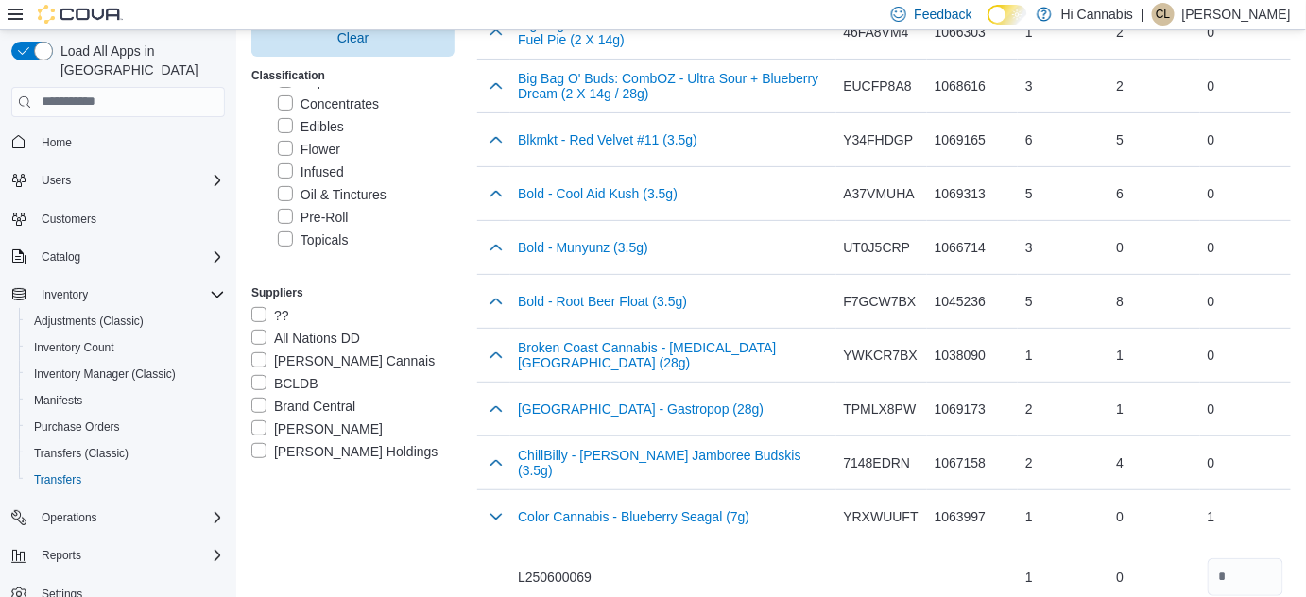
scroll to position [0, 0]
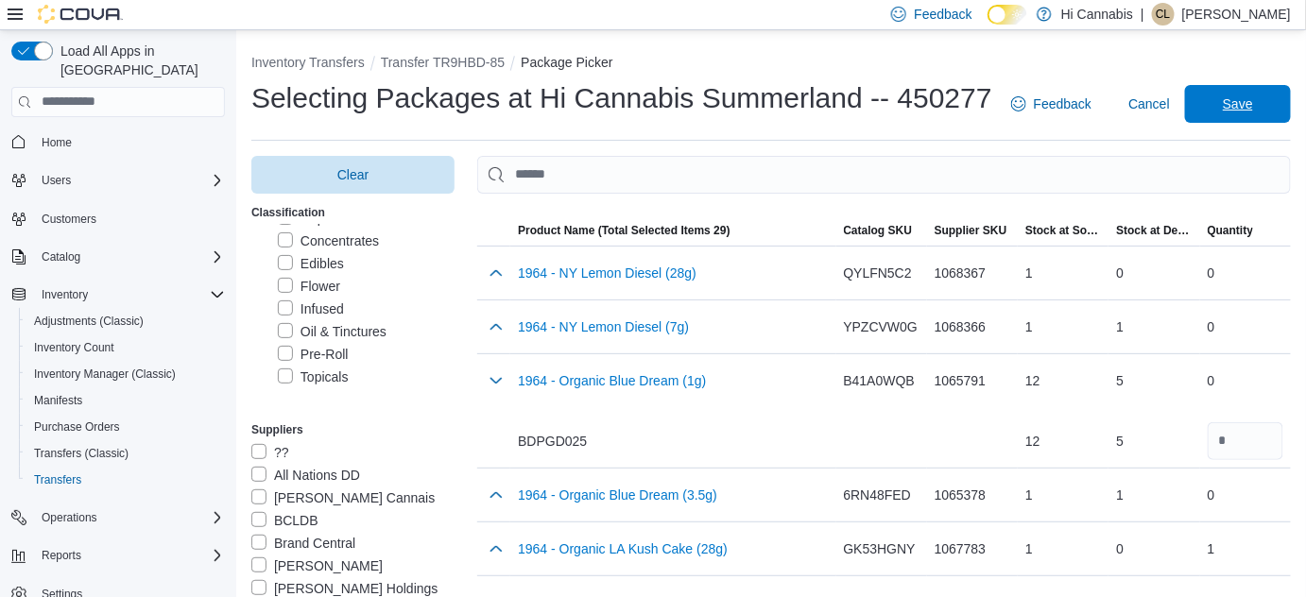
drag, startPoint x: 1246, startPoint y: 101, endPoint x: 1318, endPoint y: 116, distance: 74.3
click at [1248, 101] on span "Save" at bounding box center [1238, 103] width 30 height 19
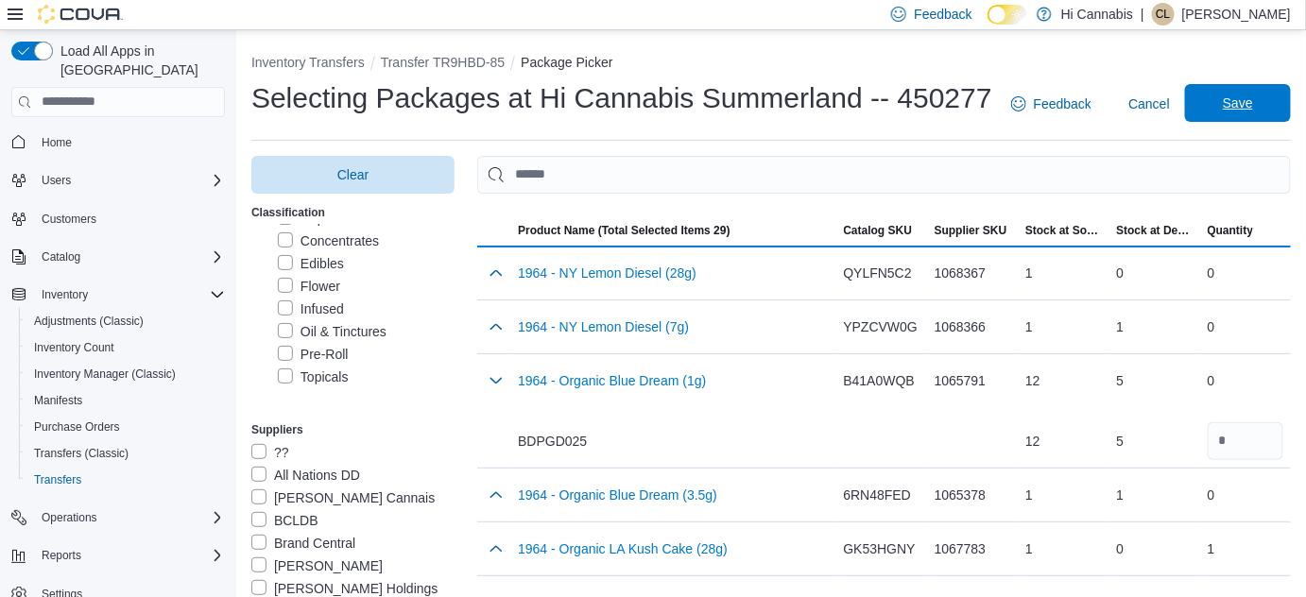
click at [1237, 109] on span "Save" at bounding box center [1238, 103] width 30 height 19
click at [1248, 102] on span "Save" at bounding box center [1238, 103] width 30 height 19
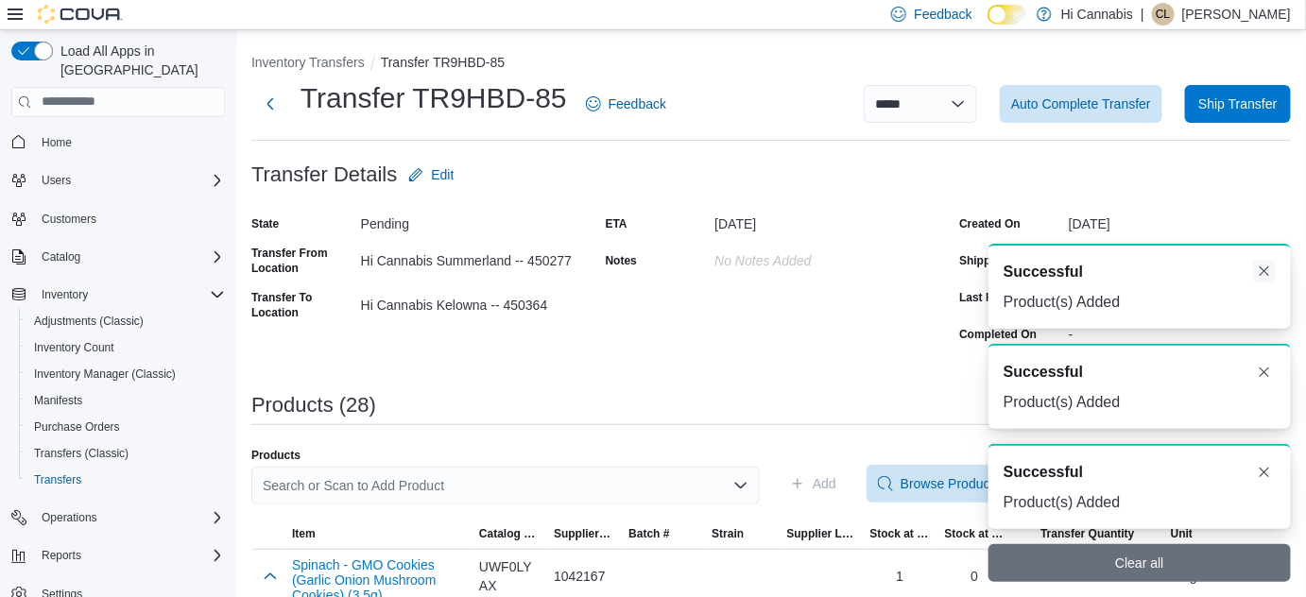
click at [1270, 272] on button "Dismiss toast" at bounding box center [1264, 271] width 23 height 23
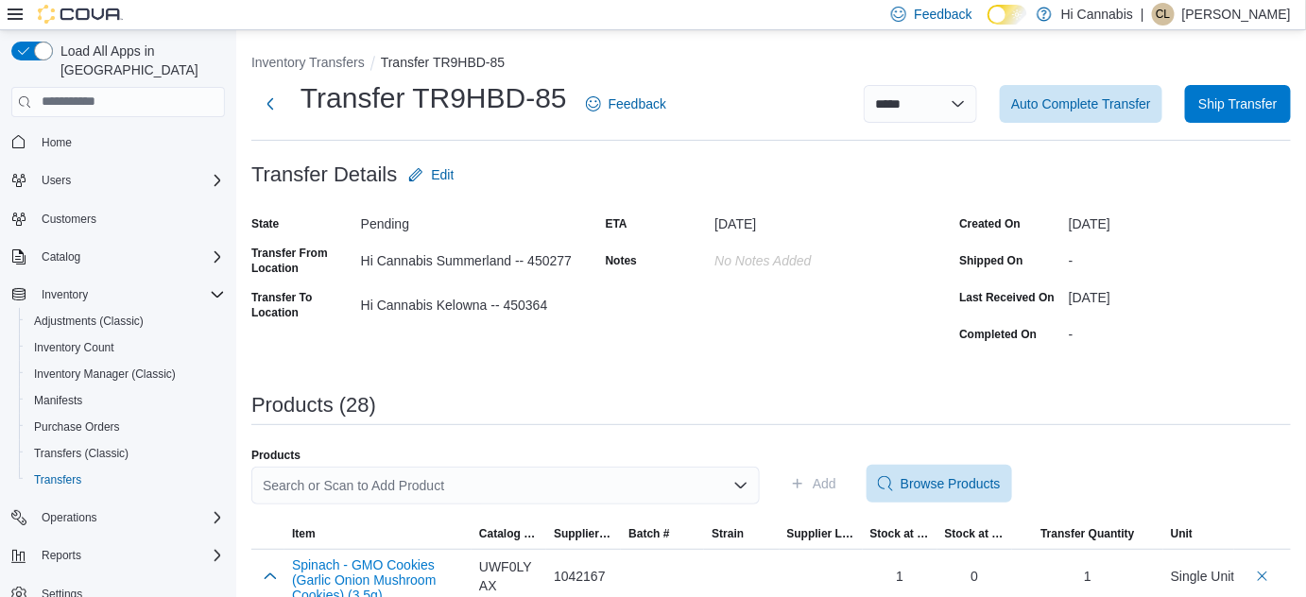
click at [477, 486] on div "Search or Scan to Add Product" at bounding box center [505, 486] width 508 height 38
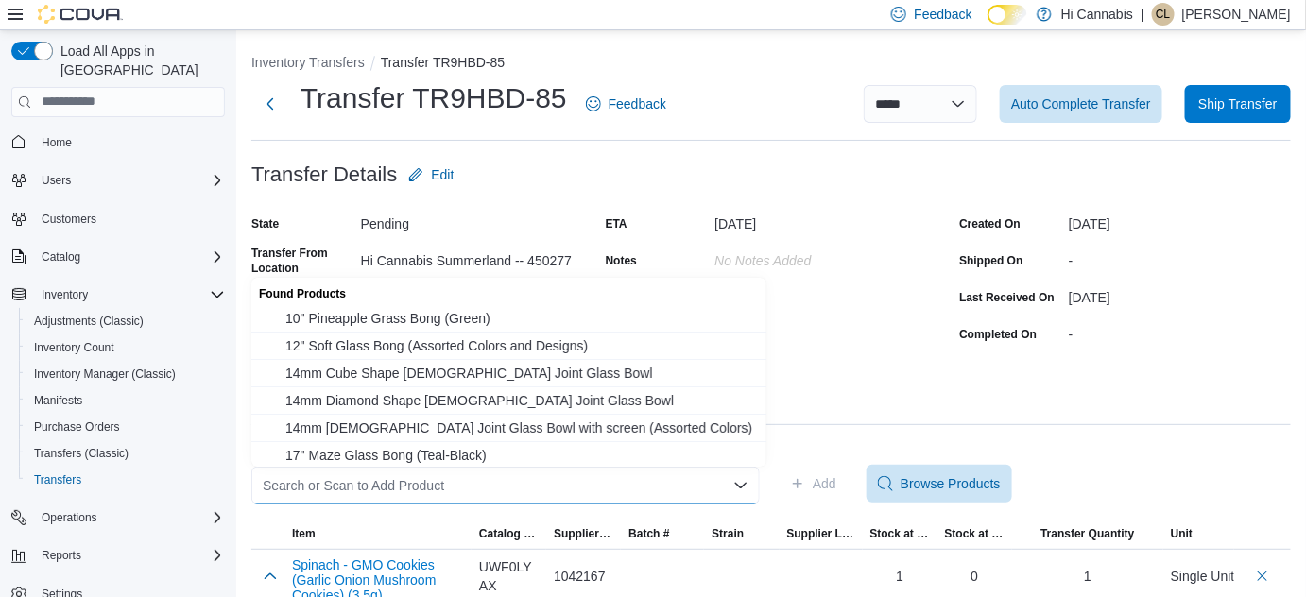
click at [817, 416] on div "Products (28)" at bounding box center [770, 409] width 1039 height 31
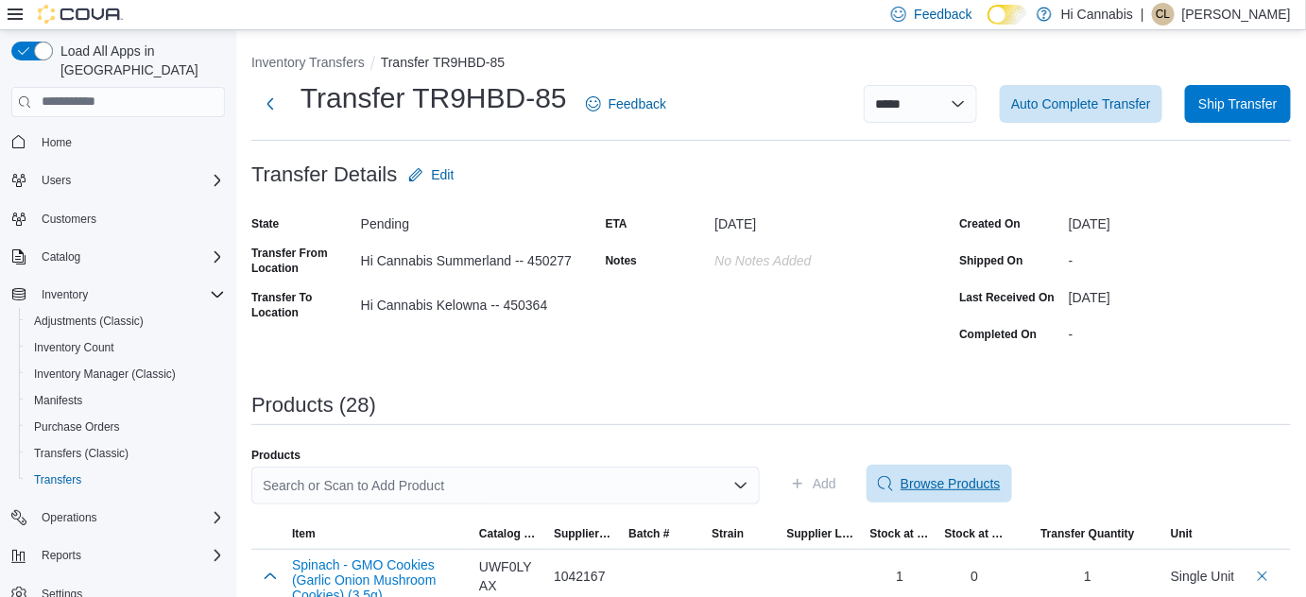
click at [919, 473] on span "Browse Products" at bounding box center [939, 484] width 123 height 38
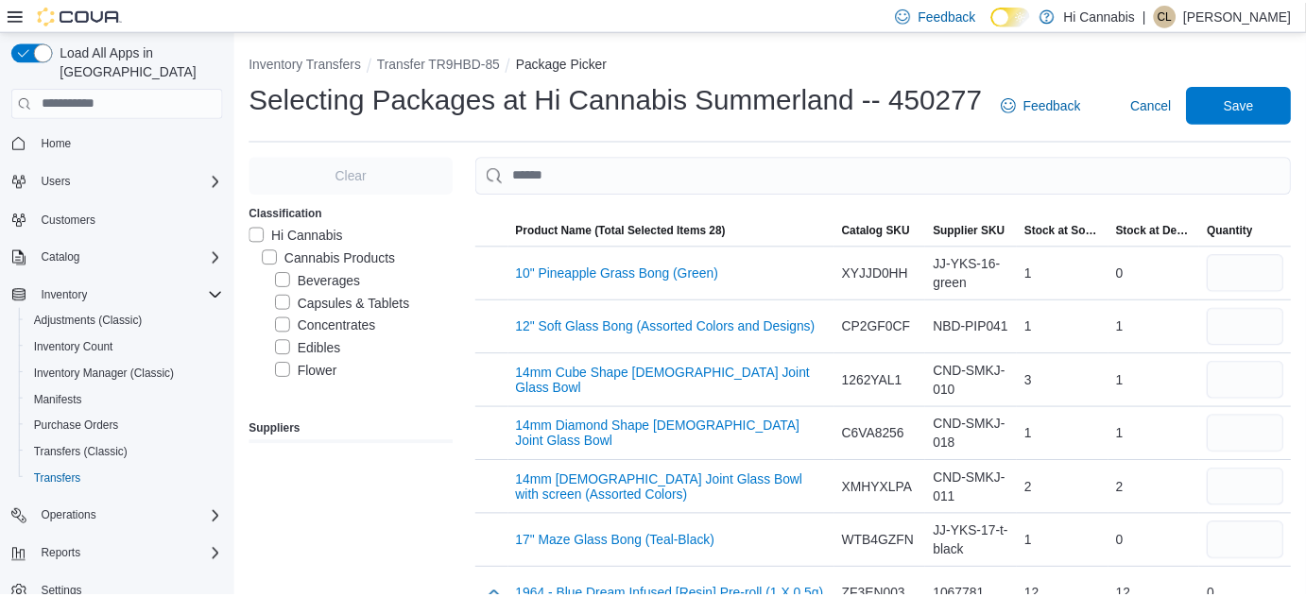
scroll to position [171, 0]
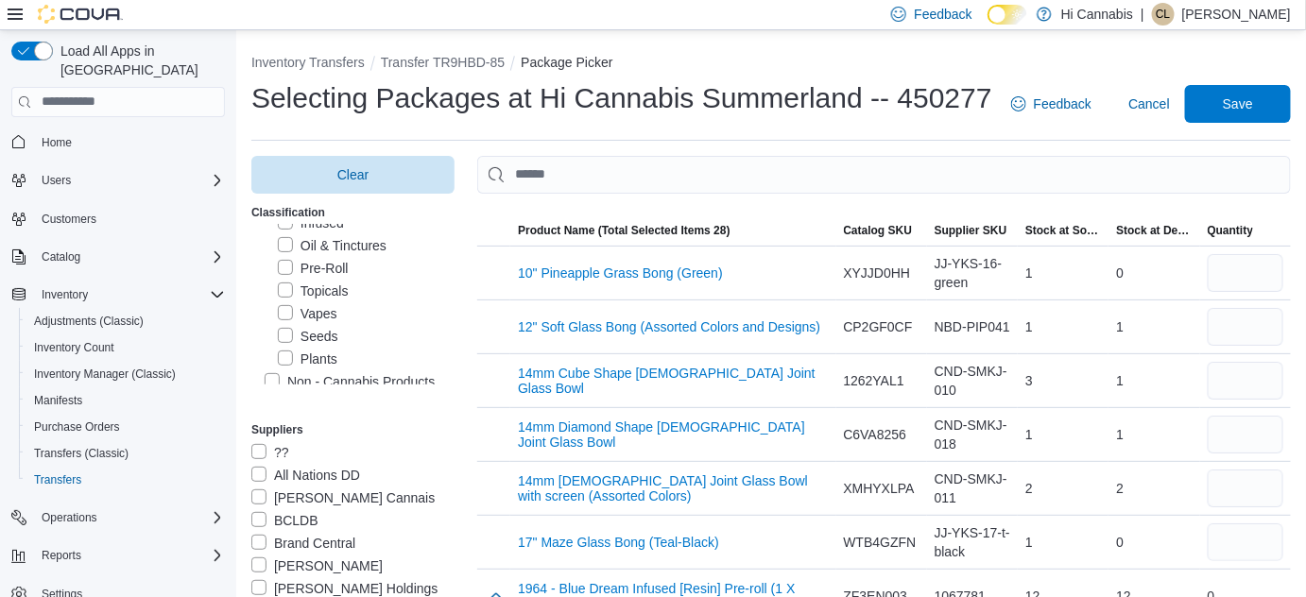
click at [285, 308] on label "Vapes" at bounding box center [308, 313] width 60 height 23
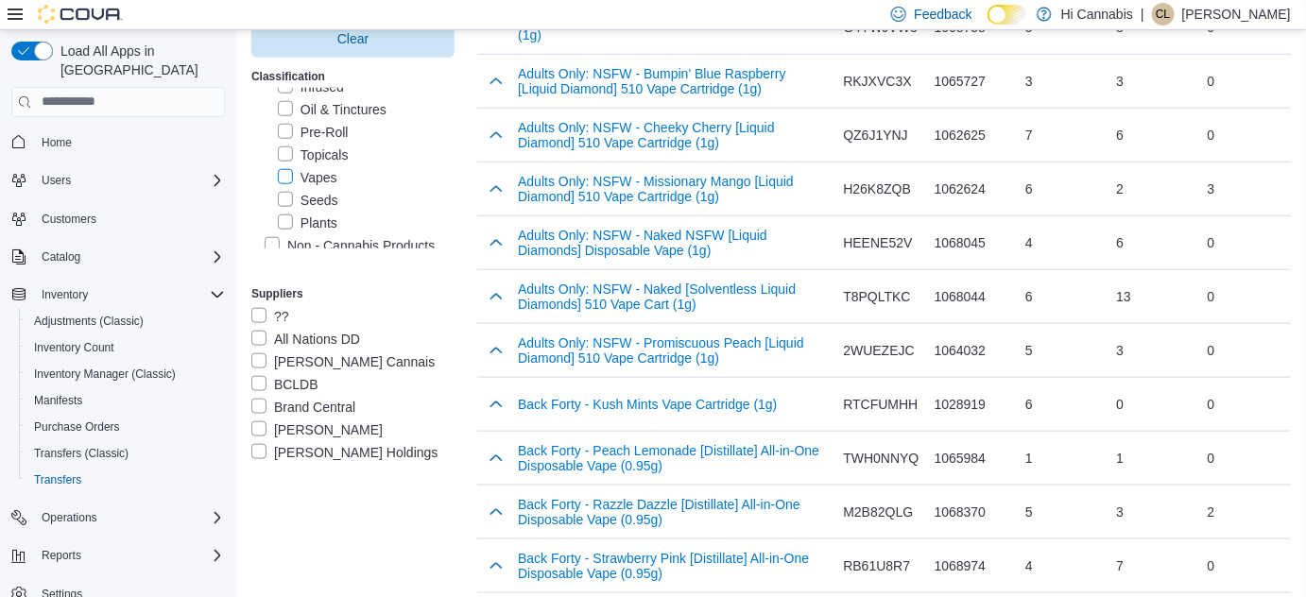
scroll to position [601, 0]
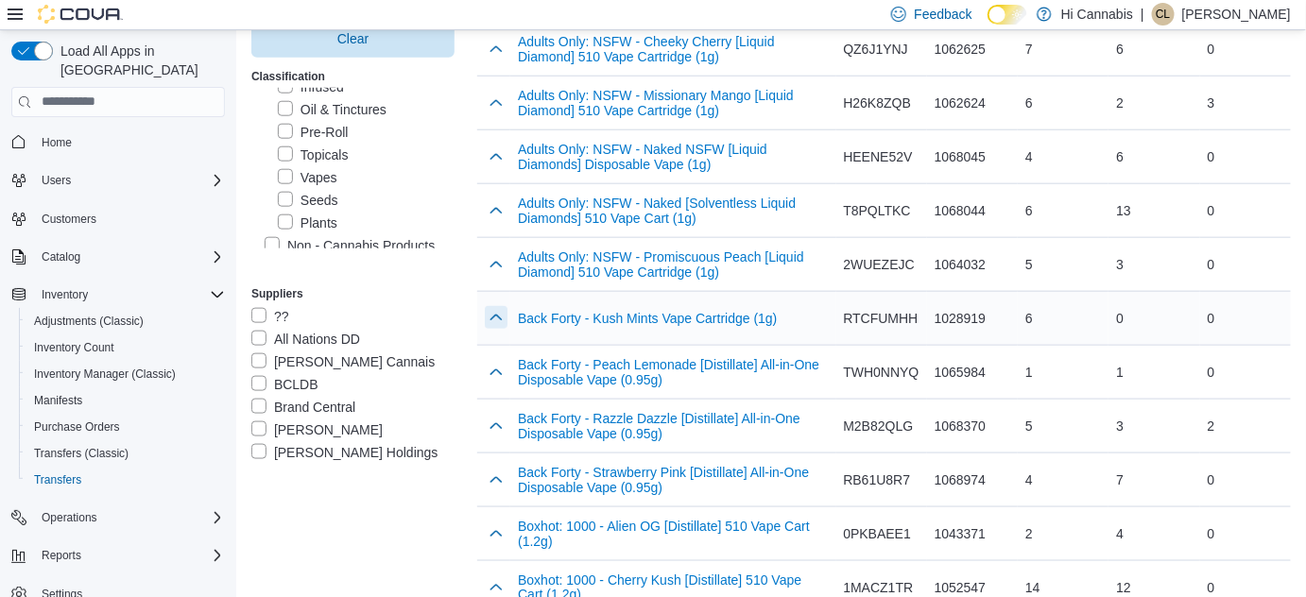
click at [507, 316] on button "button" at bounding box center [496, 317] width 23 height 23
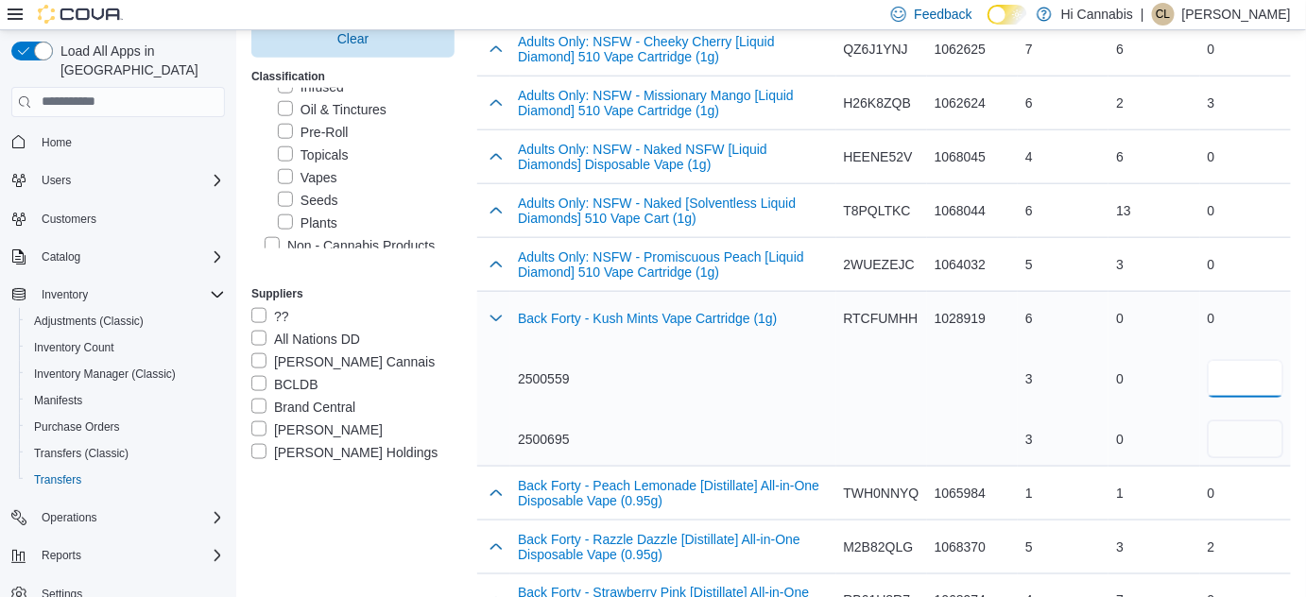
click at [1274, 381] on input "number" at bounding box center [1246, 379] width 76 height 38
type input "*"
click at [754, 383] on div "2500559" at bounding box center [673, 378] width 310 height 19
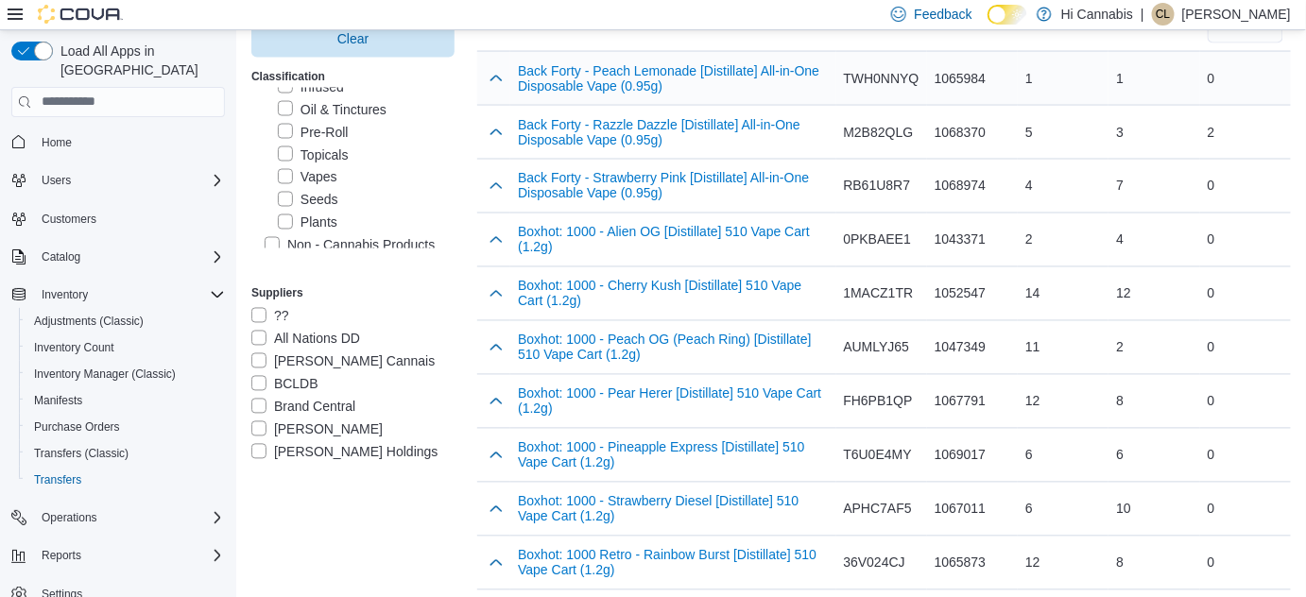
scroll to position [1030, 0]
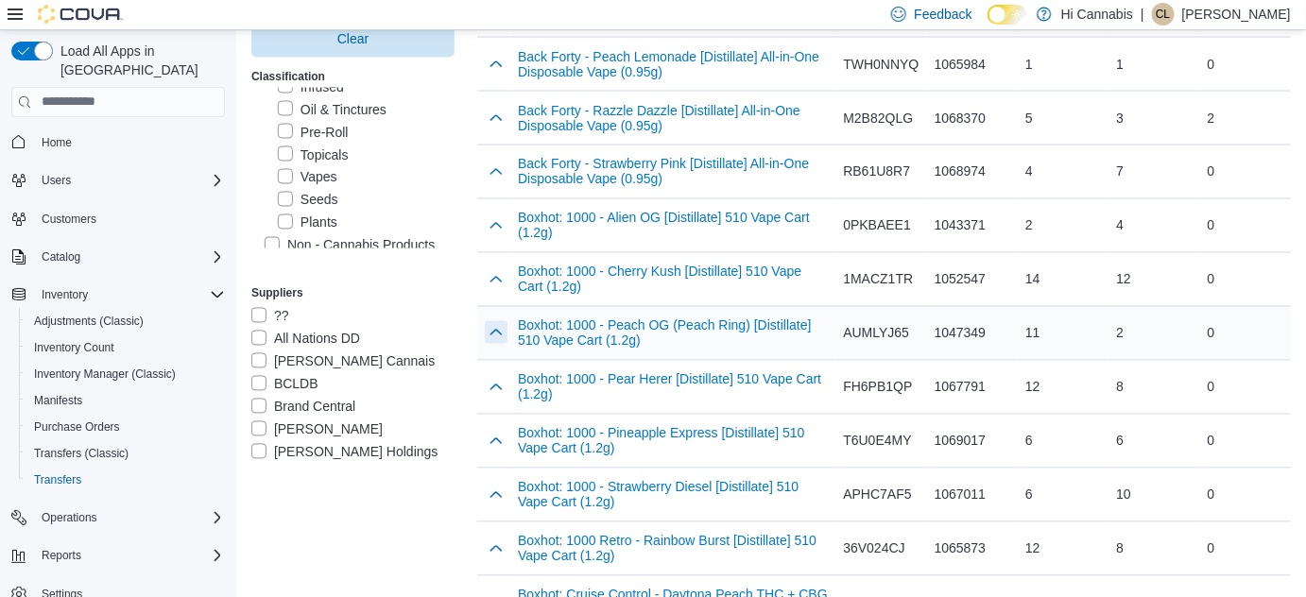
click at [501, 325] on button "button" at bounding box center [496, 332] width 23 height 23
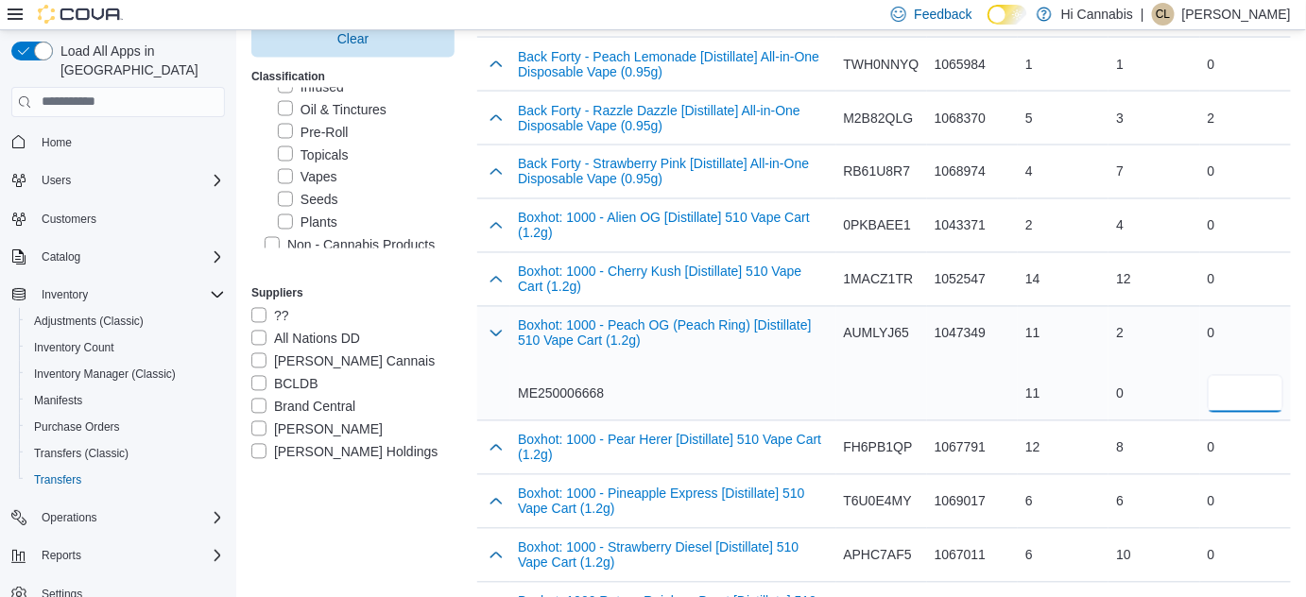
click at [1265, 395] on input "number" at bounding box center [1246, 394] width 76 height 38
type input "*"
click at [750, 385] on div "ME250006668" at bounding box center [673, 394] width 310 height 19
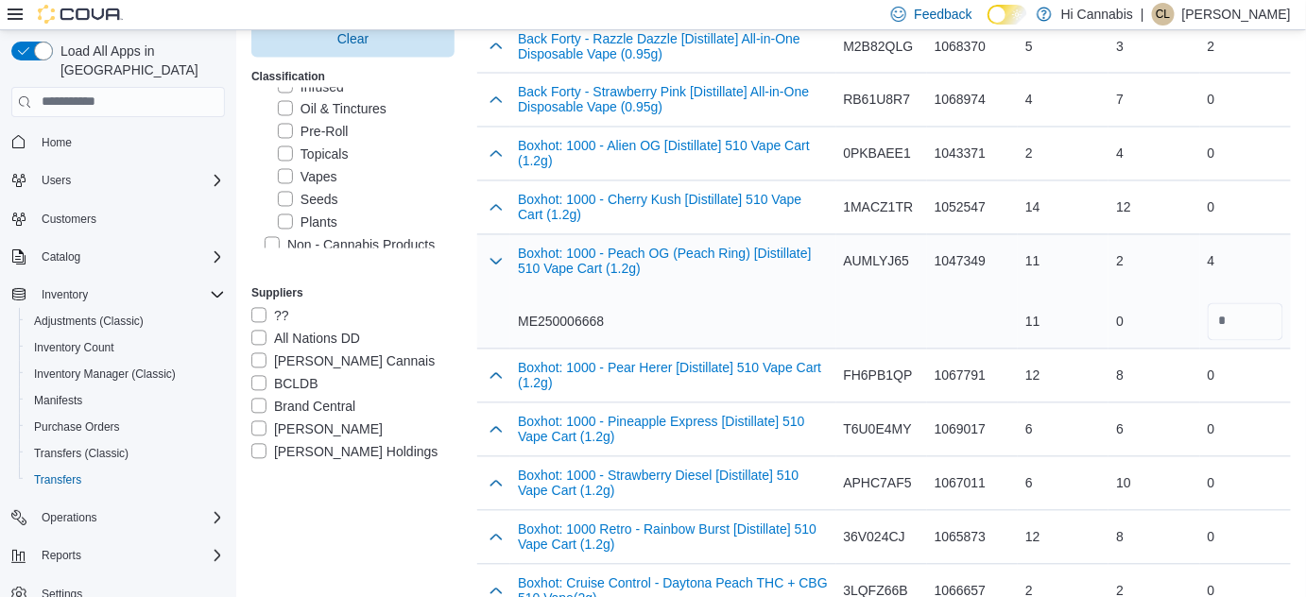
scroll to position [1116, 0]
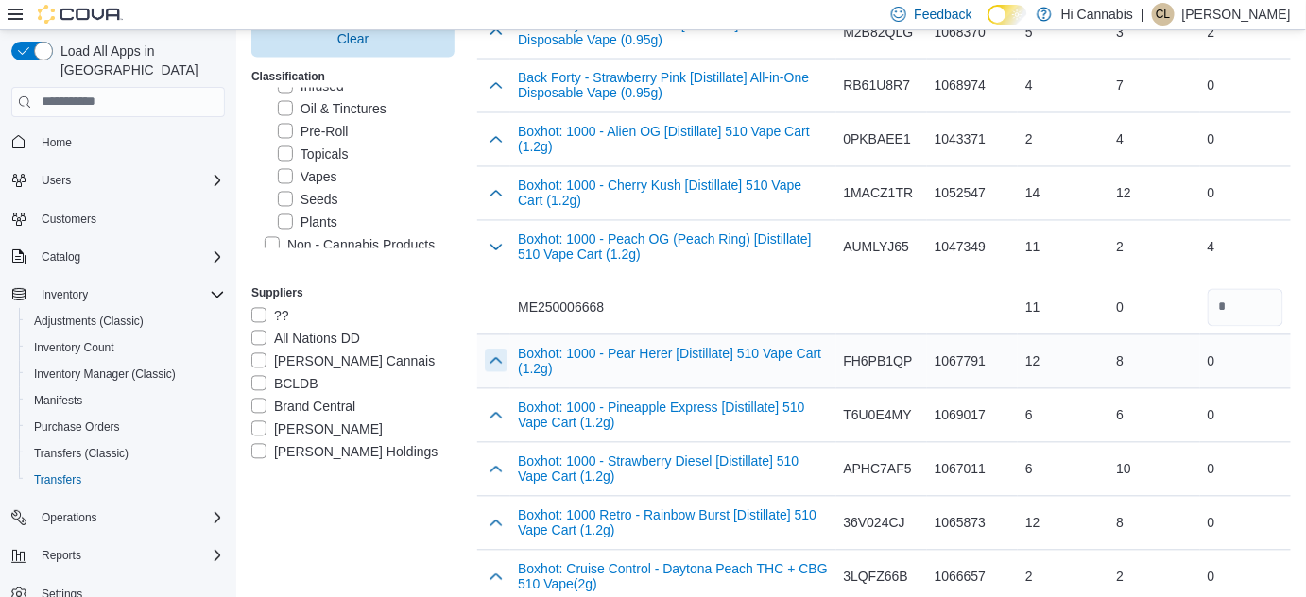
click at [488, 352] on div at bounding box center [493, 361] width 33 height 53
click at [499, 353] on button "button" at bounding box center [496, 362] width 23 height 23
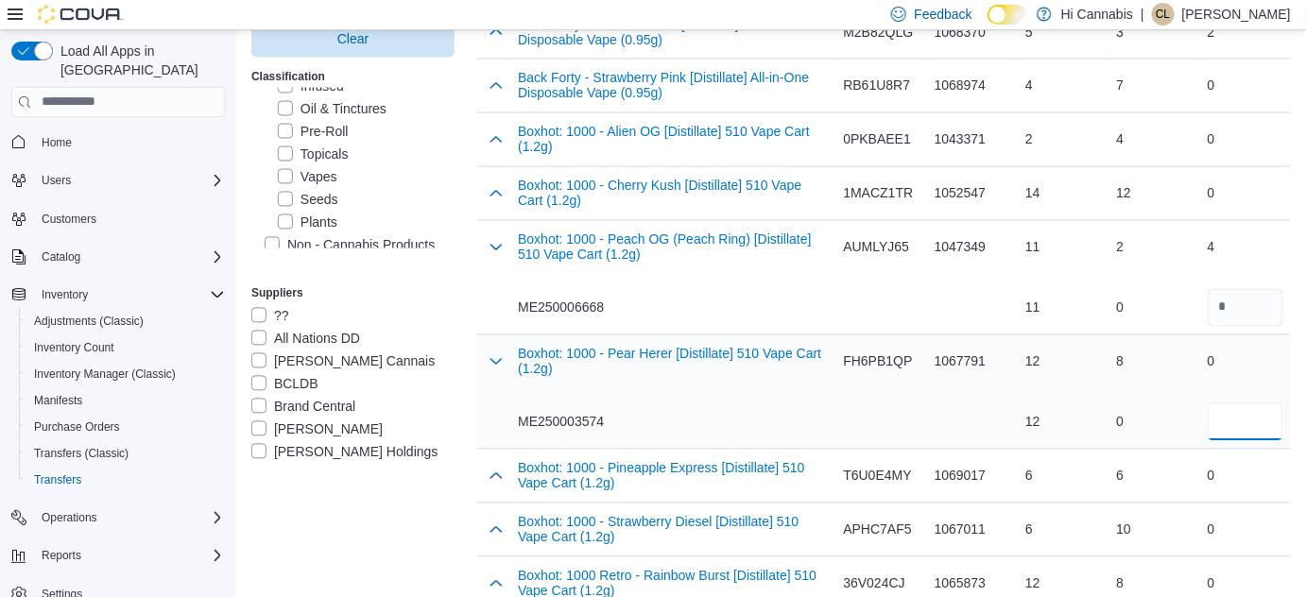
click at [1257, 420] on input "number" at bounding box center [1246, 423] width 76 height 38
type input "*"
click at [768, 404] on div "ME250003574" at bounding box center [673, 423] width 310 height 38
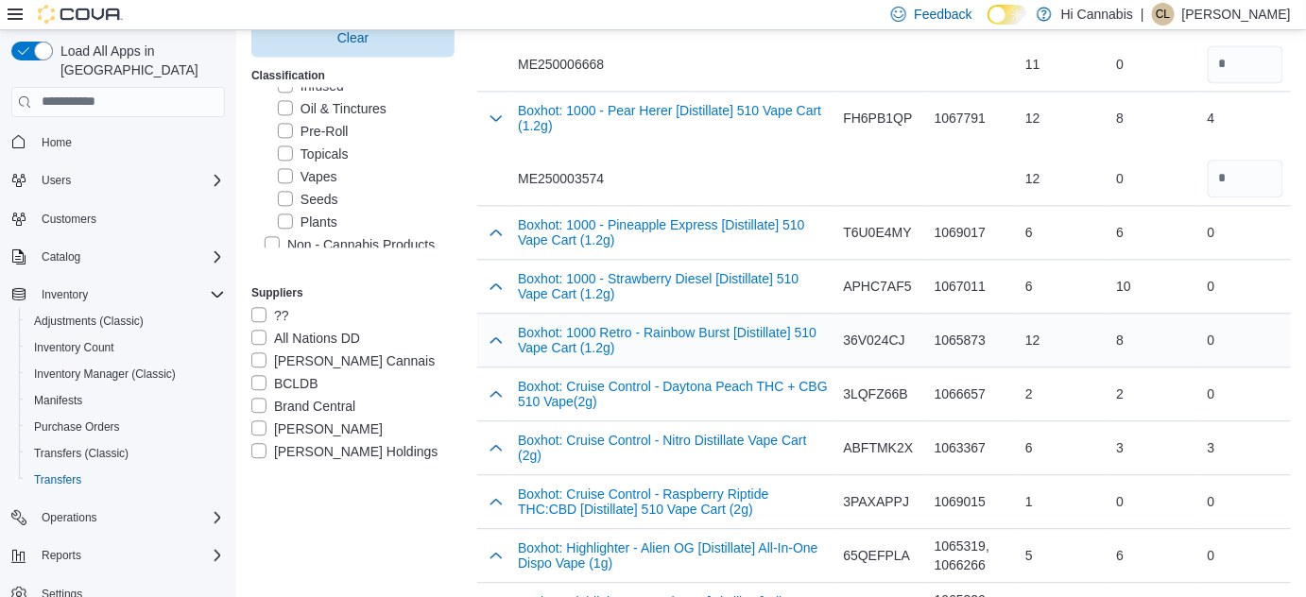
scroll to position [1374, 0]
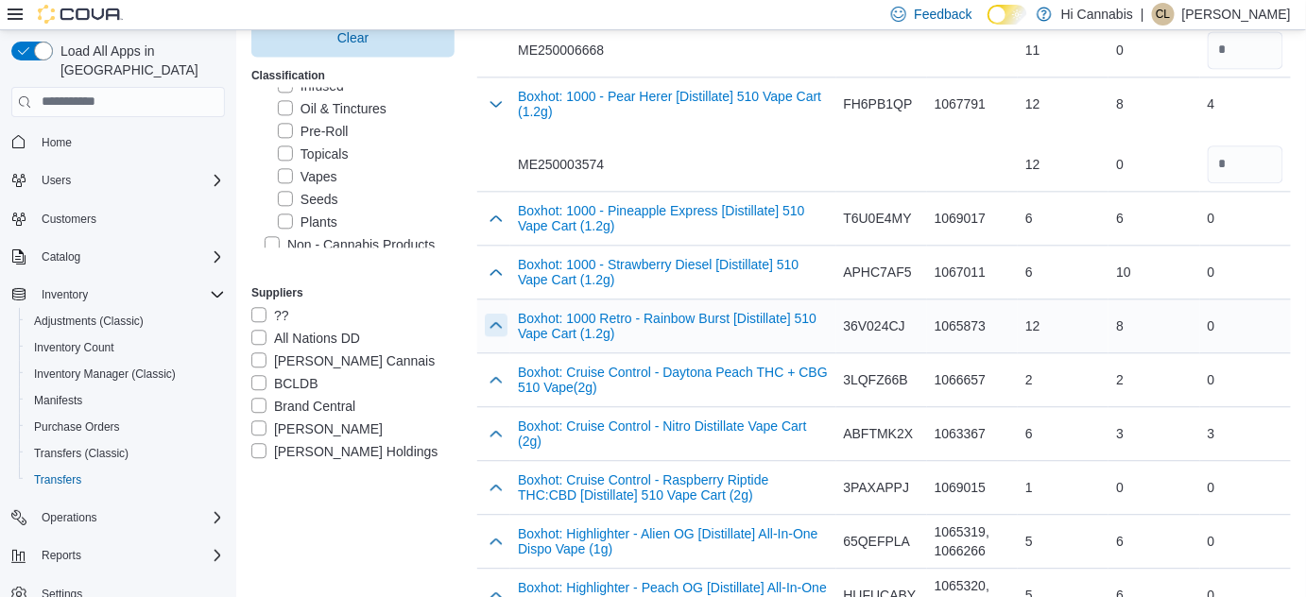
click at [505, 318] on button "button" at bounding box center [496, 325] width 23 height 23
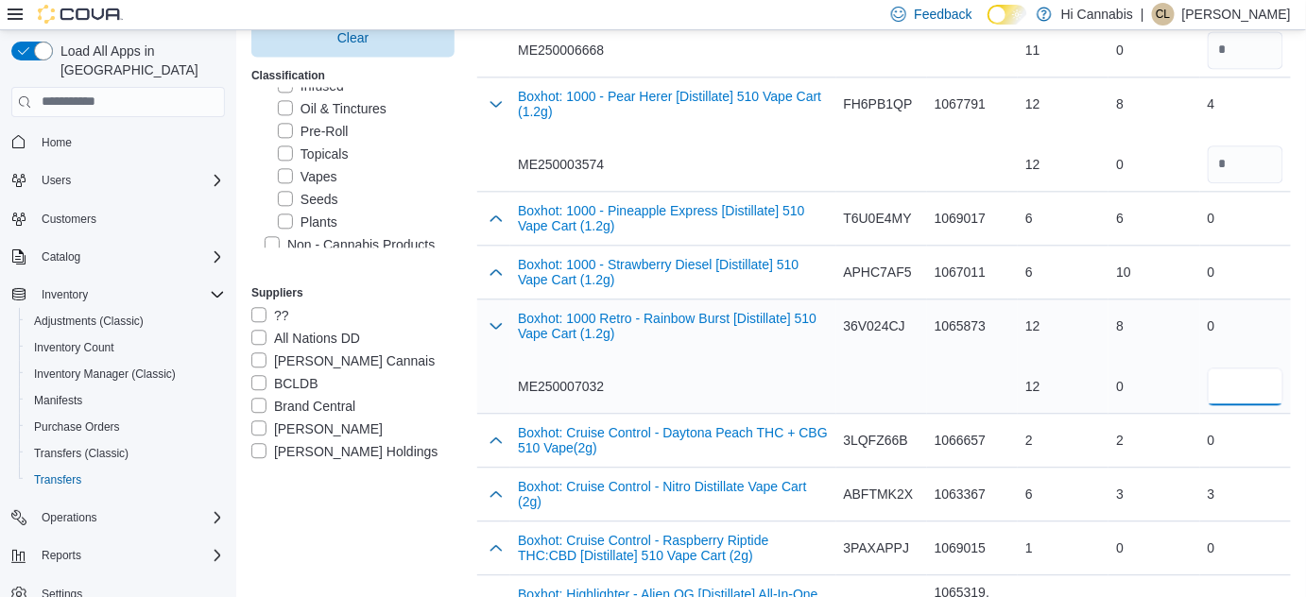
click at [1245, 392] on input "number" at bounding box center [1246, 387] width 76 height 38
type input "*"
click at [750, 387] on div "ME250007032" at bounding box center [673, 386] width 310 height 19
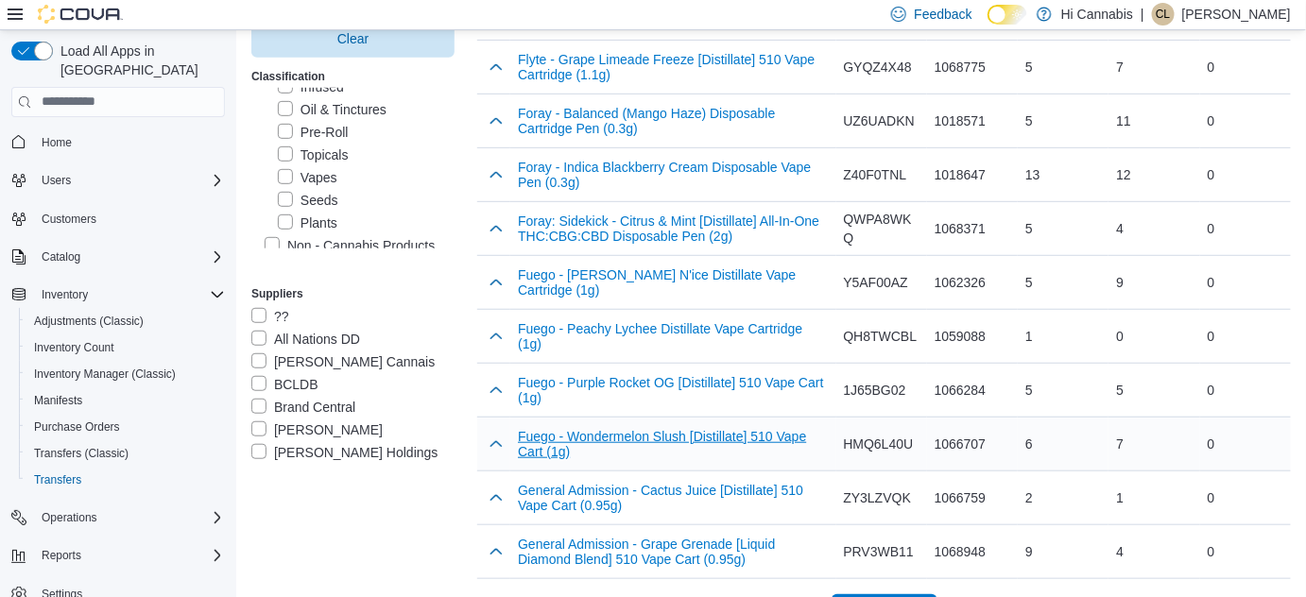
scroll to position [2699, 0]
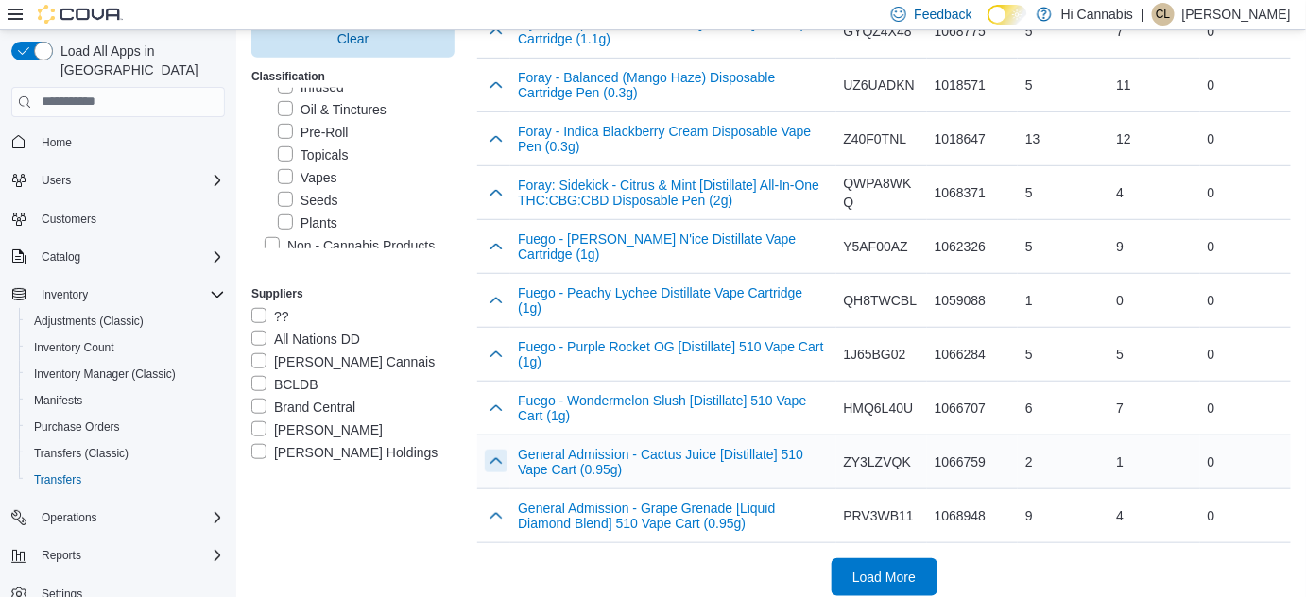
click at [500, 450] on button "button" at bounding box center [496, 461] width 23 height 23
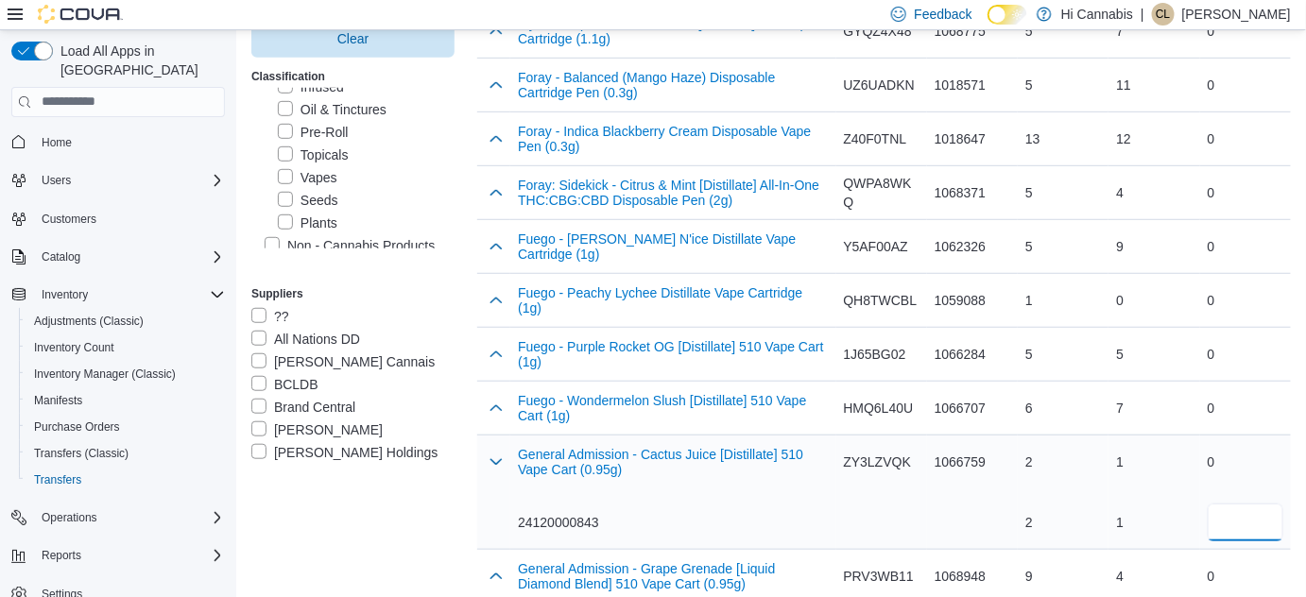
click at [1248, 515] on input "number" at bounding box center [1246, 523] width 76 height 38
type input "*"
click at [782, 513] on div "24120000843" at bounding box center [673, 522] width 310 height 19
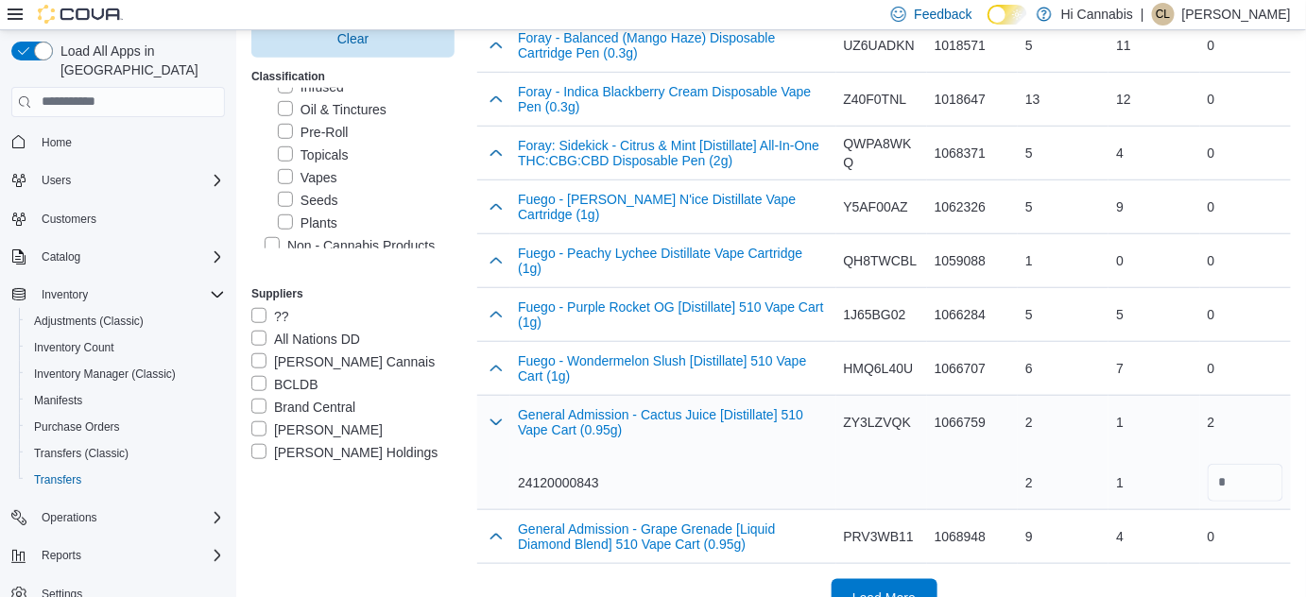
scroll to position [2759, 0]
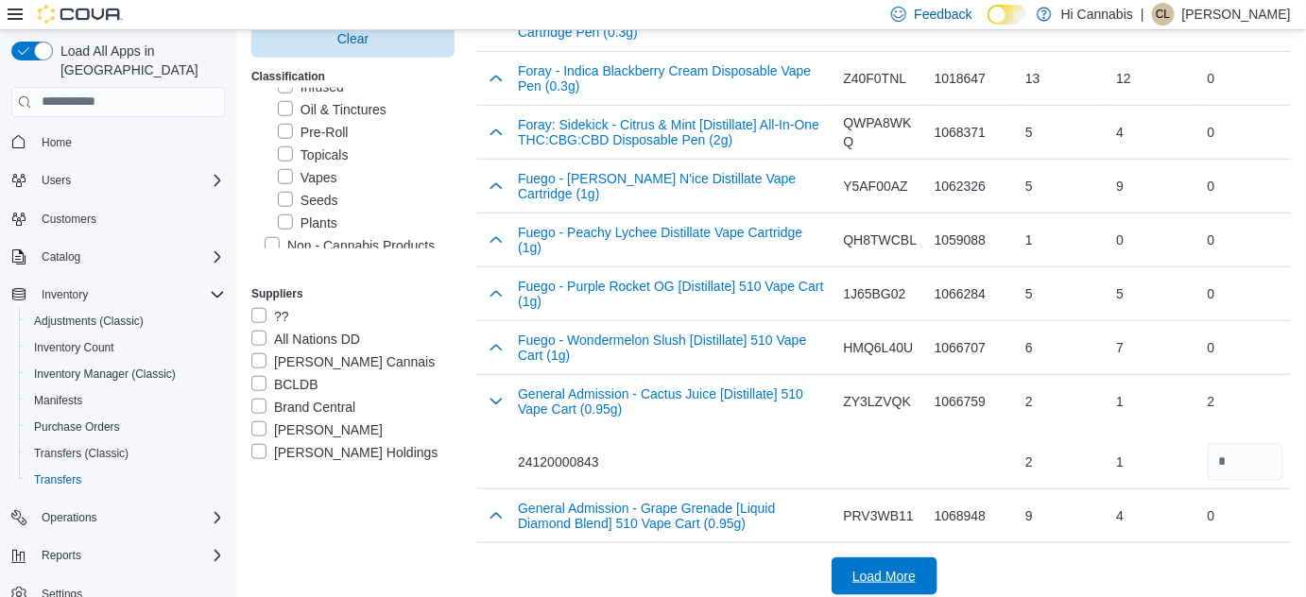
click at [878, 558] on span "Load More" at bounding box center [884, 577] width 83 height 38
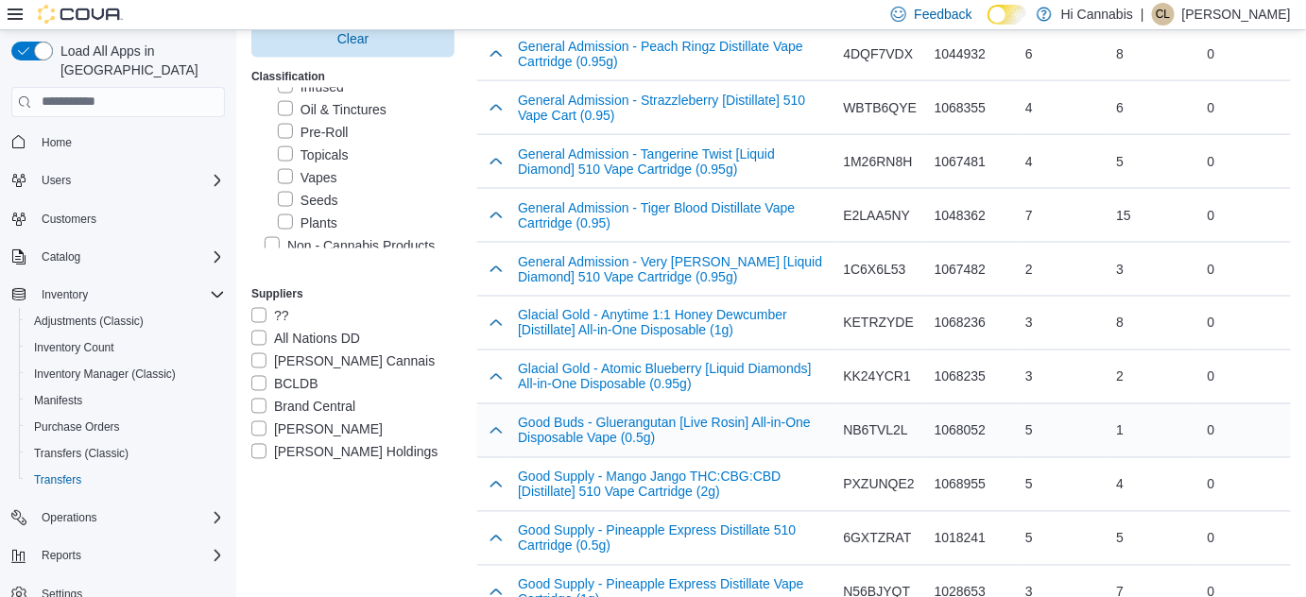
scroll to position [3361, 0]
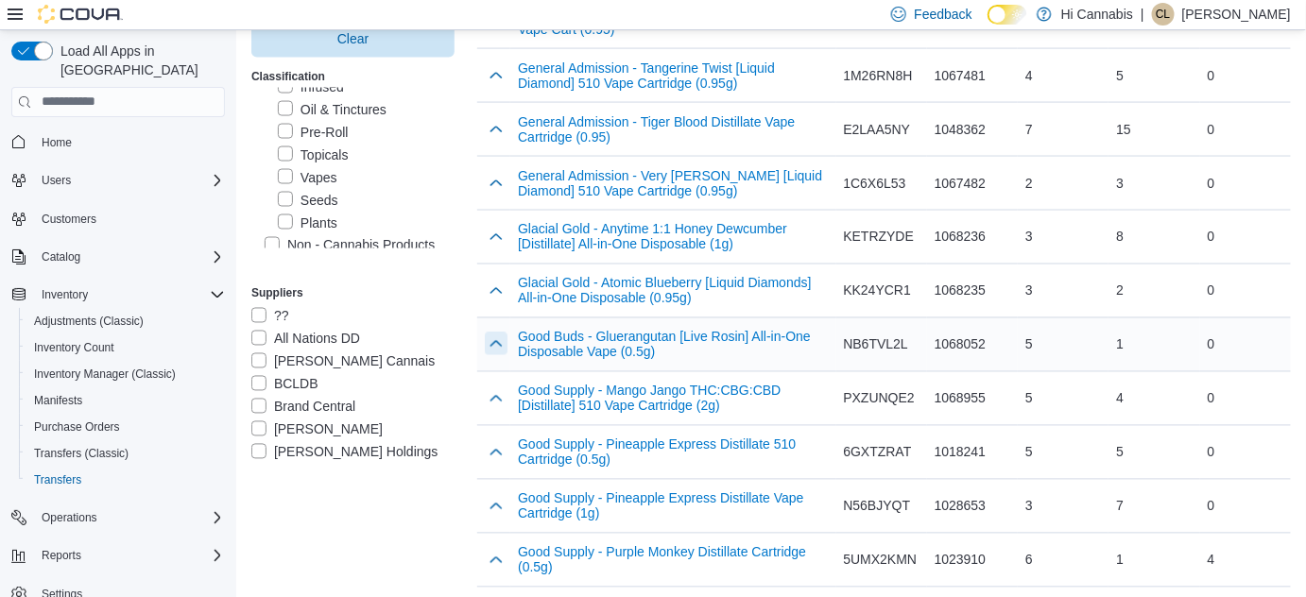
click at [490, 333] on button "button" at bounding box center [496, 344] width 23 height 23
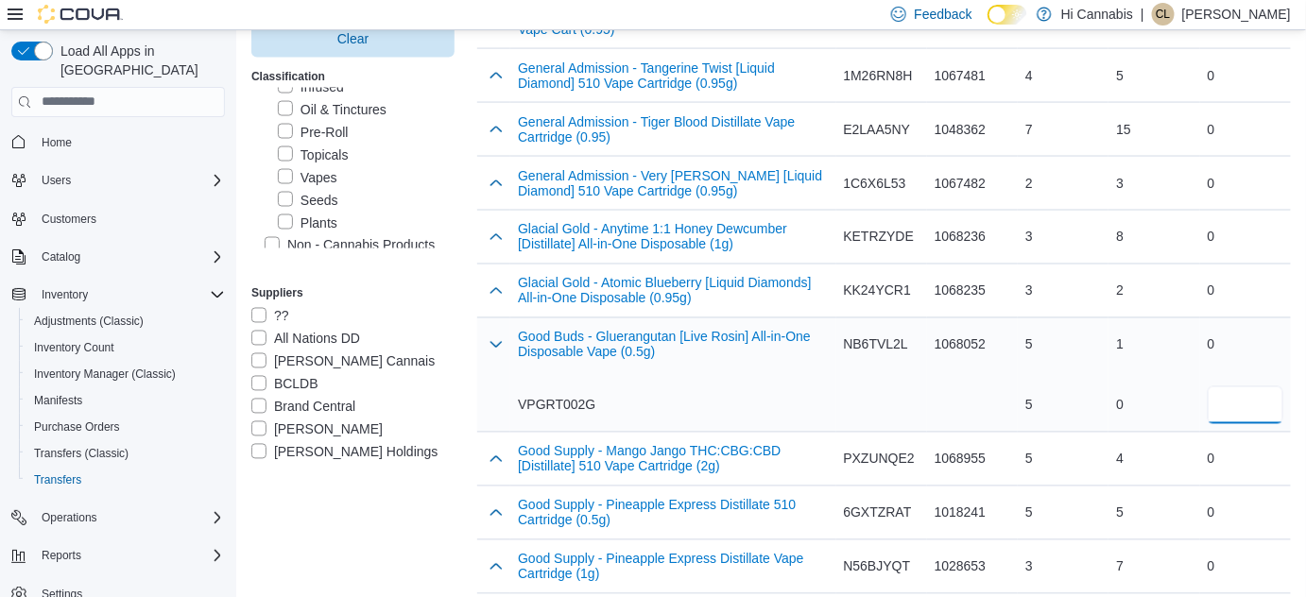
click at [1242, 388] on input "number" at bounding box center [1246, 406] width 76 height 38
type input "*"
click at [661, 396] on div "VPGRT002G" at bounding box center [673, 405] width 310 height 19
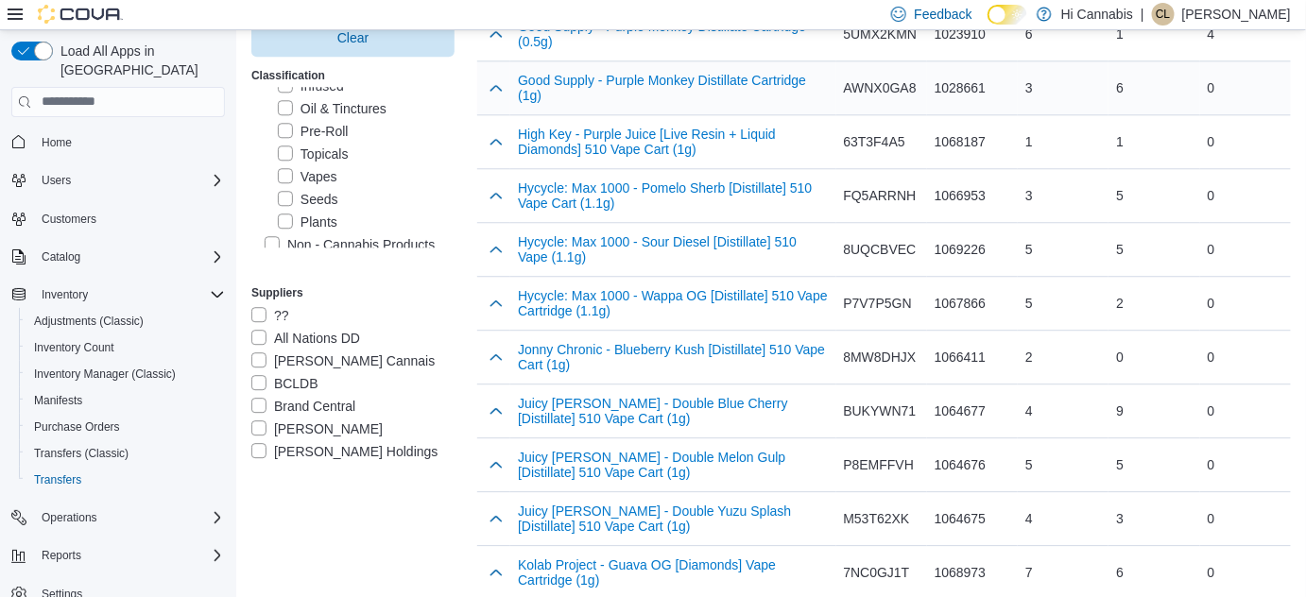
scroll to position [3962, 0]
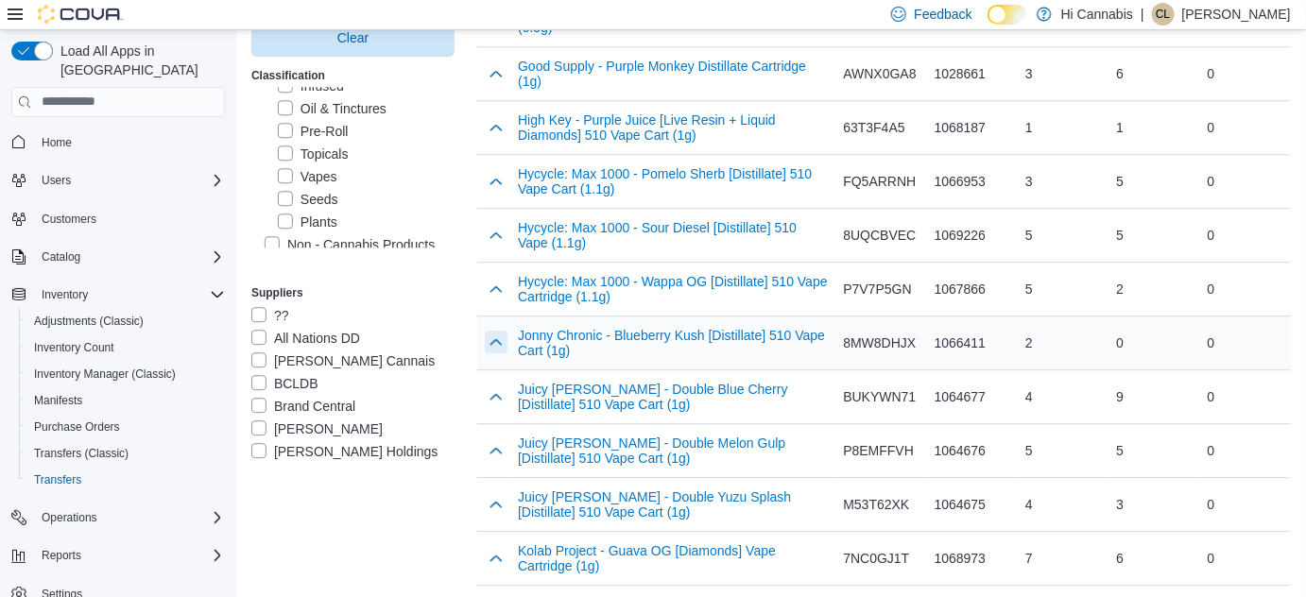
click at [500, 331] on button "button" at bounding box center [496, 342] width 23 height 23
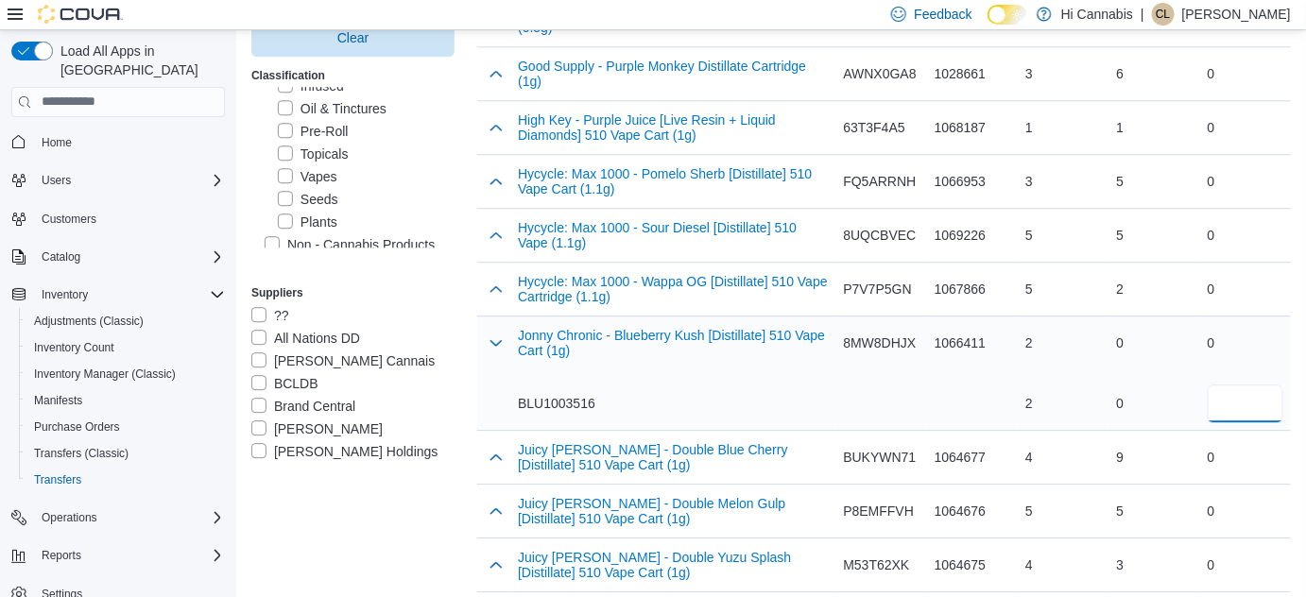
click at [1258, 385] on input "number" at bounding box center [1246, 404] width 76 height 38
type input "*"
click at [787, 396] on div "BLU1003516" at bounding box center [673, 404] width 310 height 38
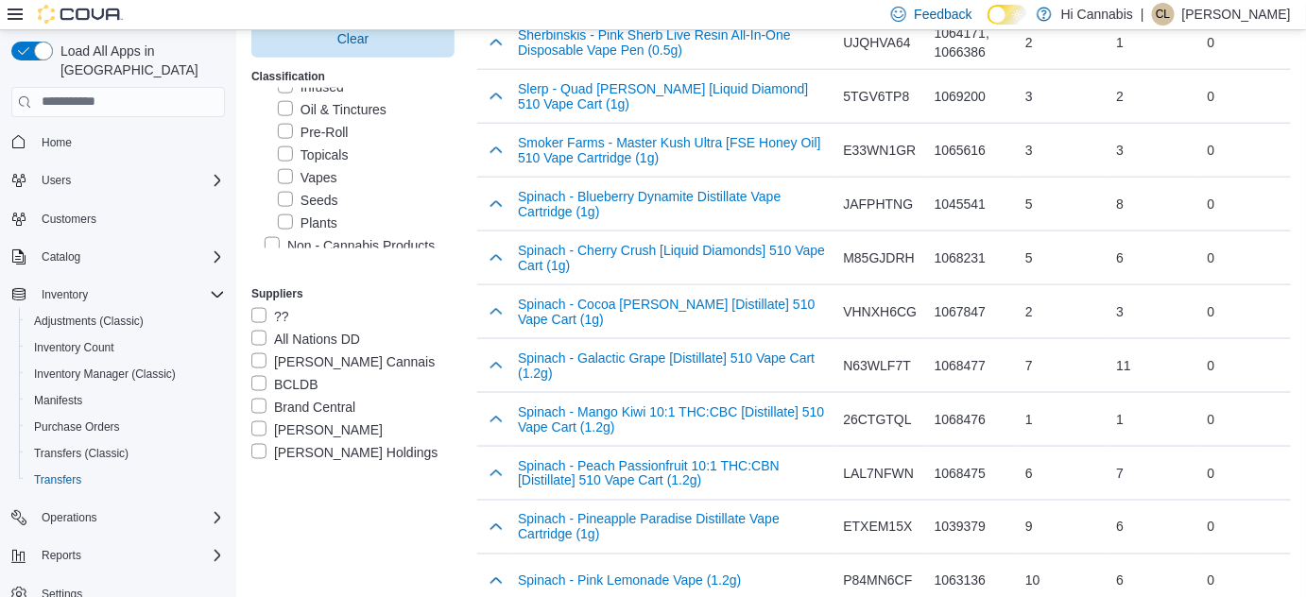
scroll to position [5561, 0]
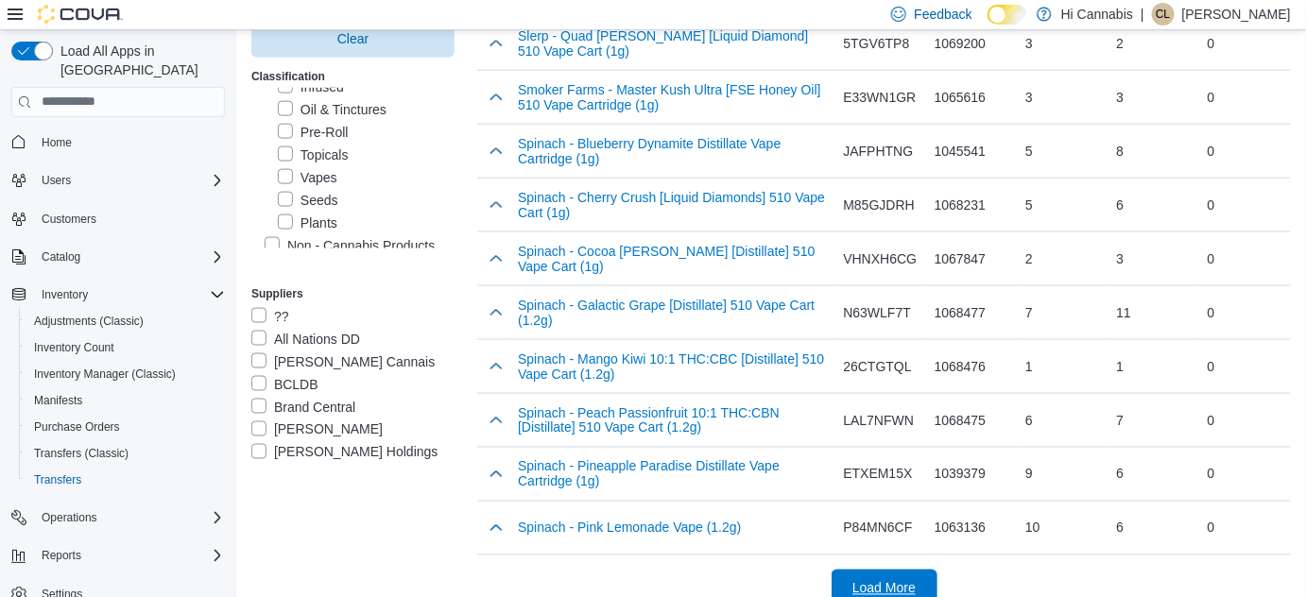
click at [911, 579] on span "Load More" at bounding box center [883, 588] width 63 height 19
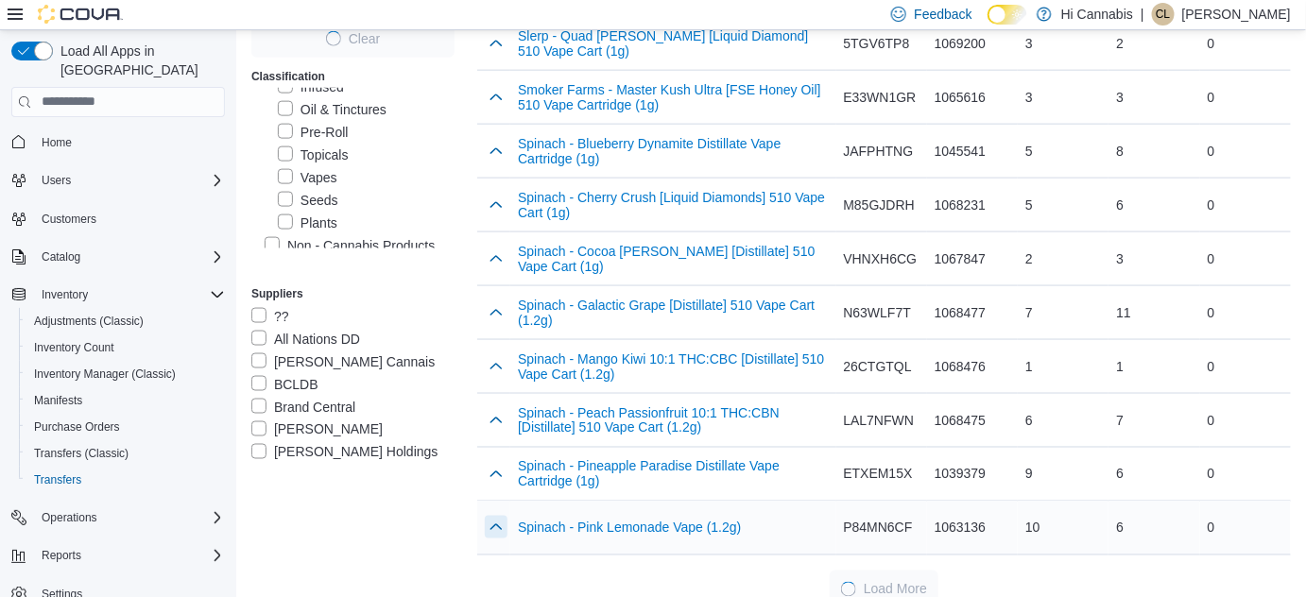
click at [498, 516] on button "button" at bounding box center [496, 527] width 23 height 23
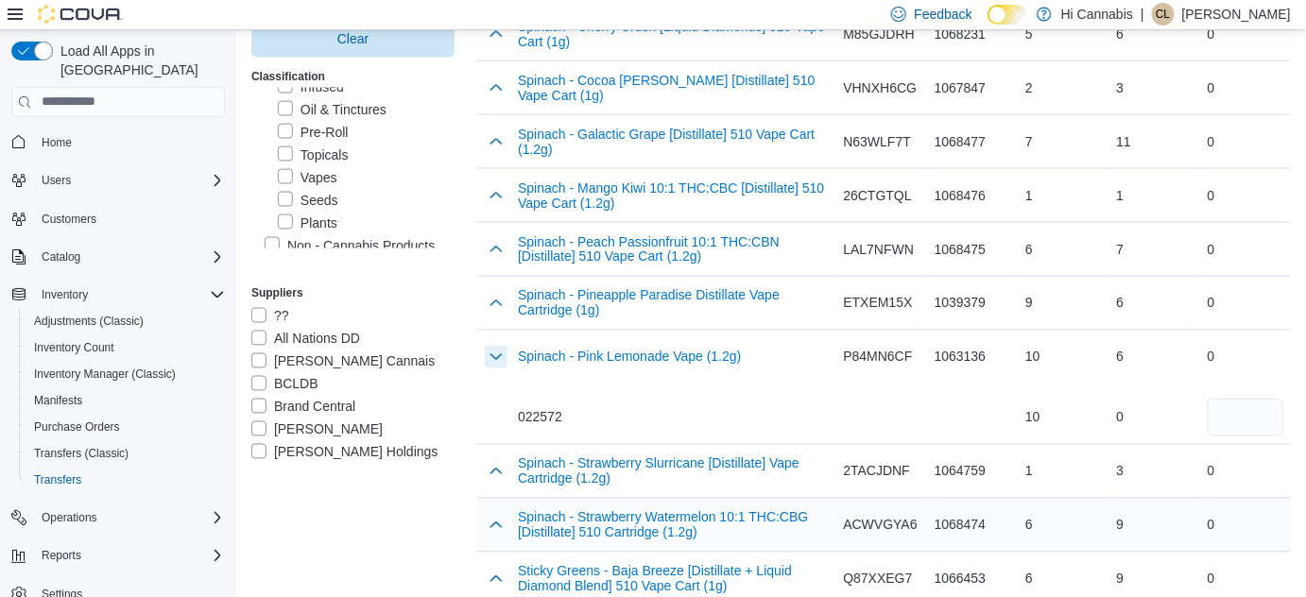
scroll to position [5732, 0]
click at [1250, 399] on input "number" at bounding box center [1246, 418] width 76 height 38
type input "*"
click at [726, 399] on div "022572" at bounding box center [673, 418] width 310 height 38
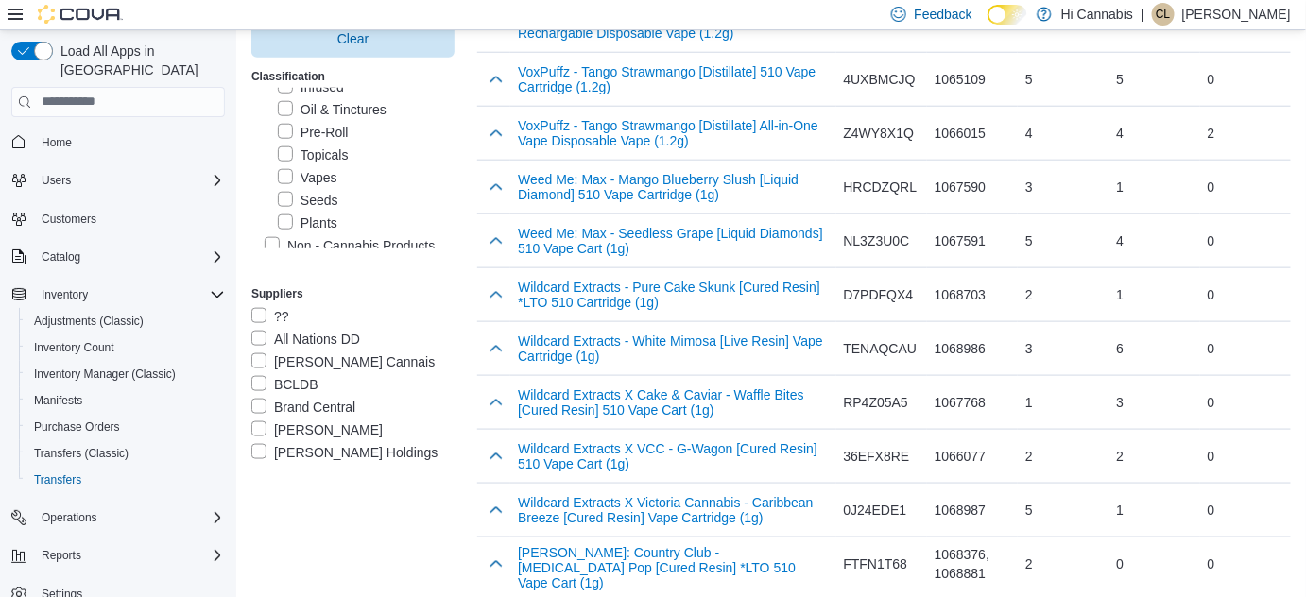
scroll to position [7873, 0]
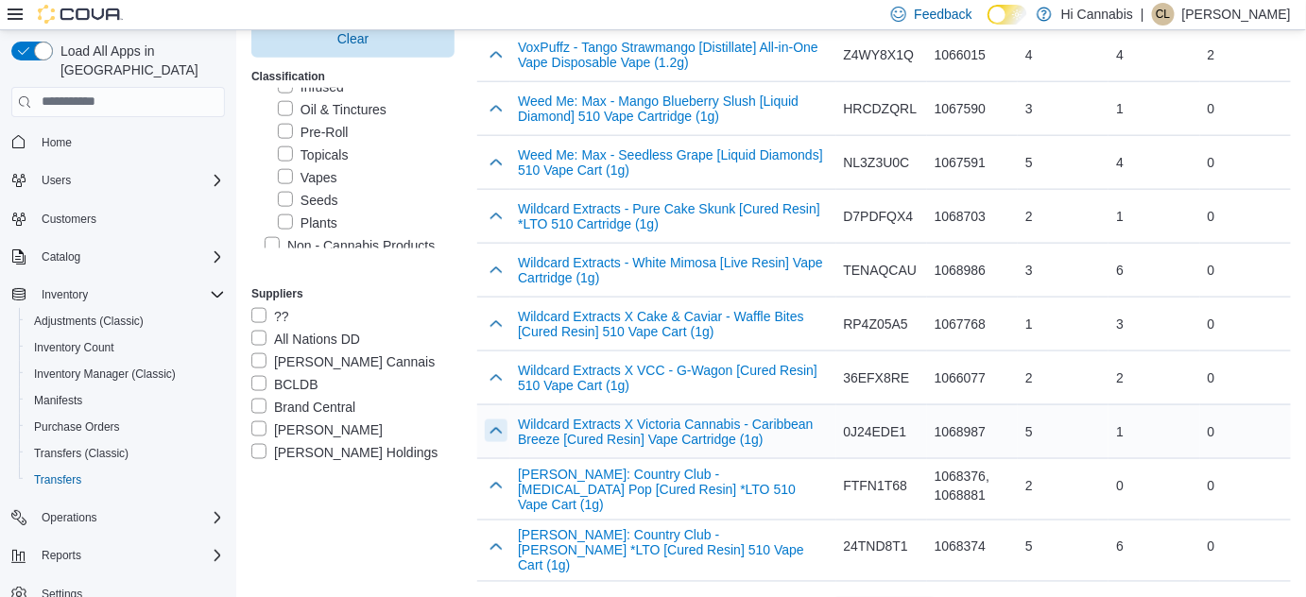
click at [499, 420] on button "button" at bounding box center [496, 431] width 23 height 23
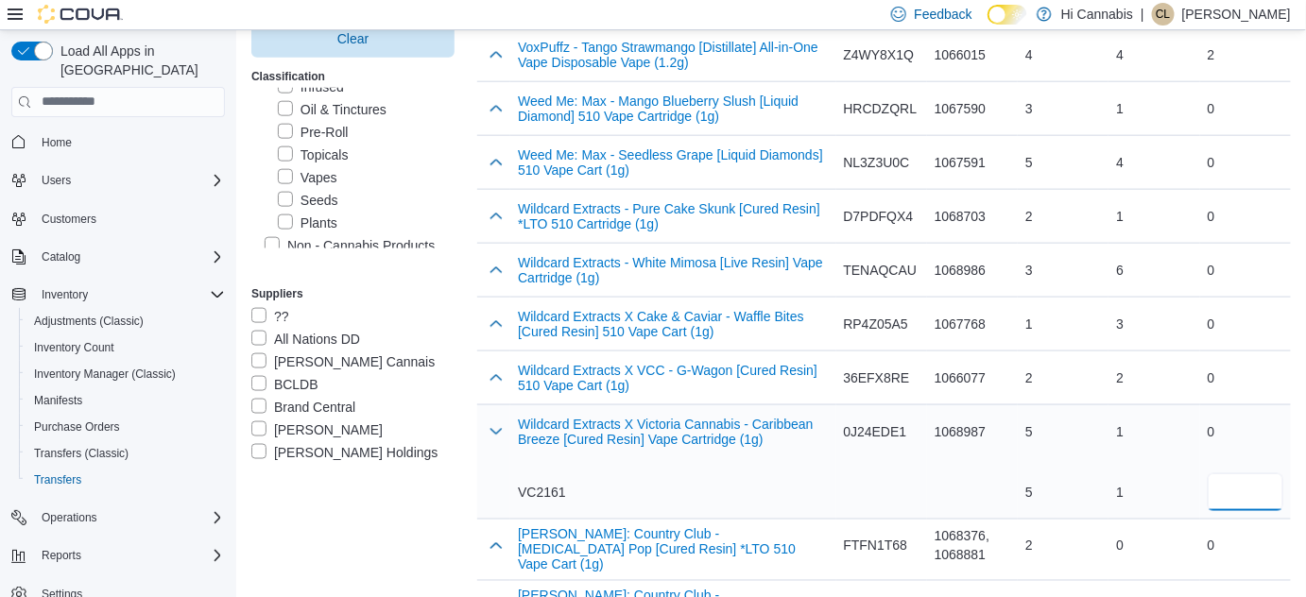
click at [1280, 473] on input "number" at bounding box center [1246, 492] width 76 height 38
type input "*"
click at [770, 483] on div "VC2161" at bounding box center [673, 492] width 310 height 19
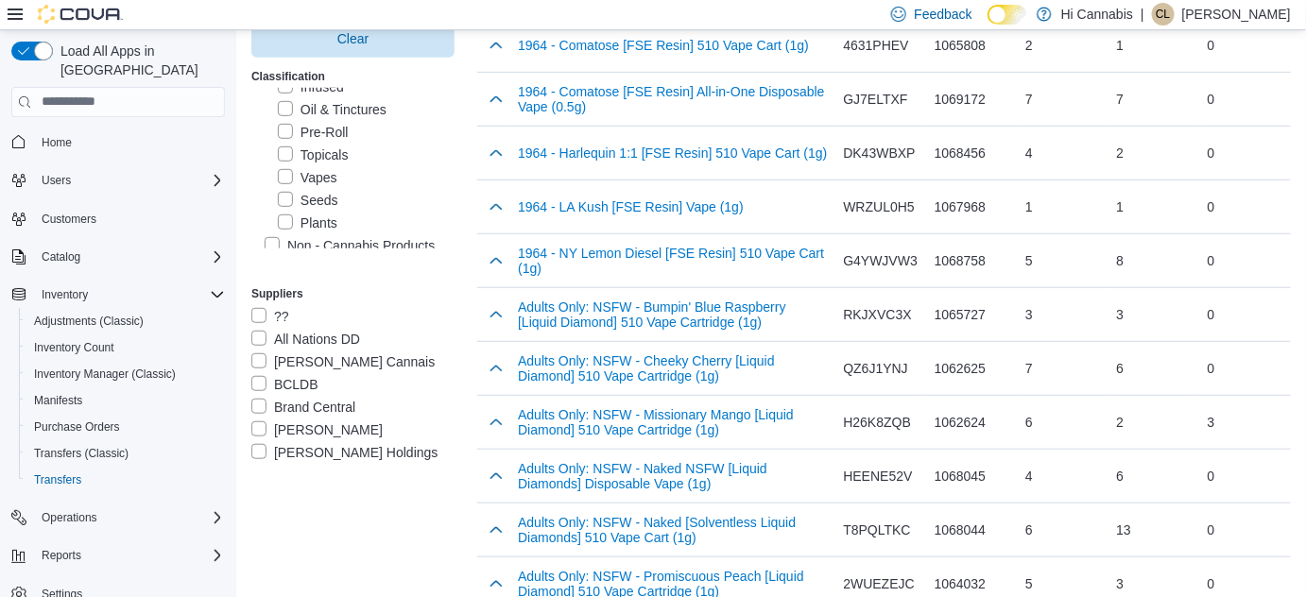
scroll to position [0, 0]
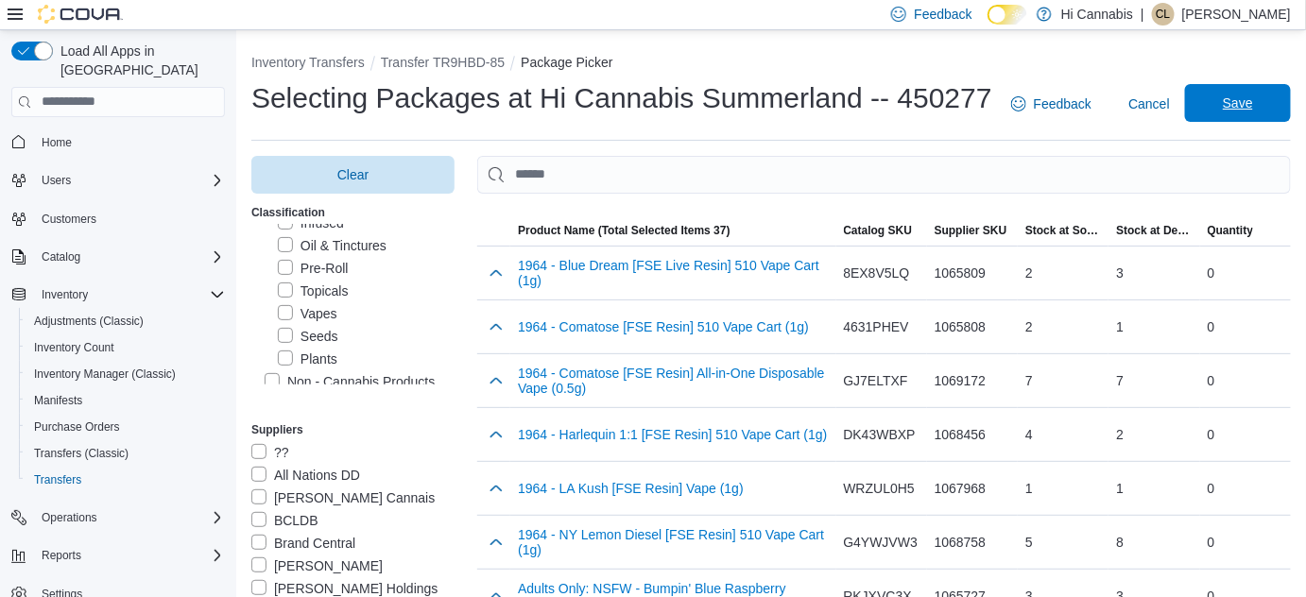
click at [1242, 113] on span "Save" at bounding box center [1237, 103] width 83 height 38
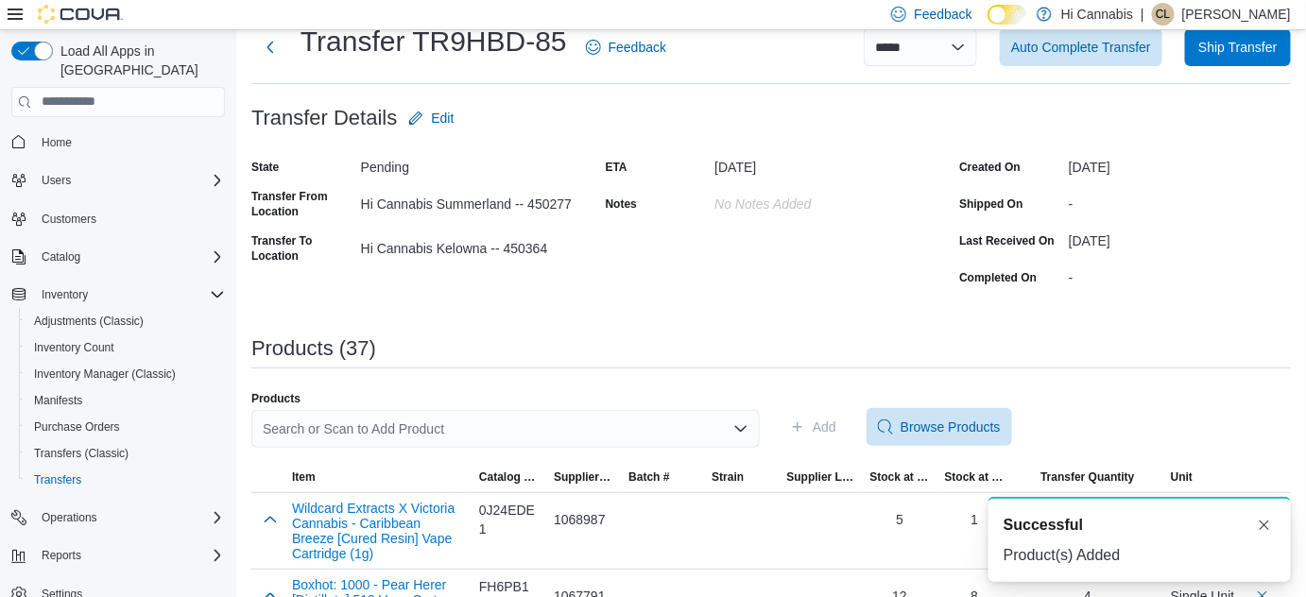
scroll to position [178, 0]
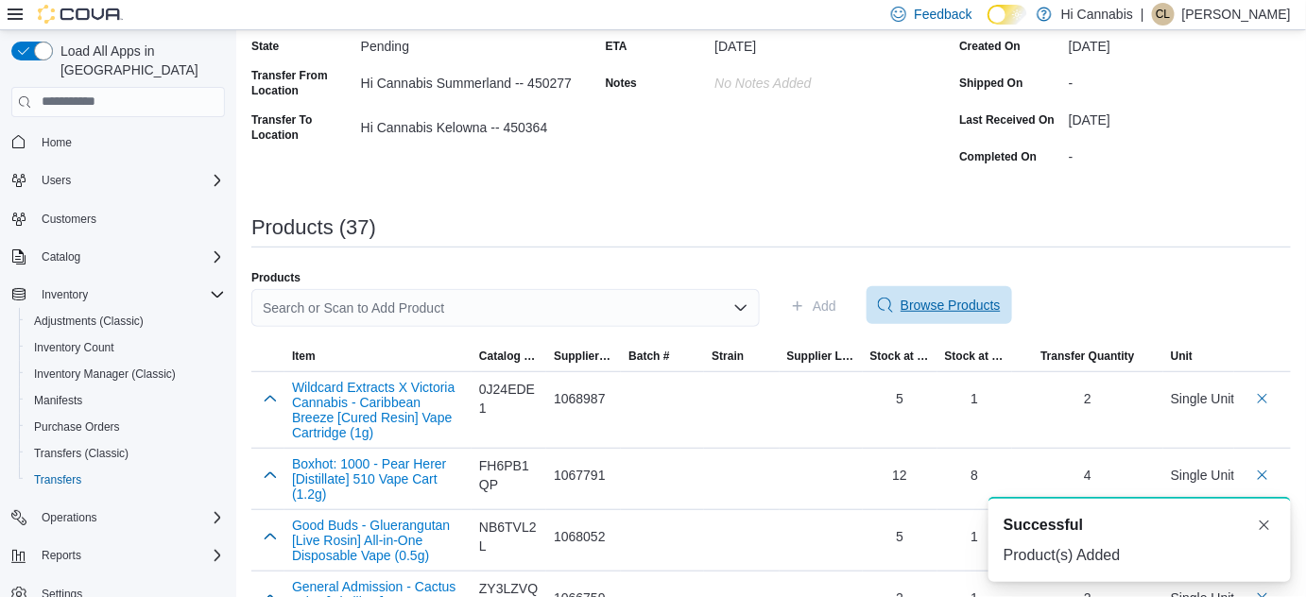
click at [944, 308] on span "Browse Products" at bounding box center [951, 305] width 100 height 19
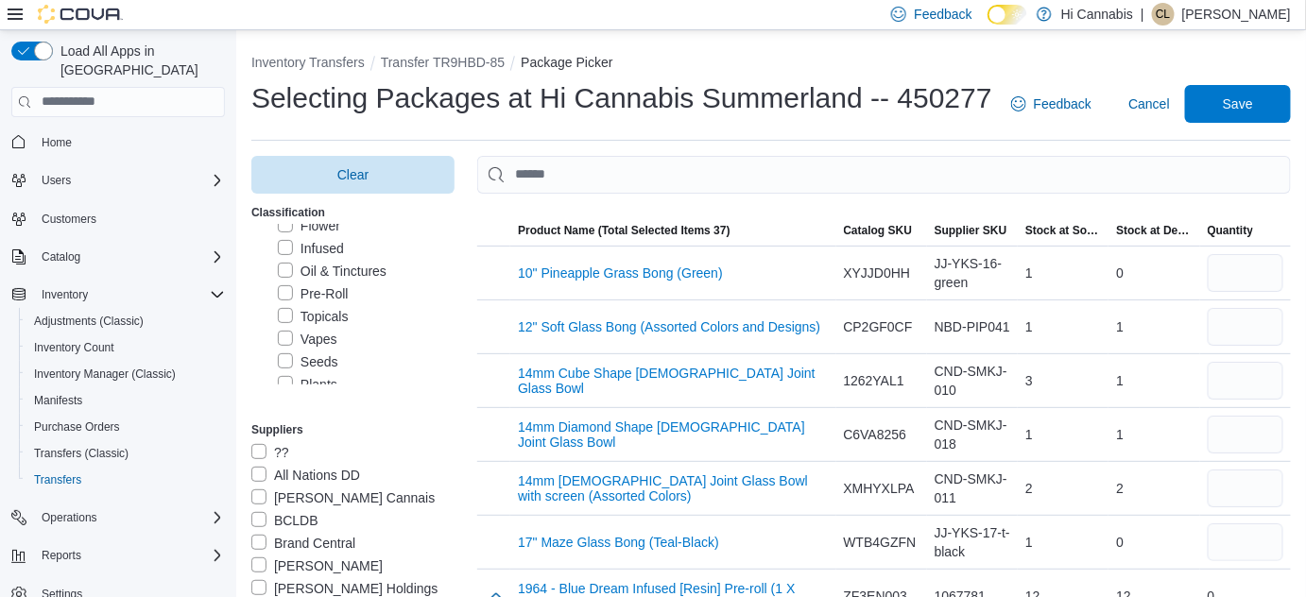
scroll to position [98, 0]
click at [285, 291] on label "Infused" at bounding box center [311, 295] width 66 height 23
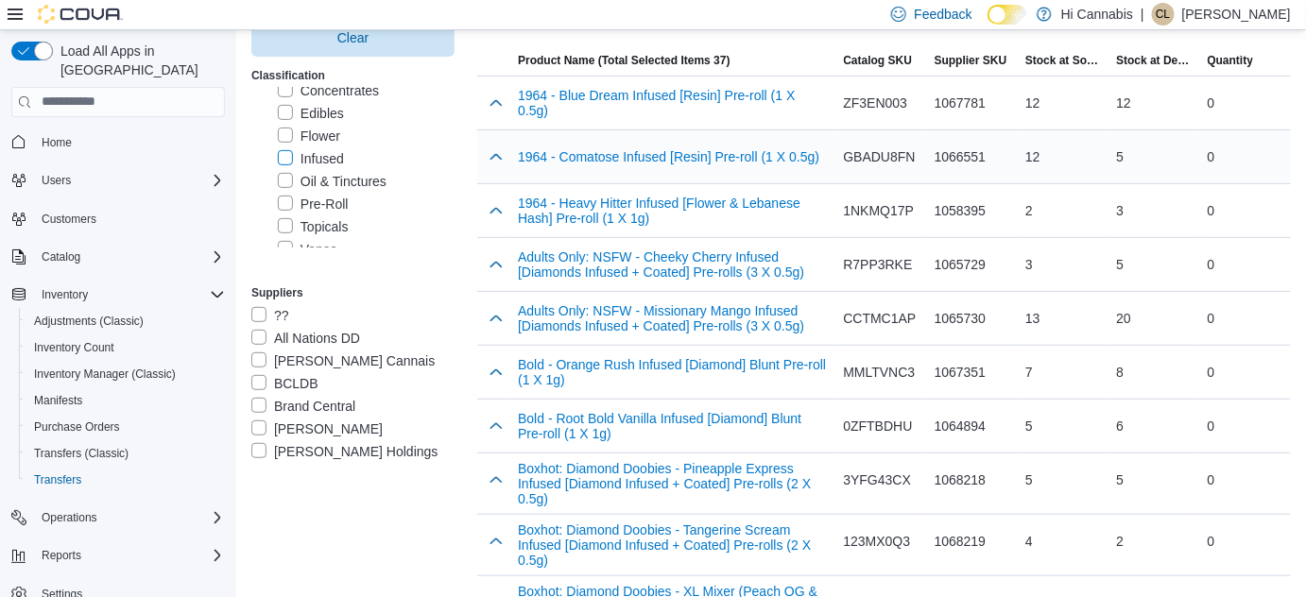
scroll to position [171, 0]
click at [507, 158] on button "button" at bounding box center [496, 155] width 23 height 23
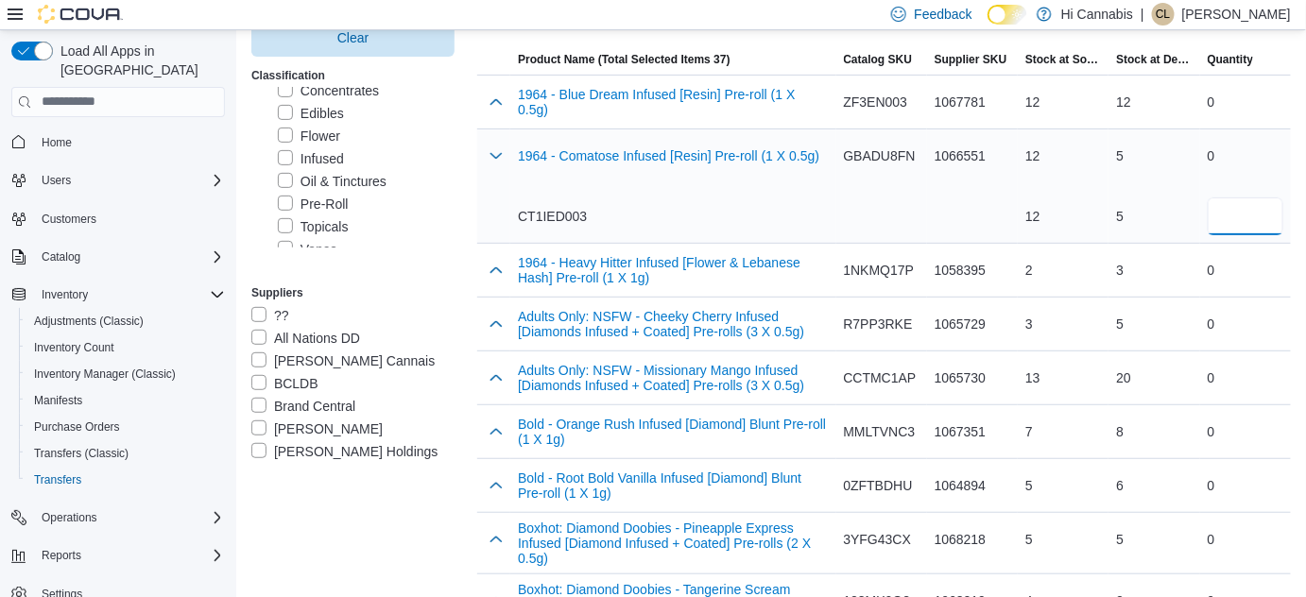
click at [1266, 215] on input "number" at bounding box center [1246, 217] width 76 height 38
type input "*"
click at [691, 222] on div "CT1IED003" at bounding box center [673, 216] width 310 height 19
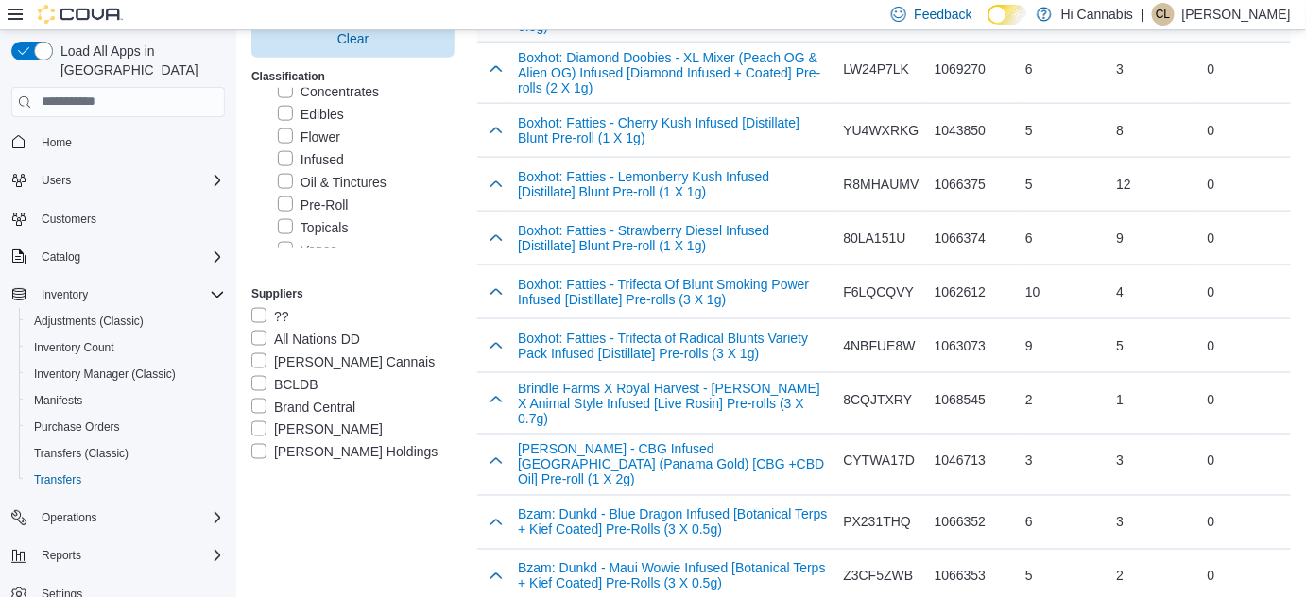
scroll to position [773, 0]
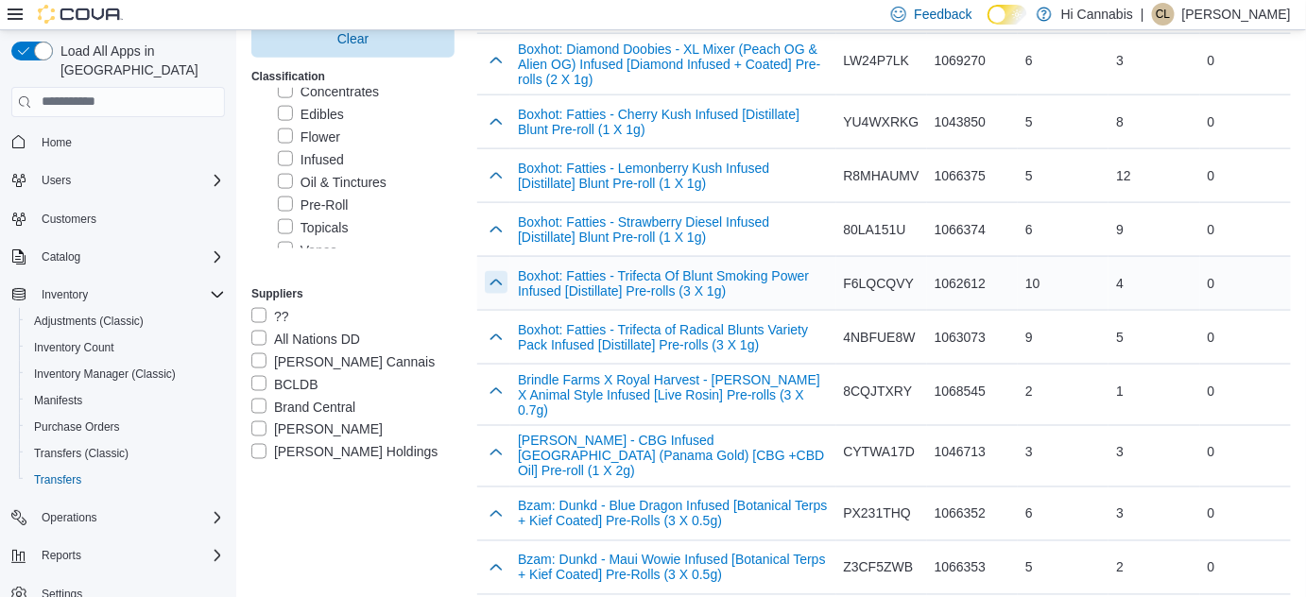
click at [497, 280] on button "button" at bounding box center [496, 282] width 23 height 23
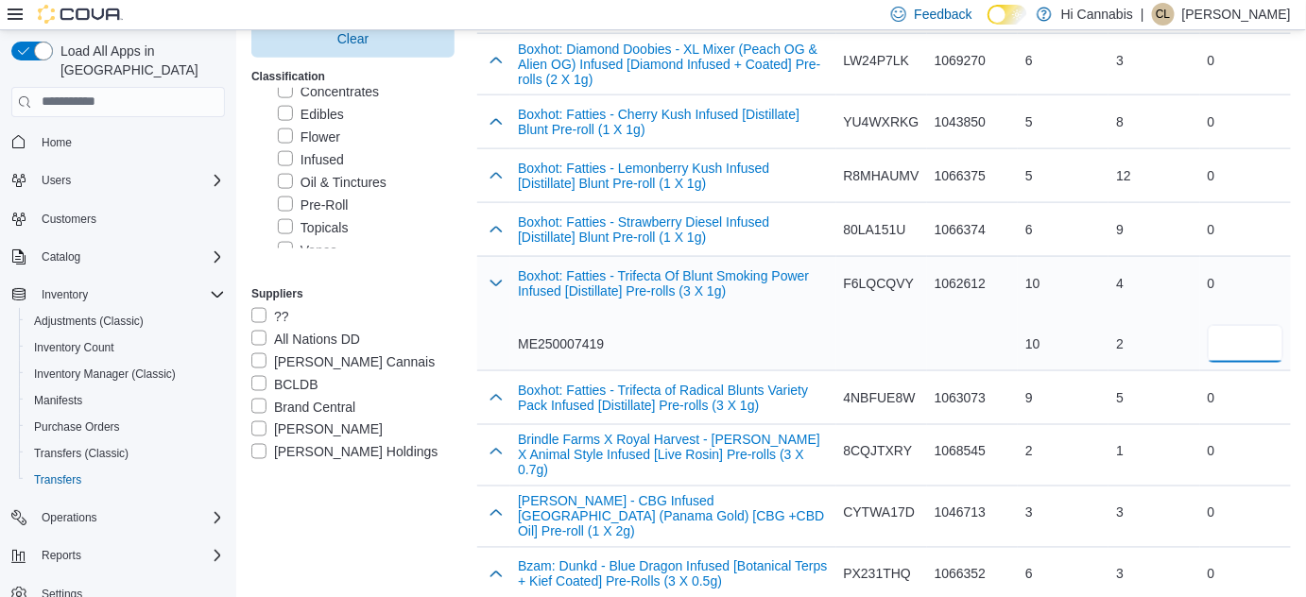
click at [1266, 348] on input "number" at bounding box center [1246, 344] width 76 height 38
type input "*"
click at [828, 329] on div "ME250007419" at bounding box center [673, 344] width 310 height 38
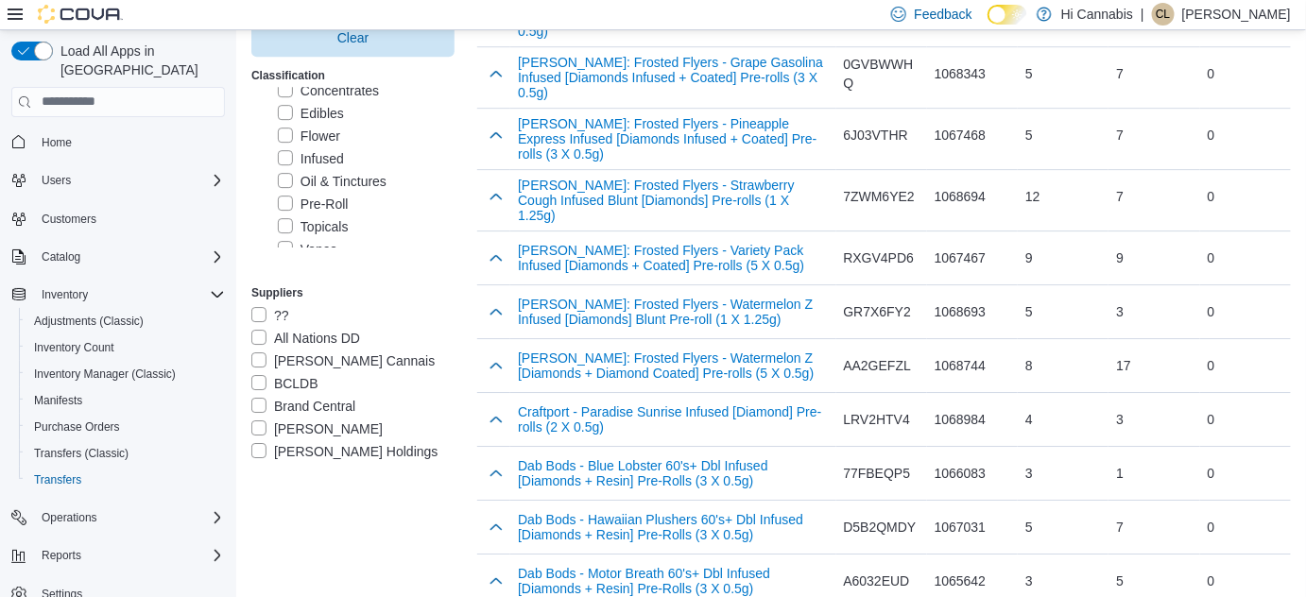
scroll to position [1890, 0]
click at [501, 183] on button "button" at bounding box center [496, 194] width 23 height 23
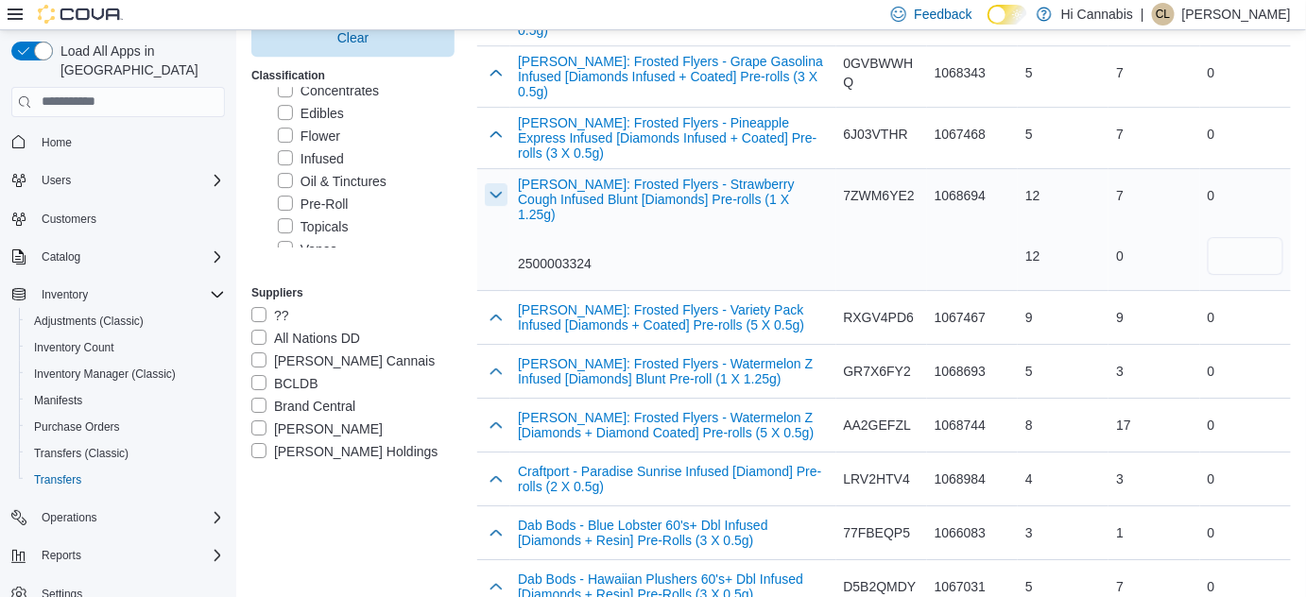
click at [499, 183] on button "button" at bounding box center [496, 194] width 23 height 23
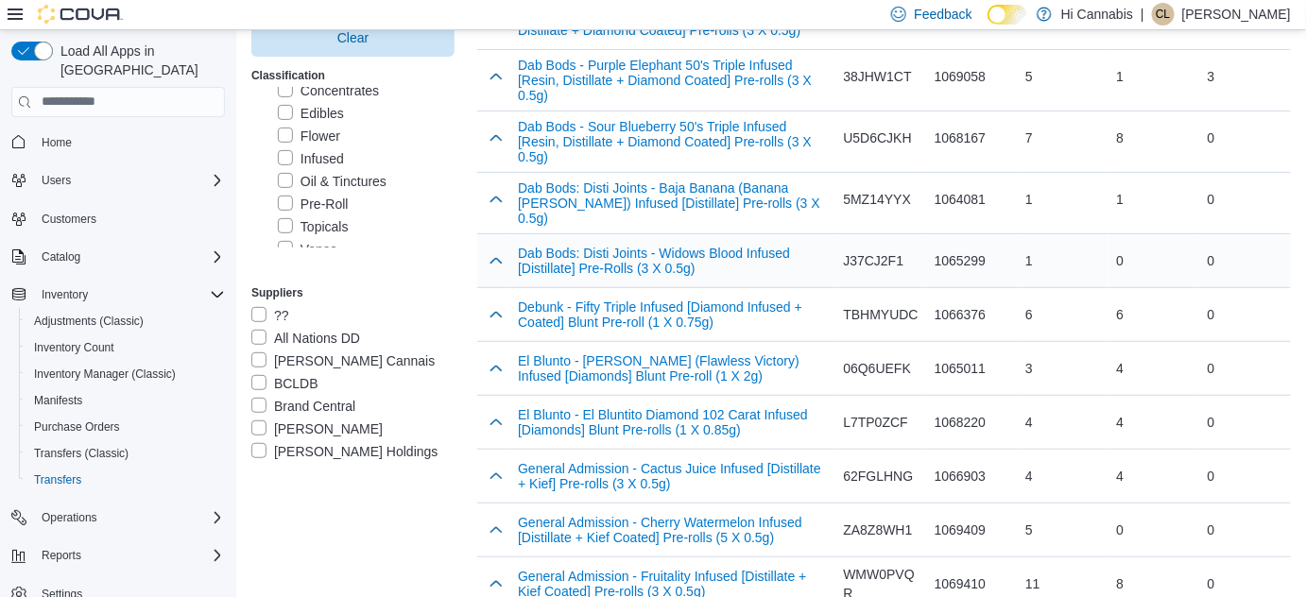
scroll to position [2570, 0]
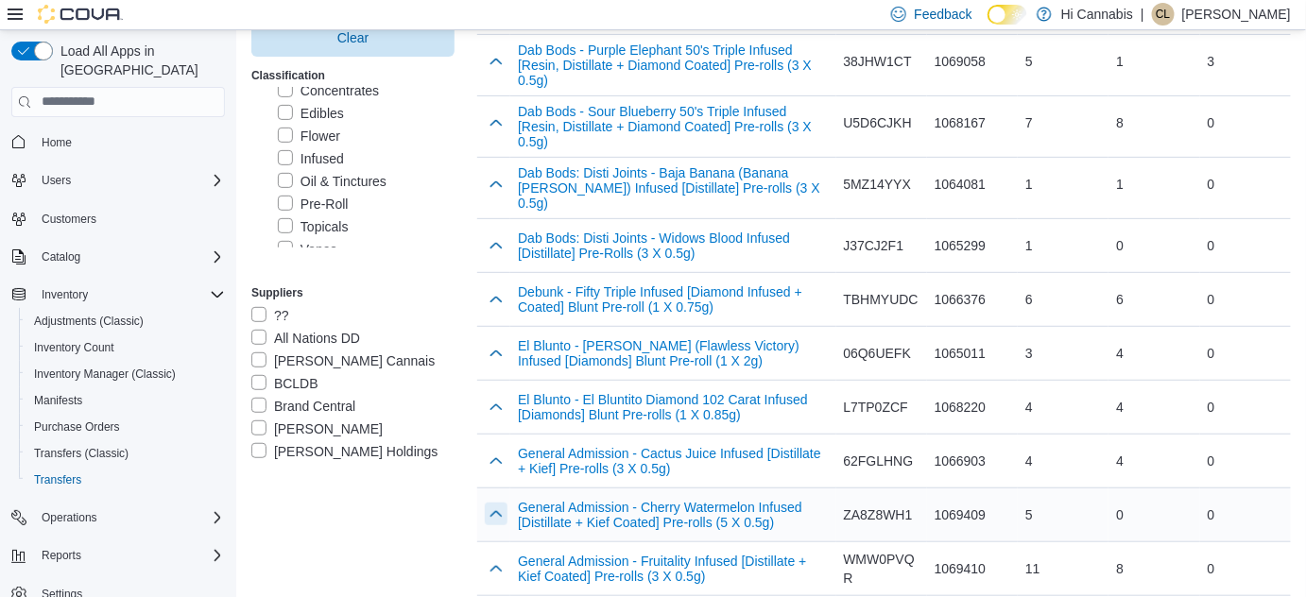
click at [500, 503] on button "button" at bounding box center [496, 514] width 23 height 23
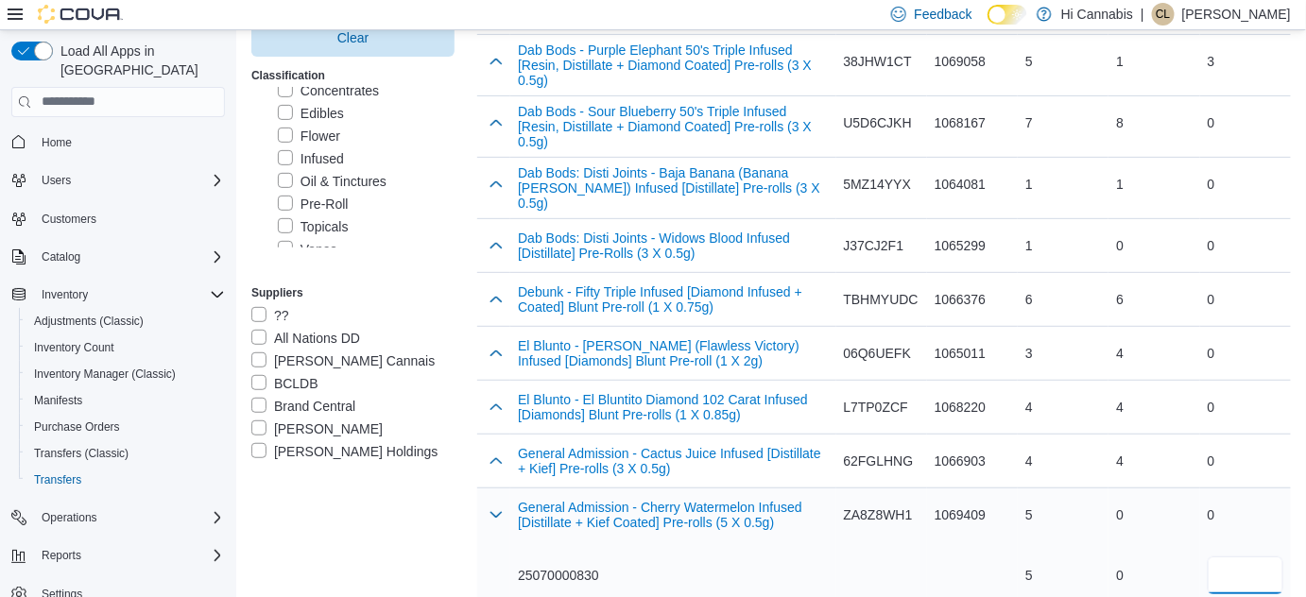
click at [1259, 557] on input "number" at bounding box center [1246, 576] width 76 height 38
type input "*"
click at [733, 496] on div "General Admission - Cherry Watermelon Infused [Distillate + Kief Coated] Pre-ro…" at bounding box center [673, 545] width 310 height 98
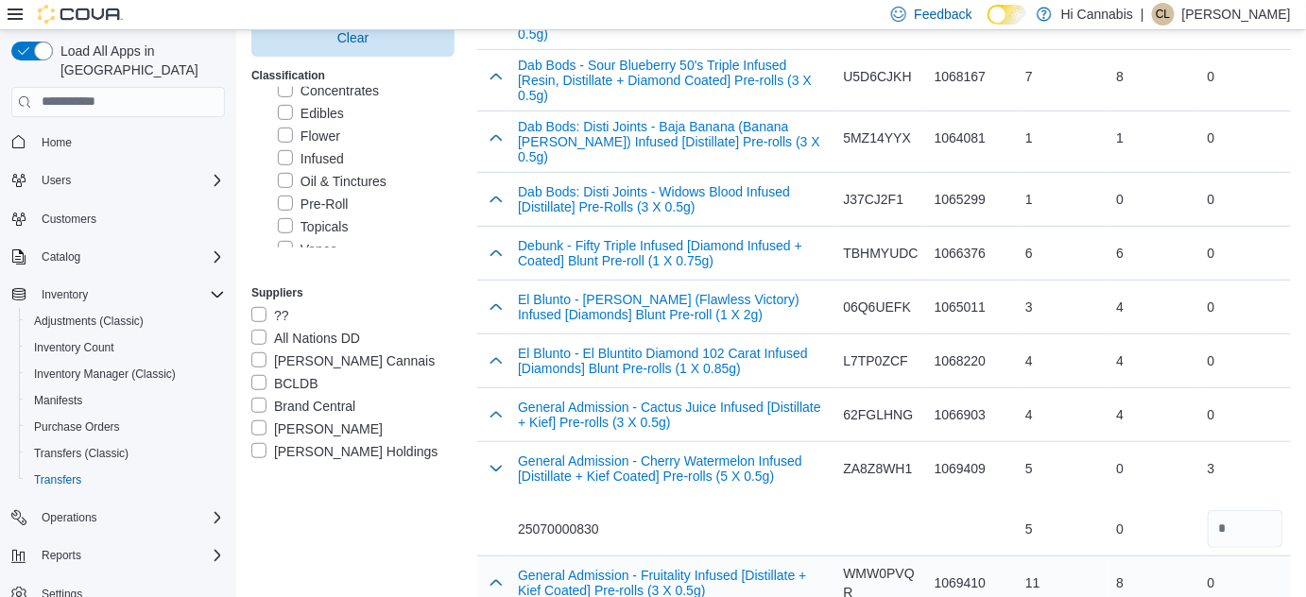
scroll to position [2631, 0]
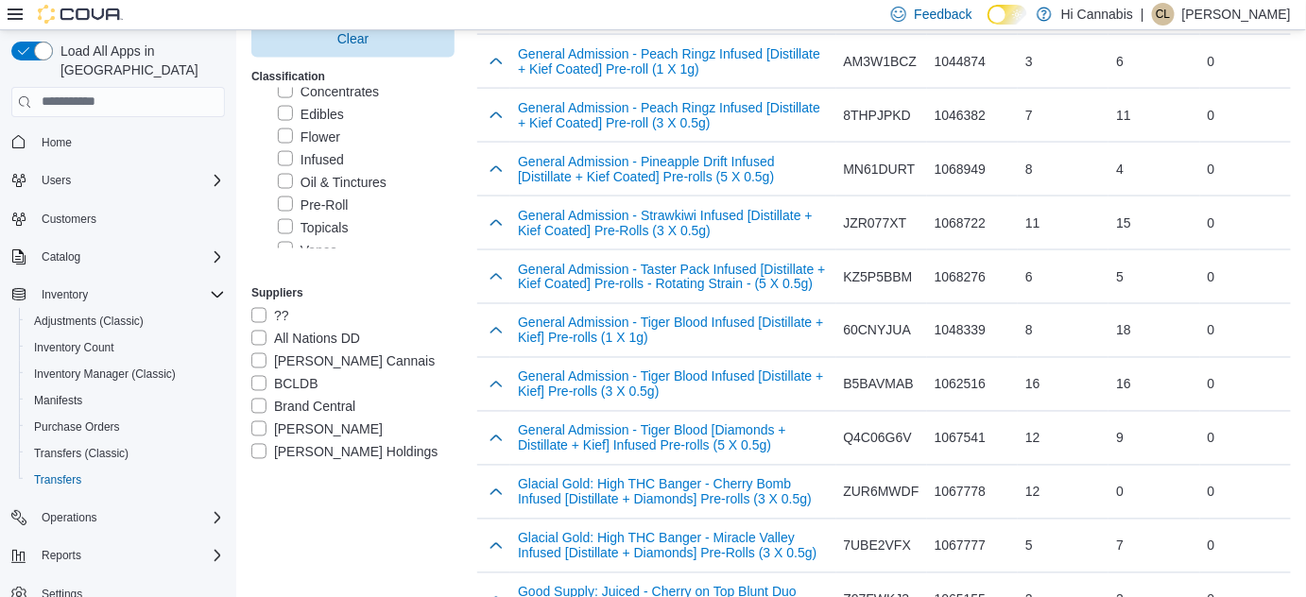
scroll to position [3319, 0]
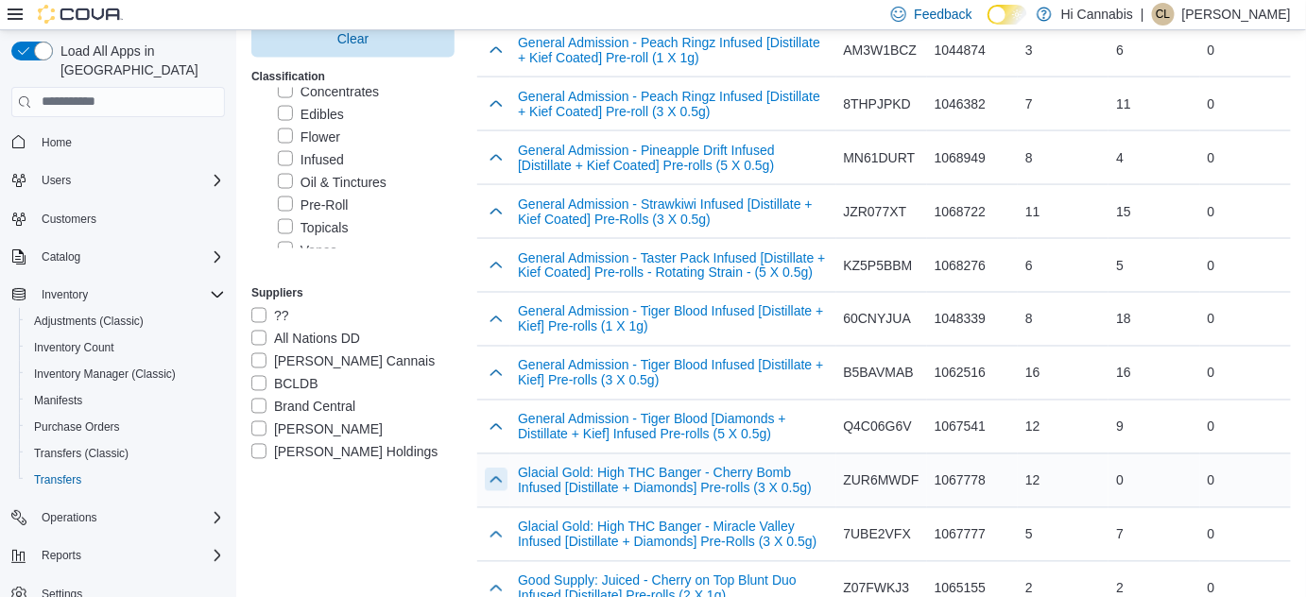
click at [492, 469] on button "button" at bounding box center [496, 480] width 23 height 23
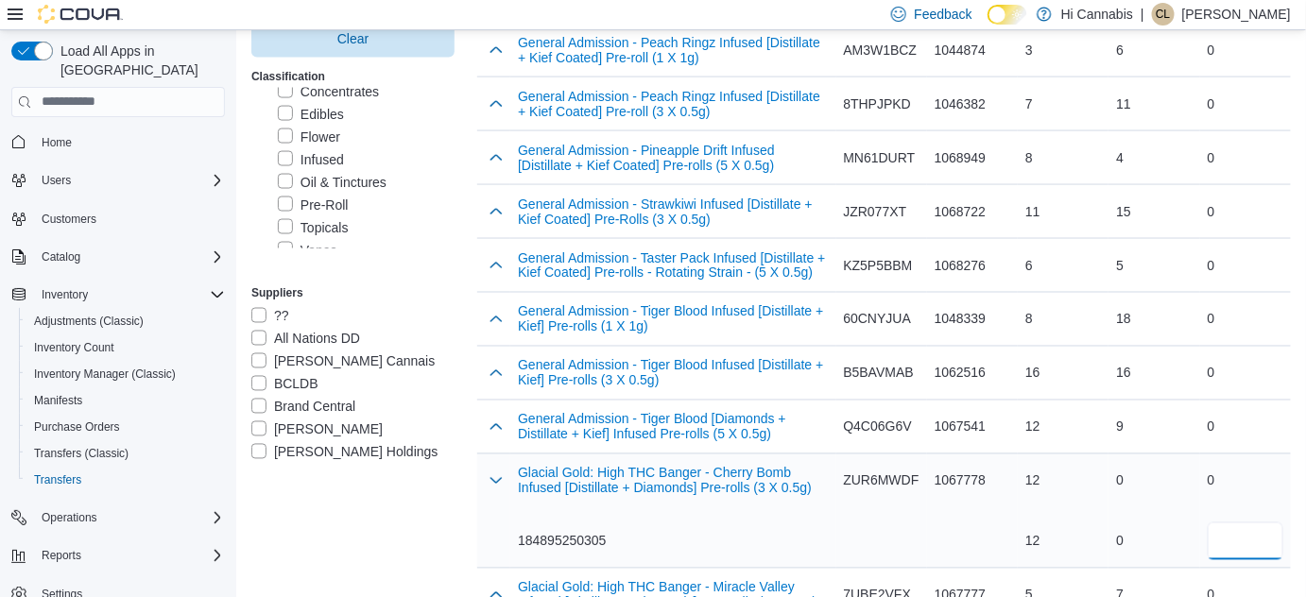
click at [1255, 523] on input "number" at bounding box center [1246, 542] width 76 height 38
type input "*"
click at [730, 523] on div "184895250305" at bounding box center [673, 542] width 310 height 38
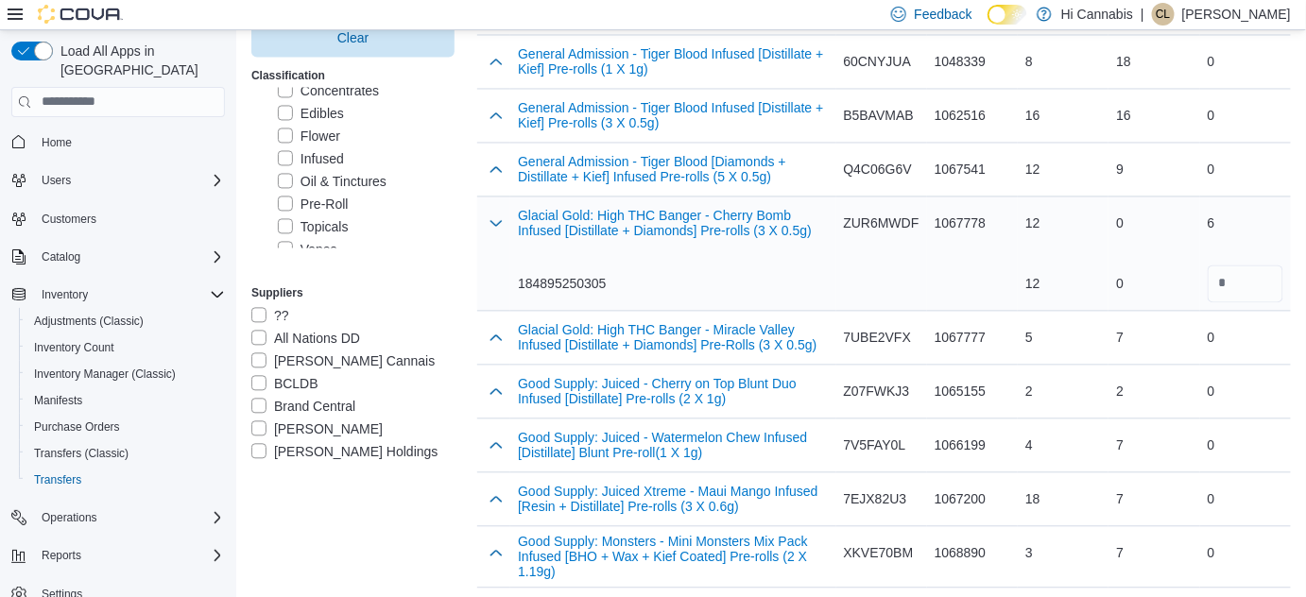
scroll to position [3662, 0]
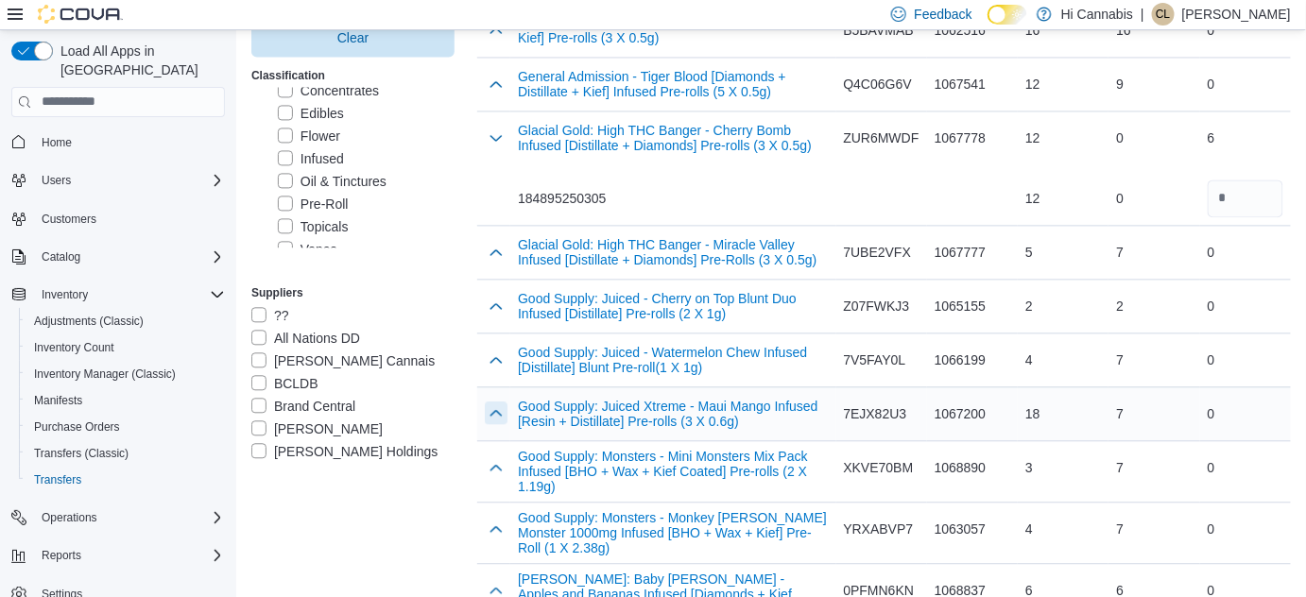
click at [506, 402] on button "button" at bounding box center [496, 413] width 23 height 23
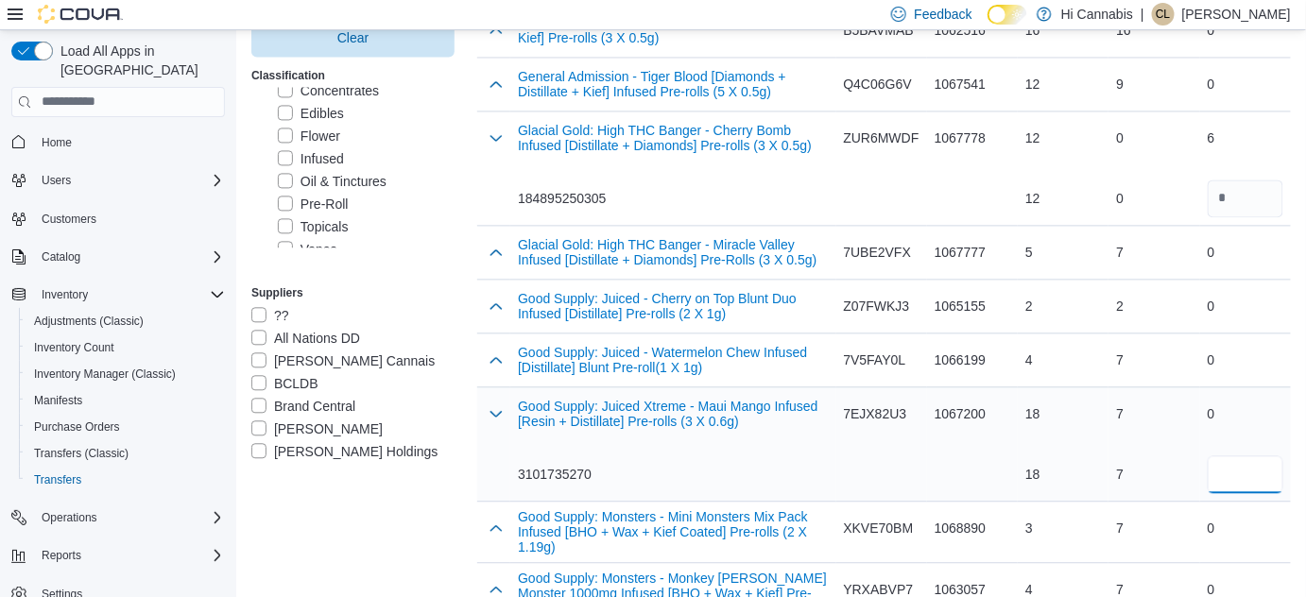
click at [1259, 455] on input "number" at bounding box center [1246, 474] width 76 height 38
type input "*"
click at [763, 455] on div "3101735270" at bounding box center [673, 474] width 310 height 38
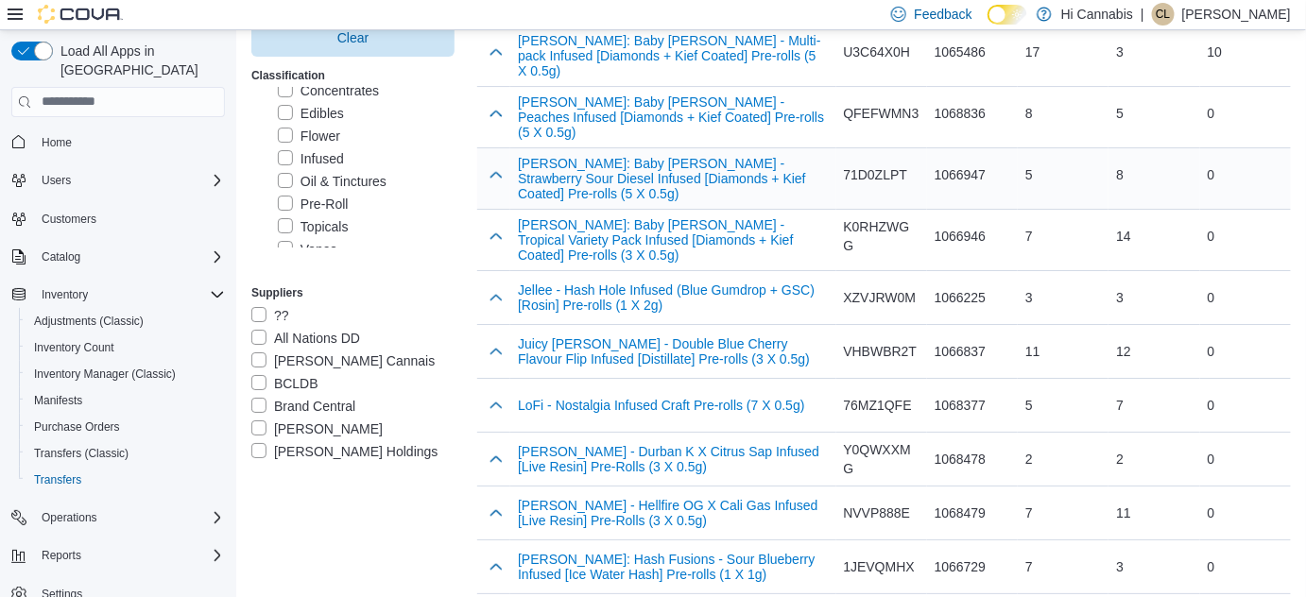
scroll to position [4521, 0]
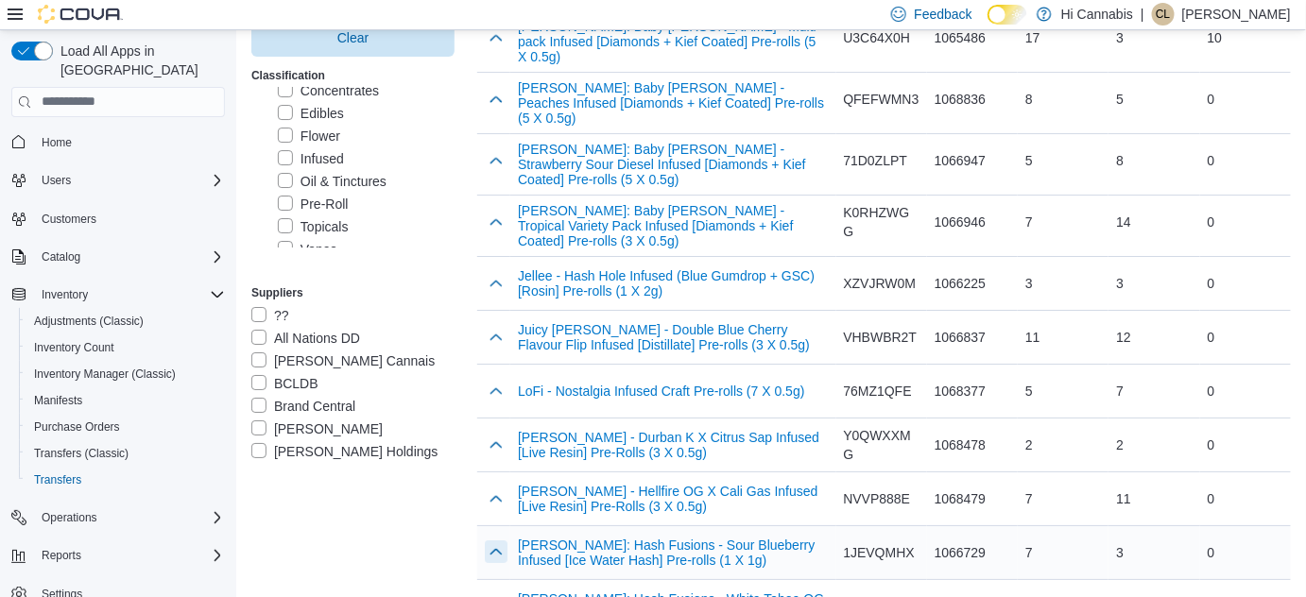
click at [507, 541] on button "button" at bounding box center [496, 552] width 23 height 23
type input "*"
click at [876, 525] on td "Catalog SKU 1JEVQMHX" at bounding box center [881, 582] width 91 height 114
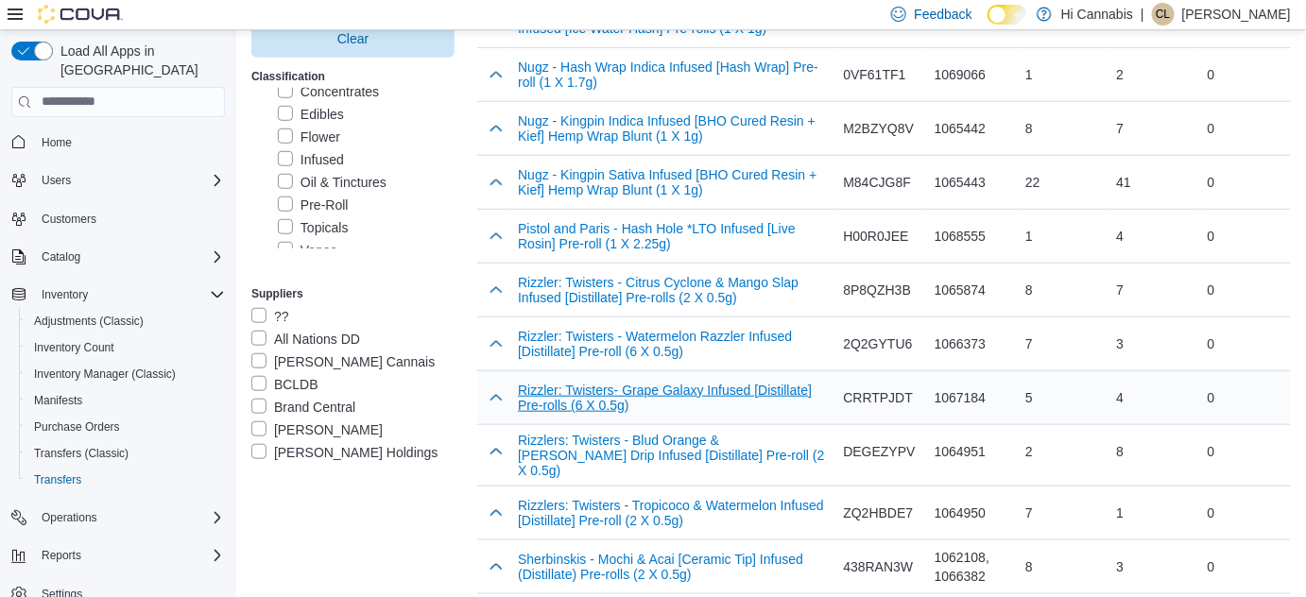
scroll to position [5209, 0]
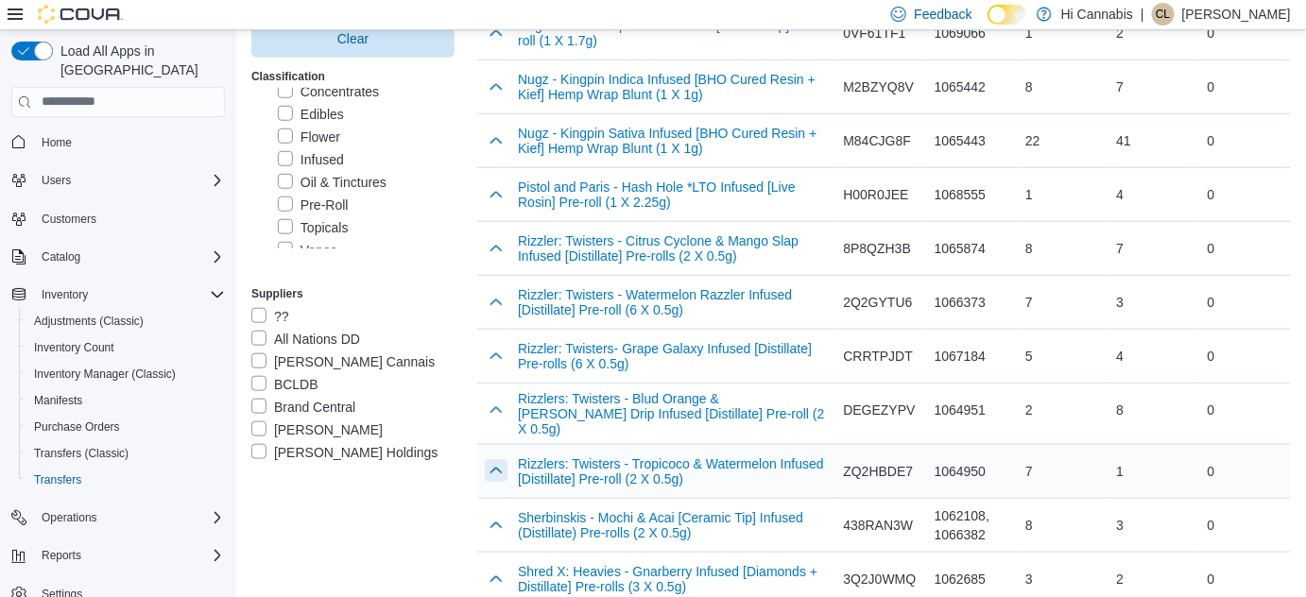
click at [503, 459] on button "button" at bounding box center [496, 470] width 23 height 23
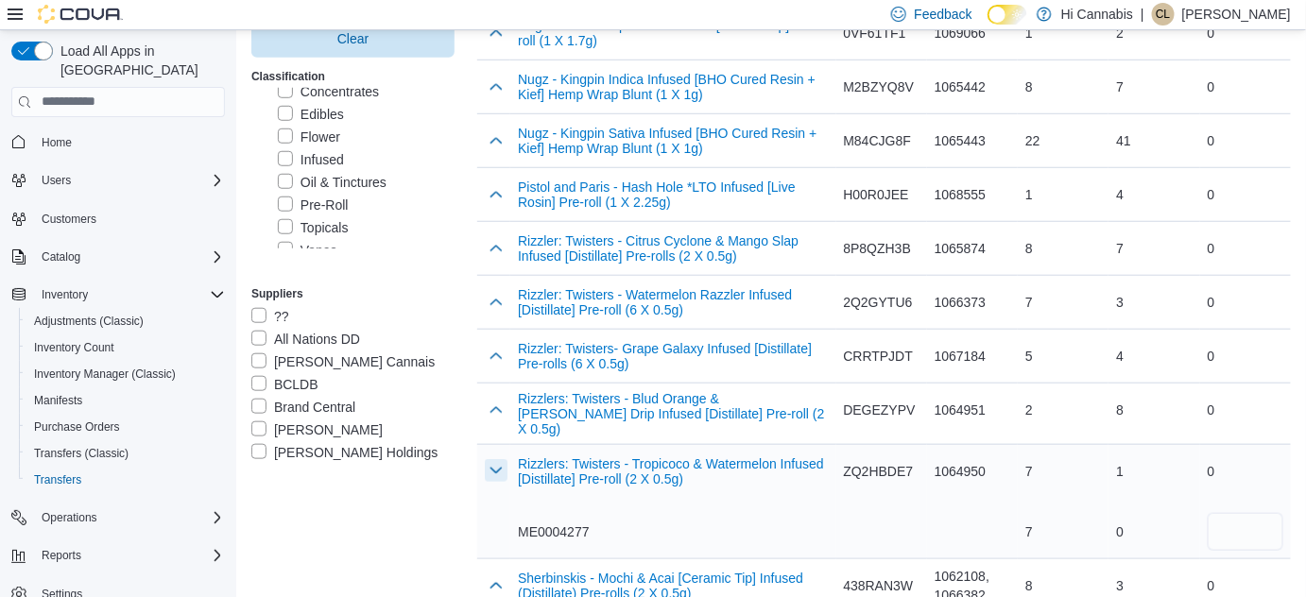
click at [496, 459] on button "button" at bounding box center [496, 470] width 23 height 23
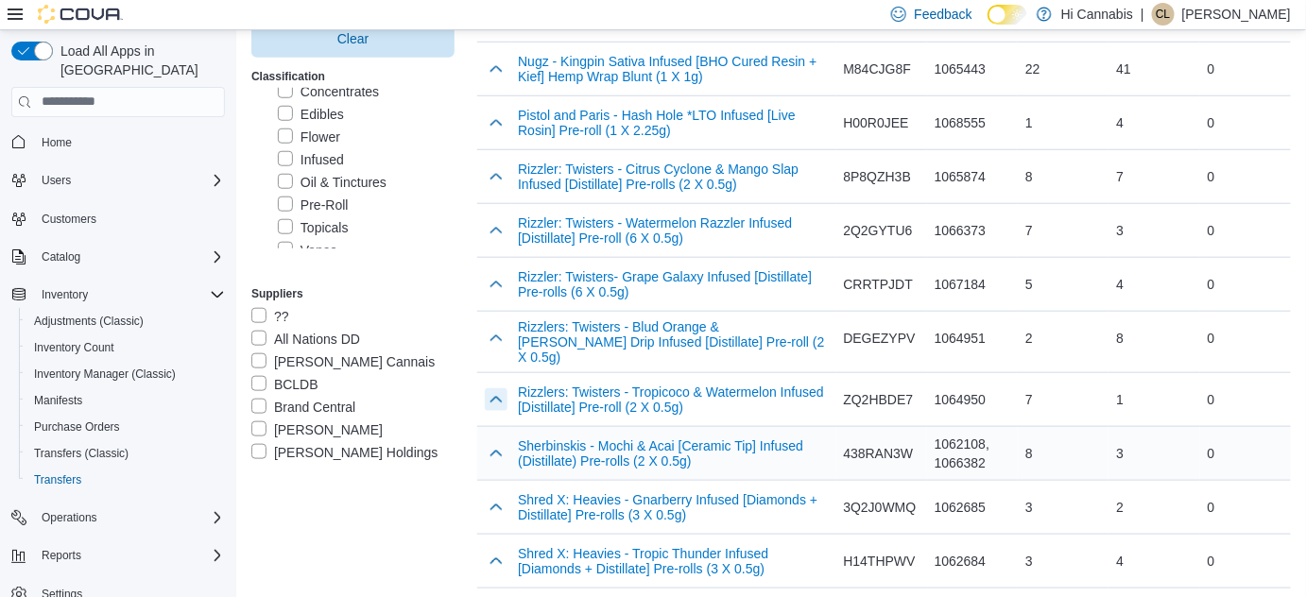
scroll to position [5294, 0]
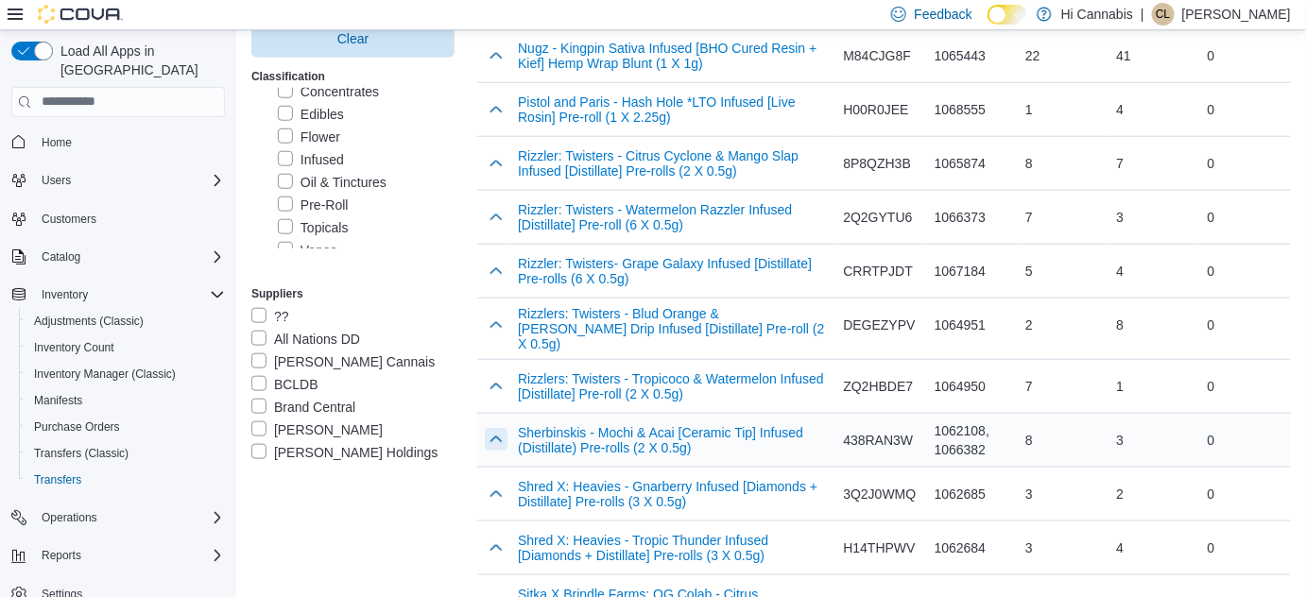
click at [501, 428] on button "button" at bounding box center [496, 439] width 23 height 23
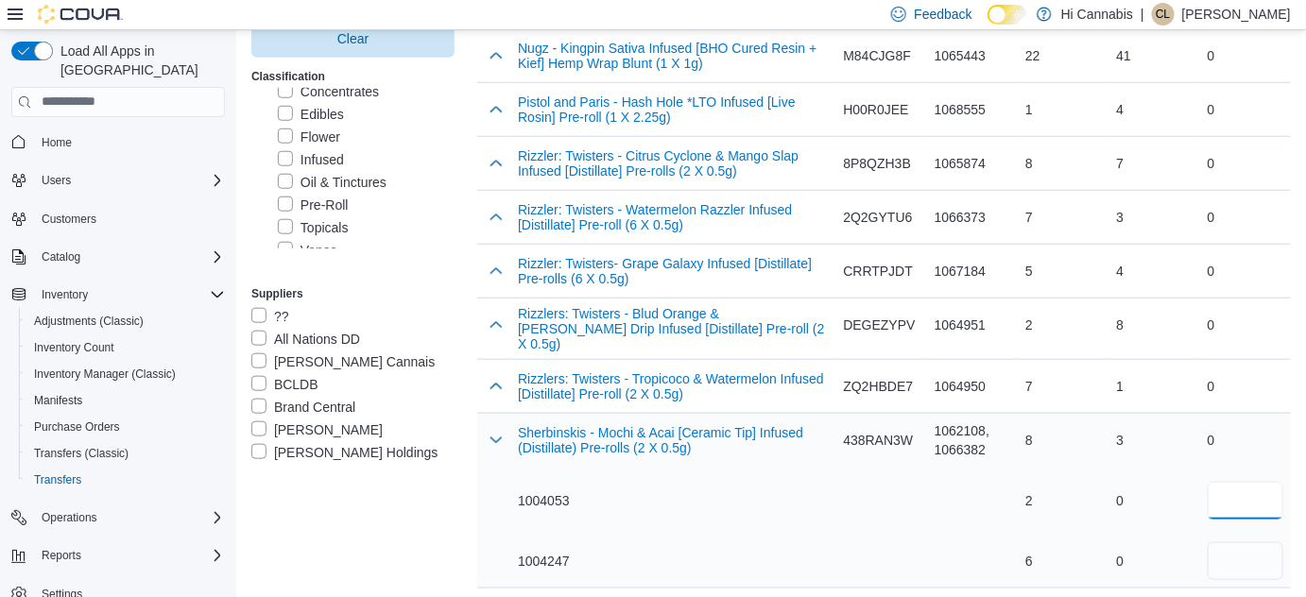
click at [1254, 482] on input "number" at bounding box center [1246, 501] width 76 height 38
type input "*"
click at [791, 482] on div "1004053 1004247" at bounding box center [673, 531] width 310 height 98
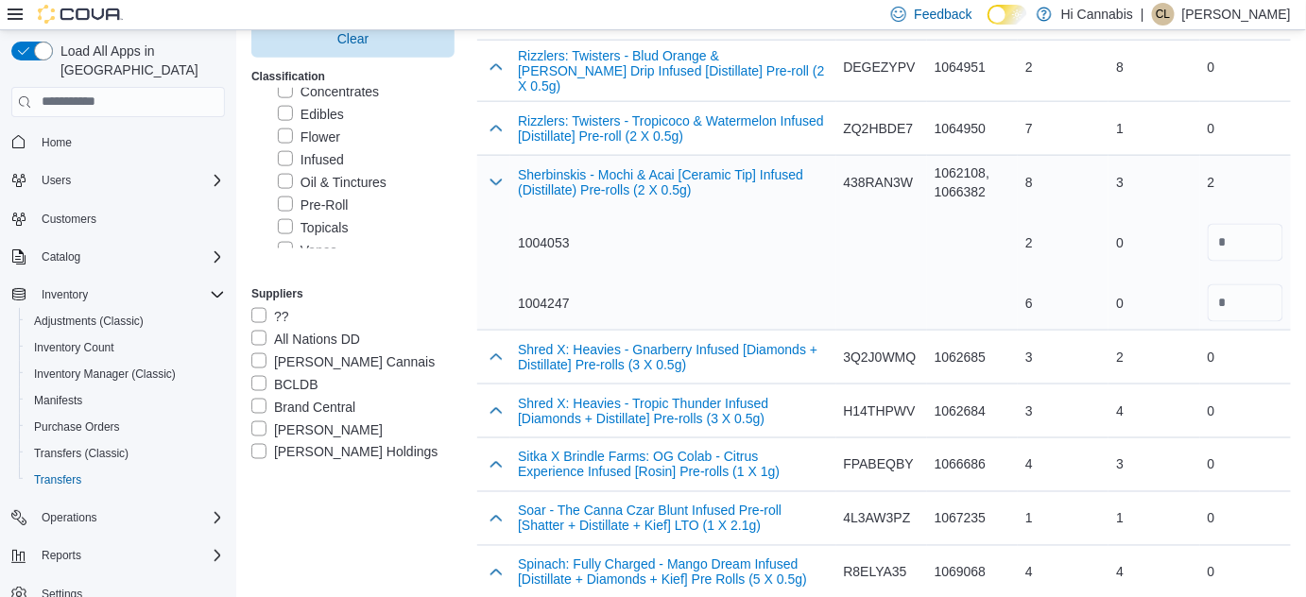
scroll to position [5638, 0]
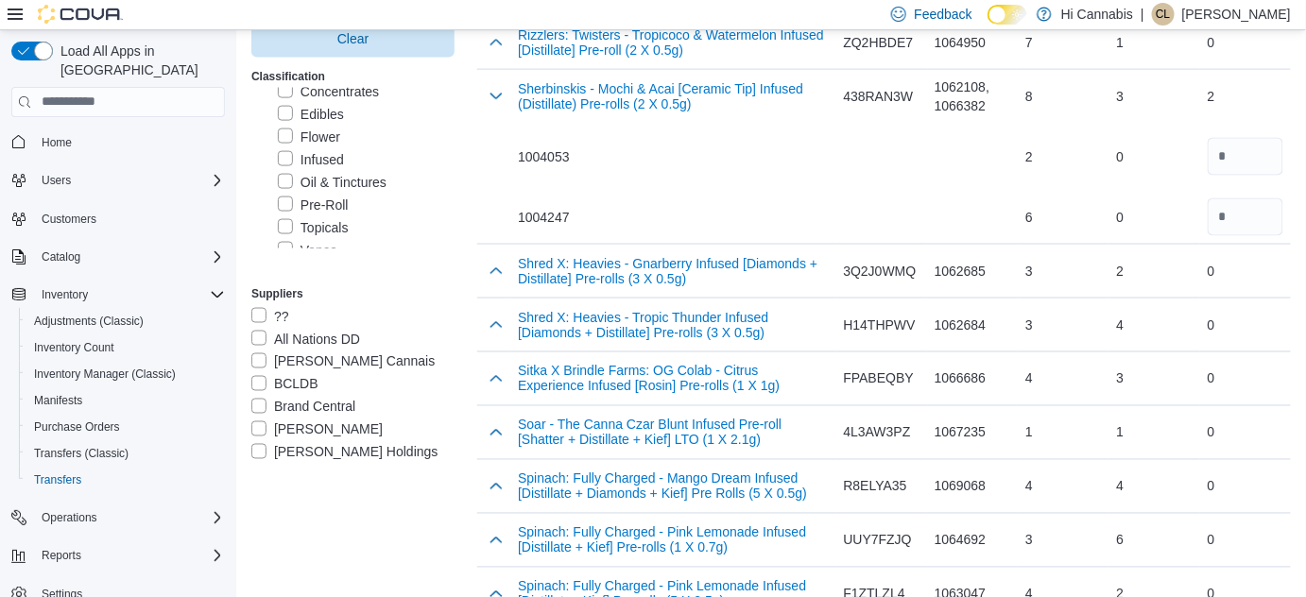
type input "*"
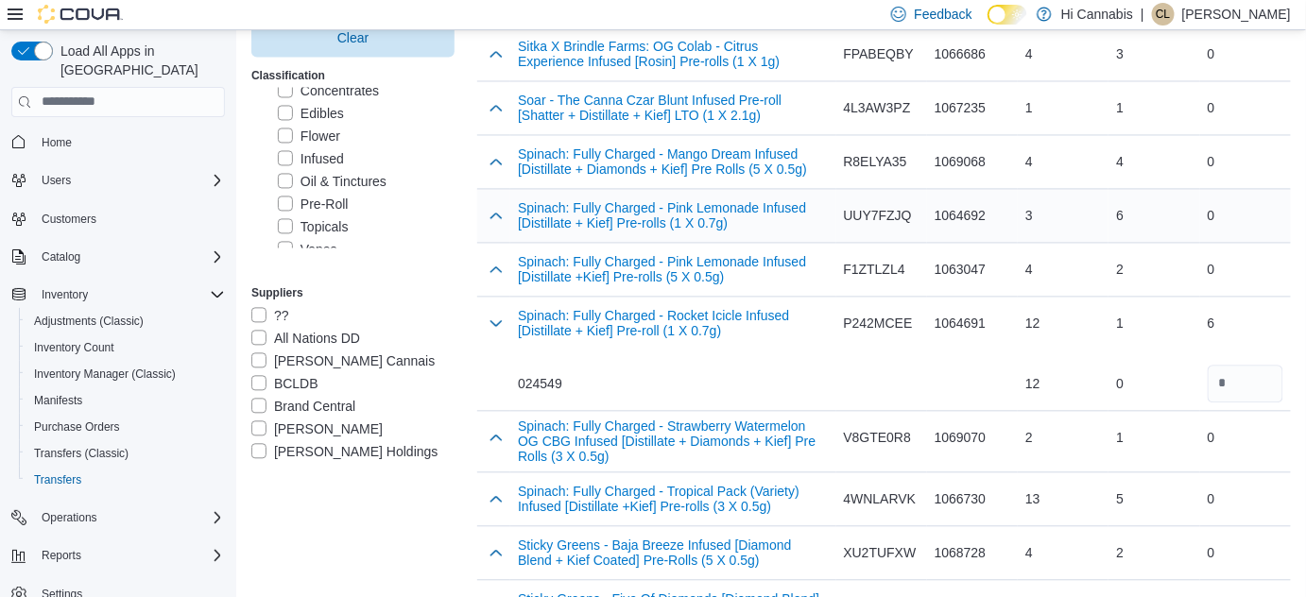
scroll to position [6048, 0]
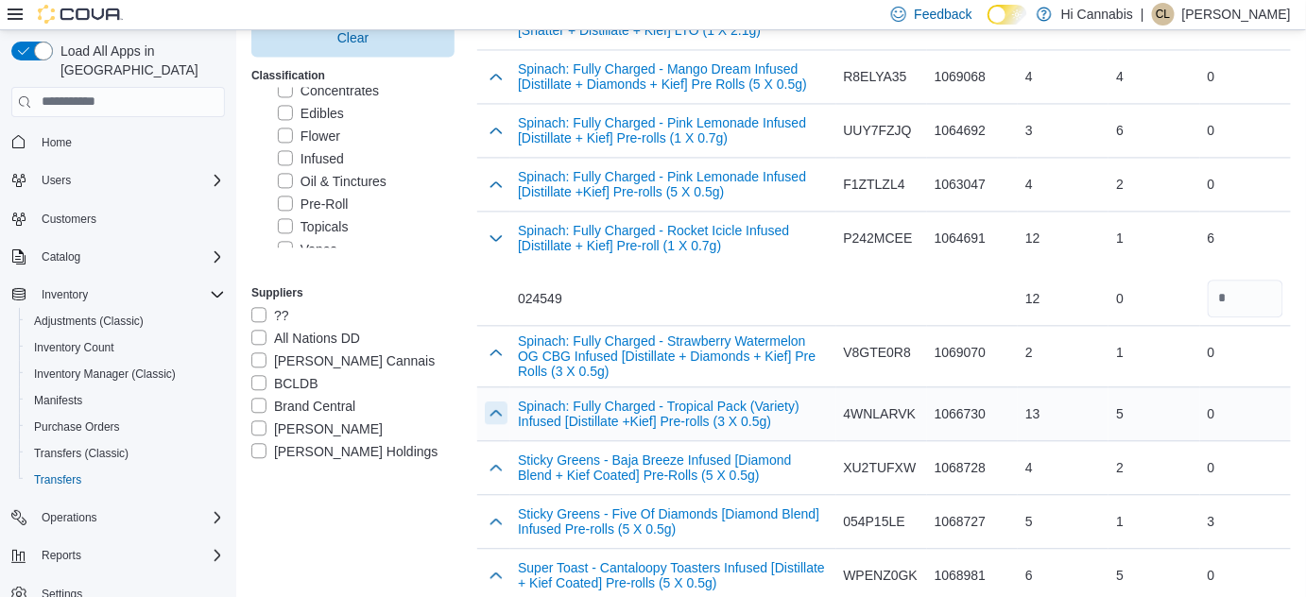
click at [507, 402] on button "button" at bounding box center [496, 413] width 23 height 23
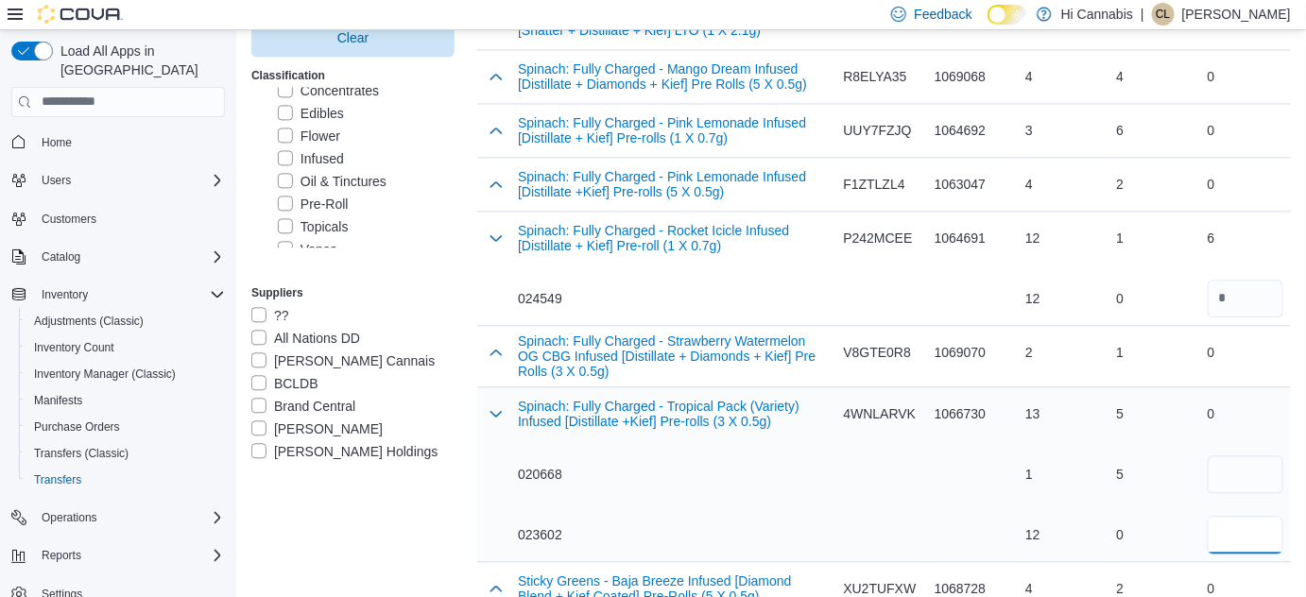
click at [1243, 516] on input "number" at bounding box center [1246, 535] width 76 height 38
type input "*"
click at [809, 525] on div "023602" at bounding box center [673, 534] width 310 height 19
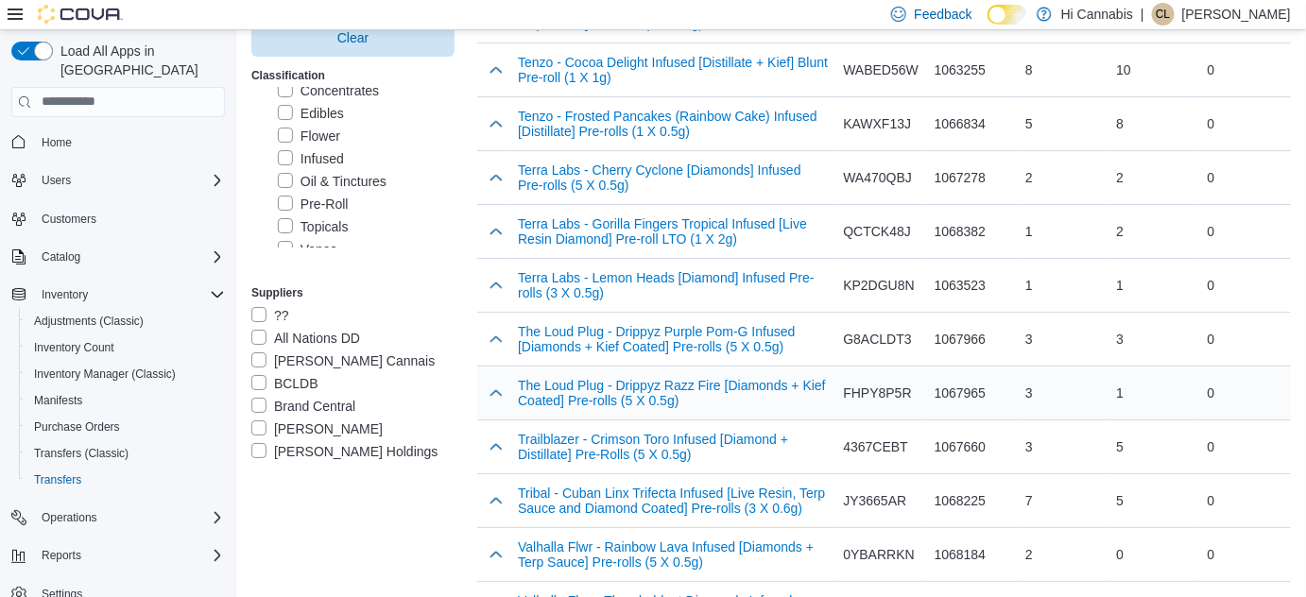
scroll to position [6959, 0]
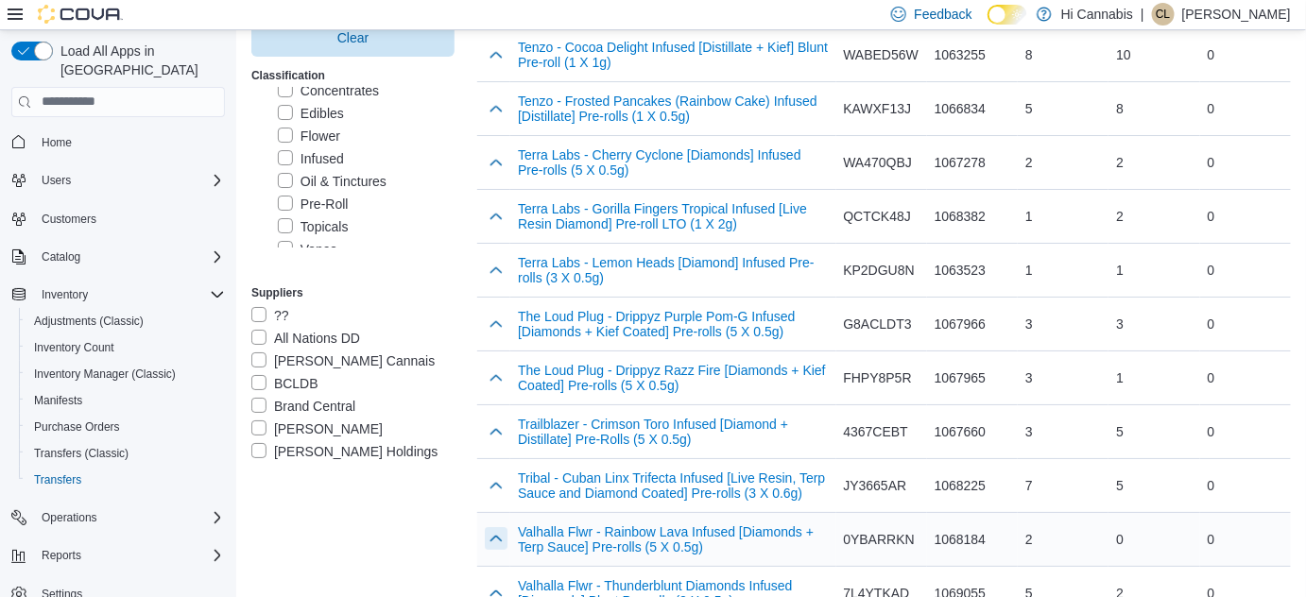
click at [500, 527] on button "button" at bounding box center [496, 538] width 23 height 23
click at [1233, 581] on input "number" at bounding box center [1246, 600] width 76 height 38
type input "*"
click at [872, 512] on td "Catalog SKU 0YBARRKN" at bounding box center [881, 569] width 91 height 114
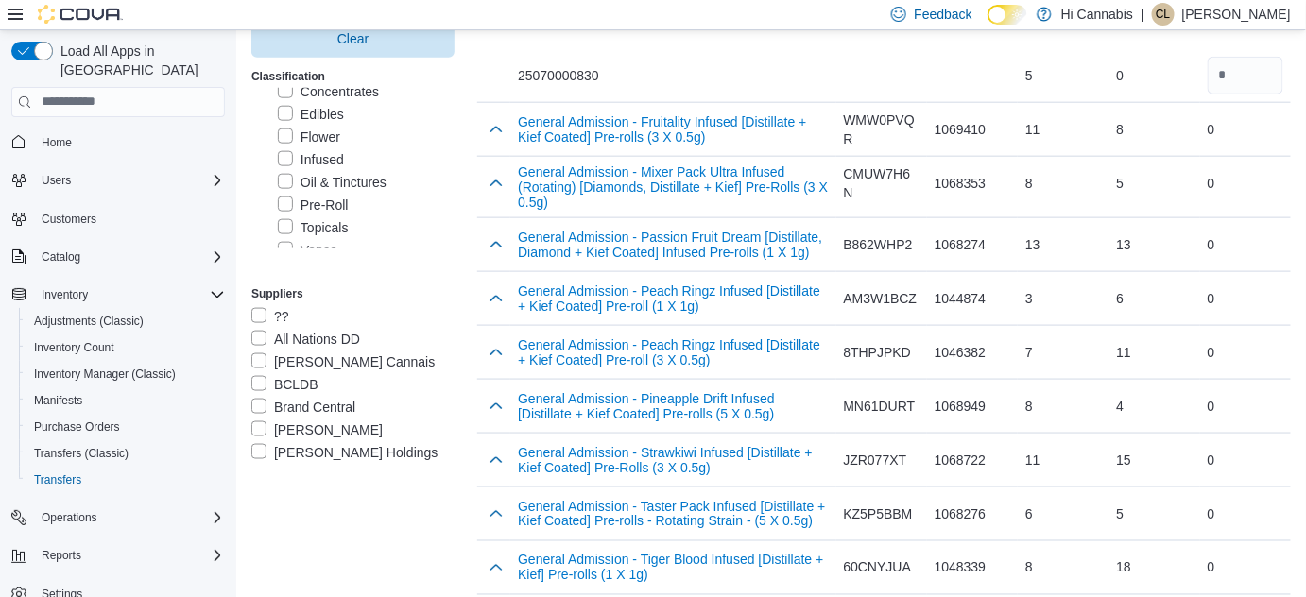
scroll to position [0, 0]
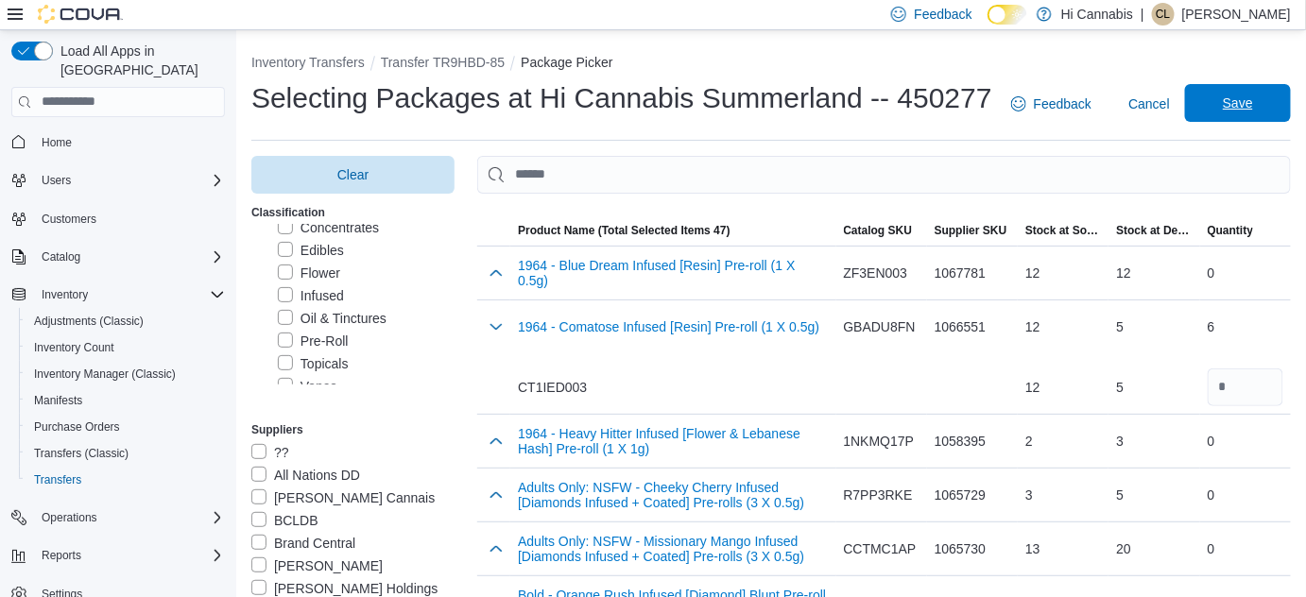
click at [1232, 103] on span "Save" at bounding box center [1237, 103] width 83 height 38
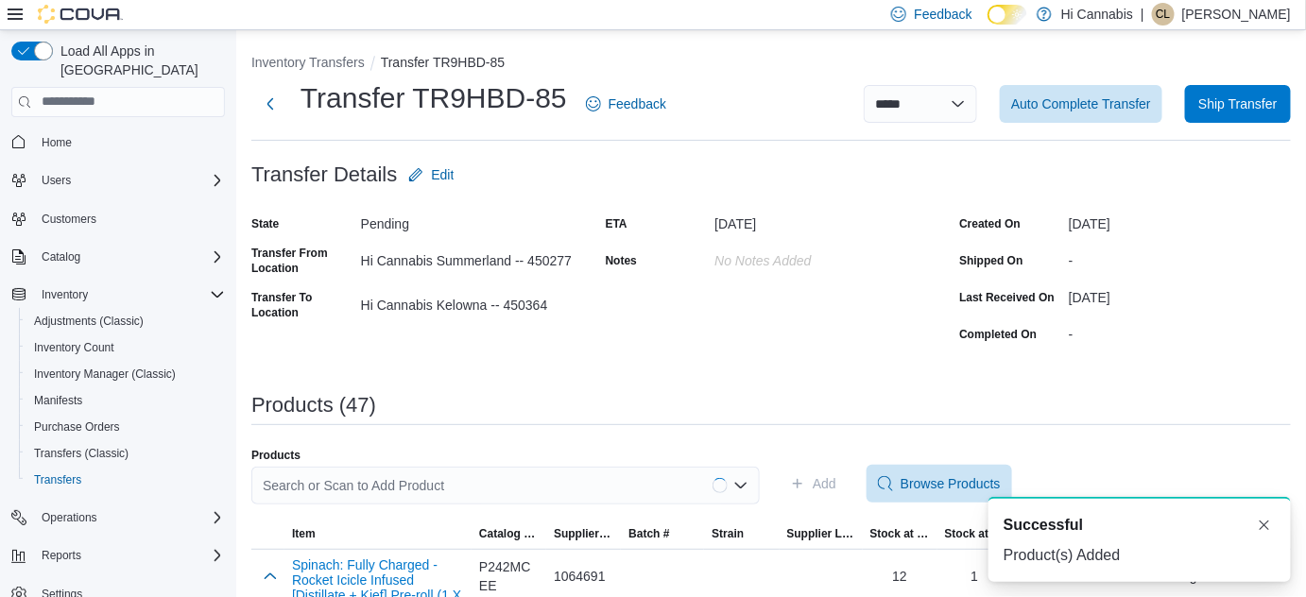
scroll to position [6, 0]
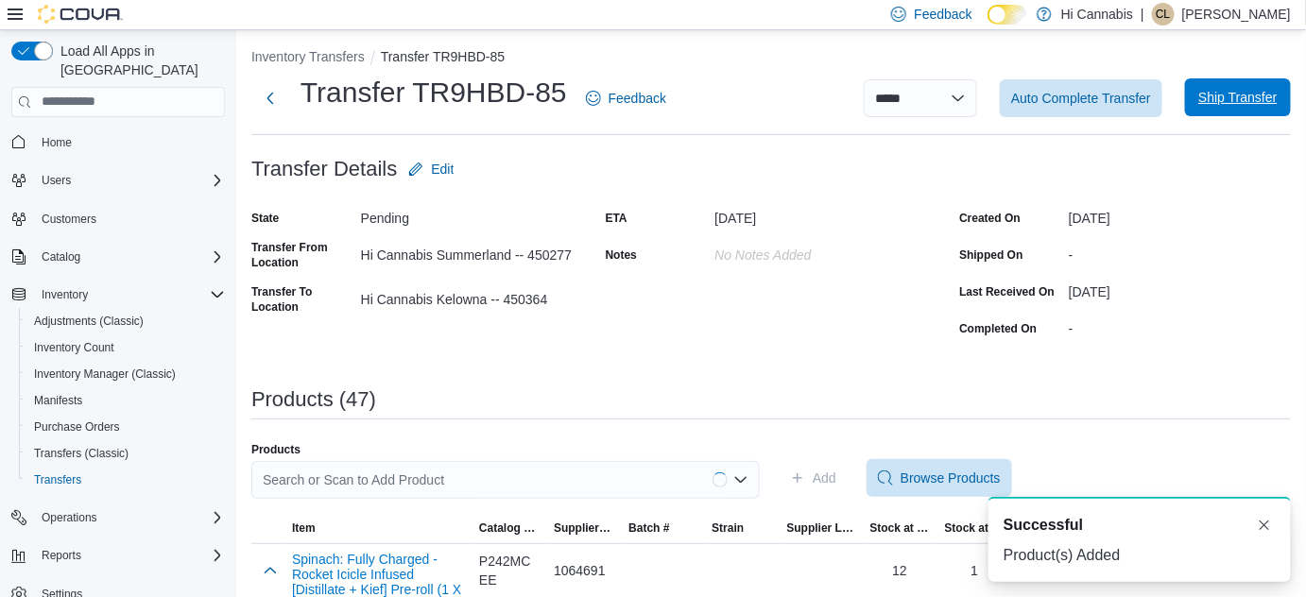
click at [1254, 102] on span "Ship Transfer" at bounding box center [1237, 97] width 78 height 19
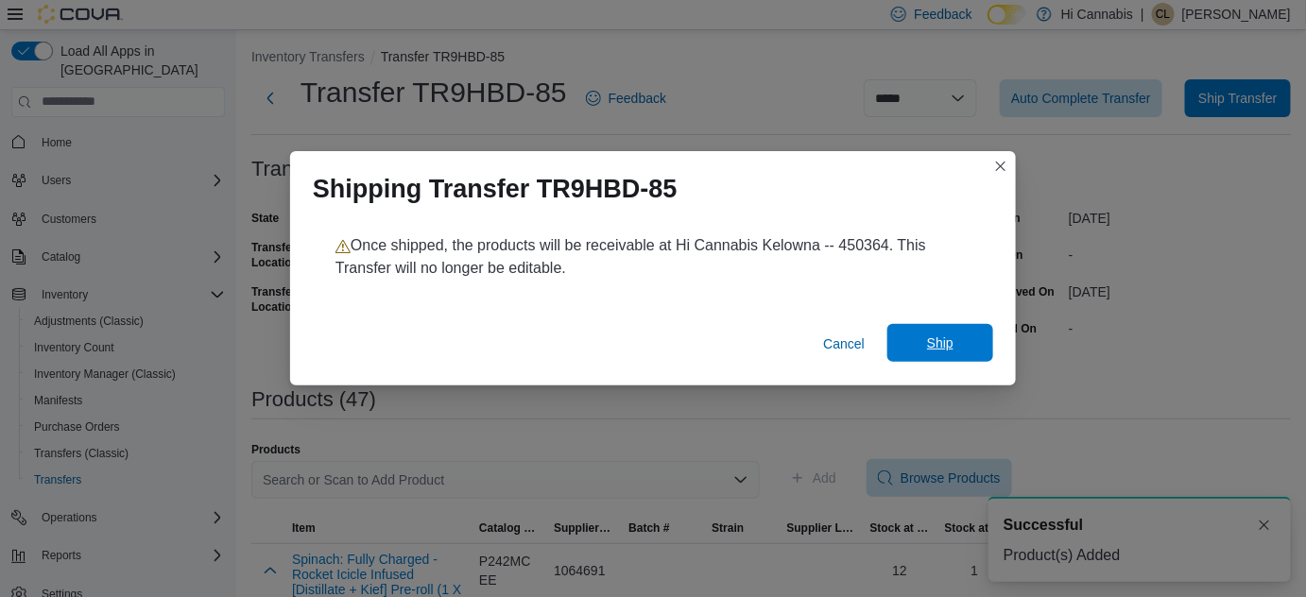
click at [928, 349] on span "Ship" at bounding box center [940, 343] width 26 height 19
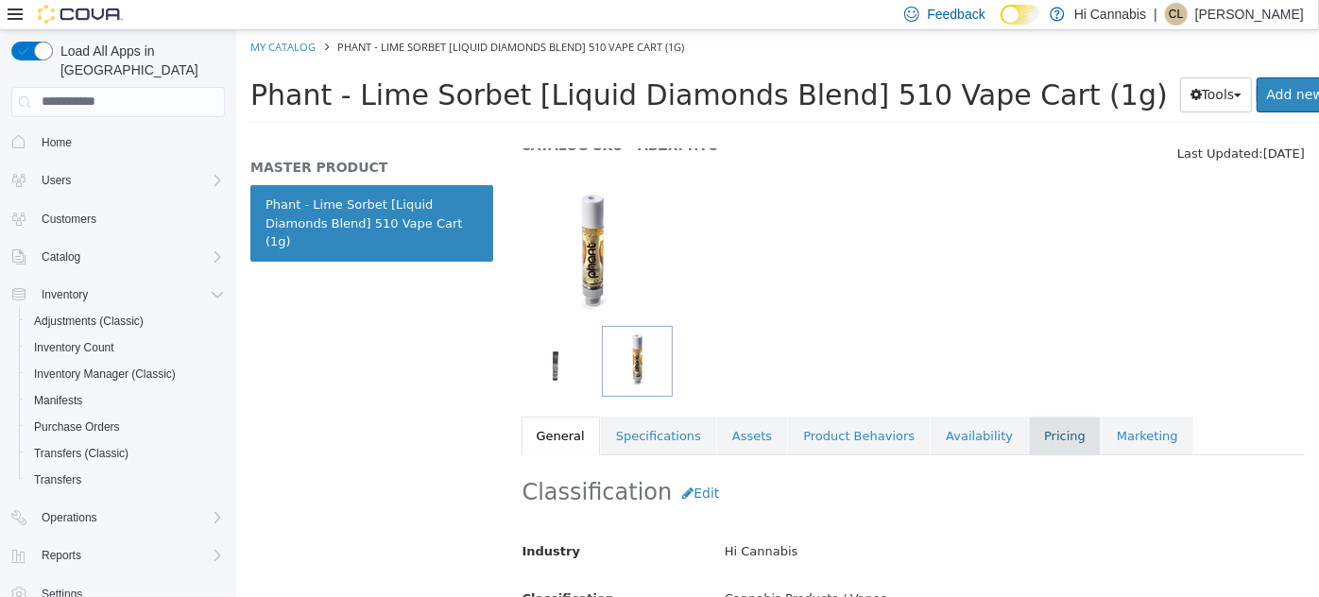
scroll to position [85, 0]
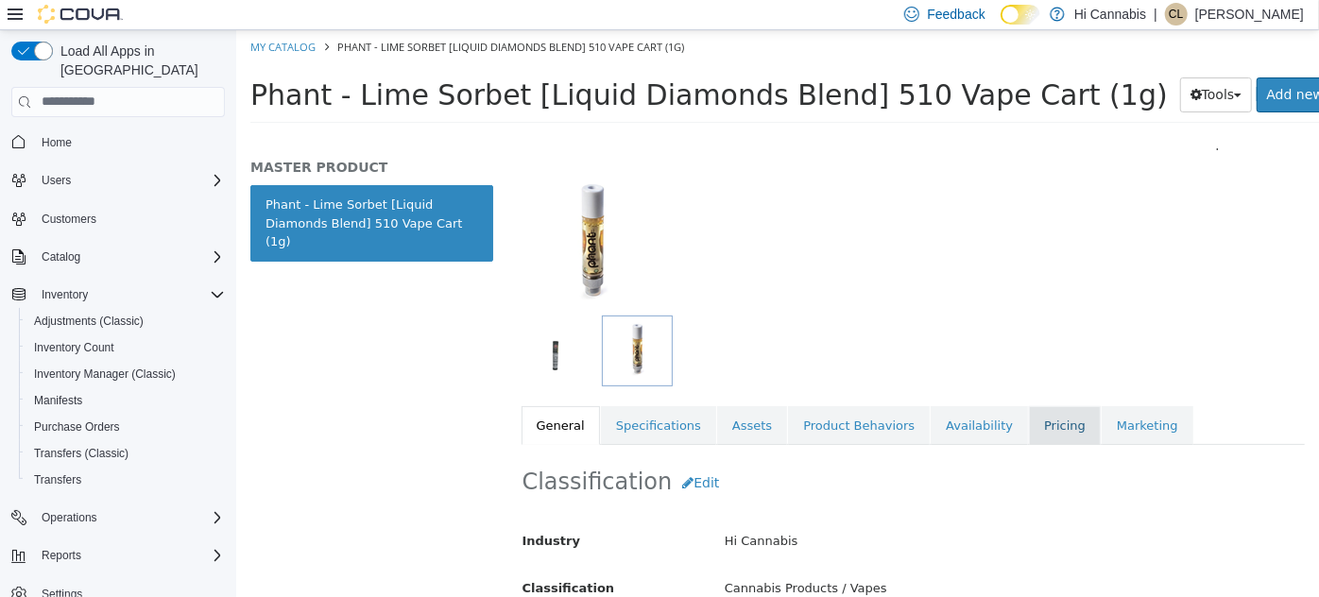
click at [1028, 419] on link "Pricing" at bounding box center [1064, 425] width 72 height 40
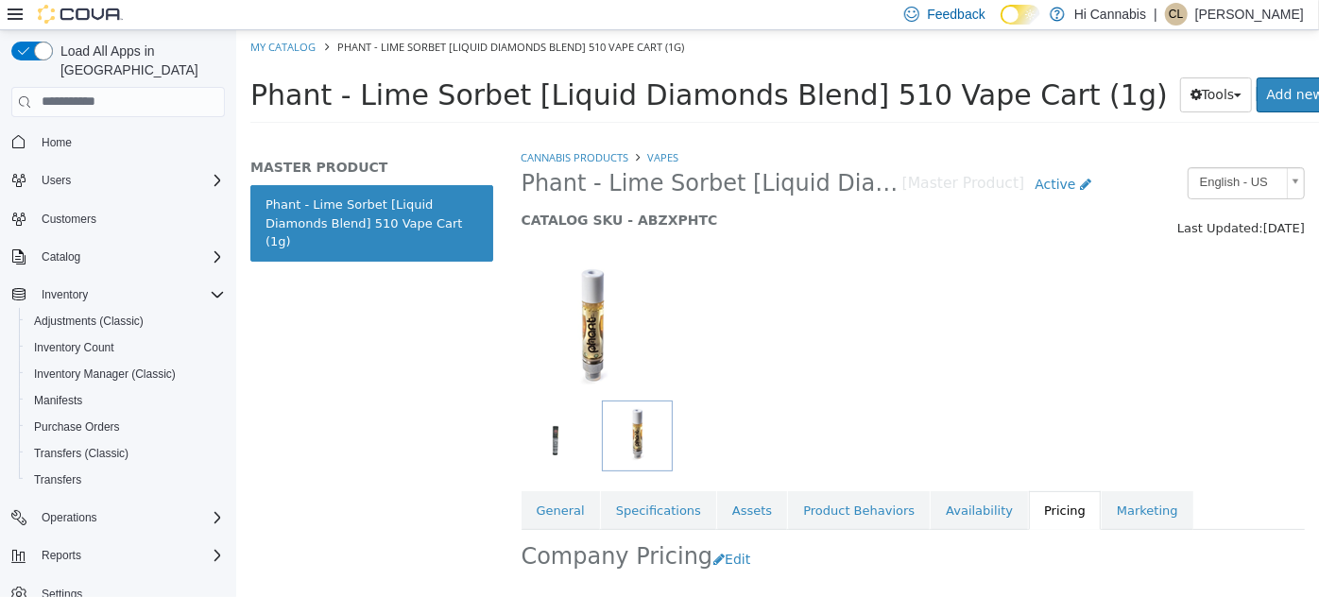
scroll to position [239, 0]
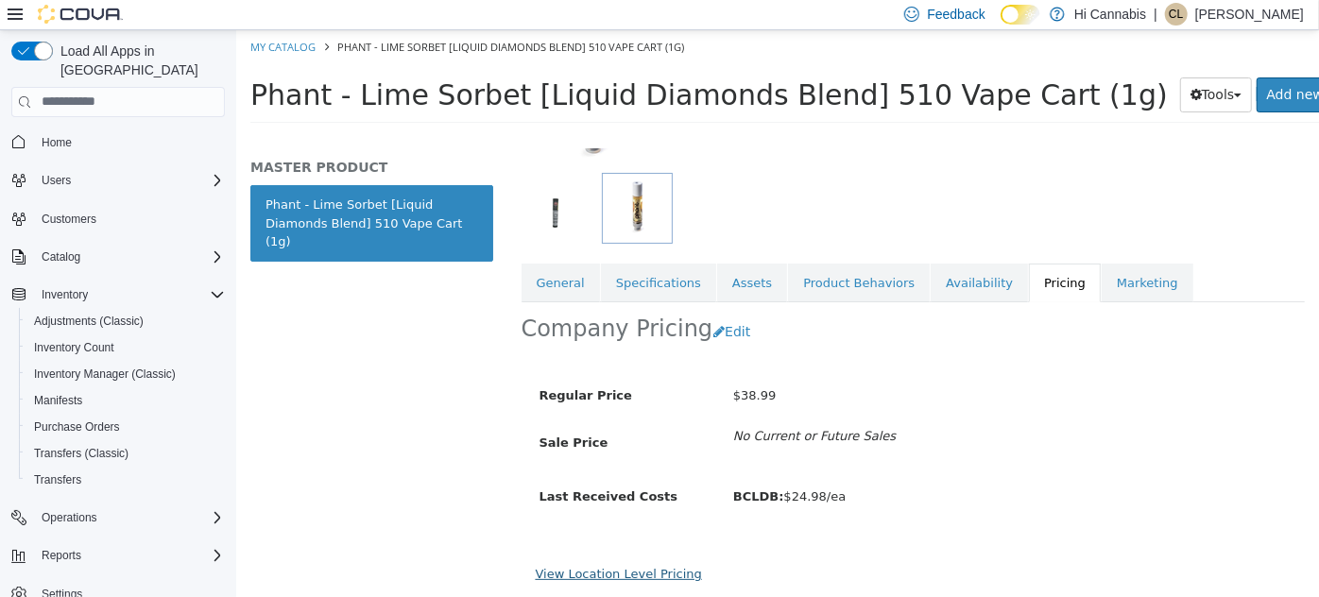
click at [607, 566] on link "View Location Level Pricing" at bounding box center [618, 573] width 166 height 14
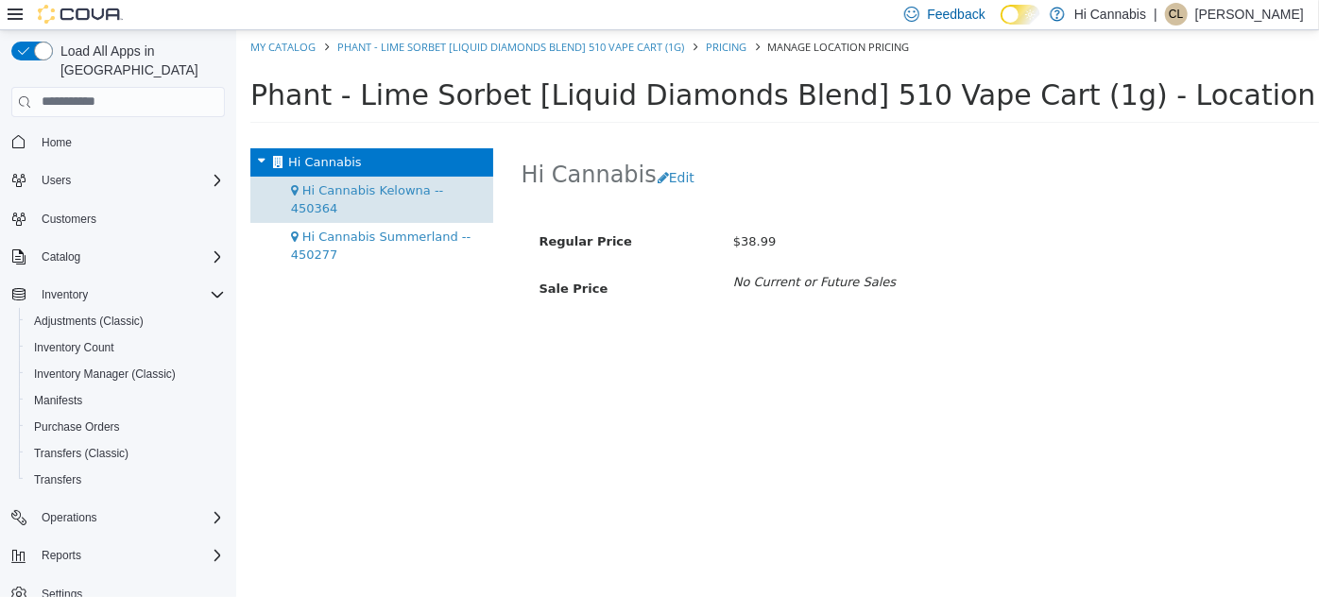
click at [345, 183] on span "Hi Cannabis Kelowna -- 450364" at bounding box center [366, 198] width 153 height 33
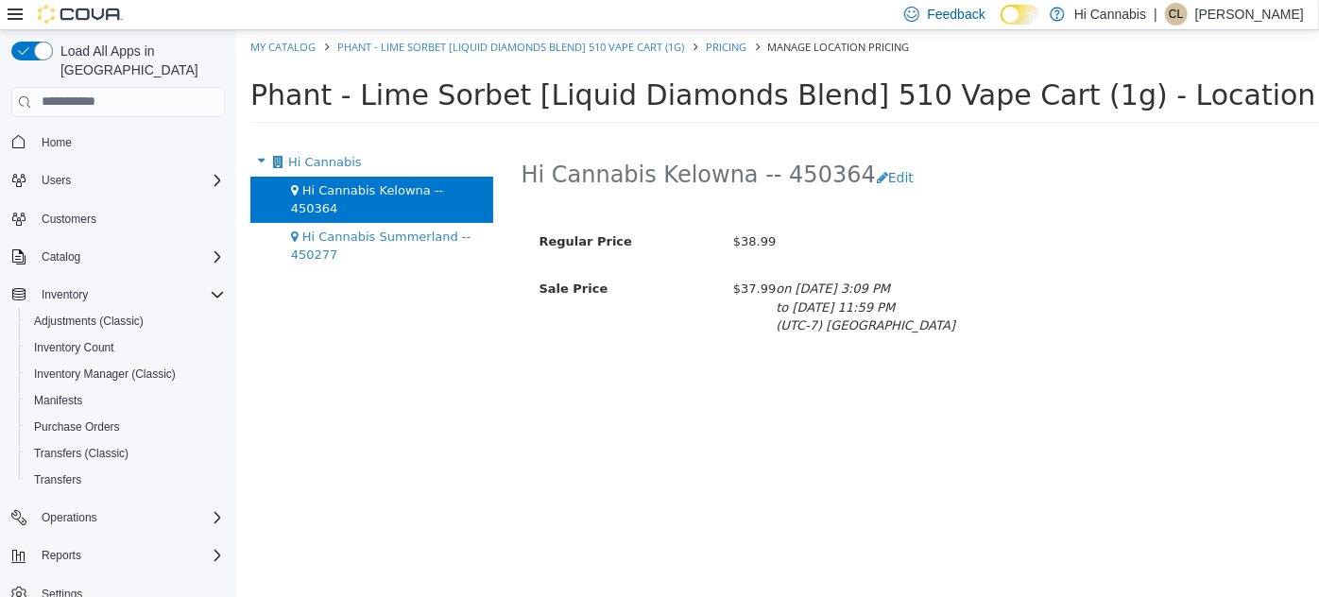
click at [888, 180] on div "Hi [PERSON_NAME] -- 450364 Edit" at bounding box center [913, 177] width 784 height 60
click at [875, 179] on button "Edit" at bounding box center [899, 177] width 48 height 35
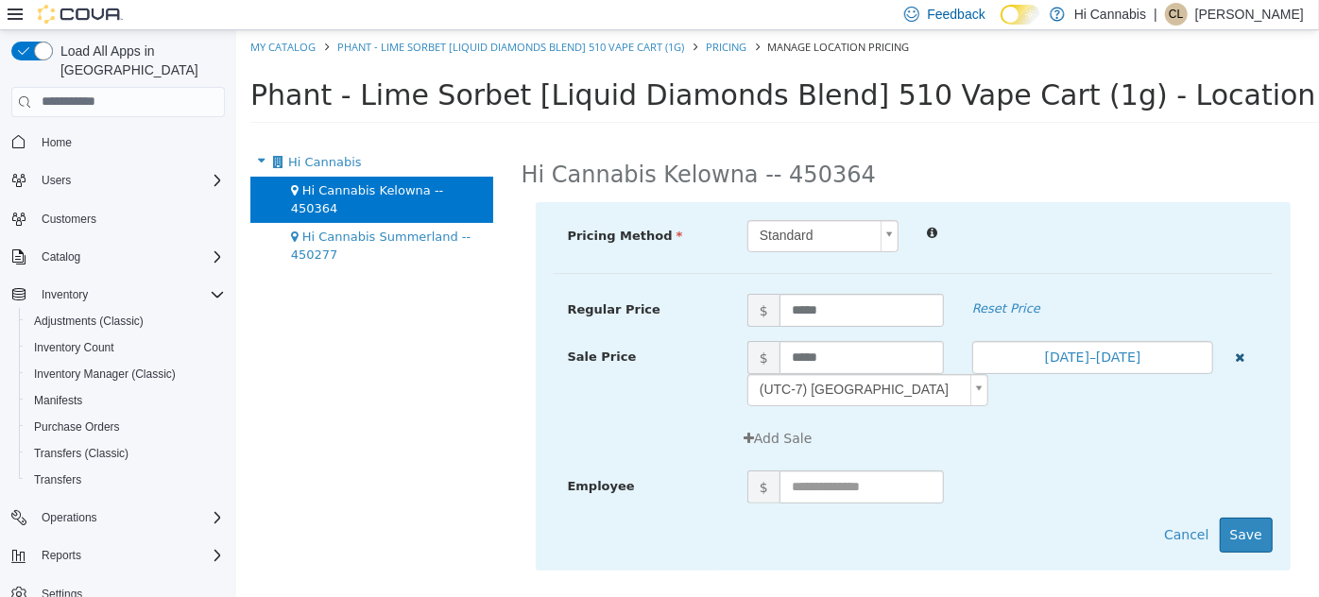
click at [1239, 360] on icon "button" at bounding box center [1238, 357] width 9 height 12
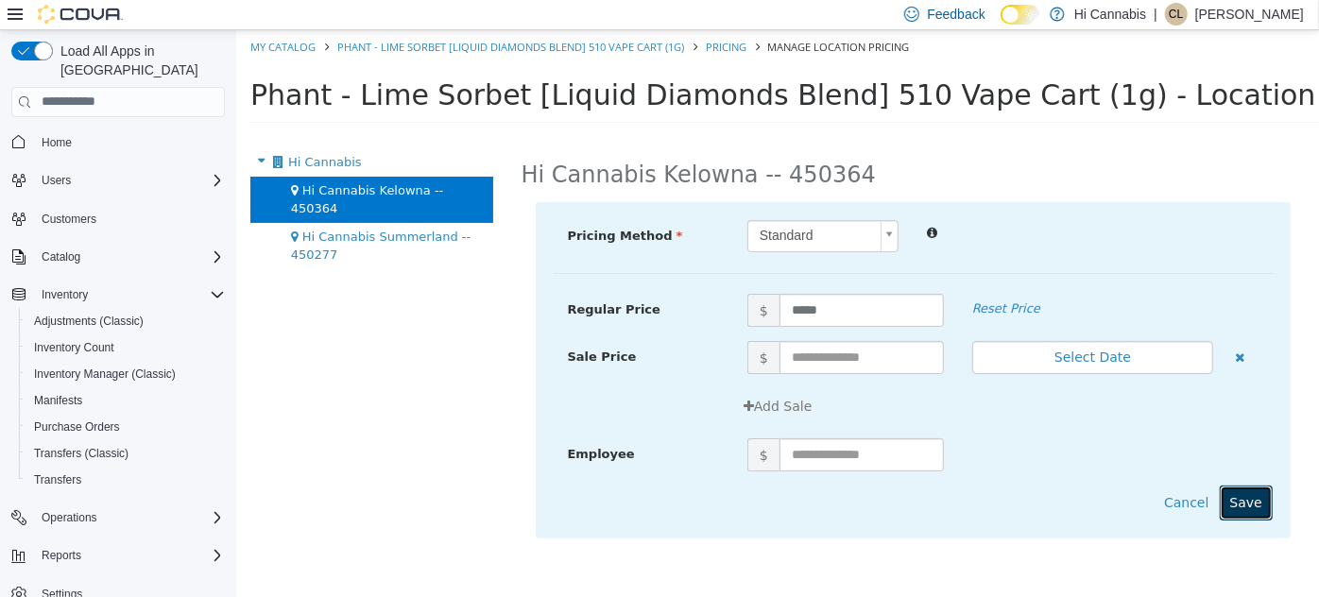
click at [1250, 513] on button "Save" at bounding box center [1245, 502] width 53 height 35
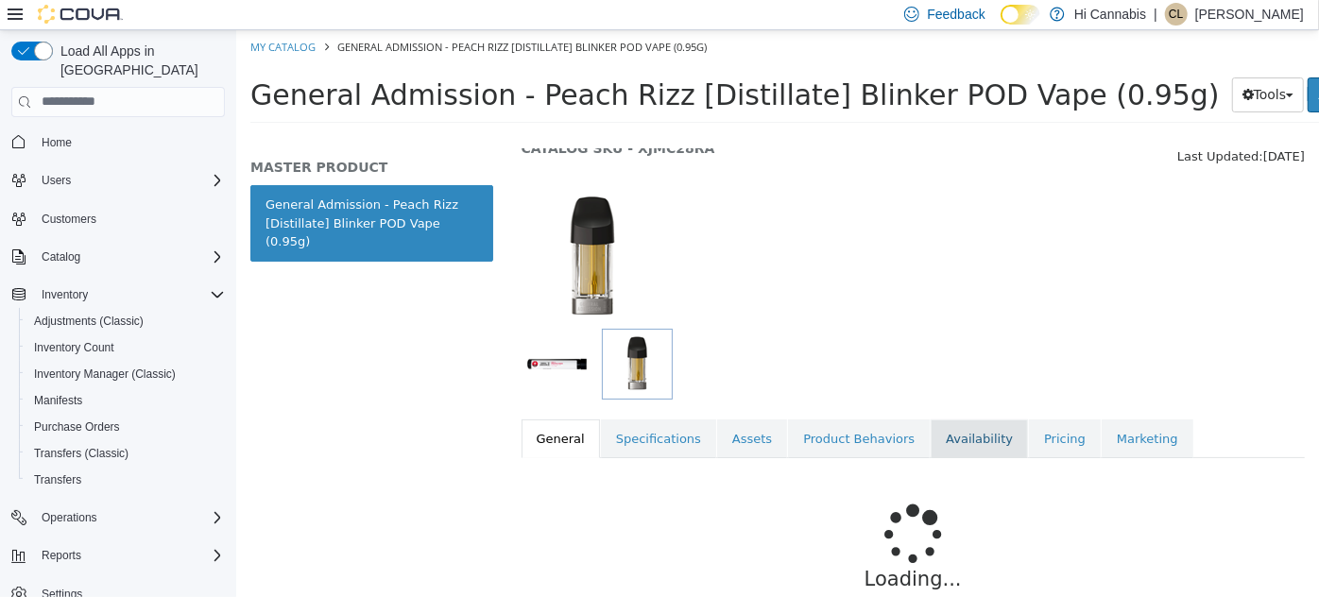
scroll to position [85, 0]
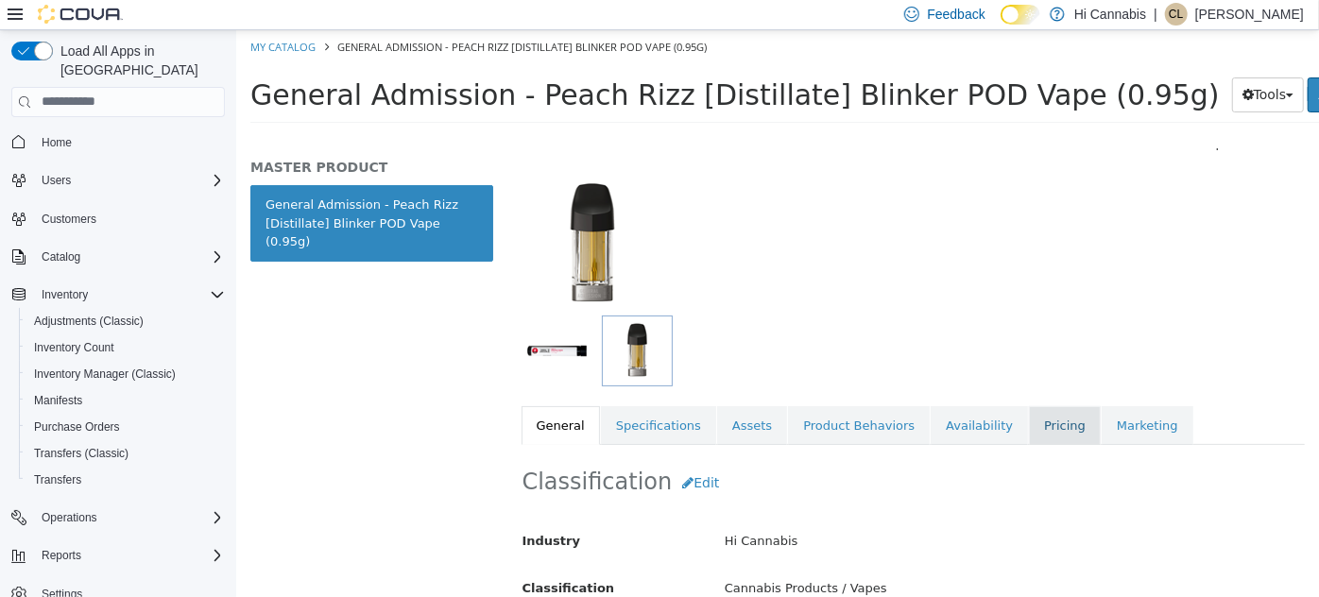
click at [1028, 421] on link "Pricing" at bounding box center [1064, 425] width 72 height 40
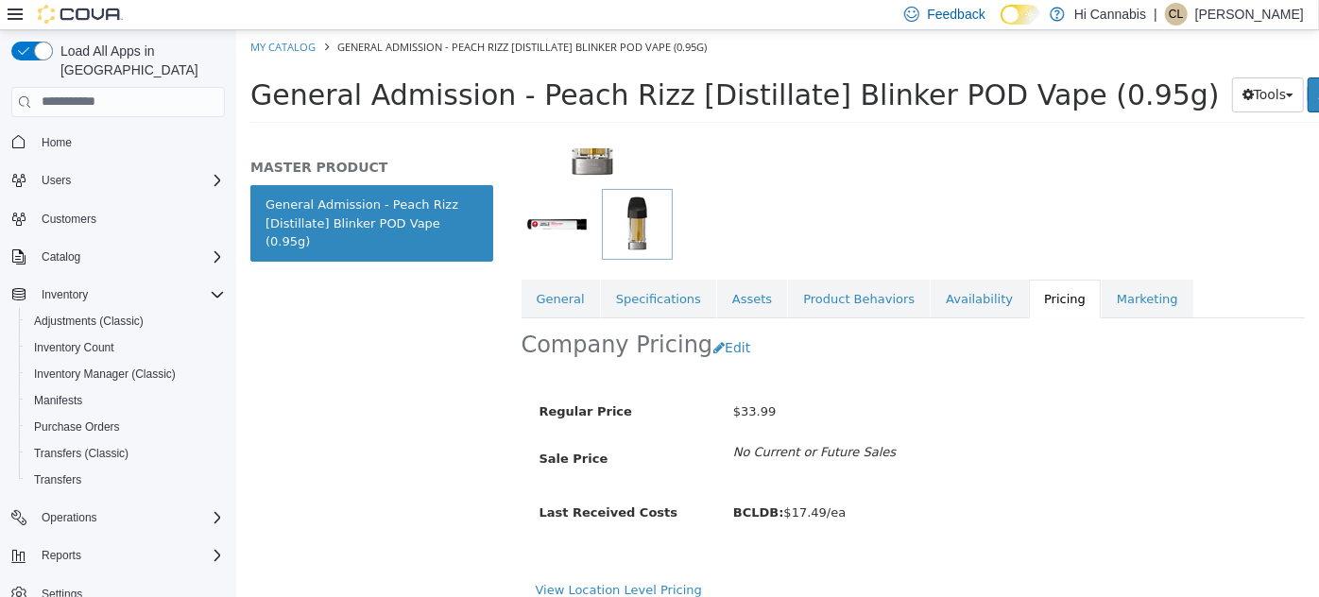
scroll to position [227, 0]
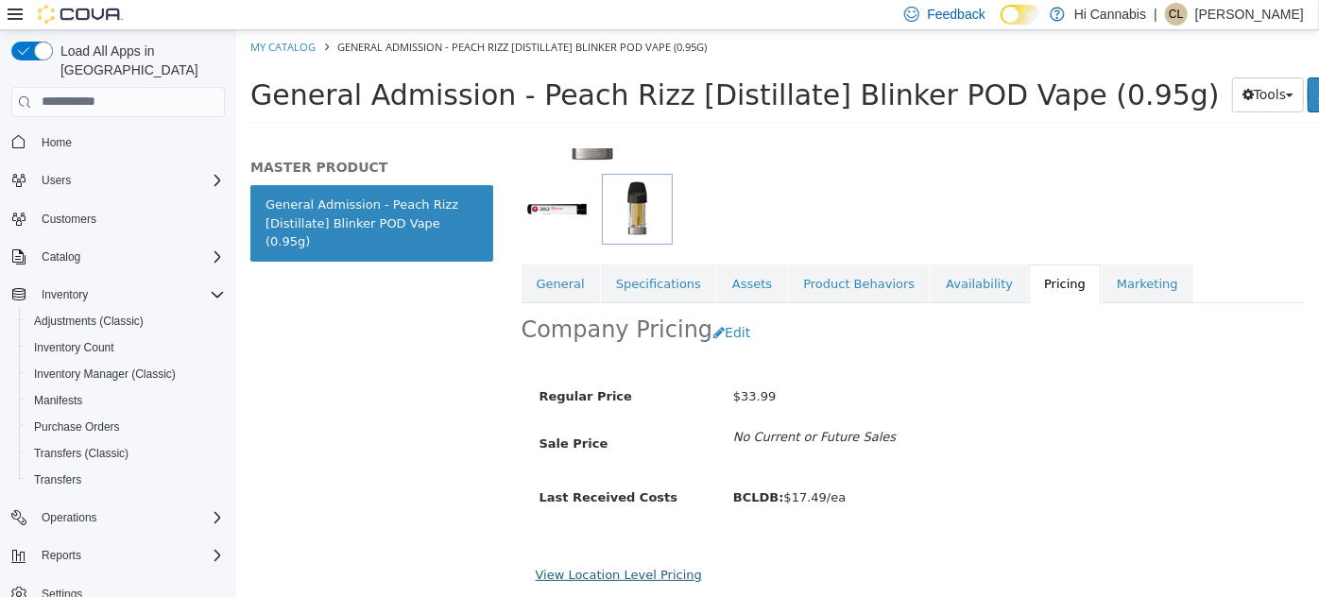
click at [620, 574] on link "View Location Level Pricing" at bounding box center [618, 574] width 166 height 14
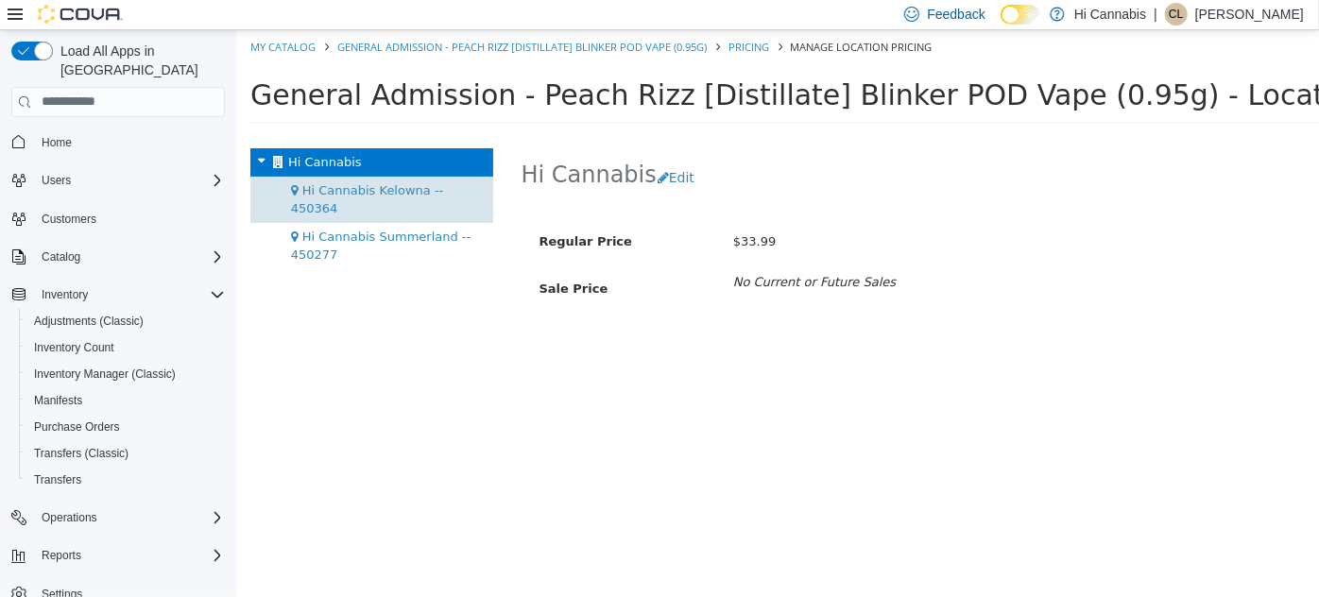
click at [366, 186] on span "Hi Cannabis Kelowna -- 450364" at bounding box center [366, 198] width 153 height 33
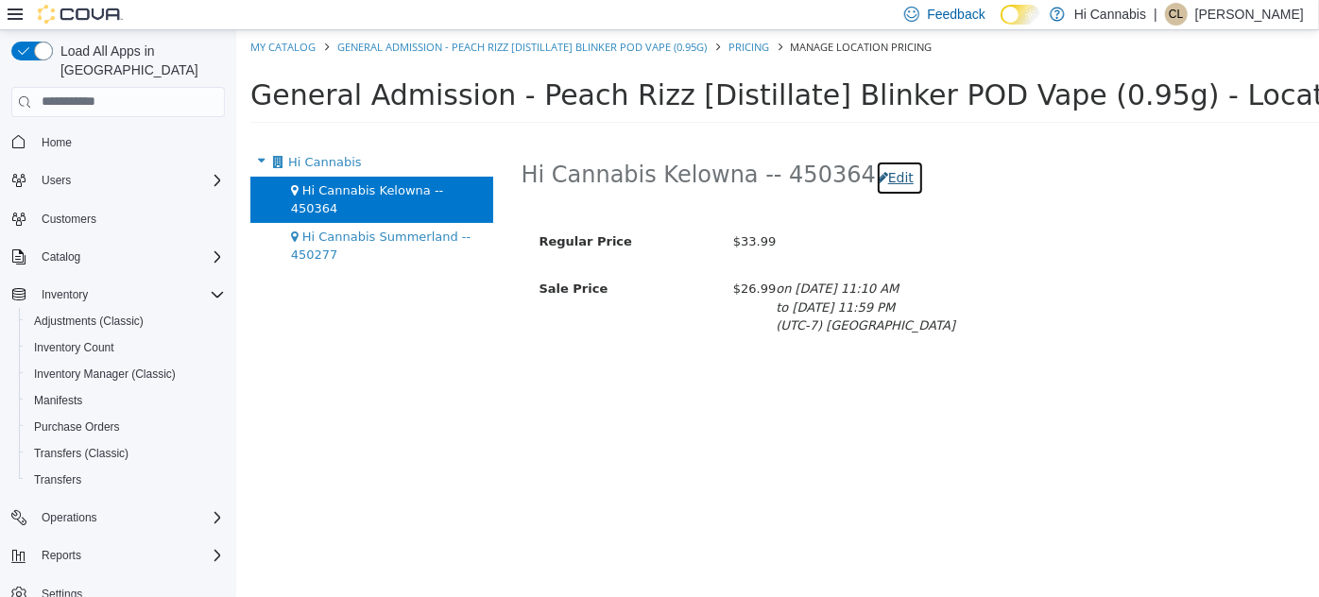
click at [875, 180] on button "Edit" at bounding box center [899, 177] width 48 height 35
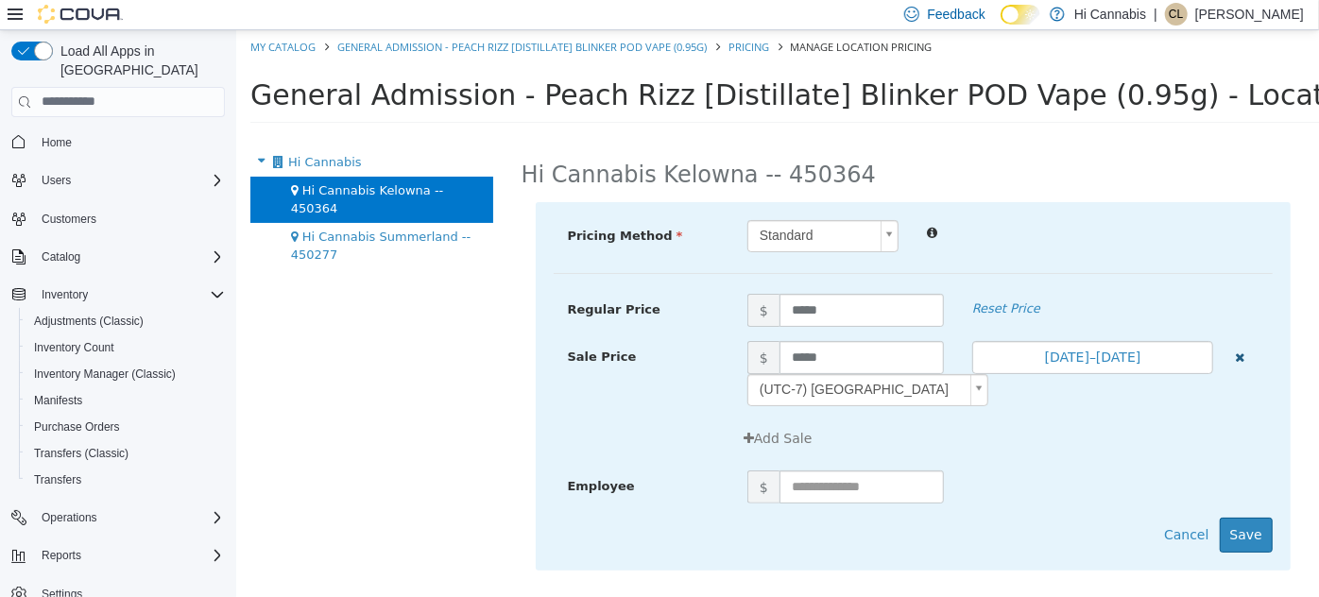
click at [1234, 352] on icon "button" at bounding box center [1238, 357] width 9 height 12
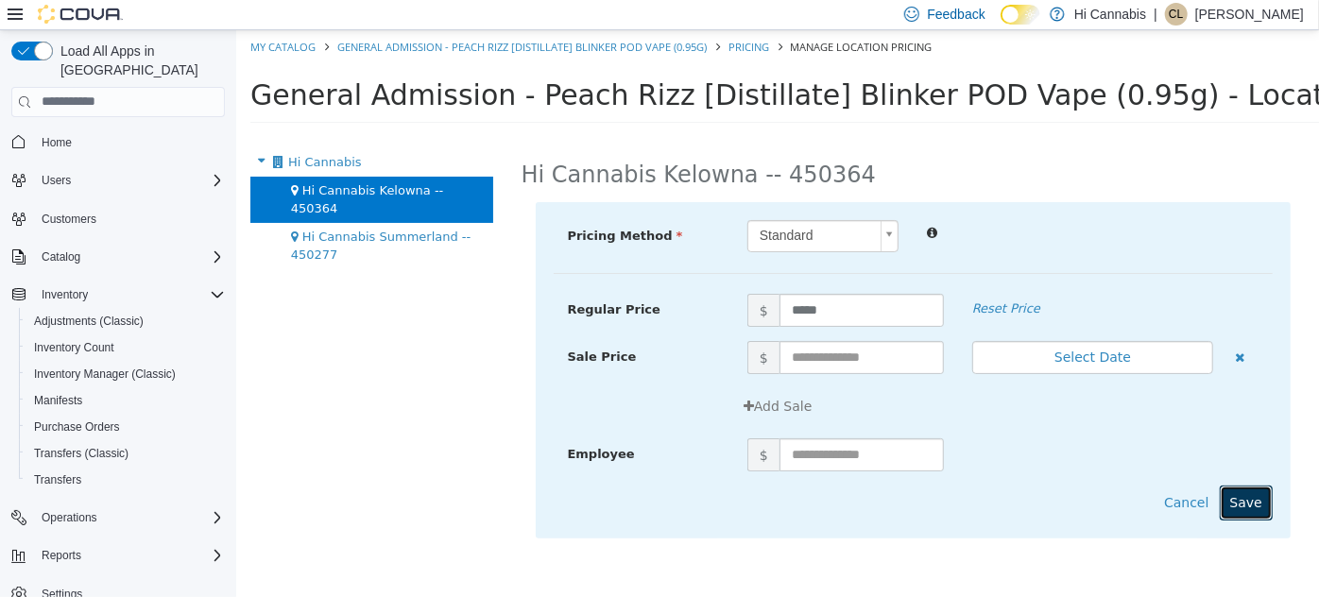
click at [1246, 504] on button "Save" at bounding box center [1245, 502] width 53 height 35
